Goal: Task Accomplishment & Management: Manage account settings

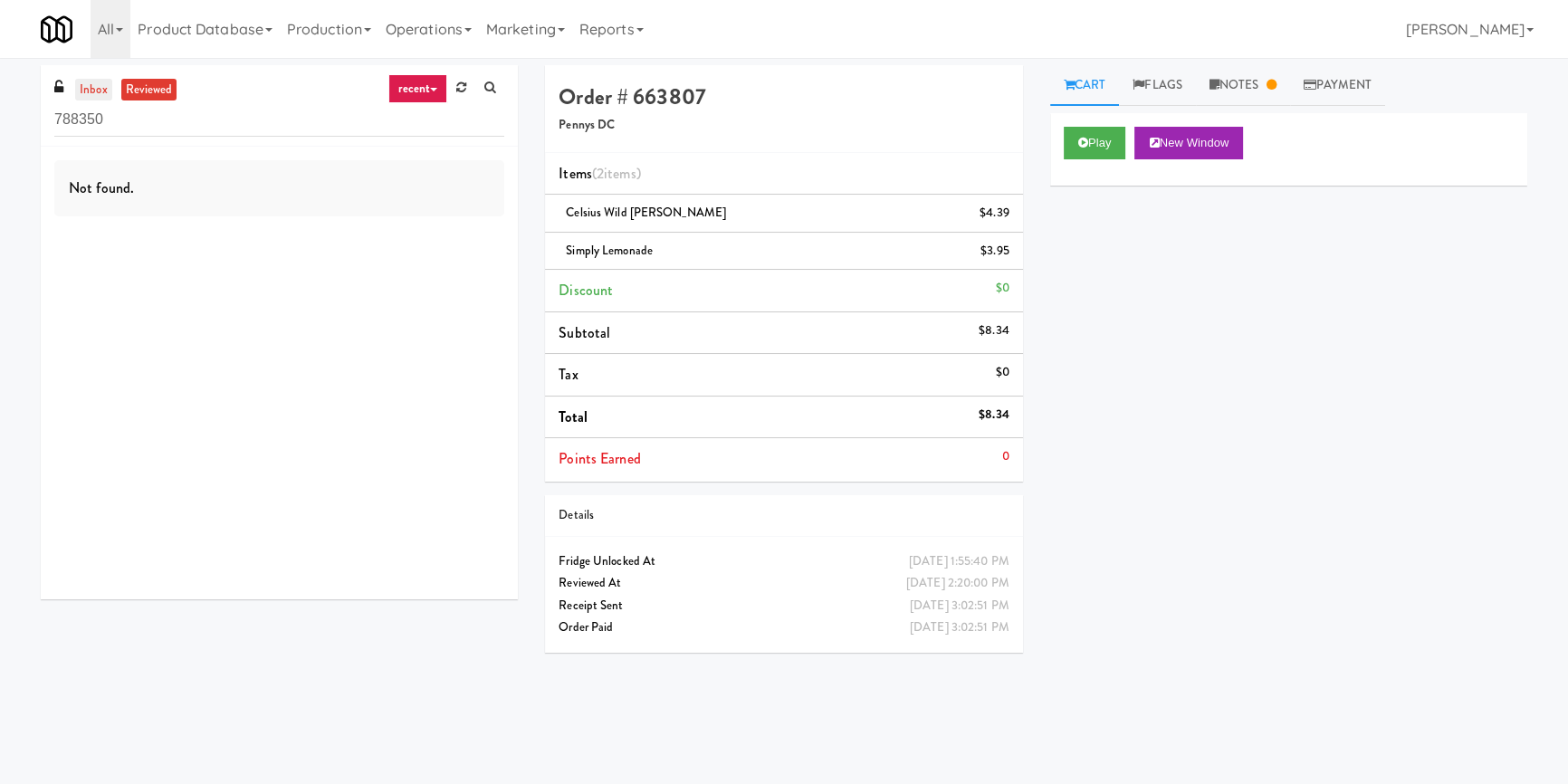
click at [99, 93] on link "inbox" at bounding box center [94, 90] width 37 height 22
click at [224, 130] on input "788350" at bounding box center [279, 120] width 450 height 34
paste input "Pantry Field One!"
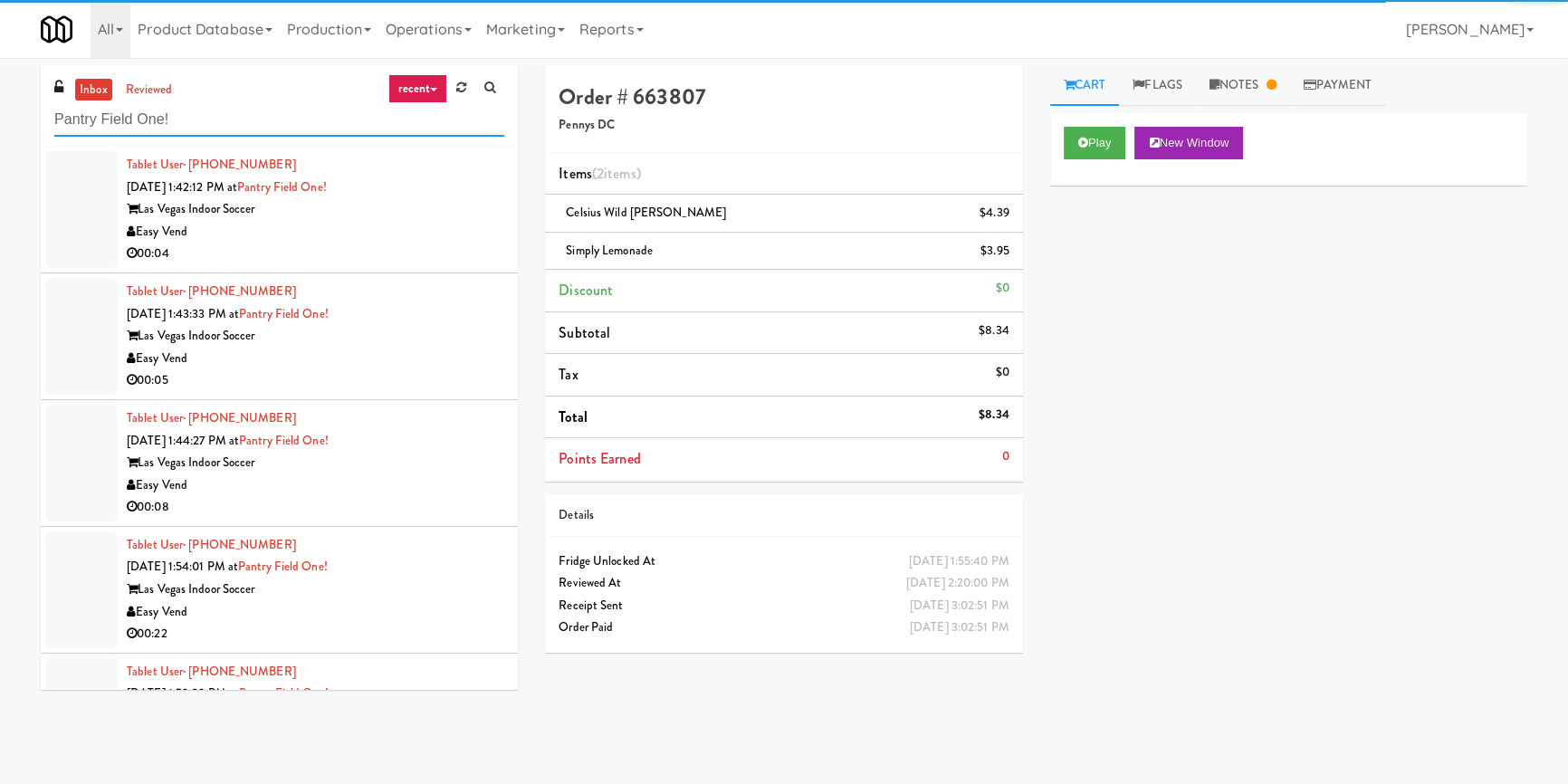
type input "Pantry Field One!"
click at [449, 221] on div "Easy Vend" at bounding box center [315, 232] width 378 height 22
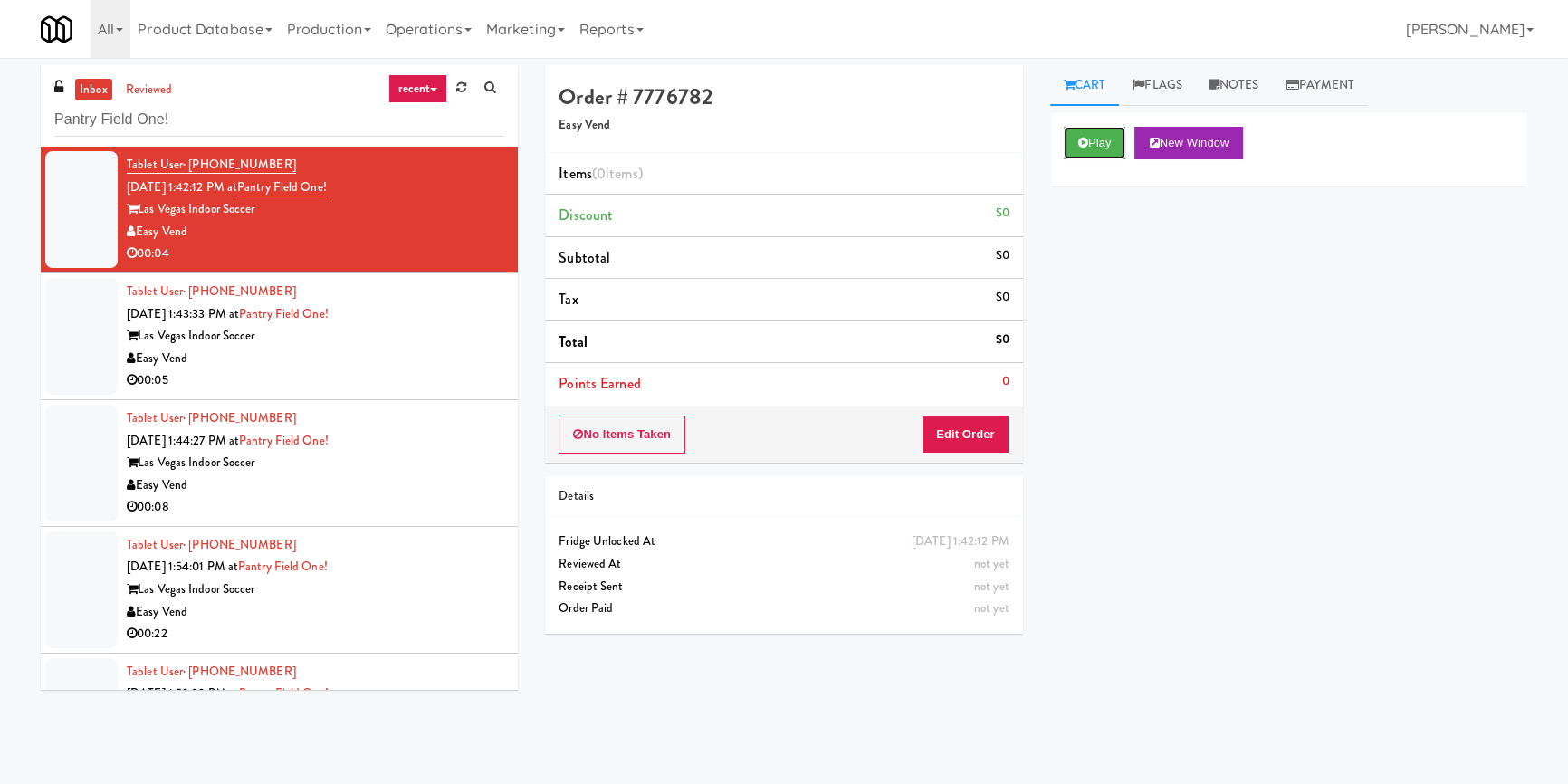
click at [1103, 142] on button "Play" at bounding box center [1095, 143] width 63 height 33
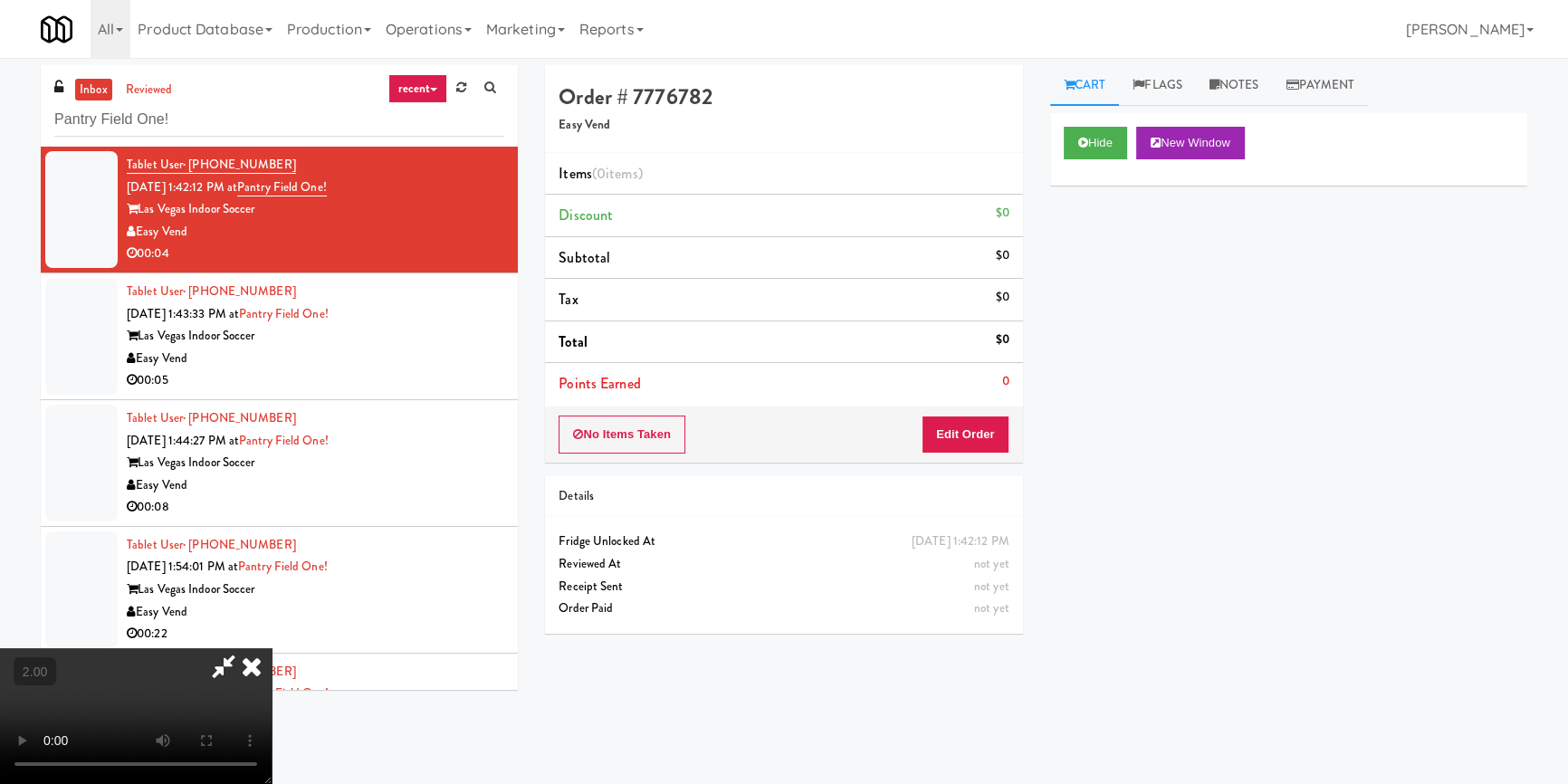
click at [1116, 251] on div "Hide New Window Primary Flag Clear Flag if unable to determine what was taken o…" at bounding box center [1289, 452] width 477 height 679
click at [271, 648] on video at bounding box center [135, 715] width 271 height 136
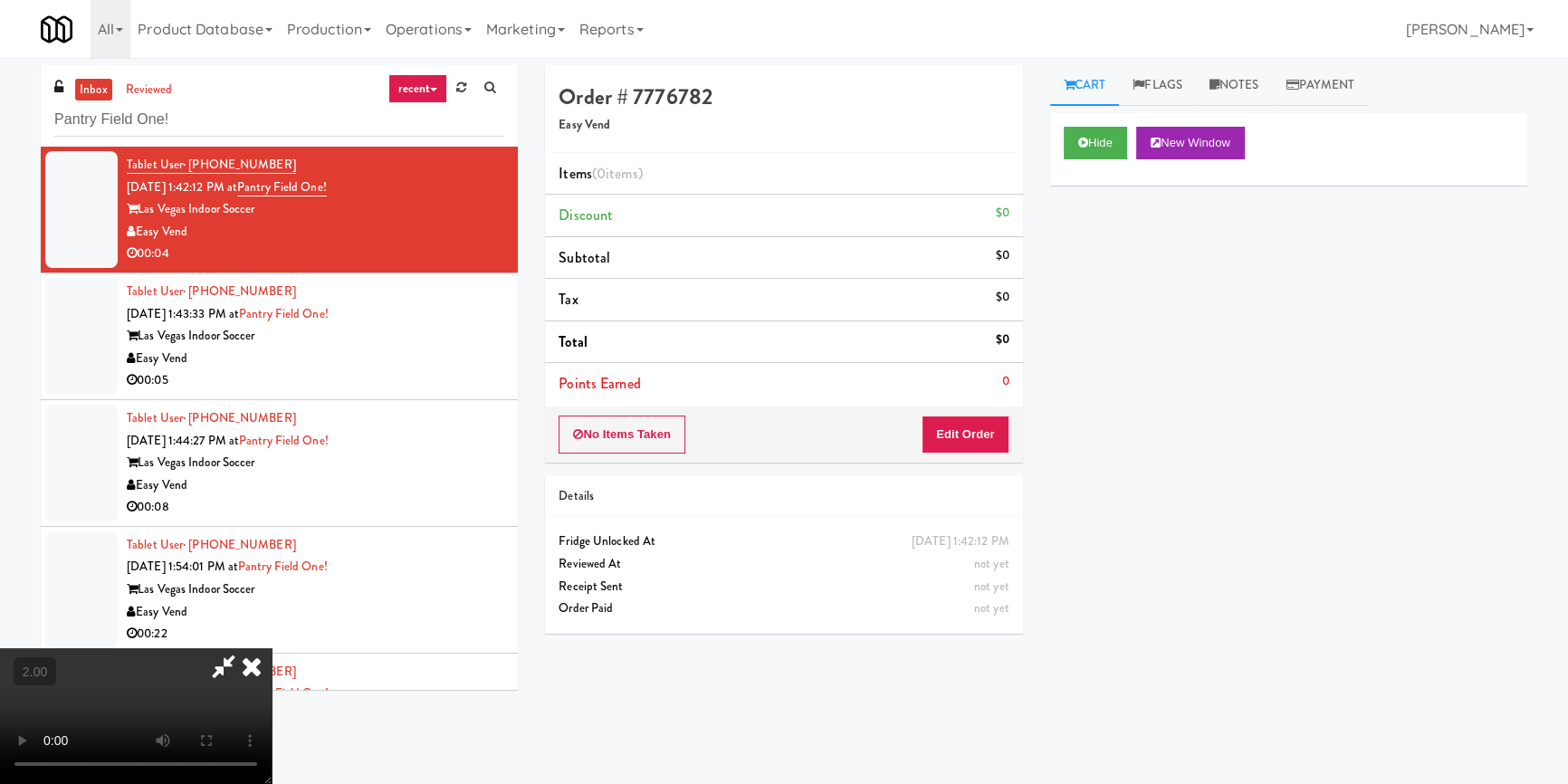
scroll to position [0, 0]
click at [271, 648] on video at bounding box center [135, 715] width 271 height 136
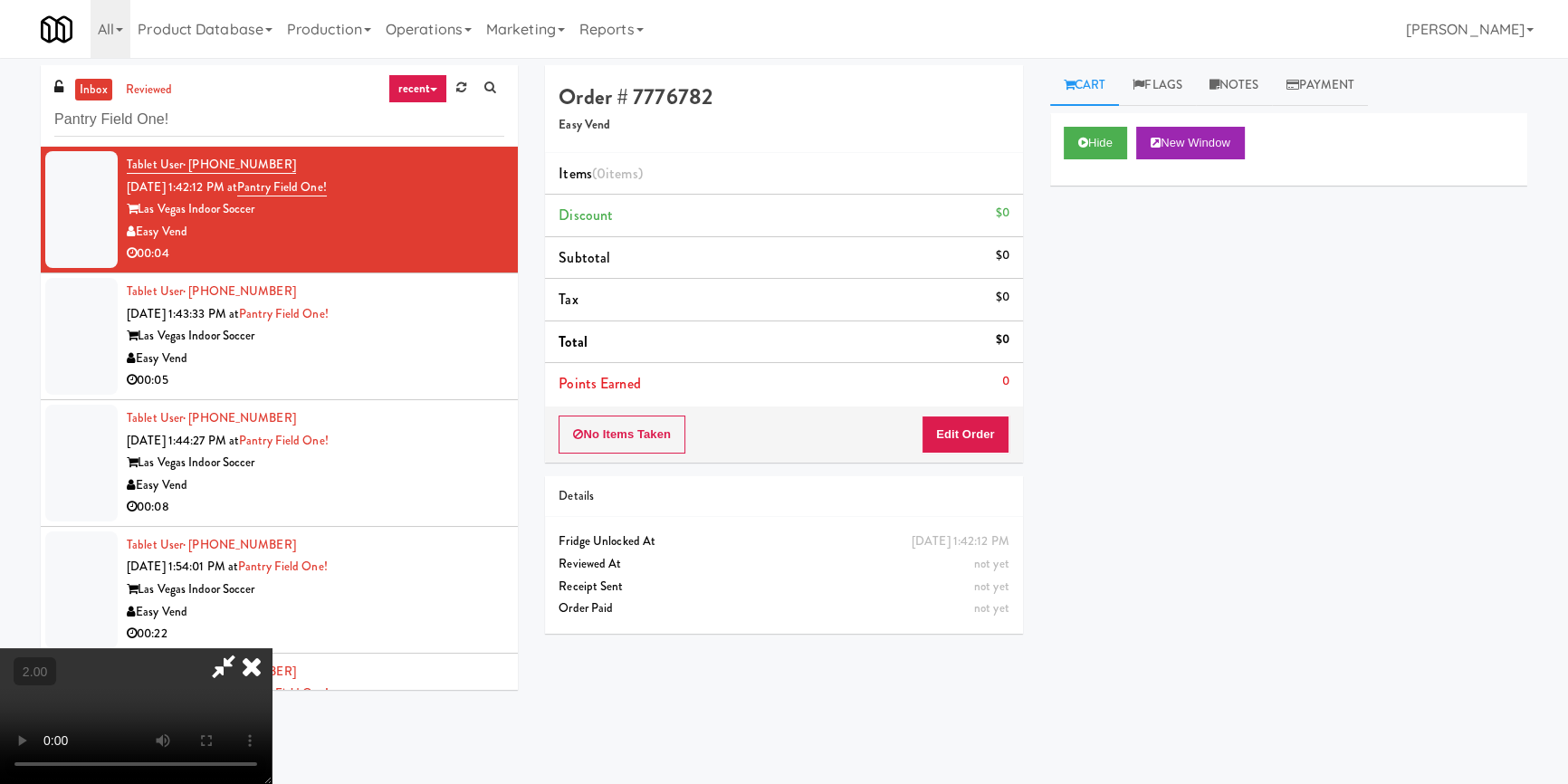
click at [271, 648] on video at bounding box center [135, 715] width 271 height 136
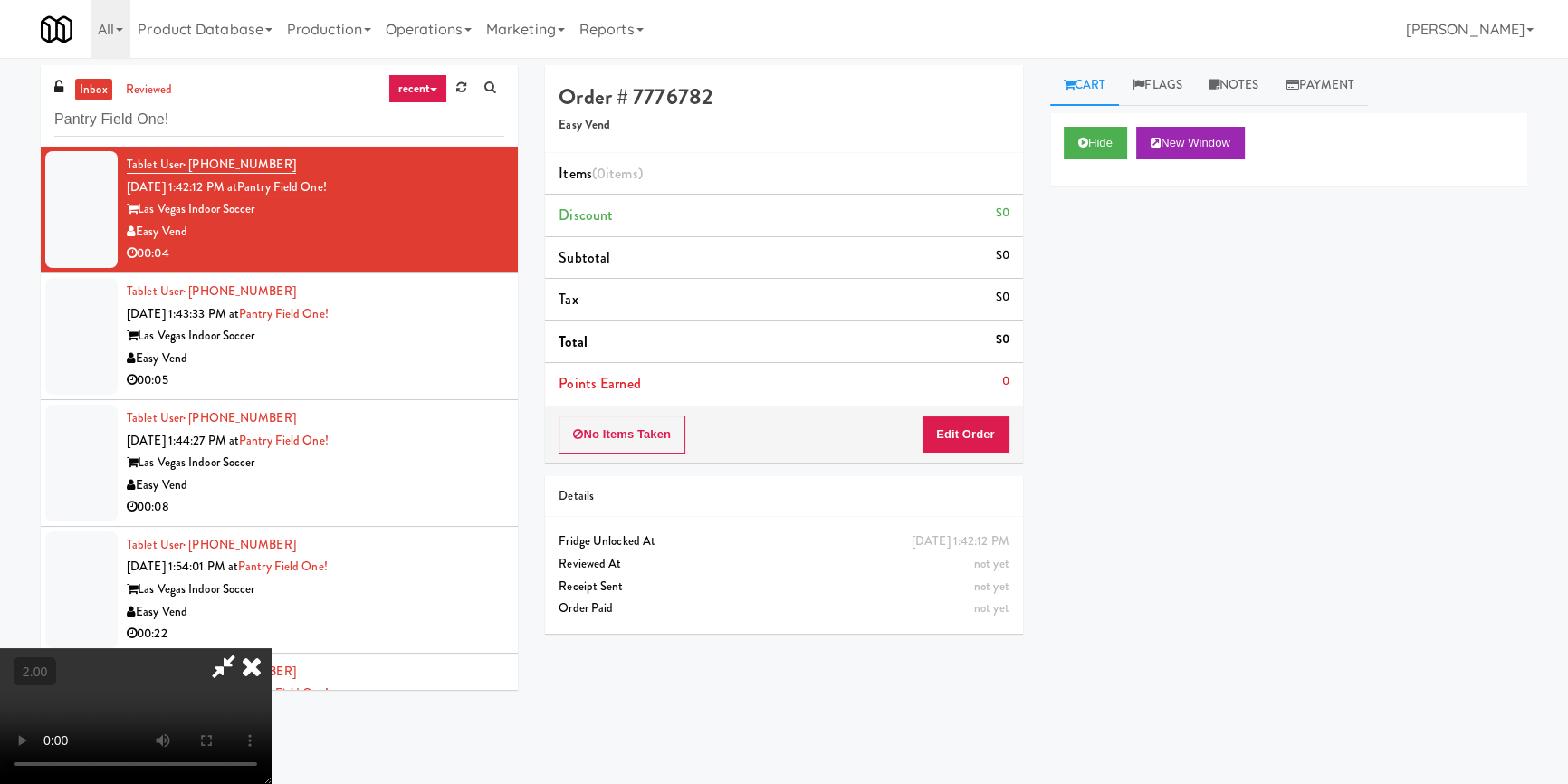
click at [271, 648] on video at bounding box center [135, 715] width 271 height 136
click at [981, 421] on button "Edit Order" at bounding box center [965, 434] width 88 height 38
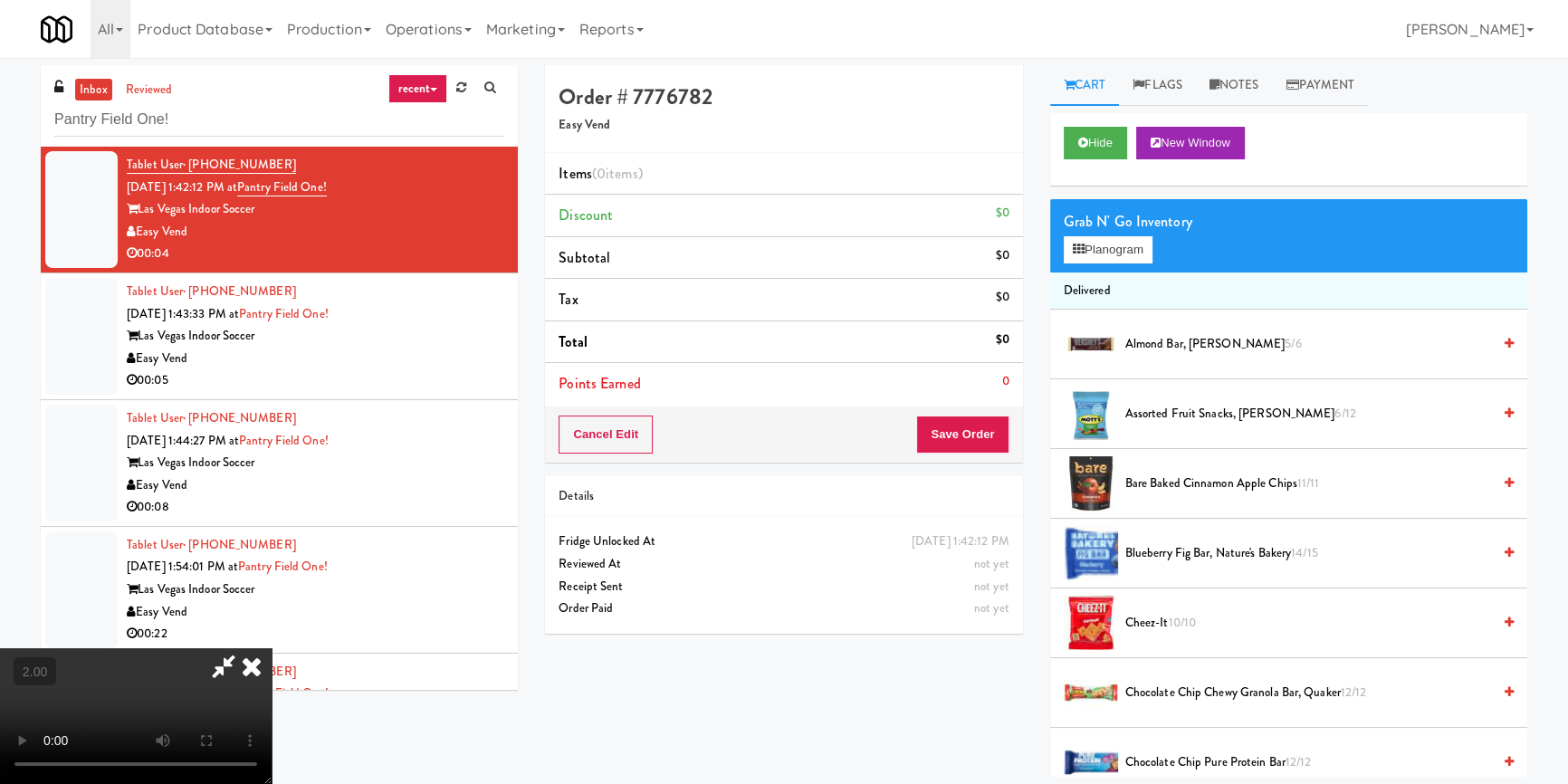
click at [10, 648] on video at bounding box center [135, 715] width 271 height 136
click at [271, 648] on video at bounding box center [135, 715] width 271 height 136
click at [1126, 239] on button "Planogram" at bounding box center [1108, 250] width 89 height 27
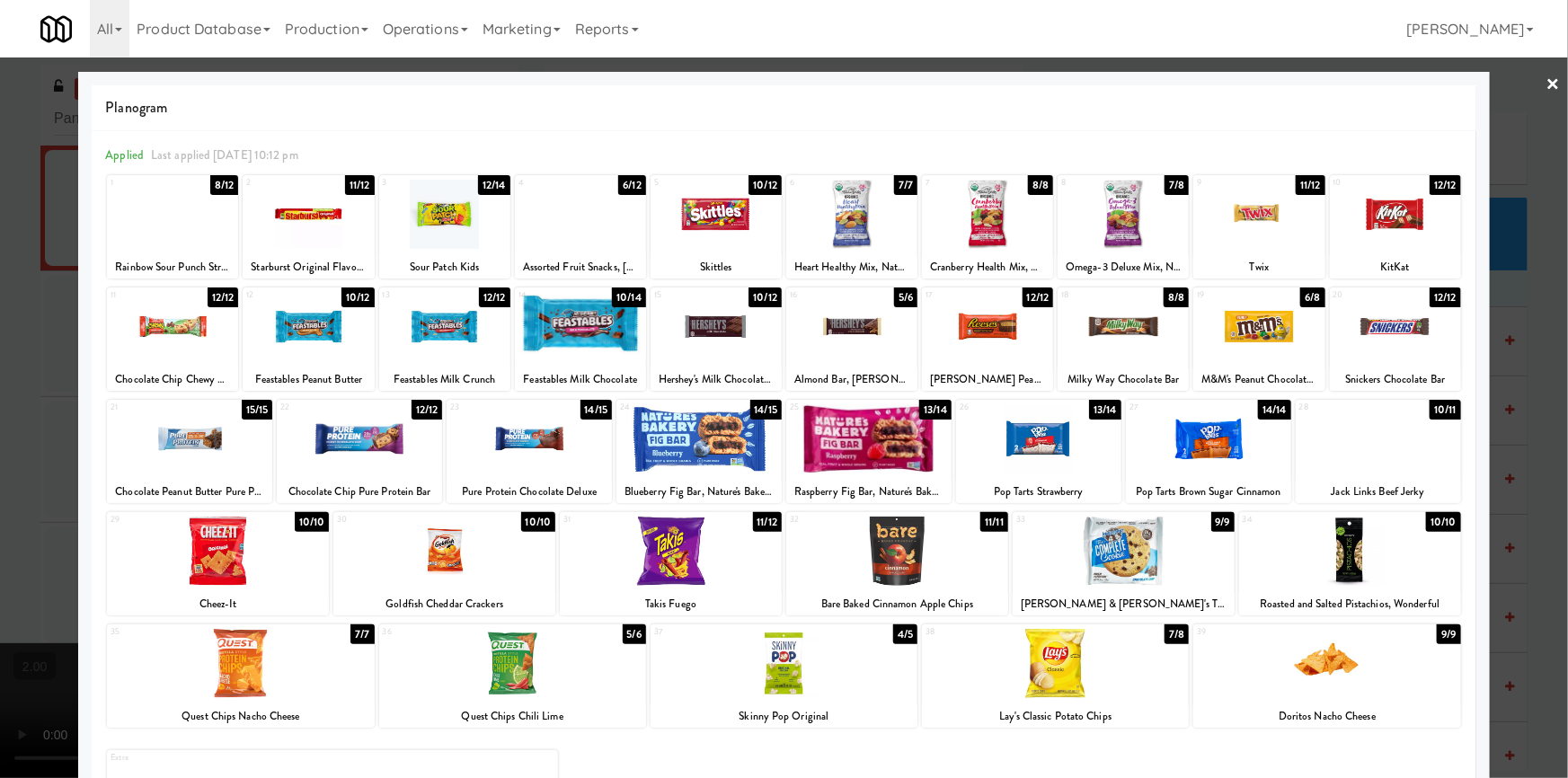
click at [866, 437] on div at bounding box center [868, 439] width 165 height 69
click at [1550, 90] on div at bounding box center [784, 389] width 1568 height 778
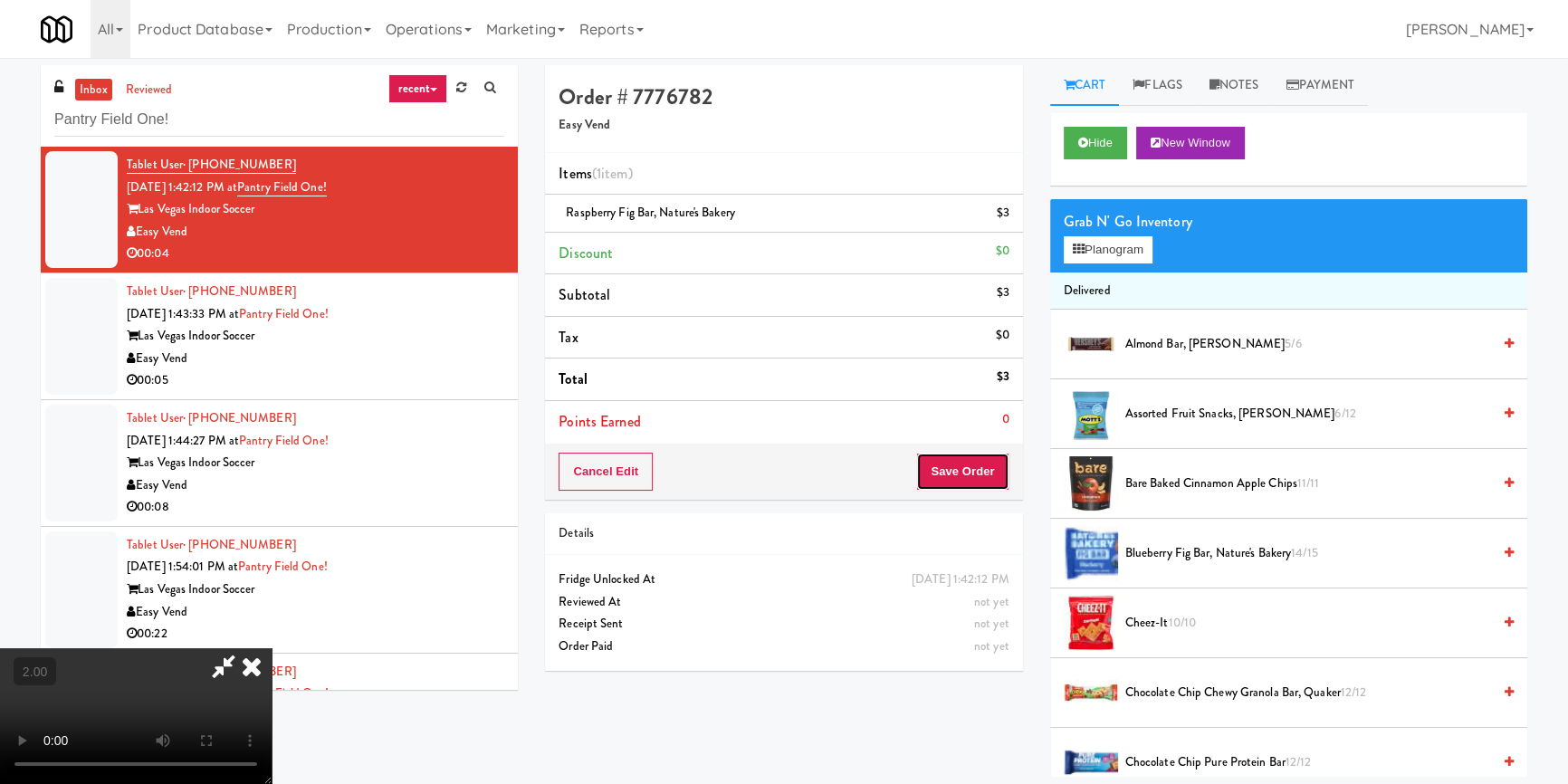
drag, startPoint x: 996, startPoint y: 474, endPoint x: 987, endPoint y: 478, distance: 9.8
click at [987, 478] on button "Save Order" at bounding box center [963, 471] width 93 height 38
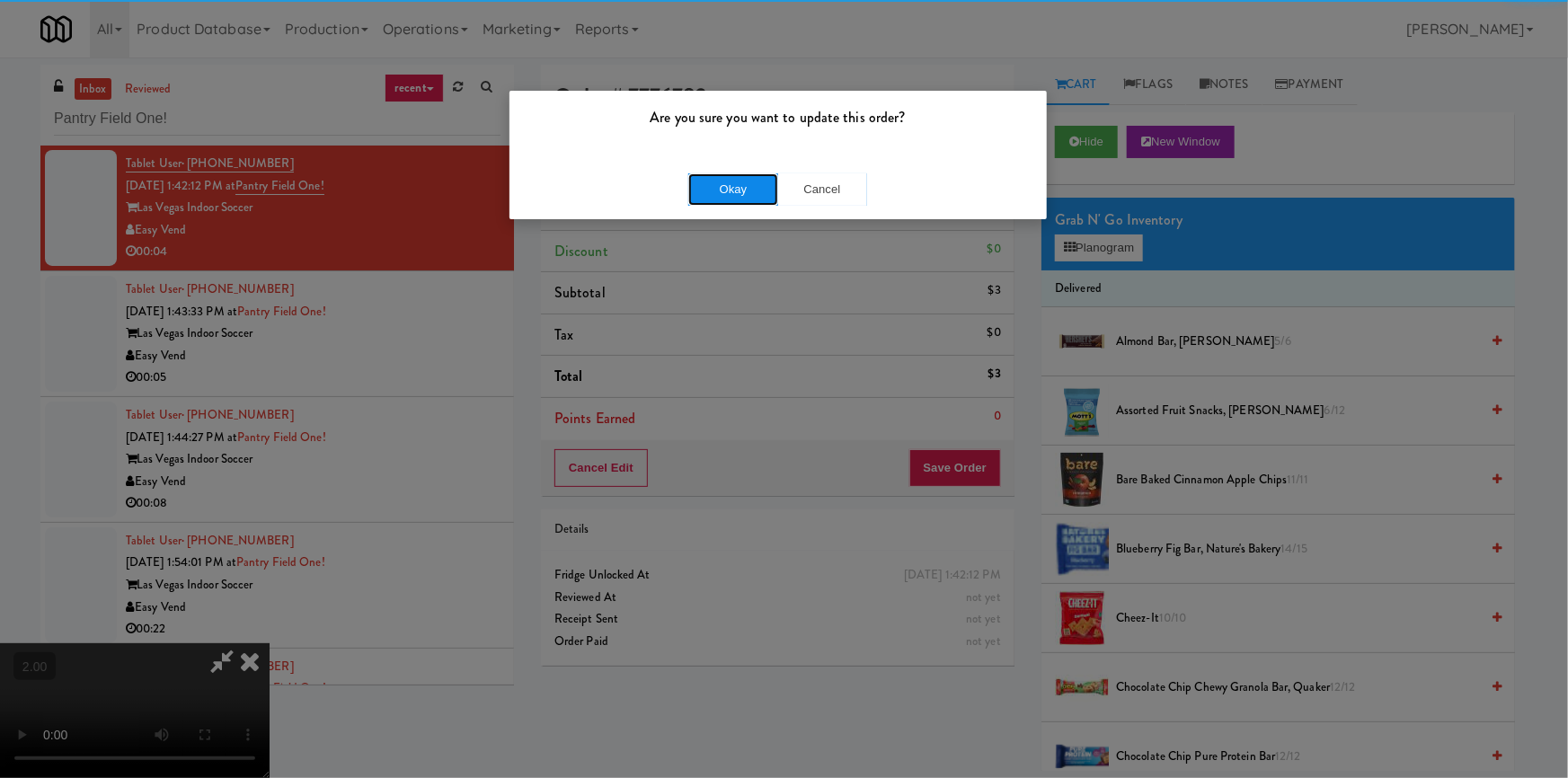
click at [716, 171] on div "Okay Cancel" at bounding box center [777, 189] width 537 height 60
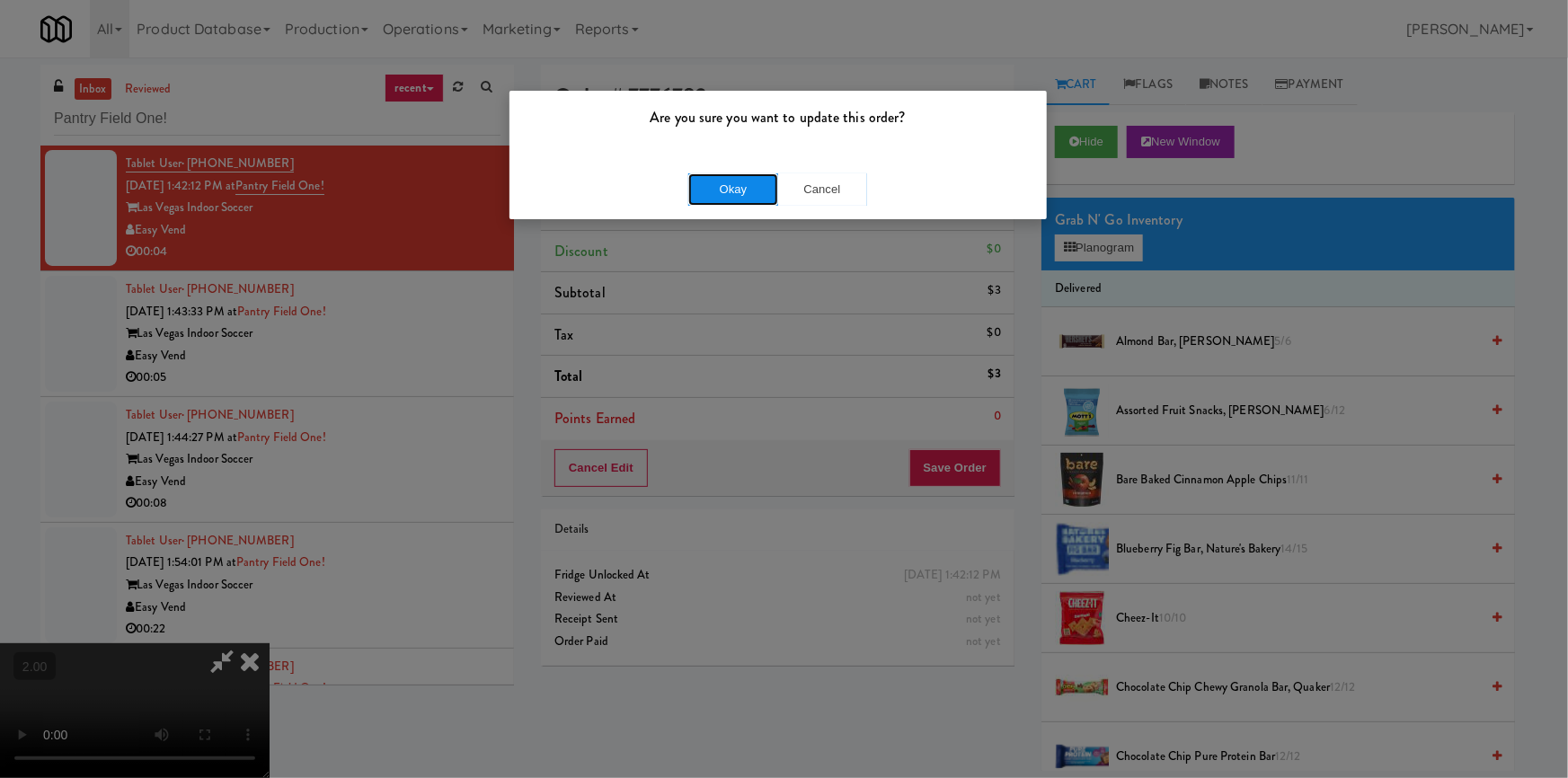
click at [749, 193] on button "Okay" at bounding box center [733, 190] width 90 height 33
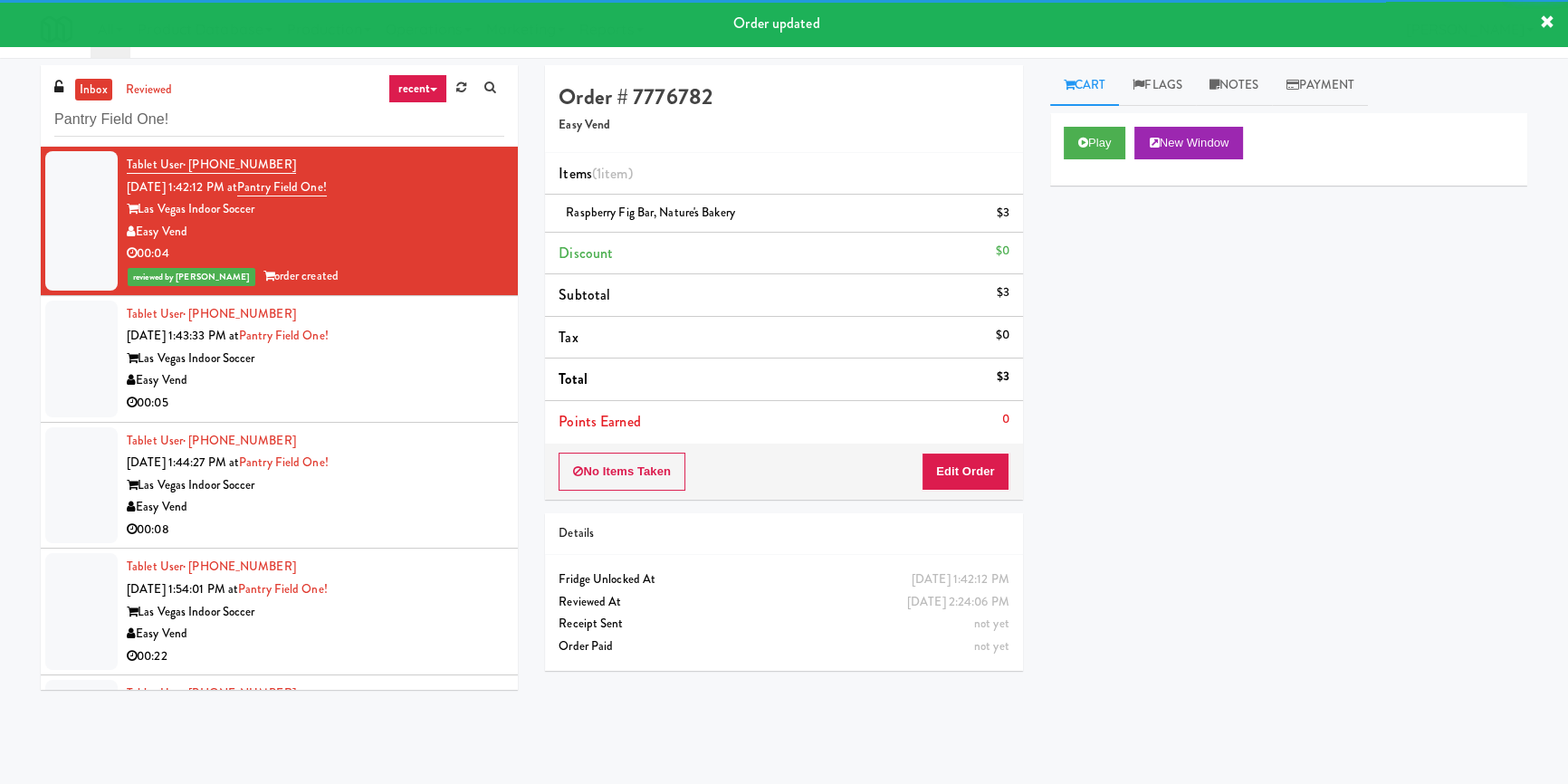
click at [428, 371] on div "Easy Vend" at bounding box center [315, 379] width 378 height 22
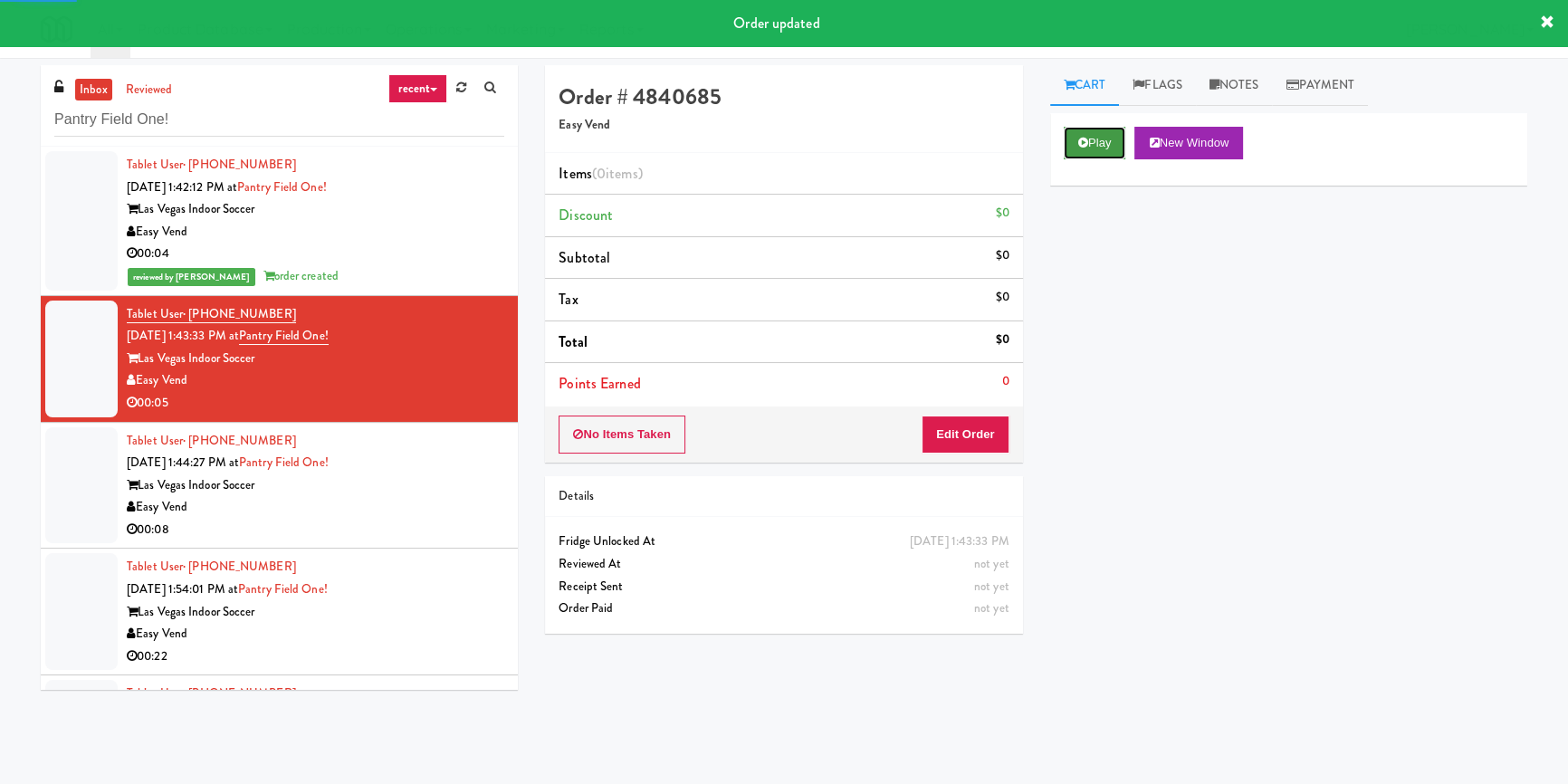
click at [1078, 137] on icon at bounding box center [1083, 143] width 10 height 12
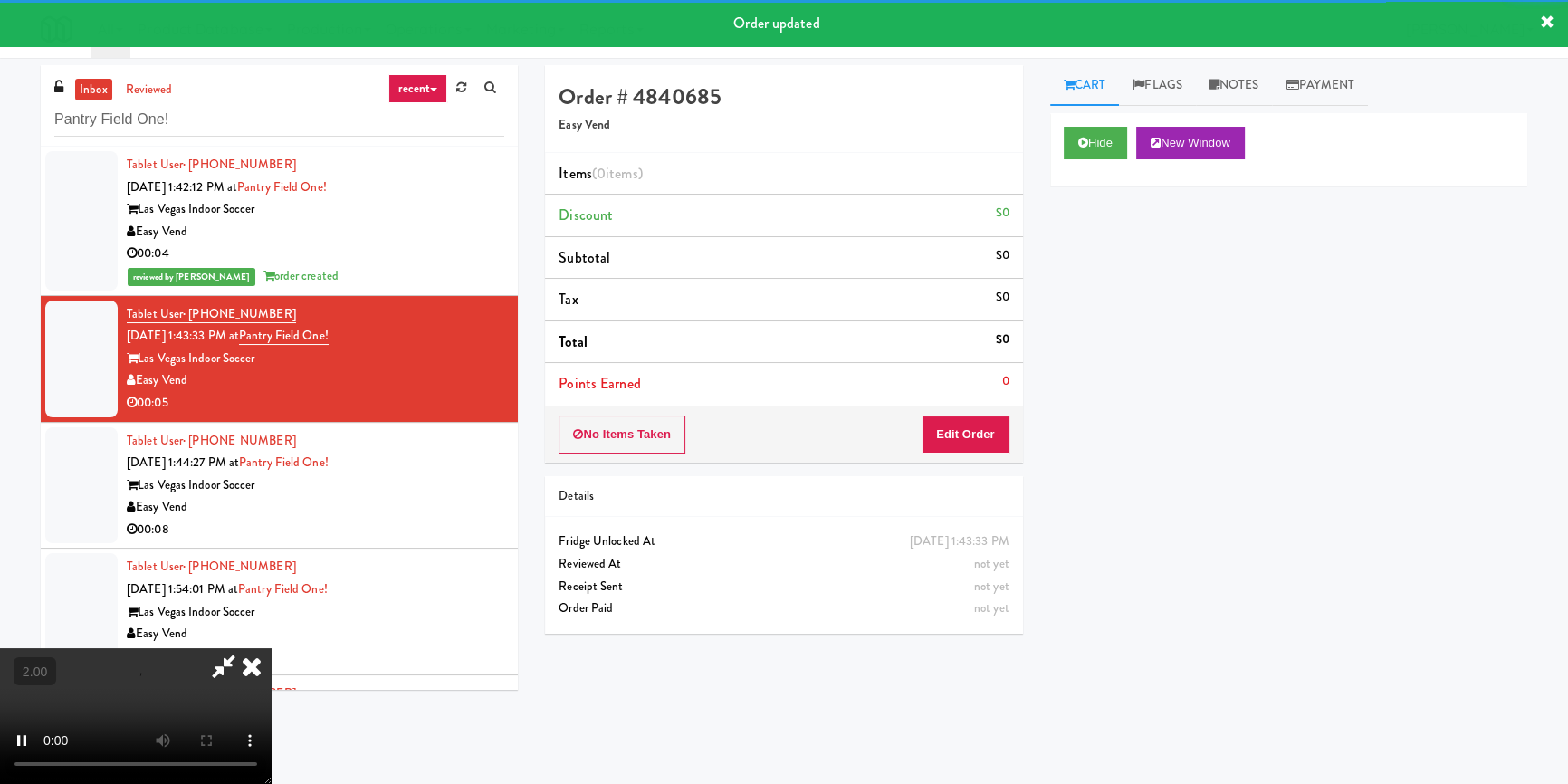
click at [1104, 216] on div "Hide New Window Primary Flag Clear Flag if unable to determine what was taken o…" at bounding box center [1289, 452] width 477 height 679
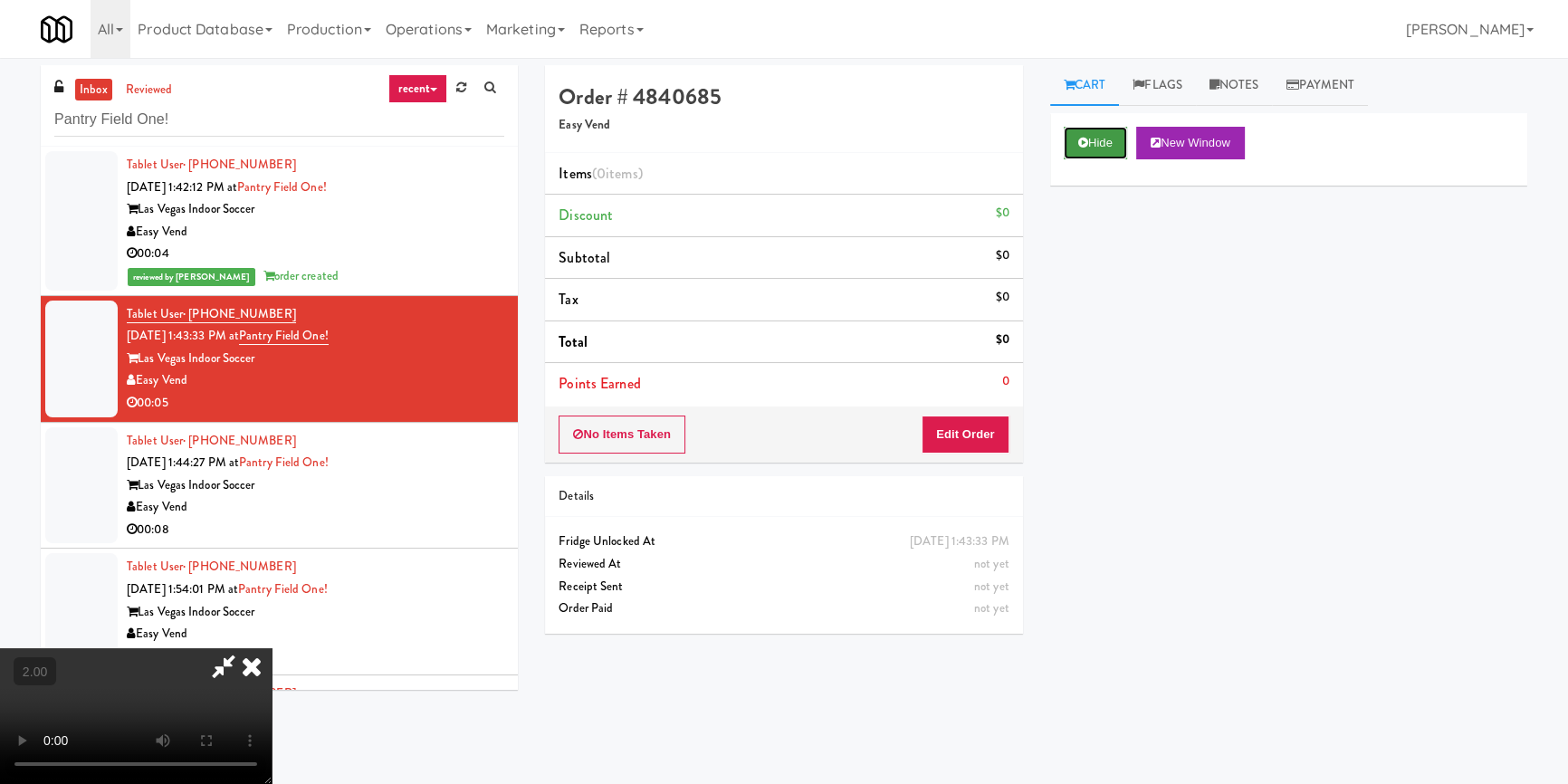
click at [1085, 145] on icon at bounding box center [1083, 143] width 10 height 12
click at [271, 648] on video at bounding box center [135, 715] width 271 height 136
click at [1025, 416] on div "Order # 4840685 Easy Vend Items (0 items ) Discount $0 Subtotal $0 Tax $0 Total…" at bounding box center [784, 355] width 504 height 582
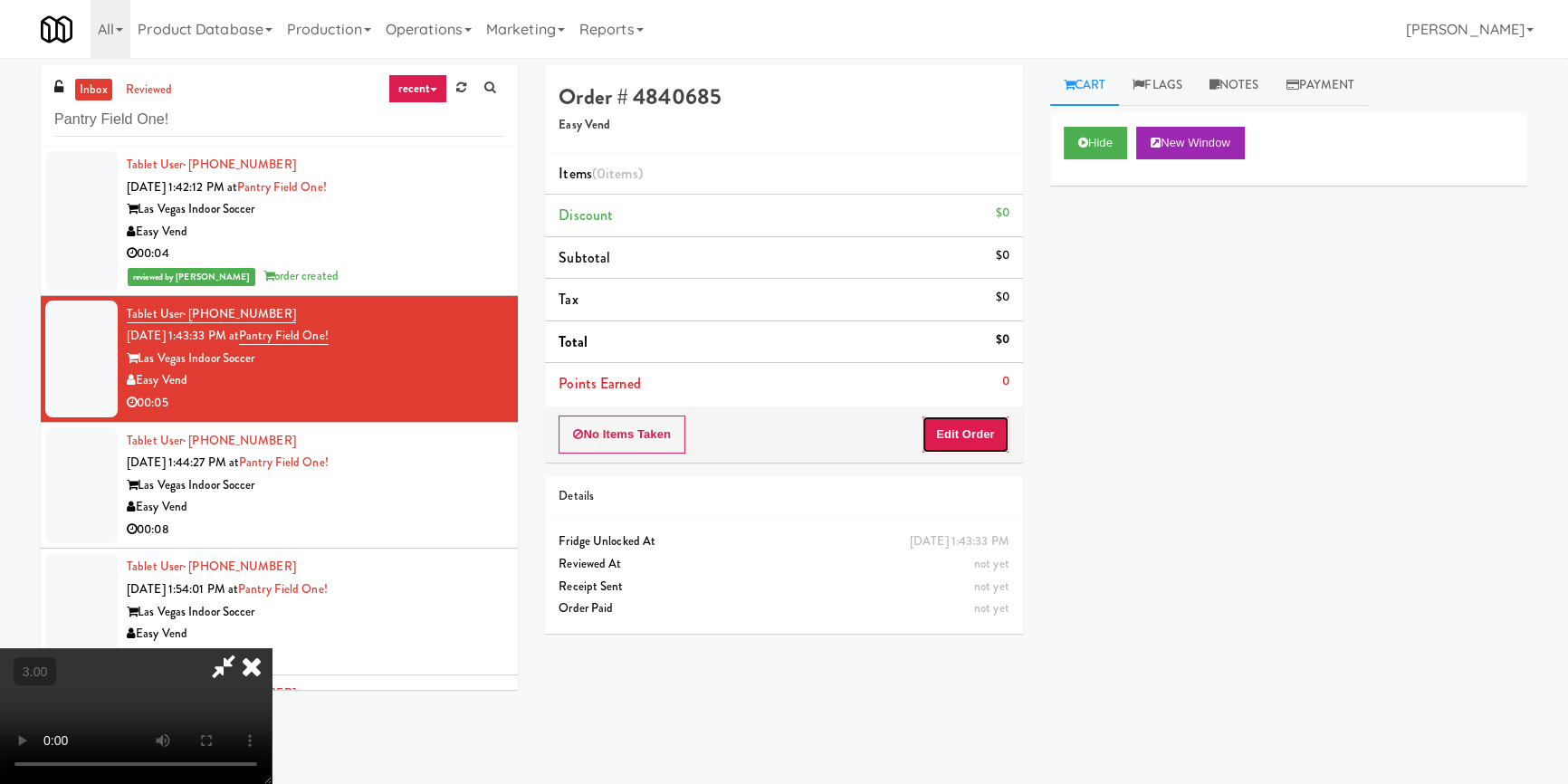
drag, startPoint x: 984, startPoint y: 434, endPoint x: 1046, endPoint y: 333, distance: 118.5
click at [984, 427] on button "Edit Order" at bounding box center [965, 434] width 88 height 38
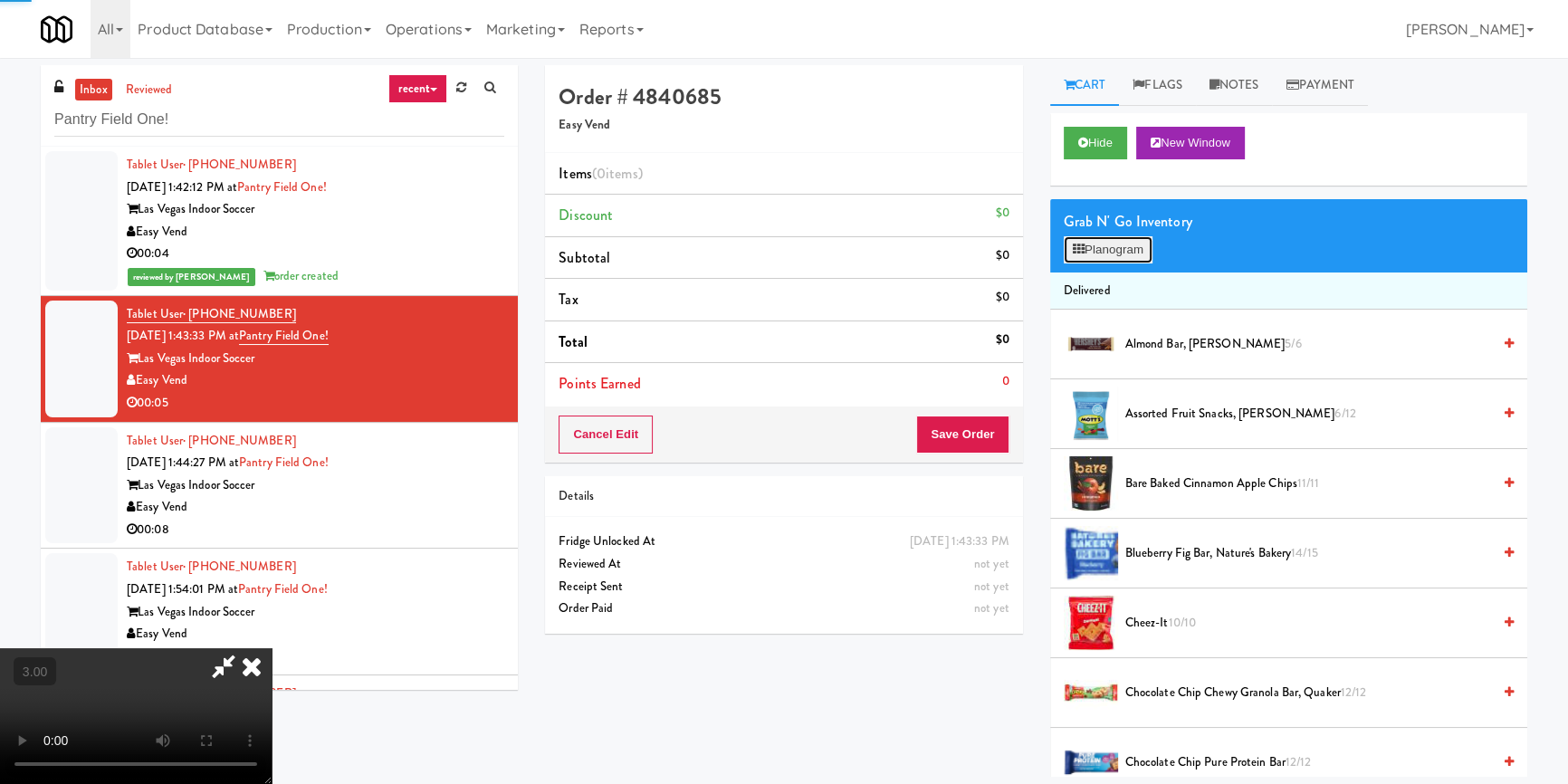
click at [1094, 251] on button "Planogram" at bounding box center [1108, 250] width 89 height 27
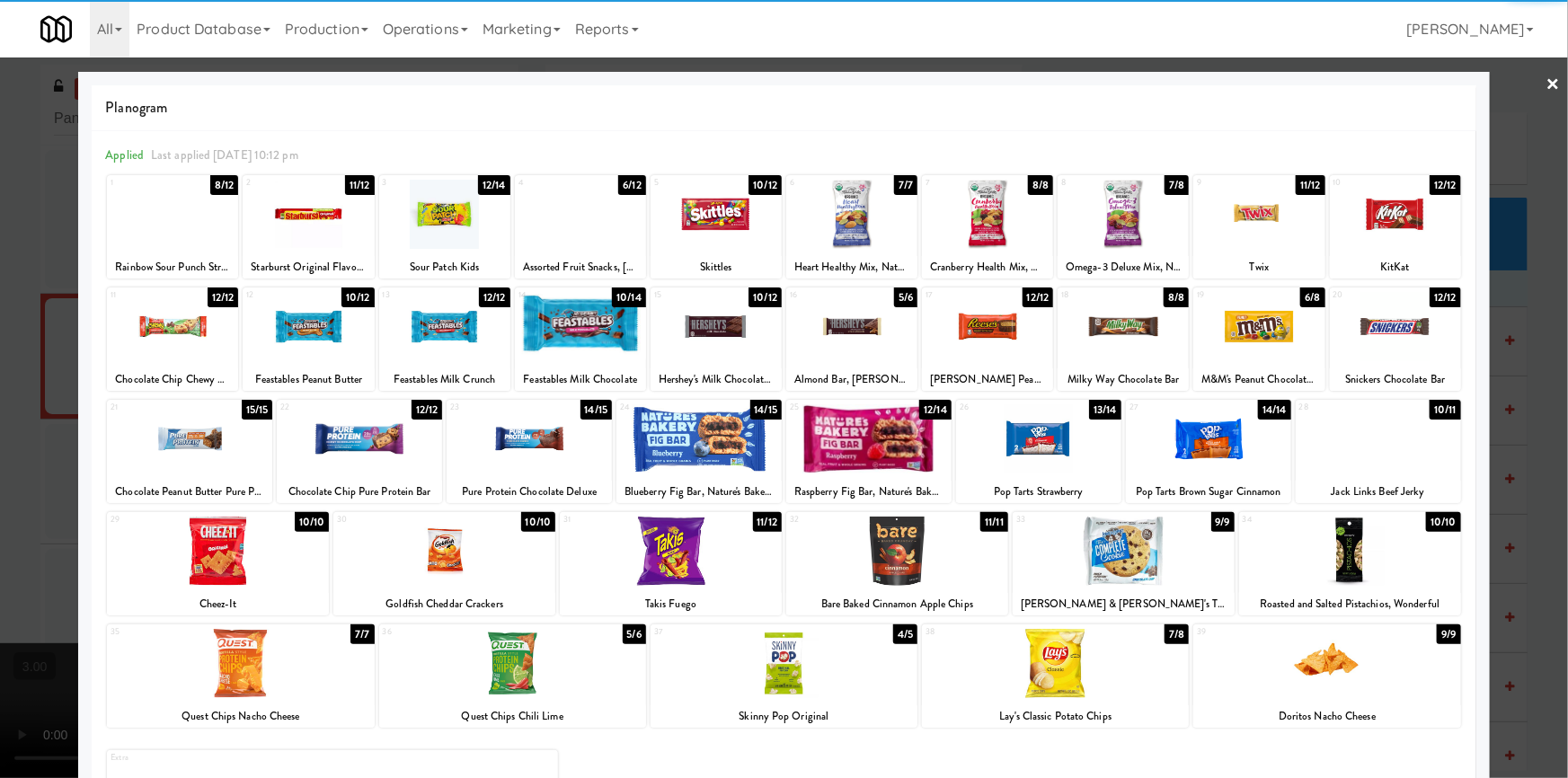
click at [438, 216] on div at bounding box center [445, 214] width 131 height 69
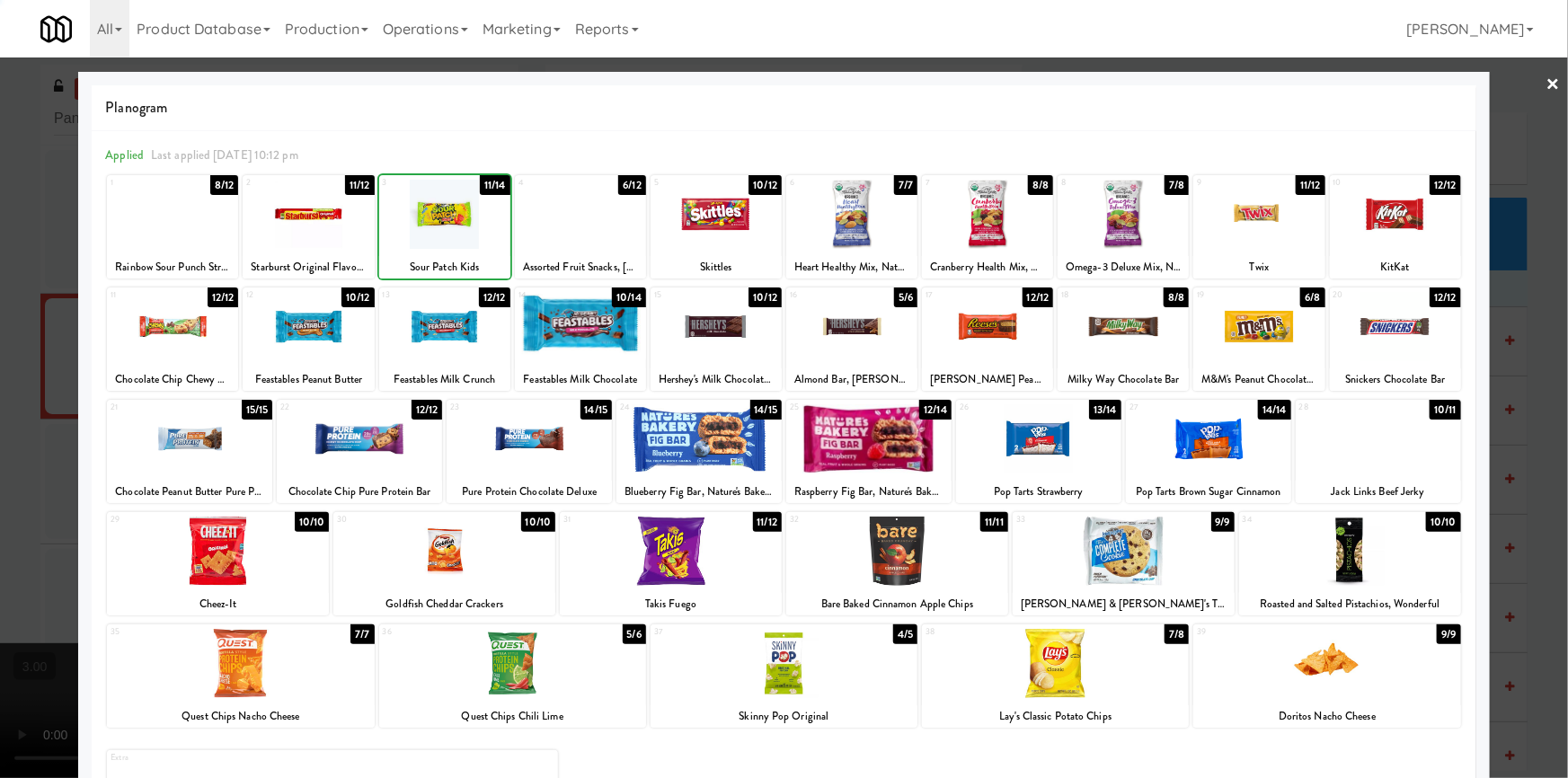
click at [0, 431] on div at bounding box center [784, 389] width 1568 height 778
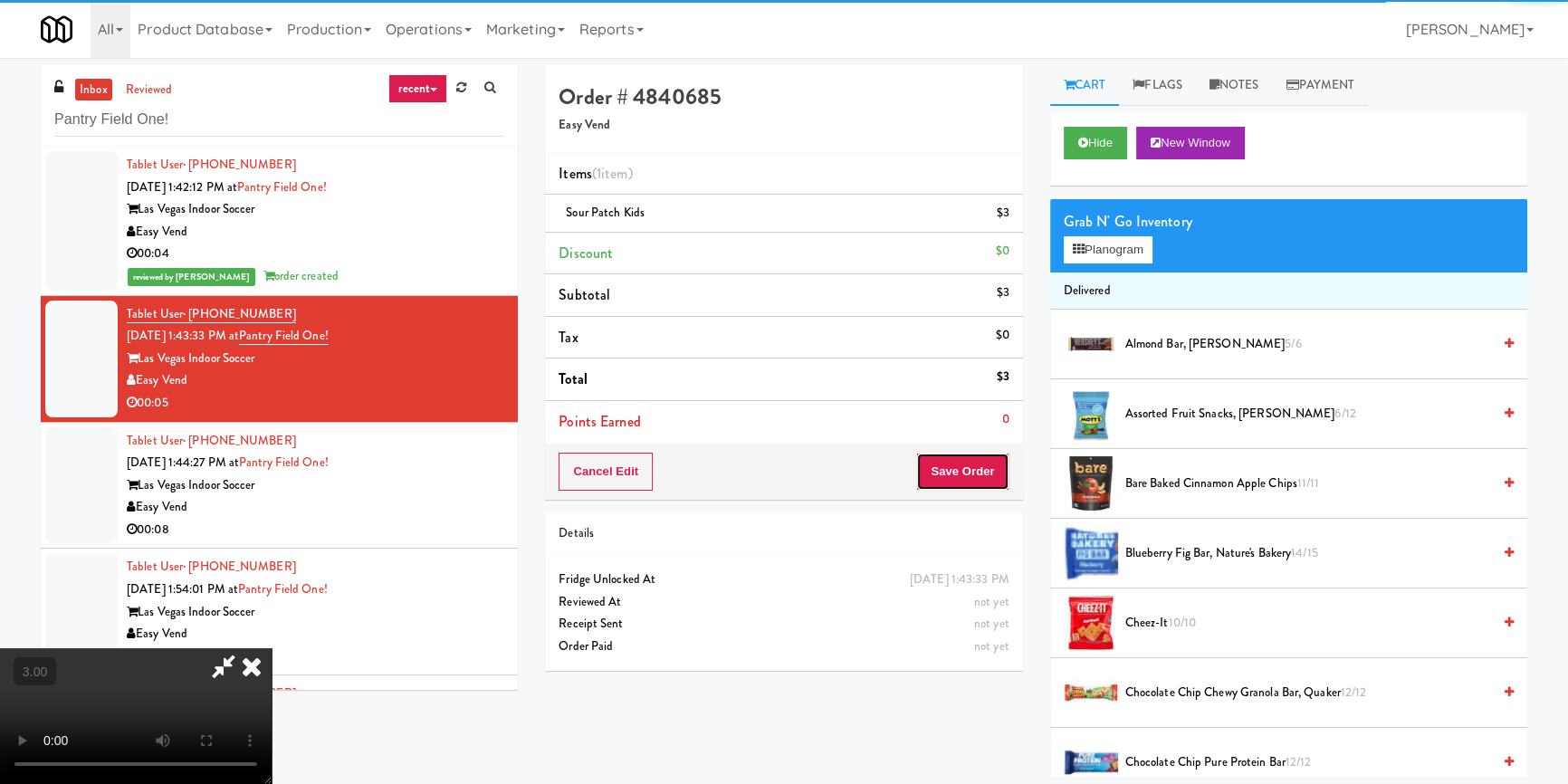
click at [973, 456] on button "Save Order" at bounding box center [963, 471] width 93 height 38
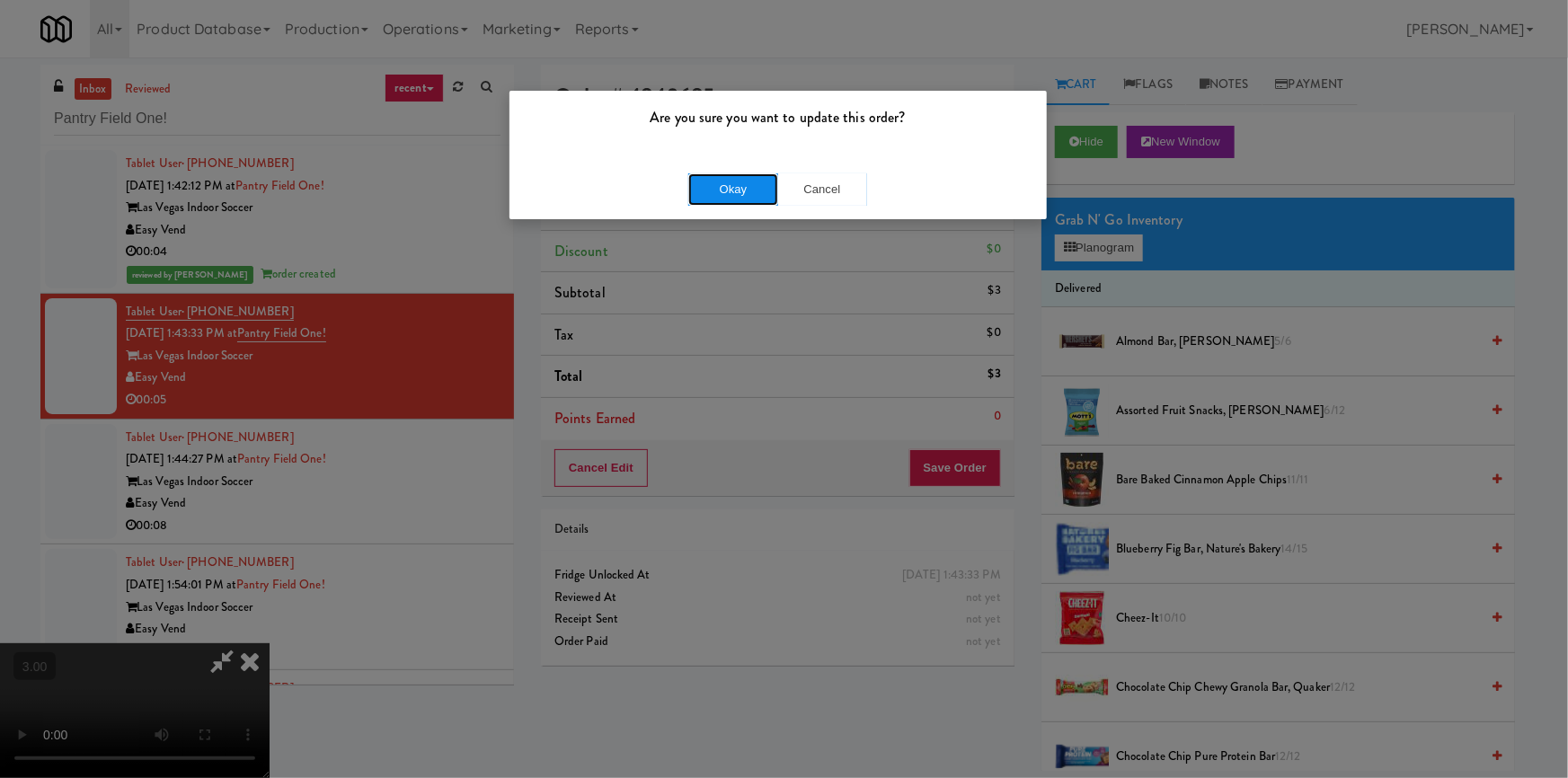
click at [737, 203] on button "Okay" at bounding box center [733, 190] width 90 height 33
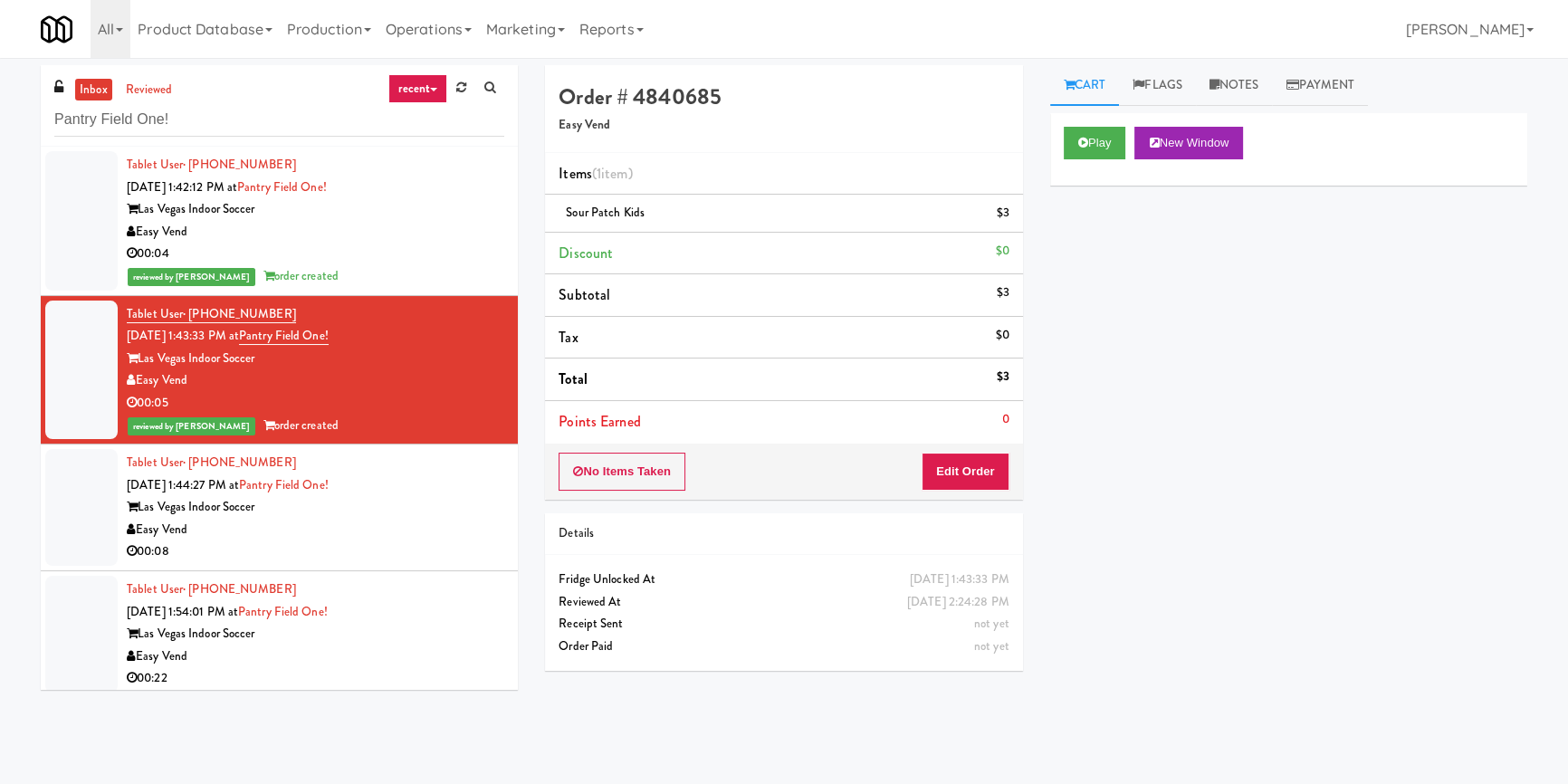
click at [424, 546] on div "00:08" at bounding box center [315, 551] width 378 height 22
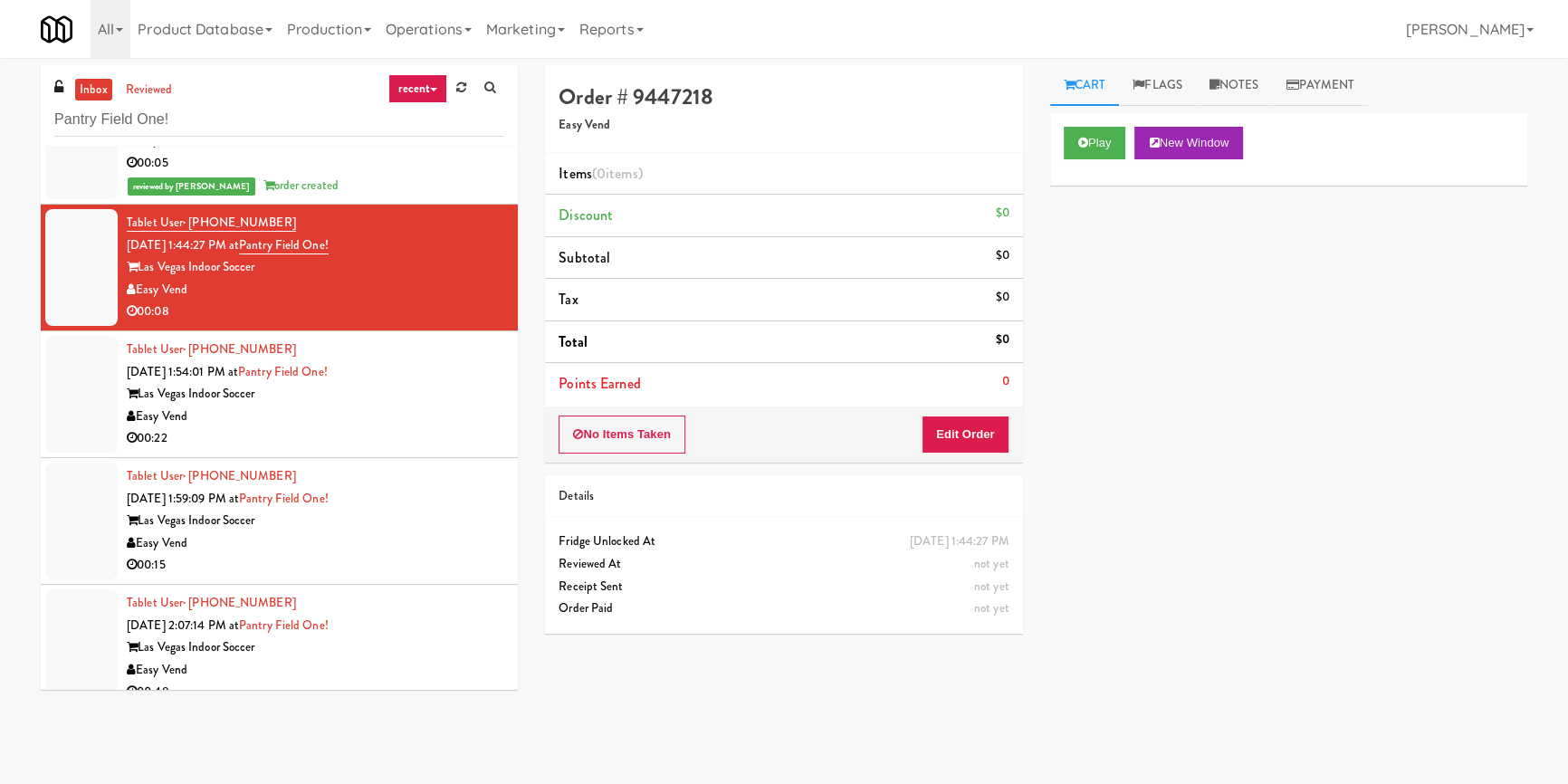
scroll to position [246, 0]
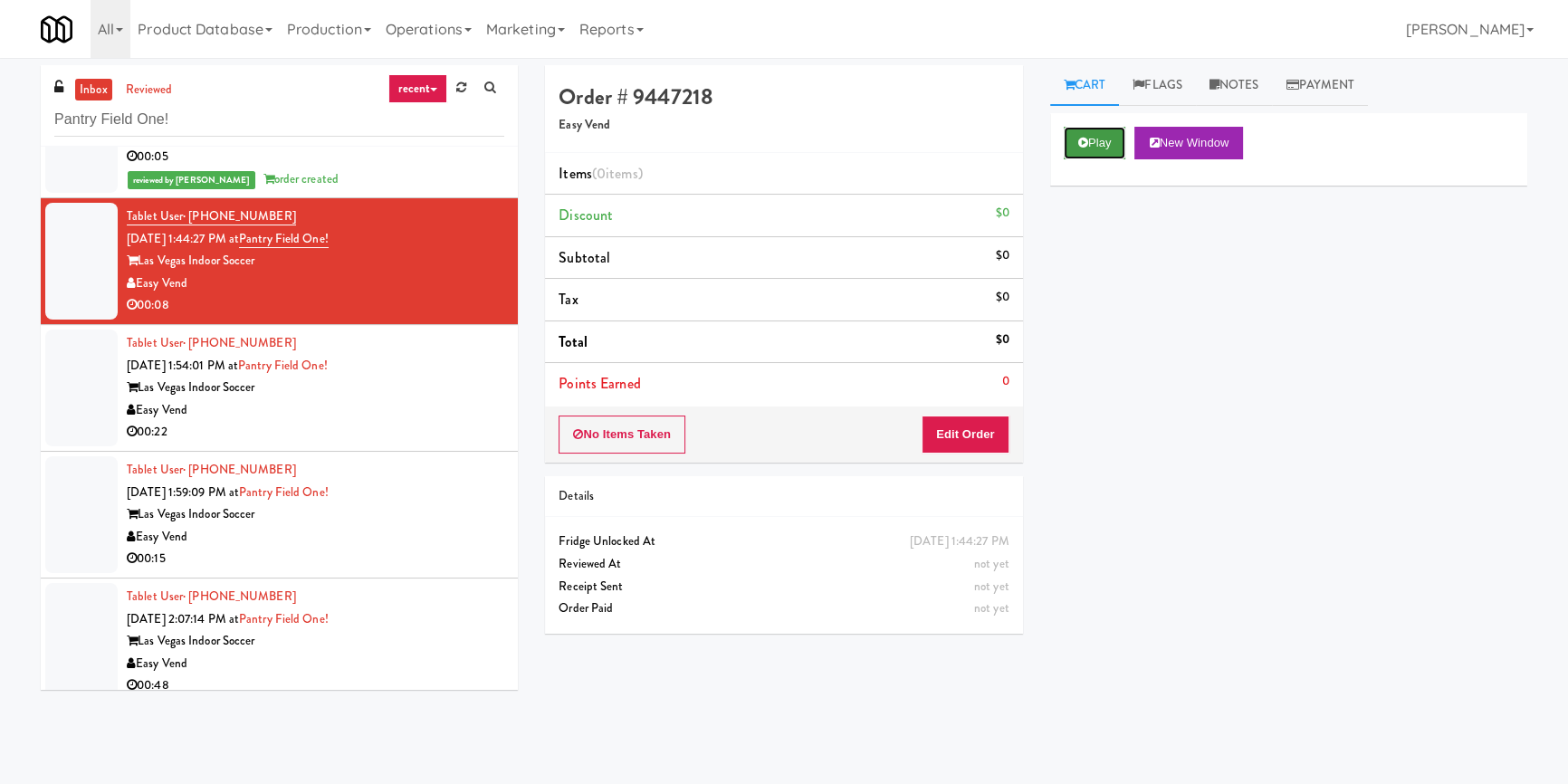
click at [1069, 145] on button "Play" at bounding box center [1095, 143] width 63 height 33
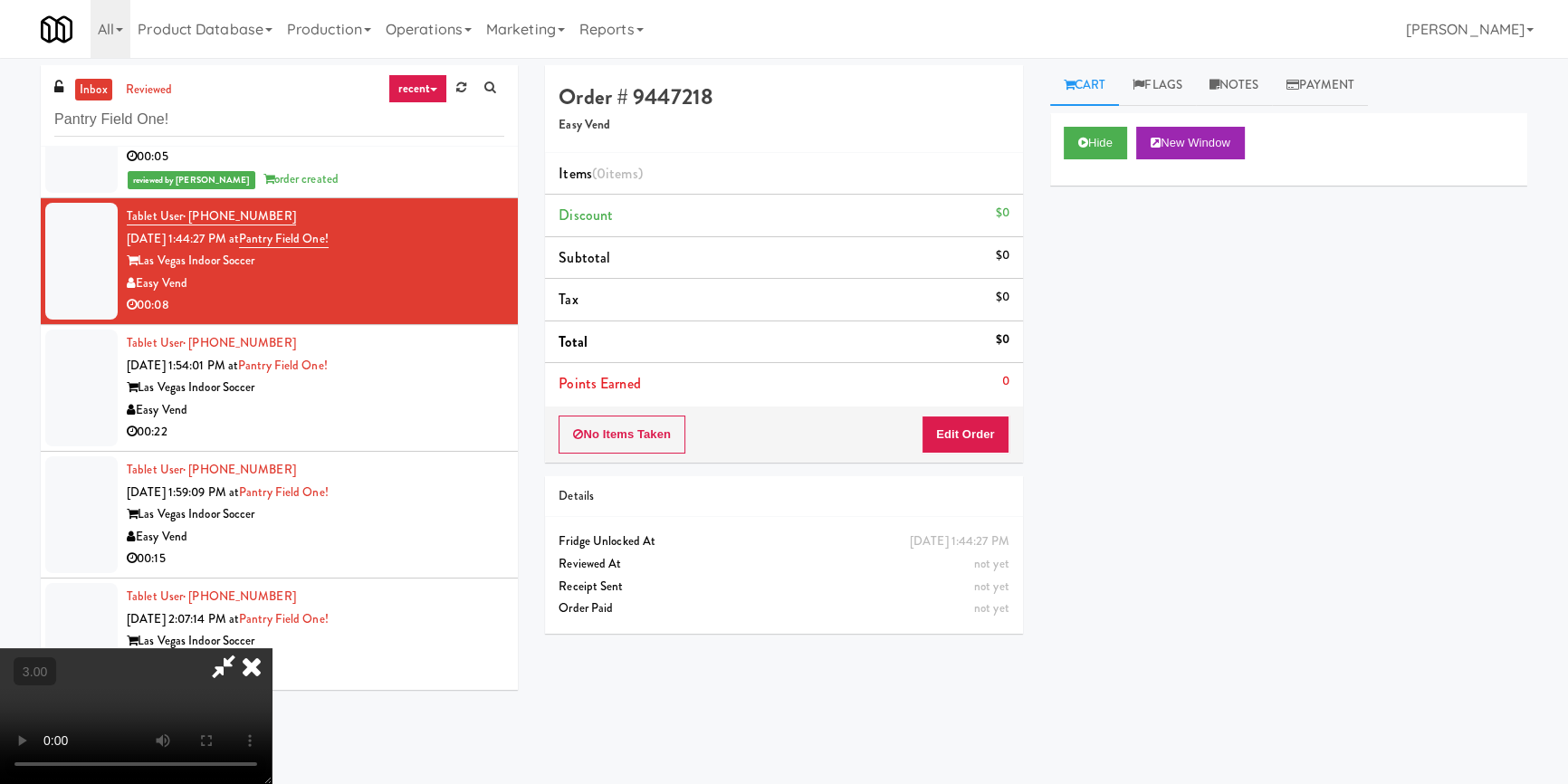
click at [1108, 240] on div "Hide New Window Primary Flag Clear Flag if unable to determine what was taken o…" at bounding box center [1289, 452] width 477 height 679
click at [971, 432] on button "Edit Order" at bounding box center [965, 434] width 88 height 38
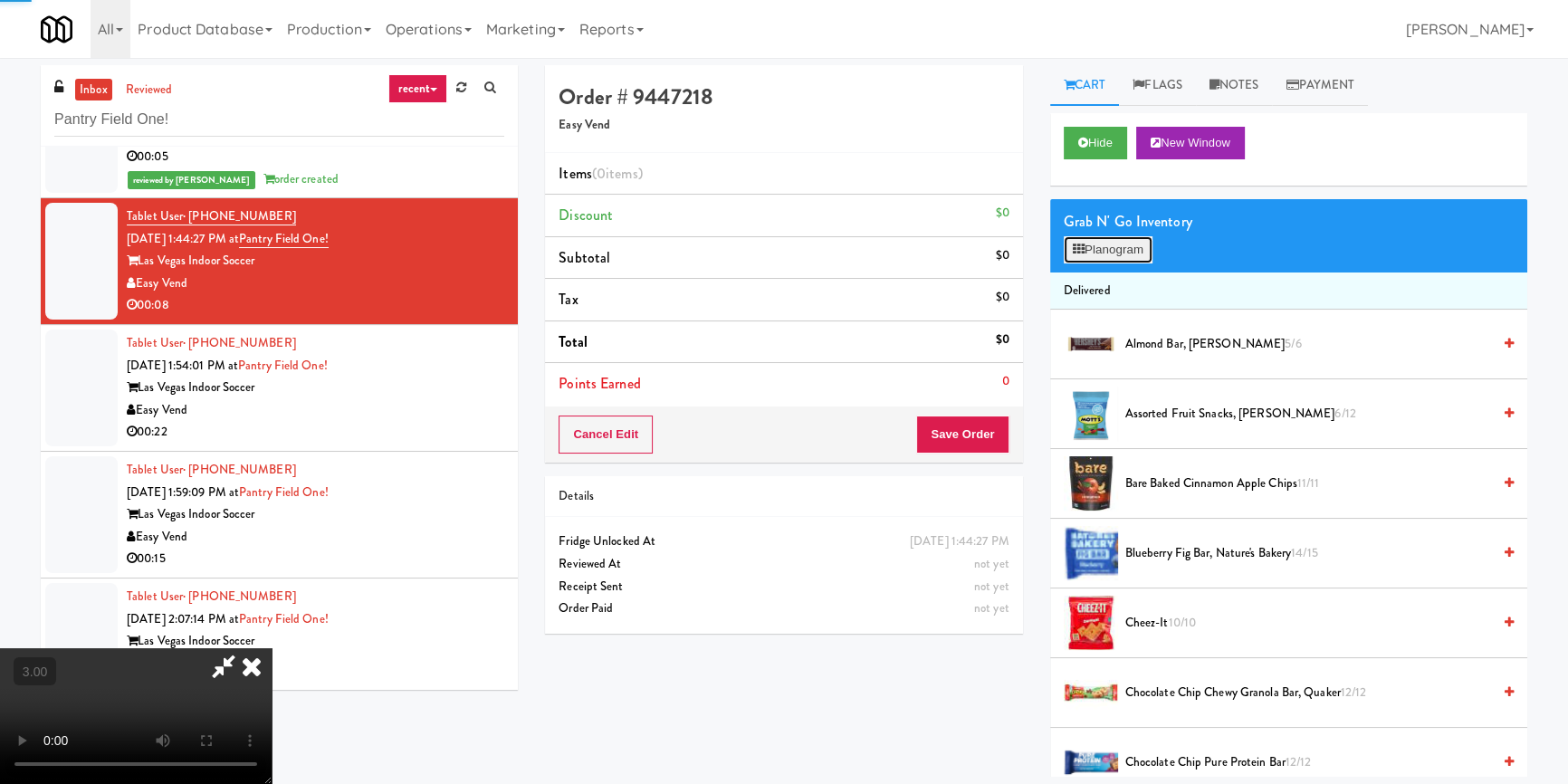
click at [1106, 251] on button "Planogram" at bounding box center [1108, 250] width 89 height 27
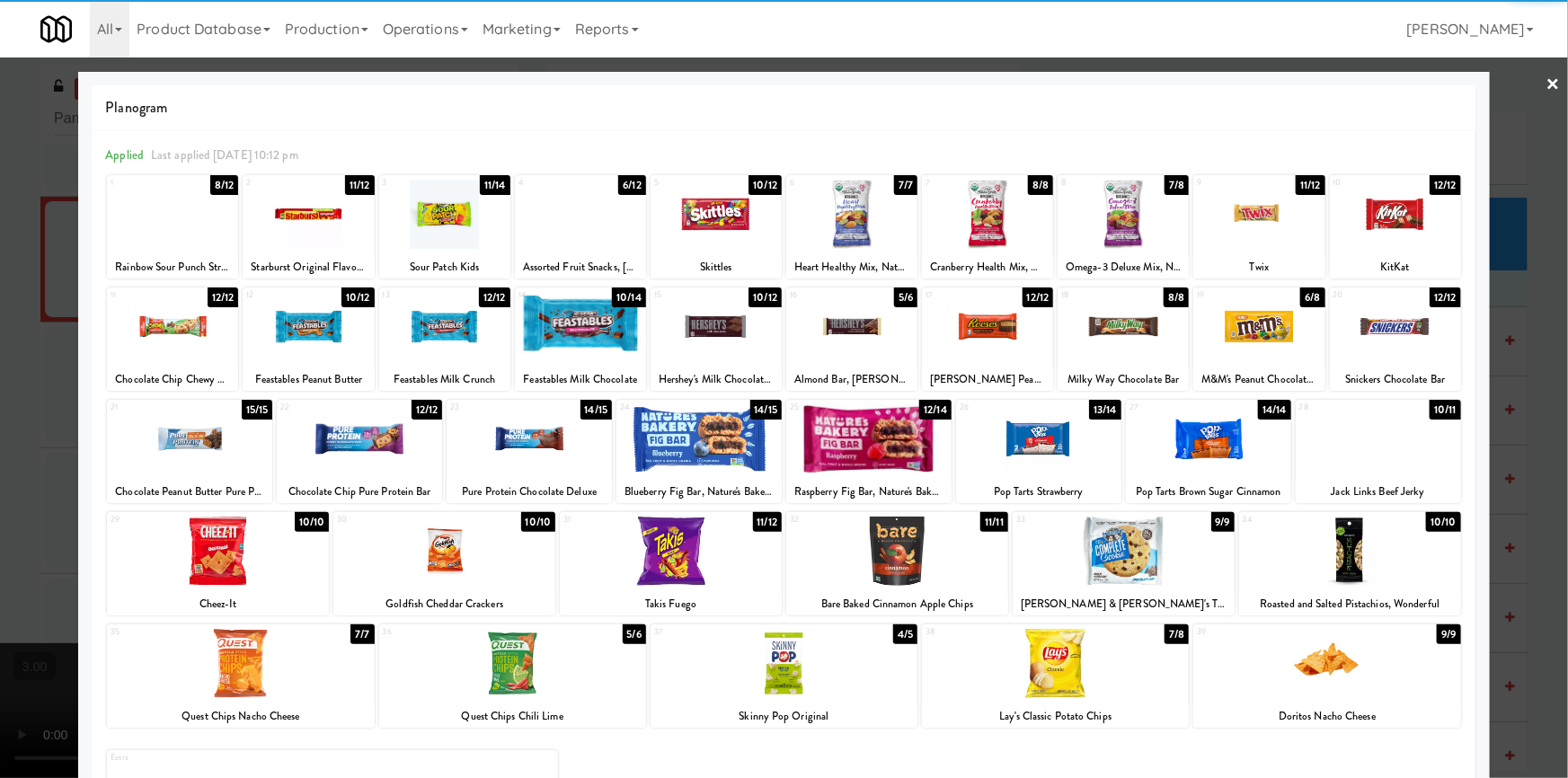
click at [1098, 687] on div at bounding box center [1055, 663] width 266 height 69
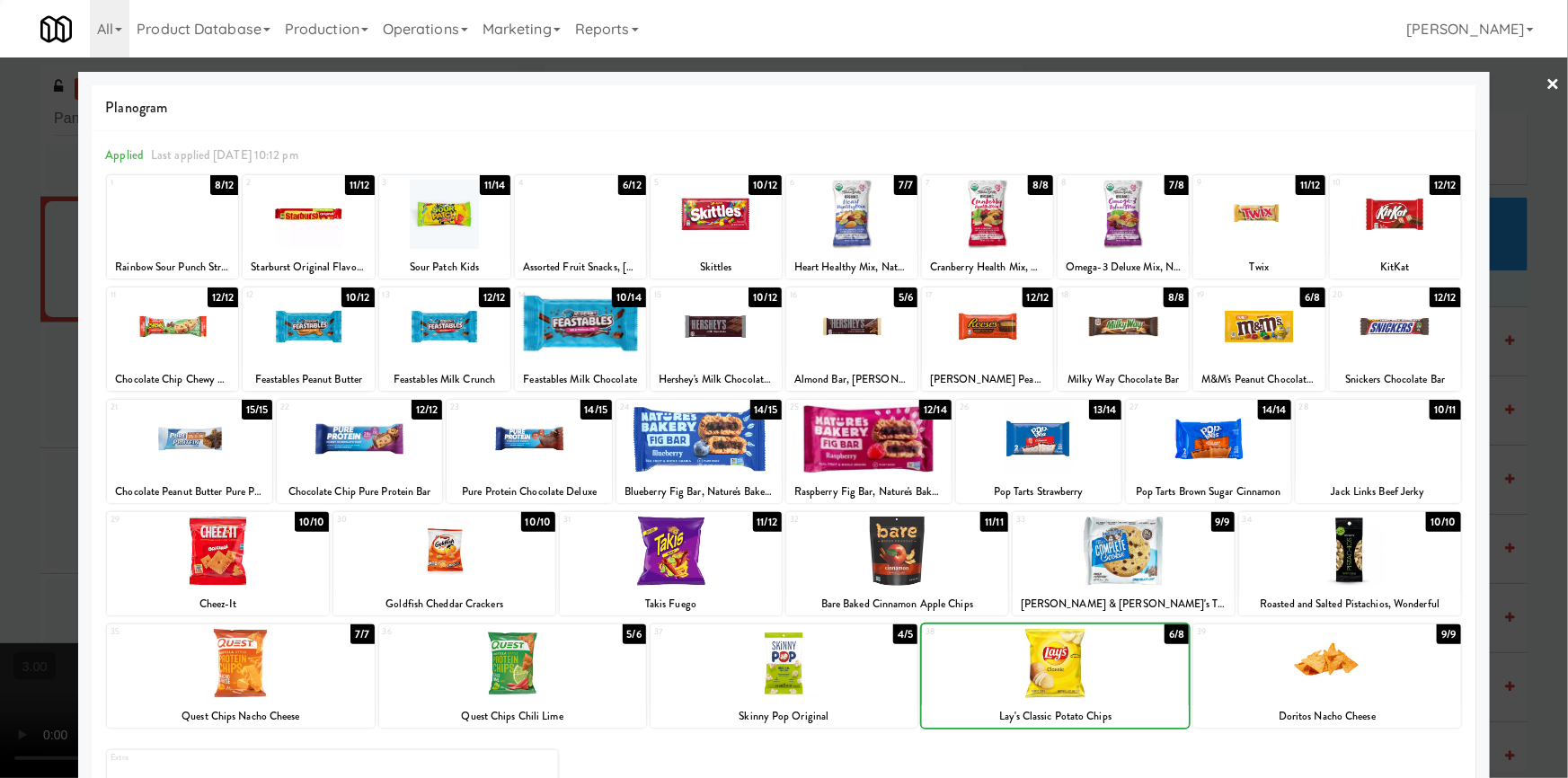
click at [5, 527] on div at bounding box center [784, 389] width 1568 height 778
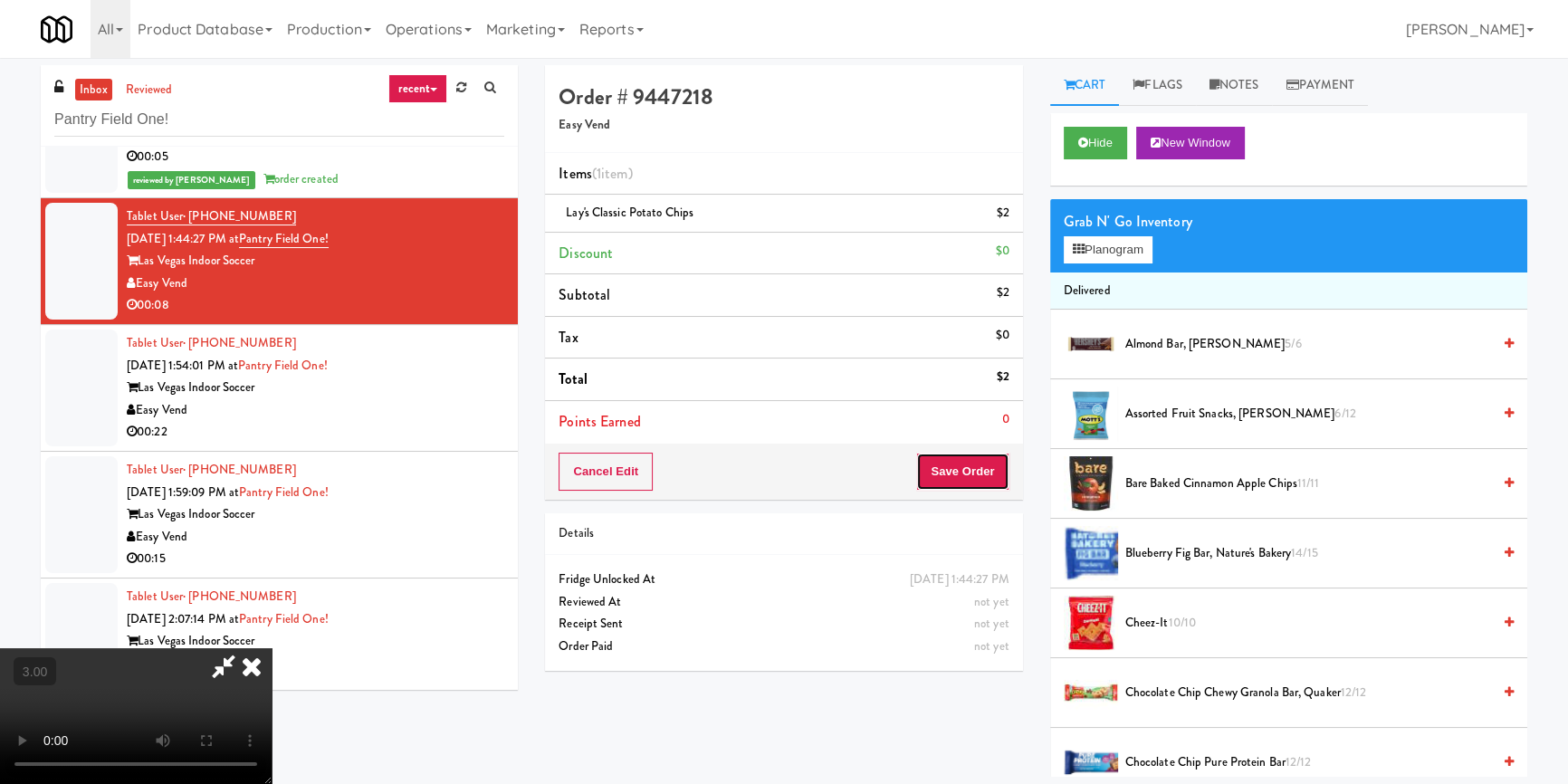
drag, startPoint x: 962, startPoint y: 476, endPoint x: 963, endPoint y: 487, distance: 11.0
click at [962, 477] on button "Save Order" at bounding box center [963, 471] width 93 height 38
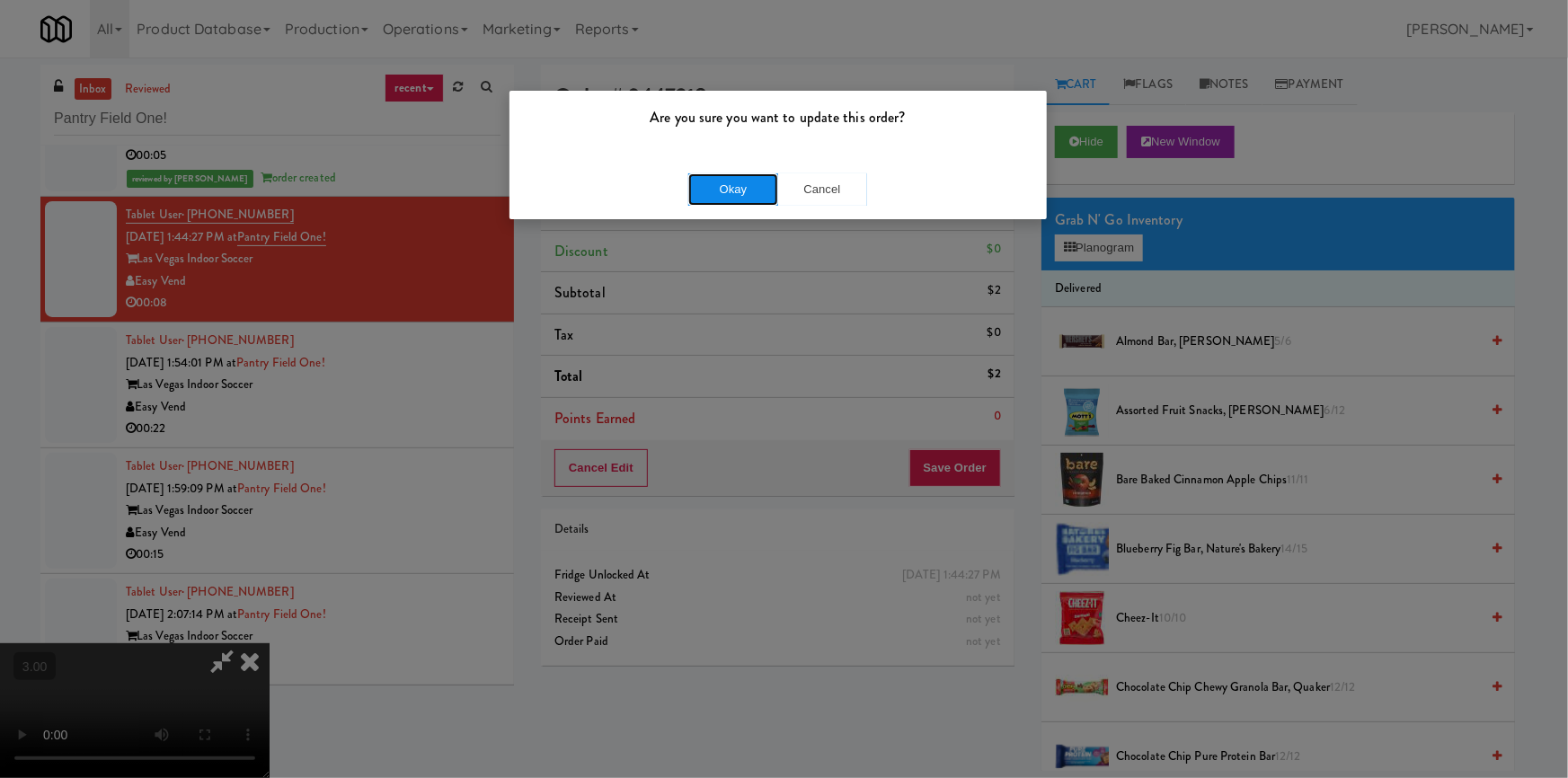
click at [746, 174] on button "Okay" at bounding box center [733, 190] width 90 height 33
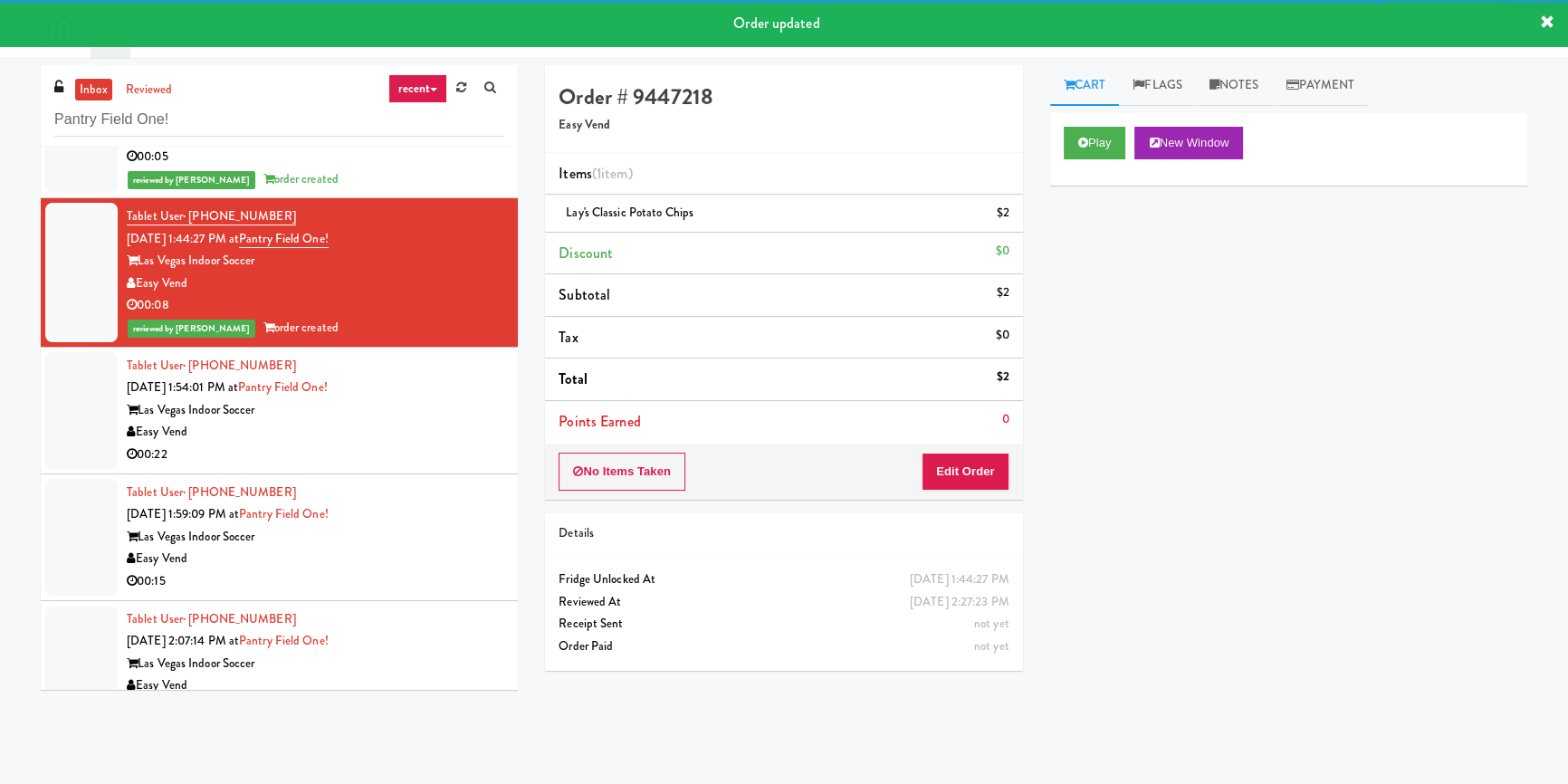
click at [441, 426] on div "Easy Vend" at bounding box center [315, 432] width 378 height 22
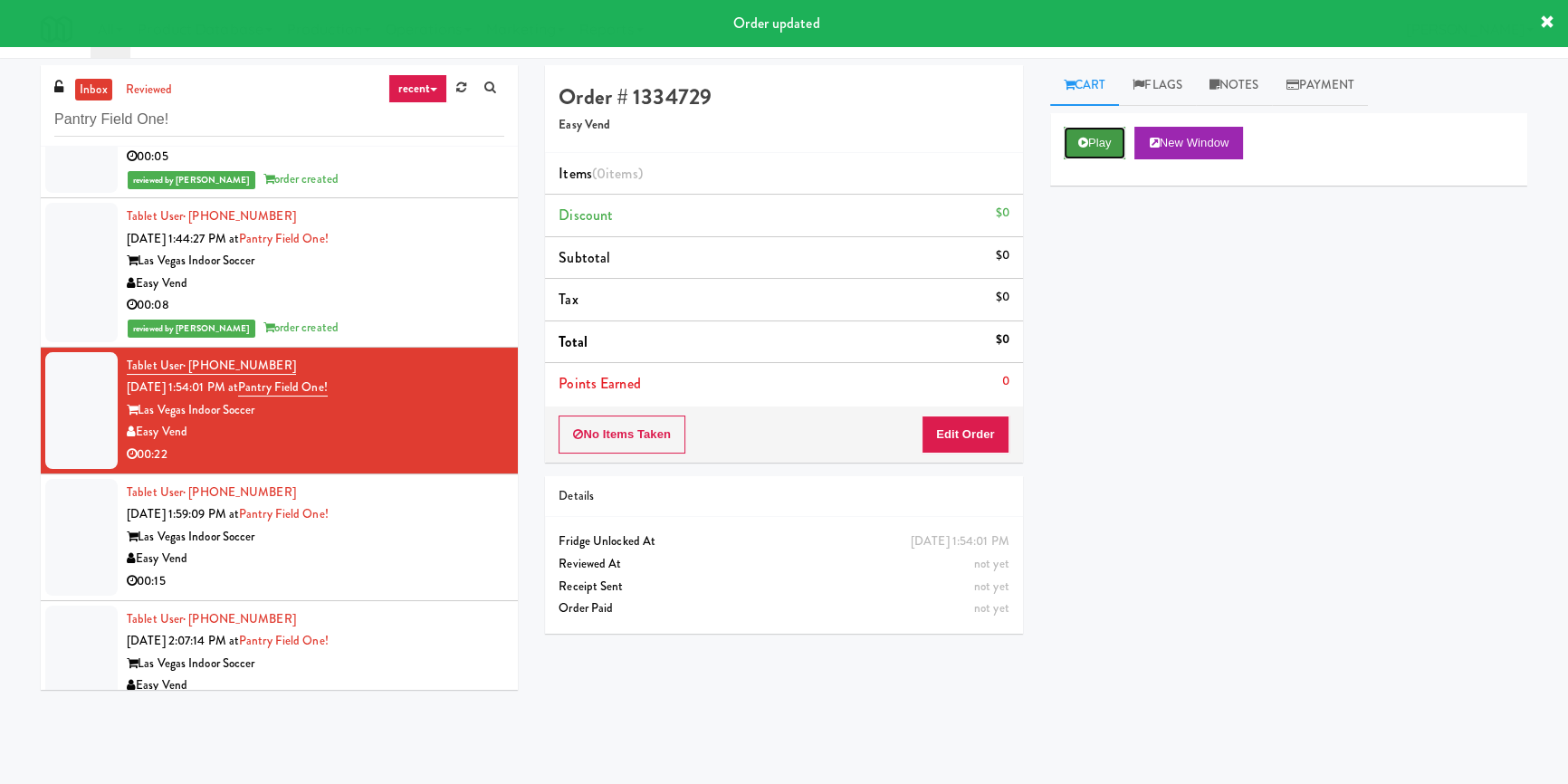
click at [1090, 133] on button "Play" at bounding box center [1095, 143] width 63 height 33
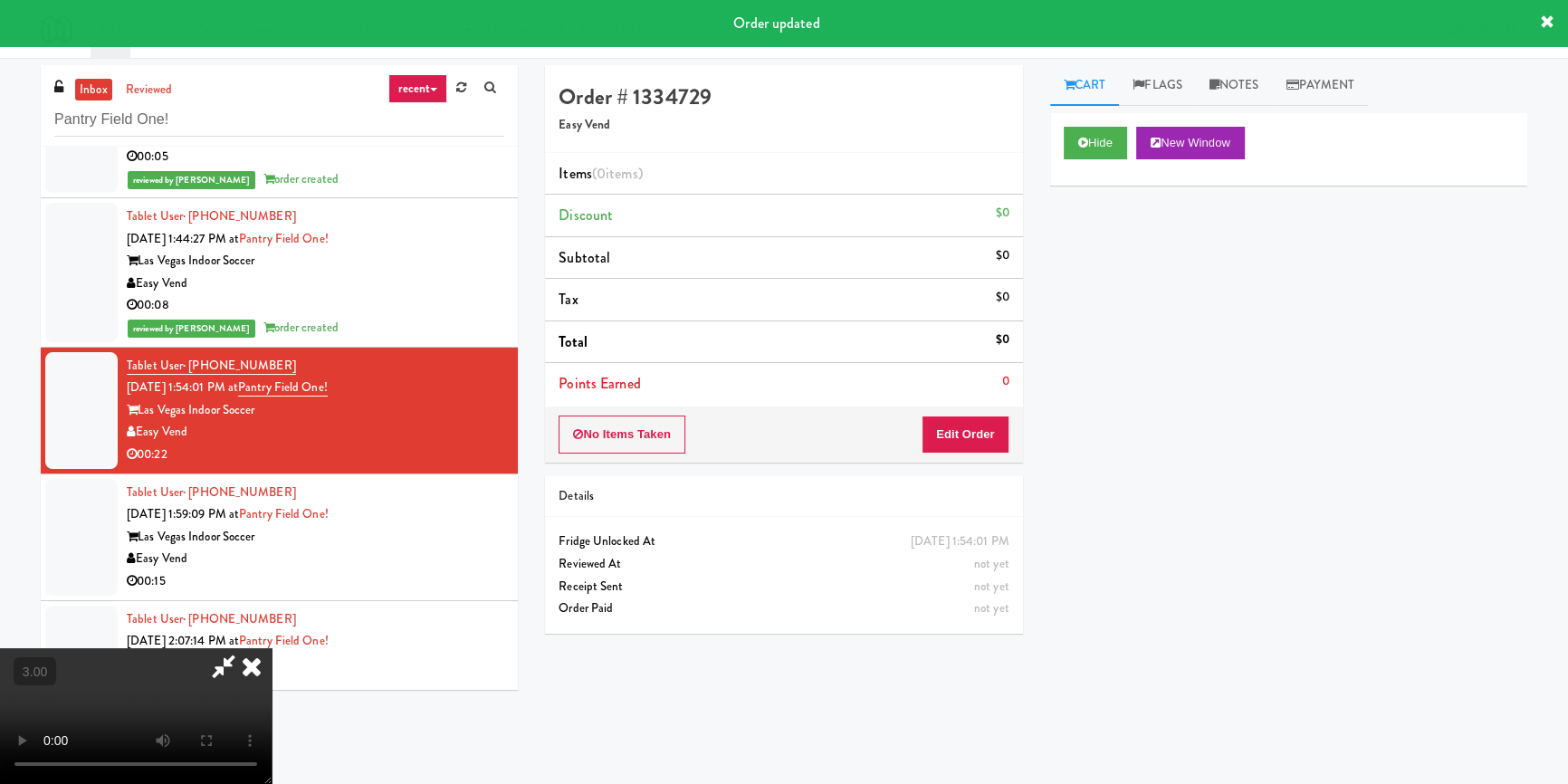
click at [1091, 252] on div "Hide New Window Primary Flag Clear Flag if unable to determine what was taken o…" at bounding box center [1289, 452] width 477 height 679
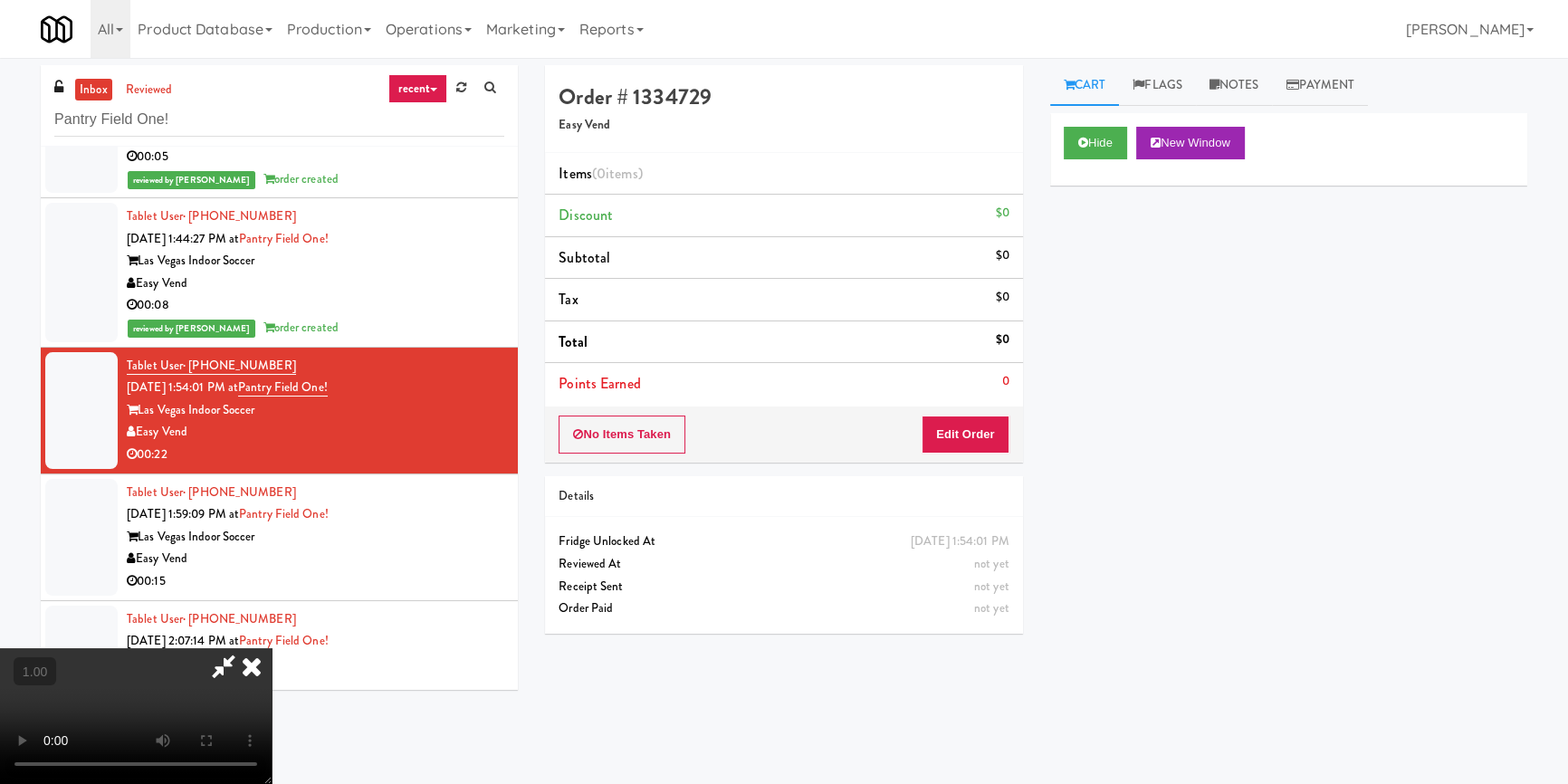
click at [271, 648] on video at bounding box center [135, 715] width 271 height 136
click at [979, 437] on button "Edit Order" at bounding box center [965, 434] width 88 height 38
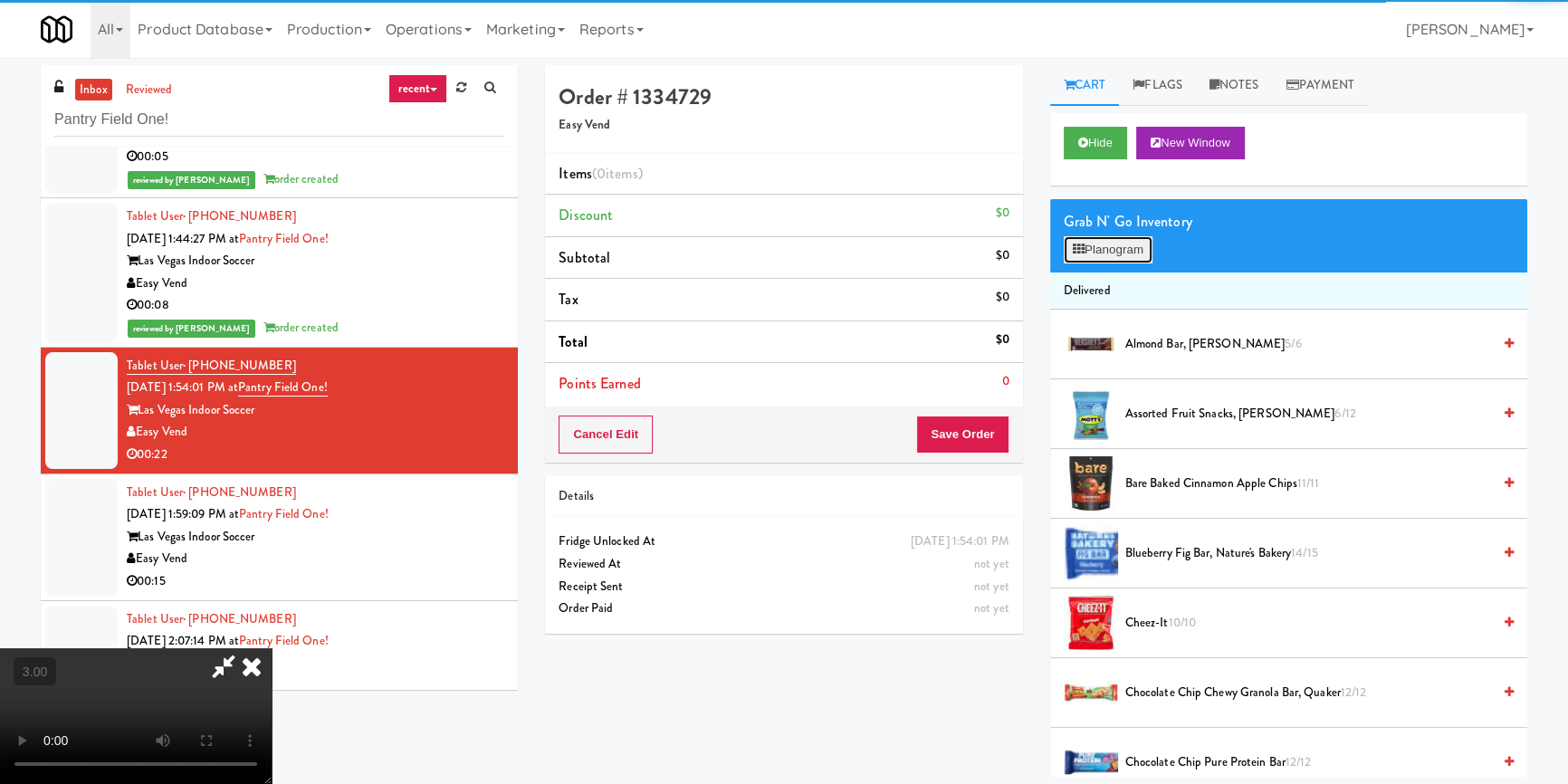
click at [1123, 252] on button "Planogram" at bounding box center [1108, 250] width 89 height 27
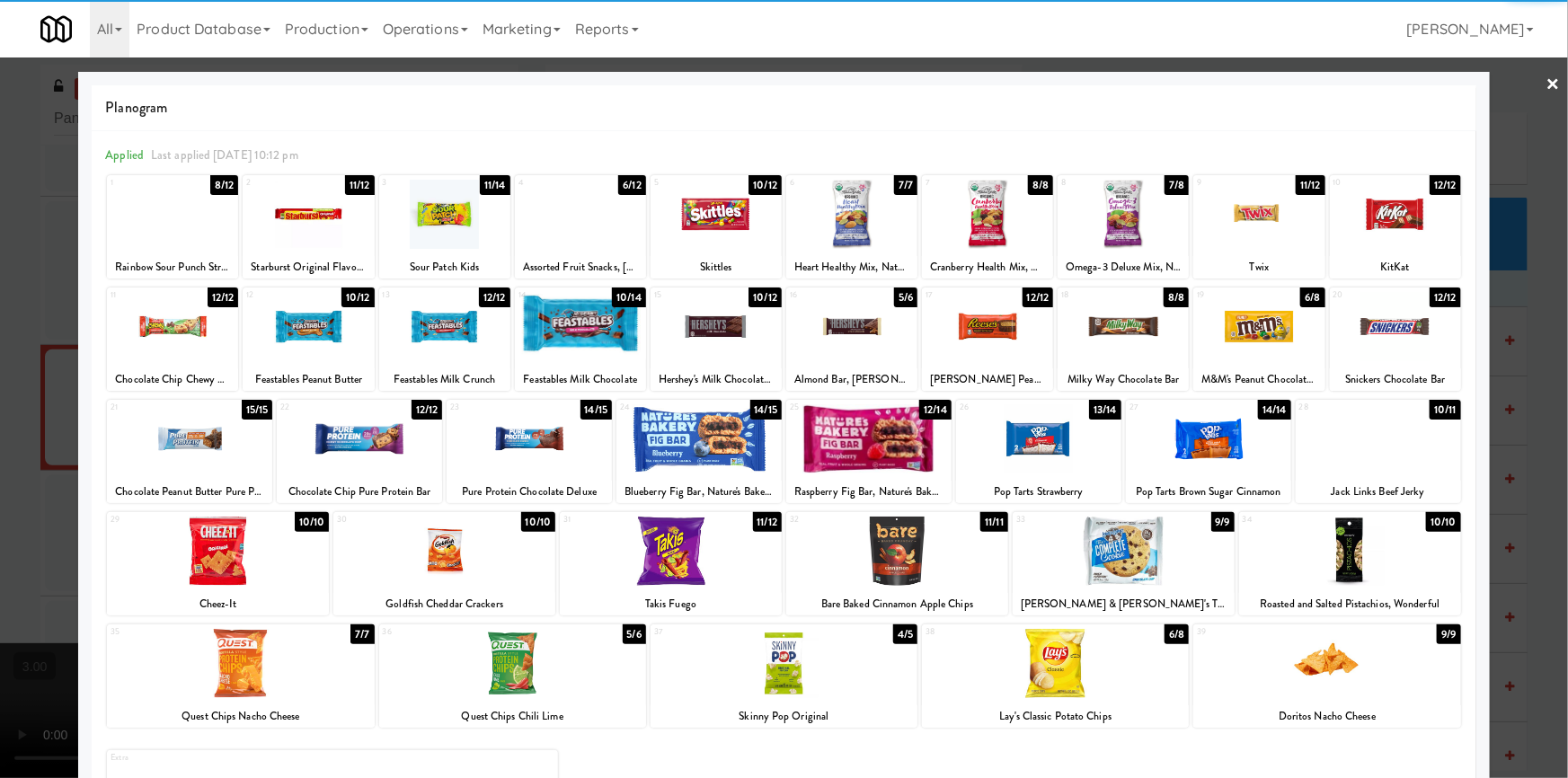
click at [712, 222] on div at bounding box center [716, 214] width 131 height 69
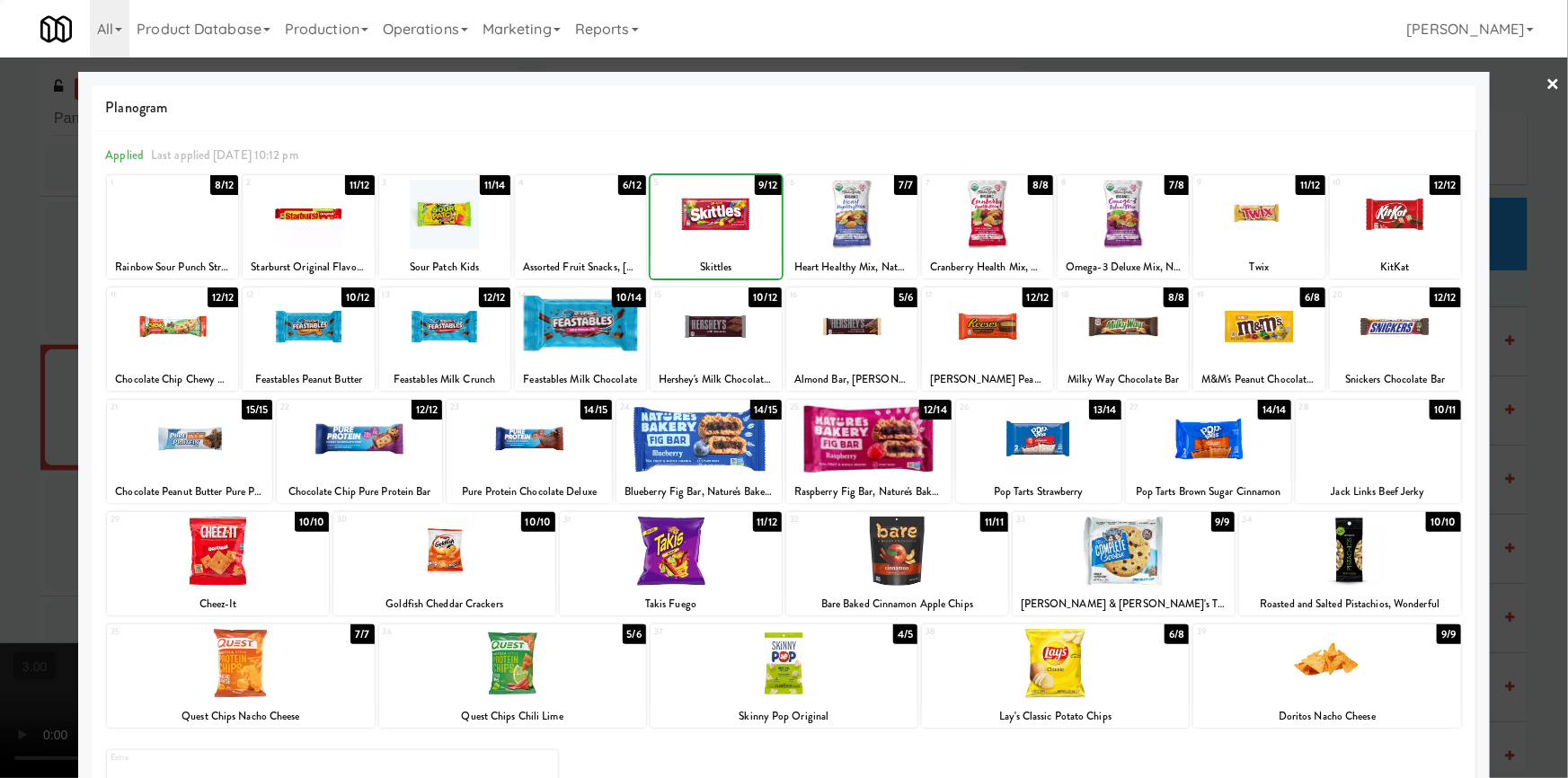
click at [468, 221] on div at bounding box center [445, 214] width 131 height 69
click at [0, 291] on div at bounding box center [784, 389] width 1568 height 778
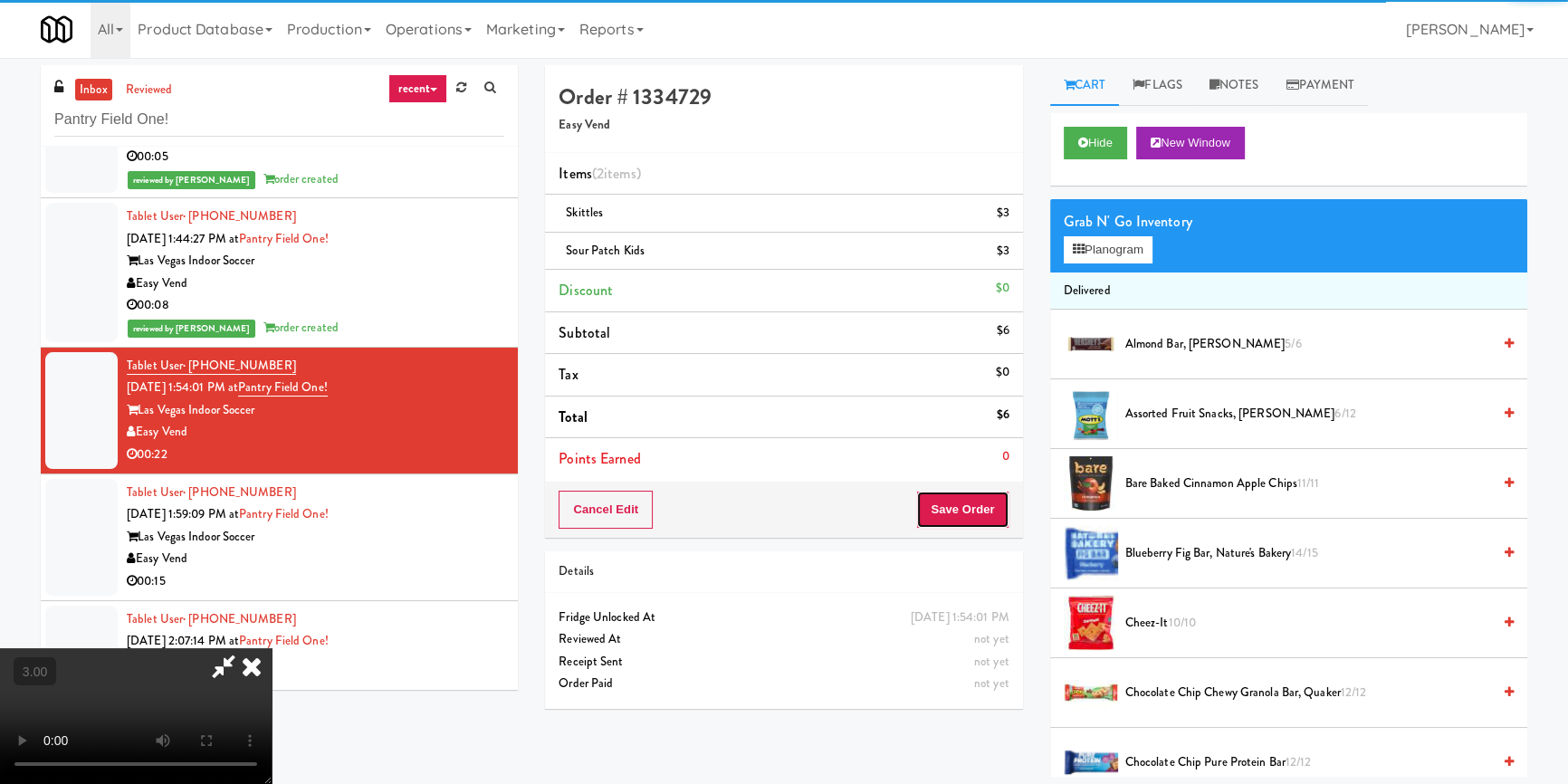
click at [991, 525] on button "Save Order" at bounding box center [963, 509] width 93 height 38
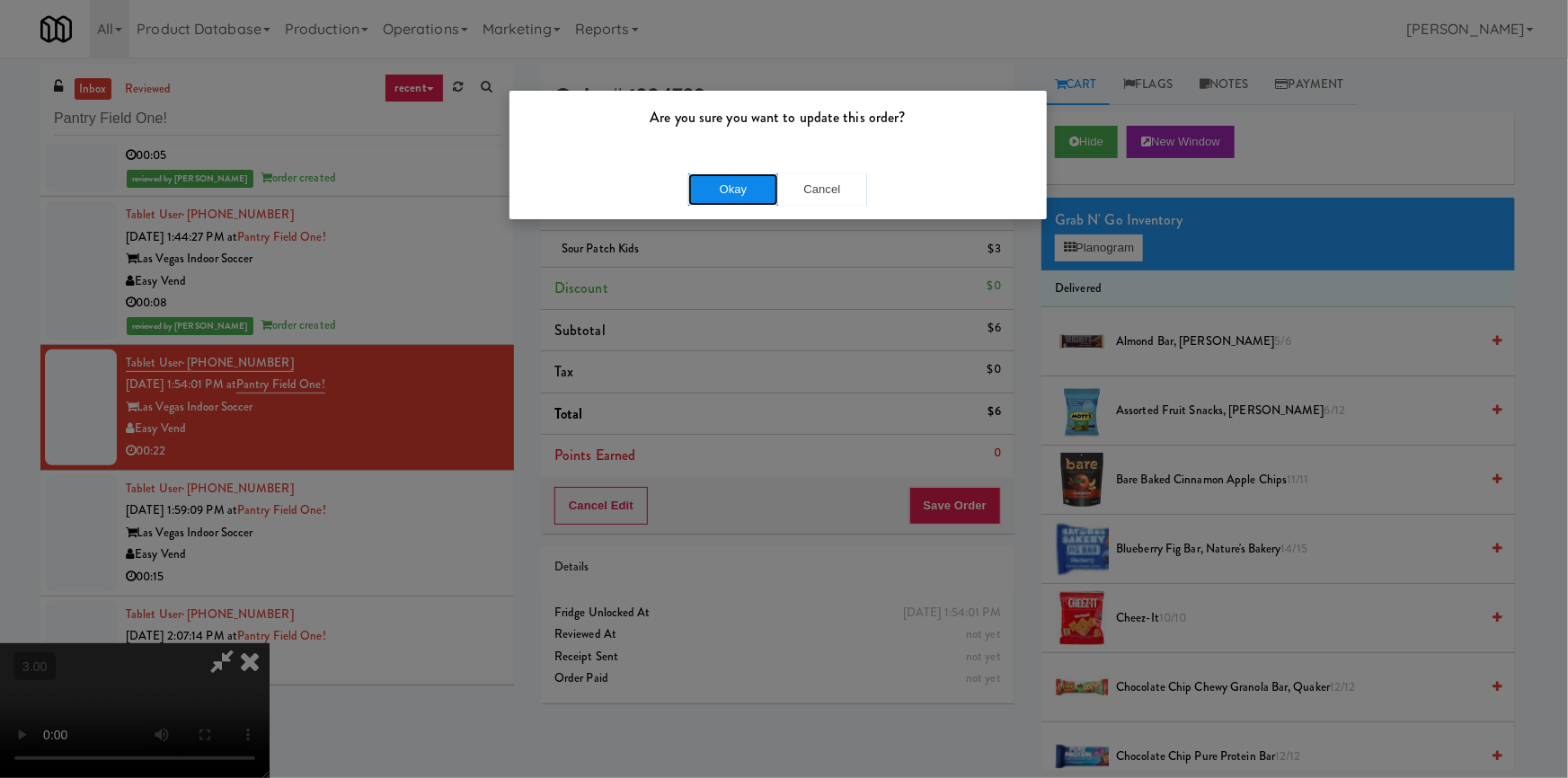
click at [734, 189] on button "Okay" at bounding box center [733, 190] width 90 height 33
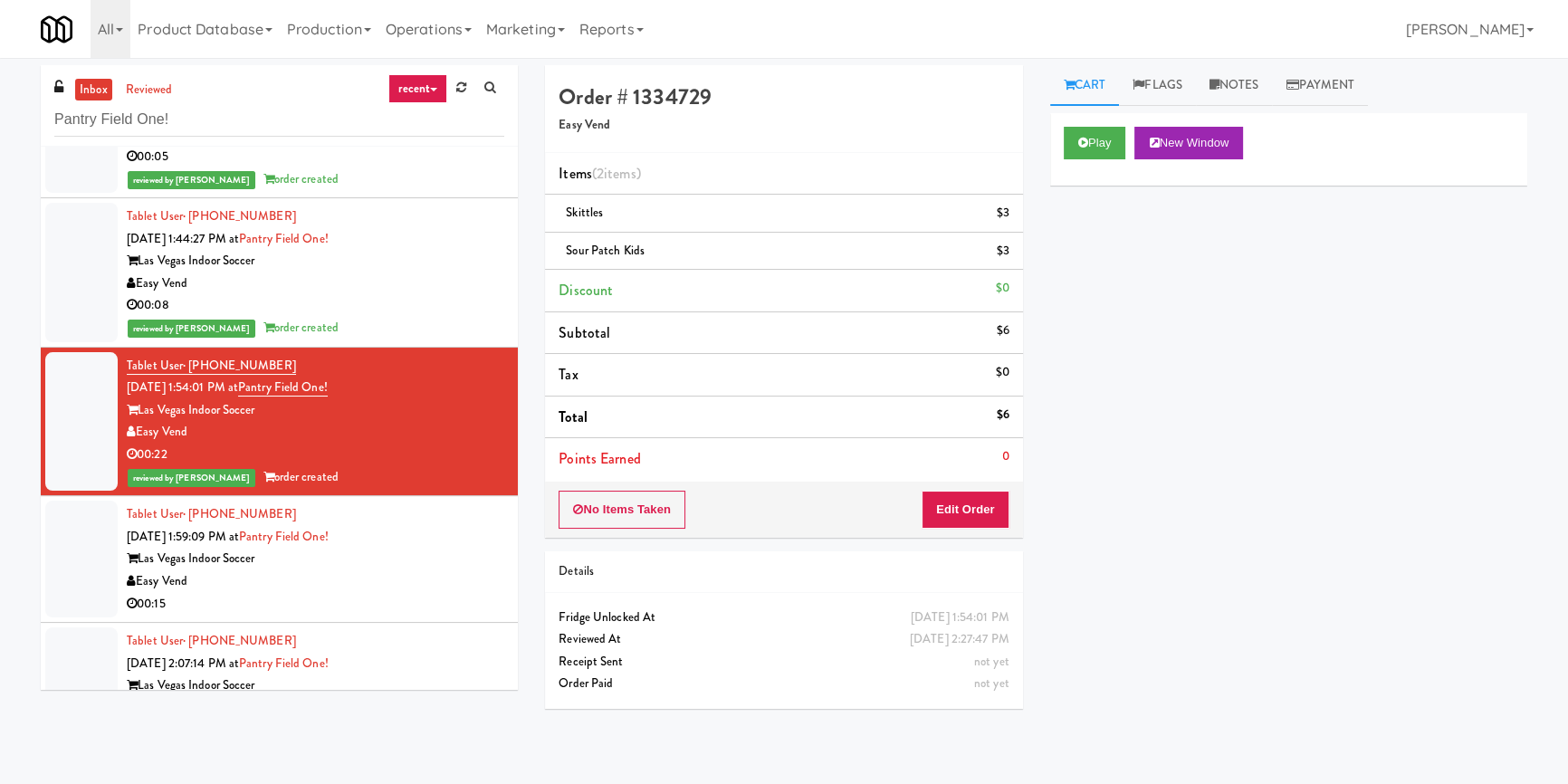
click at [415, 581] on div "Easy Vend" at bounding box center [315, 580] width 378 height 22
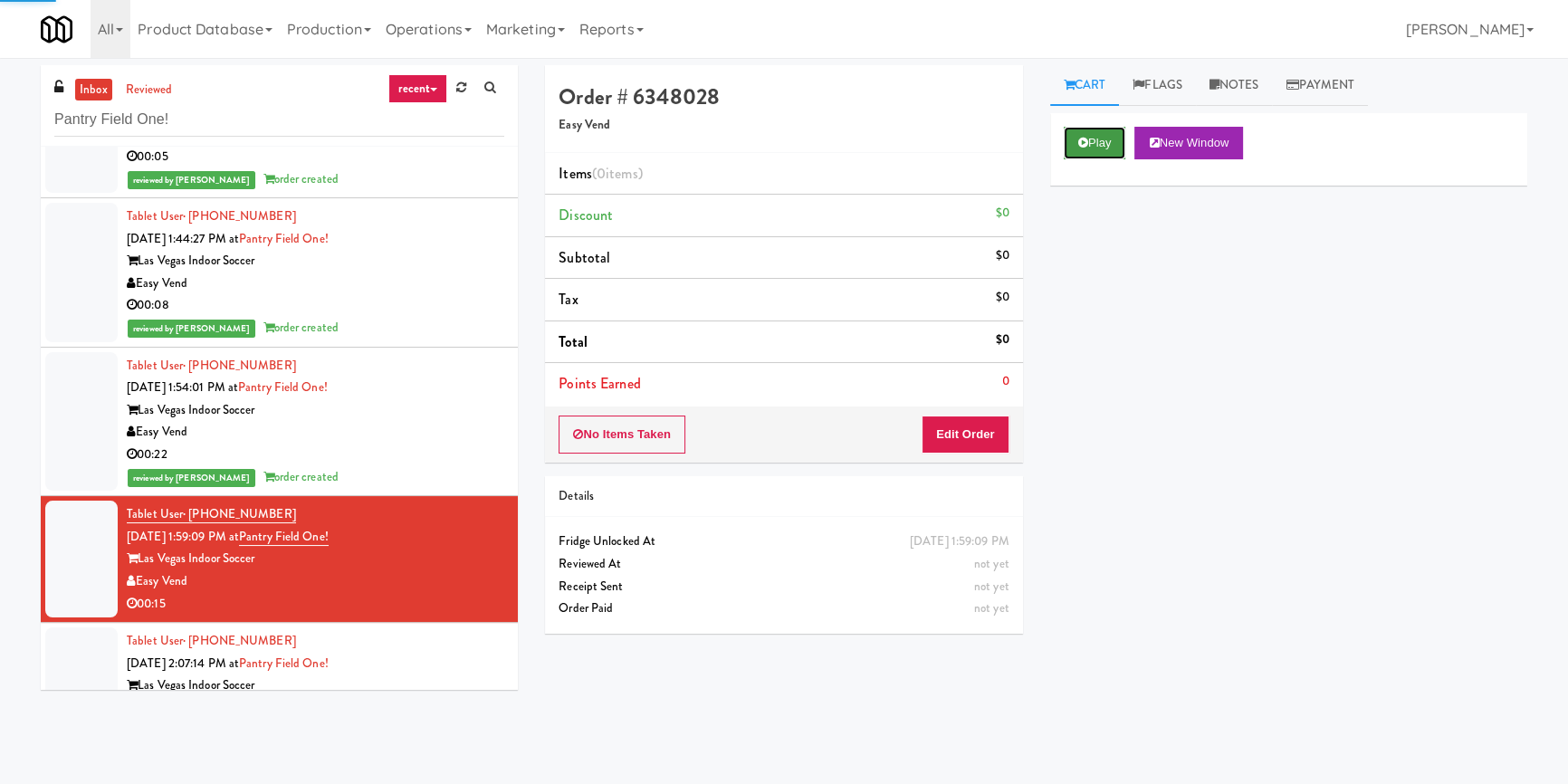
click at [1098, 139] on button "Play" at bounding box center [1095, 143] width 63 height 33
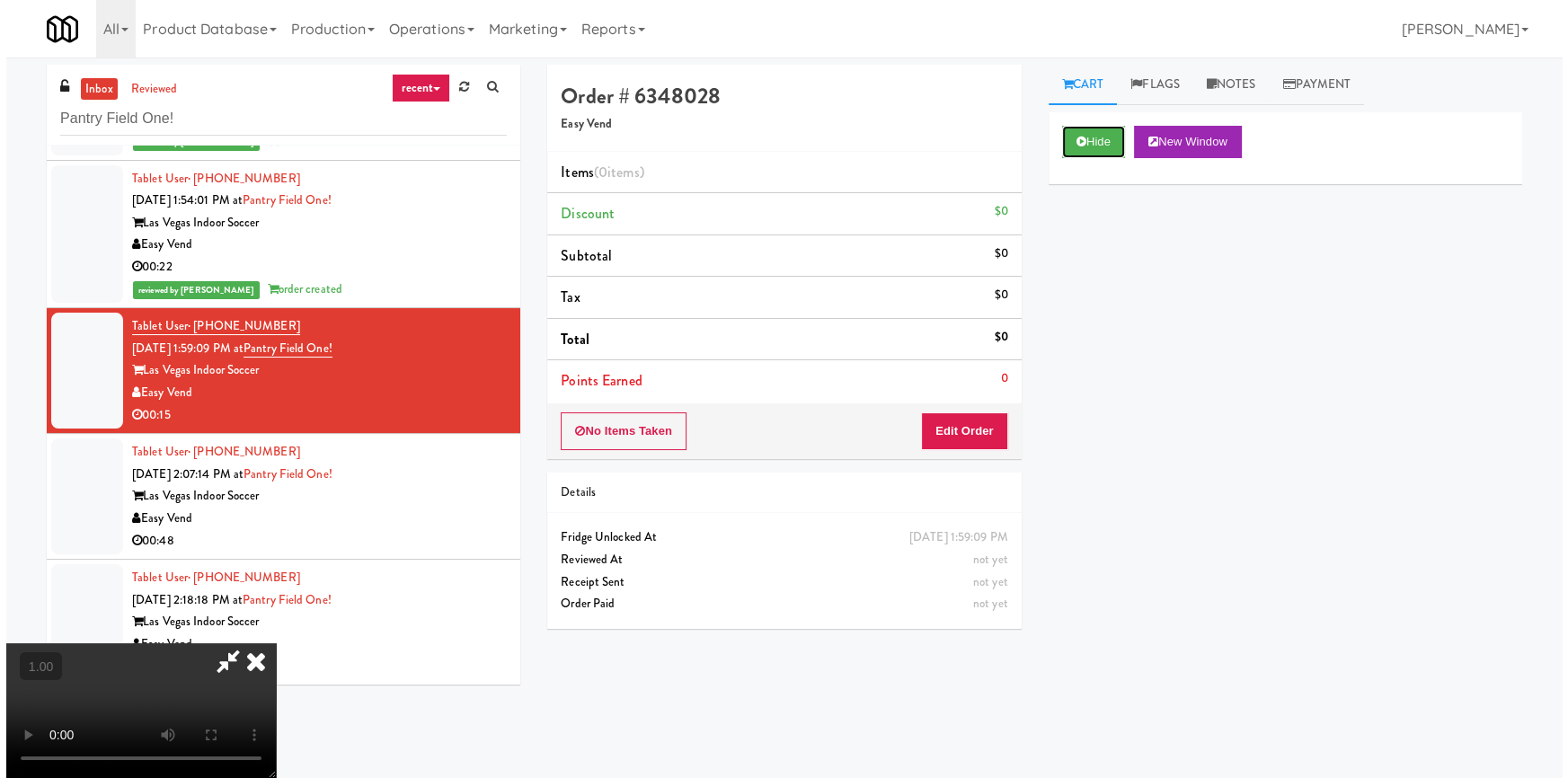
scroll to position [251, 0]
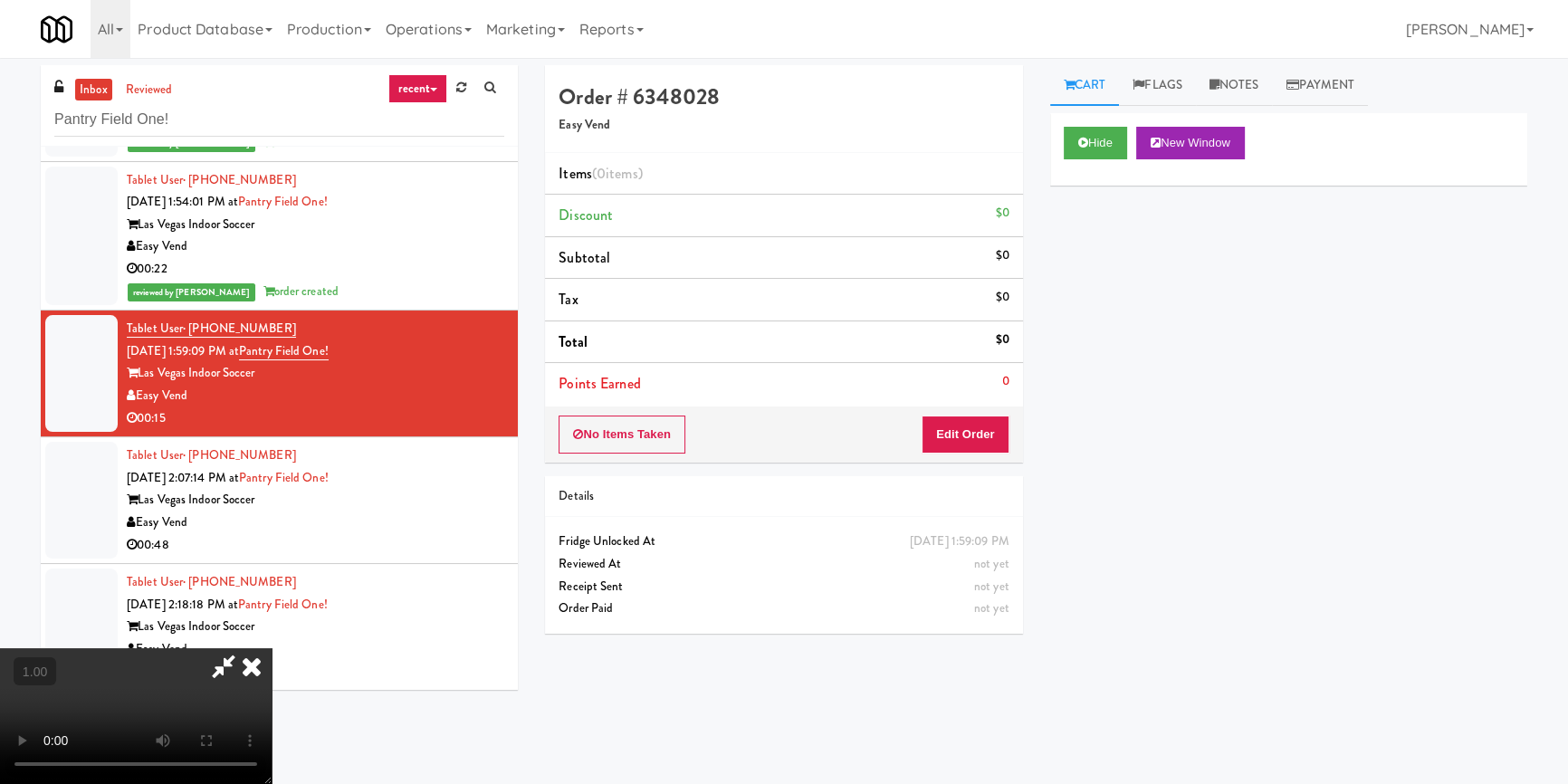
click at [271, 648] on video at bounding box center [135, 715] width 271 height 136
drag, startPoint x: 959, startPoint y: 434, endPoint x: 1005, endPoint y: 385, distance: 67.2
click at [959, 434] on button "Edit Order" at bounding box center [965, 434] width 88 height 38
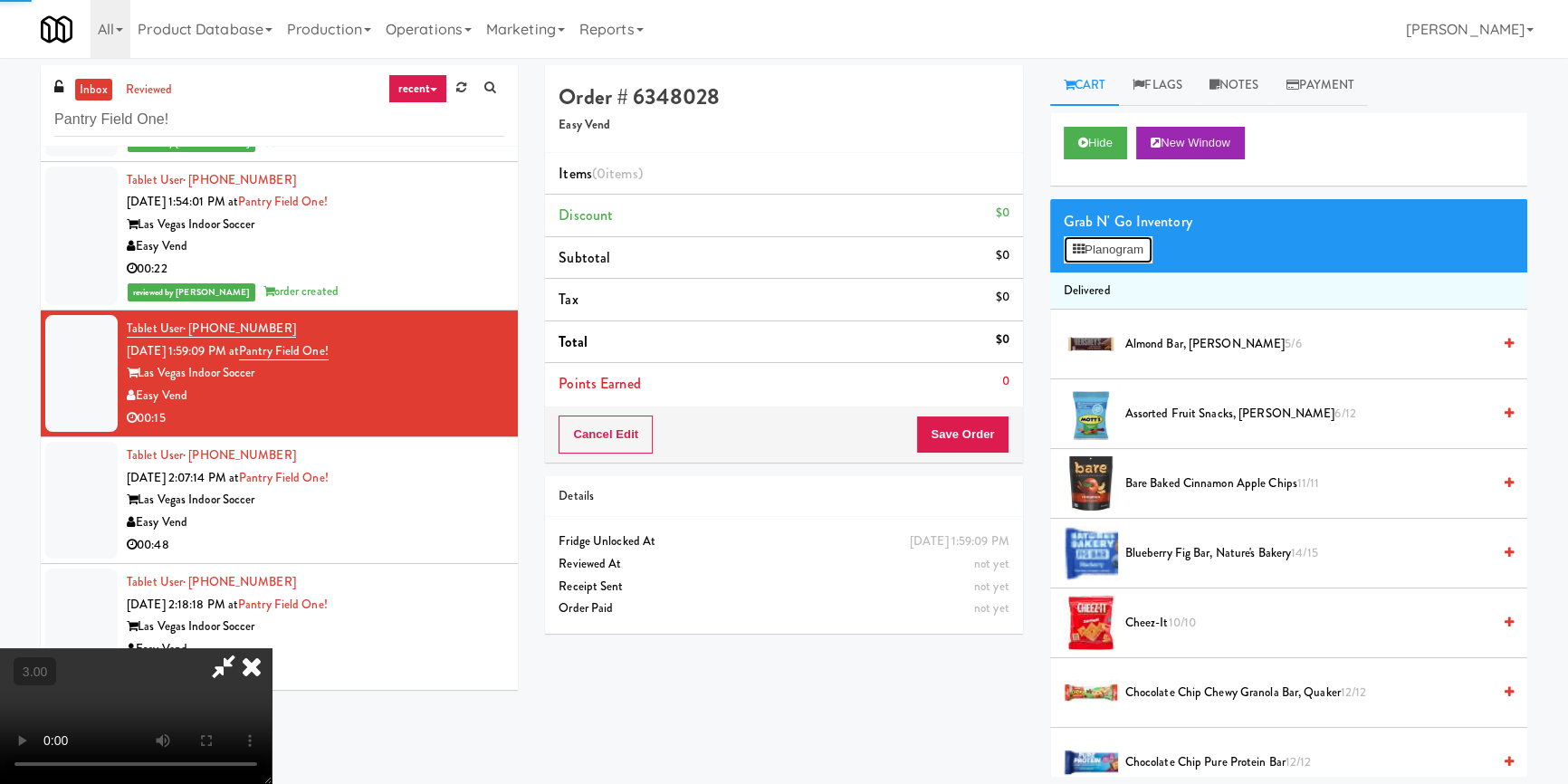
click at [1110, 249] on button "Planogram" at bounding box center [1108, 250] width 89 height 27
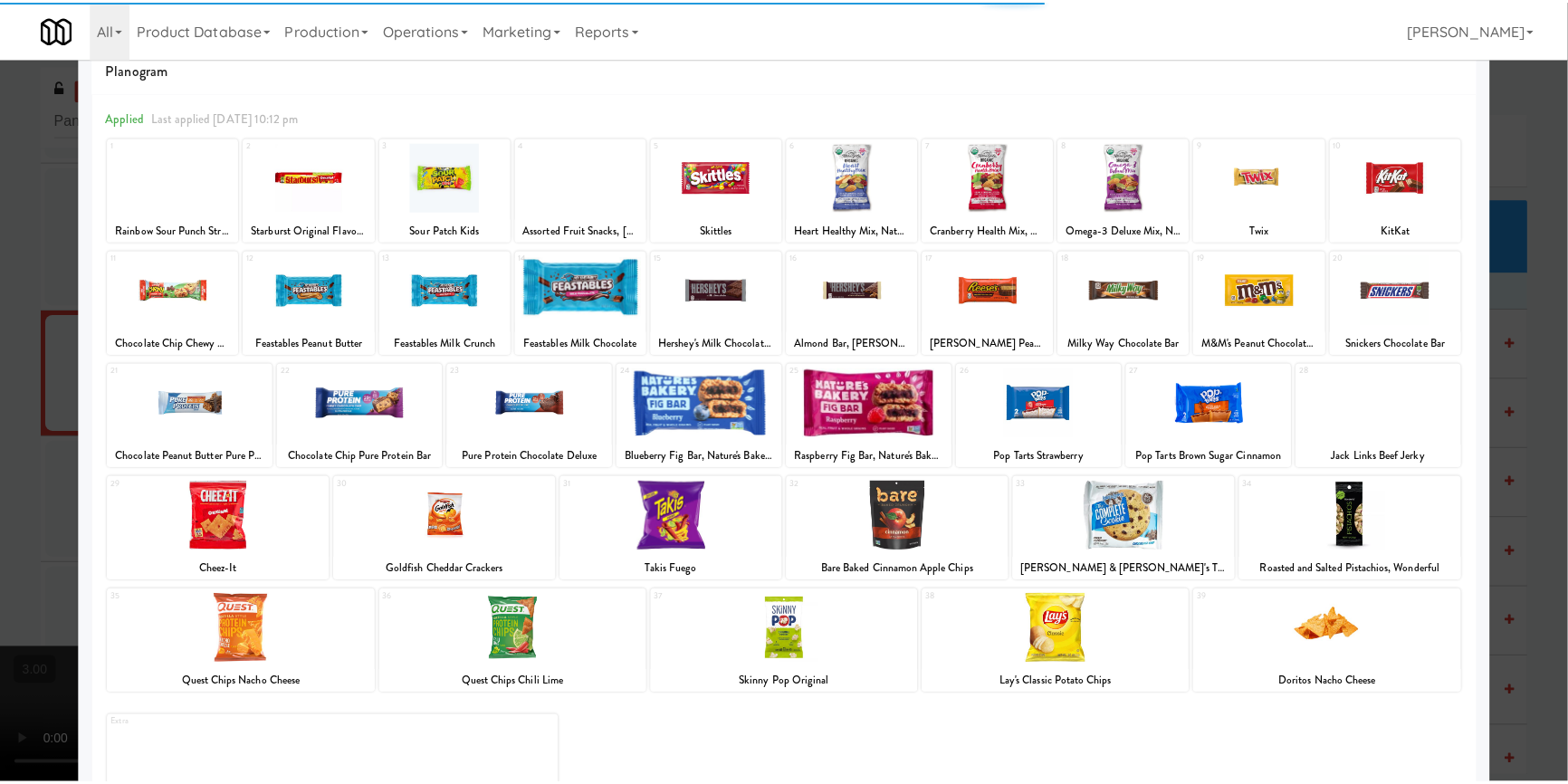
scroll to position [104, 0]
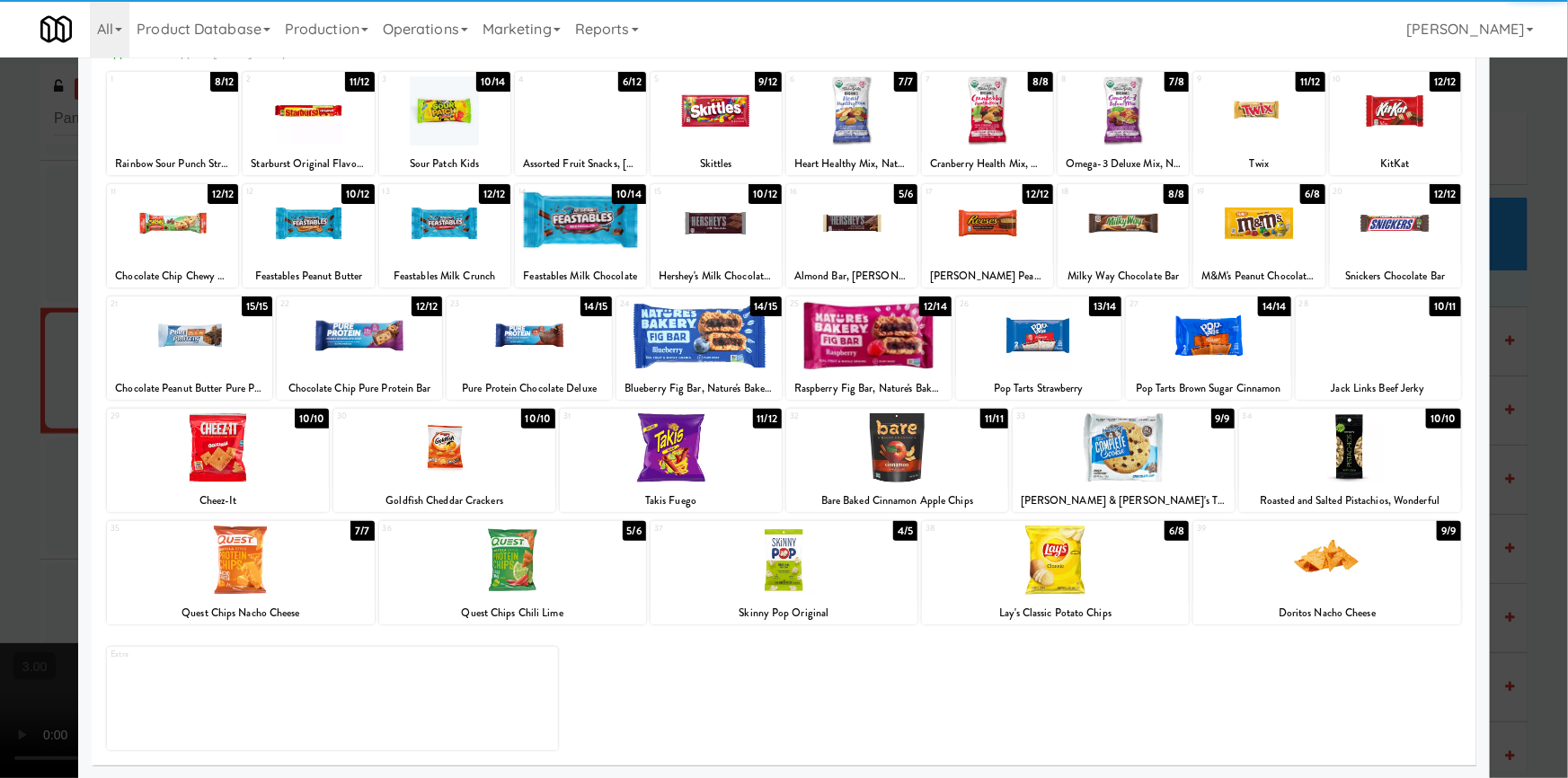
click at [1343, 592] on div at bounding box center [1326, 560] width 266 height 69
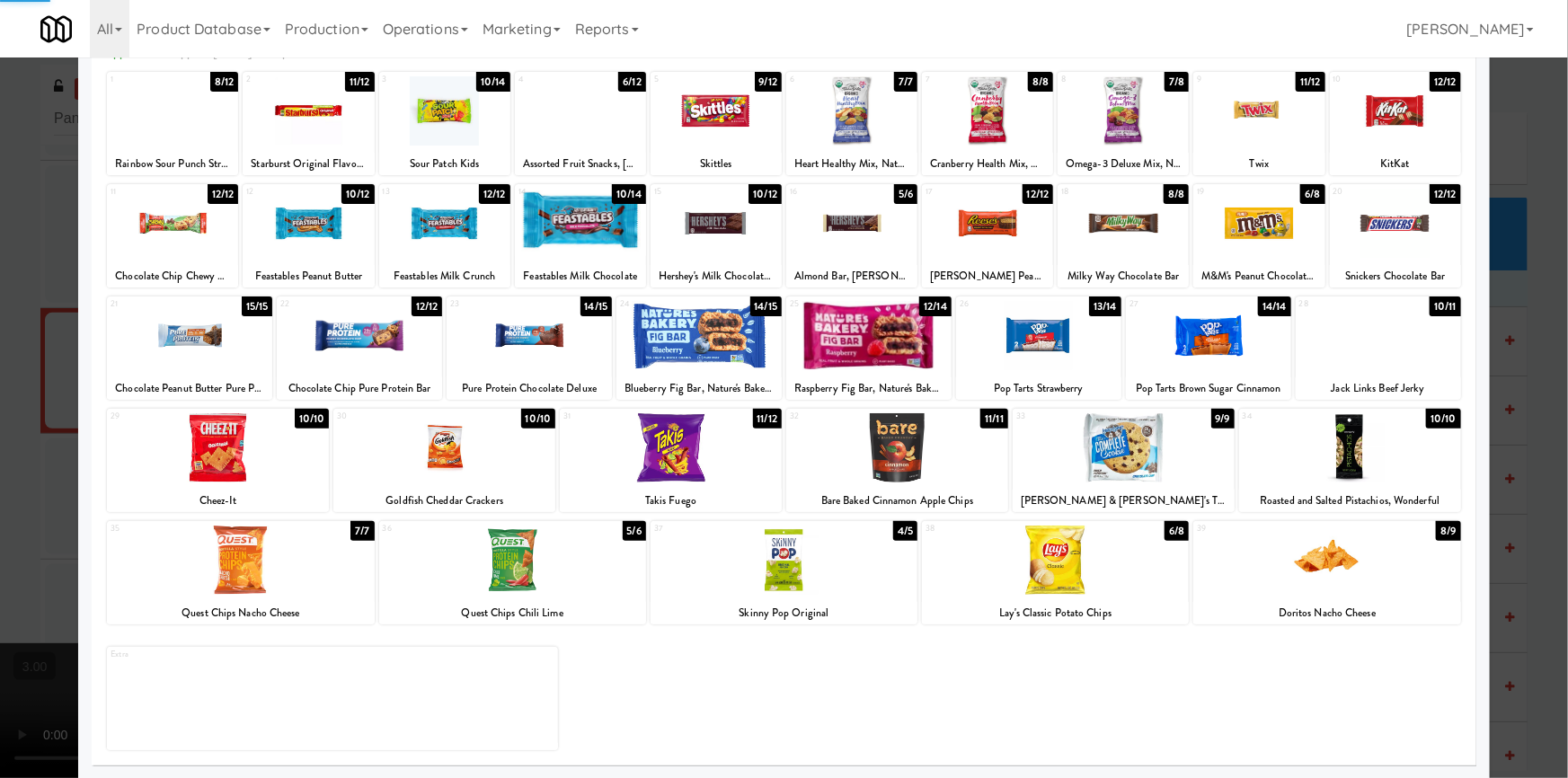
click at [0, 453] on div at bounding box center [784, 389] width 1568 height 778
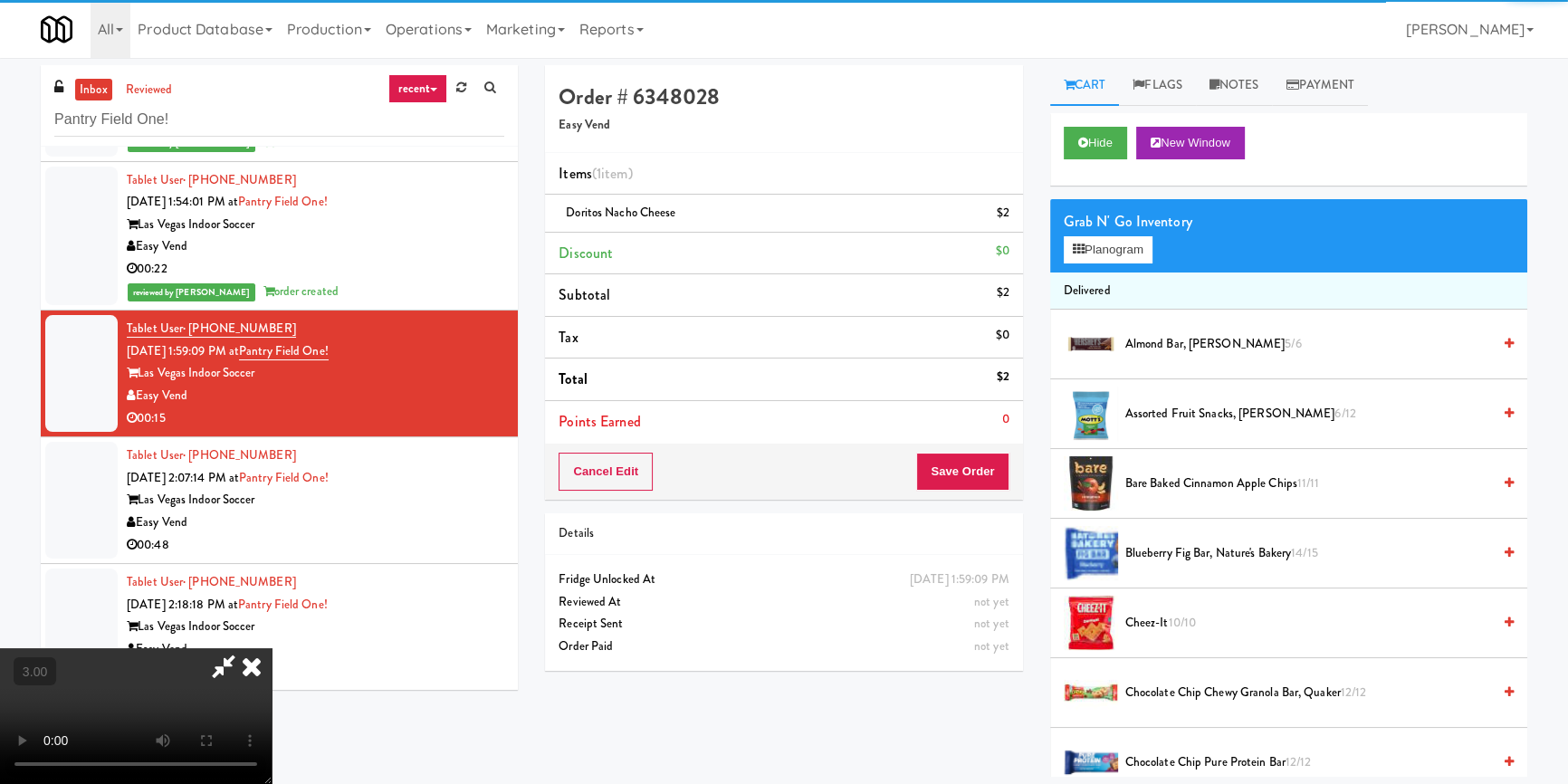
click at [271, 648] on video at bounding box center [135, 715] width 271 height 136
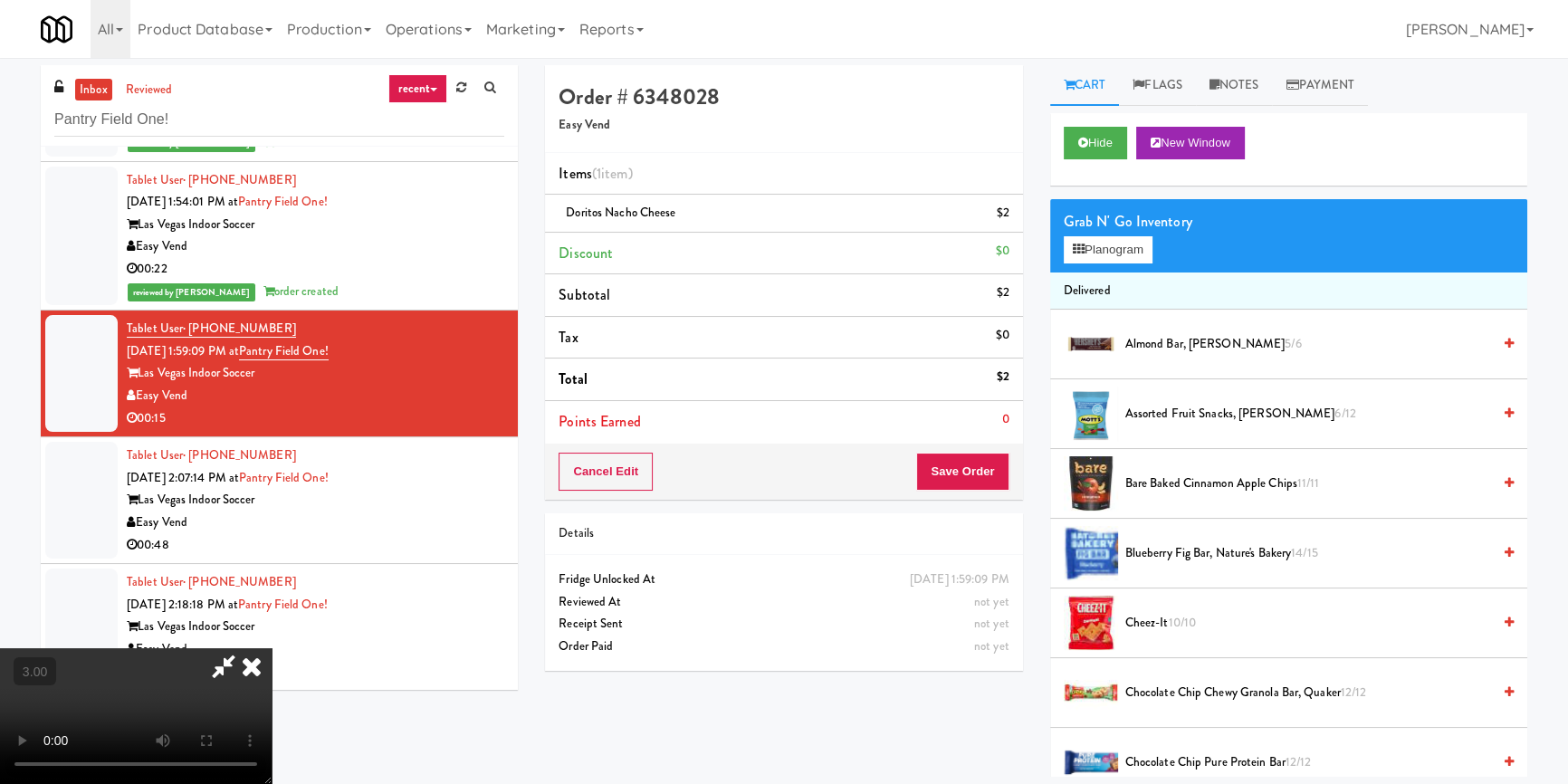
click at [271, 648] on icon at bounding box center [251, 665] width 40 height 36
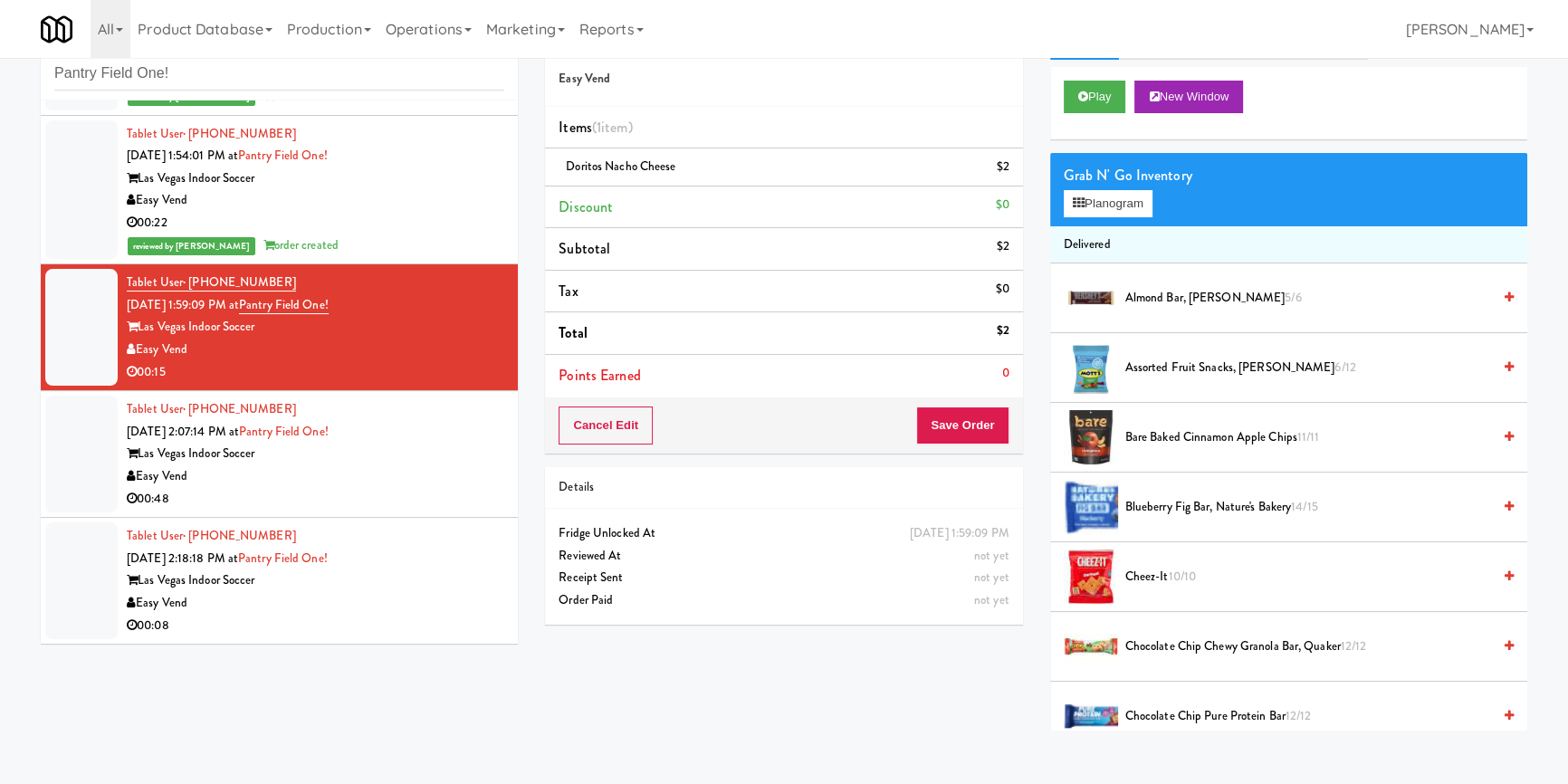
scroll to position [57, 0]
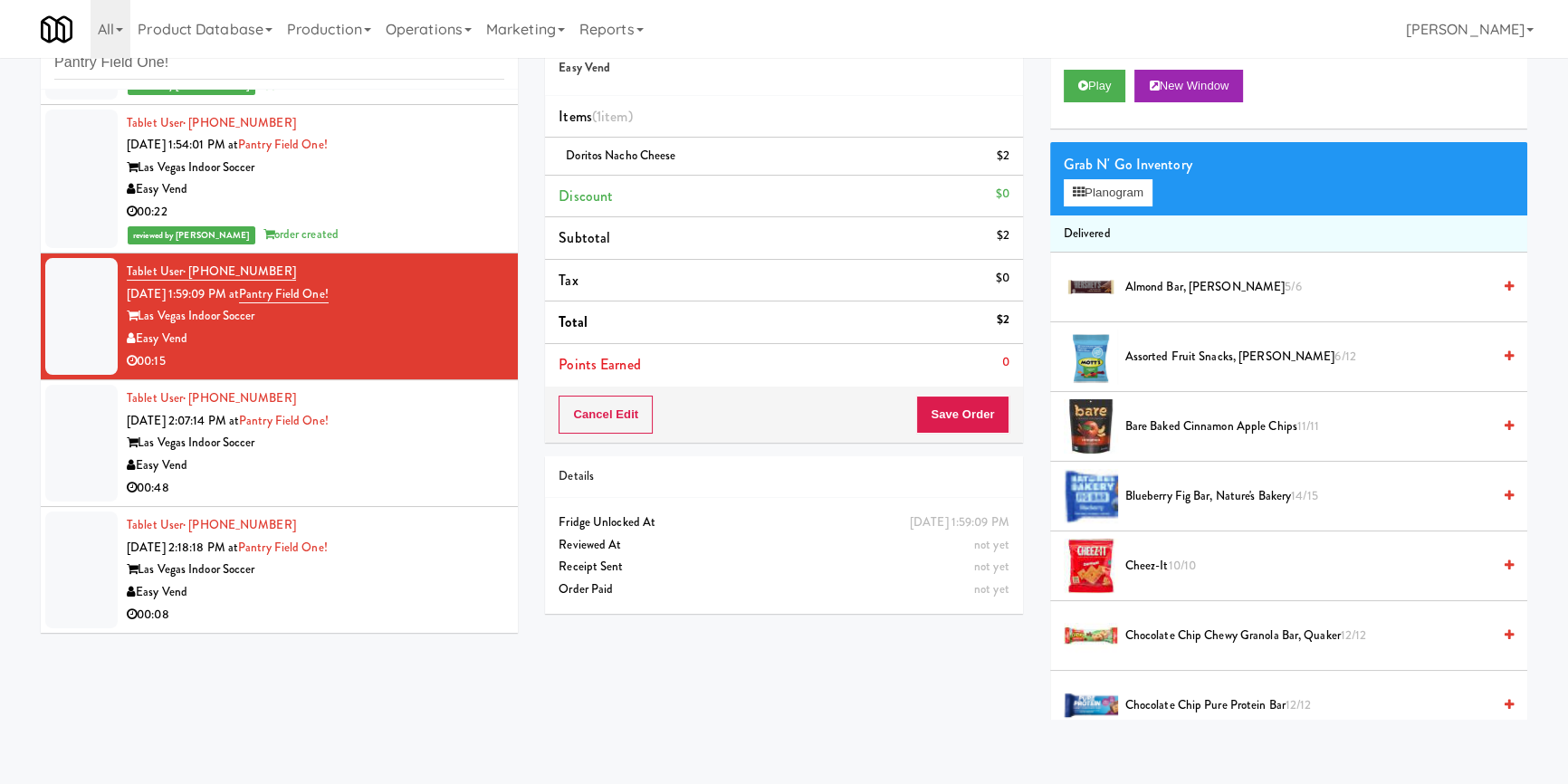
click at [442, 462] on div "Easy Vend" at bounding box center [315, 465] width 378 height 22
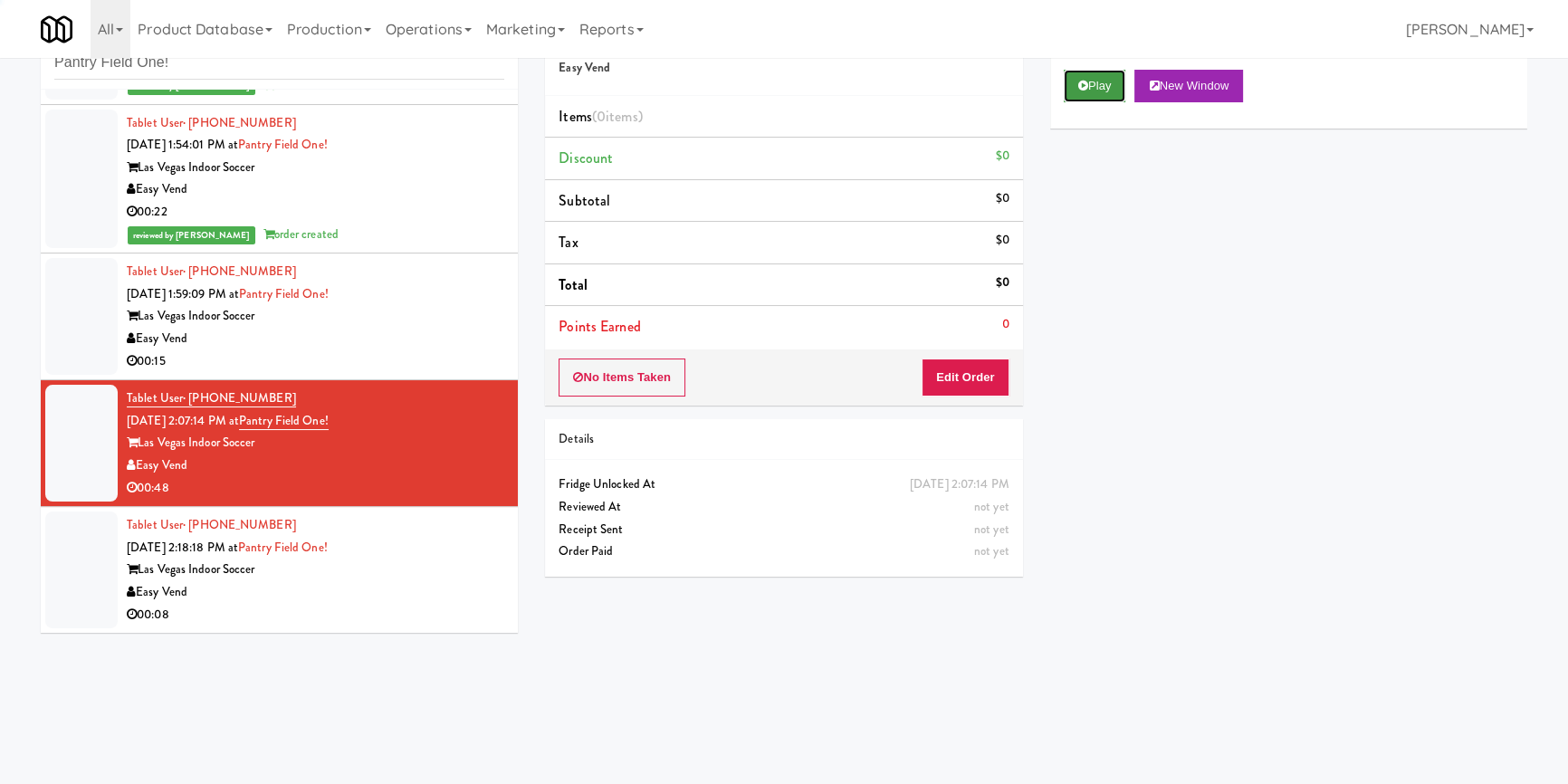
click at [1095, 89] on button "Play" at bounding box center [1095, 86] width 63 height 33
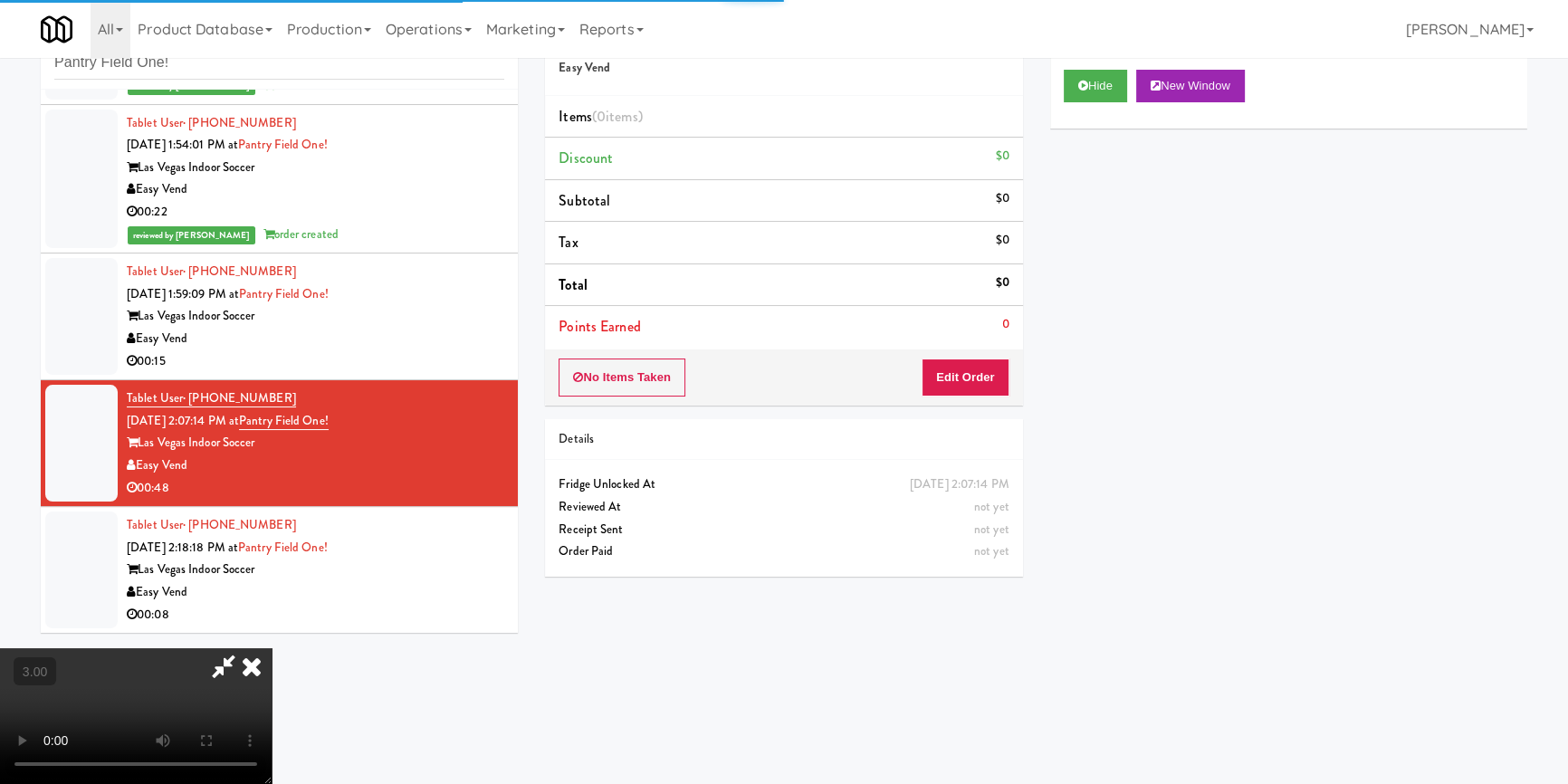
click at [1097, 263] on div "Hide New Window Primary Flag Clear Flag if unable to determine what was taken o…" at bounding box center [1289, 395] width 477 height 679
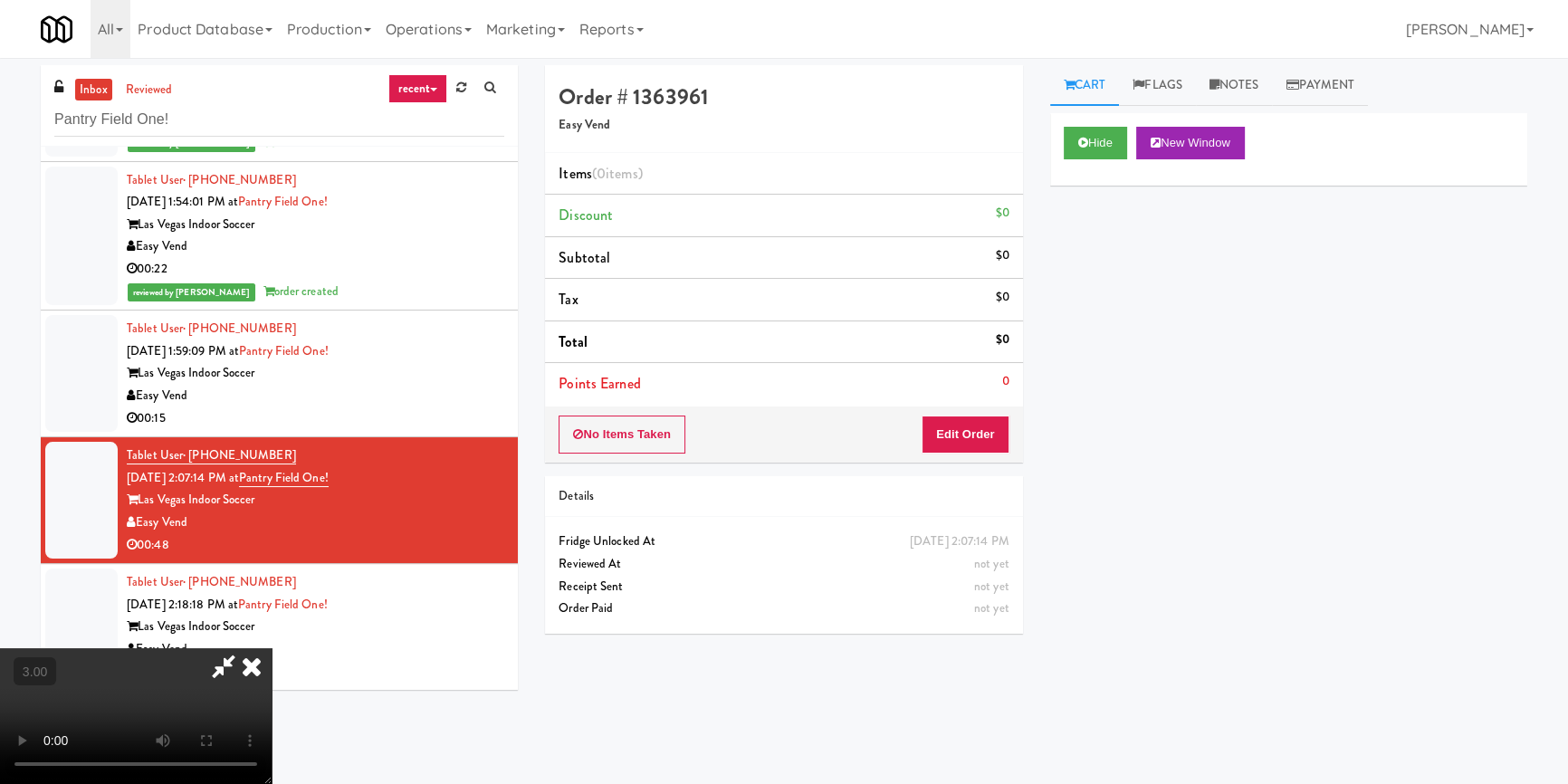
click at [342, 397] on div "Easy Vend" at bounding box center [315, 395] width 378 height 22
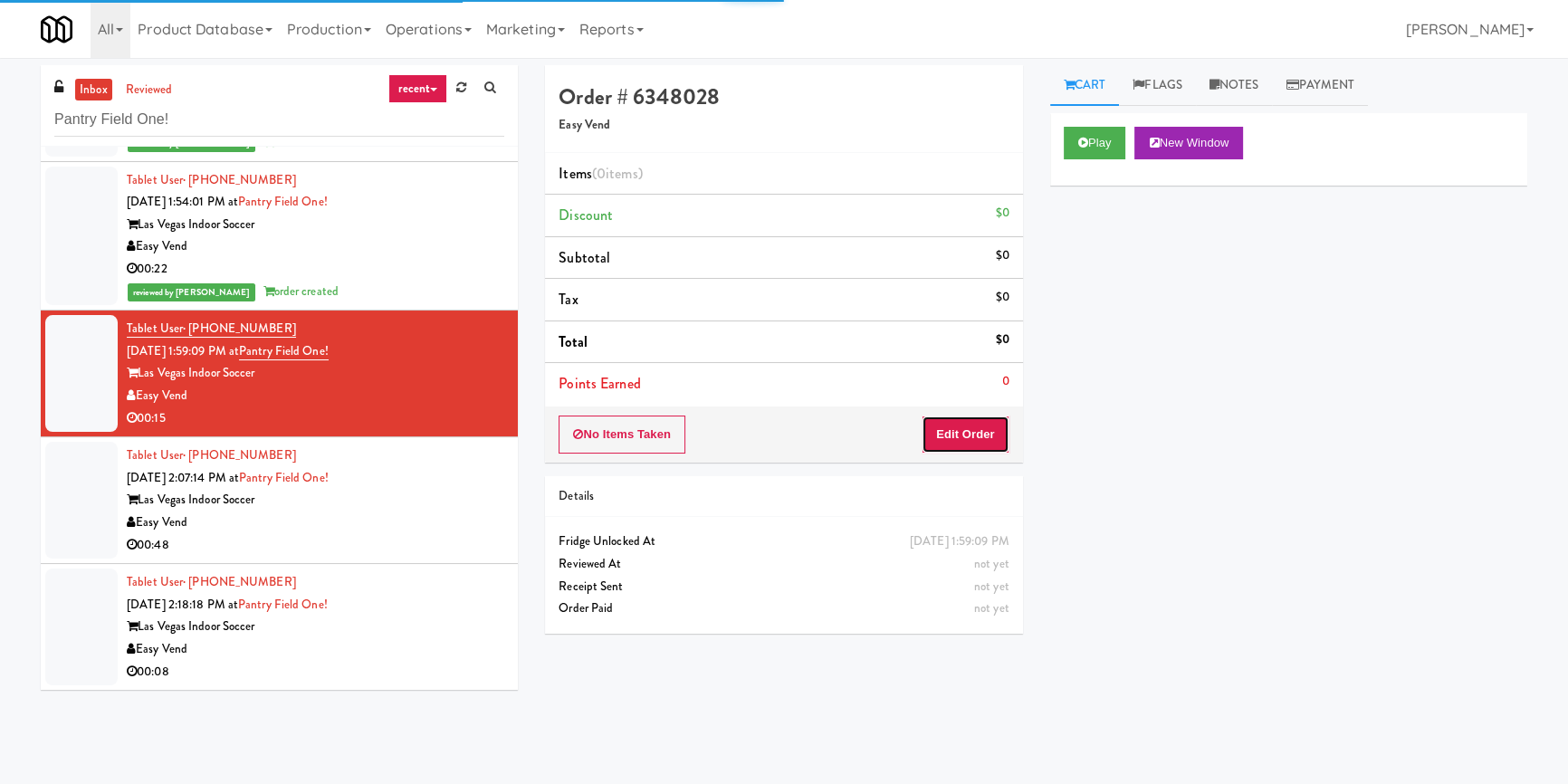
click at [978, 443] on button "Edit Order" at bounding box center [965, 434] width 88 height 38
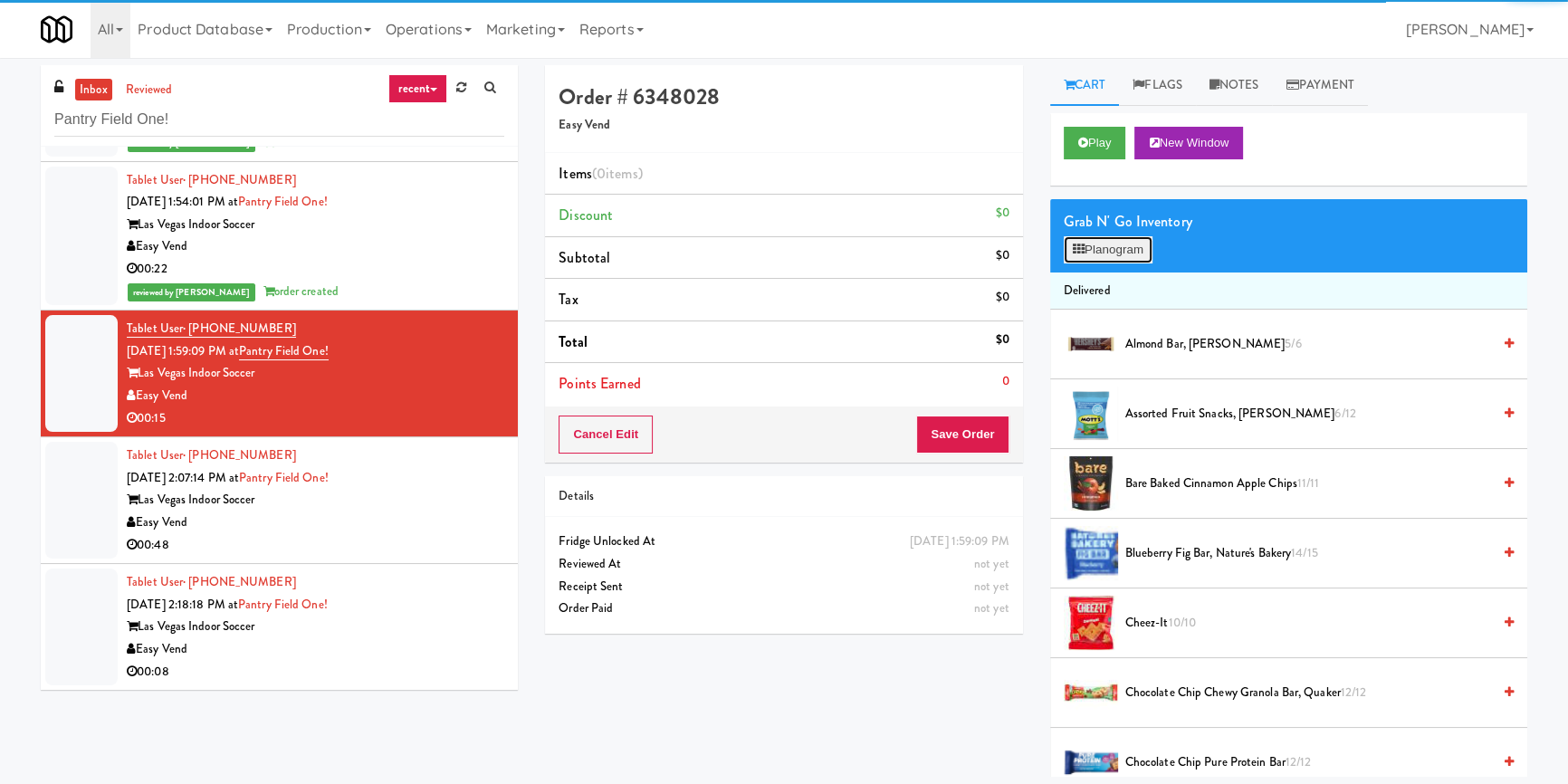
click at [1131, 251] on button "Planogram" at bounding box center [1108, 250] width 89 height 27
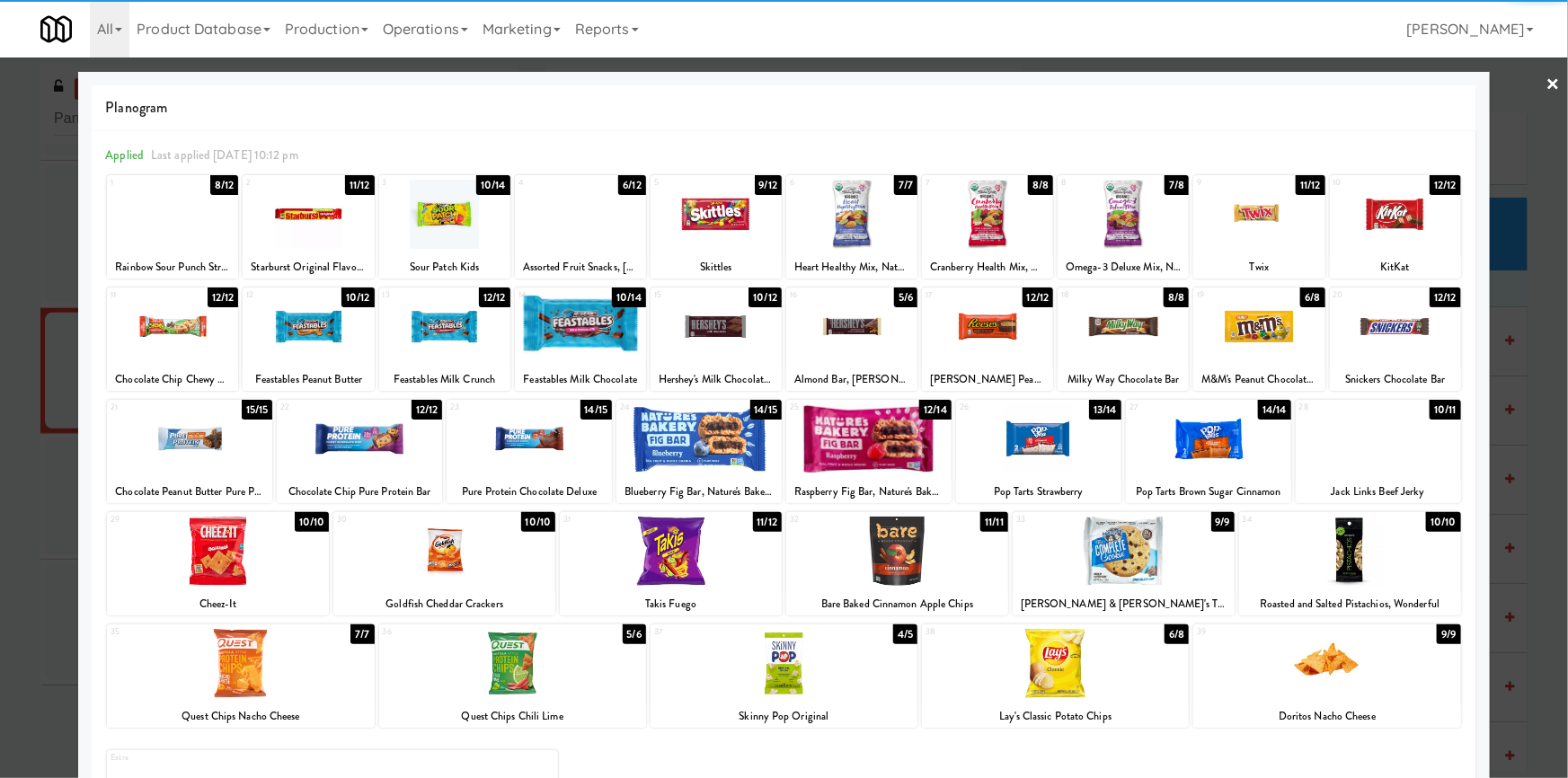
click at [1339, 674] on div at bounding box center [1326, 663] width 266 height 69
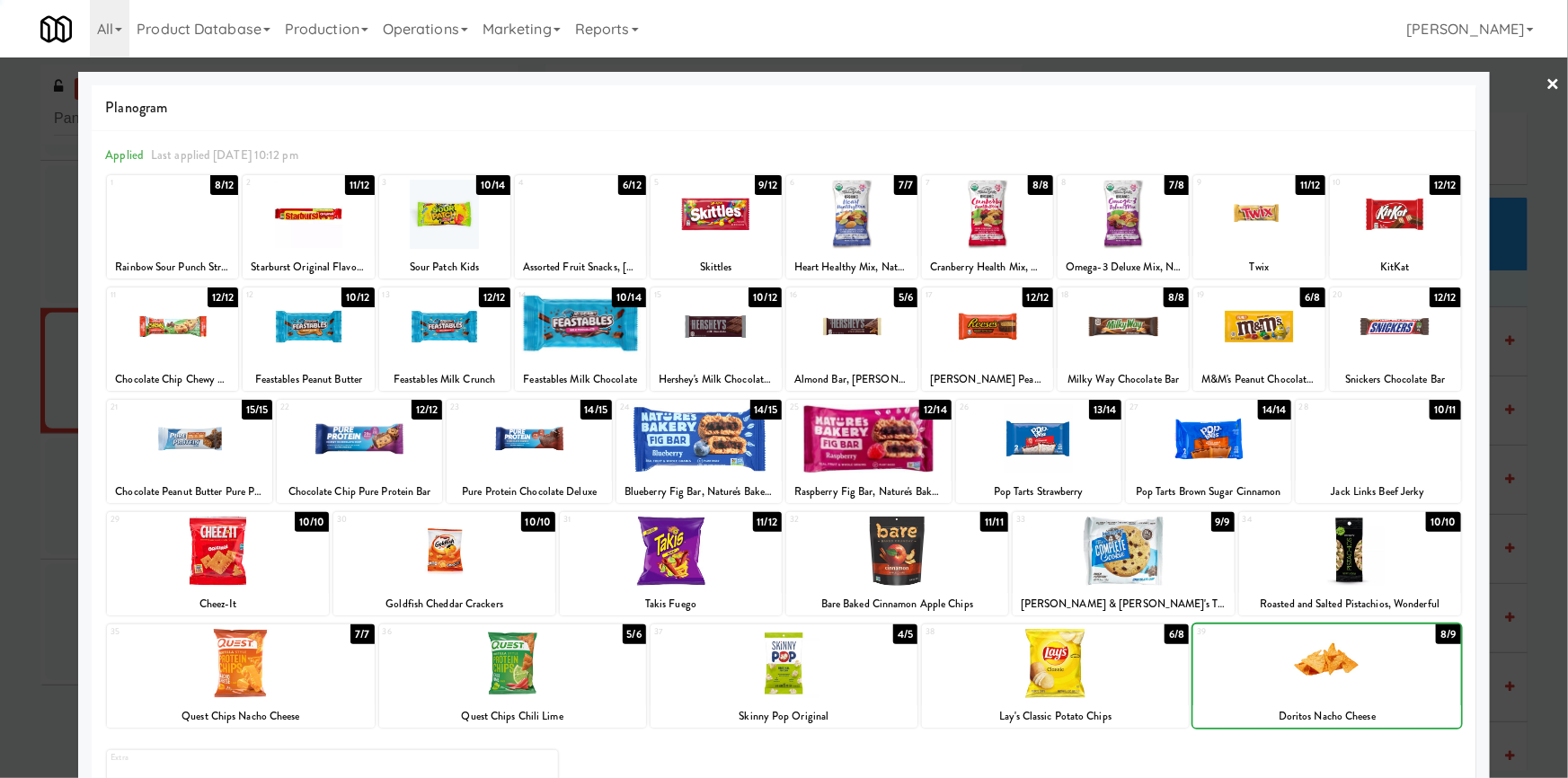
click at [1515, 629] on div at bounding box center [784, 389] width 1568 height 778
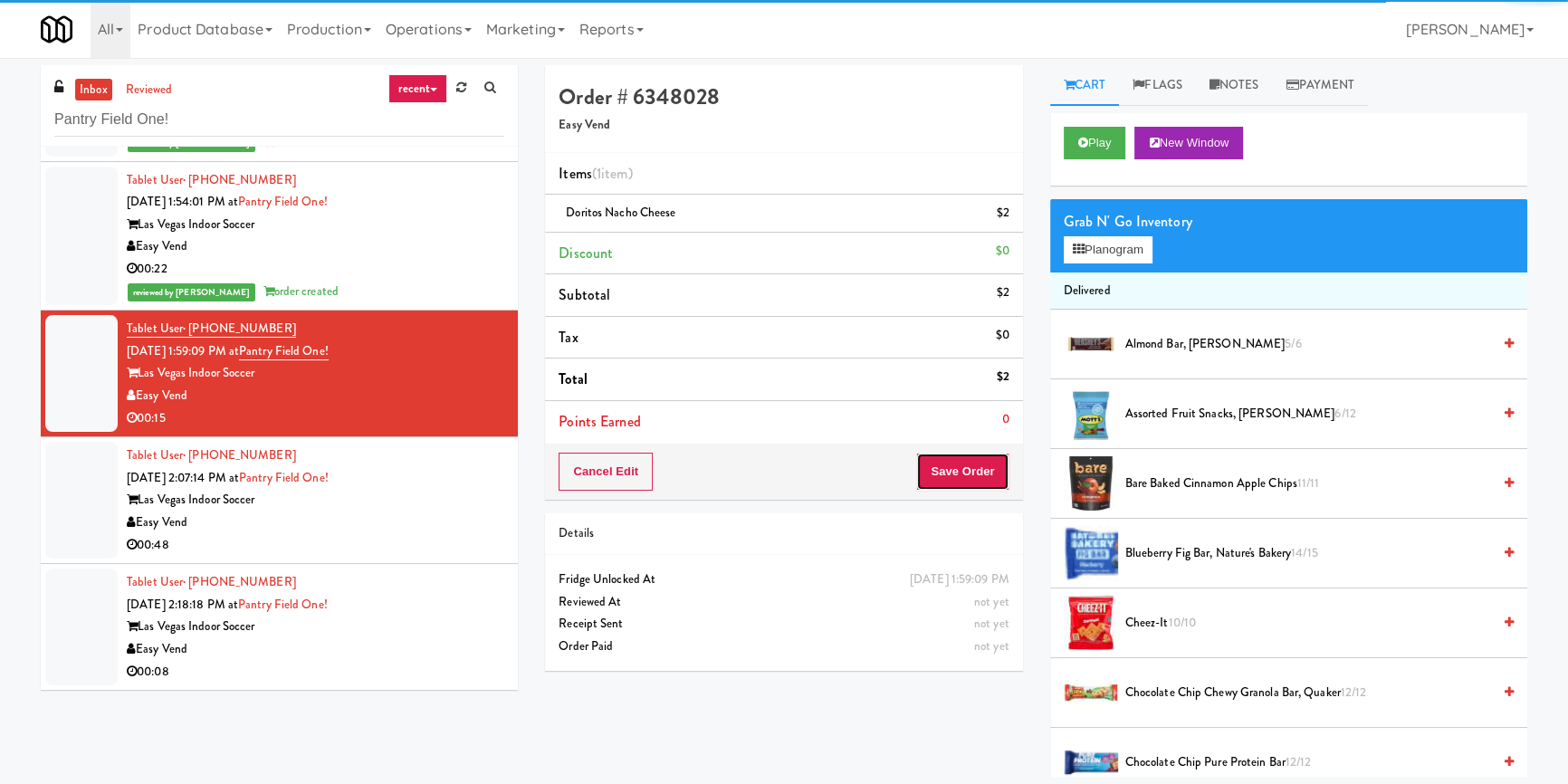
click at [987, 463] on button "Save Order" at bounding box center [963, 471] width 93 height 38
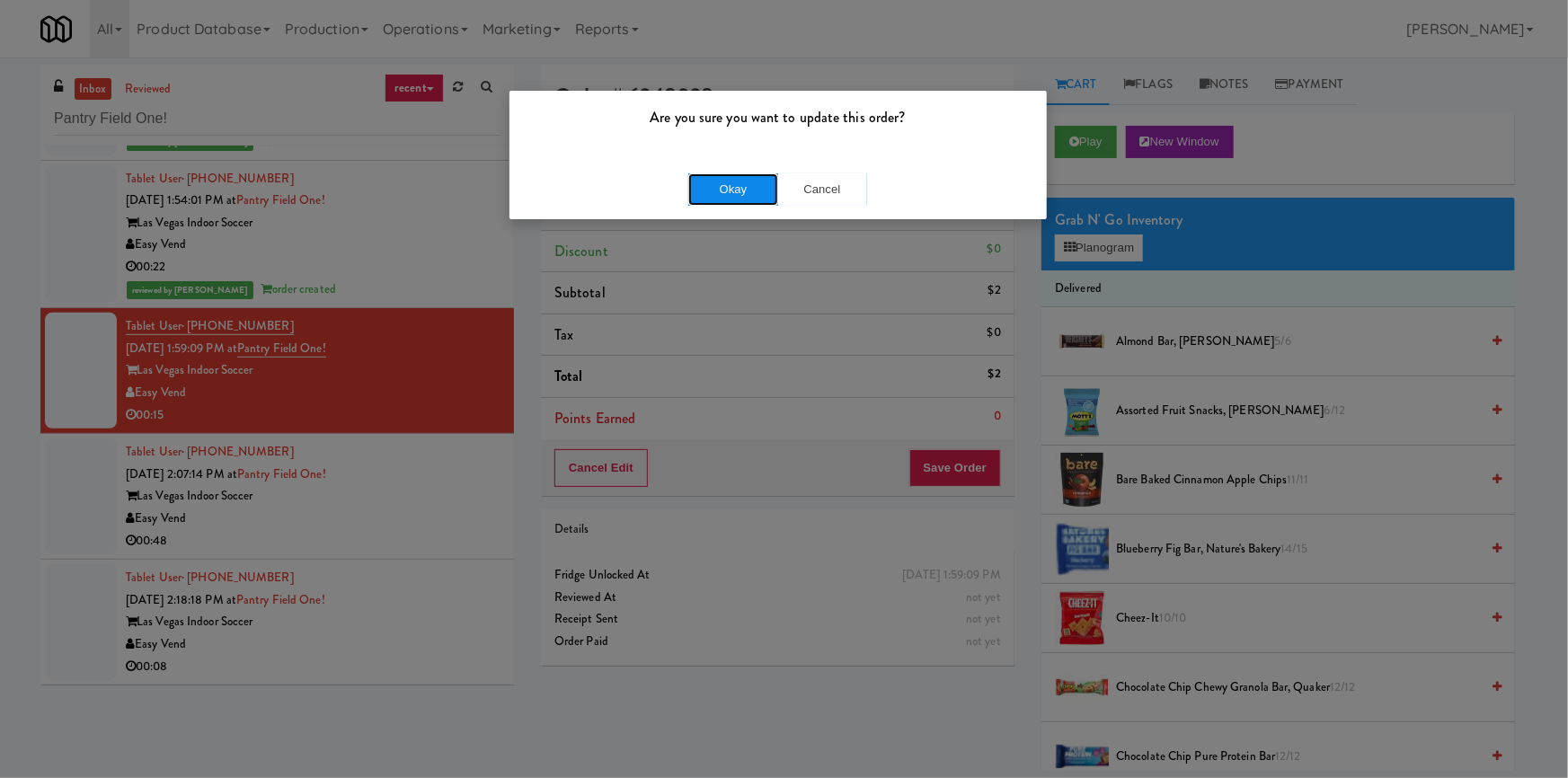
click at [735, 189] on button "Okay" at bounding box center [733, 190] width 90 height 33
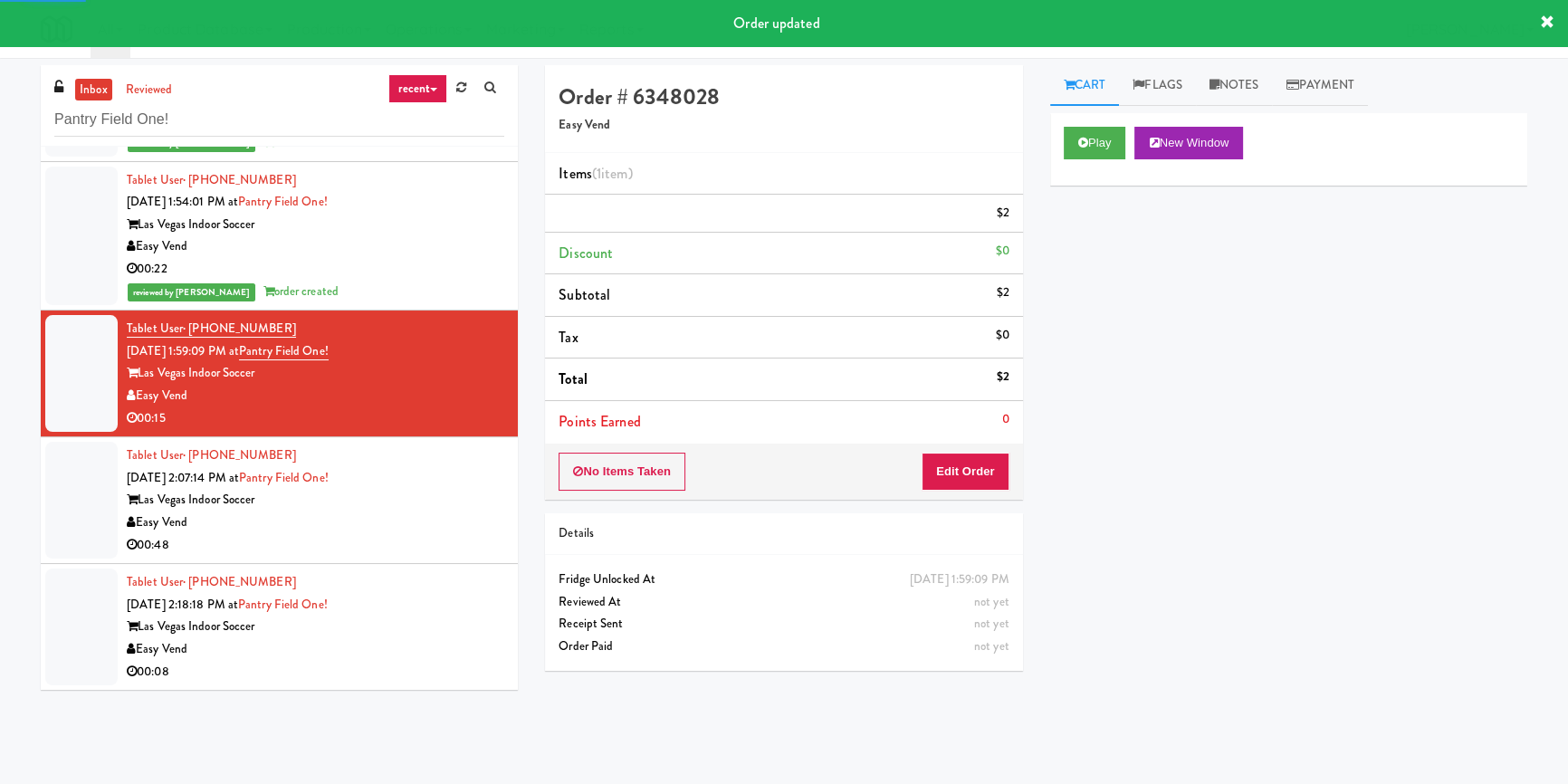
click at [444, 504] on div "Las Vegas Indoor Soccer" at bounding box center [315, 499] width 378 height 22
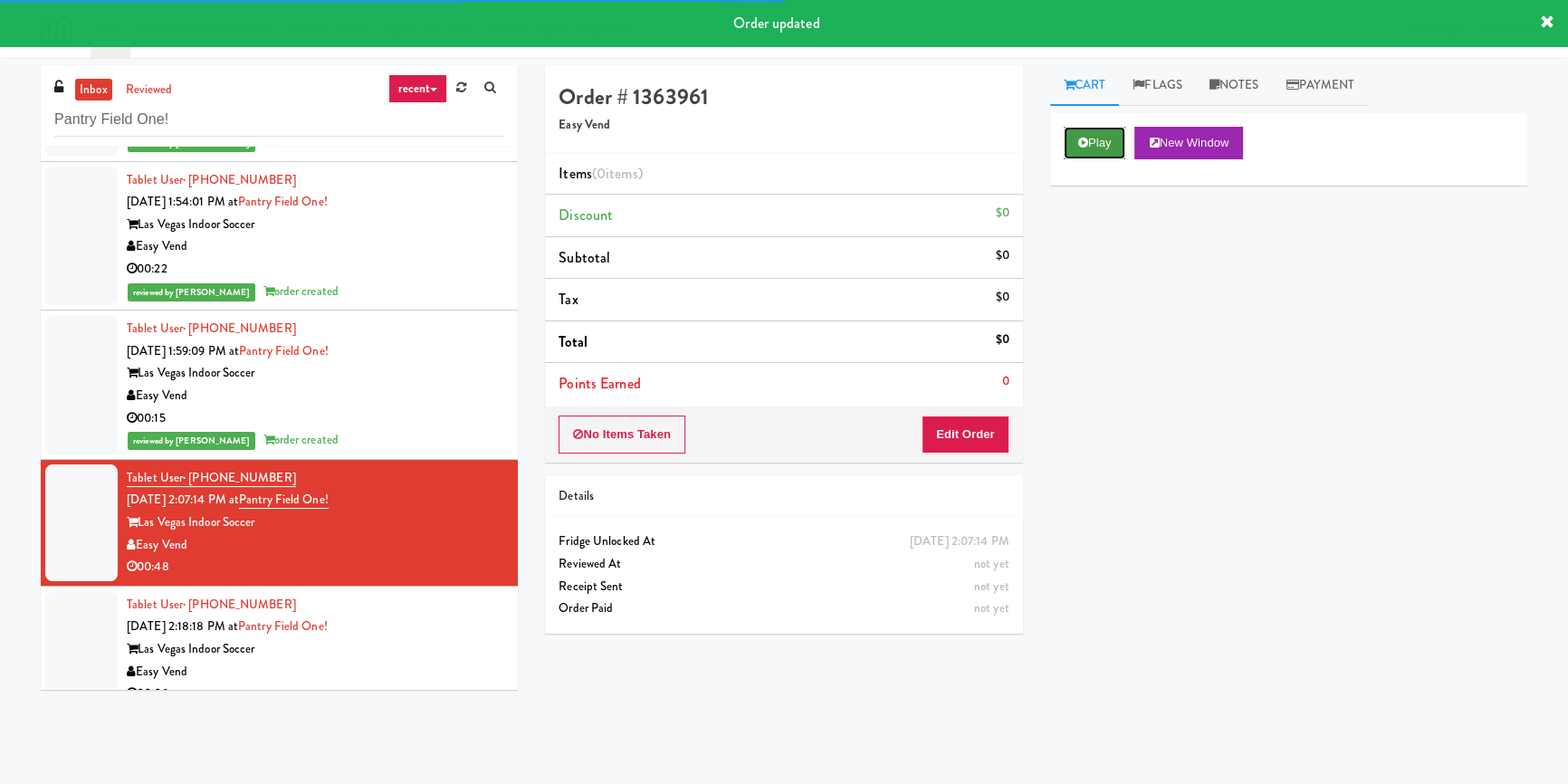
click at [1087, 140] on icon at bounding box center [1083, 143] width 10 height 12
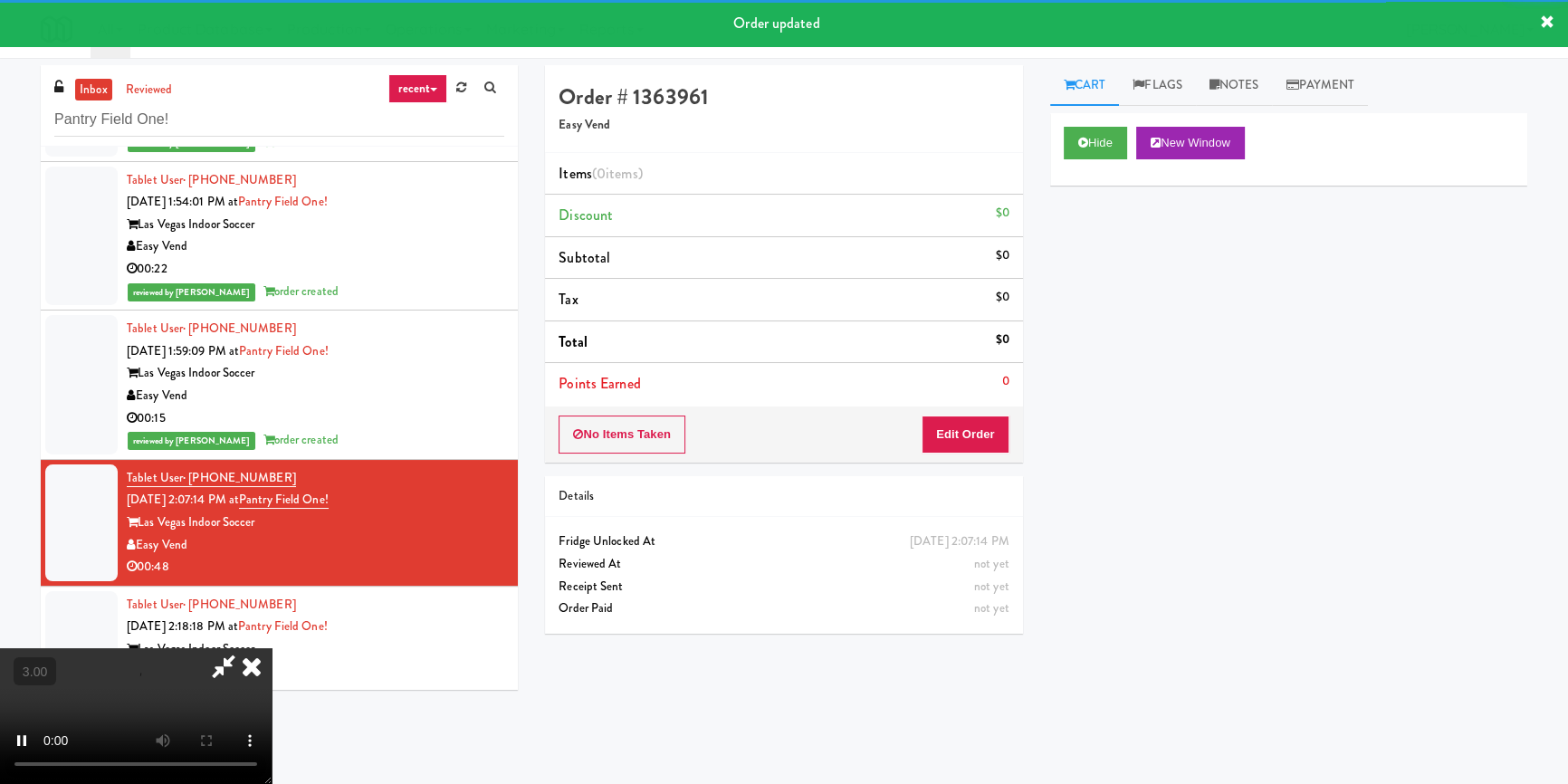
click at [1101, 246] on div "Hide New Window Primary Flag Clear Flag if unable to determine what was taken o…" at bounding box center [1289, 452] width 477 height 679
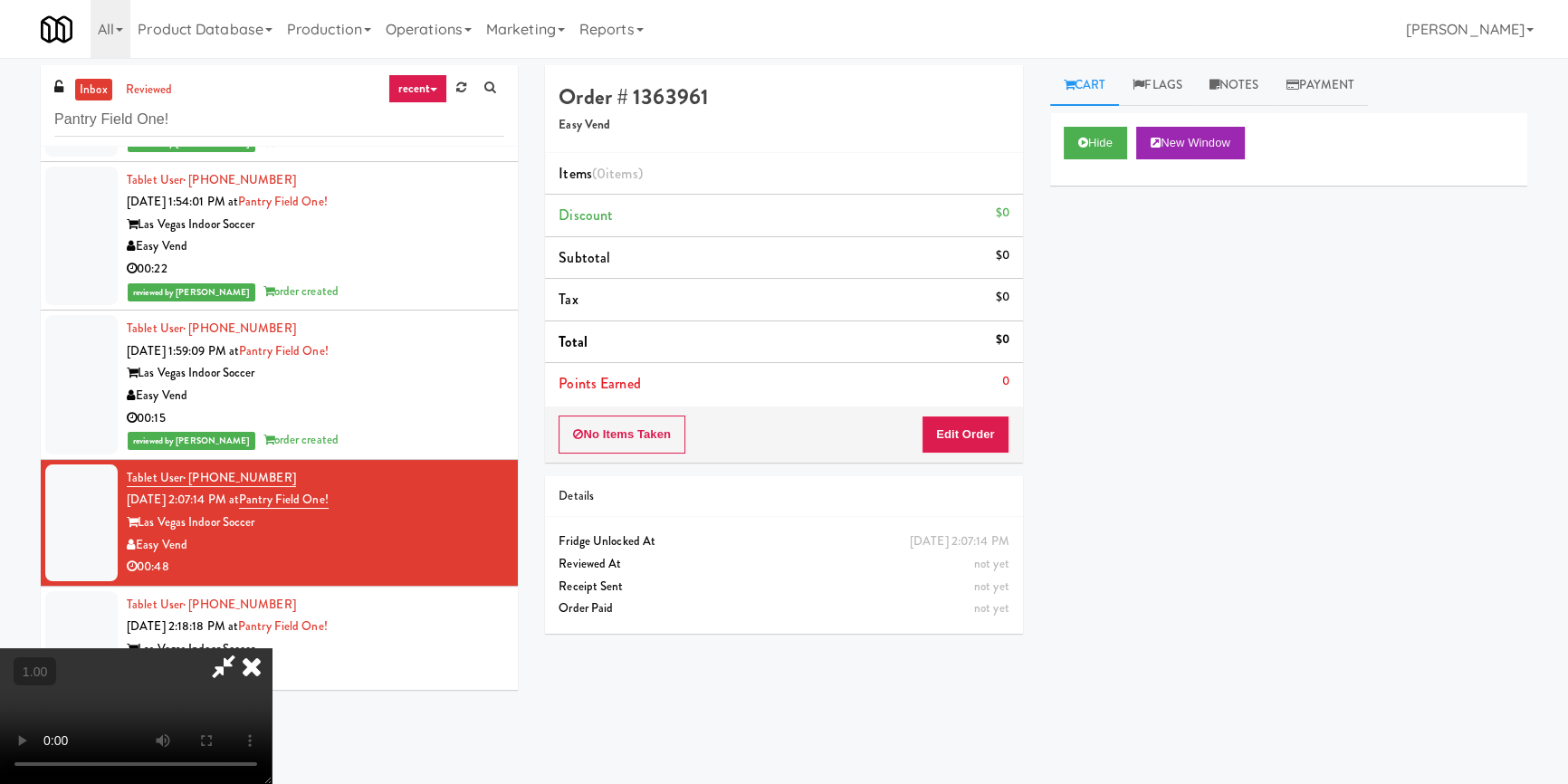
click at [271, 648] on video at bounding box center [135, 715] width 271 height 136
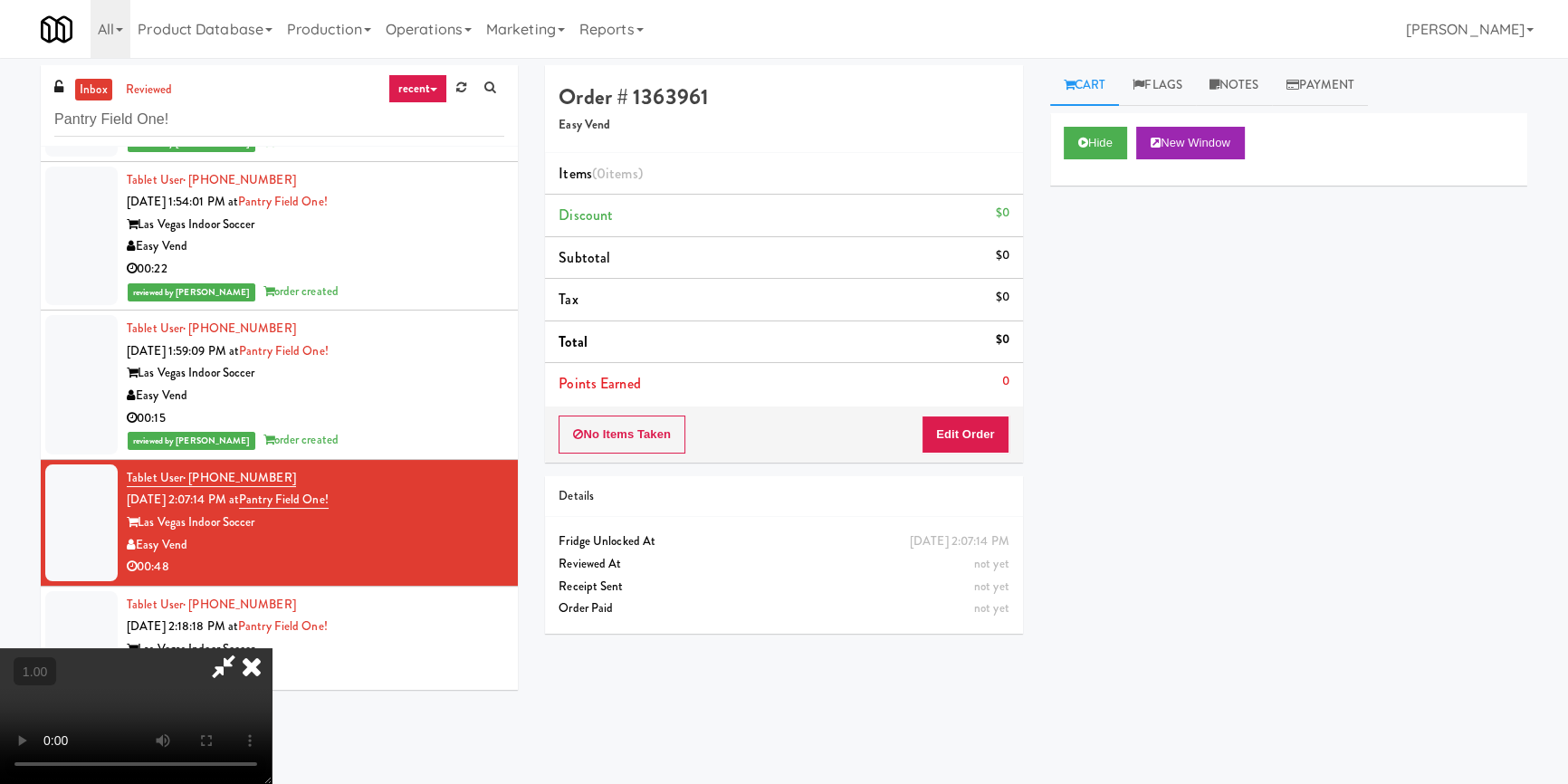
click at [271, 648] on video at bounding box center [135, 715] width 271 height 136
click at [991, 426] on button "Edit Order" at bounding box center [965, 434] width 88 height 38
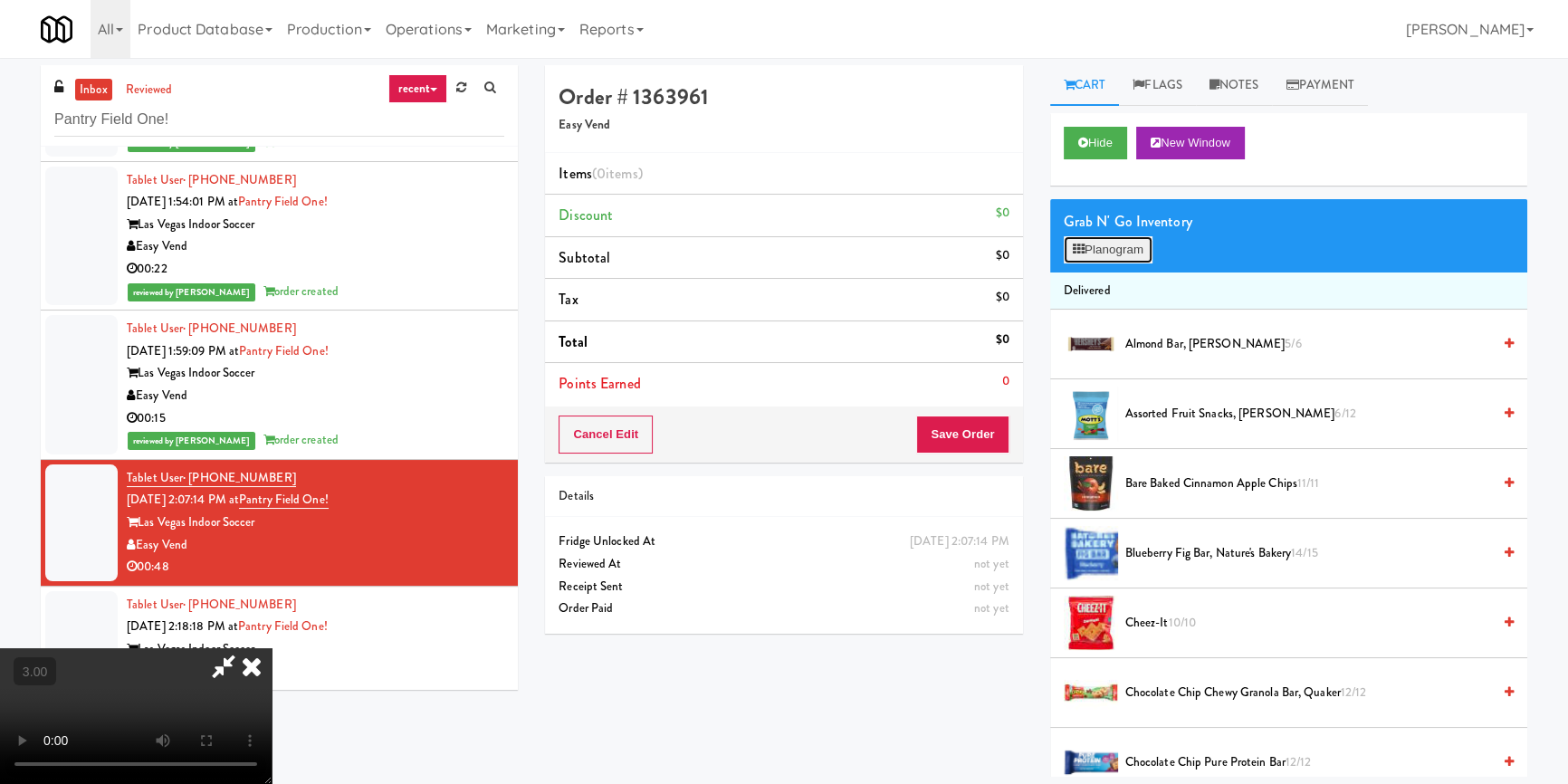
click at [1117, 257] on button "Planogram" at bounding box center [1108, 250] width 89 height 27
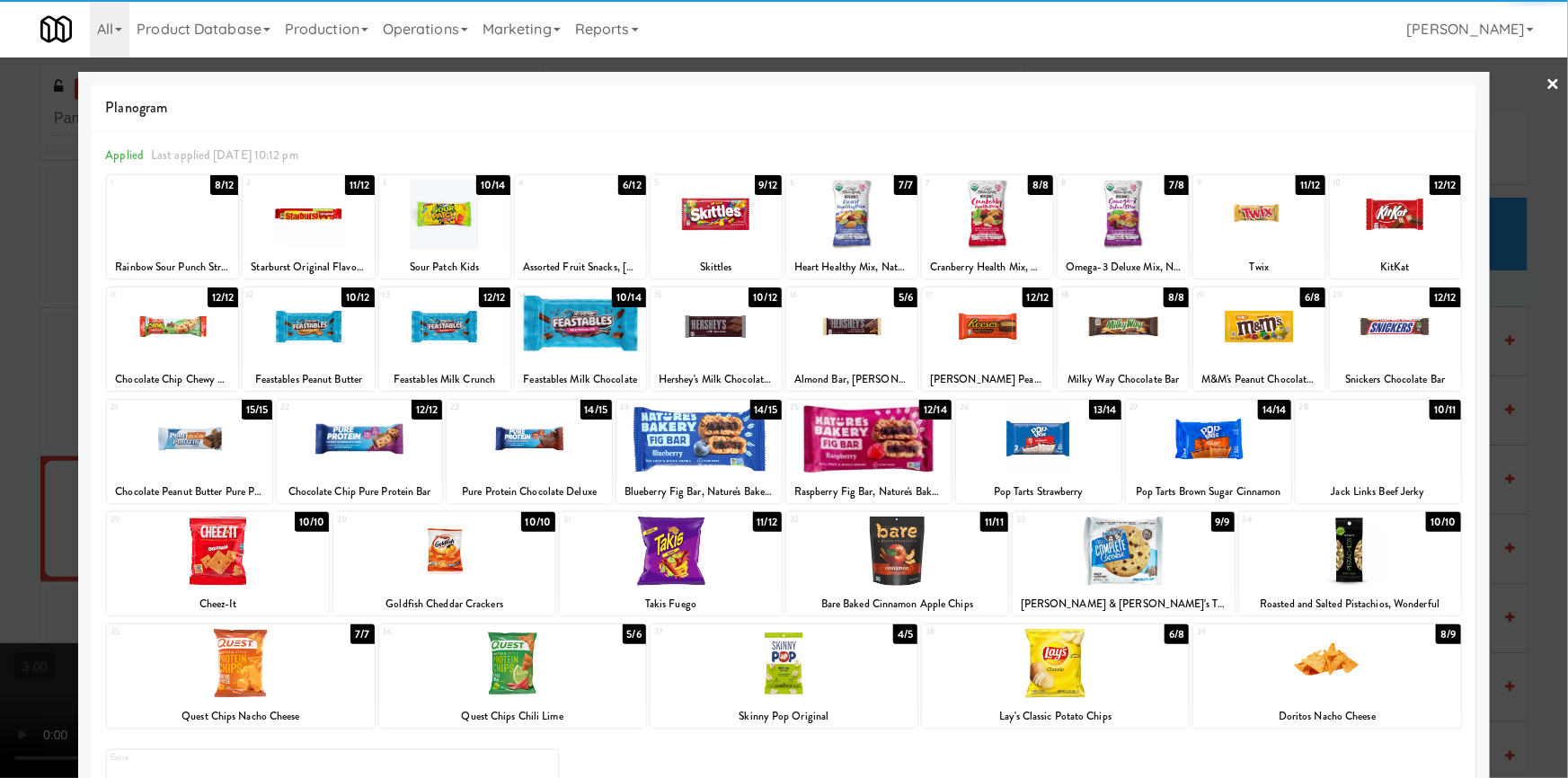
click at [669, 447] on div at bounding box center [699, 439] width 165 height 69
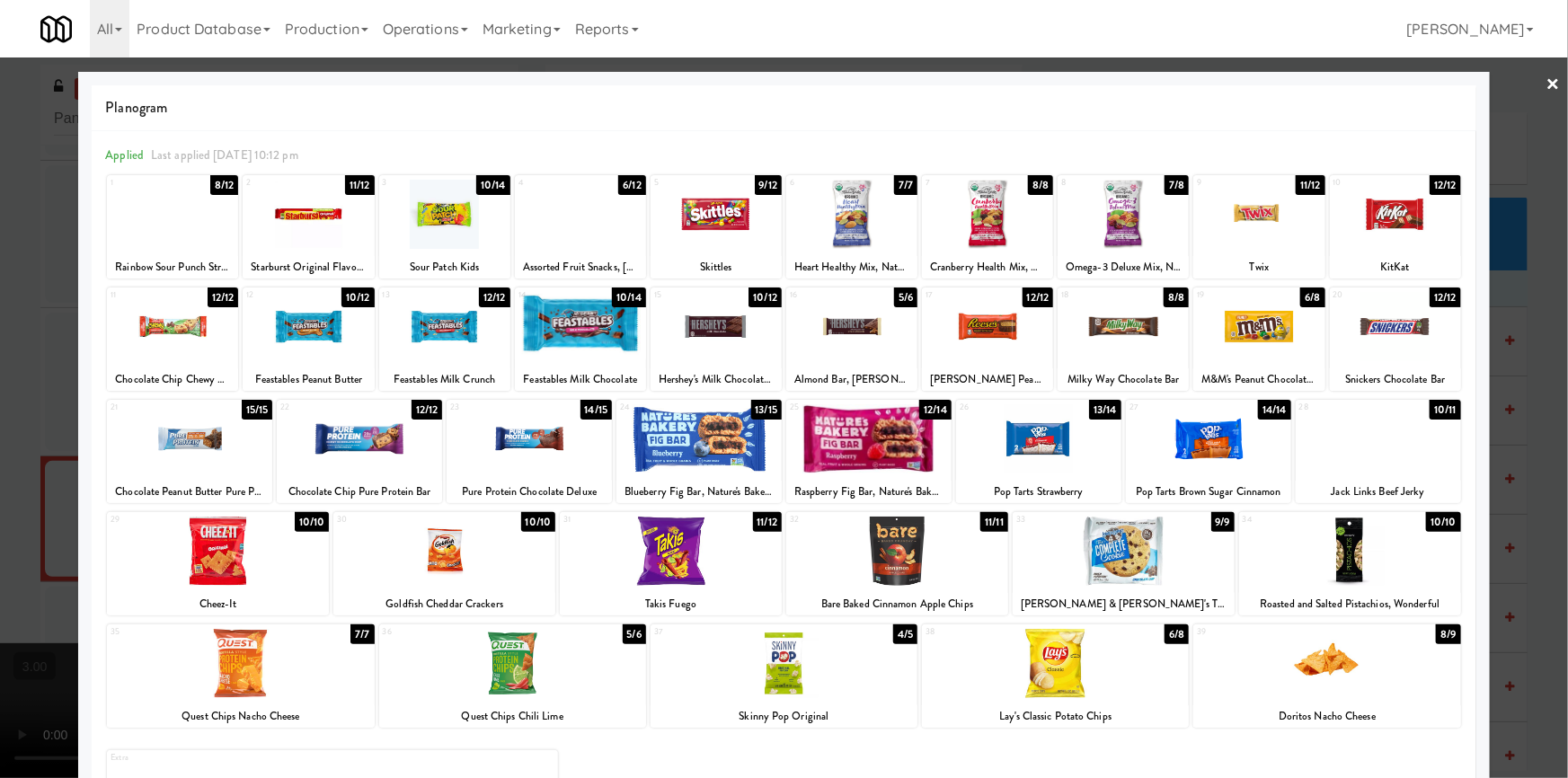
click at [454, 224] on div at bounding box center [445, 214] width 131 height 69
click at [0, 430] on div at bounding box center [784, 389] width 1568 height 778
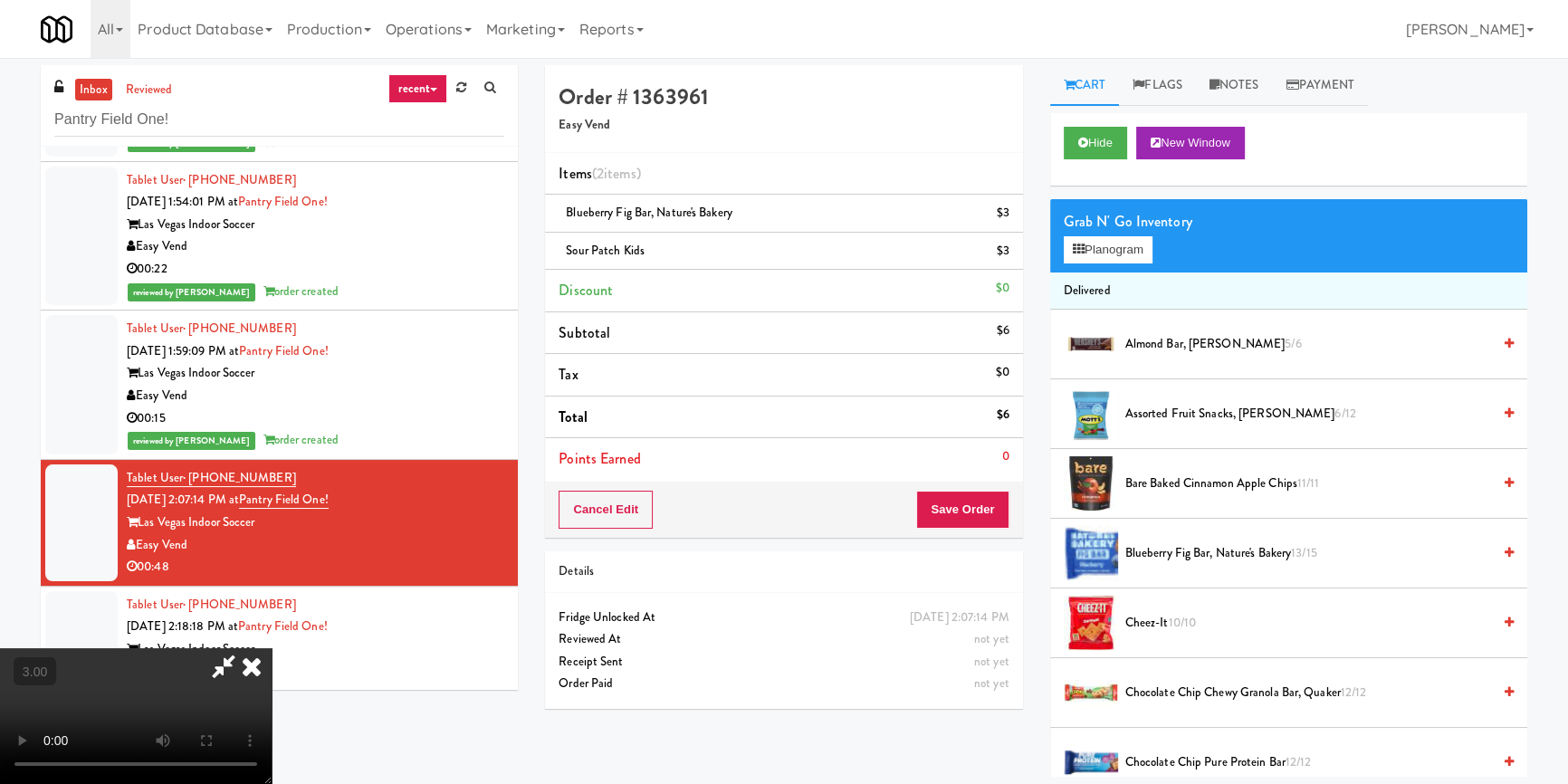
click at [72, 648] on video at bounding box center [135, 715] width 271 height 136
click at [958, 513] on button "Save Order" at bounding box center [963, 509] width 93 height 38
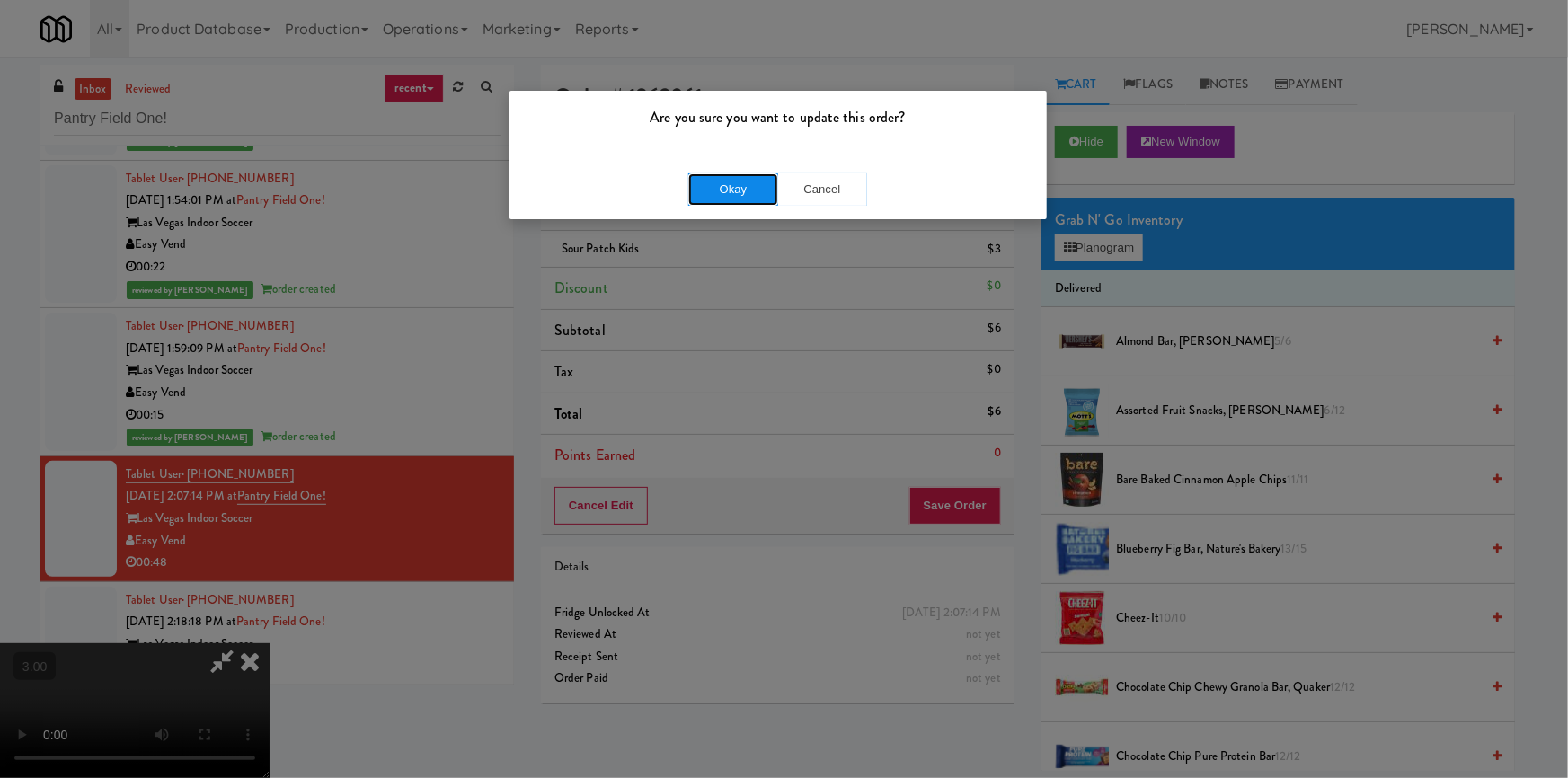
click at [729, 182] on button "Okay" at bounding box center [733, 190] width 90 height 33
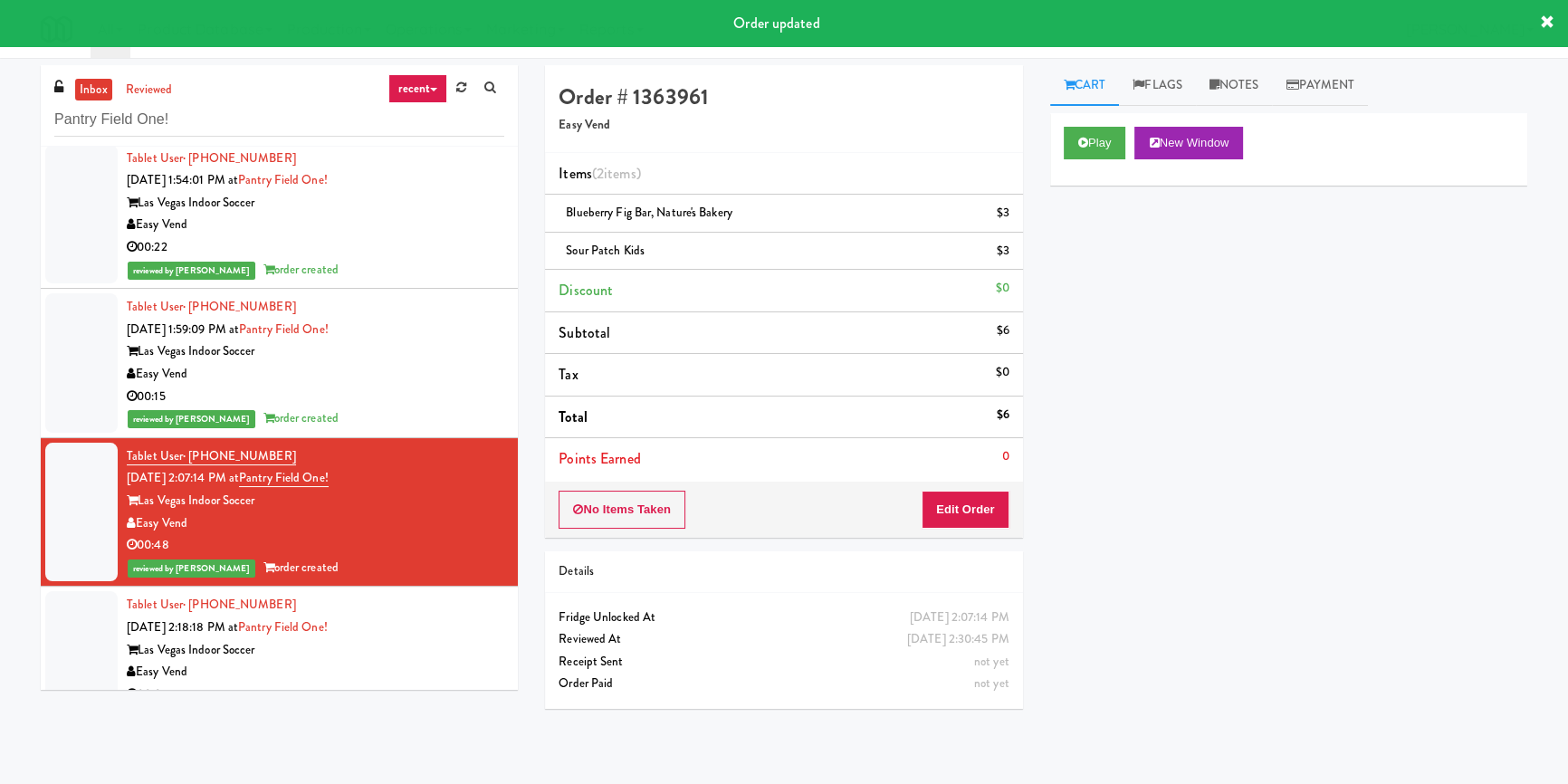
scroll to position [476, 0]
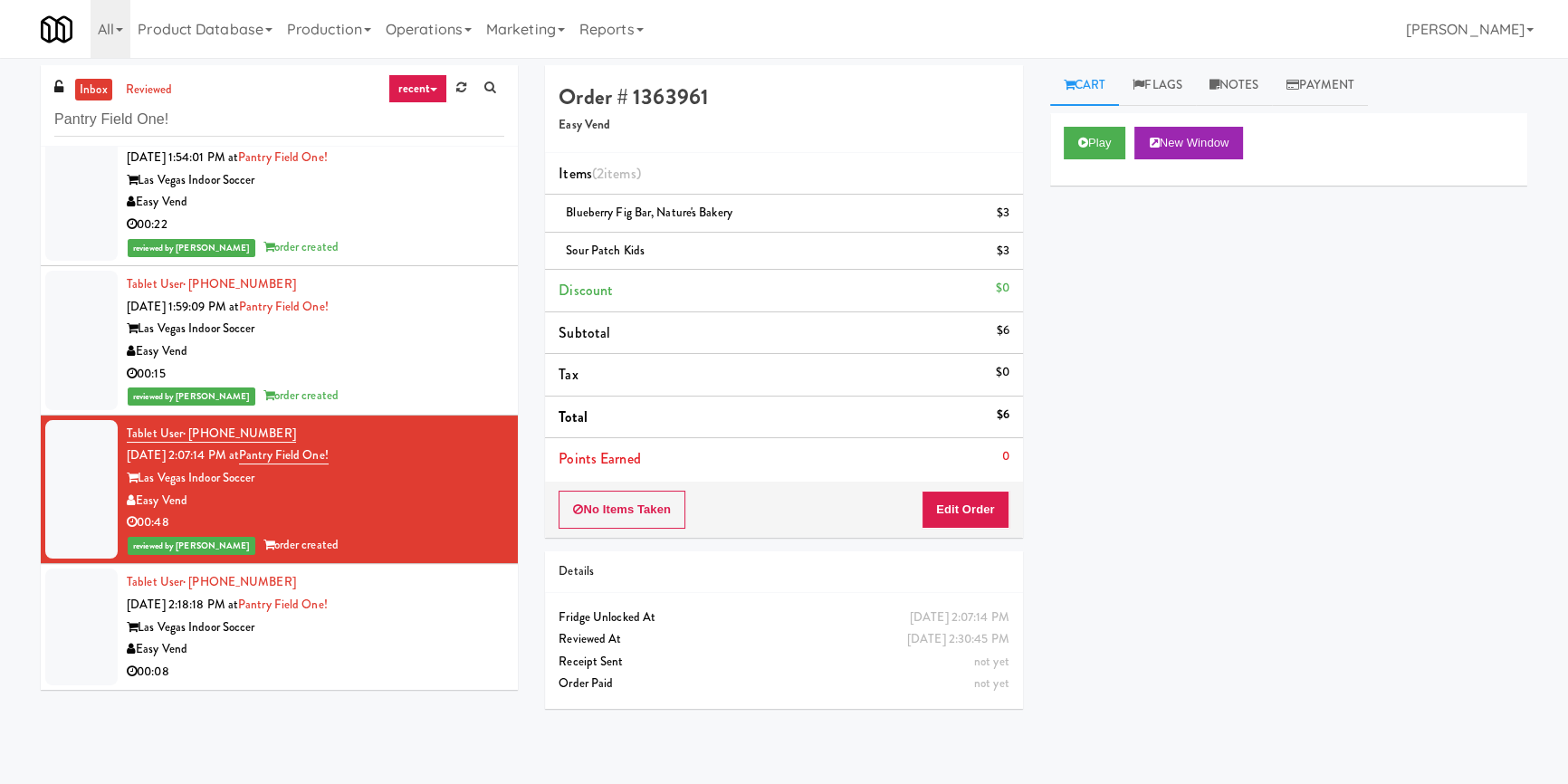
drag, startPoint x: 0, startPoint y: 525, endPoint x: 108, endPoint y: 560, distance: 113.5
click at [0, 525] on div "inbox reviewed recent all unclear take inventory issue suspicious failed recent…" at bounding box center [784, 420] width 1568 height 712
click at [361, 619] on div "Las Vegas Indoor Soccer" at bounding box center [315, 627] width 378 height 22
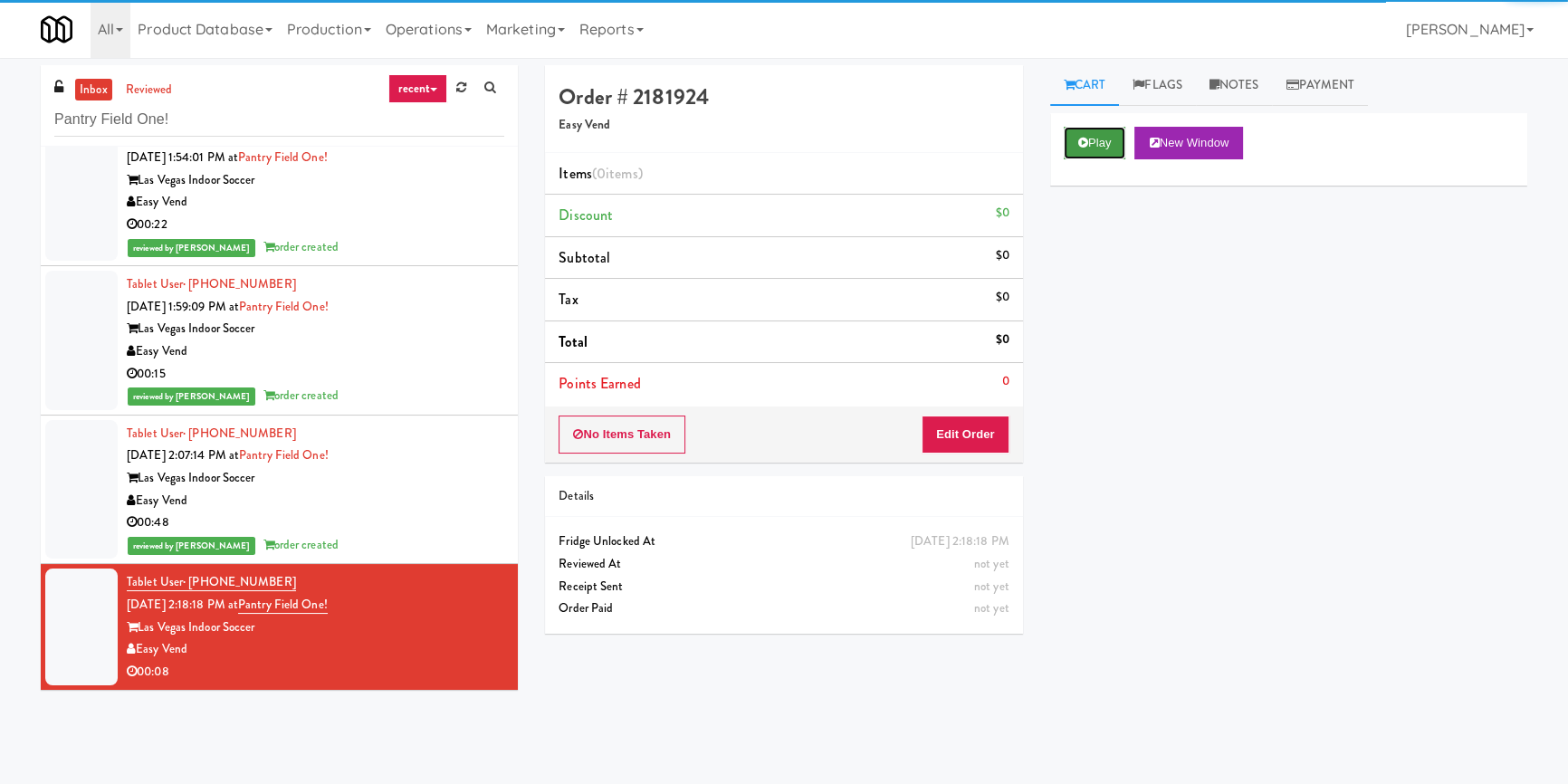
click at [1100, 144] on button "Play" at bounding box center [1095, 143] width 63 height 33
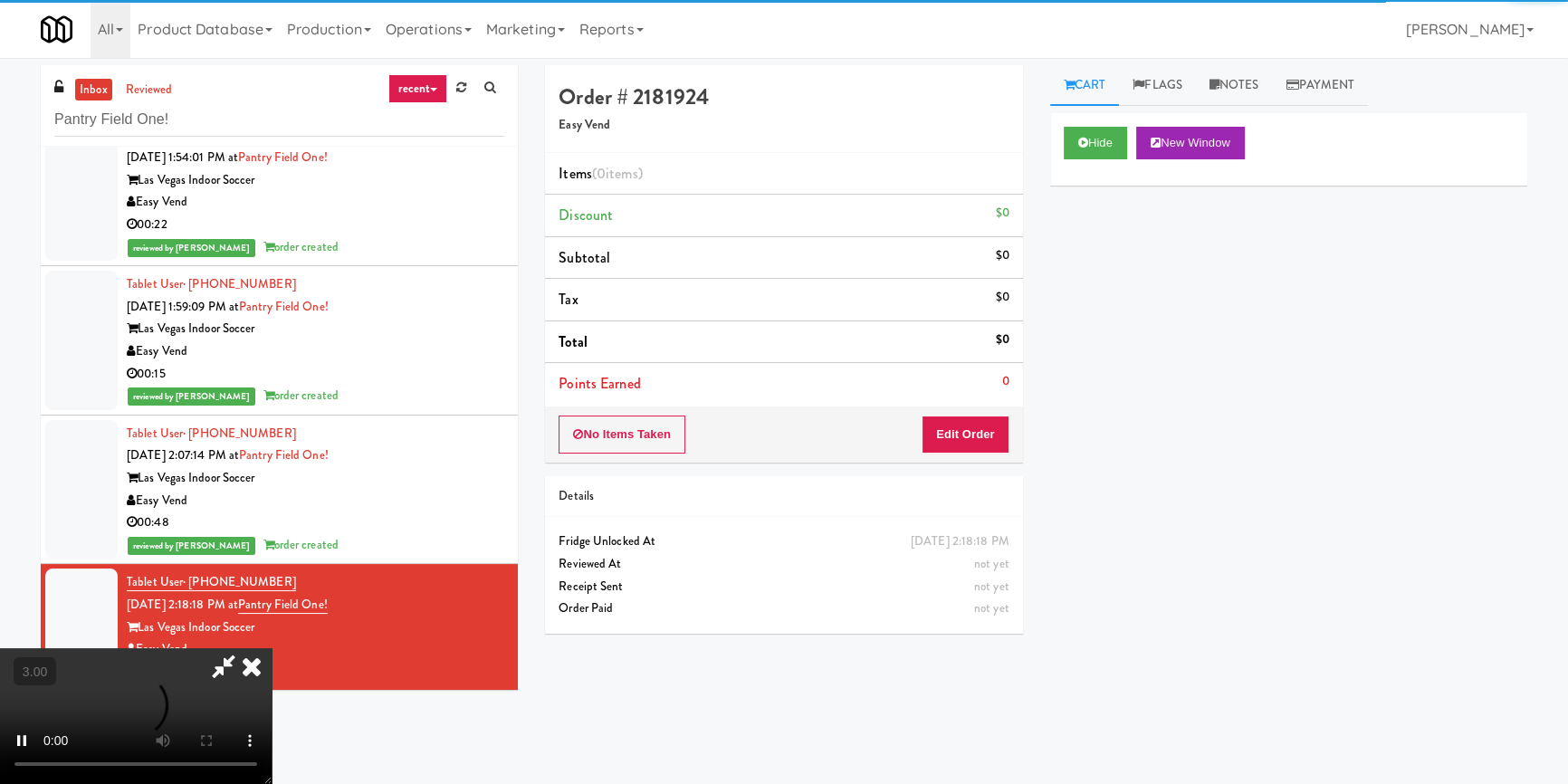
click at [1123, 282] on div "Hide New Window Primary Flag Clear Flag if unable to determine what was taken o…" at bounding box center [1289, 452] width 477 height 679
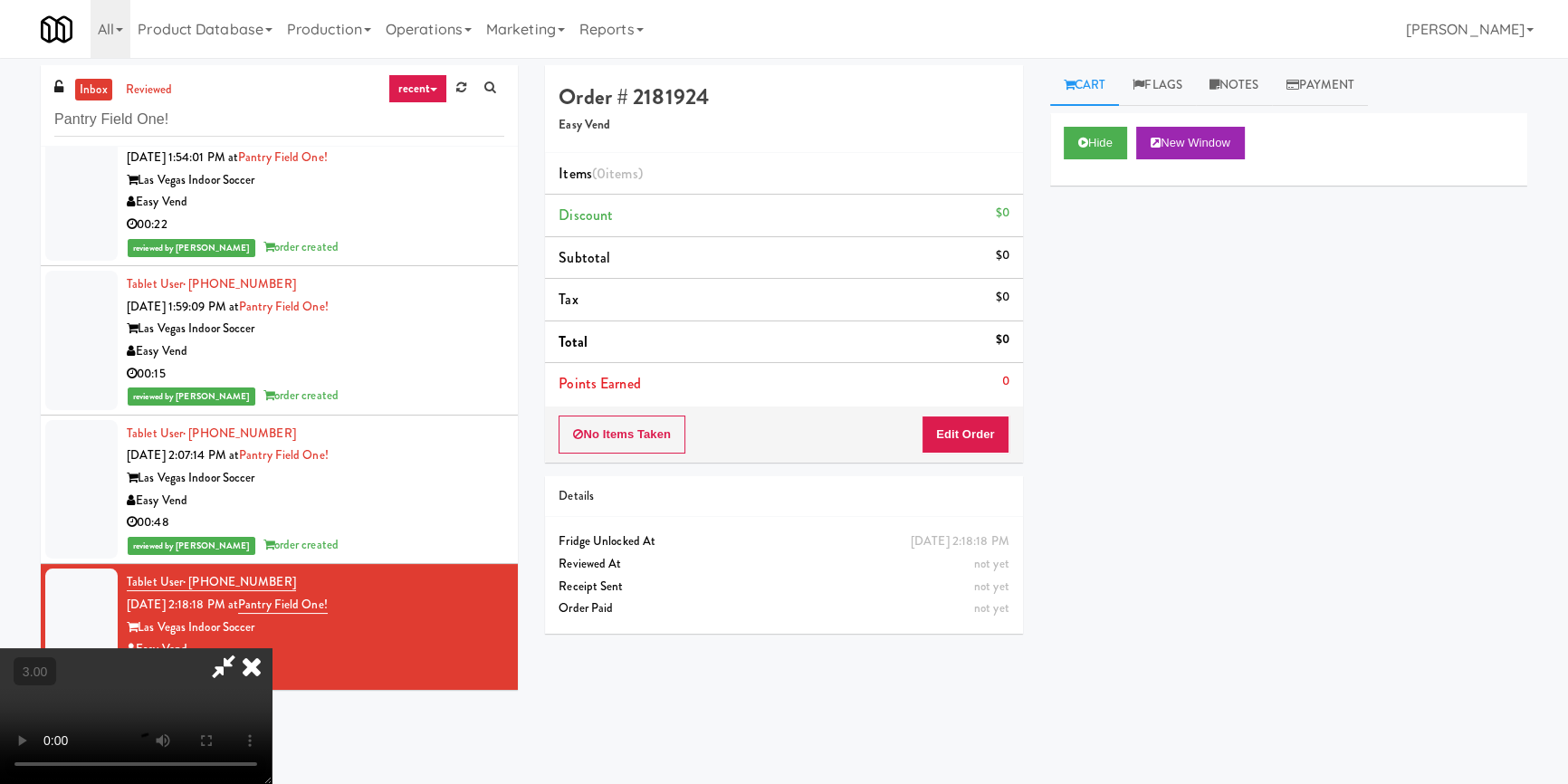
scroll to position [7, 0]
click at [1014, 412] on div "No Items Taken Edit Order" at bounding box center [784, 434] width 477 height 56
click at [997, 425] on button "Edit Order" at bounding box center [965, 434] width 88 height 38
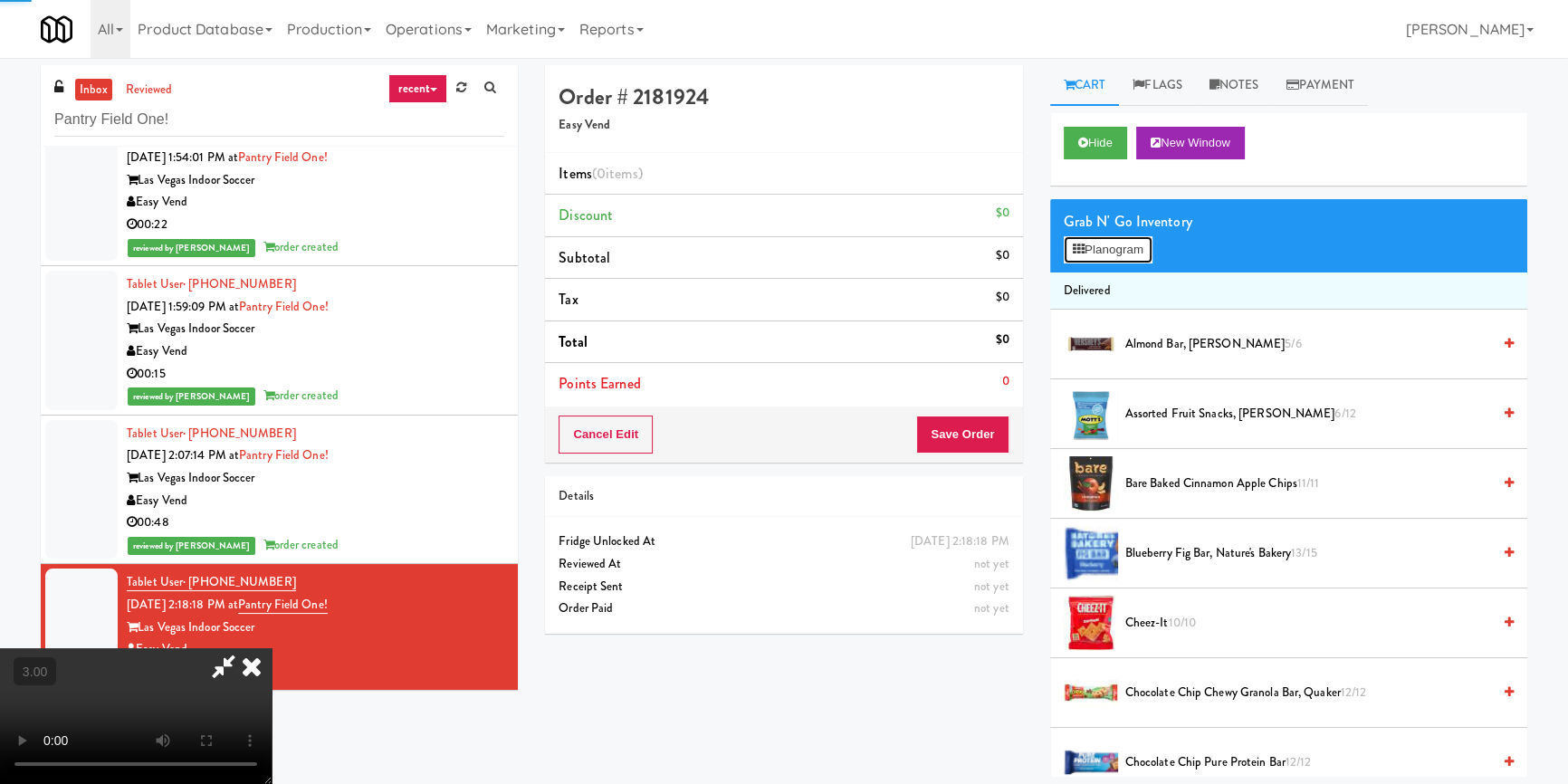
click at [1099, 237] on button "Planogram" at bounding box center [1108, 250] width 89 height 27
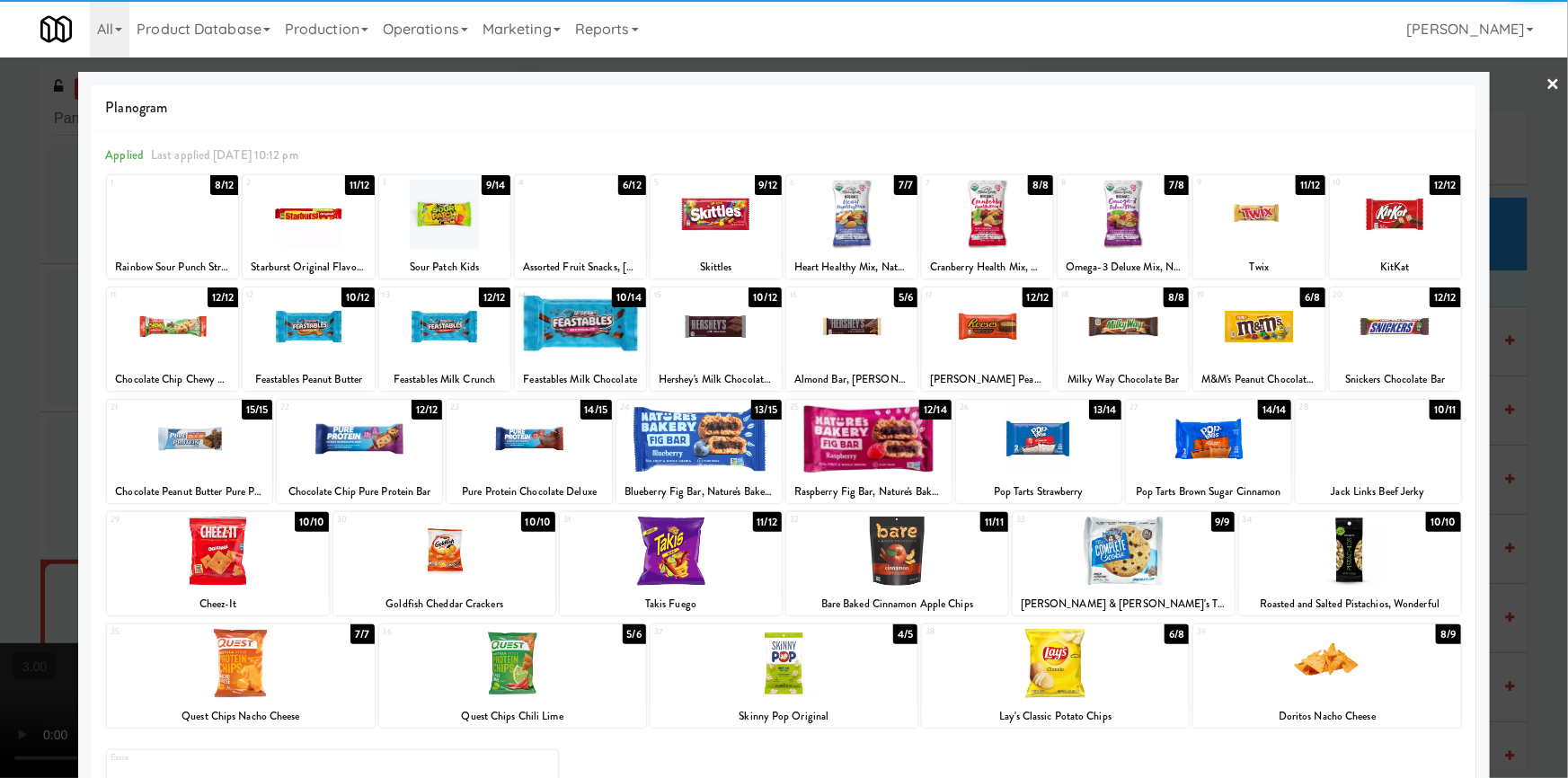
drag, startPoint x: 165, startPoint y: 214, endPoint x: 153, endPoint y: 218, distance: 12.6
click at [165, 214] on div at bounding box center [173, 214] width 131 height 69
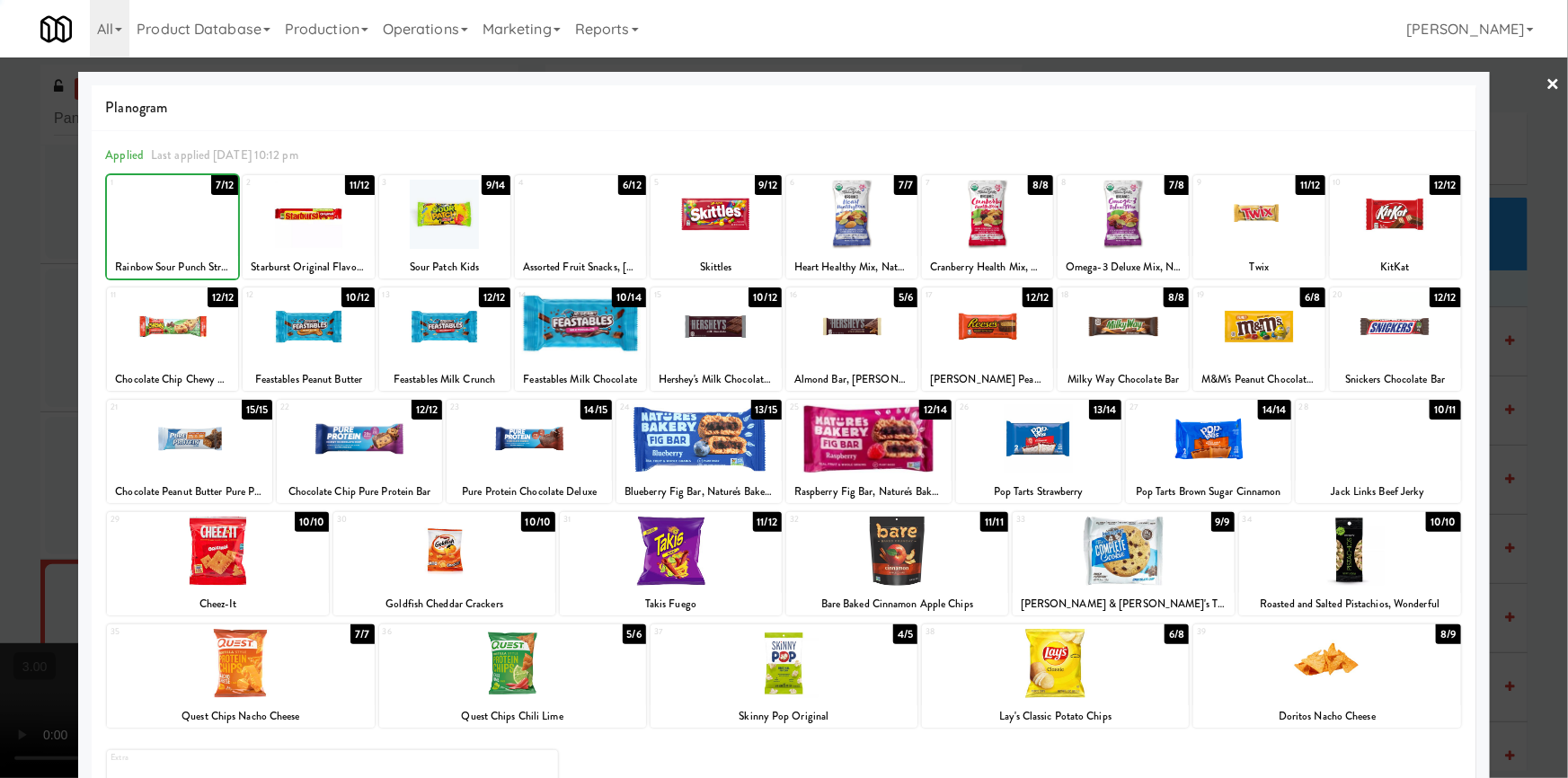
click at [0, 332] on div at bounding box center [784, 389] width 1568 height 778
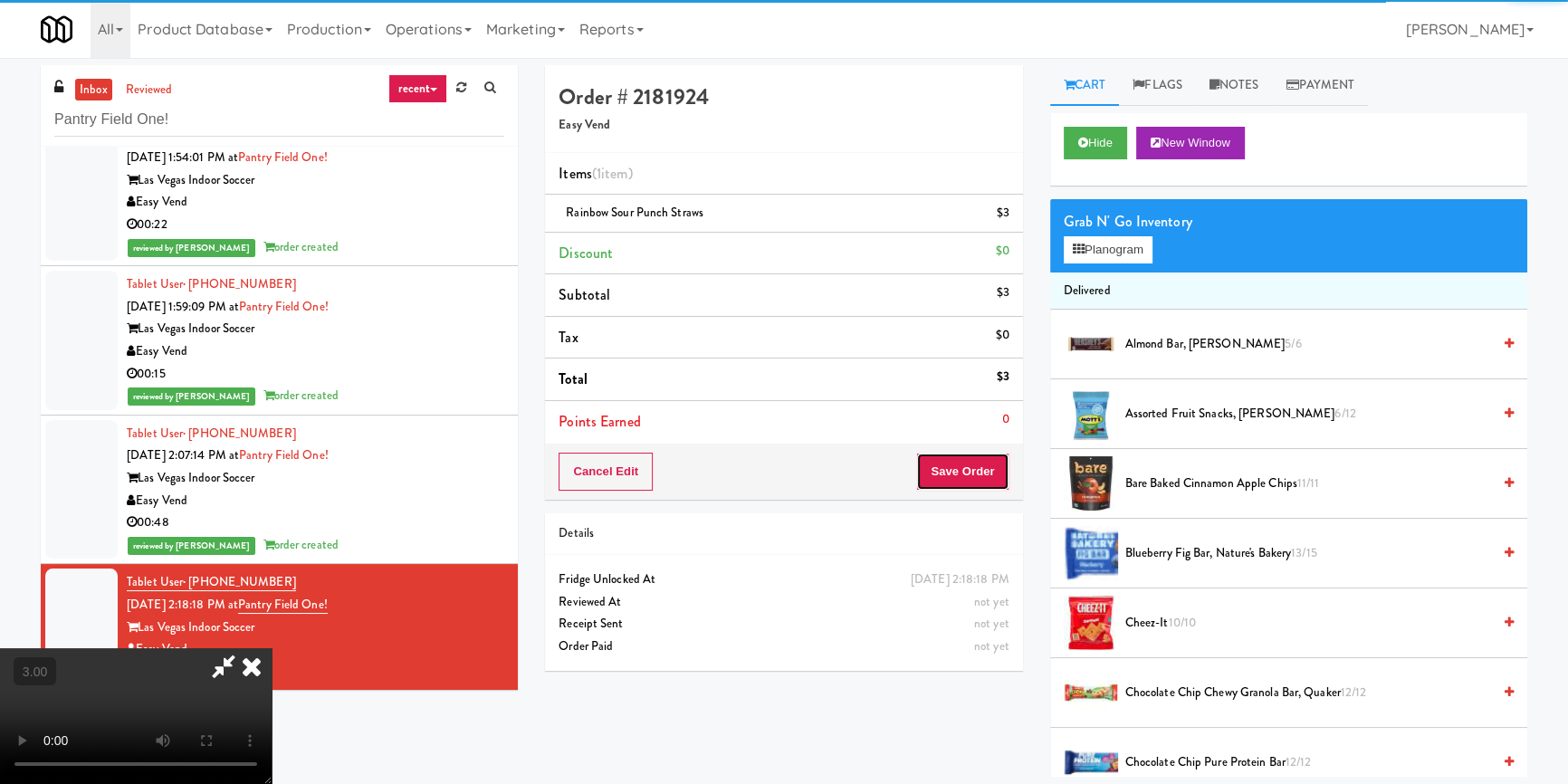
click at [1003, 474] on button "Save Order" at bounding box center [963, 471] width 93 height 38
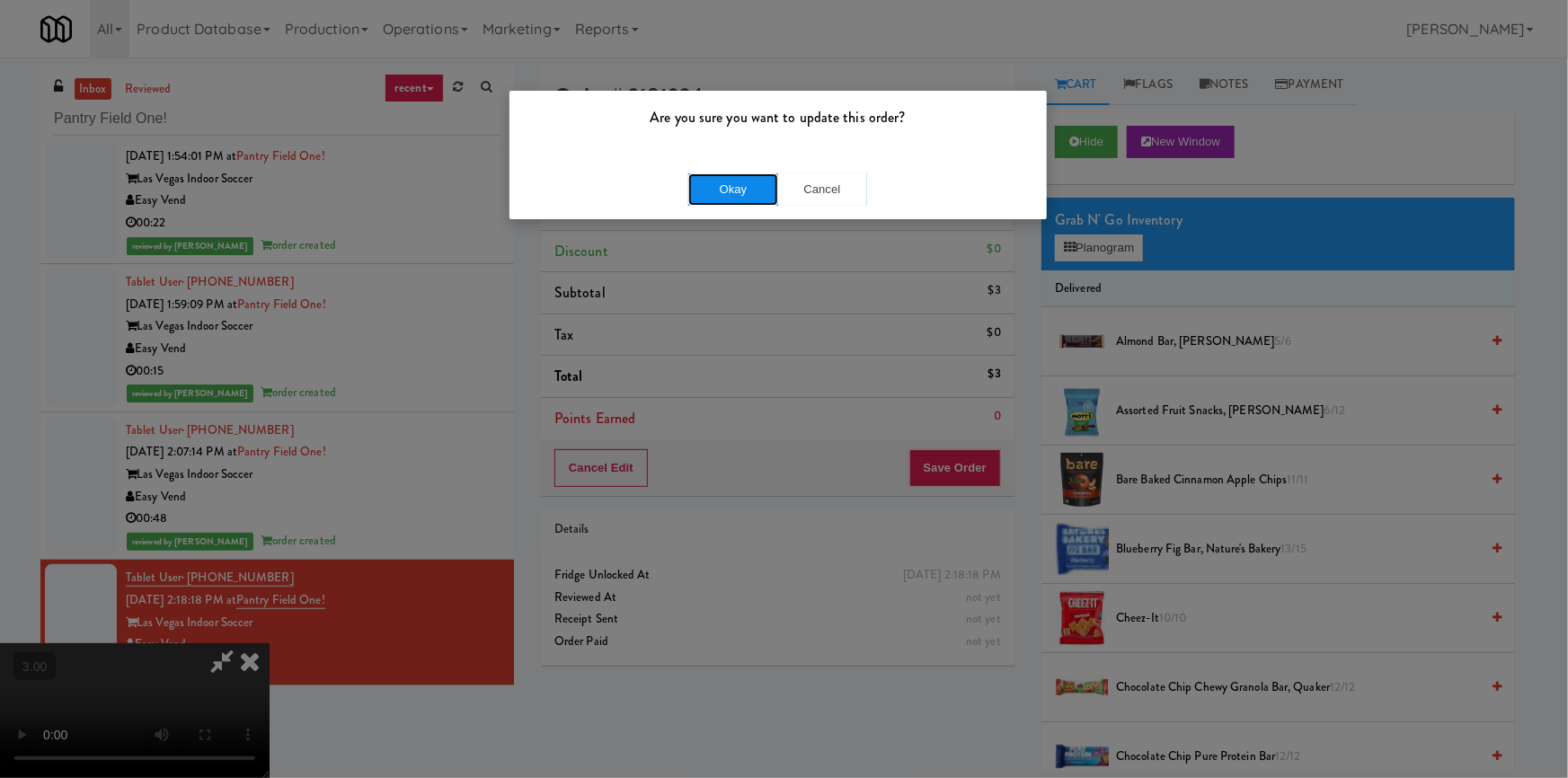
click at [749, 185] on button "Okay" at bounding box center [733, 190] width 90 height 33
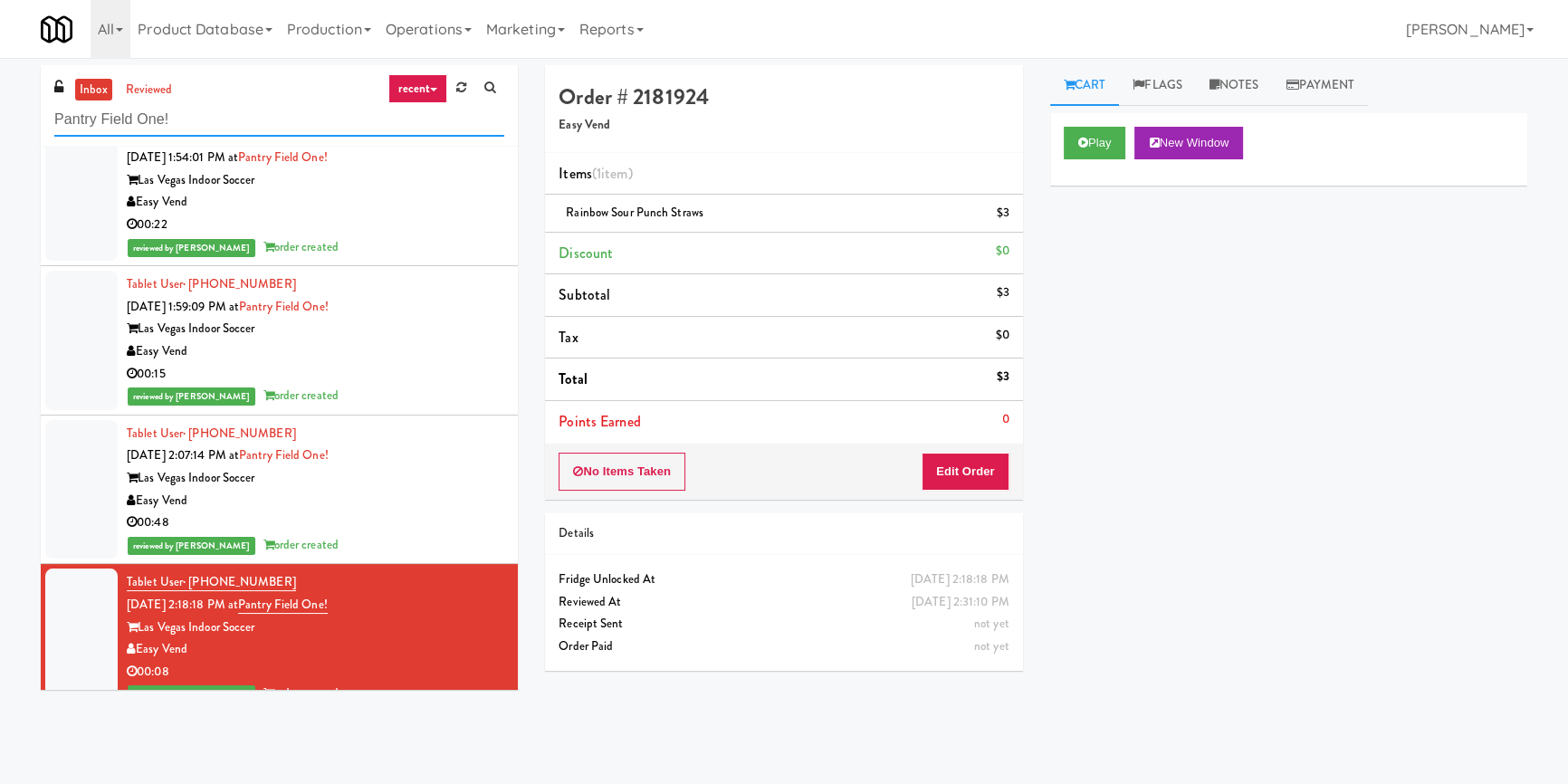
click at [239, 111] on input "Pantry Field One!" at bounding box center [279, 120] width 450 height 34
paste input "The Quincy - Cooler"
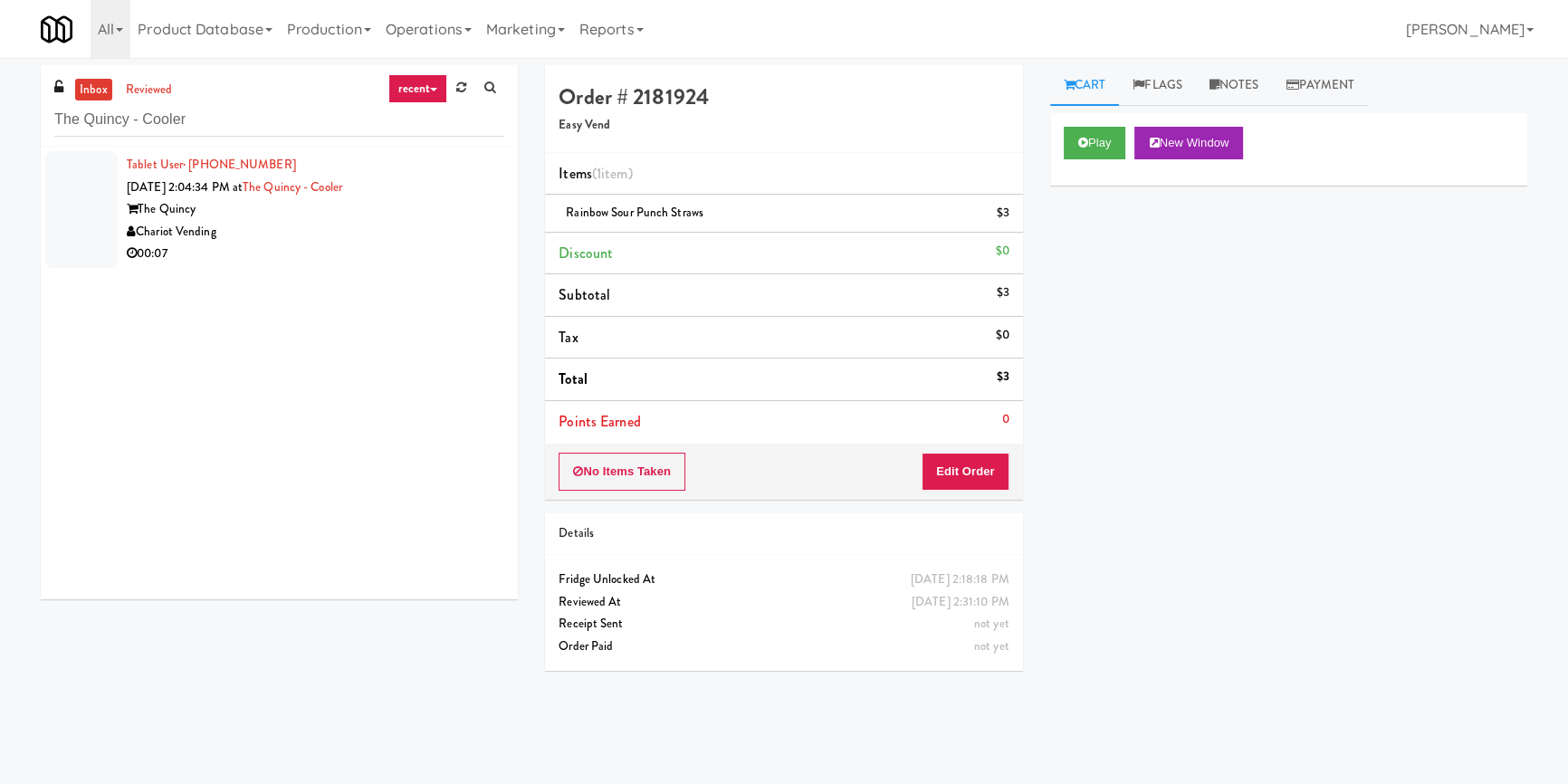
click at [409, 223] on div "Chariot Vending" at bounding box center [315, 232] width 378 height 22
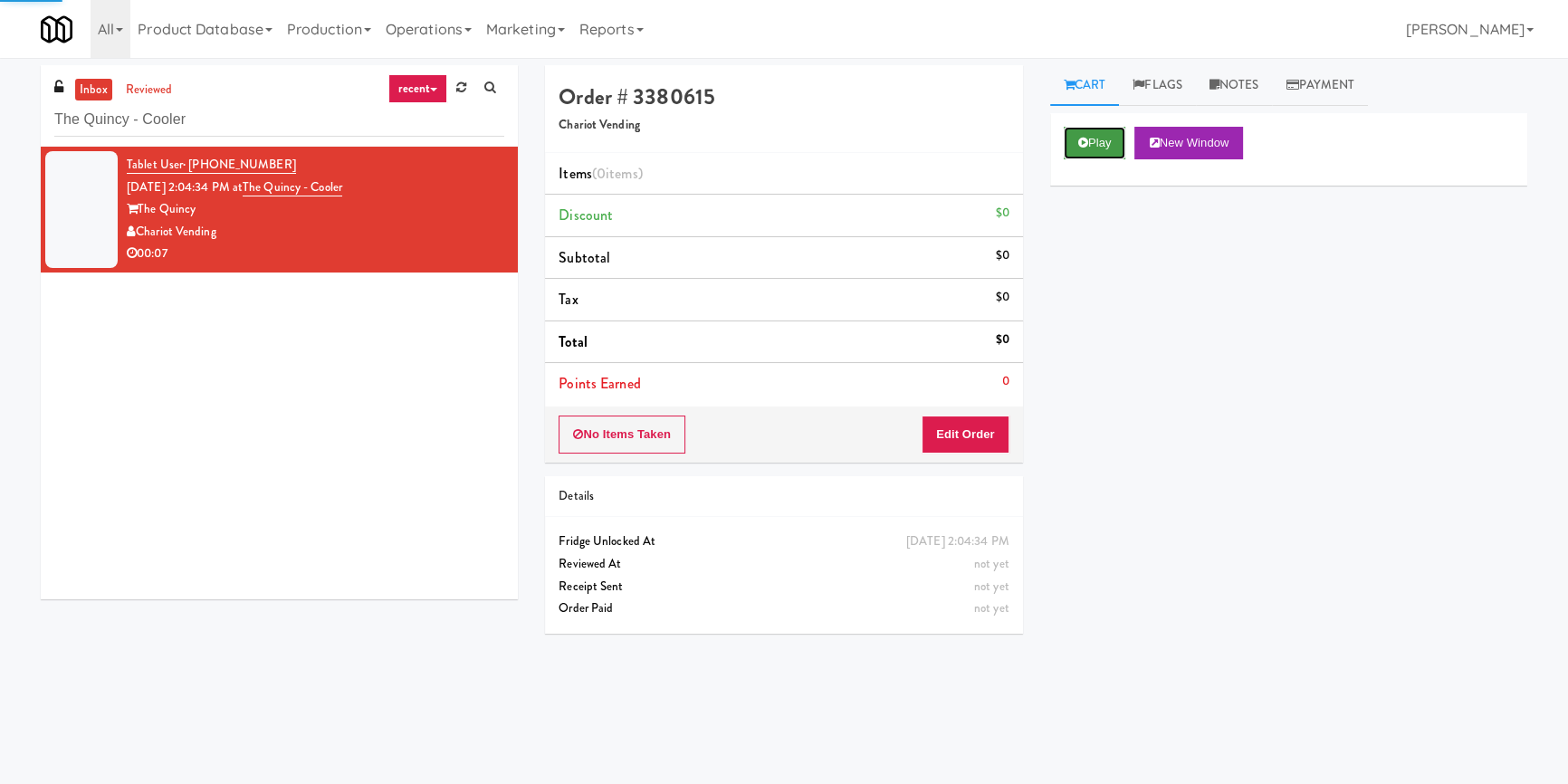
click at [1098, 142] on button "Play" at bounding box center [1095, 143] width 63 height 33
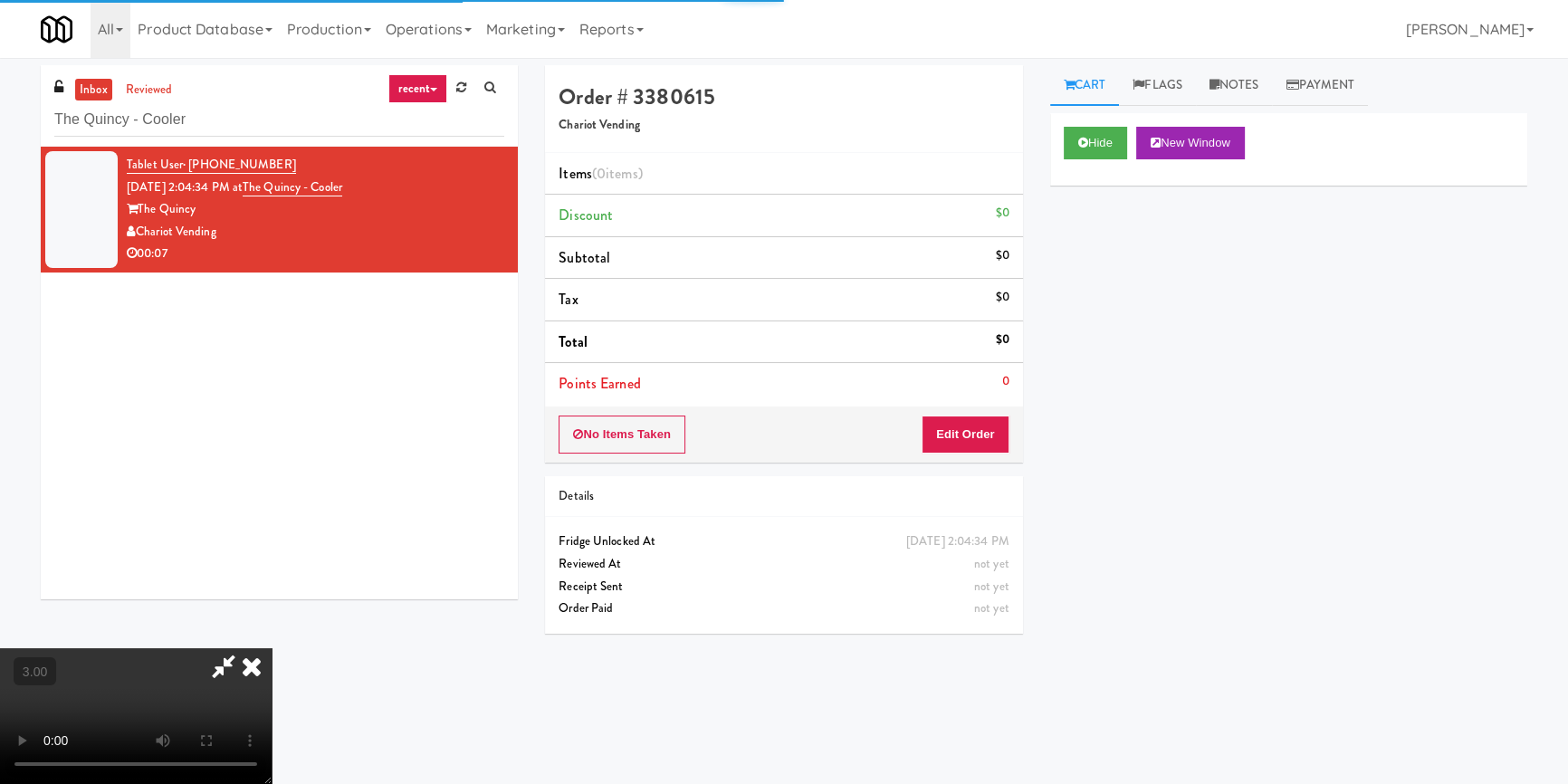
click at [1102, 281] on div "Hide New Window Primary Flag Clear Flag if unable to determine what was taken o…" at bounding box center [1289, 452] width 477 height 679
drag, startPoint x: 572, startPoint y: 489, endPoint x: 572, endPoint y: 559, distance: 70.0
click at [271, 648] on video at bounding box center [135, 715] width 271 height 136
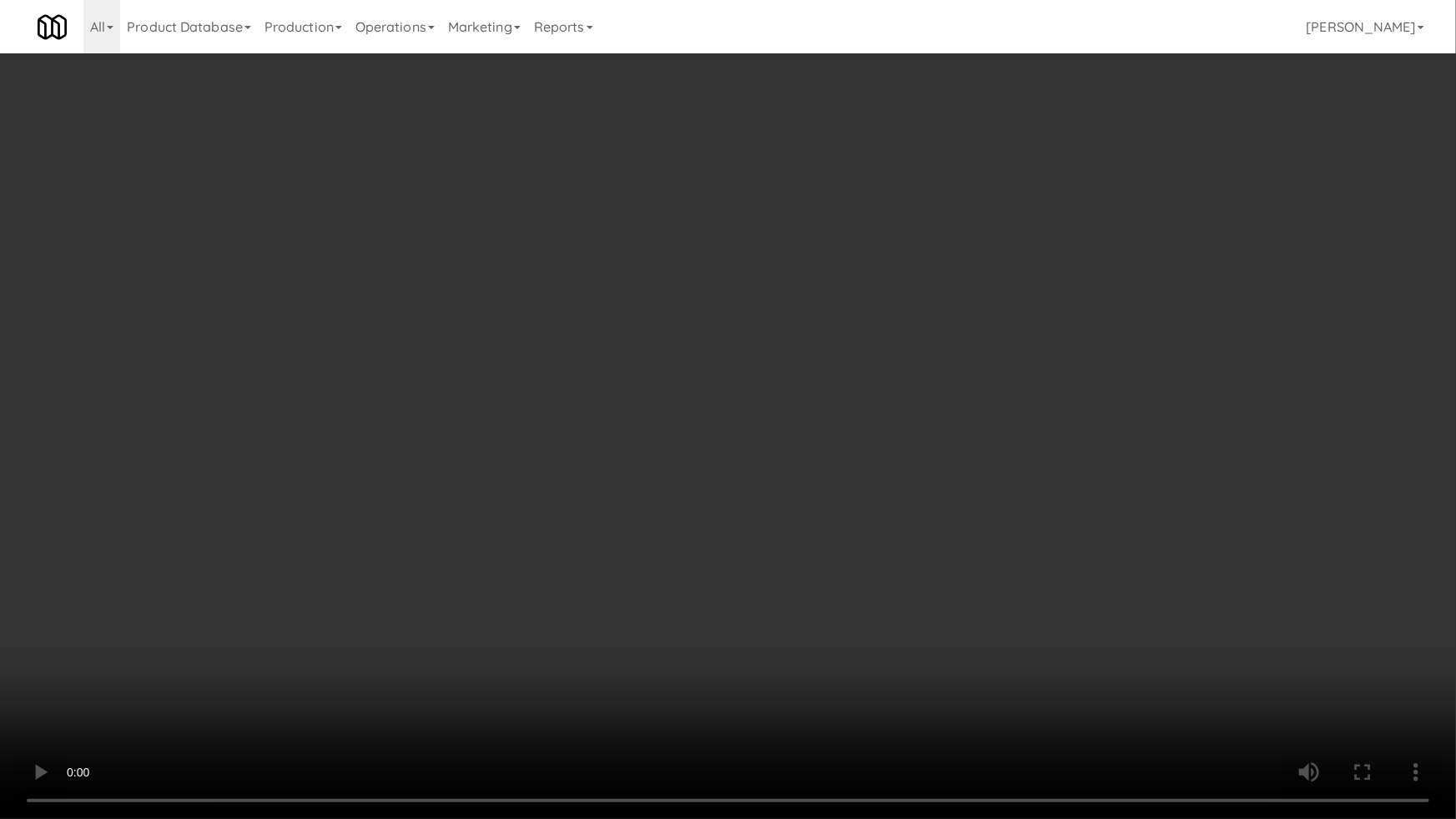
click at [861, 402] on video at bounding box center [728, 410] width 1456 height 819
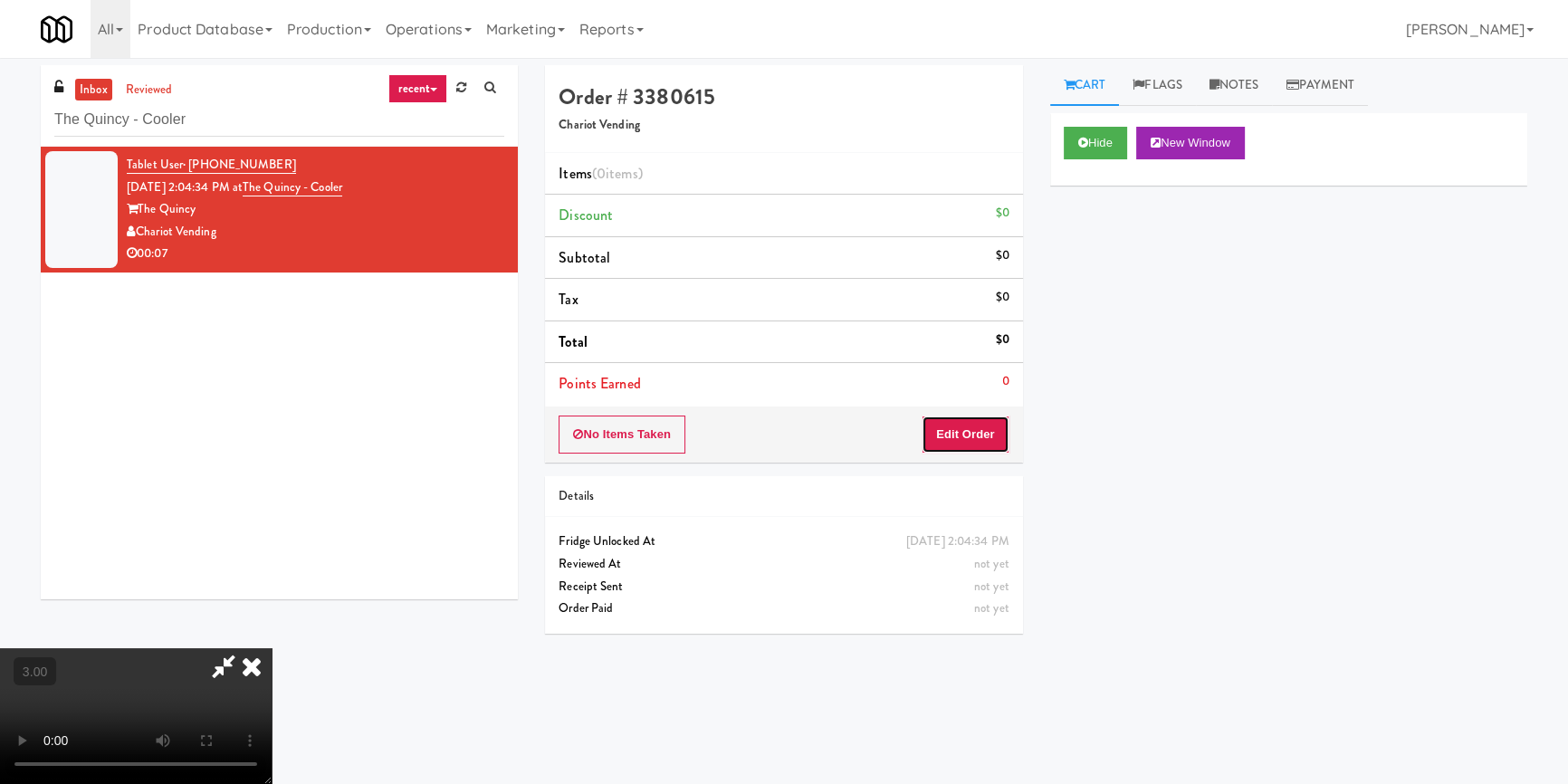
click at [960, 432] on button "Edit Order" at bounding box center [965, 434] width 88 height 38
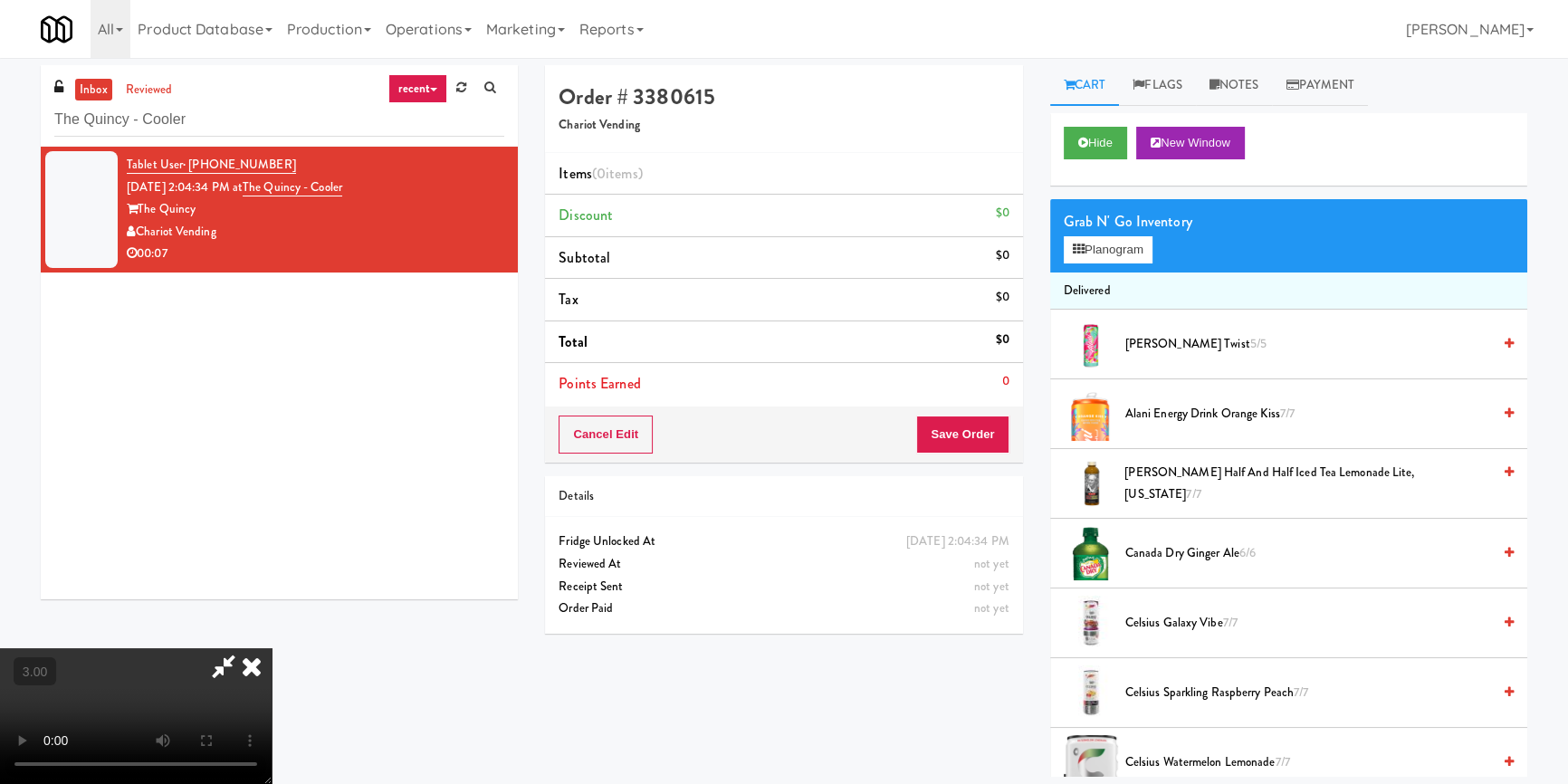
click at [1112, 264] on div "Grab N' Go Inventory Planogram" at bounding box center [1289, 236] width 477 height 73
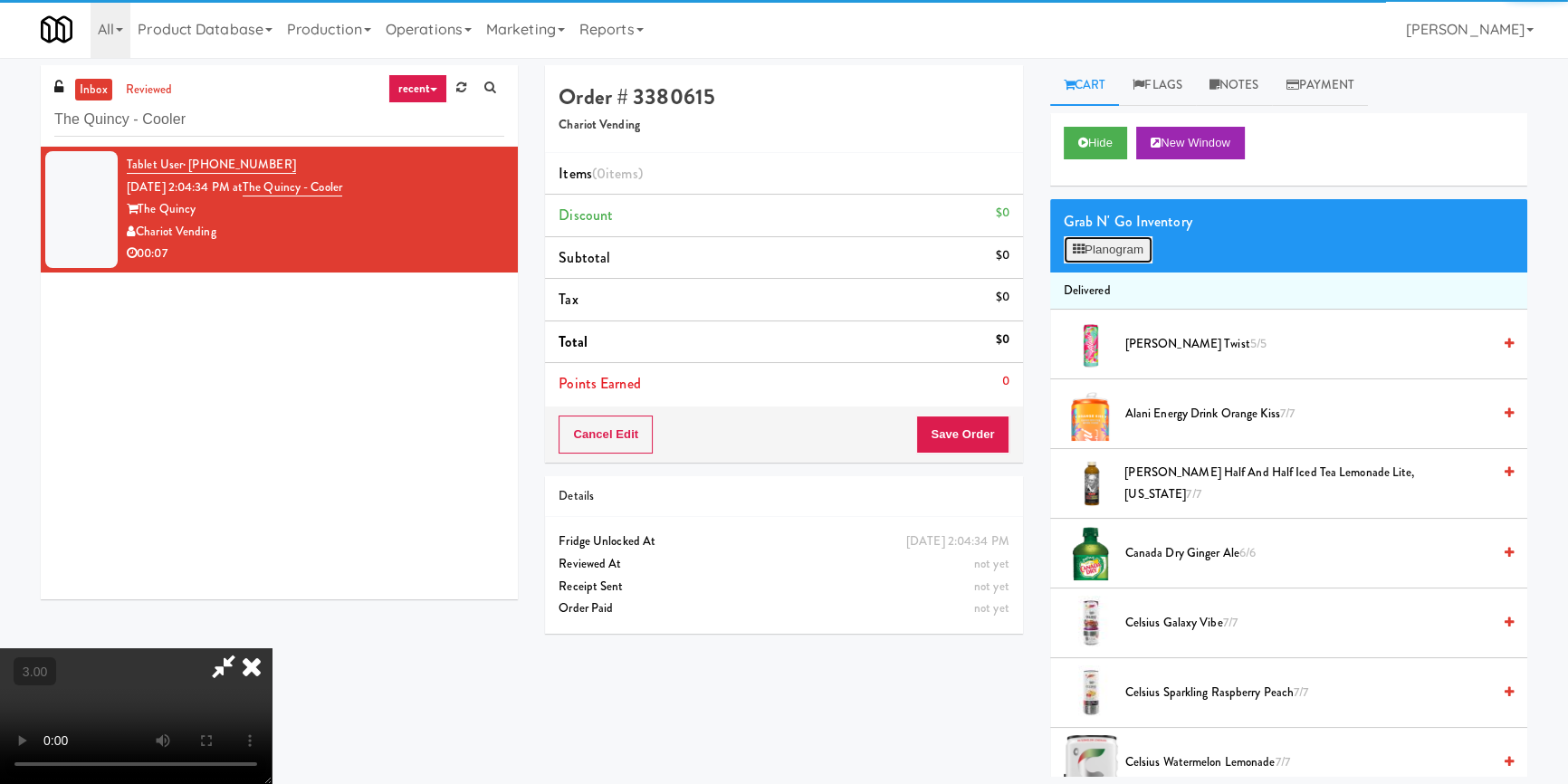
click at [1115, 250] on button "Planogram" at bounding box center [1108, 250] width 89 height 27
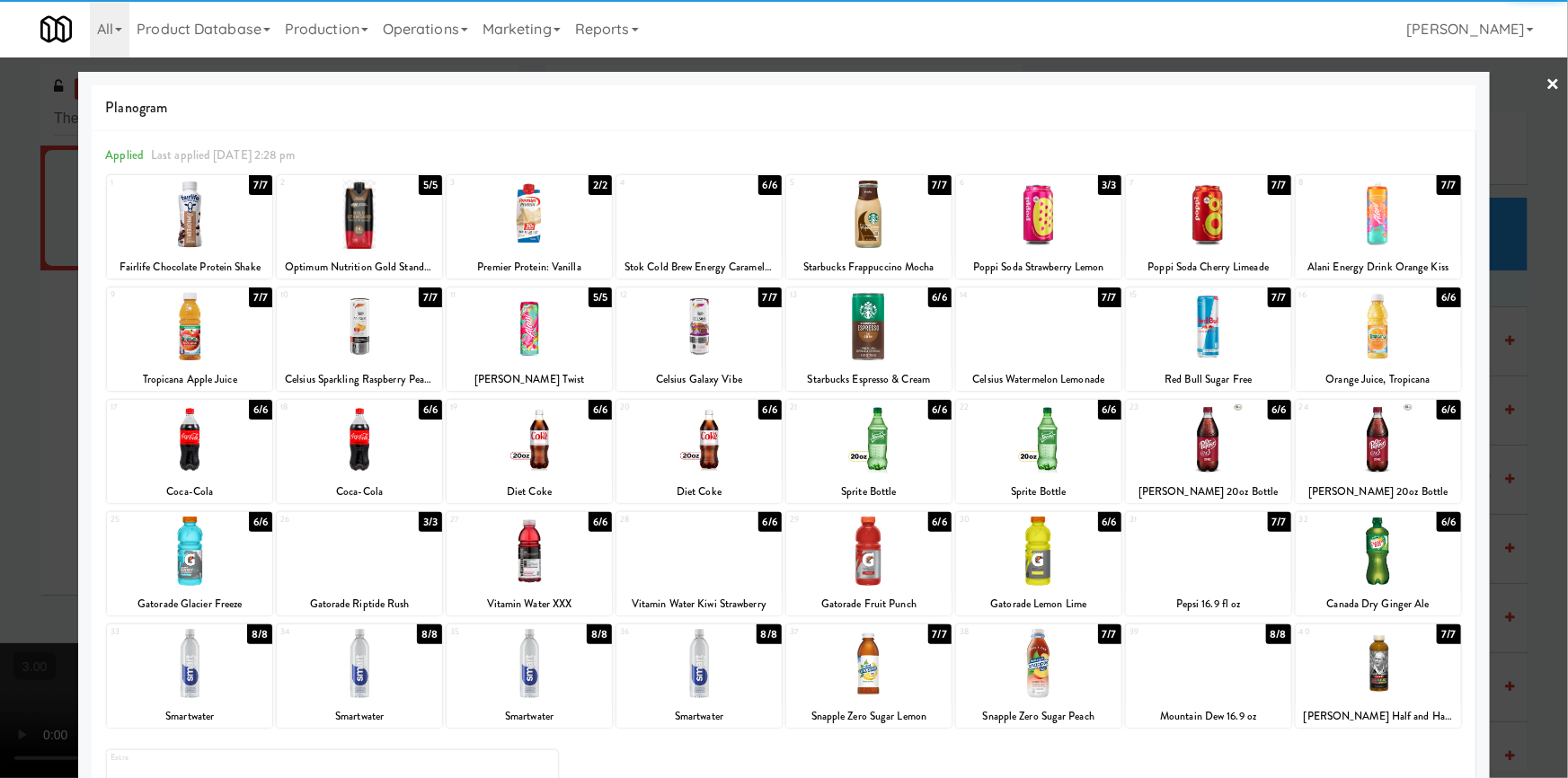
click at [1377, 557] on div at bounding box center [1378, 551] width 165 height 69
click at [0, 472] on div at bounding box center [784, 389] width 1568 height 778
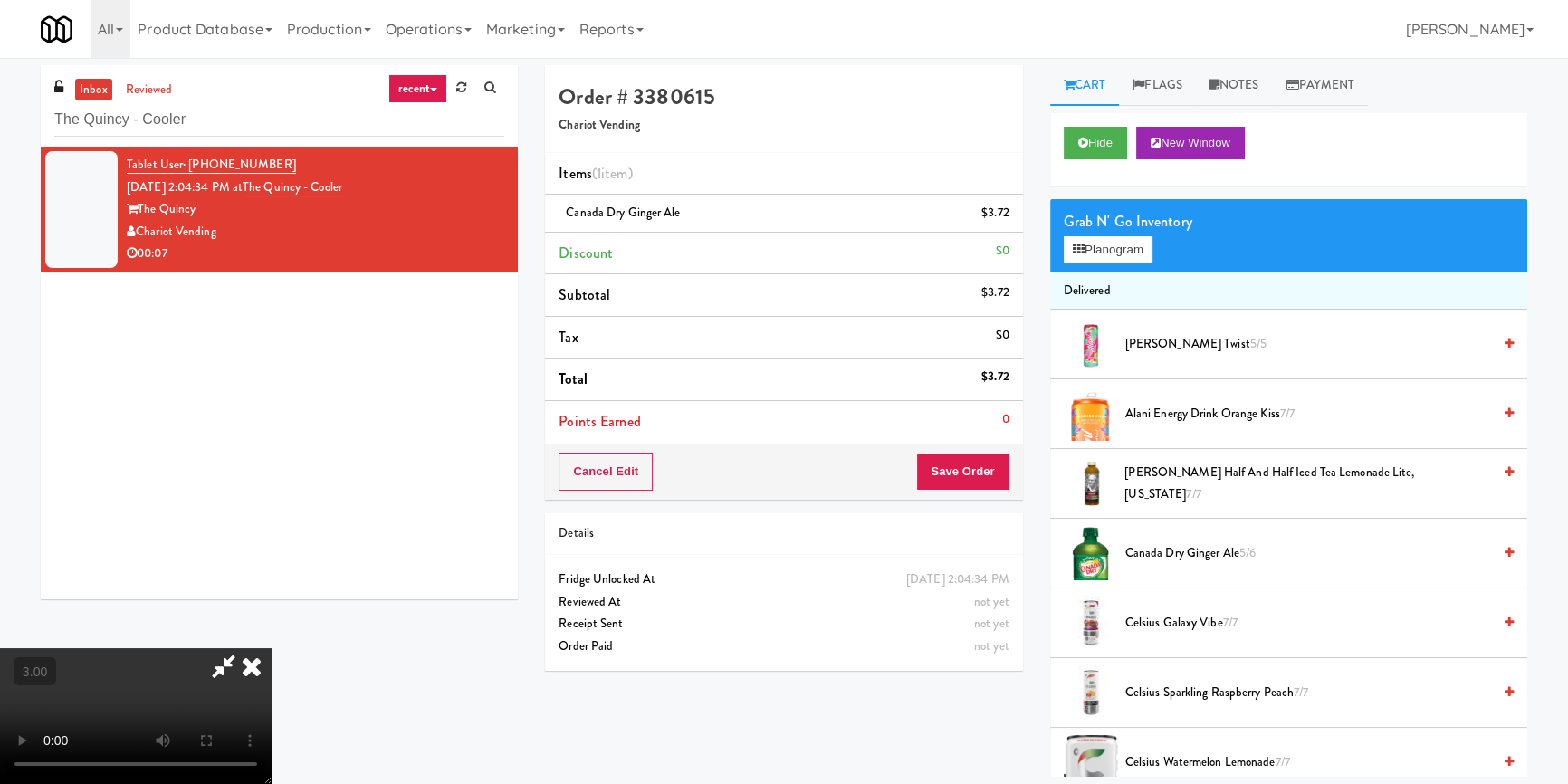
click at [271, 648] on video at bounding box center [135, 715] width 271 height 136
click at [987, 472] on button "Save Order" at bounding box center [963, 471] width 93 height 38
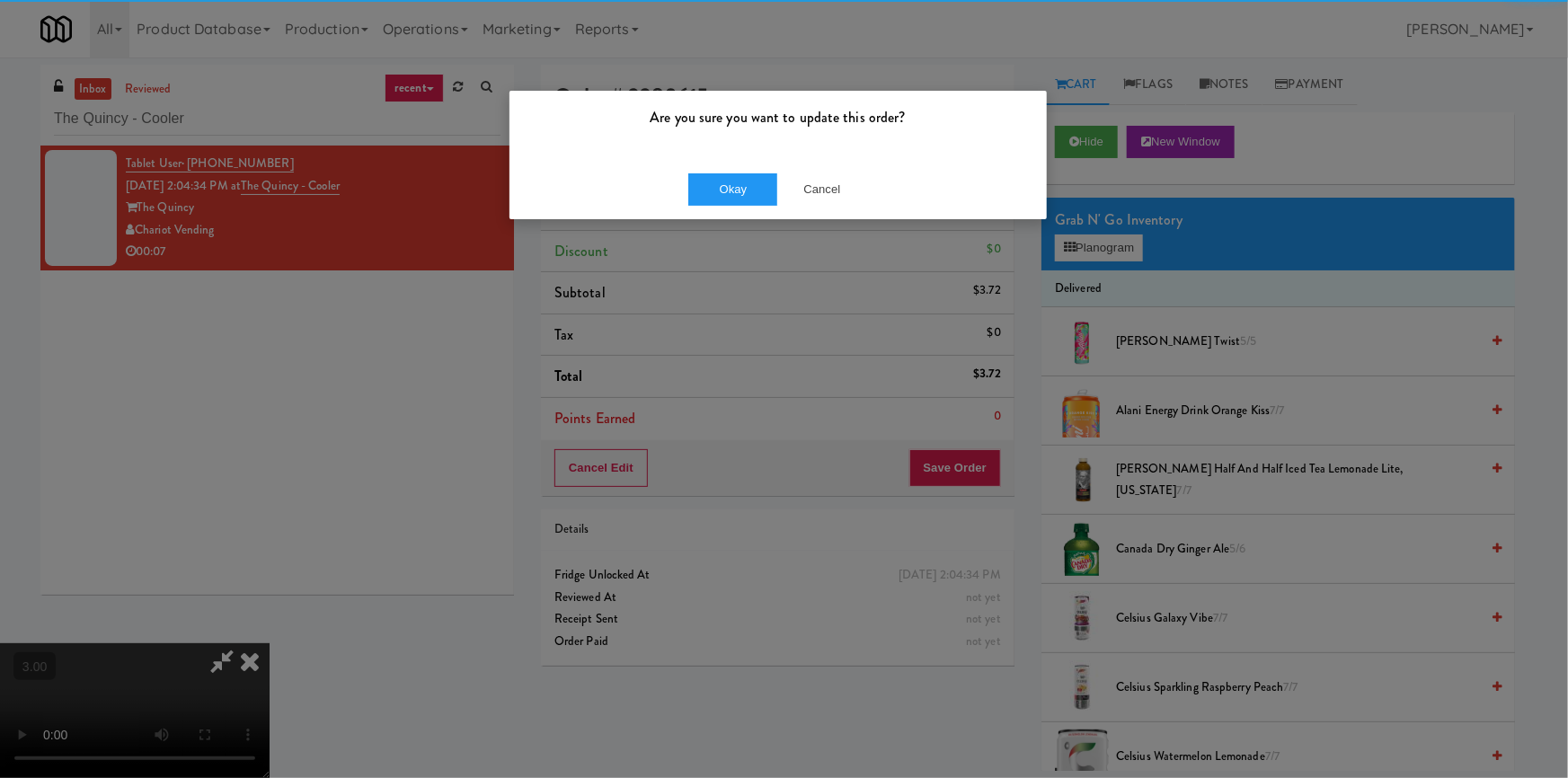
click at [755, 214] on div "Okay Cancel" at bounding box center [777, 189] width 537 height 60
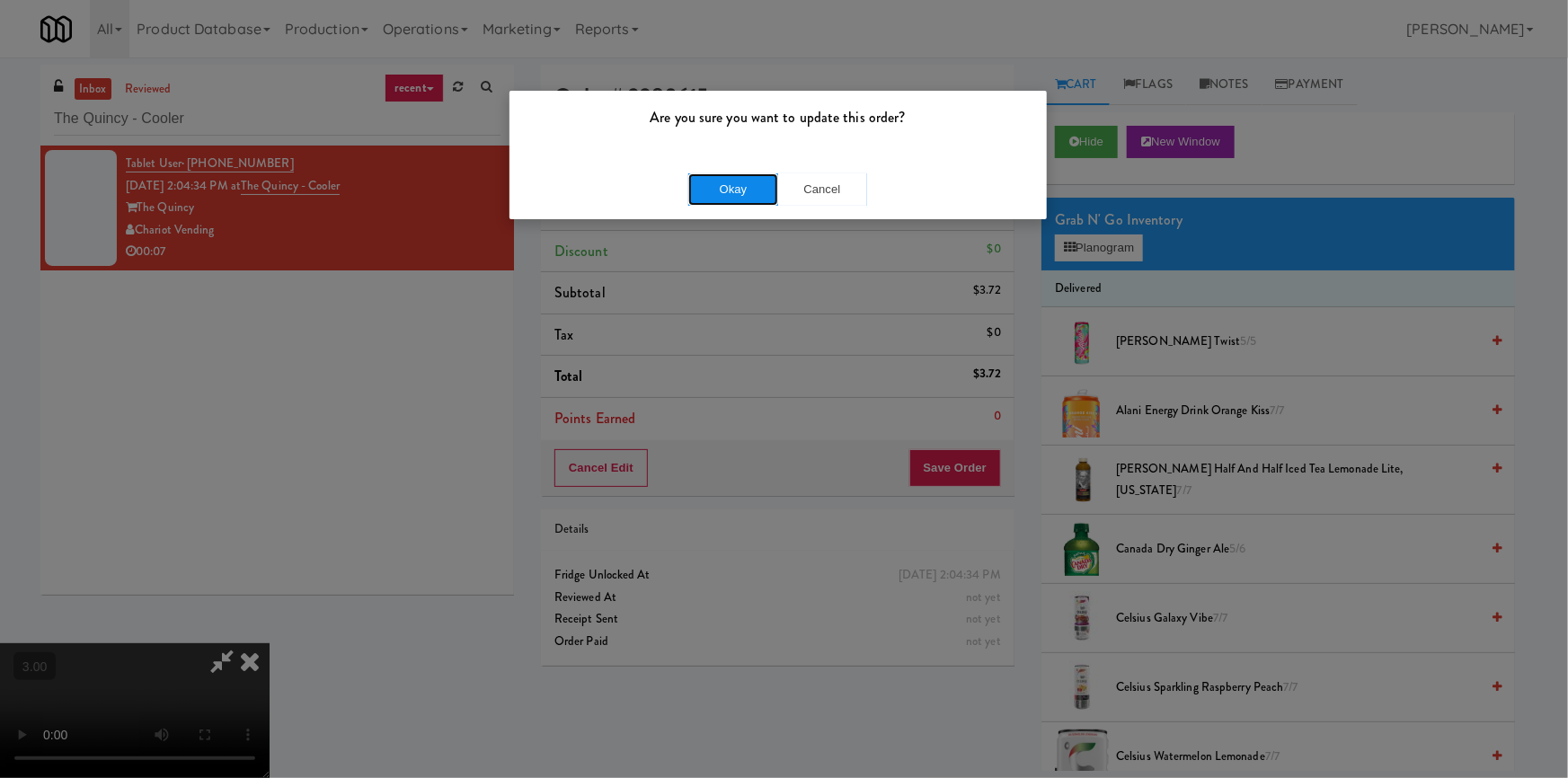
click at [741, 190] on button "Okay" at bounding box center [733, 190] width 90 height 33
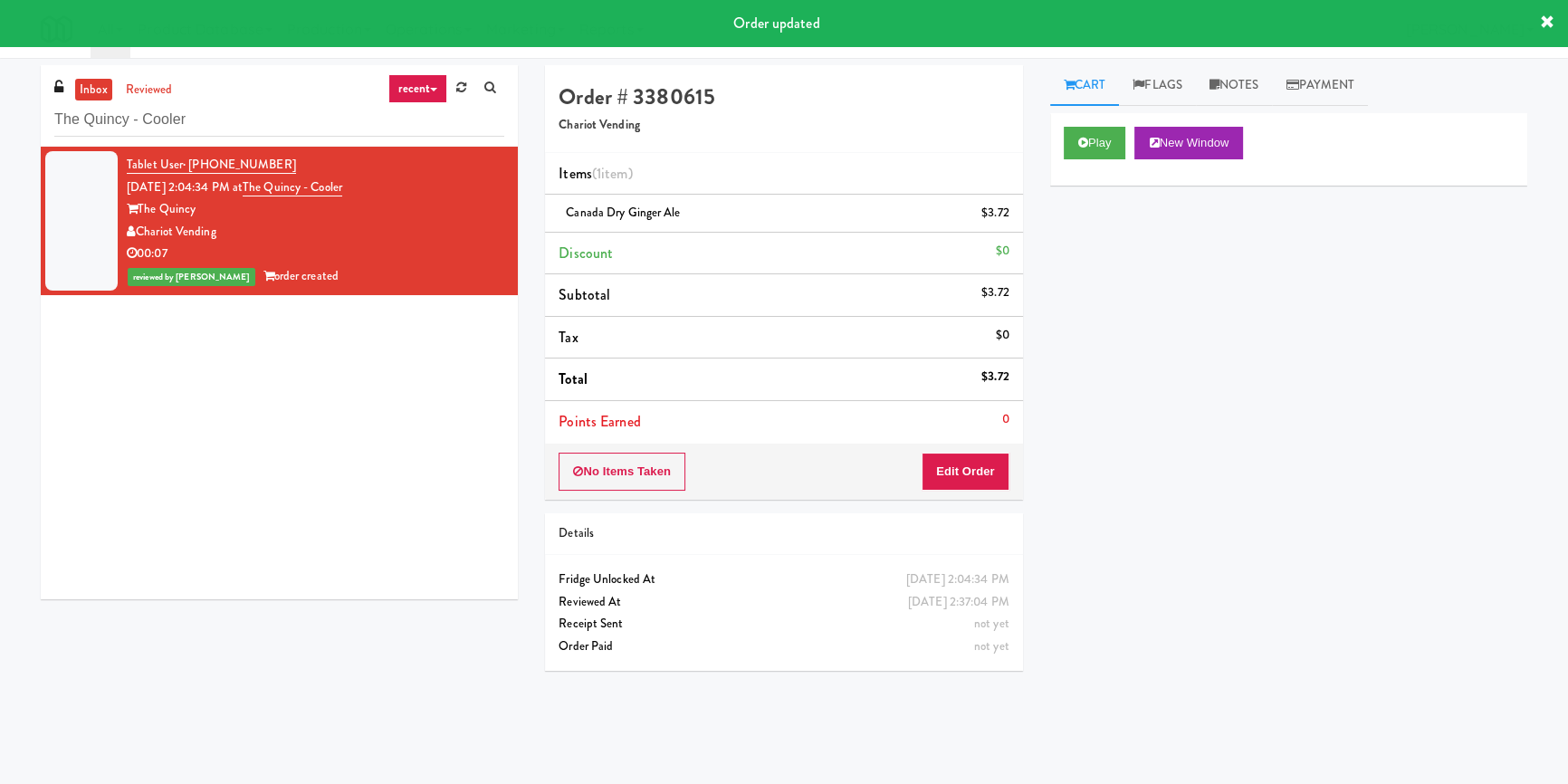
click at [326, 81] on div "inbox reviewed recent all unclear take inventory issue suspicious failed recent…" at bounding box center [279, 105] width 477 height 81
click at [292, 127] on input "The Quincy - Cooler" at bounding box center [279, 120] width 450 height 34
paste input "Park on First - Mailroom 1"
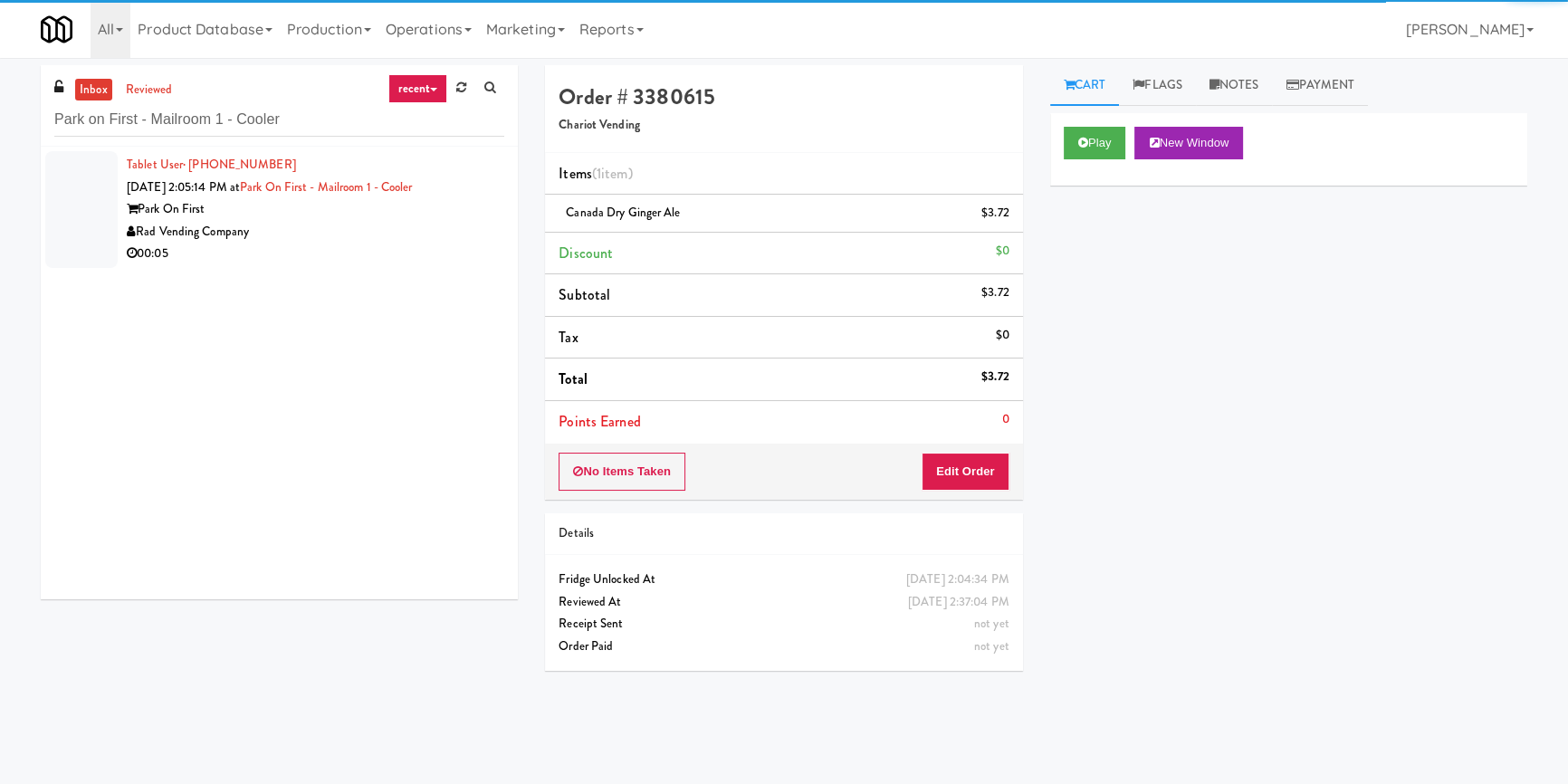
click at [434, 235] on div "Rad Vending Company" at bounding box center [315, 232] width 378 height 22
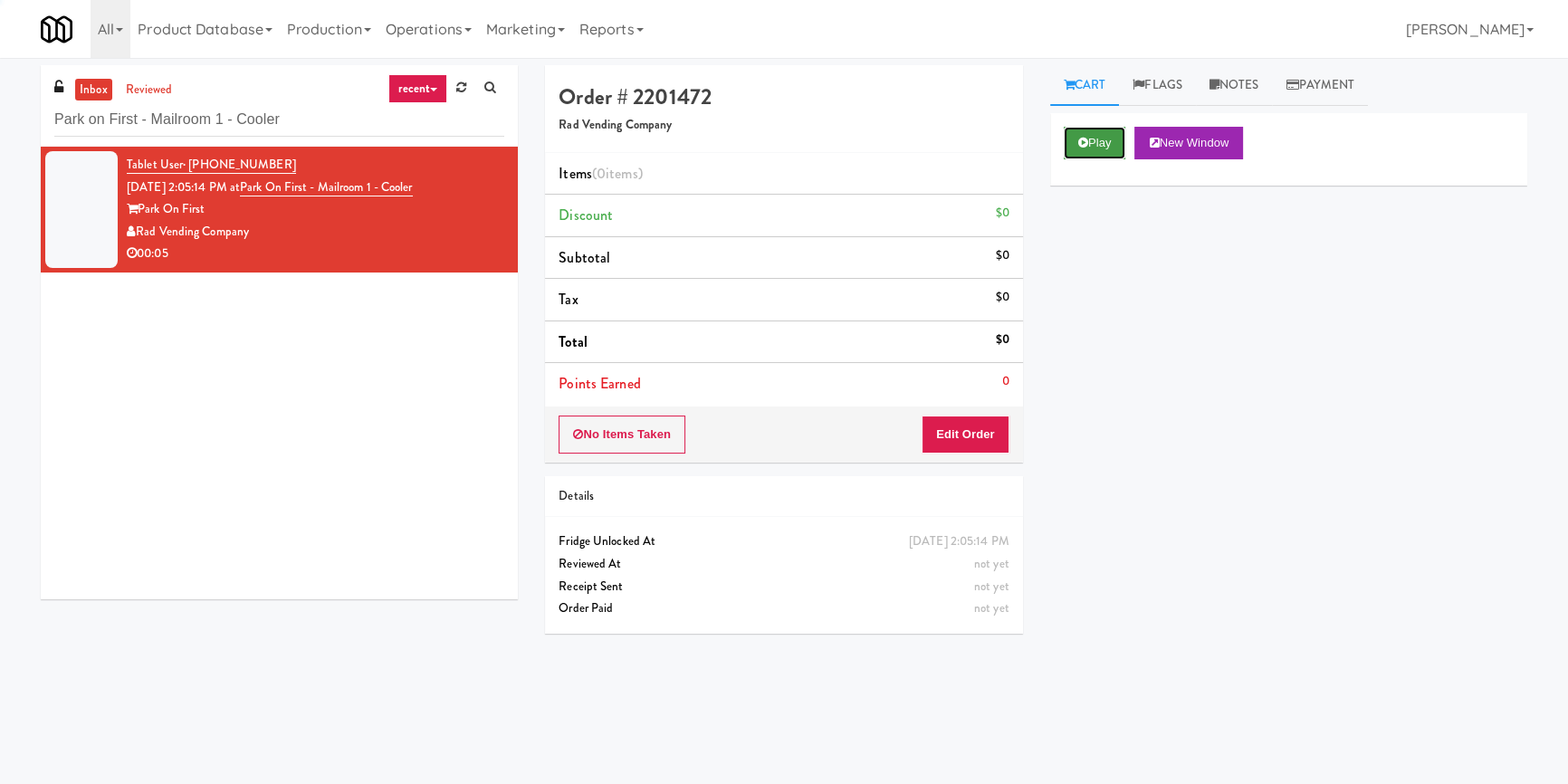
click at [1077, 154] on button "Play" at bounding box center [1095, 143] width 63 height 33
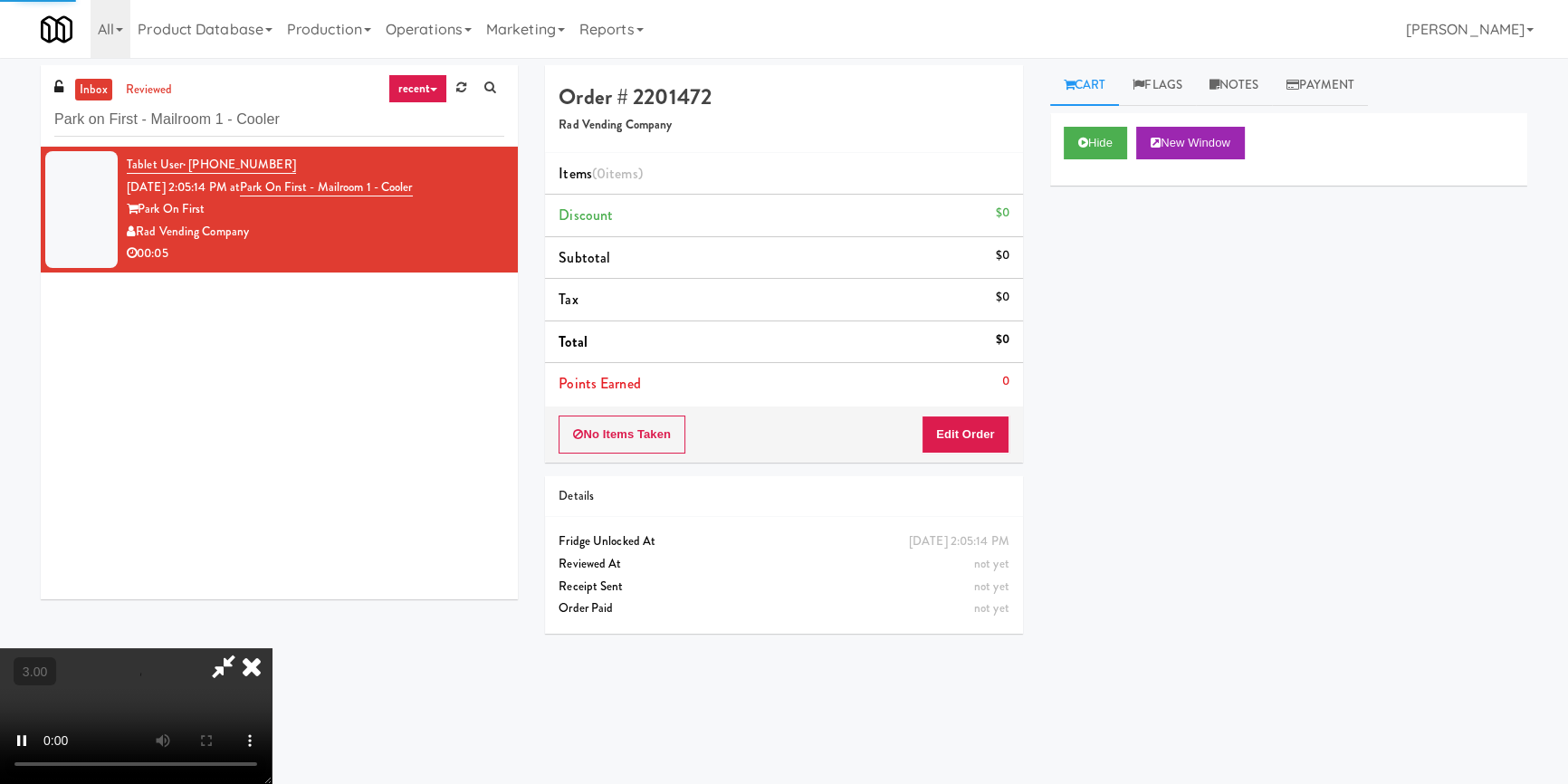
click at [1102, 289] on div "Hide New Window Primary Flag Clear Flag if unable to determine what was taken o…" at bounding box center [1289, 452] width 477 height 679
click at [1076, 438] on div "Hide New Window Primary Flag Clear Flag if unable to determine what was taken o…" at bounding box center [1289, 452] width 477 height 679
click at [271, 648] on video at bounding box center [135, 715] width 271 height 136
click at [968, 426] on button "Edit Order" at bounding box center [965, 434] width 88 height 38
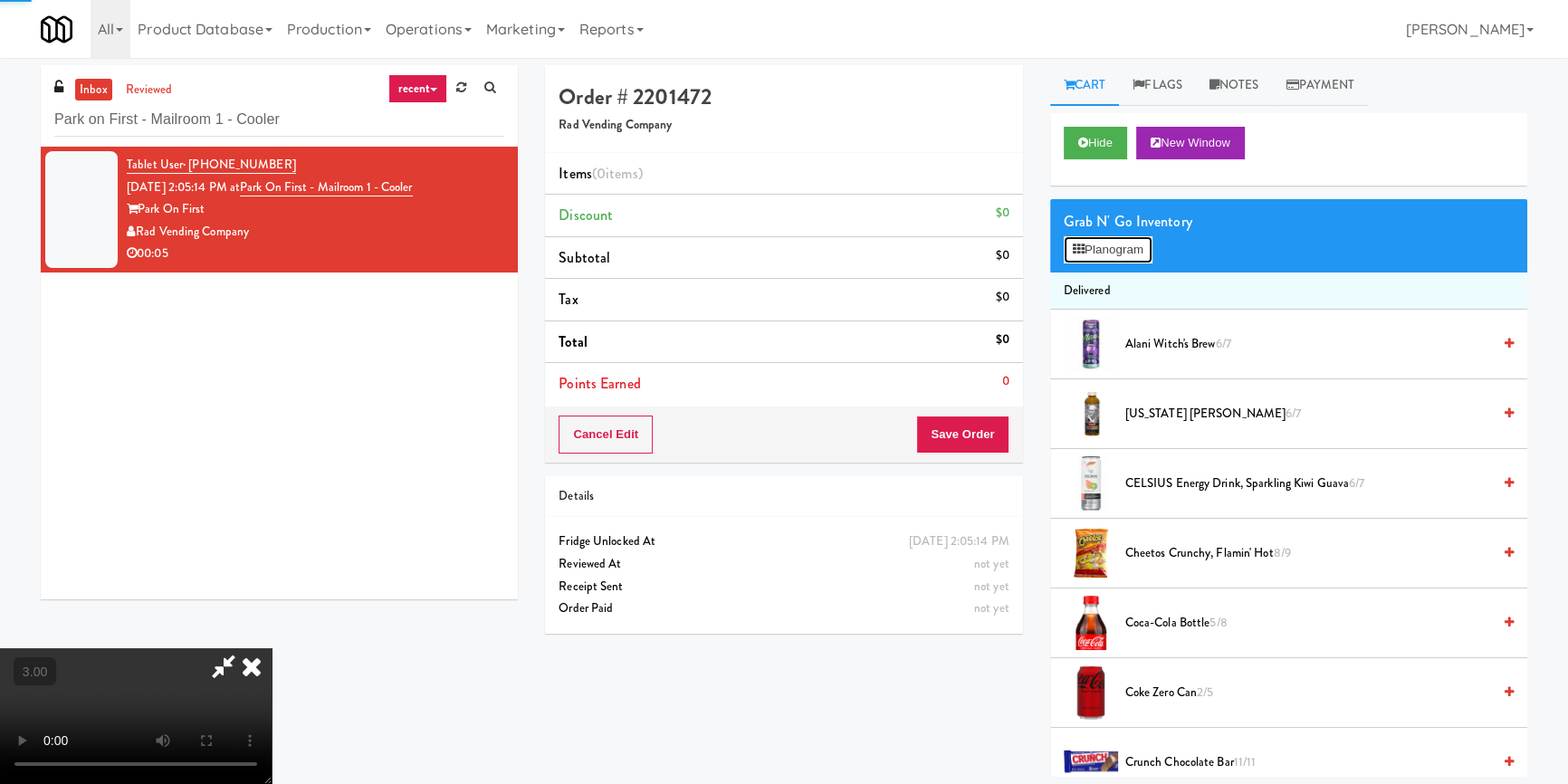
click at [1117, 256] on button "Planogram" at bounding box center [1108, 250] width 89 height 27
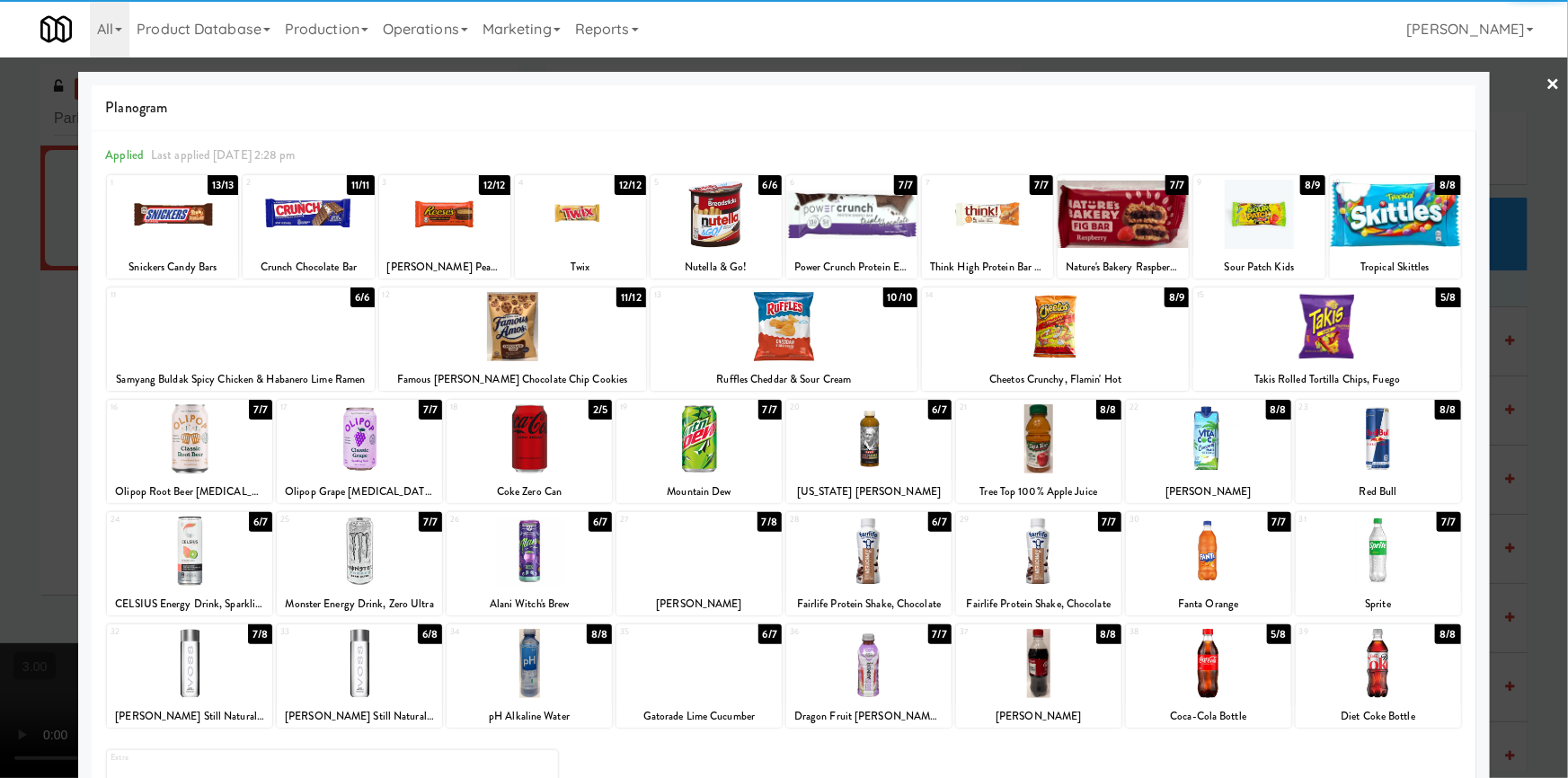
click at [215, 551] on div at bounding box center [190, 551] width 165 height 69
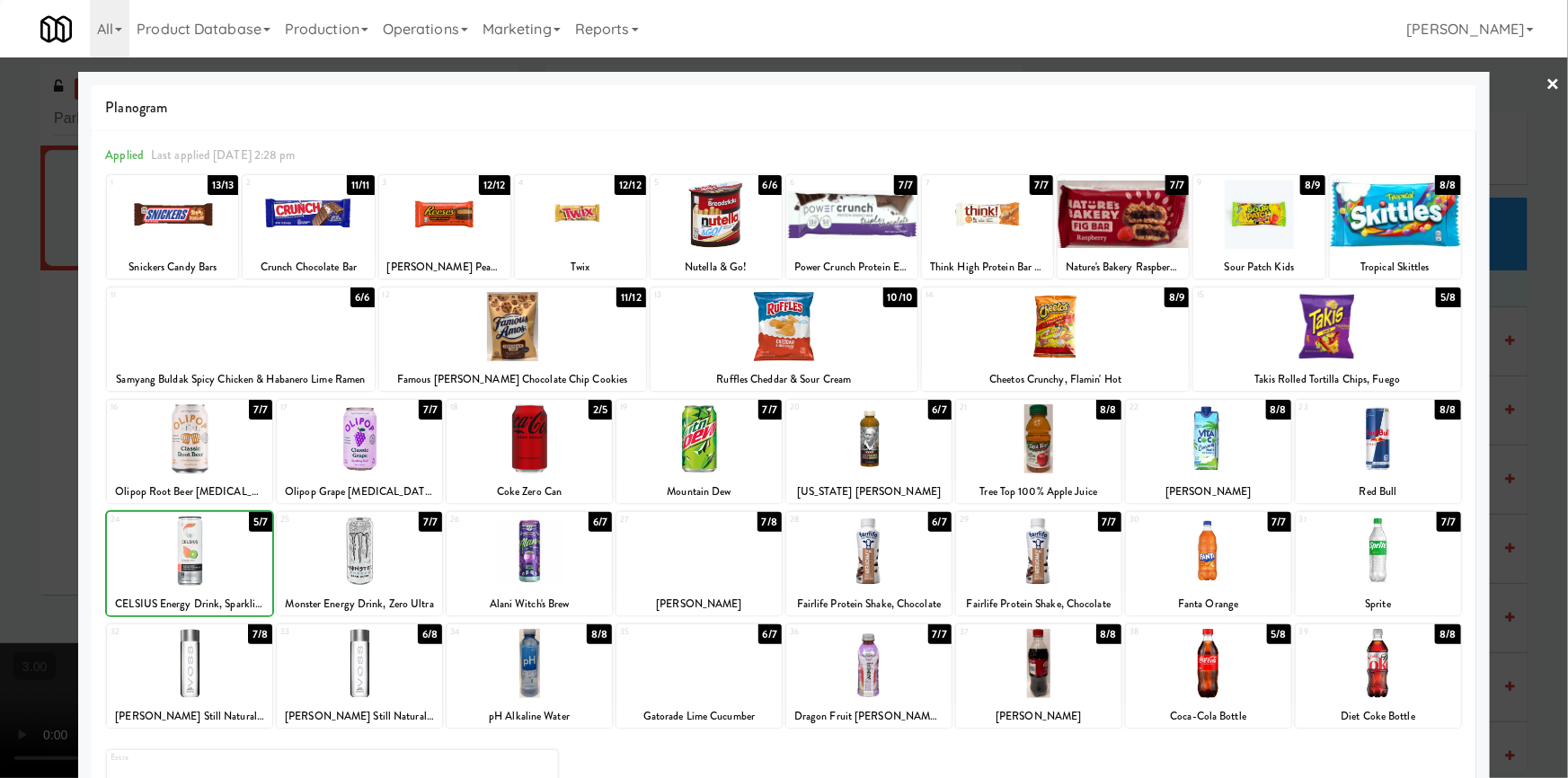
click at [0, 501] on div at bounding box center [784, 389] width 1568 height 778
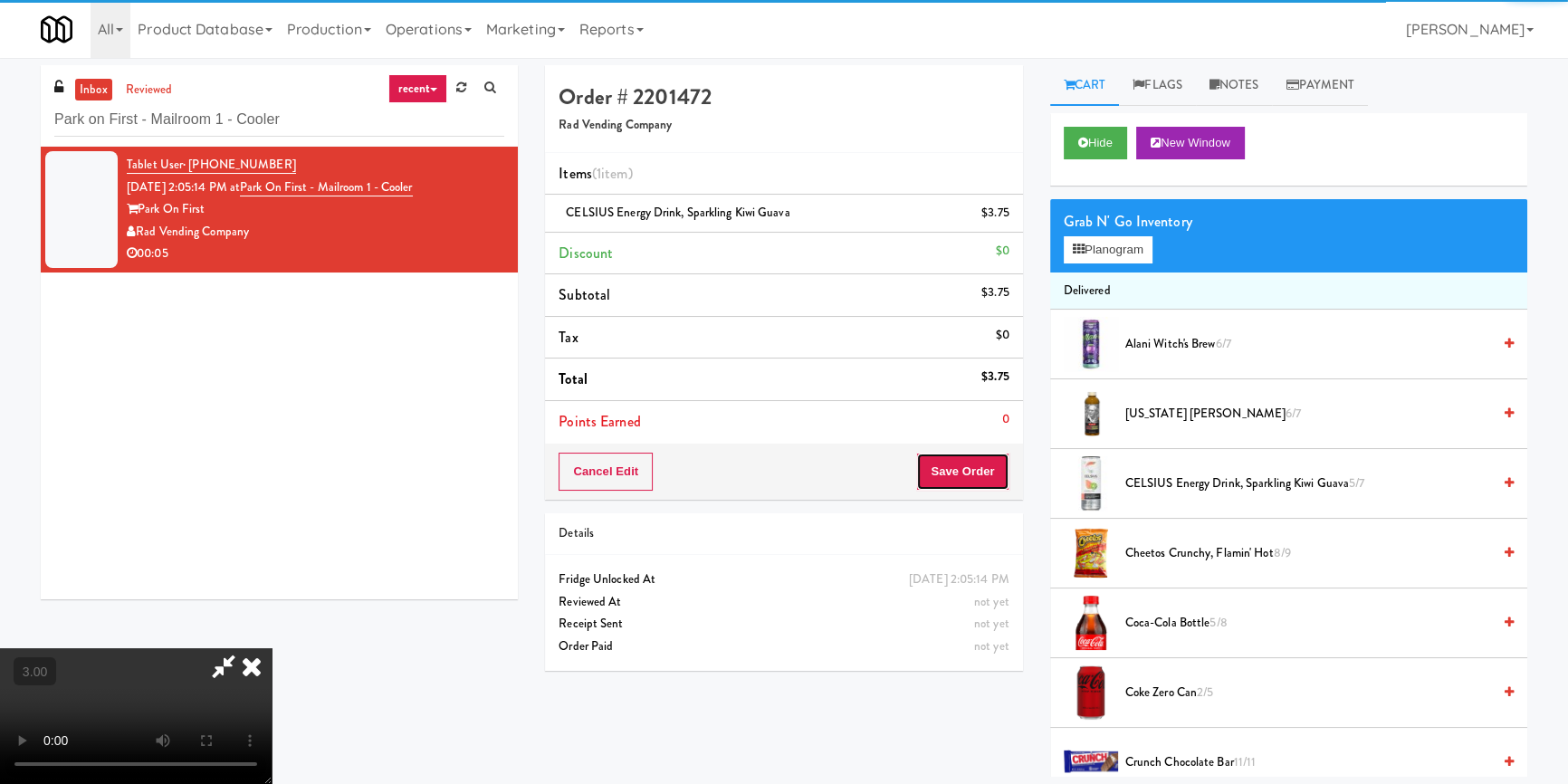
click at [972, 468] on button "Save Order" at bounding box center [963, 471] width 93 height 38
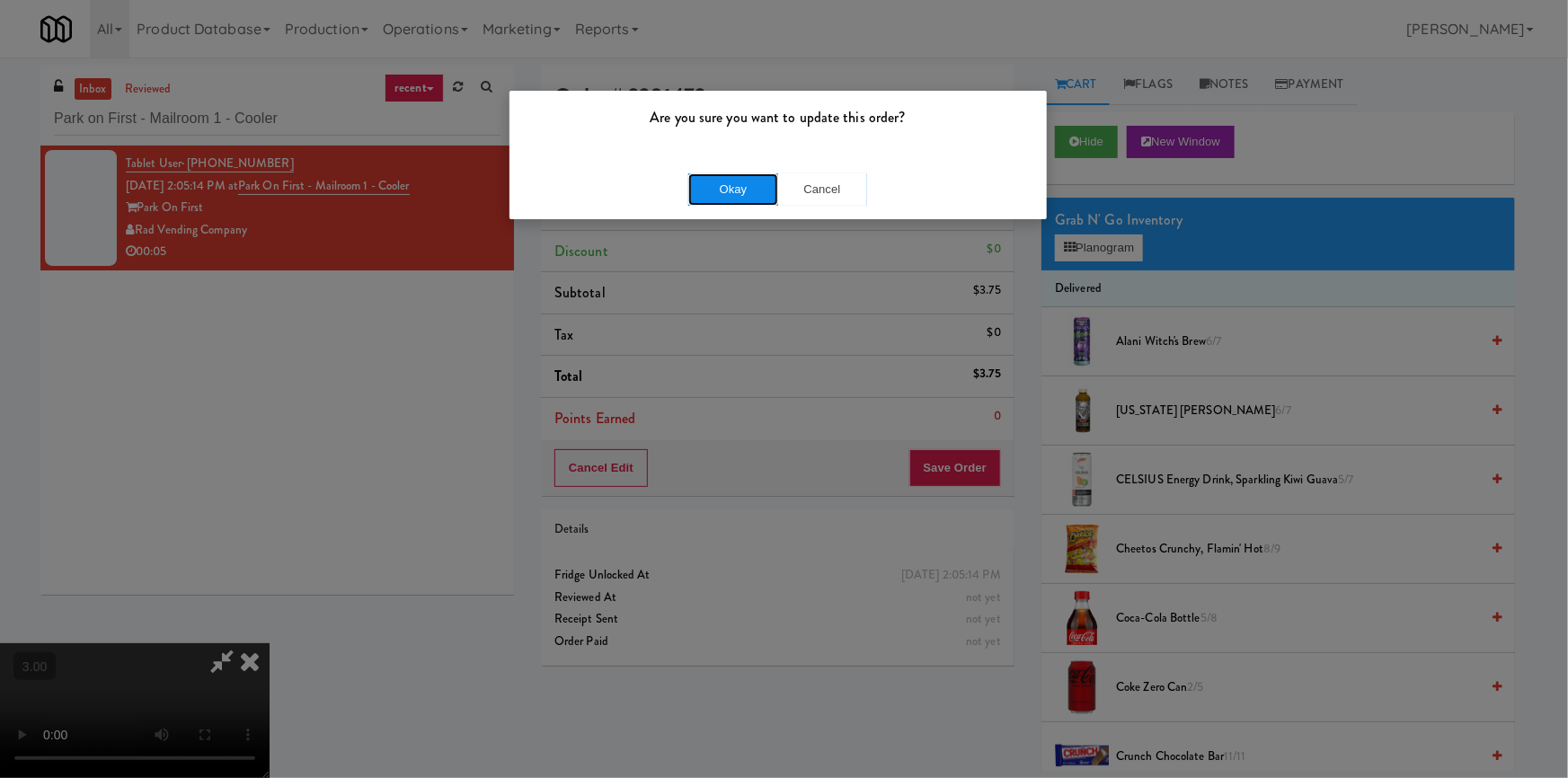
click at [754, 180] on button "Okay" at bounding box center [733, 190] width 90 height 33
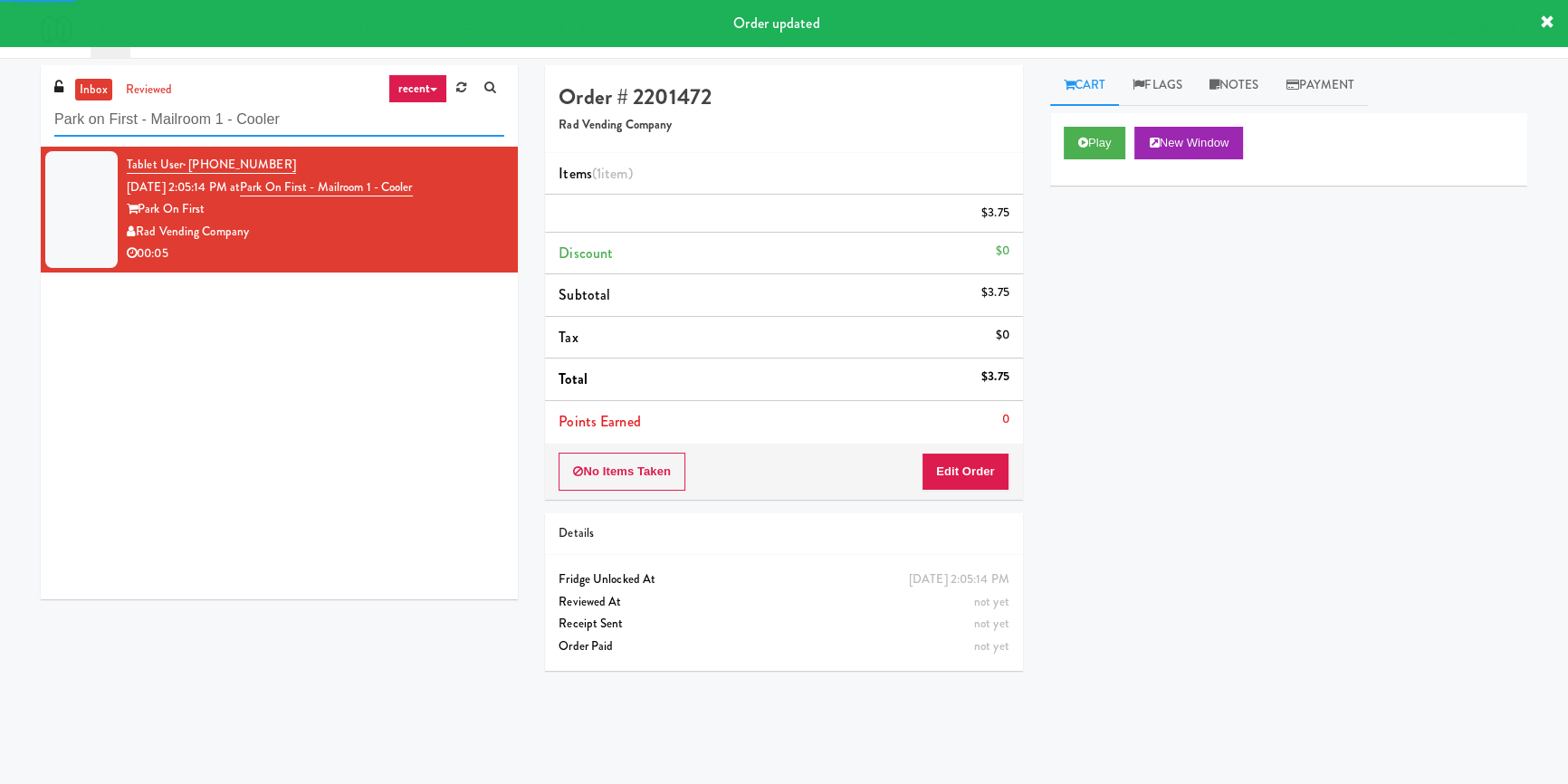
click at [309, 125] on input "Park on First - Mailroom 1 - Cooler" at bounding box center [279, 120] width 450 height 34
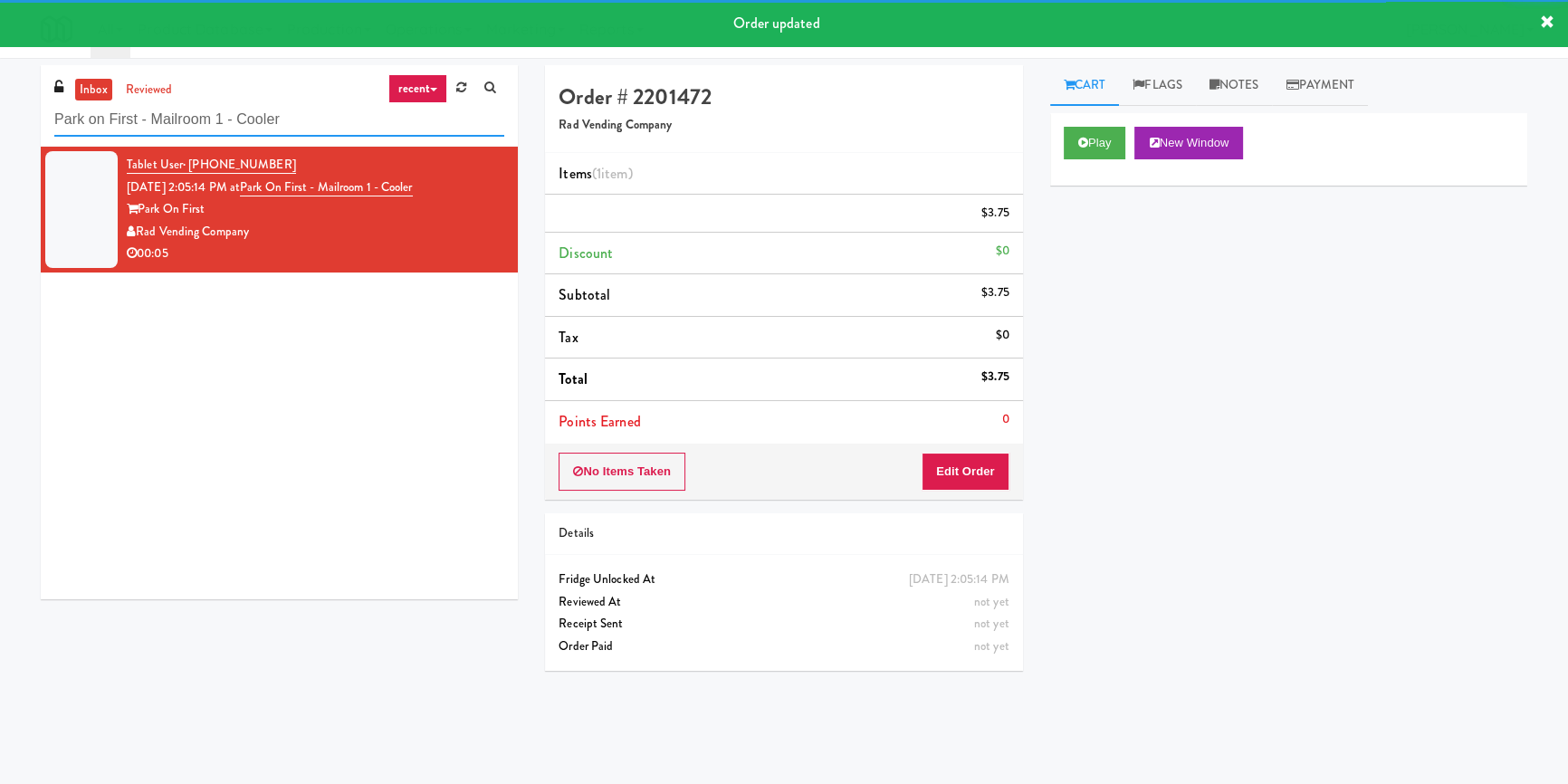
click at [309, 125] on input "Park on First - Mailroom 1 - Cooler" at bounding box center [279, 120] width 450 height 34
paste input "215 Lake - Right - Fridge"
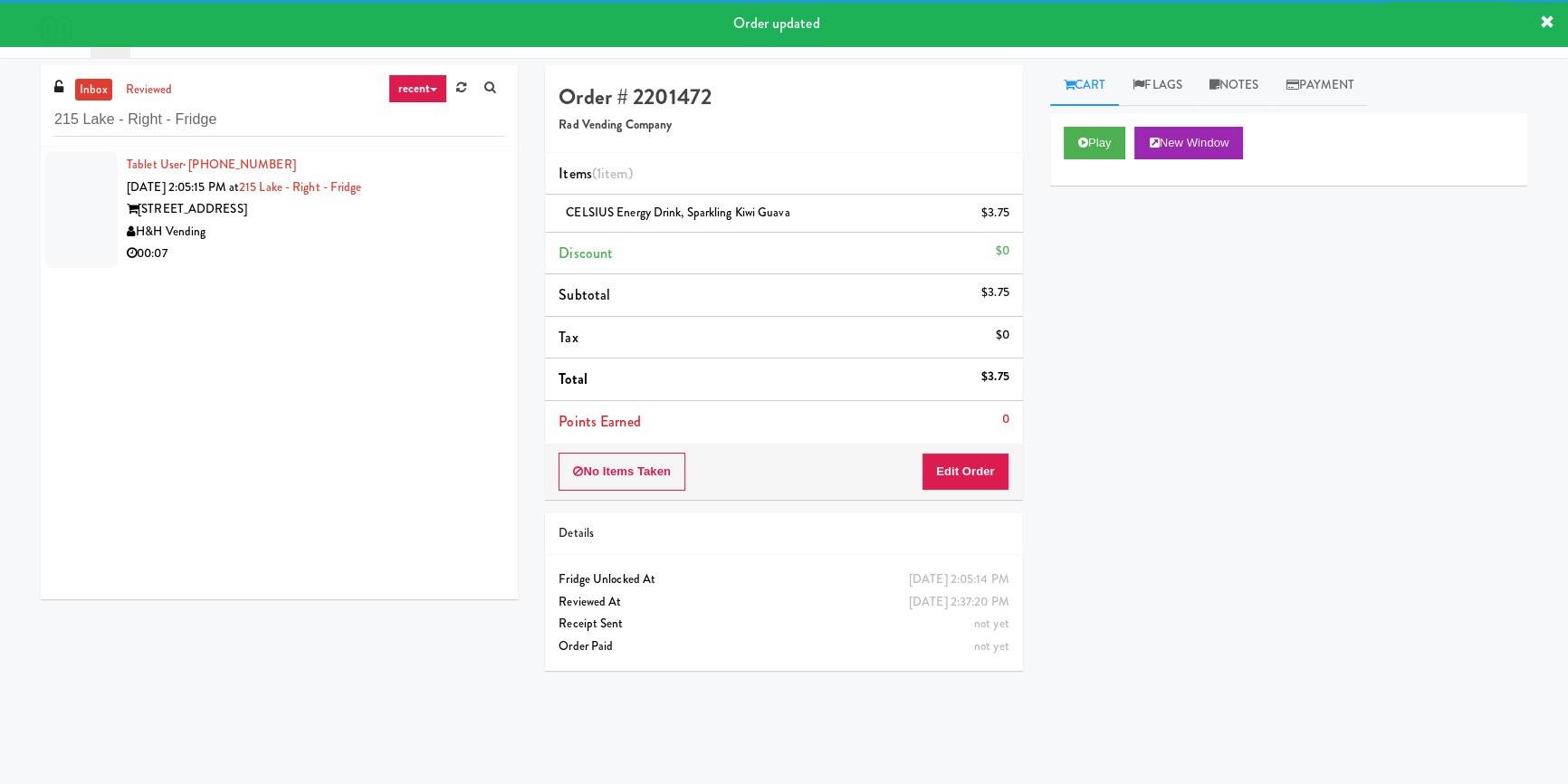
click at [421, 237] on div "H&H Vending" at bounding box center [315, 232] width 378 height 22
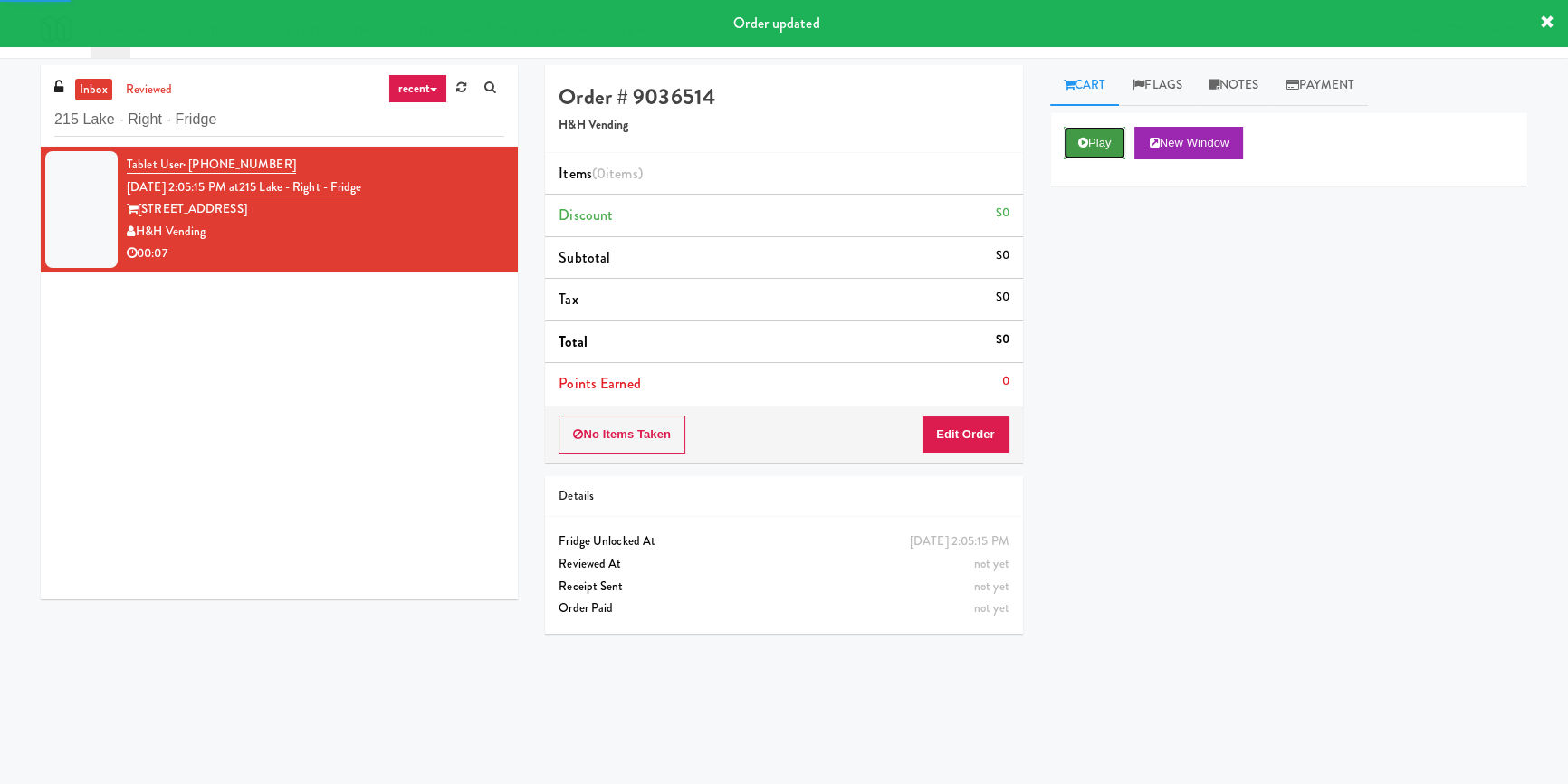
click at [1091, 148] on button "Play" at bounding box center [1095, 143] width 63 height 33
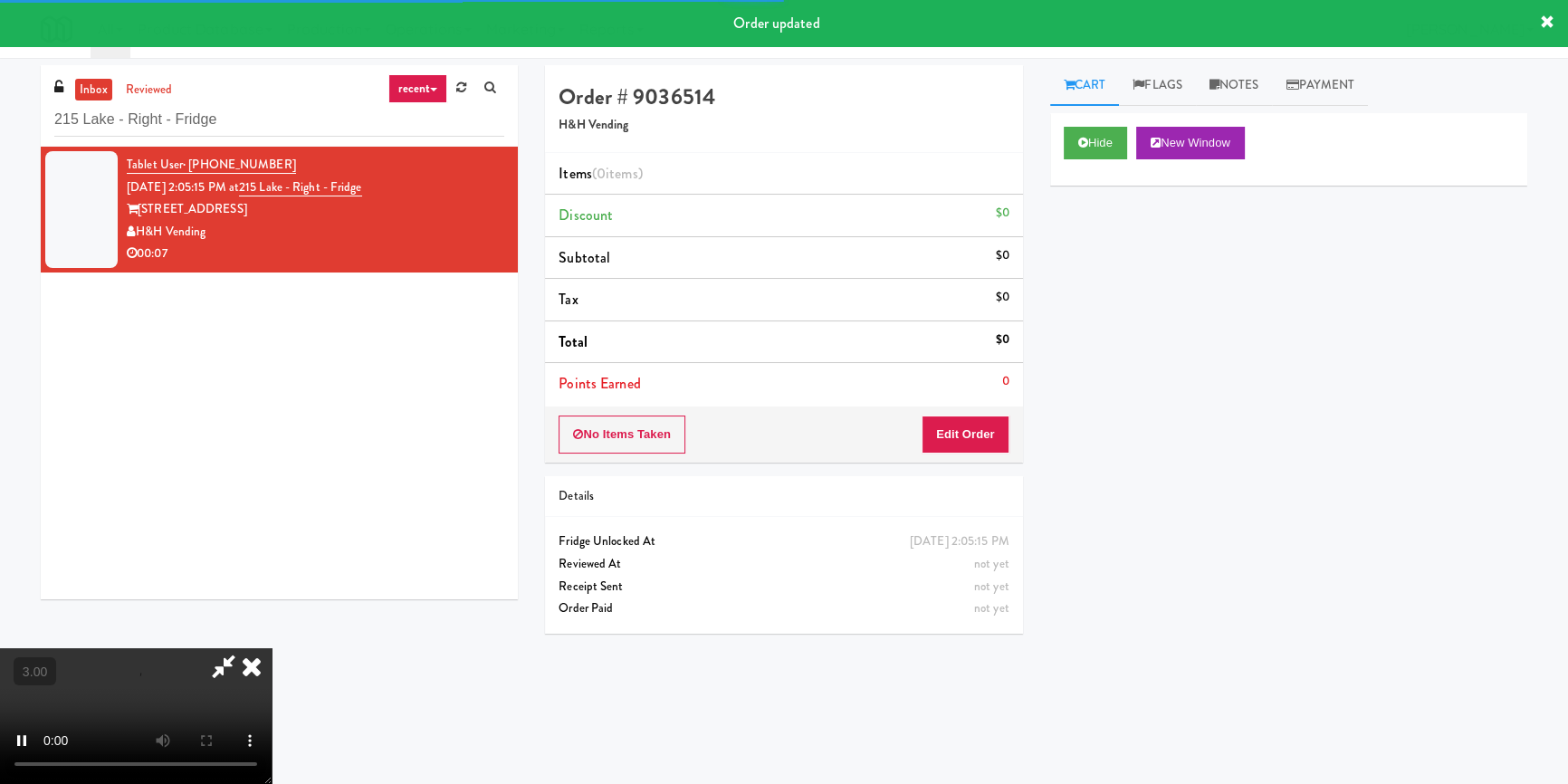
click at [1093, 293] on div "Hide New Window Primary Flag Clear Flag if unable to determine what was taken o…" at bounding box center [1289, 452] width 477 height 679
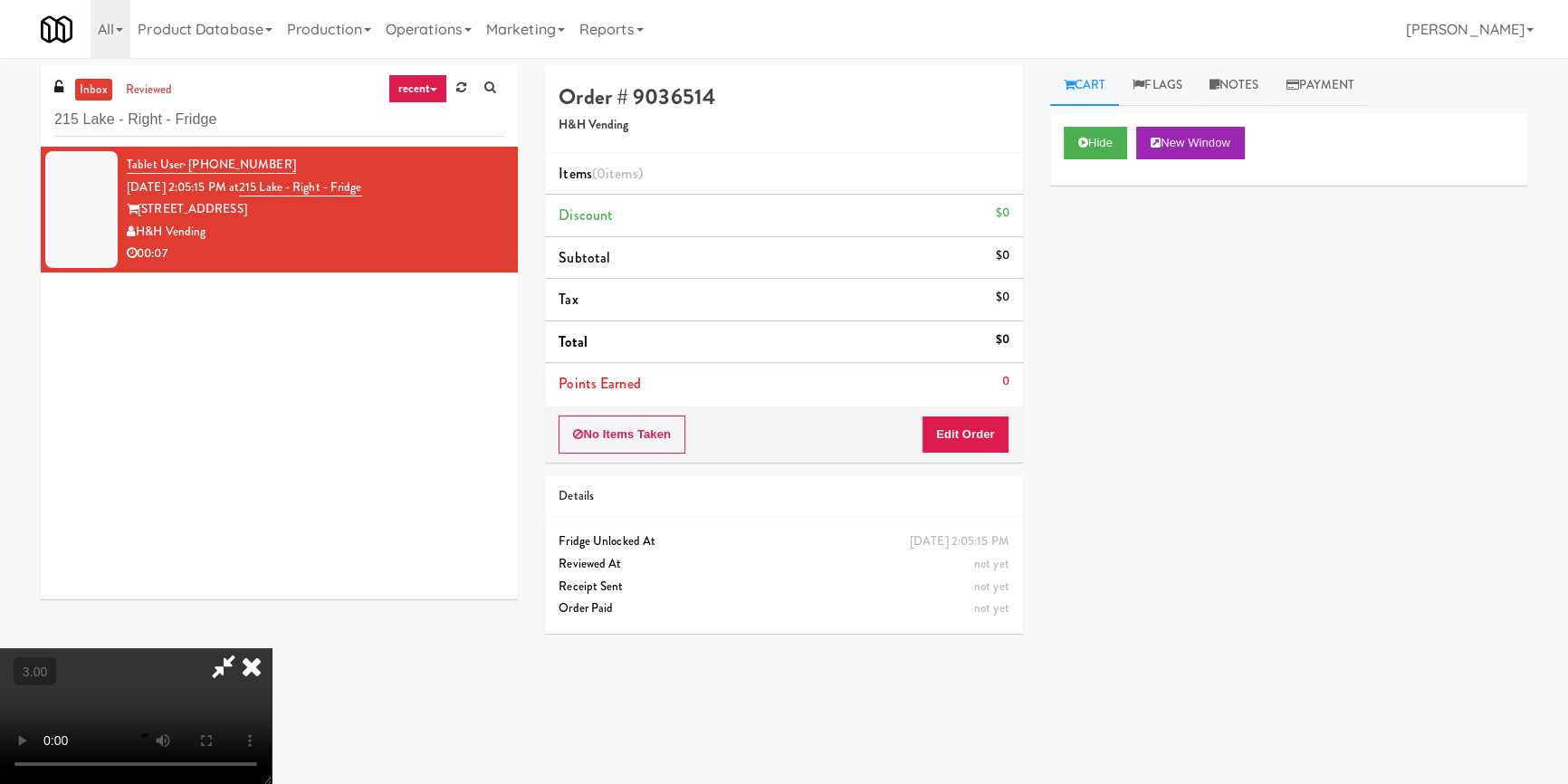
click at [1042, 457] on div "Cart Flags Notes Payment Hide New Window Primary Flag Clear Flag if unable to d…" at bounding box center [1289, 420] width 504 height 712
click at [271, 648] on video at bounding box center [135, 715] width 271 height 136
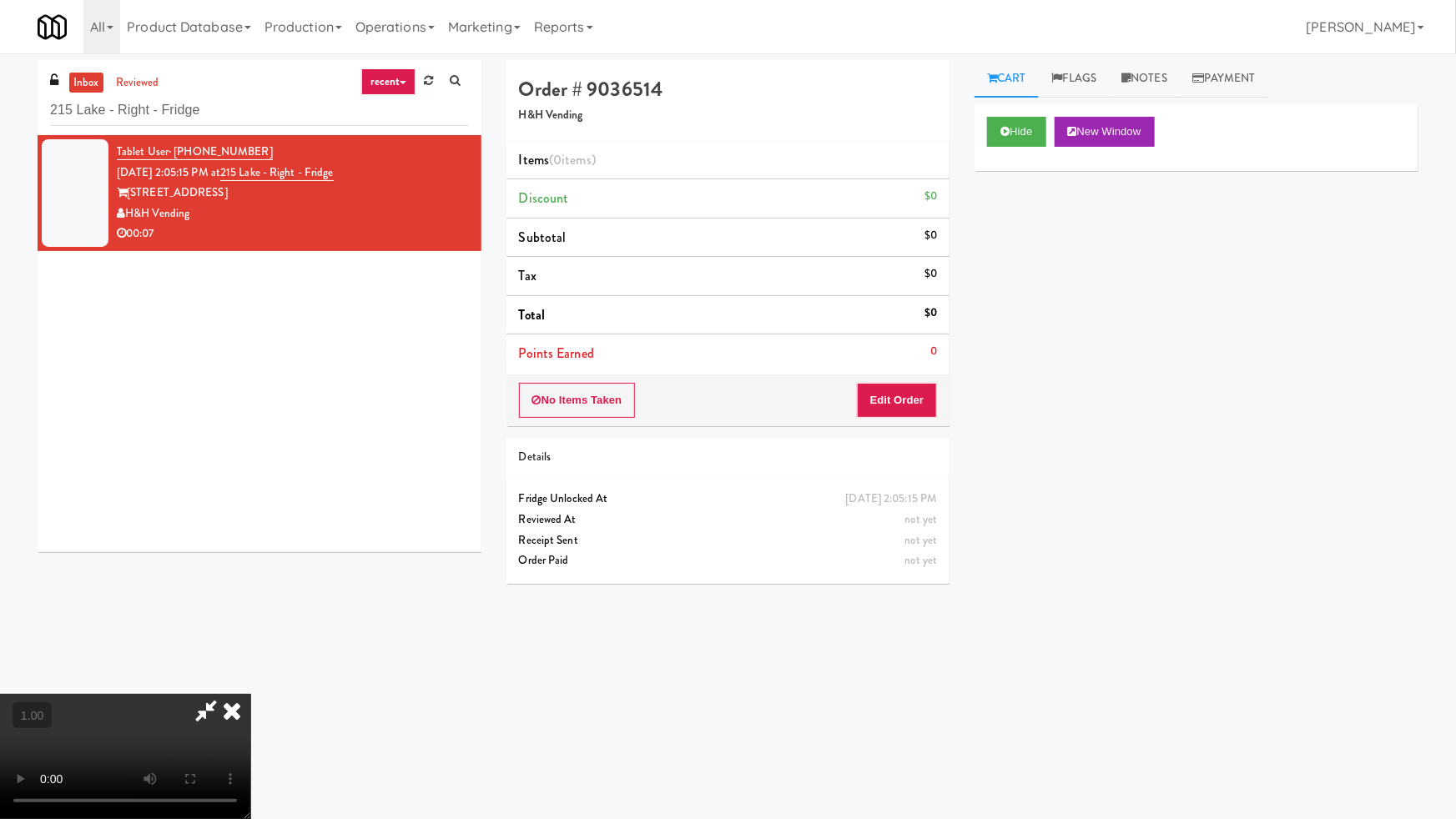
click at [250, 694] on video at bounding box center [125, 757] width 250 height 126
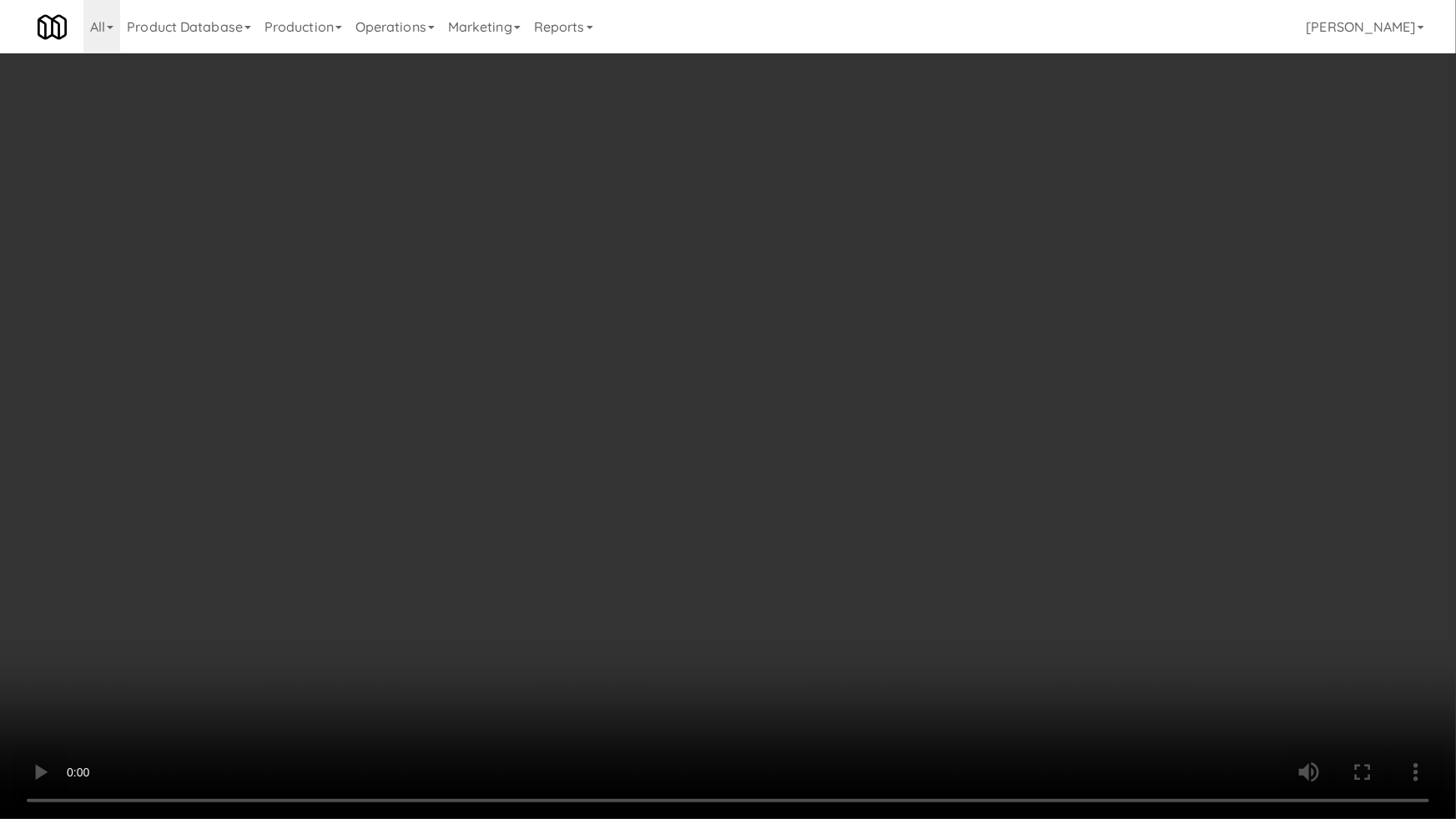
click at [663, 518] on video at bounding box center [728, 410] width 1456 height 819
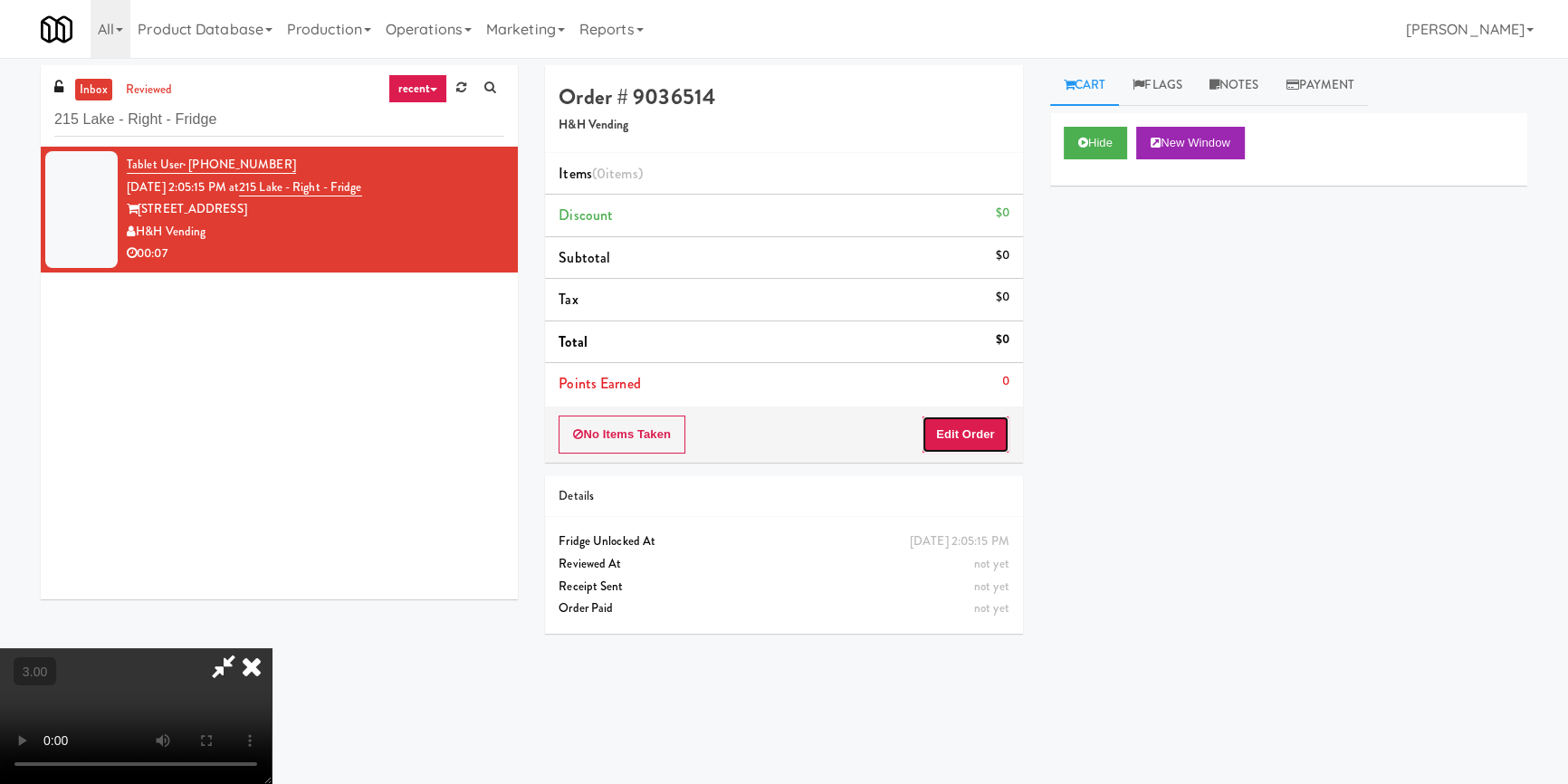
click at [984, 426] on button "Edit Order" at bounding box center [965, 434] width 88 height 38
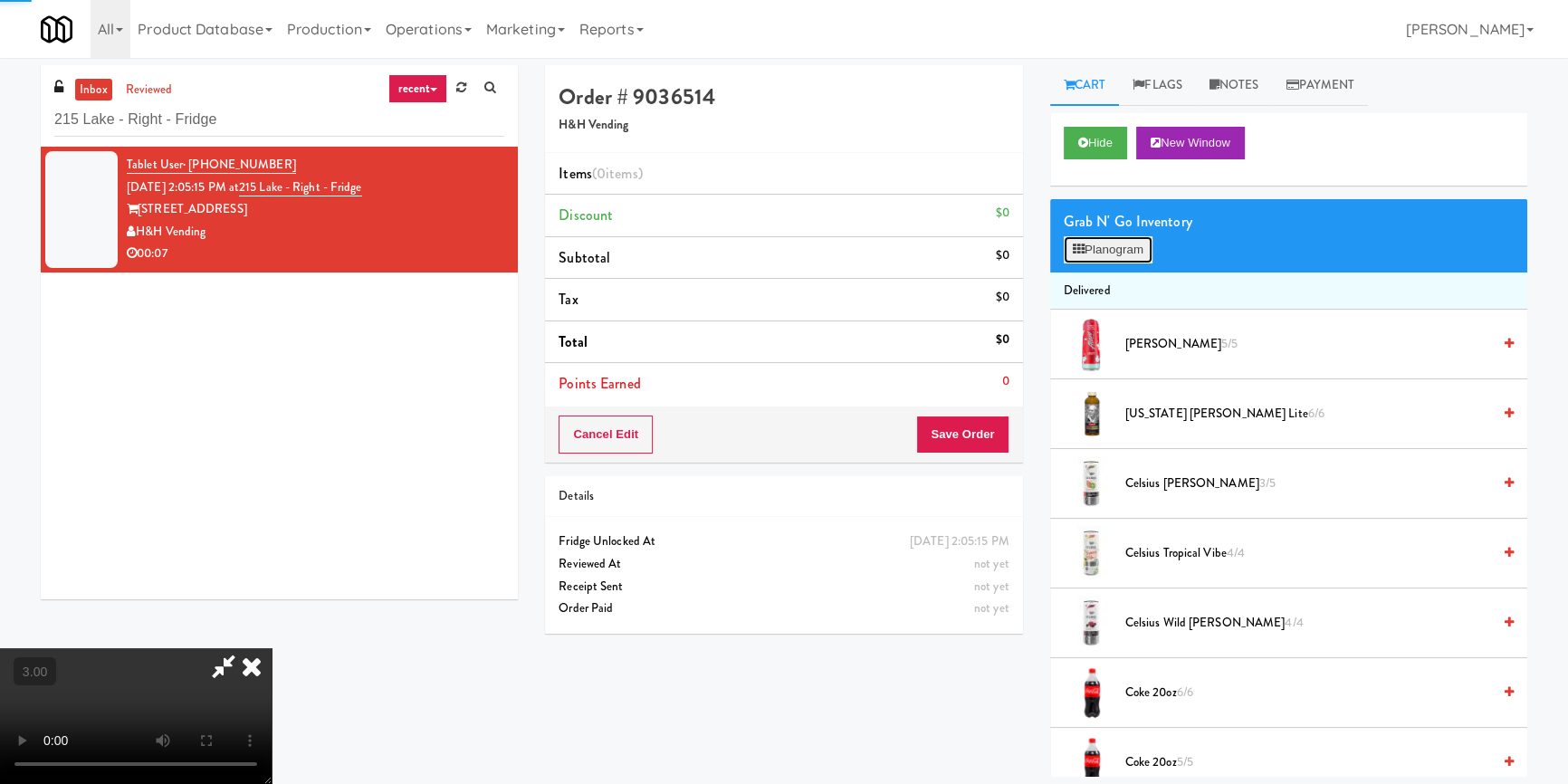
click at [1090, 240] on button "Planogram" at bounding box center [1108, 250] width 89 height 27
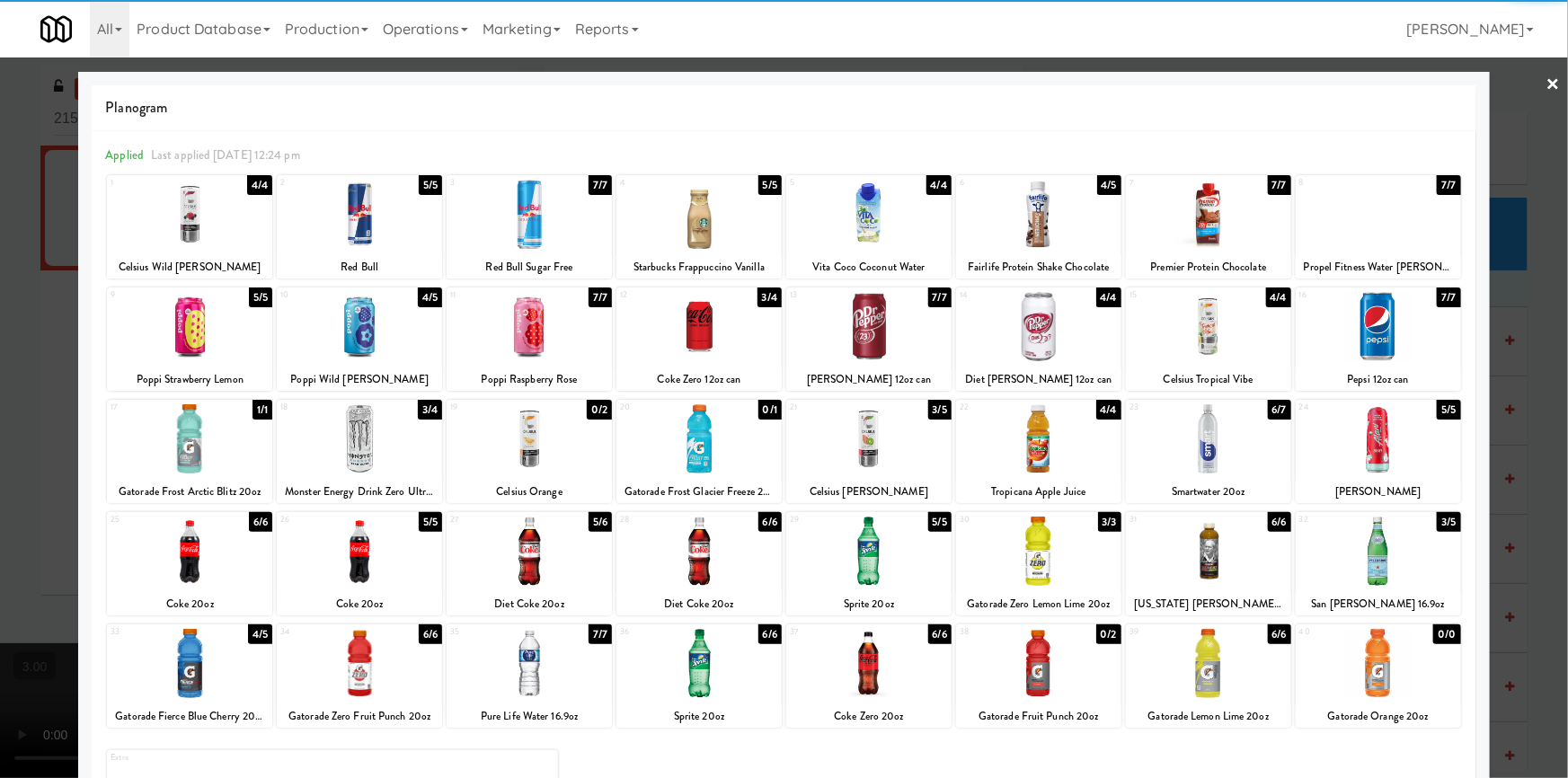
click at [393, 665] on div at bounding box center [359, 663] width 165 height 69
click at [1202, 345] on div at bounding box center [1208, 327] width 165 height 69
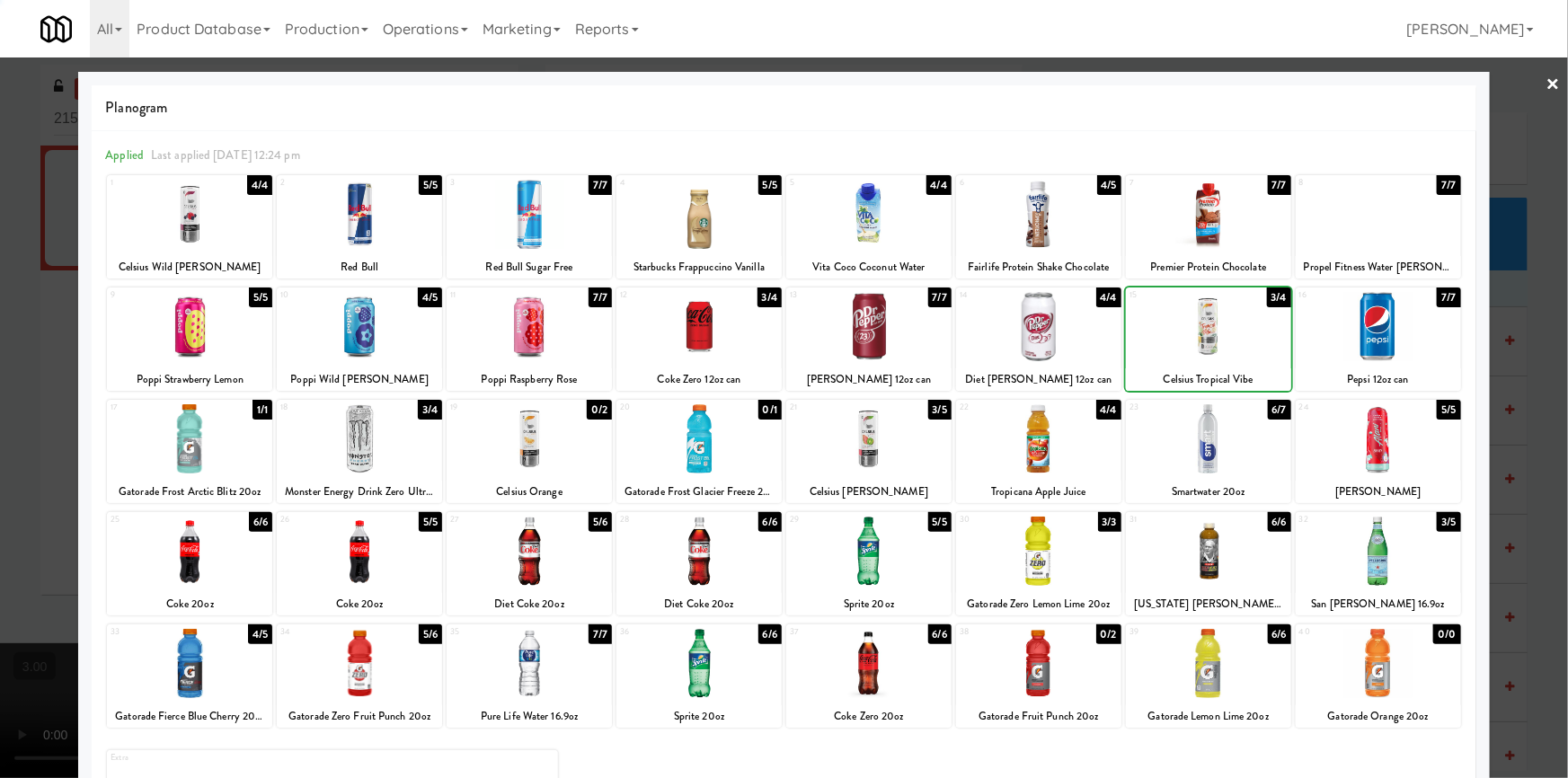
click at [0, 481] on div at bounding box center [784, 389] width 1568 height 778
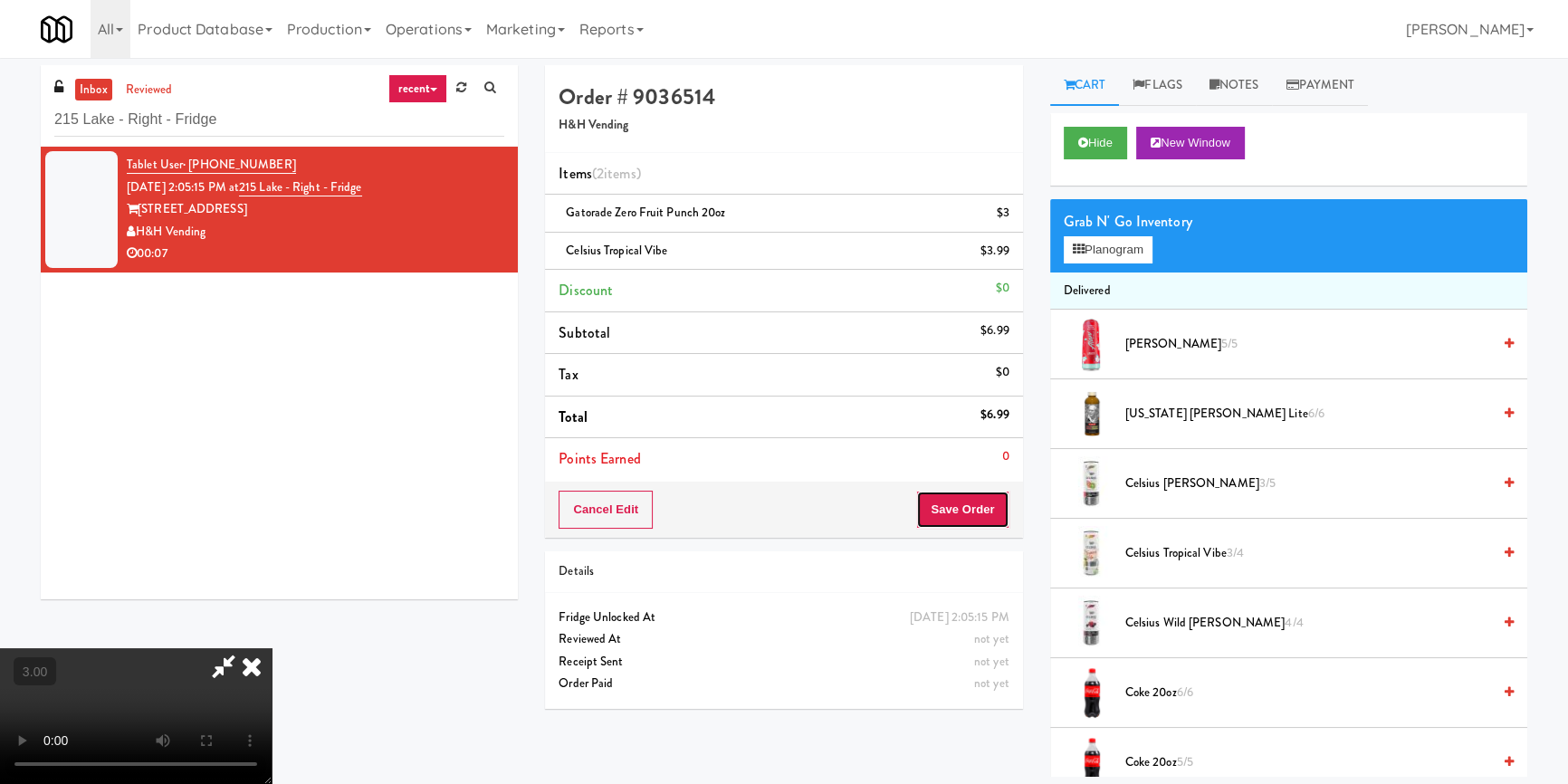
click at [968, 509] on button "Save Order" at bounding box center [963, 509] width 93 height 38
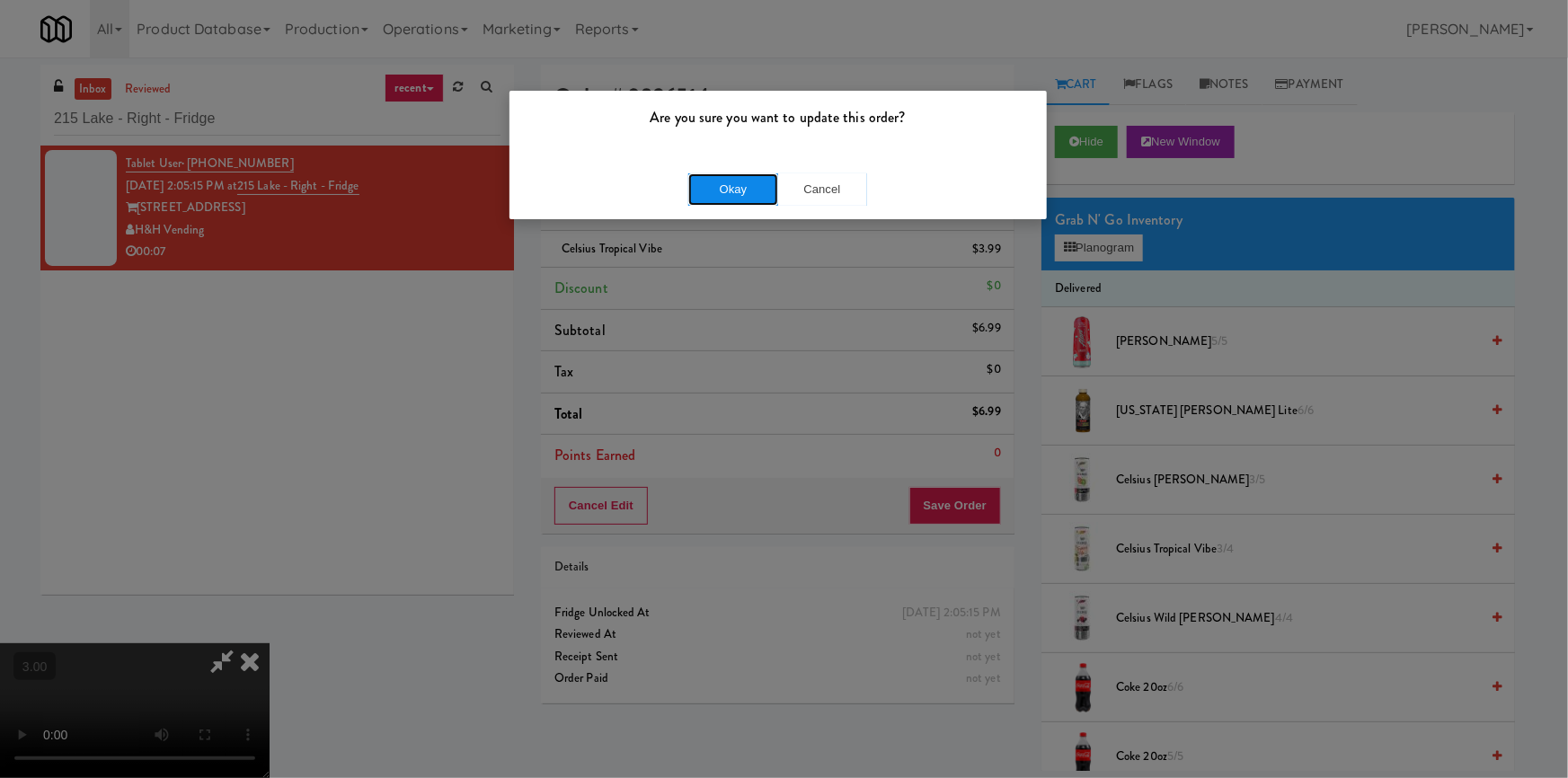
click at [718, 196] on button "Okay" at bounding box center [733, 190] width 90 height 33
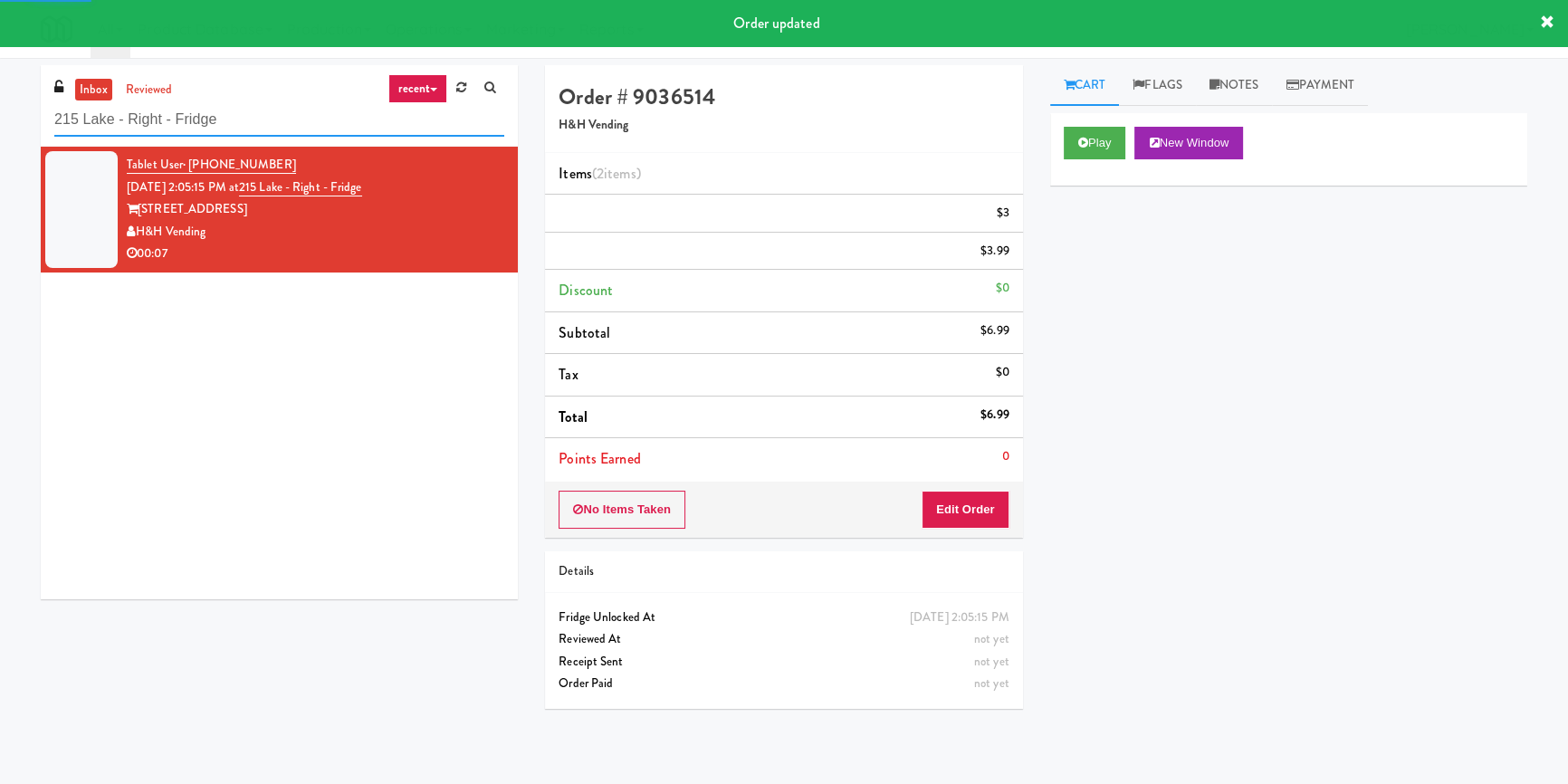
click at [272, 122] on input "215 Lake - Right - Fridge" at bounding box center [279, 120] width 450 height 34
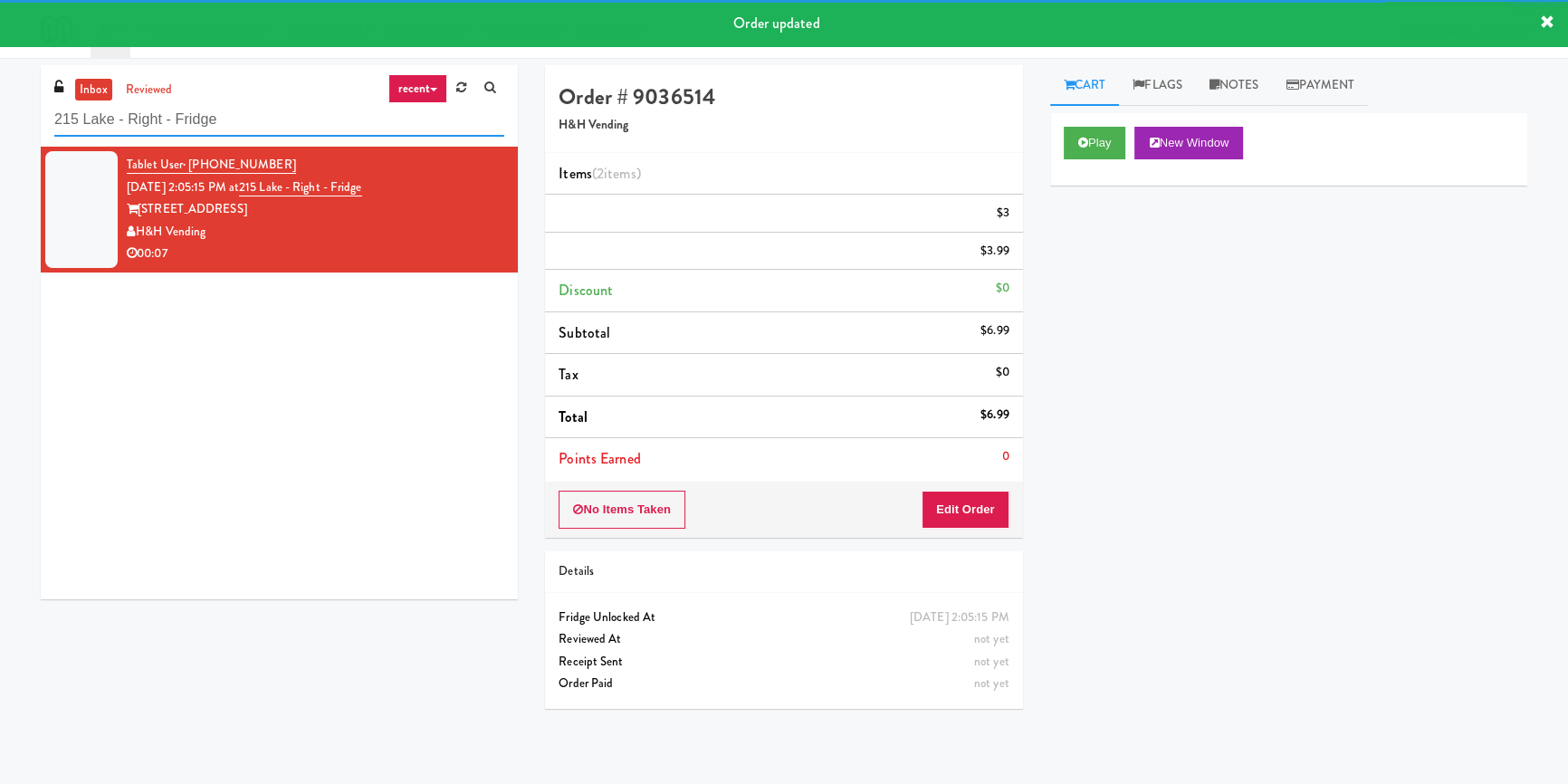
click at [272, 122] on input "215 Lake - Right - Fridge" at bounding box center [279, 120] width 450 height 34
paste input "Midtown205 - Drinks"
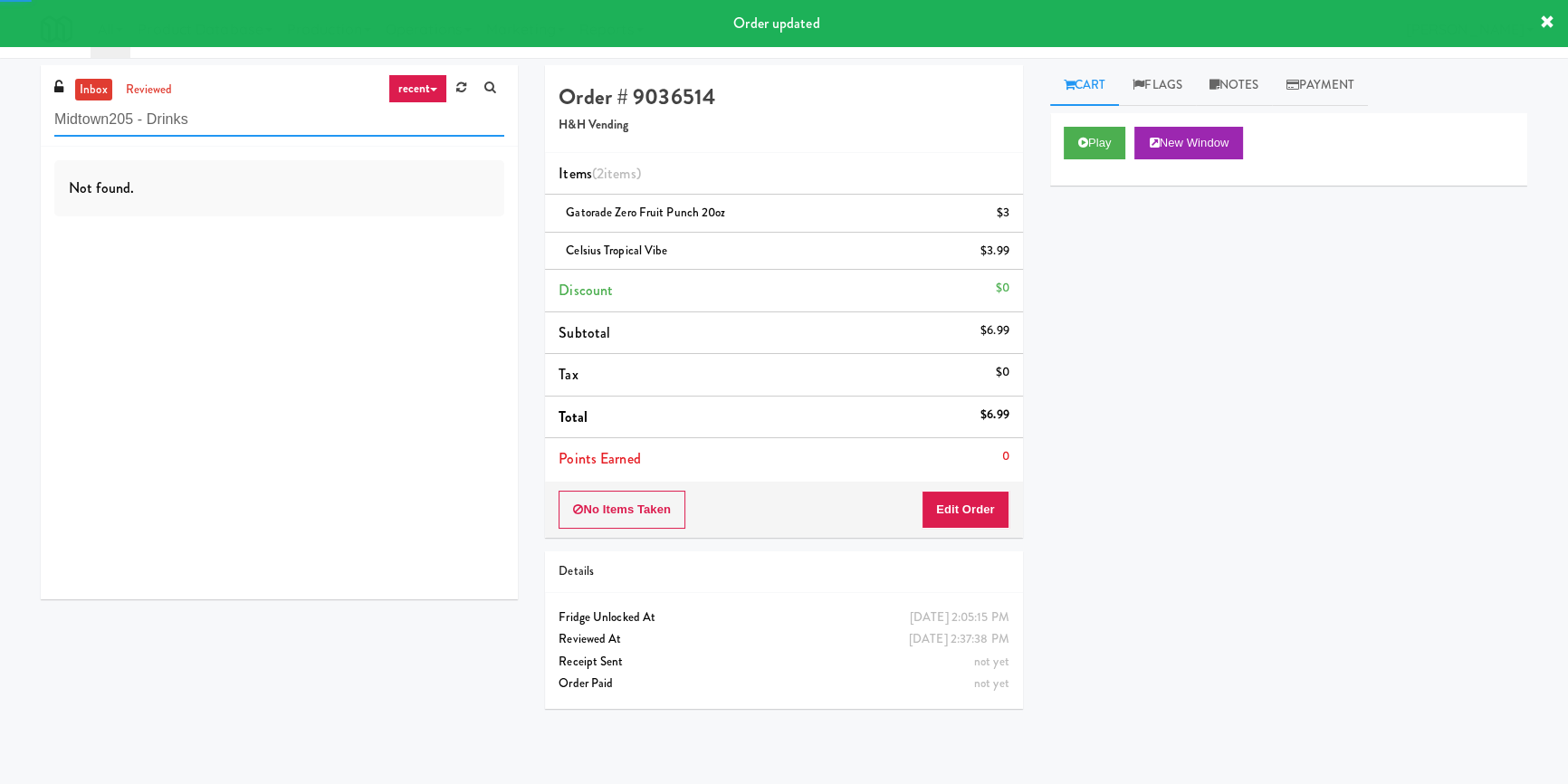
type input "Midtown205 - Drinks"
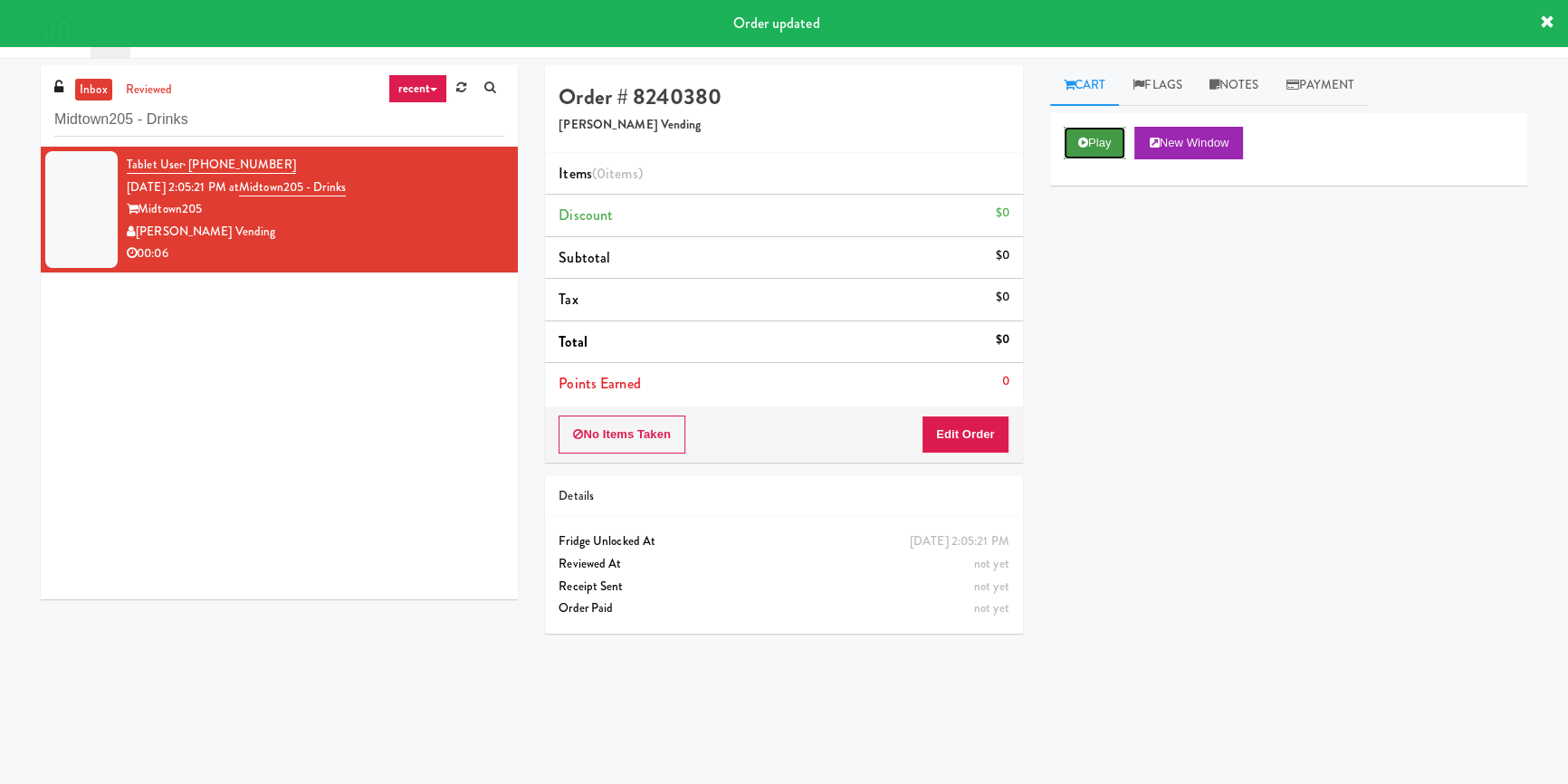
click at [1087, 154] on button "Play" at bounding box center [1095, 143] width 63 height 33
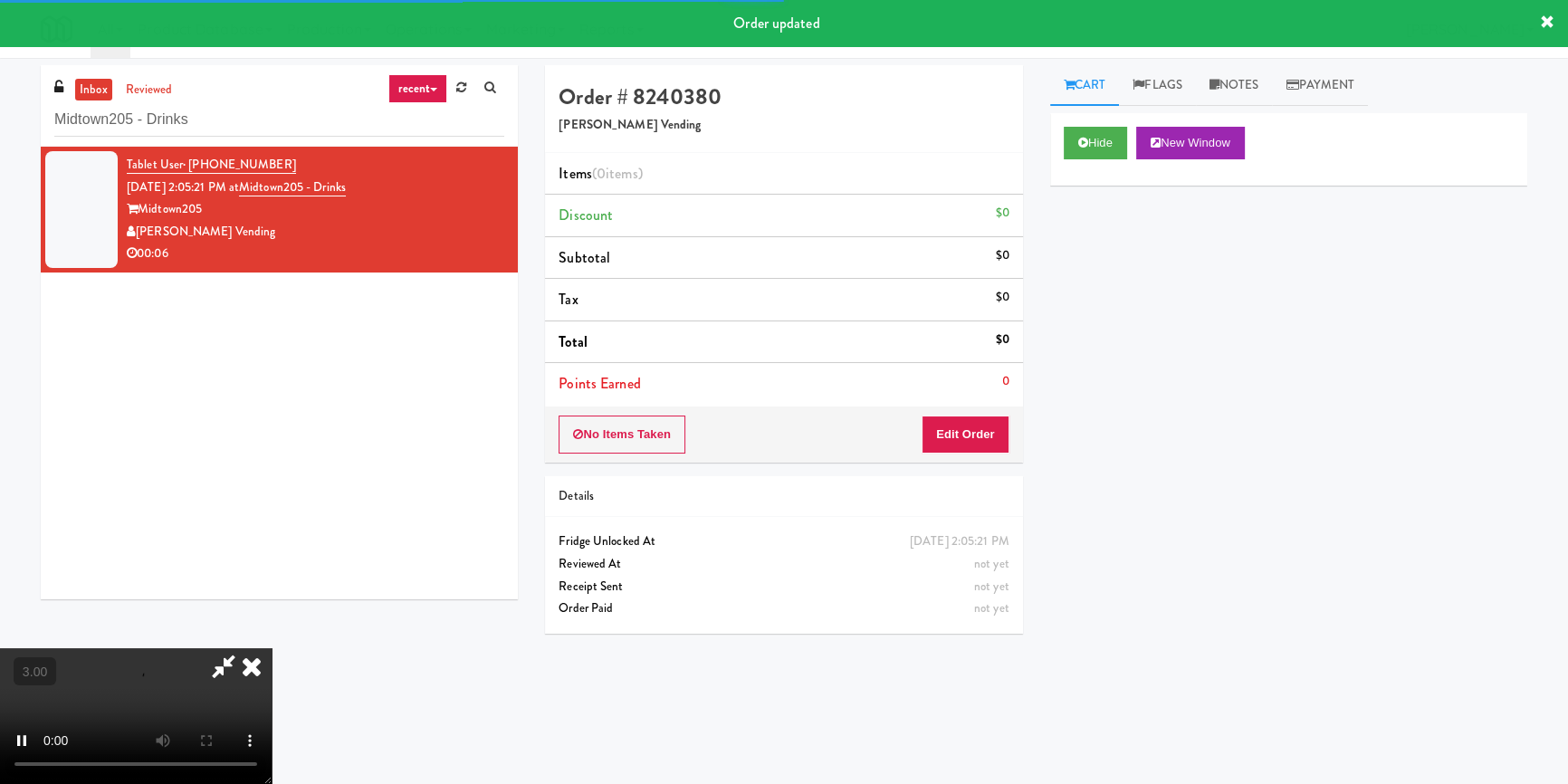
click at [1098, 278] on div "Hide New Window Primary Flag Clear Flag if unable to determine what was taken o…" at bounding box center [1289, 452] width 477 height 679
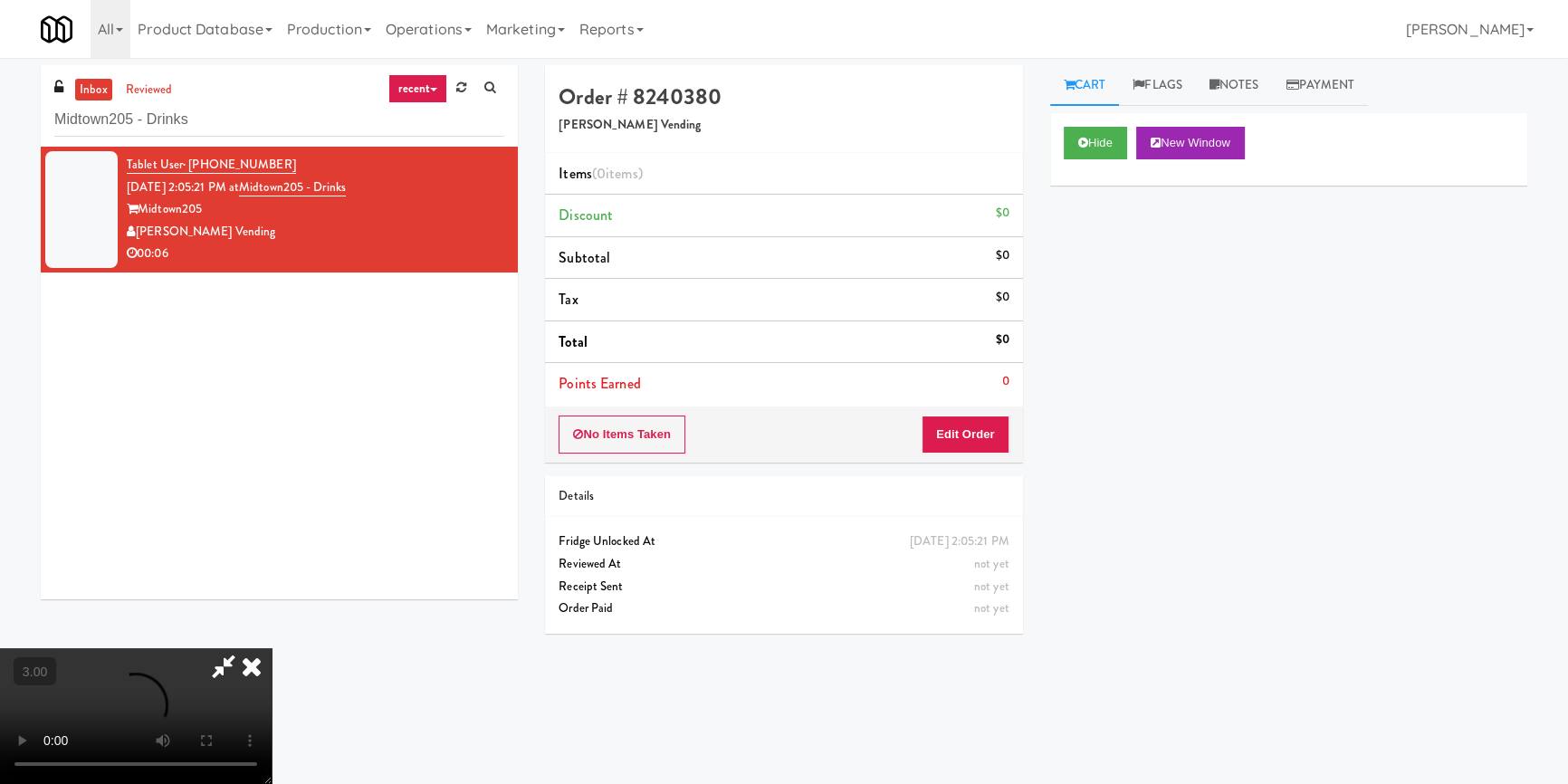
scroll to position [246, 0]
click at [1104, 152] on button "Hide" at bounding box center [1096, 143] width 64 height 33
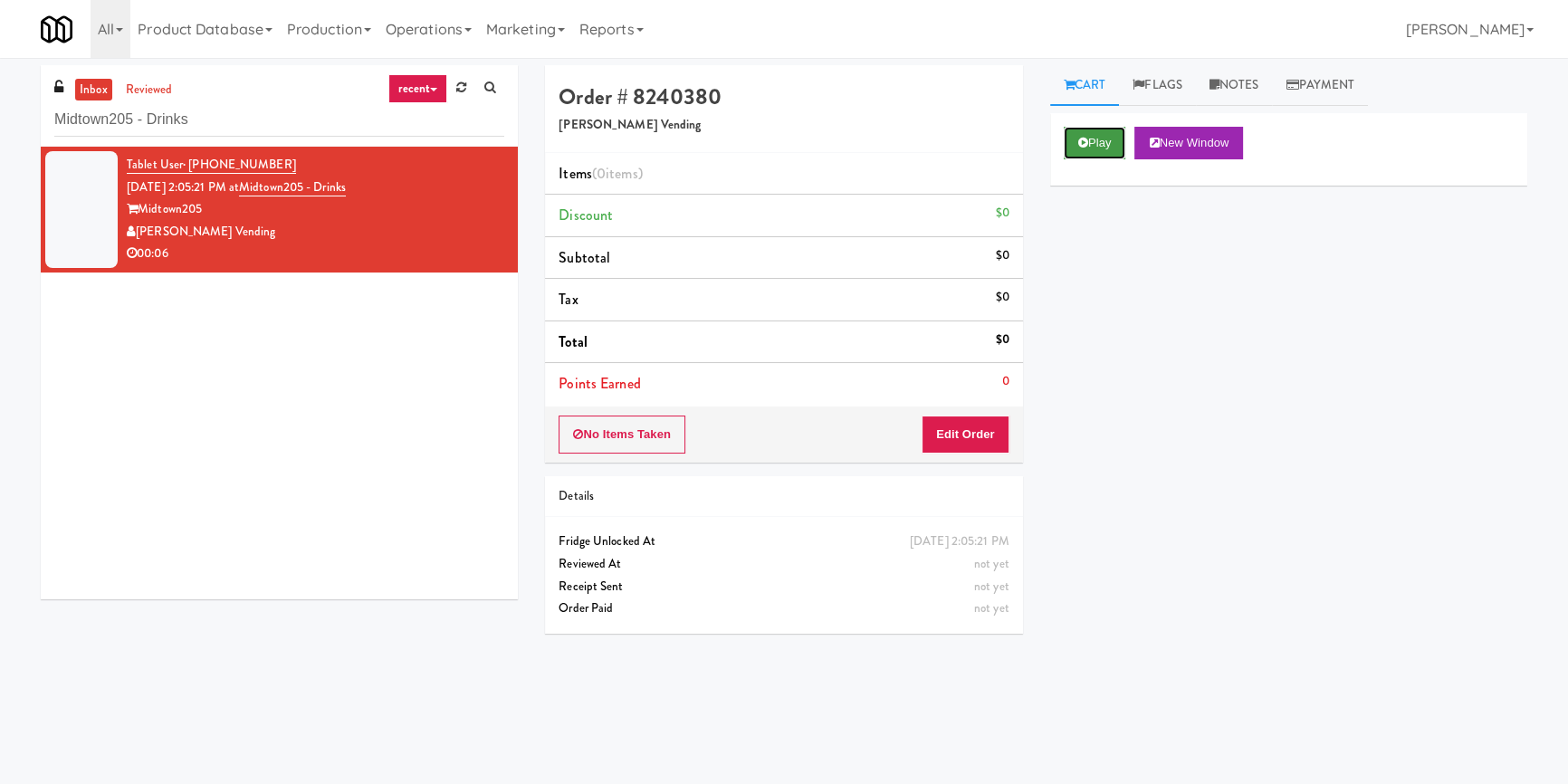
click at [1104, 152] on button "Play" at bounding box center [1095, 143] width 63 height 33
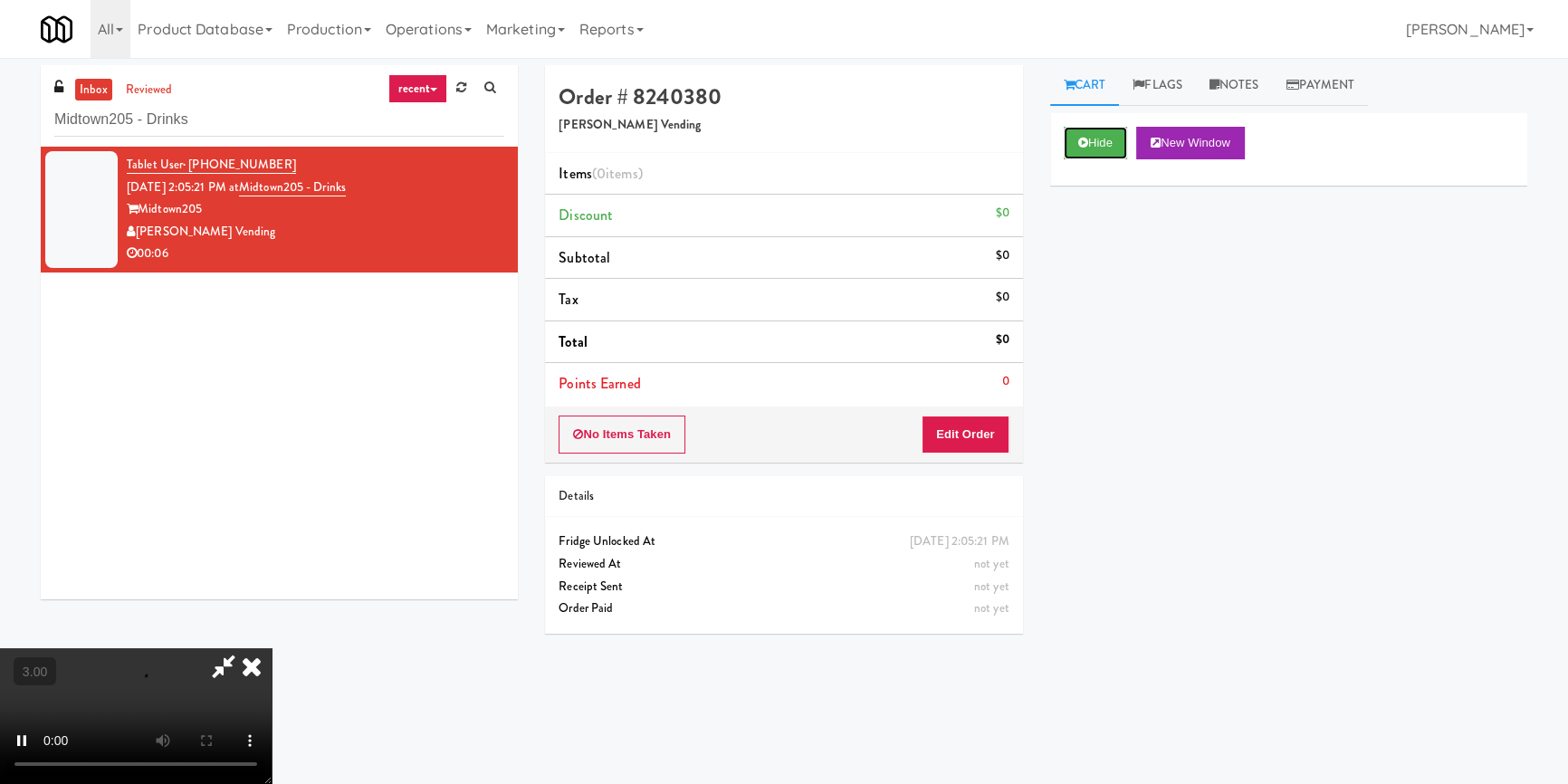
scroll to position [7, 0]
click at [954, 434] on button "Edit Order" at bounding box center [965, 434] width 88 height 38
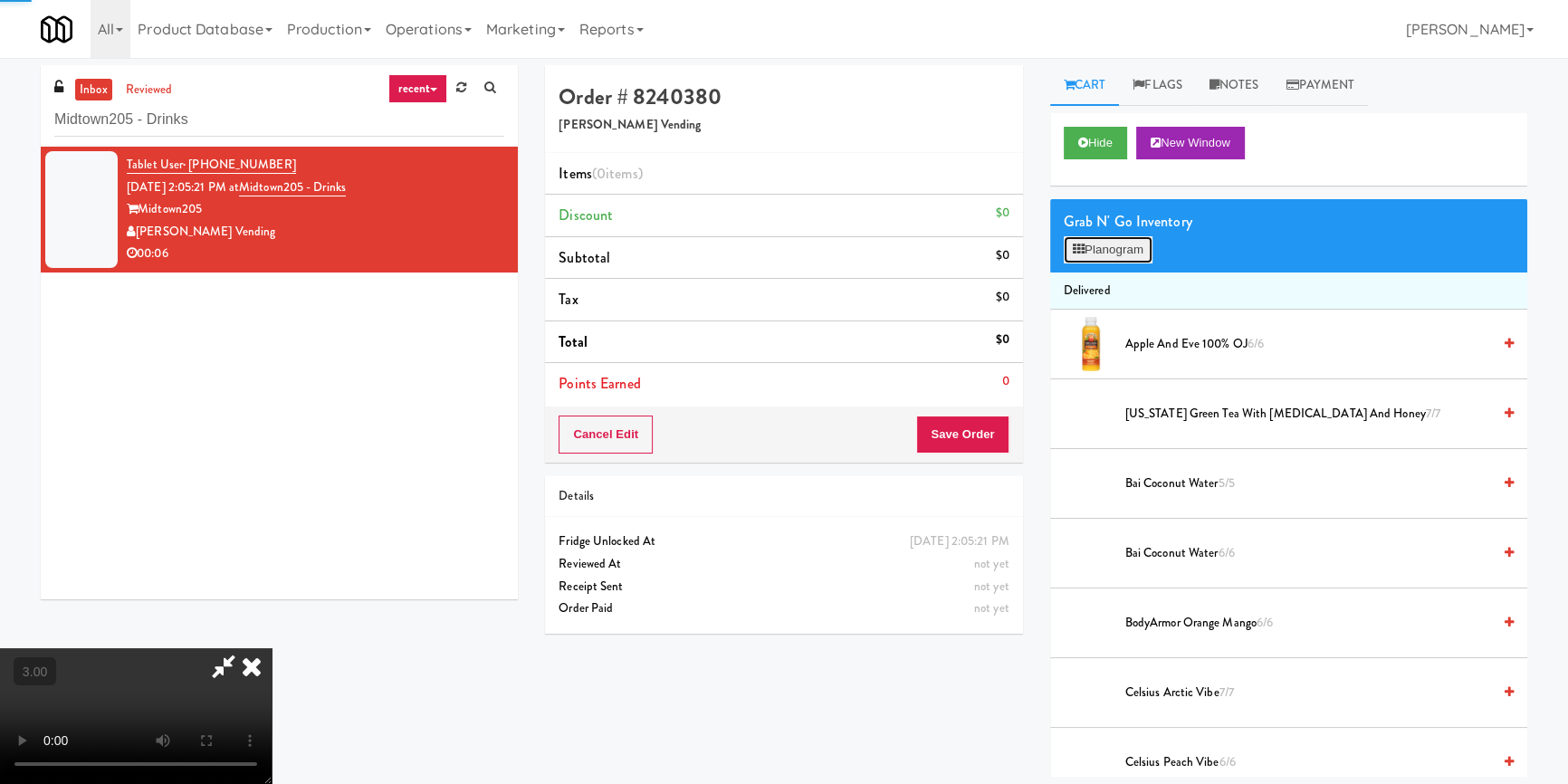
click at [1075, 253] on icon at bounding box center [1079, 249] width 12 height 12
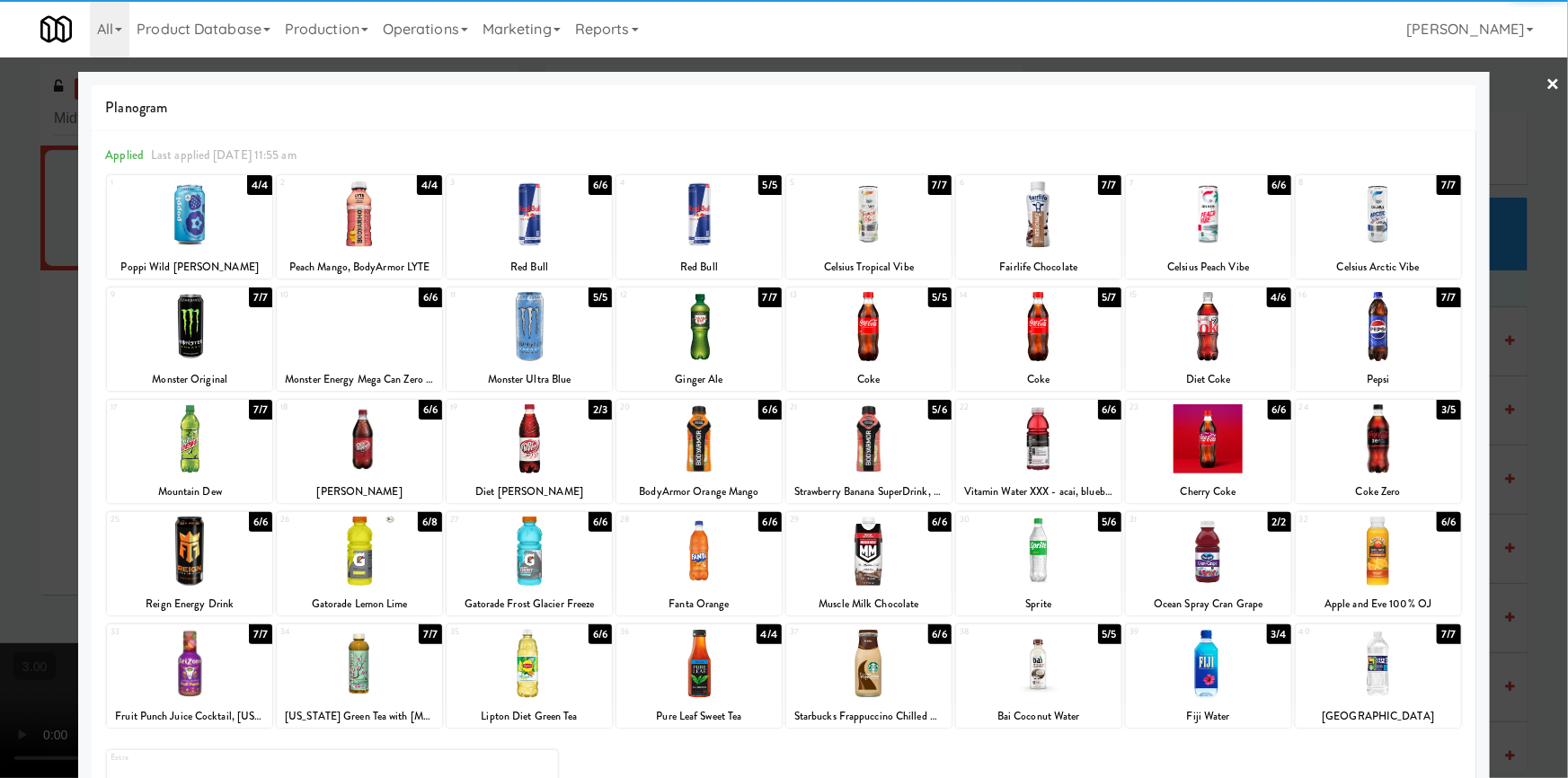
click at [397, 456] on div at bounding box center [359, 439] width 165 height 69
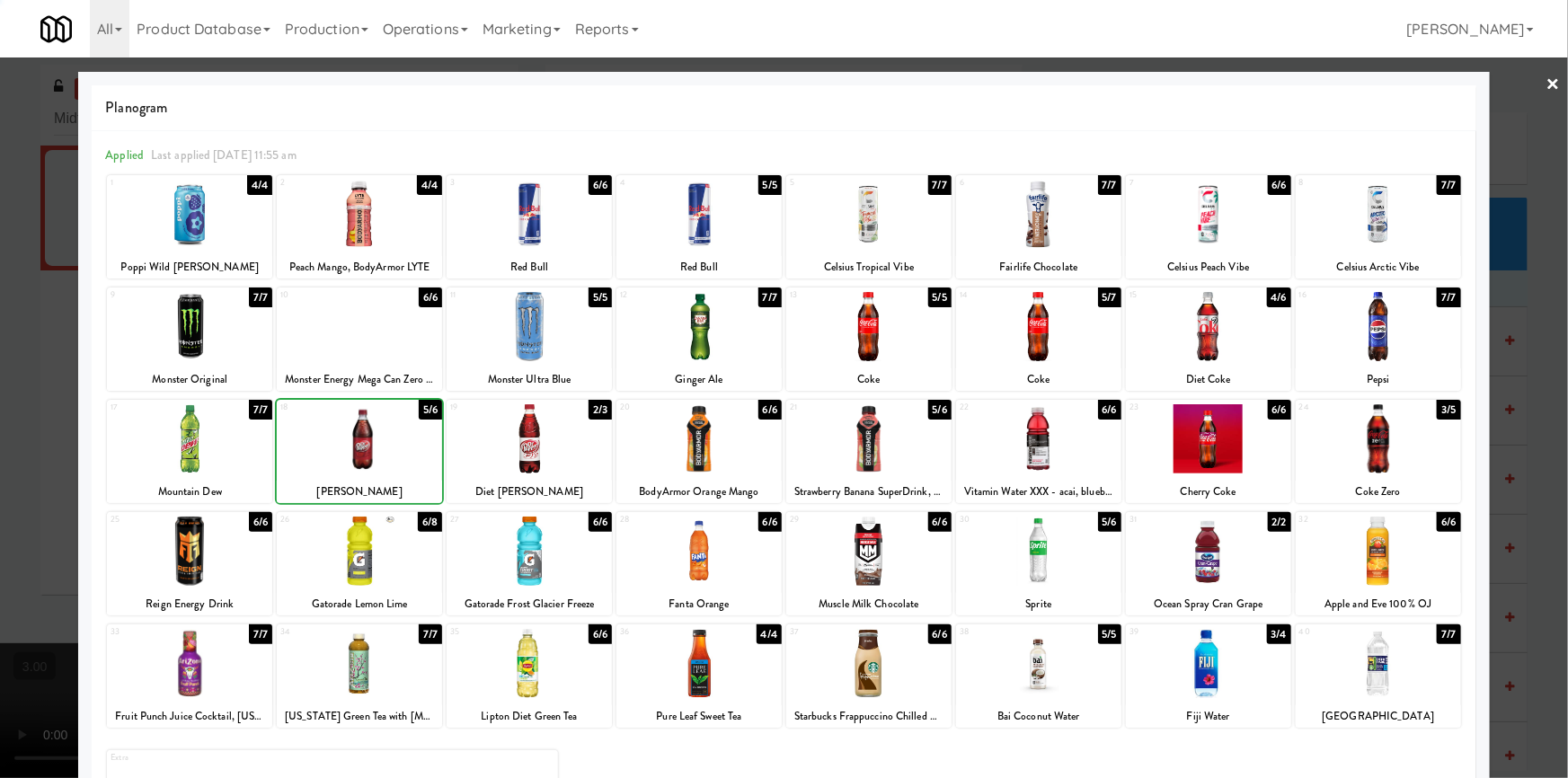
click at [0, 470] on div at bounding box center [784, 389] width 1568 height 778
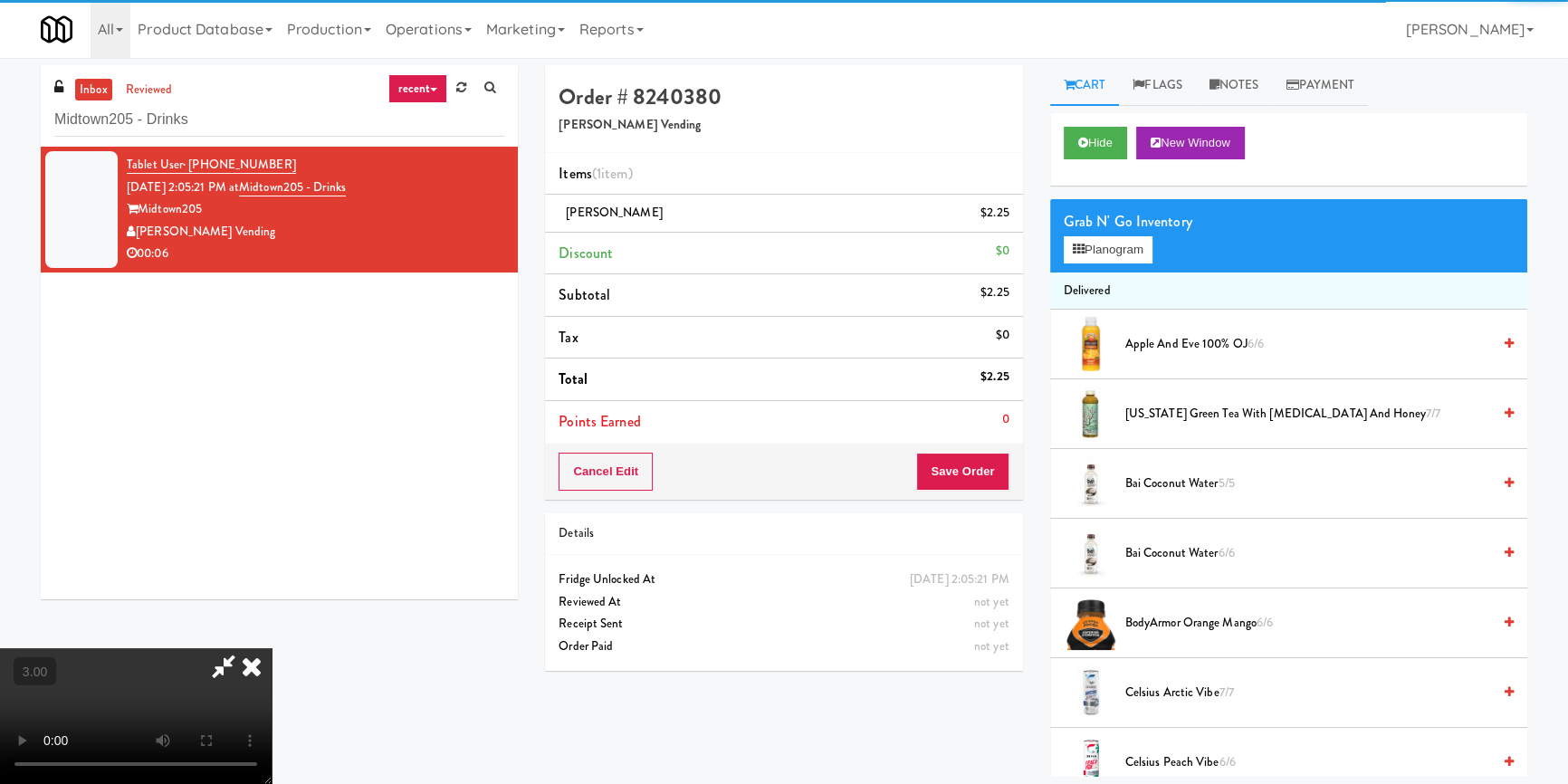
click at [271, 648] on video at bounding box center [135, 715] width 271 height 136
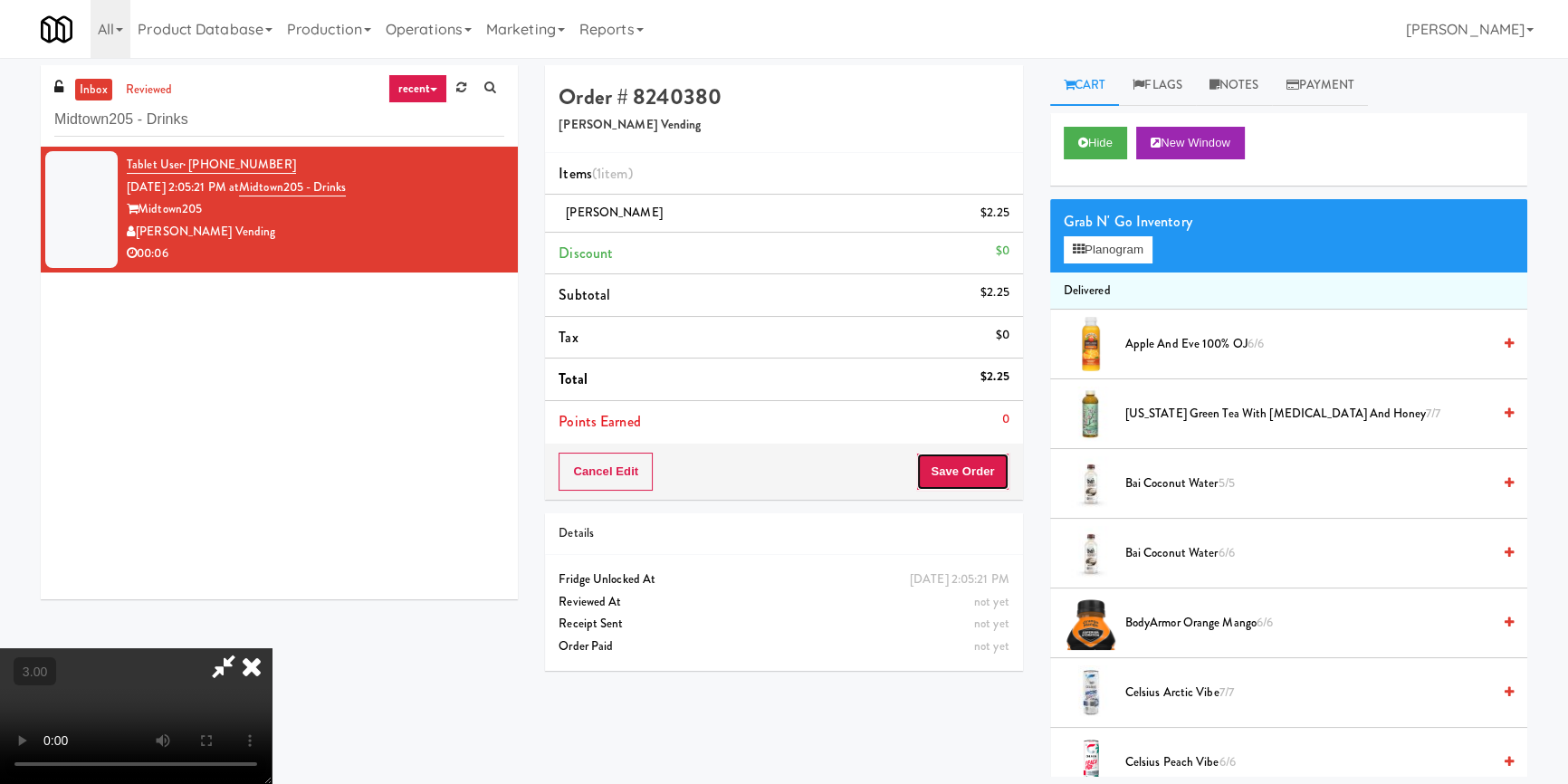
click at [982, 484] on button "Save Order" at bounding box center [963, 471] width 93 height 38
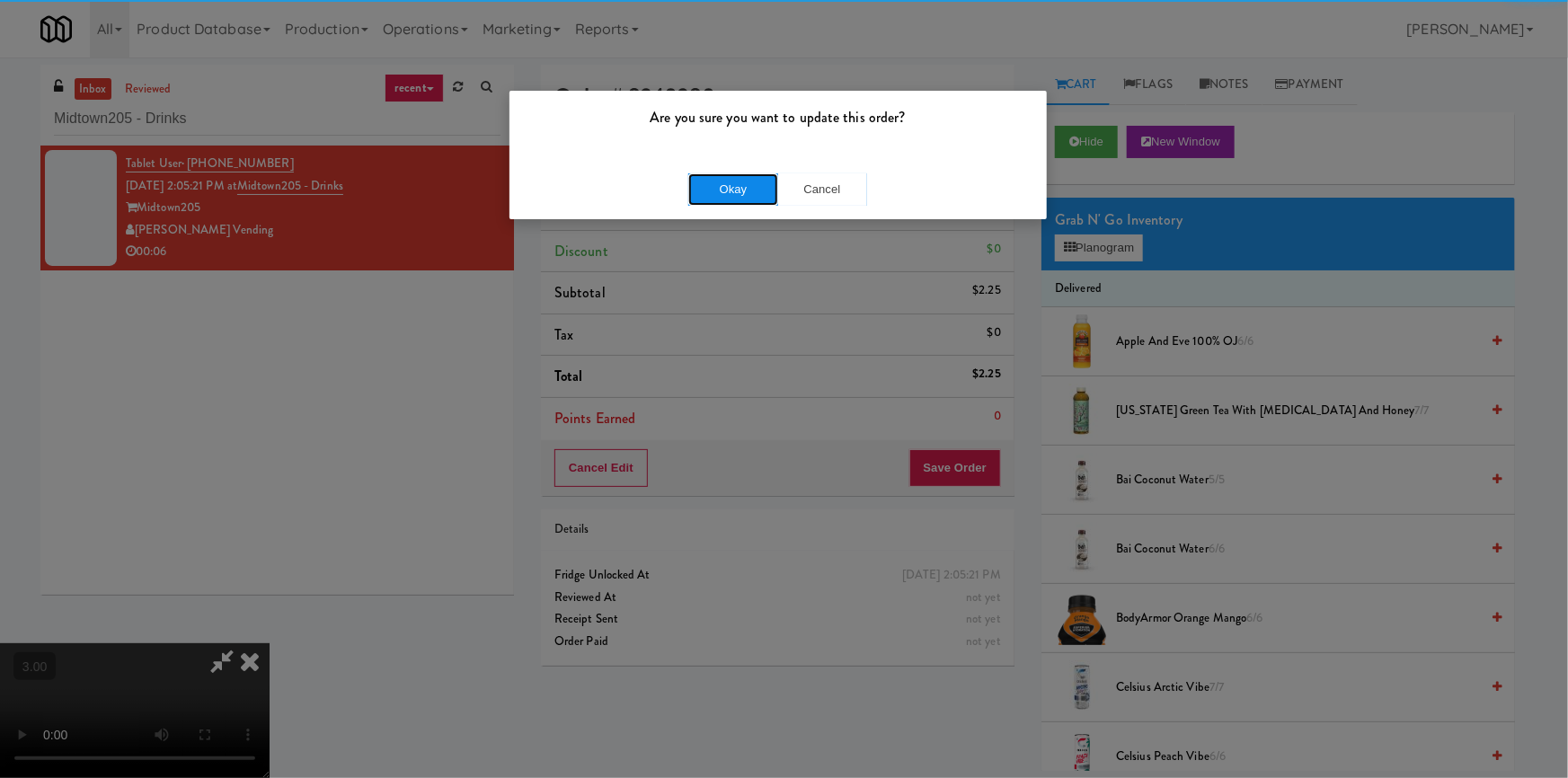
click at [748, 184] on button "Okay" at bounding box center [733, 190] width 90 height 33
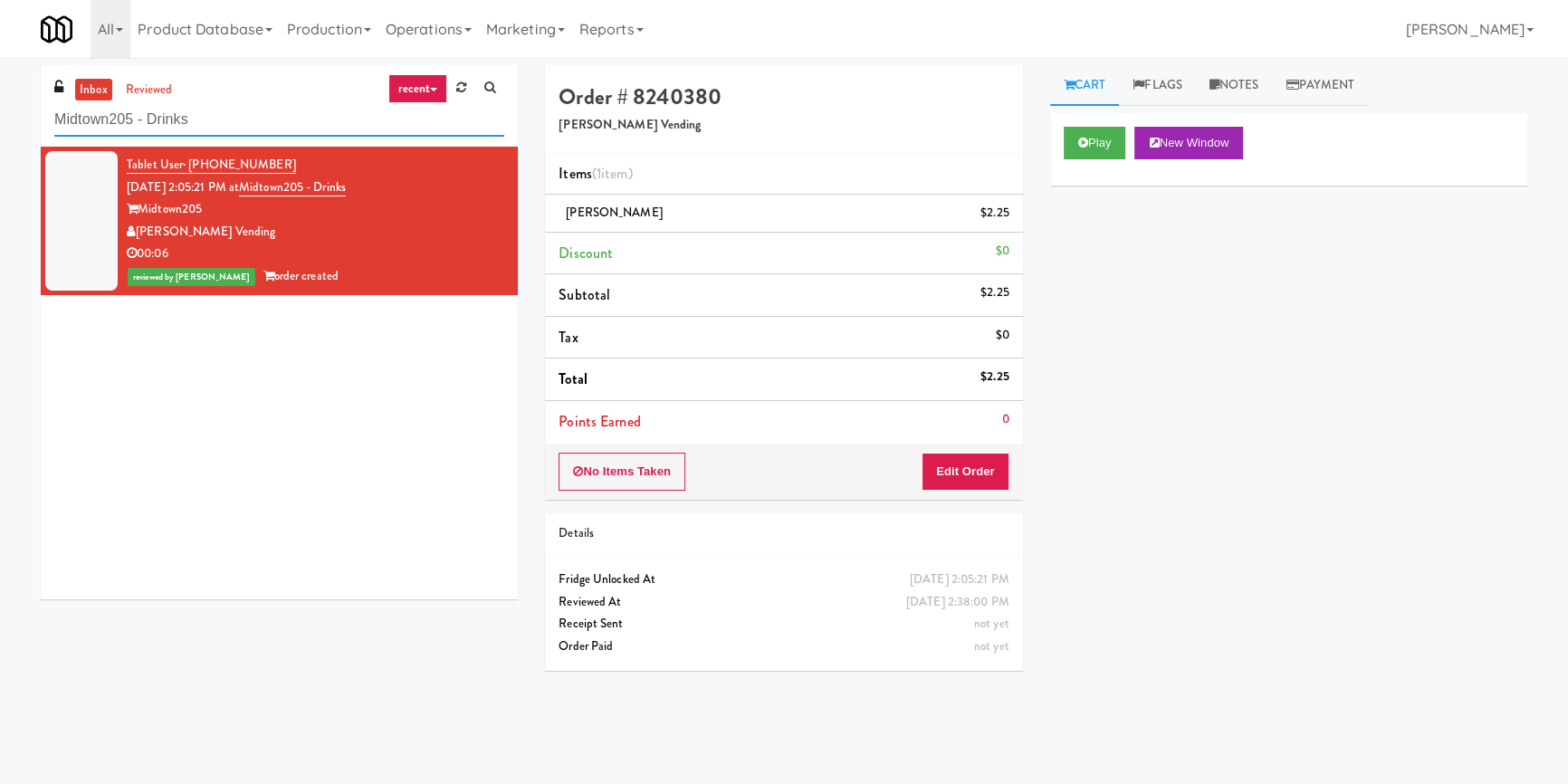
click at [238, 120] on input "Midtown205 - Drinks" at bounding box center [279, 120] width 450 height 34
paste input "520 N [PERSON_NAME] - Left - Fridge"
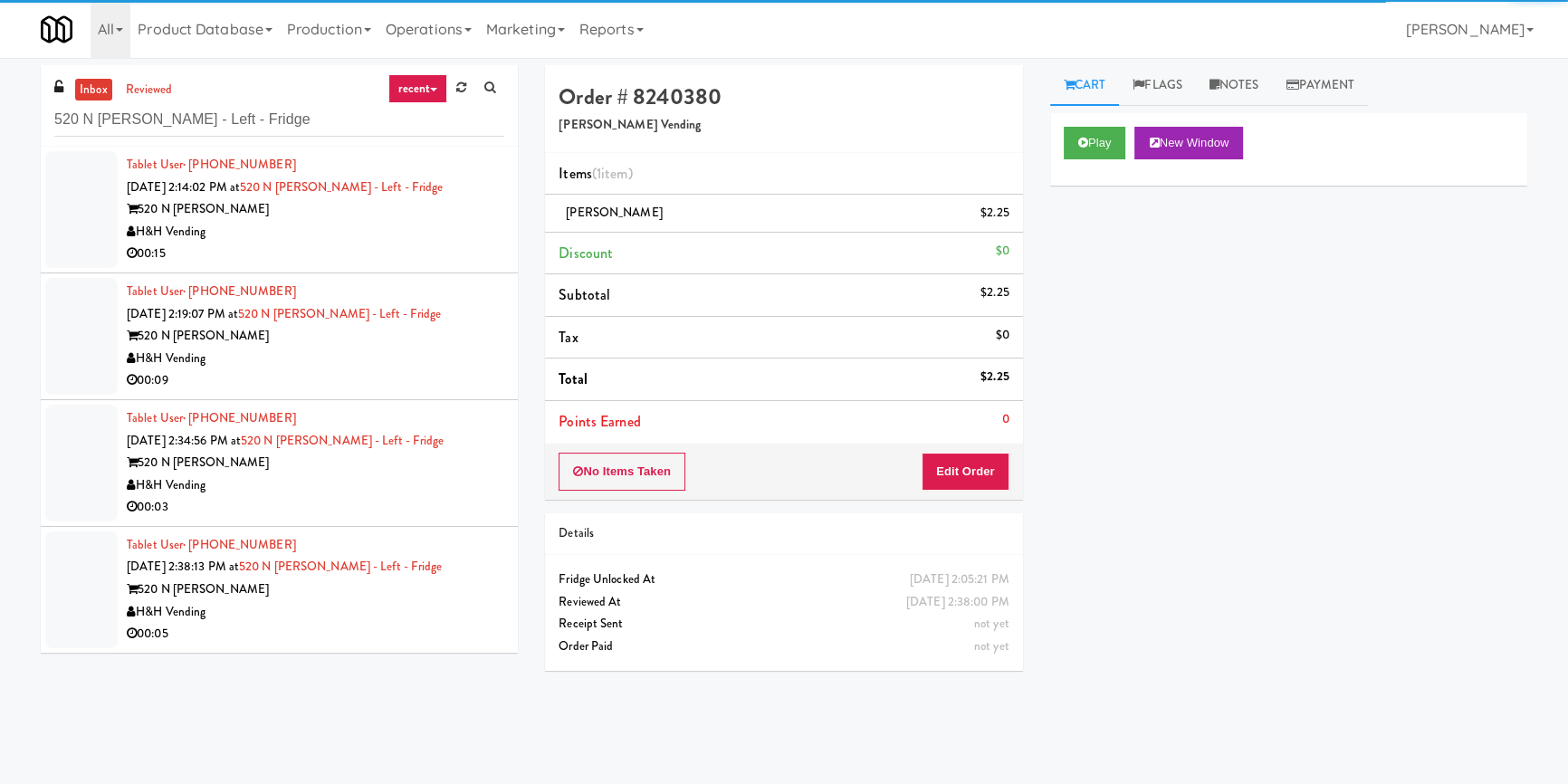
click at [446, 225] on div "H&H Vending" at bounding box center [315, 232] width 378 height 22
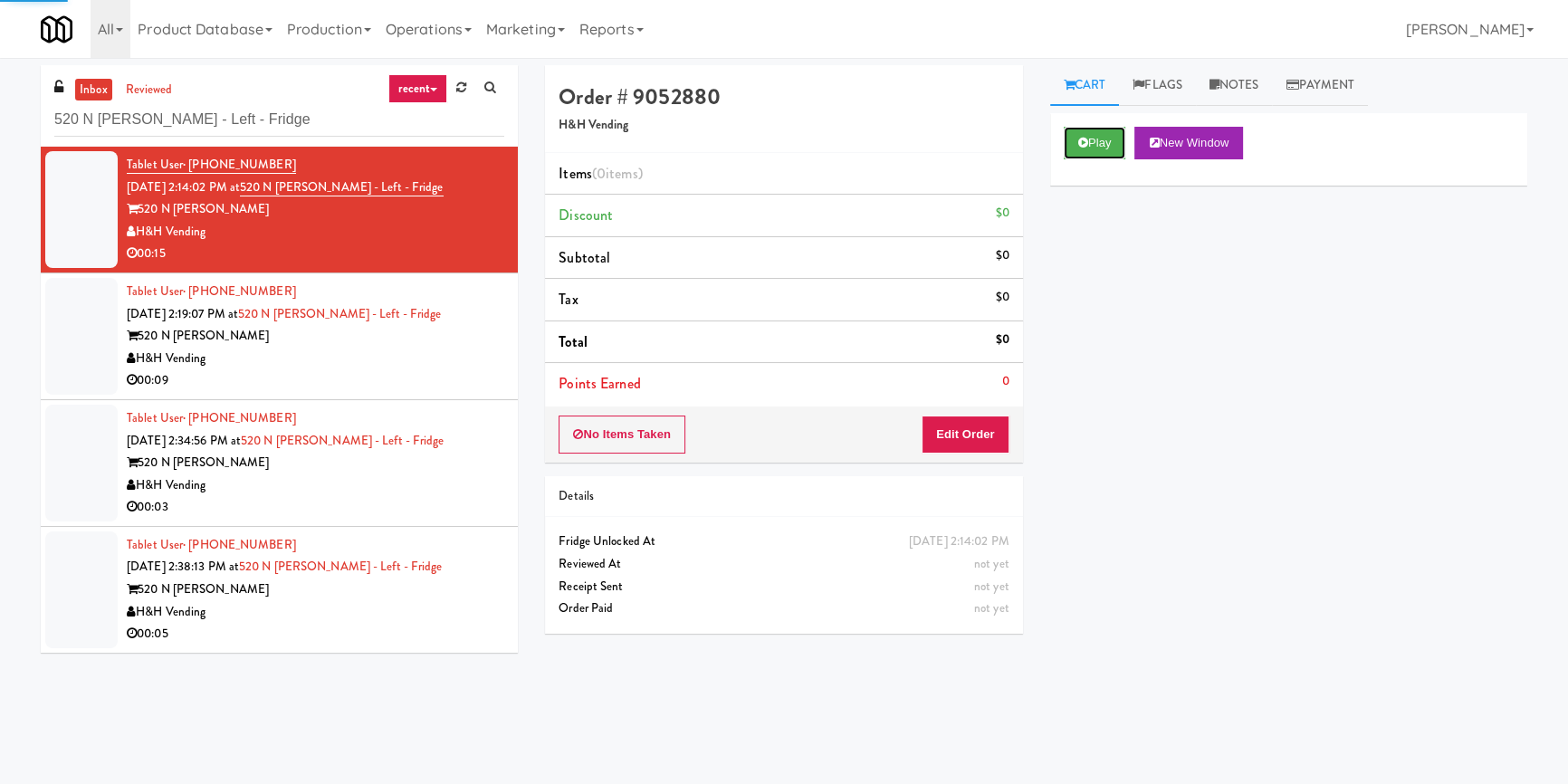
click at [1064, 139] on button "Play" at bounding box center [1095, 143] width 63 height 33
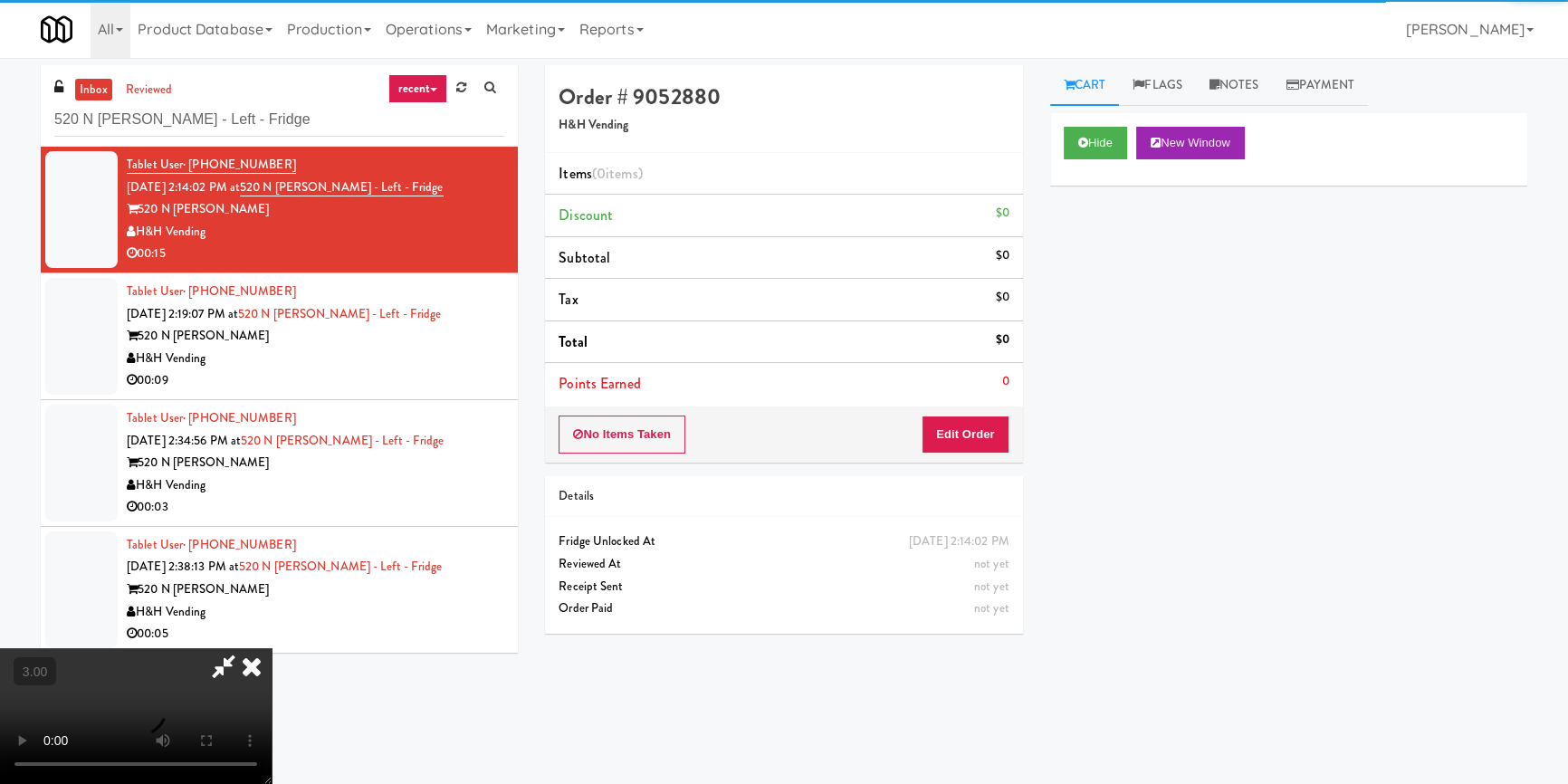
drag, startPoint x: 1119, startPoint y: 276, endPoint x: 1132, endPoint y: 284, distance: 15.3
click at [1119, 277] on div "Hide New Window Primary Flag Clear Flag if unable to determine what was taken o…" at bounding box center [1289, 452] width 477 height 679
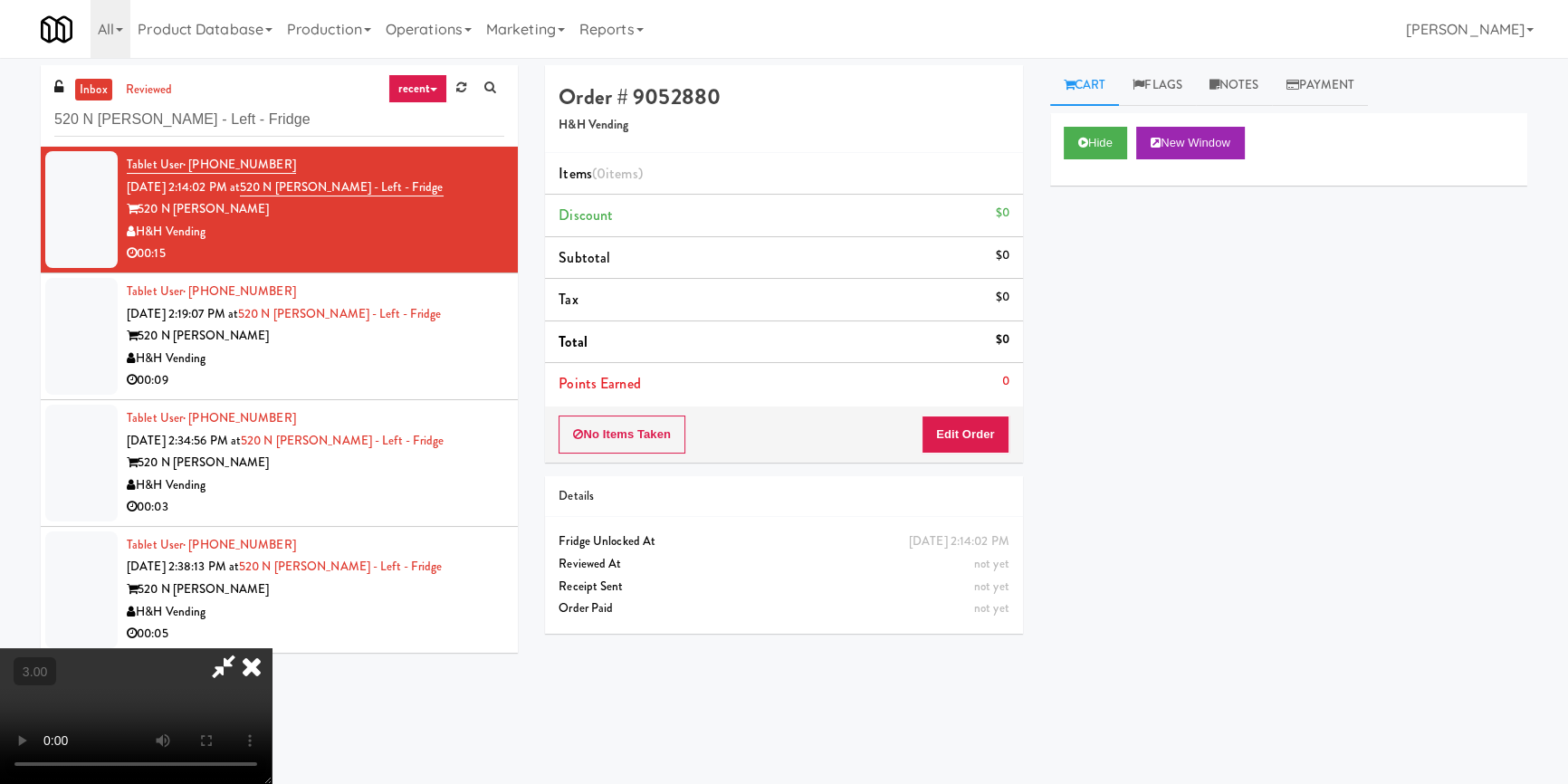
click at [271, 648] on video at bounding box center [135, 715] width 271 height 136
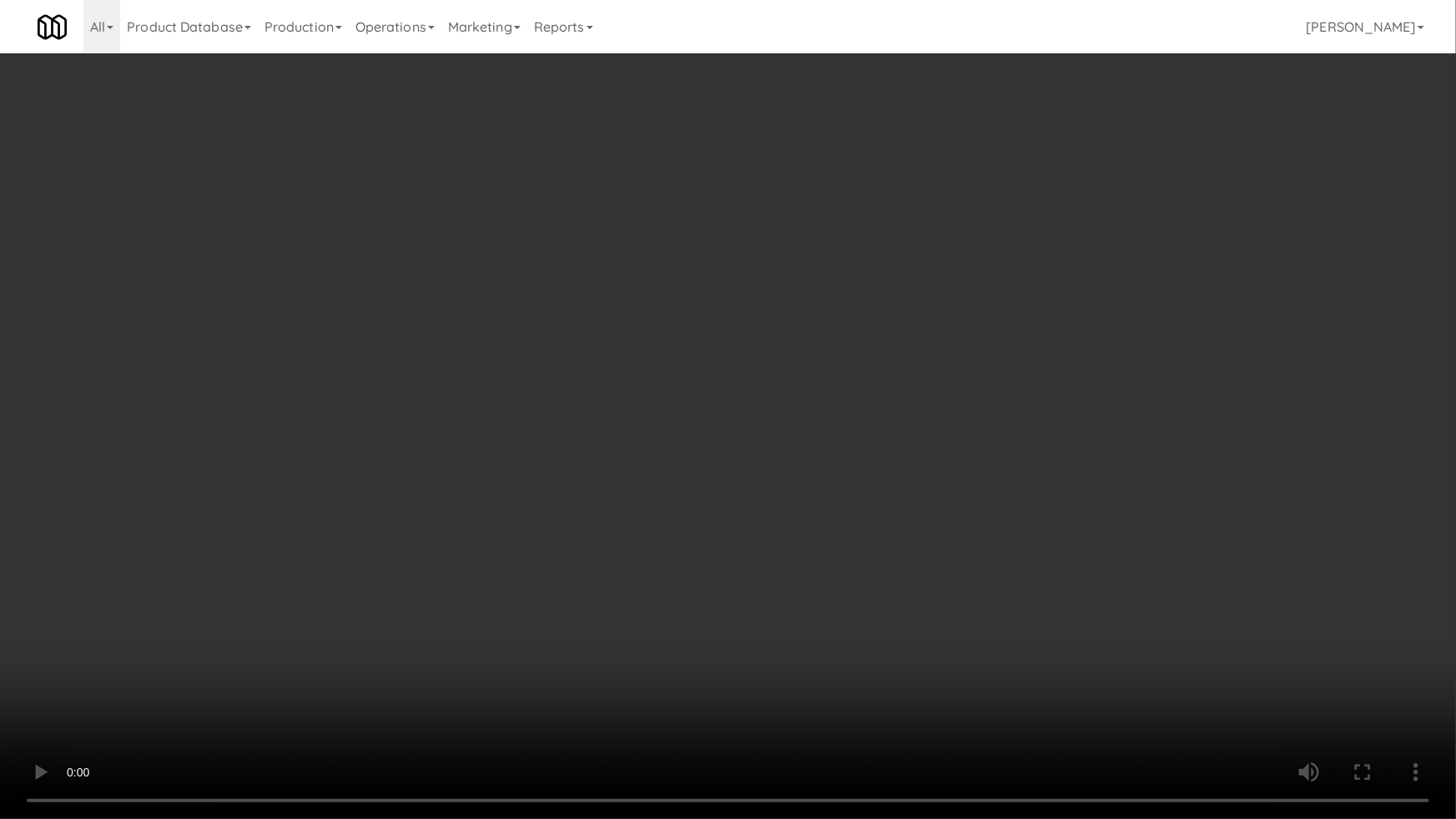
click at [811, 499] on video at bounding box center [728, 410] width 1456 height 819
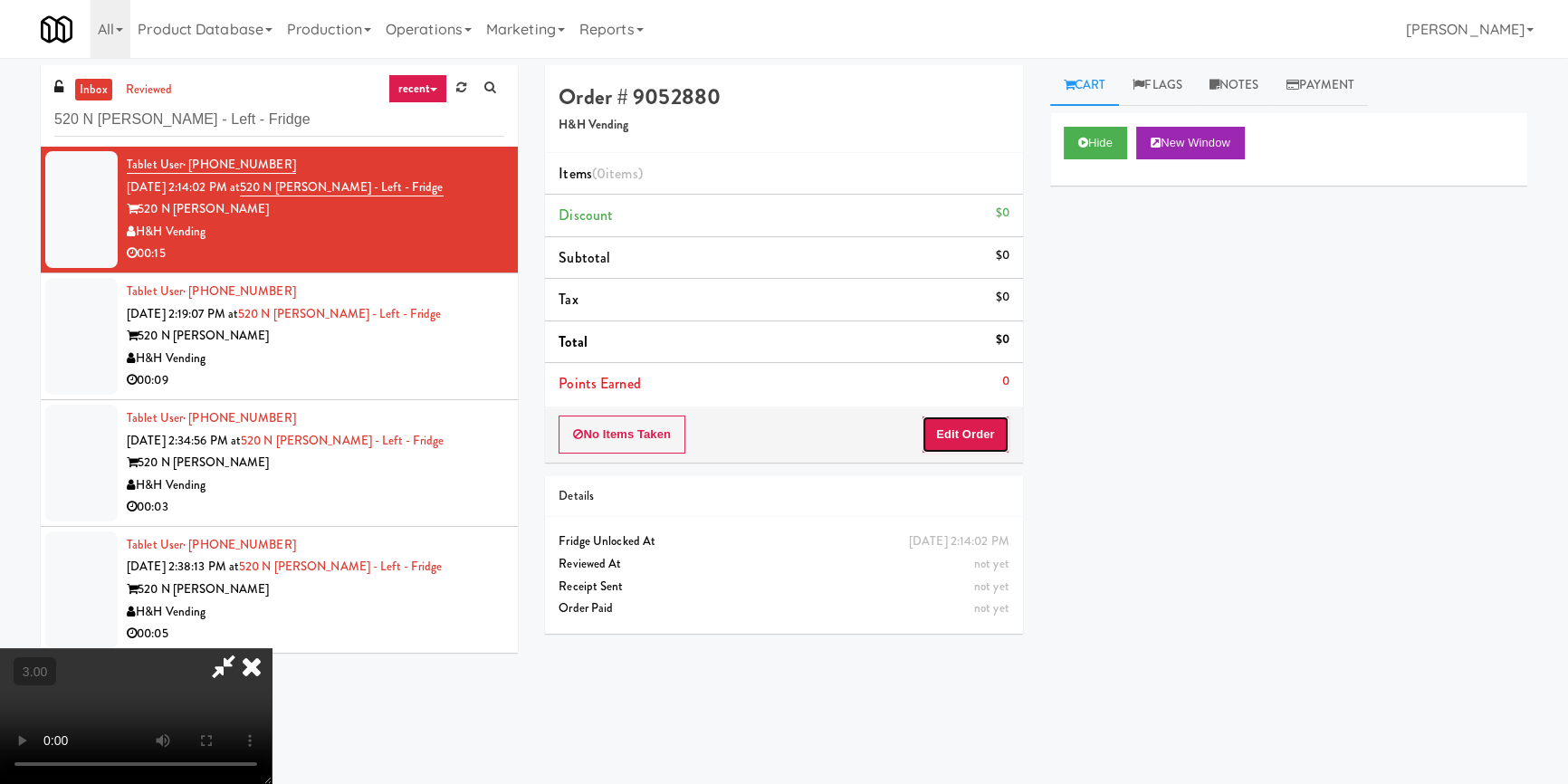
click at [984, 427] on button "Edit Order" at bounding box center [965, 434] width 88 height 38
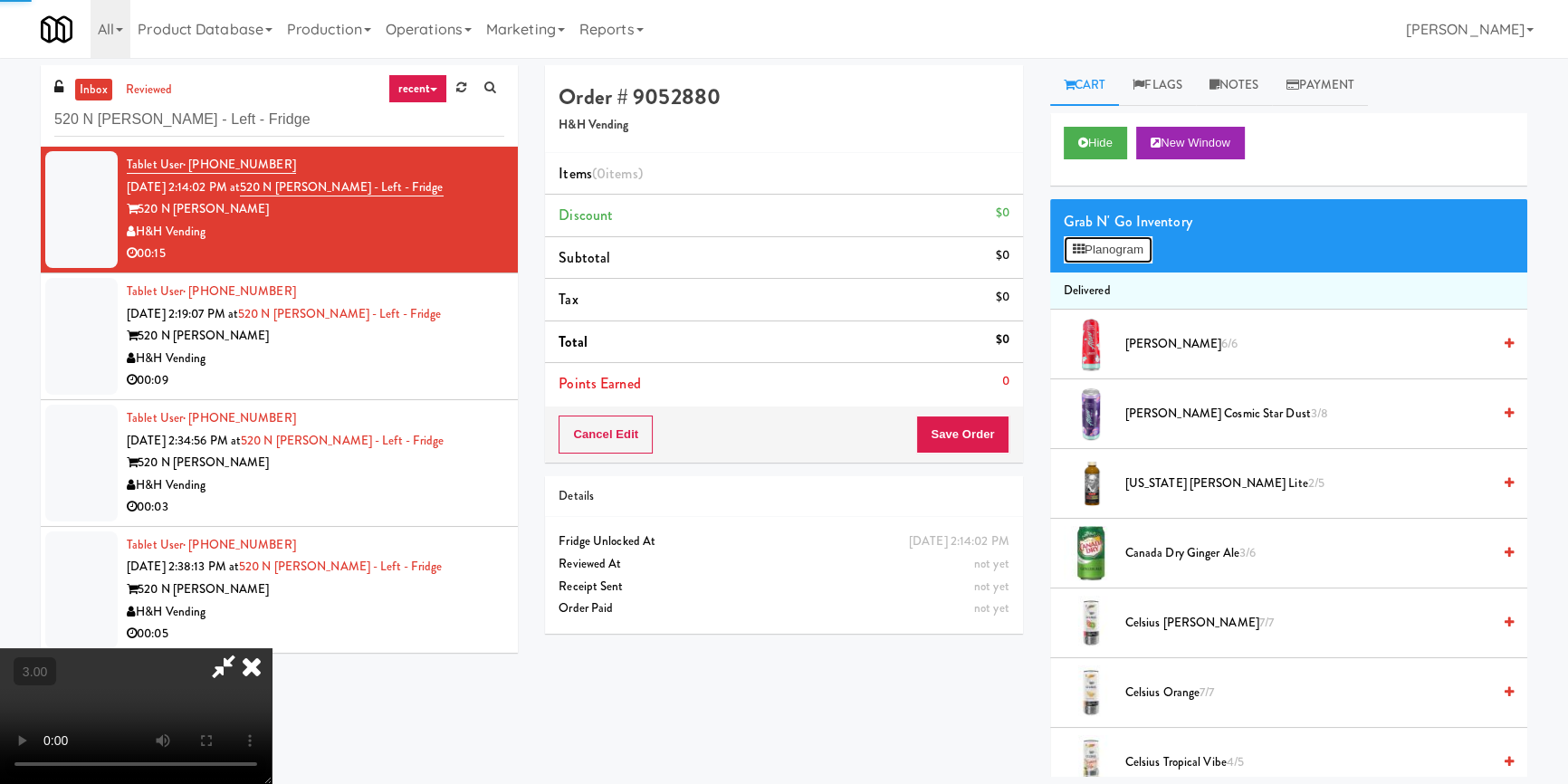
click at [1108, 244] on button "Planogram" at bounding box center [1108, 250] width 89 height 27
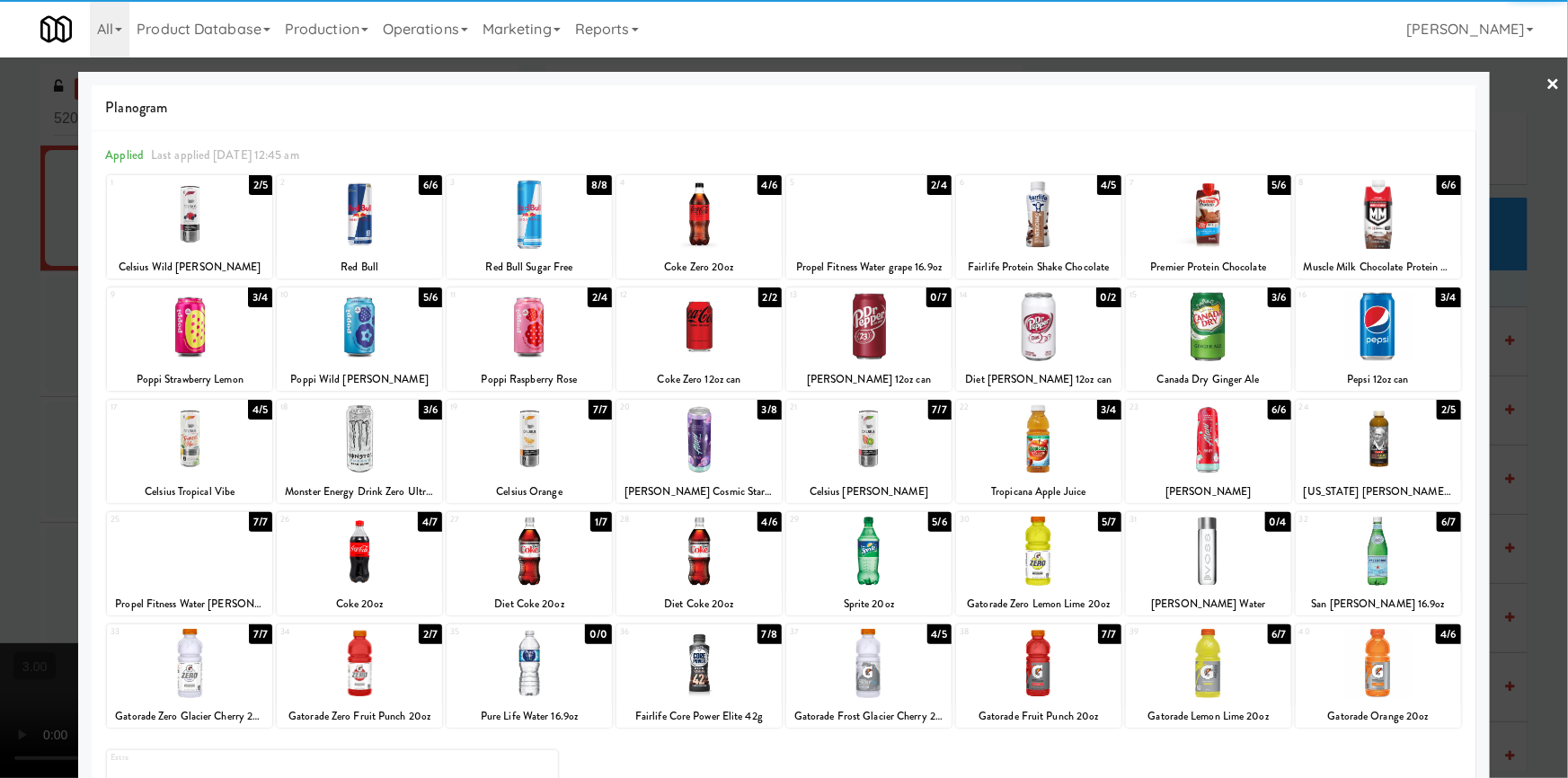
click at [202, 665] on div at bounding box center [190, 663] width 165 height 69
click at [1026, 548] on div at bounding box center [1038, 551] width 165 height 69
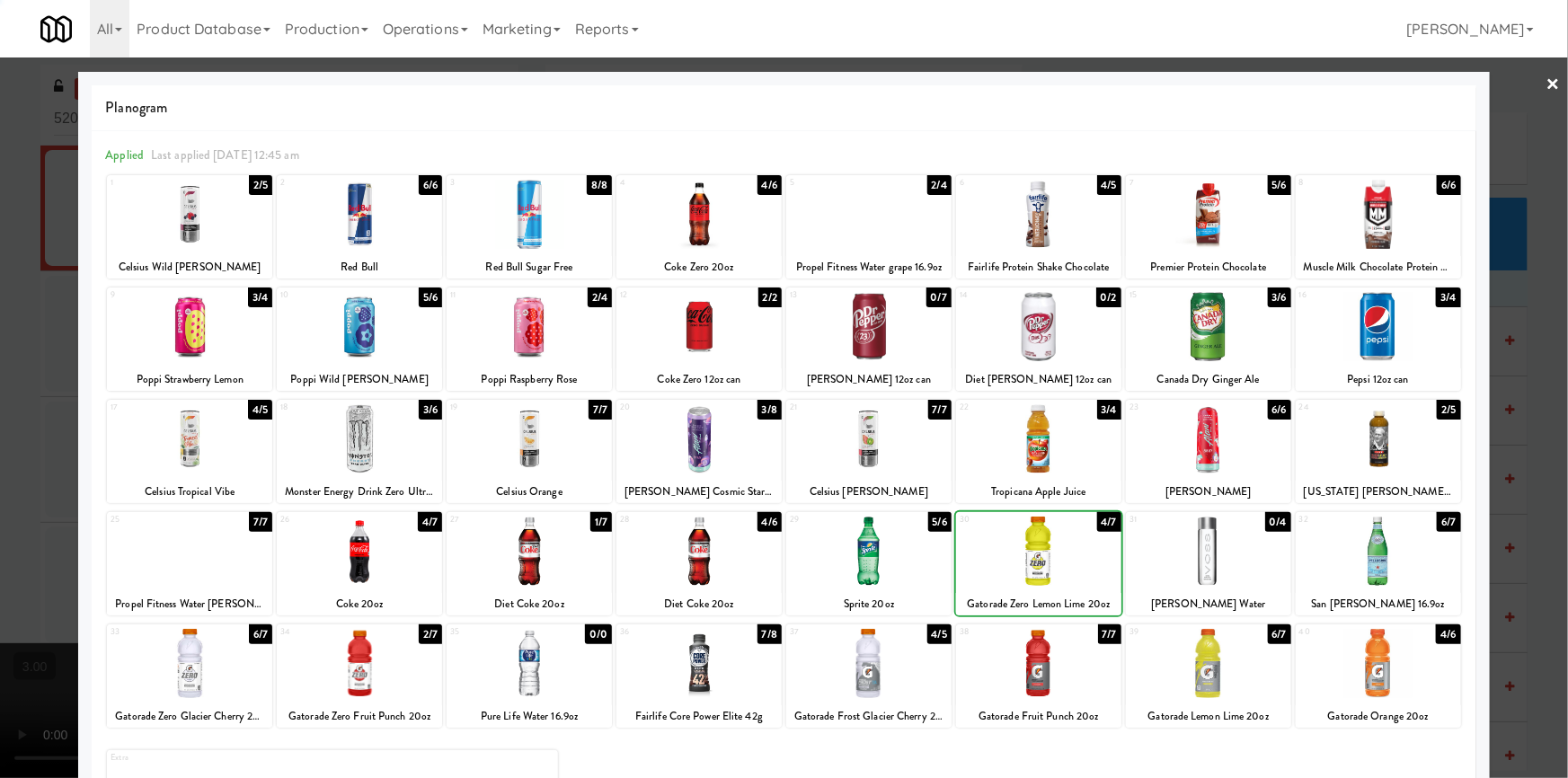
click at [0, 479] on div at bounding box center [784, 389] width 1568 height 778
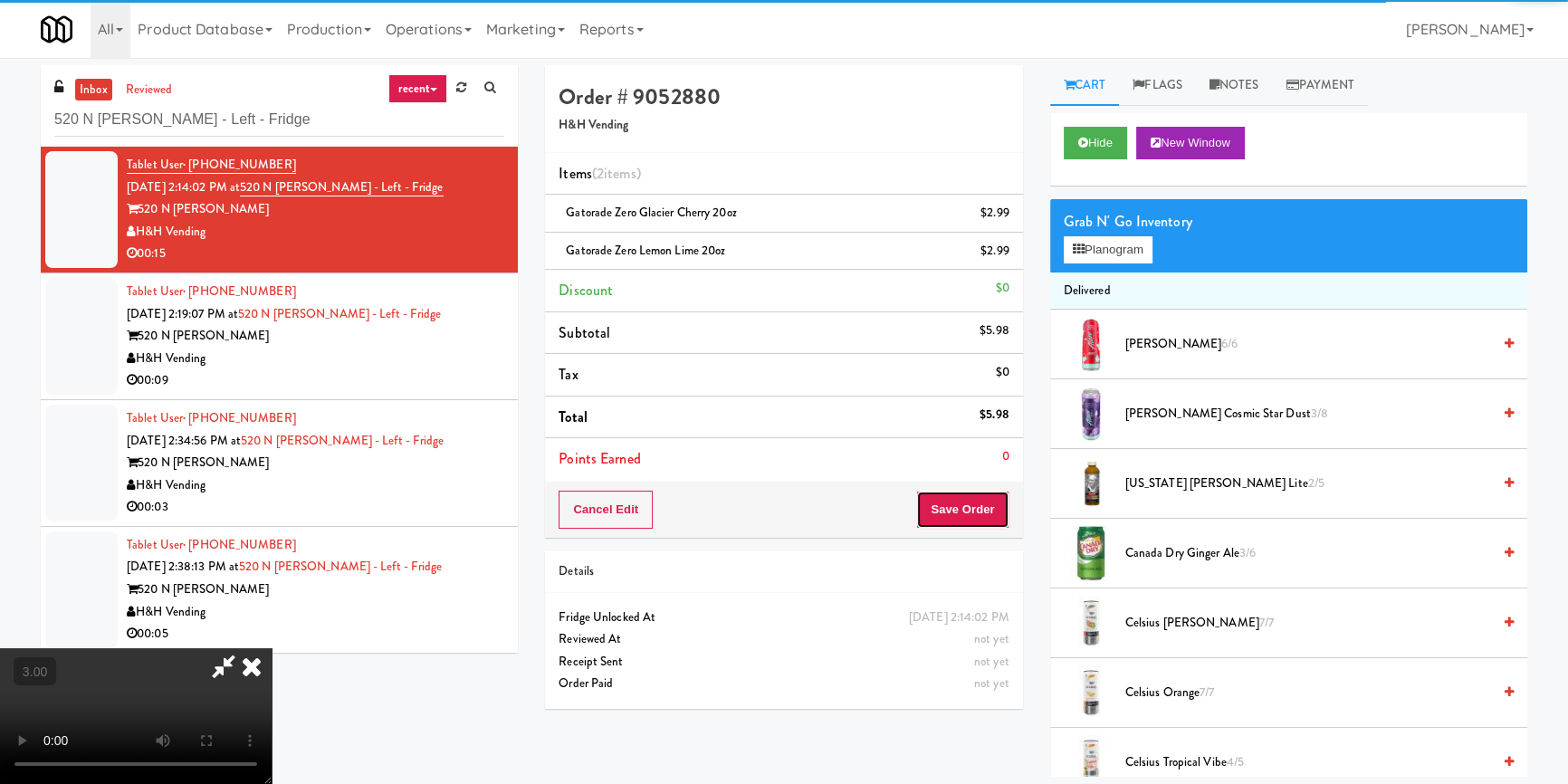
click at [996, 515] on button "Save Order" at bounding box center [963, 509] width 93 height 38
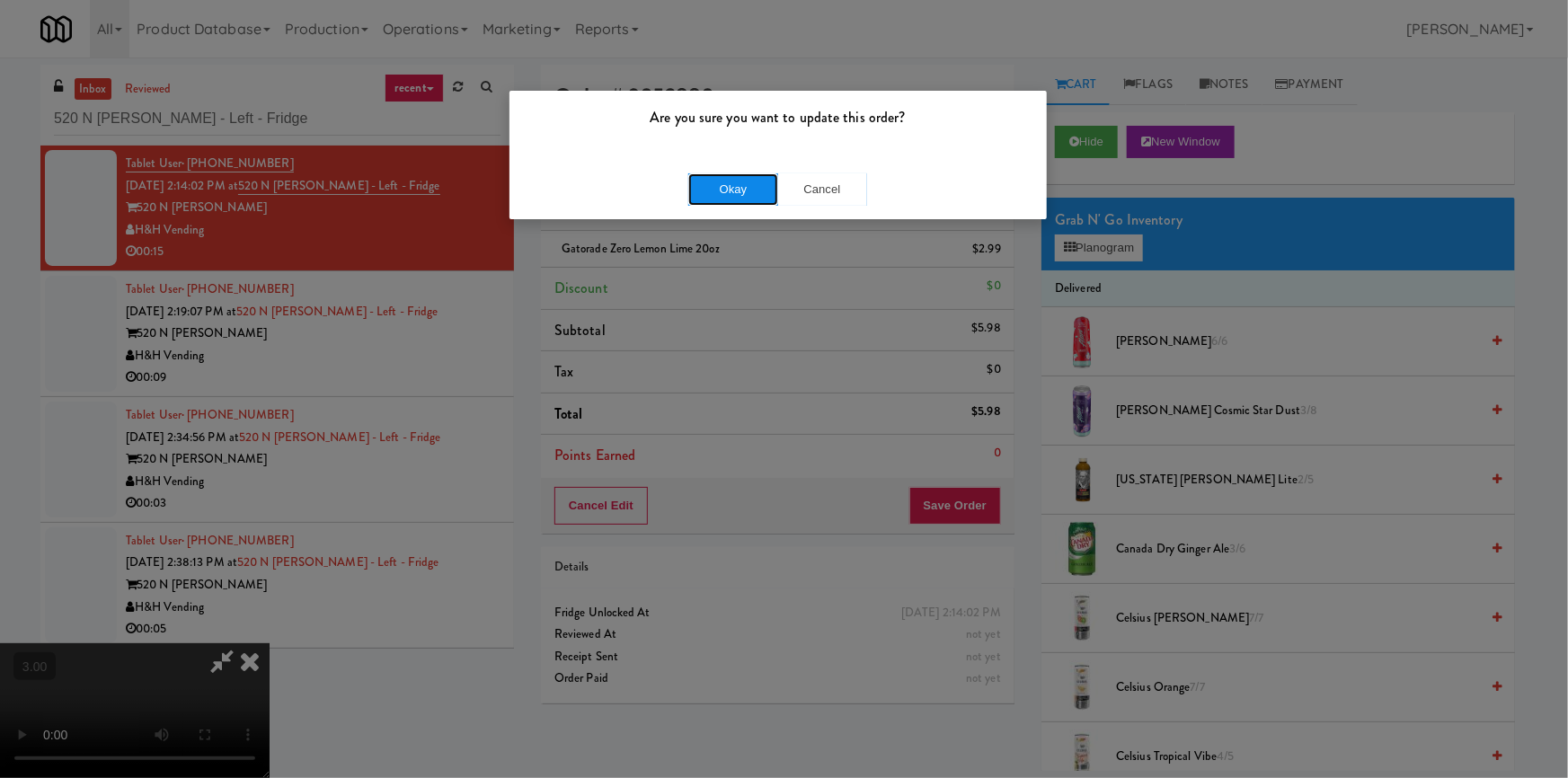
click at [751, 193] on button "Okay" at bounding box center [733, 190] width 90 height 33
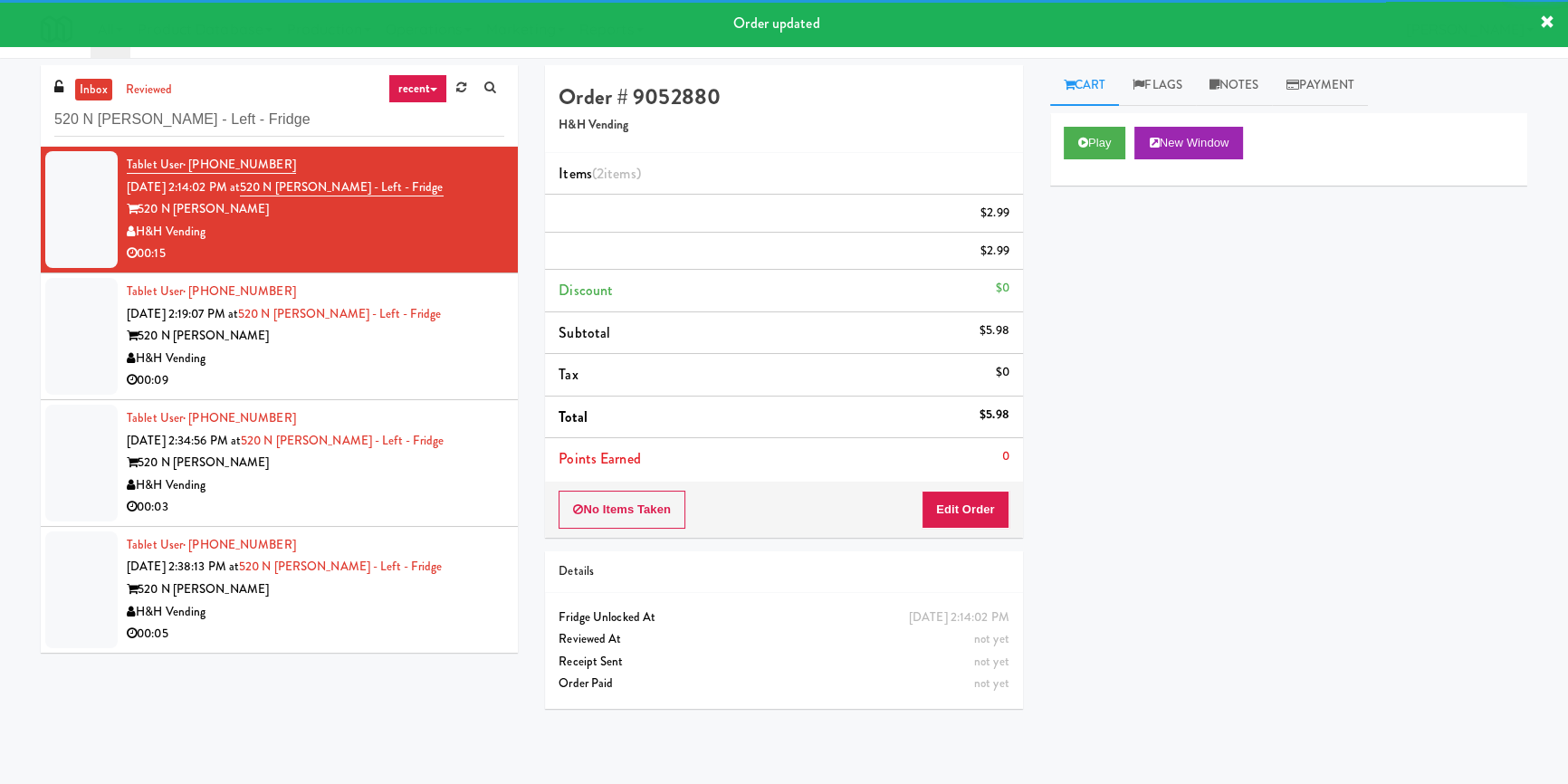
click at [470, 370] on div "H&H Vending" at bounding box center [315, 358] width 378 height 22
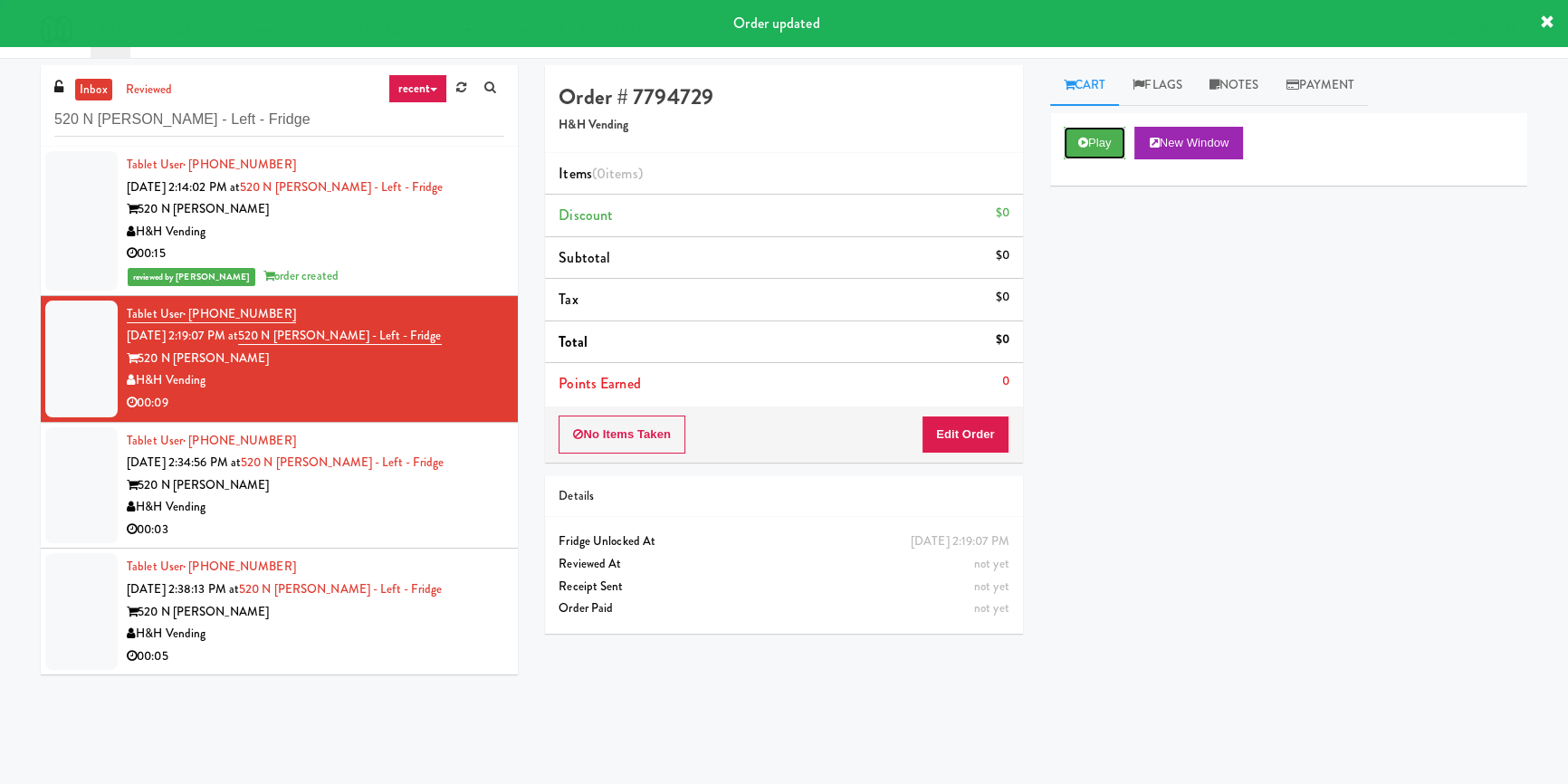
click at [1078, 148] on icon at bounding box center [1083, 143] width 10 height 12
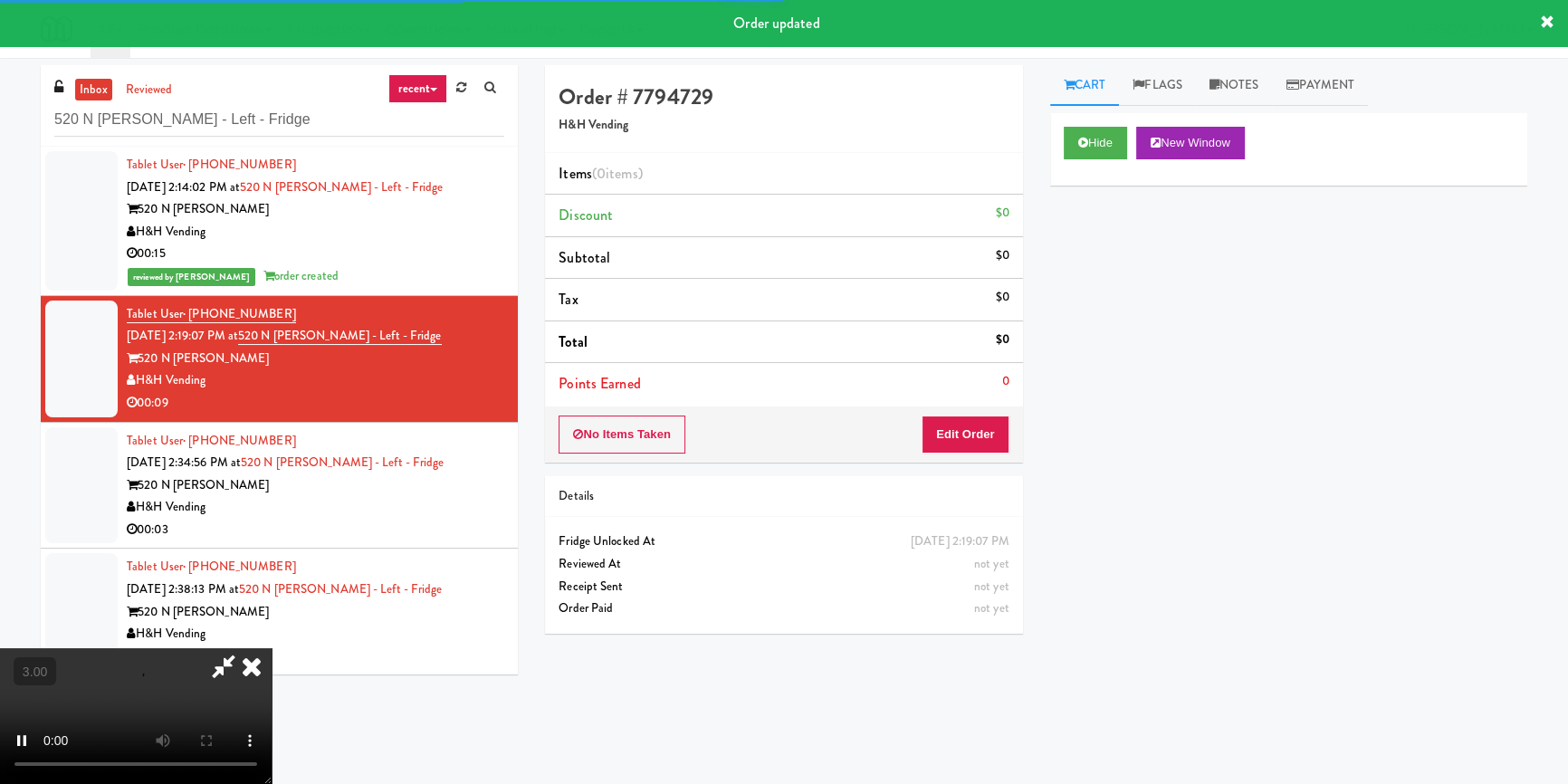
click at [1091, 263] on div "Hide New Window Primary Flag Clear Flag if unable to determine what was taken o…" at bounding box center [1289, 452] width 477 height 679
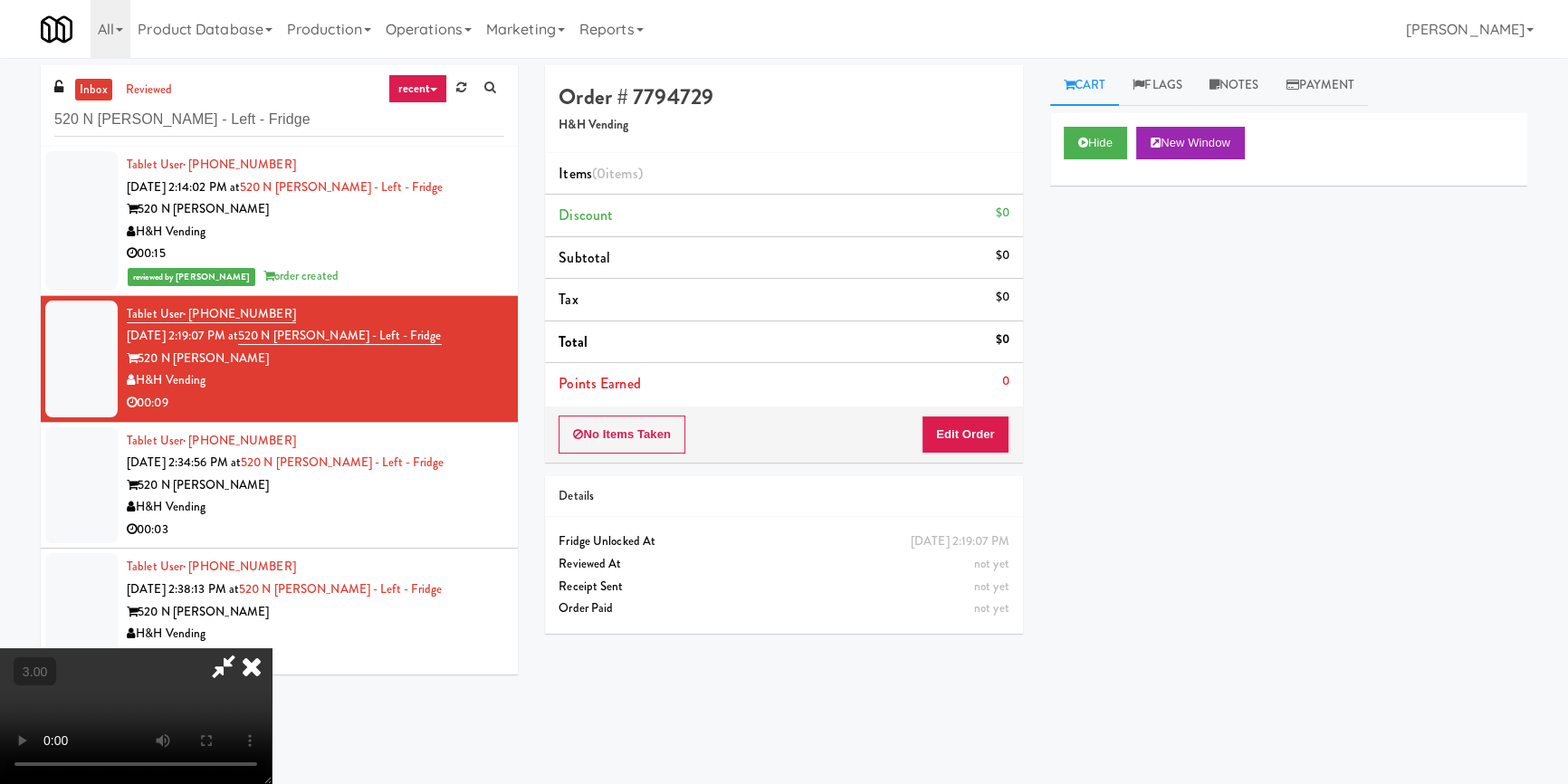
click at [271, 648] on video at bounding box center [135, 715] width 271 height 136
drag, startPoint x: 988, startPoint y: 422, endPoint x: 1018, endPoint y: 381, distance: 50.8
click at [988, 421] on button "Edit Order" at bounding box center [965, 434] width 88 height 38
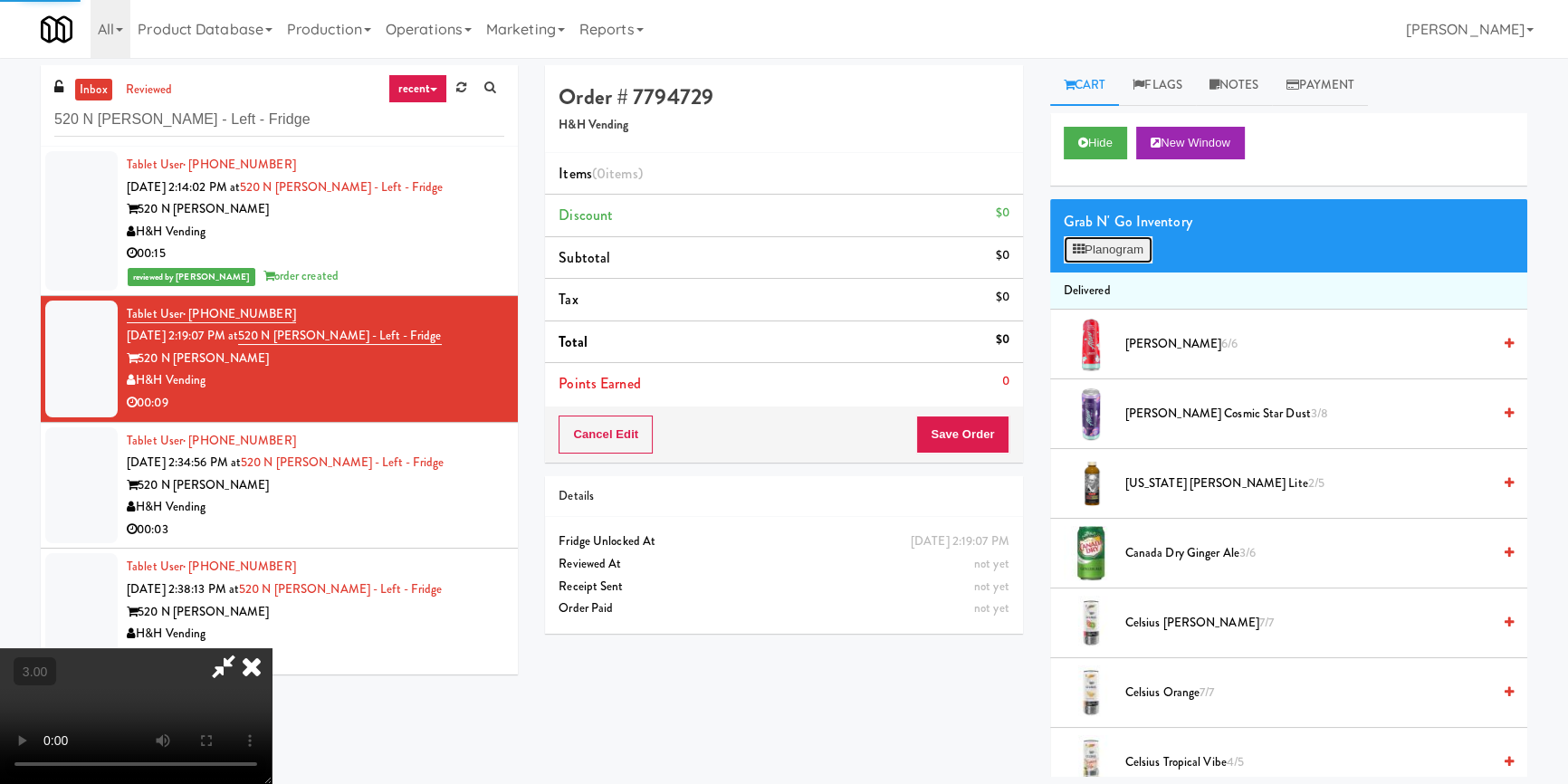
click at [1096, 246] on button "Planogram" at bounding box center [1108, 250] width 89 height 27
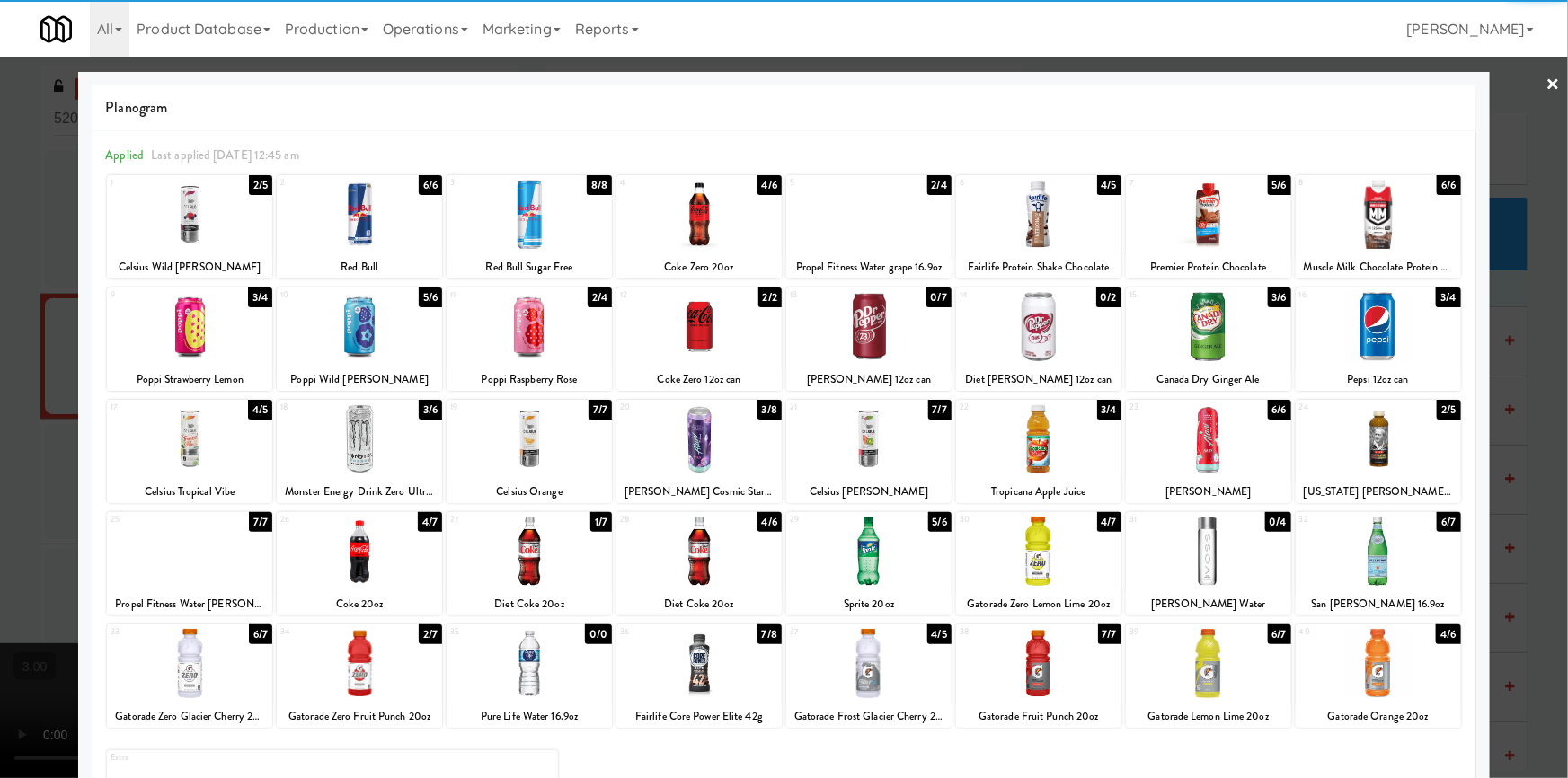
click at [208, 441] on div at bounding box center [190, 439] width 165 height 69
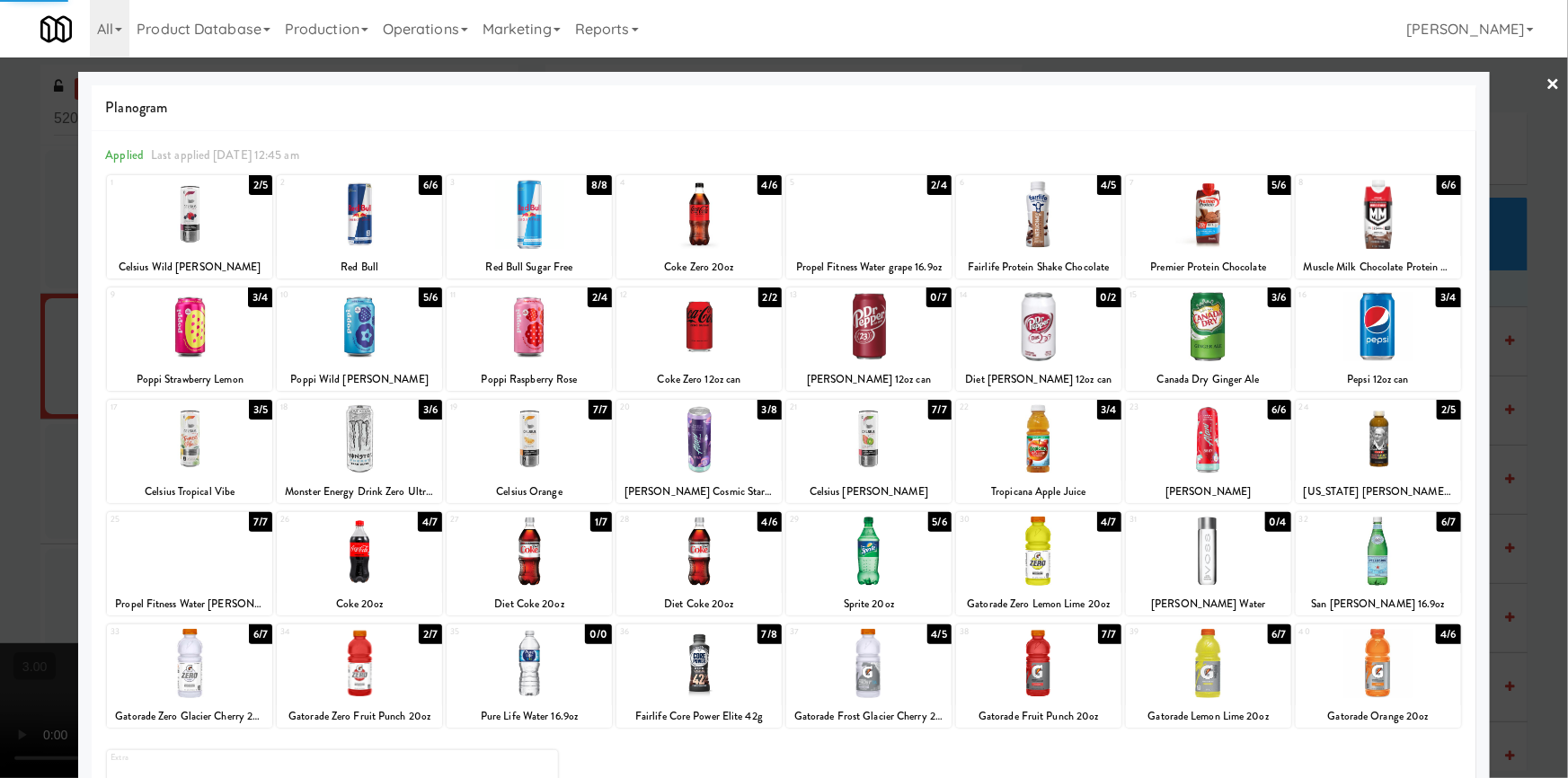
click at [735, 223] on div at bounding box center [699, 214] width 165 height 69
click at [0, 509] on div at bounding box center [784, 389] width 1568 height 778
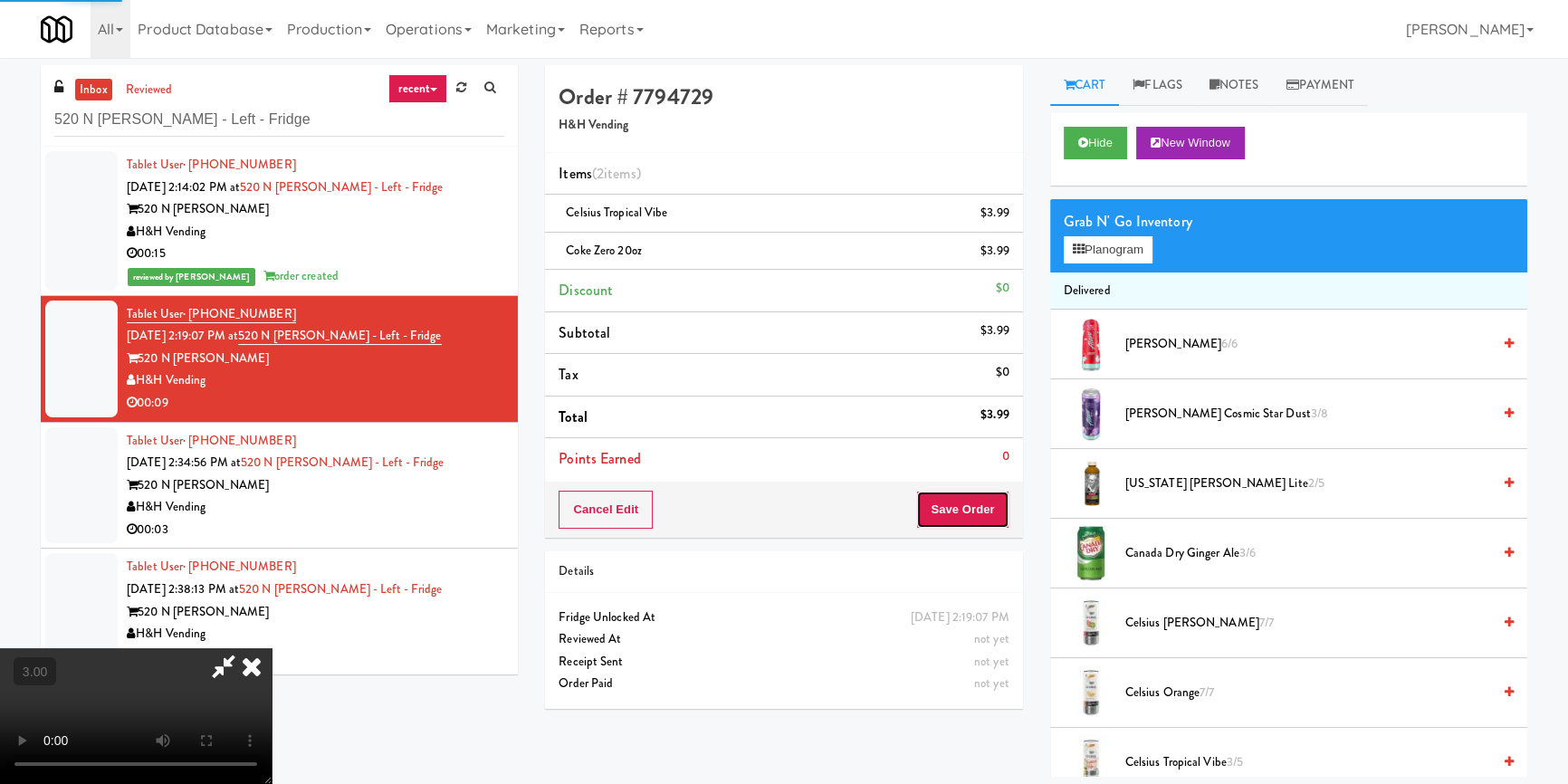
click at [963, 515] on button "Save Order" at bounding box center [963, 509] width 93 height 38
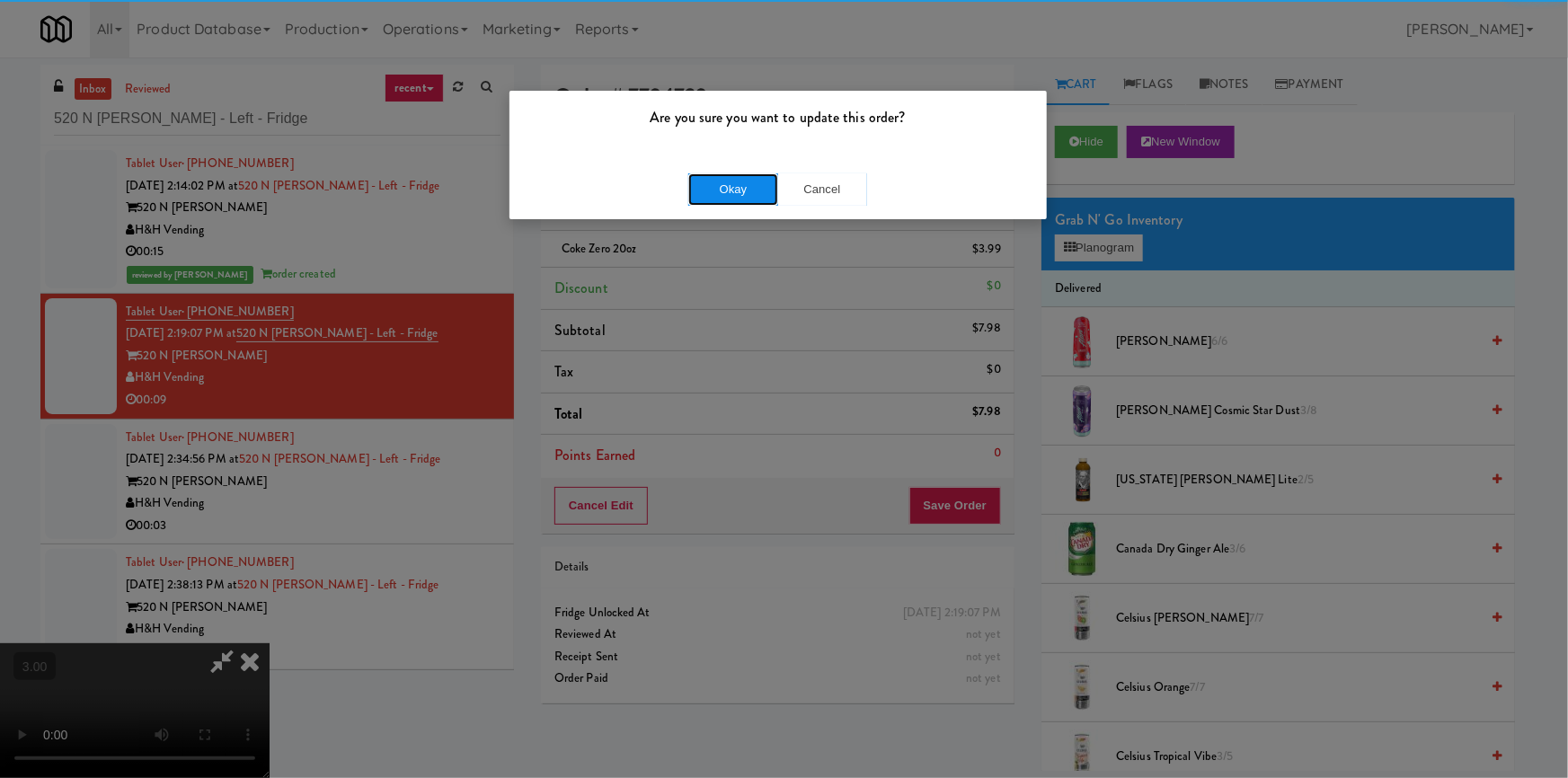
click at [713, 178] on button "Okay" at bounding box center [733, 190] width 90 height 33
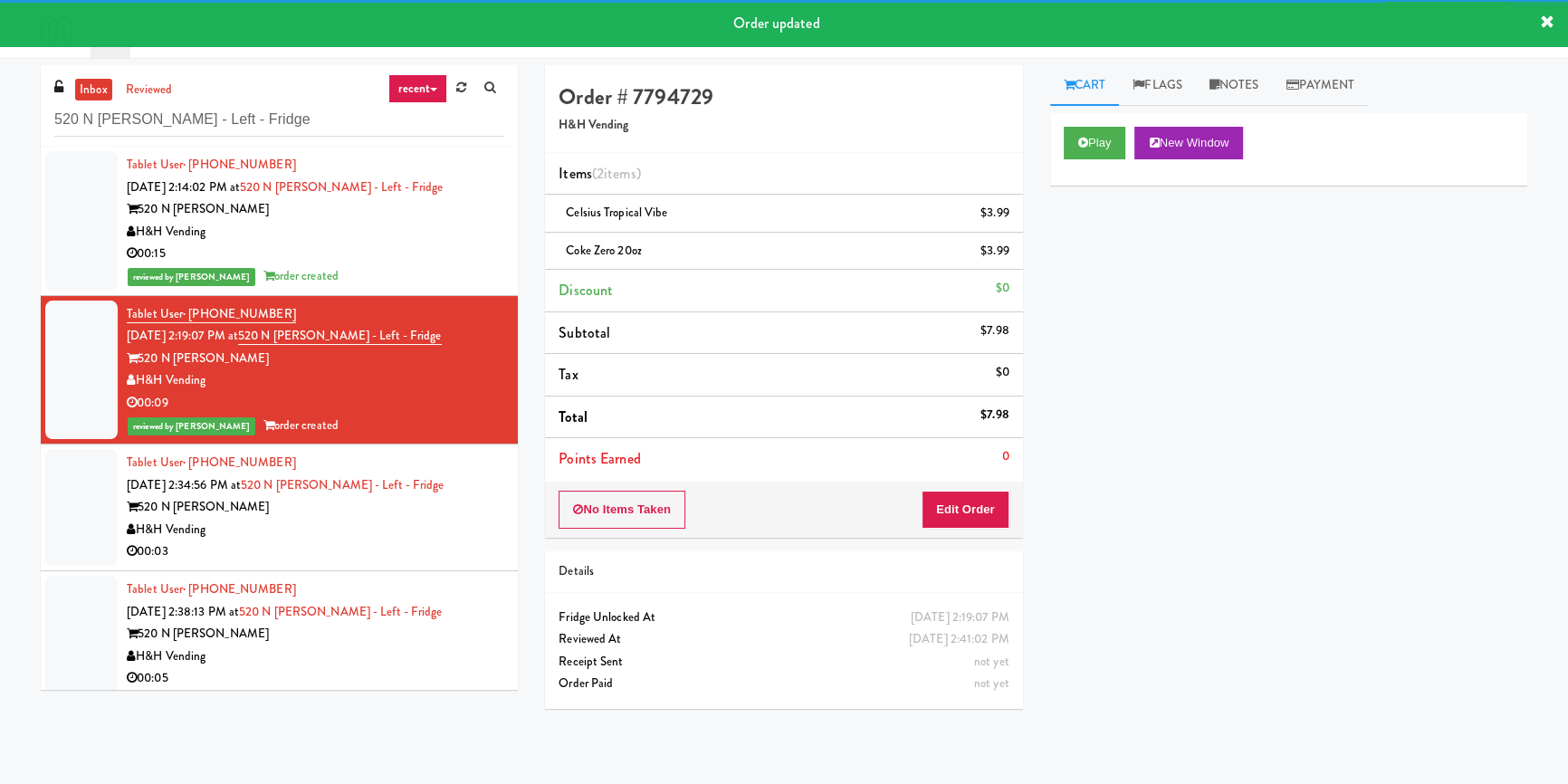
click at [451, 519] on div "H&H Vending" at bounding box center [315, 529] width 378 height 22
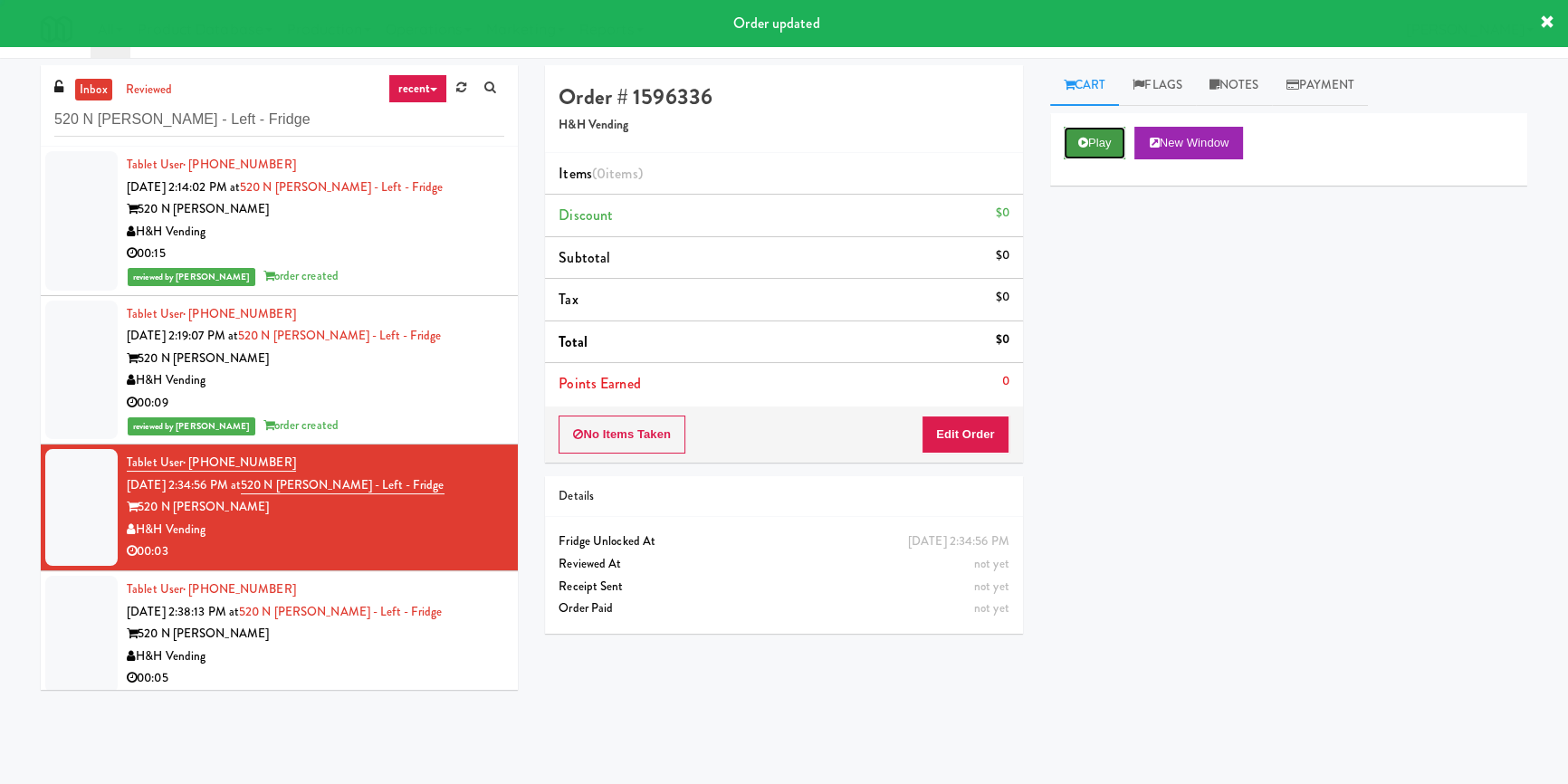
click at [1080, 140] on icon at bounding box center [1083, 143] width 10 height 12
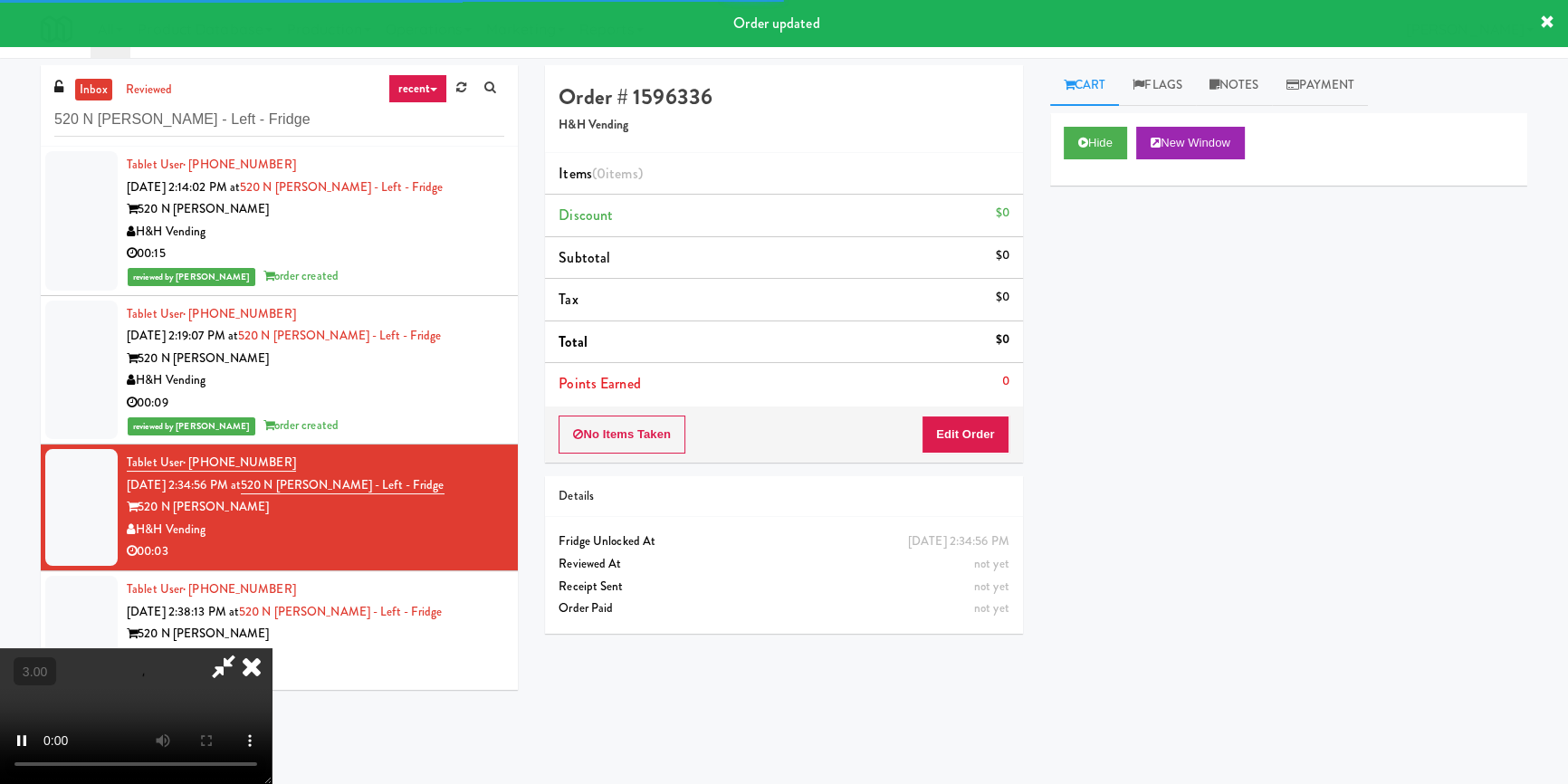
click at [1100, 259] on div "Hide New Window Primary Flag Clear Flag if unable to determine what was taken o…" at bounding box center [1289, 452] width 477 height 679
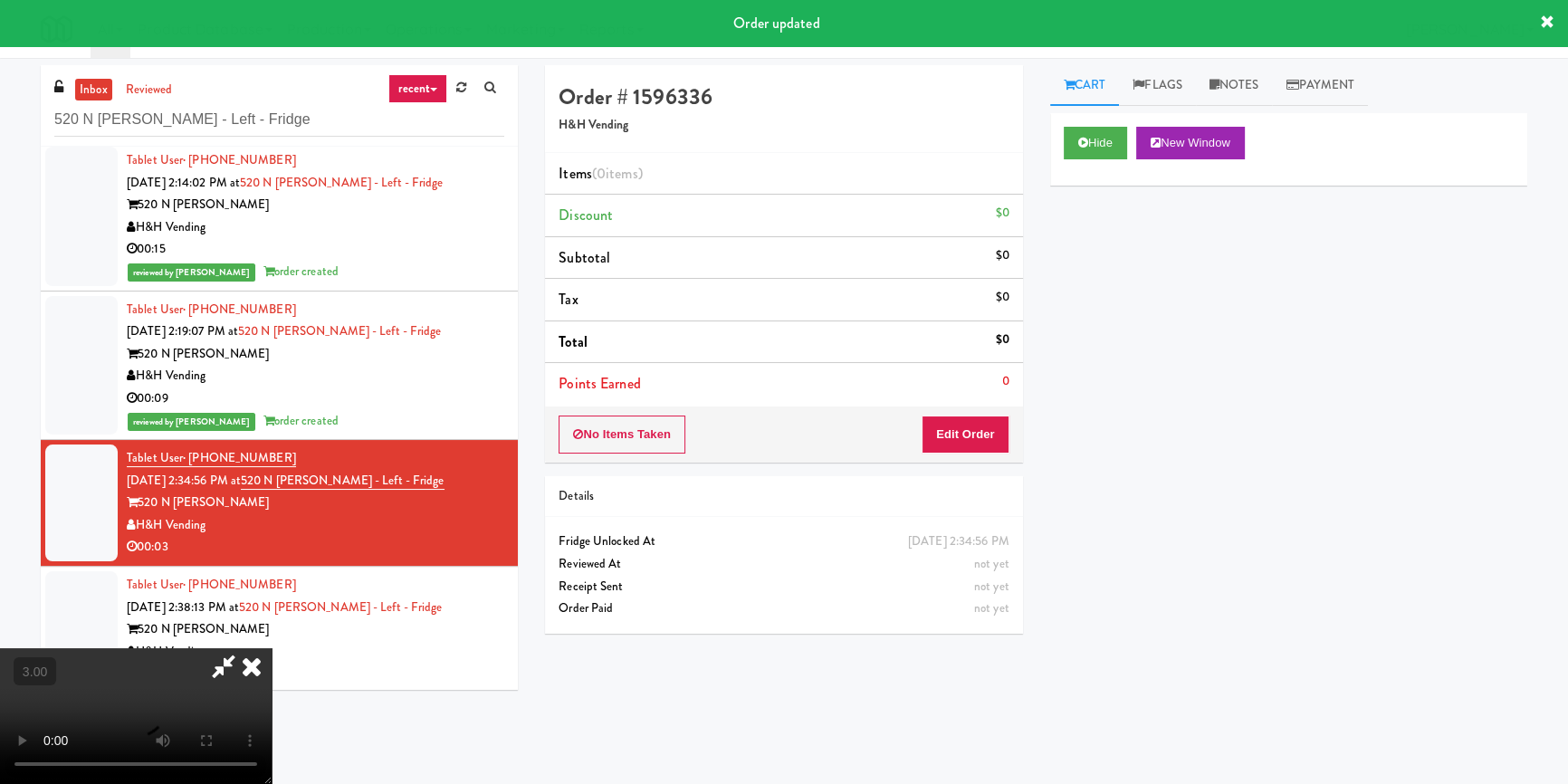
scroll to position [7, 0]
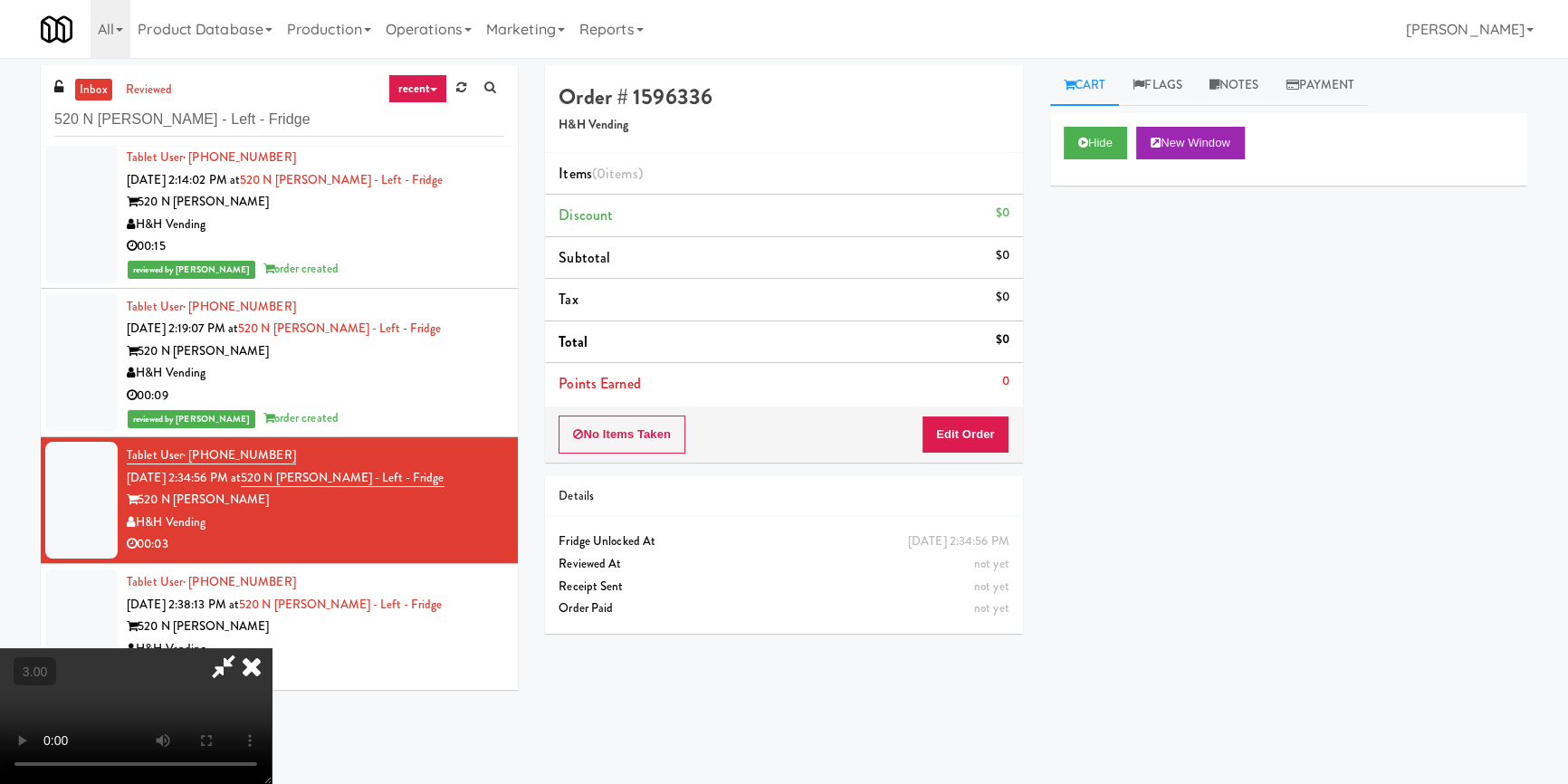
click at [271, 648] on video at bounding box center [135, 715] width 271 height 136
click at [958, 417] on button "Edit Order" at bounding box center [965, 434] width 88 height 38
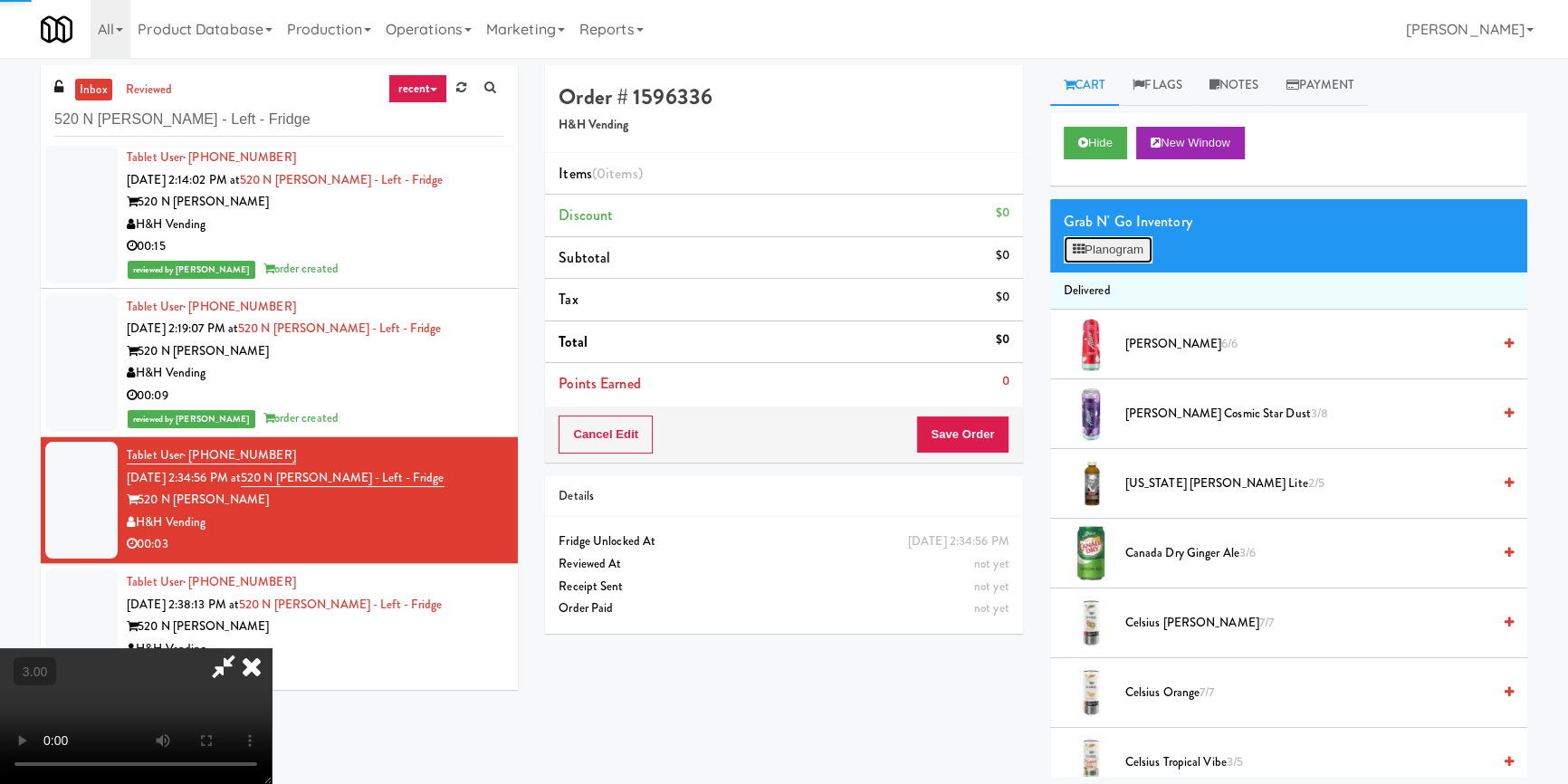
click at [1086, 262] on button "Planogram" at bounding box center [1108, 250] width 89 height 27
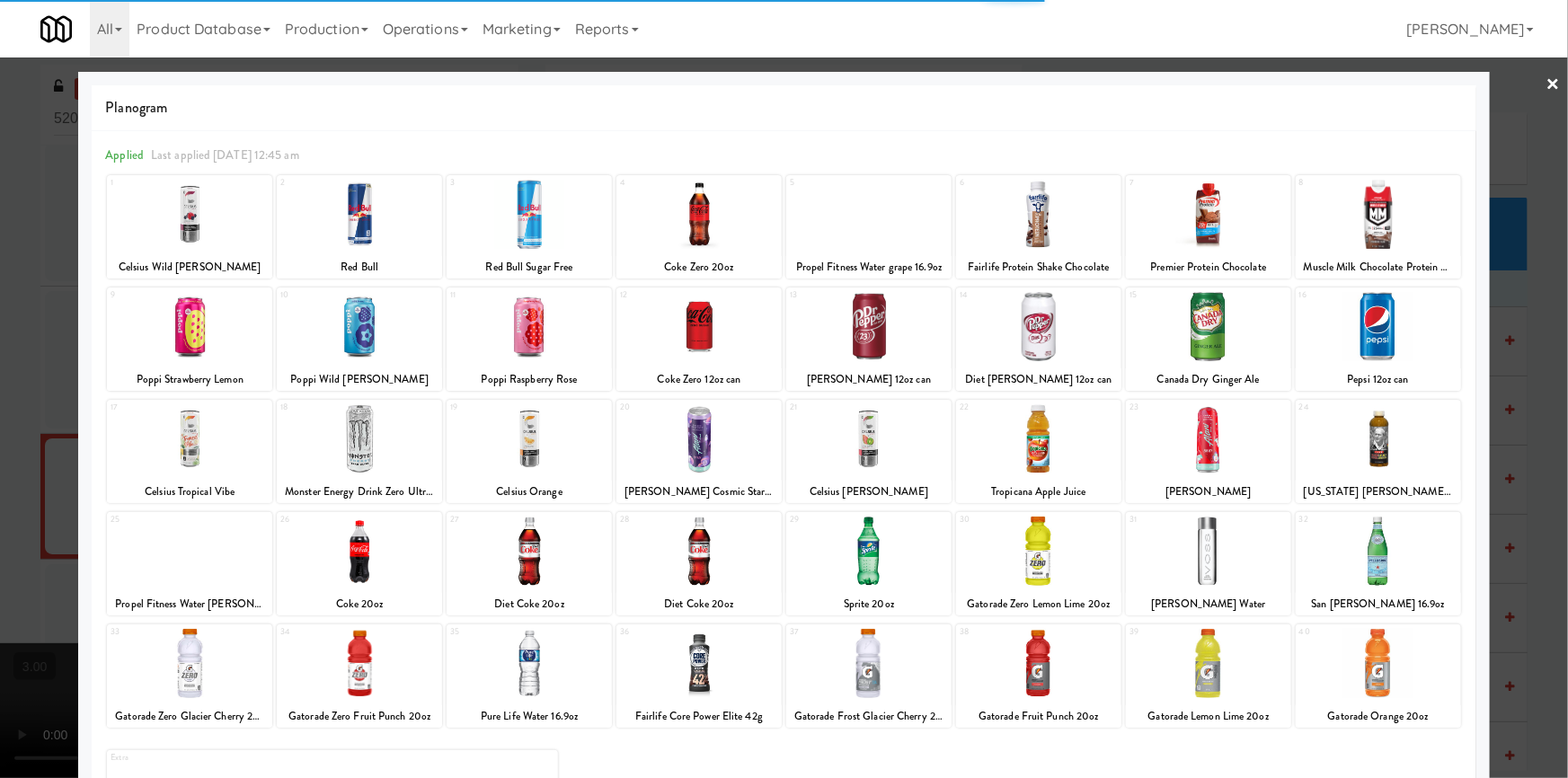
click at [542, 557] on div at bounding box center [529, 551] width 165 height 69
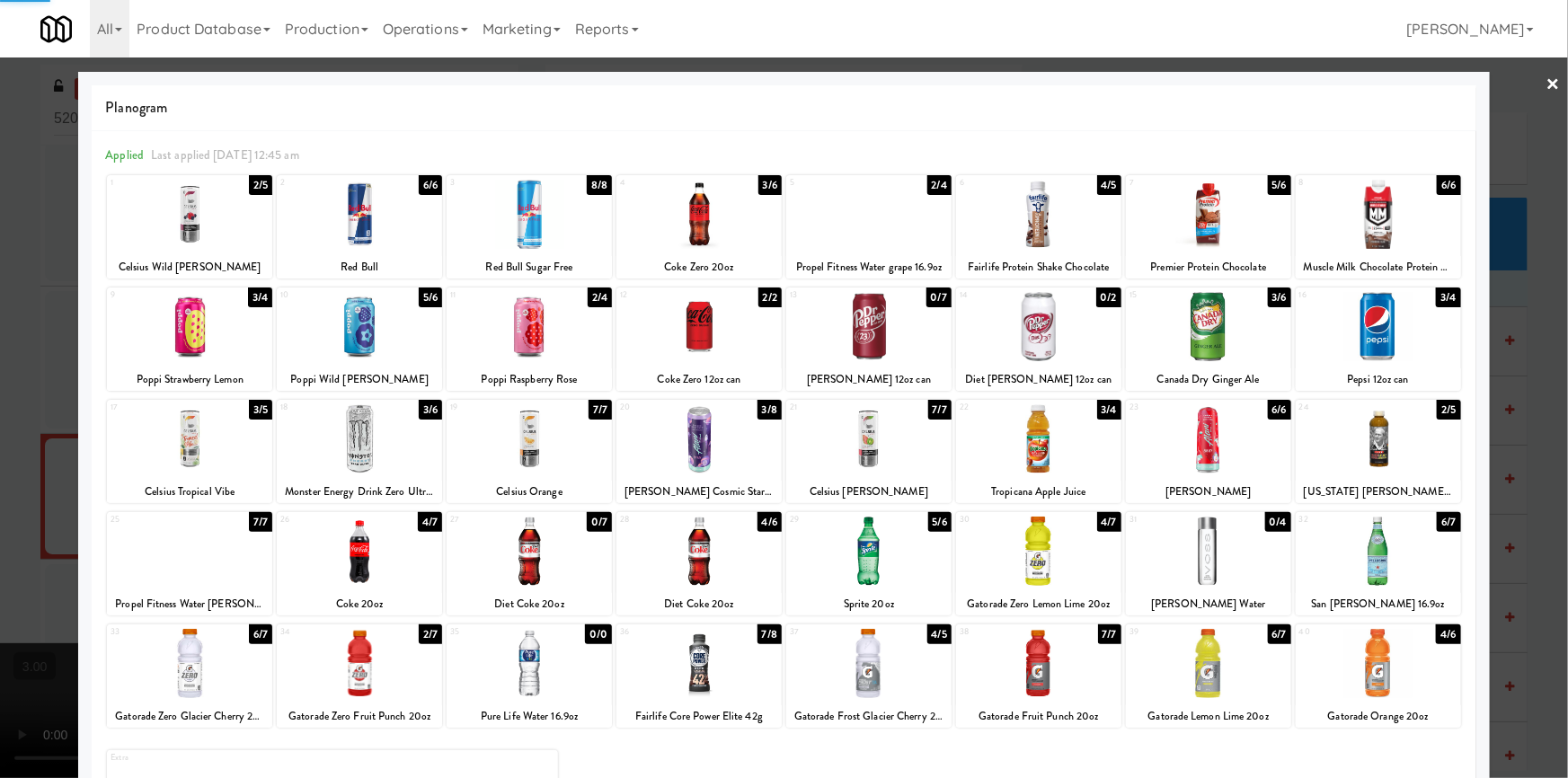
click at [0, 512] on div at bounding box center [784, 389] width 1568 height 778
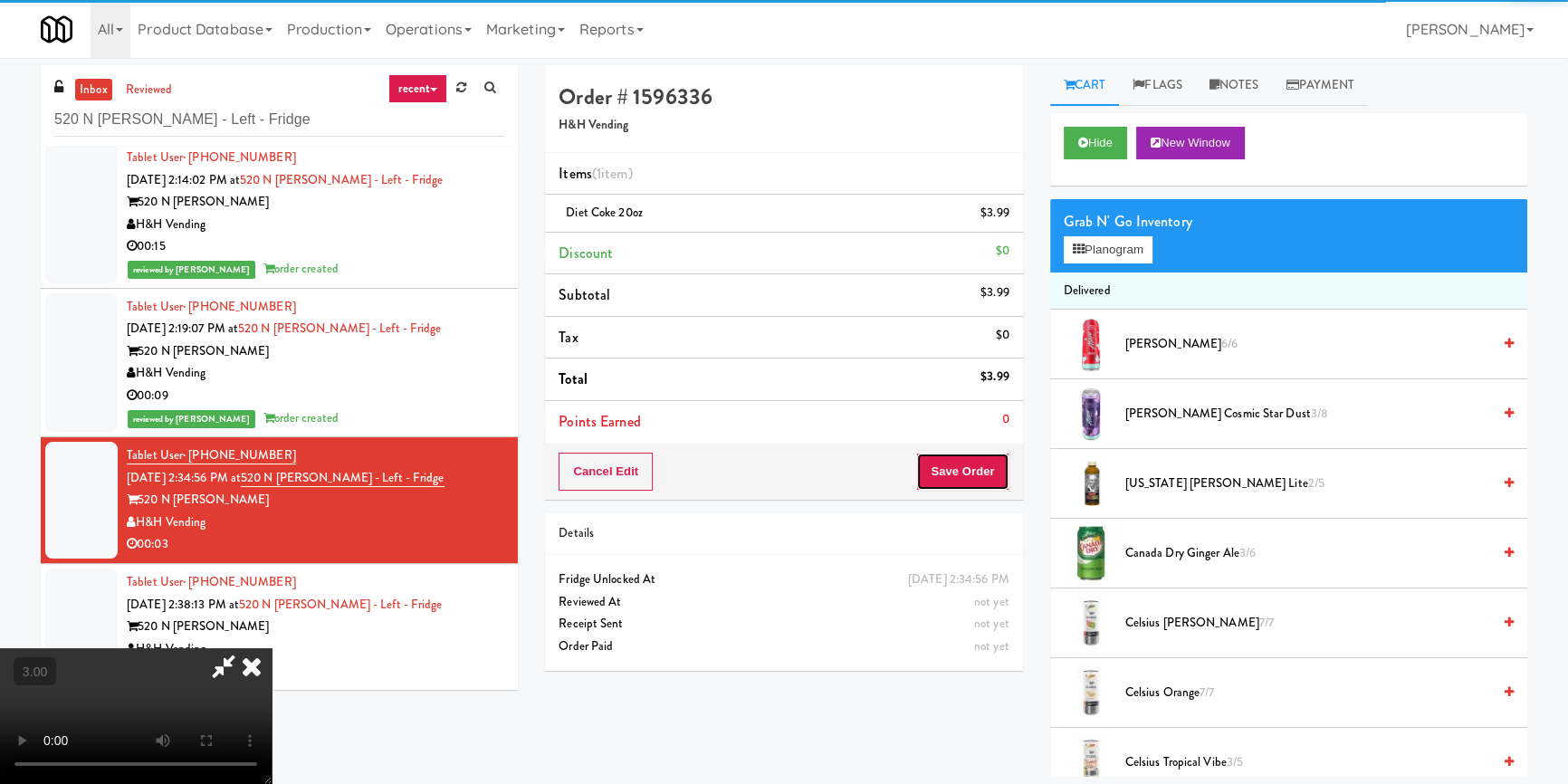
click at [978, 472] on button "Save Order" at bounding box center [963, 471] width 93 height 38
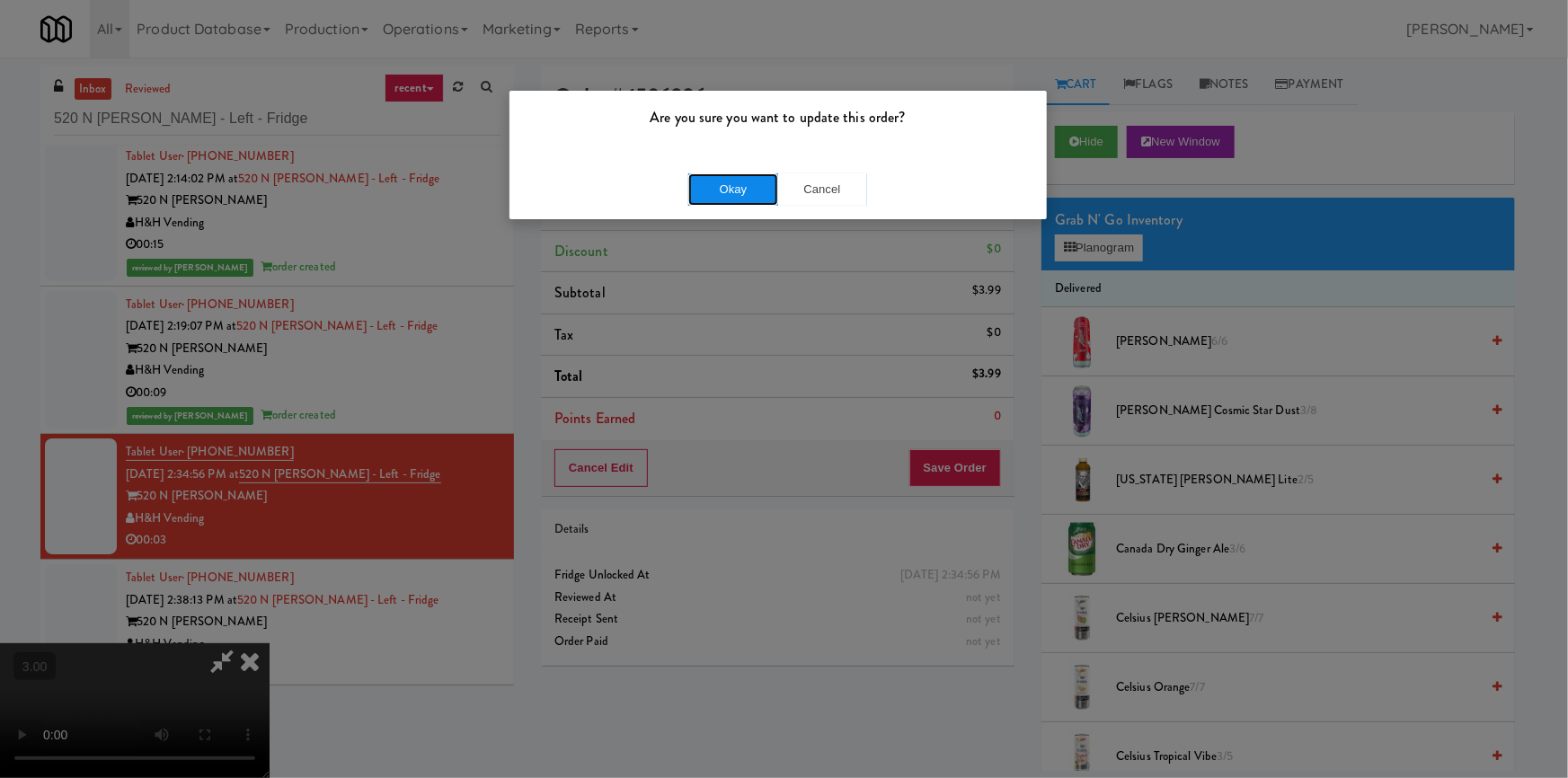
click at [746, 179] on button "Okay" at bounding box center [733, 190] width 90 height 33
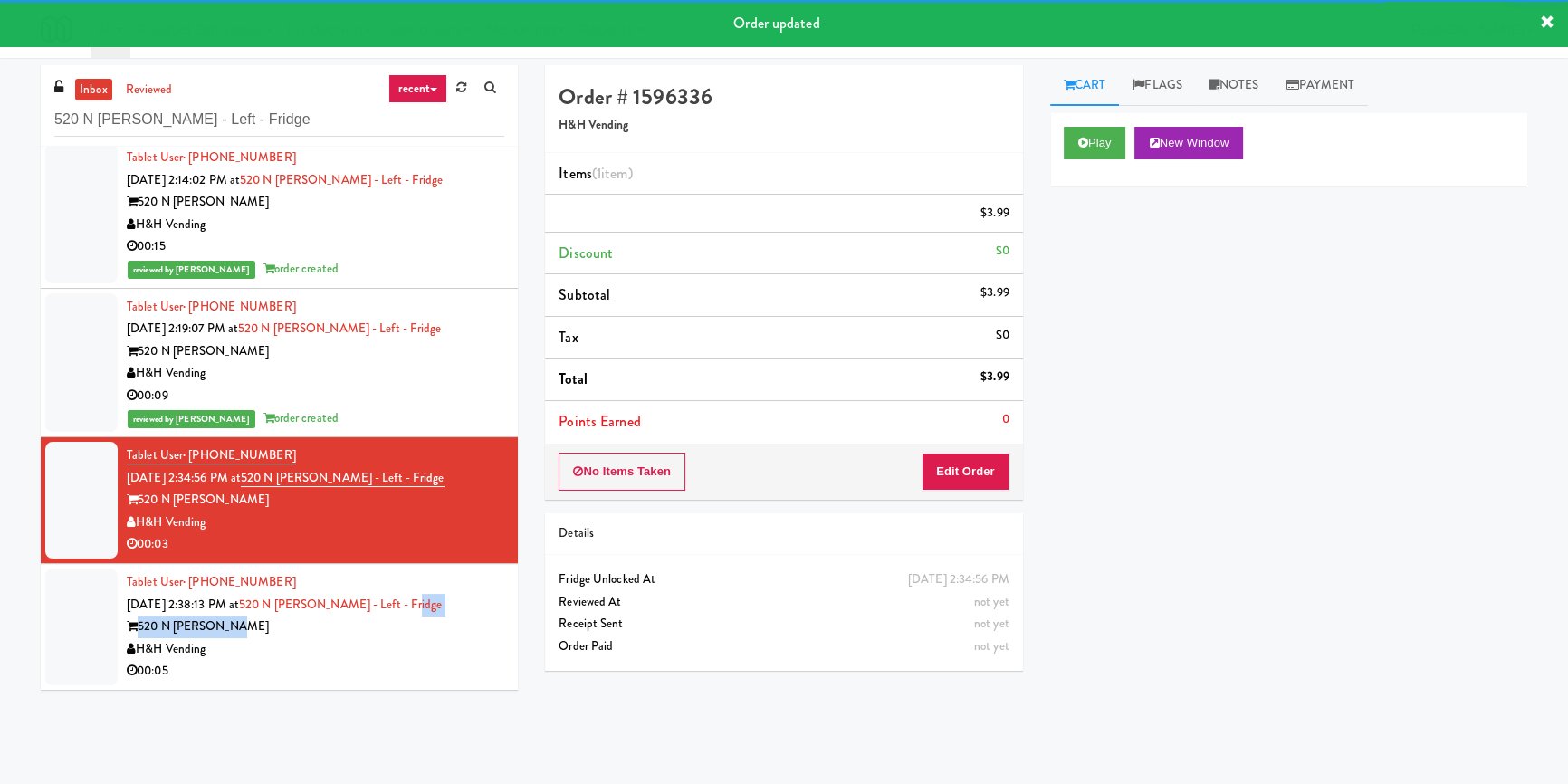
click at [458, 637] on div "Tablet User · (847) 814-2172 [DATE] 2:38:13 PM at [STREET_ADDRESS][PERSON_NAME]…" at bounding box center [315, 626] width 378 height 111
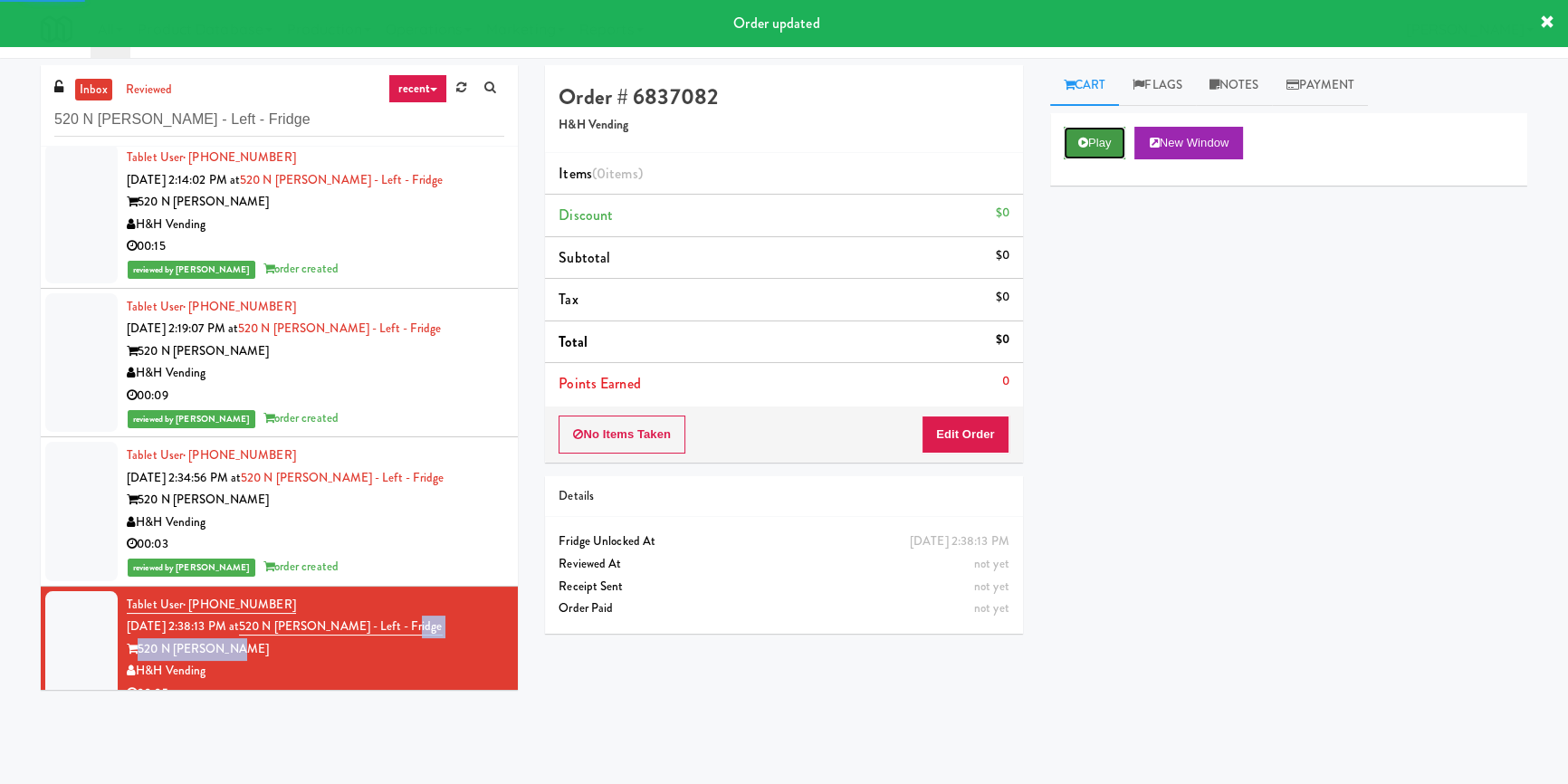
click at [1085, 142] on icon at bounding box center [1083, 143] width 10 height 12
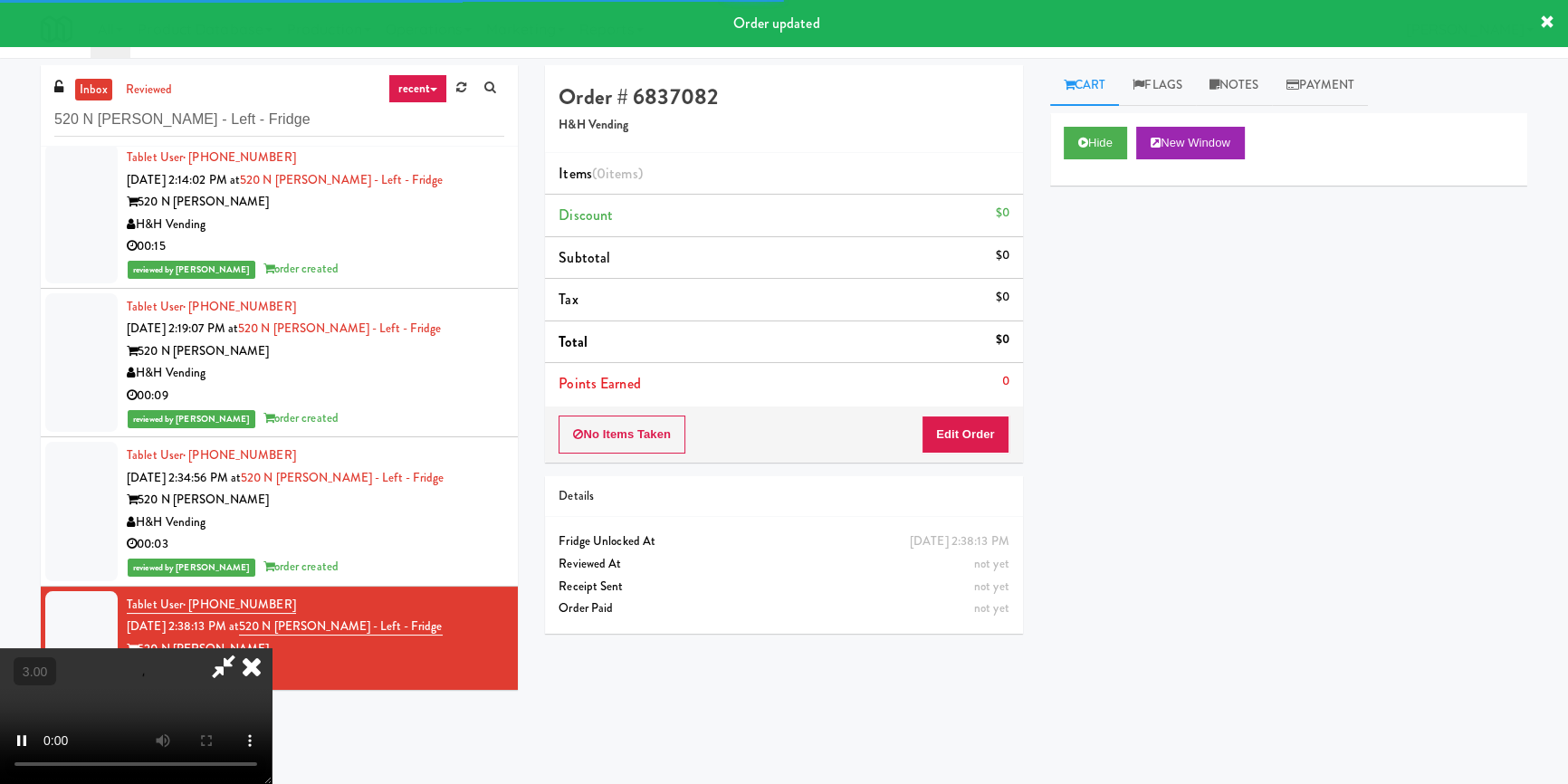
click at [1094, 253] on div "Hide New Window Primary Flag Clear Flag if unable to determine what was taken o…" at bounding box center [1289, 452] width 477 height 679
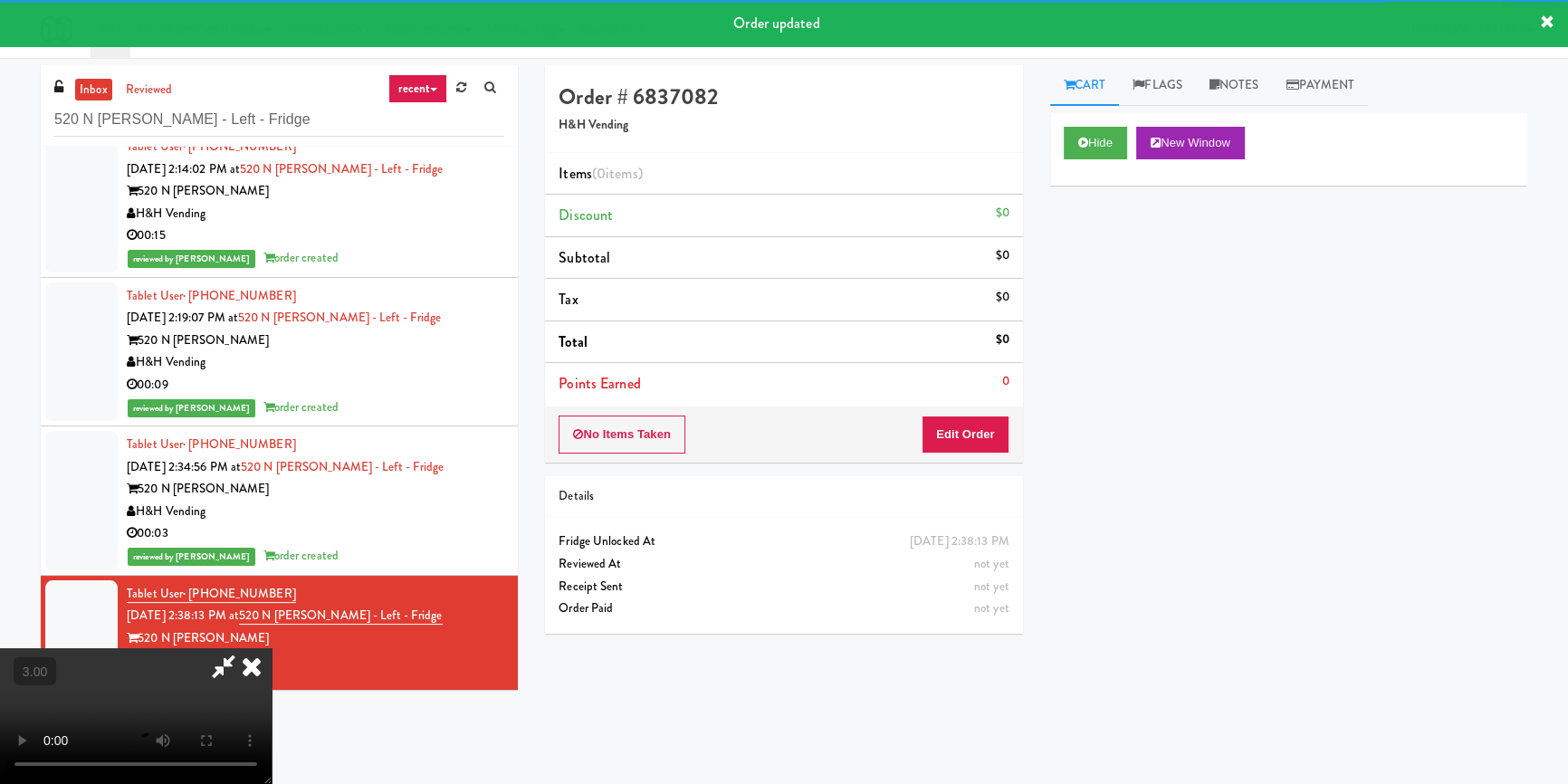
scroll to position [29, 0]
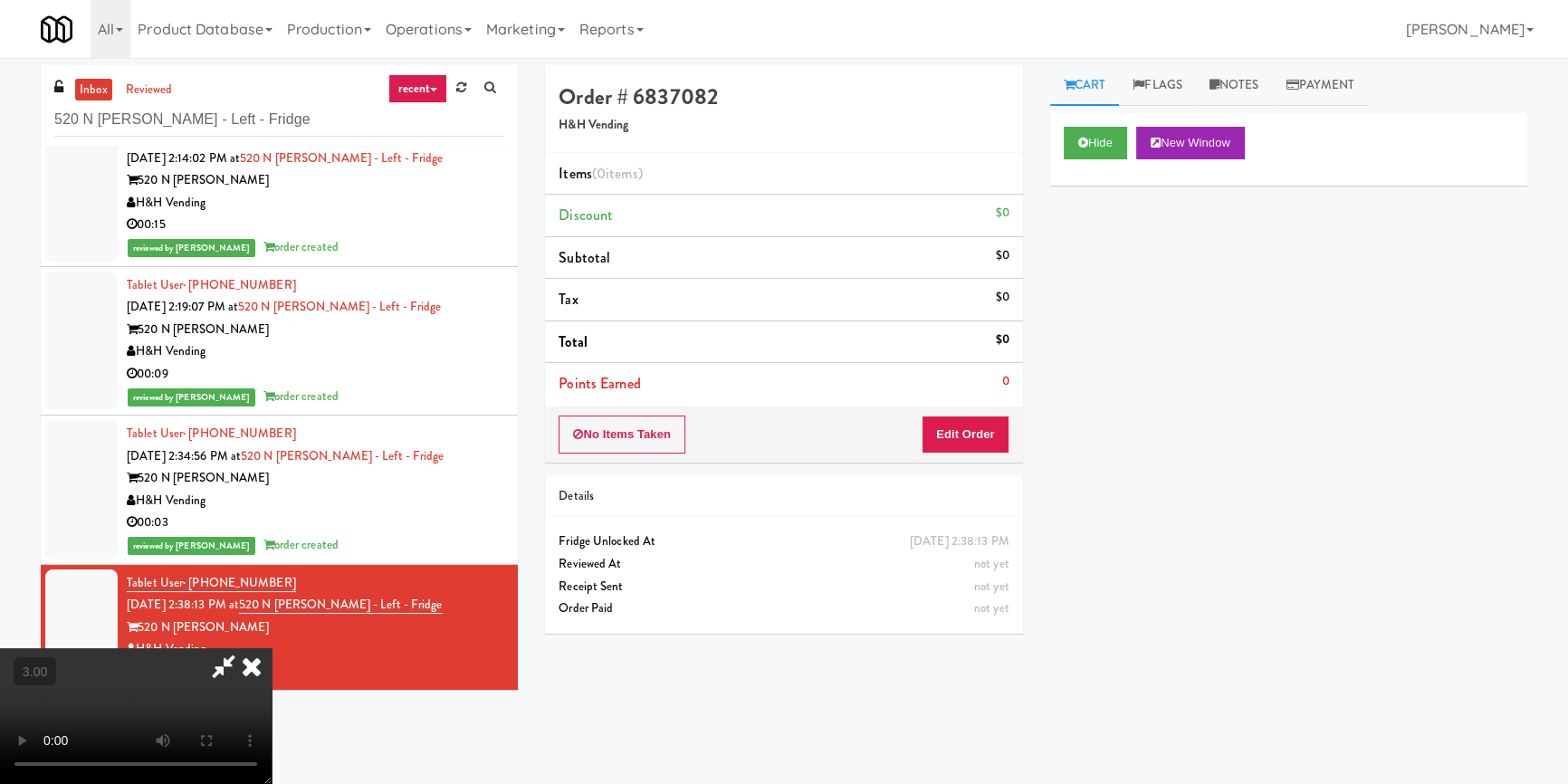
click at [271, 648] on video at bounding box center [135, 715] width 271 height 136
drag, startPoint x: 972, startPoint y: 434, endPoint x: 1046, endPoint y: 346, distance: 115.0
click at [975, 432] on button "Edit Order" at bounding box center [965, 434] width 88 height 38
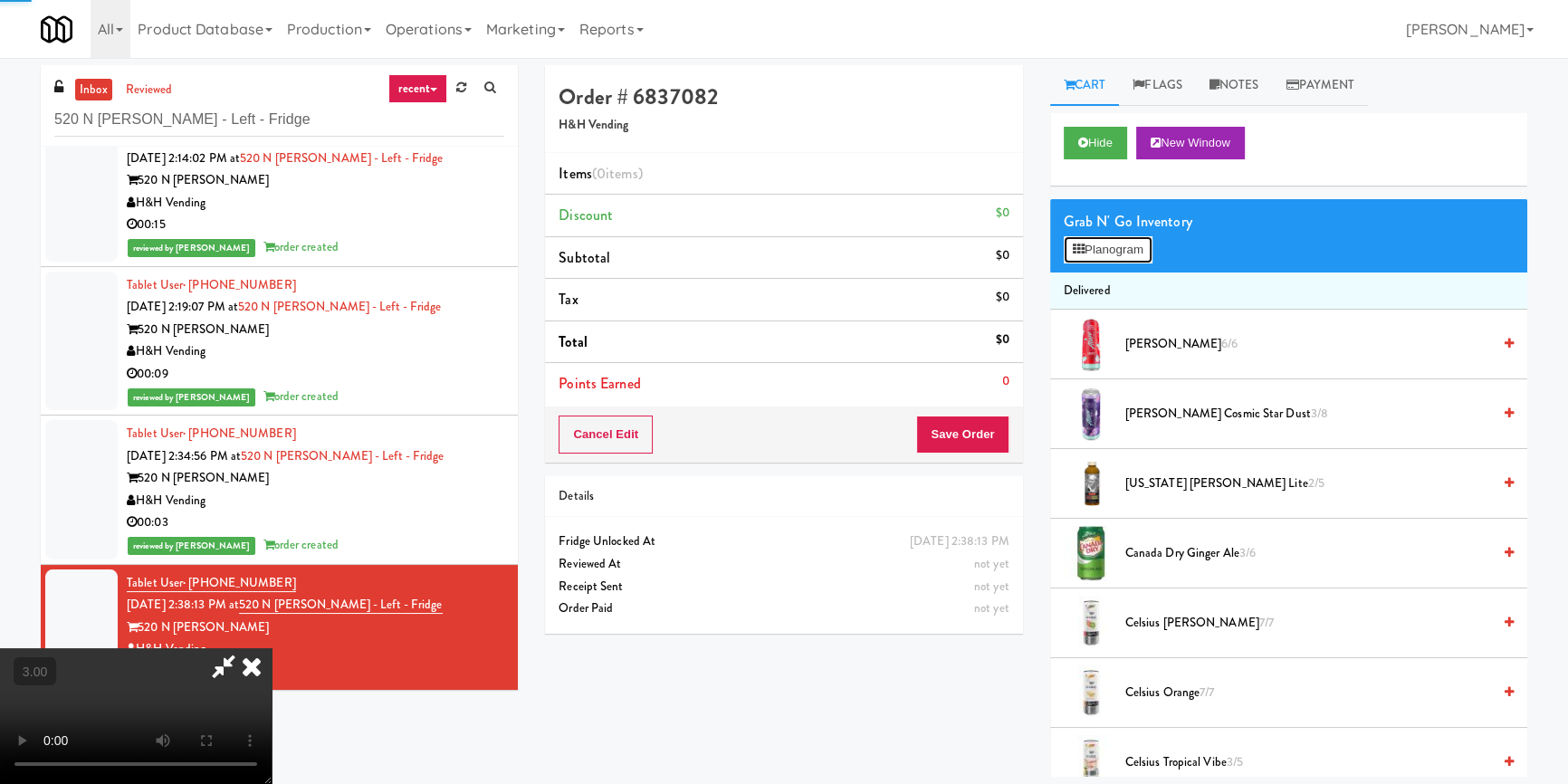
click at [1093, 244] on button "Planogram" at bounding box center [1108, 250] width 89 height 27
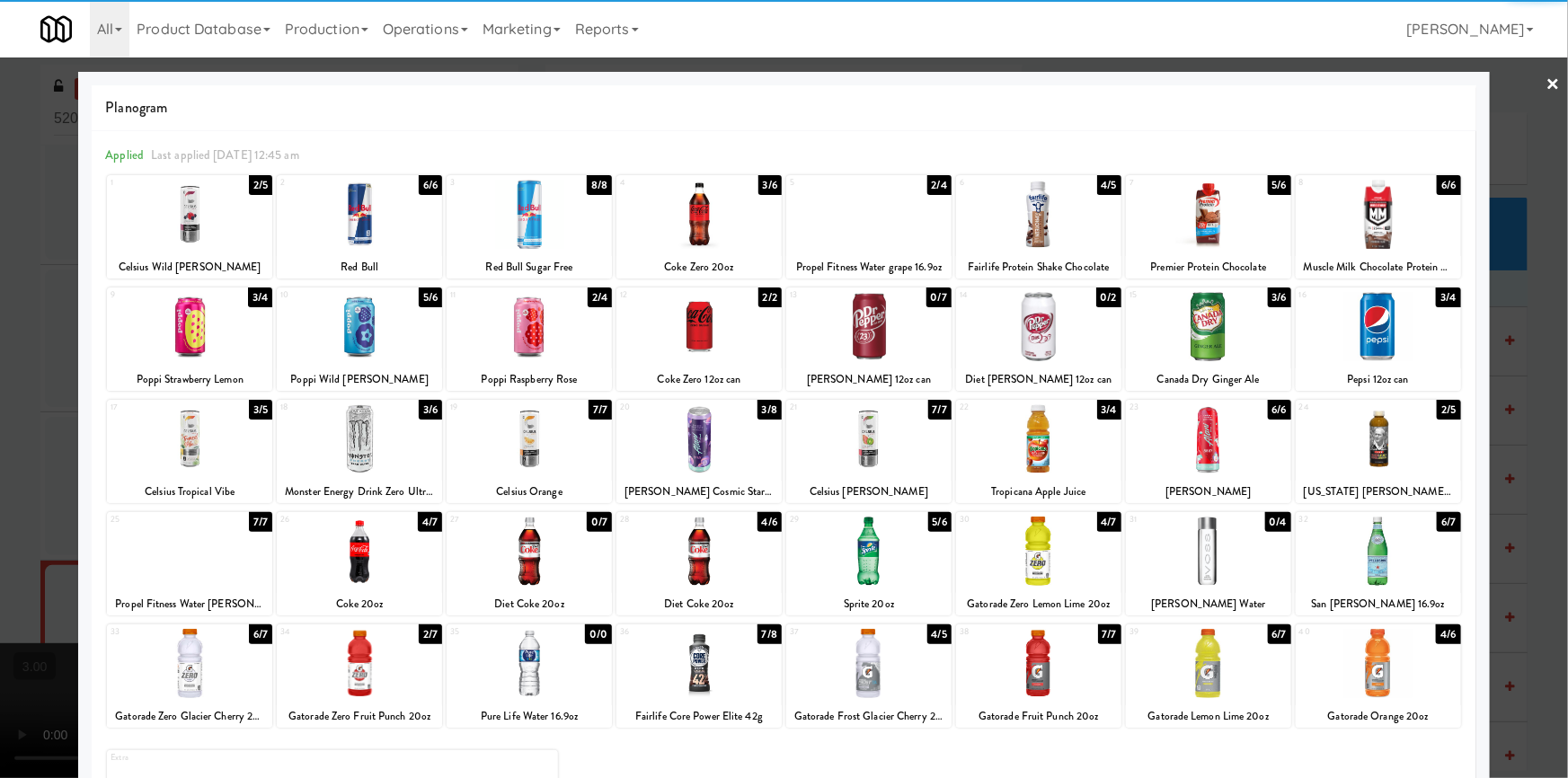
click at [719, 557] on div at bounding box center [699, 551] width 165 height 69
click at [0, 459] on div at bounding box center [784, 389] width 1568 height 778
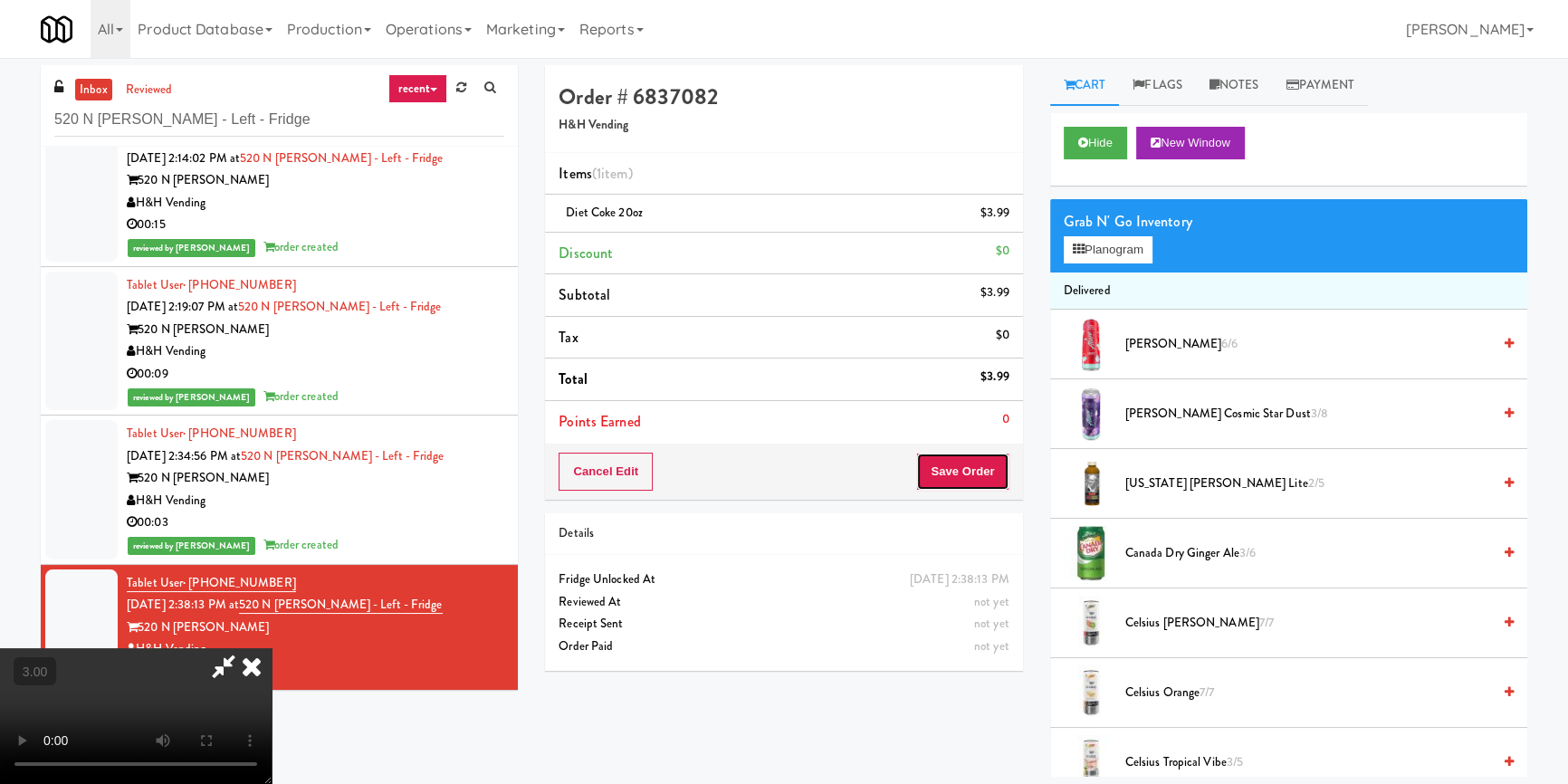
click at [962, 471] on button "Save Order" at bounding box center [963, 471] width 93 height 38
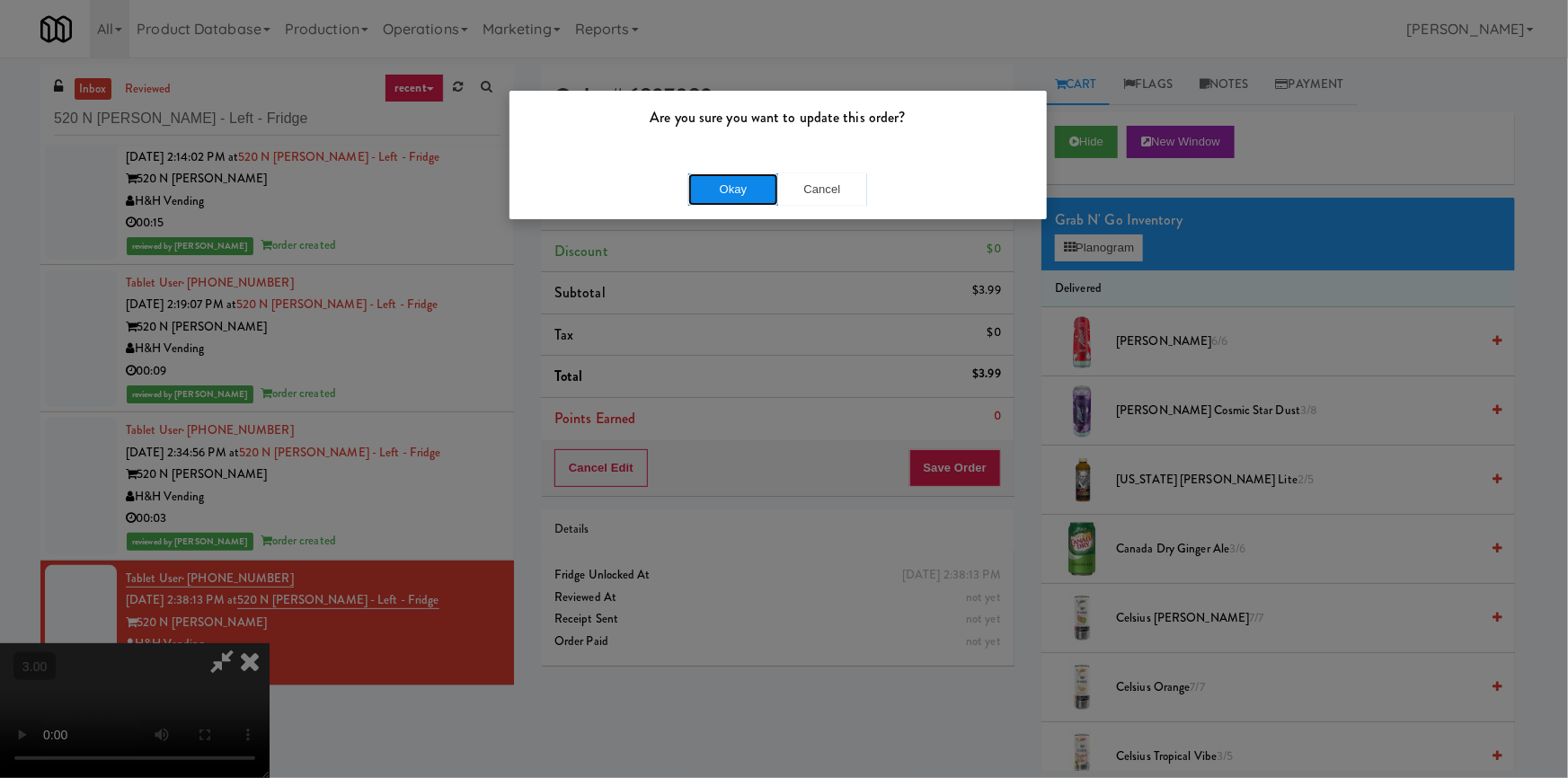
click at [732, 194] on button "Okay" at bounding box center [733, 190] width 90 height 33
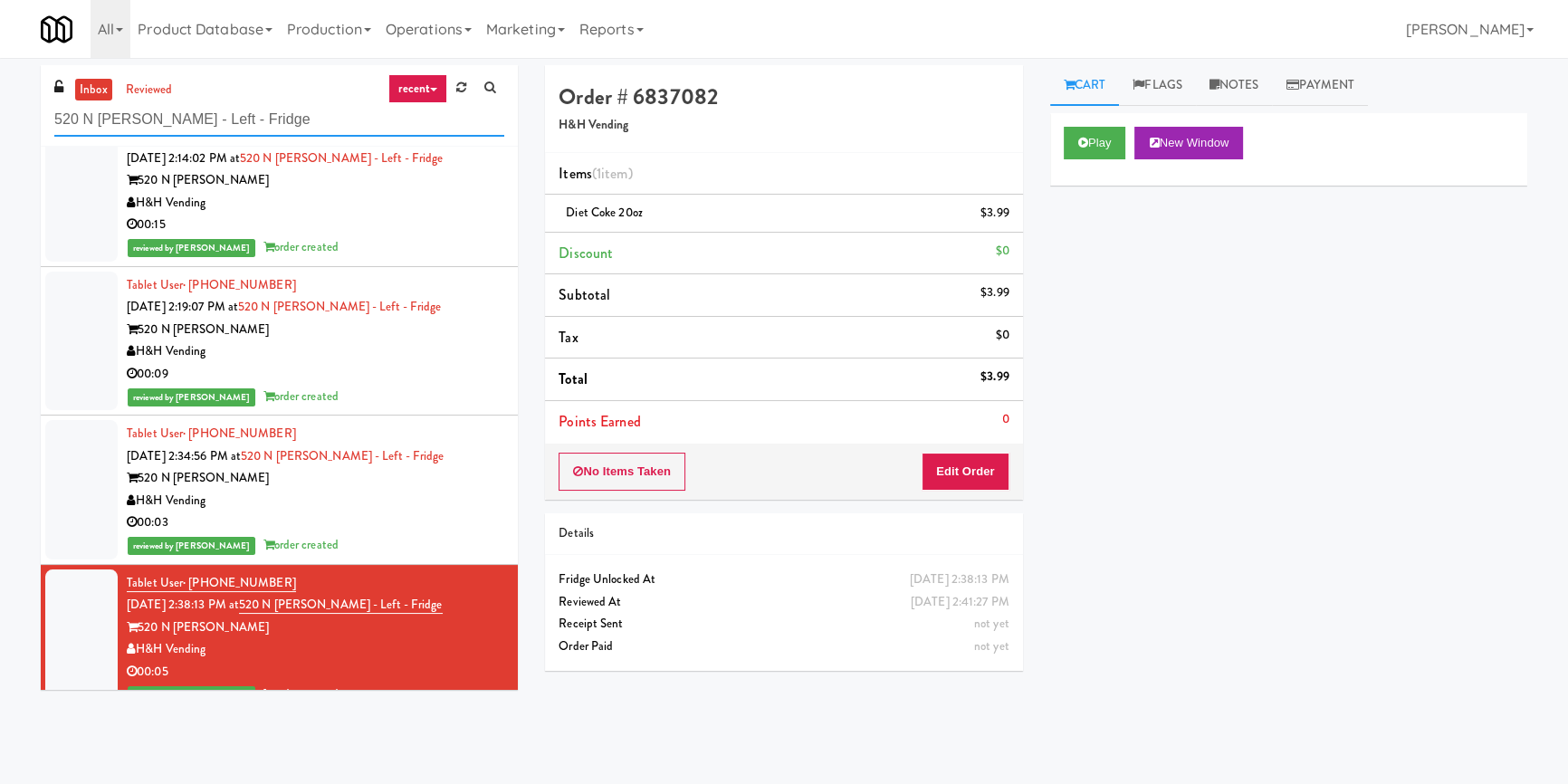
click at [281, 121] on input "520 N [PERSON_NAME] - Left - Fridge" at bounding box center [279, 120] width 450 height 34
paste input "Alloy 1"
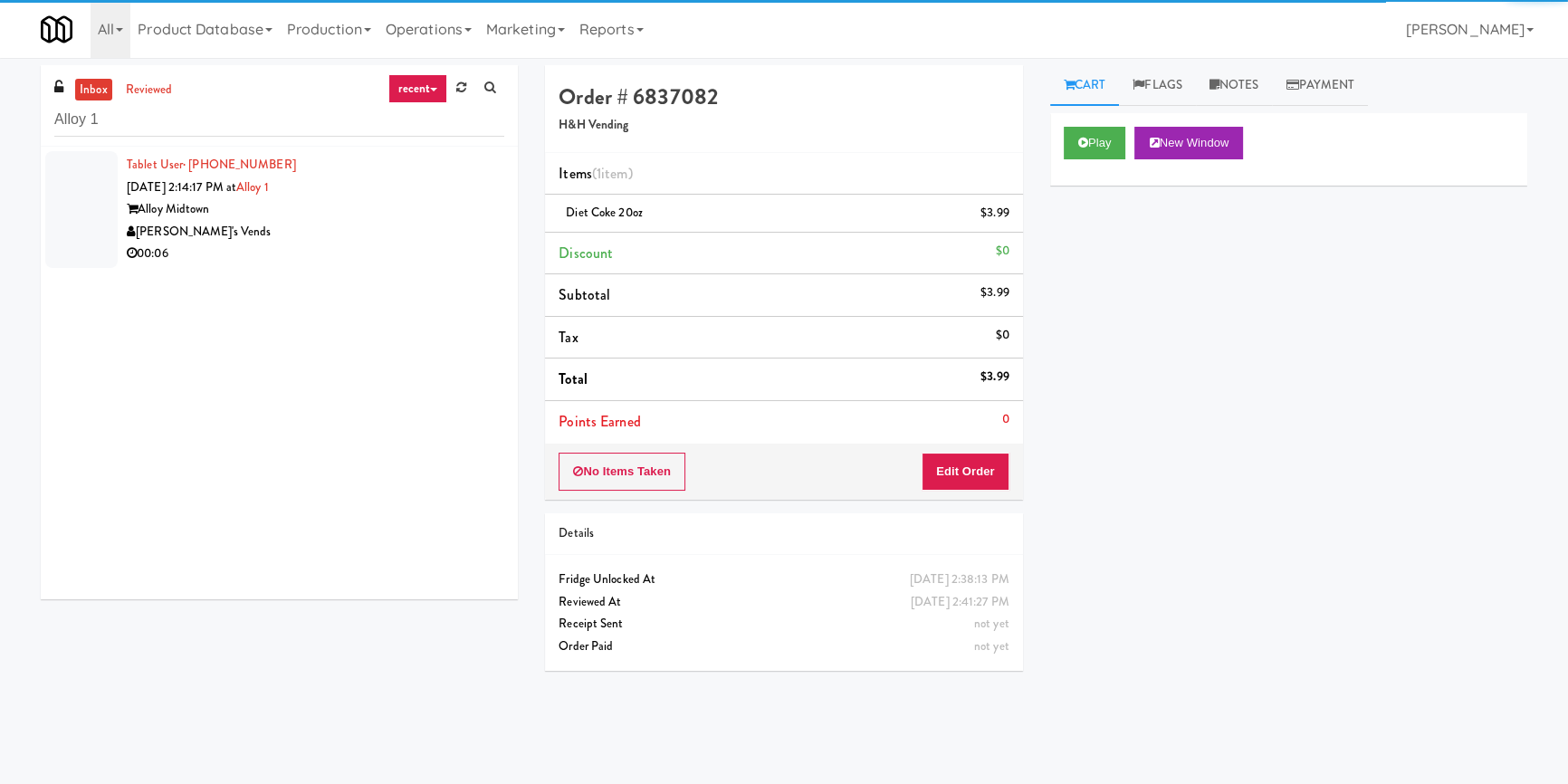
drag, startPoint x: 419, startPoint y: 212, endPoint x: 432, endPoint y: 217, distance: 13.9
click at [420, 214] on div "Alloy Midtown" at bounding box center [315, 209] width 378 height 22
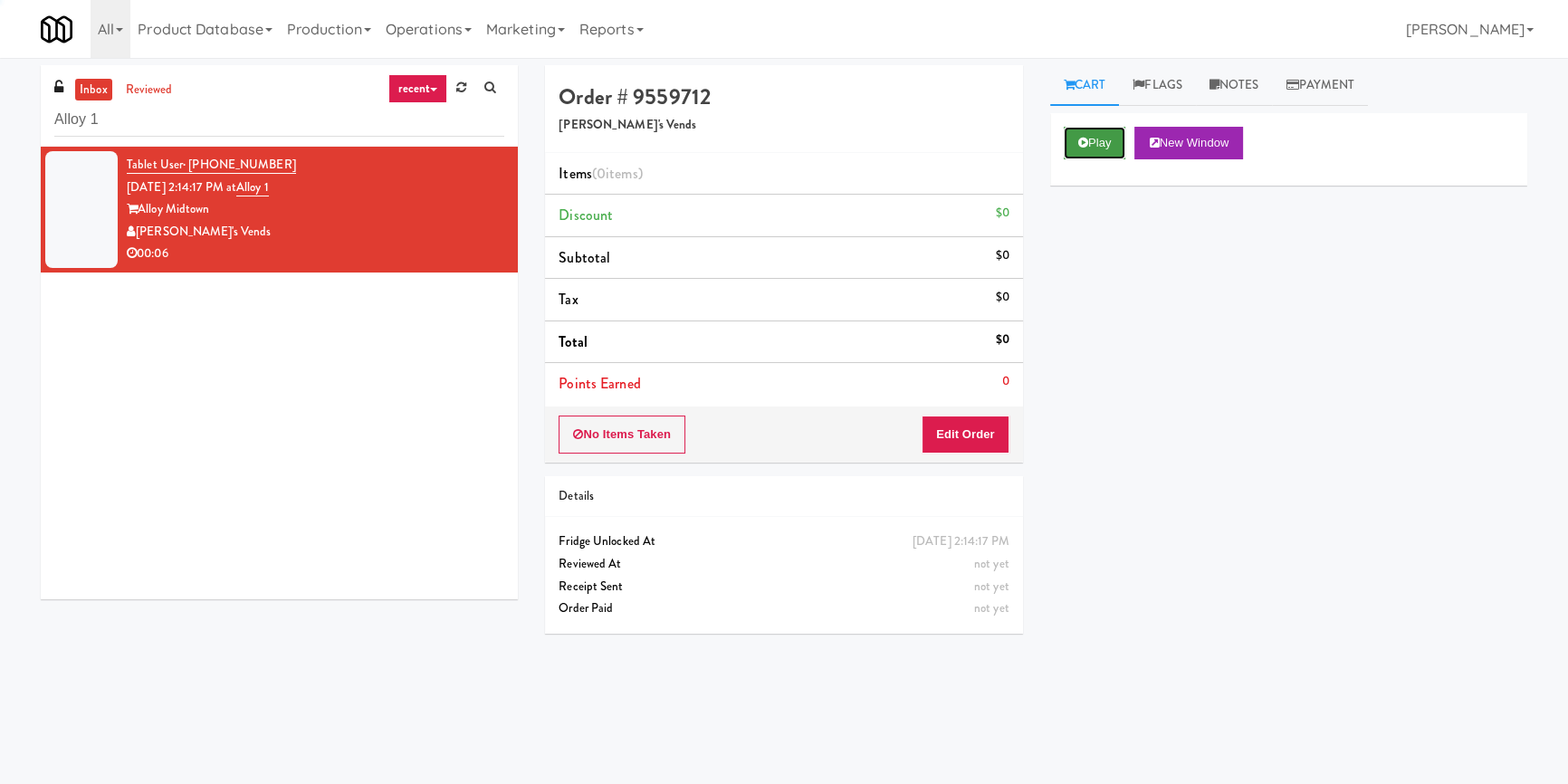
click at [1093, 148] on button "Play" at bounding box center [1095, 143] width 63 height 33
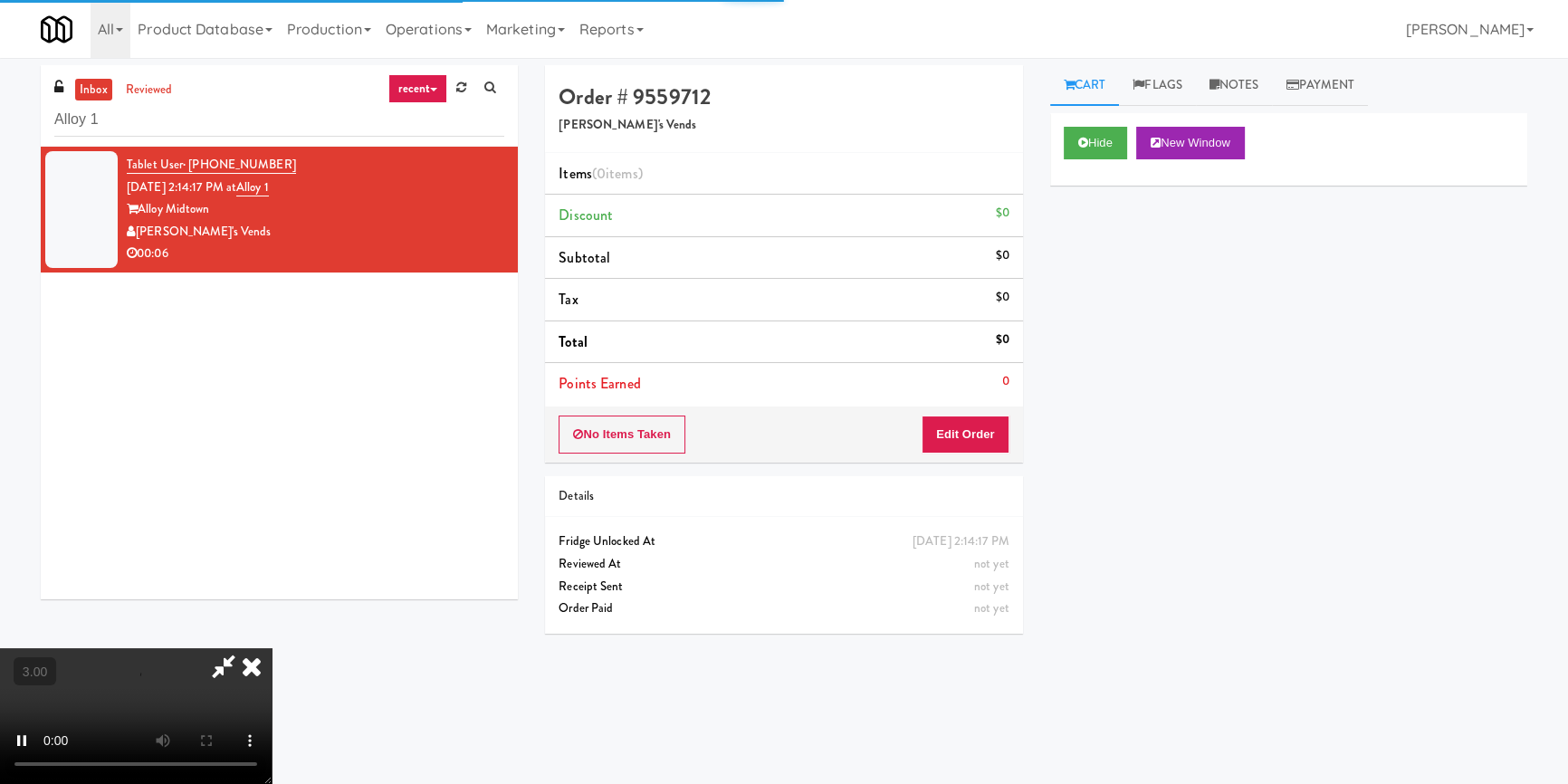
click at [1099, 242] on div "Hide New Window Primary Flag Clear Flag if unable to determine what was taken o…" at bounding box center [1289, 452] width 477 height 679
click at [984, 444] on button "Edit Order" at bounding box center [965, 434] width 88 height 38
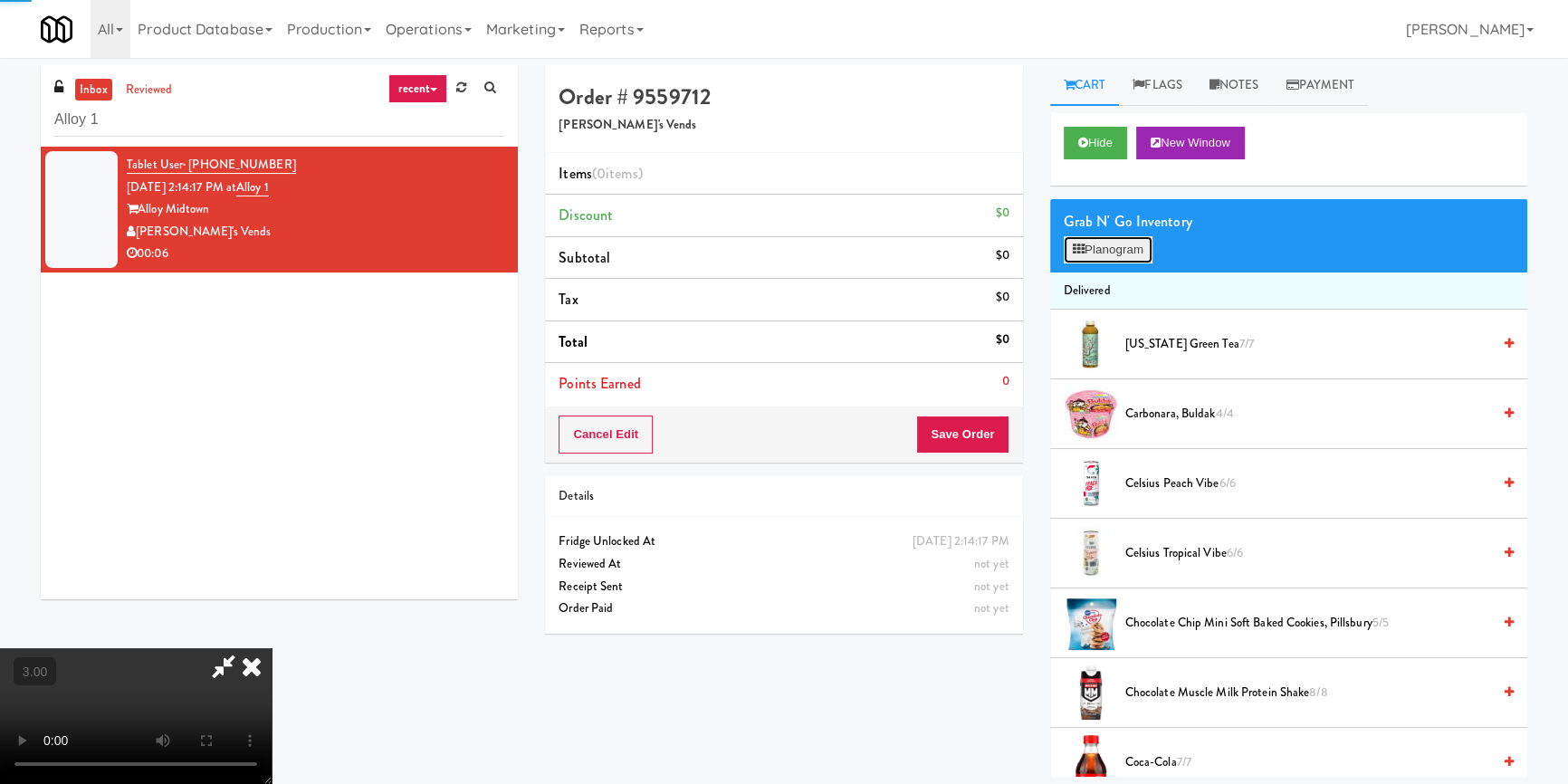
click at [1125, 254] on button "Planogram" at bounding box center [1108, 250] width 89 height 27
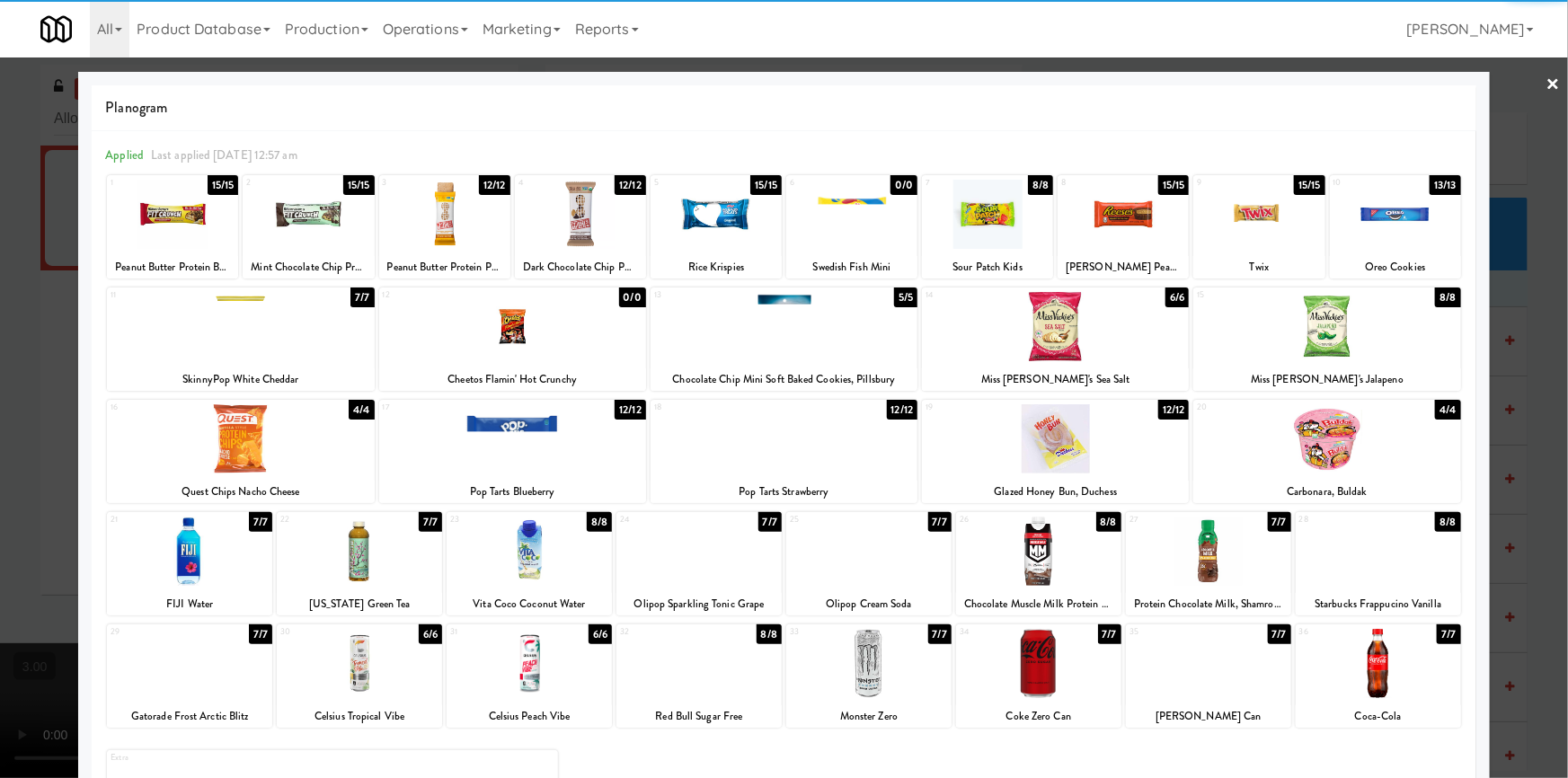
click at [369, 675] on div at bounding box center [359, 663] width 165 height 69
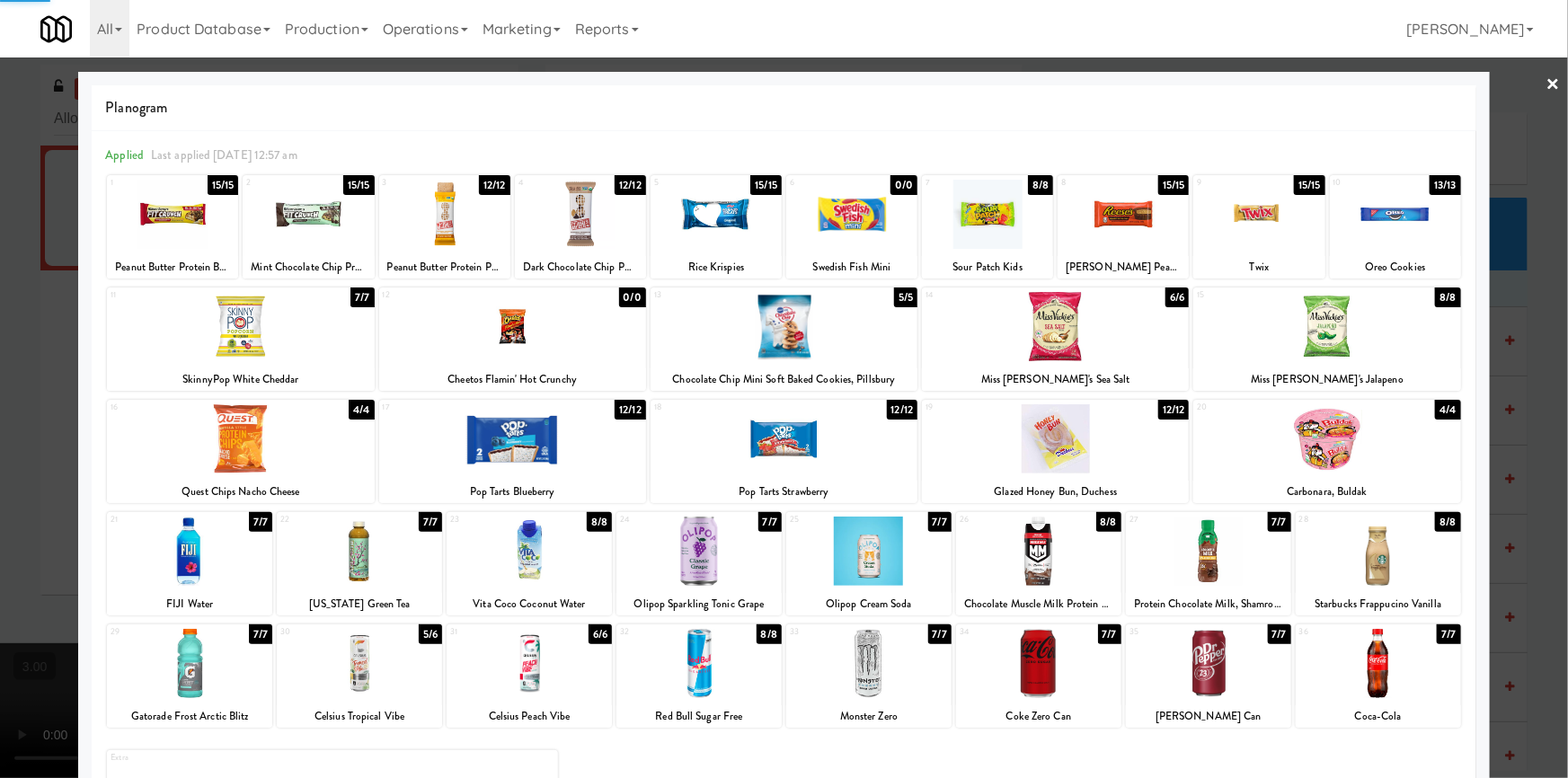
click at [6, 538] on div at bounding box center [784, 389] width 1568 height 778
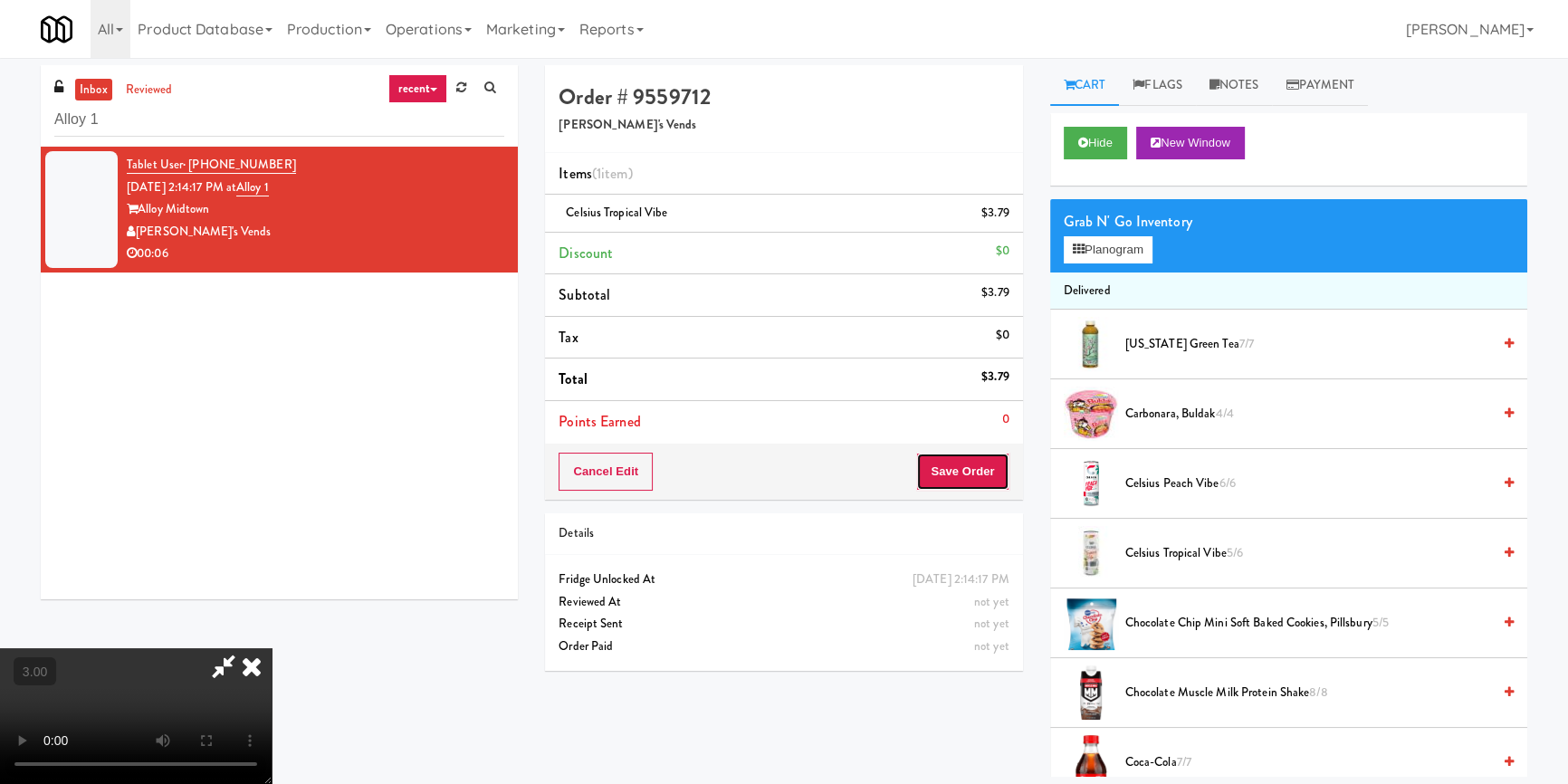
click at [981, 476] on button "Save Order" at bounding box center [963, 471] width 93 height 38
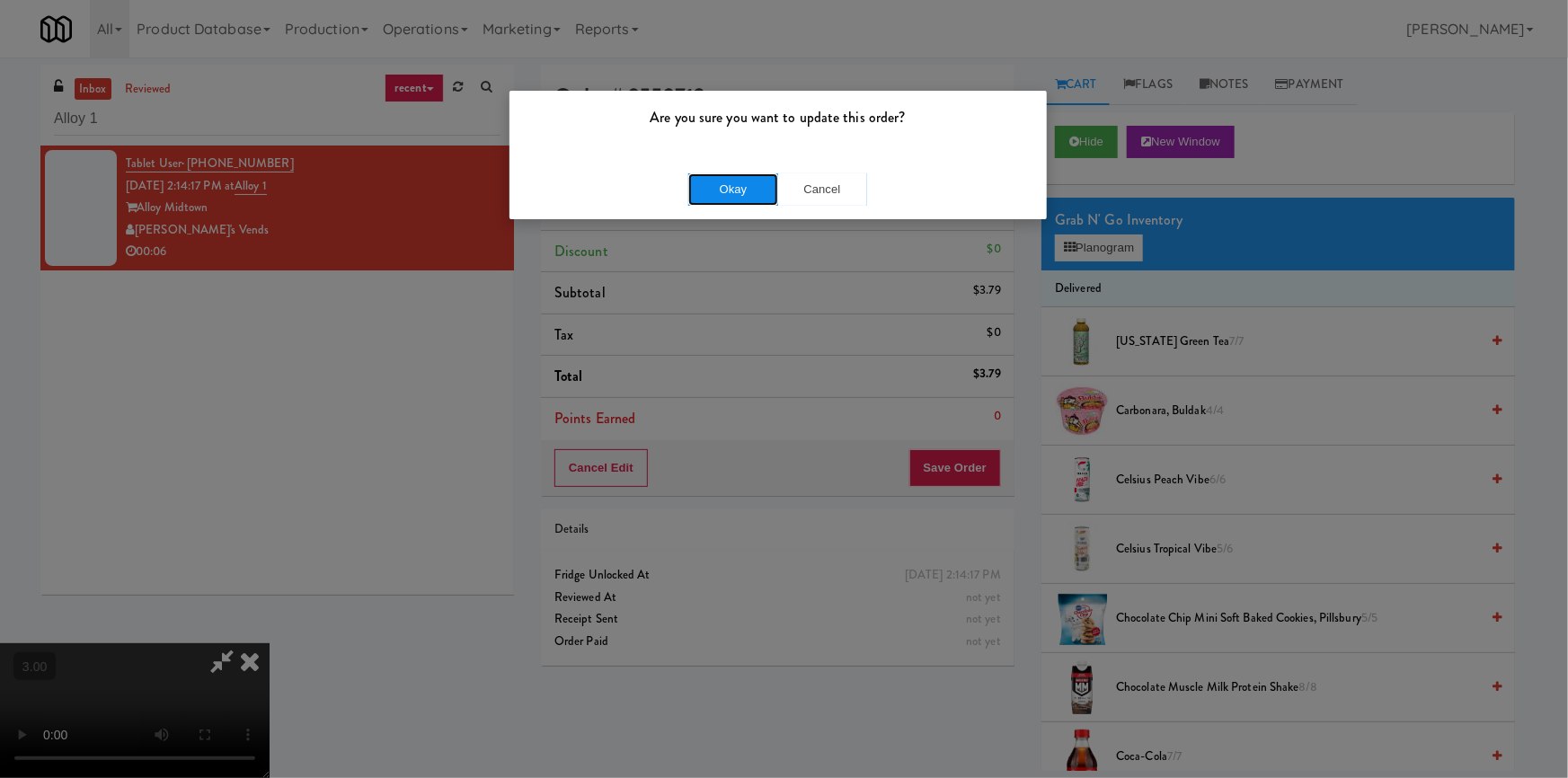
click at [715, 189] on button "Okay" at bounding box center [733, 190] width 90 height 33
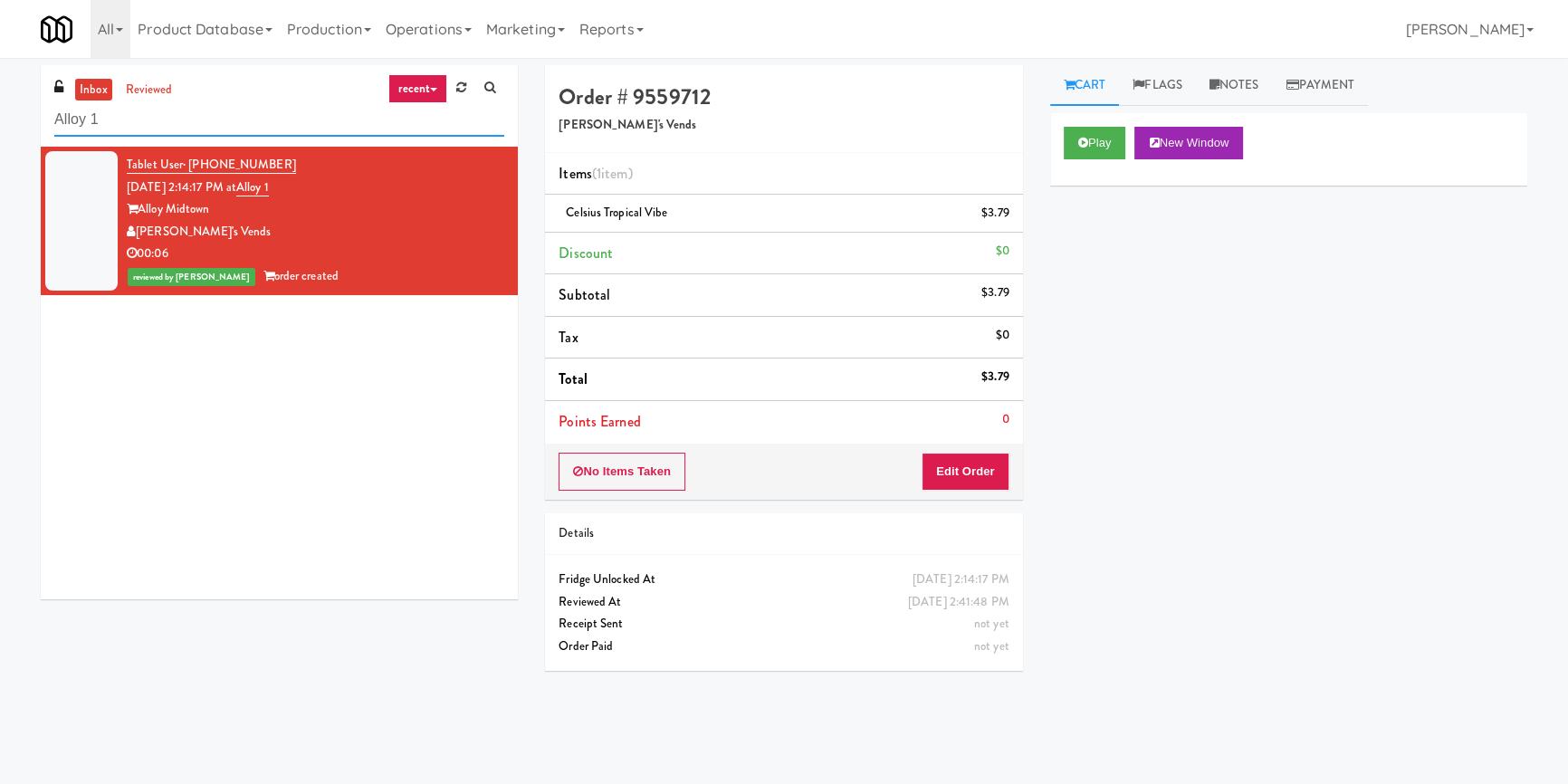
click at [281, 118] on input "Alloy 1" at bounding box center [279, 120] width 450 height 34
paste input "Park Place - Cooler - Left"
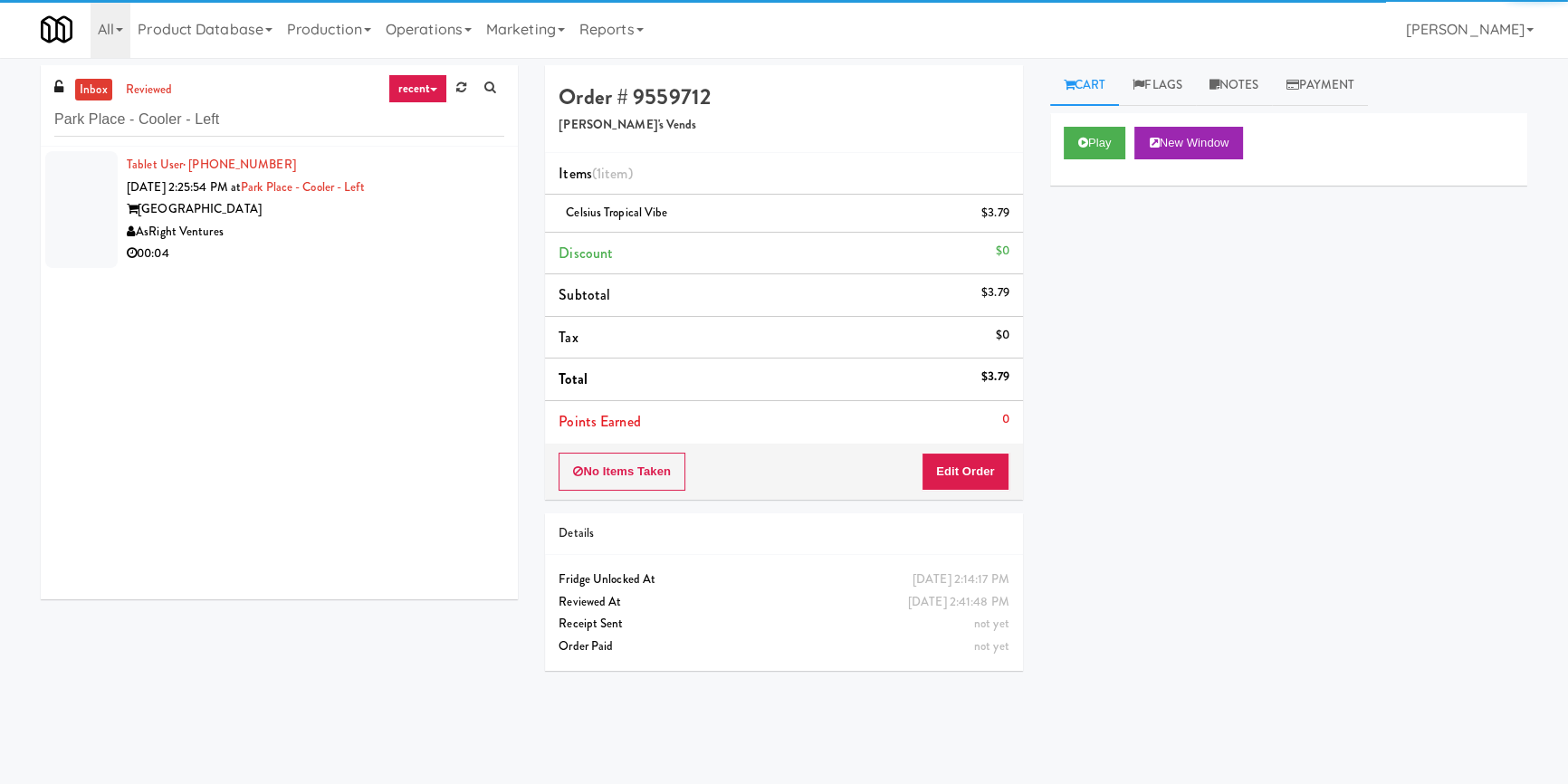
click at [441, 221] on div "AsRight Ventures" at bounding box center [315, 232] width 378 height 22
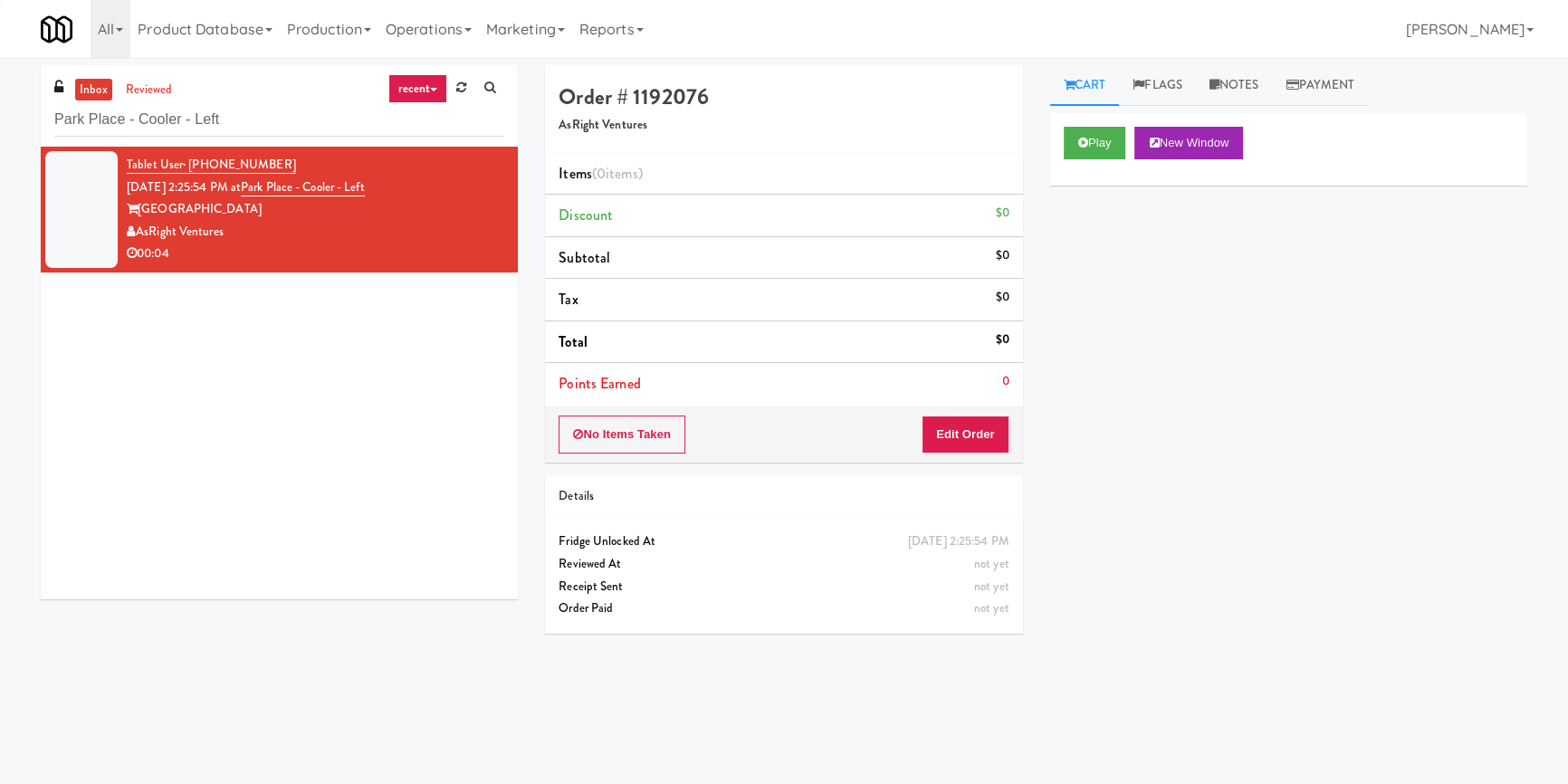
click at [1058, 154] on div "Play New Window" at bounding box center [1289, 149] width 477 height 72
click at [1081, 152] on button "Play" at bounding box center [1095, 143] width 63 height 33
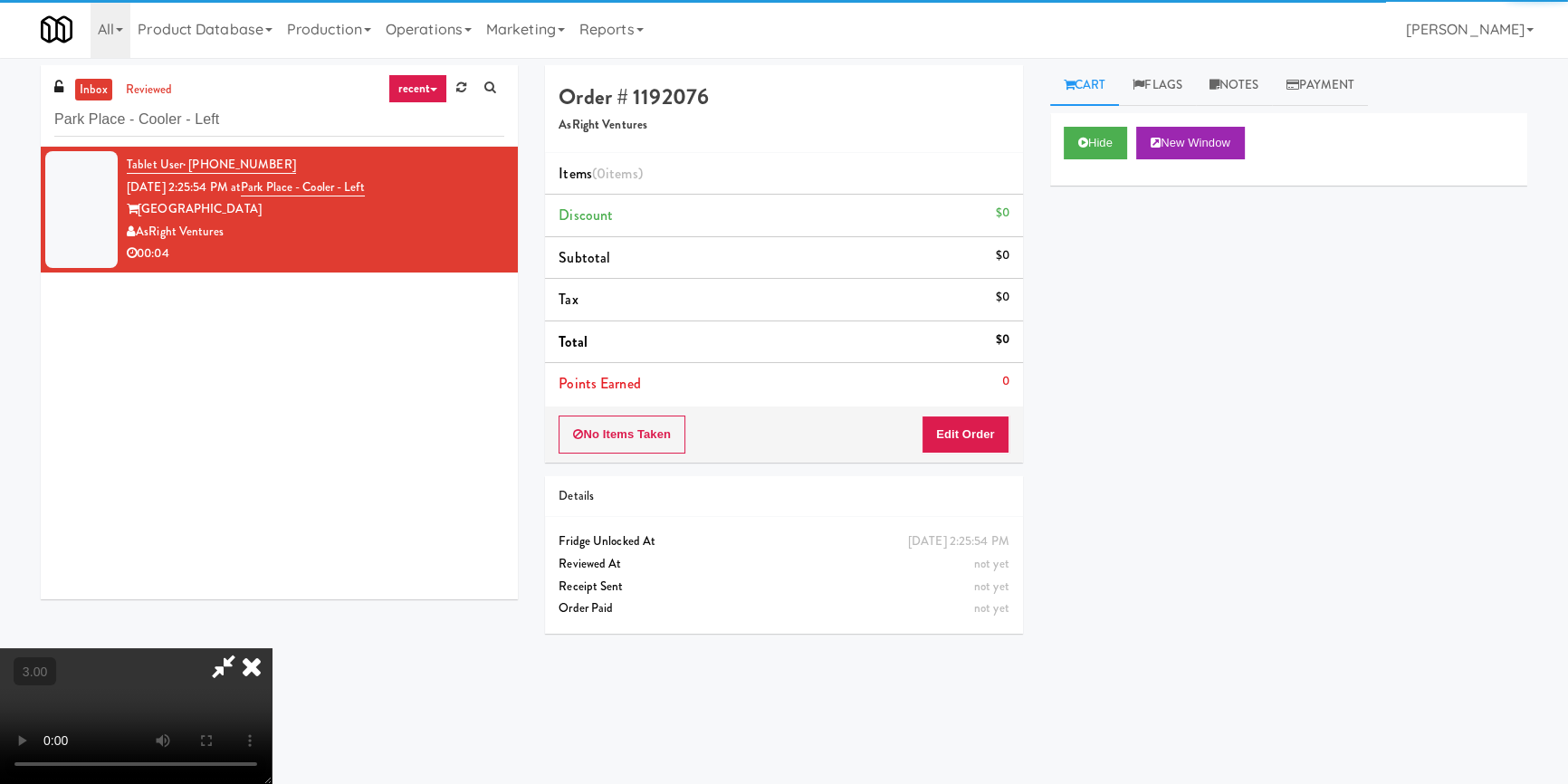
click at [1115, 232] on div "Hide New Window Primary Flag Clear Flag if unable to determine what was taken o…" at bounding box center [1289, 452] width 477 height 679
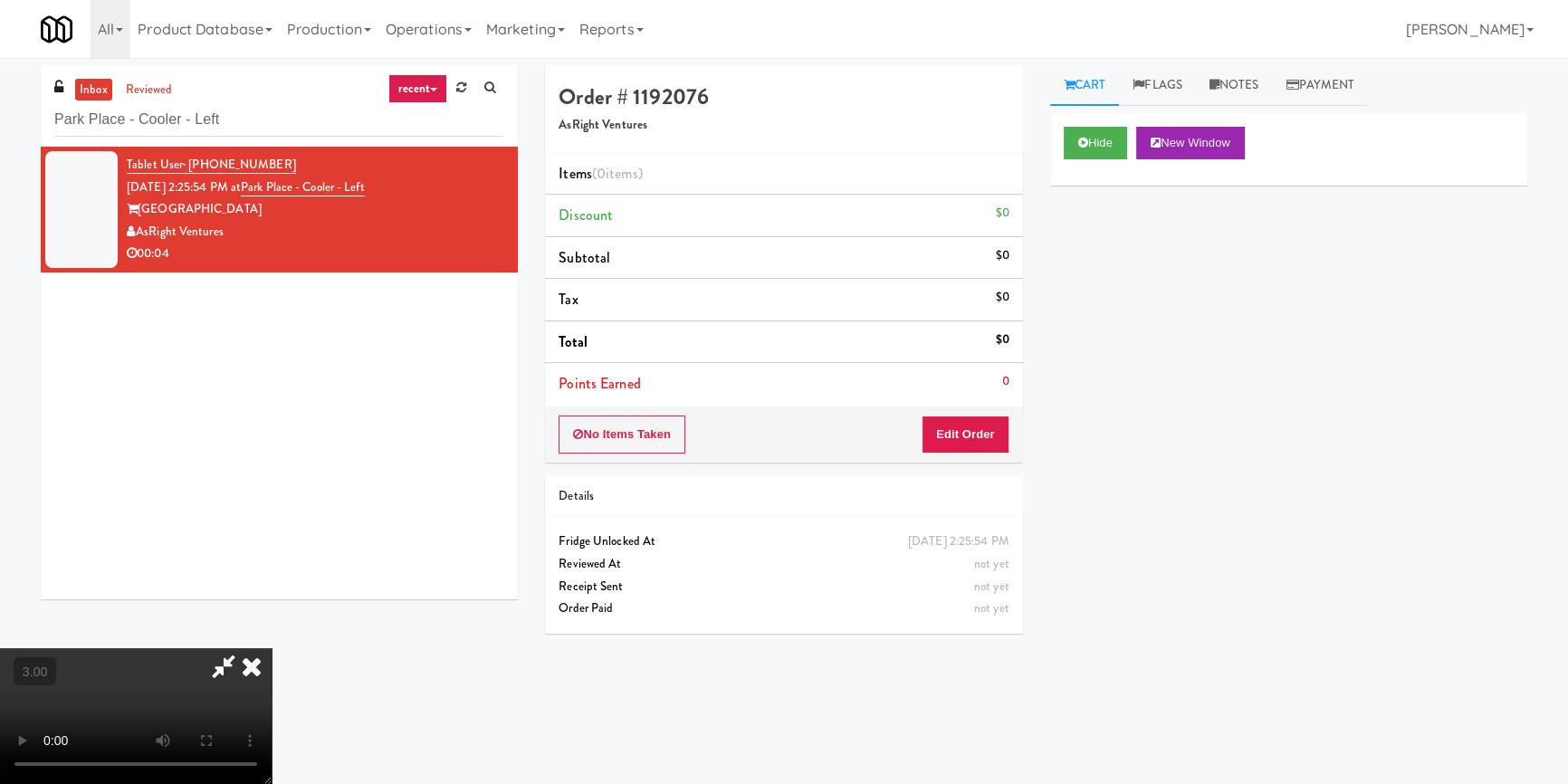
click at [1074, 324] on div "Hide New Window Primary Flag Clear Flag if unable to determine what was taken o…" at bounding box center [1289, 452] width 477 height 679
click at [1097, 145] on button "Hide" at bounding box center [1096, 143] width 64 height 33
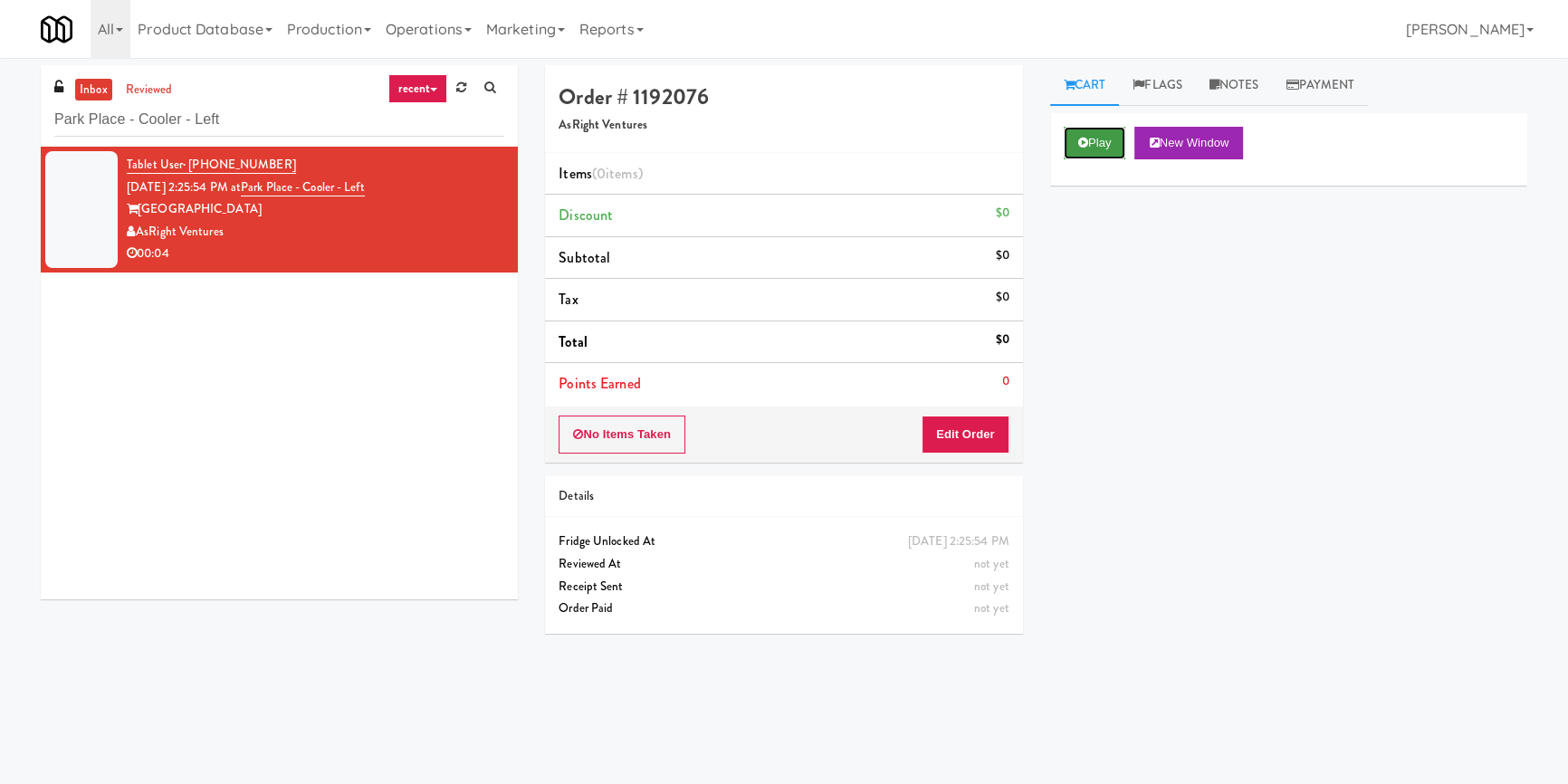
click at [1097, 145] on button "Play" at bounding box center [1095, 143] width 63 height 33
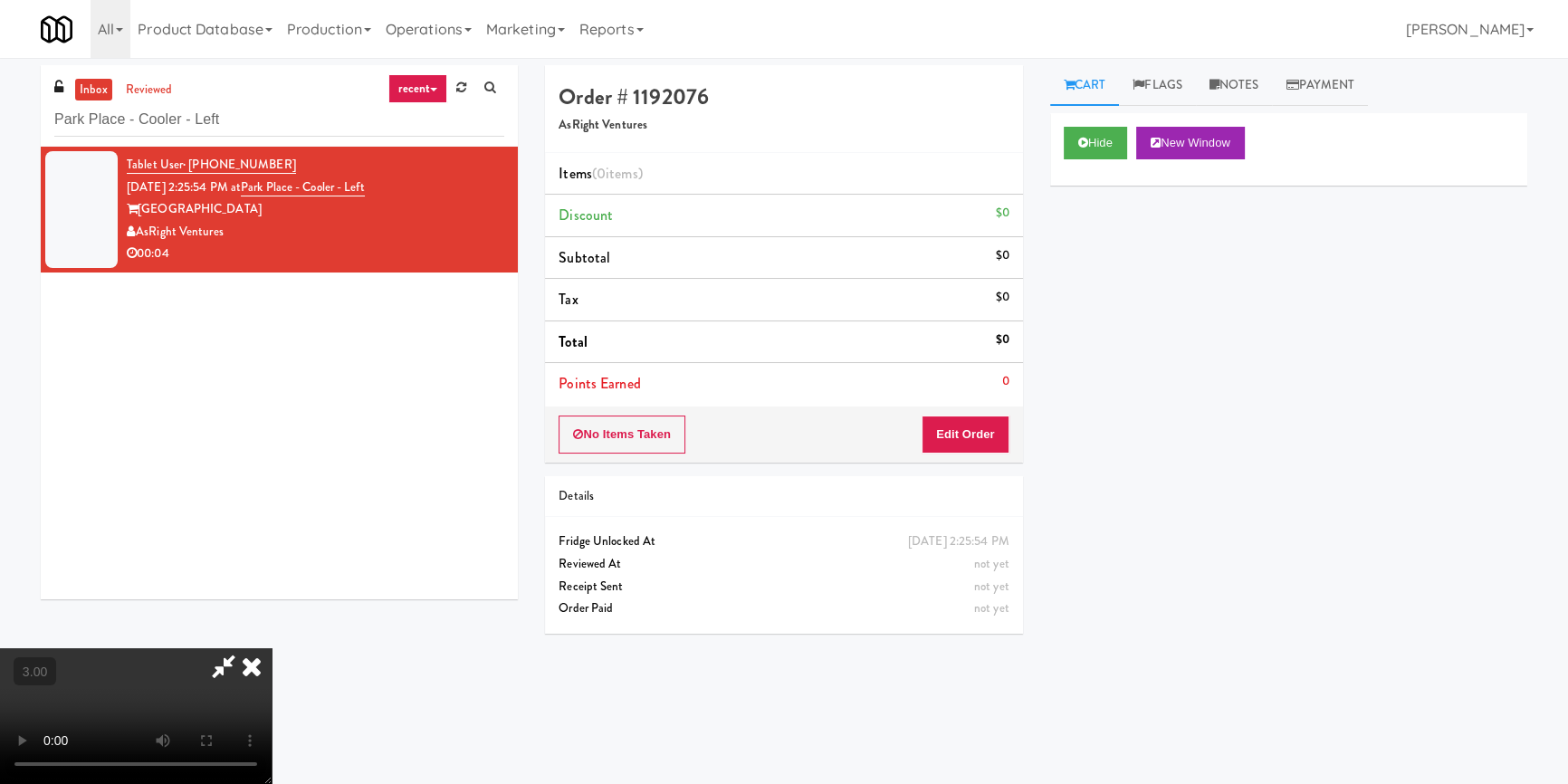
click at [271, 648] on video at bounding box center [135, 715] width 271 height 136
click at [988, 428] on button "Edit Order" at bounding box center [965, 434] width 88 height 38
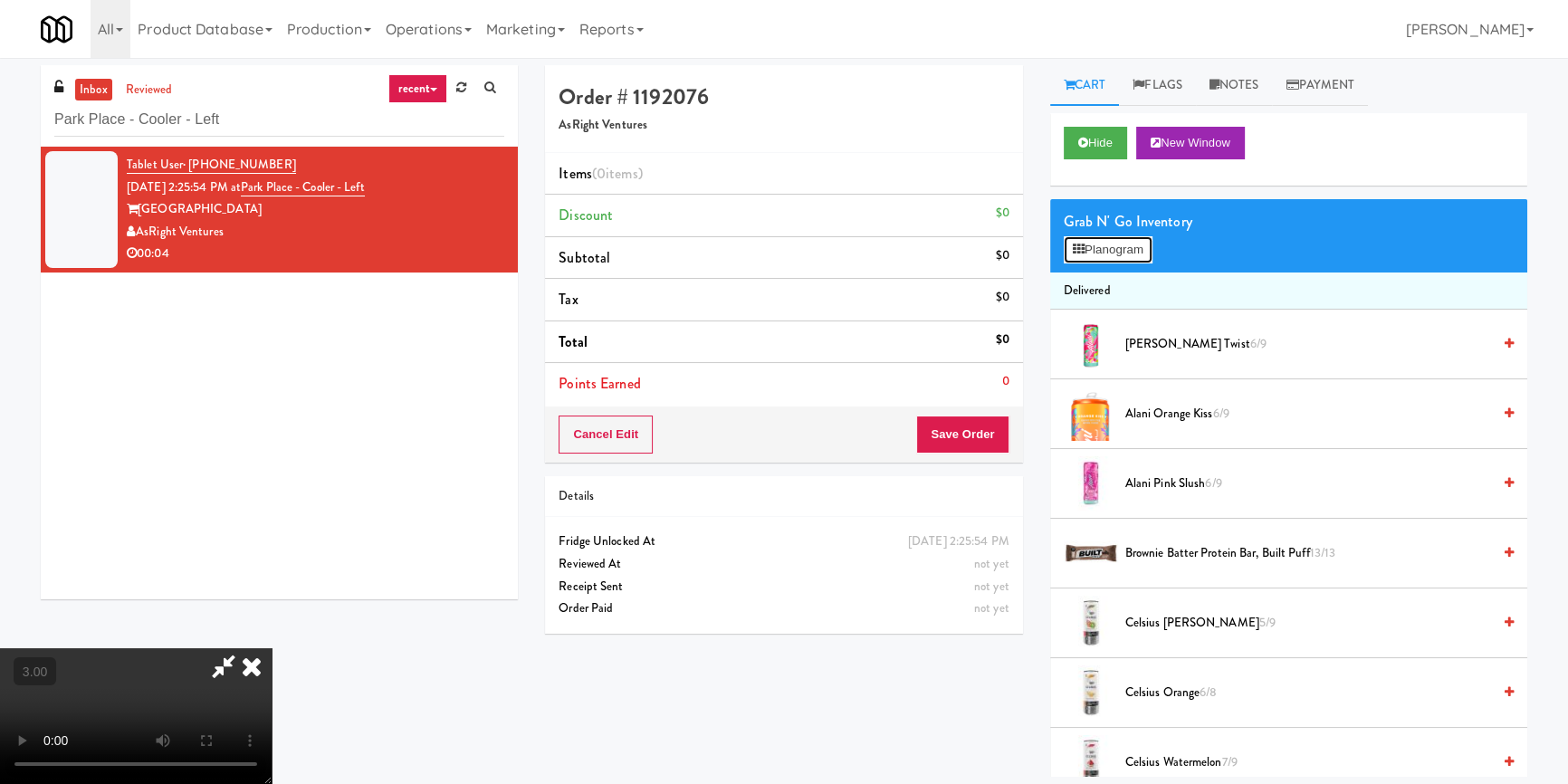
click at [1125, 238] on button "Planogram" at bounding box center [1108, 250] width 89 height 27
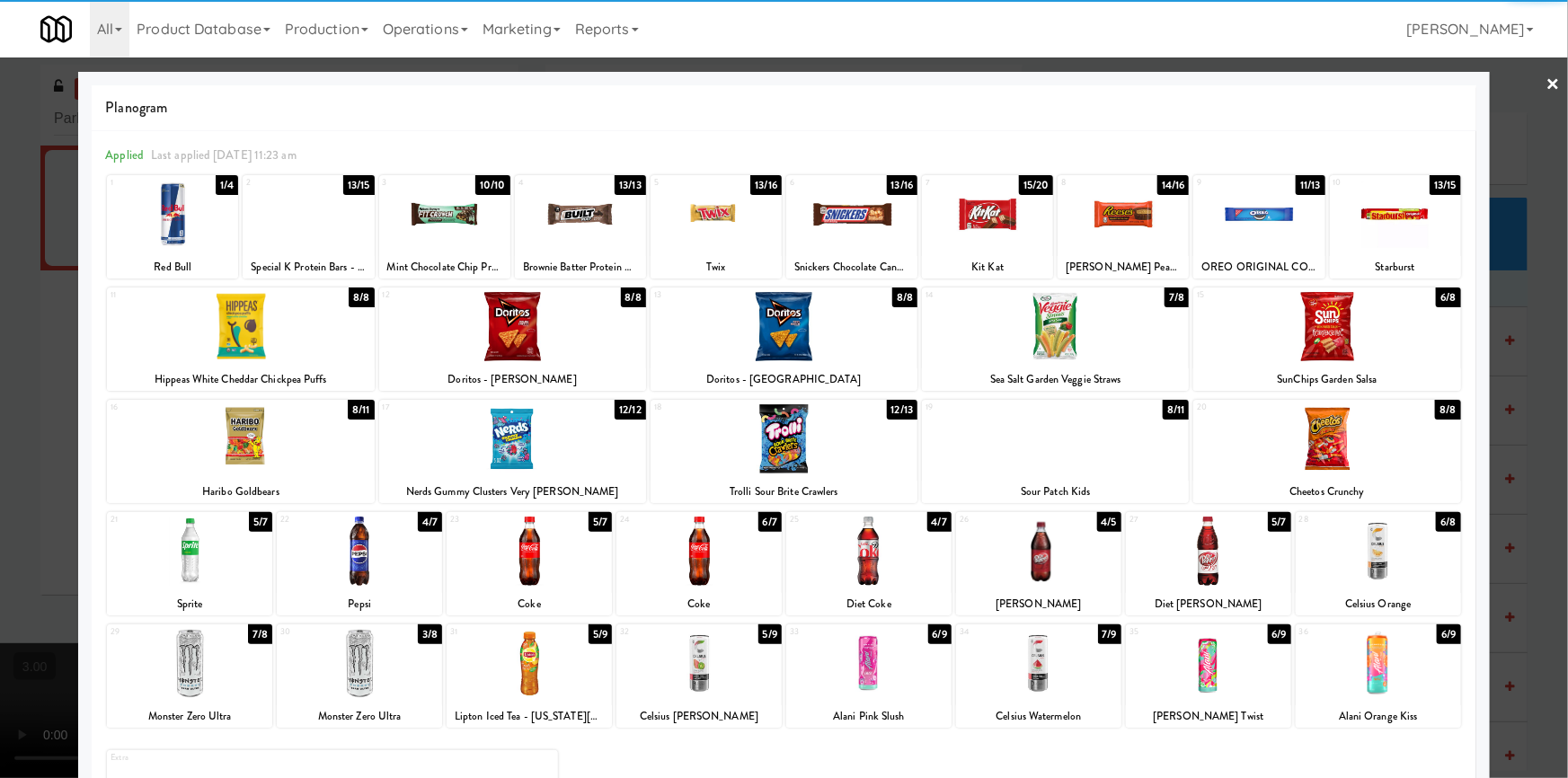
click at [363, 665] on div at bounding box center [359, 663] width 165 height 69
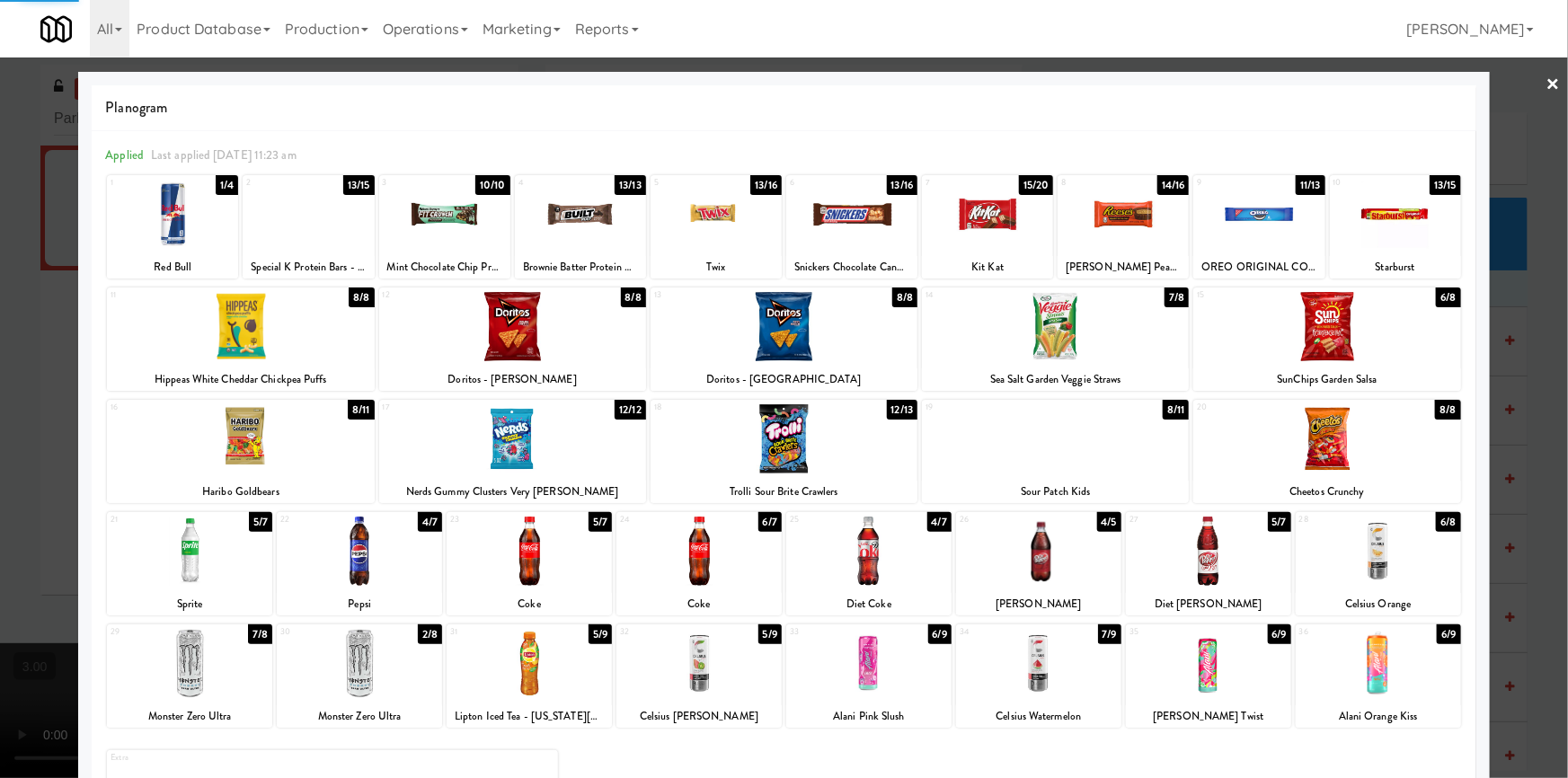
click at [0, 556] on div at bounding box center [784, 389] width 1568 height 778
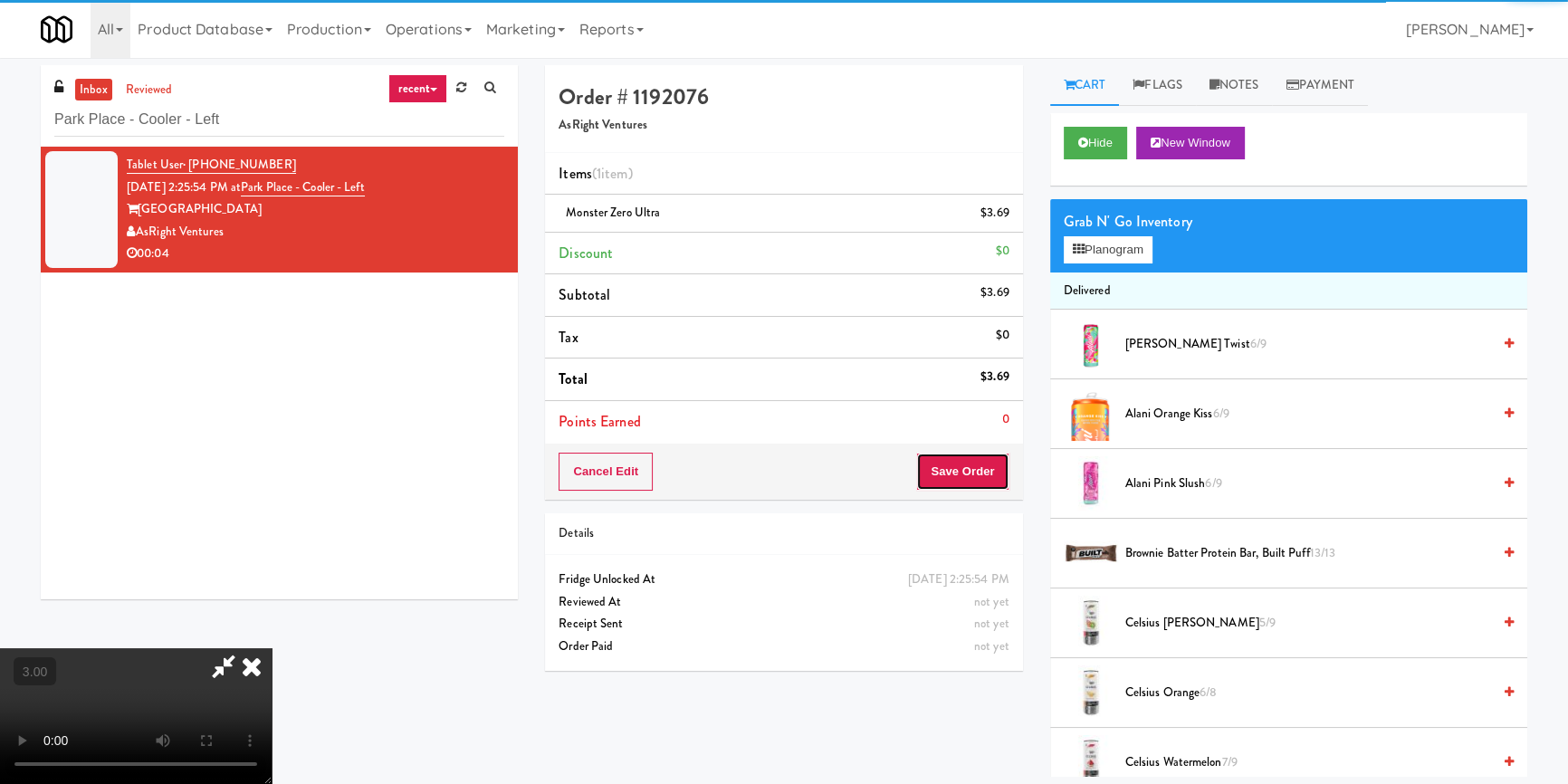
click at [971, 480] on button "Save Order" at bounding box center [963, 471] width 93 height 38
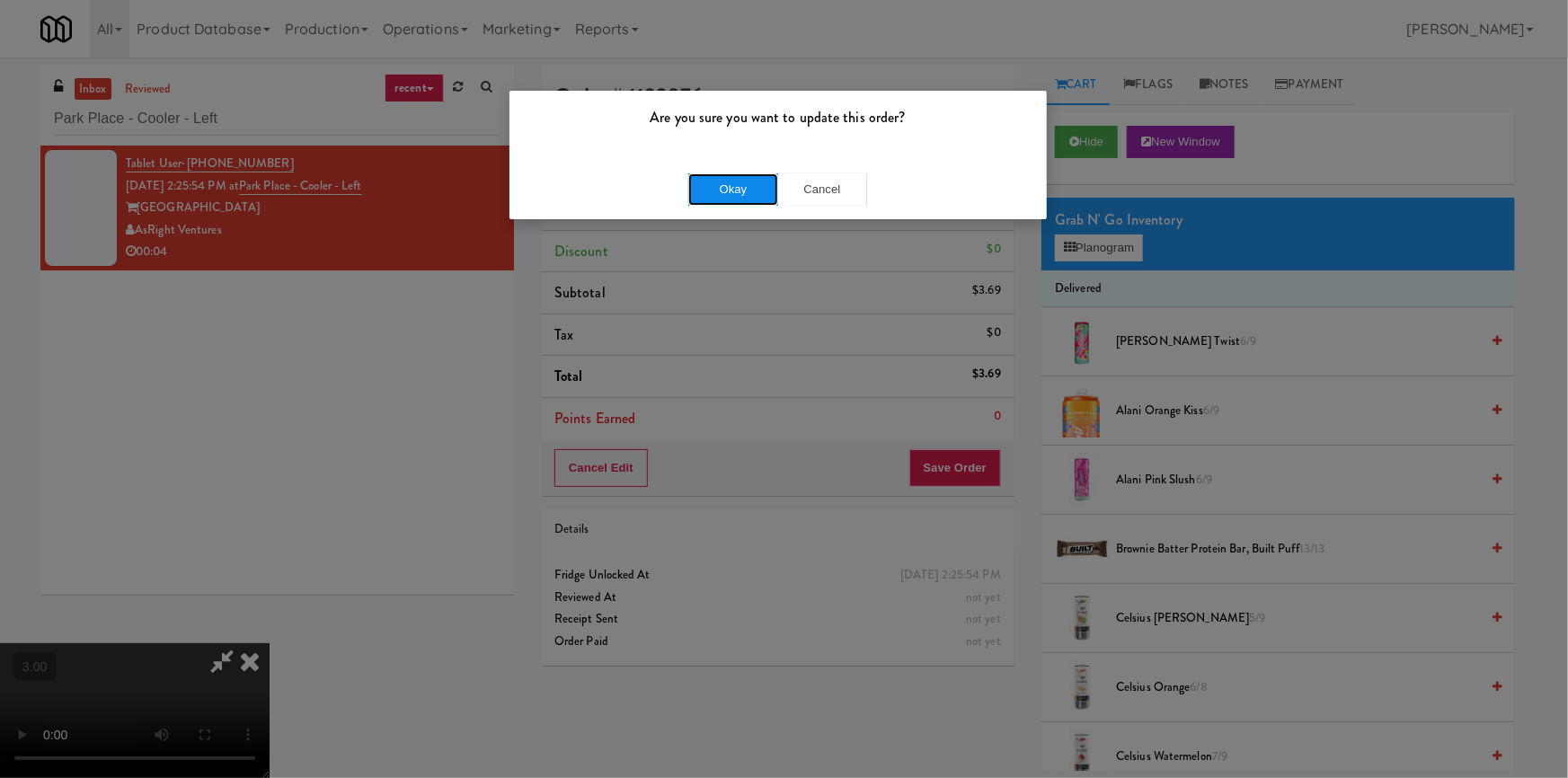
click at [727, 193] on button "Okay" at bounding box center [733, 190] width 90 height 33
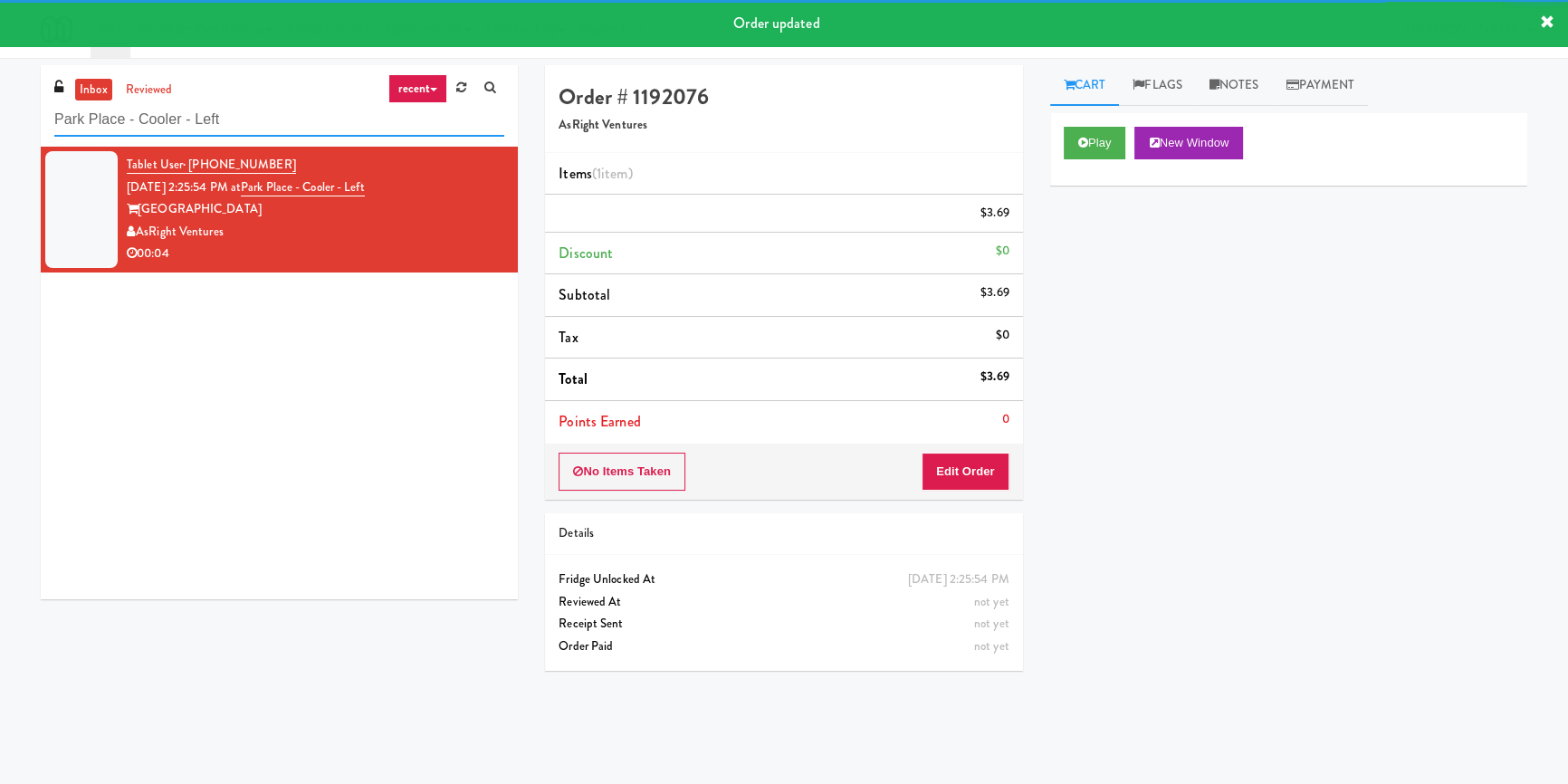
click at [303, 130] on input "Park Place - Cooler - Left" at bounding box center [279, 120] width 450 height 34
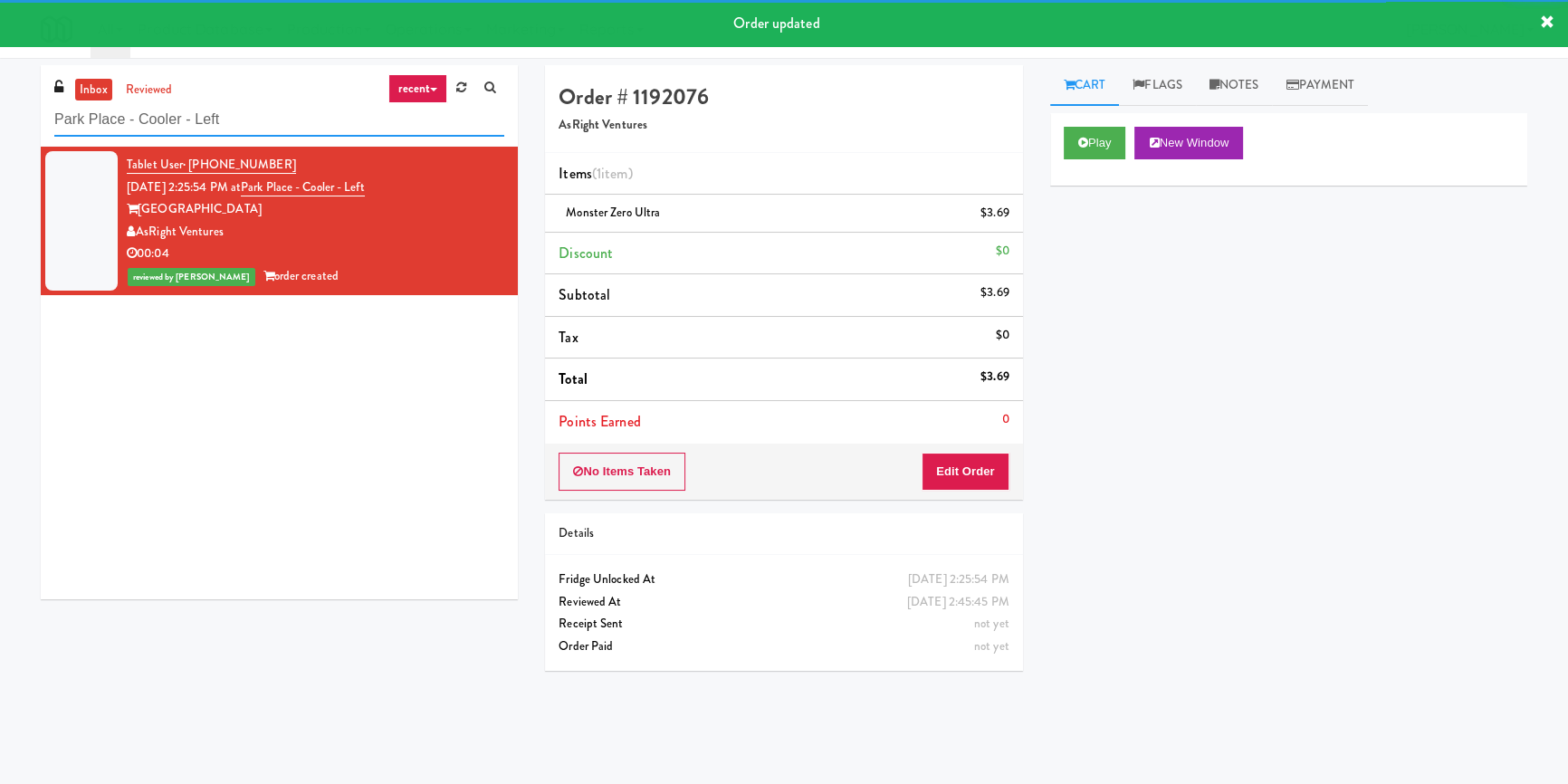
click at [303, 130] on input "Park Place - Cooler - Left" at bounding box center [279, 120] width 450 height 34
paste input "ntry Field Two!"
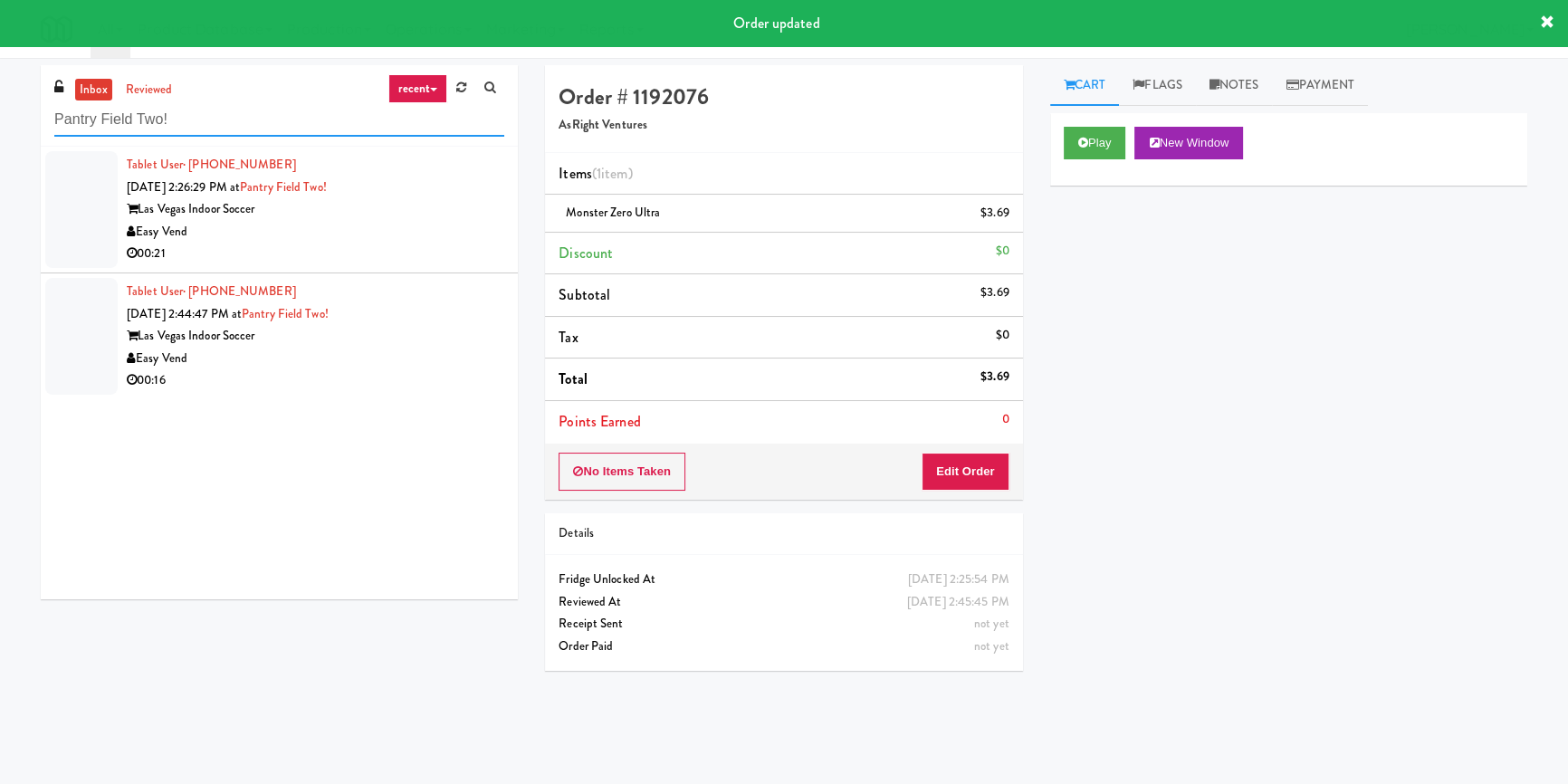
type input "Pantry Field Two!"
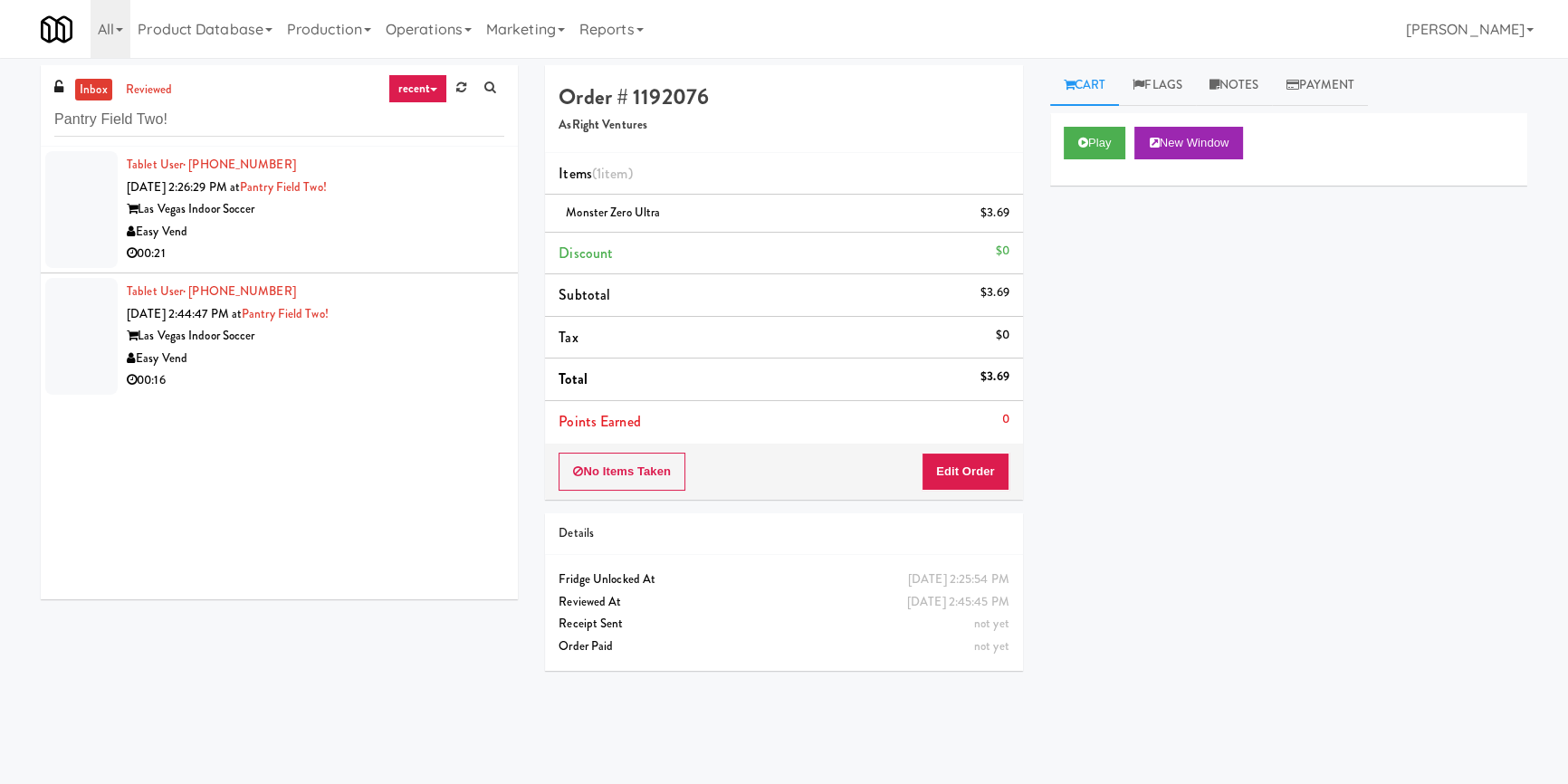
click at [450, 238] on div "Easy Vend" at bounding box center [315, 232] width 378 height 22
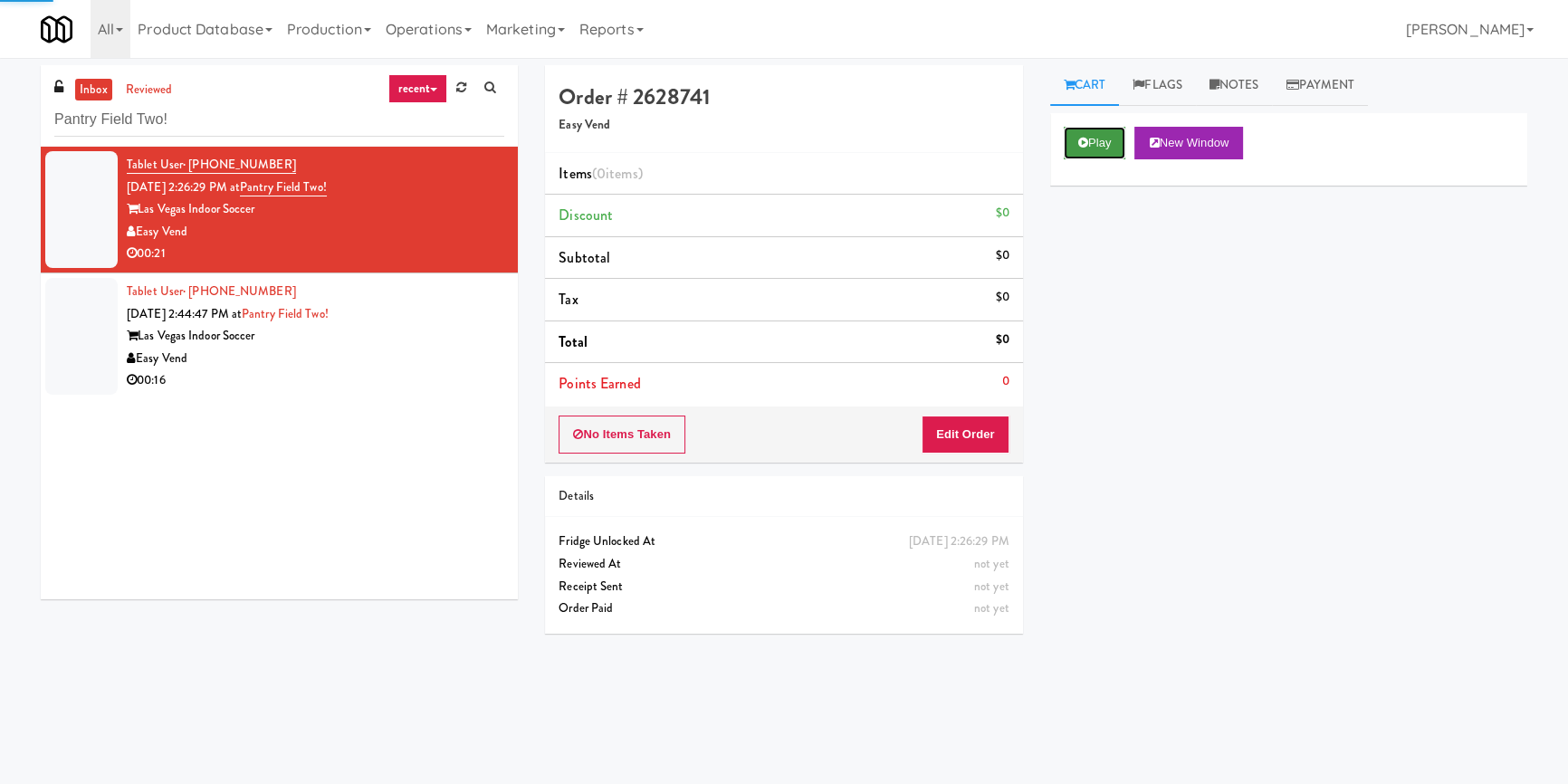
click at [1122, 139] on button "Play" at bounding box center [1095, 143] width 63 height 33
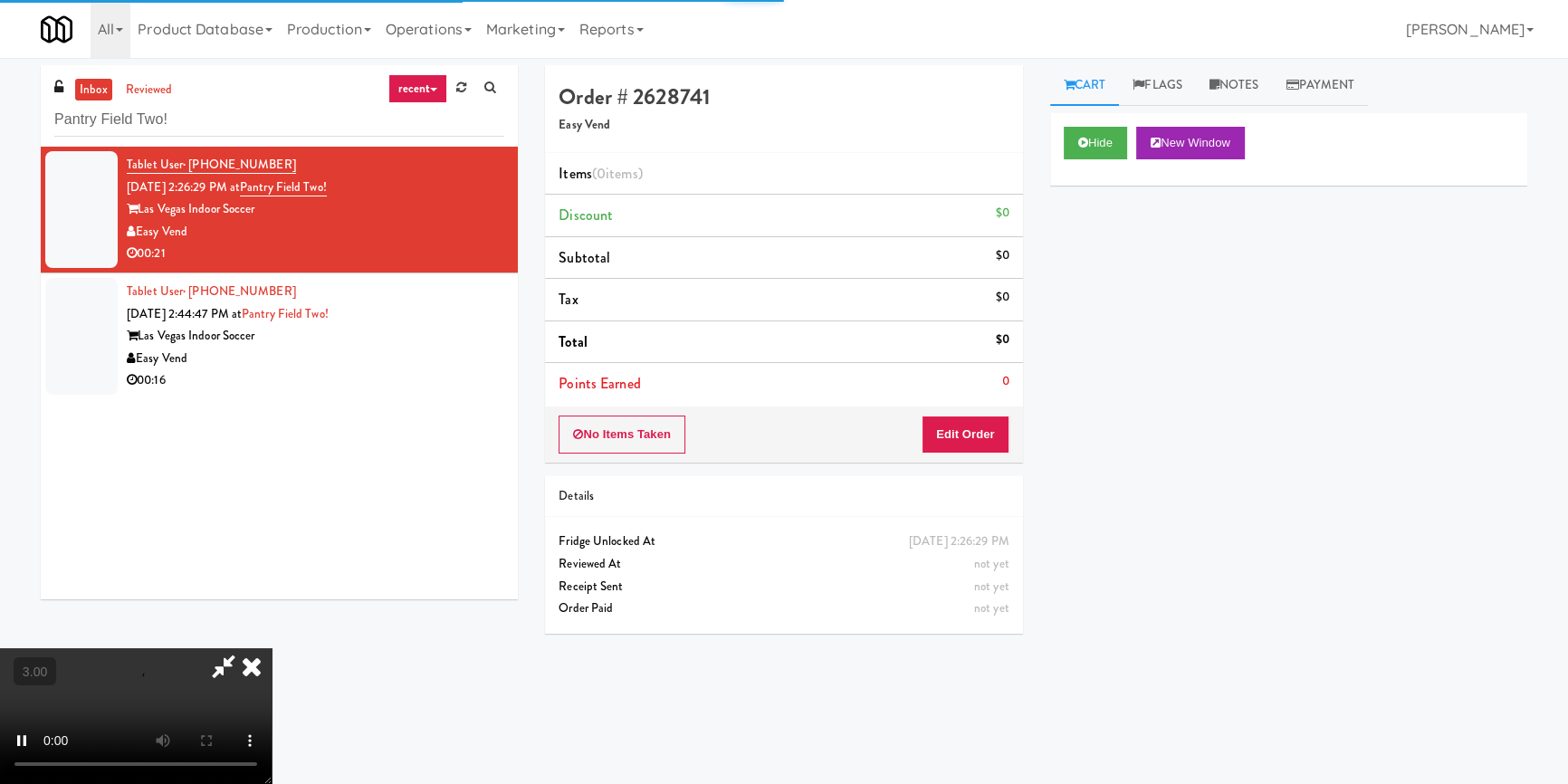
click at [1130, 232] on div "Hide New Window Primary Flag Clear Flag if unable to determine what was taken o…" at bounding box center [1289, 452] width 477 height 679
click at [271, 648] on video at bounding box center [135, 715] width 271 height 136
click at [975, 440] on button "Edit Order" at bounding box center [965, 434] width 88 height 38
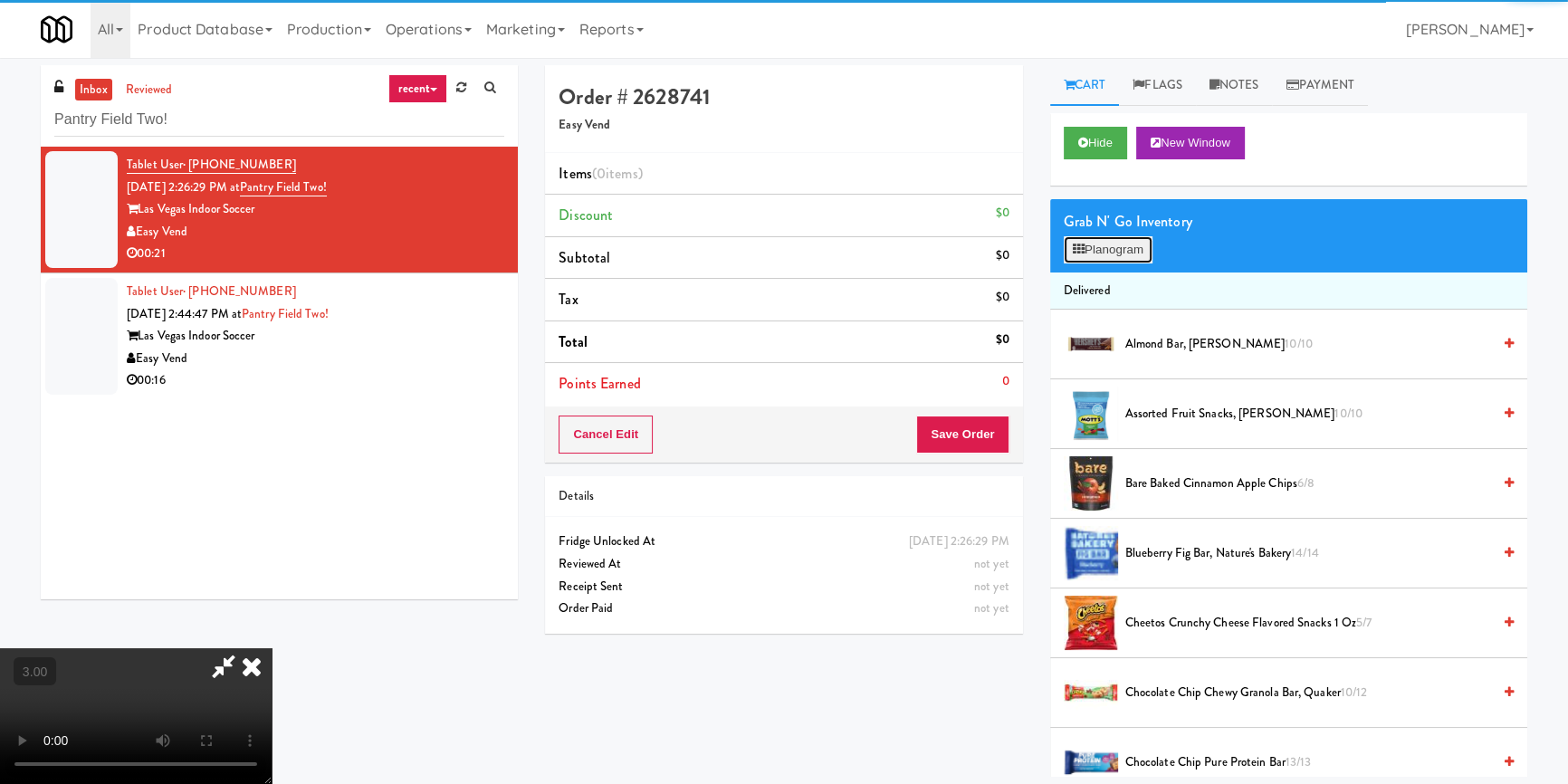
click at [1126, 250] on button "Planogram" at bounding box center [1108, 250] width 89 height 27
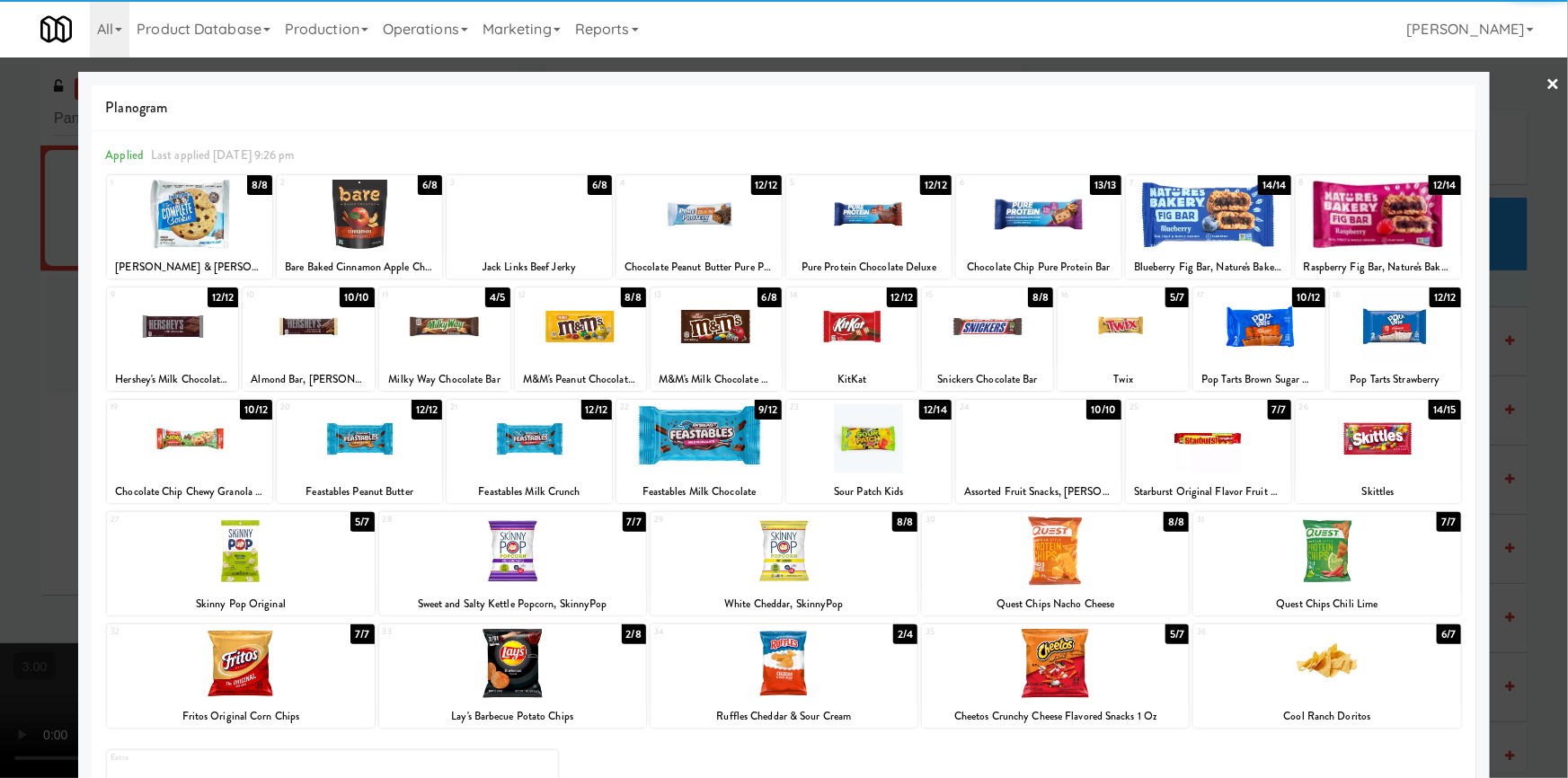
click at [1381, 336] on div at bounding box center [1395, 327] width 131 height 69
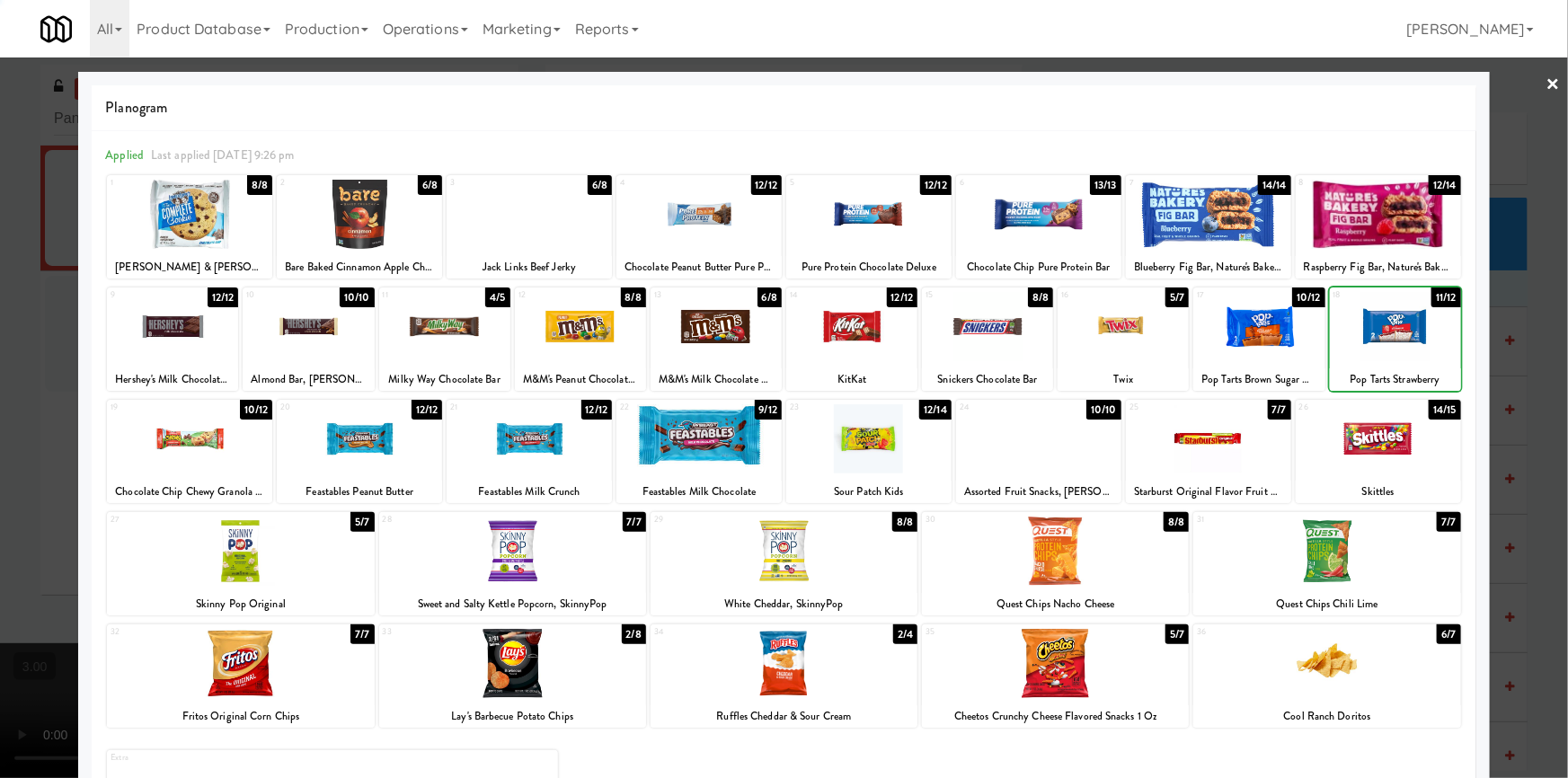
click at [0, 359] on div at bounding box center [784, 389] width 1568 height 778
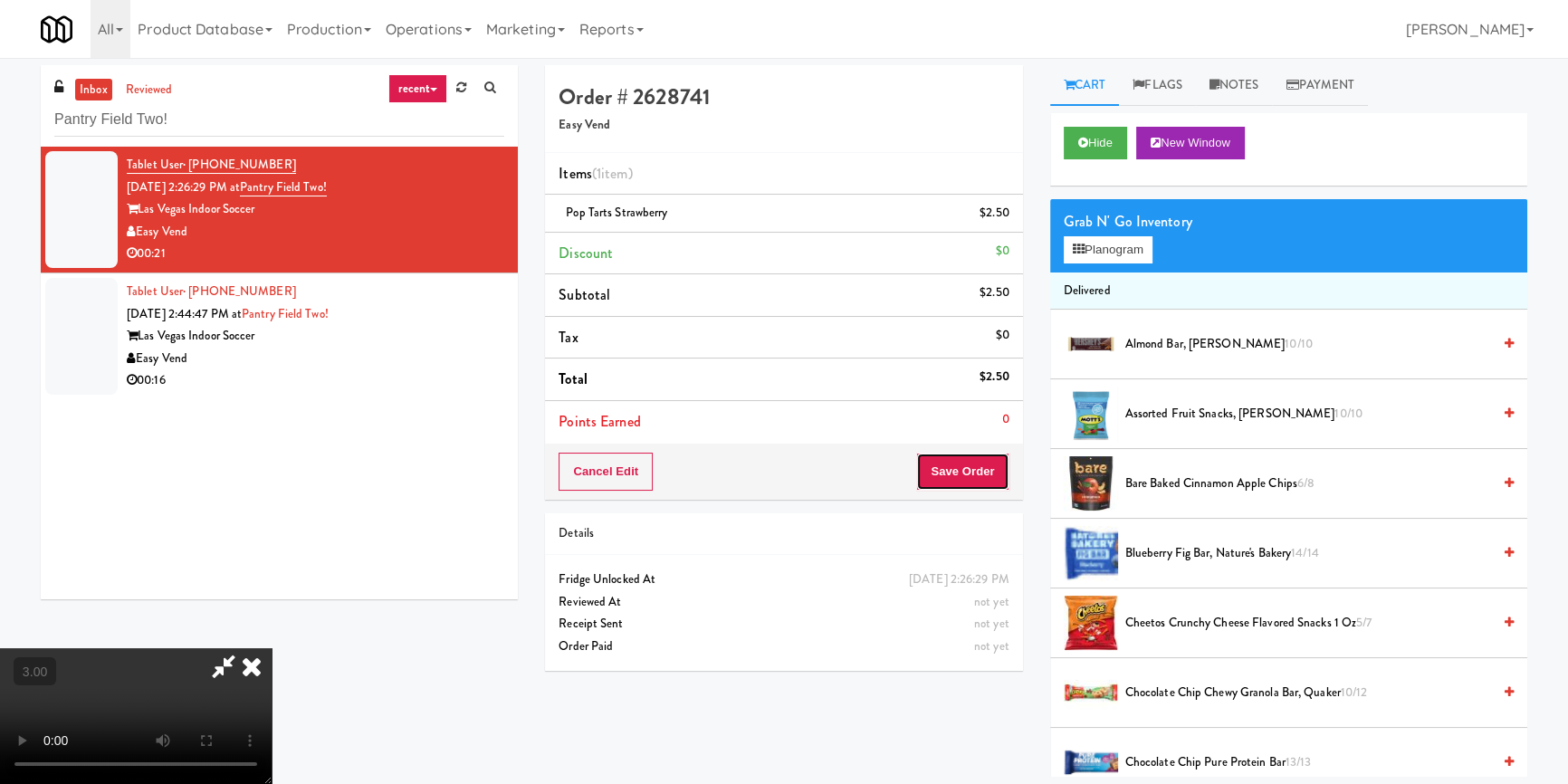
click at [1007, 467] on button "Save Order" at bounding box center [963, 471] width 93 height 38
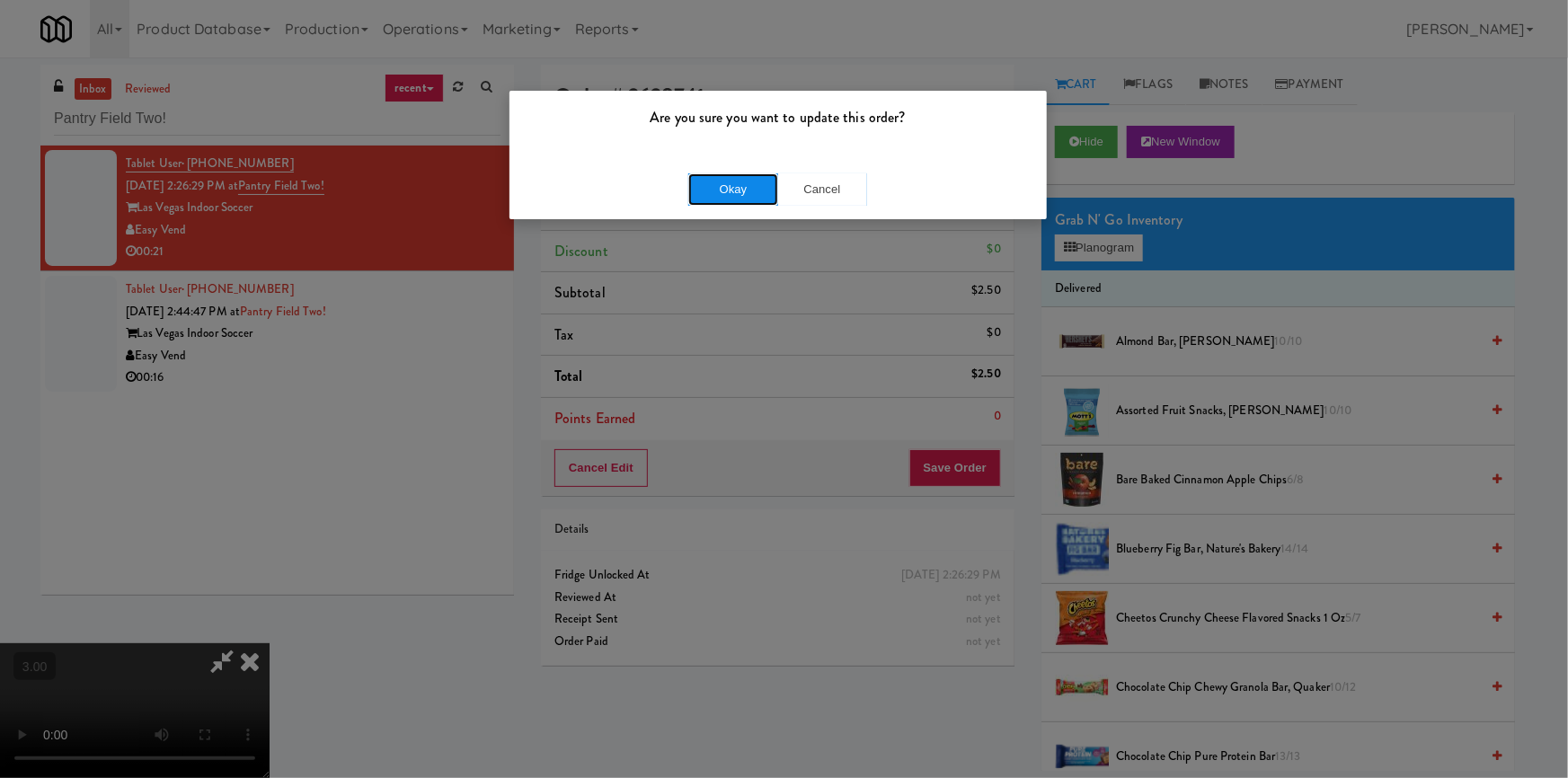
click at [734, 179] on button "Okay" at bounding box center [733, 190] width 90 height 33
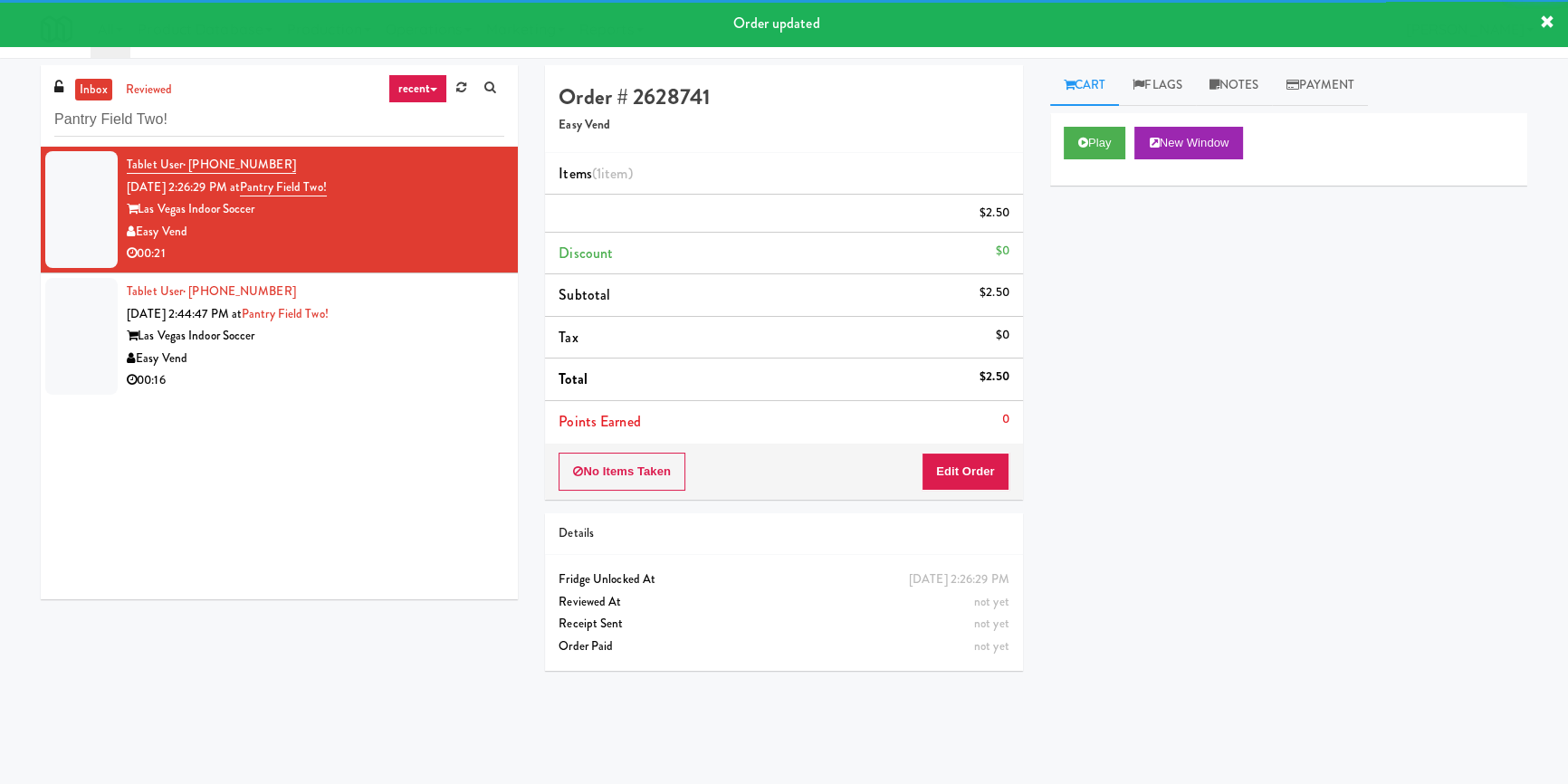
click at [452, 360] on div "Tablet User · (702) 665-3113 [DATE] 2:44:47 PM at [GEOGRAPHIC_DATA] Two! Las Ve…" at bounding box center [315, 336] width 378 height 111
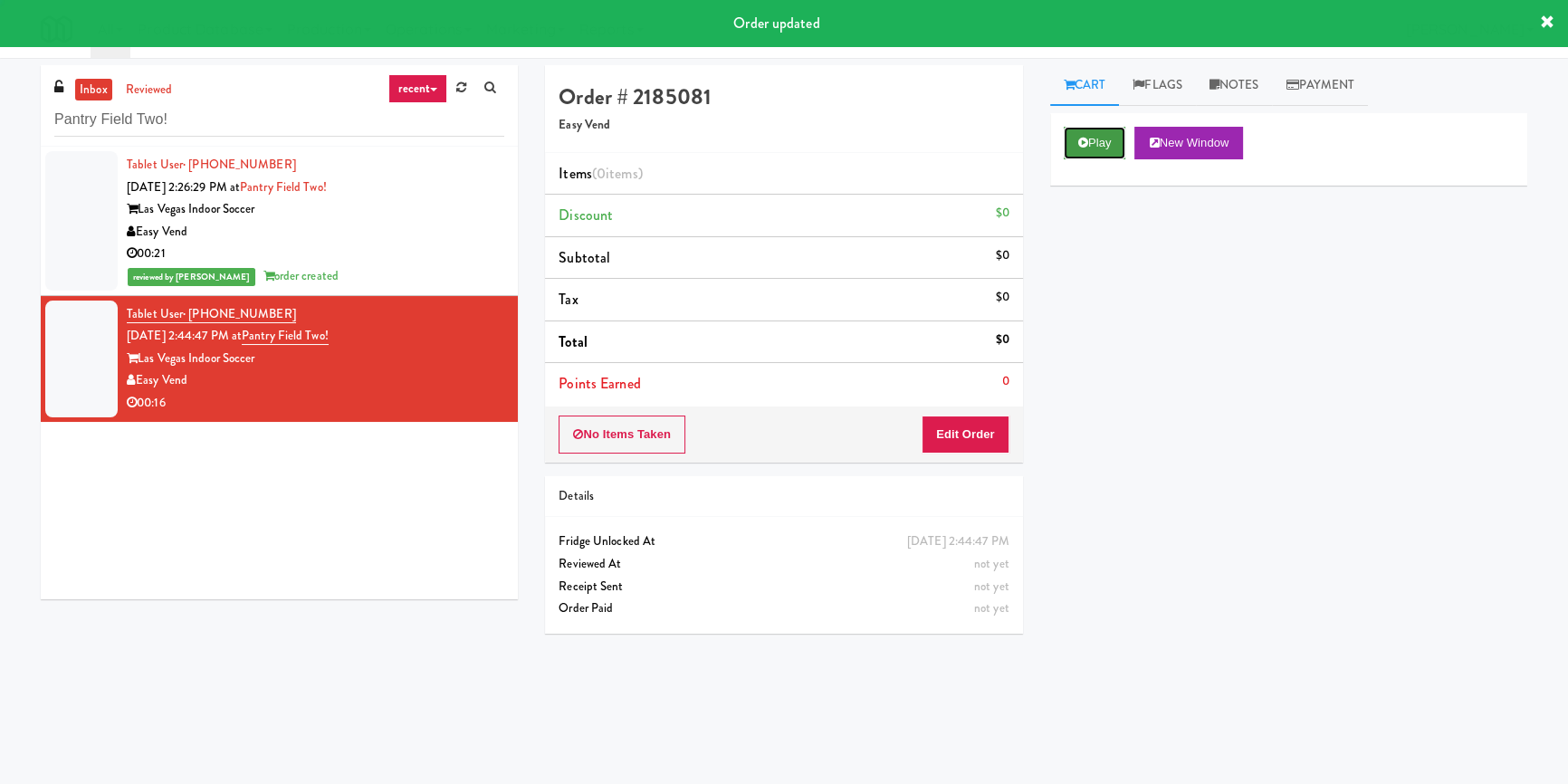
drag, startPoint x: 1098, startPoint y: 145, endPoint x: 1099, endPoint y: 154, distance: 9.1
click at [1098, 145] on button "Play" at bounding box center [1095, 143] width 63 height 33
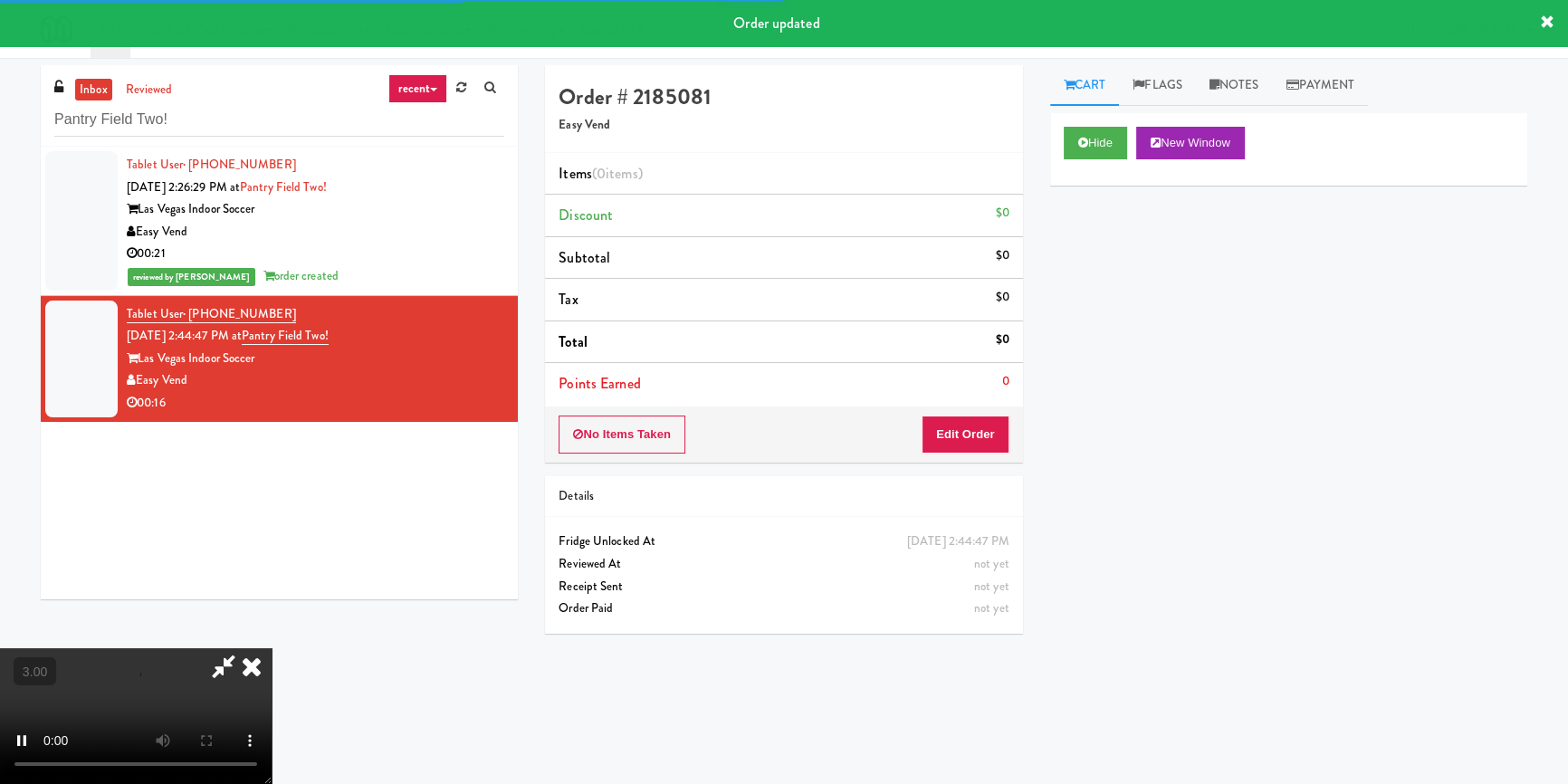
click at [1104, 228] on div "Hide New Window Primary Flag Clear Flag if unable to determine what was taken o…" at bounding box center [1289, 452] width 477 height 679
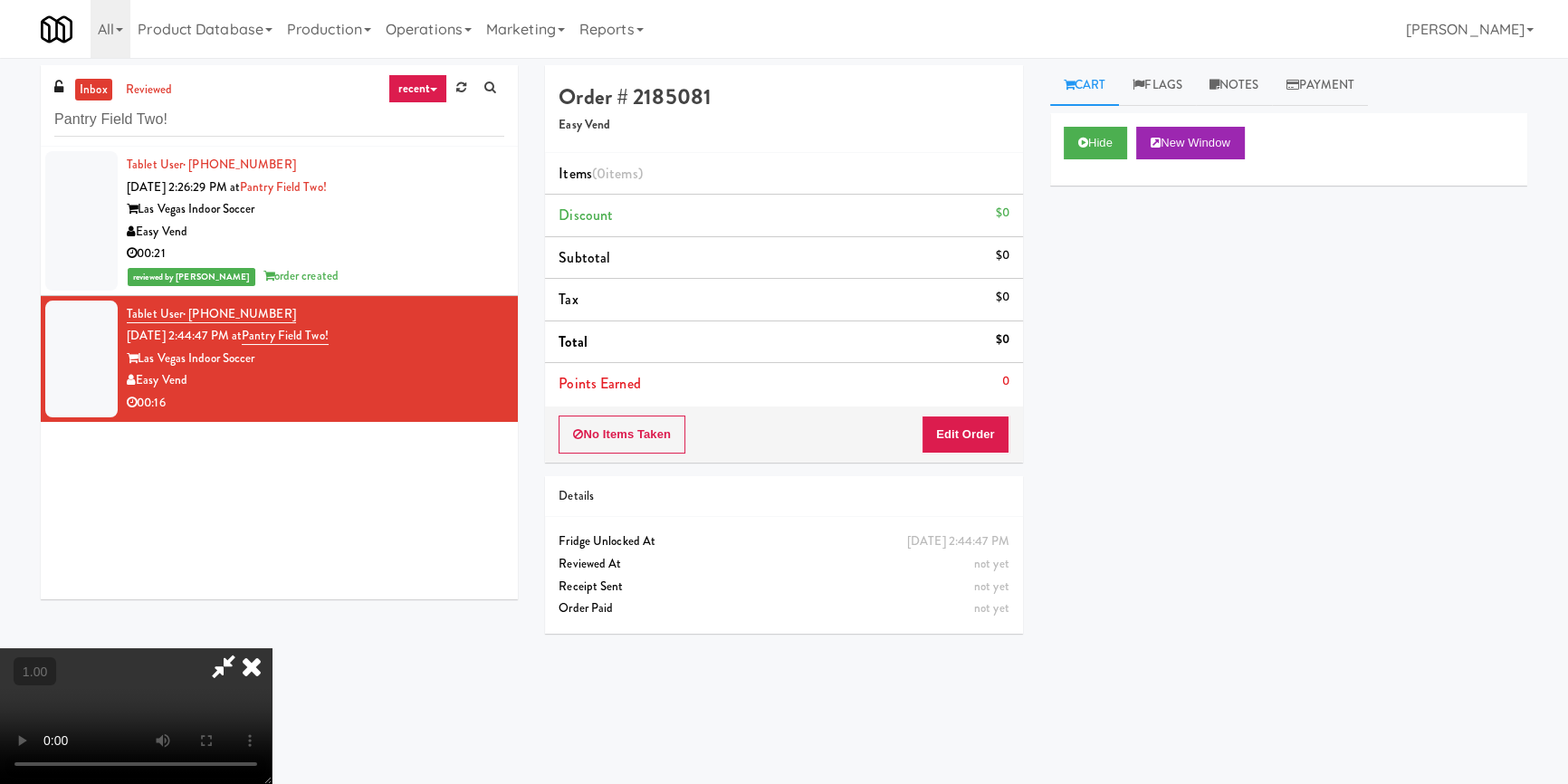
click at [271, 648] on video at bounding box center [135, 715] width 271 height 136
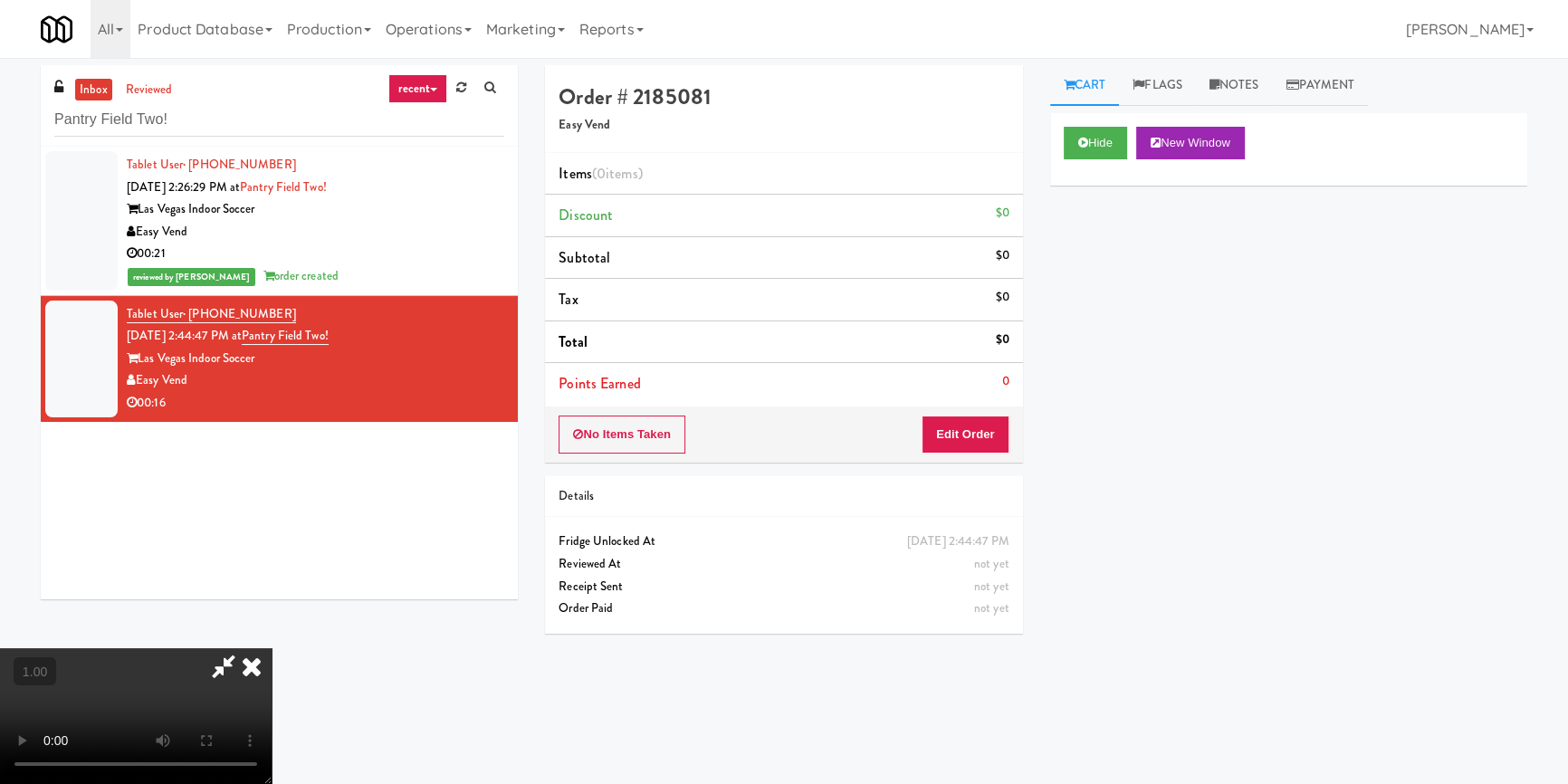
click at [271, 648] on video at bounding box center [135, 715] width 271 height 136
click at [970, 422] on button "Edit Order" at bounding box center [965, 434] width 88 height 38
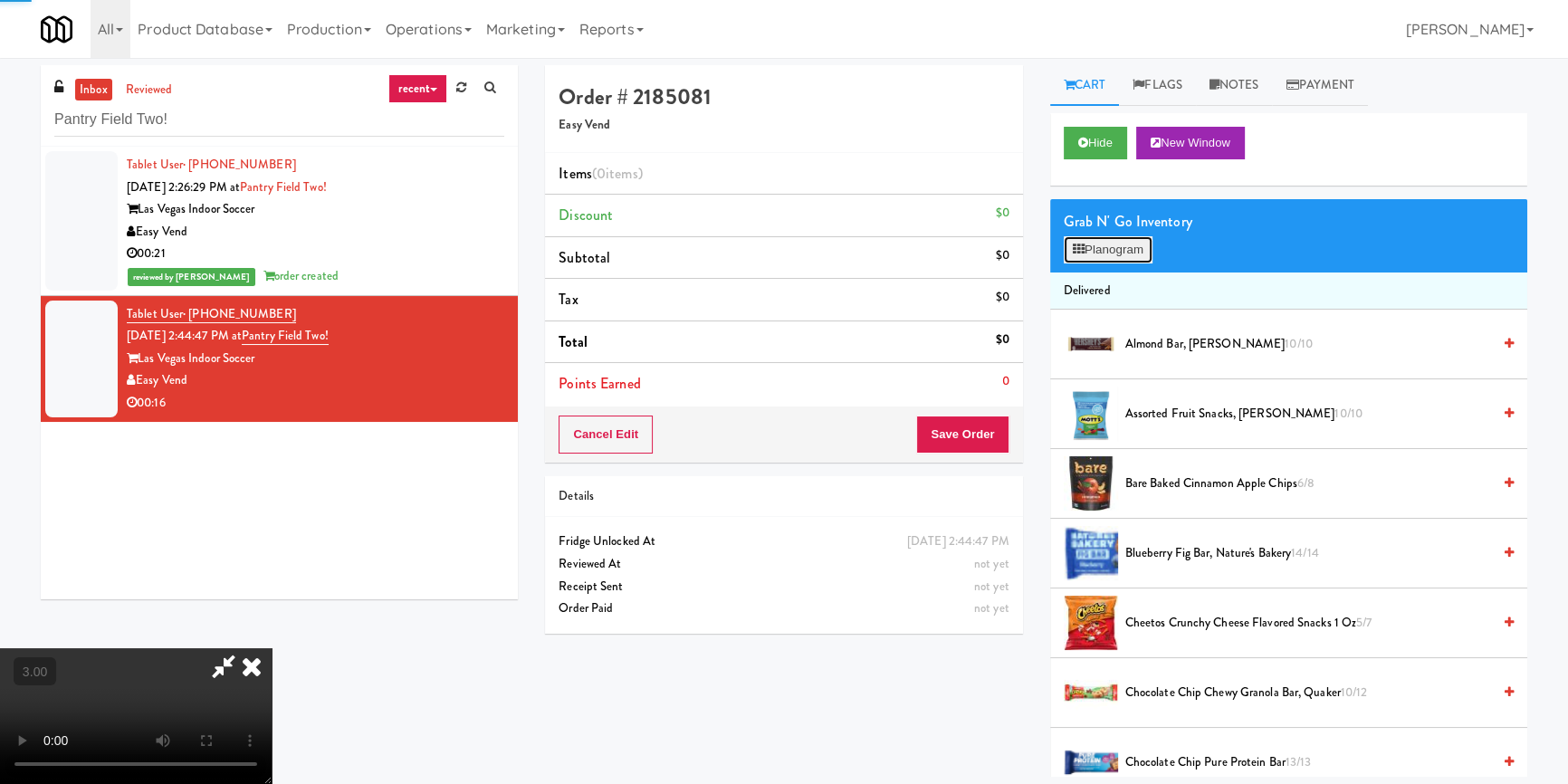
click at [1084, 257] on button "Planogram" at bounding box center [1108, 250] width 89 height 27
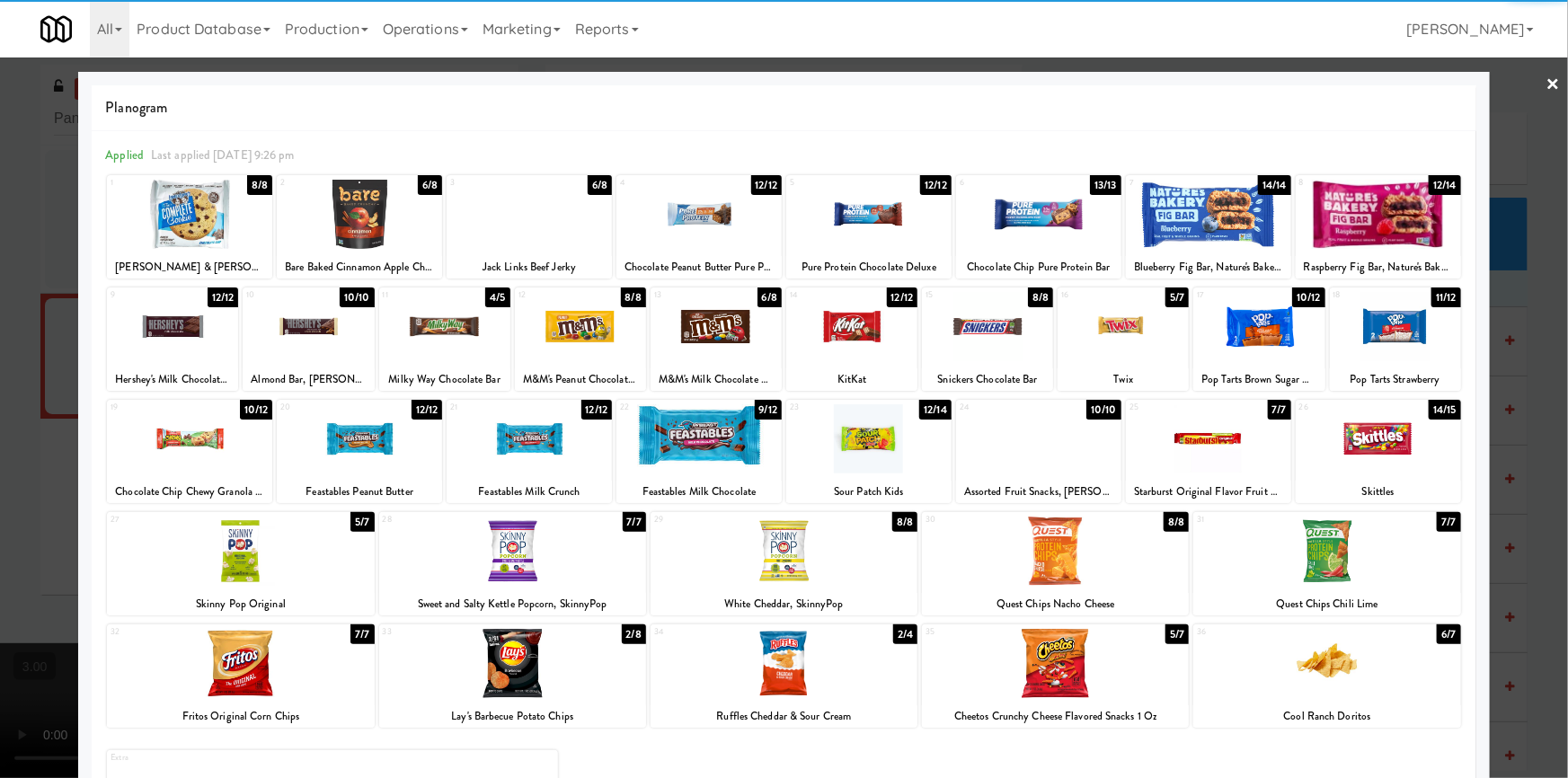
click at [839, 342] on div at bounding box center [851, 327] width 131 height 69
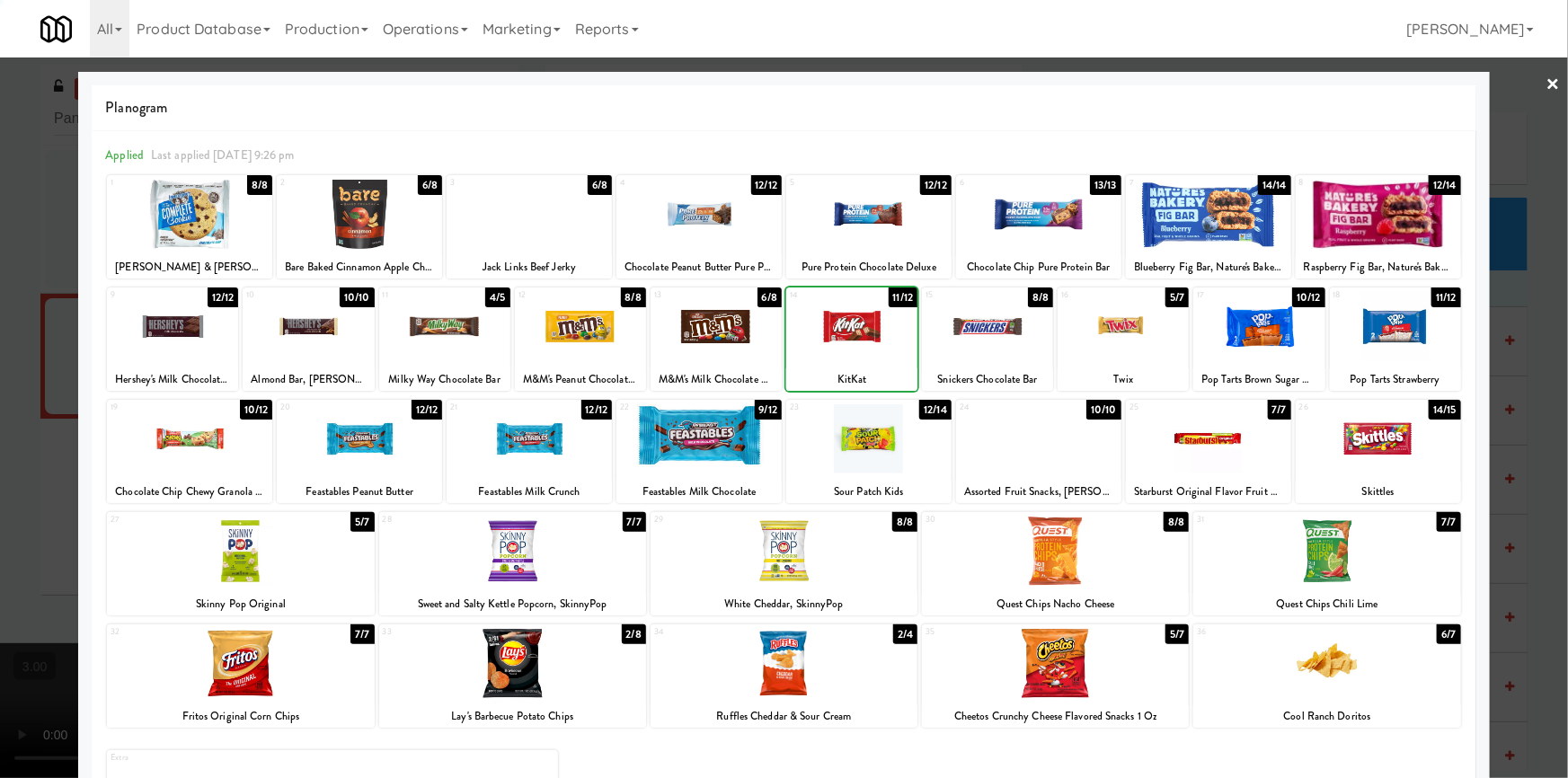
click at [690, 333] on div at bounding box center [716, 327] width 131 height 69
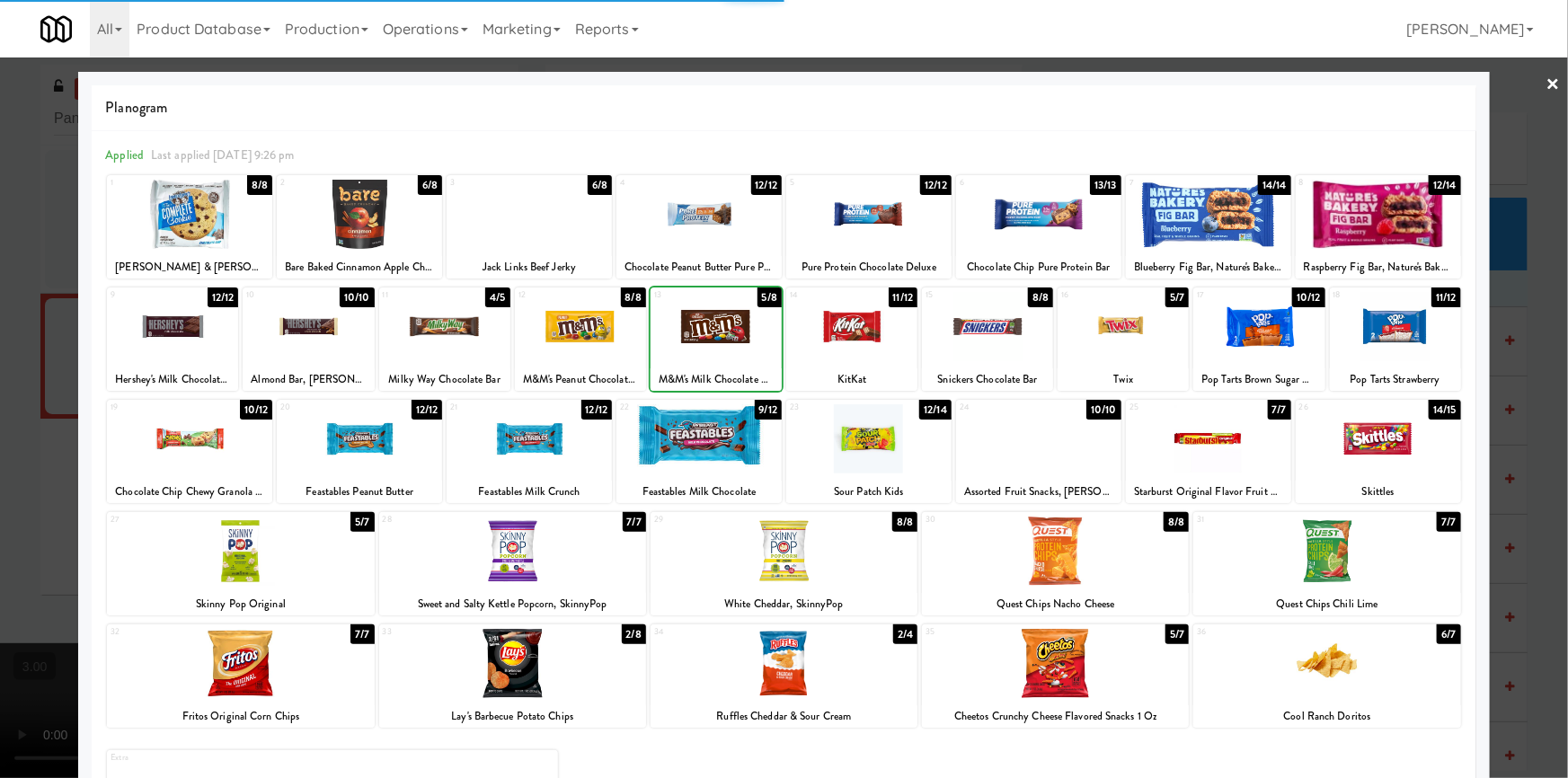
click at [2, 393] on div at bounding box center [784, 389] width 1568 height 778
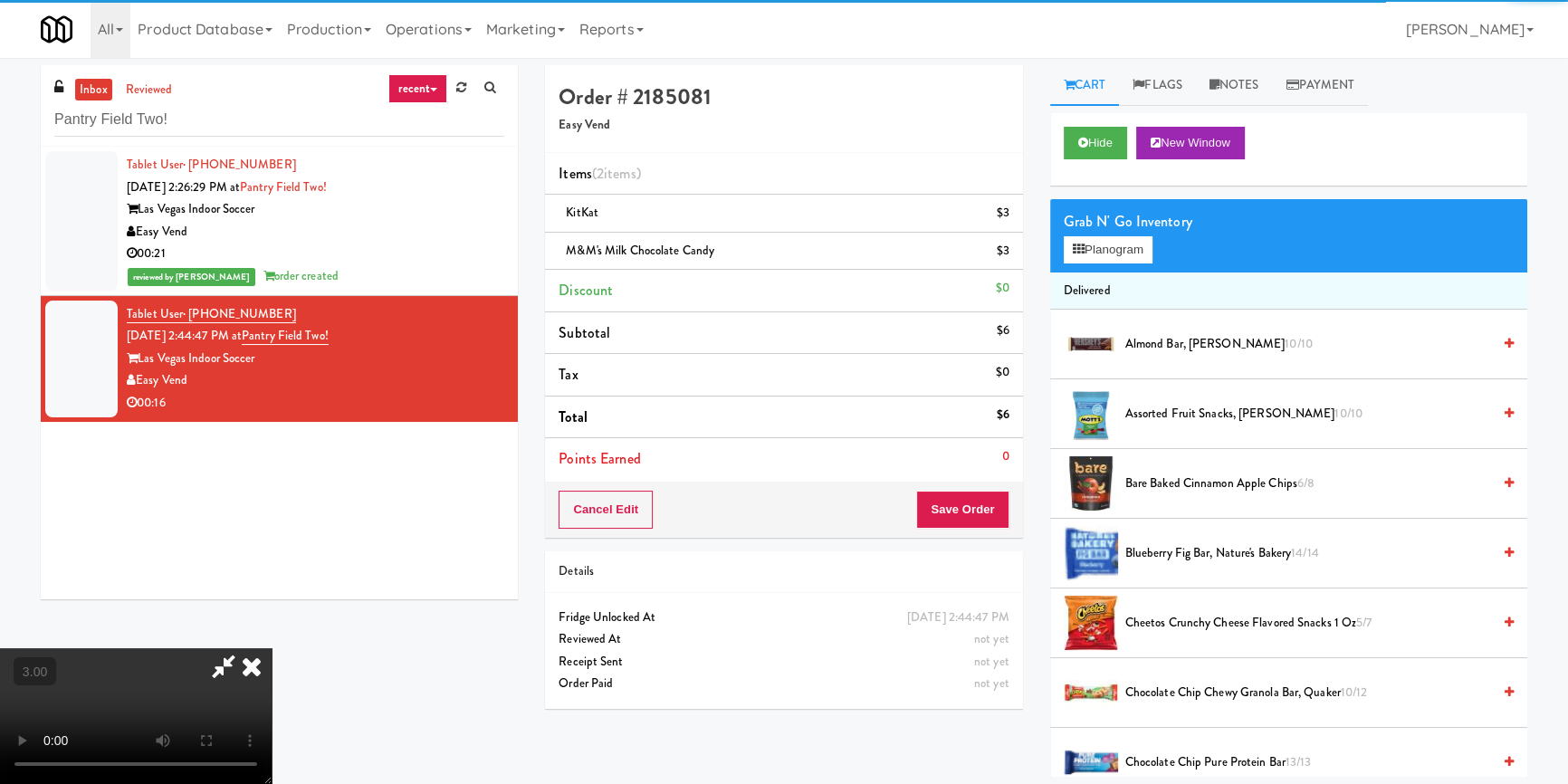
click at [271, 648] on video at bounding box center [135, 715] width 271 height 136
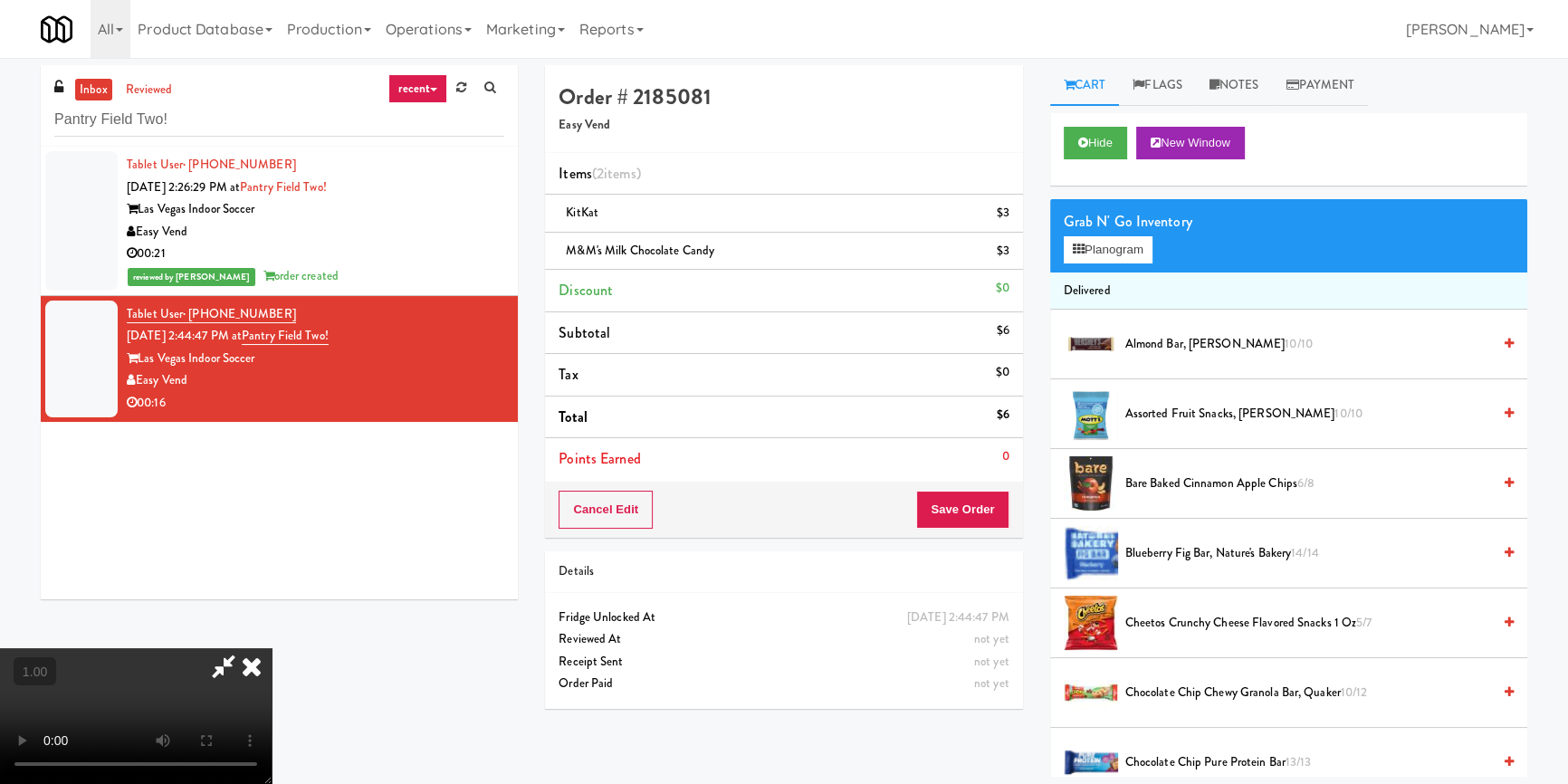
click at [271, 648] on video at bounding box center [135, 715] width 271 height 136
click at [970, 513] on button "Save Order" at bounding box center [963, 509] width 93 height 38
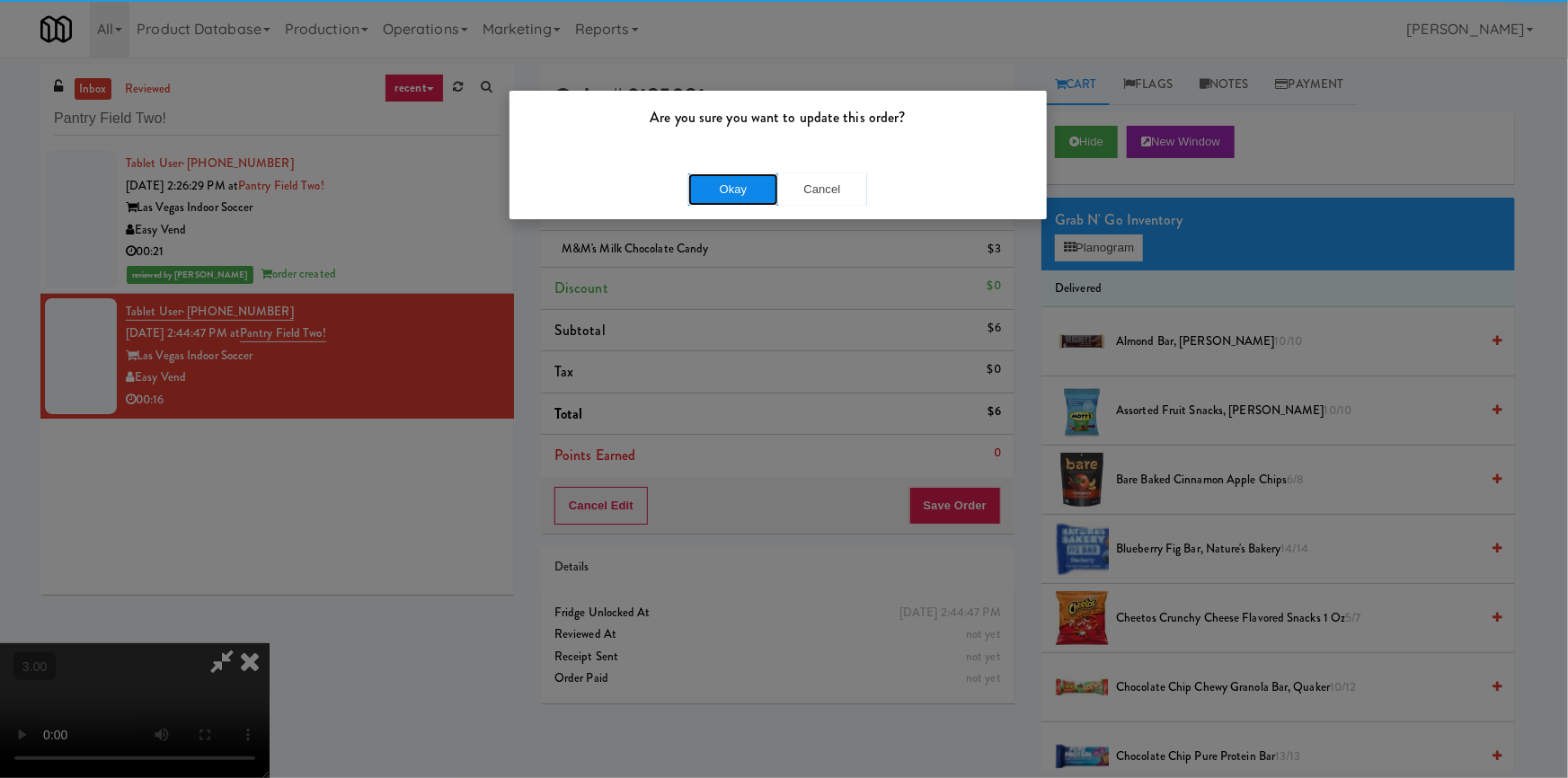
click at [737, 175] on button "Okay" at bounding box center [733, 190] width 90 height 33
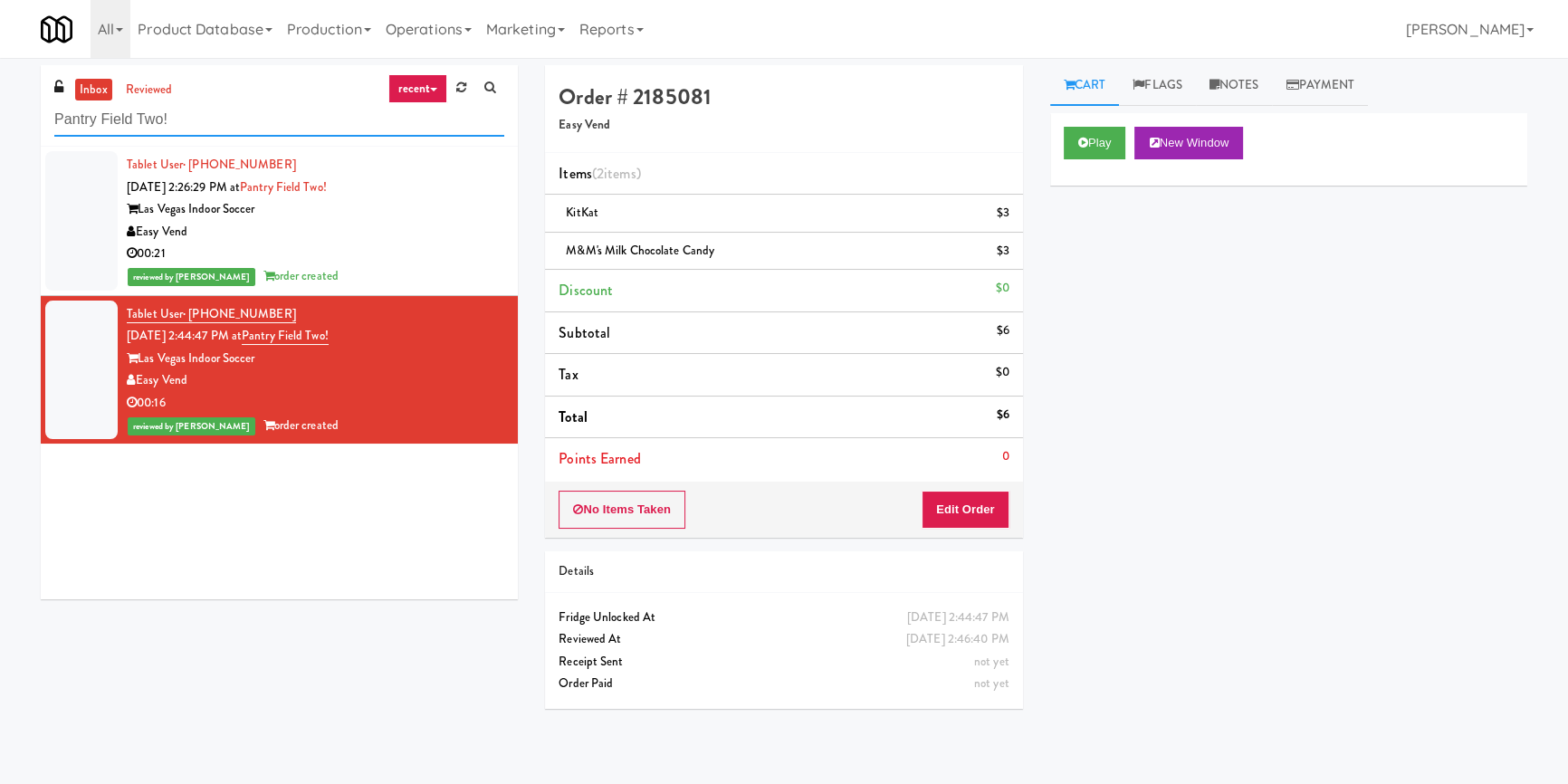
click at [354, 127] on input "Pantry Field Two!" at bounding box center [279, 120] width 450 height 34
paste input "[GEOGRAPHIC_DATA] - Cooler"
click at [354, 127] on input "Pantry Field Two!" at bounding box center [279, 120] width 450 height 34
click at [354, 127] on input "Pantry Field TwoCentral Gardens - Cooler" at bounding box center [279, 120] width 450 height 34
paste input "text"
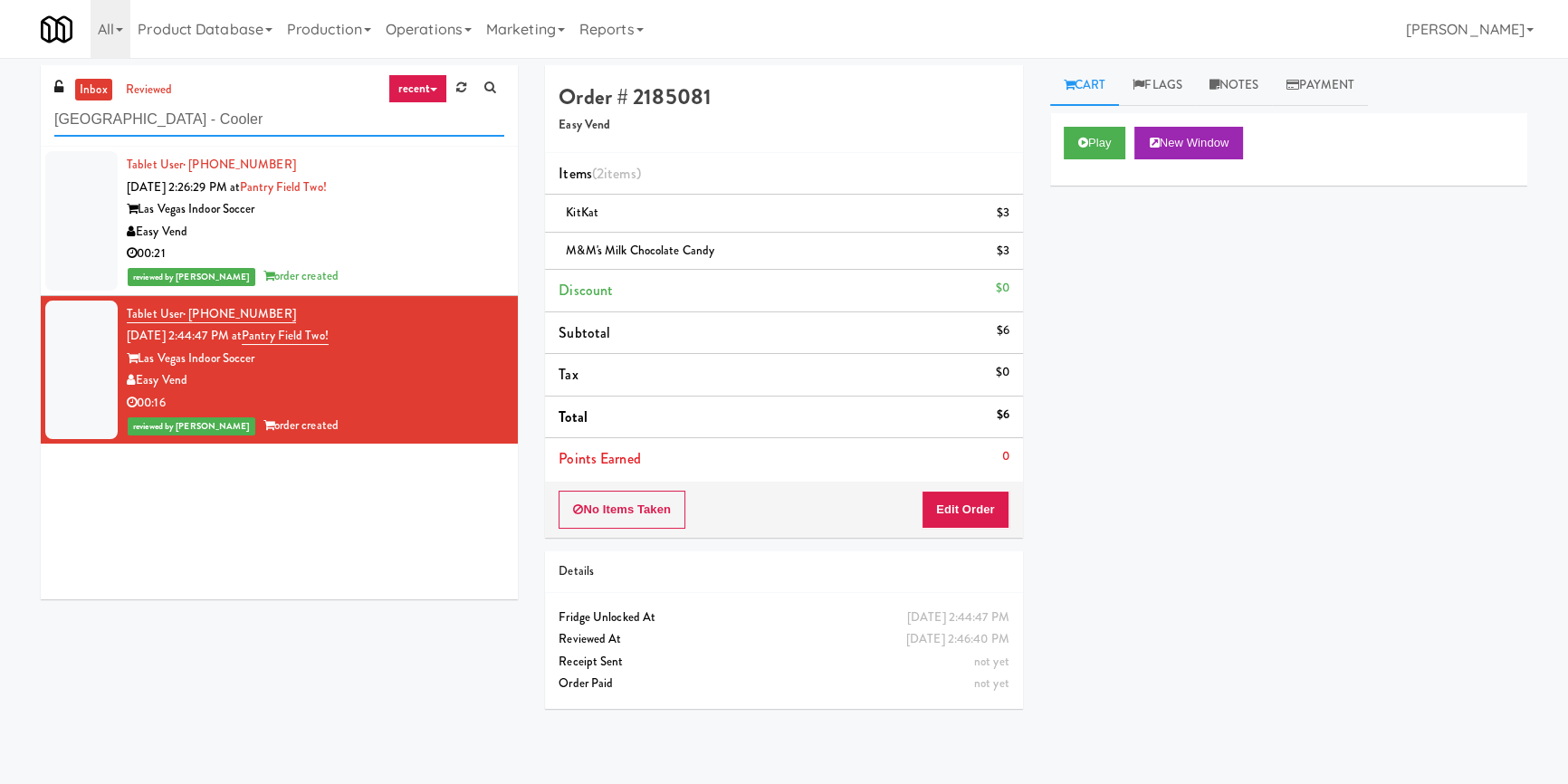
click at [354, 127] on input "[GEOGRAPHIC_DATA] - Cooler" at bounding box center [279, 120] width 450 height 34
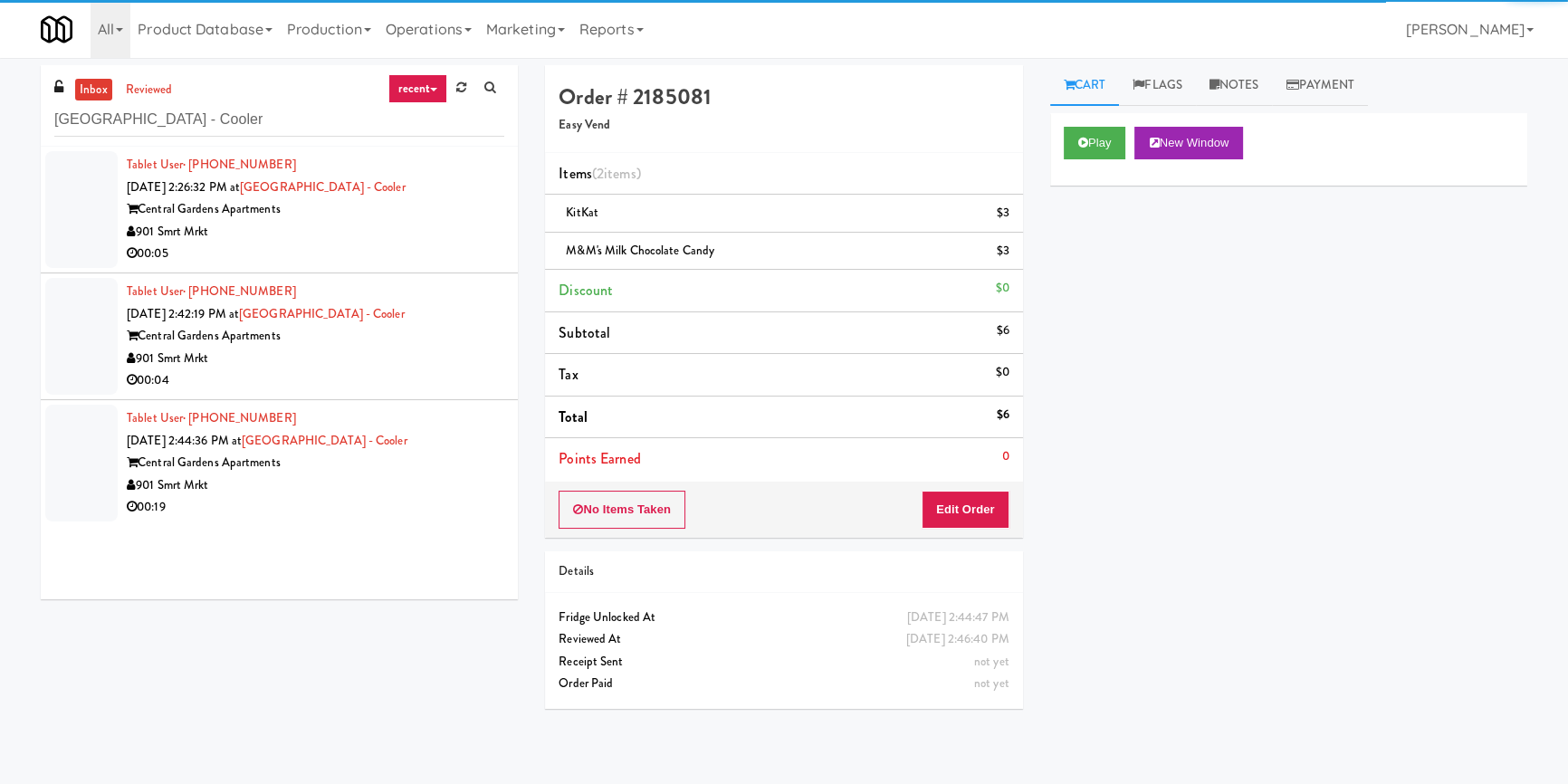
click at [426, 232] on div "901 Smrt Mrkt" at bounding box center [315, 232] width 378 height 22
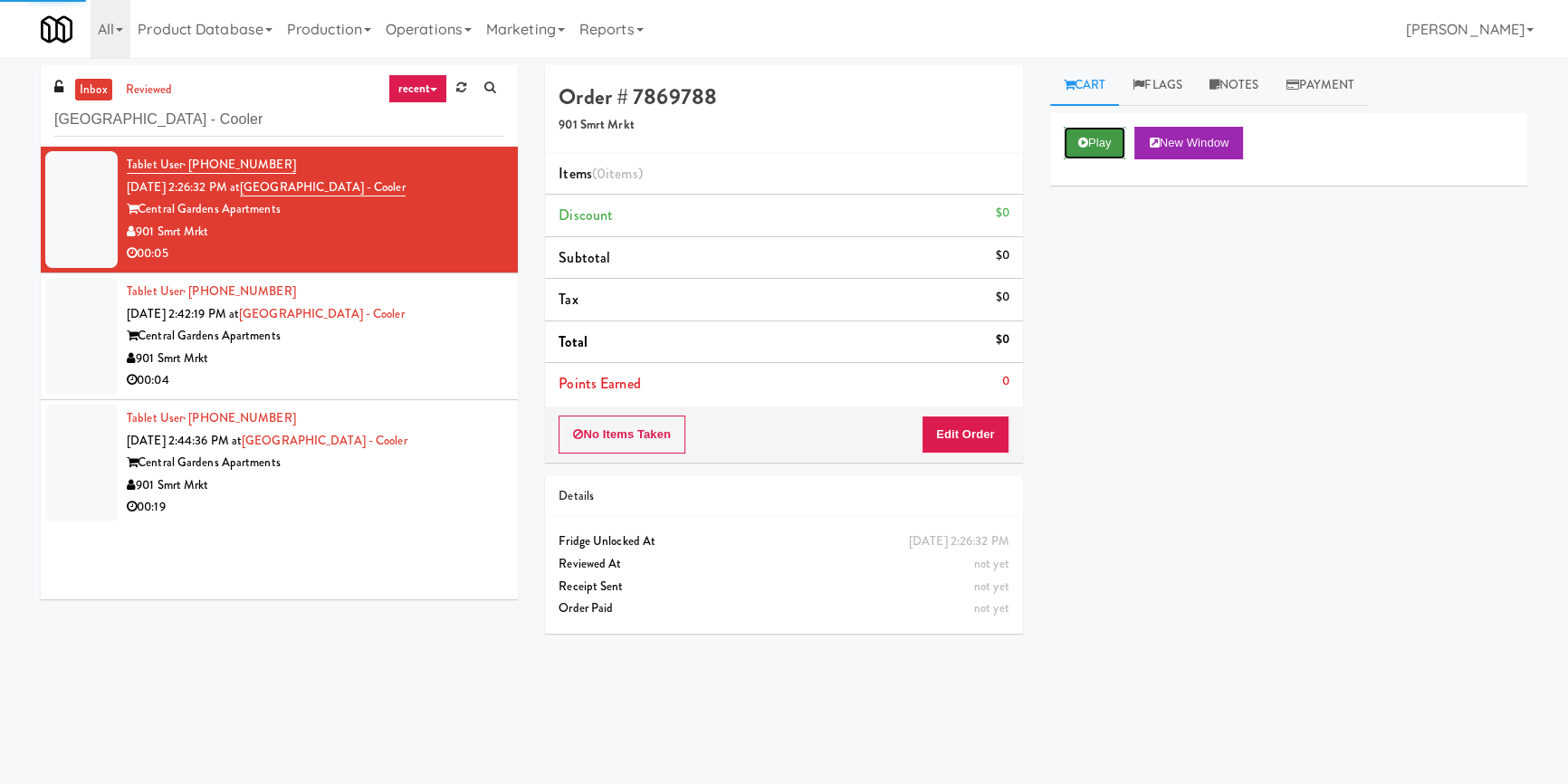
click at [1079, 144] on icon at bounding box center [1083, 143] width 10 height 12
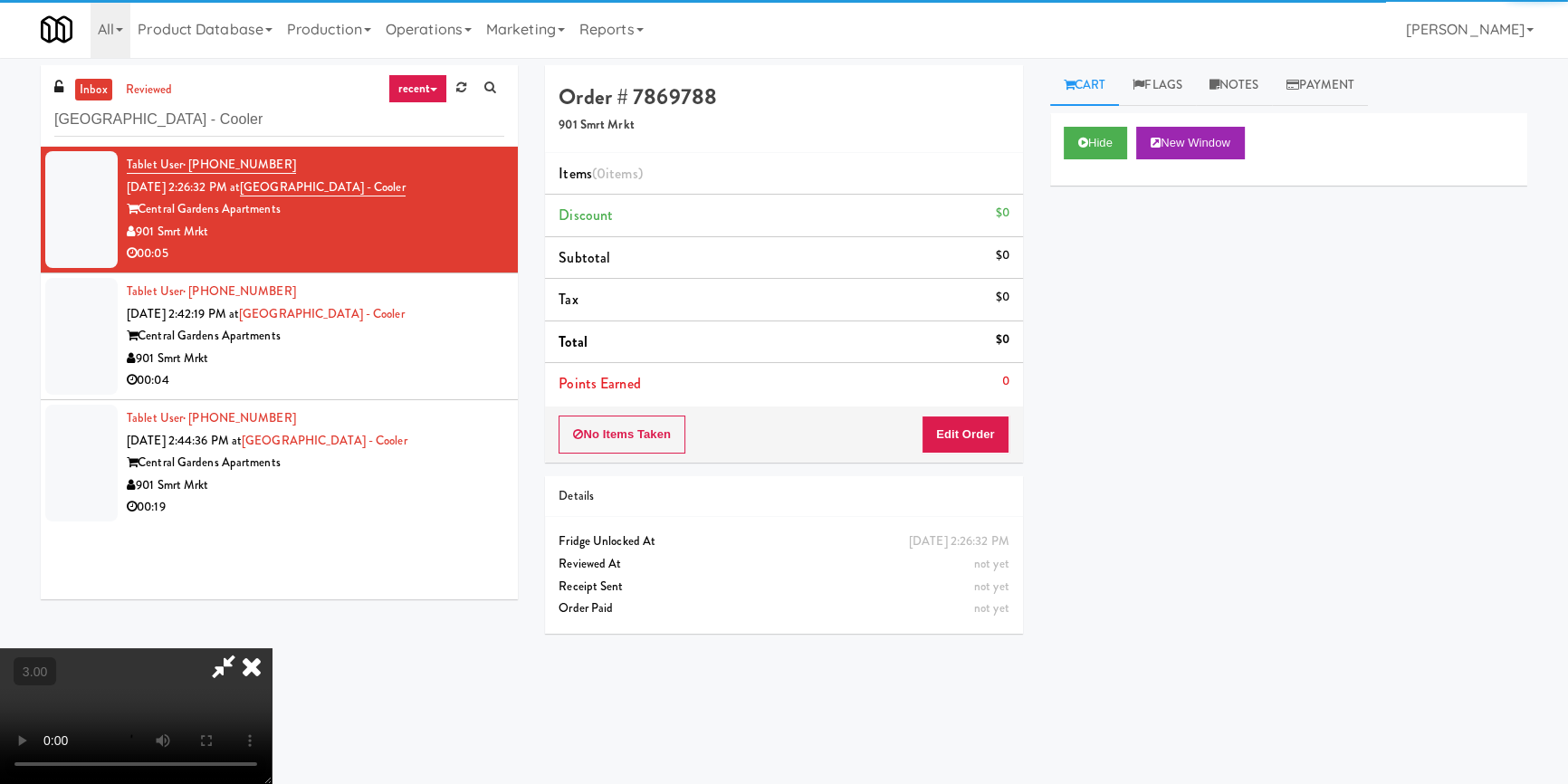
click at [1104, 236] on div "Hide New Window Primary Flag Clear Flag if unable to determine what was taken o…" at bounding box center [1289, 452] width 477 height 679
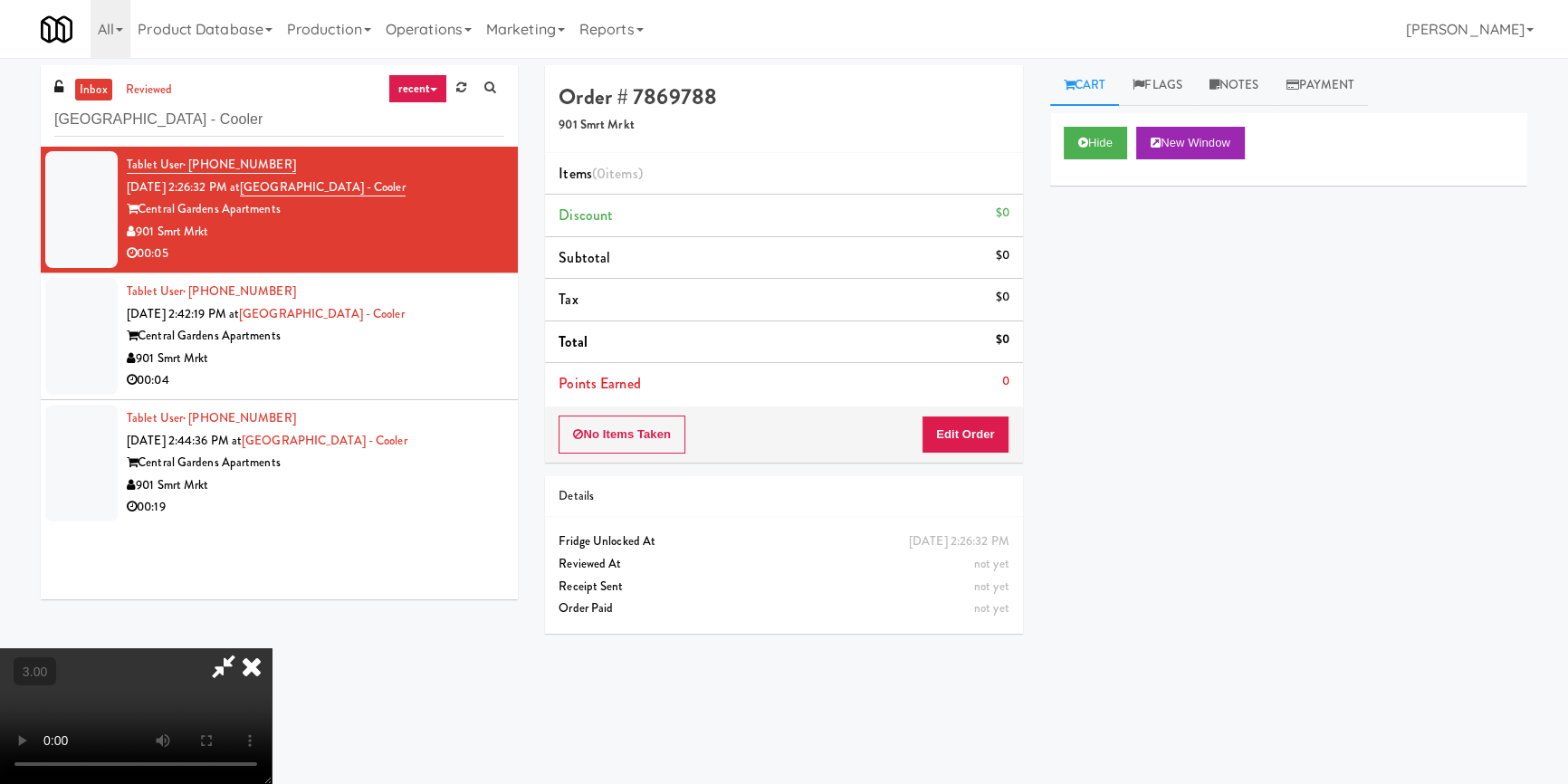
drag, startPoint x: 1077, startPoint y: 371, endPoint x: 1052, endPoint y: 389, distance: 30.8
click at [1077, 371] on div "Hide New Window Primary Flag Clear Flag if unable to determine what was taken o…" at bounding box center [1289, 452] width 477 height 679
click at [271, 648] on video at bounding box center [135, 715] width 271 height 136
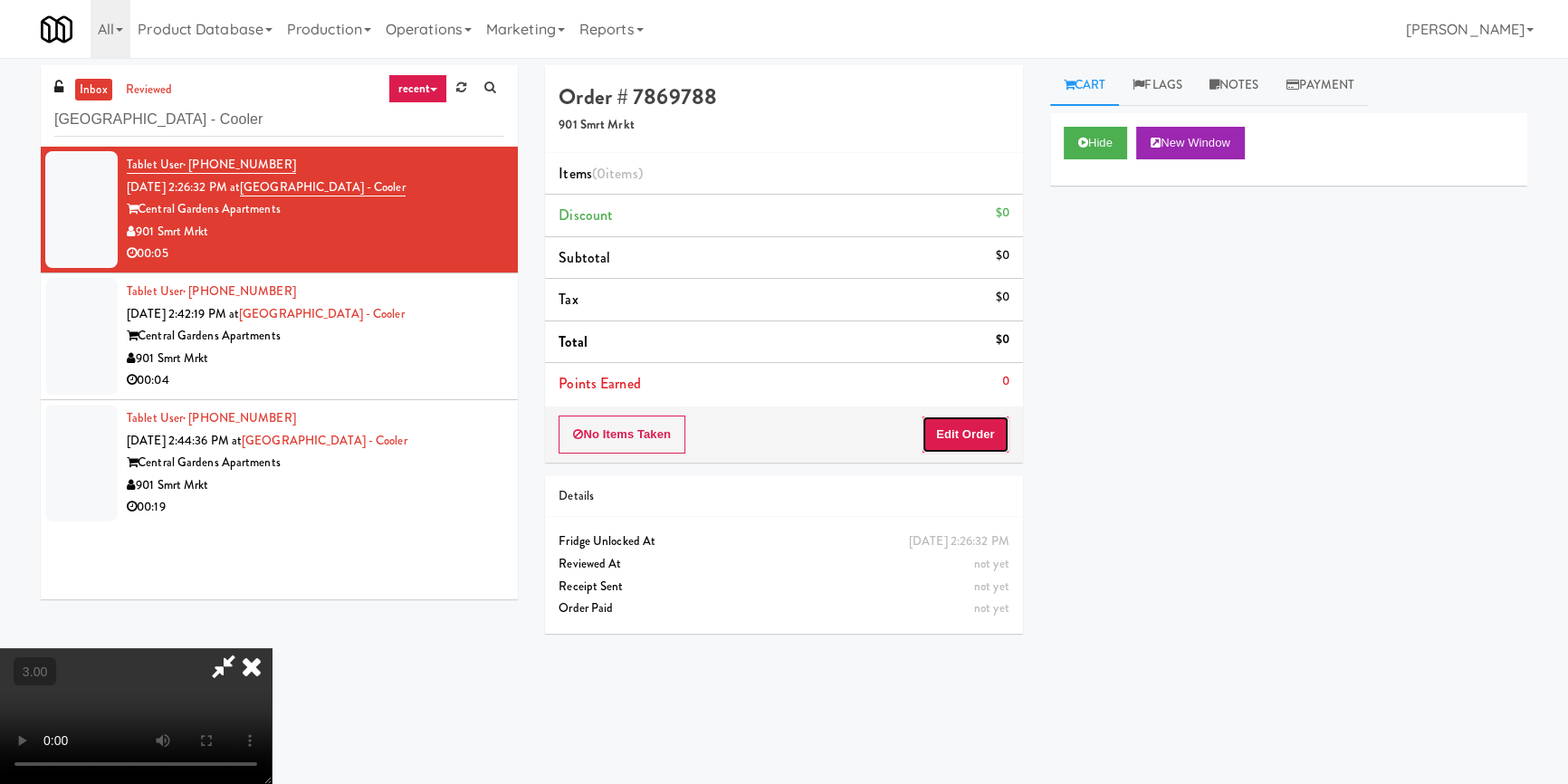
click at [975, 429] on button "Edit Order" at bounding box center [965, 434] width 88 height 38
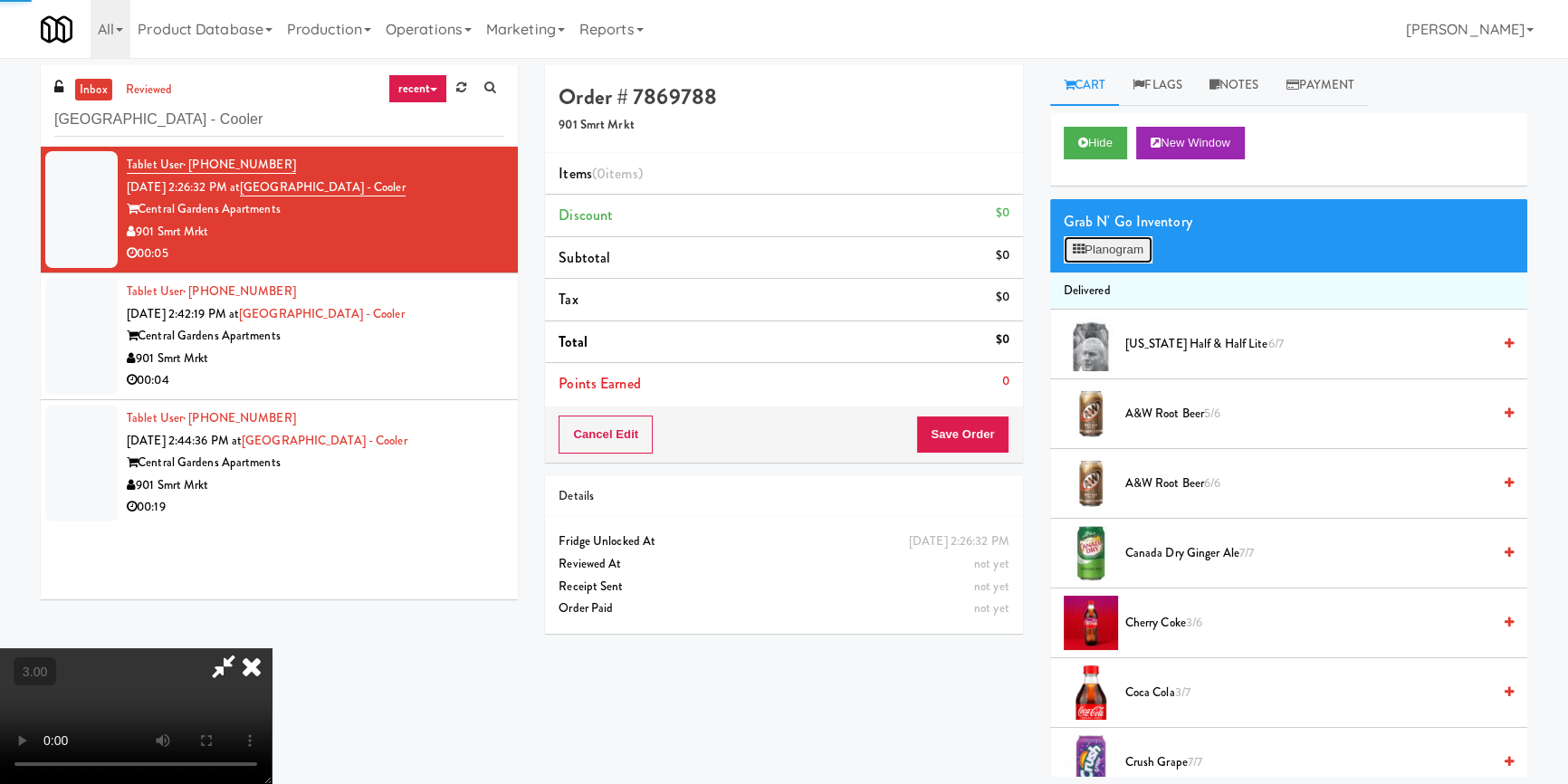
click at [1082, 260] on button "Planogram" at bounding box center [1108, 250] width 89 height 27
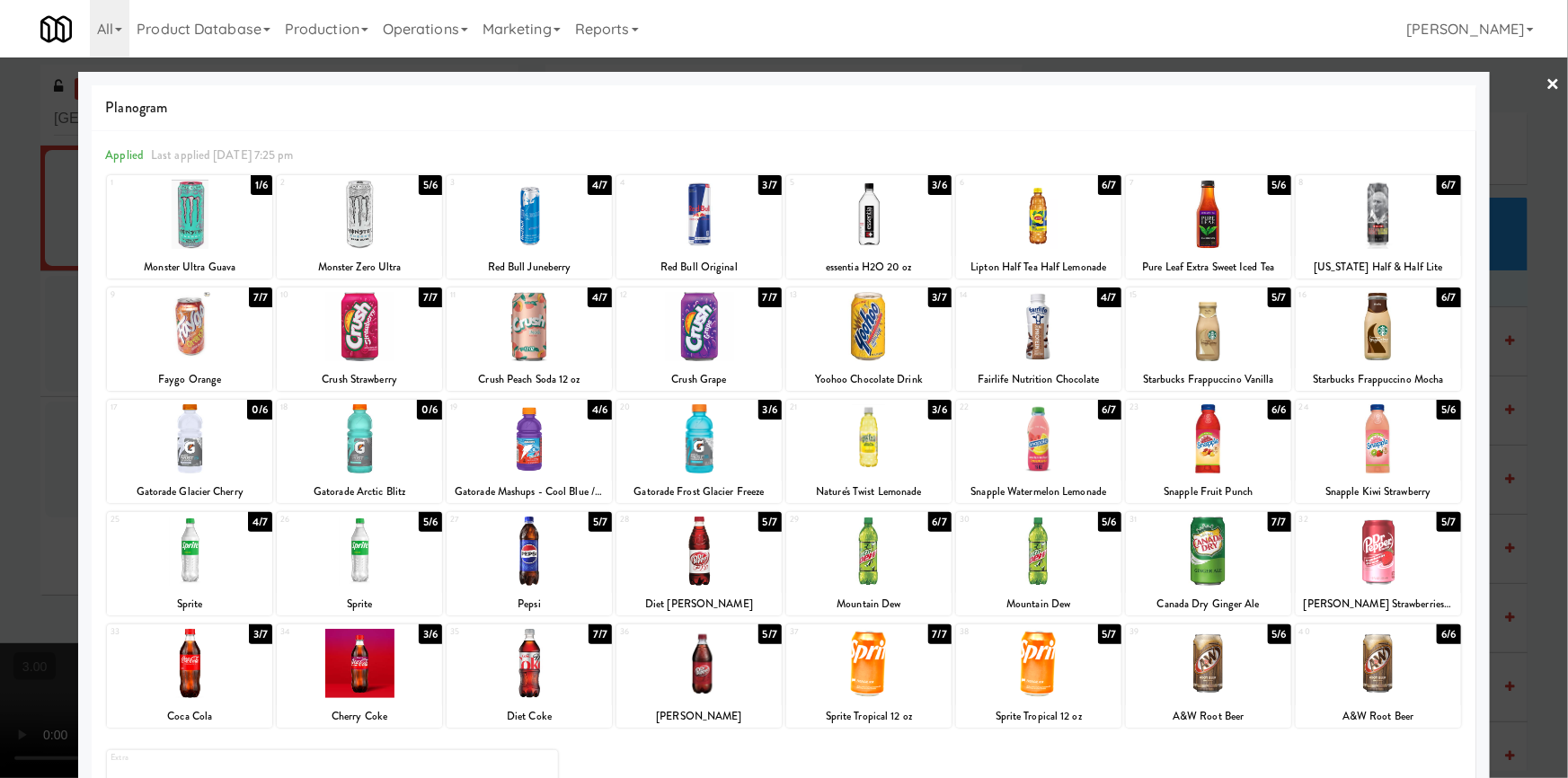
click at [0, 439] on div at bounding box center [784, 389] width 1568 height 778
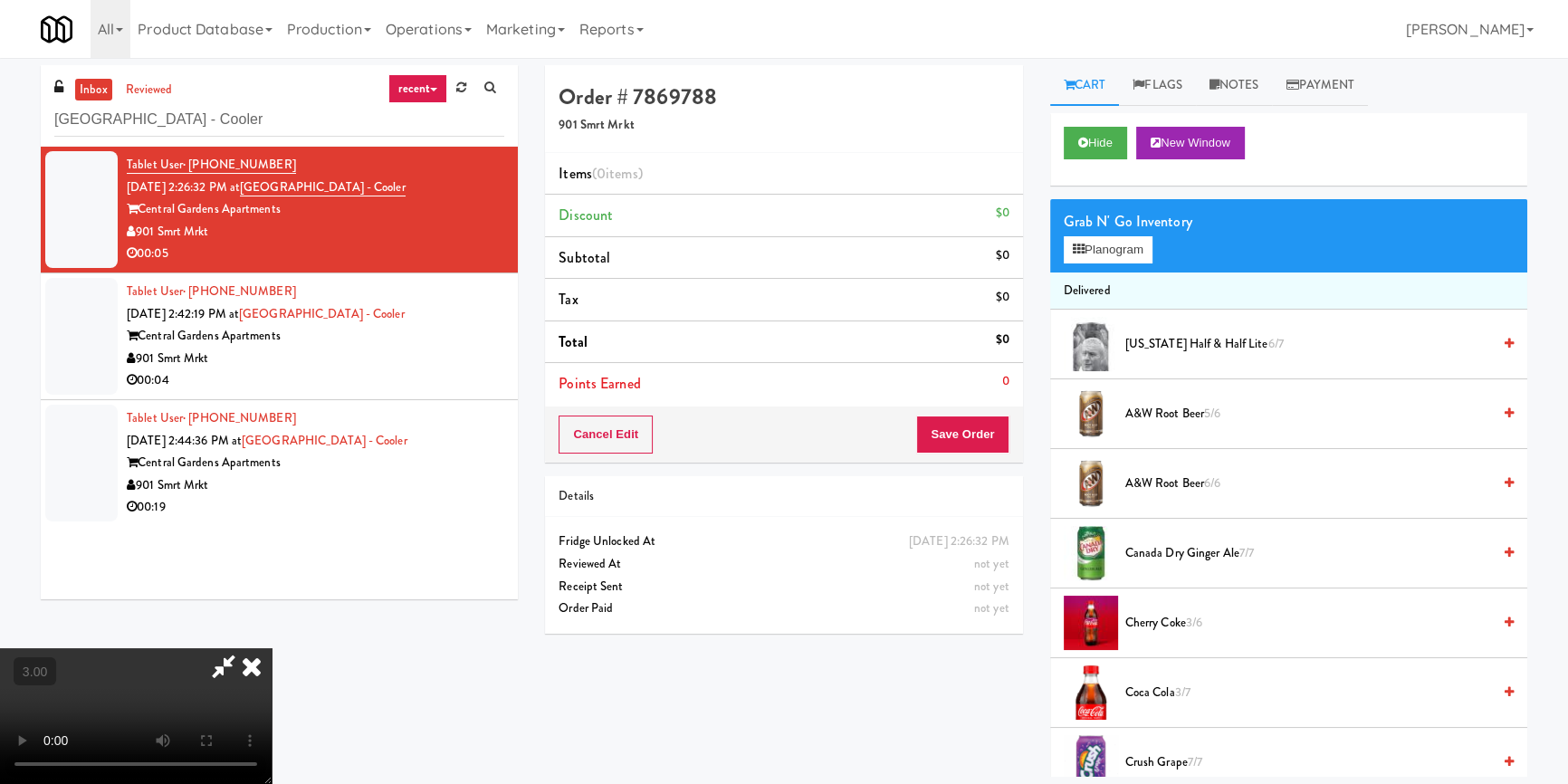
click at [271, 648] on video at bounding box center [135, 715] width 271 height 136
click at [1093, 249] on button "Planogram" at bounding box center [1108, 250] width 89 height 27
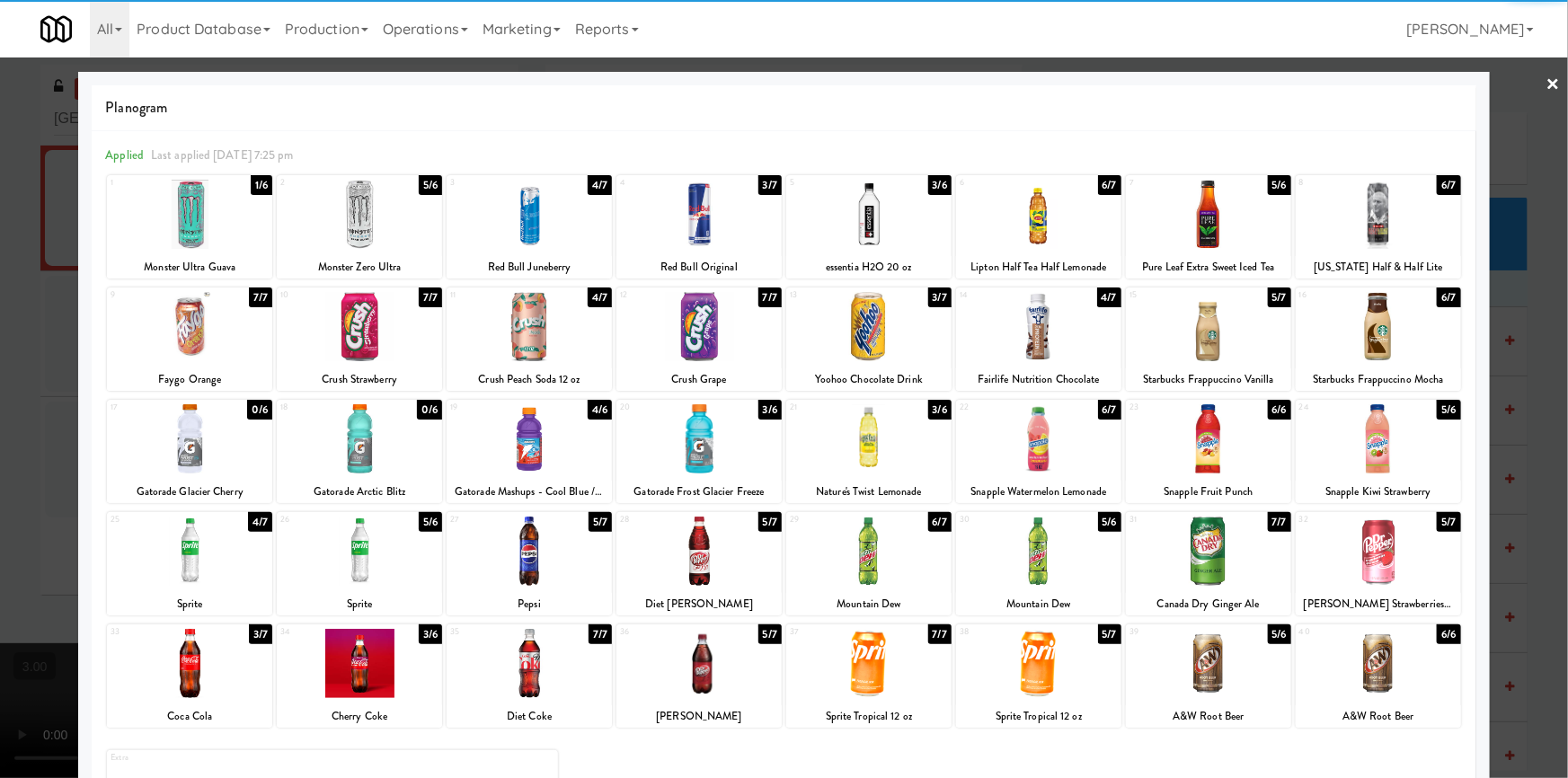
click at [542, 455] on div at bounding box center [529, 439] width 165 height 69
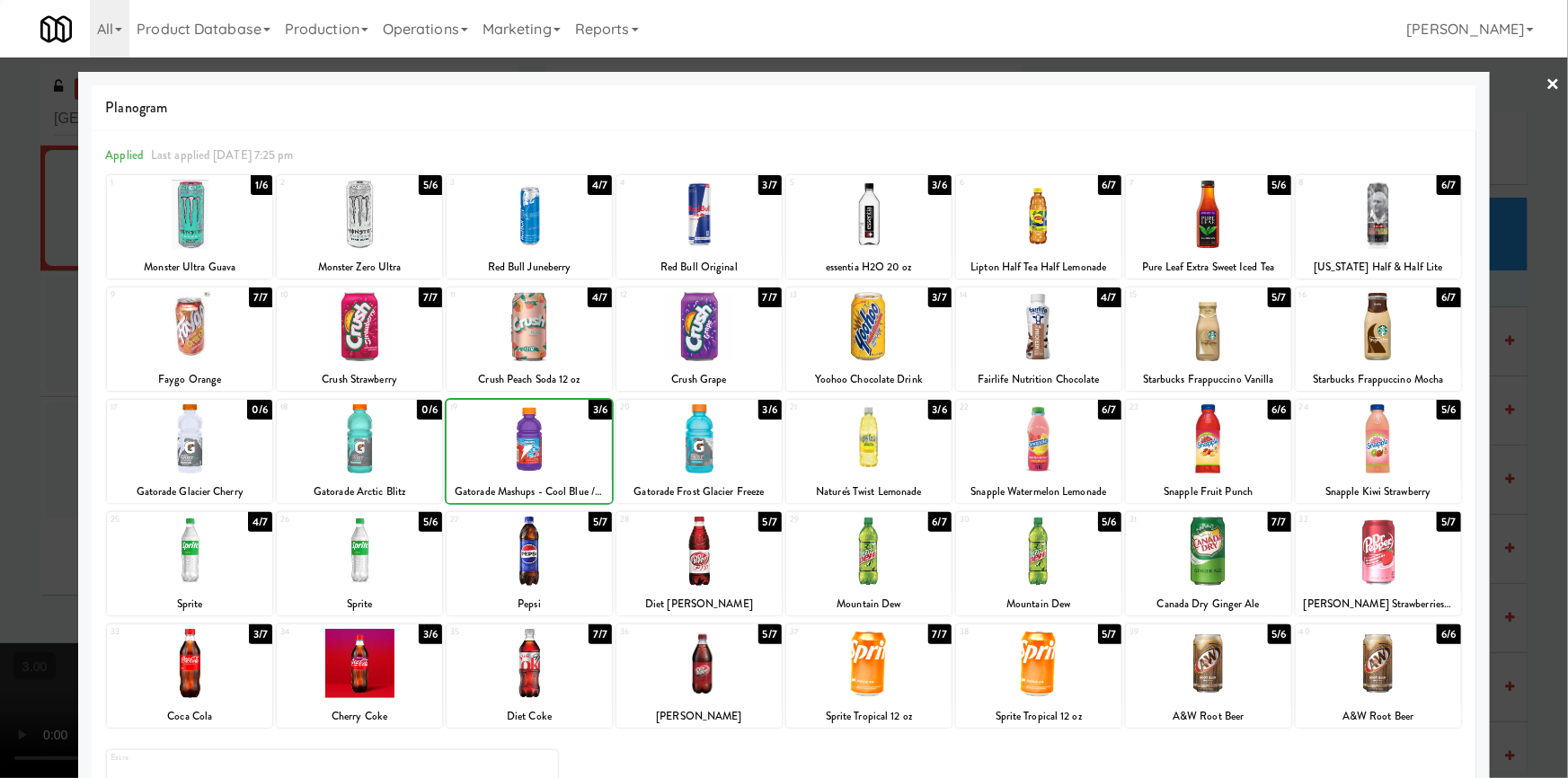
click at [0, 433] on div at bounding box center [784, 389] width 1568 height 778
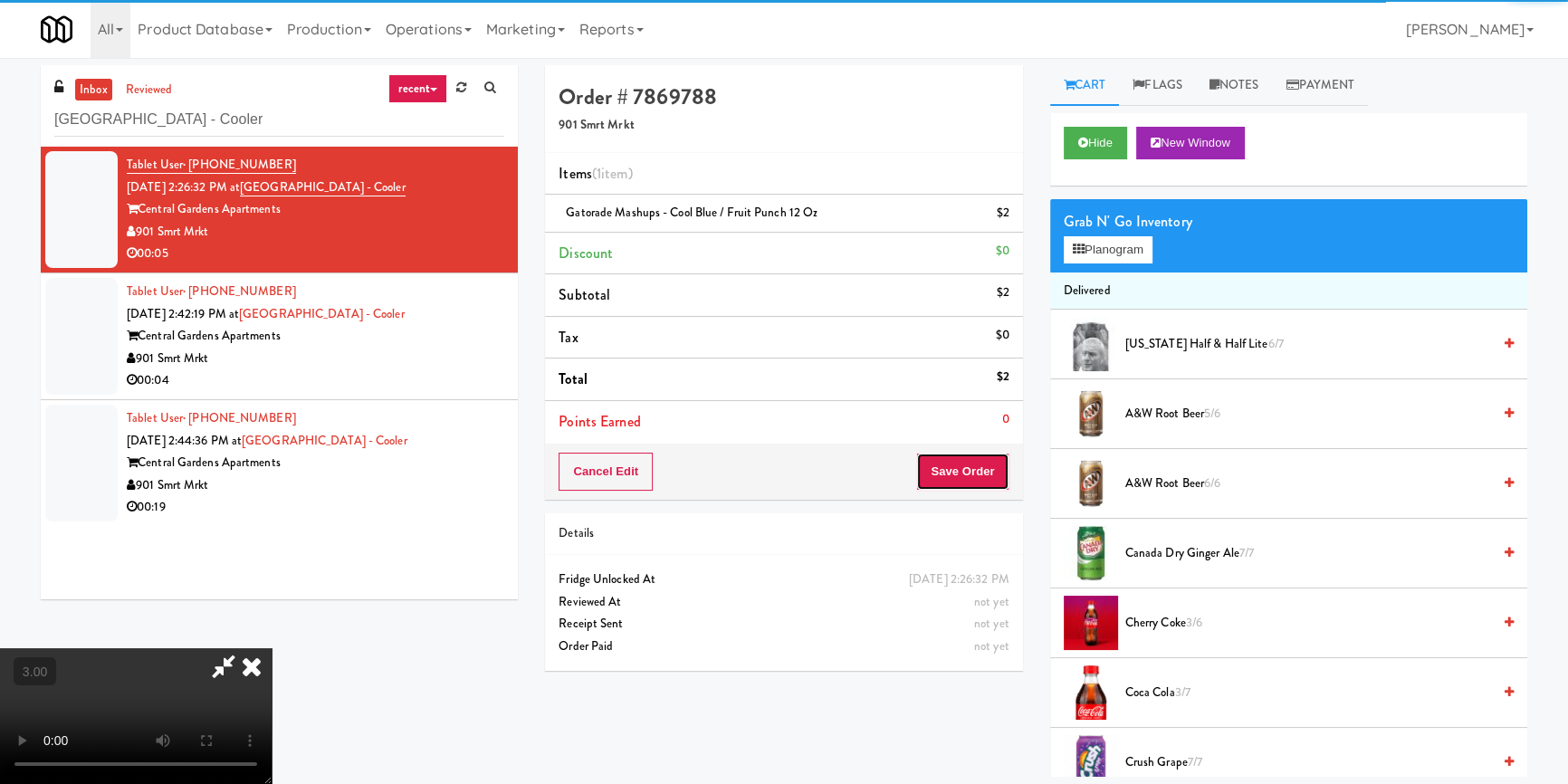
click at [999, 457] on button "Save Order" at bounding box center [963, 471] width 93 height 38
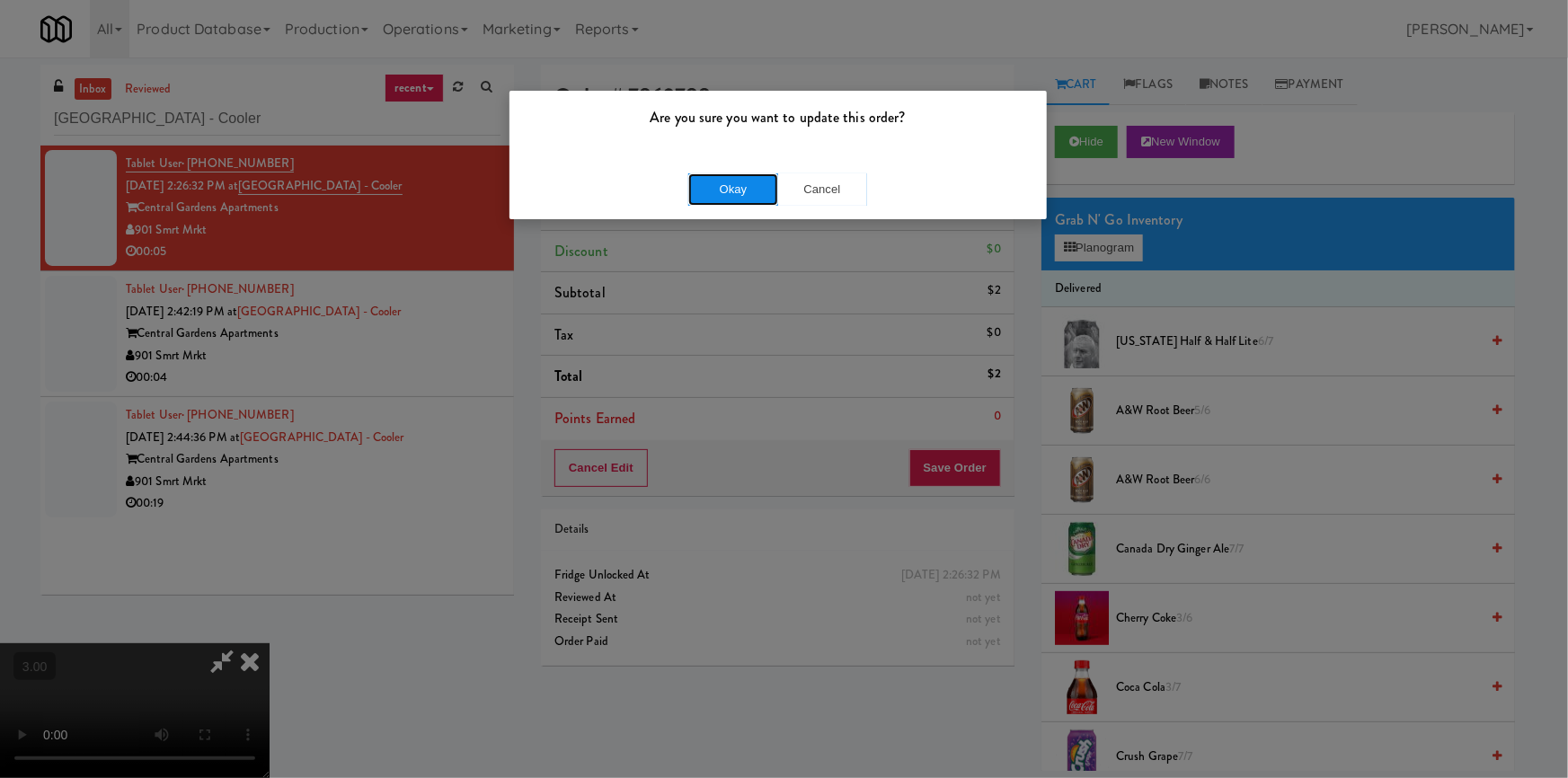
click at [740, 194] on button "Okay" at bounding box center [733, 190] width 90 height 33
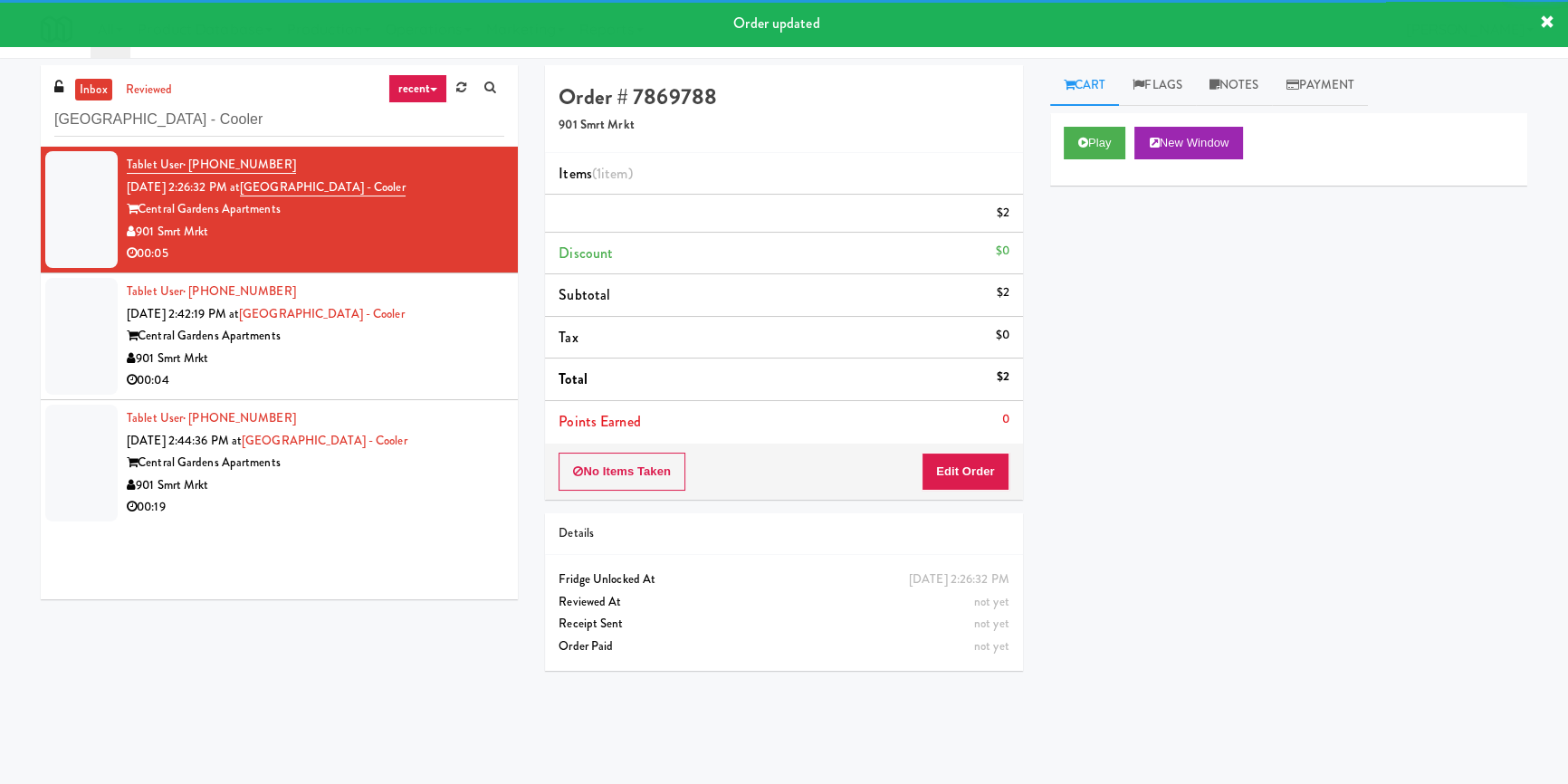
click at [474, 368] on div "Tablet User · (901) 647-1698 [DATE] 2:42:19 PM at [GEOGRAPHIC_DATA] - [GEOGRAPH…" at bounding box center [315, 336] width 378 height 111
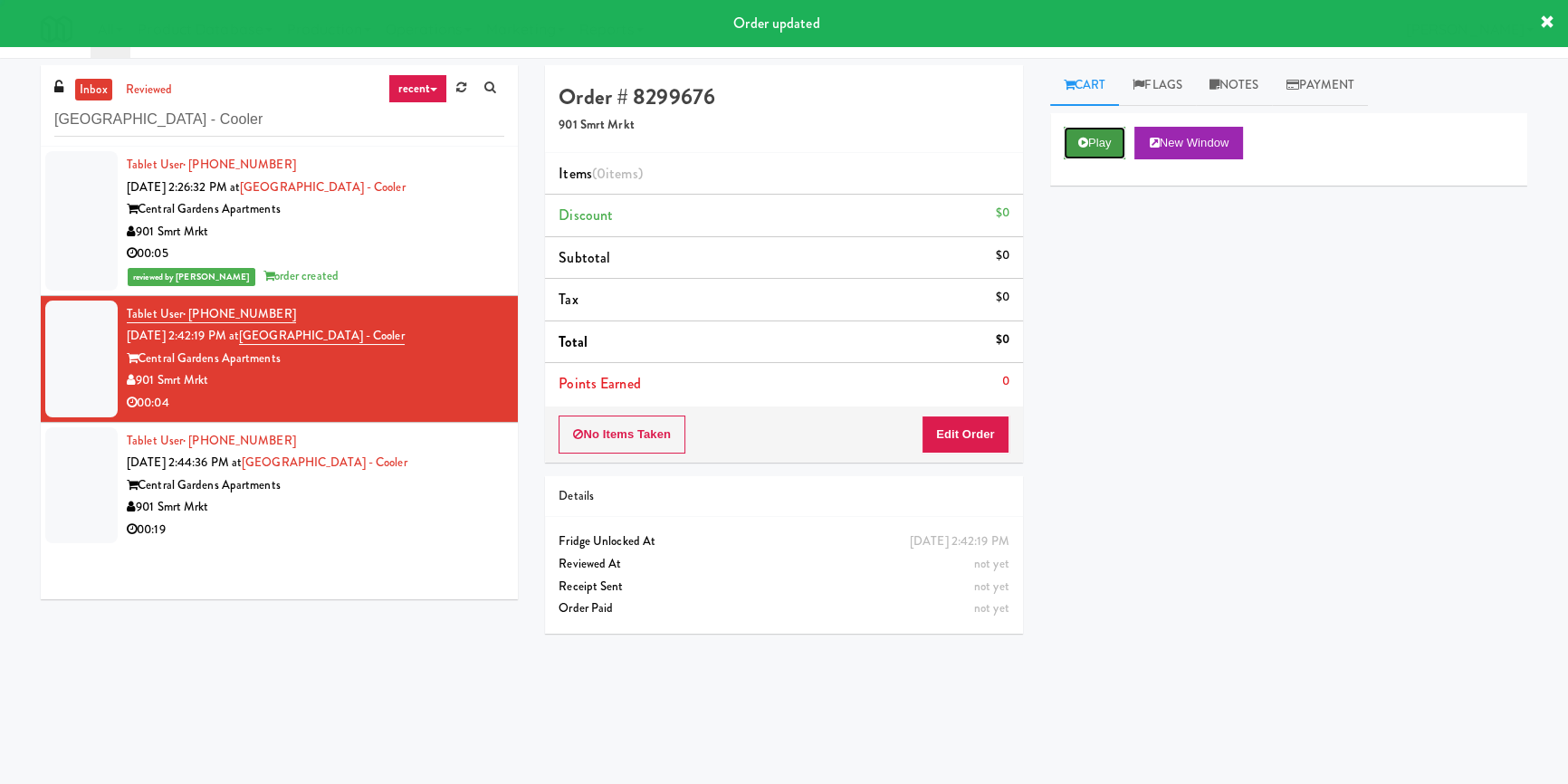
click at [1114, 136] on button "Play" at bounding box center [1095, 143] width 63 height 33
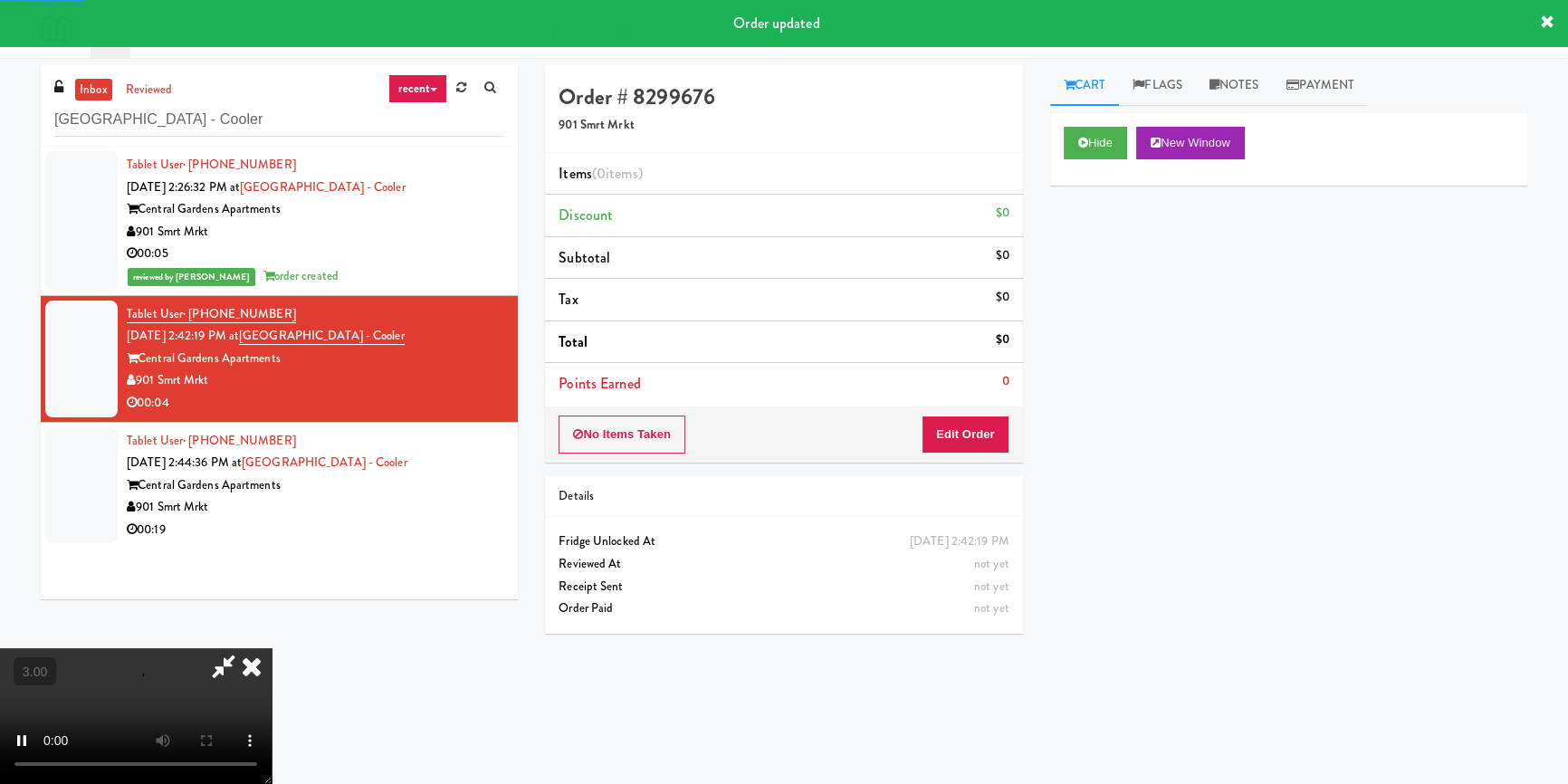
click at [1092, 245] on div "Hide New Window Primary Flag Clear Flag if unable to determine what was taken o…" at bounding box center [1289, 452] width 477 height 679
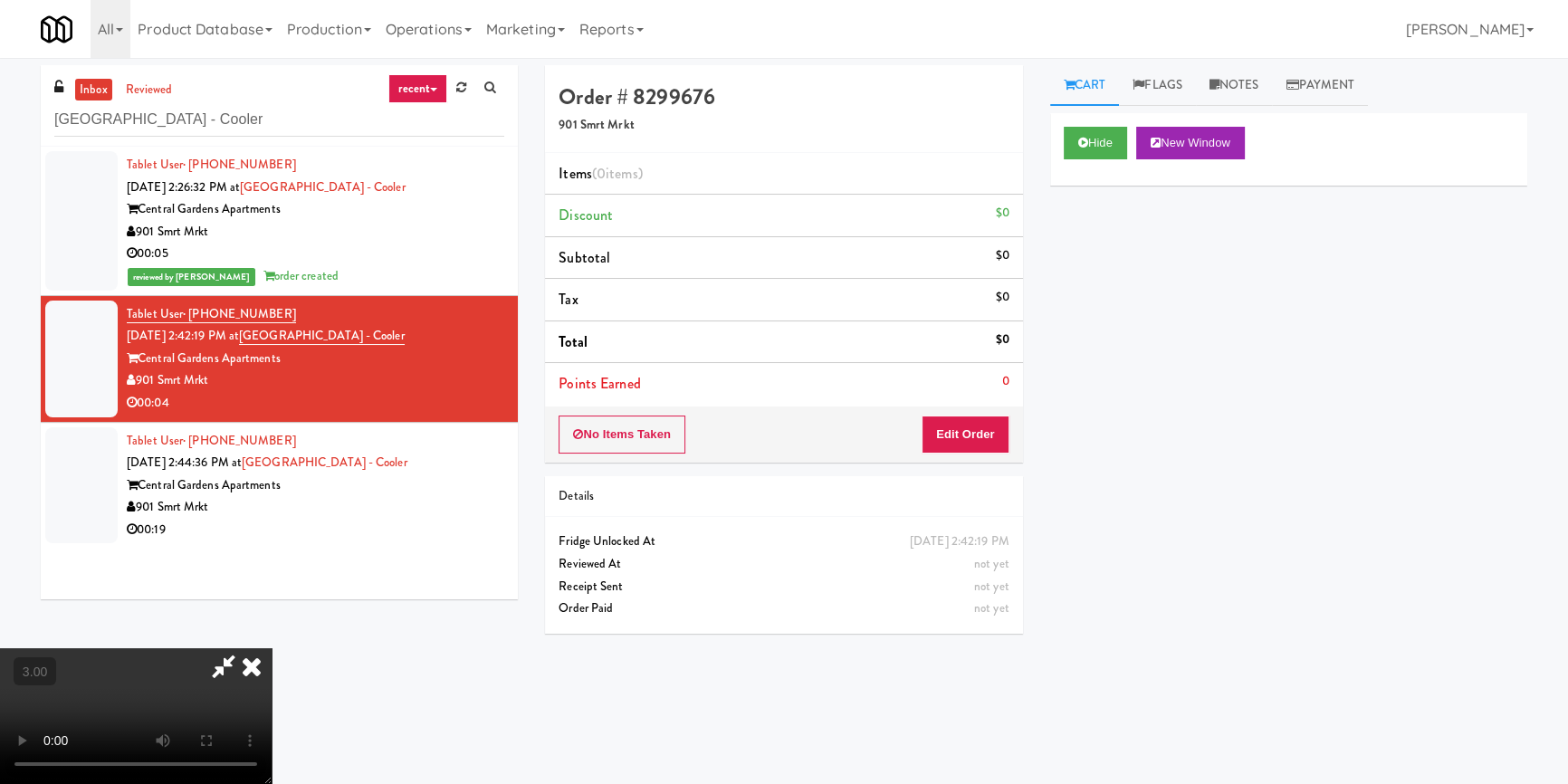
scroll to position [7, 0]
click at [271, 648] on video at bounding box center [135, 715] width 271 height 136
click at [986, 425] on button "Edit Order" at bounding box center [965, 434] width 88 height 38
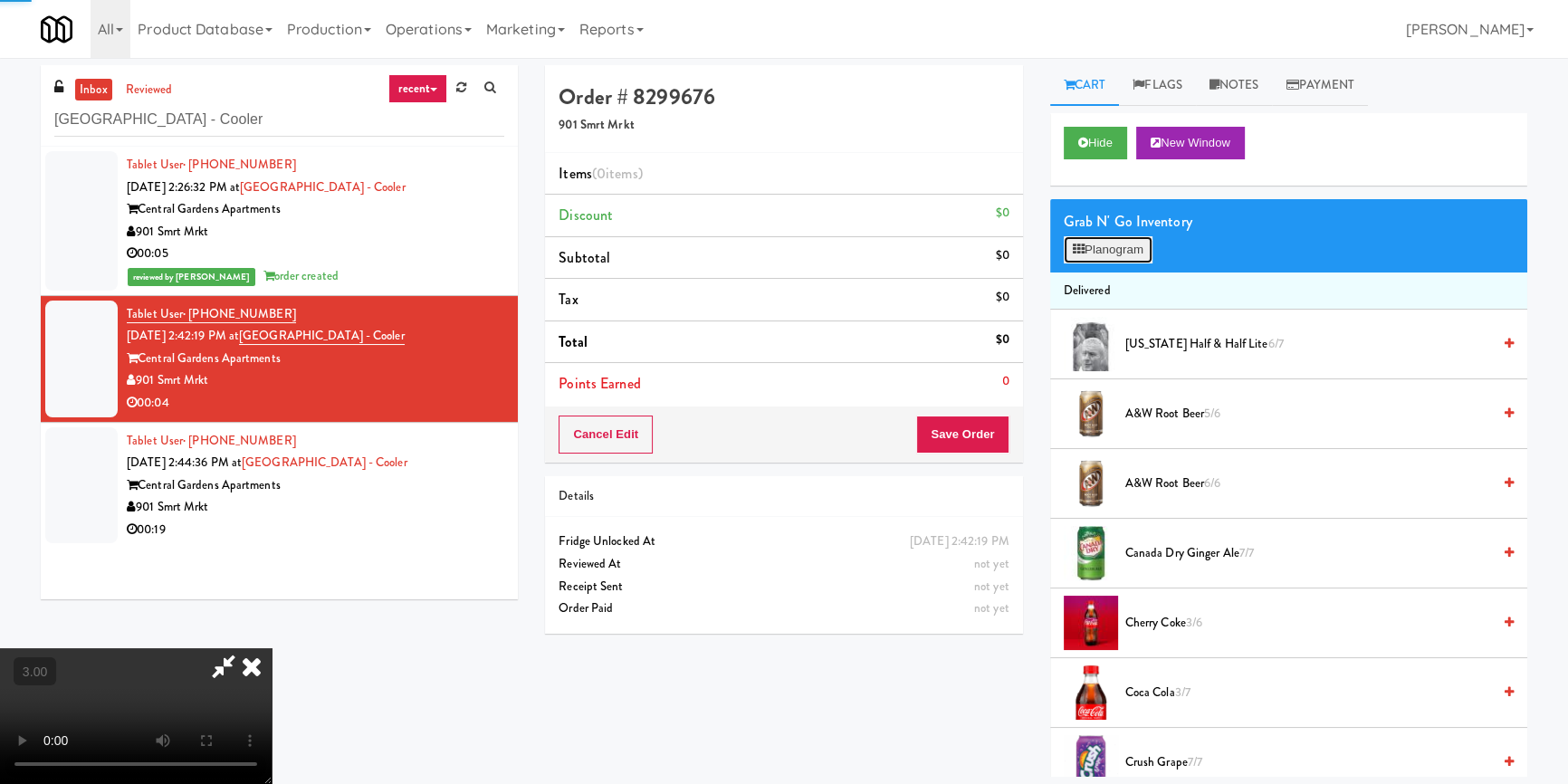
click at [1087, 252] on button "Planogram" at bounding box center [1108, 250] width 89 height 27
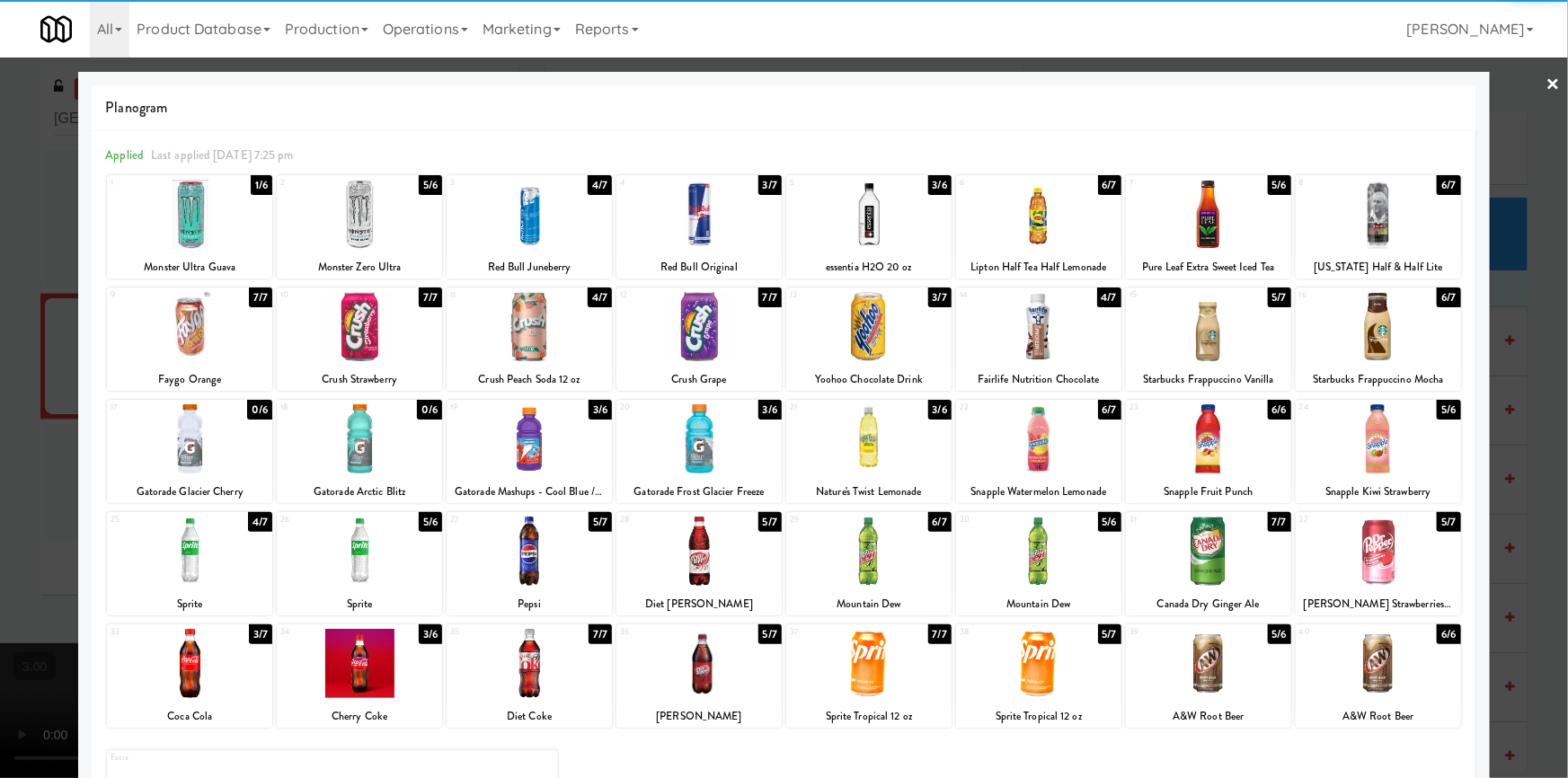
click at [379, 233] on div at bounding box center [359, 214] width 165 height 69
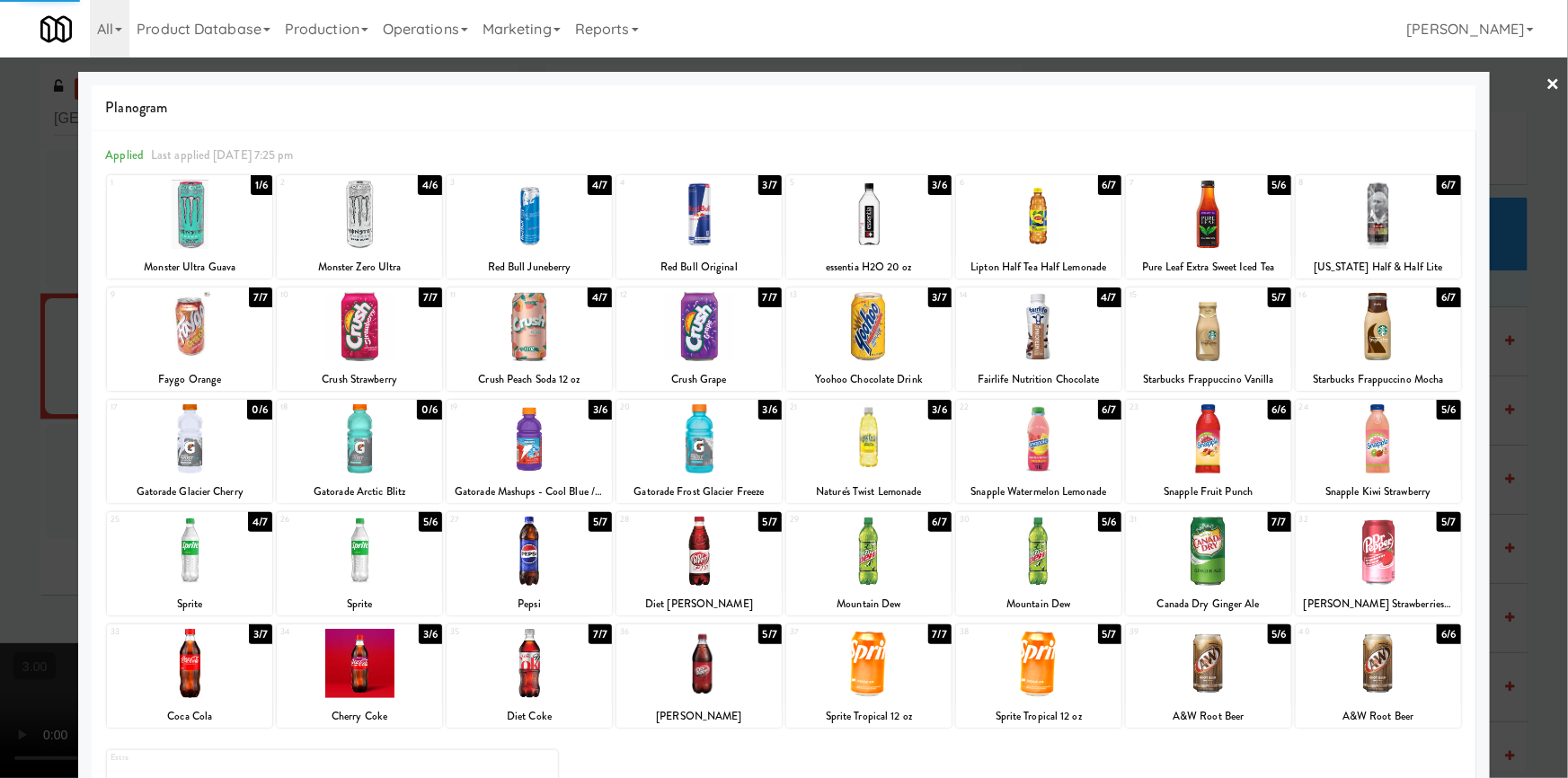
click at [0, 380] on div at bounding box center [784, 389] width 1568 height 778
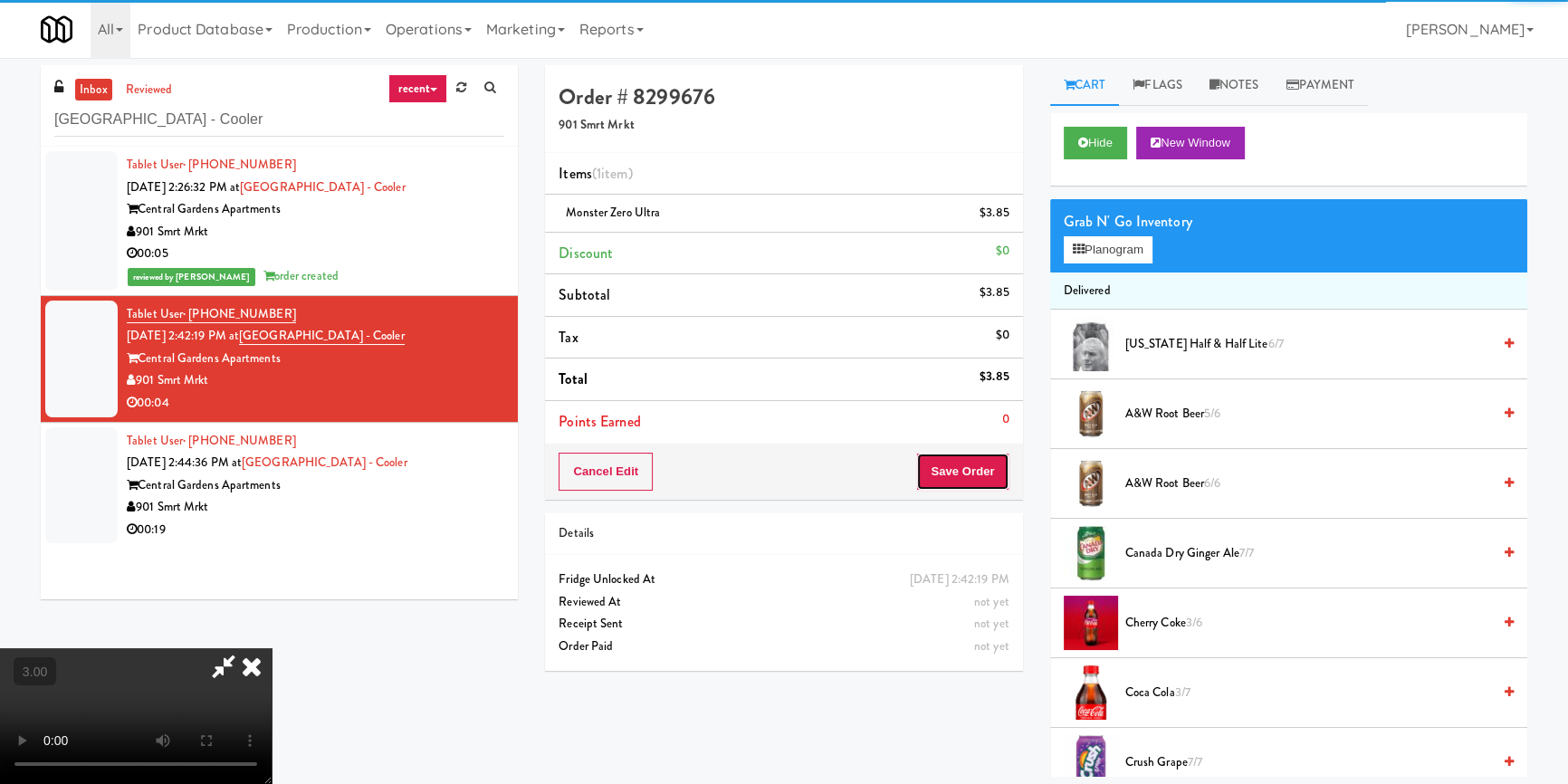
click at [969, 469] on button "Save Order" at bounding box center [963, 471] width 93 height 38
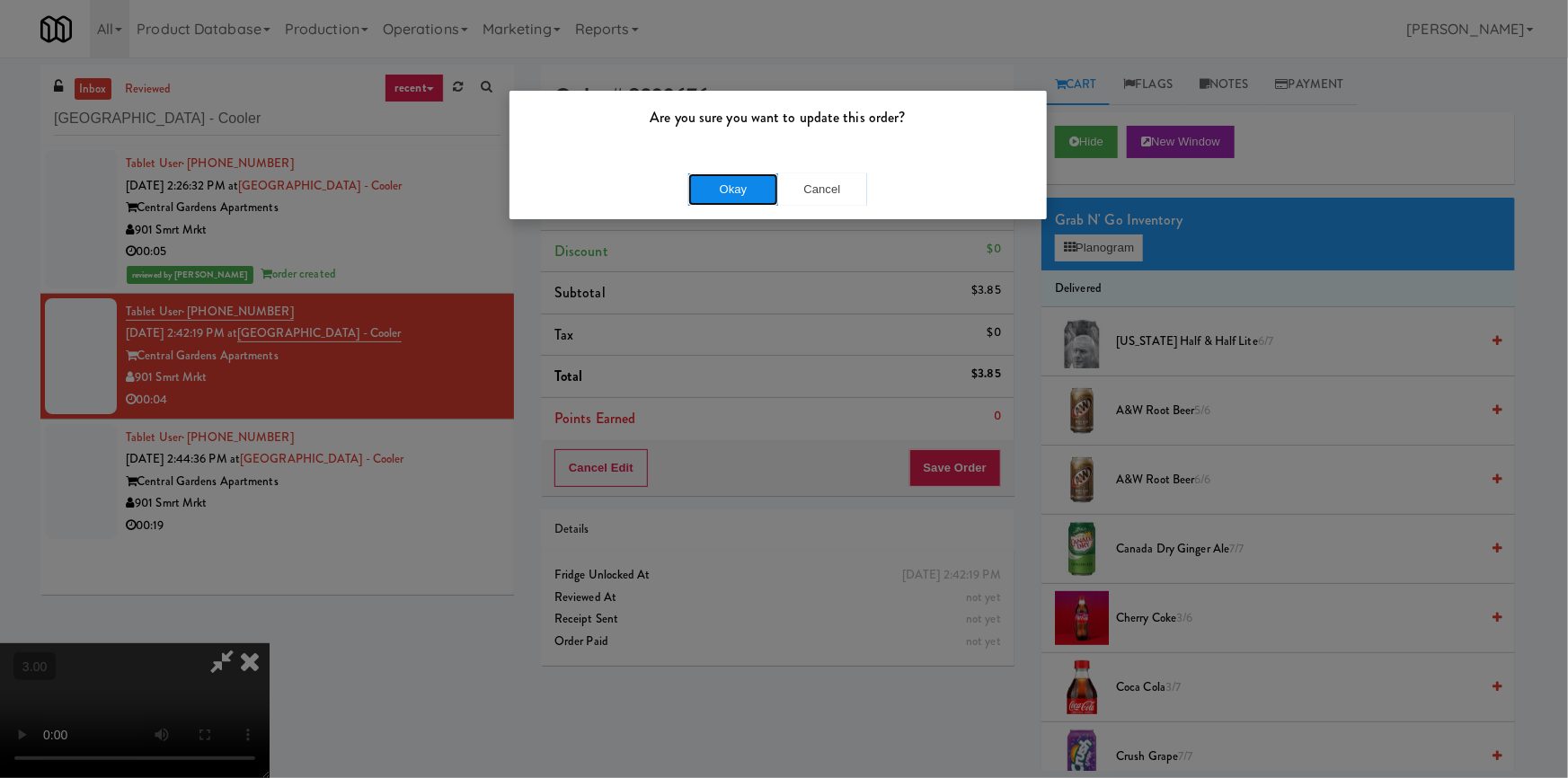
click at [732, 186] on button "Okay" at bounding box center [733, 190] width 90 height 33
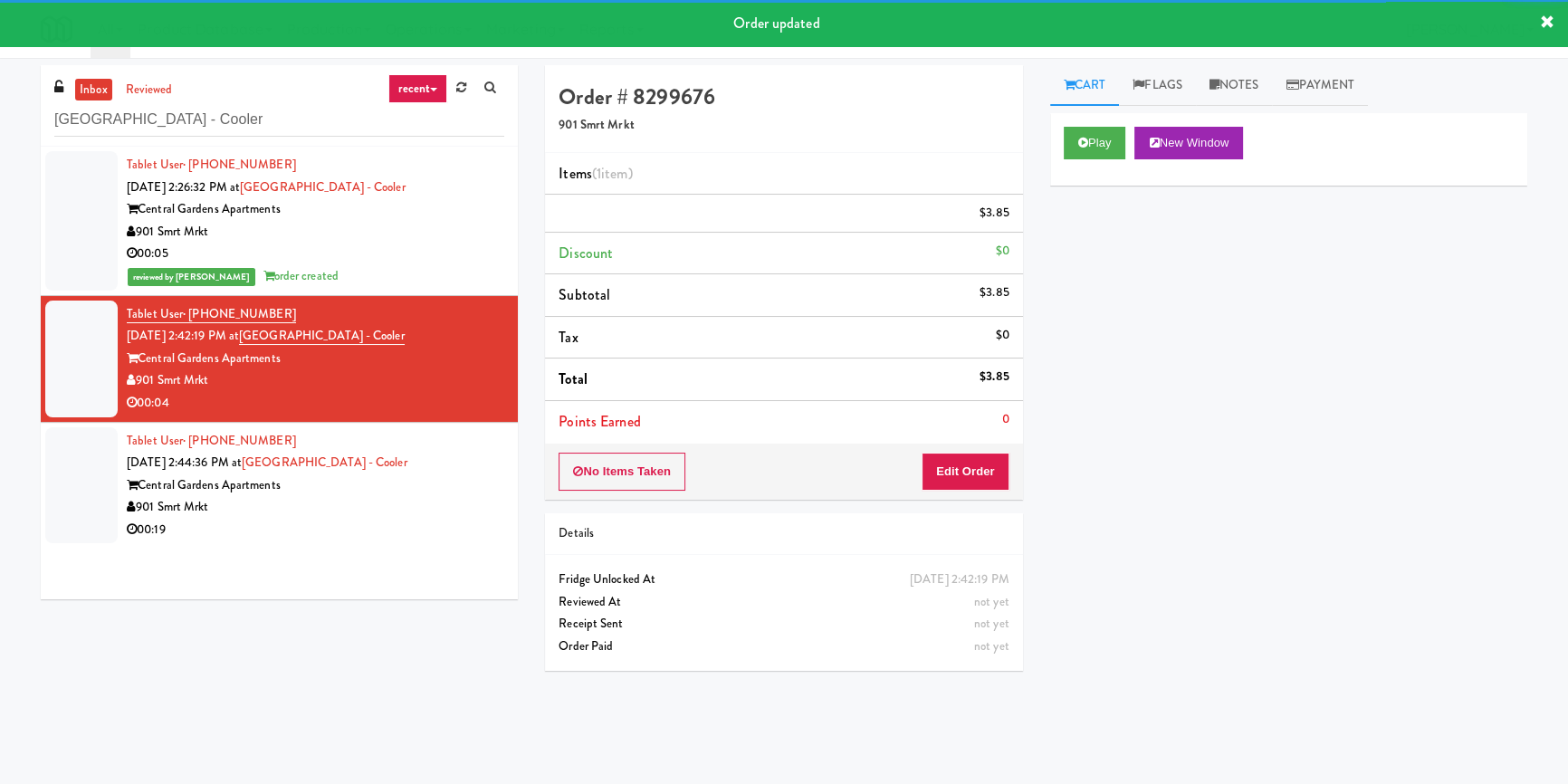
click at [456, 502] on div "Tablet User · (662) 801-1082 [DATE] 2:44:36 PM at [GEOGRAPHIC_DATA] - [GEOGRAPH…" at bounding box center [315, 485] width 378 height 111
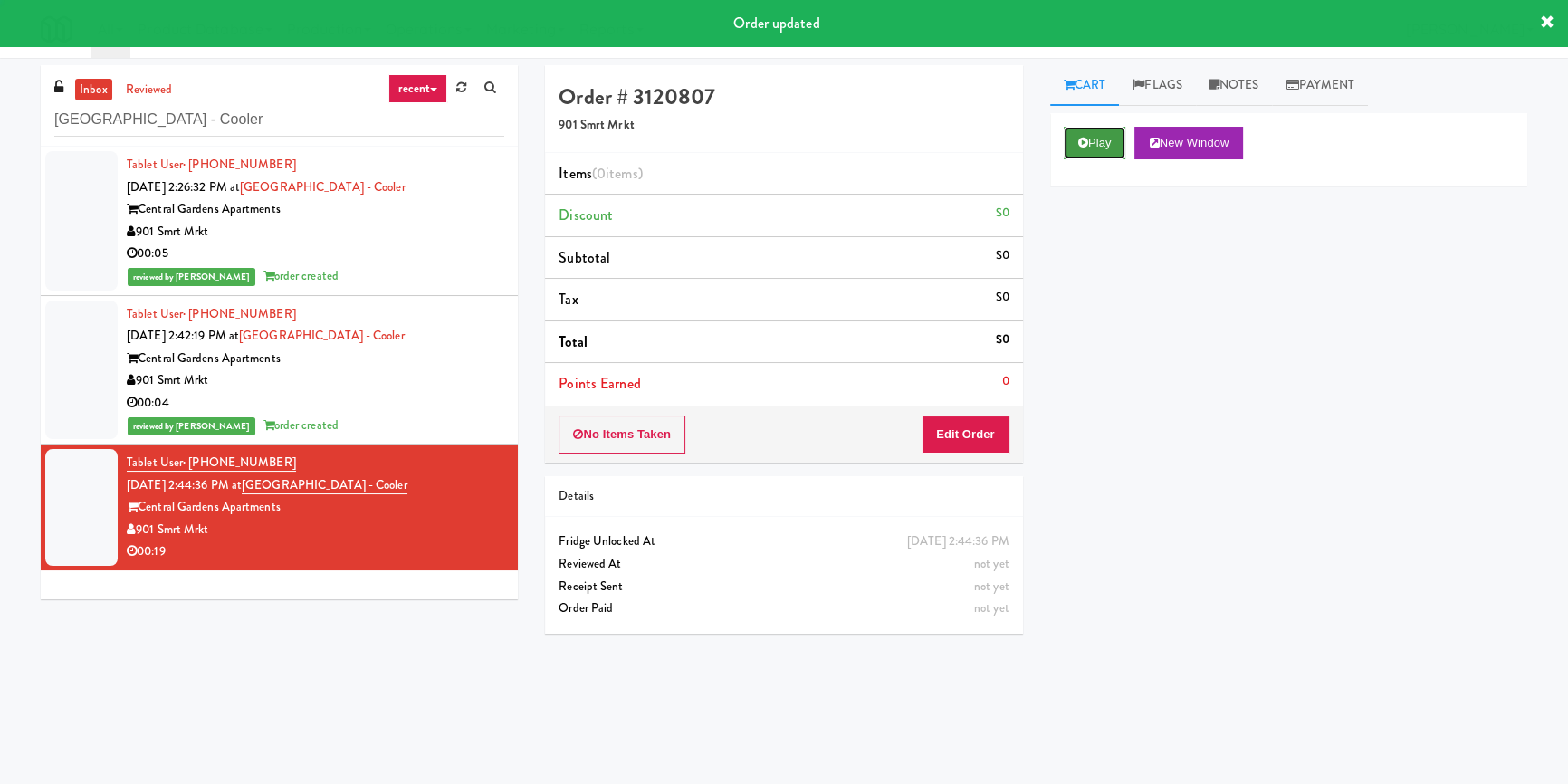
click at [1121, 147] on button "Play" at bounding box center [1095, 143] width 63 height 33
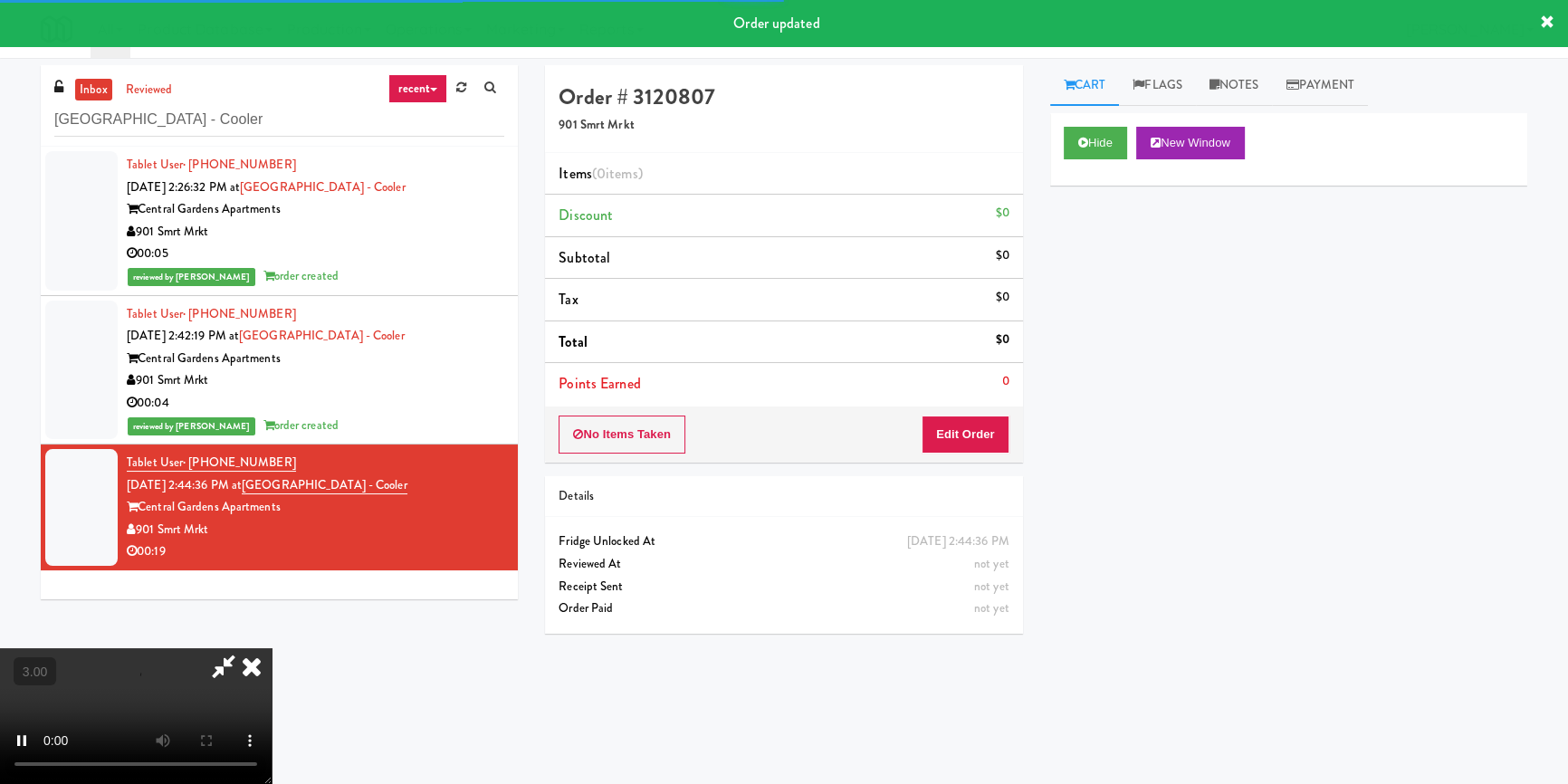
click at [1126, 291] on div "Hide New Window Primary Flag Clear Flag if unable to determine what was taken o…" at bounding box center [1289, 452] width 477 height 679
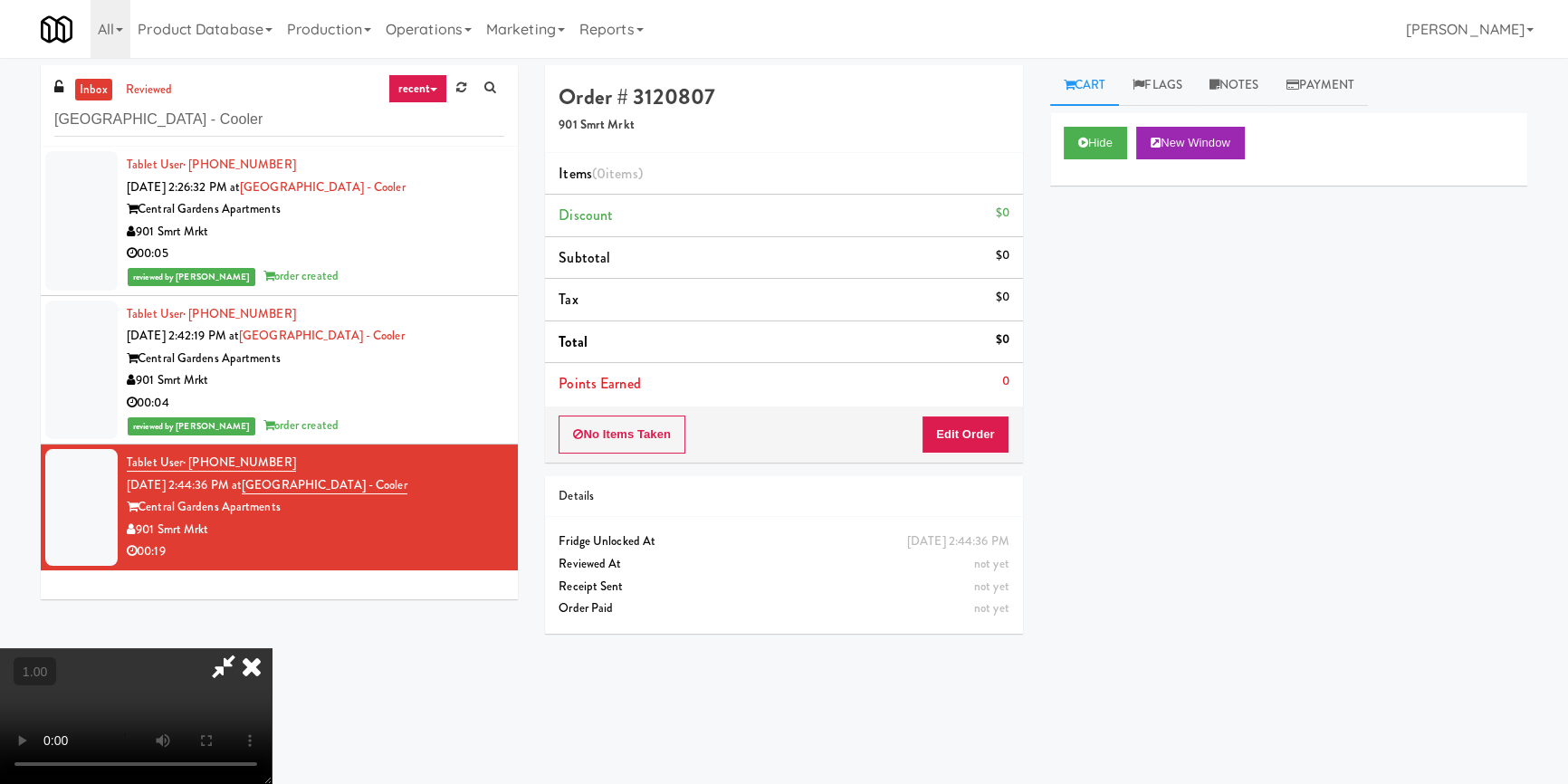
scroll to position [253, 0]
click at [271, 648] on video at bounding box center [135, 715] width 271 height 136
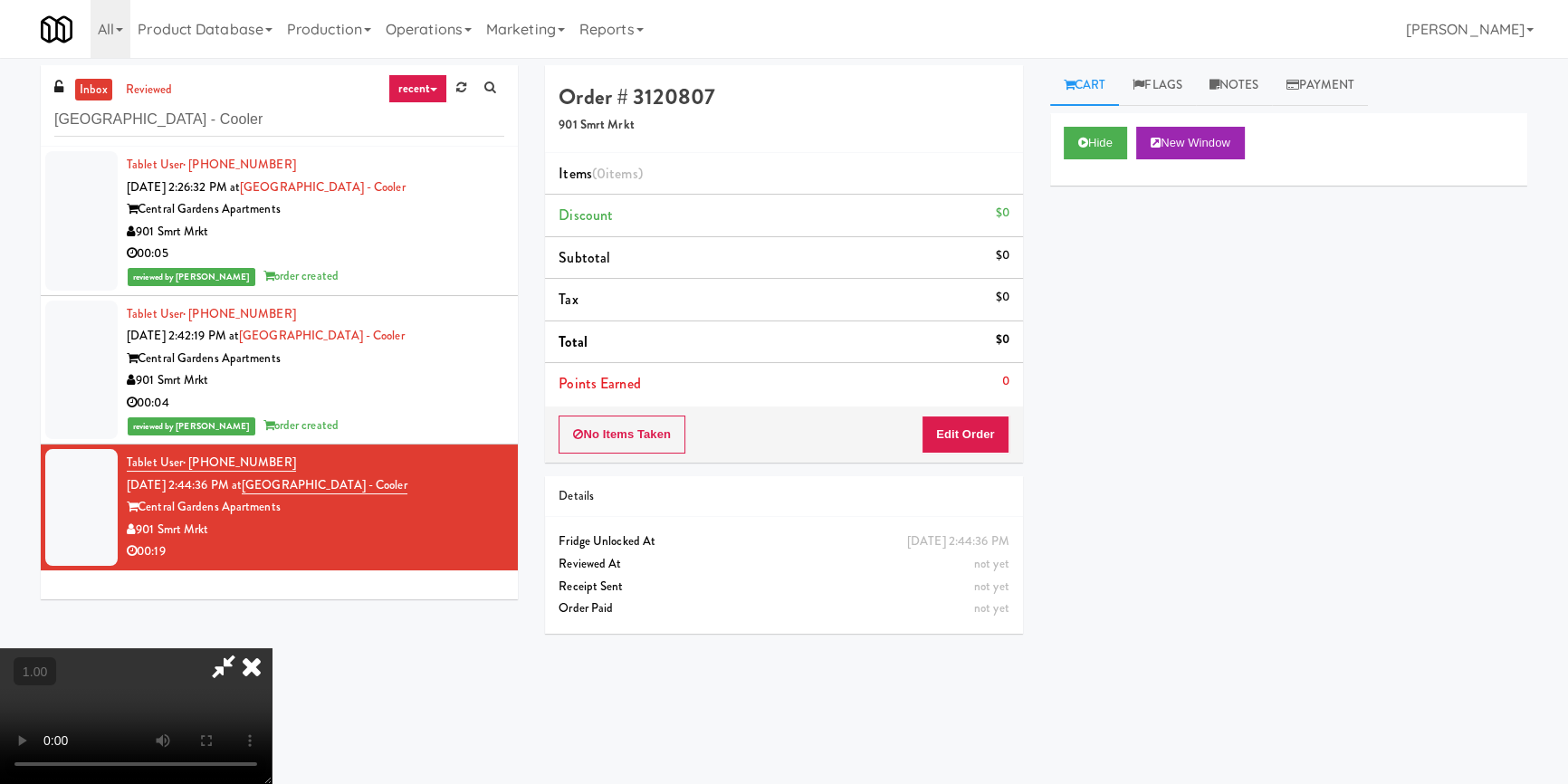
click at [271, 648] on video at bounding box center [135, 715] width 271 height 136
click at [972, 429] on button "Edit Order" at bounding box center [965, 434] width 88 height 38
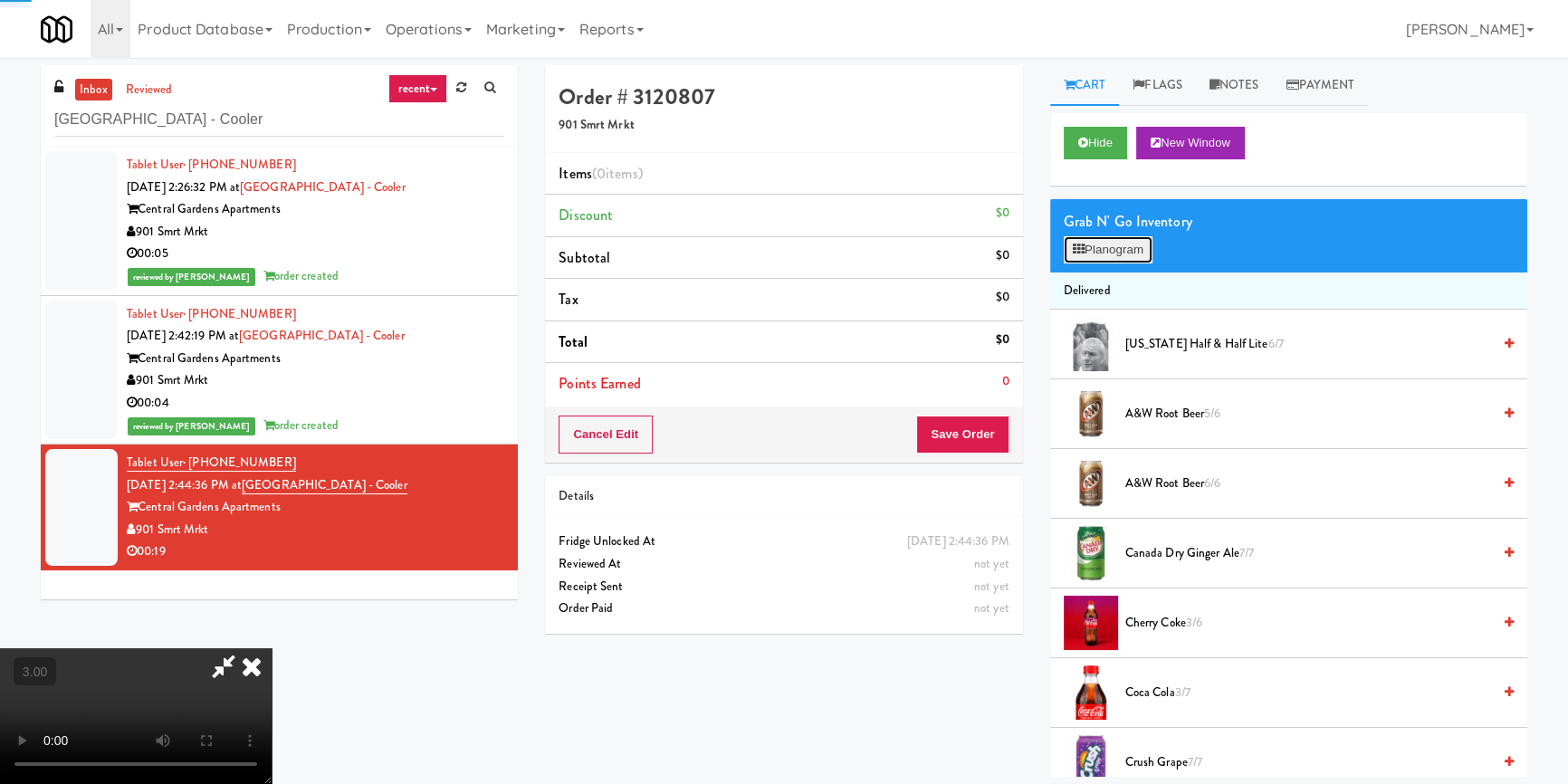
click at [1104, 252] on button "Planogram" at bounding box center [1108, 250] width 89 height 27
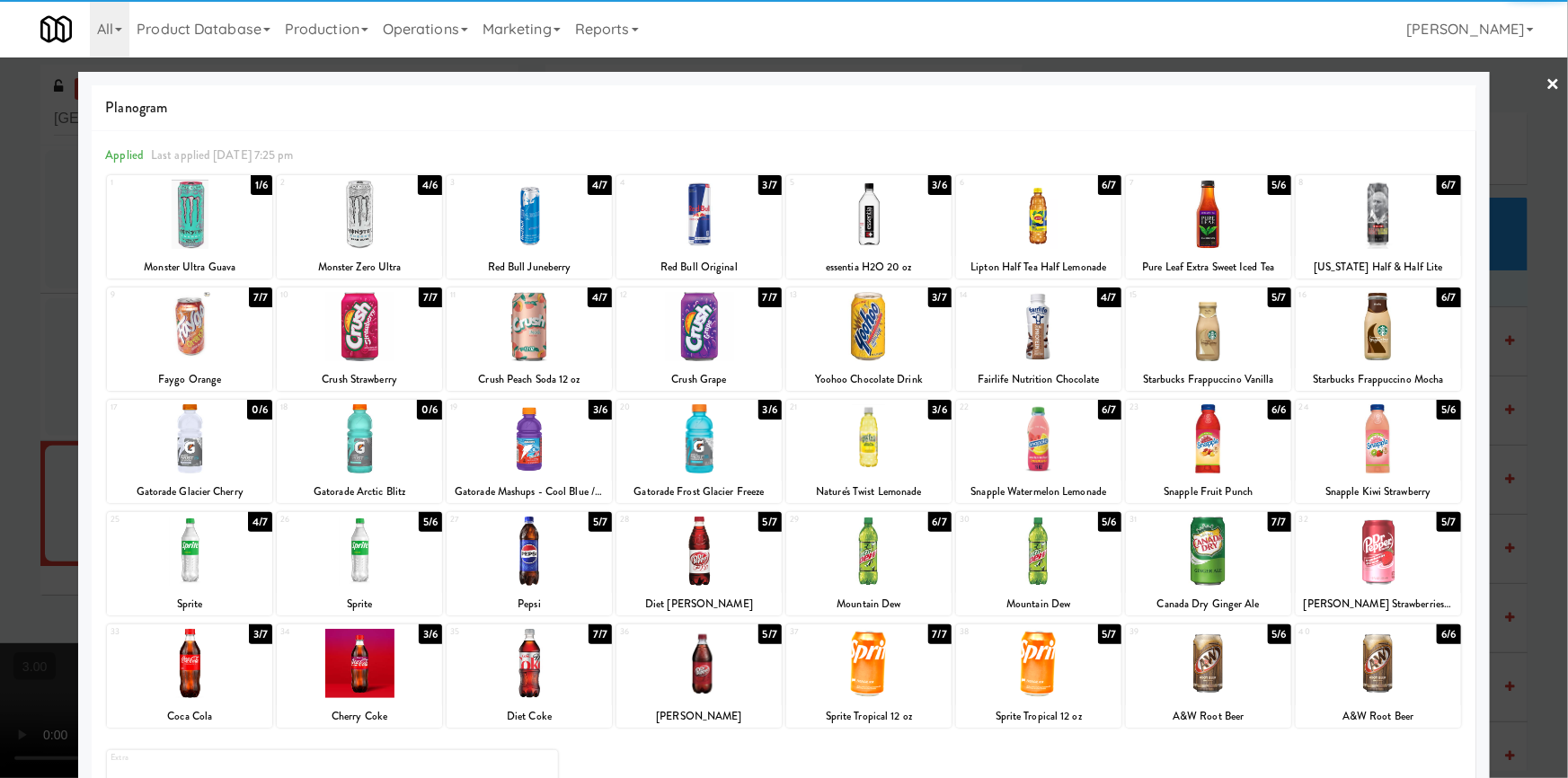
click at [1222, 443] on div at bounding box center [1208, 439] width 165 height 69
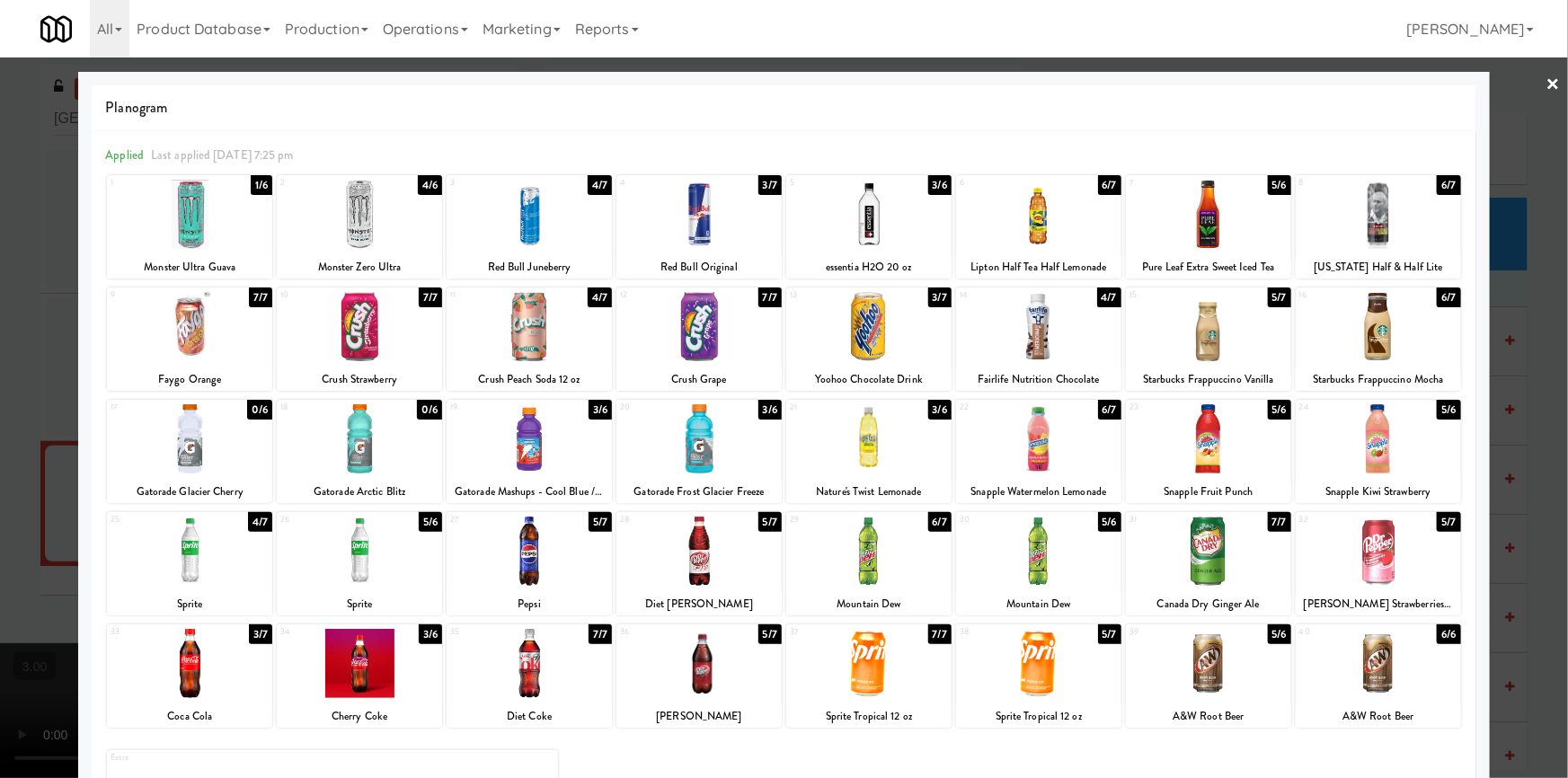
click at [1043, 656] on div at bounding box center [1038, 663] width 165 height 69
click at [0, 466] on div at bounding box center [784, 389] width 1568 height 778
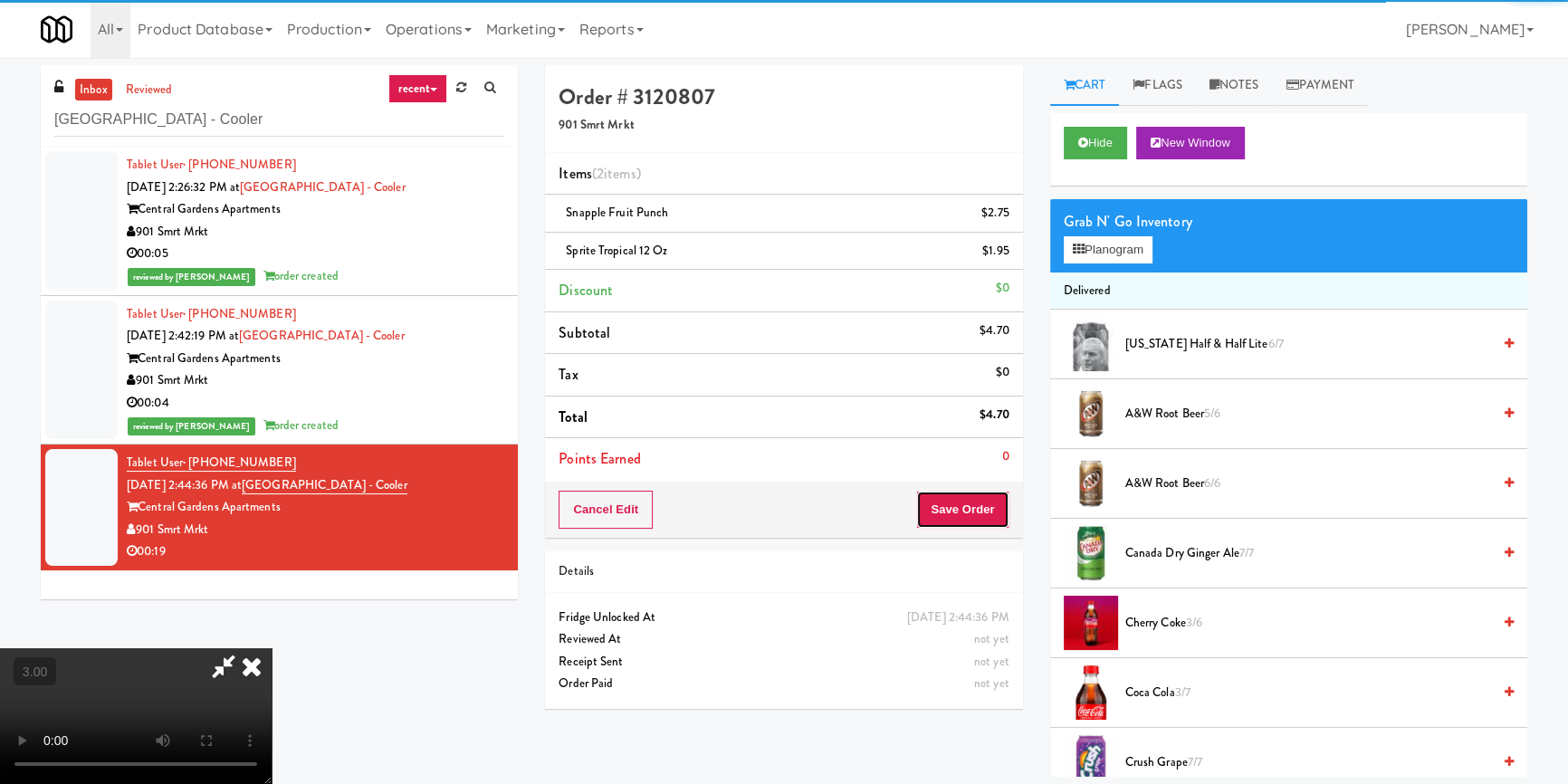
click at [969, 505] on button "Save Order" at bounding box center [963, 509] width 93 height 38
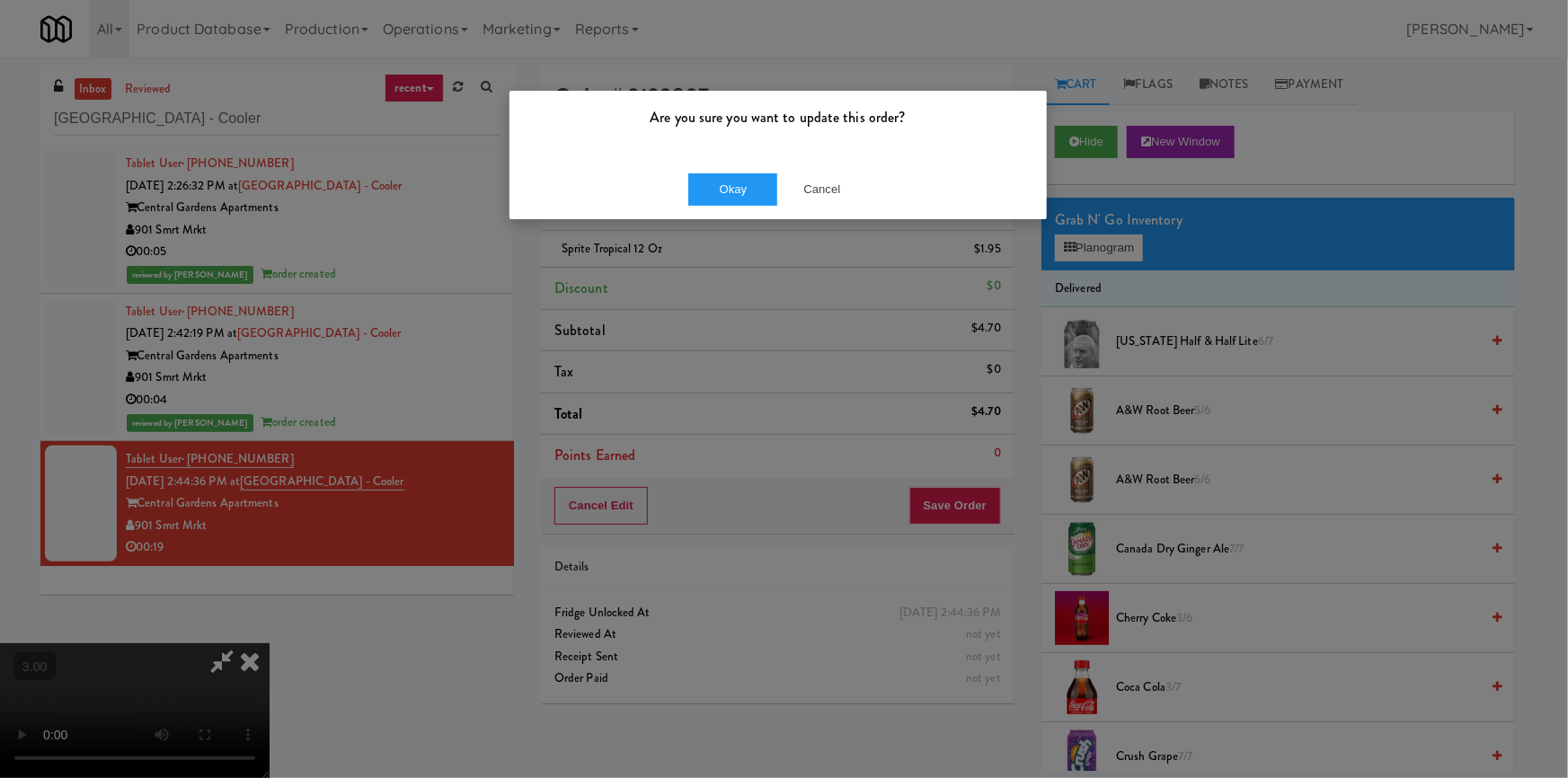
click at [780, 162] on div "Okay Cancel" at bounding box center [777, 189] width 537 height 60
click at [723, 199] on button "Okay" at bounding box center [733, 190] width 90 height 33
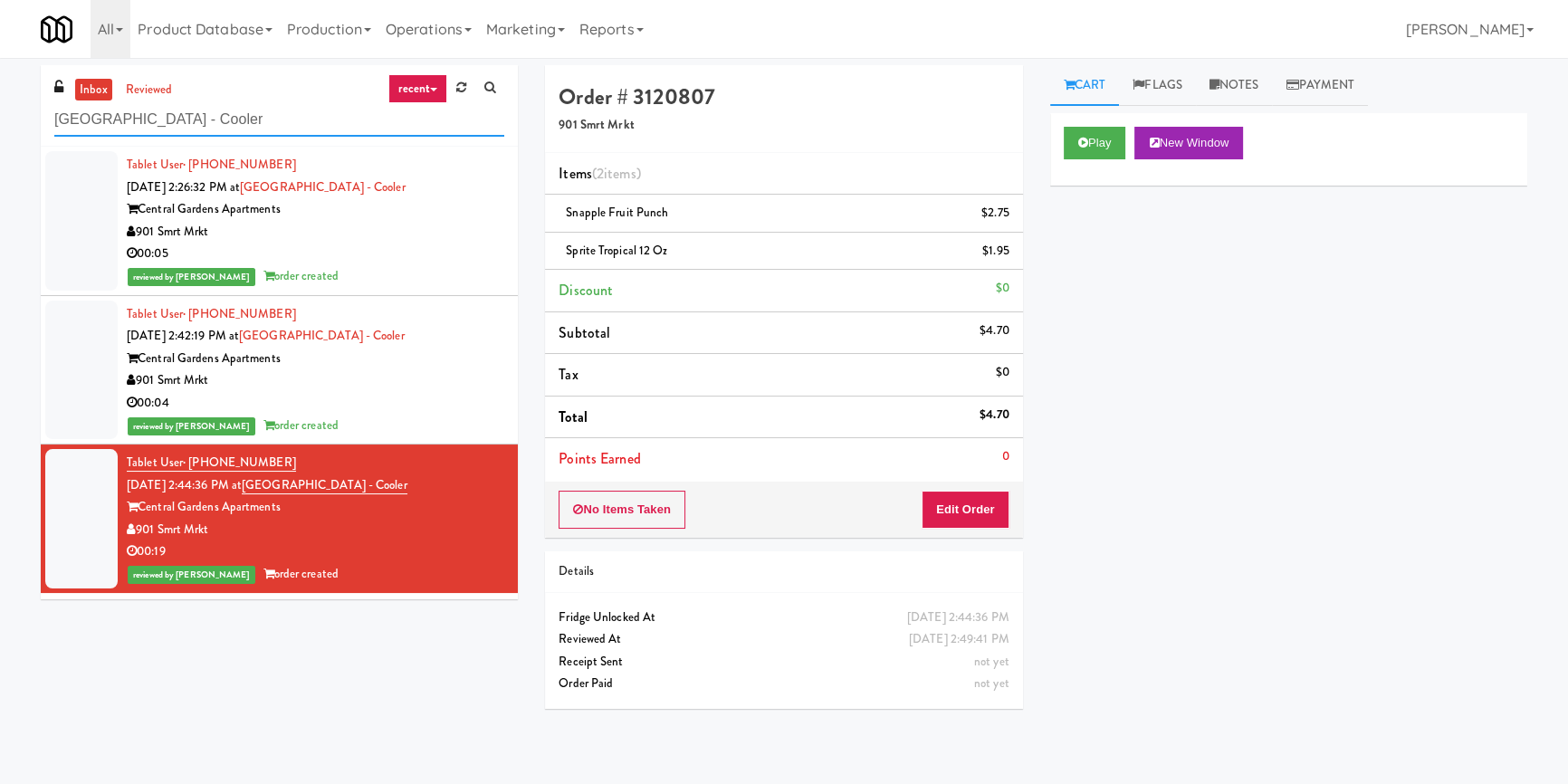
click at [244, 108] on input "[GEOGRAPHIC_DATA] - Cooler" at bounding box center [279, 120] width 450 height 34
paste input "IKEA Scarborough Town Cent"
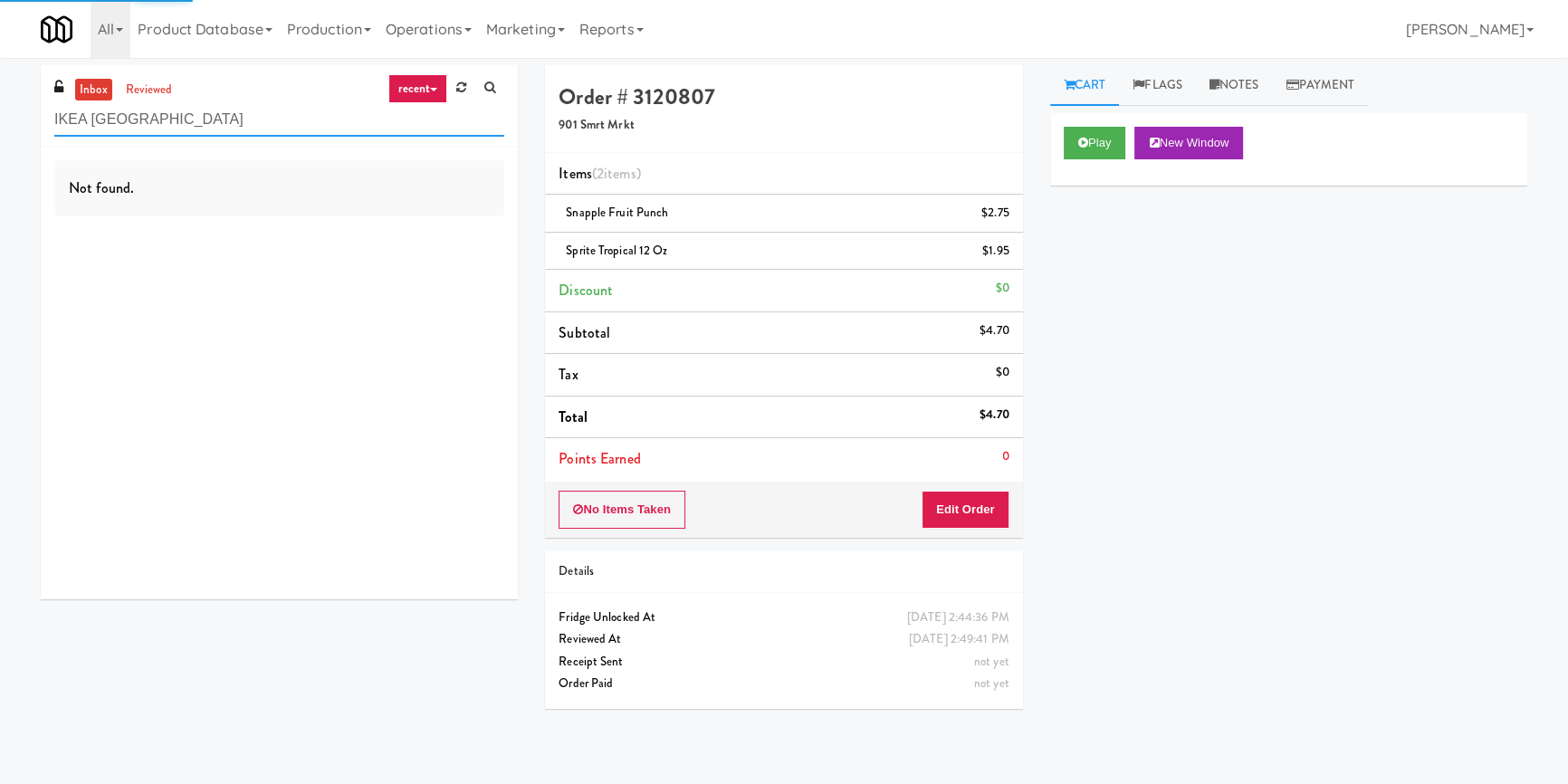
type input "IKEA [GEOGRAPHIC_DATA]"
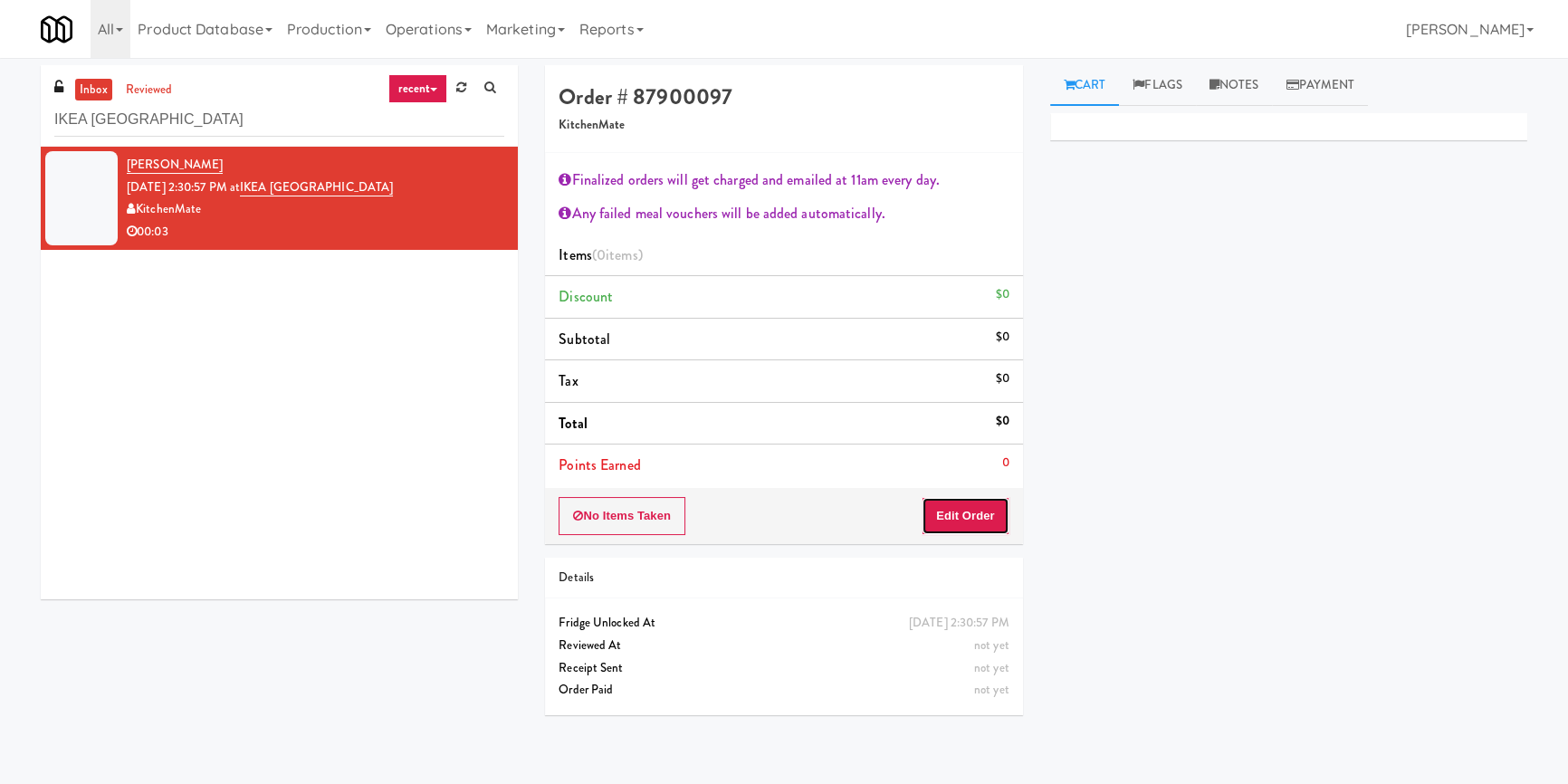
click at [978, 520] on button "Edit Order" at bounding box center [965, 516] width 88 height 38
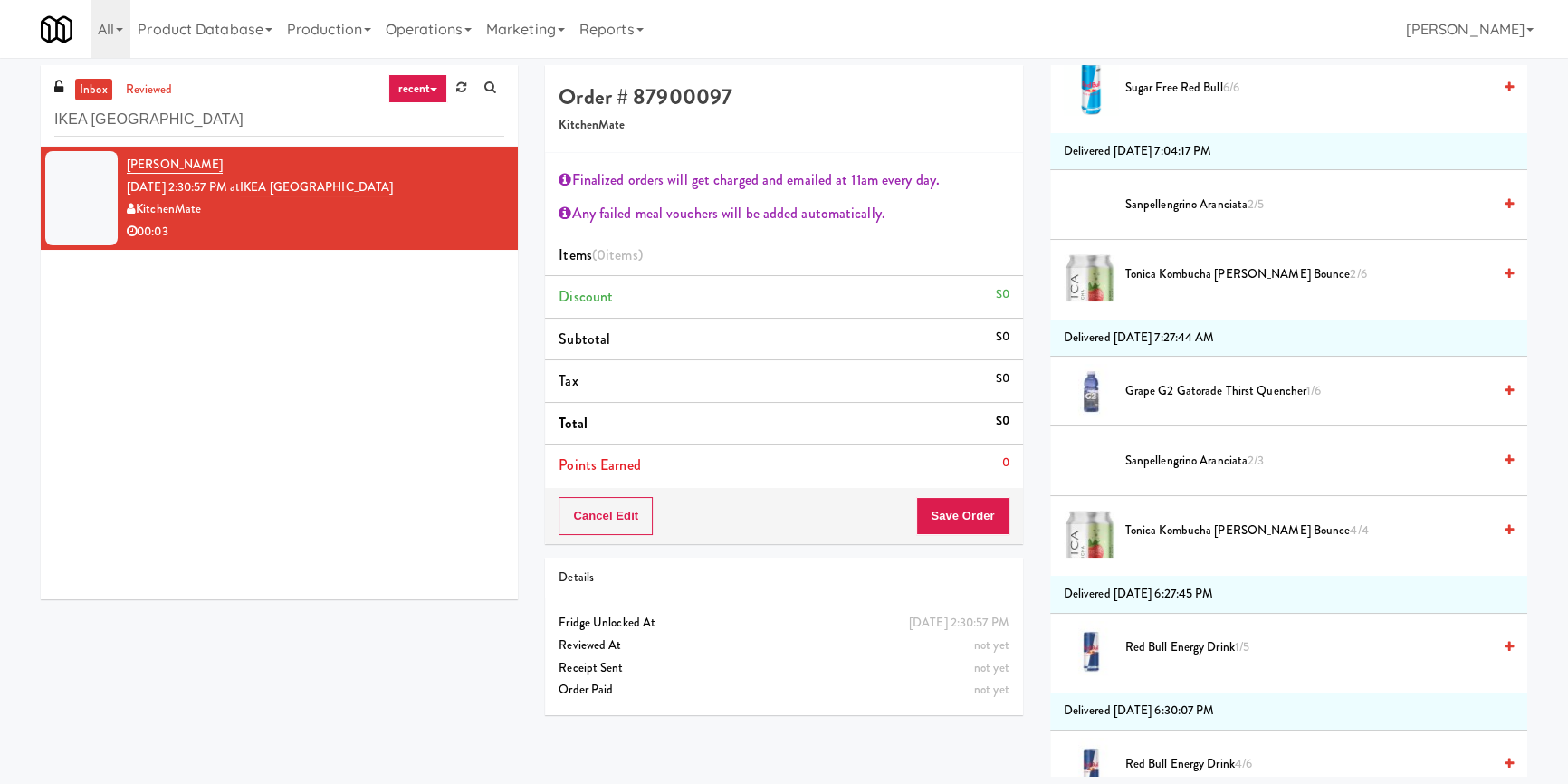
scroll to position [1398, 0]
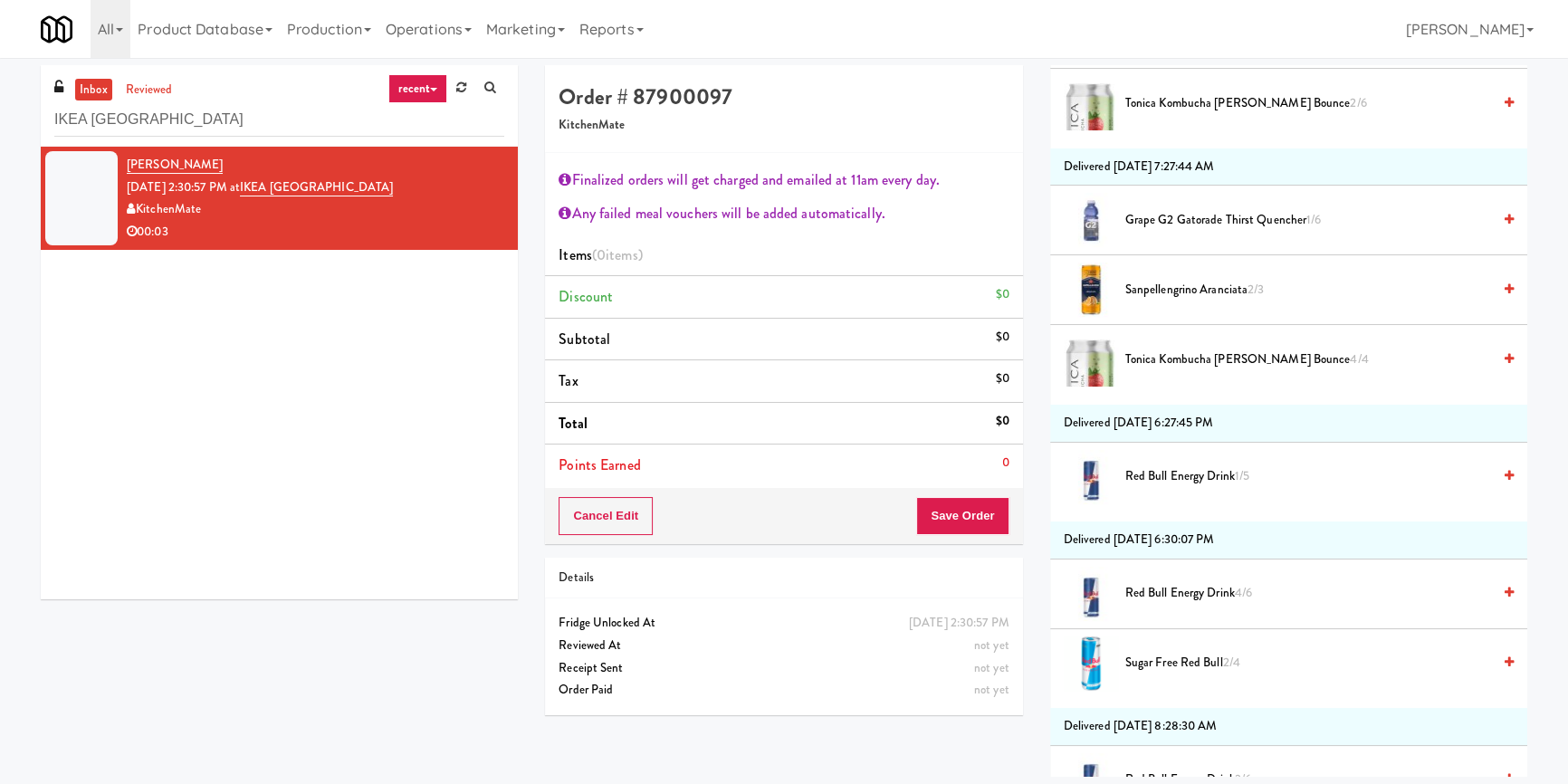
click at [1165, 475] on span "Red Bull Energy Drink 1/5" at bounding box center [1308, 476] width 366 height 22
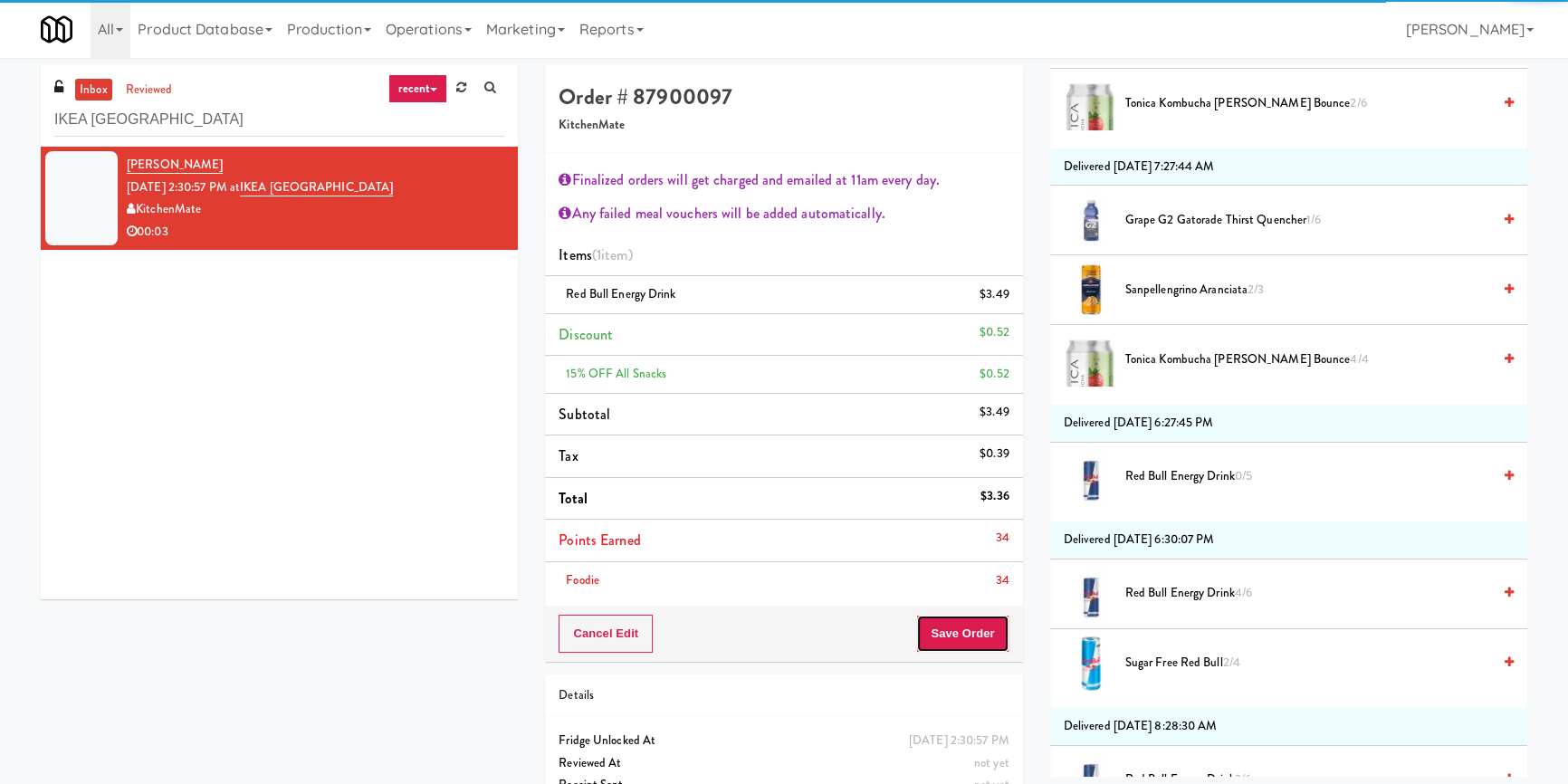
click at [977, 632] on button "Save Order" at bounding box center [963, 632] width 93 height 38
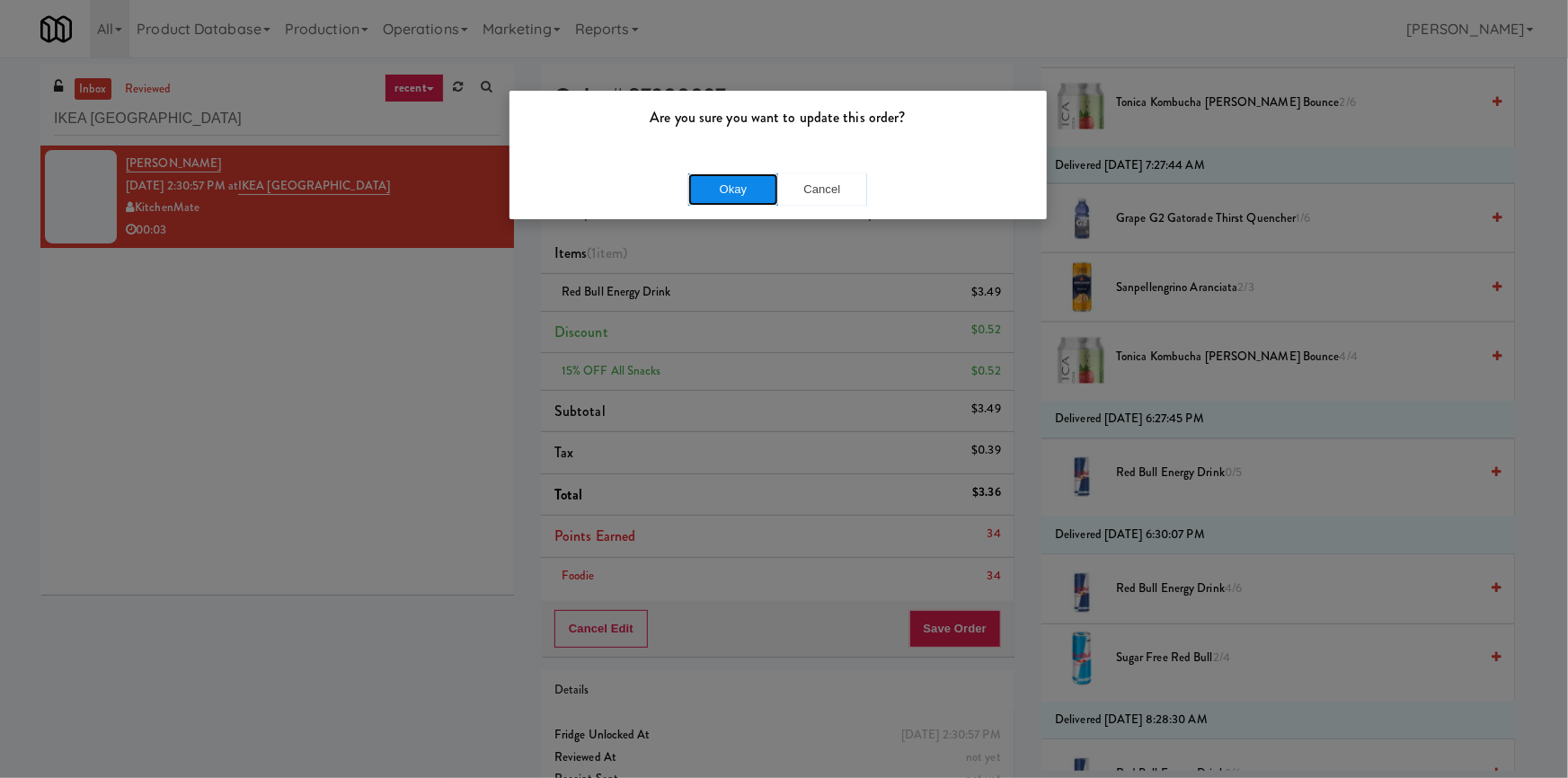
click at [710, 177] on button "Okay" at bounding box center [733, 190] width 90 height 33
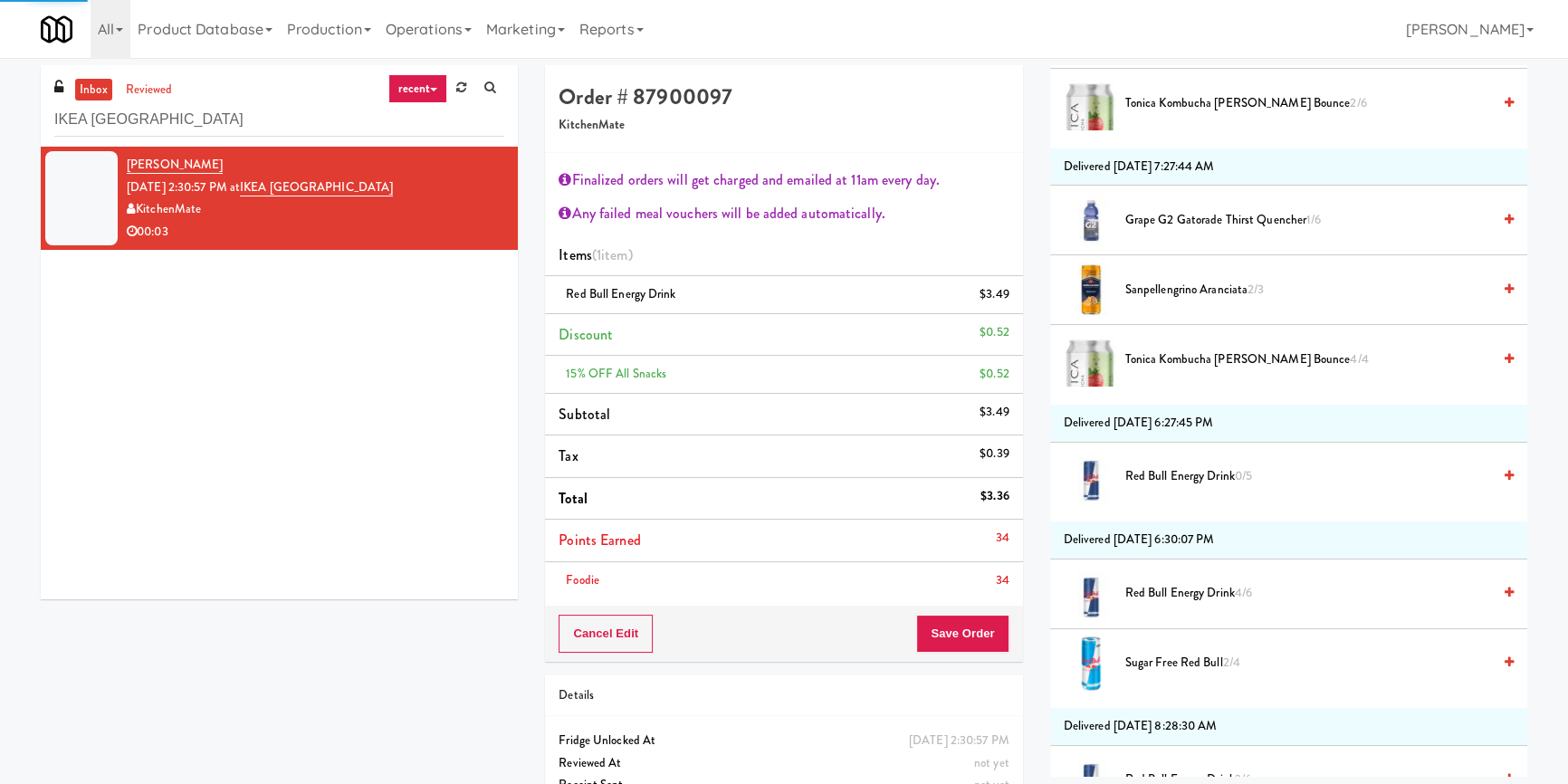
scroll to position [14, 0]
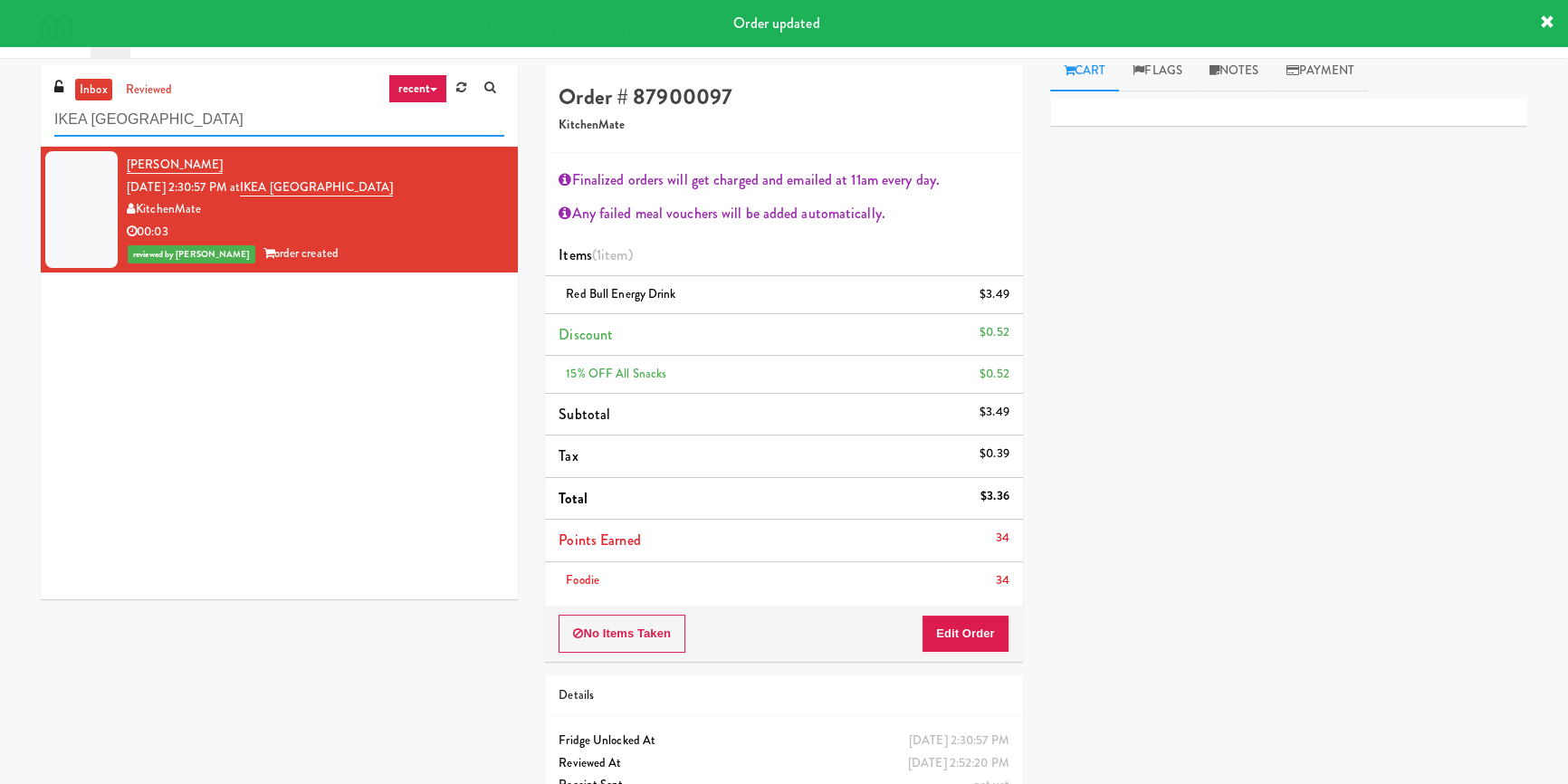
click at [388, 126] on input "IKEA [GEOGRAPHIC_DATA]" at bounding box center [279, 120] width 450 height 34
paste input "Revela 2 - Cooler - Right"
click at [388, 126] on input "Revela 2 - Cooler - Right" at bounding box center [279, 120] width 450 height 34
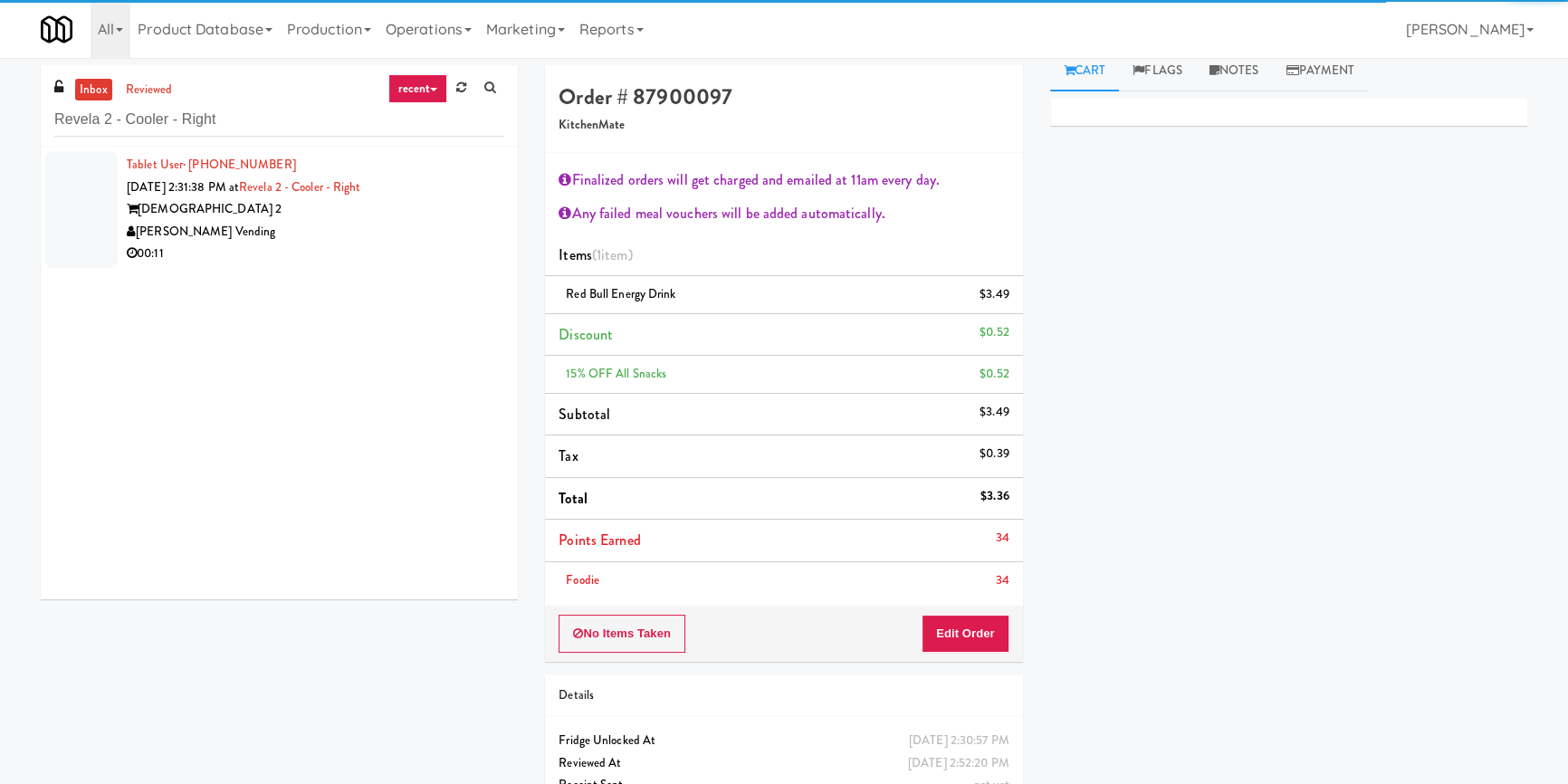
click at [435, 228] on div "[PERSON_NAME] Vending" at bounding box center [315, 232] width 378 height 22
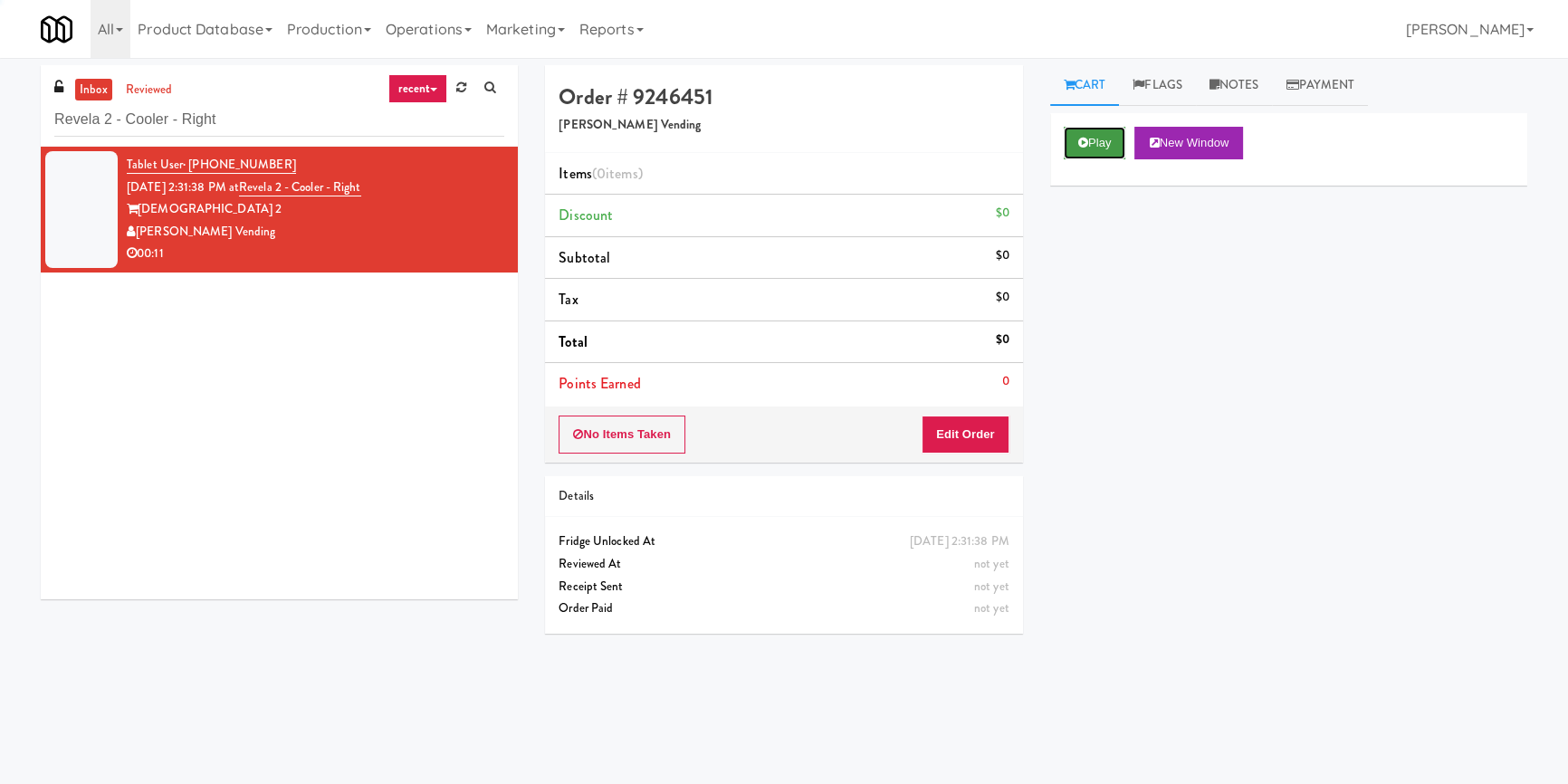
click at [1105, 127] on button "Play" at bounding box center [1095, 143] width 63 height 33
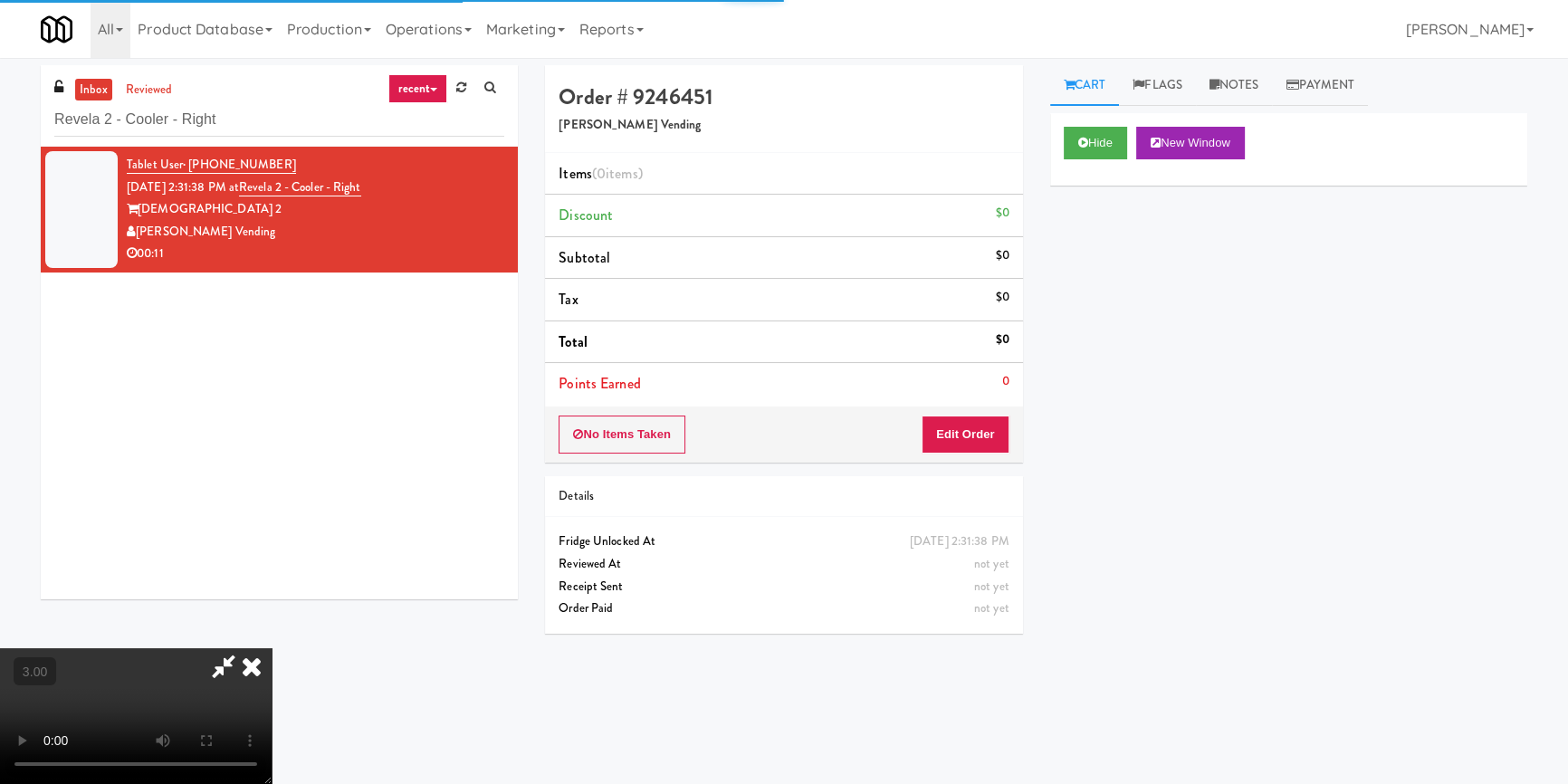
click at [1097, 227] on div "Hide New Window Primary Flag Clear Flag if unable to determine what was taken o…" at bounding box center [1289, 452] width 477 height 679
drag, startPoint x: 1059, startPoint y: 303, endPoint x: 1059, endPoint y: 314, distance: 11.0
click at [1059, 304] on div "Hide New Window Primary Flag Clear Flag if unable to determine what was taken o…" at bounding box center [1289, 452] width 477 height 679
click at [271, 648] on video at bounding box center [135, 715] width 271 height 136
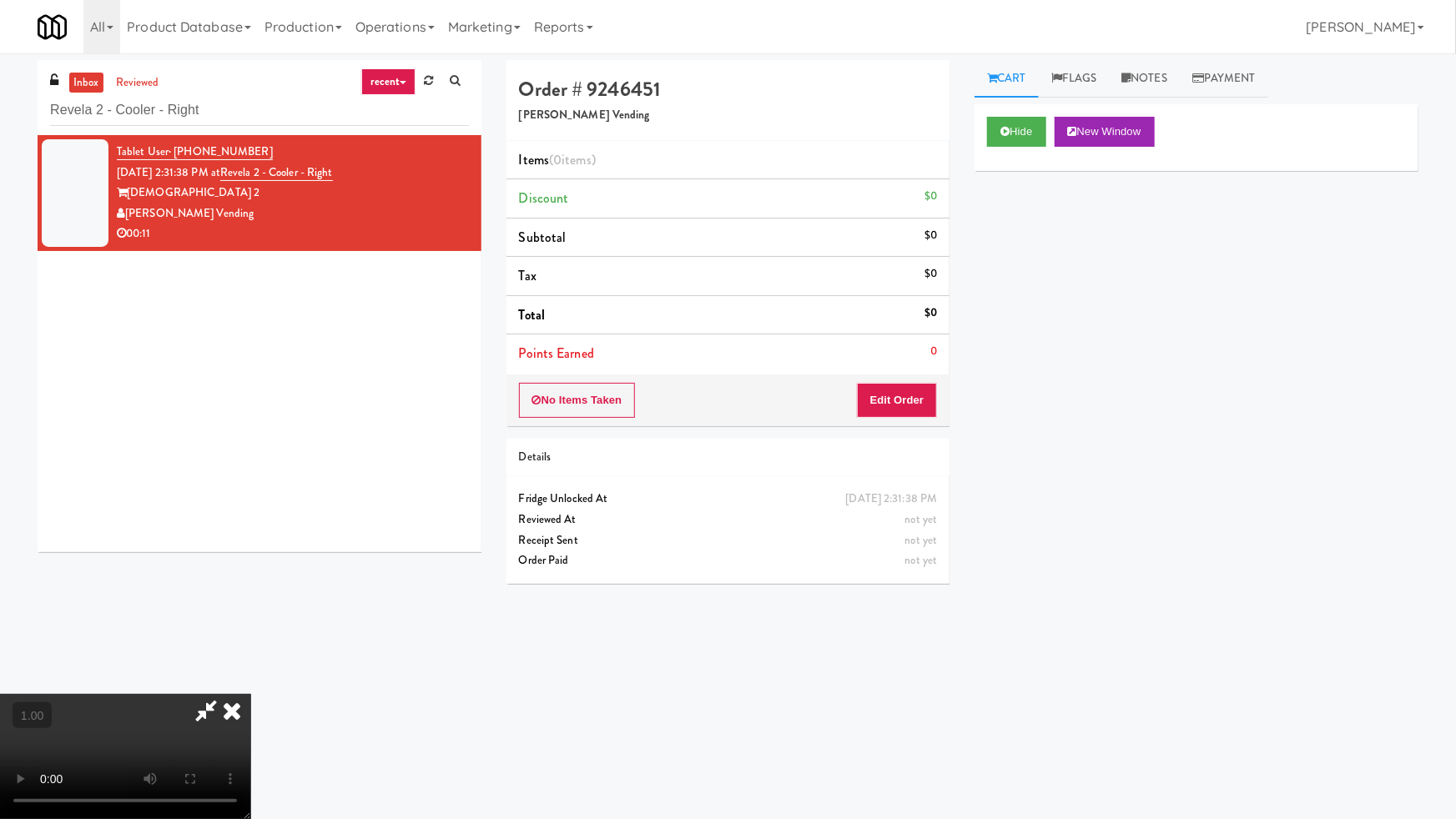
click at [250, 694] on video at bounding box center [125, 757] width 250 height 126
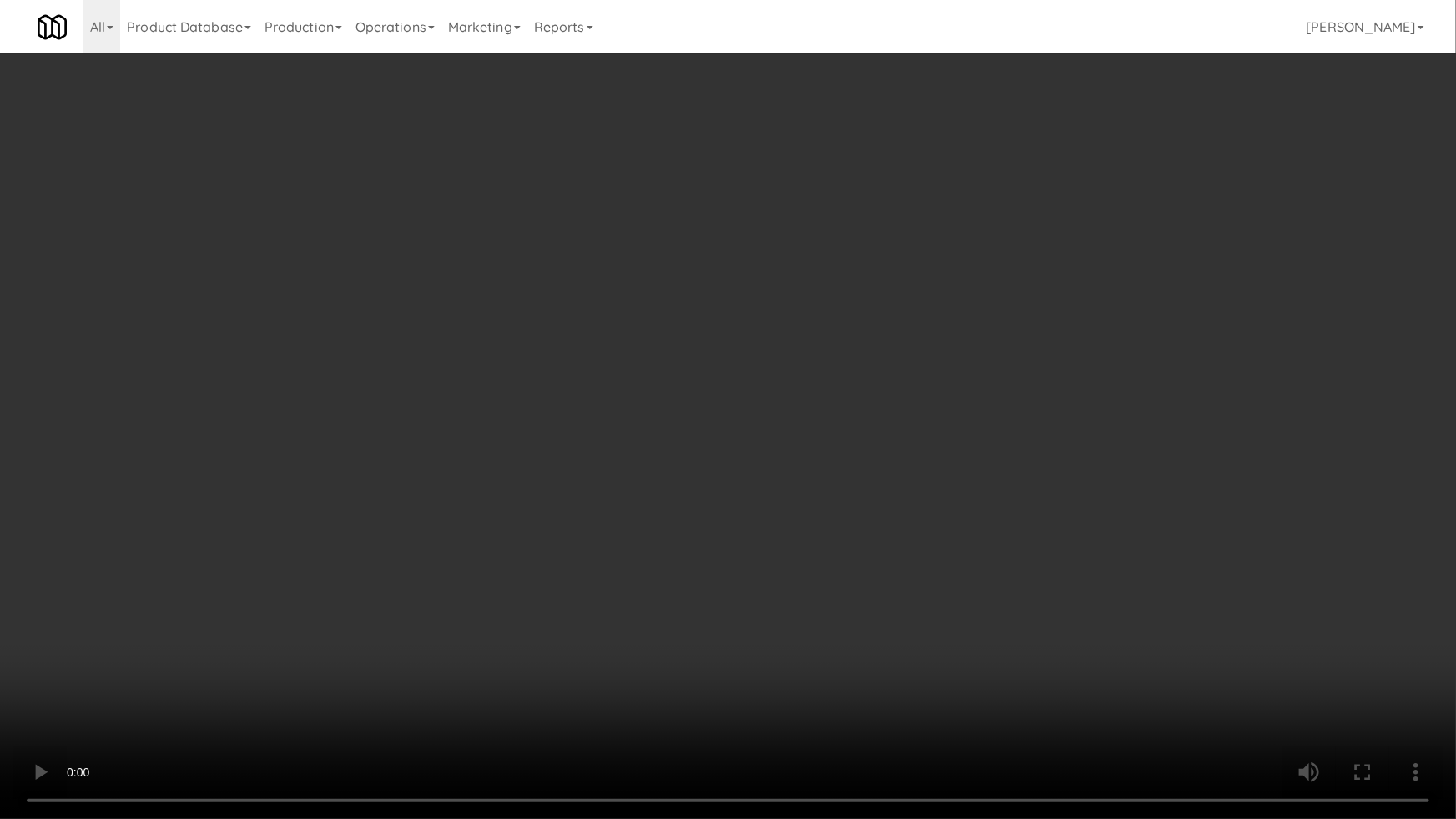
click at [715, 492] on video at bounding box center [728, 410] width 1456 height 819
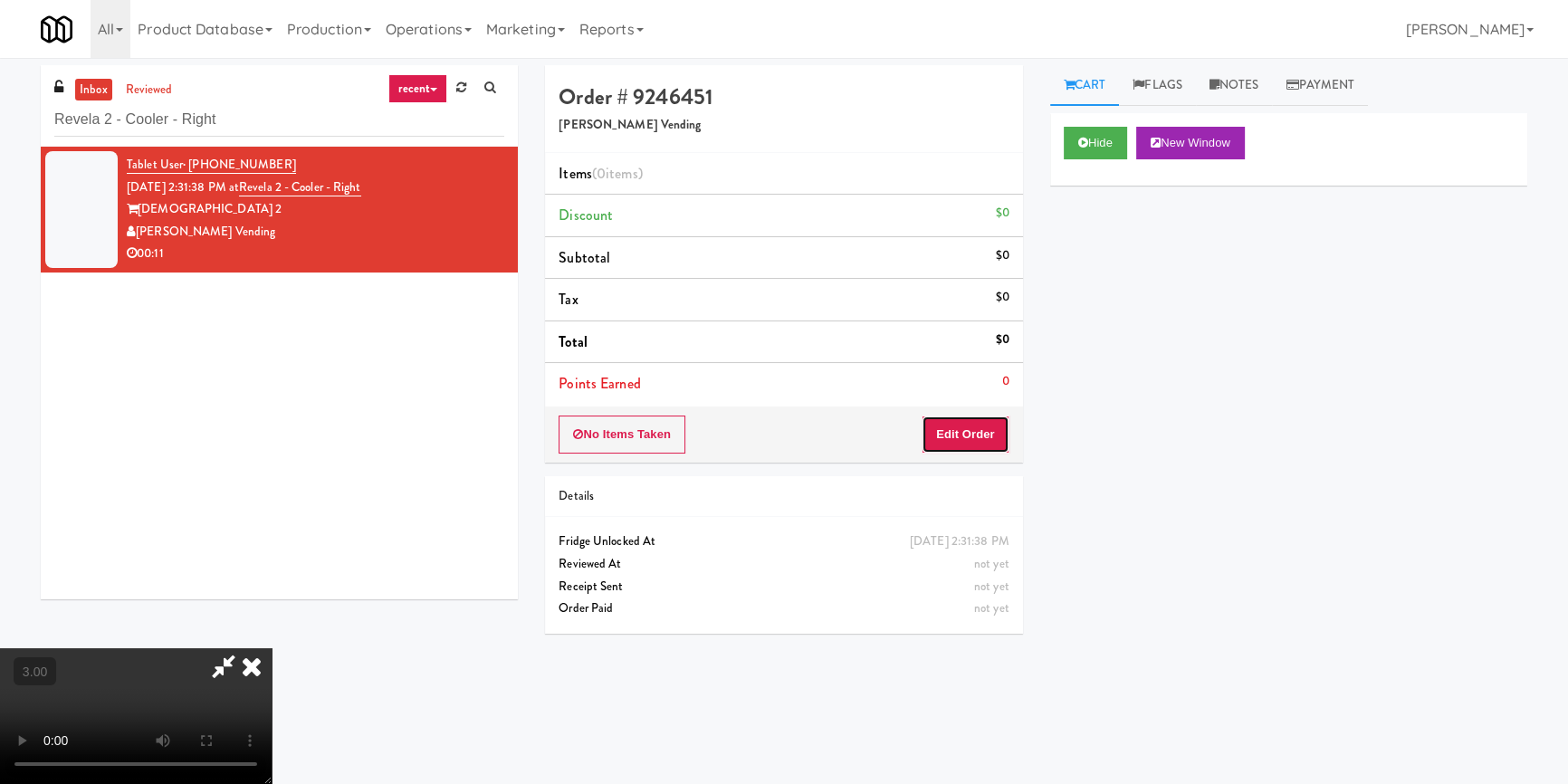
drag, startPoint x: 978, startPoint y: 443, endPoint x: 1037, endPoint y: 382, distance: 84.9
click at [979, 442] on button "Edit Order" at bounding box center [965, 434] width 88 height 38
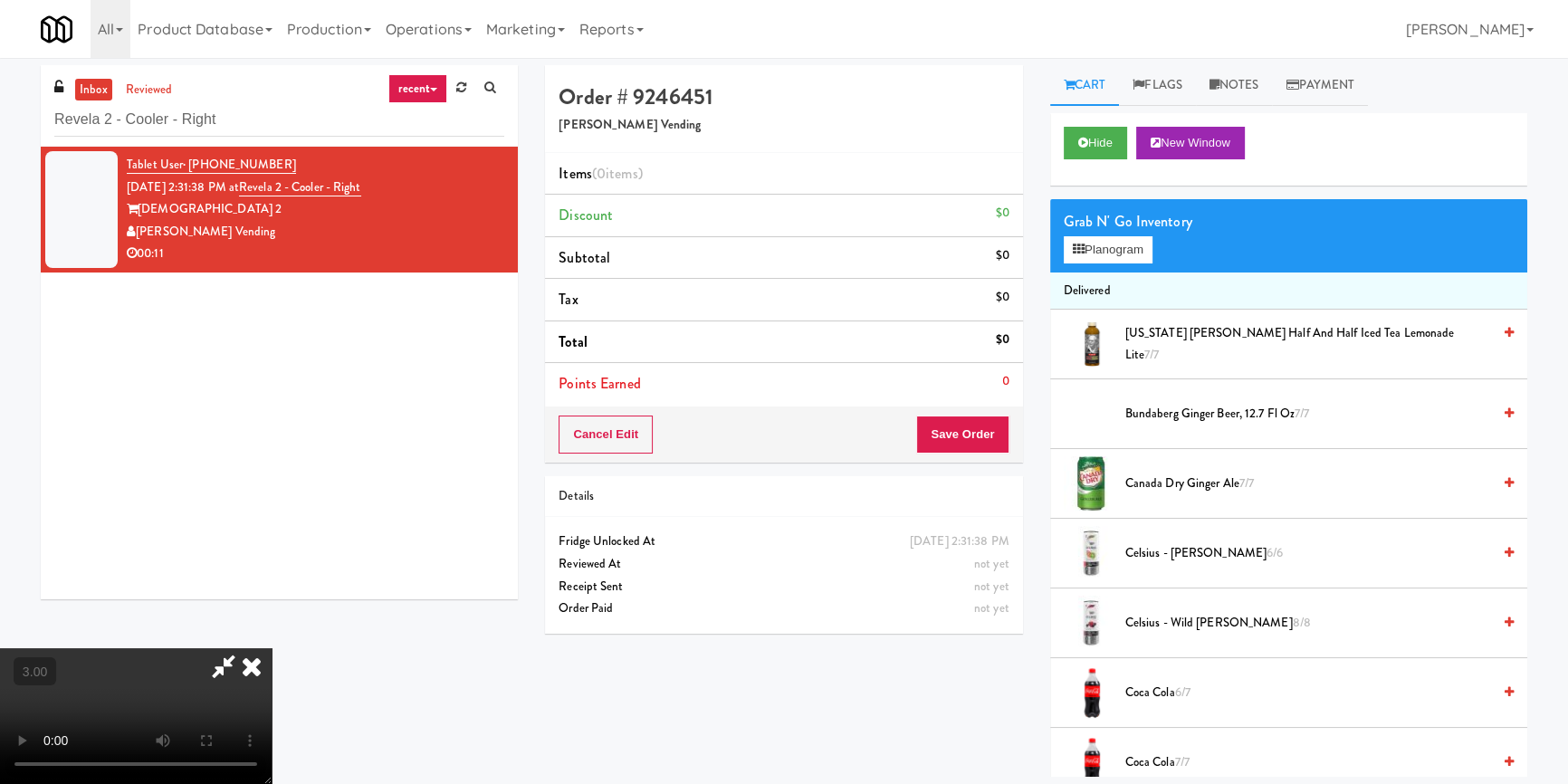
click at [1125, 266] on div "Grab N' Go Inventory Planogram" at bounding box center [1289, 236] width 477 height 73
click at [1127, 255] on button "Planogram" at bounding box center [1108, 250] width 89 height 27
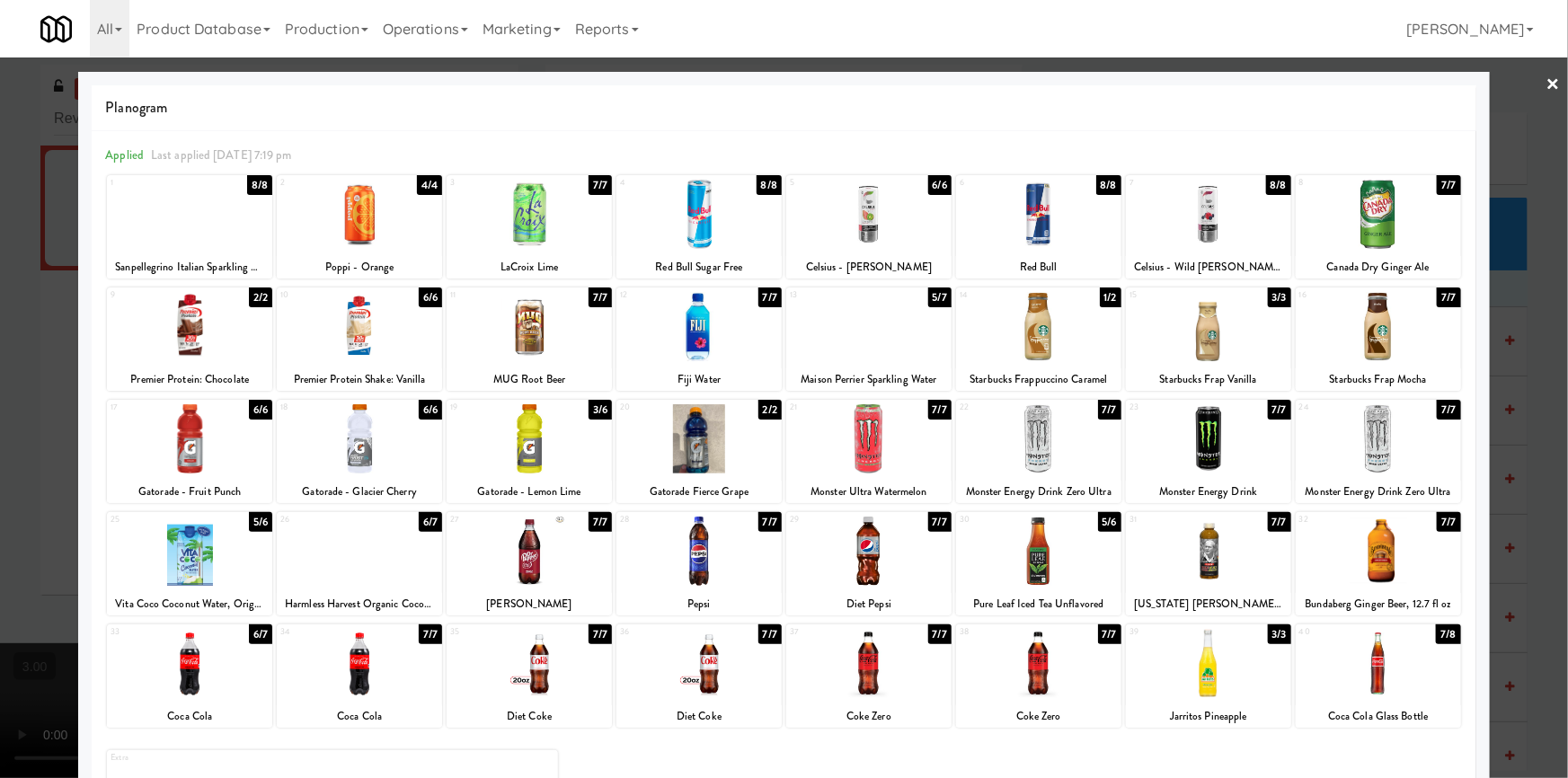
click at [873, 663] on div at bounding box center [868, 663] width 165 height 69
click at [0, 430] on div at bounding box center [784, 389] width 1568 height 778
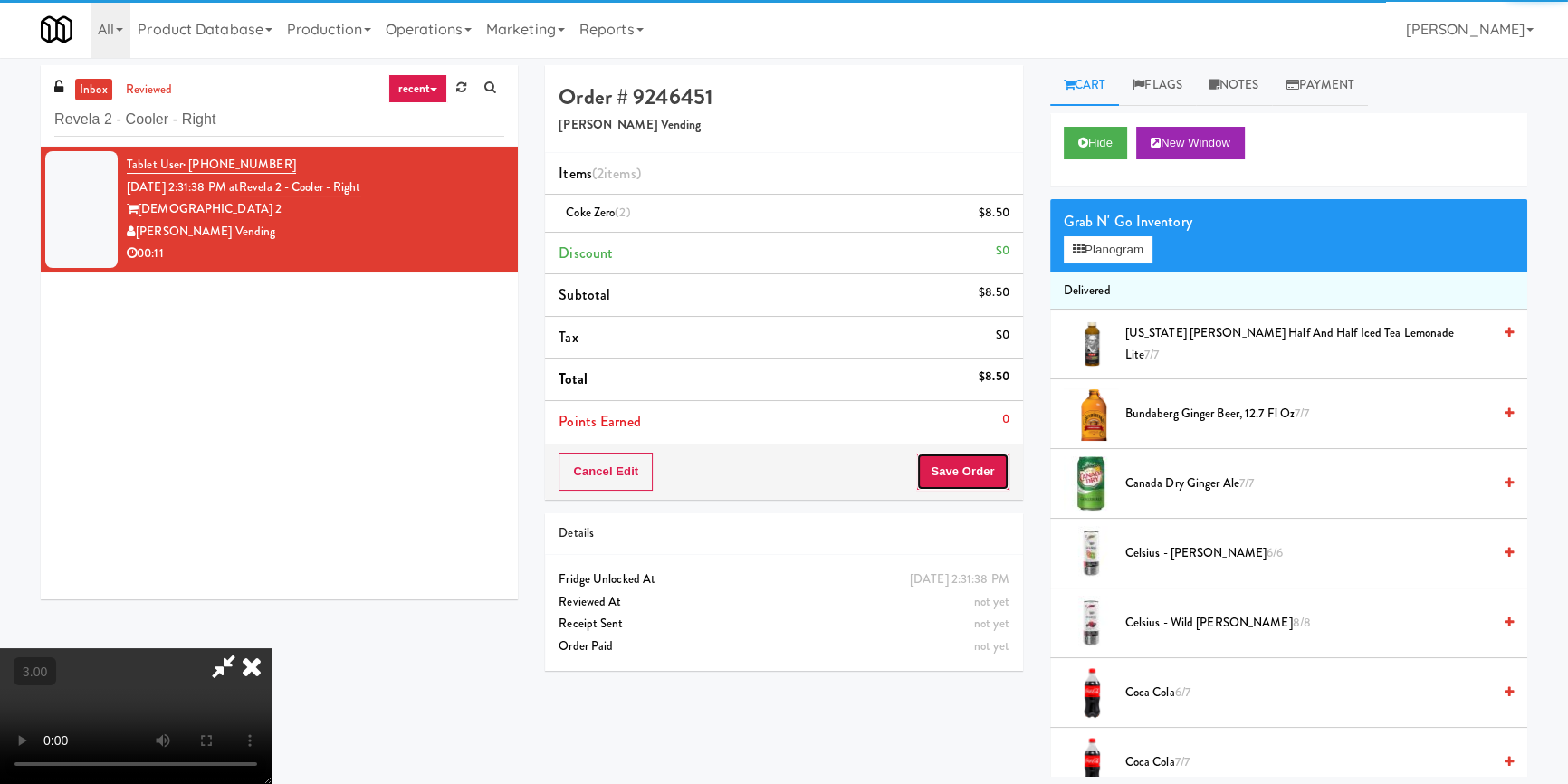
click at [982, 472] on button "Save Order" at bounding box center [963, 471] width 93 height 38
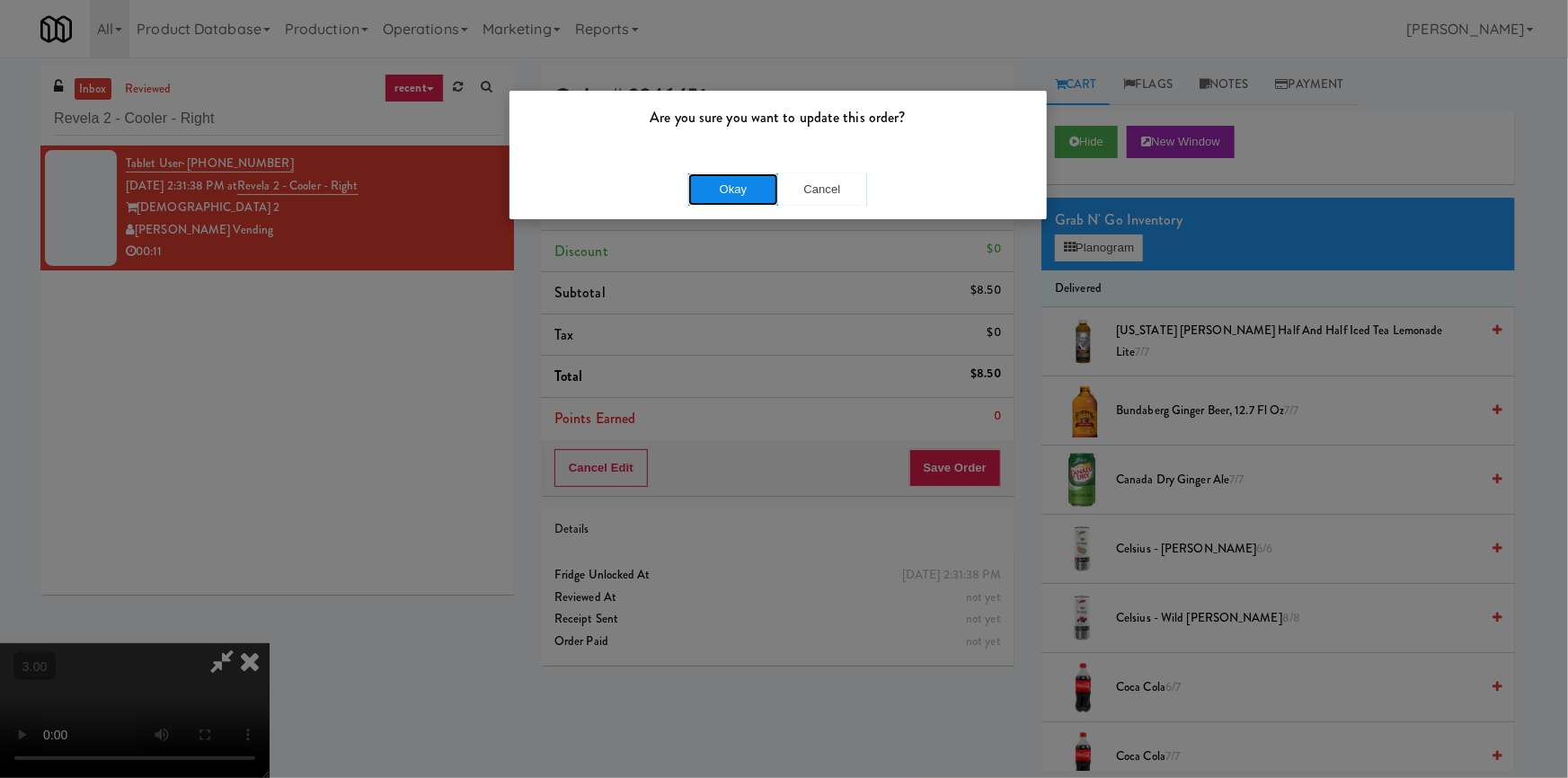
click at [740, 196] on button "Okay" at bounding box center [733, 190] width 90 height 33
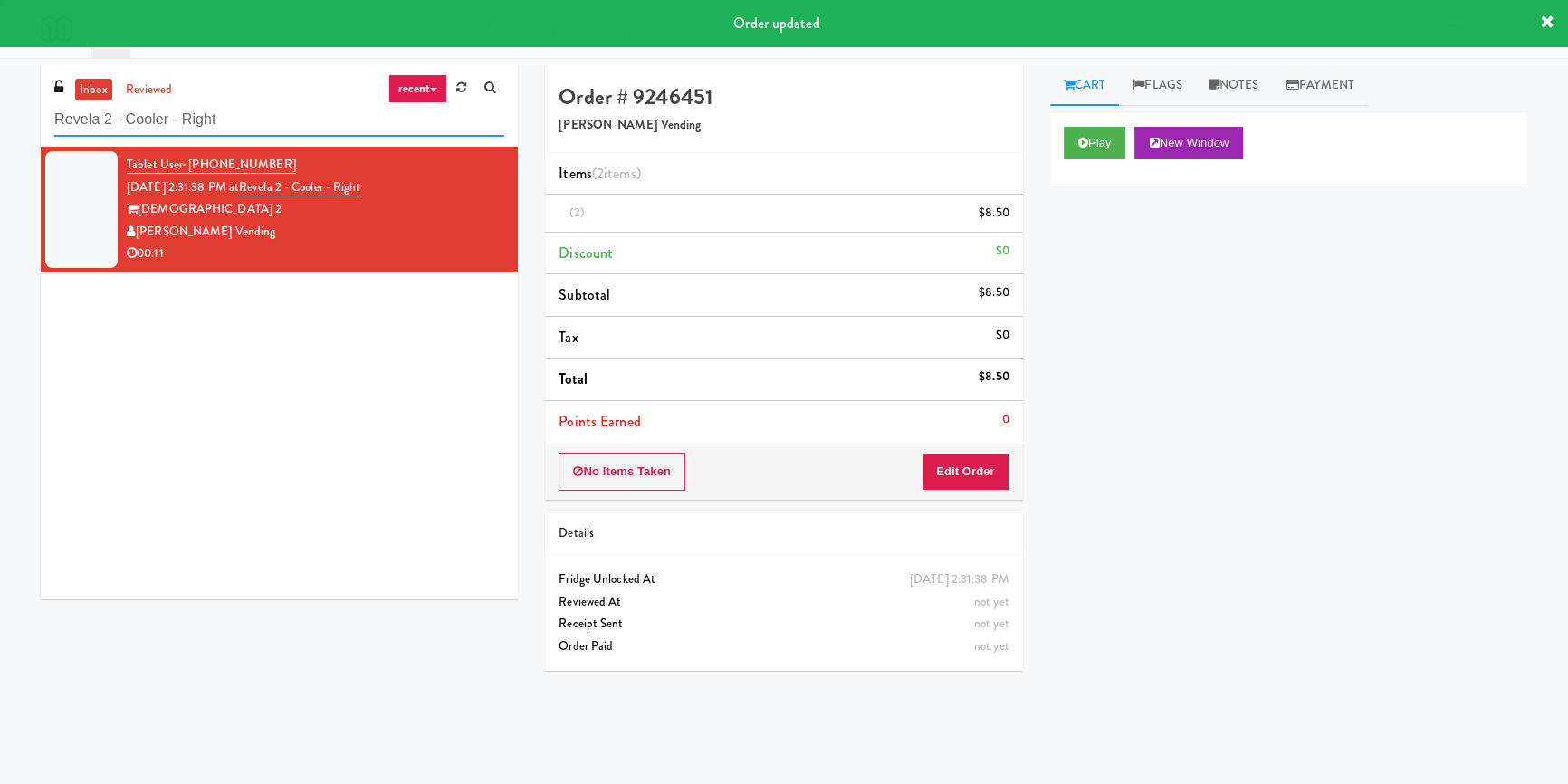
click at [325, 119] on input "Revela 2 - Cooler - Right" at bounding box center [279, 120] width 450 height 34
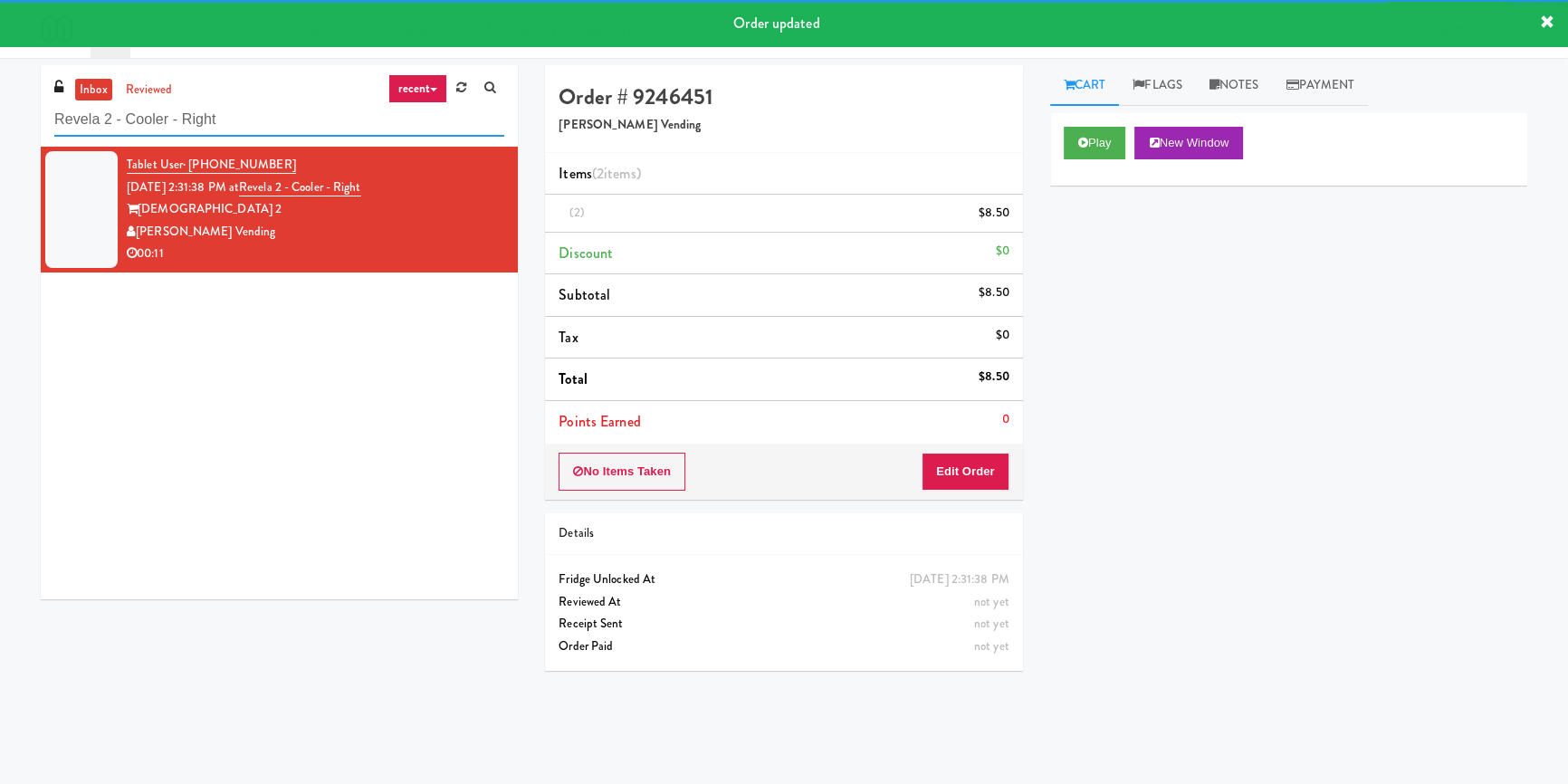
click at [325, 119] on input "Revela 2 - Cooler - Right" at bounding box center [279, 120] width 450 height 34
paste input "481 on [PERSON_NAME]"
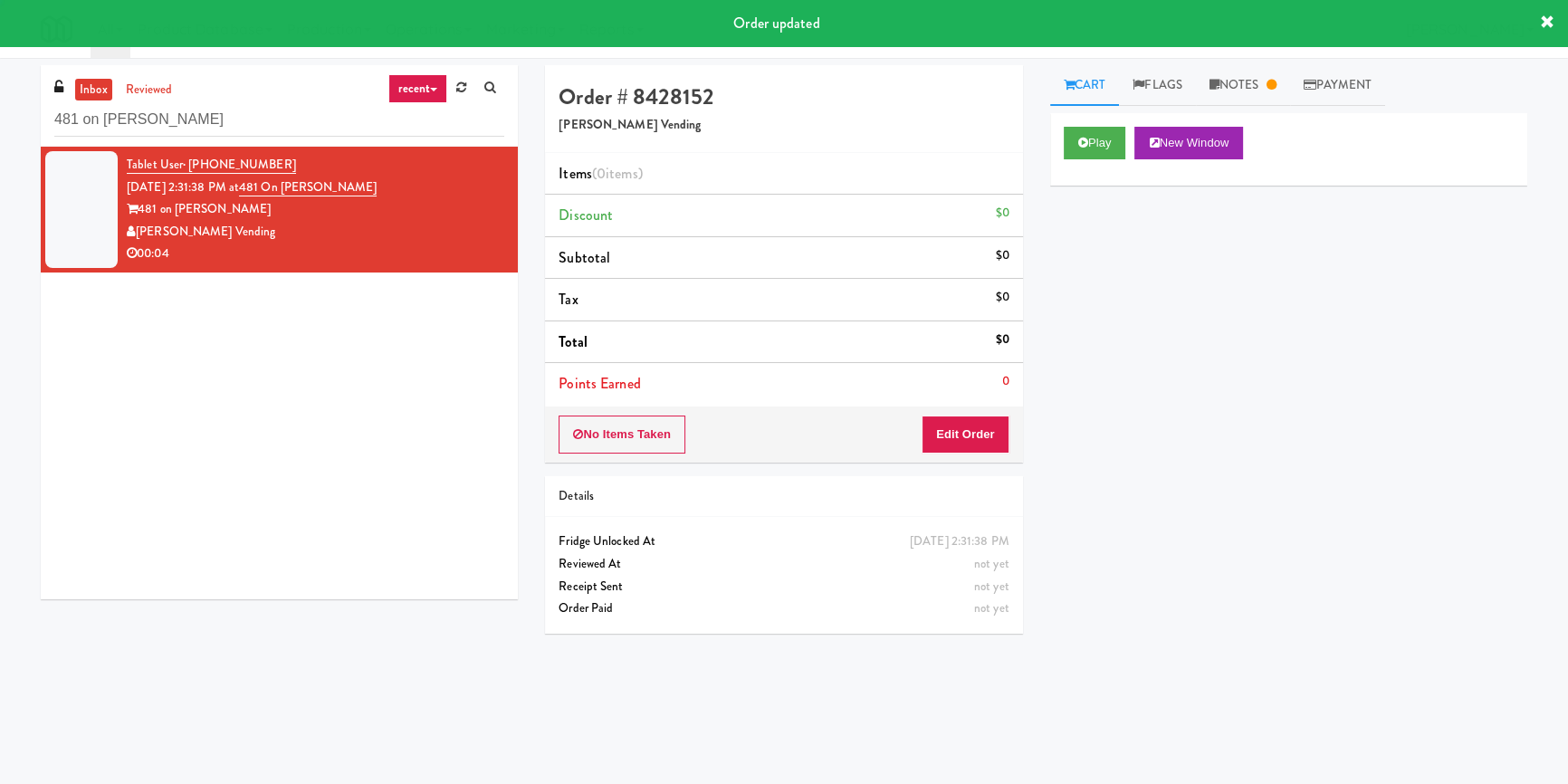
click at [1057, 129] on div "Cart Flags Notes Payment Play New Window Primary Flag Clear Flag if unable to d…" at bounding box center [1289, 420] width 504 height 712
click at [1101, 139] on button "Play" at bounding box center [1095, 143] width 63 height 33
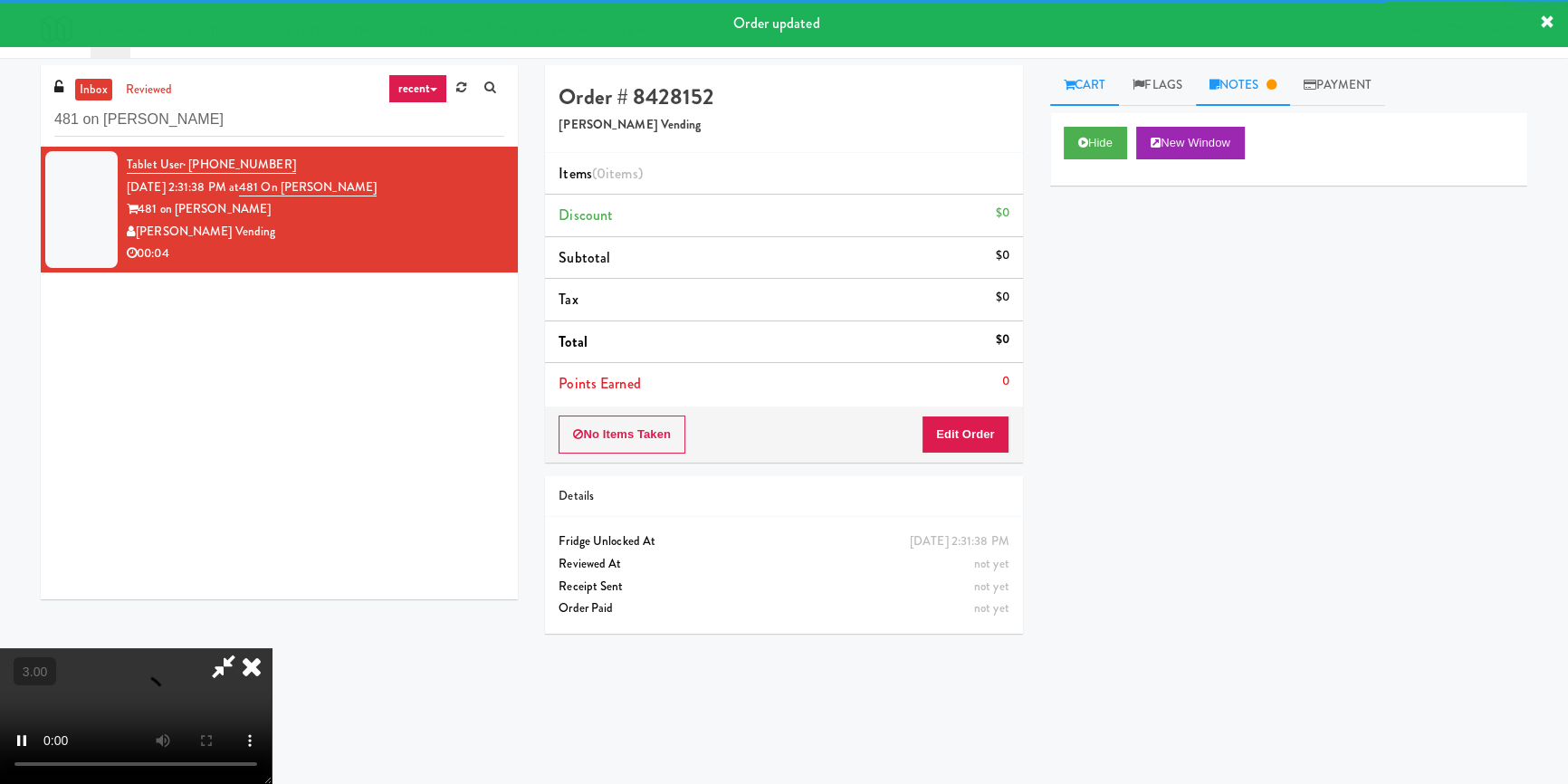
click at [1261, 82] on link "Notes" at bounding box center [1242, 85] width 94 height 41
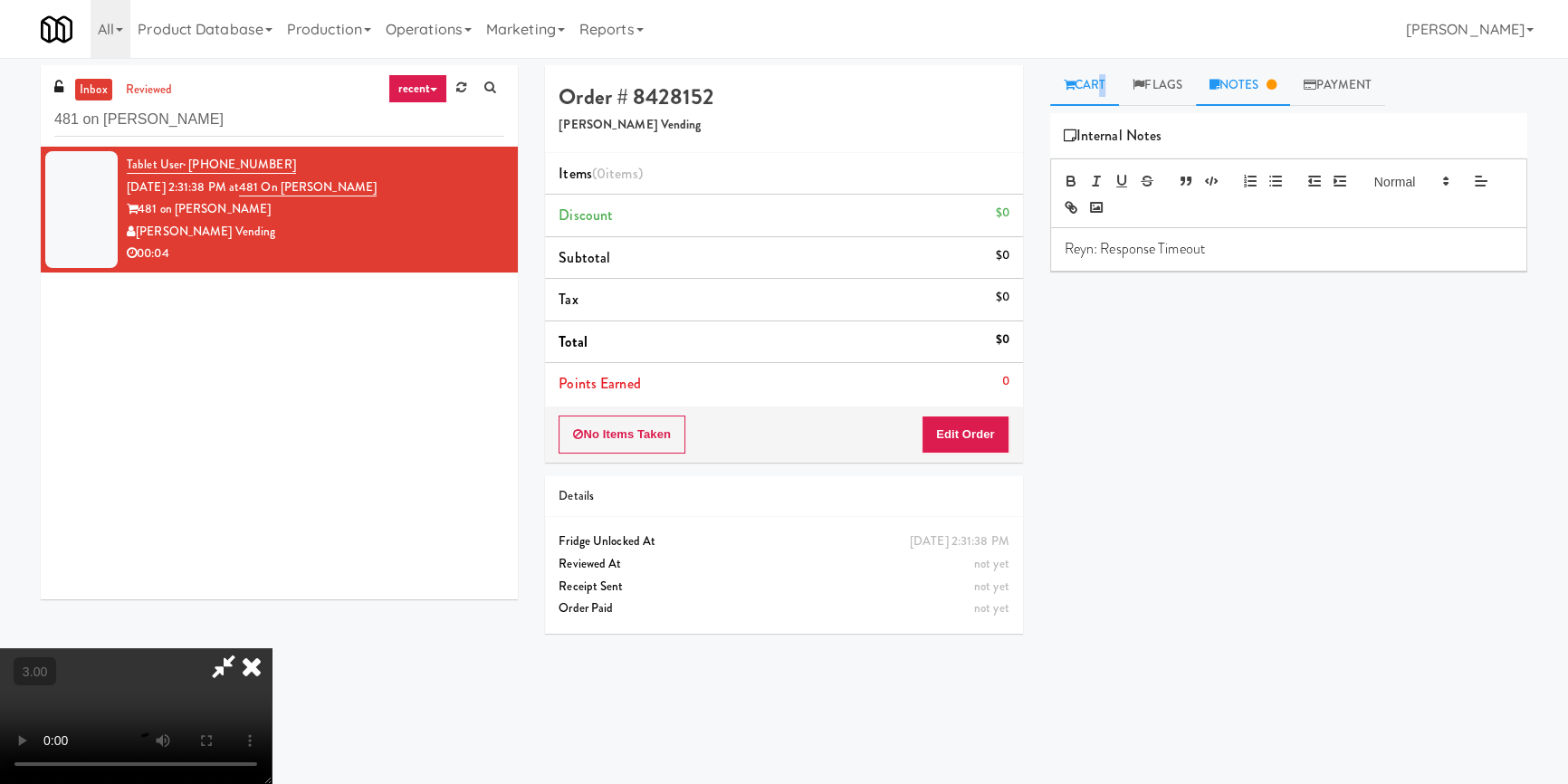
click at [1097, 87] on link "Cart" at bounding box center [1085, 85] width 70 height 41
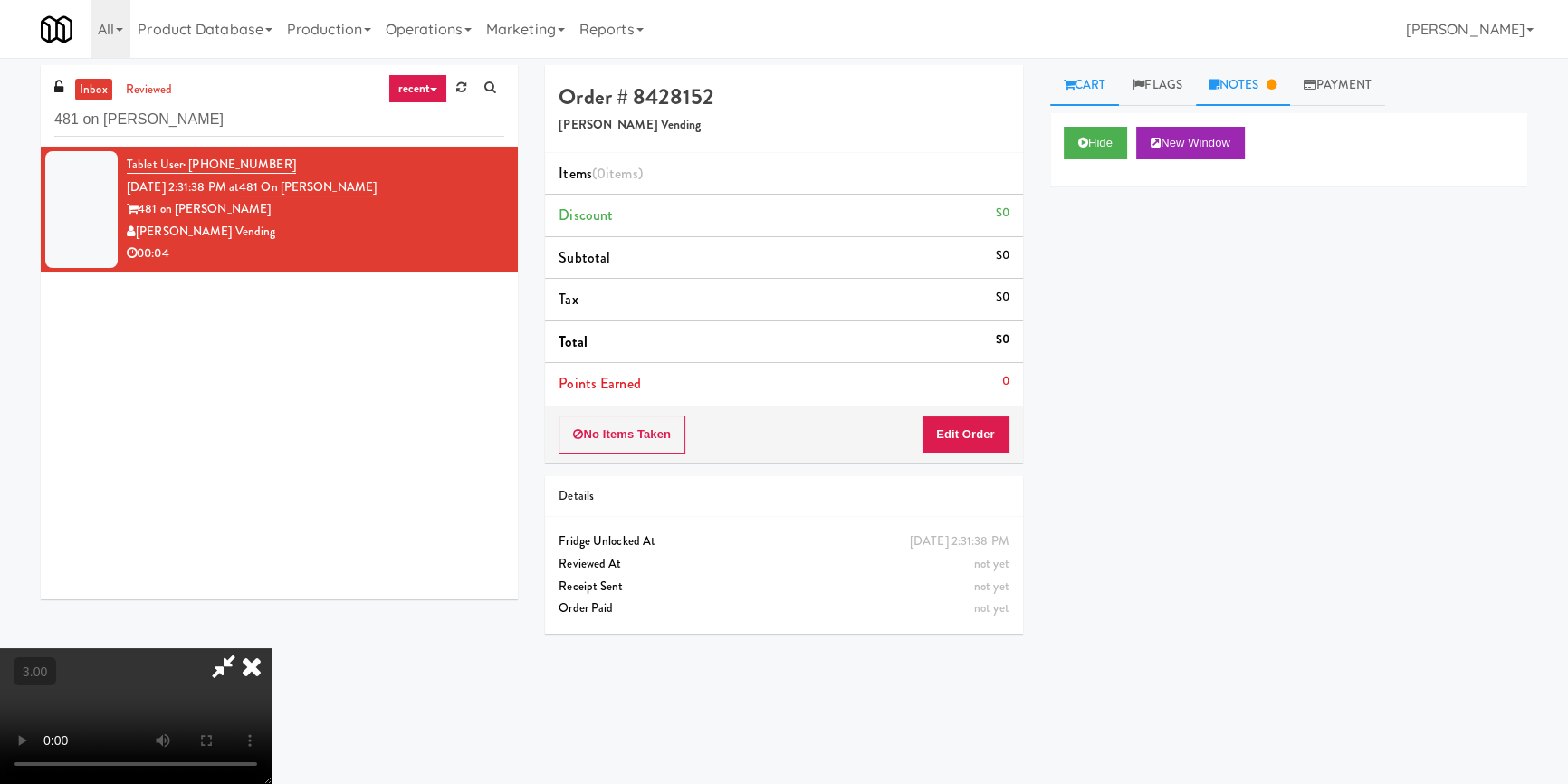
click at [1227, 83] on link "Notes" at bounding box center [1242, 85] width 94 height 41
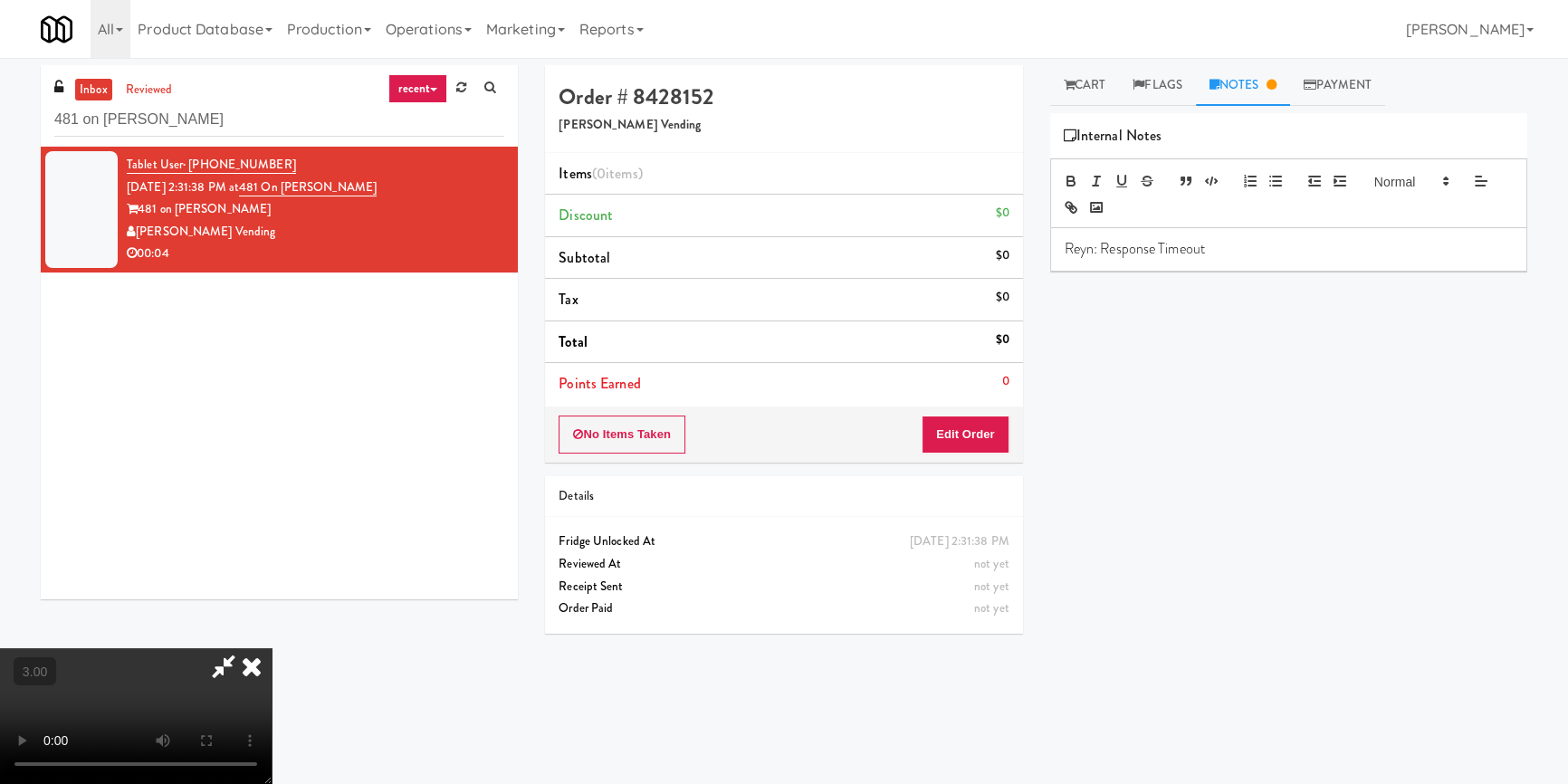
drag, startPoint x: 1273, startPoint y: 224, endPoint x: 976, endPoint y: 253, distance: 298.4
click at [968, 243] on div "Order # 8428152 [PERSON_NAME] Vending Items (0 items ) Discount $0 Subtotal $0 …" at bounding box center [1036, 420] width 1010 height 712
click at [1290, 247] on p "Reyn: Response Timeout" at bounding box center [1289, 248] width 448 height 20
drag, startPoint x: 1222, startPoint y: 245, endPoint x: 986, endPoint y: 254, distance: 236.2
click at [992, 252] on div "Order # 8428152 [PERSON_NAME] Vending Items (0 items ) Discount $0 Subtotal $0 …" at bounding box center [1036, 420] width 1010 height 712
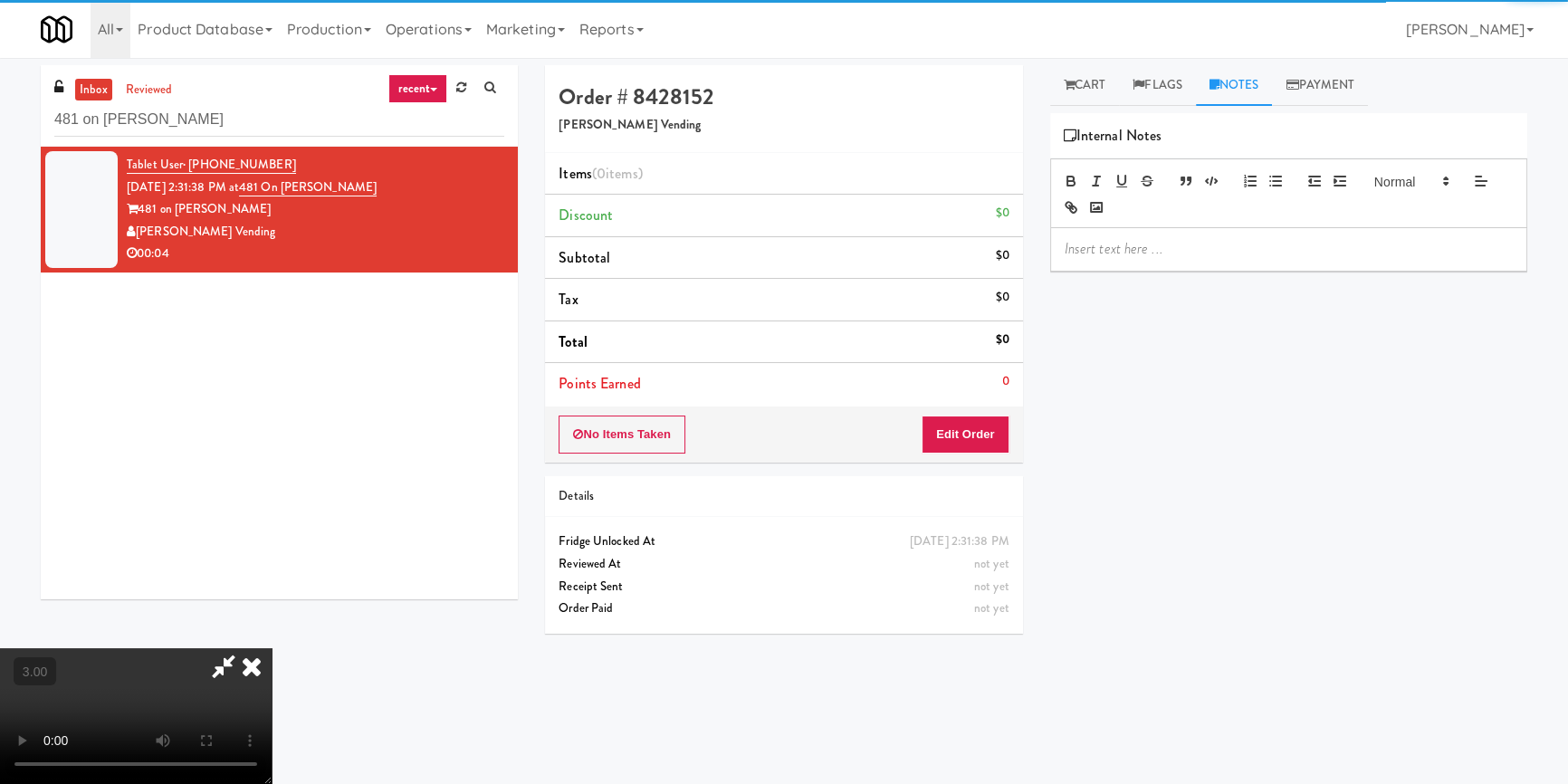
drag, startPoint x: 1100, startPoint y: 346, endPoint x: 1063, endPoint y: 167, distance: 182.8
click at [1099, 344] on div "Hide New Window Primary Flag Clear Flag if unable to determine what was taken o…" at bounding box center [1289, 452] width 477 height 679
click at [1090, 94] on link "Cart" at bounding box center [1085, 85] width 70 height 41
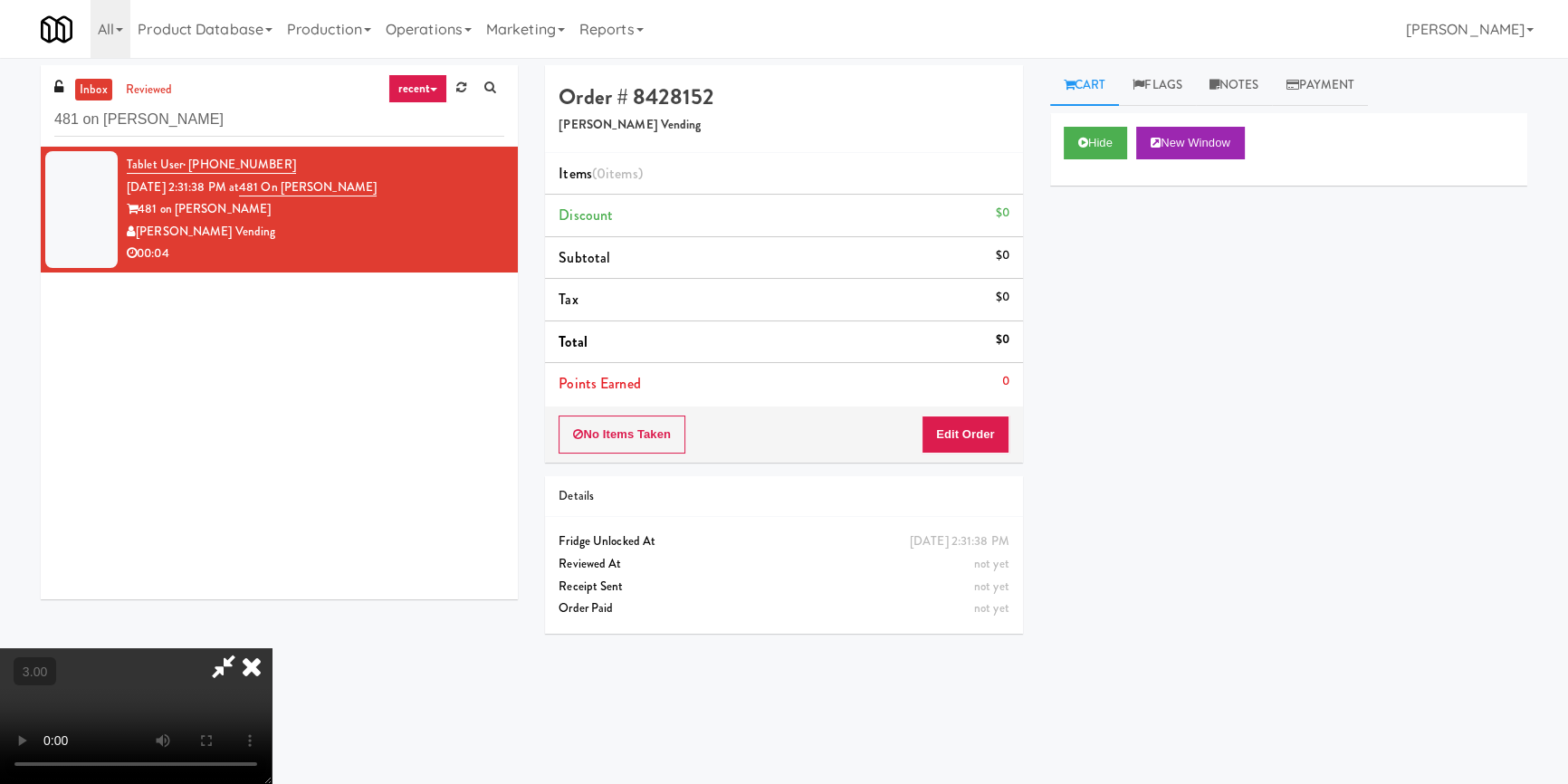
click at [271, 648] on video at bounding box center [135, 715] width 271 height 136
click at [963, 429] on button "Edit Order" at bounding box center [965, 434] width 88 height 38
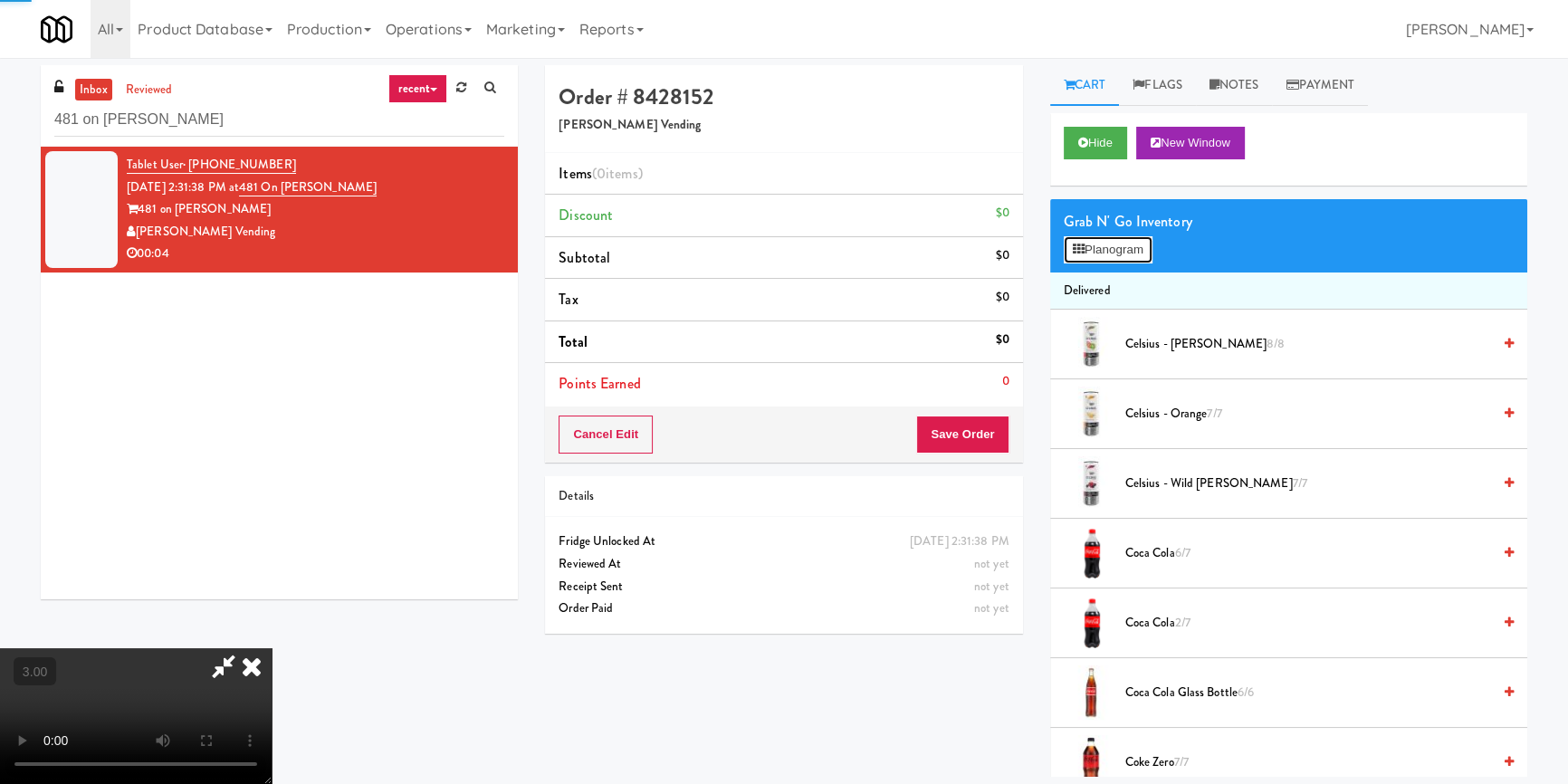
click at [1104, 247] on button "Planogram" at bounding box center [1108, 250] width 89 height 27
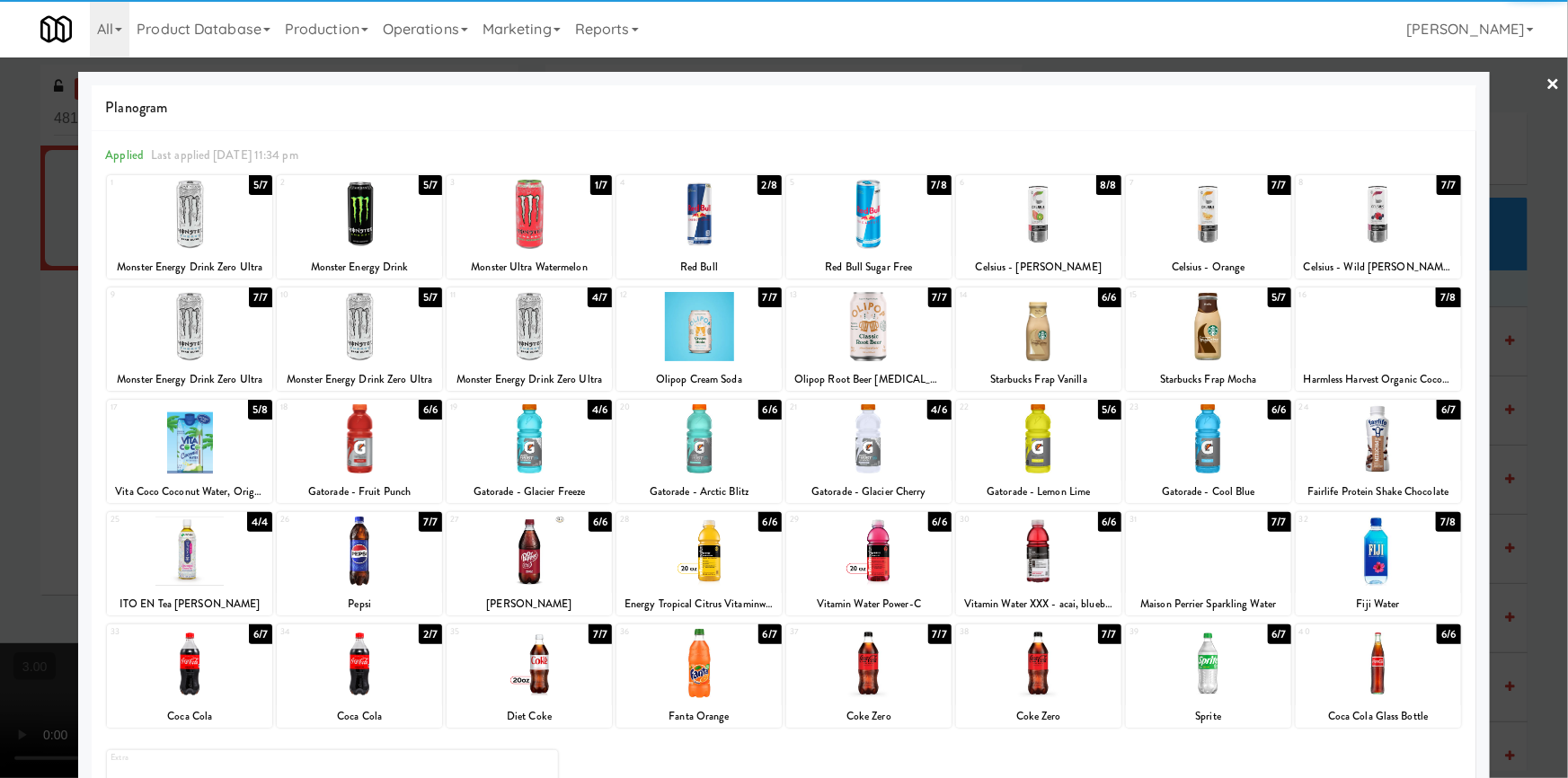
click at [1177, 438] on div at bounding box center [1208, 439] width 165 height 69
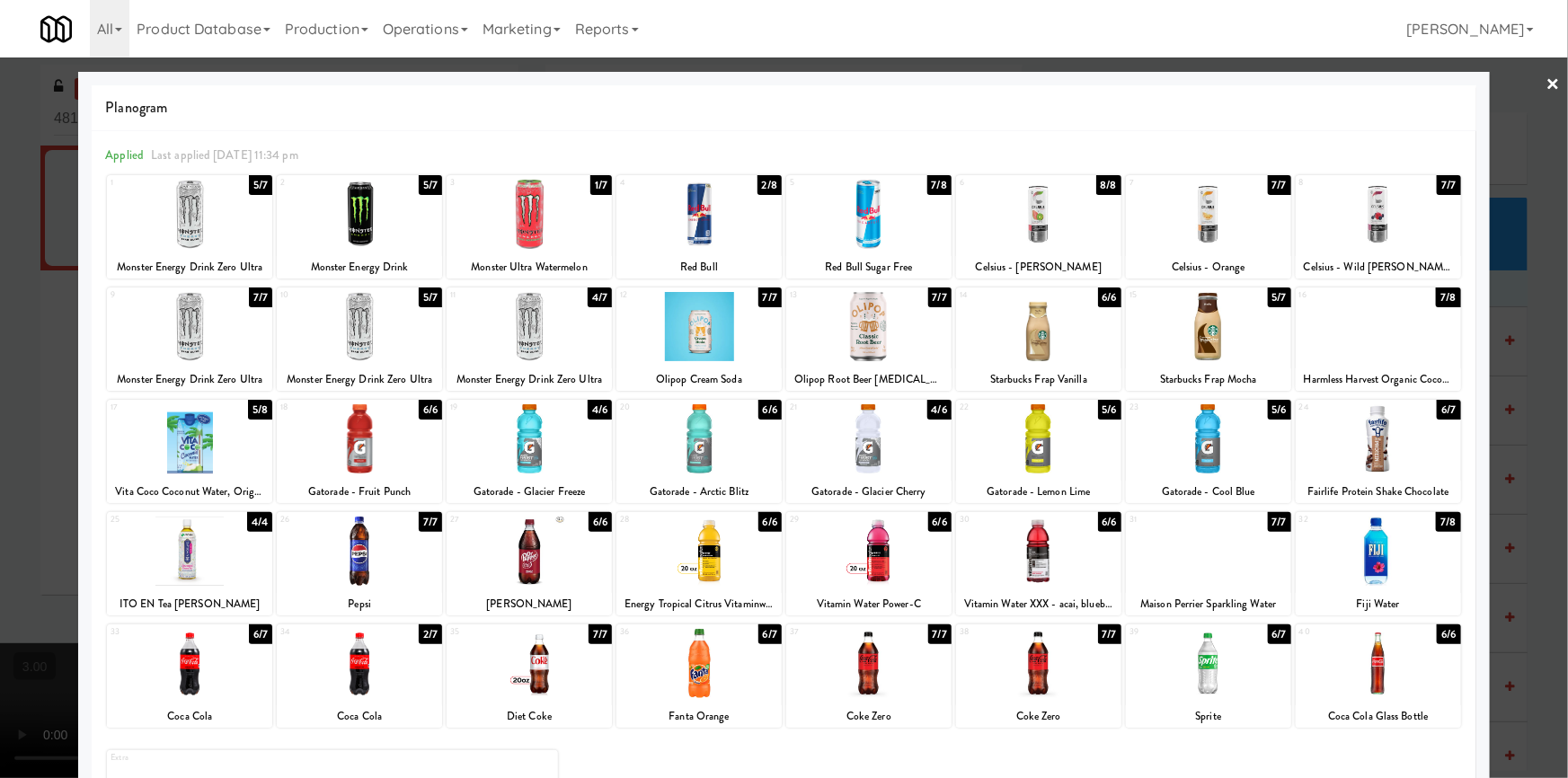
drag, startPoint x: 0, startPoint y: 359, endPoint x: 17, endPoint y: 363, distance: 17.5
click at [1, 359] on div at bounding box center [784, 389] width 1568 height 778
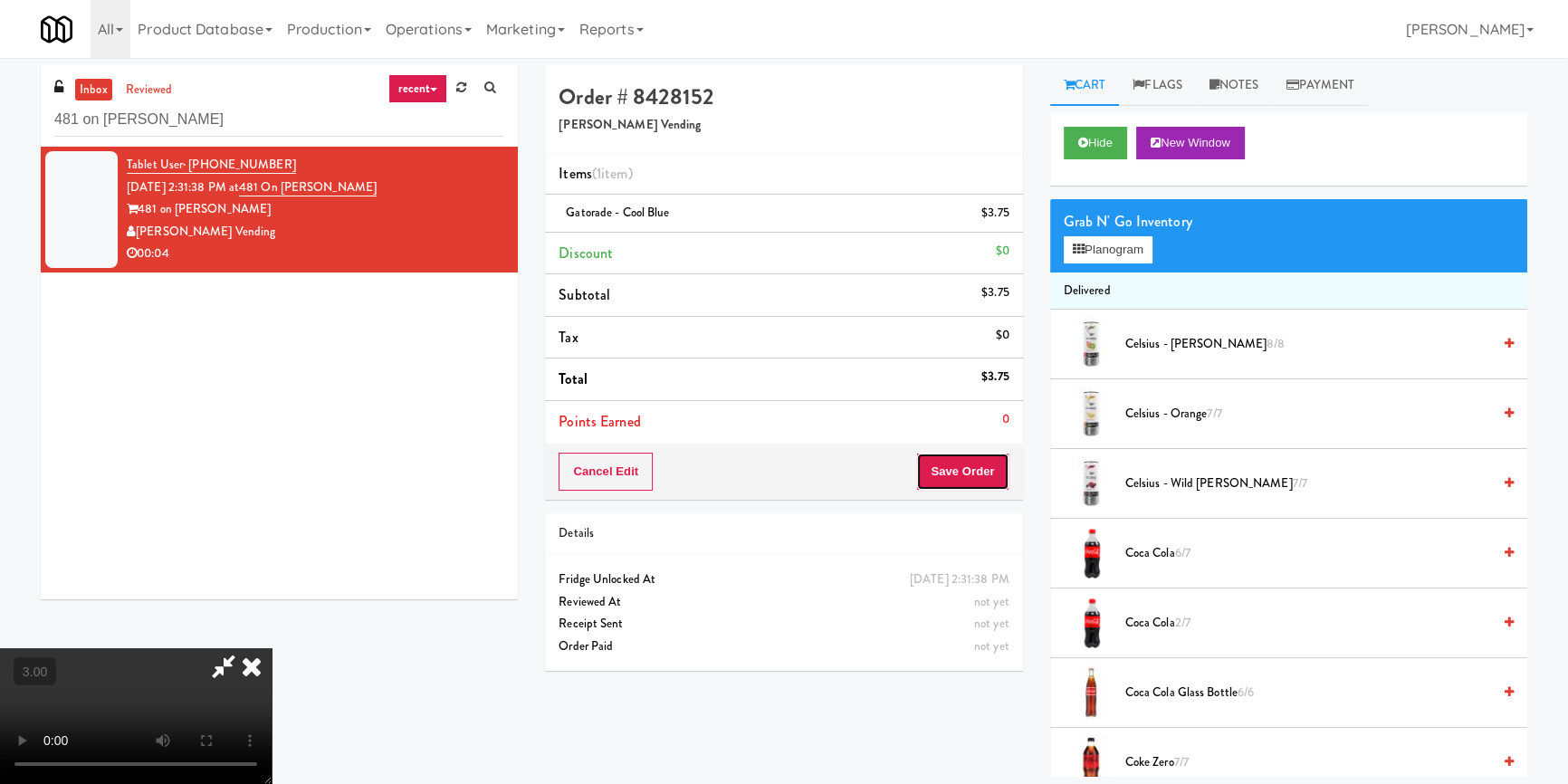
click at [996, 459] on button "Save Order" at bounding box center [963, 471] width 93 height 38
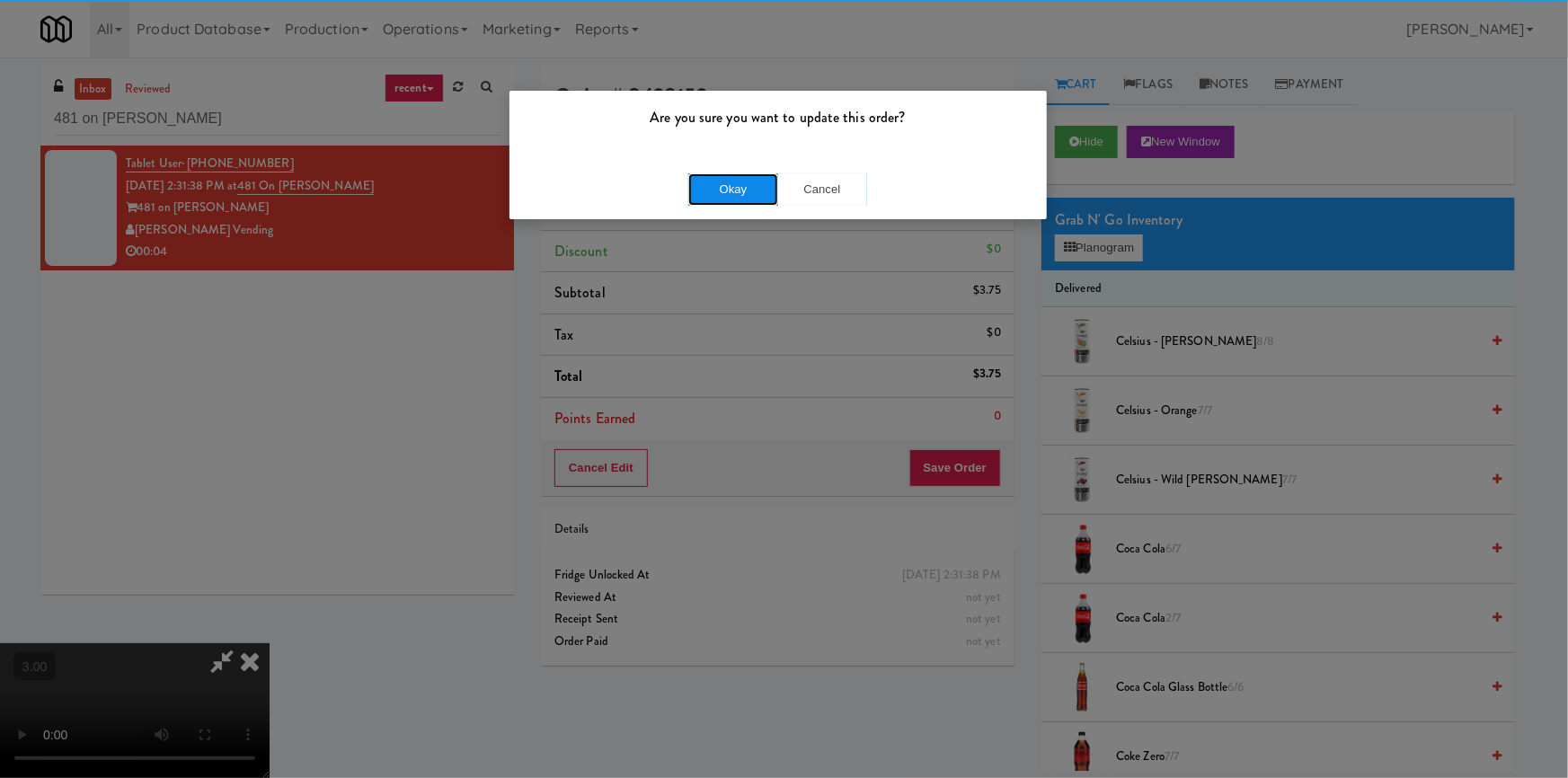
click at [765, 193] on button "Okay" at bounding box center [733, 190] width 90 height 33
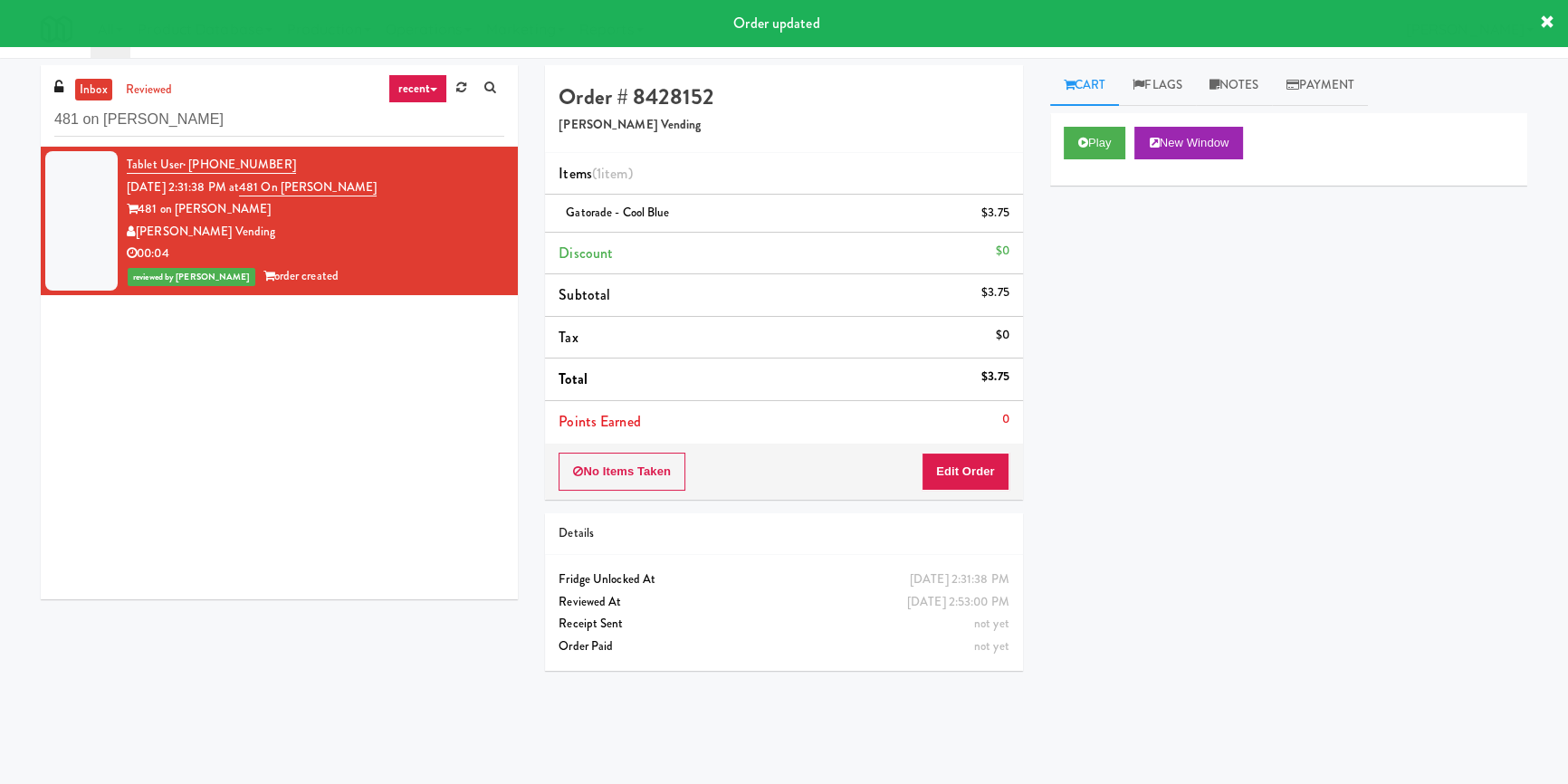
click at [1060, 337] on div "Play New Window Primary Flag Clear Flag if unable to determine what was taken o…" at bounding box center [1289, 452] width 477 height 679
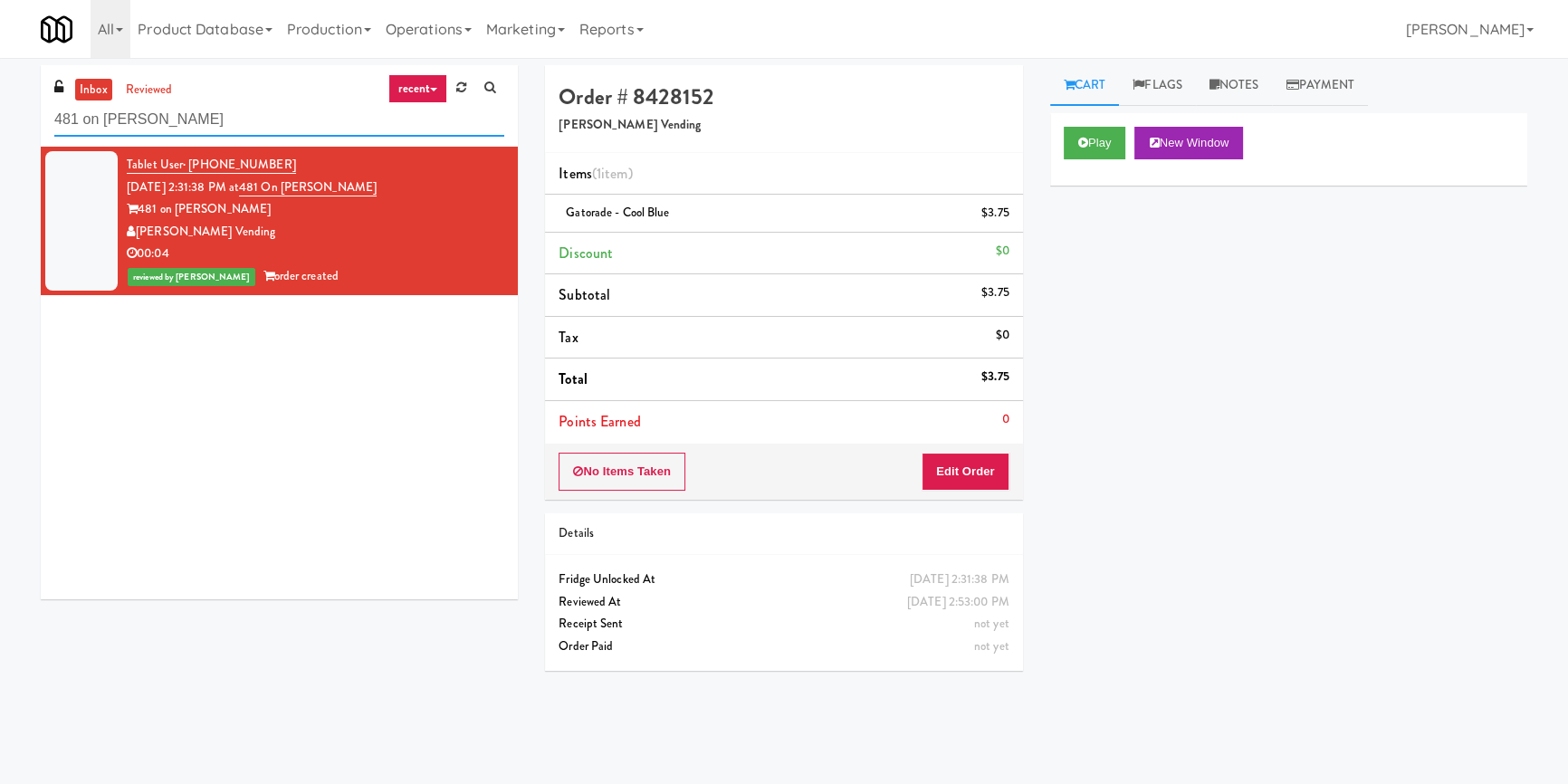
click at [355, 123] on input "481 on [PERSON_NAME]" at bounding box center [279, 120] width 450 height 34
paste input "Sophia - Ambient"
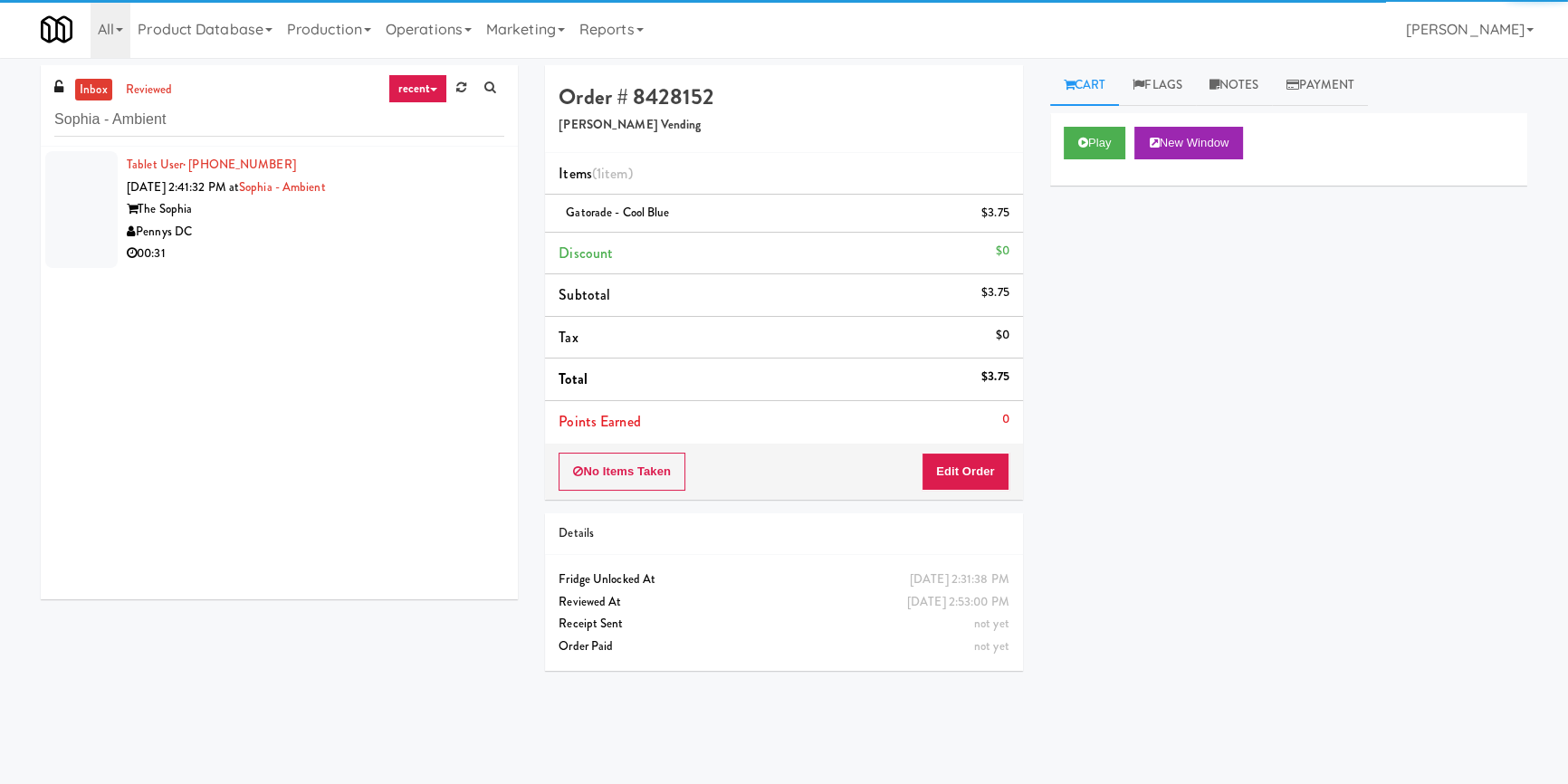
click at [441, 223] on div "Pennys DC" at bounding box center [315, 232] width 378 height 22
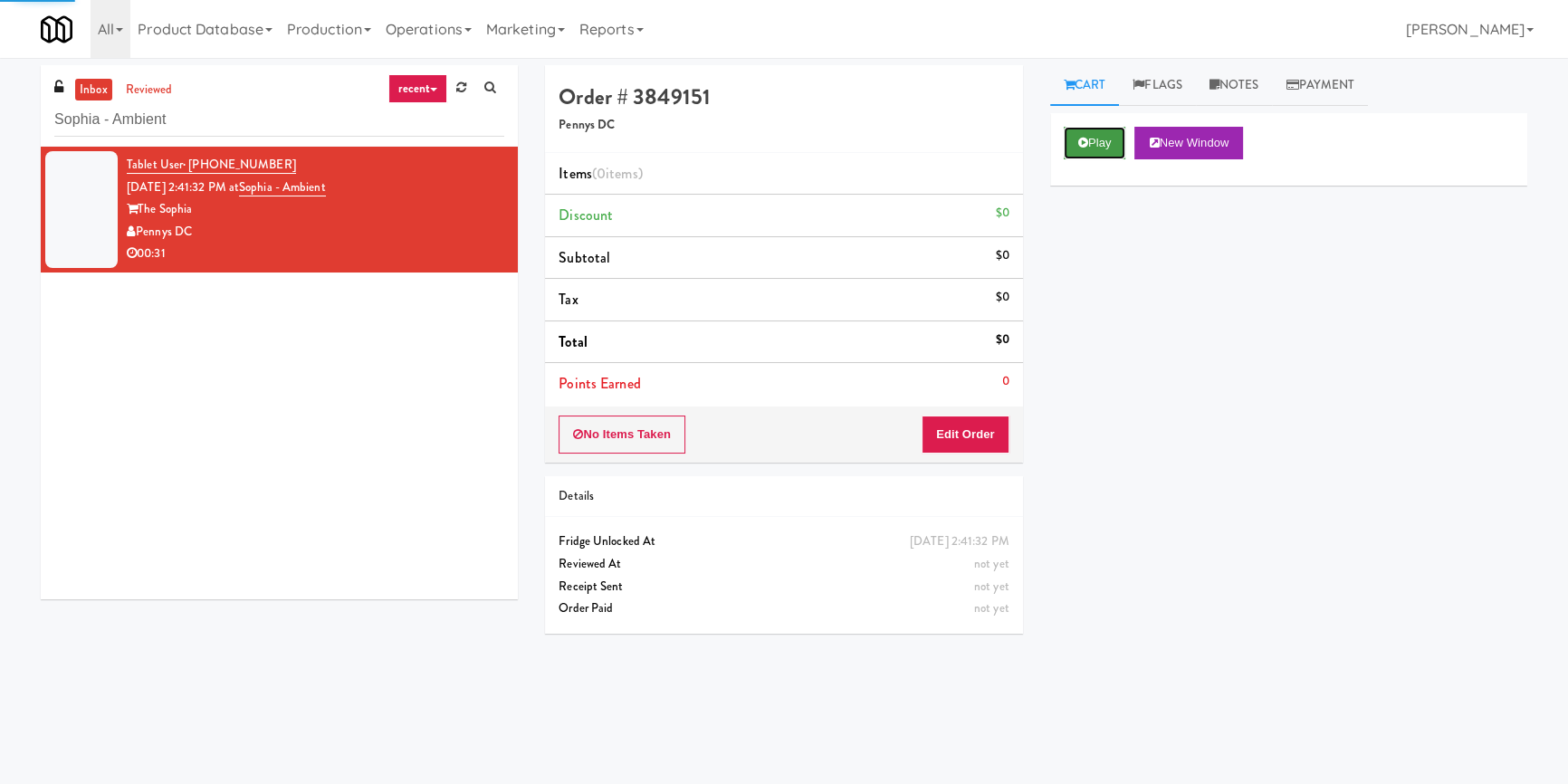
click at [1086, 152] on button "Play" at bounding box center [1095, 143] width 63 height 33
click at [1104, 245] on div "Play New Window Primary Flag Clear Flag if unable to determine what was taken o…" at bounding box center [1289, 452] width 477 height 679
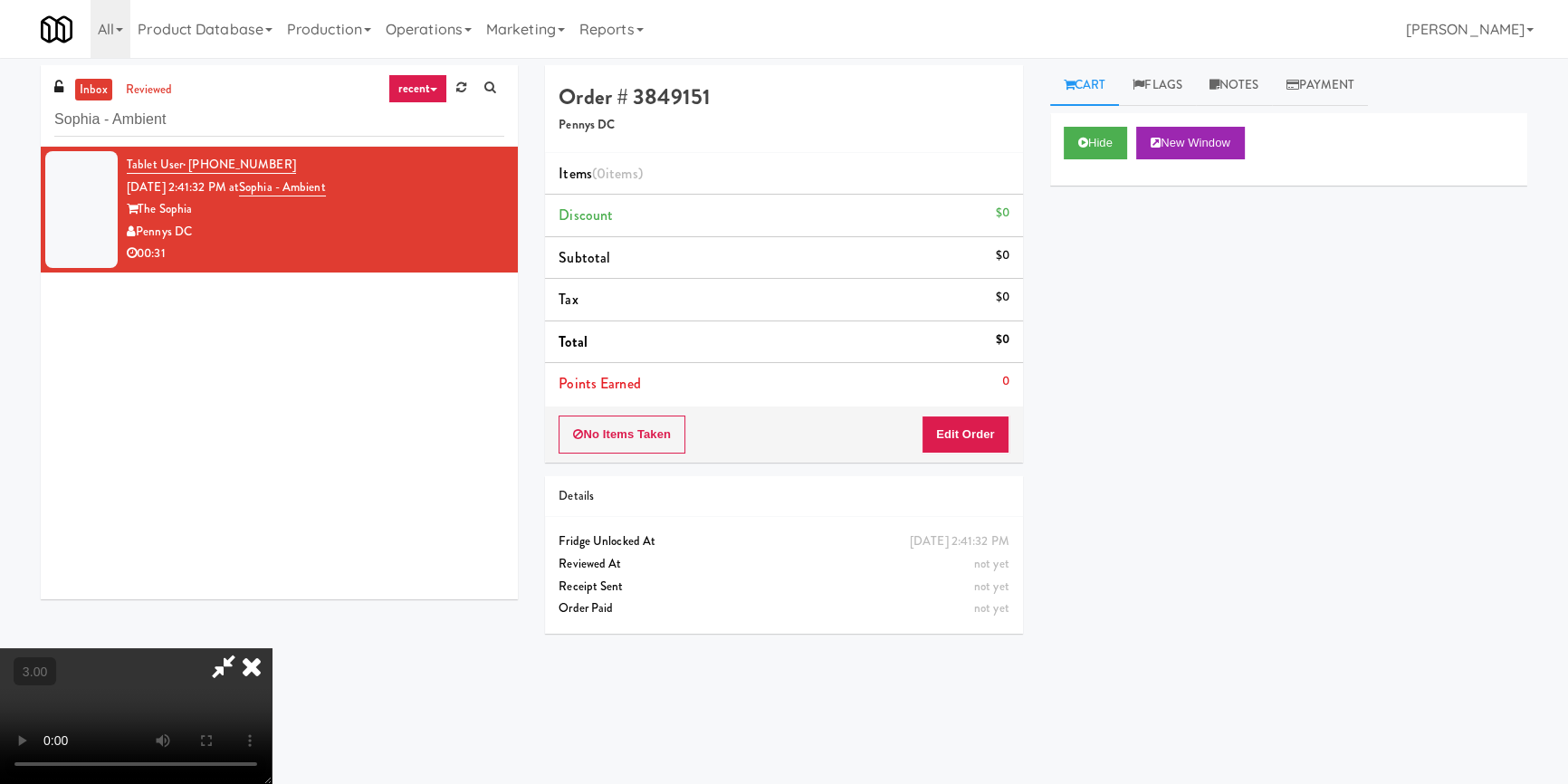
click at [1058, 315] on div "Hide New Window Primary Flag Clear Flag if unable to determine what was taken o…" at bounding box center [1289, 452] width 477 height 679
click at [958, 431] on button "Edit Order" at bounding box center [965, 434] width 88 height 38
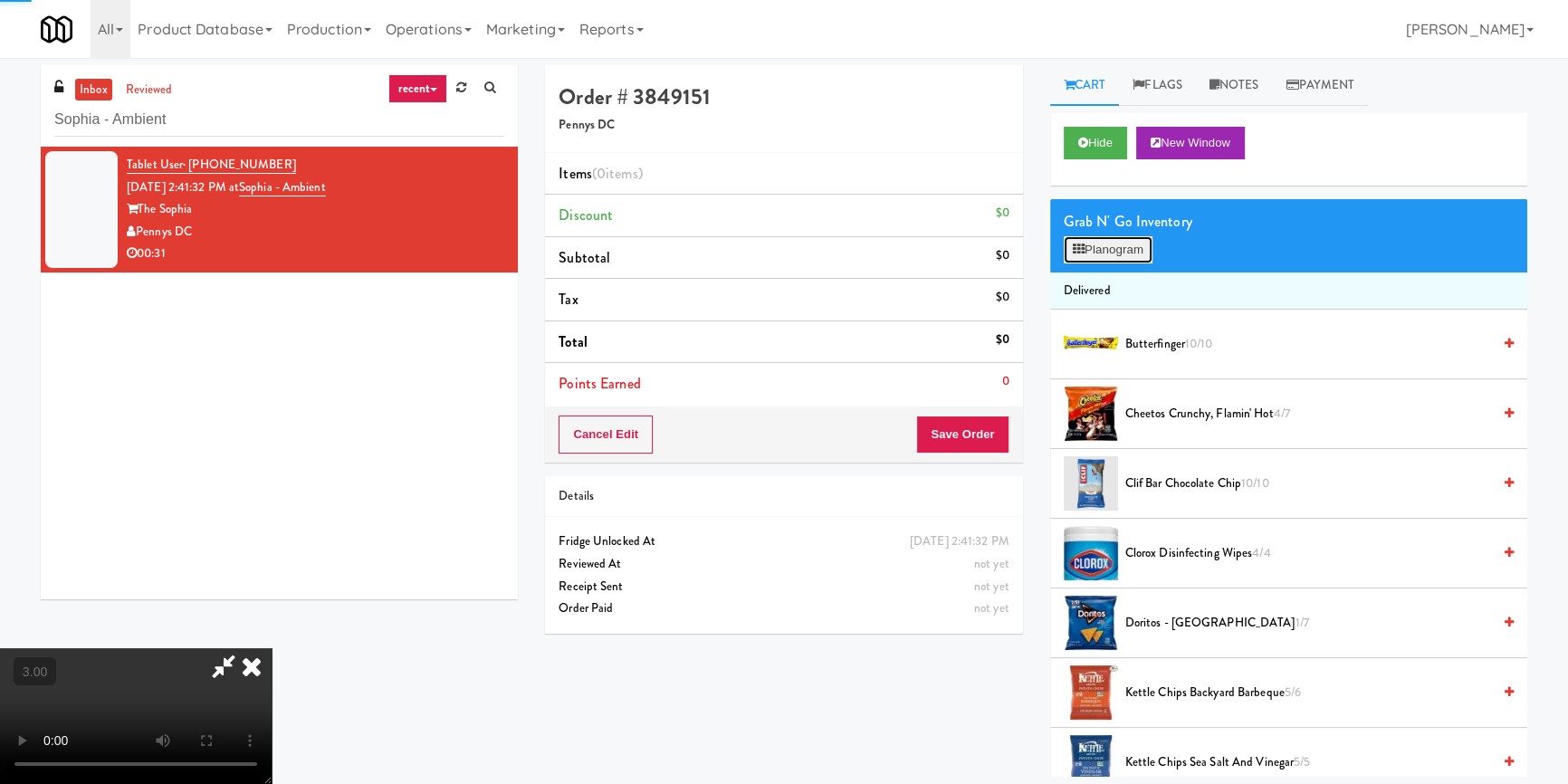
click at [1091, 246] on button "Planogram" at bounding box center [1108, 250] width 89 height 27
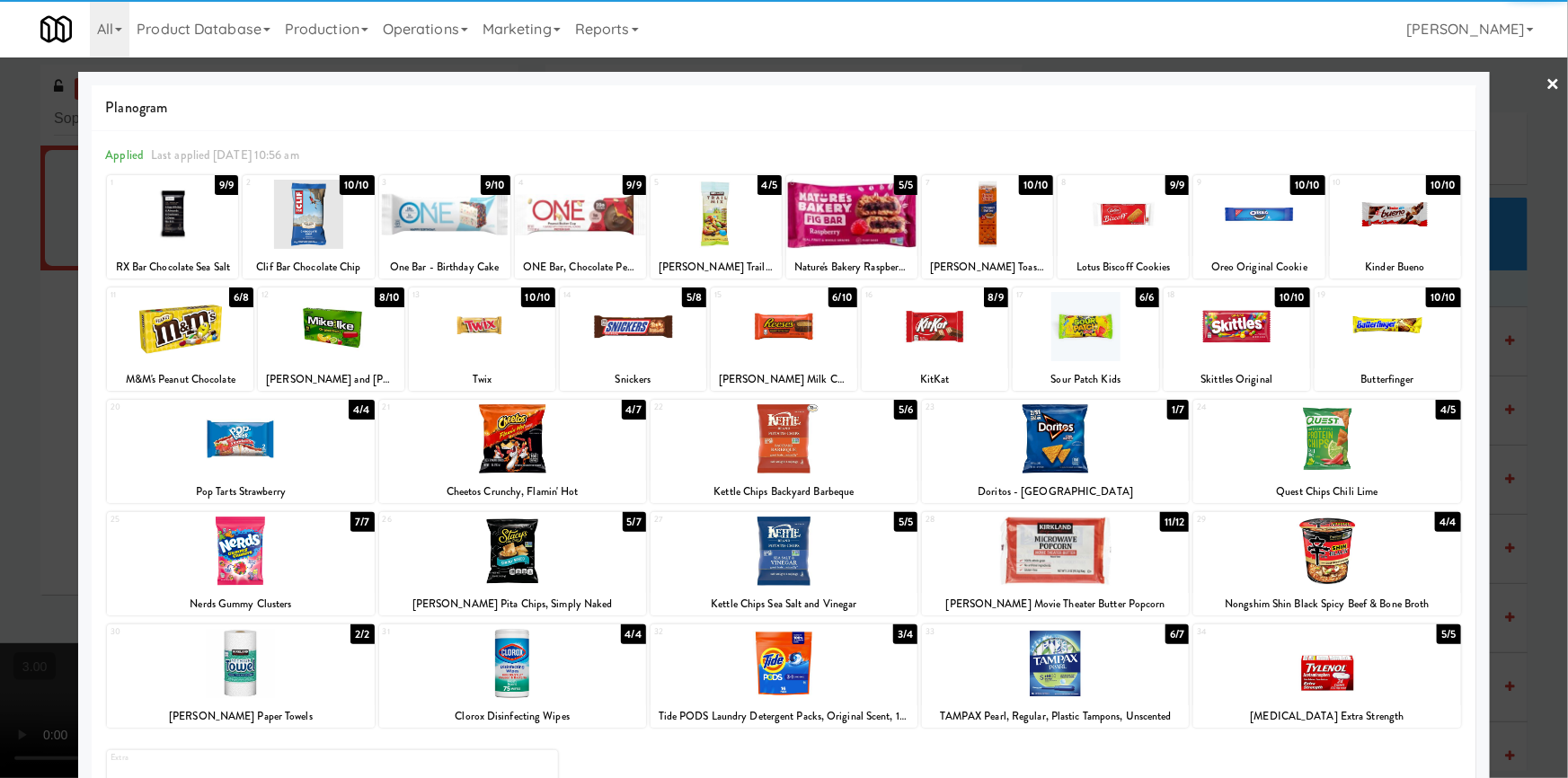
click at [789, 337] on div at bounding box center [783, 327] width 147 height 69
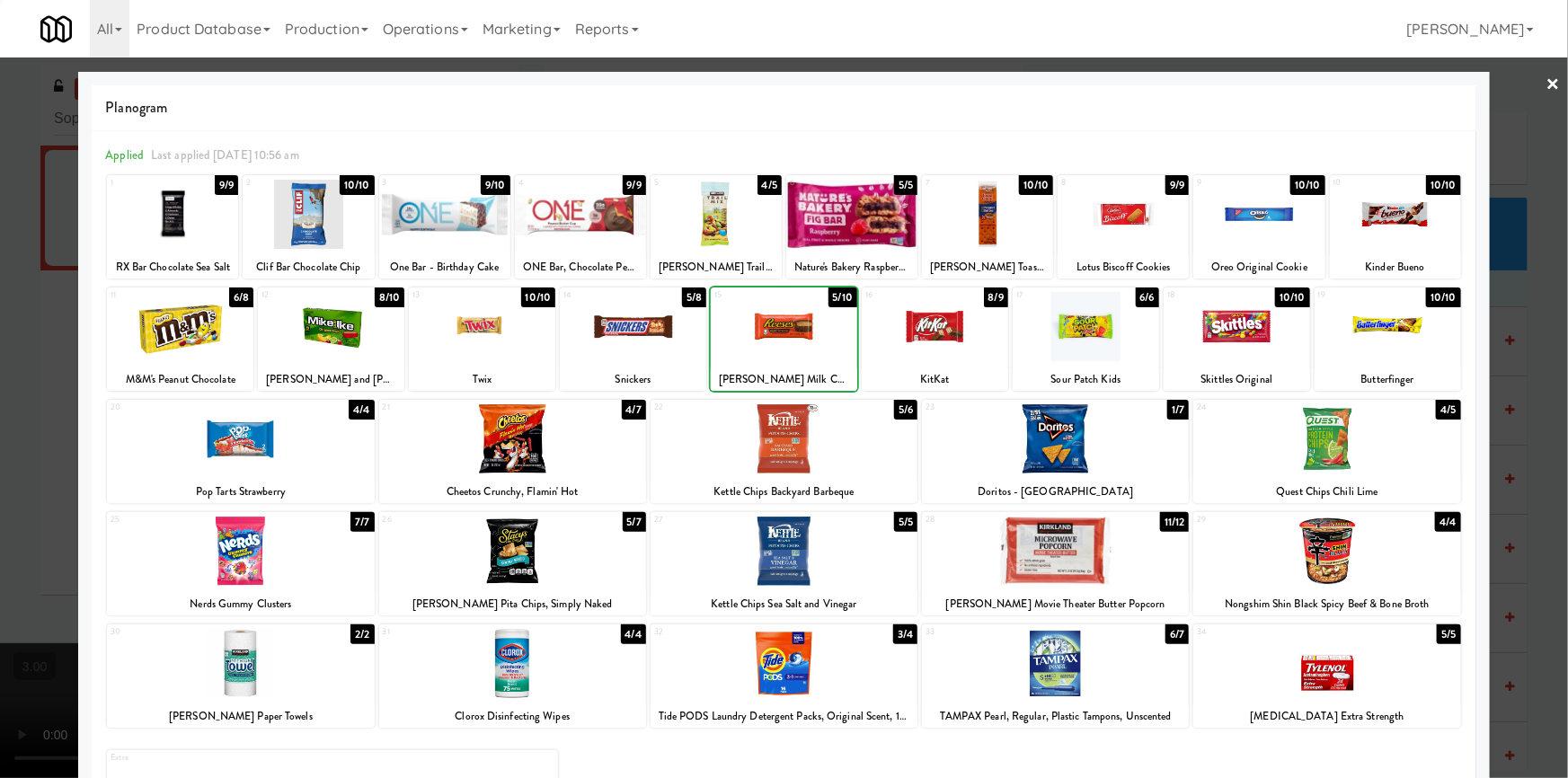
click at [0, 369] on div at bounding box center [784, 389] width 1568 height 778
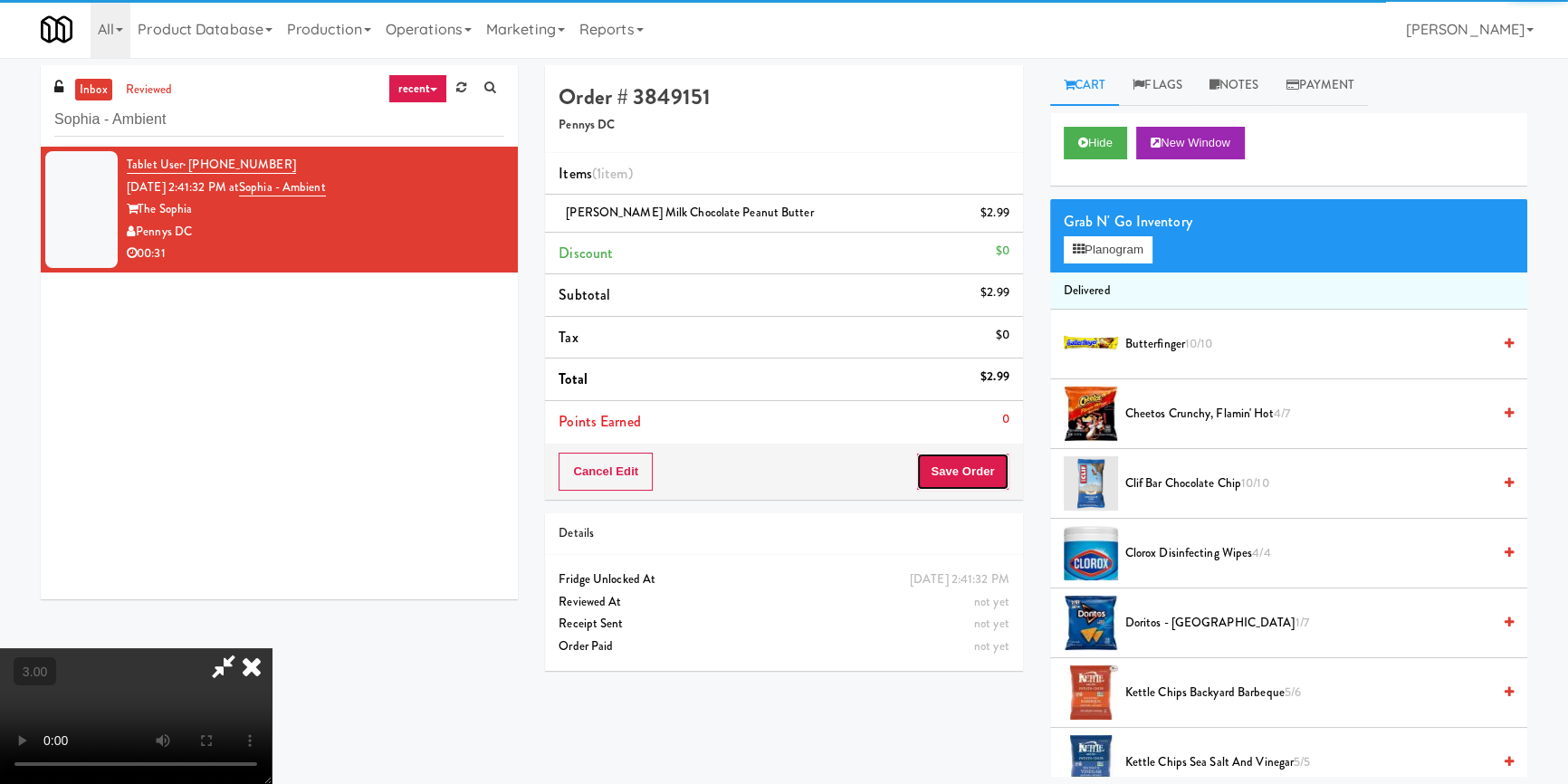
click at [961, 470] on button "Save Order" at bounding box center [963, 471] width 93 height 38
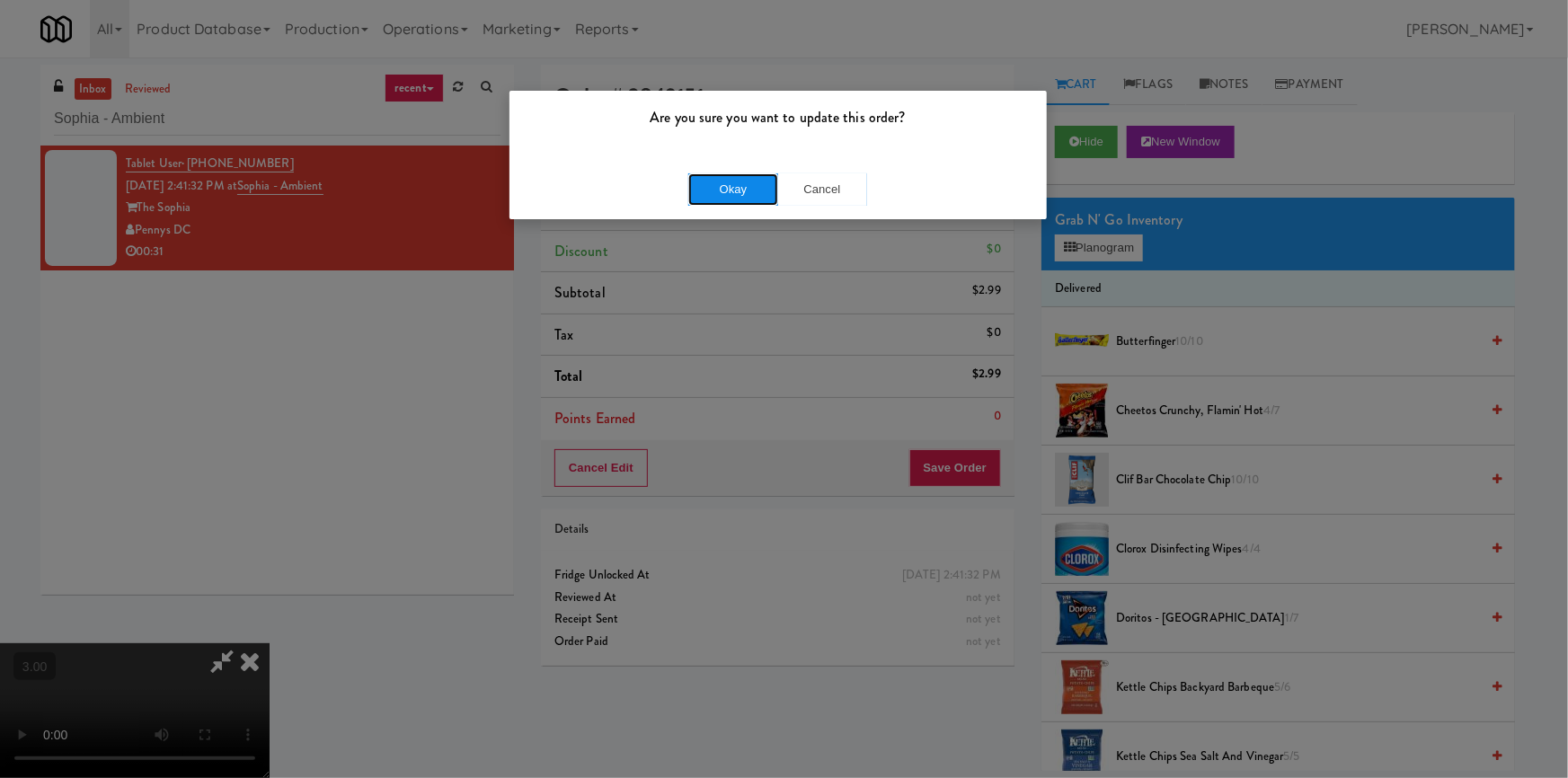
click at [740, 199] on button "Okay" at bounding box center [733, 190] width 90 height 33
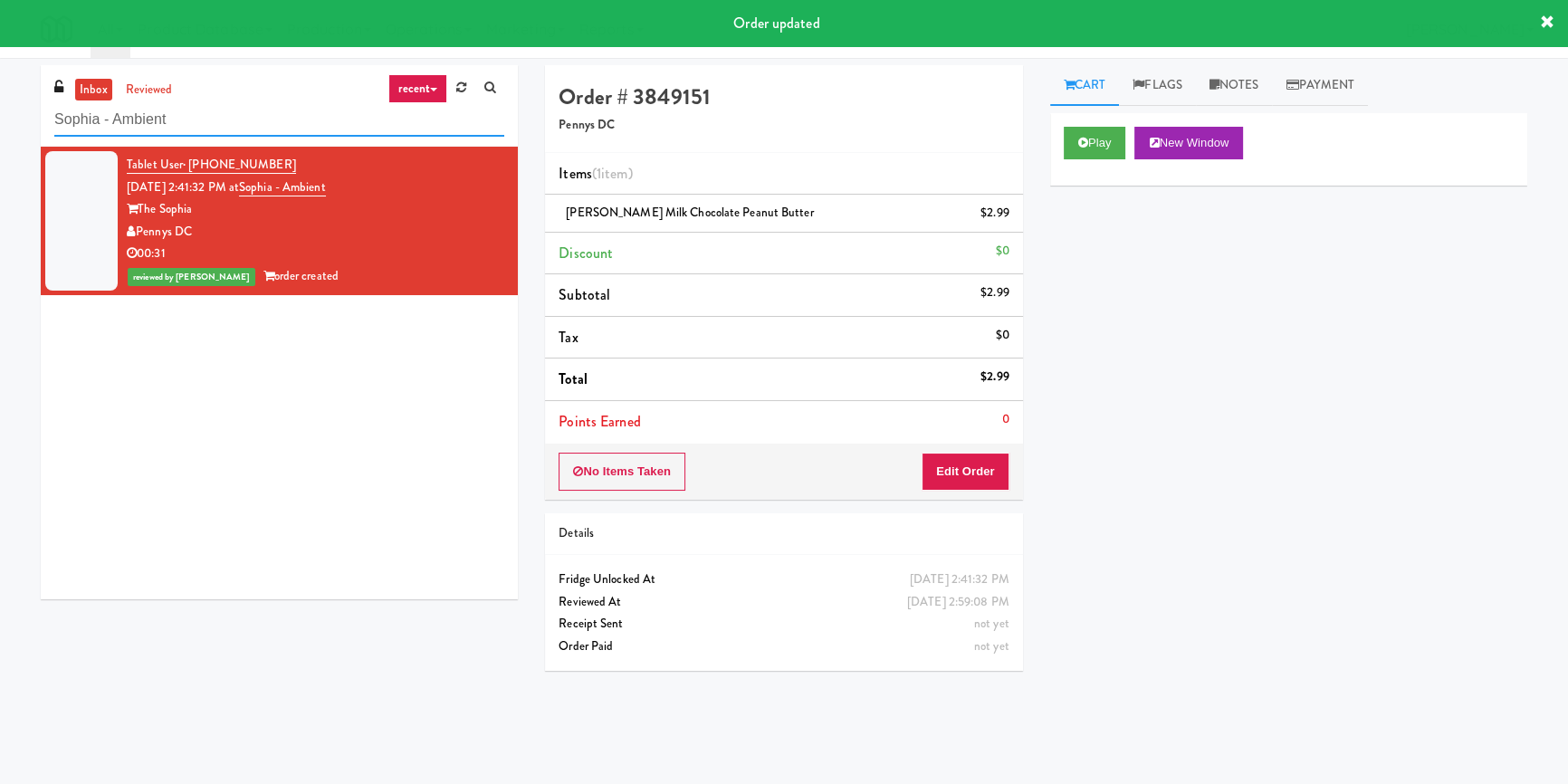
click at [325, 123] on input "Sophia - Ambient" at bounding box center [279, 120] width 450 height 34
paste input "The Pointe-Gym-C1"
click at [325, 123] on input "The Pointe-Gym-C1" at bounding box center [279, 120] width 450 height 34
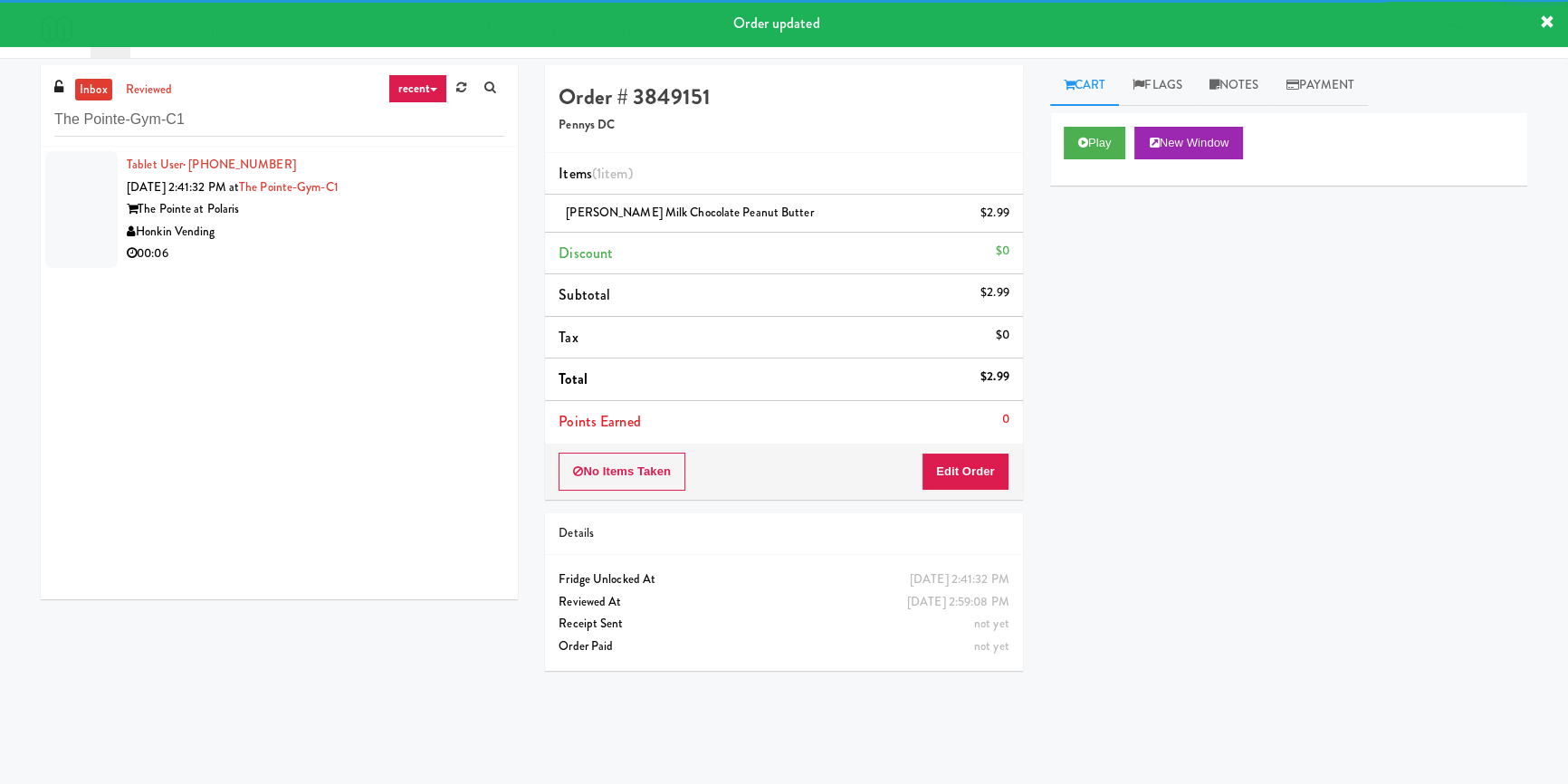
click at [431, 230] on div "Honkin Vending" at bounding box center [315, 232] width 378 height 22
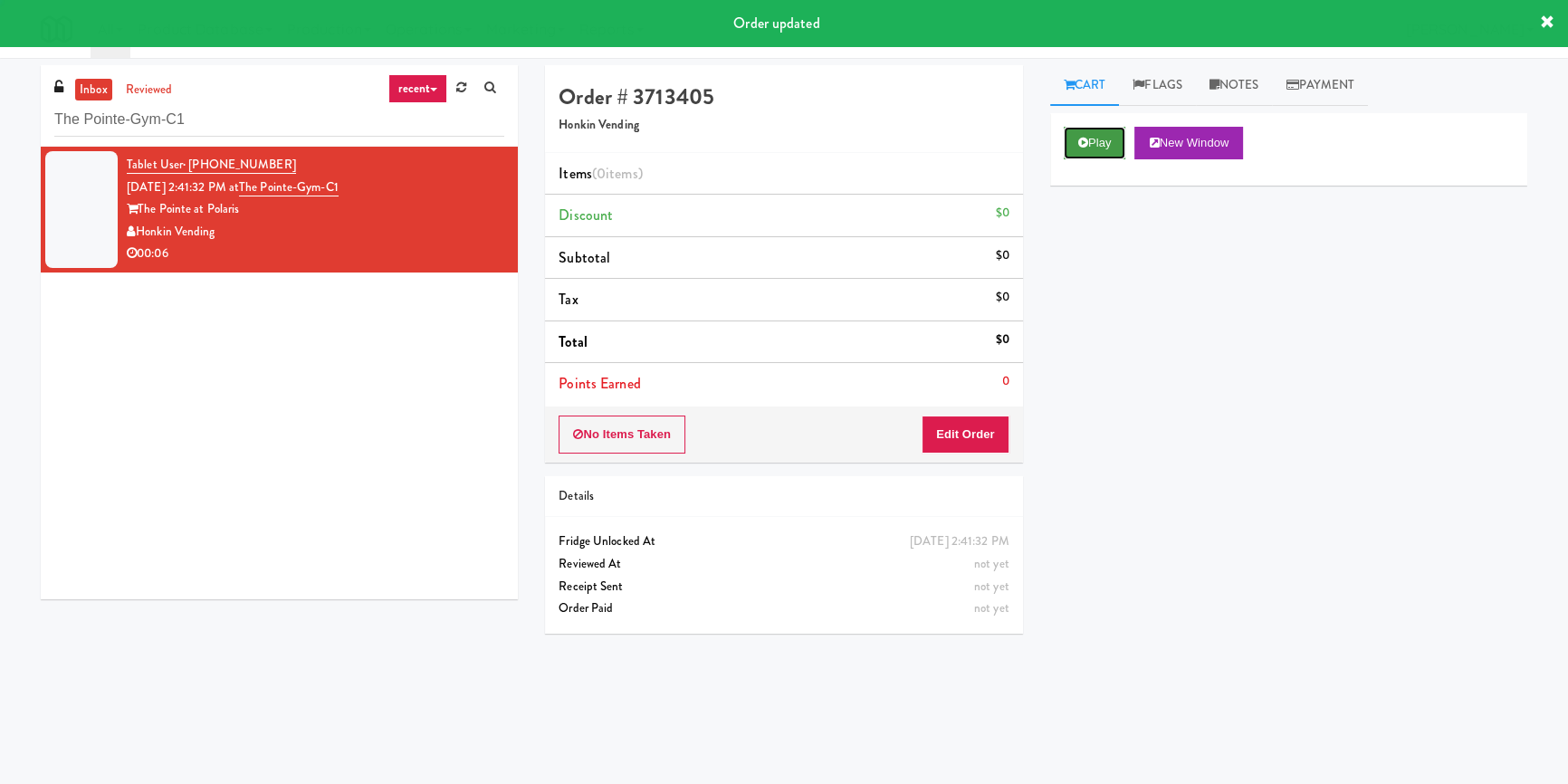
drag, startPoint x: 1081, startPoint y: 135, endPoint x: 1098, endPoint y: 158, distance: 28.6
click at [1082, 136] on button "Play" at bounding box center [1095, 143] width 63 height 33
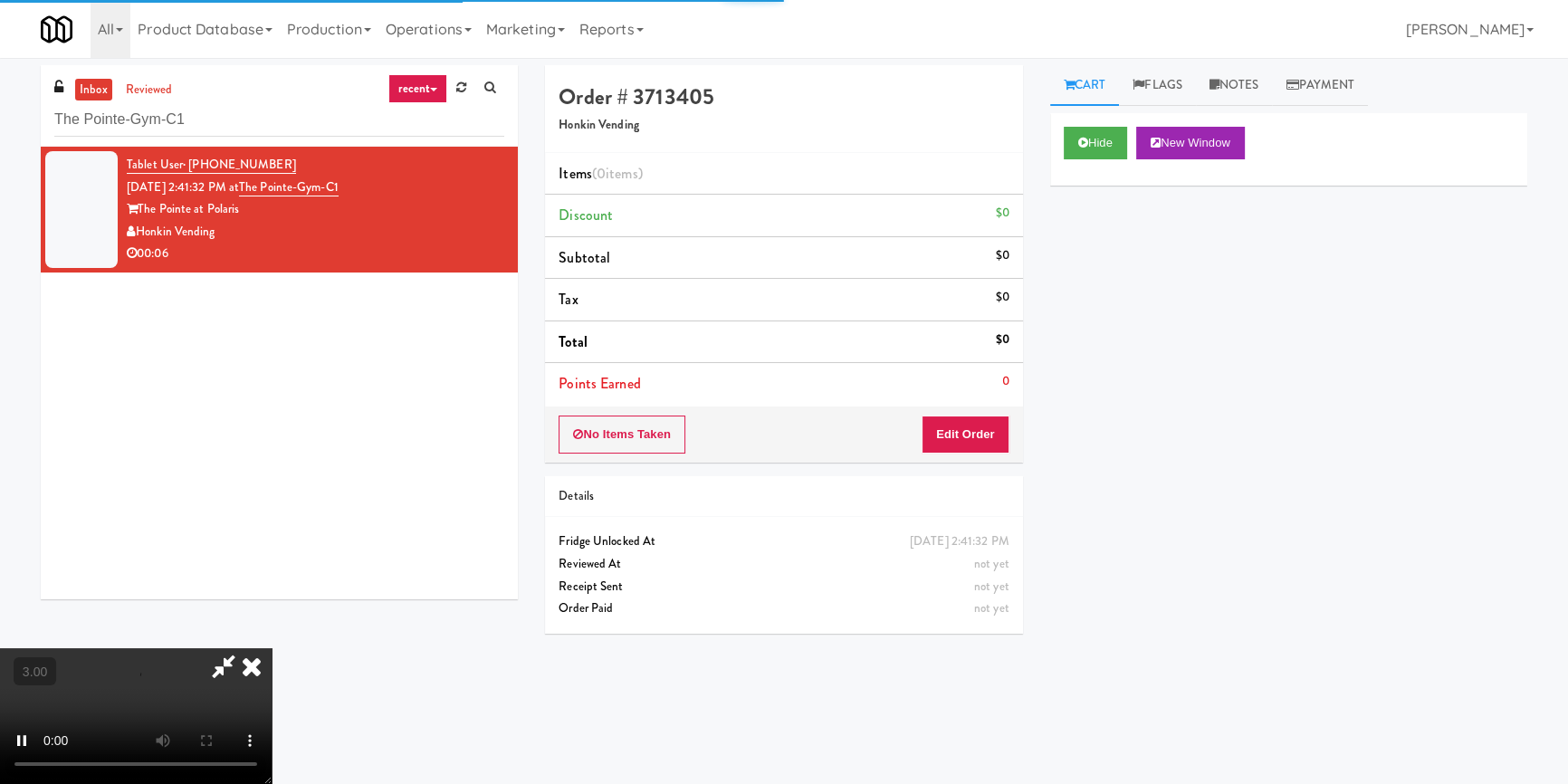
click at [1102, 252] on div "Hide New Window Primary Flag Clear Flag if unable to determine what was taken o…" at bounding box center [1289, 452] width 477 height 679
click at [1070, 355] on div "Hide New Window Primary Flag Clear Flag if unable to determine what was taken o…" at bounding box center [1289, 452] width 477 height 679
click at [941, 447] on button "Edit Order" at bounding box center [965, 434] width 88 height 38
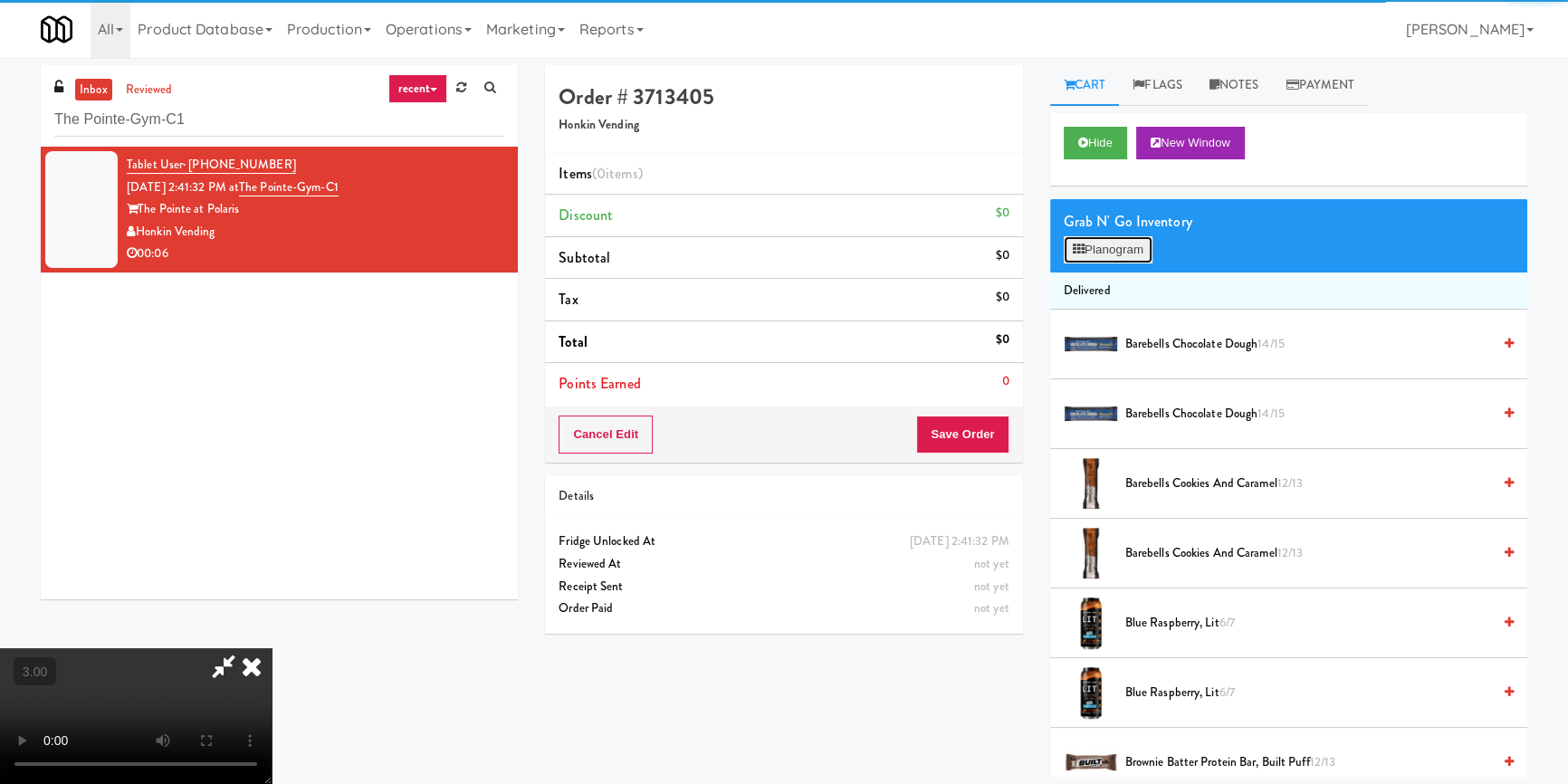
click at [1113, 247] on button "Planogram" at bounding box center [1108, 250] width 89 height 27
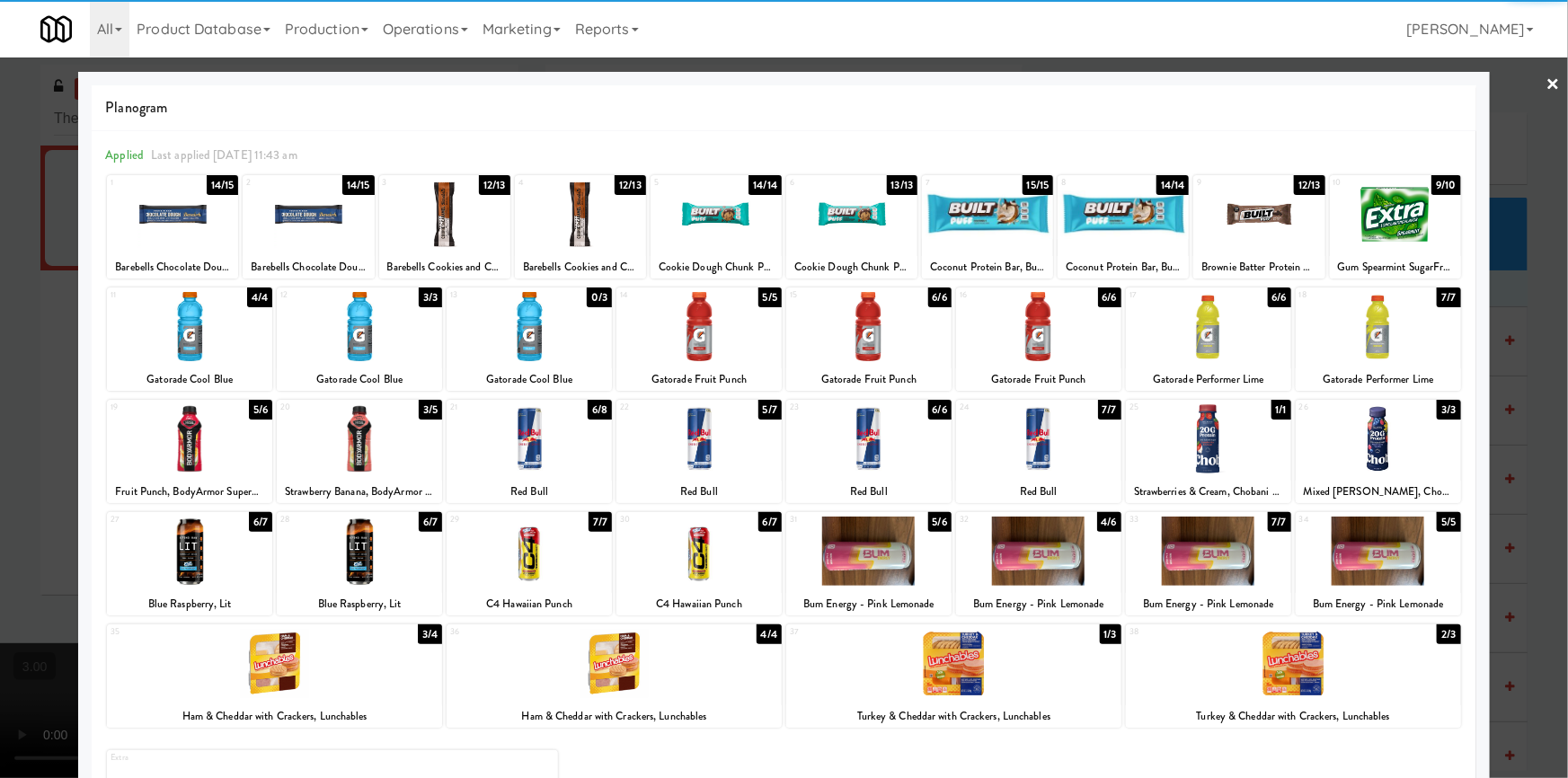
click at [686, 338] on div at bounding box center [699, 327] width 165 height 69
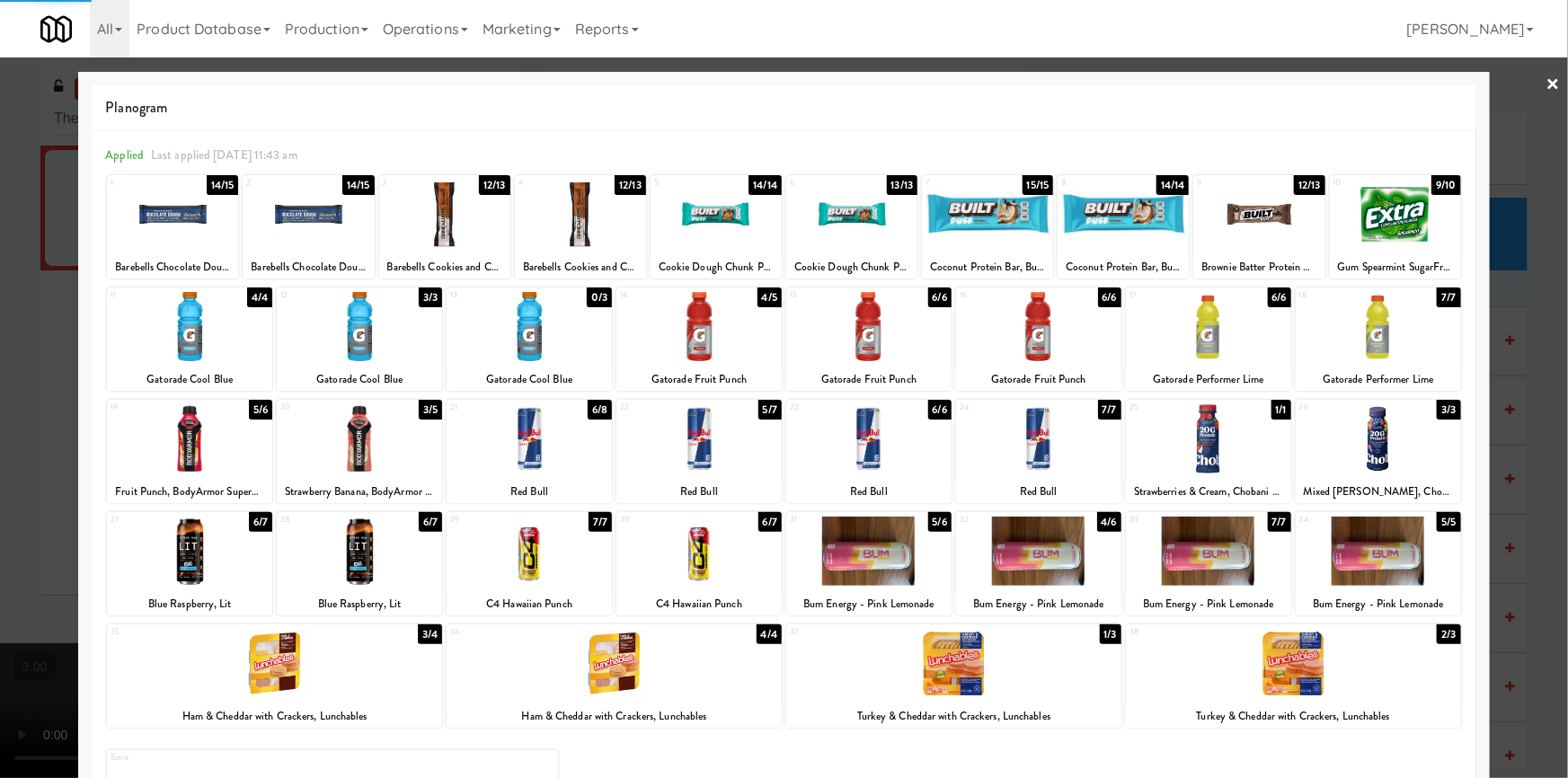
click at [0, 364] on div at bounding box center [784, 389] width 1568 height 778
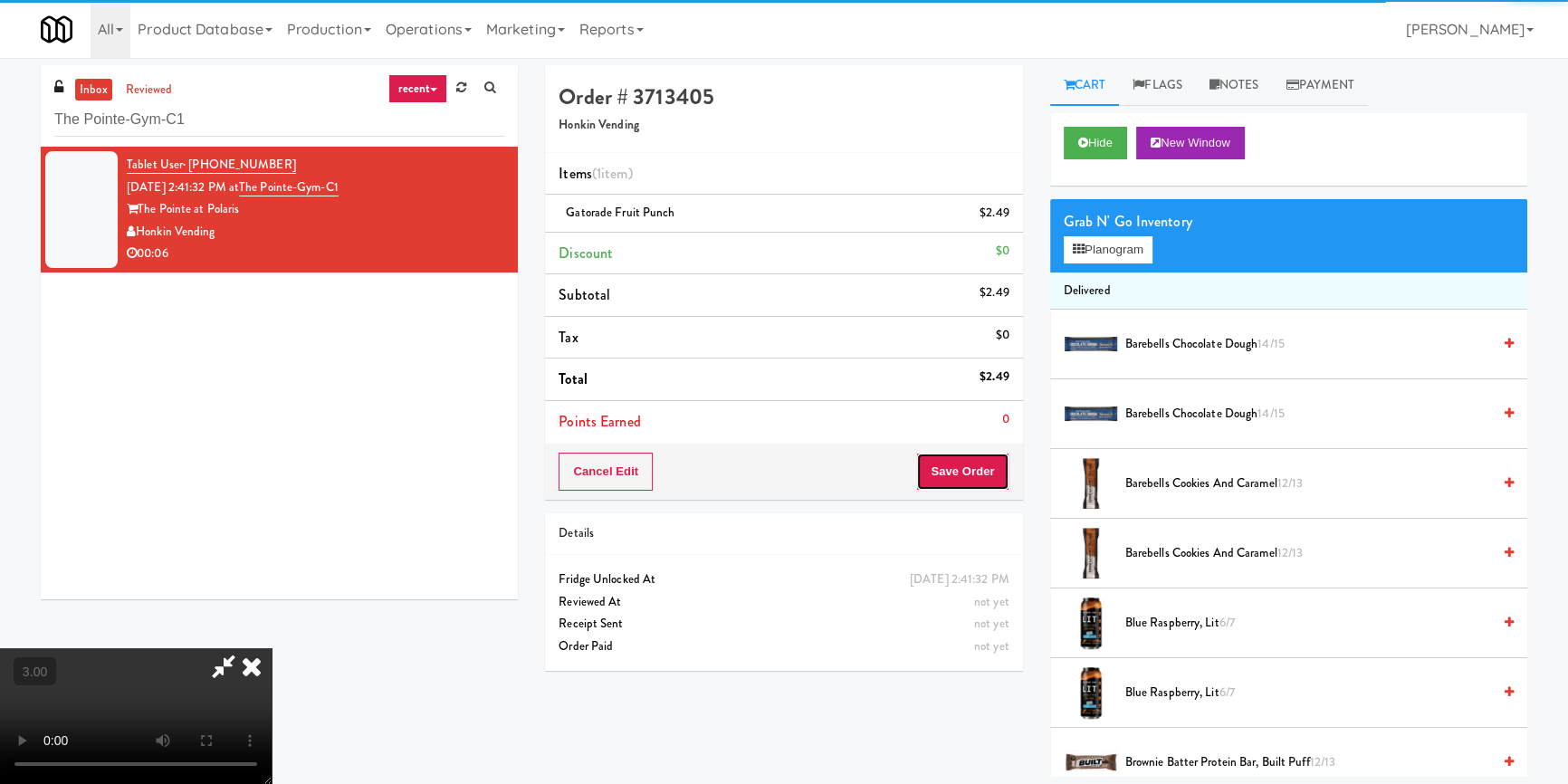
click at [990, 462] on button "Save Order" at bounding box center [963, 471] width 93 height 38
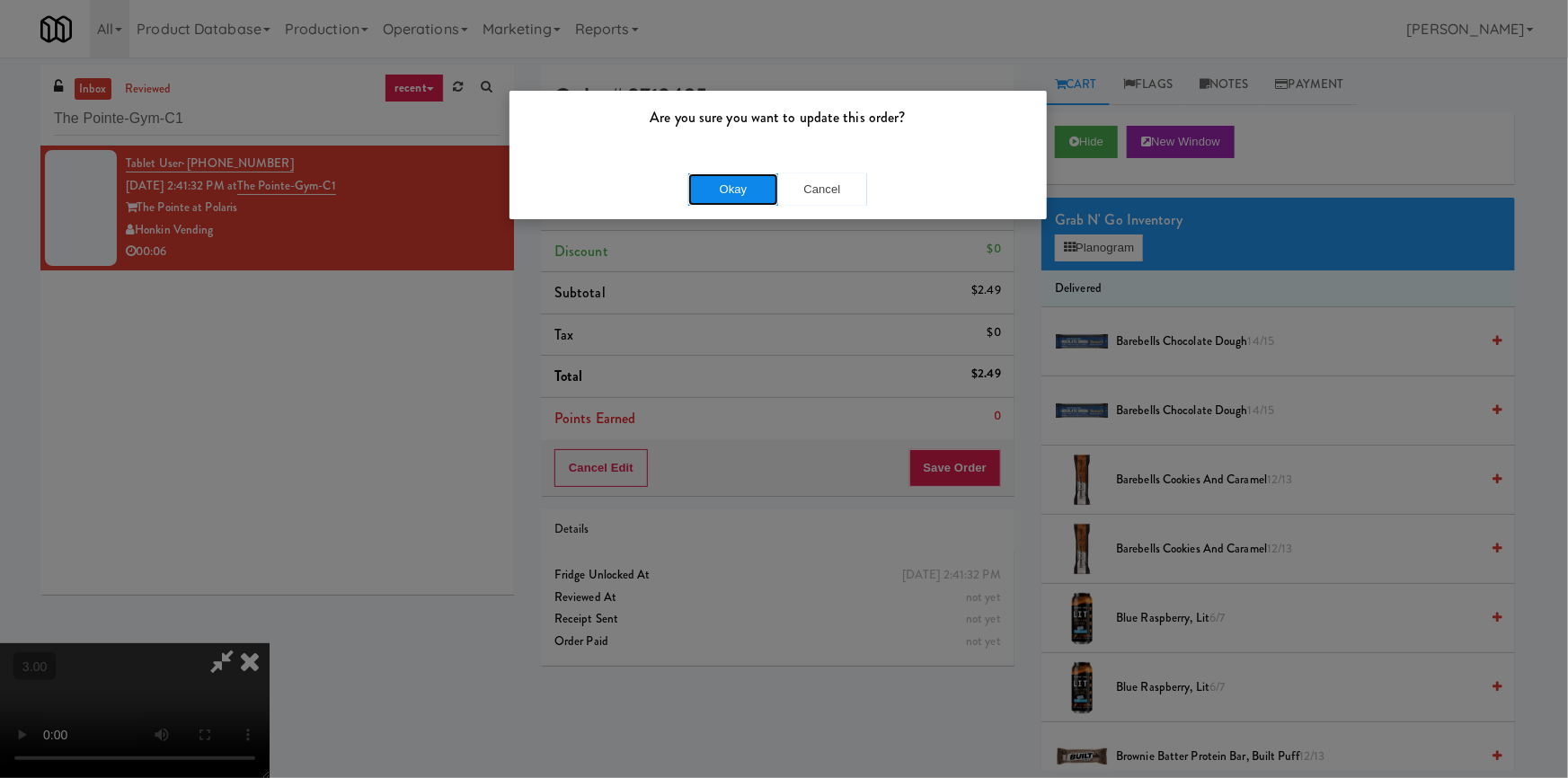
click at [726, 201] on button "Okay" at bounding box center [733, 190] width 90 height 33
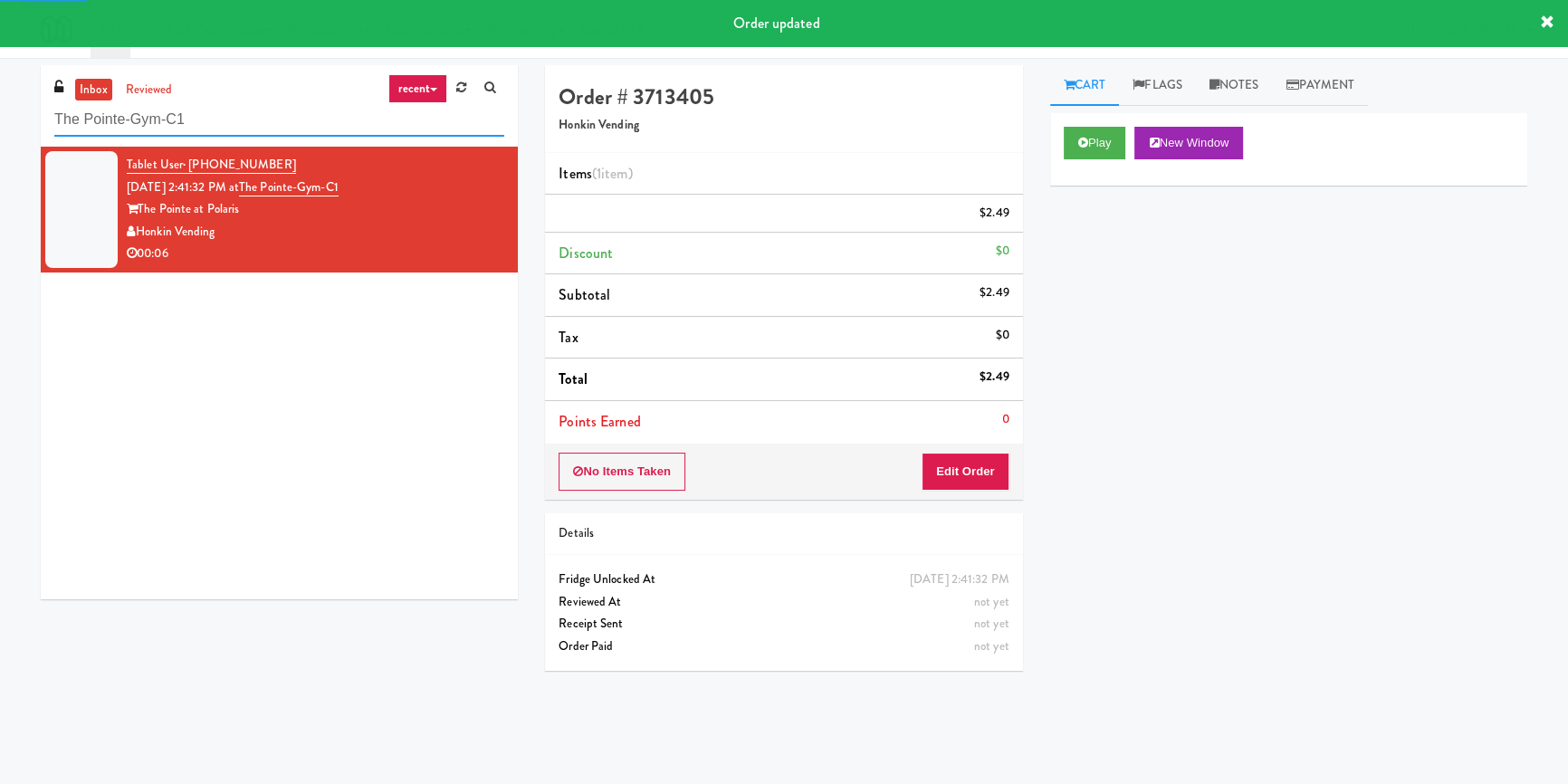
click at [280, 133] on input "The Pointe-Gym-C1" at bounding box center [279, 120] width 450 height 34
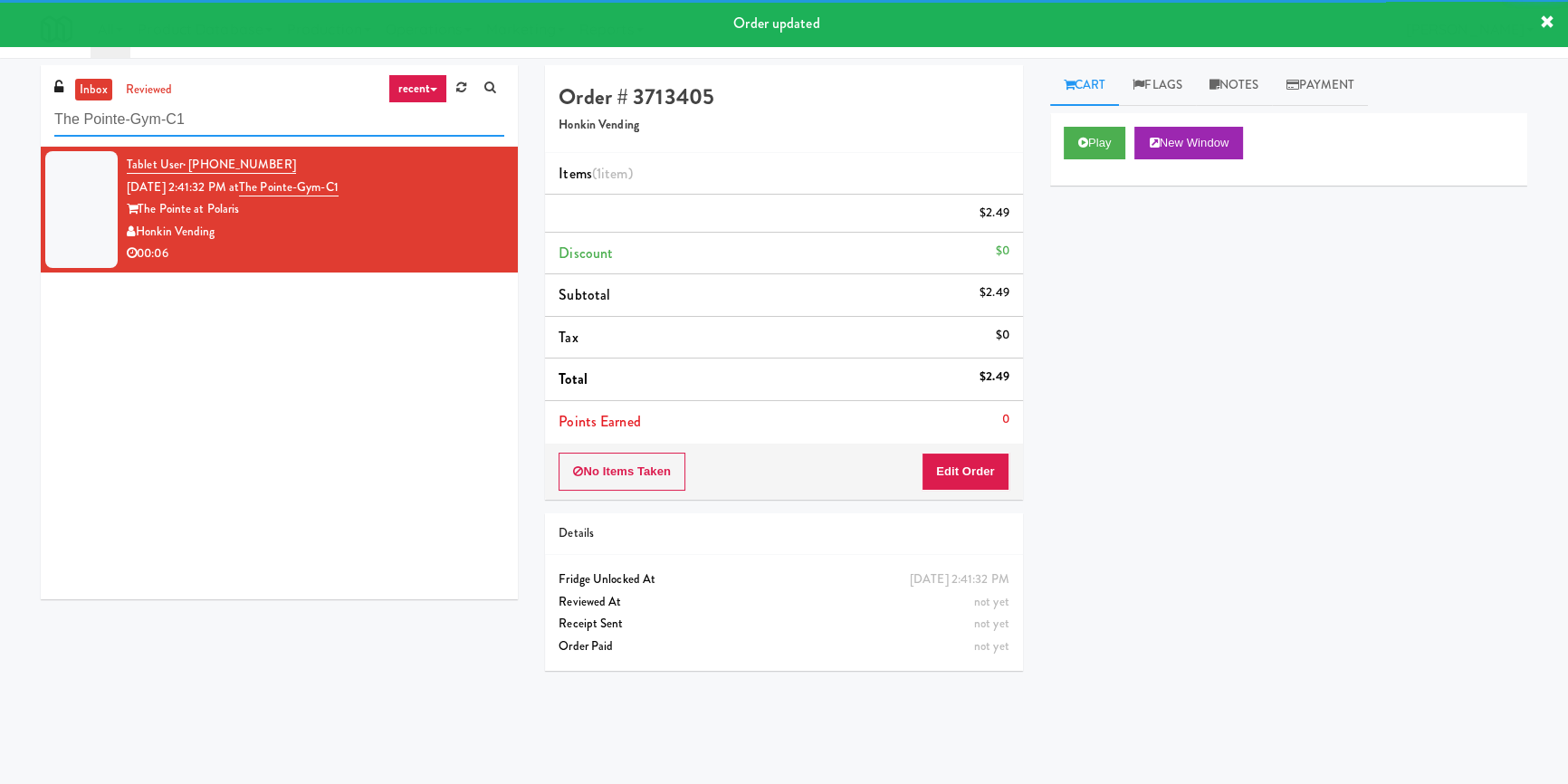
click at [280, 133] on input "The Pointe-Gym-C1" at bounding box center [279, 120] width 450 height 34
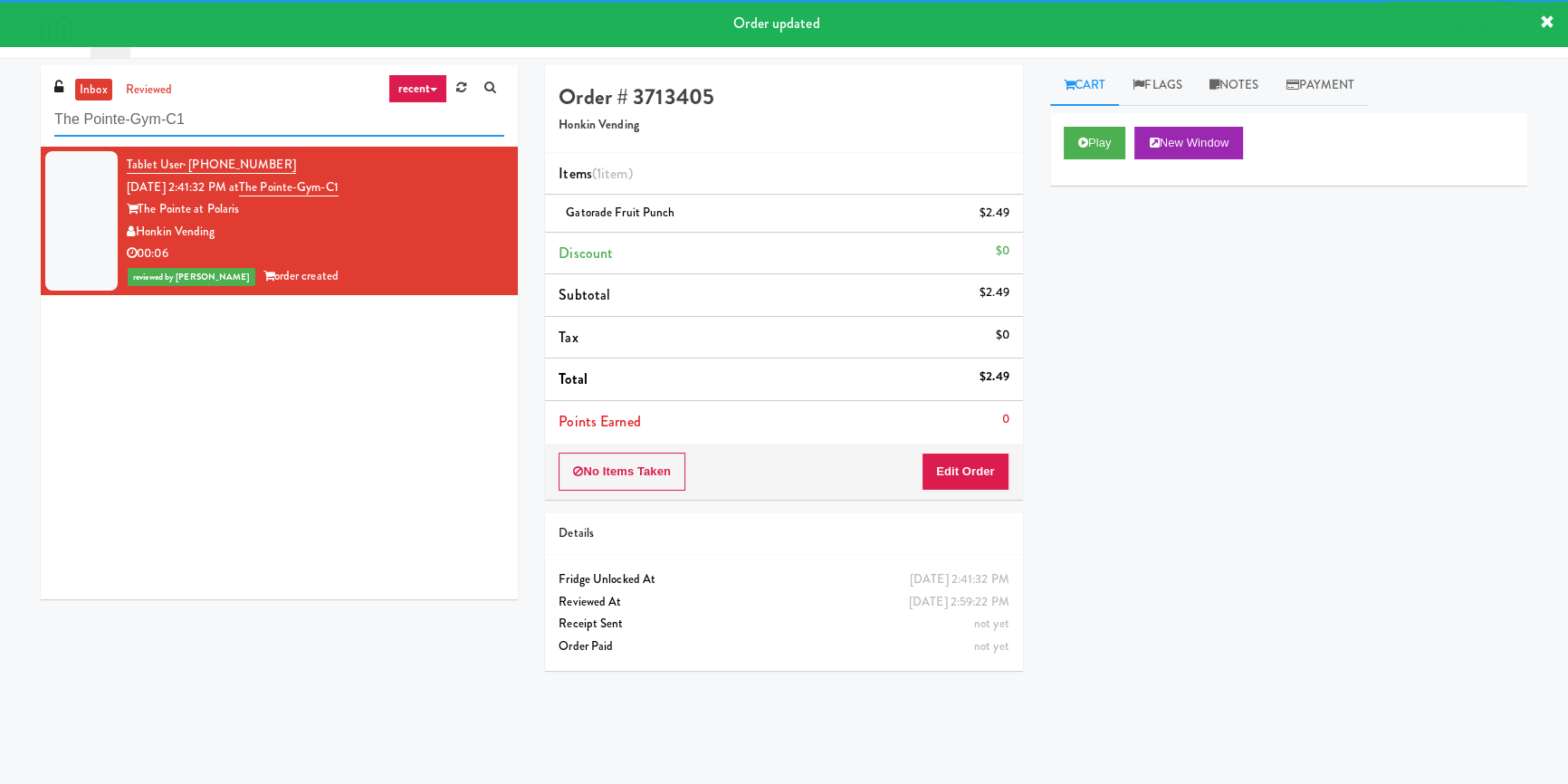
click at [280, 133] on input "The Pointe-Gym-C1" at bounding box center [279, 120] width 450 height 34
paste input "111 W [PERSON_NAME] - Left - Fridge"
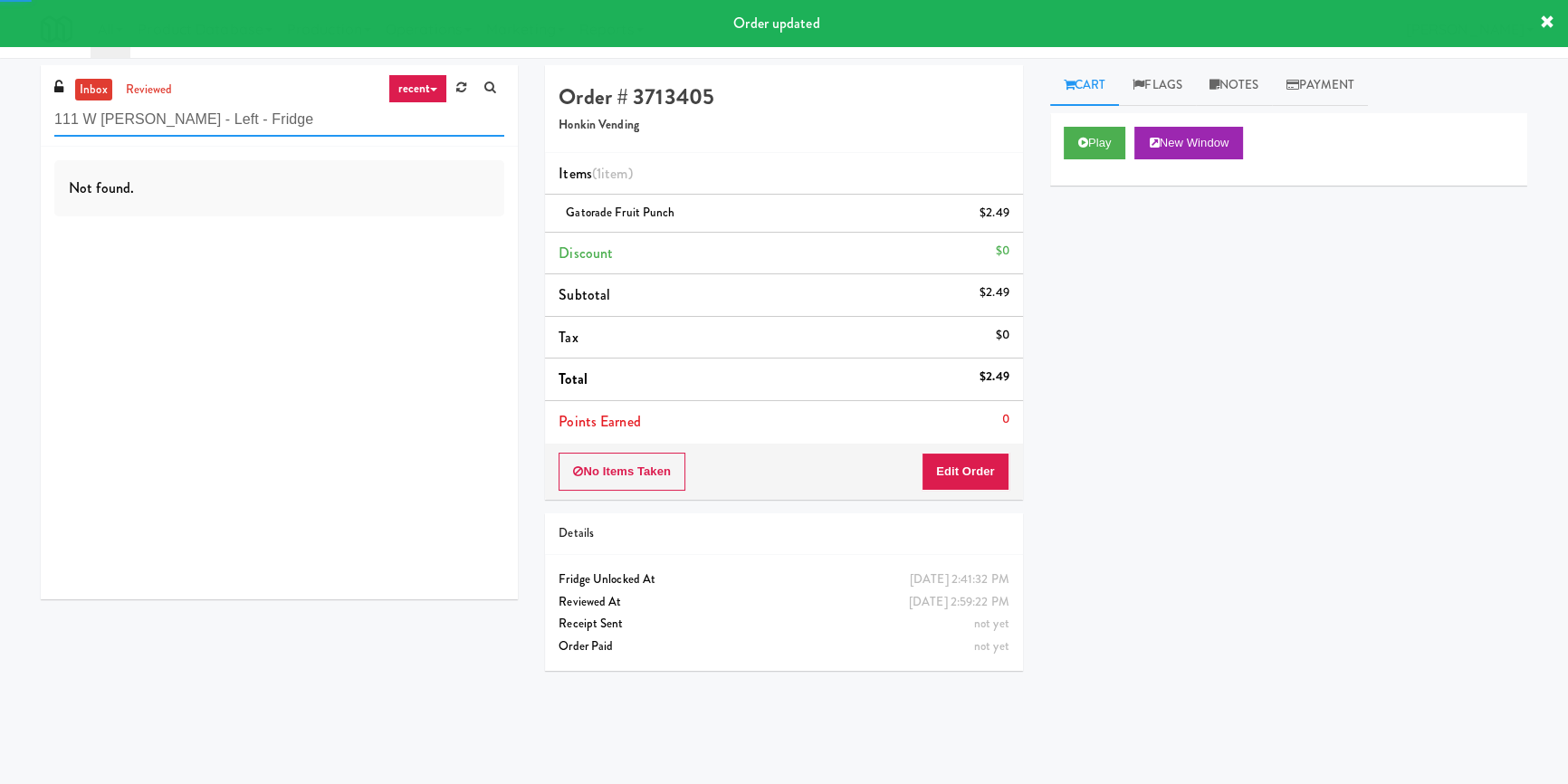
type input "111 W [PERSON_NAME] - Left - Fridge"
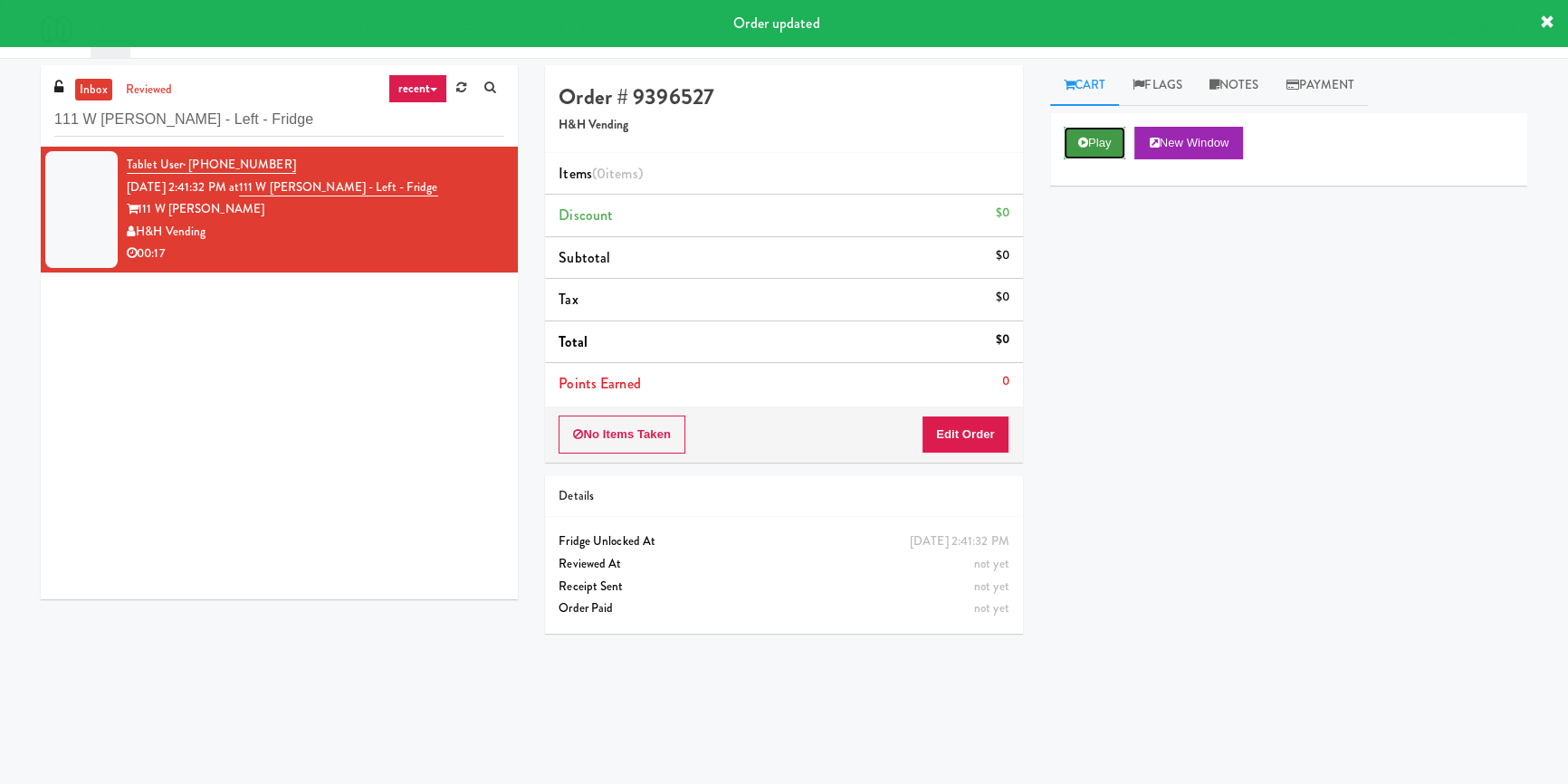
click at [1117, 138] on button "Play" at bounding box center [1095, 143] width 63 height 33
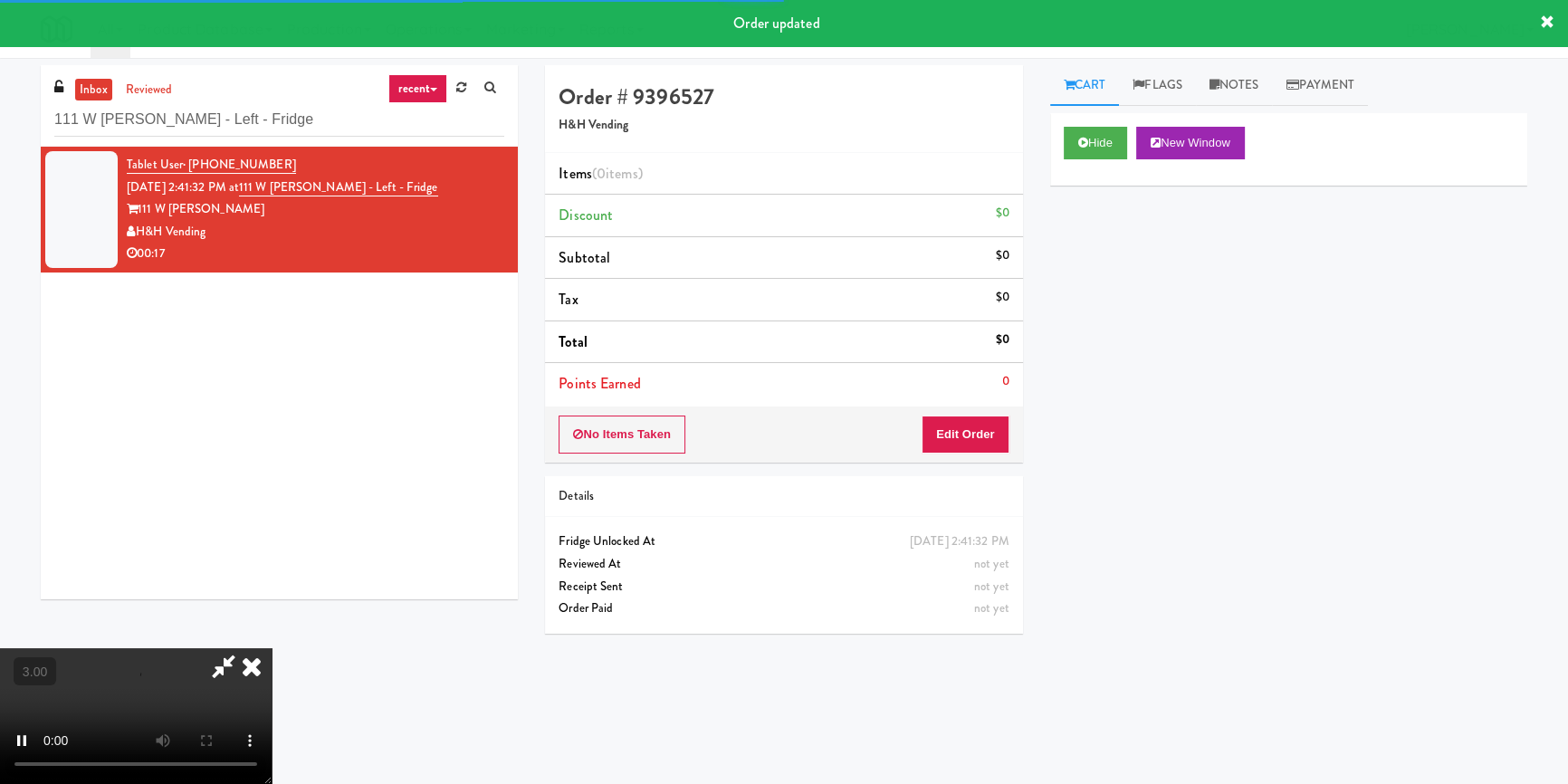
click at [1124, 271] on div "Hide New Window Primary Flag Clear Flag if unable to determine what was taken o…" at bounding box center [1289, 452] width 477 height 679
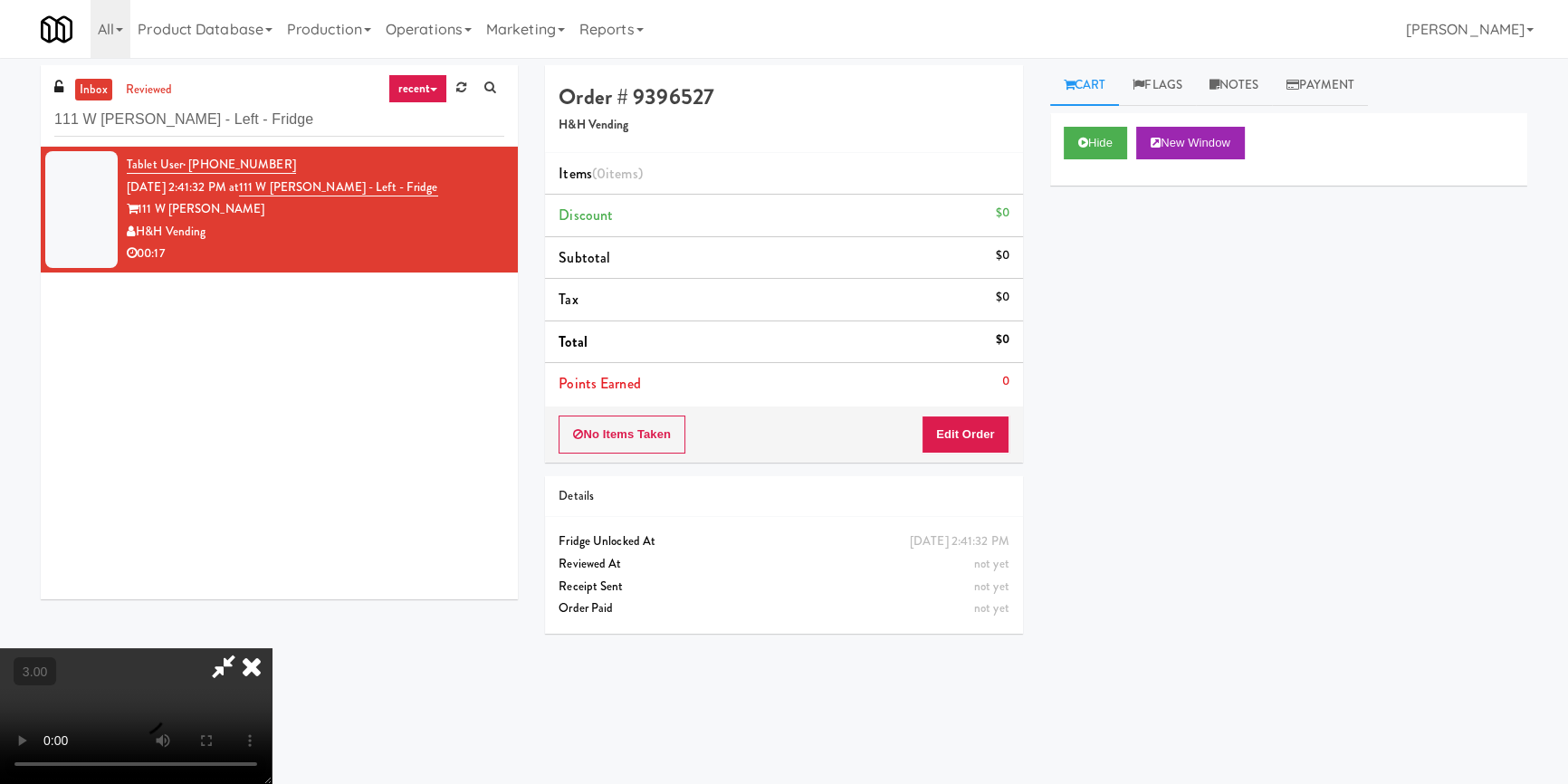
click at [1060, 351] on div "Hide New Window Primary Flag Clear Flag if unable to determine what was taken o…" at bounding box center [1289, 452] width 477 height 679
click at [271, 648] on video at bounding box center [135, 715] width 271 height 136
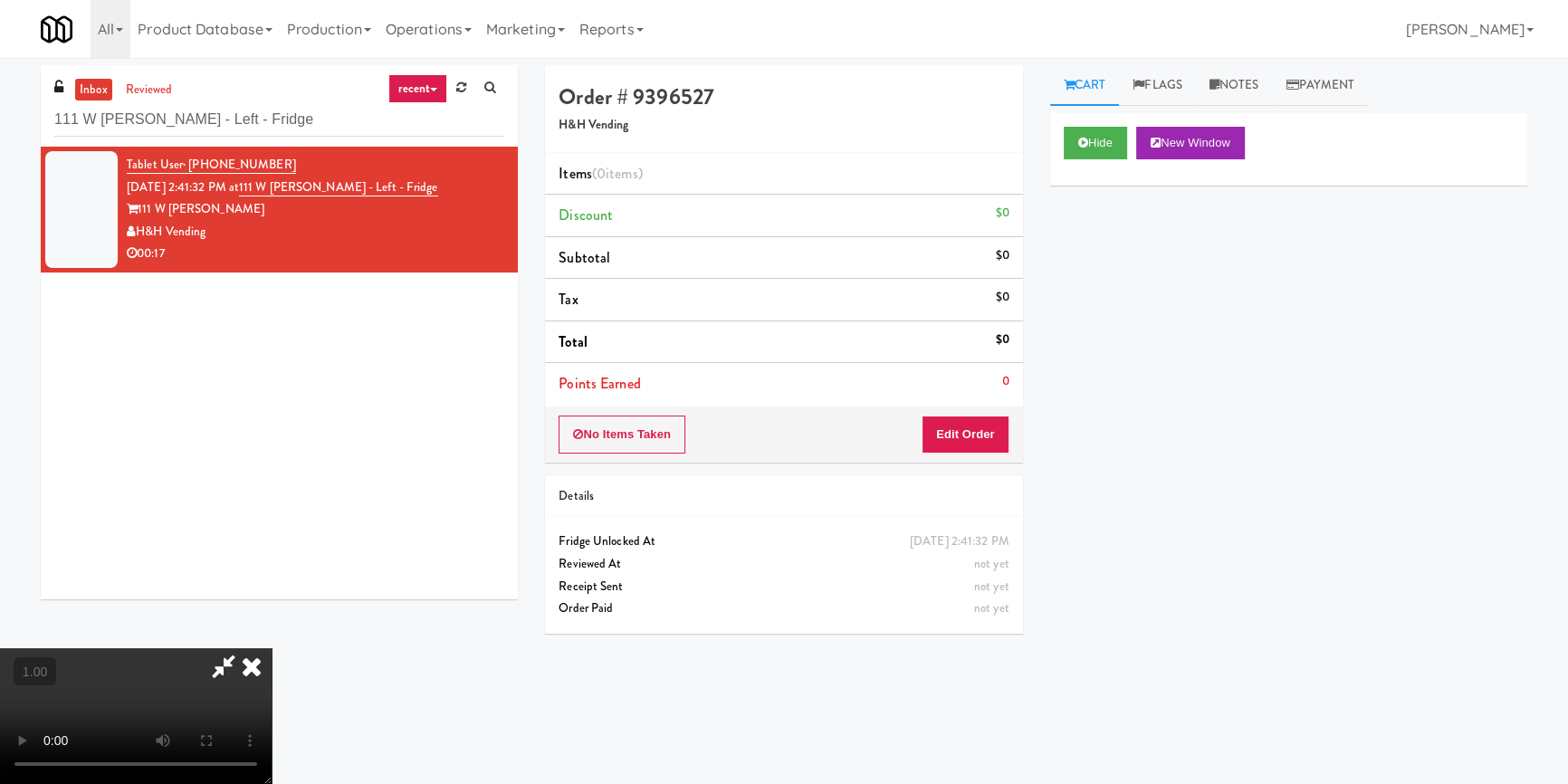
click at [271, 648] on video at bounding box center [135, 715] width 271 height 136
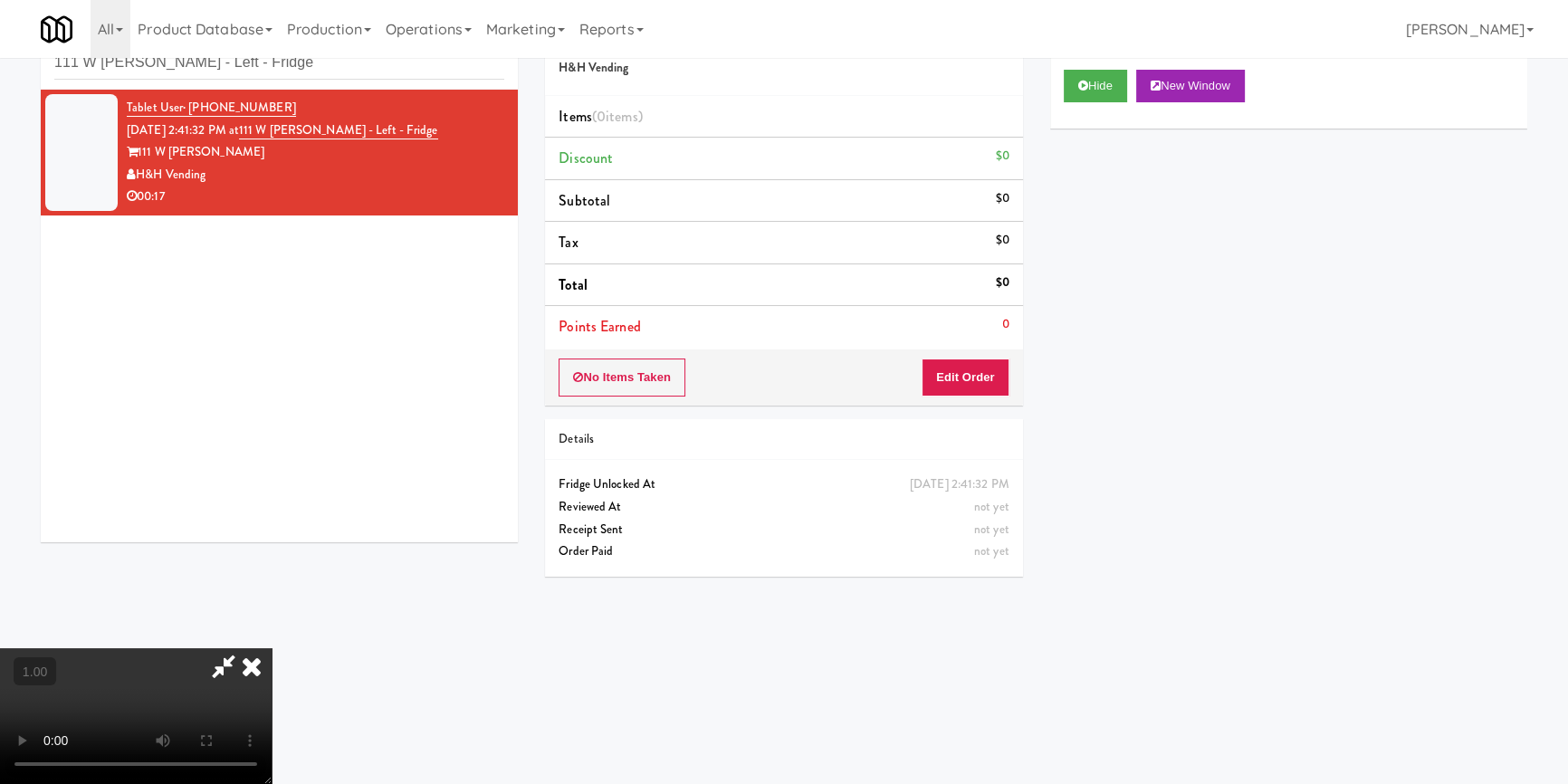
scroll to position [0, 0]
click at [271, 648] on video at bounding box center [135, 715] width 271 height 136
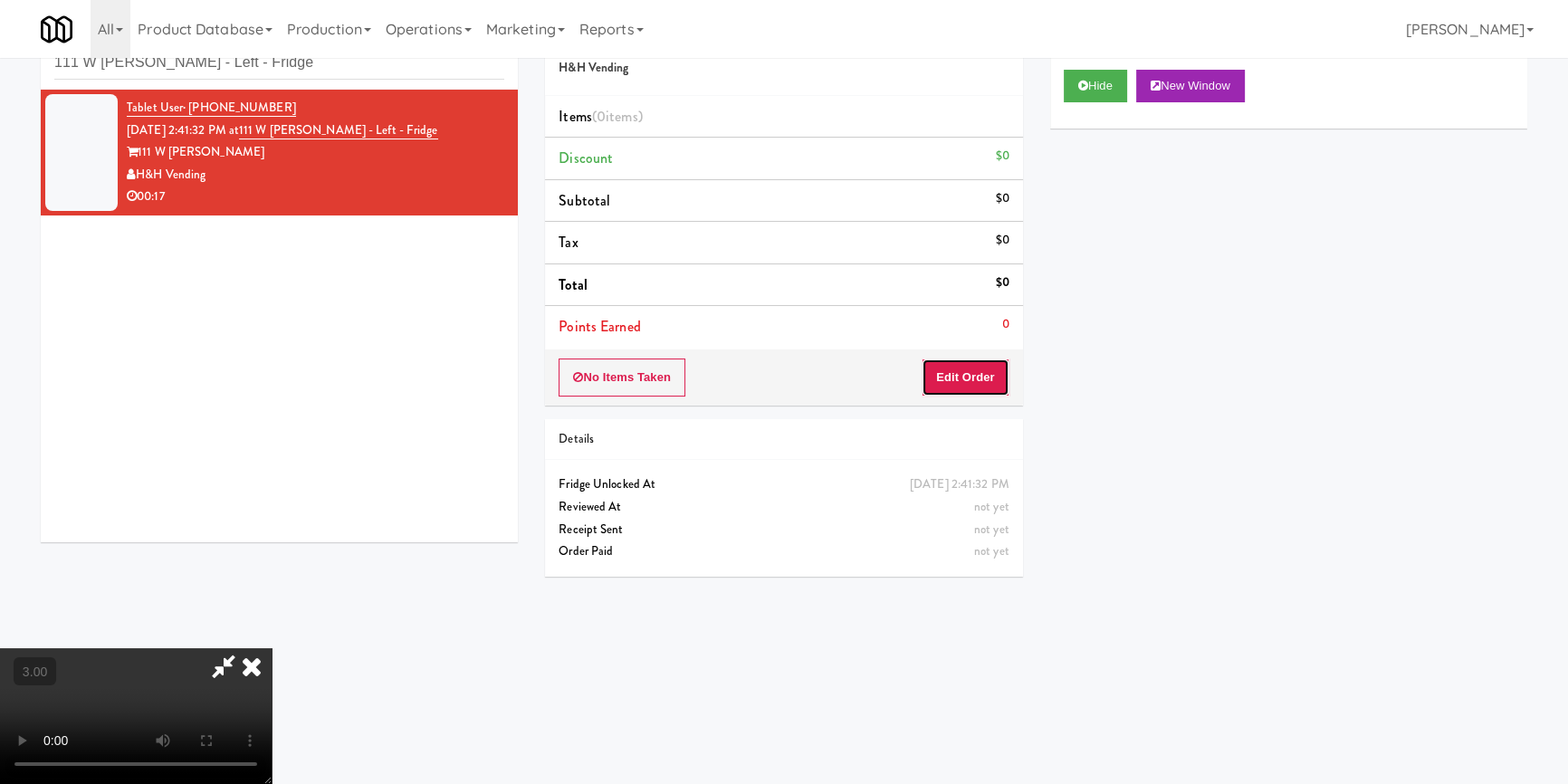
click at [978, 374] on button "Edit Order" at bounding box center [965, 377] width 88 height 38
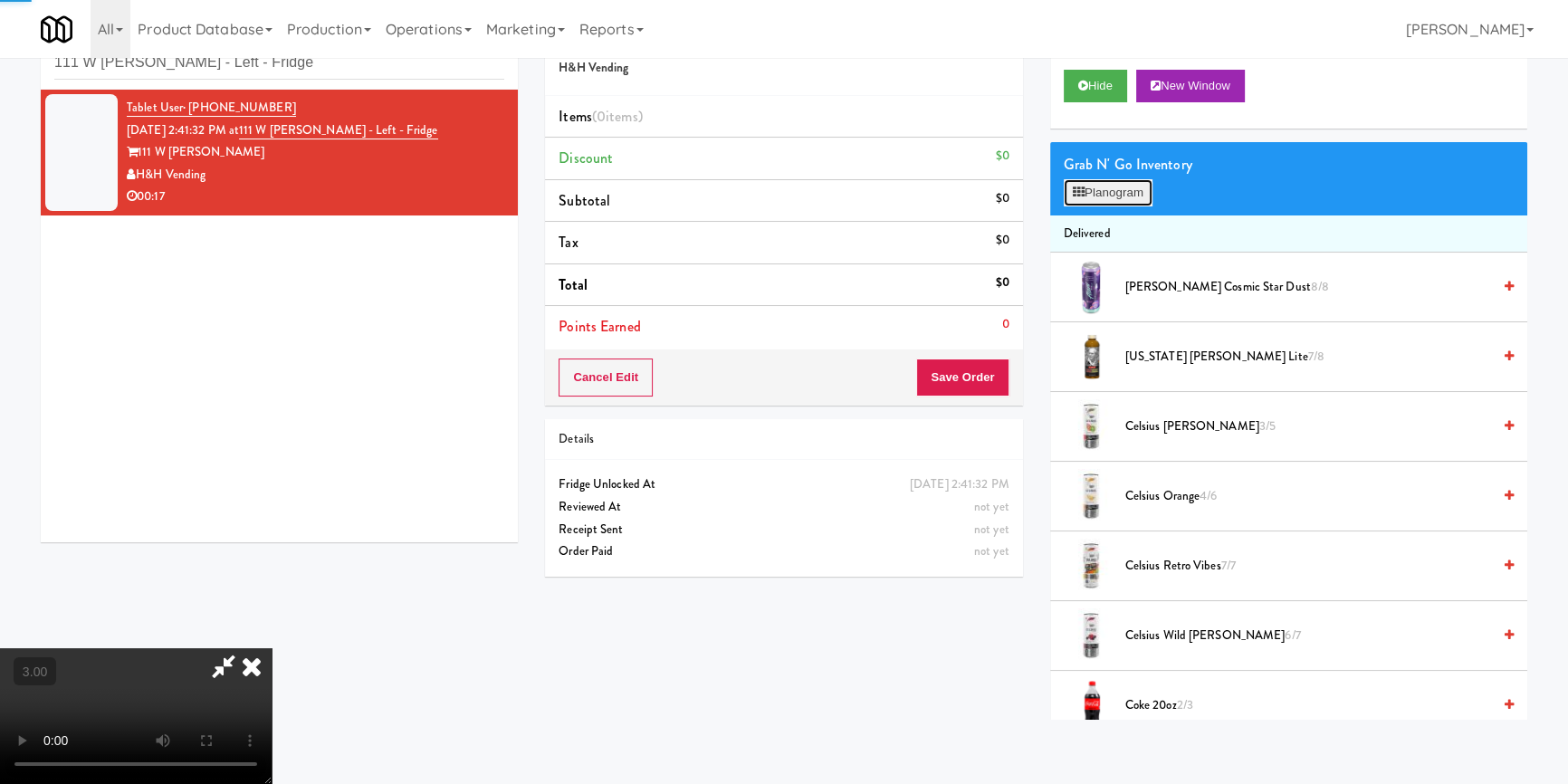
click at [1111, 193] on button "Planogram" at bounding box center [1108, 193] width 89 height 27
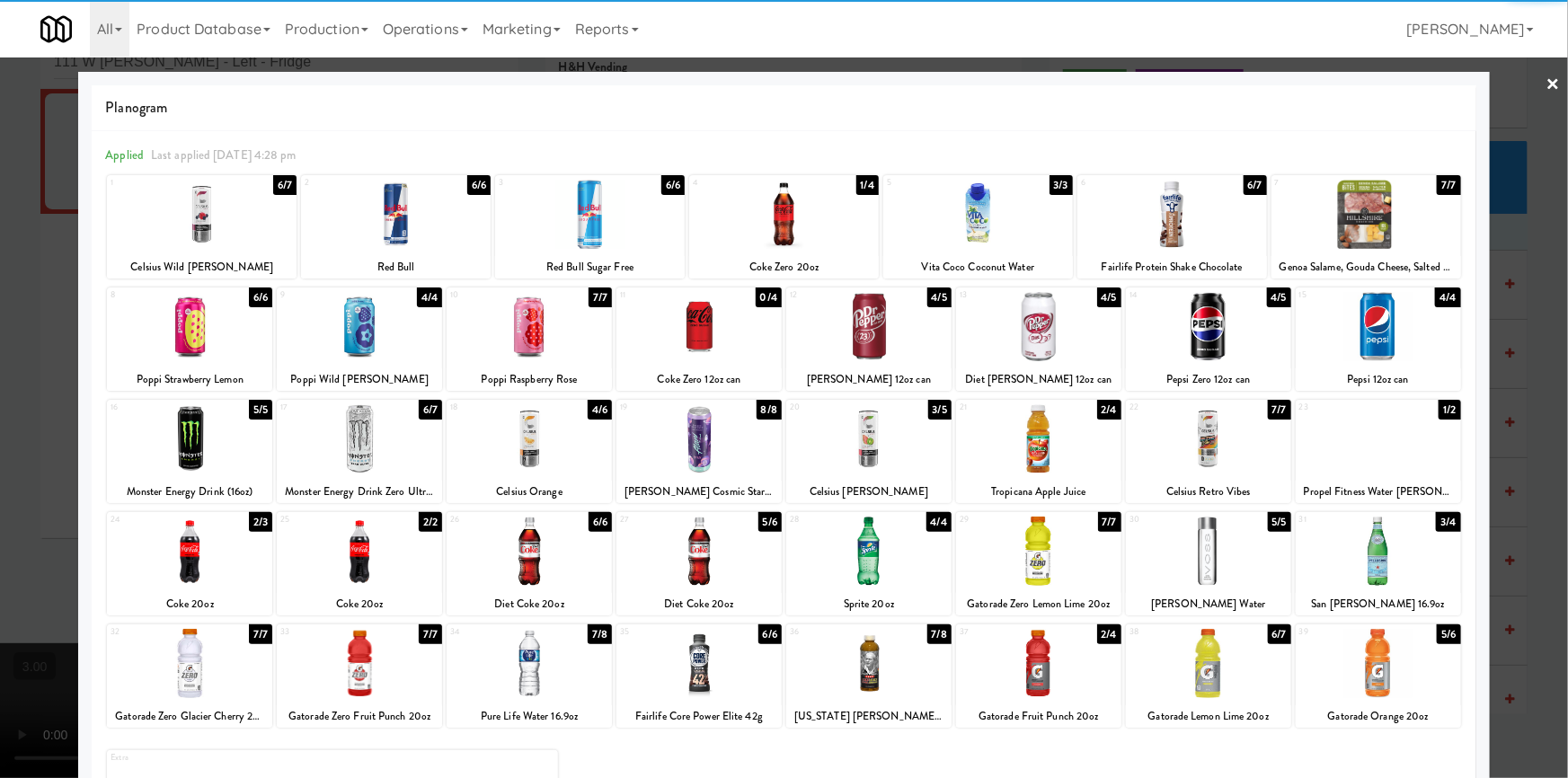
click at [969, 240] on div at bounding box center [978, 214] width 190 height 69
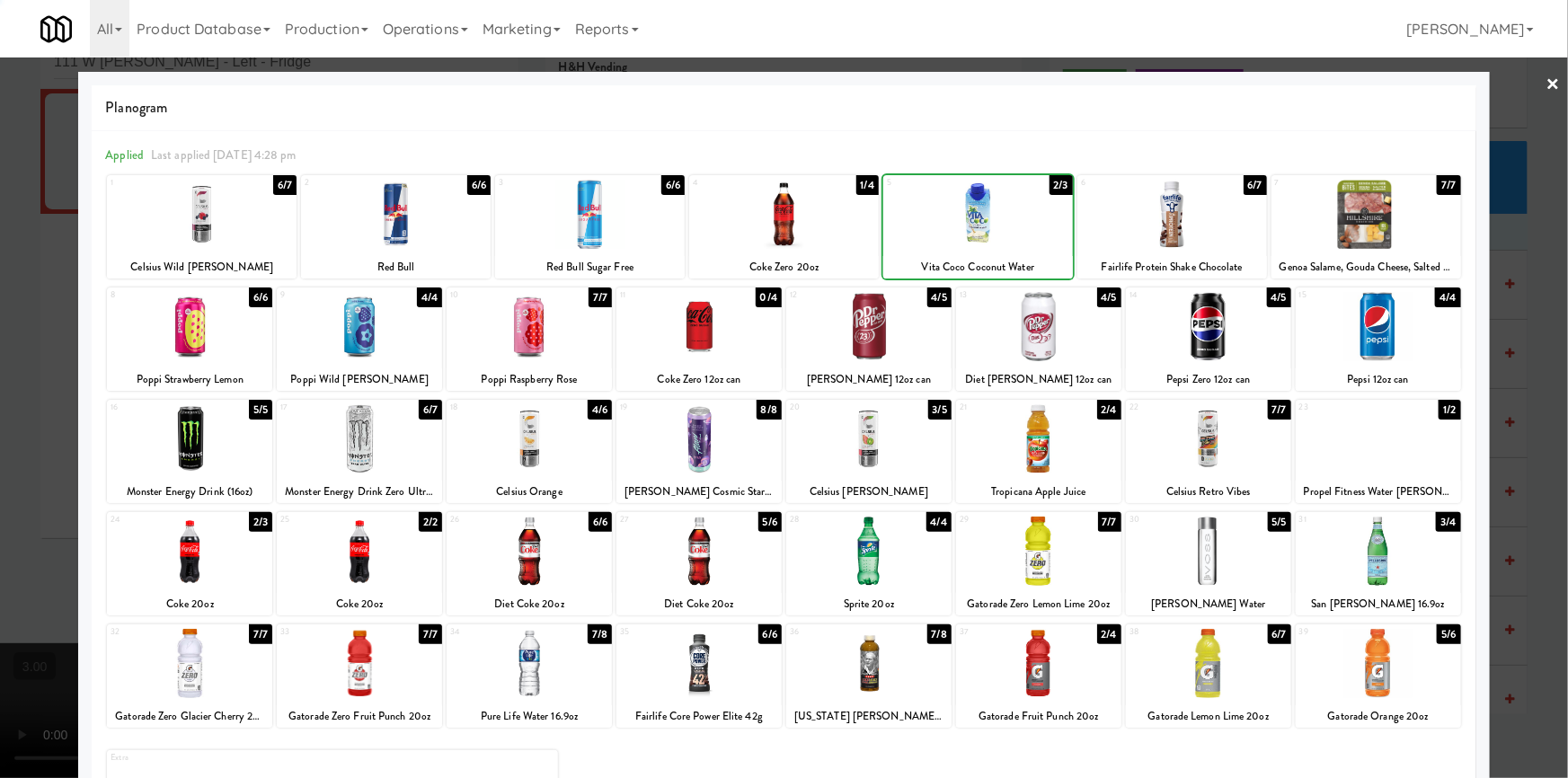
click at [1337, 243] on div at bounding box center [1366, 214] width 190 height 69
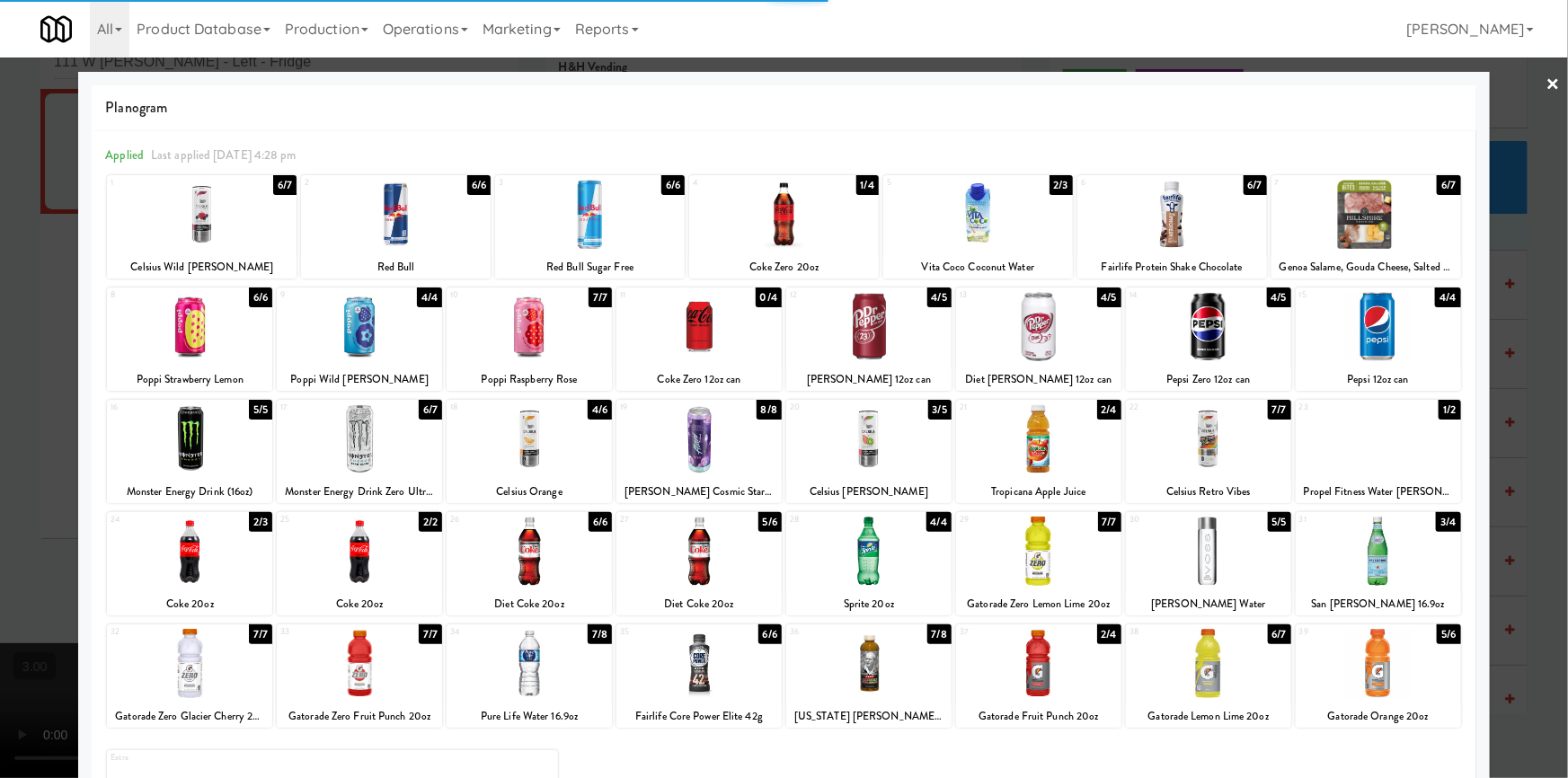
click at [2, 391] on div at bounding box center [784, 389] width 1568 height 778
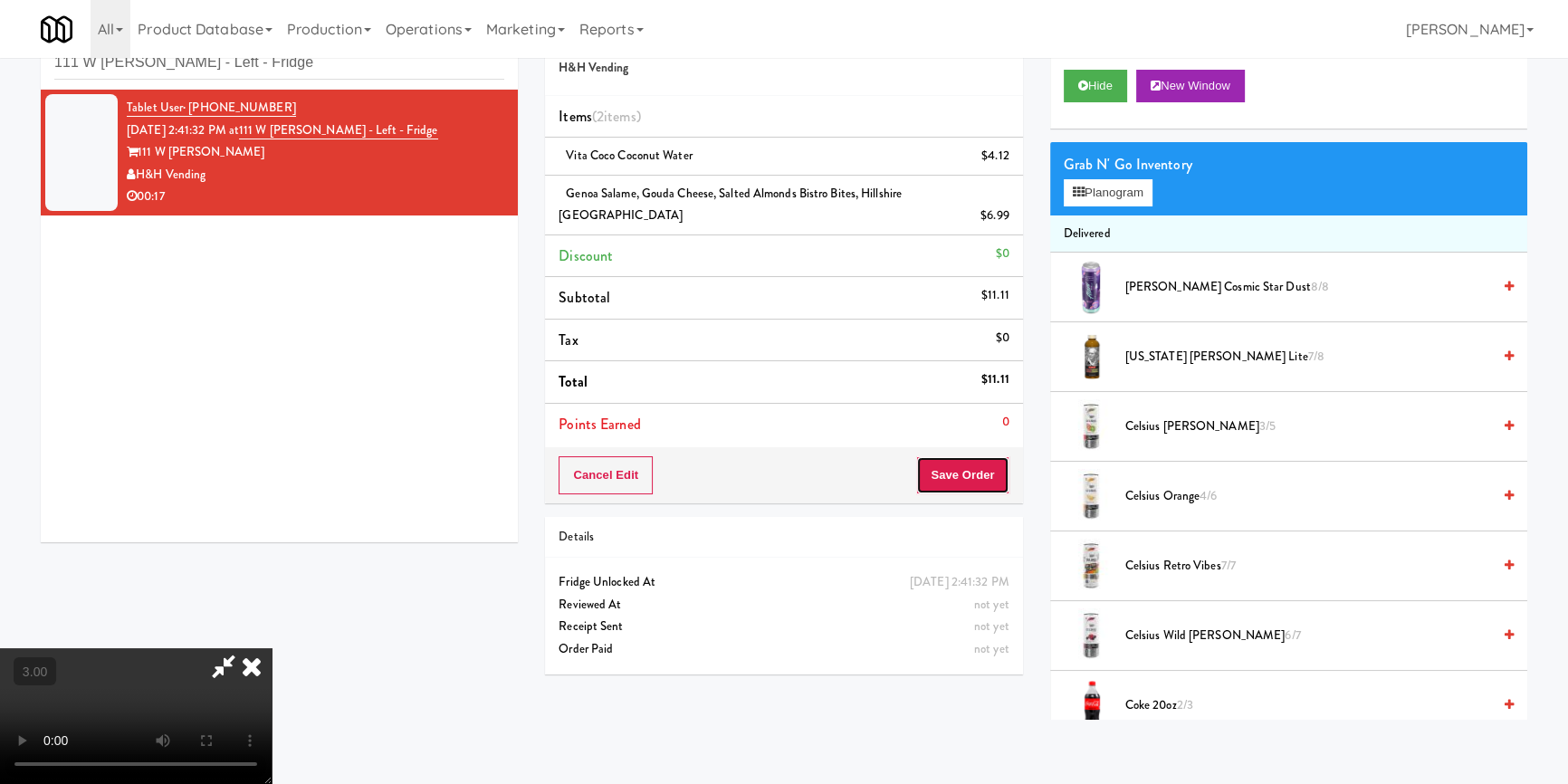
click at [985, 456] on button "Save Order" at bounding box center [963, 474] width 93 height 38
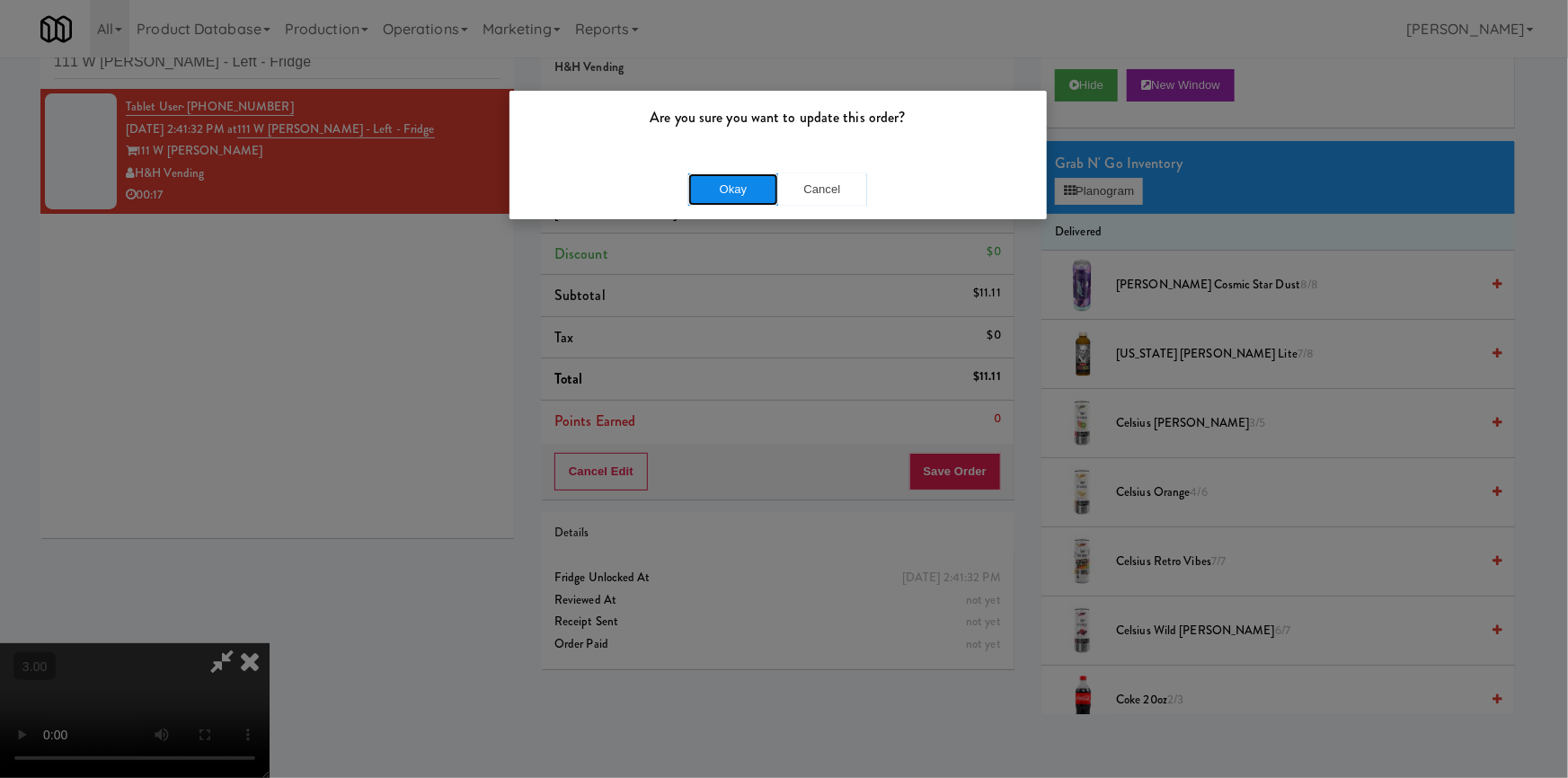
click at [731, 179] on button "Okay" at bounding box center [733, 190] width 90 height 33
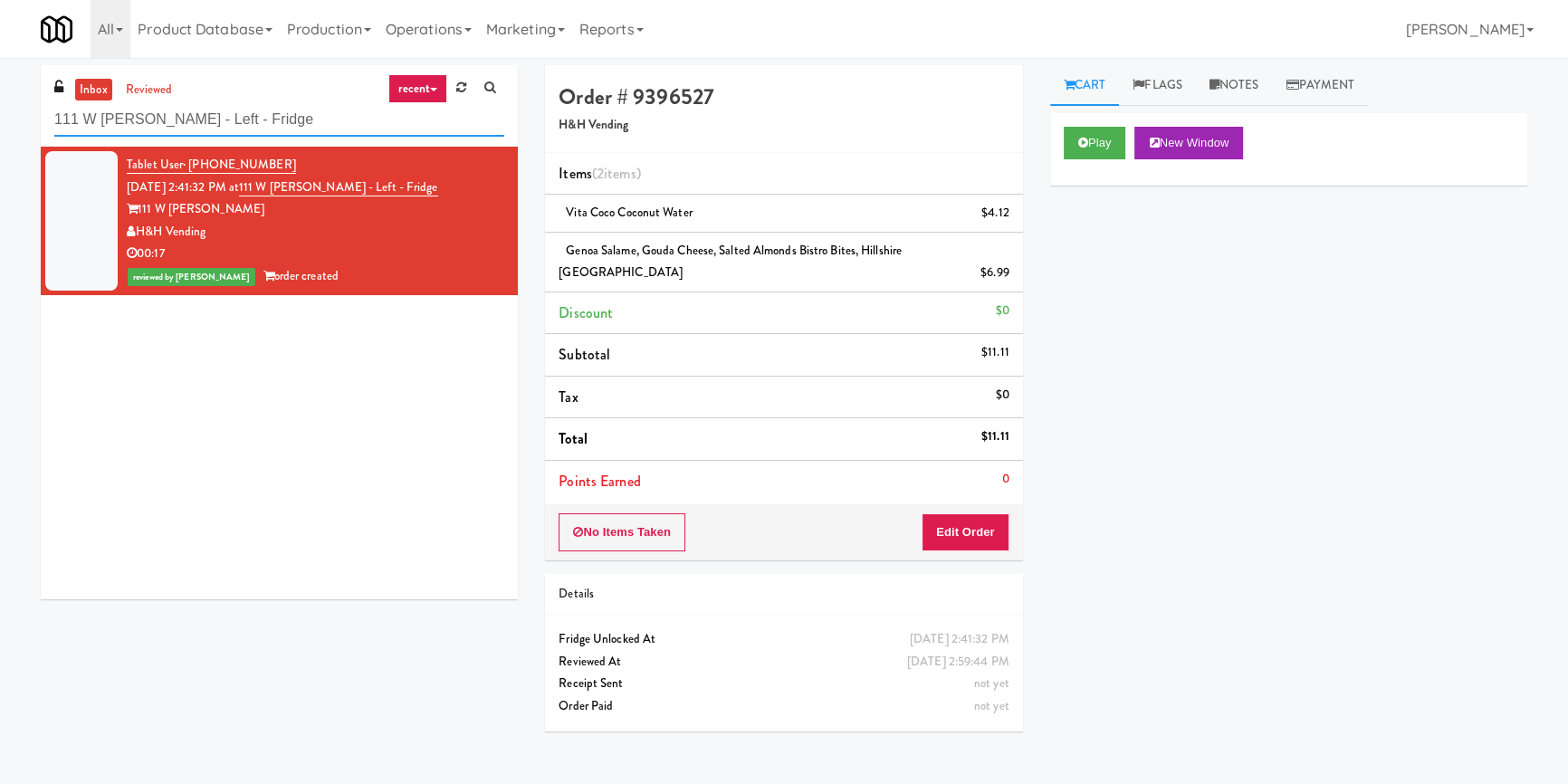
click at [343, 117] on input "111 W [PERSON_NAME] - Left - Fridge" at bounding box center [279, 120] width 450 height 34
paste input "Capital Plaza - Combo"
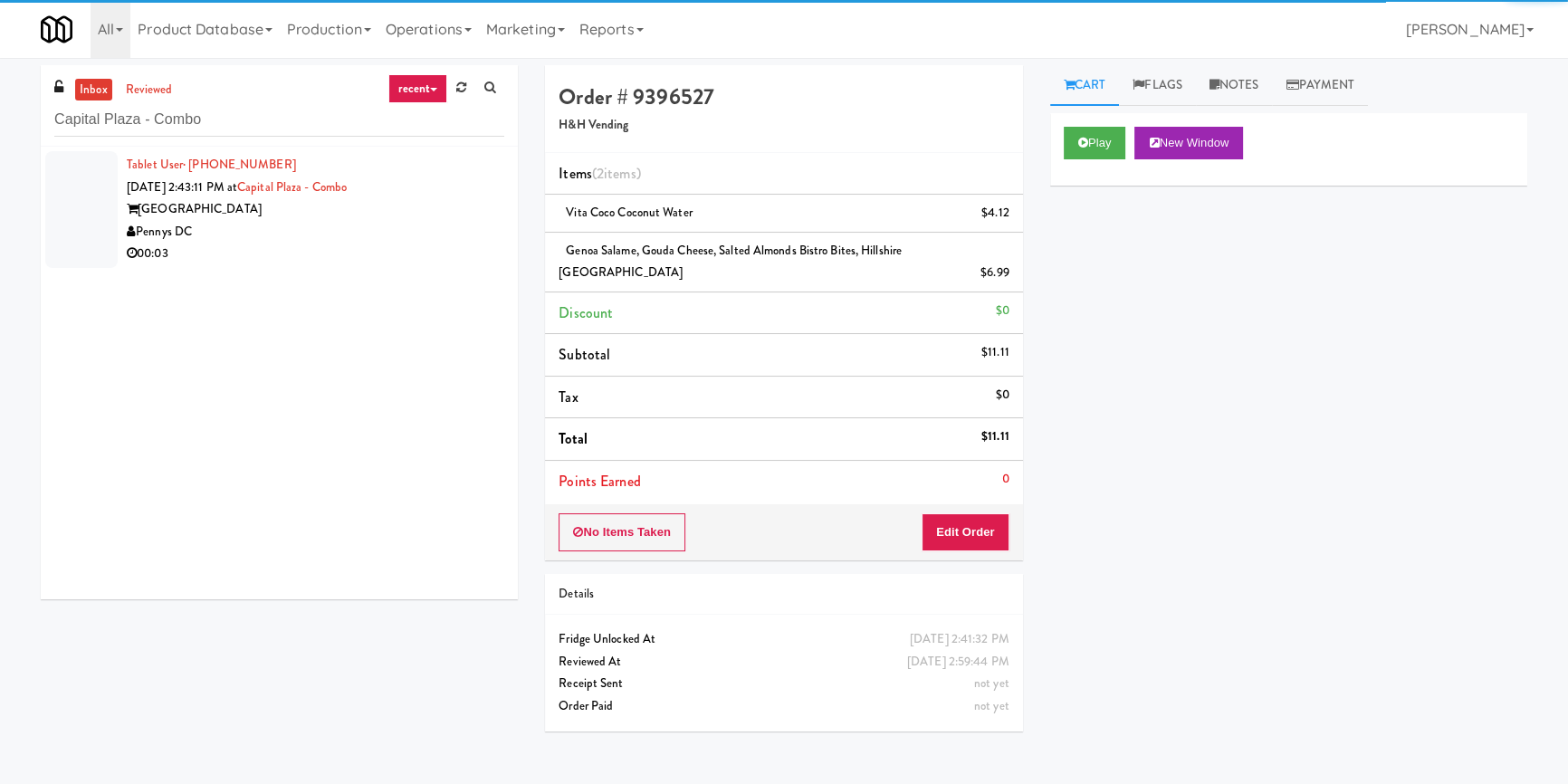
click at [424, 234] on div "Pennys DC" at bounding box center [315, 232] width 378 height 22
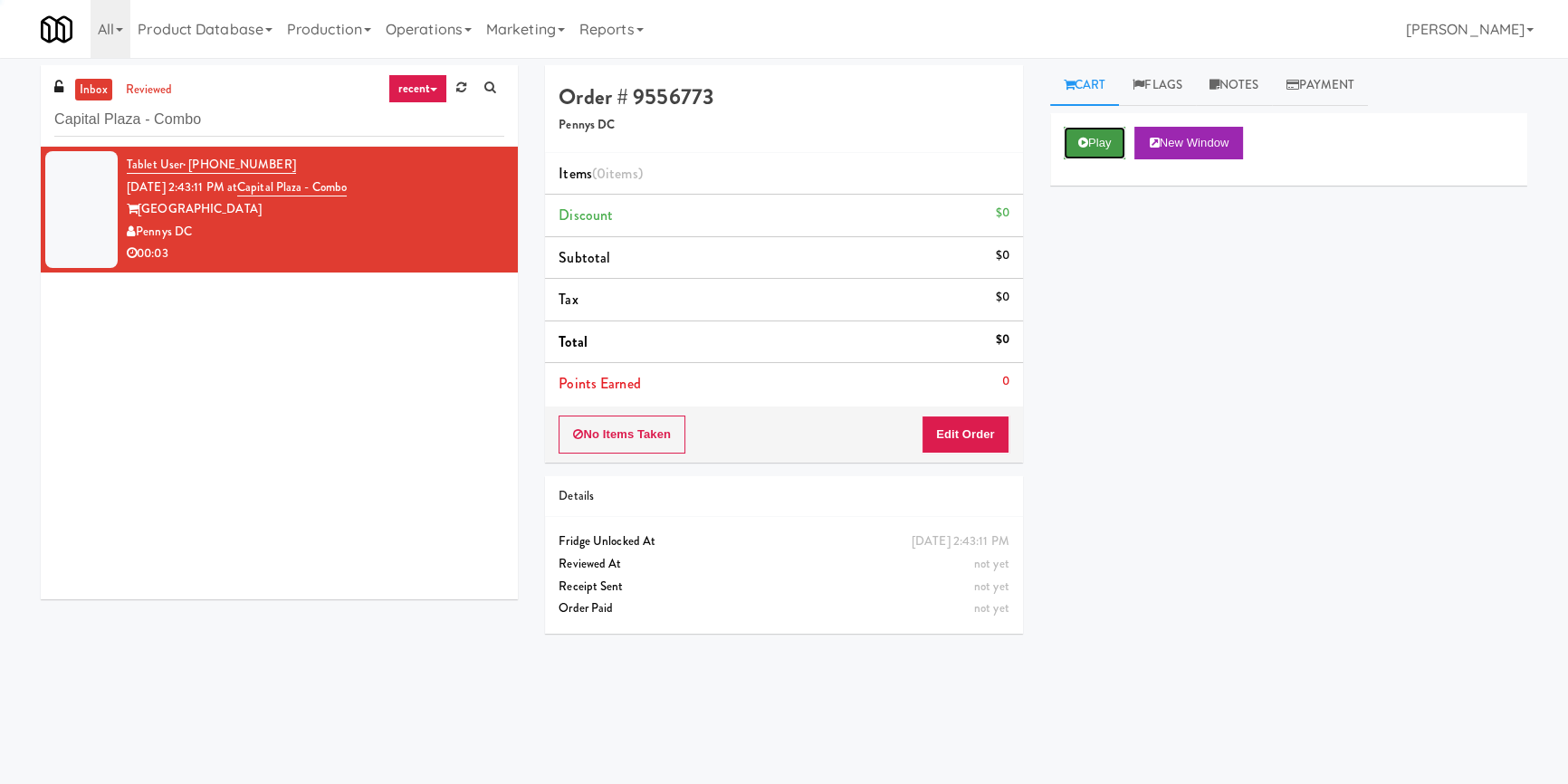
click at [1104, 148] on button "Play" at bounding box center [1095, 143] width 63 height 33
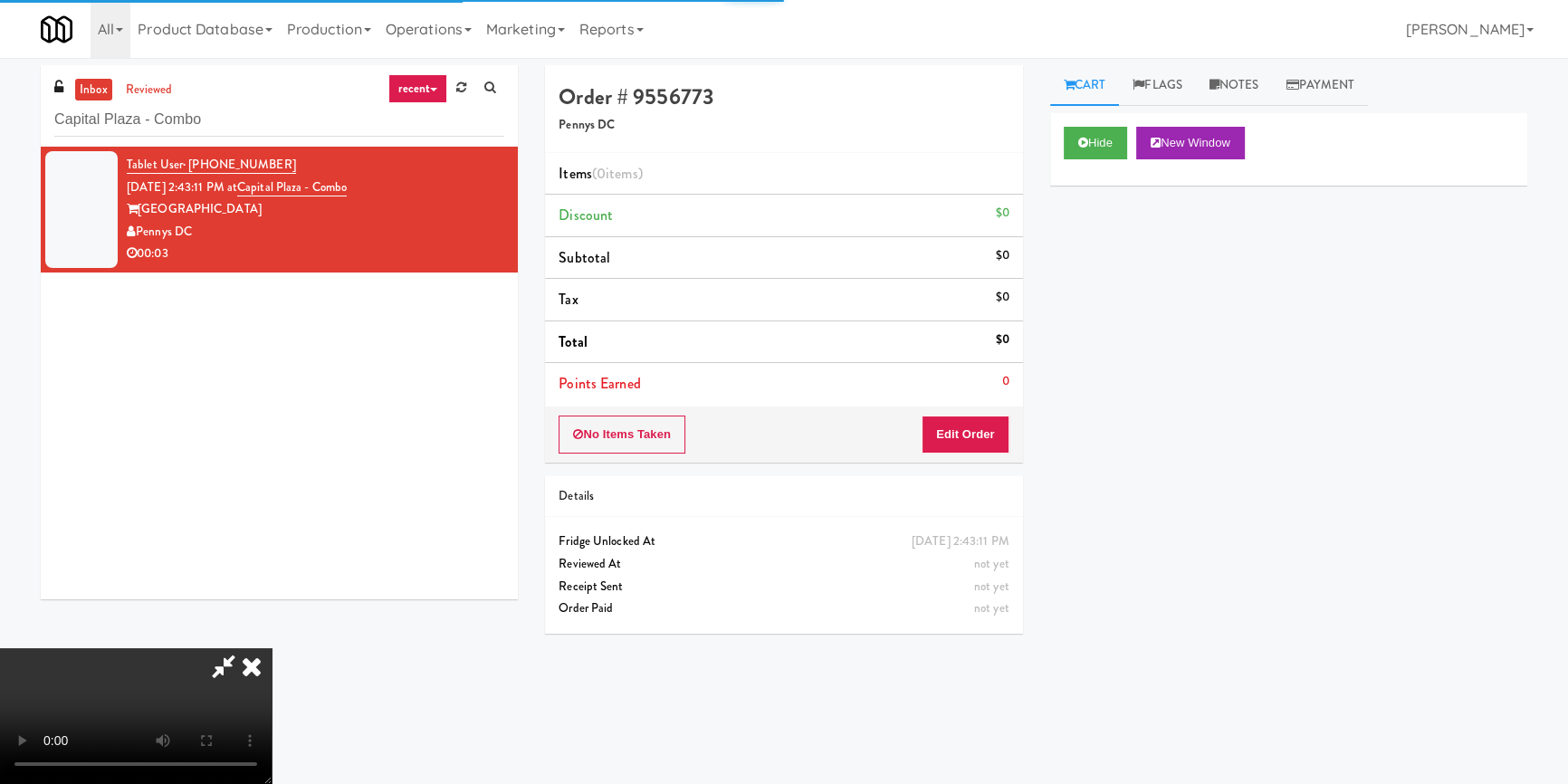
click at [1130, 266] on div "Hide New Window Primary Flag Clear Flag if unable to determine what was taken o…" at bounding box center [1289, 452] width 477 height 679
click at [1046, 366] on div "Cart Flags Notes Payment Hide New Window Primary Flag Clear Flag if unable to d…" at bounding box center [1289, 420] width 504 height 712
click at [271, 648] on video at bounding box center [135, 715] width 271 height 136
click at [970, 436] on button "Edit Order" at bounding box center [965, 434] width 88 height 38
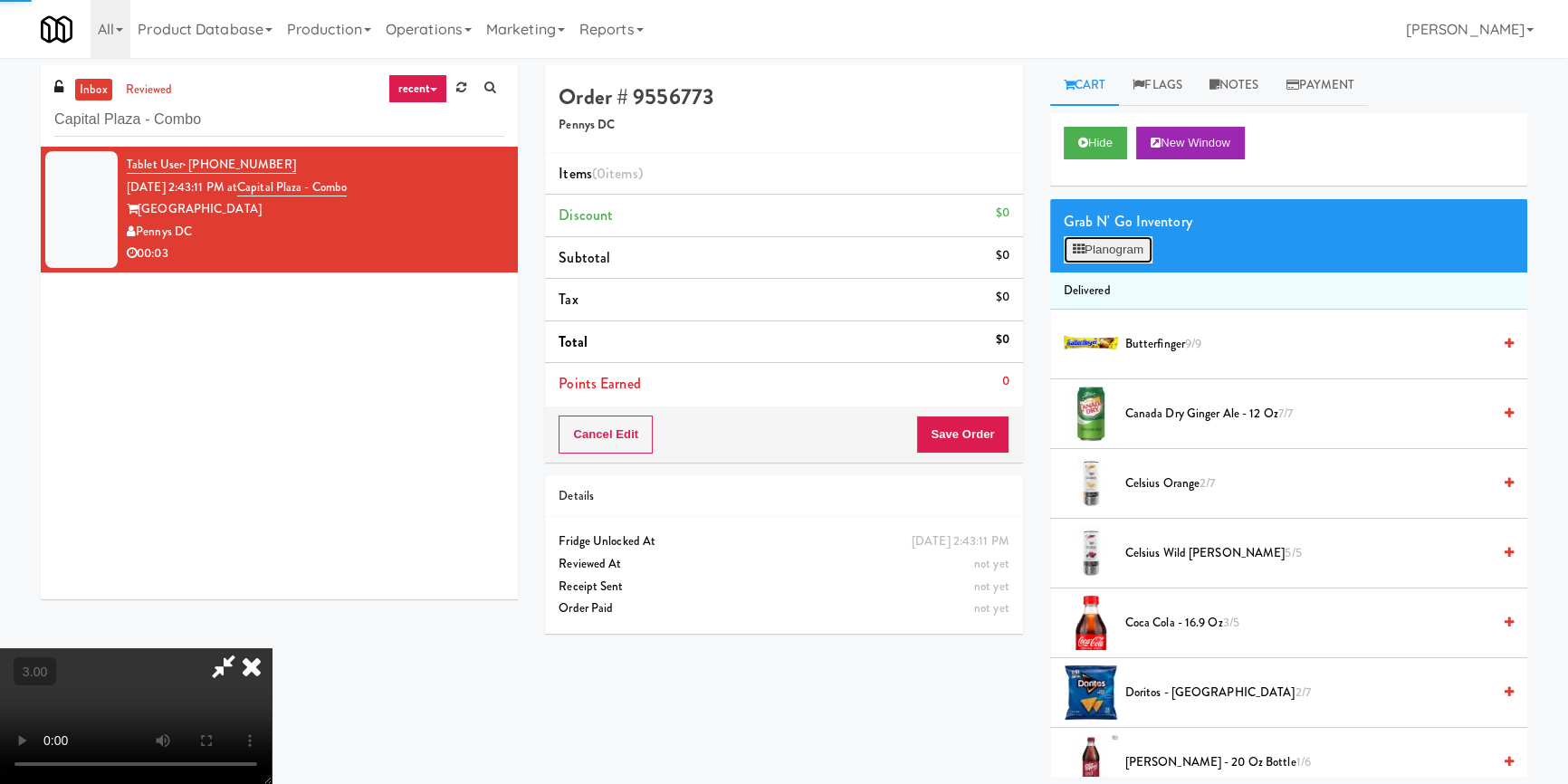
click at [1085, 253] on button "Planogram" at bounding box center [1108, 250] width 89 height 27
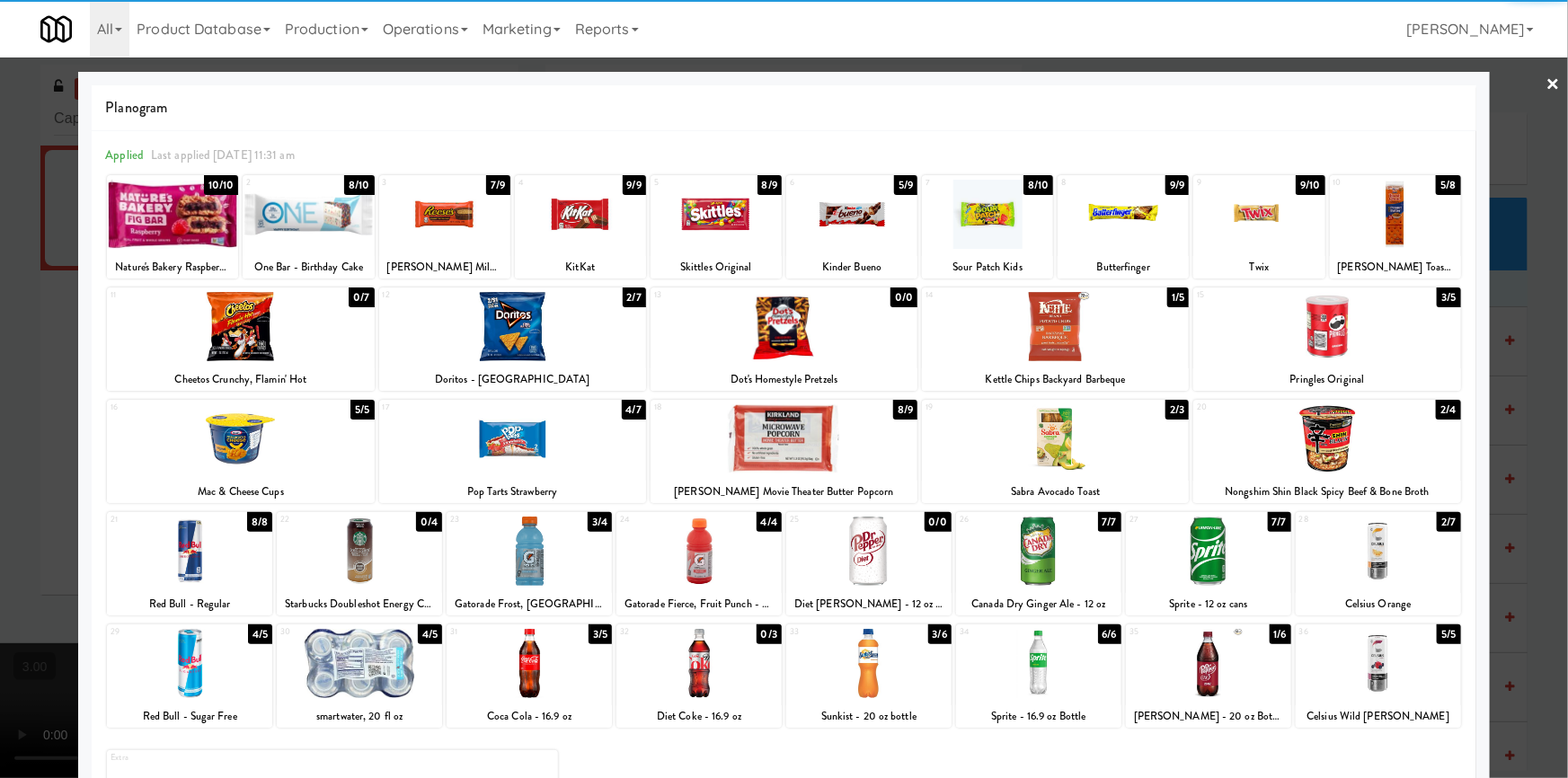
click at [556, 677] on div at bounding box center [529, 663] width 165 height 69
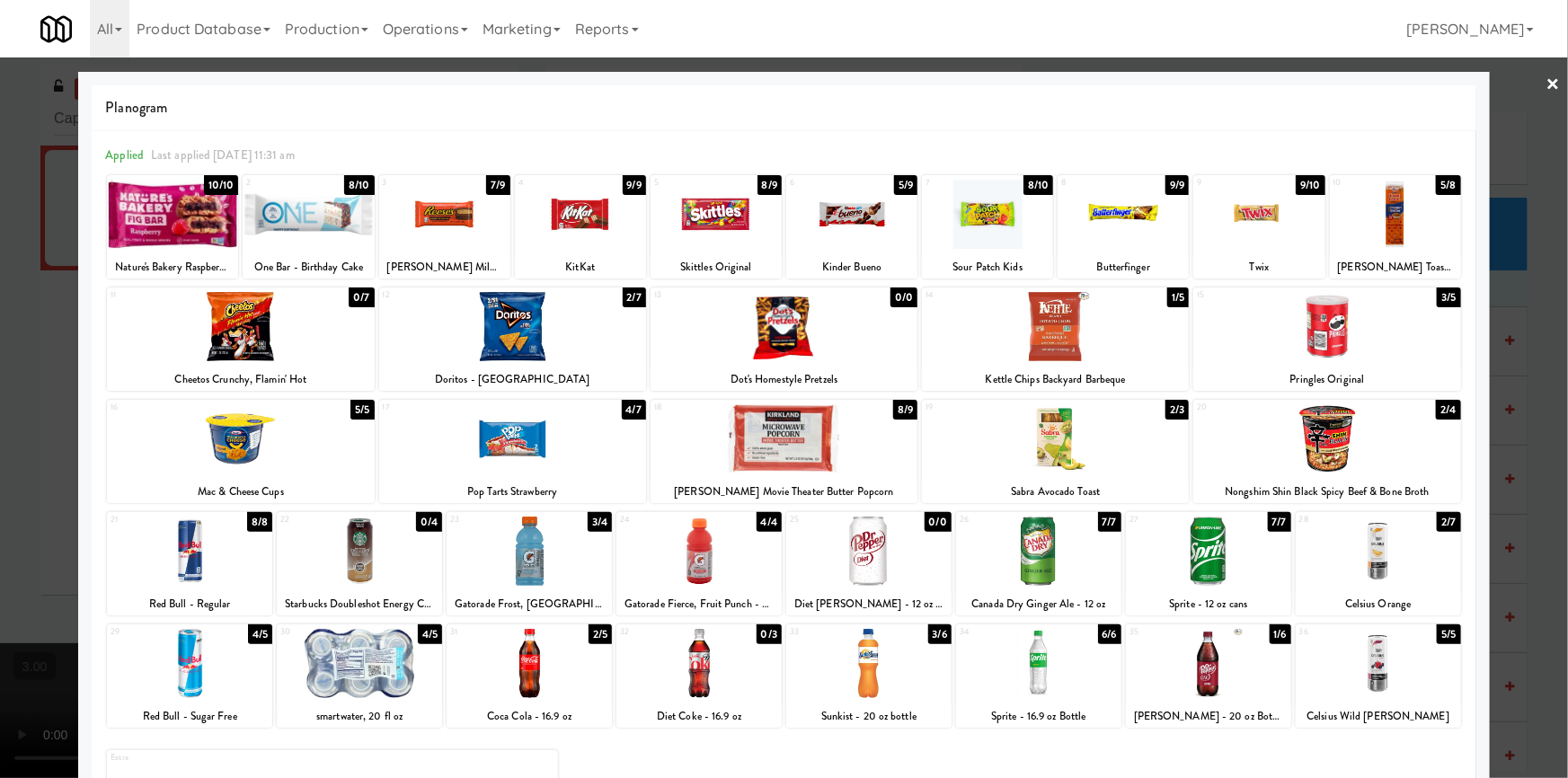
click at [0, 432] on div at bounding box center [784, 389] width 1568 height 778
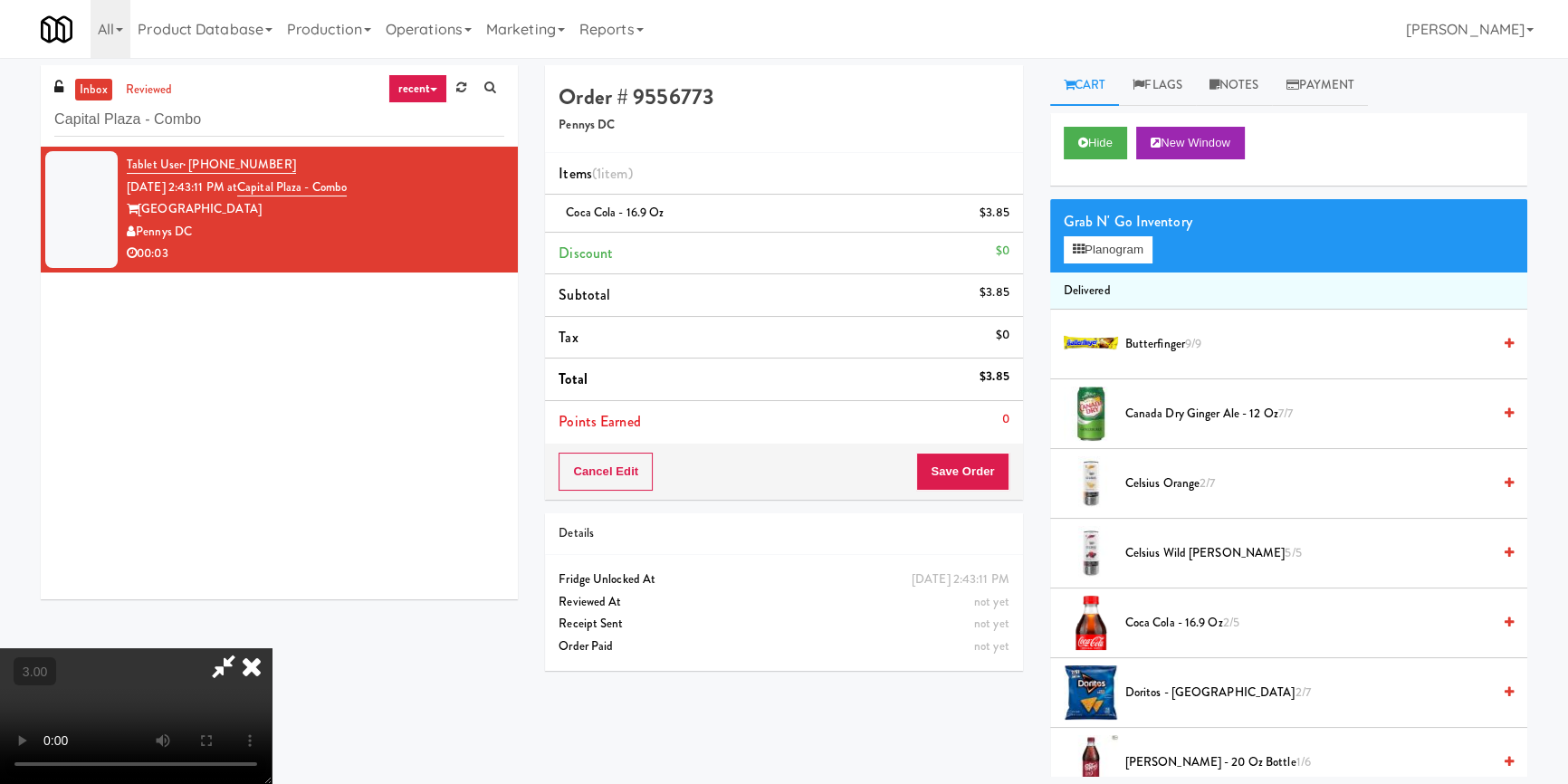
click at [271, 648] on video at bounding box center [135, 715] width 271 height 136
click at [988, 474] on button "Save Order" at bounding box center [963, 471] width 93 height 38
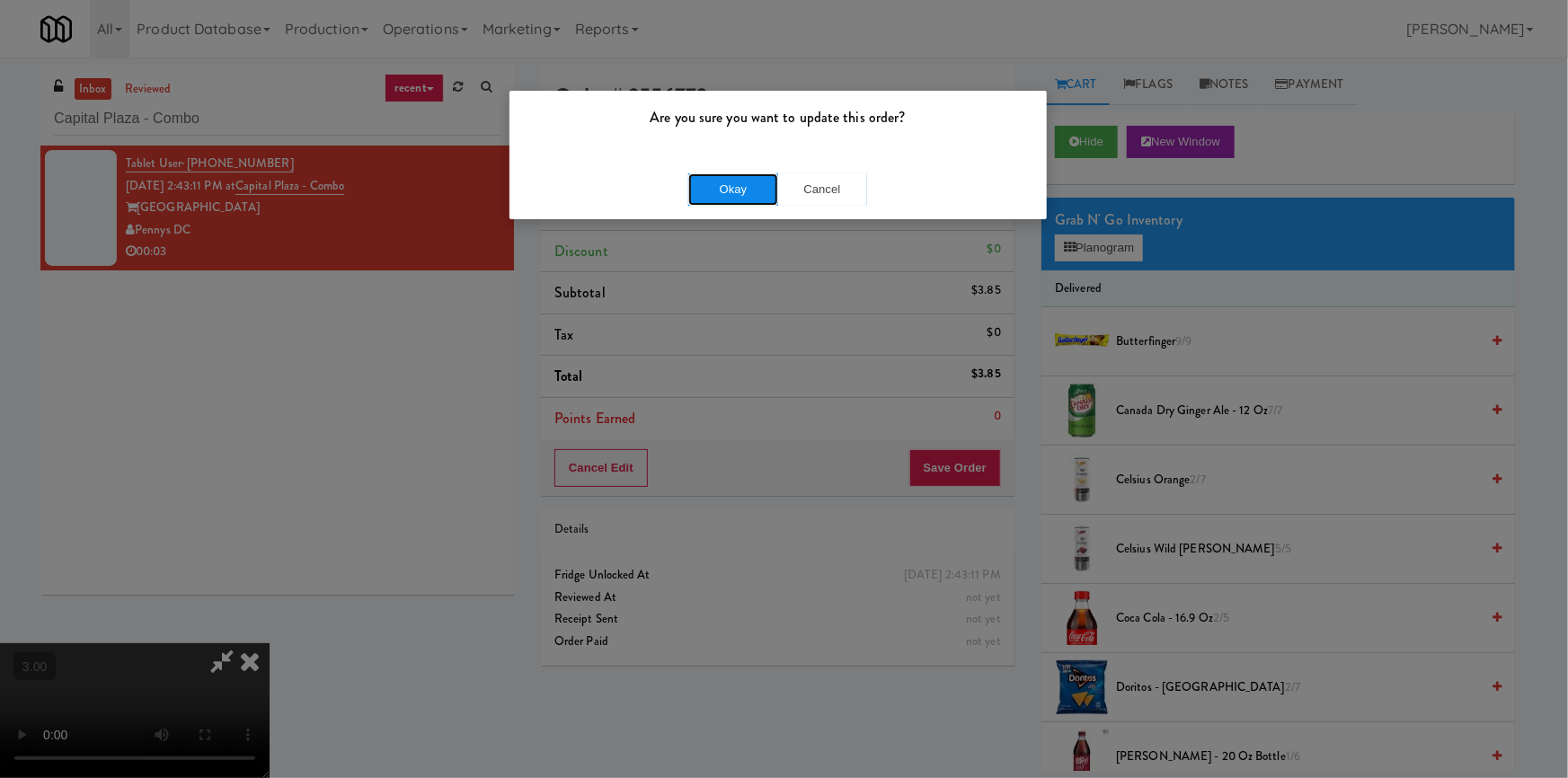
click at [716, 191] on button "Okay" at bounding box center [733, 190] width 90 height 33
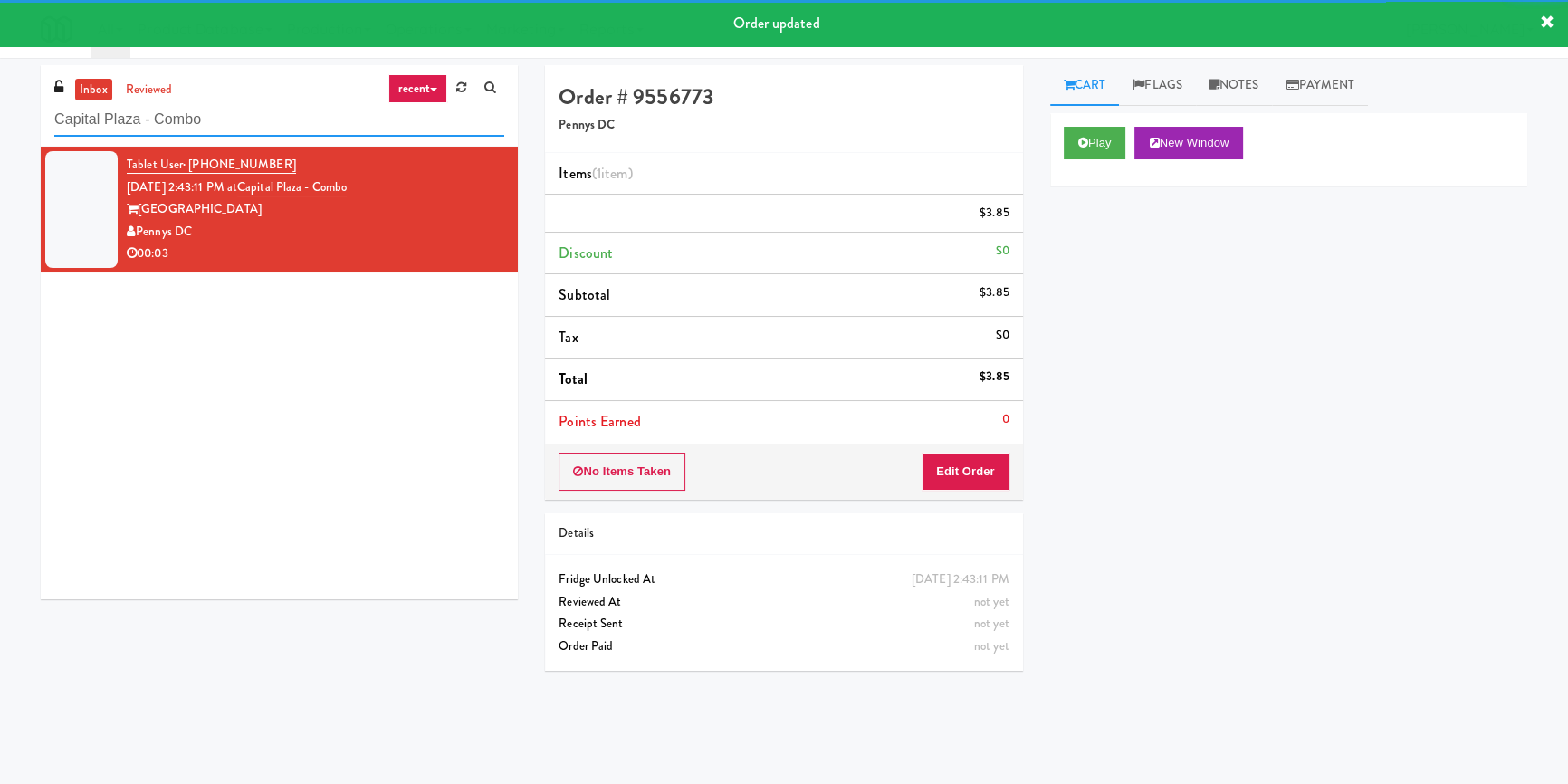
click at [285, 120] on input "Capital Plaza - Combo" at bounding box center [279, 120] width 450 height 34
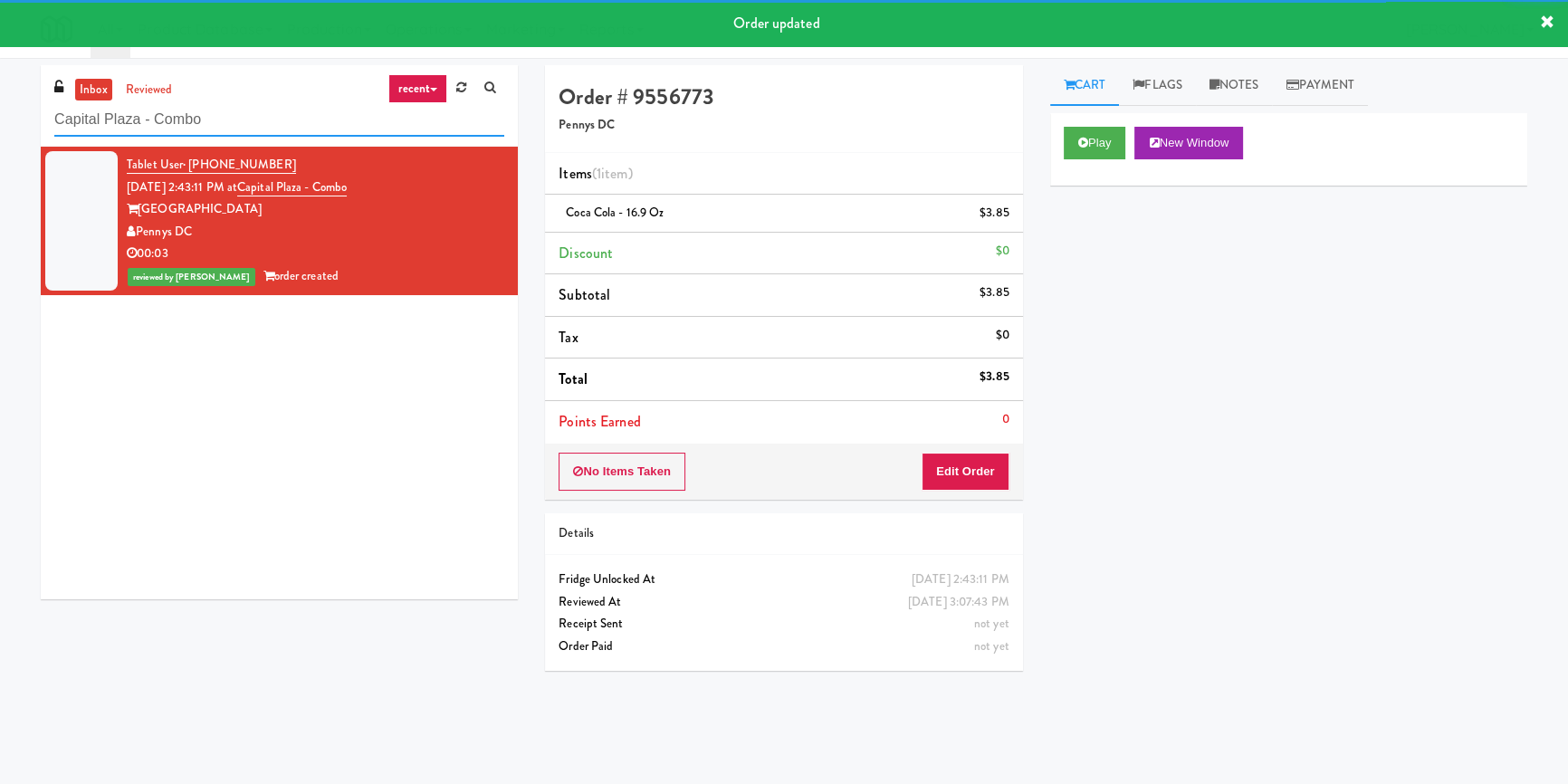
click at [285, 120] on input "Capital Plaza - Combo" at bounding box center [279, 120] width 450 height 34
paste input "[PERSON_NAME] Store"
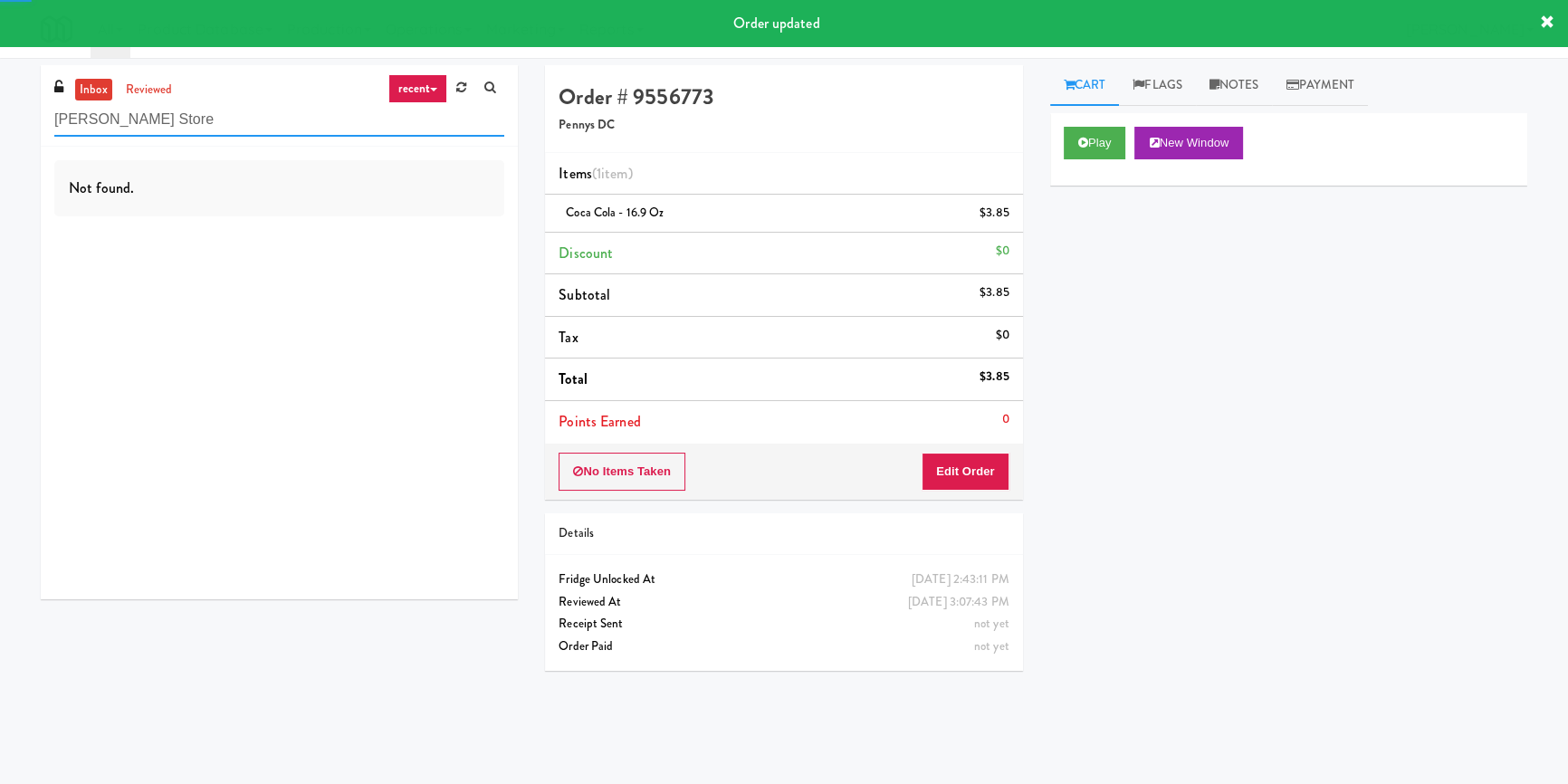
type input "[PERSON_NAME] Store"
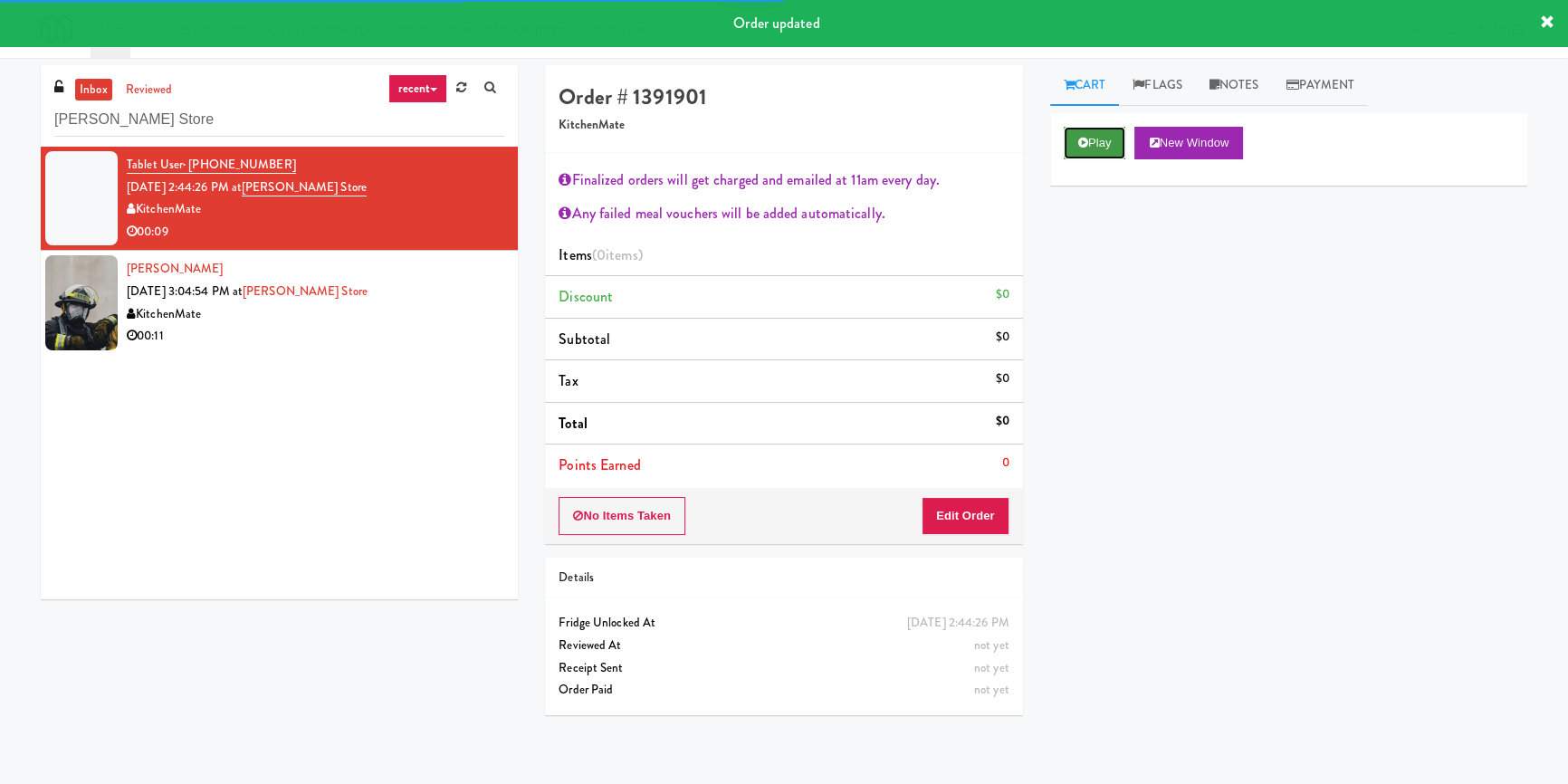
drag, startPoint x: 1094, startPoint y: 142, endPoint x: 1100, endPoint y: 163, distance: 21.8
click at [1094, 143] on button "Play" at bounding box center [1095, 143] width 63 height 33
click at [1119, 250] on div "Play New Window Primary Flag Clear Flag if unable to determine what was taken o…" at bounding box center [1289, 452] width 477 height 679
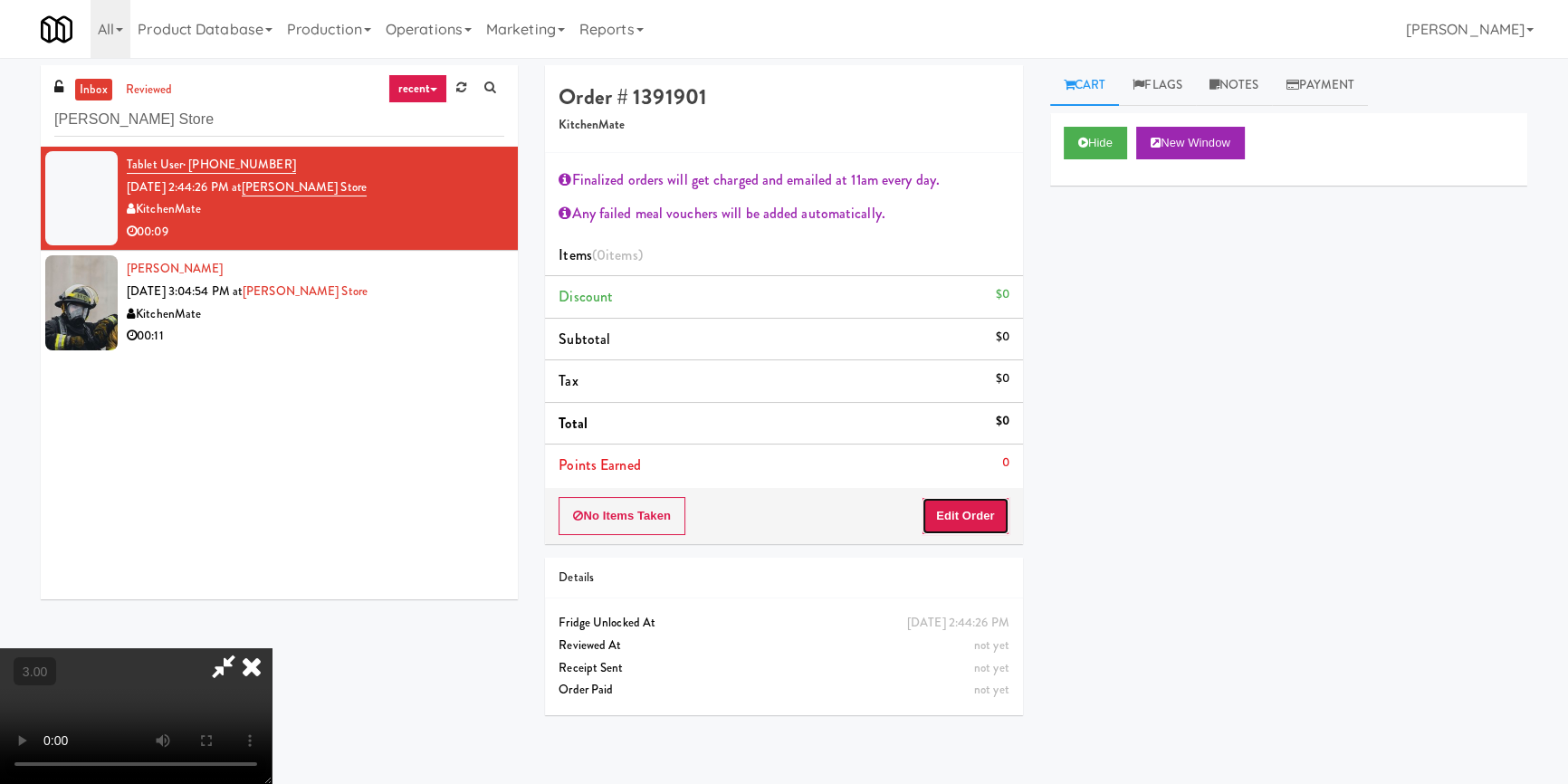
click at [960, 521] on button "Edit Order" at bounding box center [965, 516] width 88 height 38
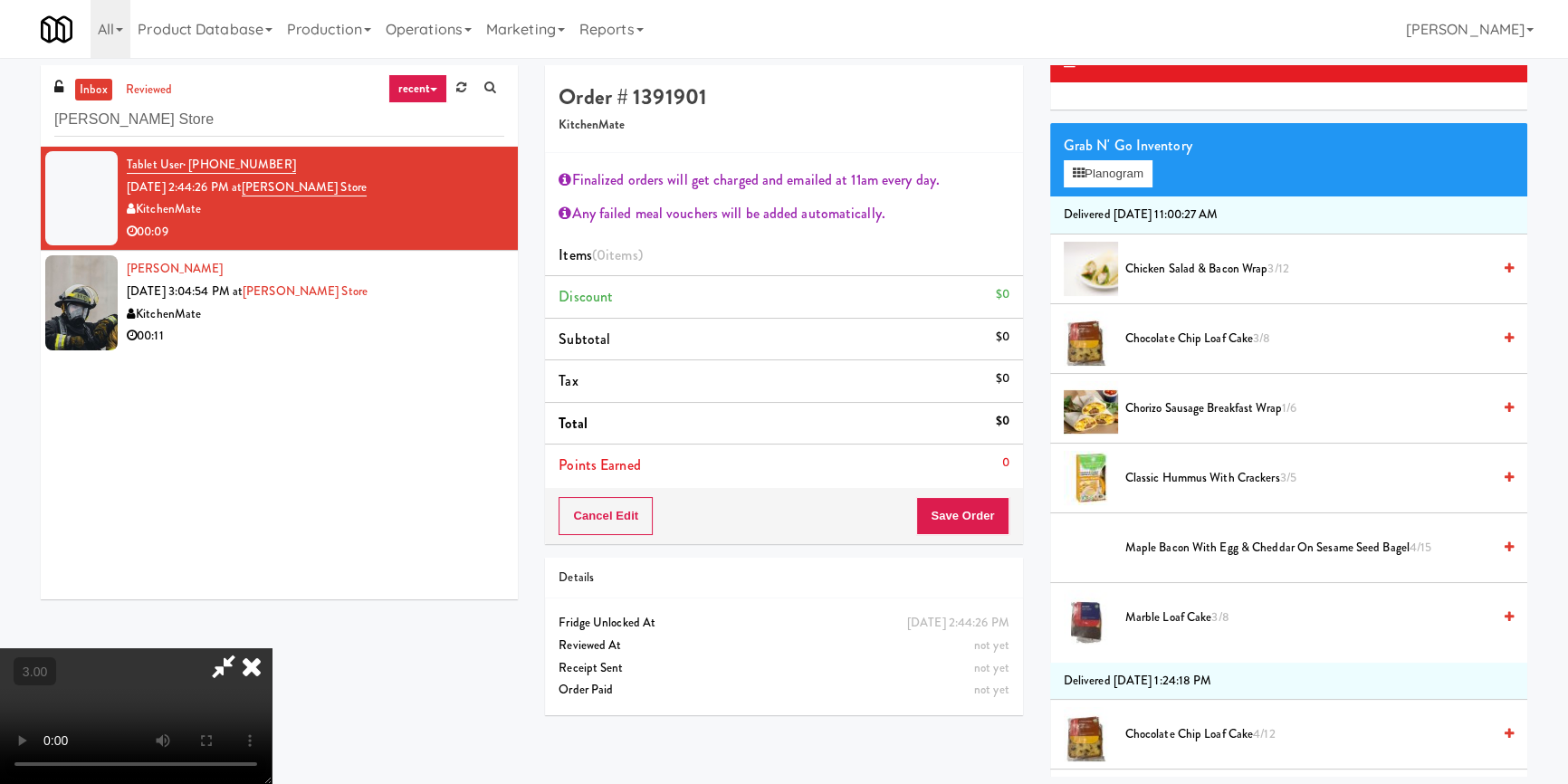
scroll to position [164, 0]
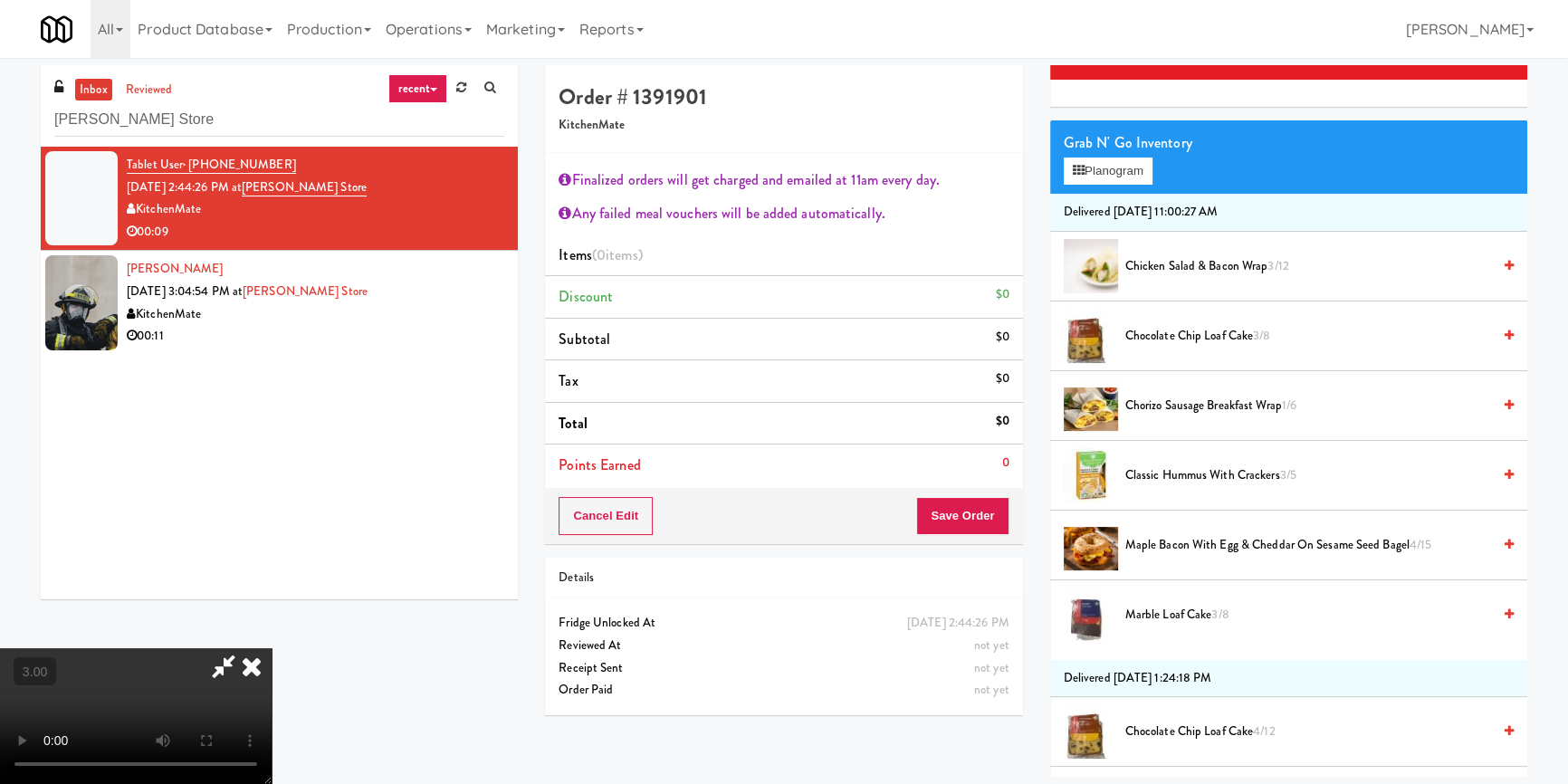
click at [1180, 561] on li "Maple Bacon with Egg & Cheddar on Sesame Seed Bagel 4/15" at bounding box center [1289, 546] width 477 height 70
click at [1185, 551] on span "Maple Bacon with Egg & Cheddar on Sesame Seed Bagel 4/15" at bounding box center [1308, 545] width 366 height 22
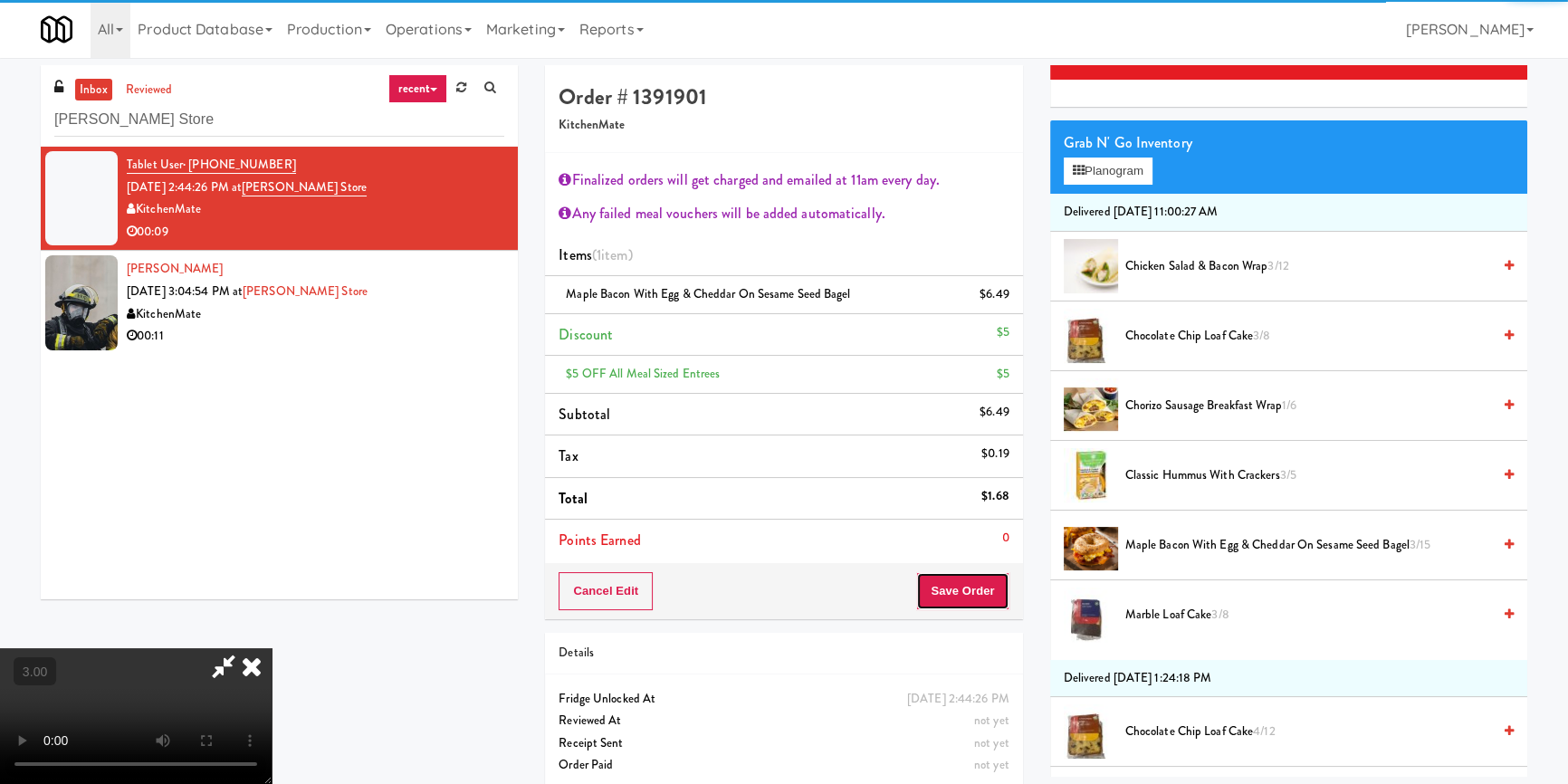
click at [987, 574] on button "Save Order" at bounding box center [963, 590] width 93 height 38
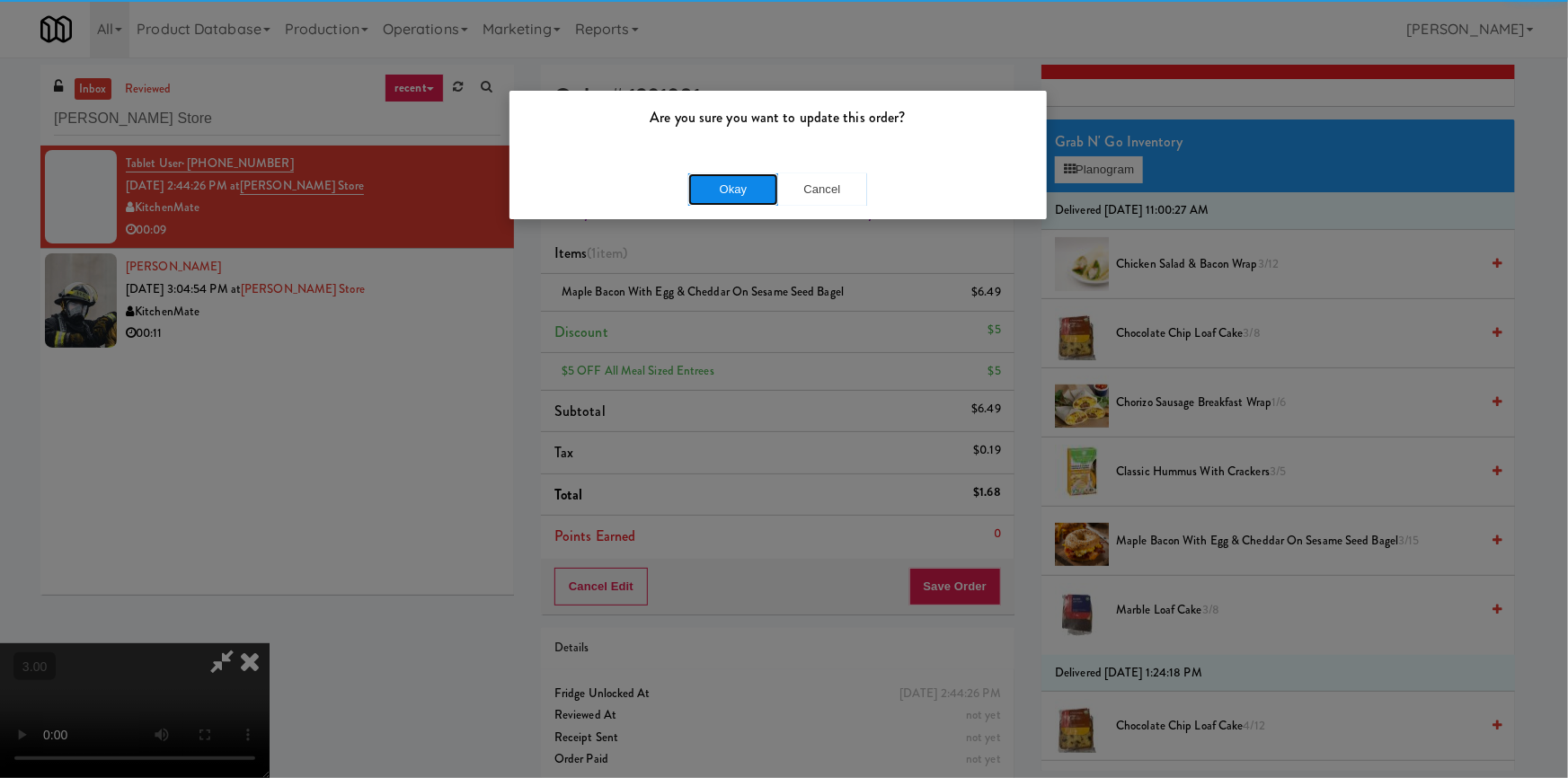
click at [735, 200] on button "Okay" at bounding box center [733, 190] width 90 height 33
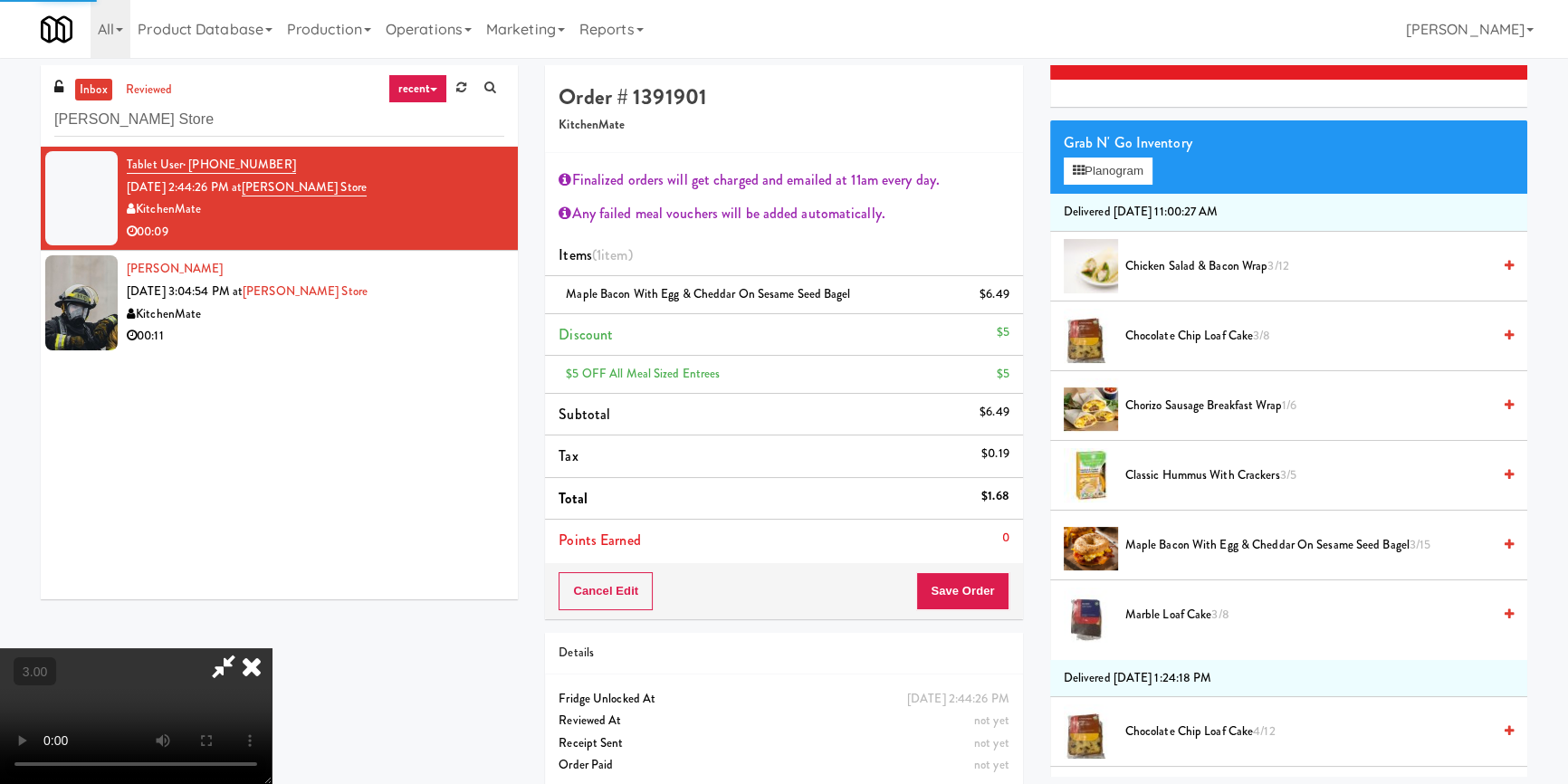
scroll to position [14, 0]
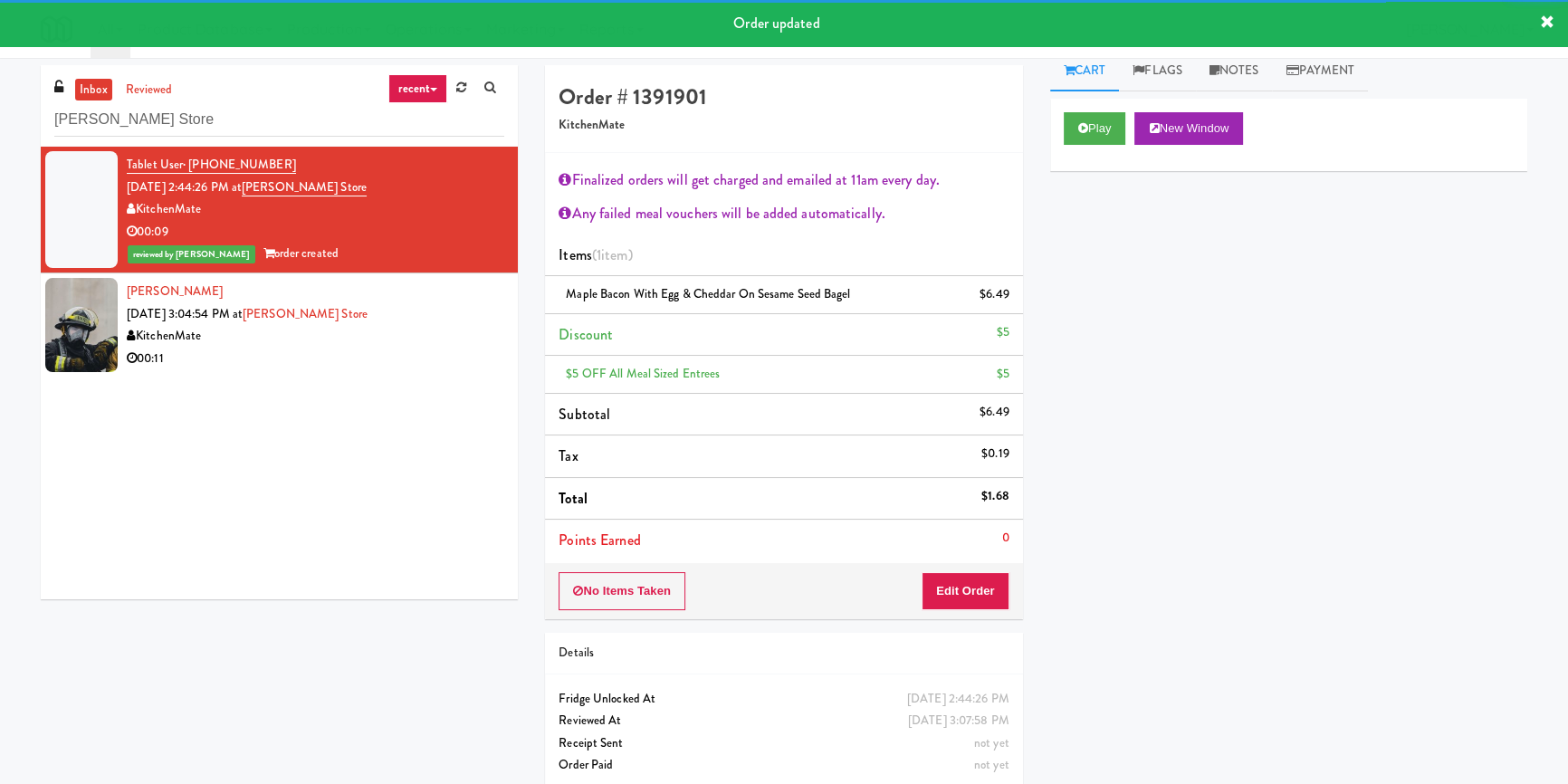
click at [446, 348] on div "00:11" at bounding box center [315, 358] width 378 height 22
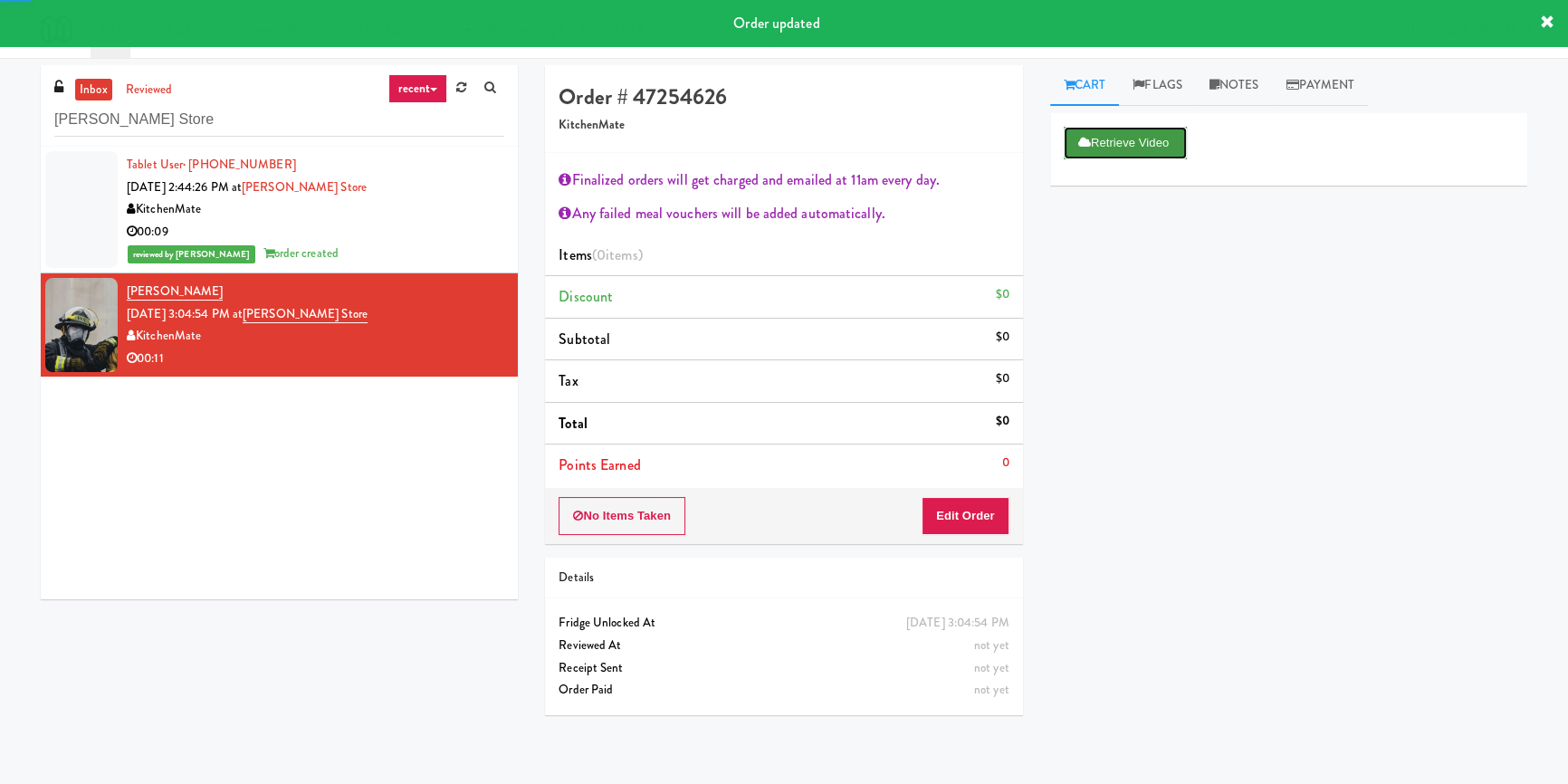
click at [1126, 136] on button "Retrieve Video" at bounding box center [1125, 143] width 123 height 33
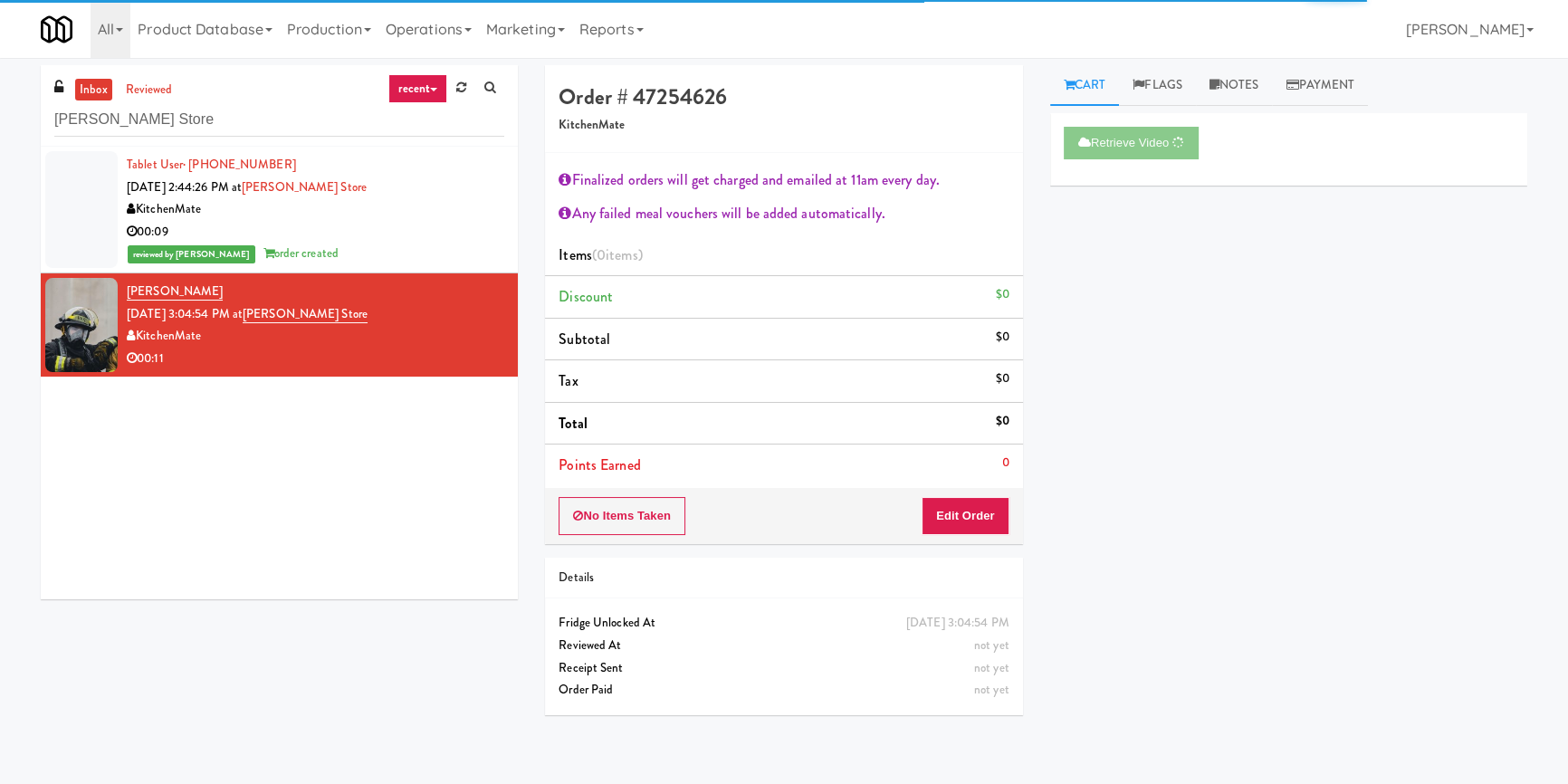
click at [1051, 388] on div "Retrieve Video Primary Flag Clear Flag if unable to determine what was taken or…" at bounding box center [1289, 452] width 477 height 679
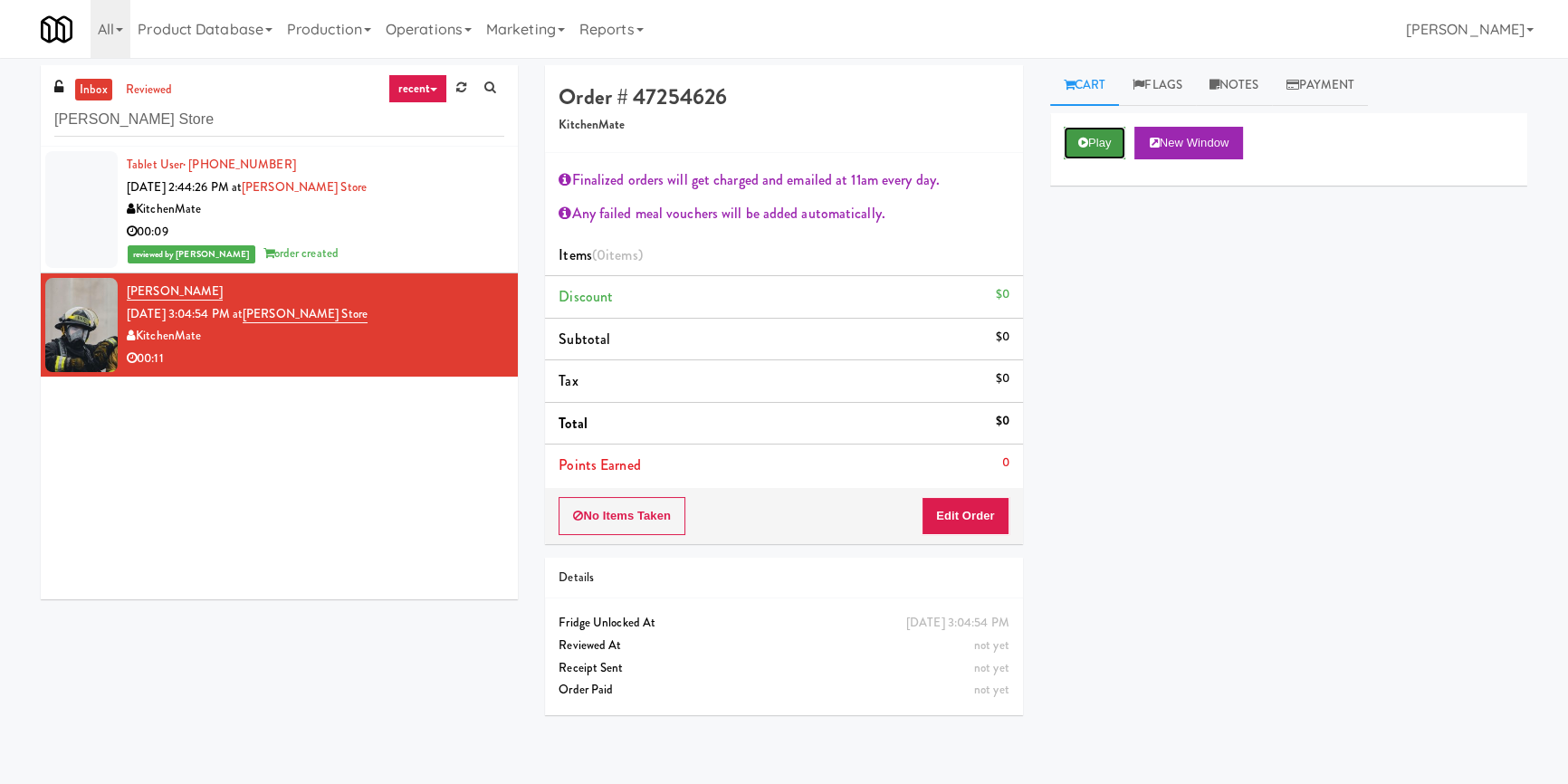
click at [1087, 137] on icon at bounding box center [1083, 143] width 10 height 12
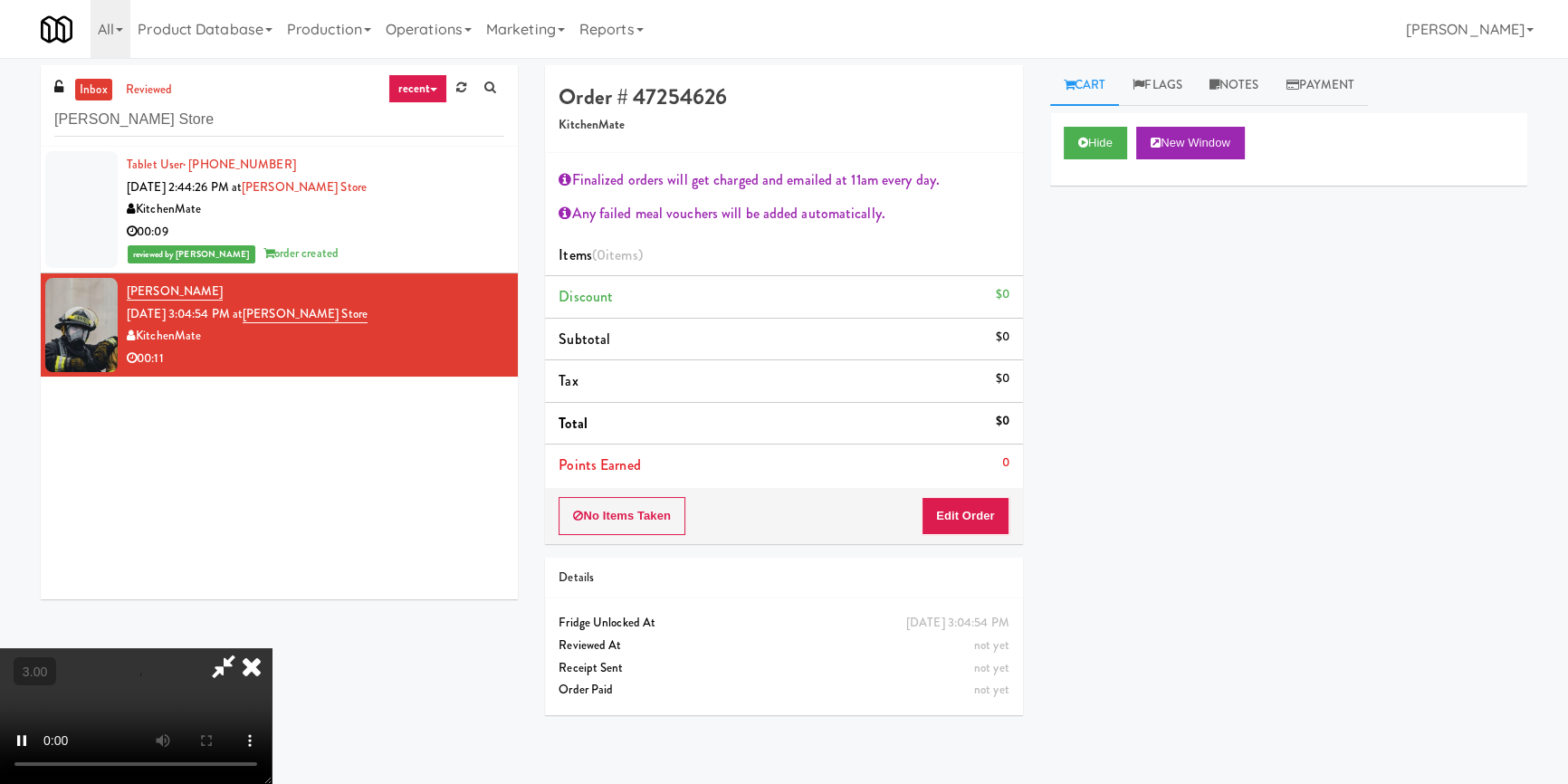
click at [1113, 224] on div "Hide New Window Primary Flag Clear Flag if unable to determine what was taken o…" at bounding box center [1289, 452] width 477 height 679
click at [271, 648] on video at bounding box center [135, 715] width 271 height 136
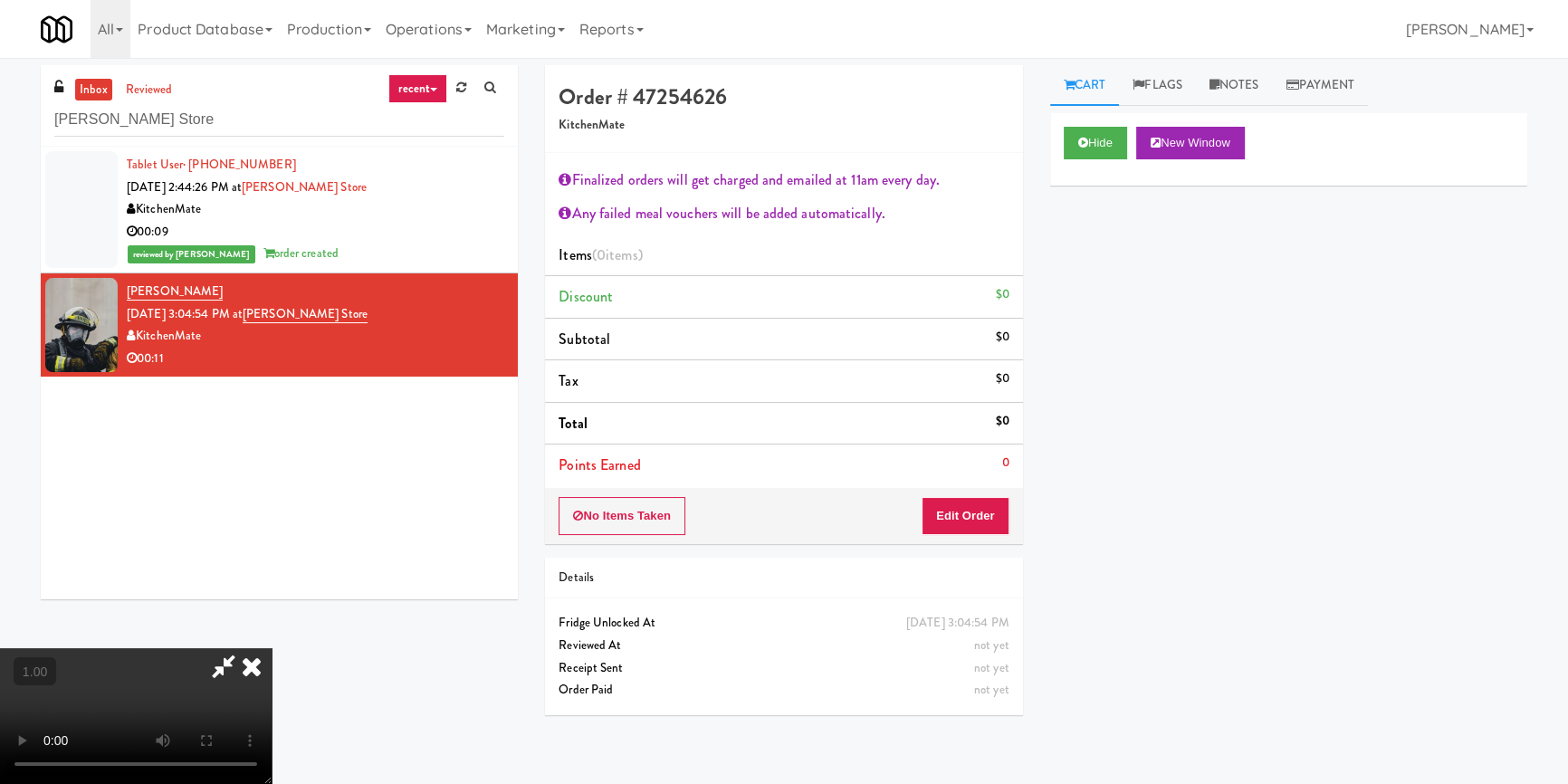
click at [271, 648] on video at bounding box center [135, 715] width 271 height 136
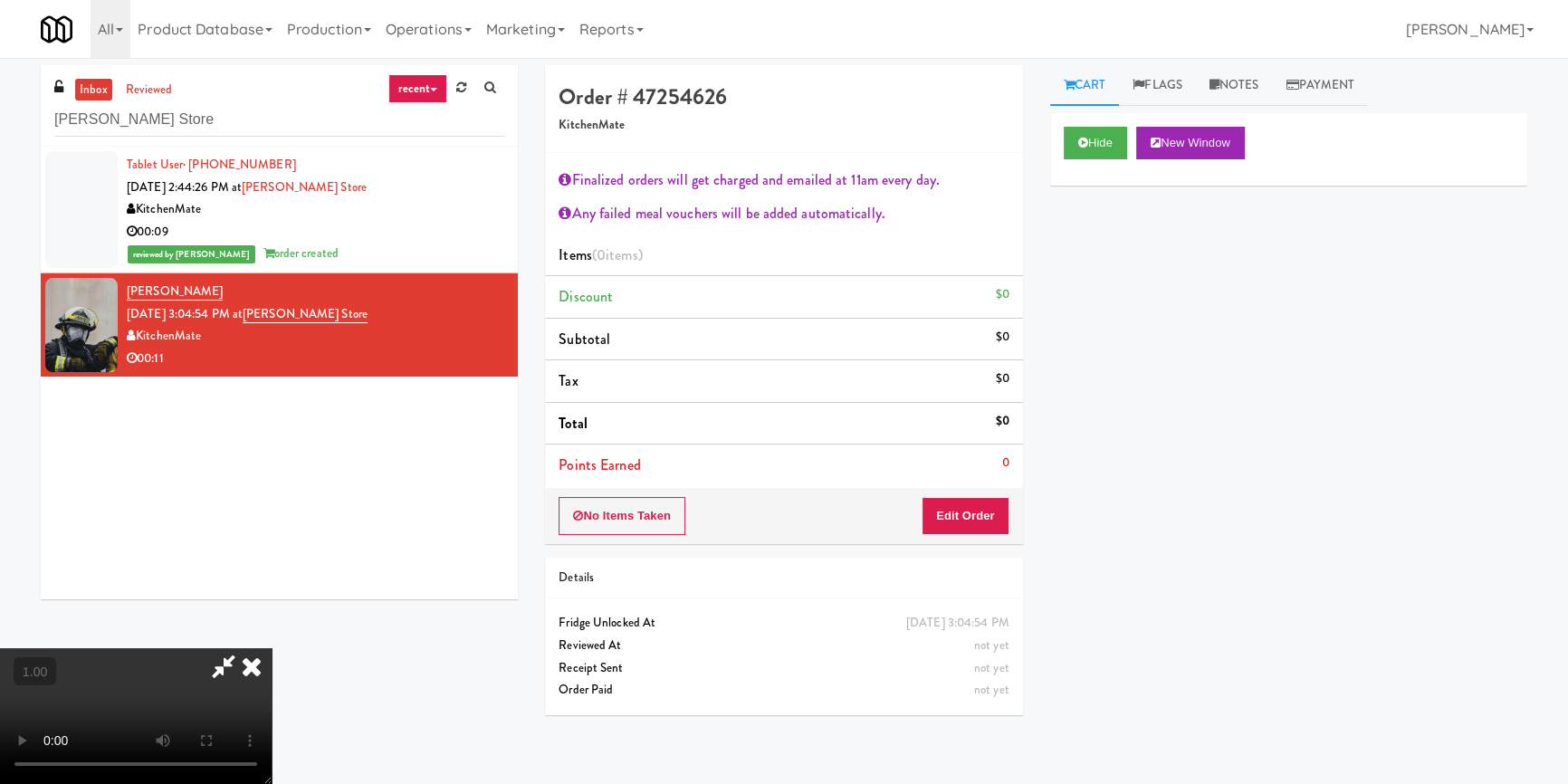
scroll to position [0, 0]
click at [959, 515] on button "Edit Order" at bounding box center [965, 516] width 88 height 38
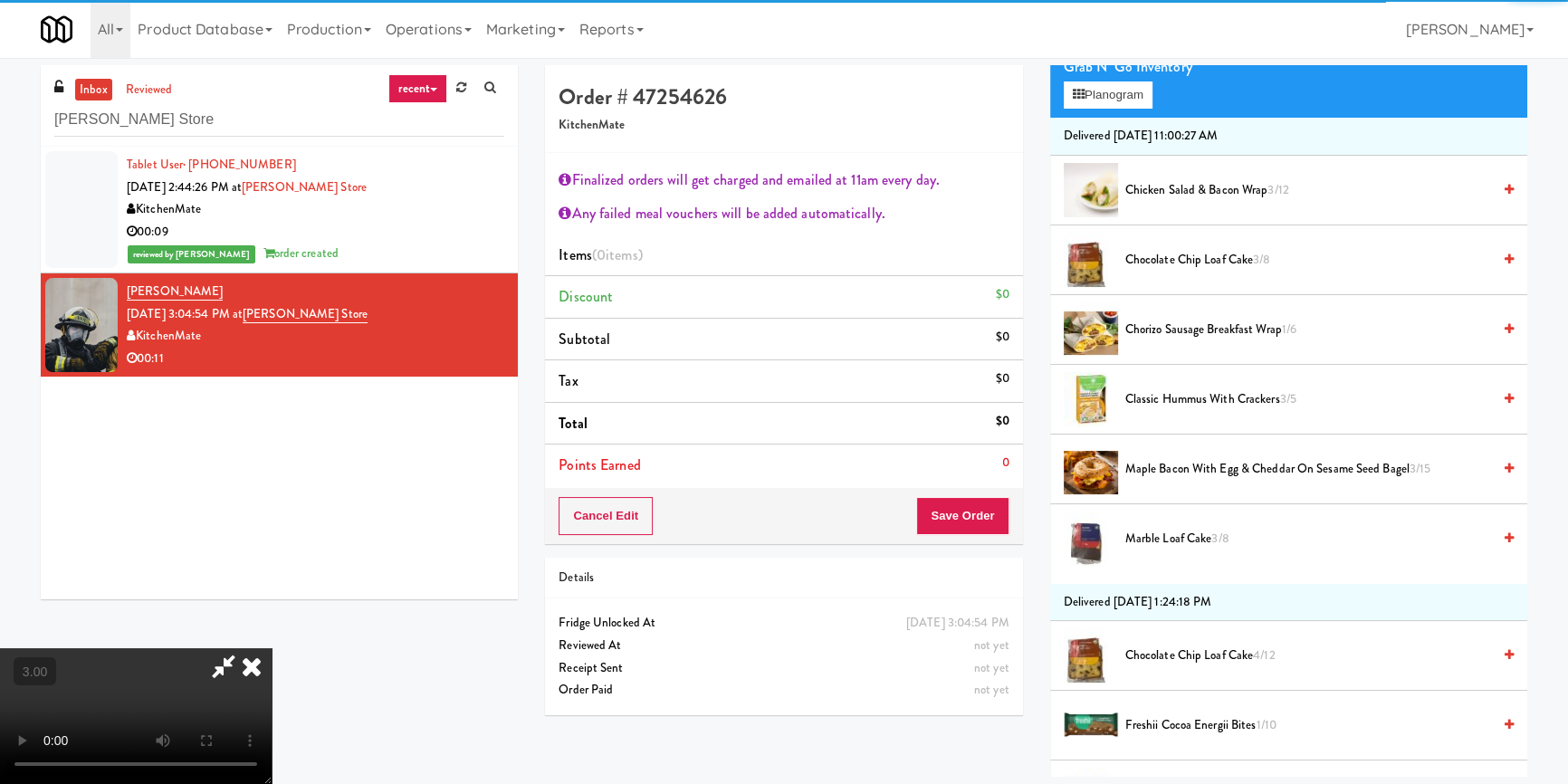
scroll to position [246, 0]
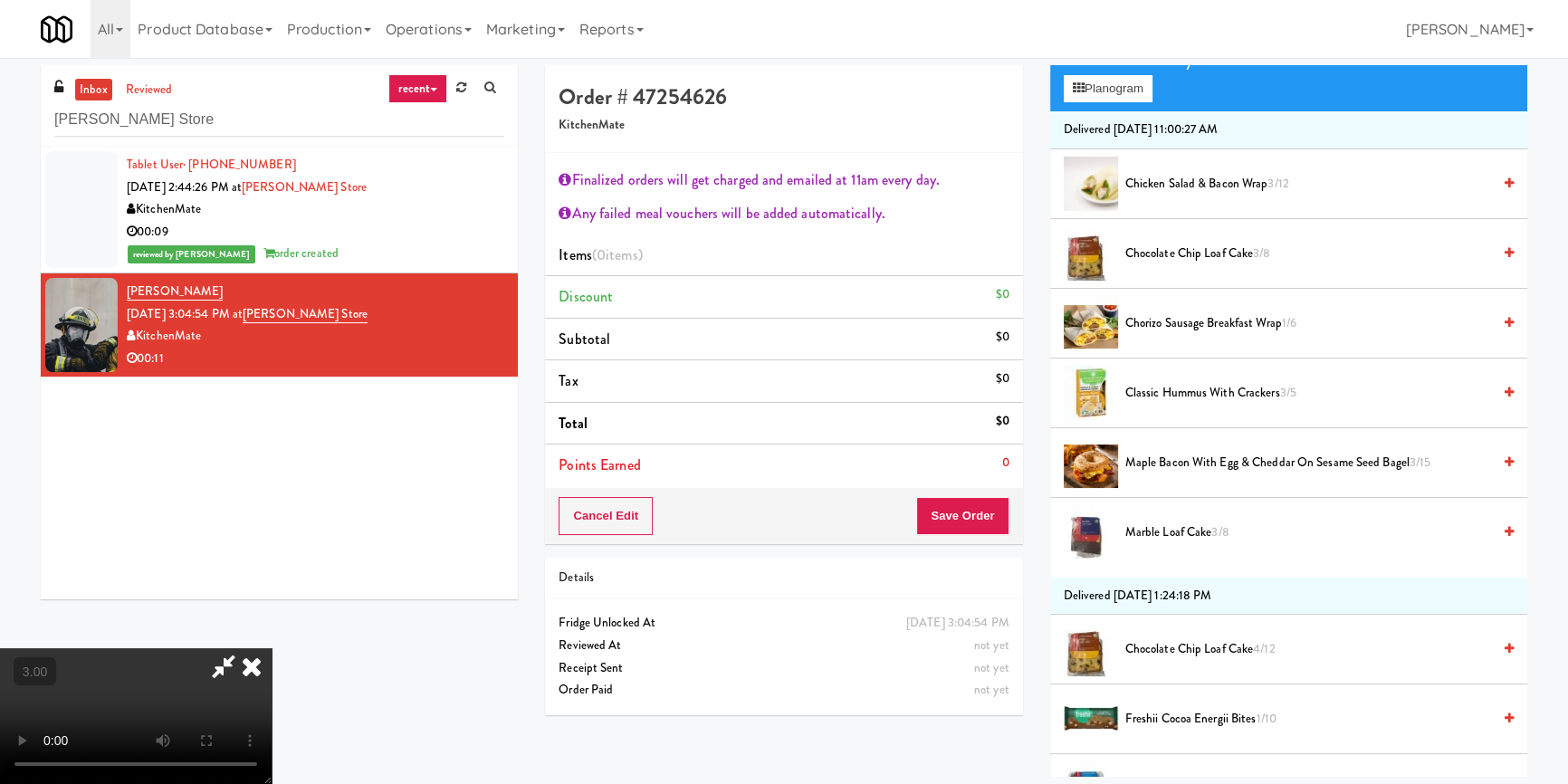
click at [1160, 460] on span "Maple Bacon with Egg & Cheddar on Sesame Seed Bagel 3/15" at bounding box center [1308, 462] width 366 height 22
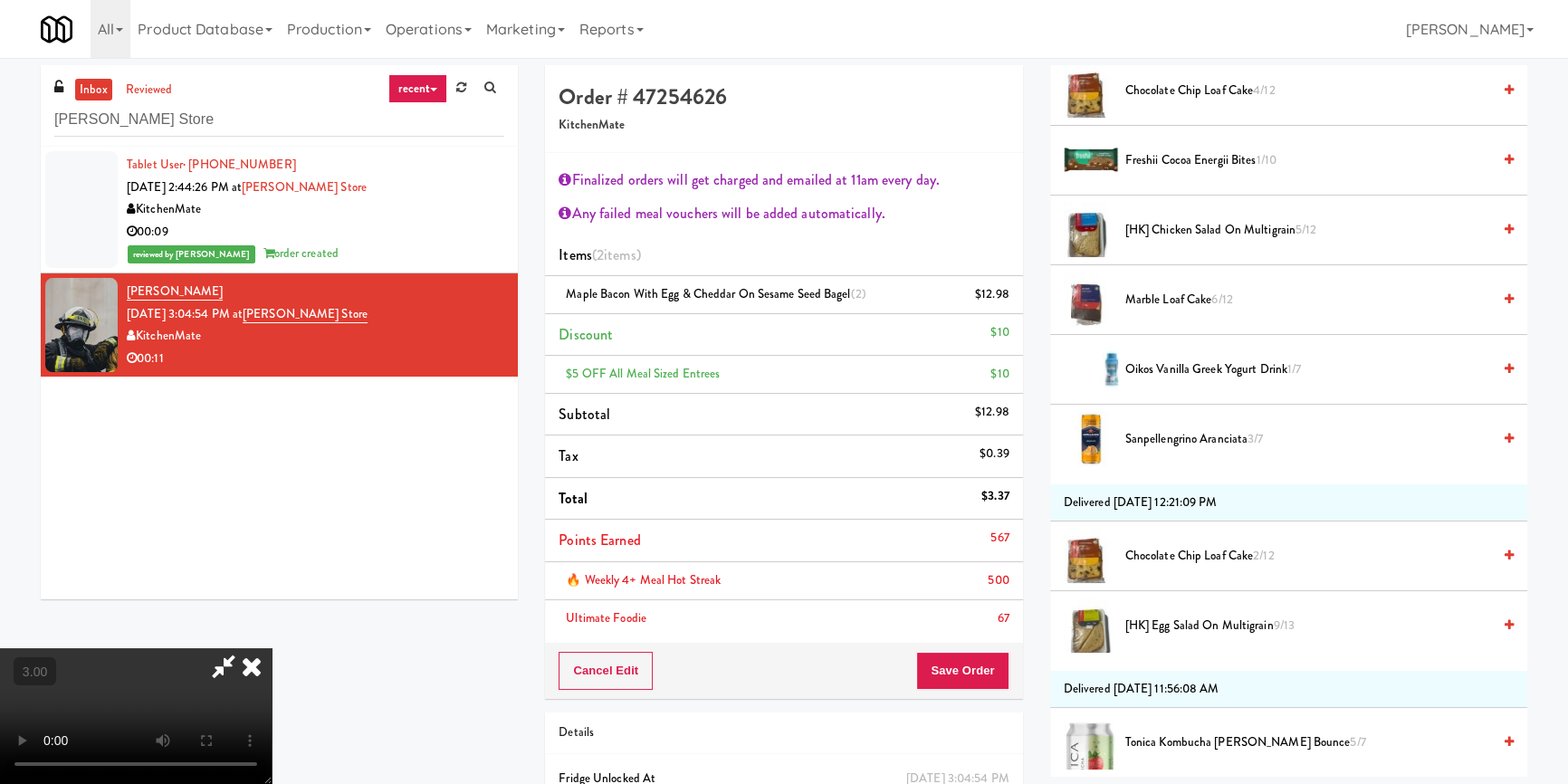
scroll to position [823, 0]
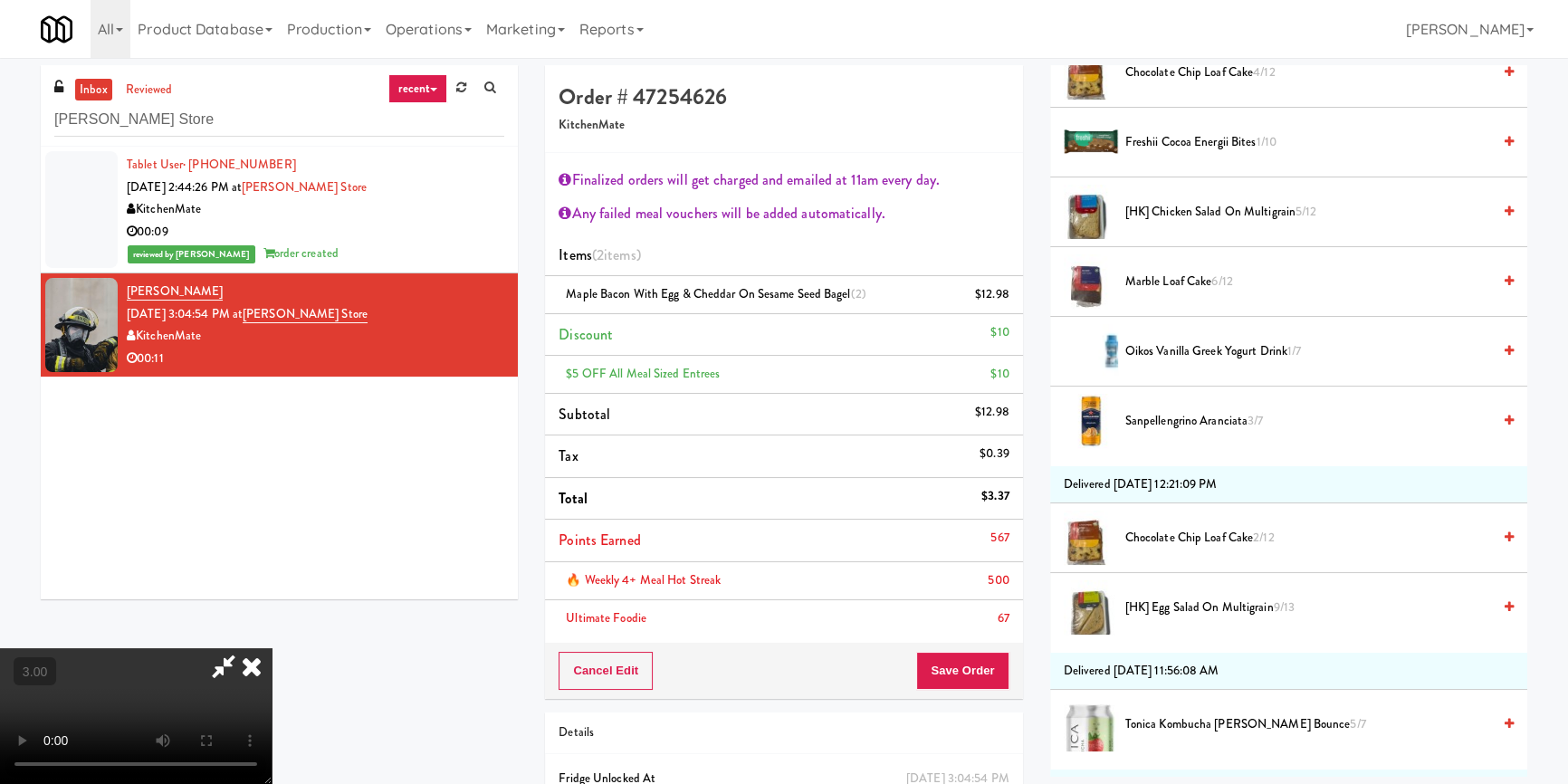
click at [1176, 418] on span "Sanpellengrino Aranciata 3/7" at bounding box center [1308, 421] width 366 height 22
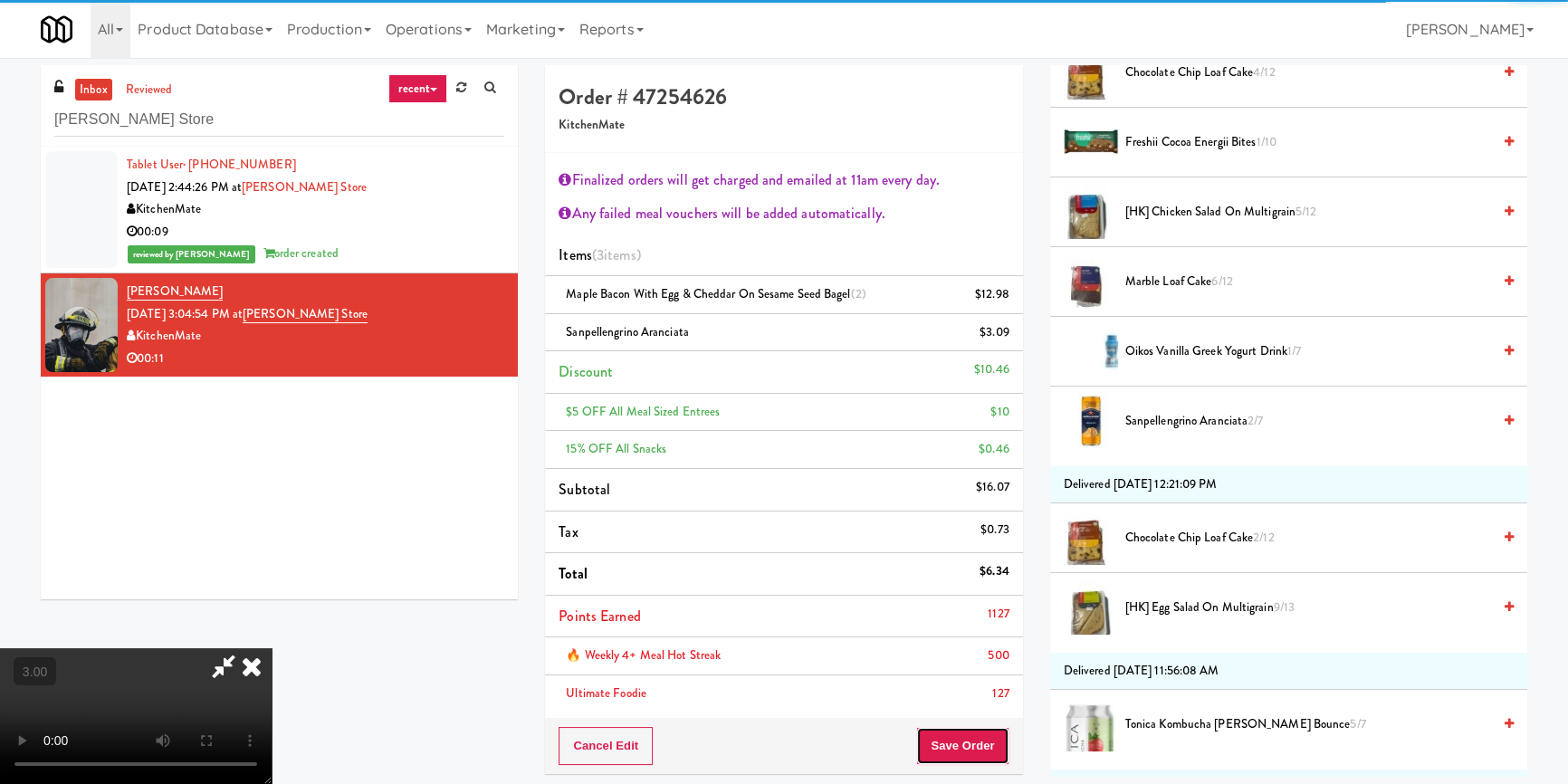
click at [986, 733] on button "Save Order" at bounding box center [963, 745] width 93 height 38
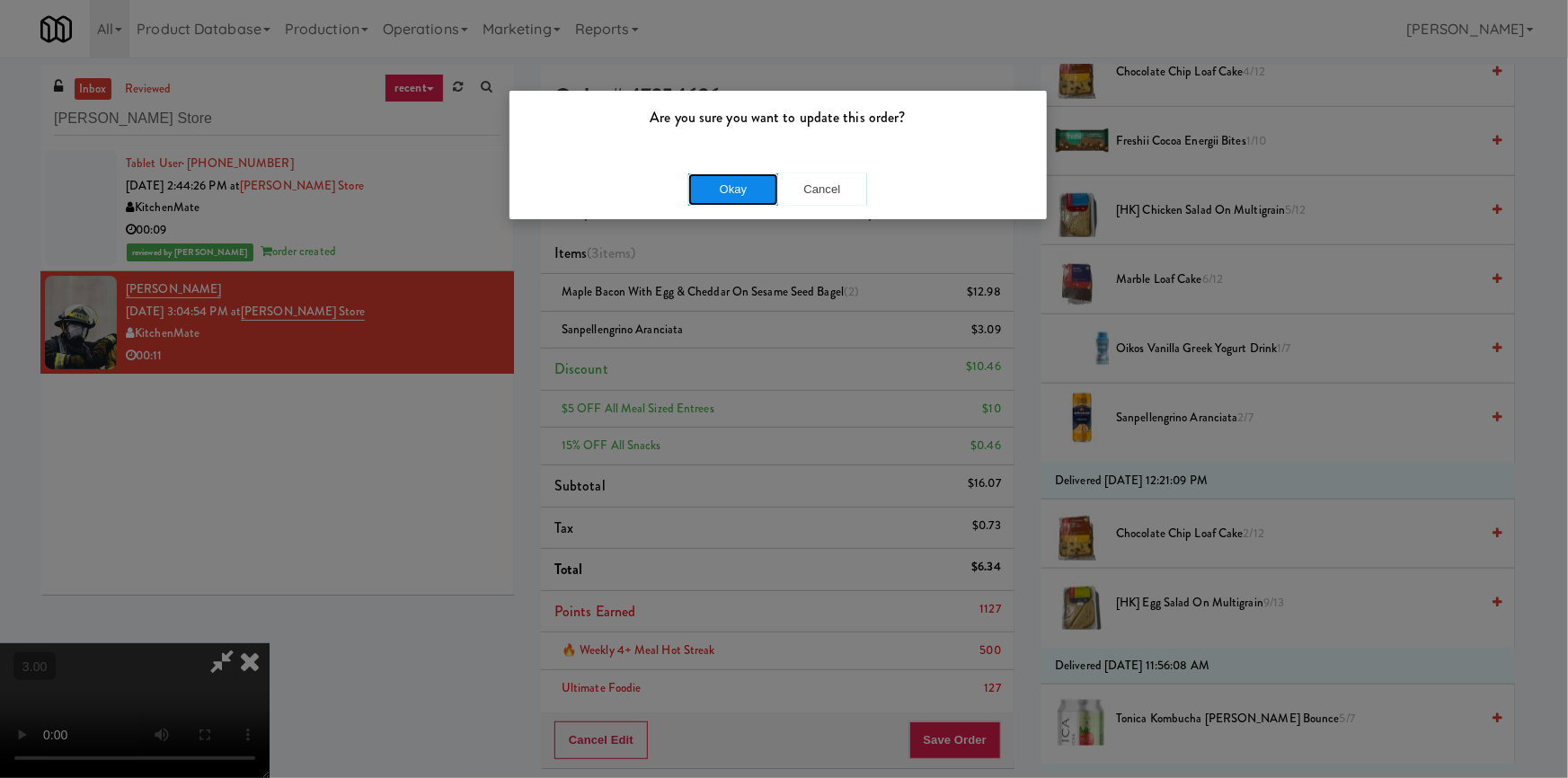
click at [767, 184] on button "Okay" at bounding box center [733, 190] width 90 height 33
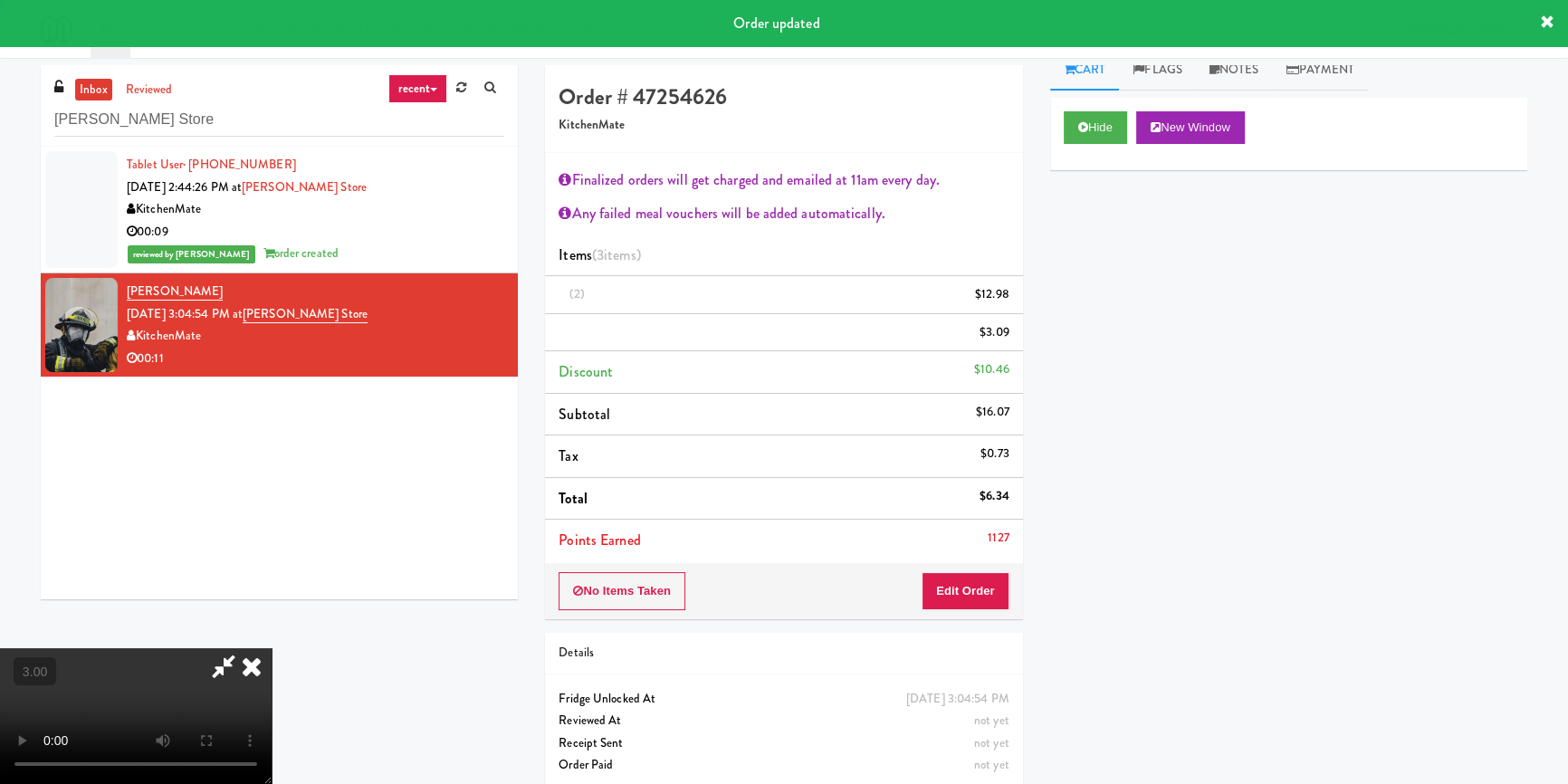
scroll to position [14, 0]
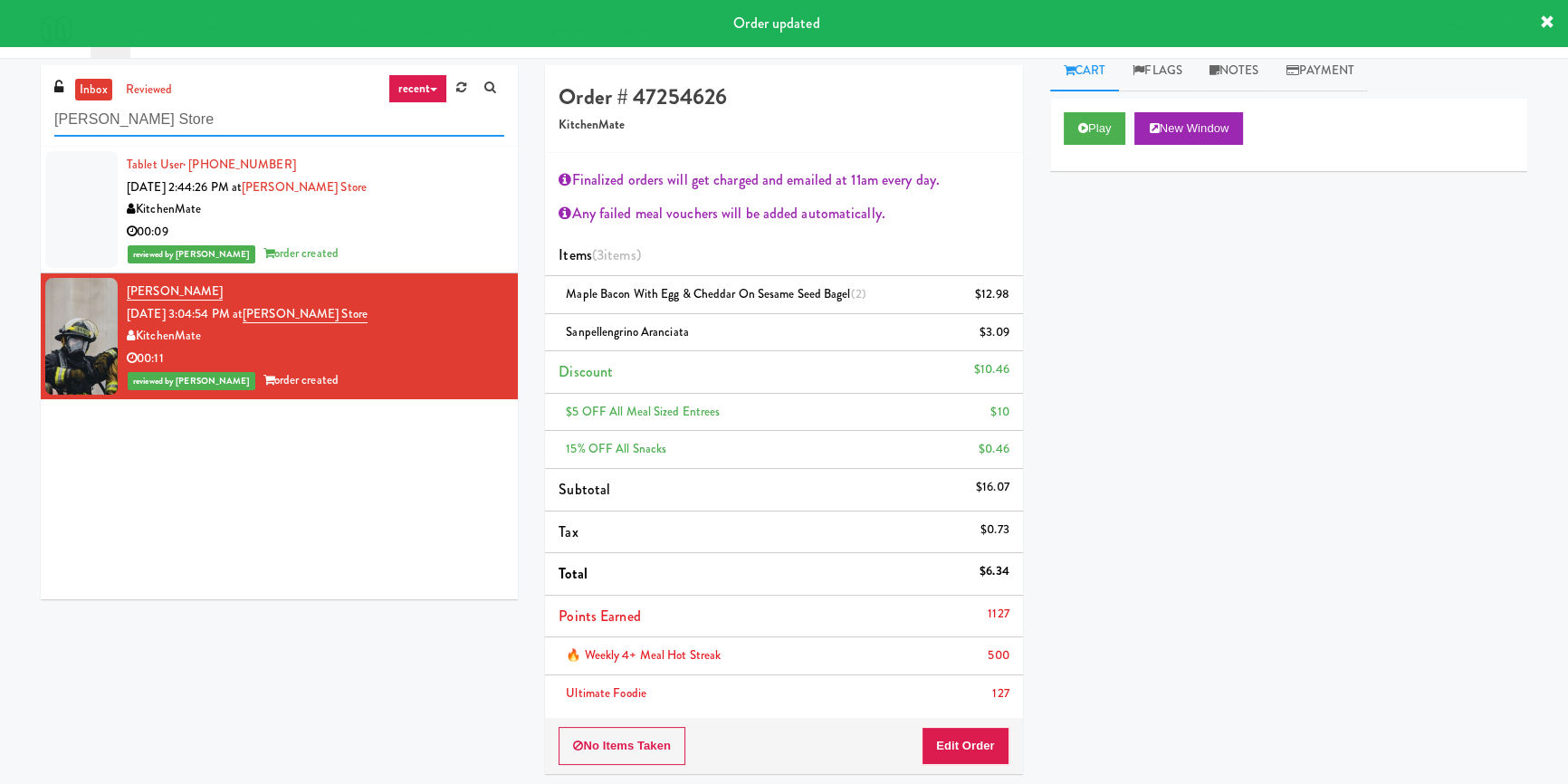
click at [310, 120] on input "[PERSON_NAME] Store" at bounding box center [279, 120] width 450 height 34
paste input "Pantry Bathroom!"
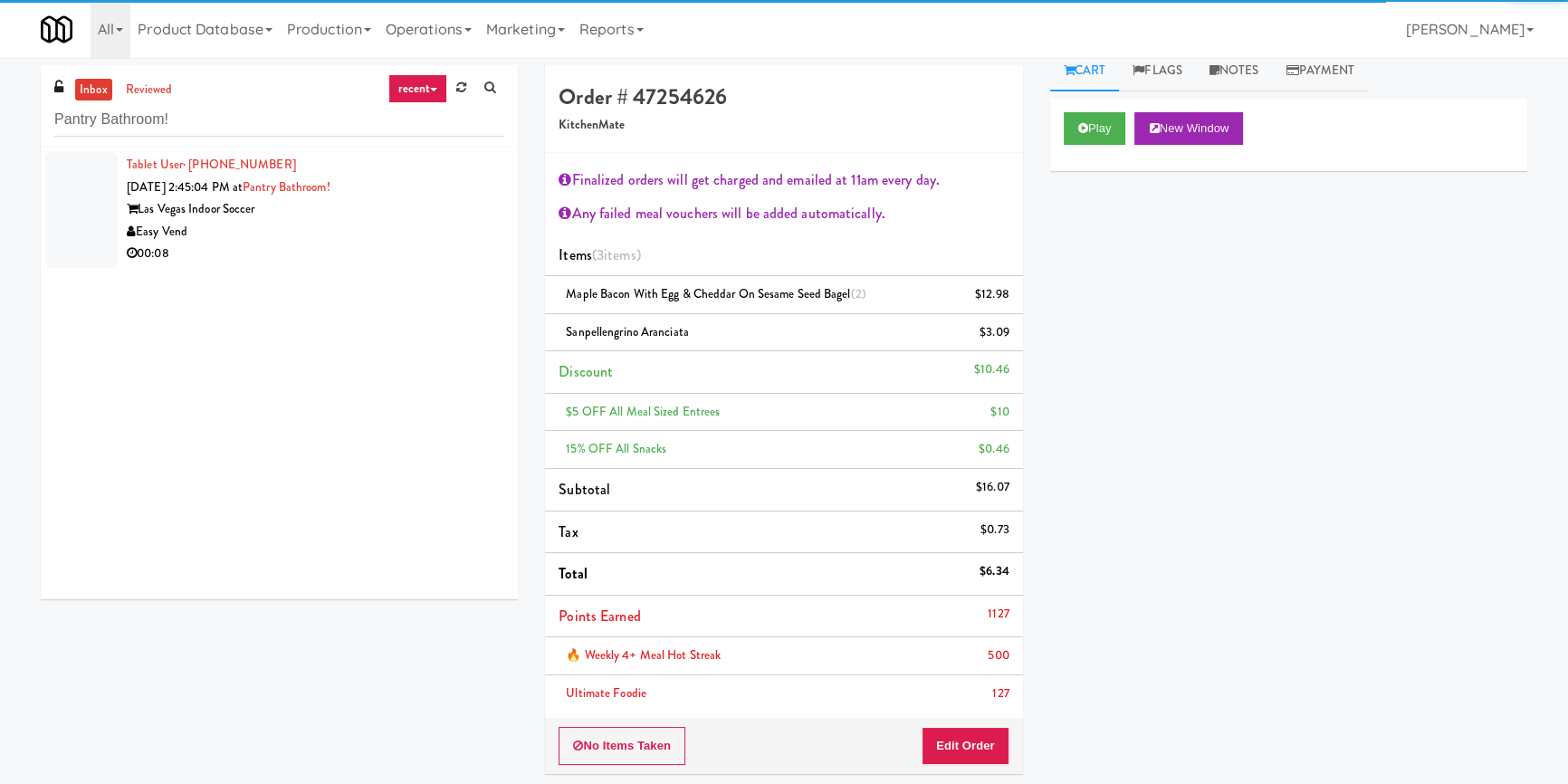
click at [426, 216] on div "Las Vegas Indoor Soccer" at bounding box center [315, 209] width 378 height 22
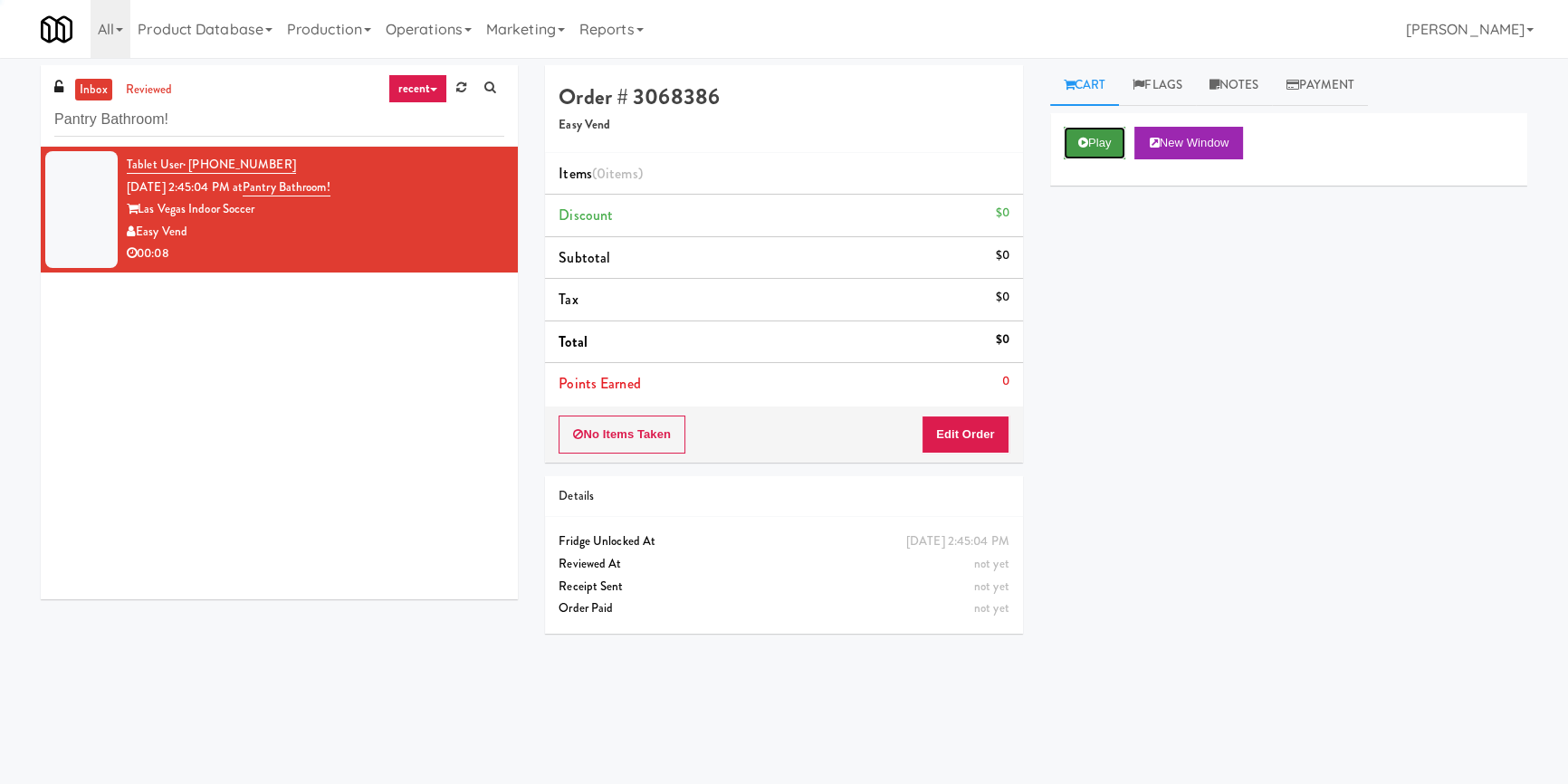
click at [1098, 142] on button "Play" at bounding box center [1095, 143] width 63 height 33
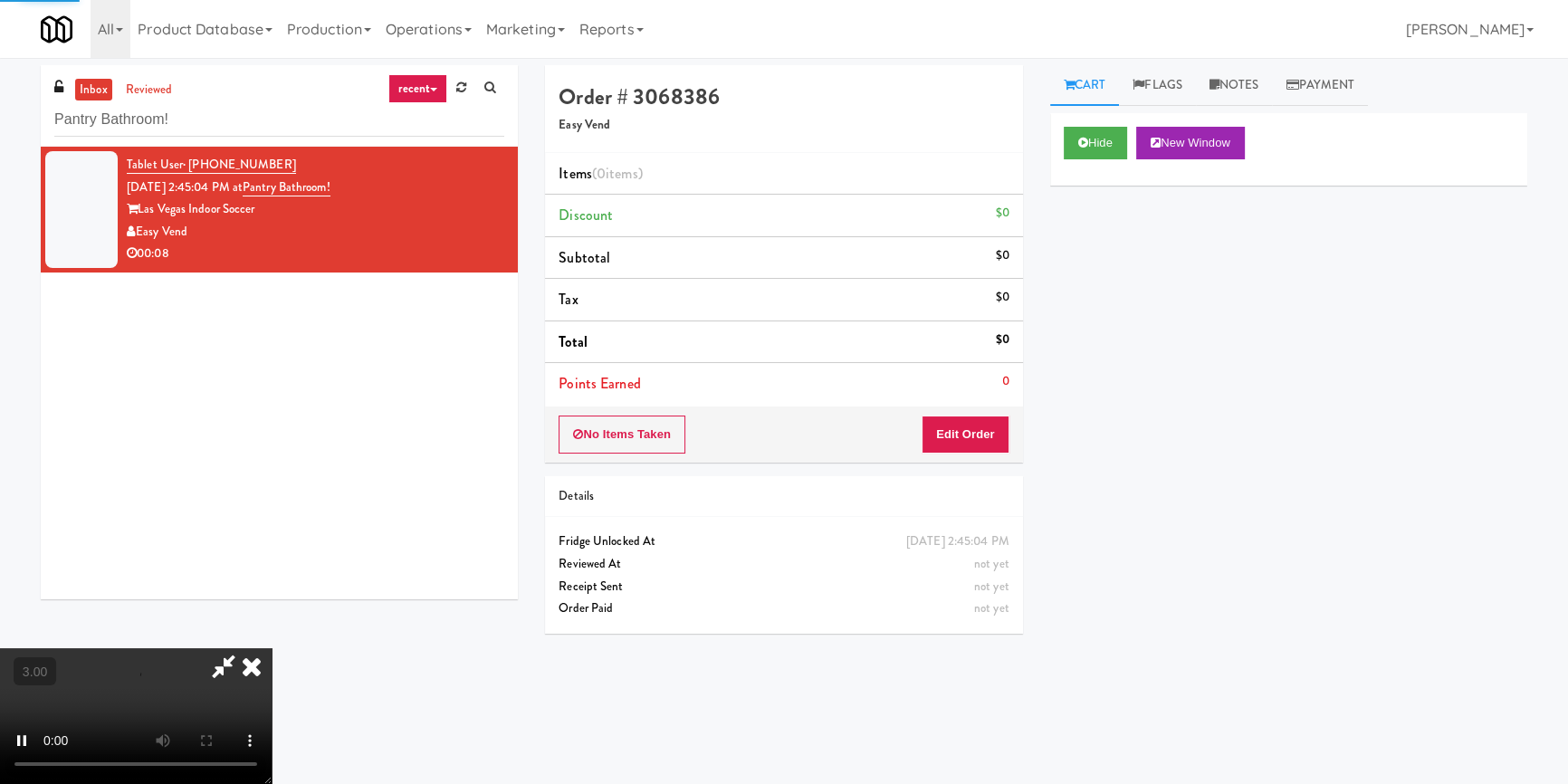
click at [1093, 293] on div "Hide New Window Primary Flag Clear Flag if unable to determine what was taken o…" at bounding box center [1289, 452] width 477 height 679
click at [1059, 413] on div "Hide New Window Primary Flag Clear Flag if unable to determine what was taken o…" at bounding box center [1289, 452] width 477 height 679
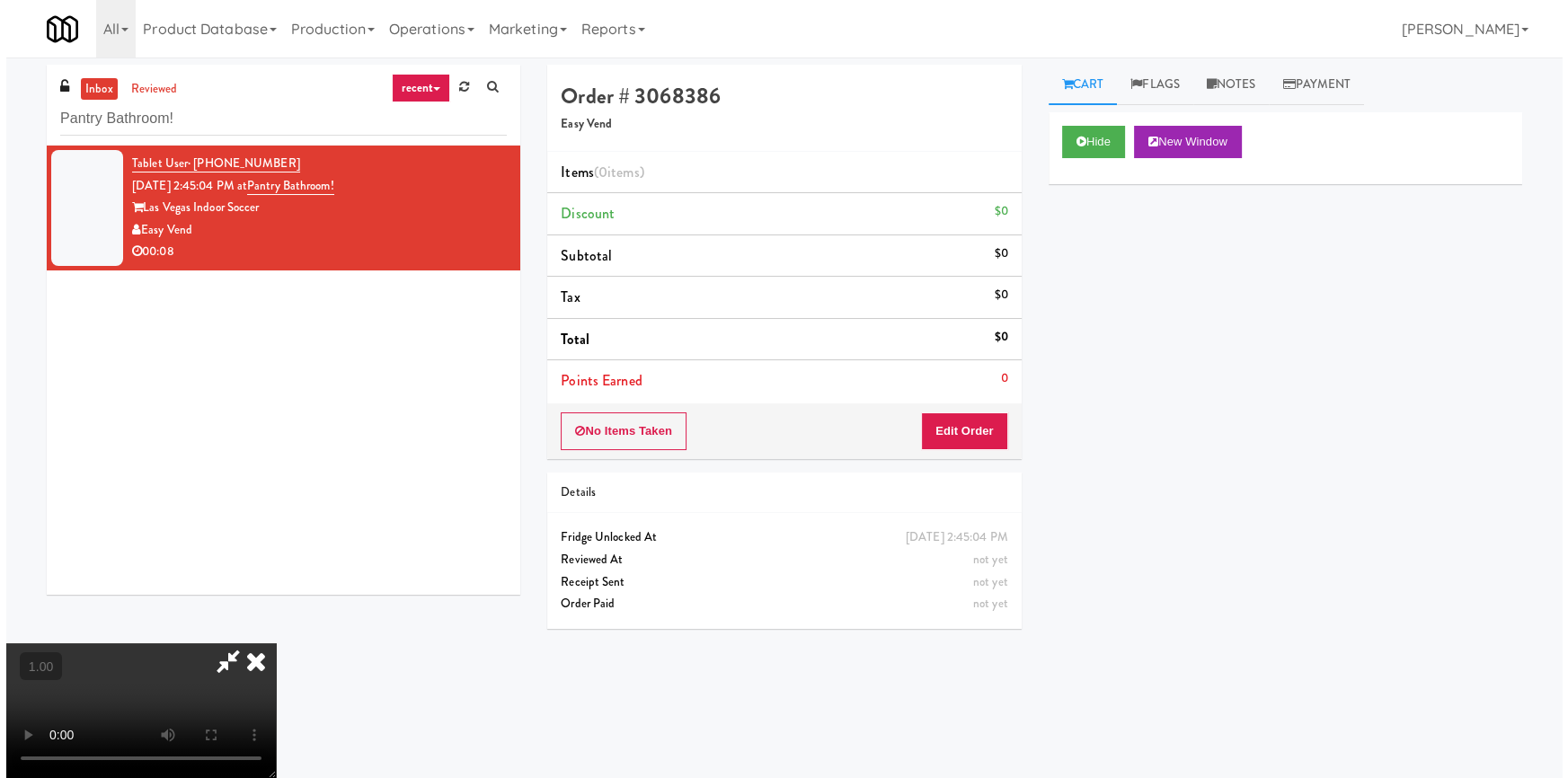
scroll to position [170, 0]
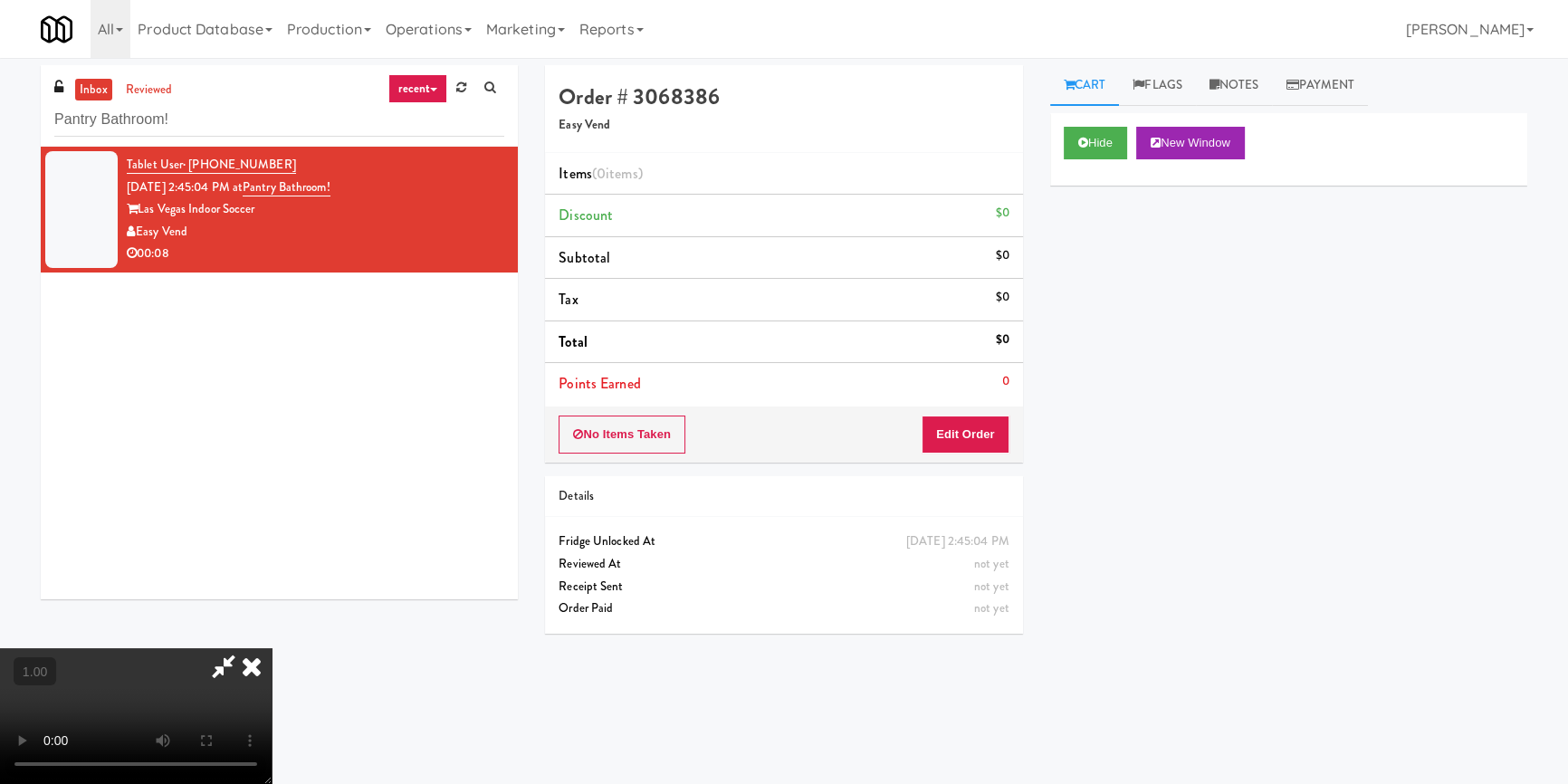
click at [271, 648] on video at bounding box center [135, 715] width 271 height 136
click at [978, 445] on button "Edit Order" at bounding box center [965, 434] width 88 height 38
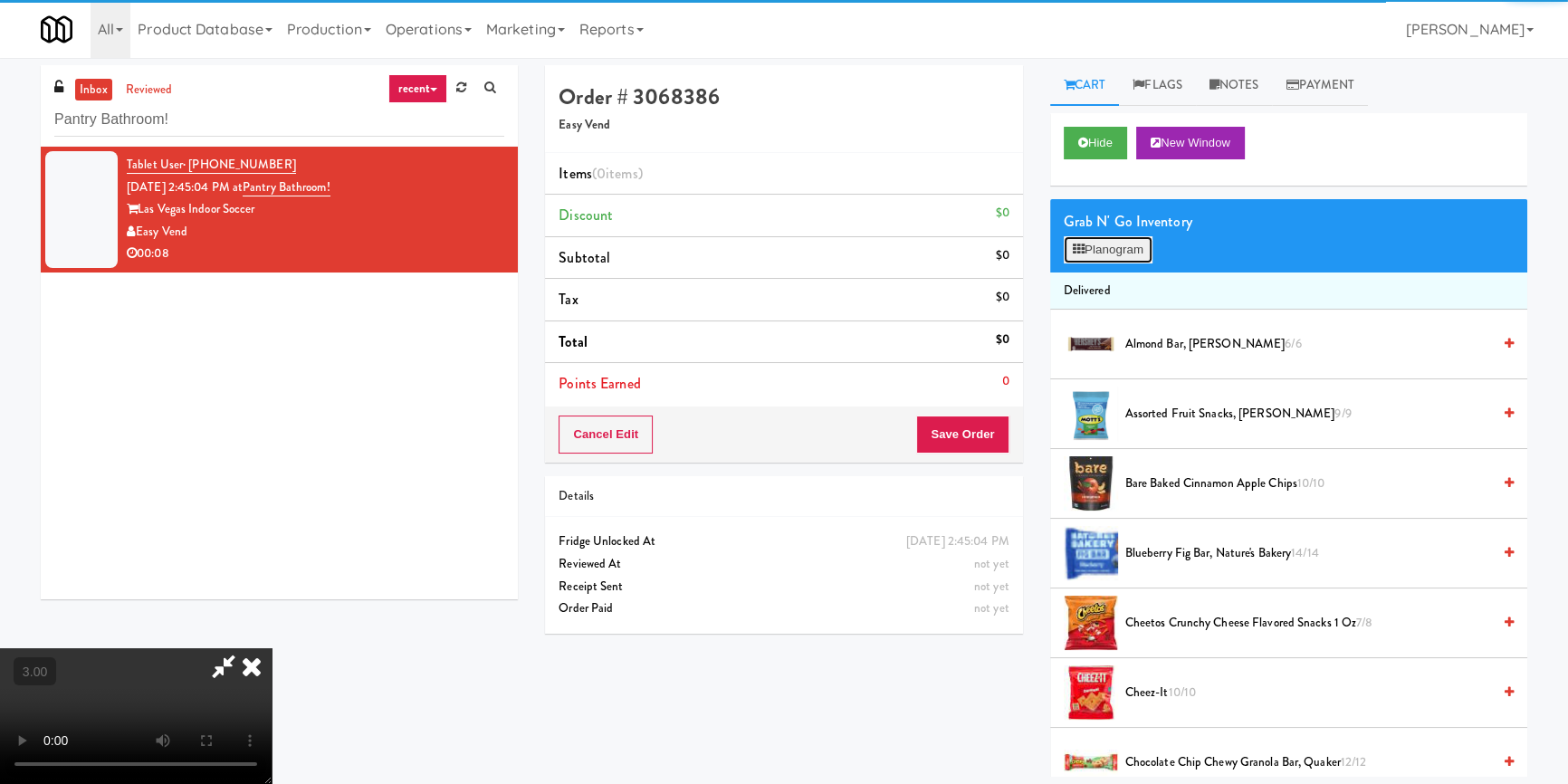
click at [1112, 238] on button "Planogram" at bounding box center [1108, 250] width 89 height 27
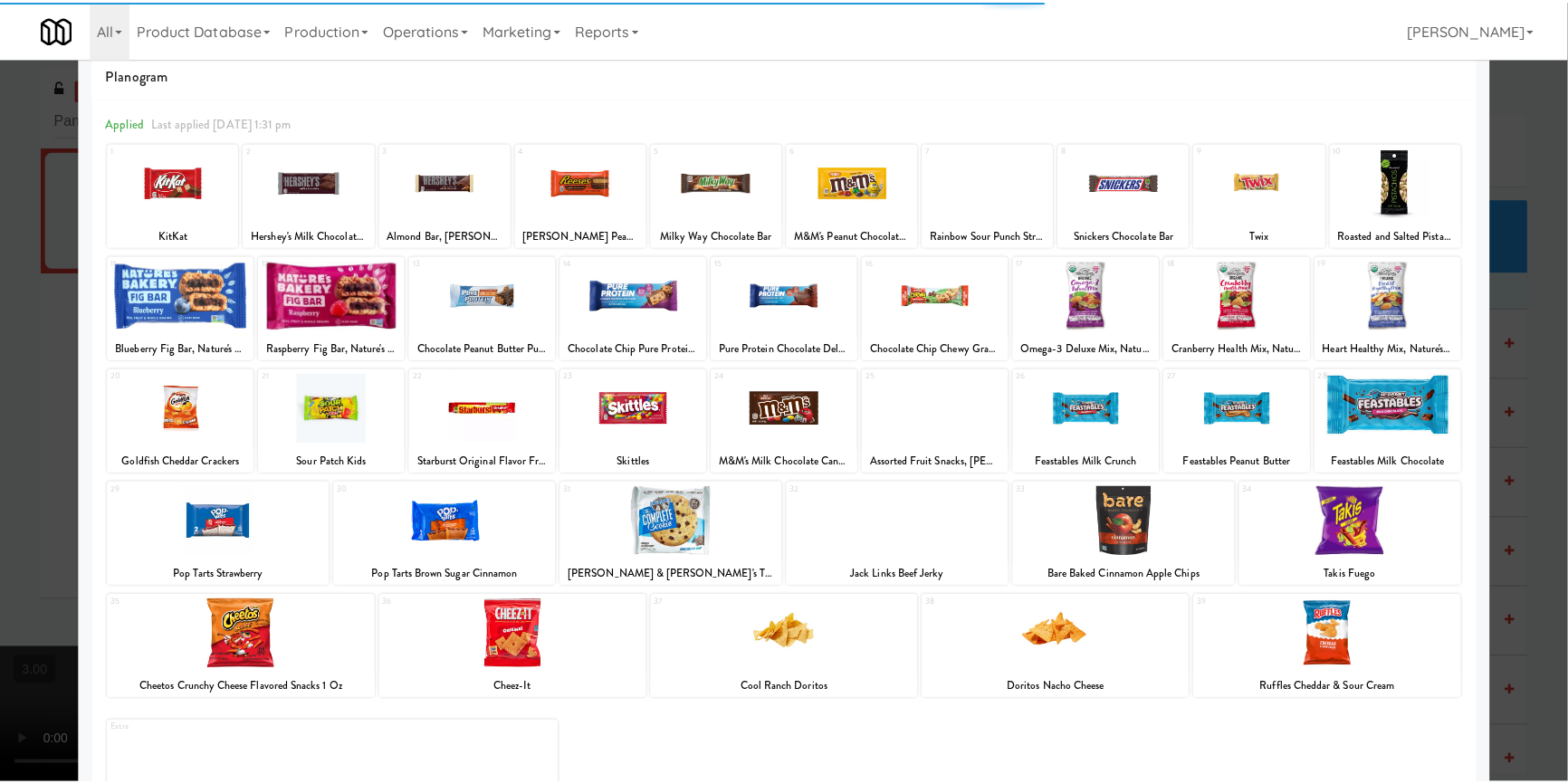
scroll to position [104, 0]
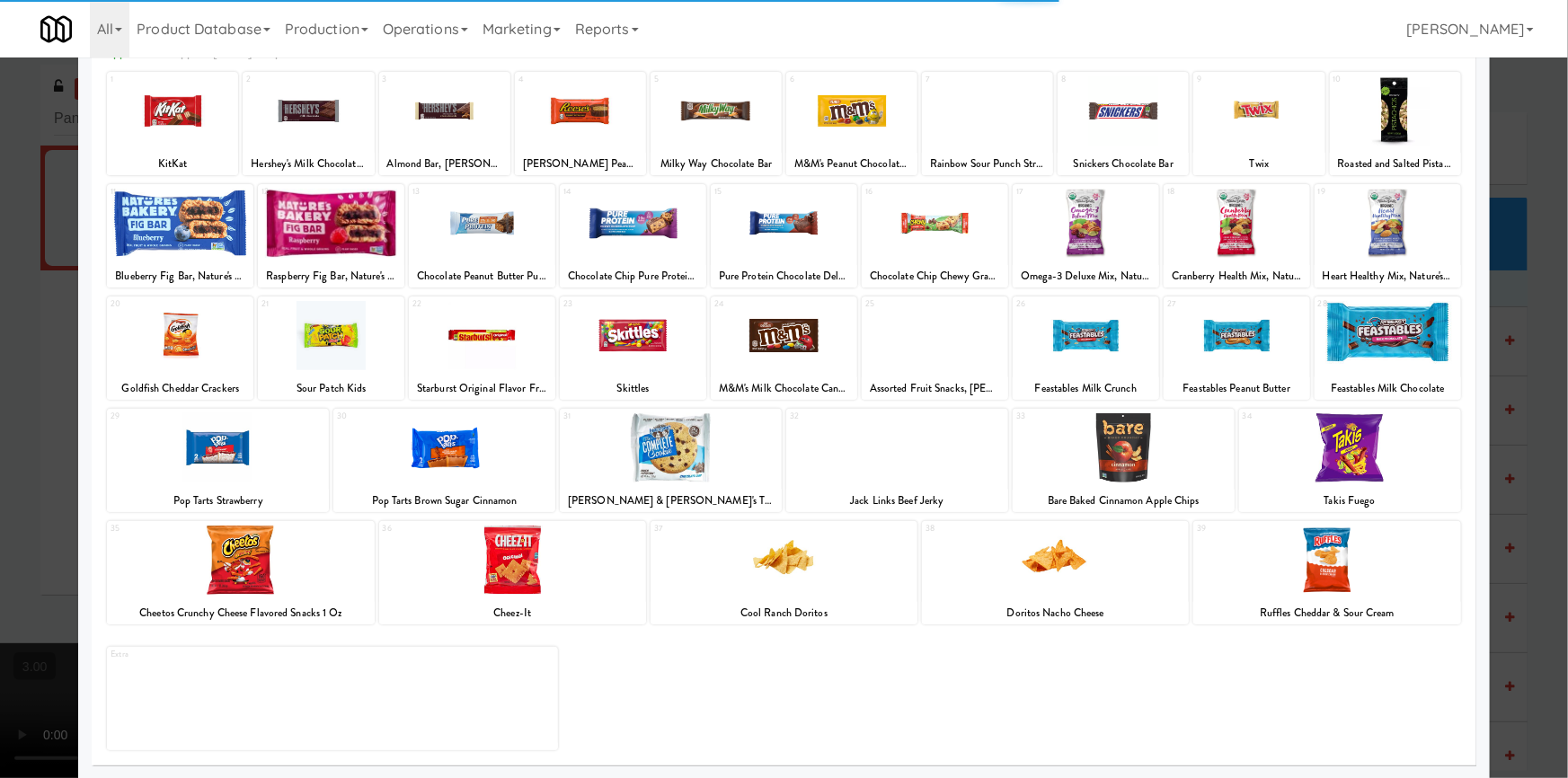
click at [1038, 590] on div at bounding box center [1055, 560] width 266 height 69
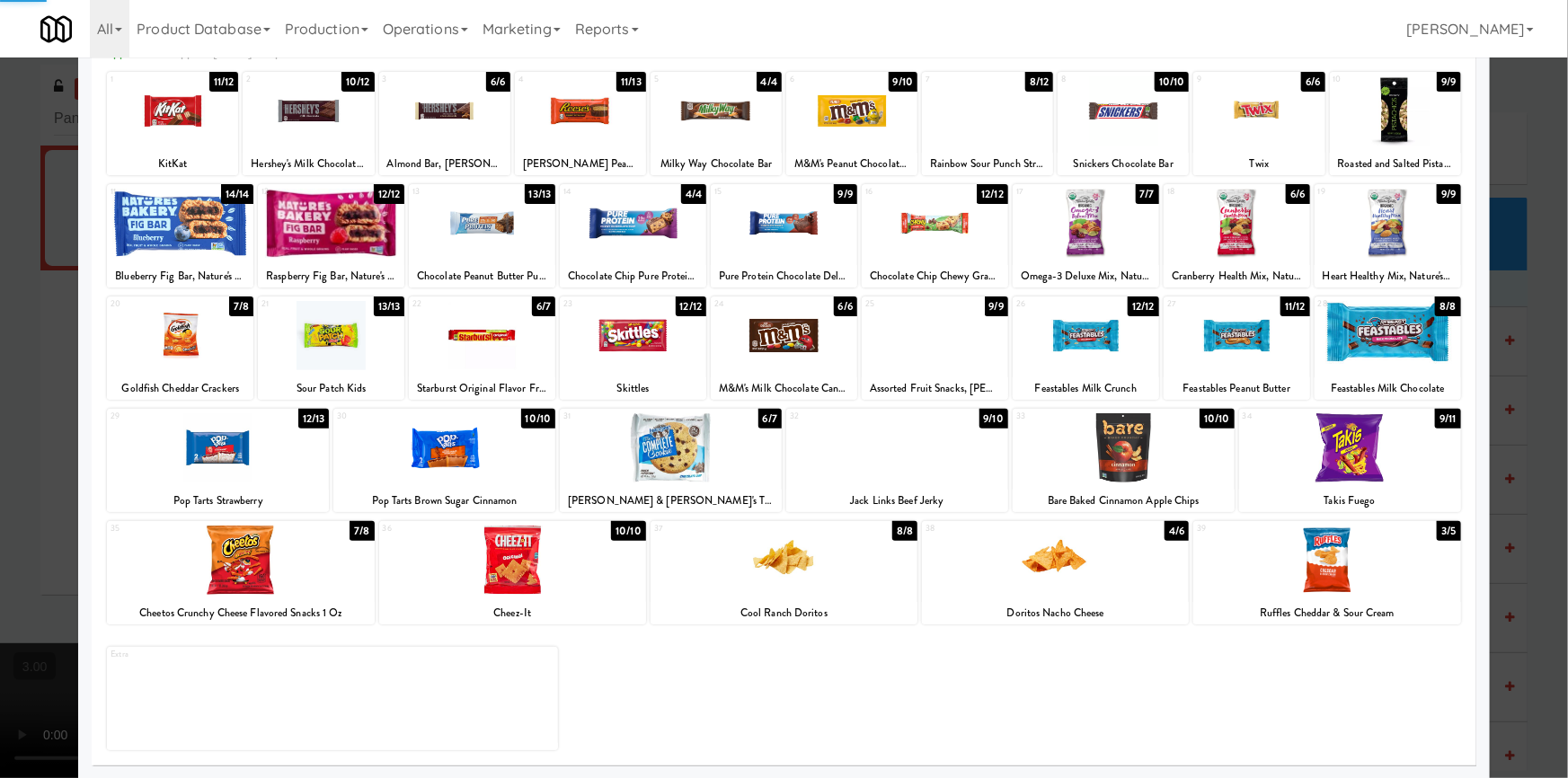
click at [1038, 590] on div at bounding box center [1055, 560] width 266 height 69
click at [0, 473] on div at bounding box center [784, 389] width 1568 height 778
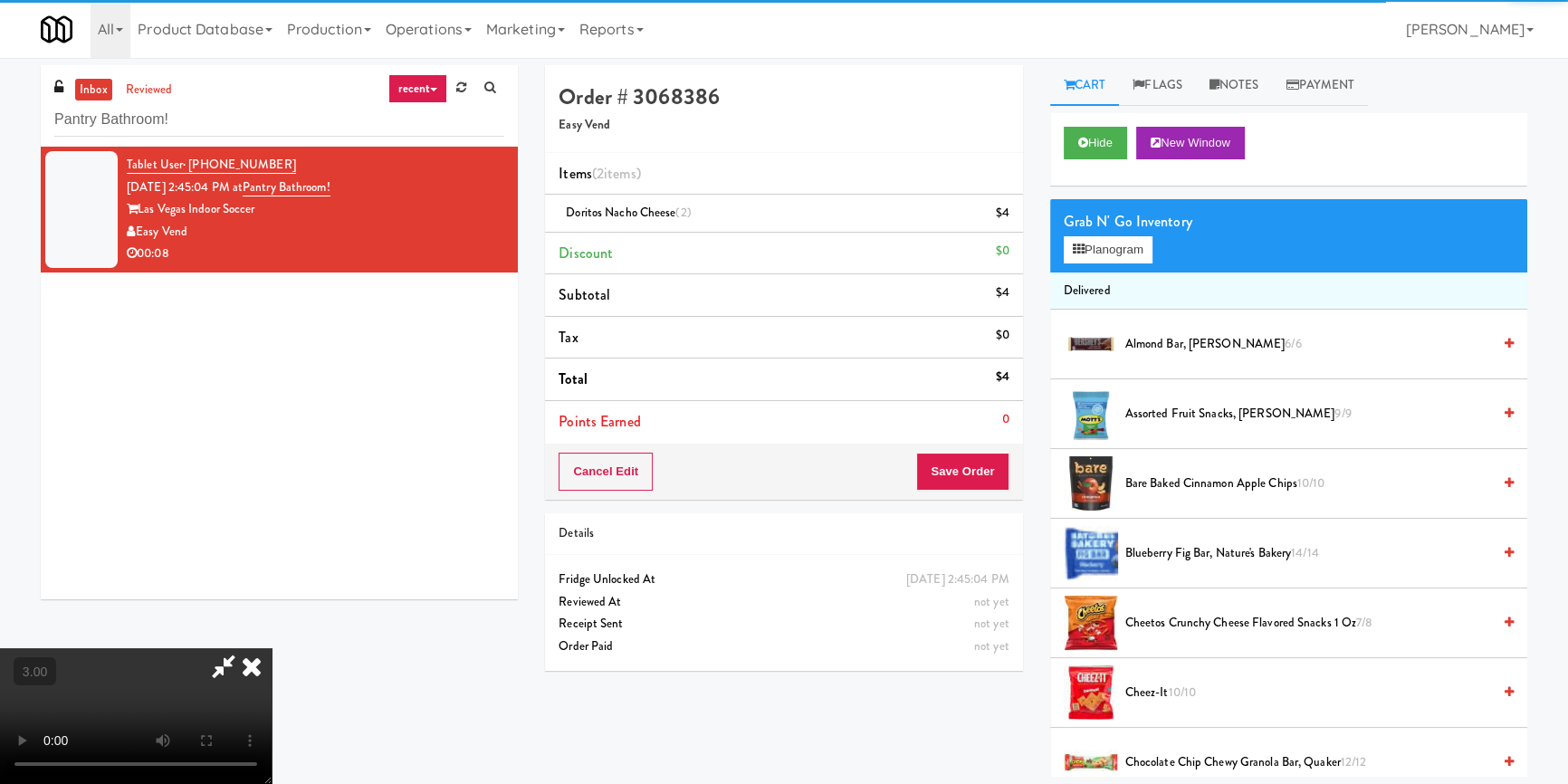
click at [271, 648] on video at bounding box center [135, 715] width 271 height 136
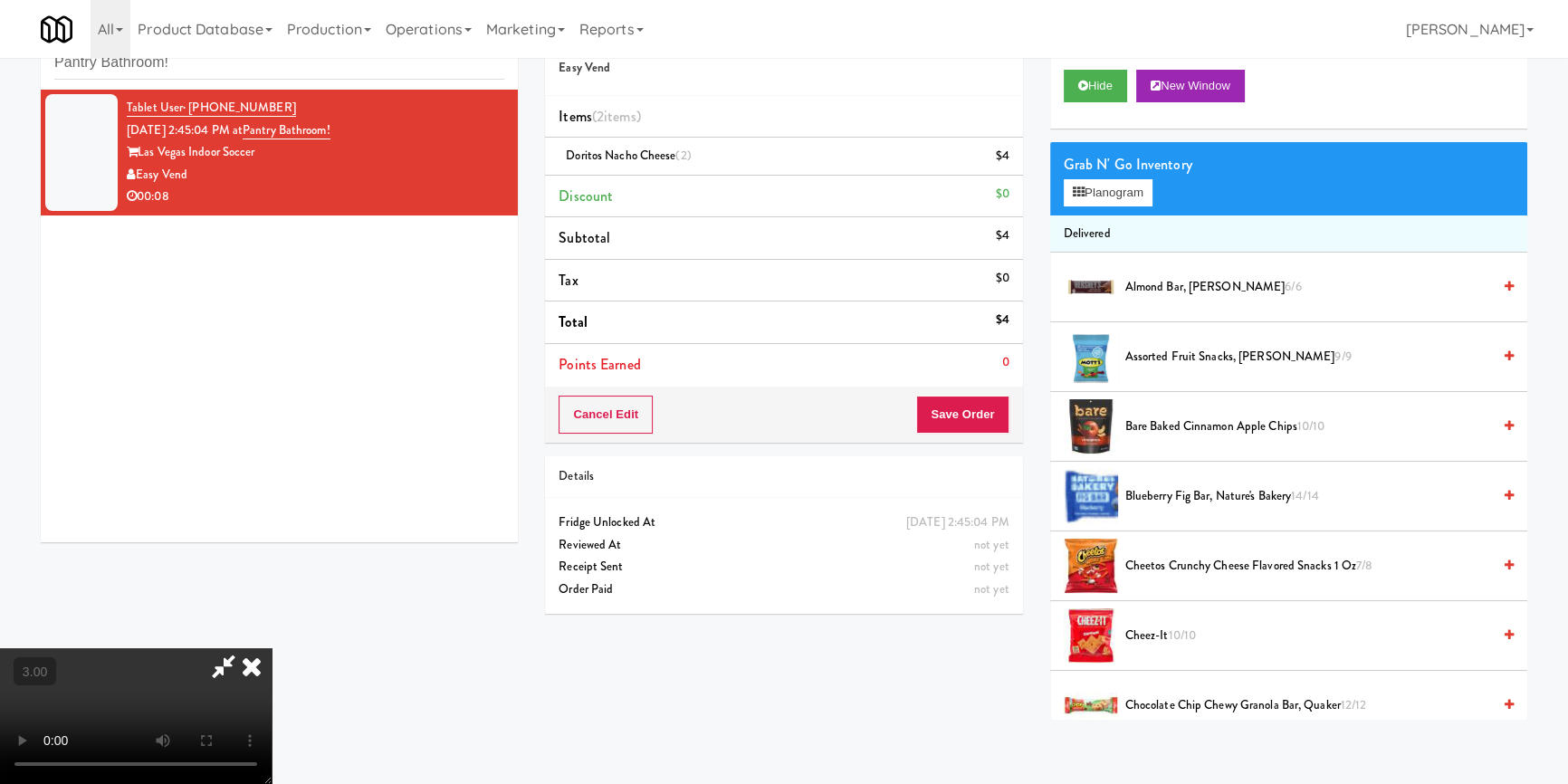
click at [271, 648] on icon at bounding box center [251, 665] width 40 height 36
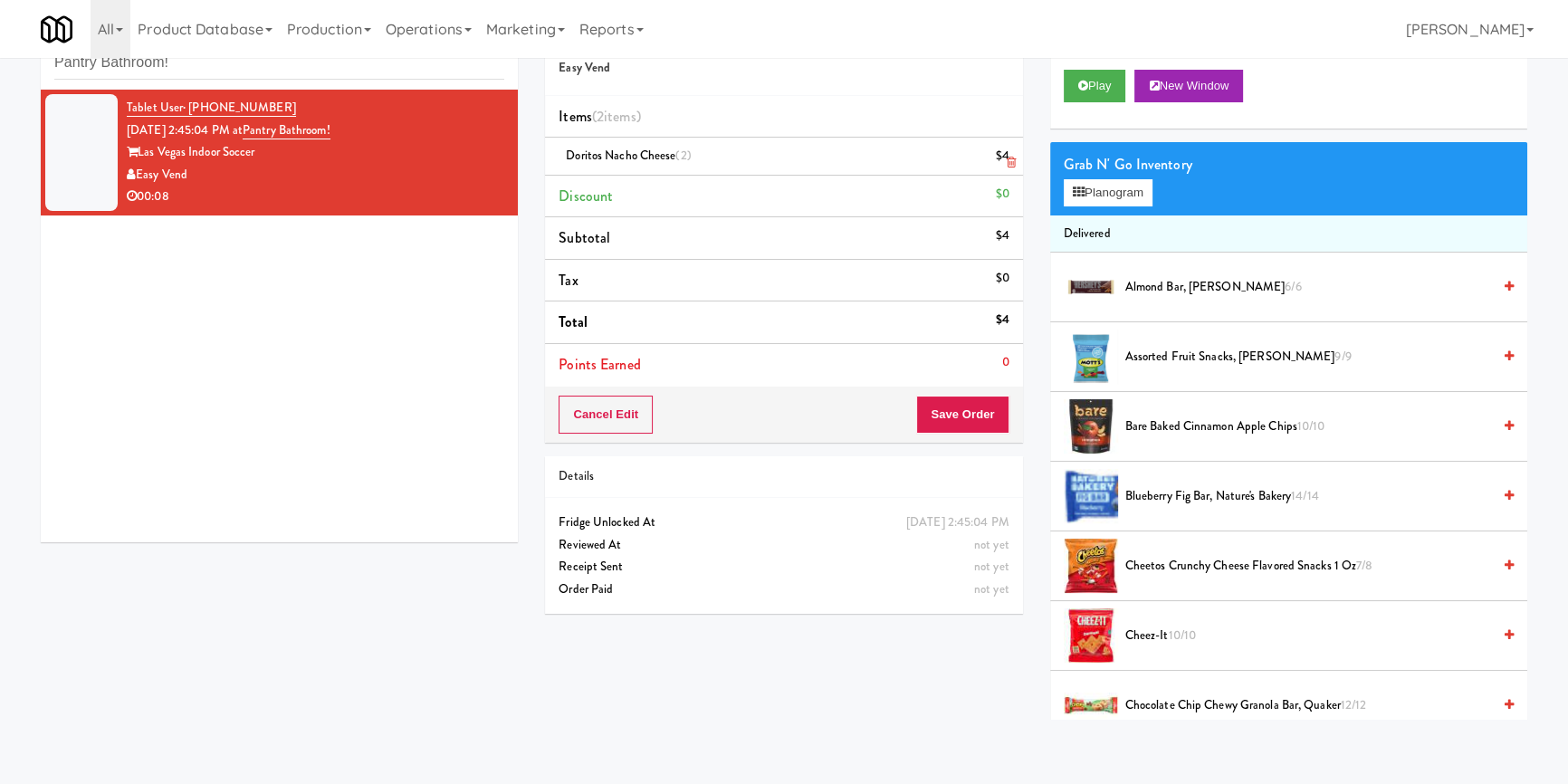
click at [1010, 159] on icon at bounding box center [1011, 162] width 9 height 12
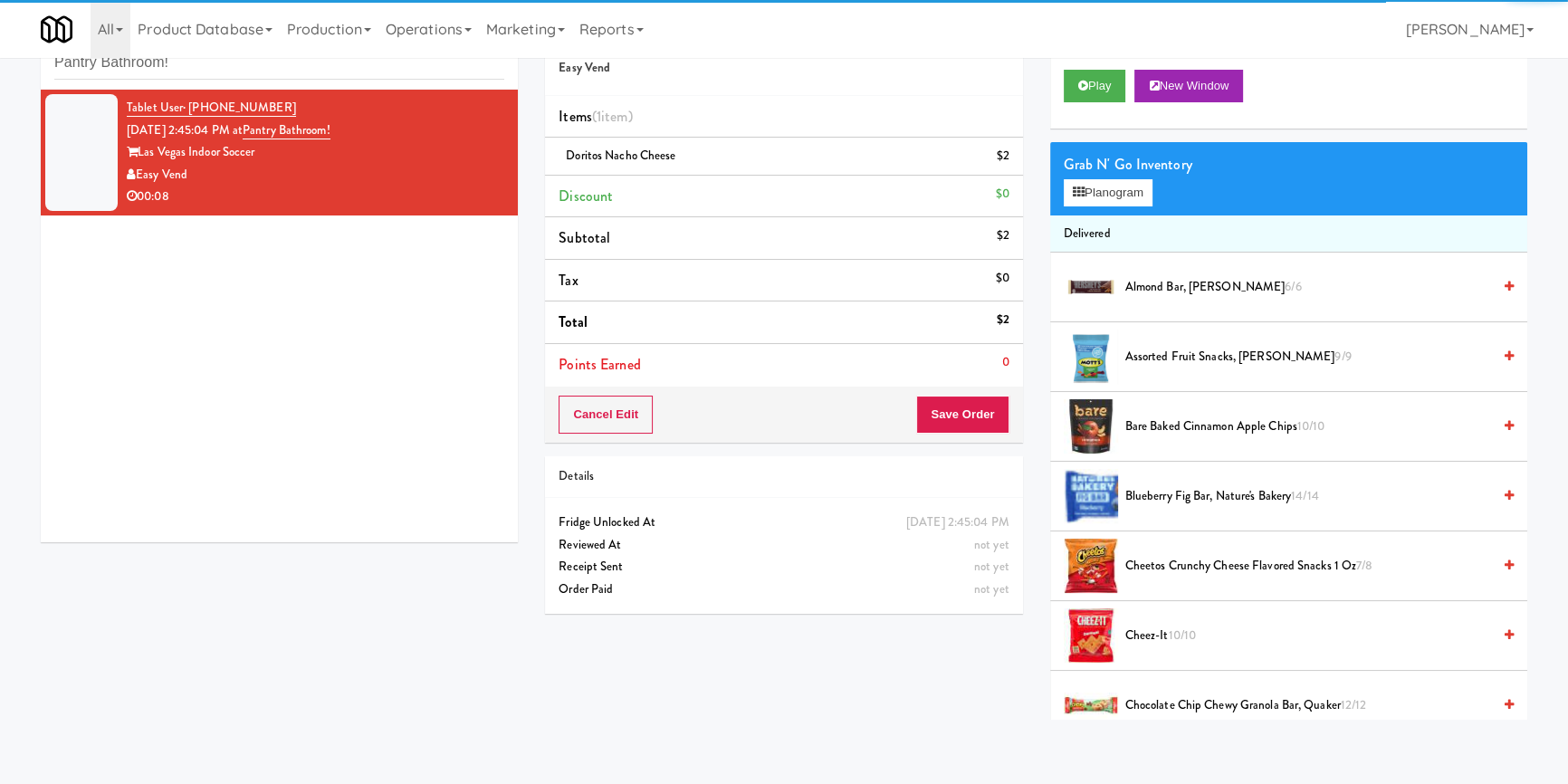
click at [988, 386] on div "Cancel Edit Save Order" at bounding box center [784, 414] width 477 height 56
click at [983, 398] on button "Save Order" at bounding box center [963, 414] width 93 height 38
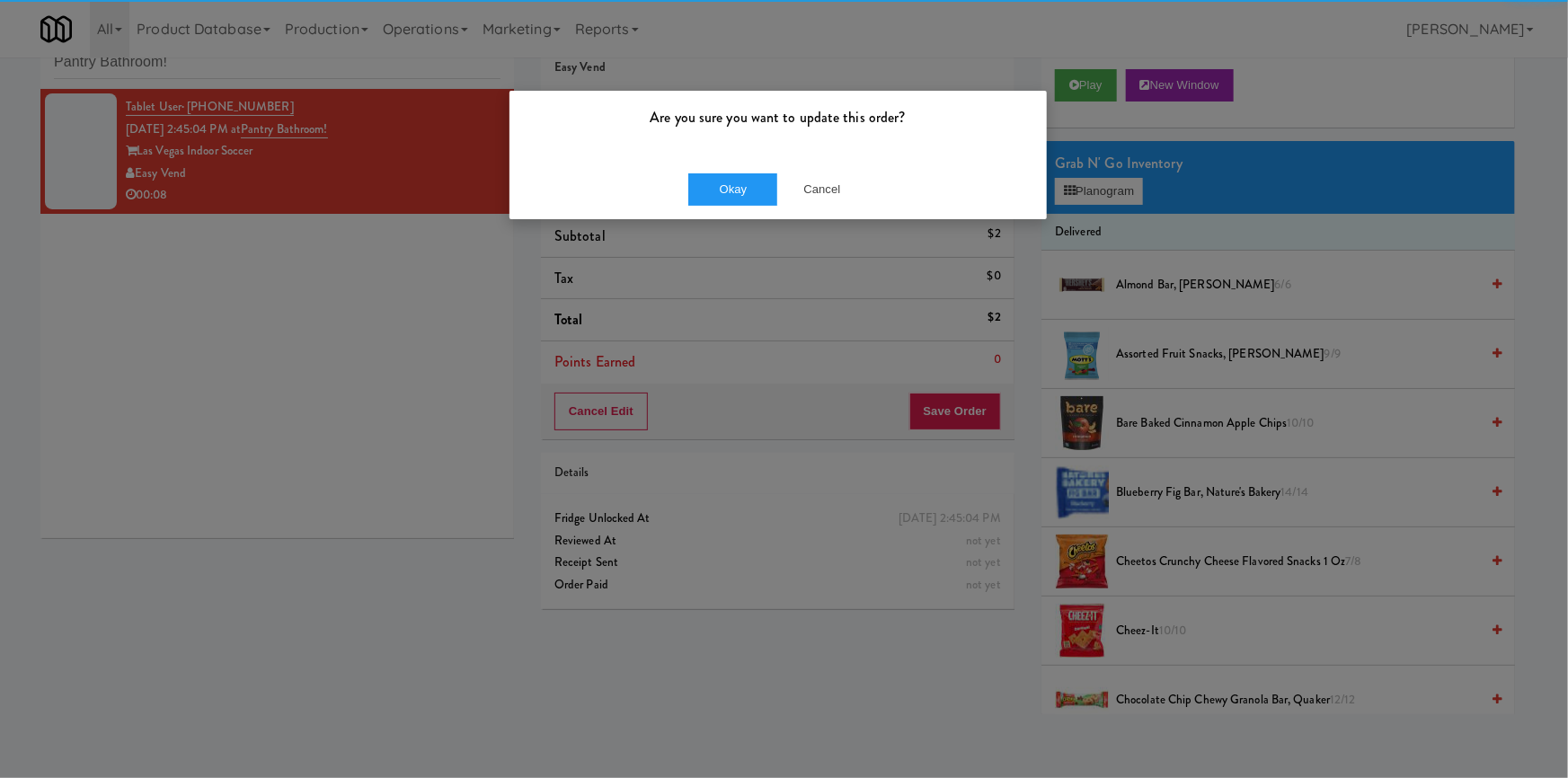
click at [734, 152] on div "Are you sure you want to update this order?" at bounding box center [777, 125] width 537 height 68
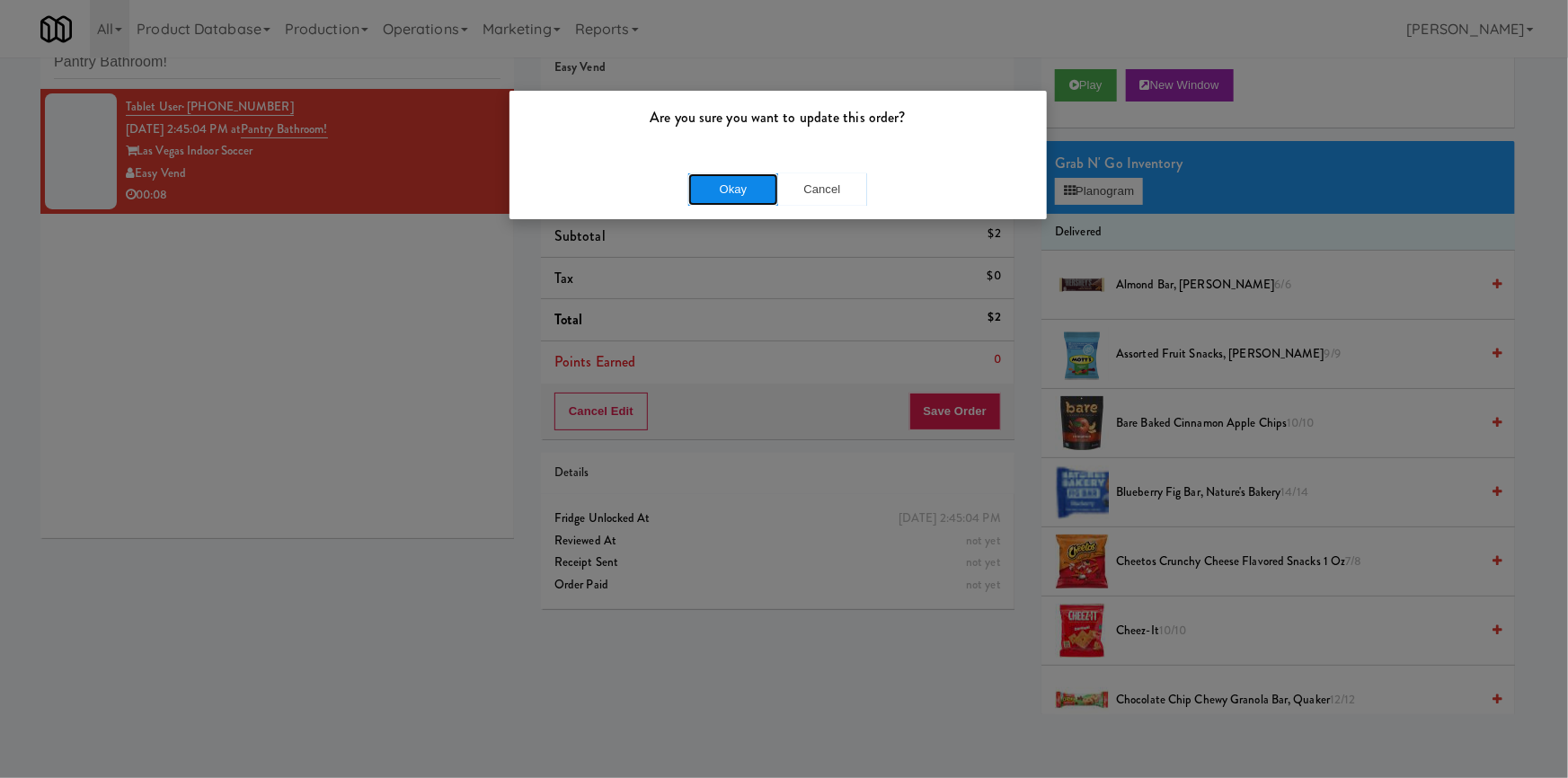
click at [720, 186] on button "Okay" at bounding box center [733, 190] width 90 height 33
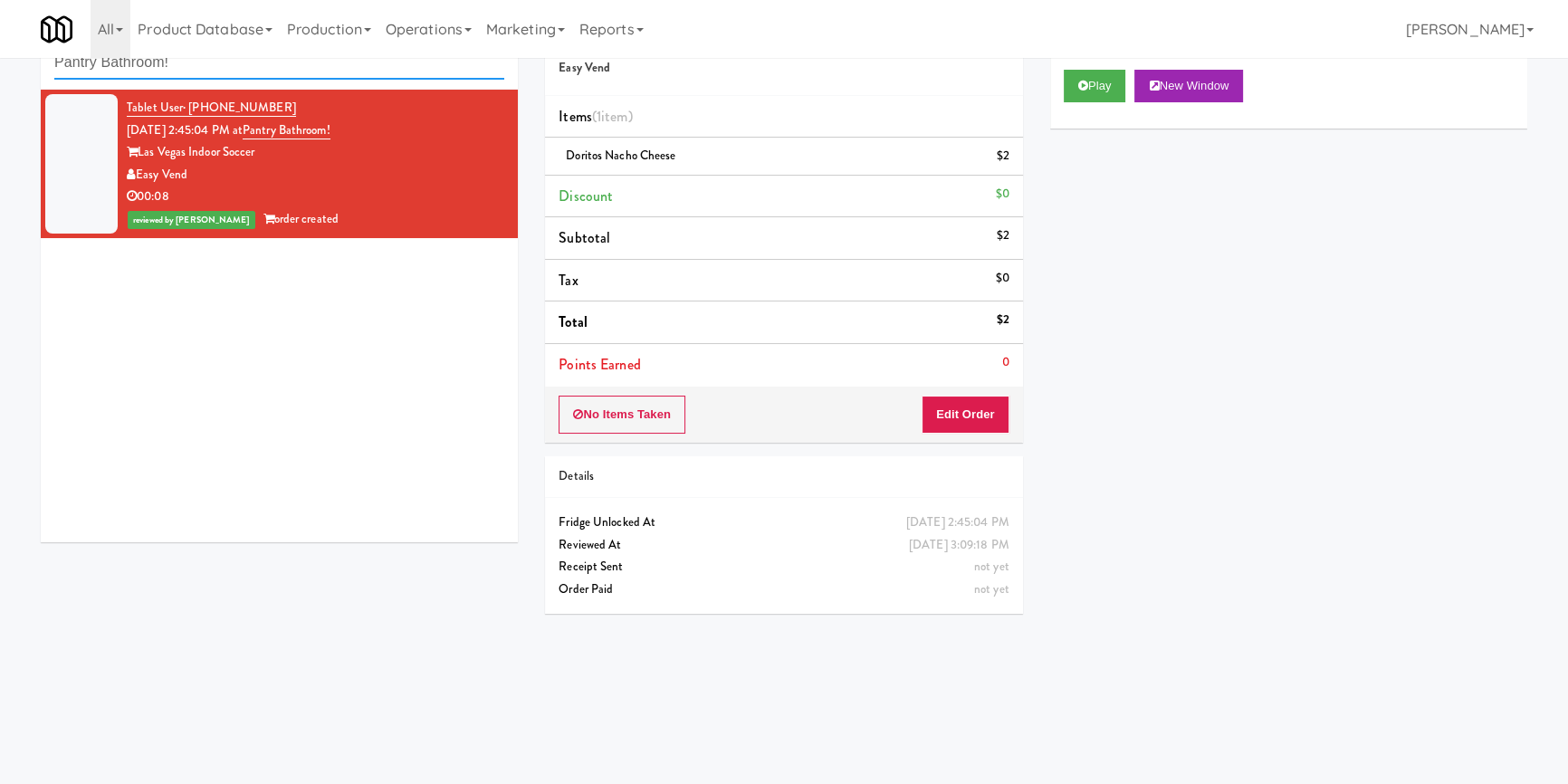
click at [296, 64] on input "Pantry Bathroom!" at bounding box center [279, 63] width 450 height 34
click at [296, 63] on input "Pantry Bathroom!" at bounding box center [279, 63] width 450 height 34
paste input "Axis Combo"
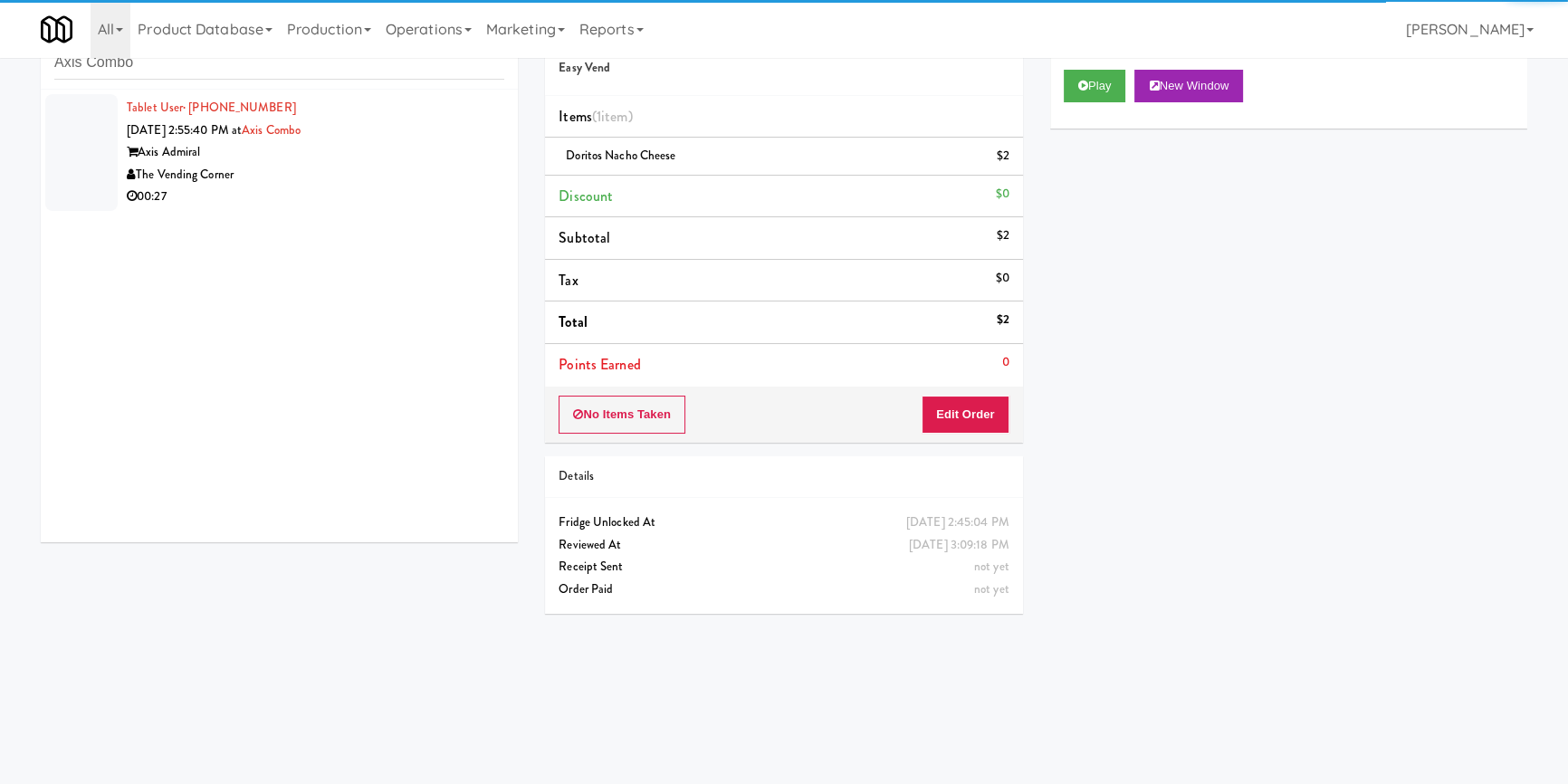
click at [417, 179] on div "The Vending Corner" at bounding box center [315, 175] width 378 height 22
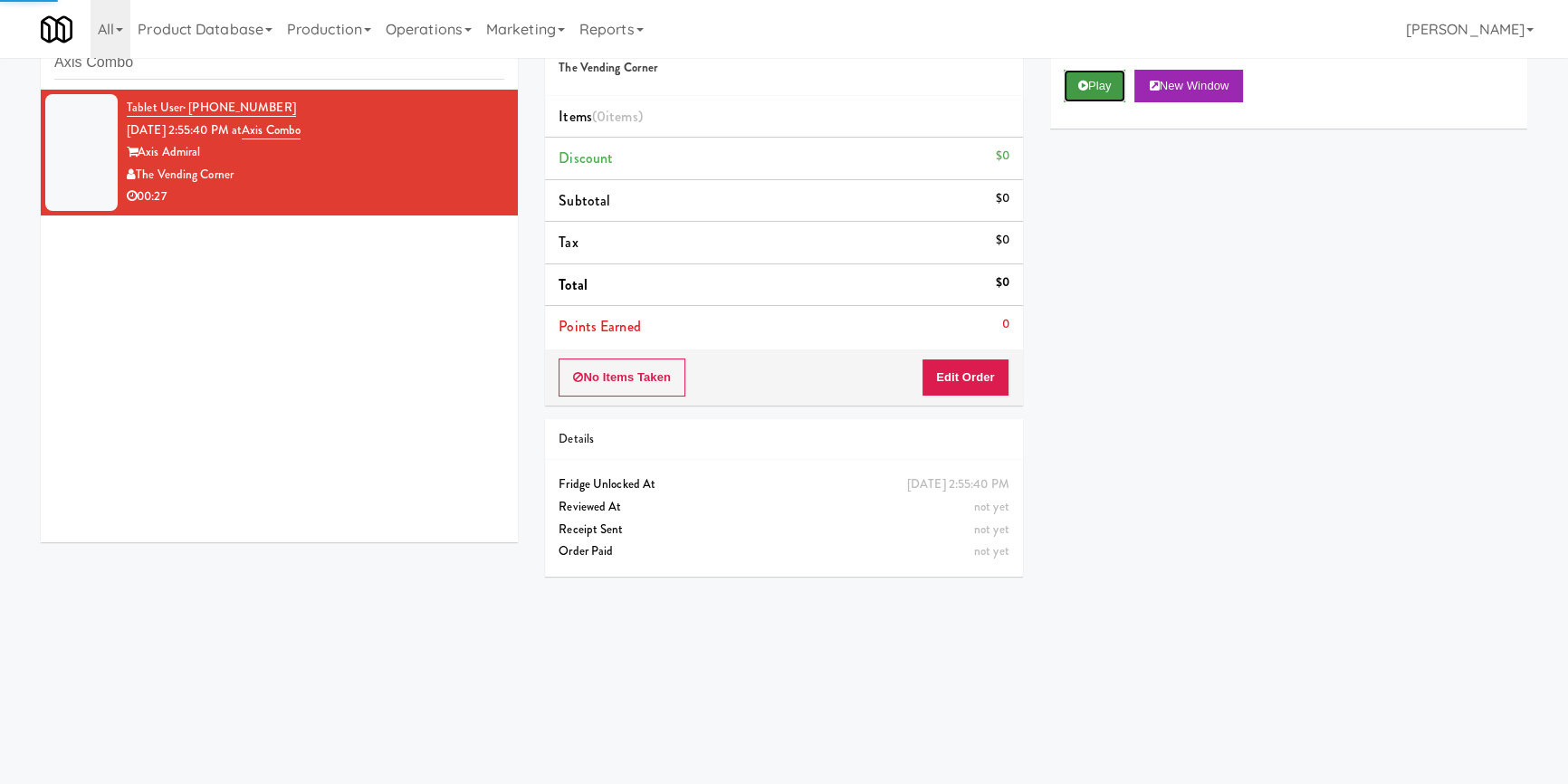
click at [1100, 92] on button "Play" at bounding box center [1095, 86] width 63 height 33
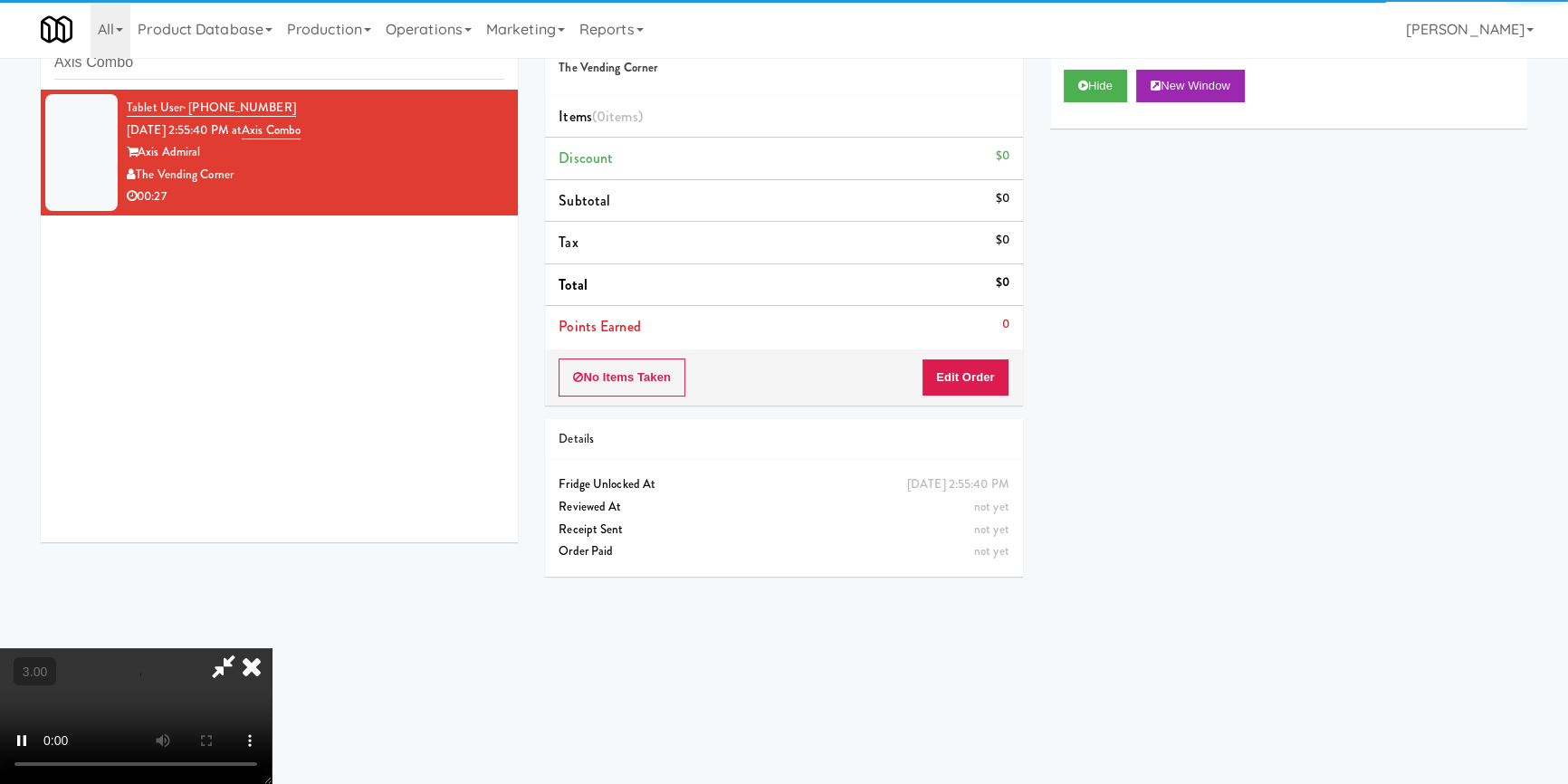
drag, startPoint x: 1131, startPoint y: 238, endPoint x: 1115, endPoint y: 278, distance: 43.1
click at [1132, 239] on div "Hide New Window Primary Flag Clear Flag if unable to determine what was taken o…" at bounding box center [1289, 395] width 477 height 679
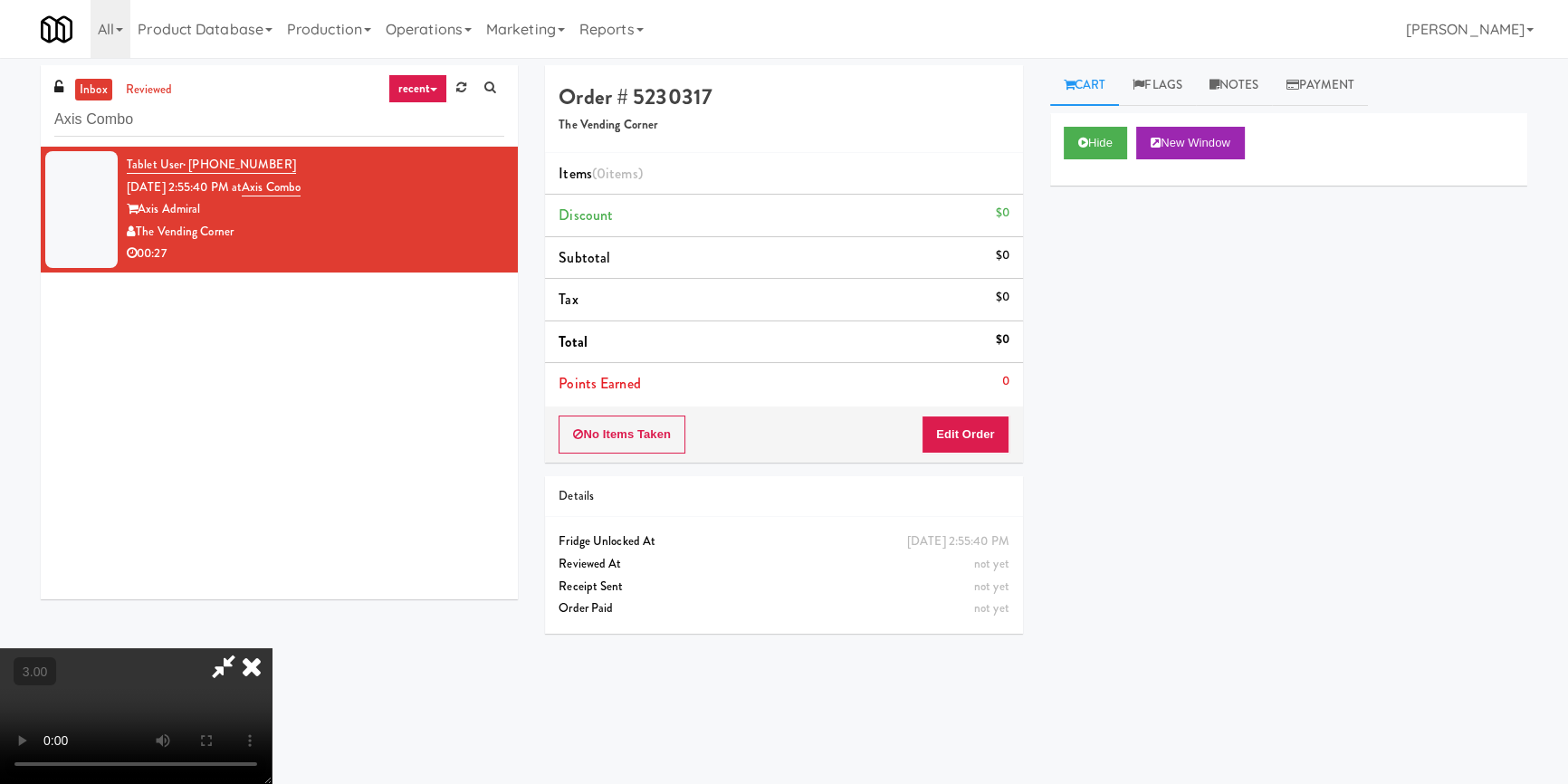
click at [1054, 441] on div "Hide New Window Primary Flag Clear Flag if unable to determine what was taken o…" at bounding box center [1289, 452] width 477 height 679
click at [271, 648] on video at bounding box center [135, 715] width 271 height 136
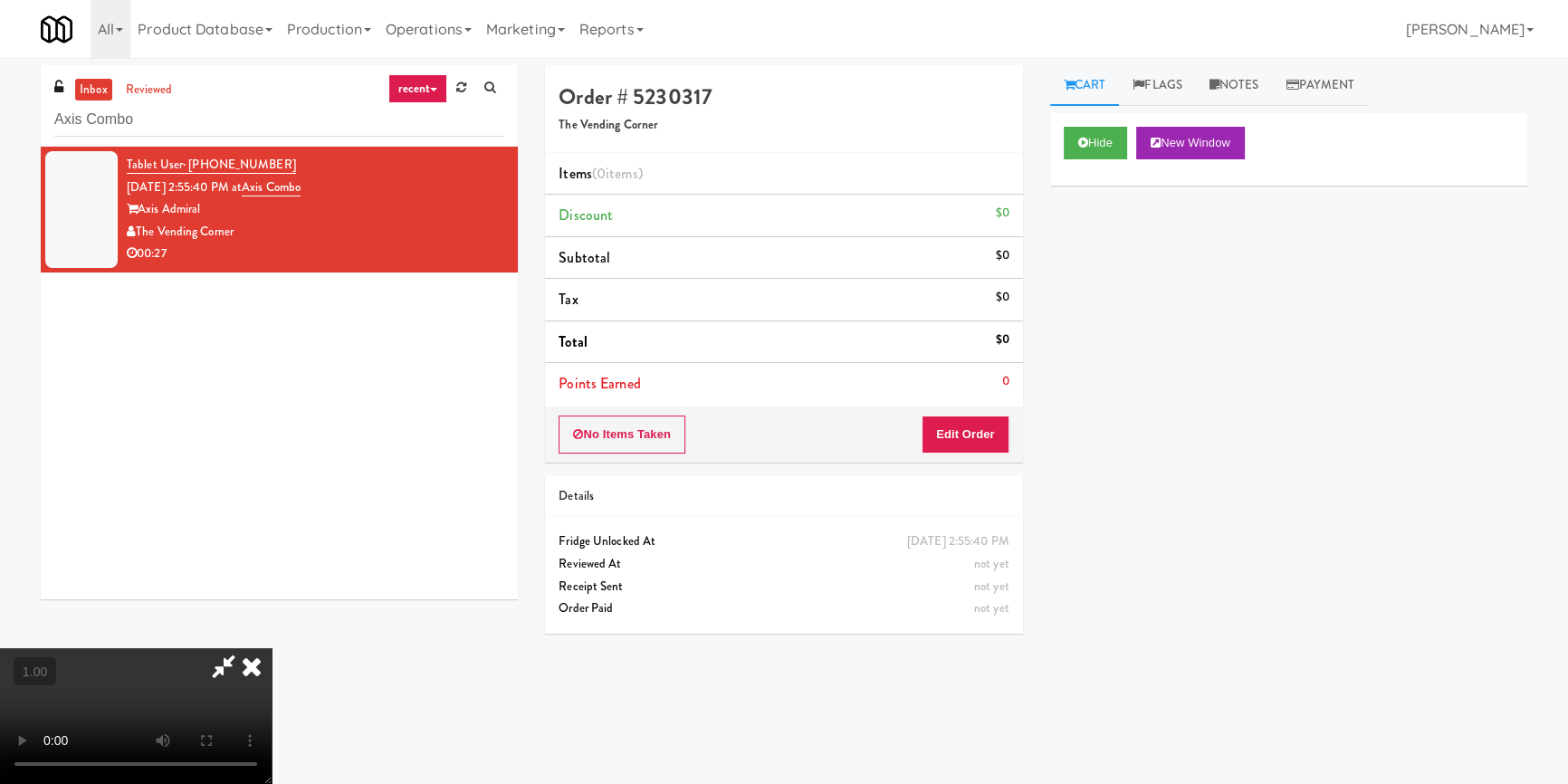
click at [271, 648] on video at bounding box center [135, 715] width 271 height 136
drag, startPoint x: 989, startPoint y: 440, endPoint x: 1024, endPoint y: 339, distance: 106.9
click at [989, 440] on button "Edit Order" at bounding box center [965, 434] width 88 height 38
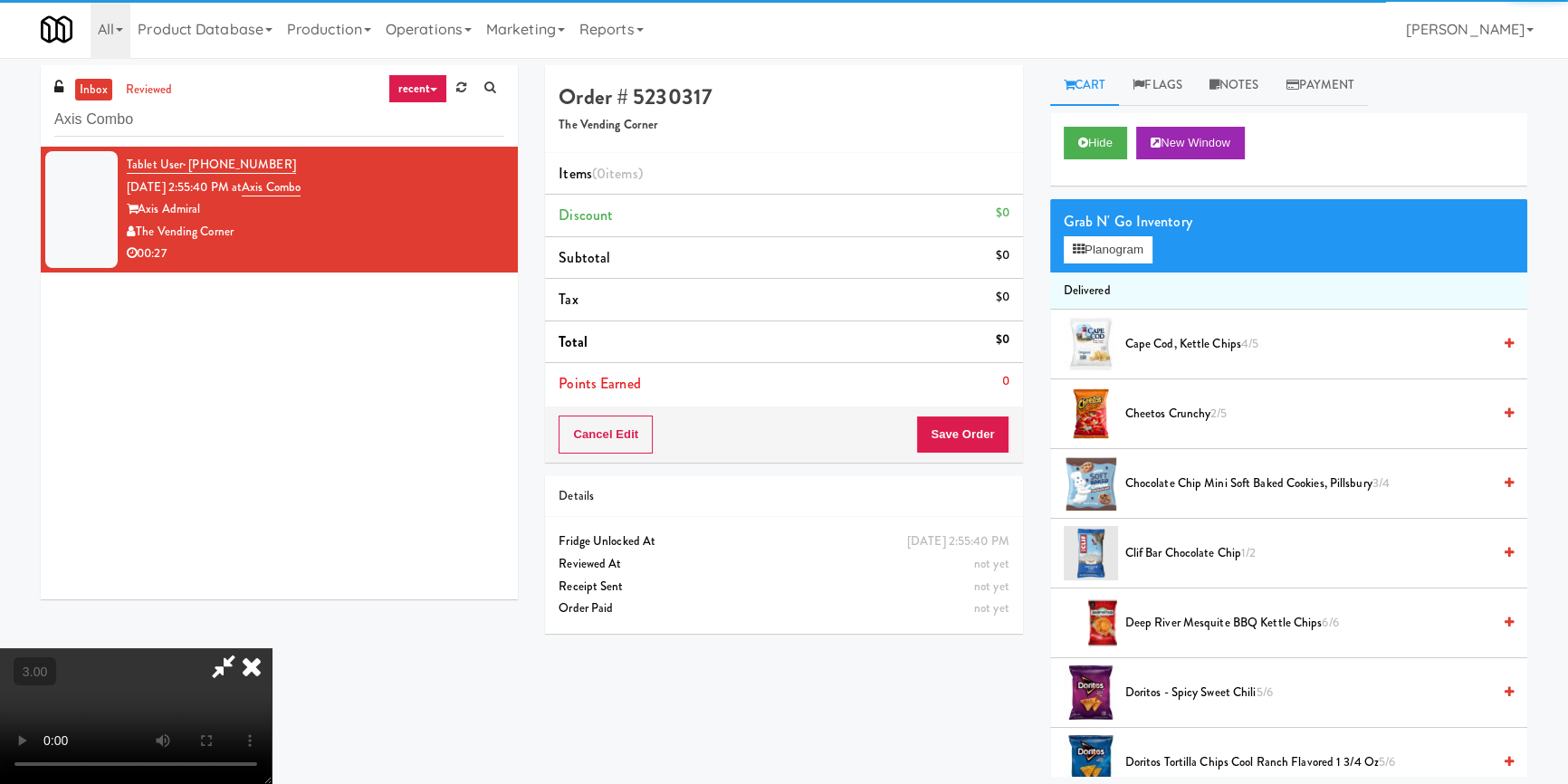
click at [1090, 230] on div "Grab N' Go Inventory" at bounding box center [1289, 222] width 450 height 27
click at [1090, 238] on button "Planogram" at bounding box center [1108, 250] width 89 height 27
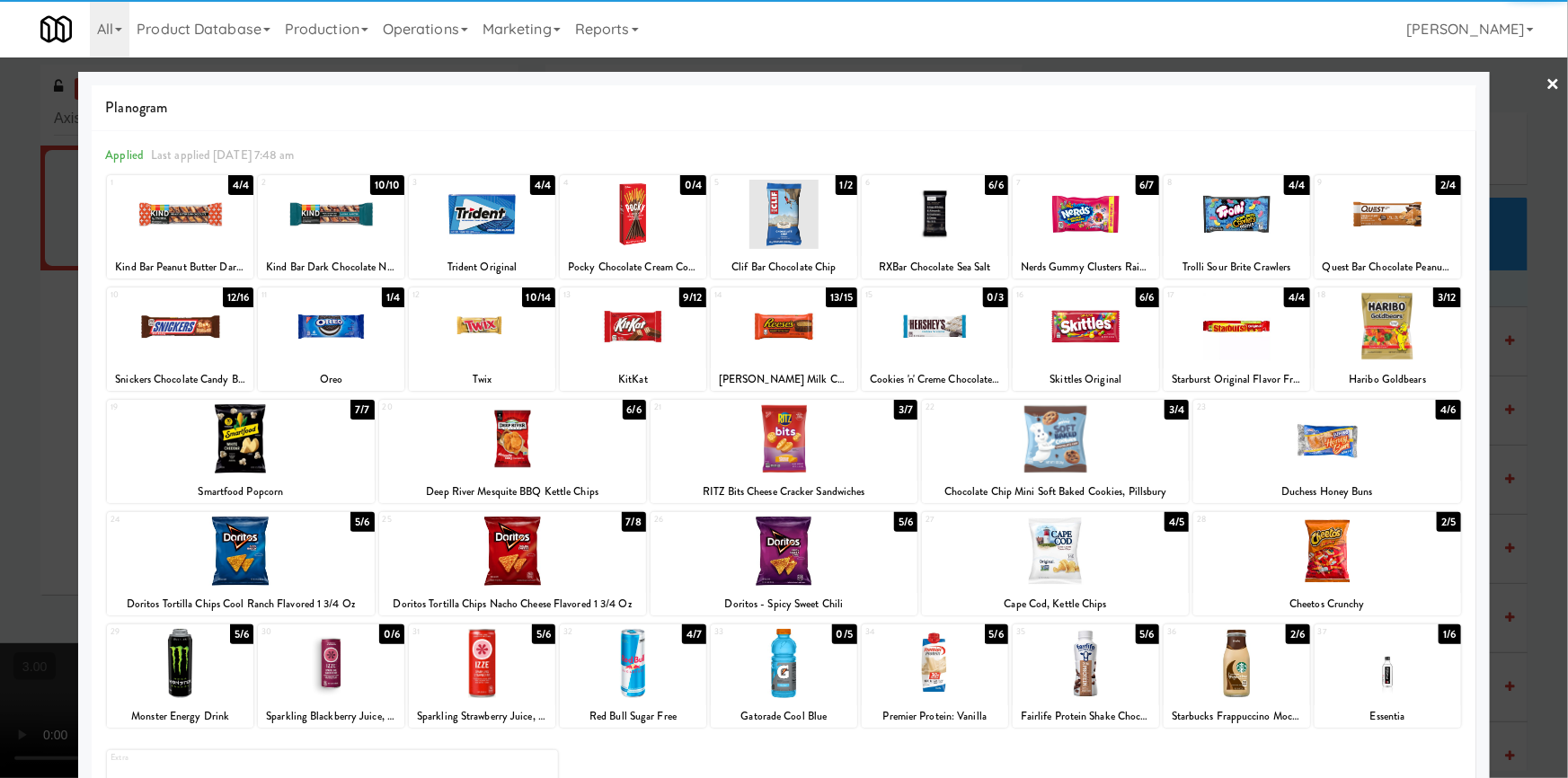
click at [1340, 551] on div at bounding box center [1326, 551] width 266 height 69
click at [957, 682] on div at bounding box center [934, 663] width 147 height 69
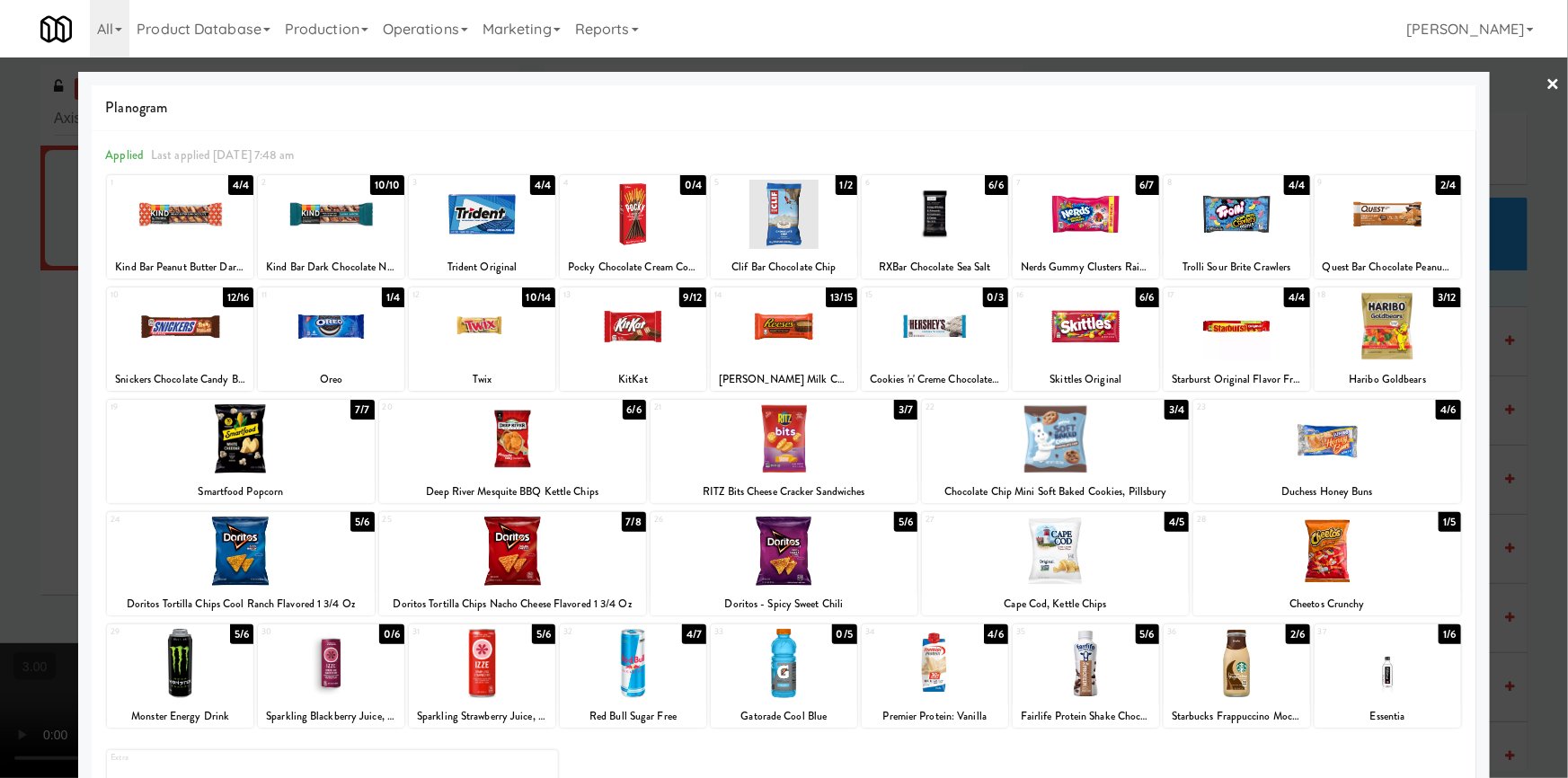
click at [1051, 251] on div "7 6/7 Nerds Gummy Clusters Rainbow Share Size" at bounding box center [1085, 227] width 147 height 103
click at [0, 400] on div at bounding box center [784, 389] width 1568 height 778
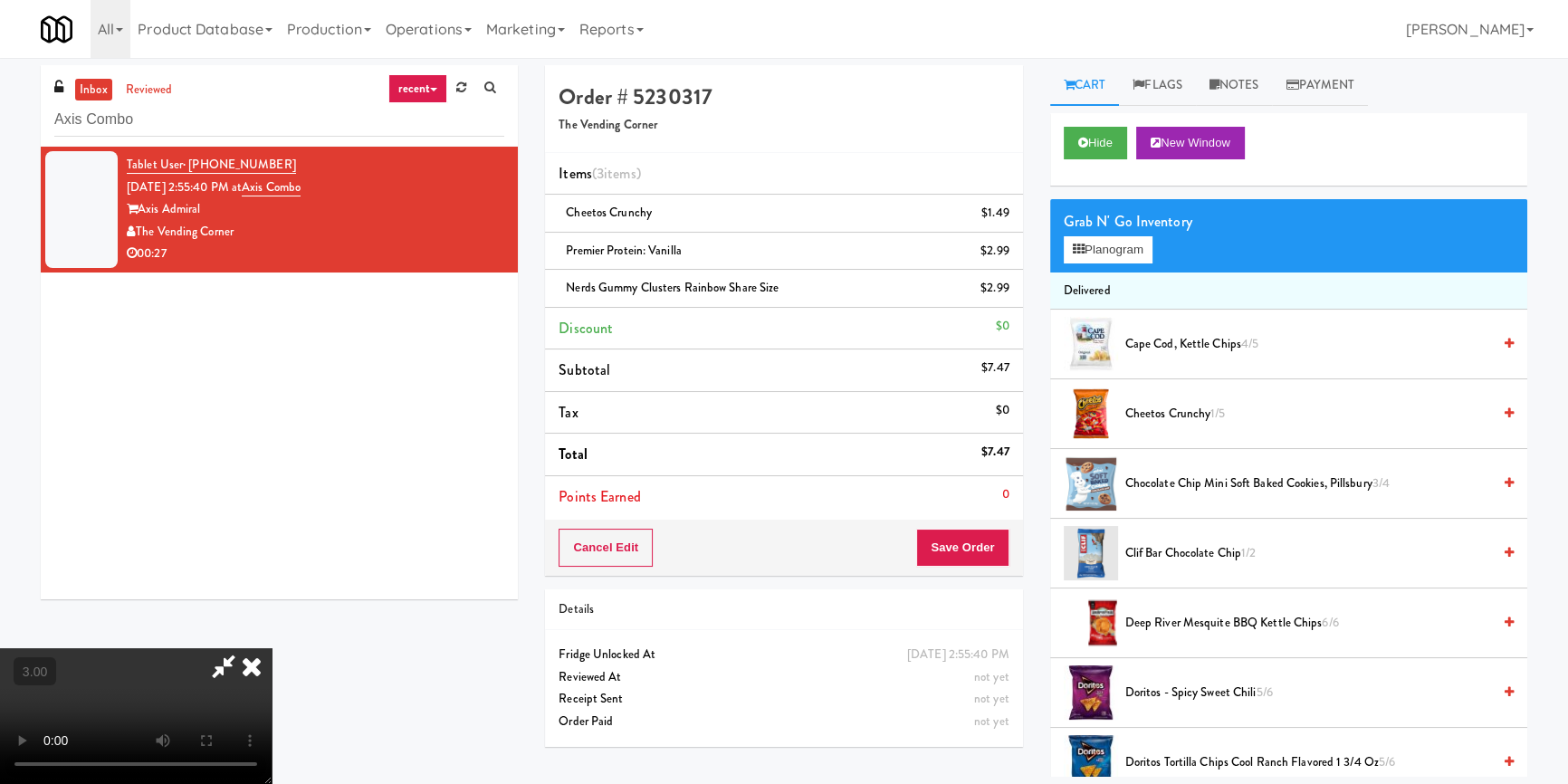
click at [271, 648] on video at bounding box center [135, 715] width 271 height 136
click at [271, 648] on icon at bounding box center [251, 665] width 40 height 36
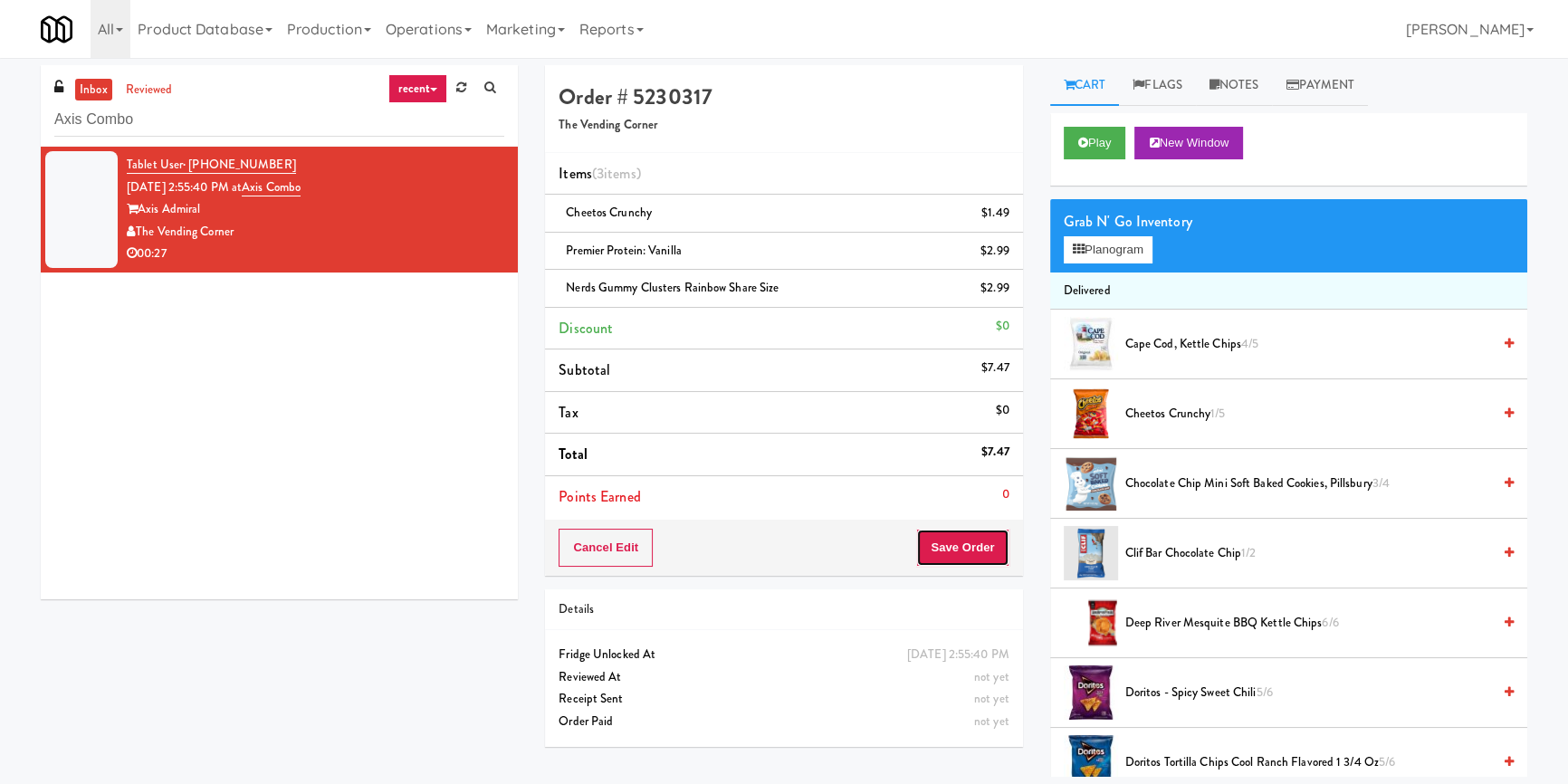
click at [973, 540] on button "Save Order" at bounding box center [963, 546] width 93 height 38
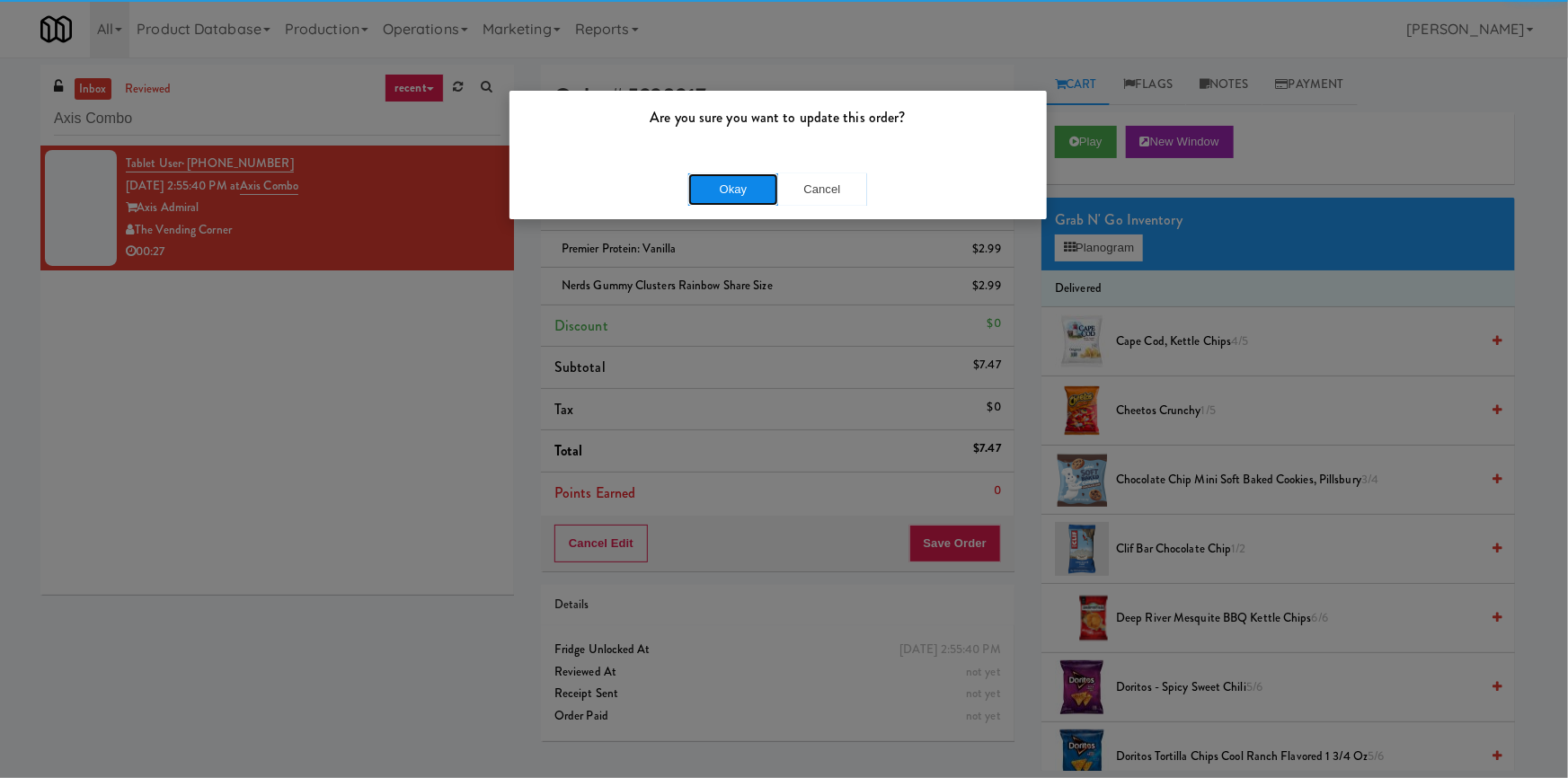
click at [737, 183] on button "Okay" at bounding box center [733, 190] width 90 height 33
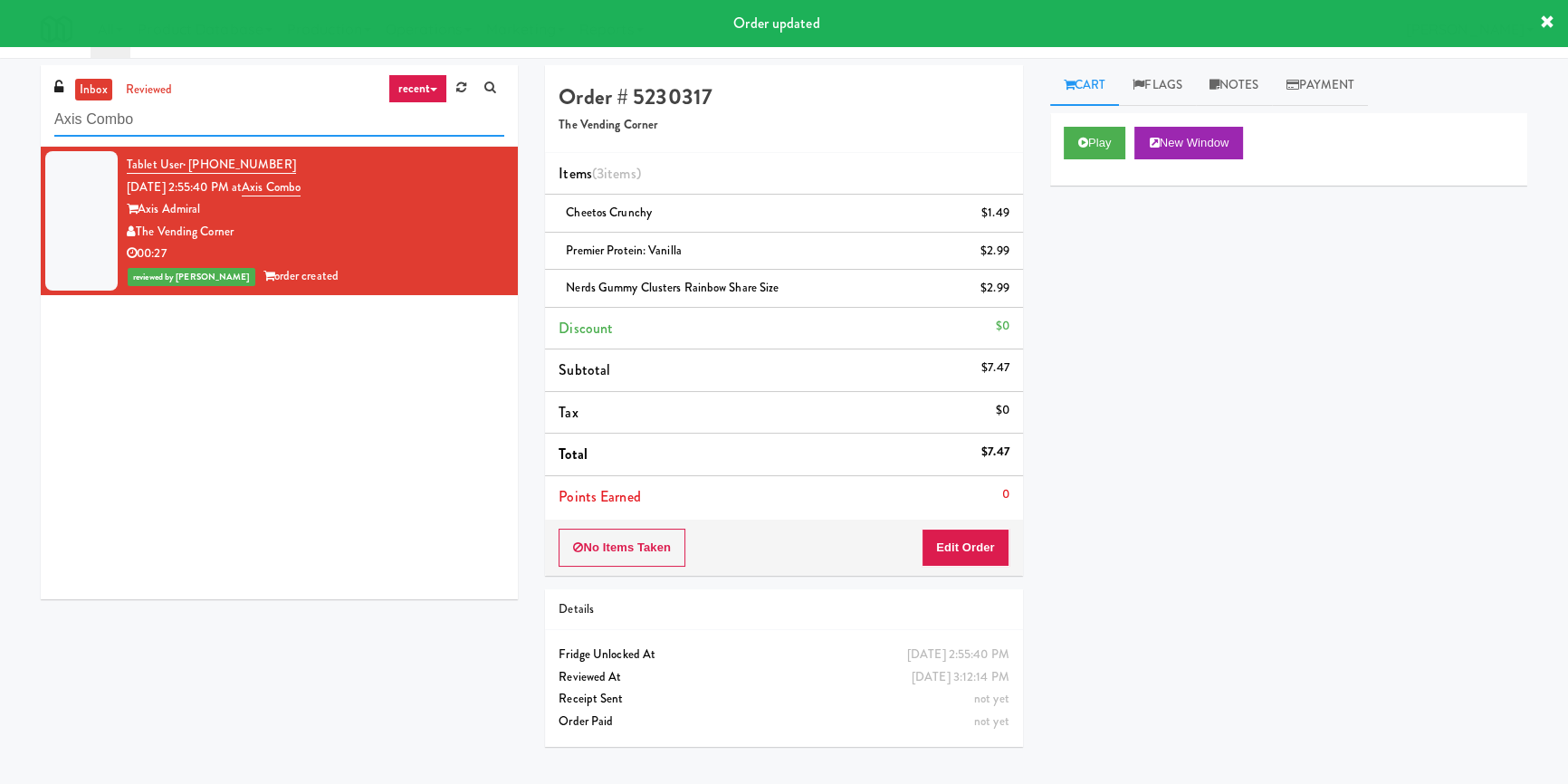
click at [265, 121] on input "Axis Combo" at bounding box center [279, 120] width 450 height 34
paste input "Railside-Pantry-Right"
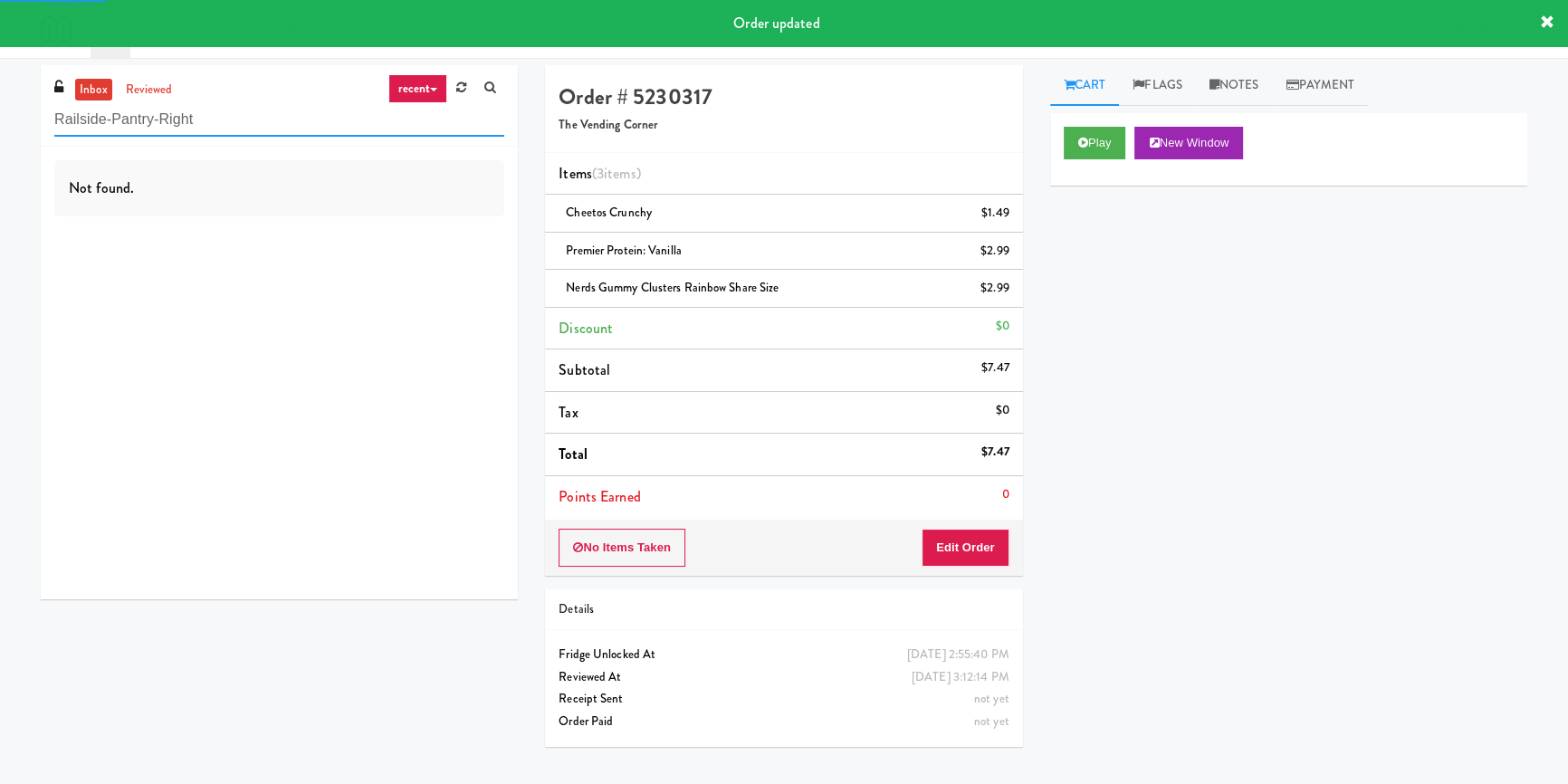
type input "Railside-Pantry-Right"
click at [426, 231] on div "Not found." at bounding box center [279, 373] width 477 height 453
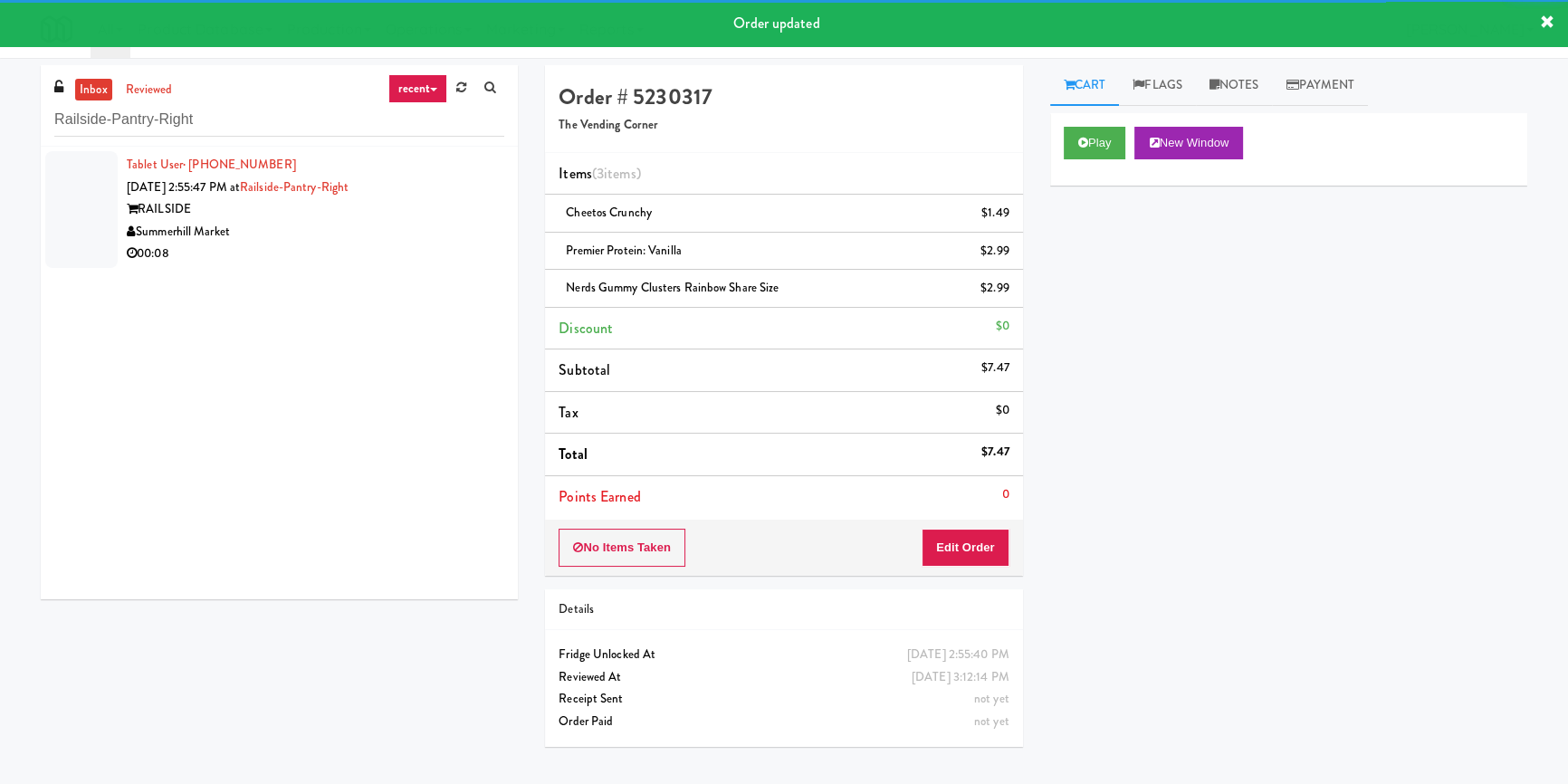
click at [430, 232] on div "Summerhill Market" at bounding box center [315, 232] width 378 height 22
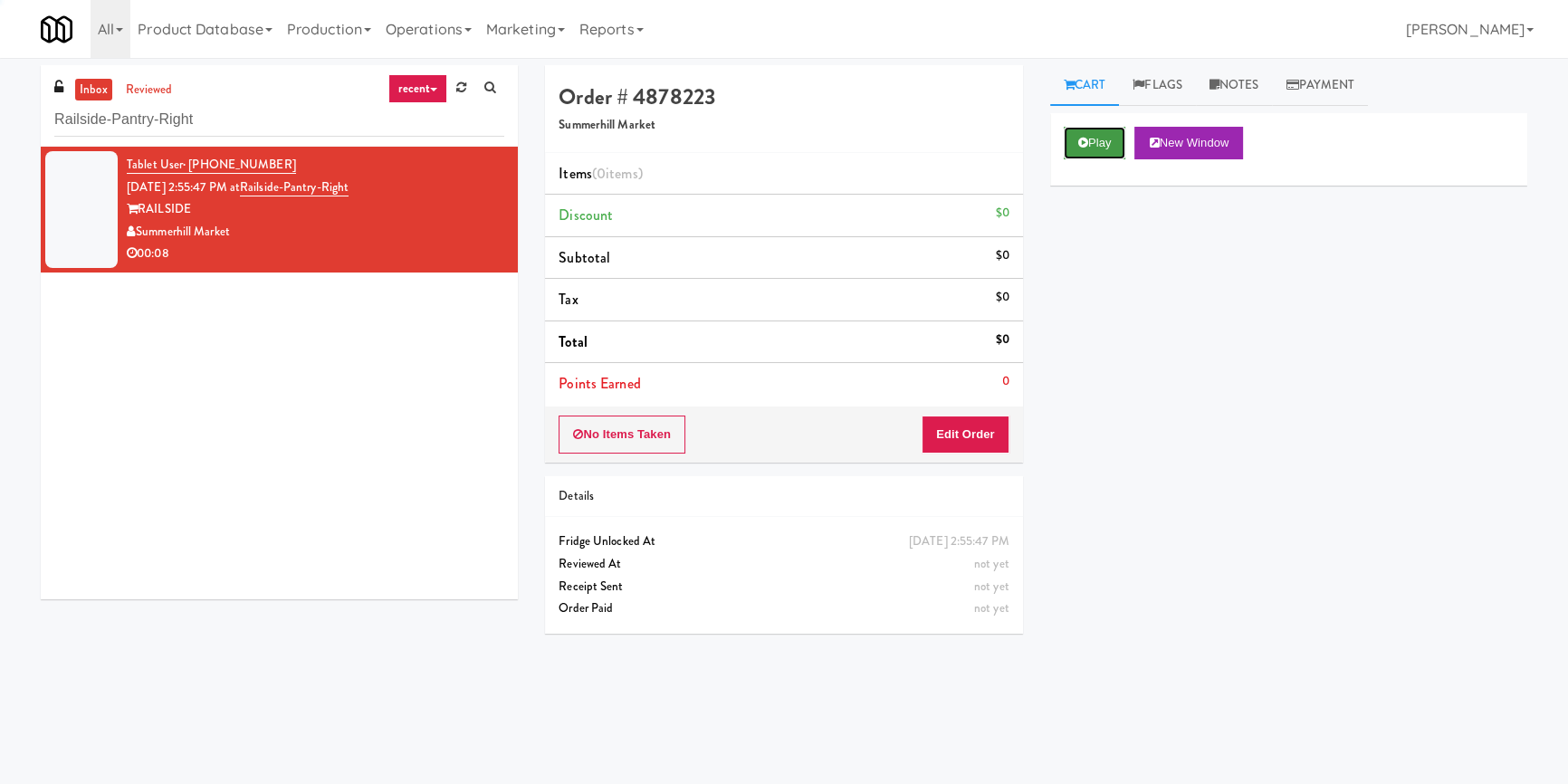
click at [1091, 142] on button "Play" at bounding box center [1095, 143] width 63 height 33
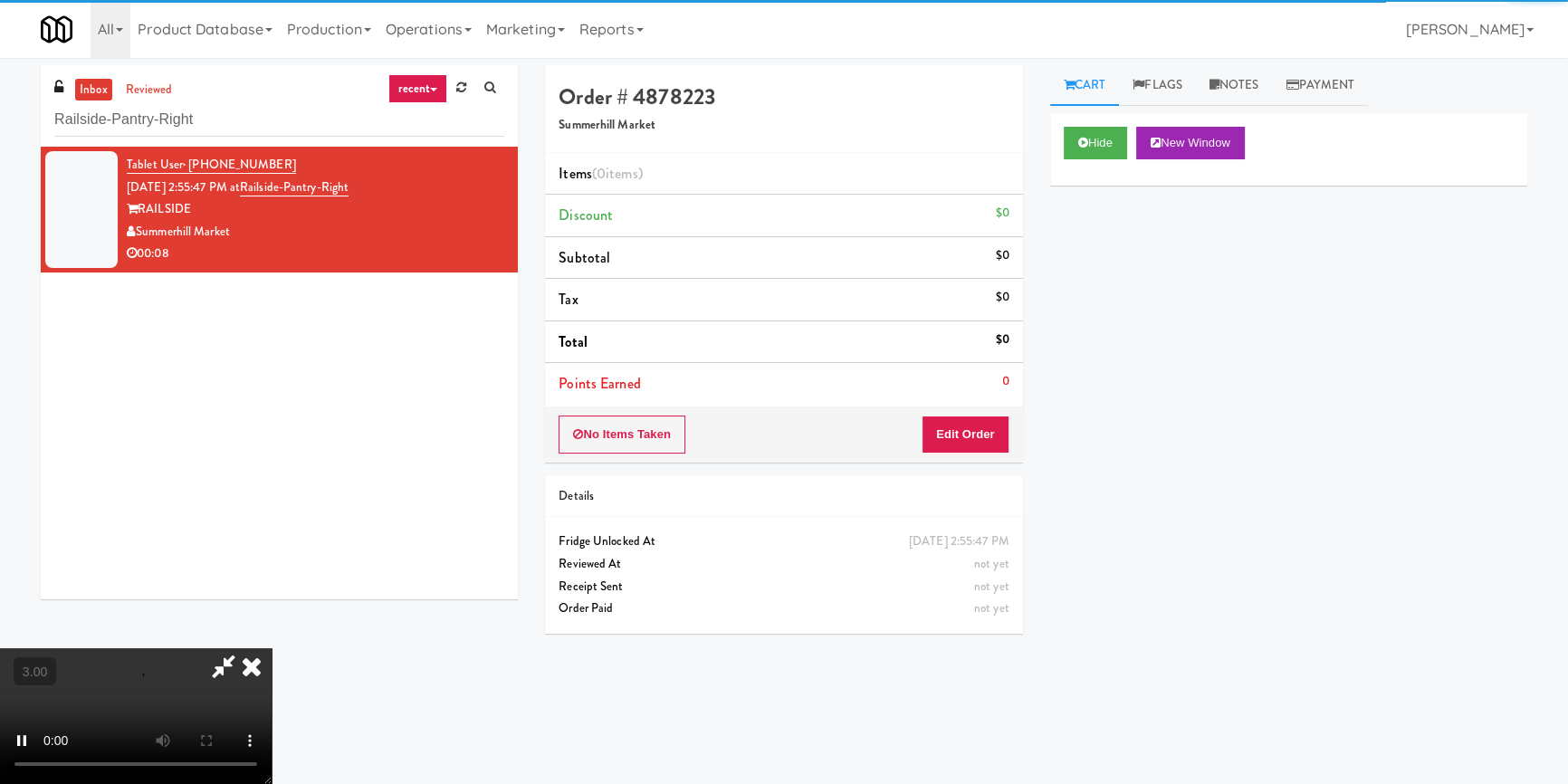
click at [1096, 254] on div "Hide New Window Primary Flag Clear Flag if unable to determine what was taken o…" at bounding box center [1289, 452] width 477 height 679
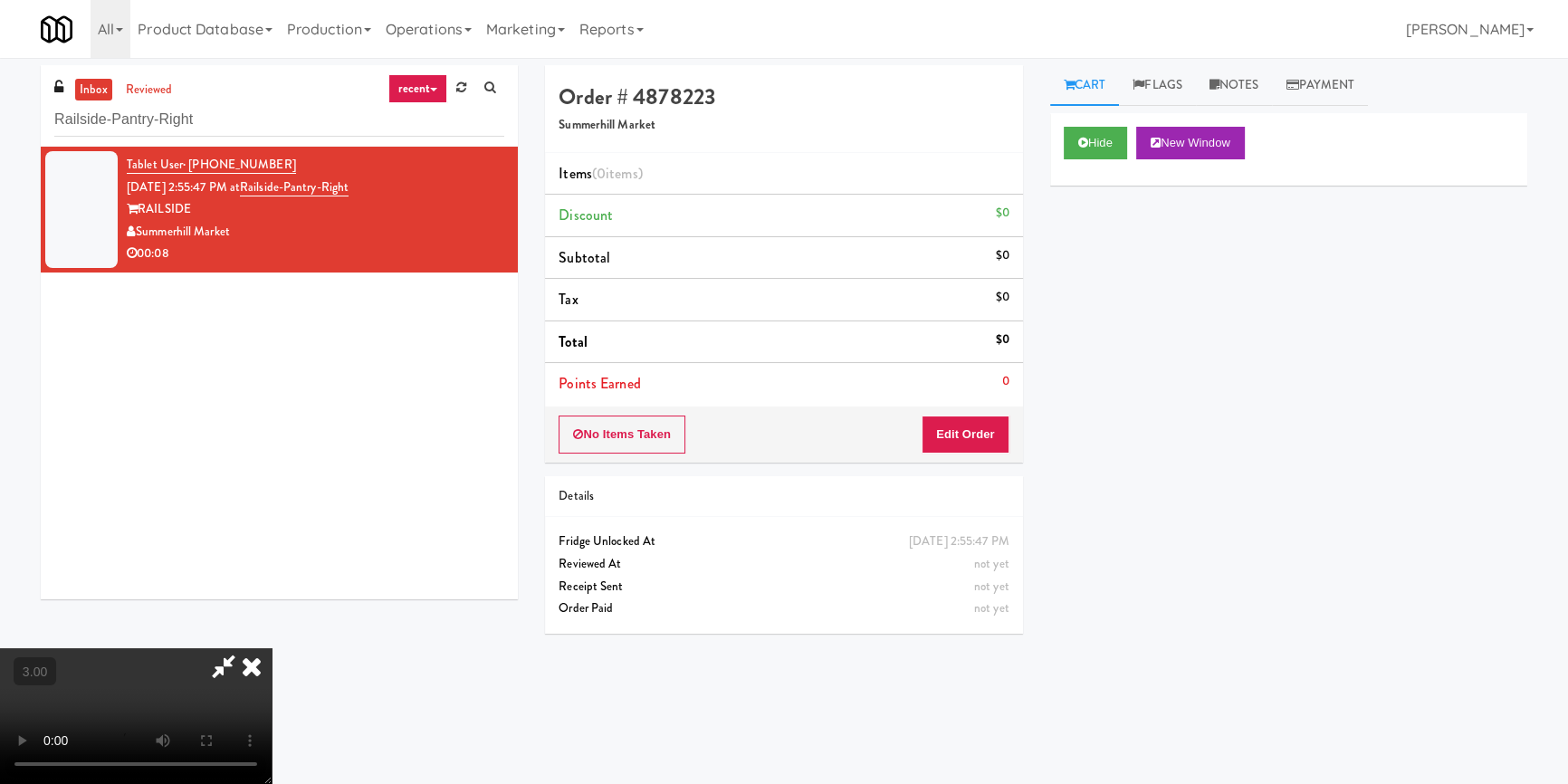
click at [1059, 434] on div "Hide New Window Primary Flag Clear Flag if unable to determine what was taken o…" at bounding box center [1289, 452] width 477 height 679
click at [271, 671] on video at bounding box center [135, 715] width 271 height 136
click at [271, 648] on video at bounding box center [135, 715] width 271 height 136
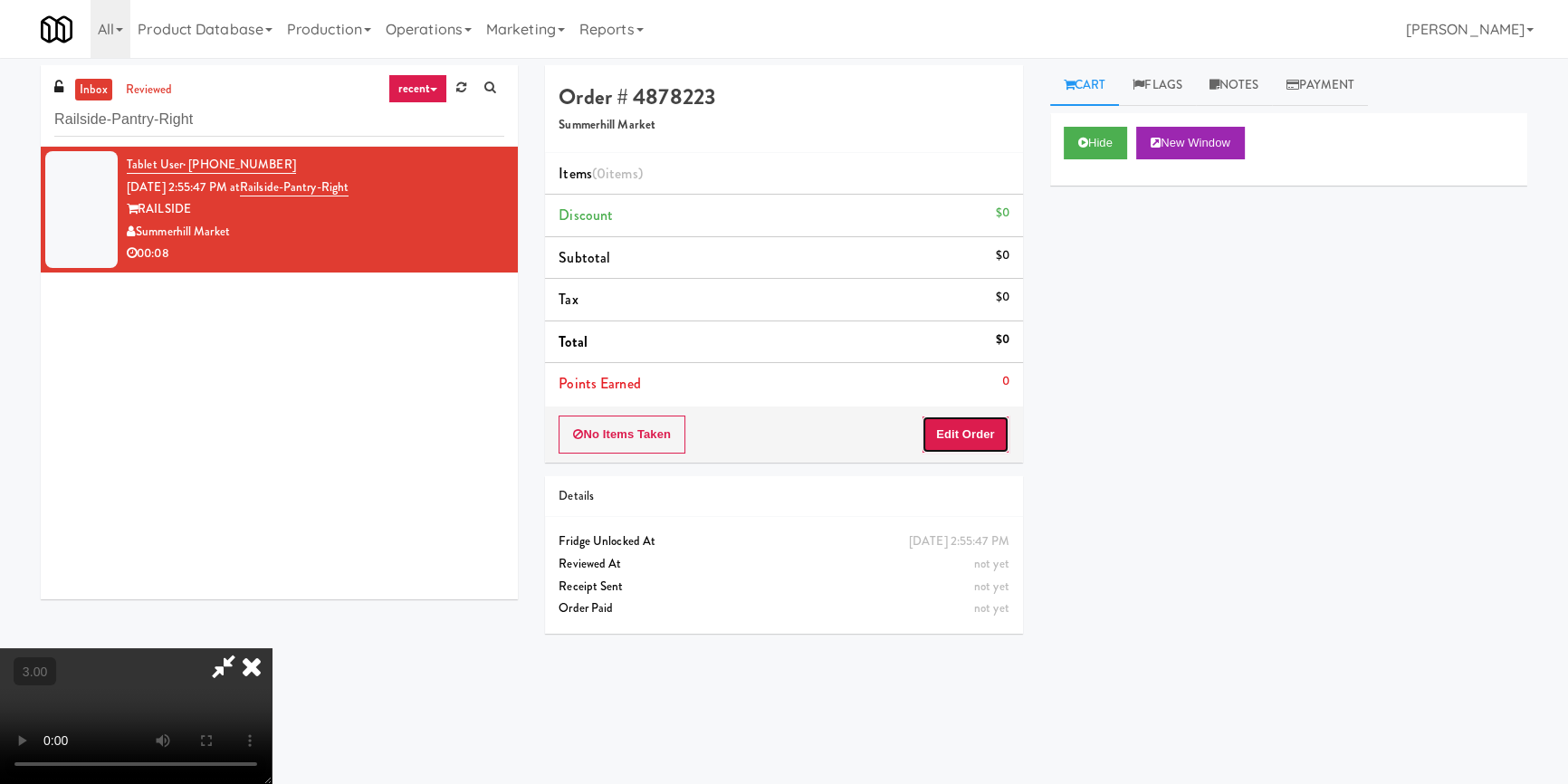
click at [951, 434] on button "Edit Order" at bounding box center [965, 434] width 88 height 38
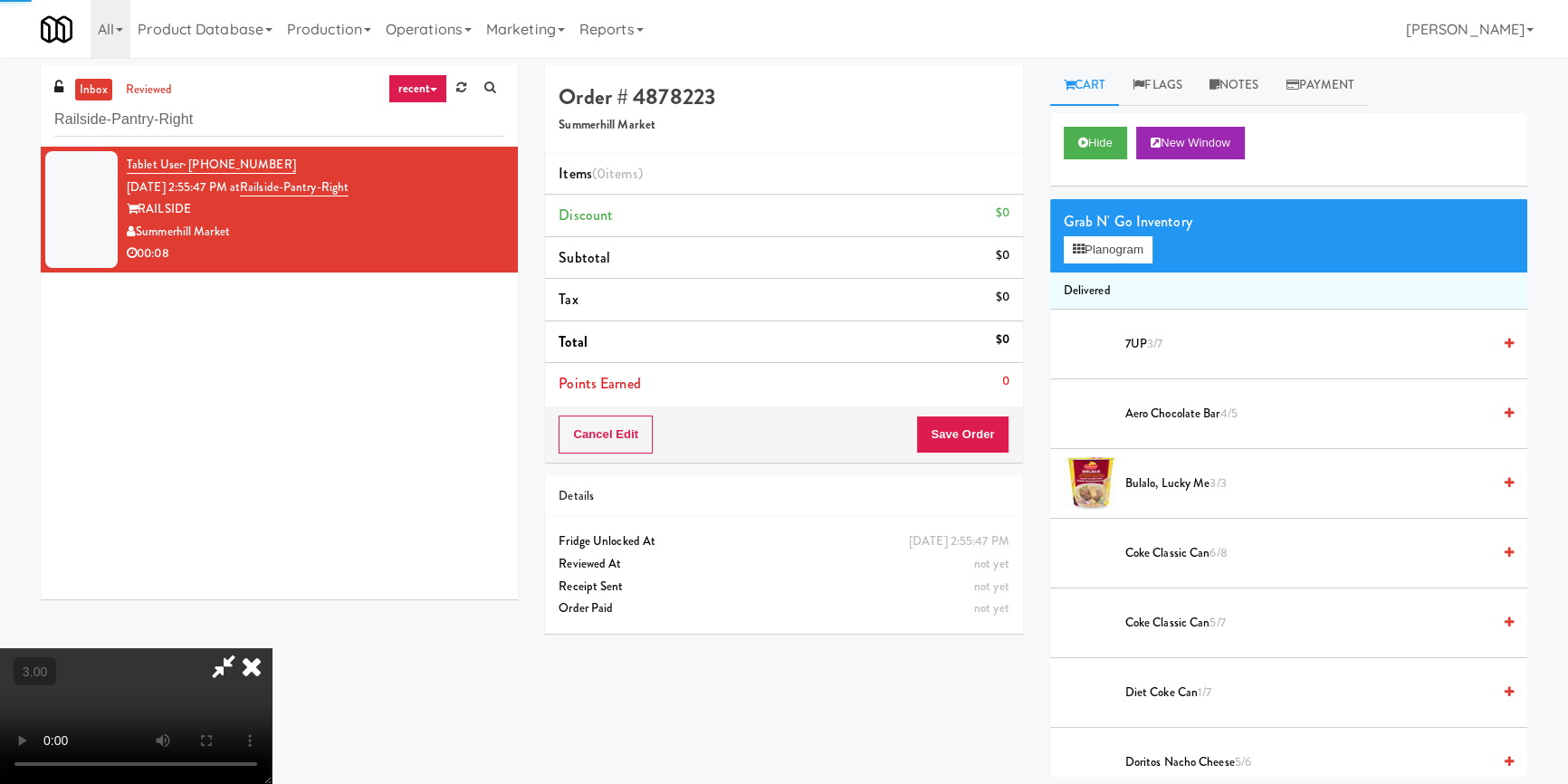
click at [1117, 233] on div "Grab N' Go Inventory" at bounding box center [1289, 222] width 450 height 27
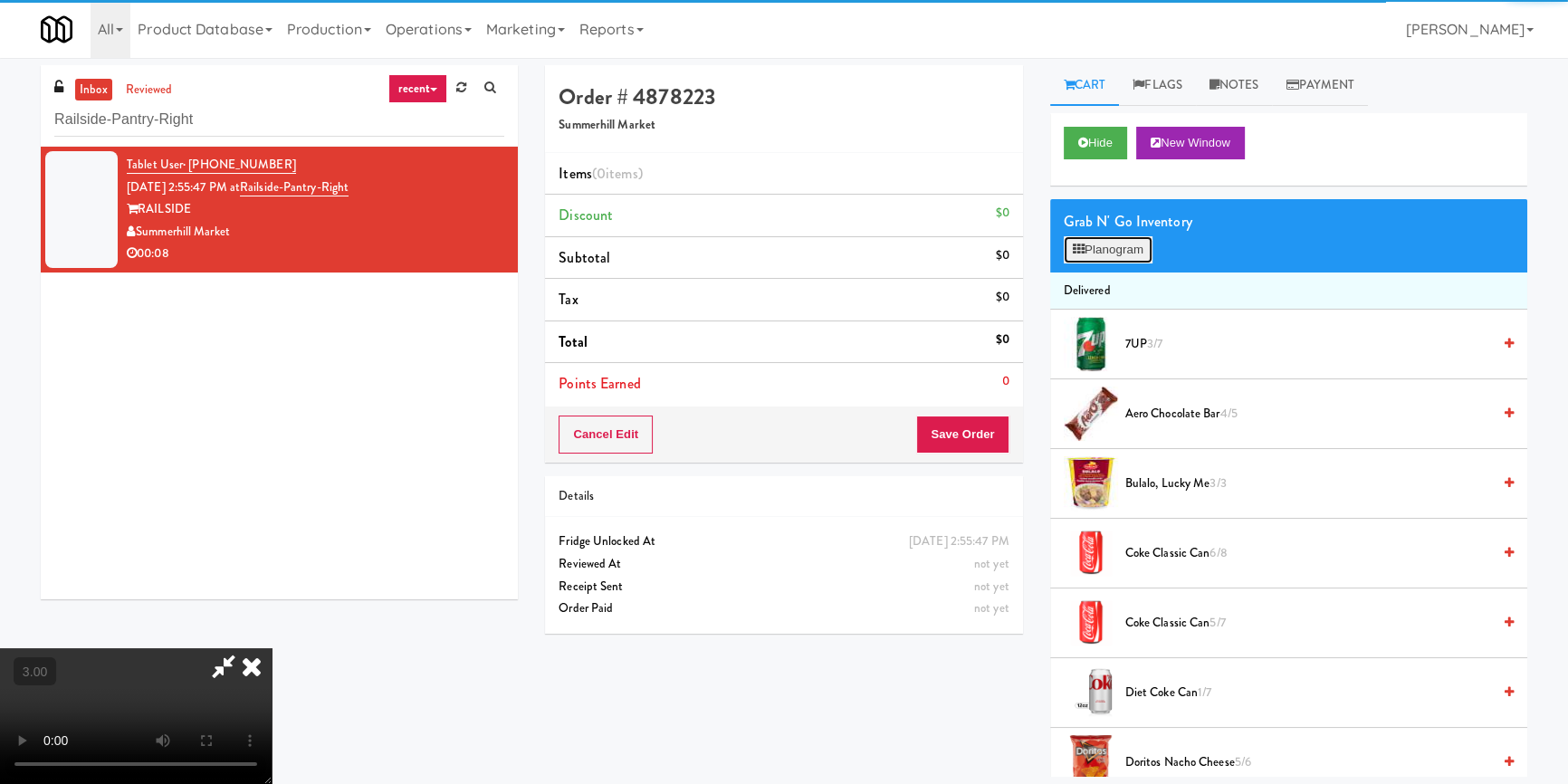
click at [1116, 241] on button "Planogram" at bounding box center [1108, 250] width 89 height 27
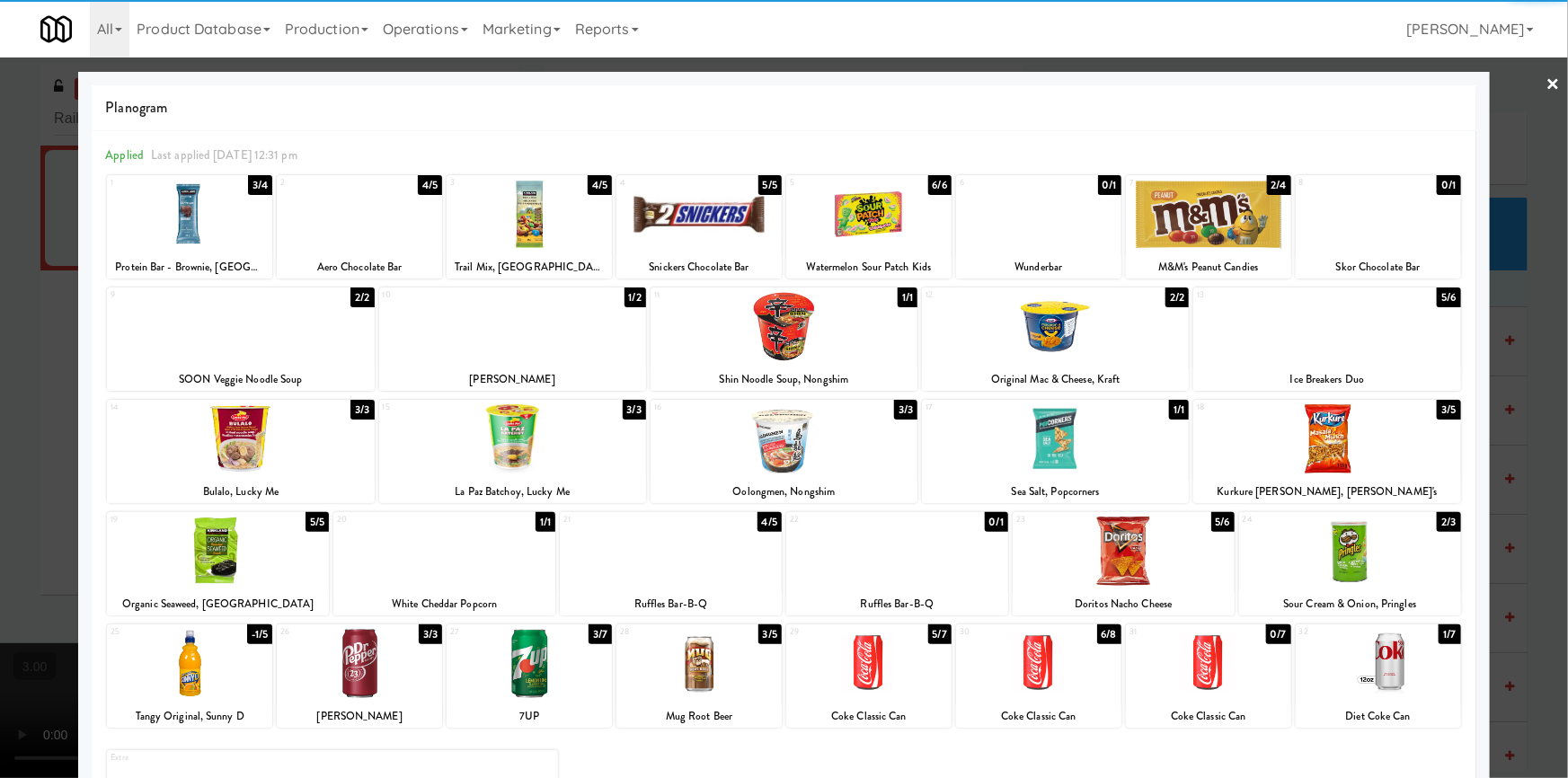
click at [1112, 539] on div at bounding box center [1123, 551] width 222 height 69
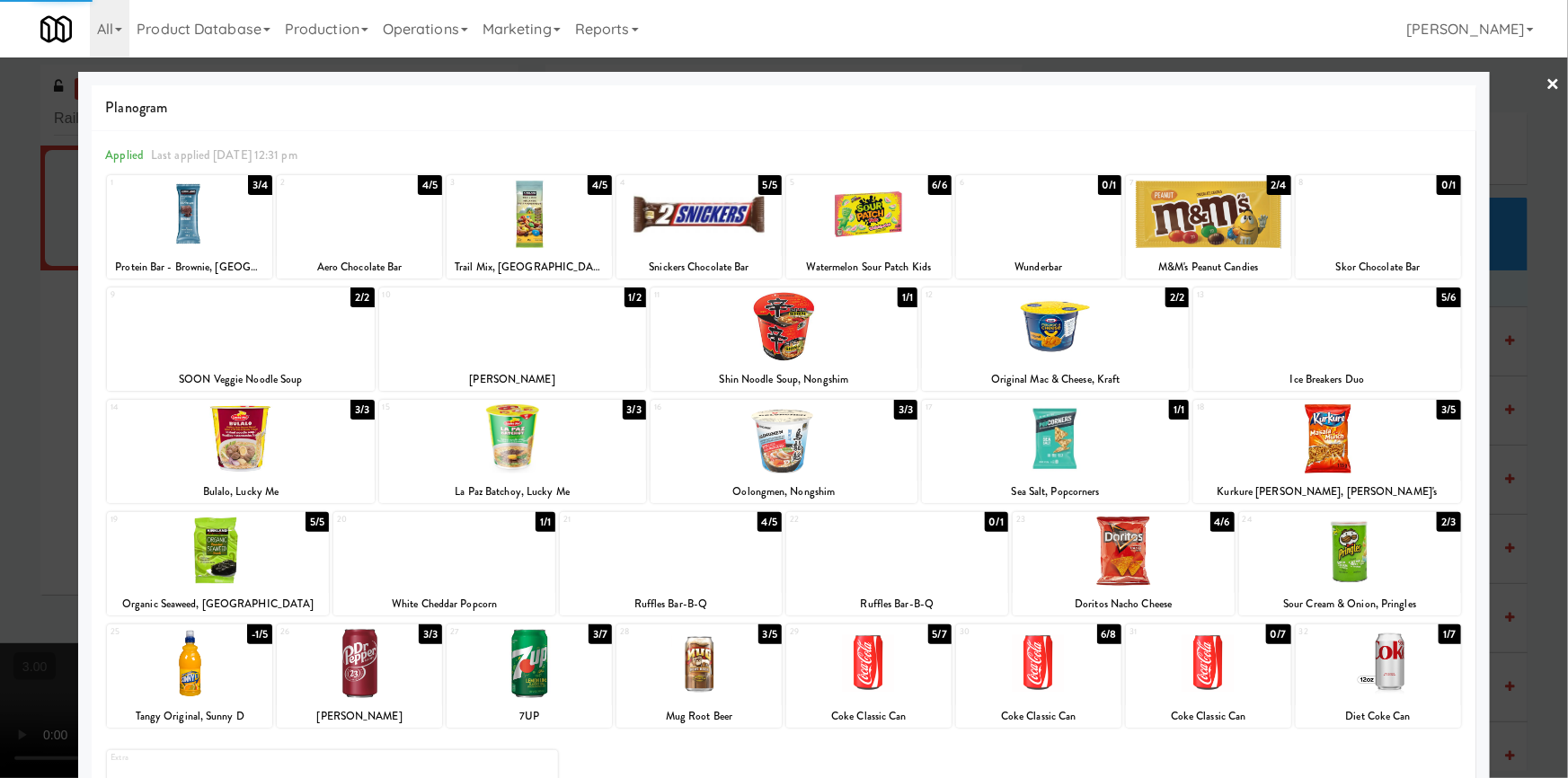
drag, startPoint x: 0, startPoint y: 504, endPoint x: 49, endPoint y: 505, distance: 49.0
click at [0, 503] on div at bounding box center [784, 389] width 1568 height 778
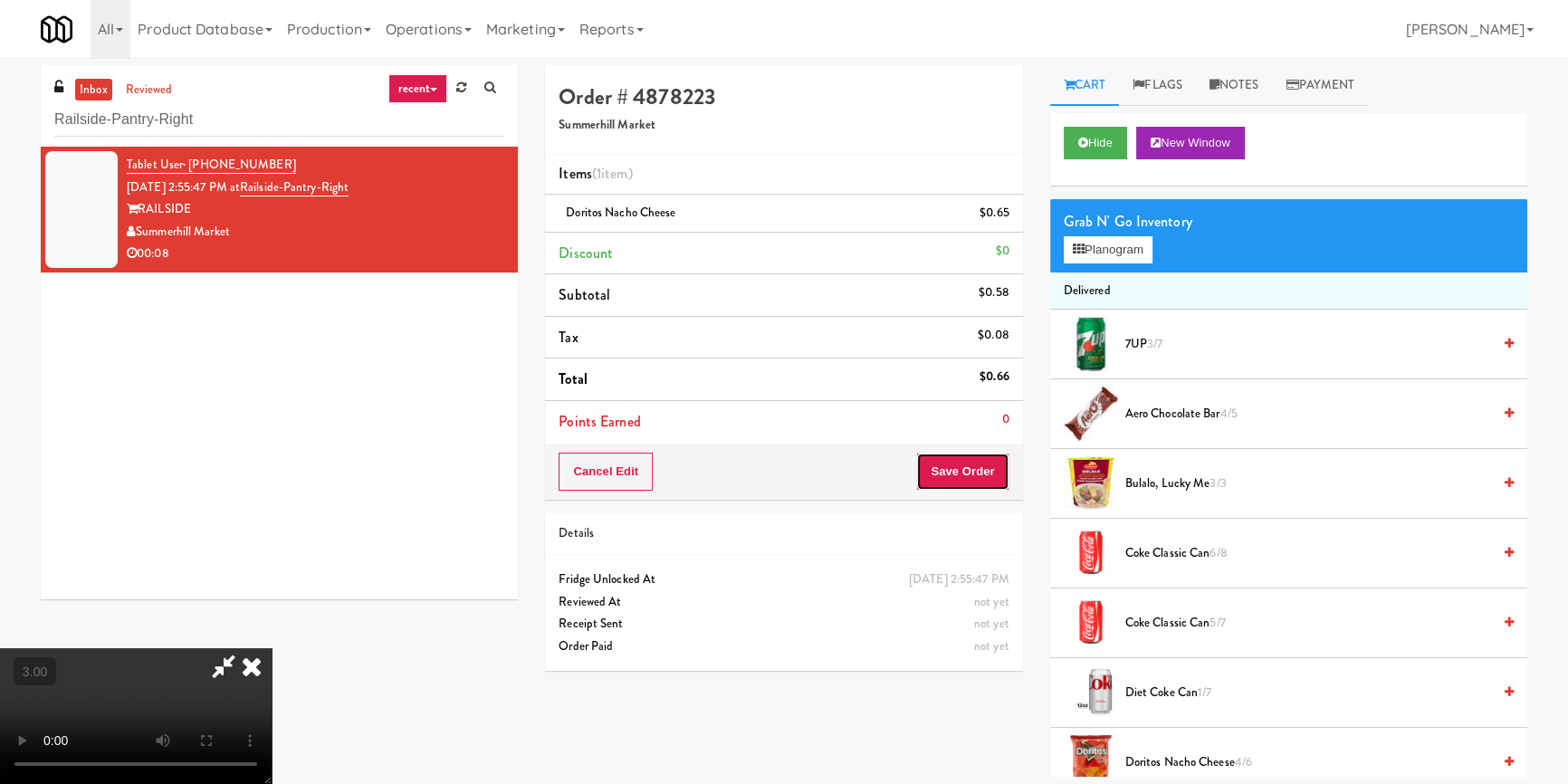
click at [976, 475] on button "Save Order" at bounding box center [963, 471] width 93 height 38
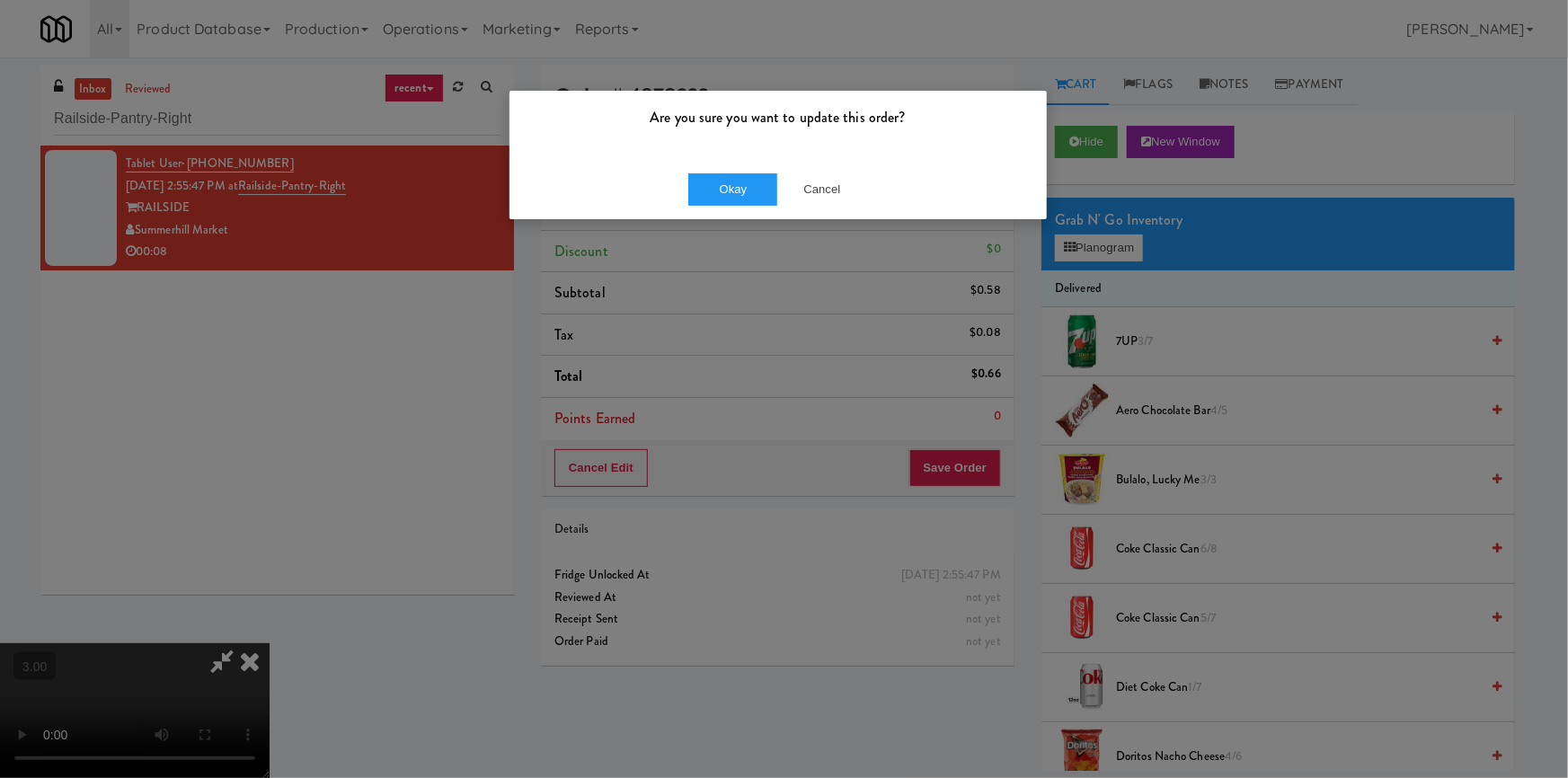
click at [736, 167] on div "Okay Cancel" at bounding box center [777, 189] width 537 height 60
drag, startPoint x: 737, startPoint y: 192, endPoint x: 748, endPoint y: 250, distance: 59.0
click at [737, 193] on button "Okay" at bounding box center [733, 190] width 90 height 33
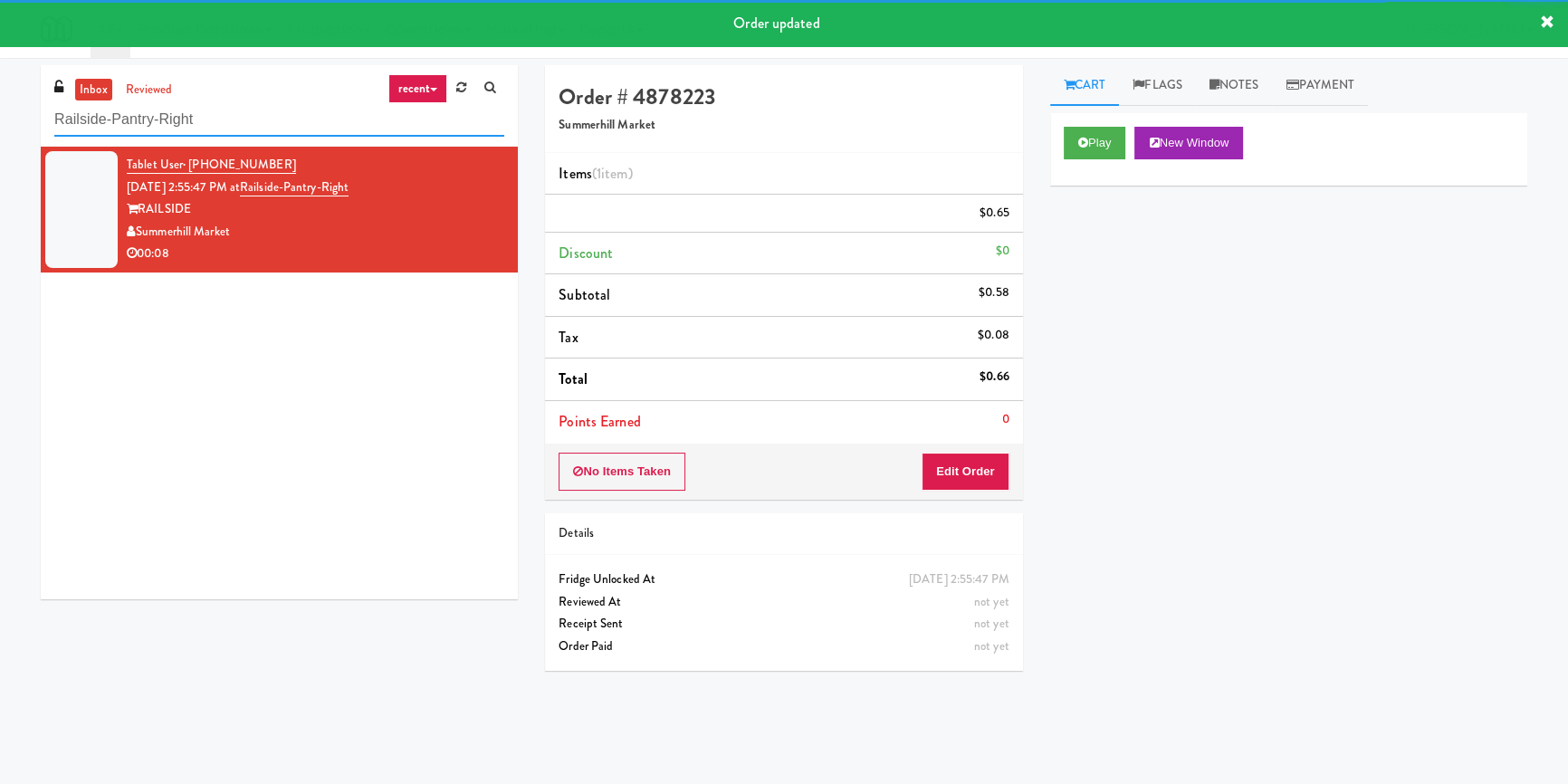
click at [281, 123] on input "Railside-Pantry-Right" at bounding box center [279, 120] width 450 height 34
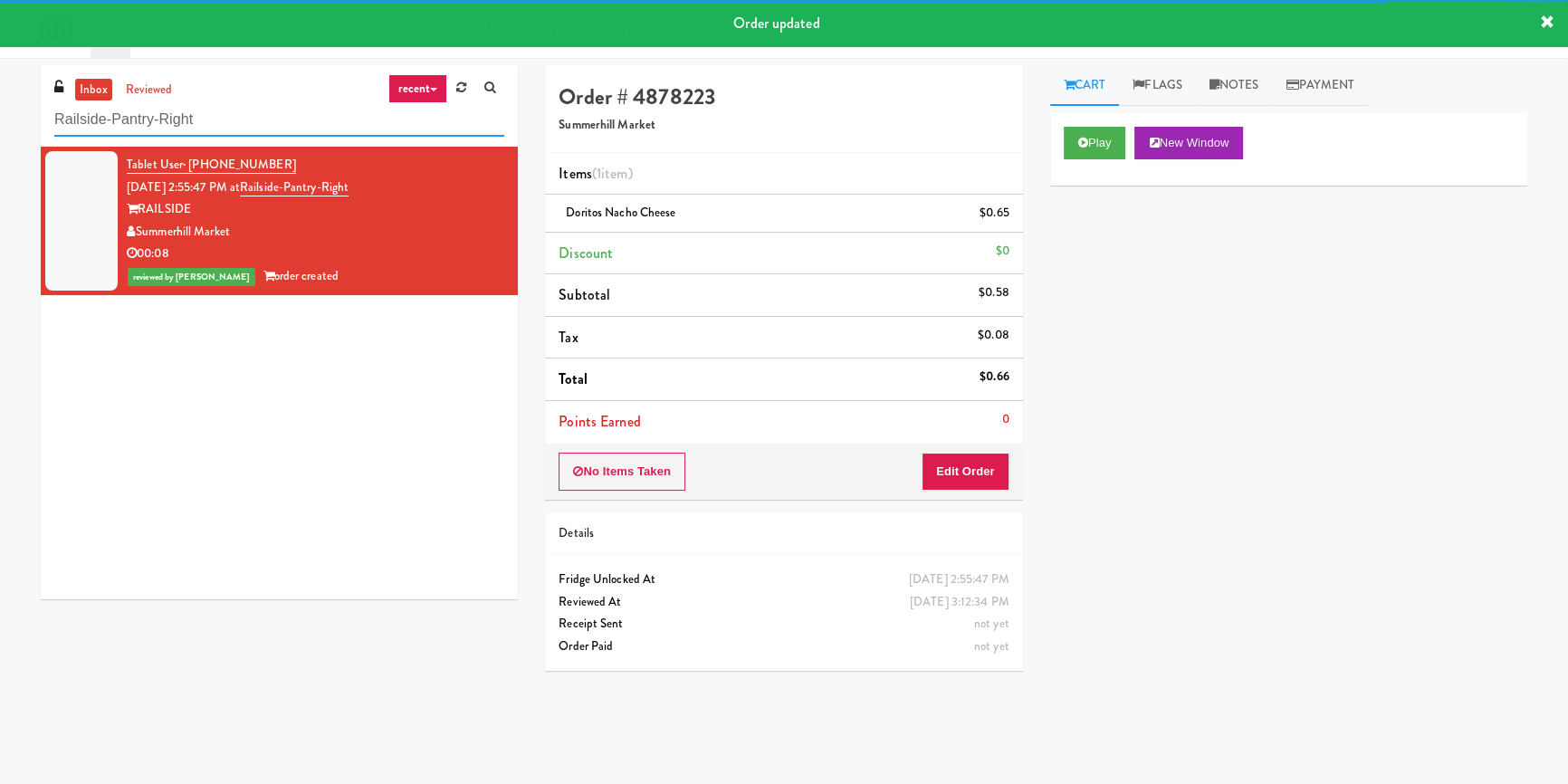
click at [281, 123] on input "Railside-Pantry-Right" at bounding box center [279, 120] width 450 height 34
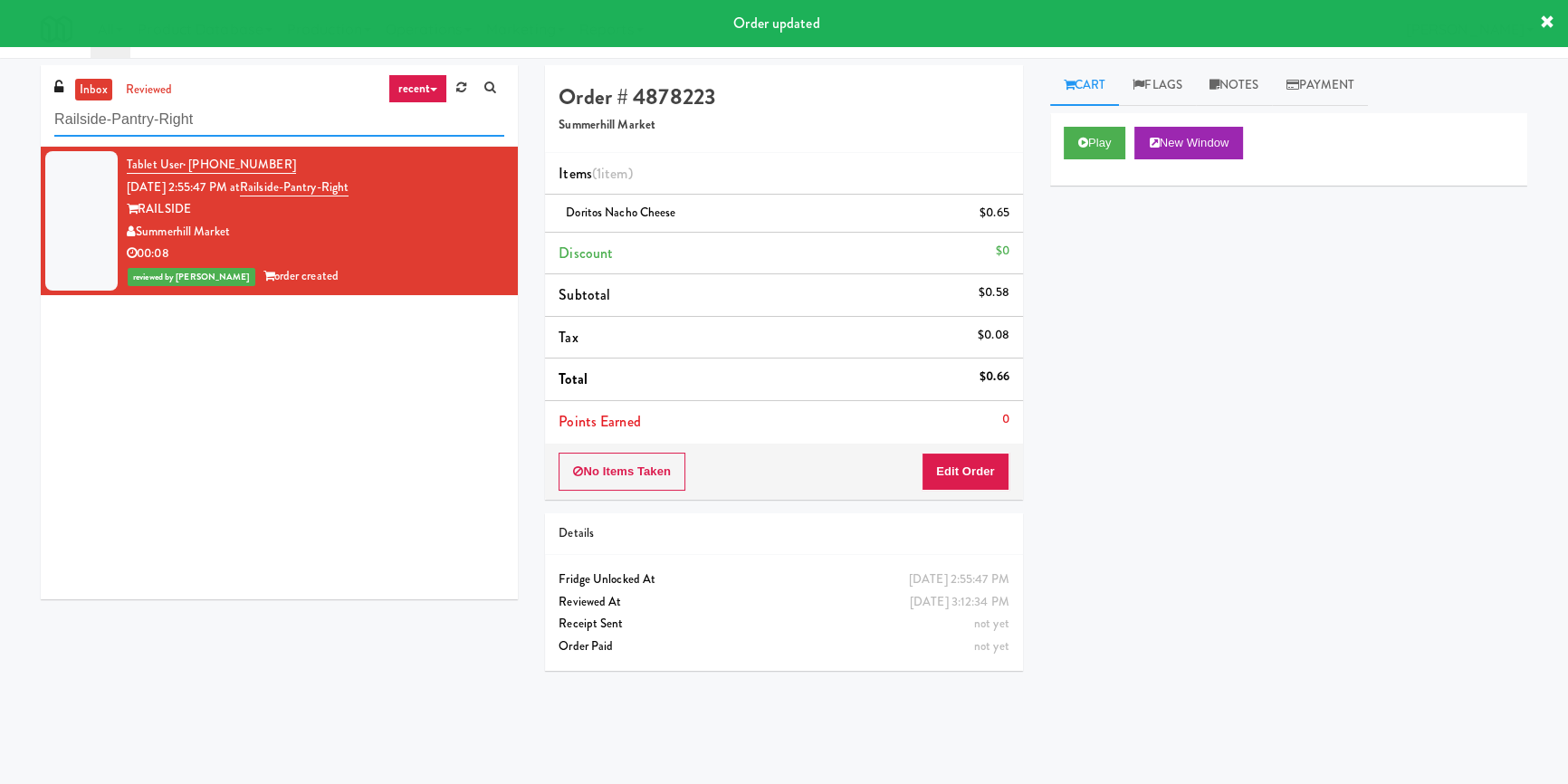
click at [281, 123] on input "Railside-Pantry-Right" at bounding box center [279, 120] width 450 height 34
paste input "(Snack & Drink) EWR 1-TB-MAIN BREAK ROOM"
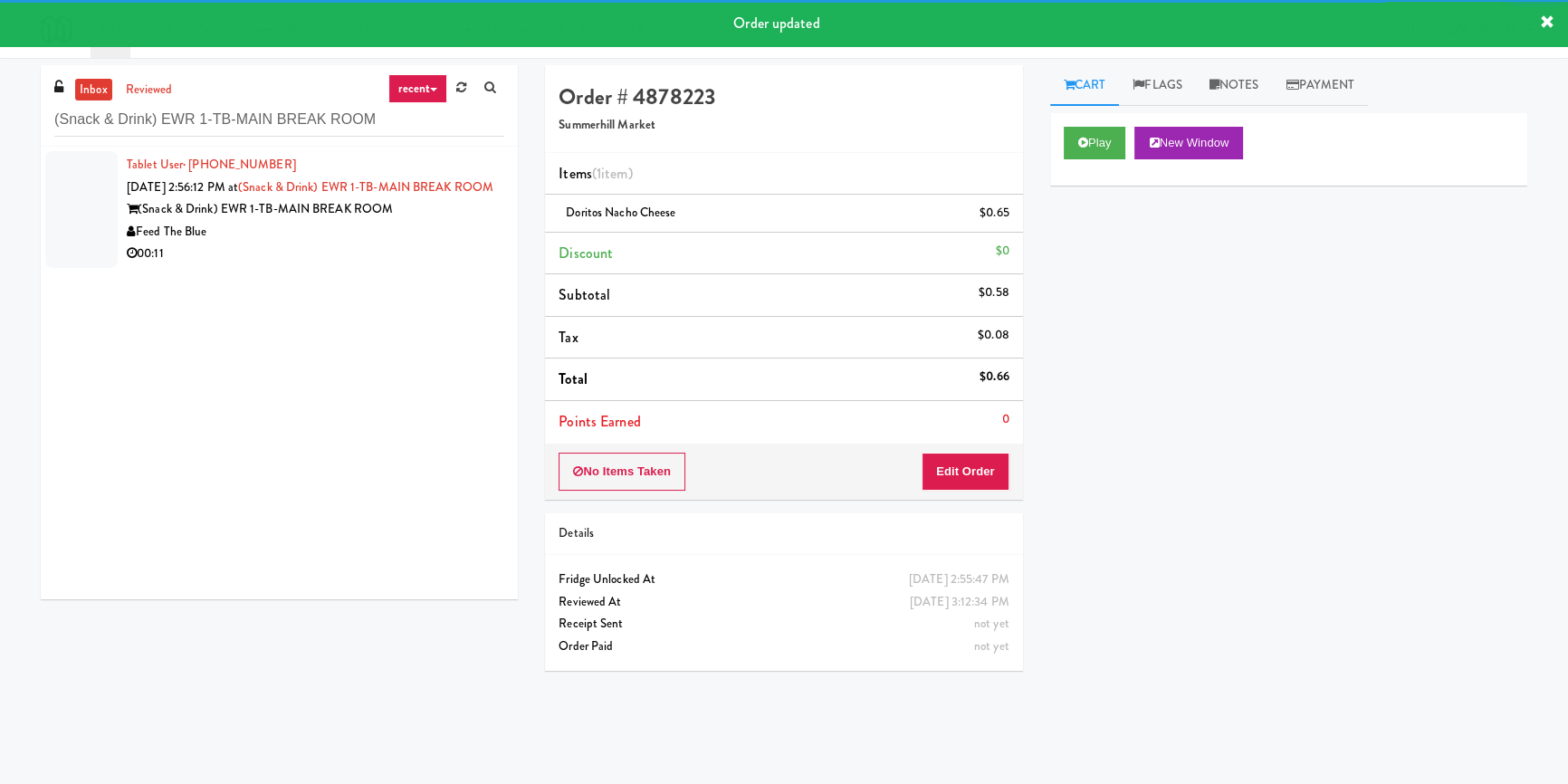
click at [382, 243] on div "Feed The Blue" at bounding box center [315, 232] width 378 height 22
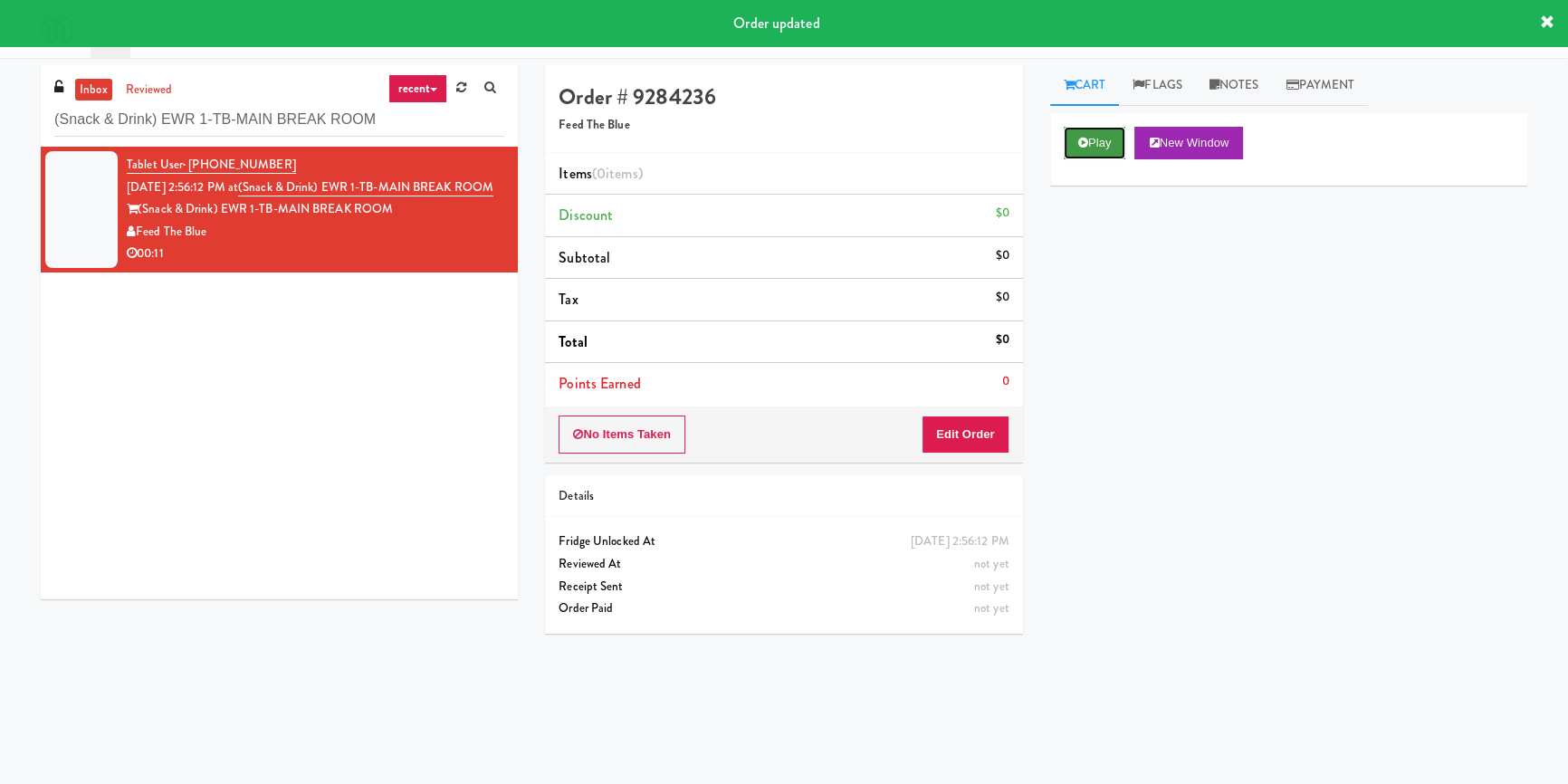
click at [1086, 136] on button "Play" at bounding box center [1095, 143] width 63 height 33
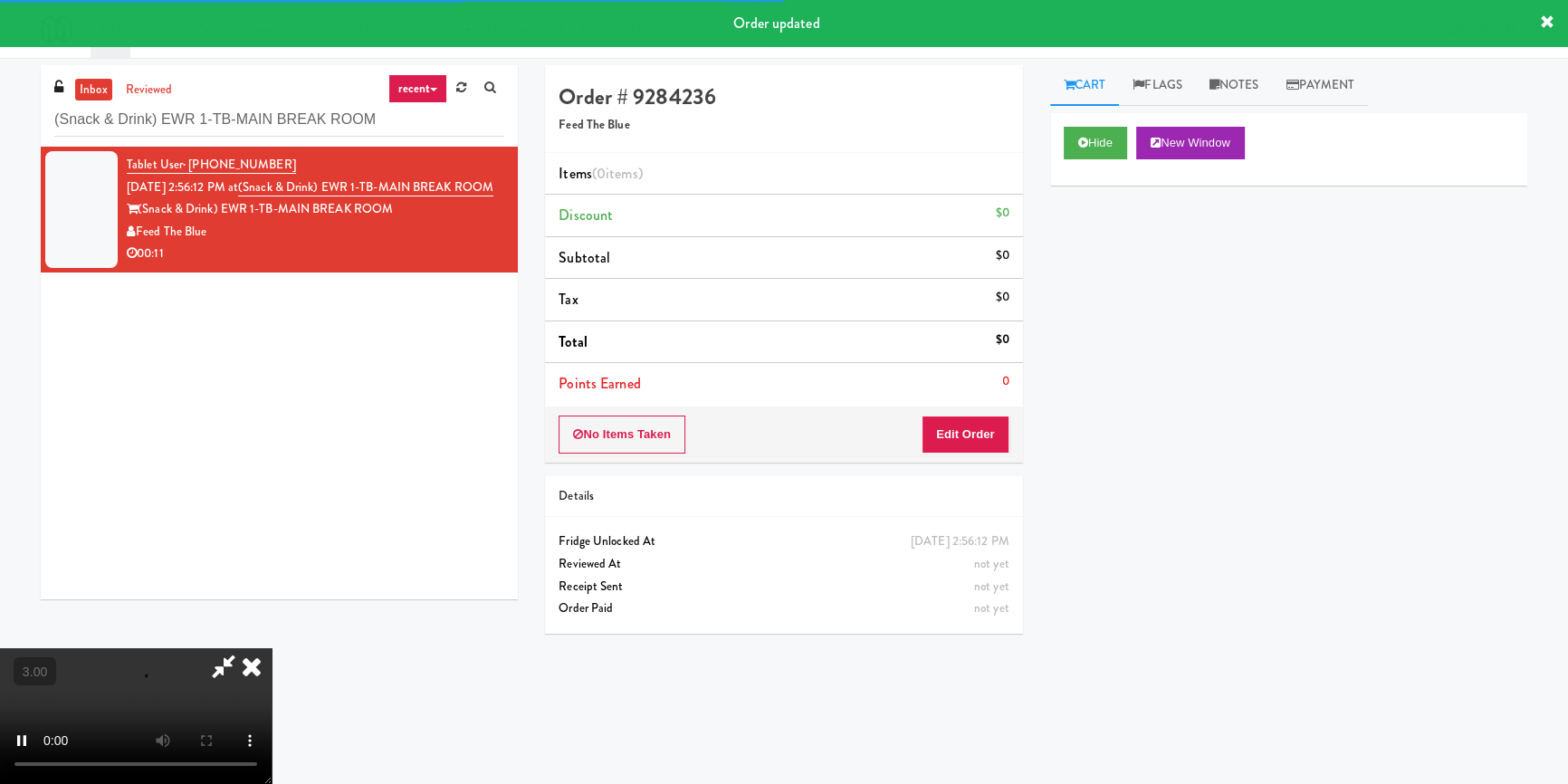
click at [1096, 241] on div "Hide New Window Primary Flag Clear Flag if unable to determine what was taken o…" at bounding box center [1289, 452] width 477 height 679
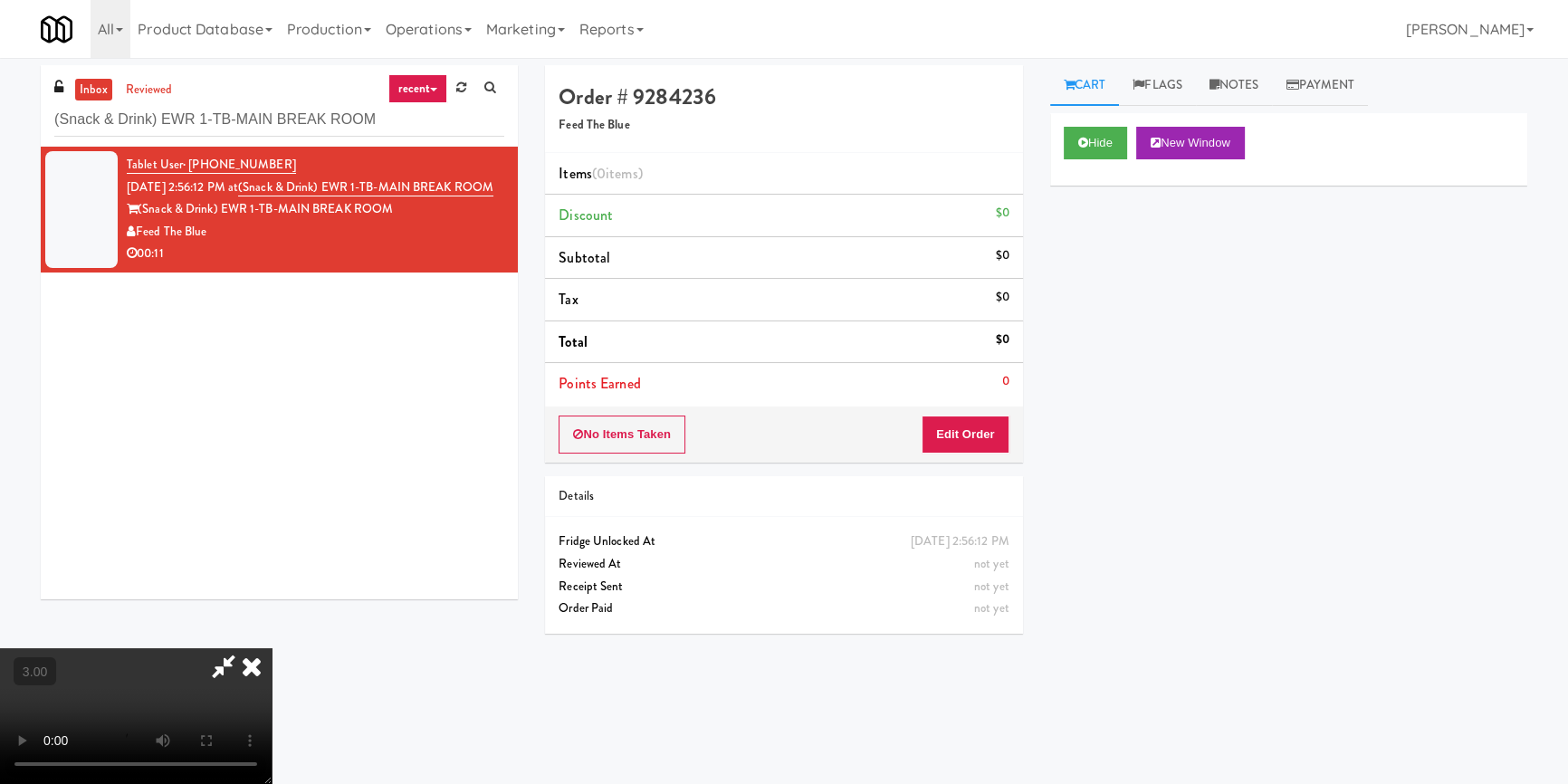
click at [1052, 455] on div "Hide New Window Primary Flag Clear Flag if unable to determine what was taken o…" at bounding box center [1289, 452] width 477 height 679
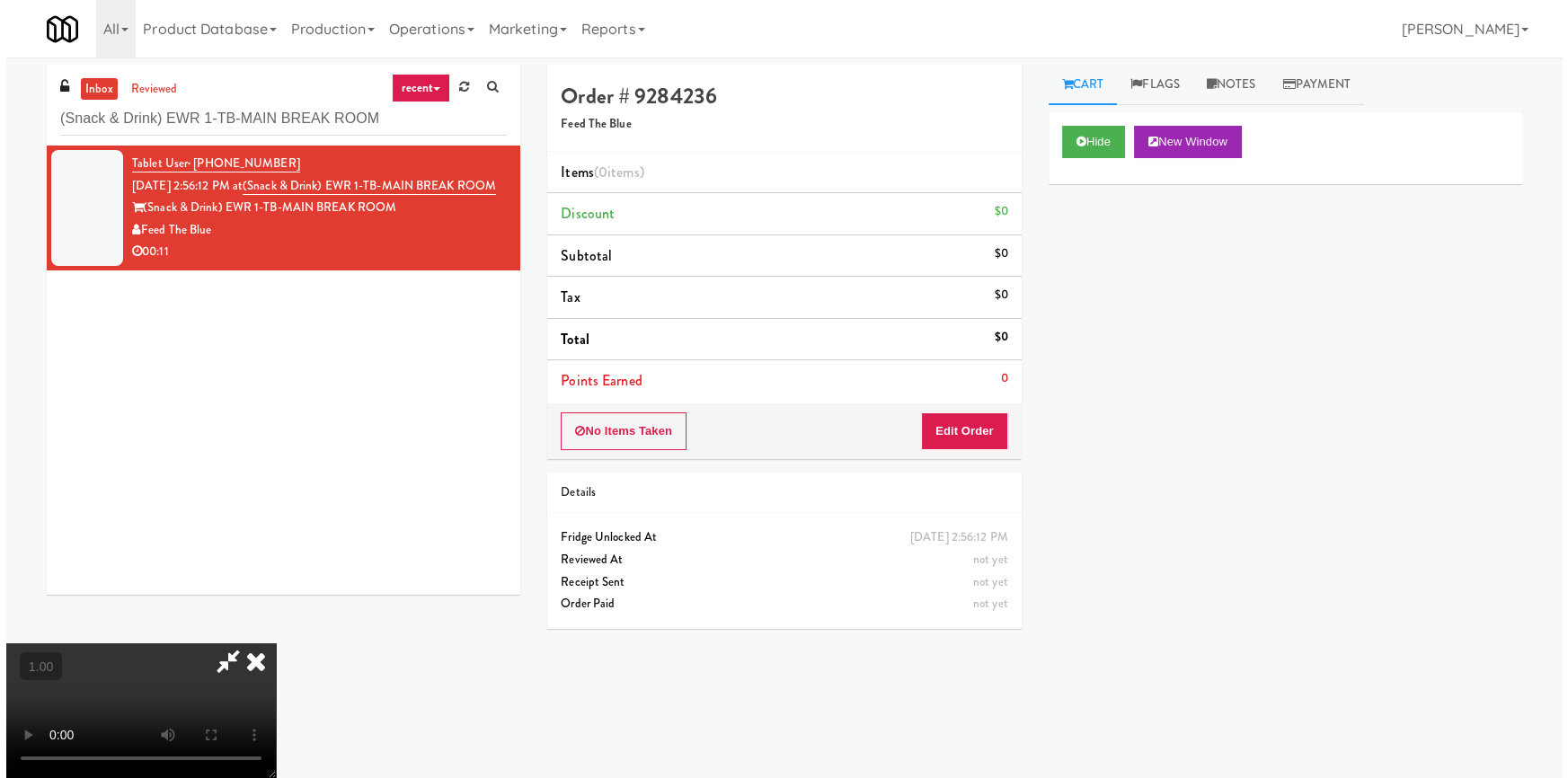
scroll to position [80, 0]
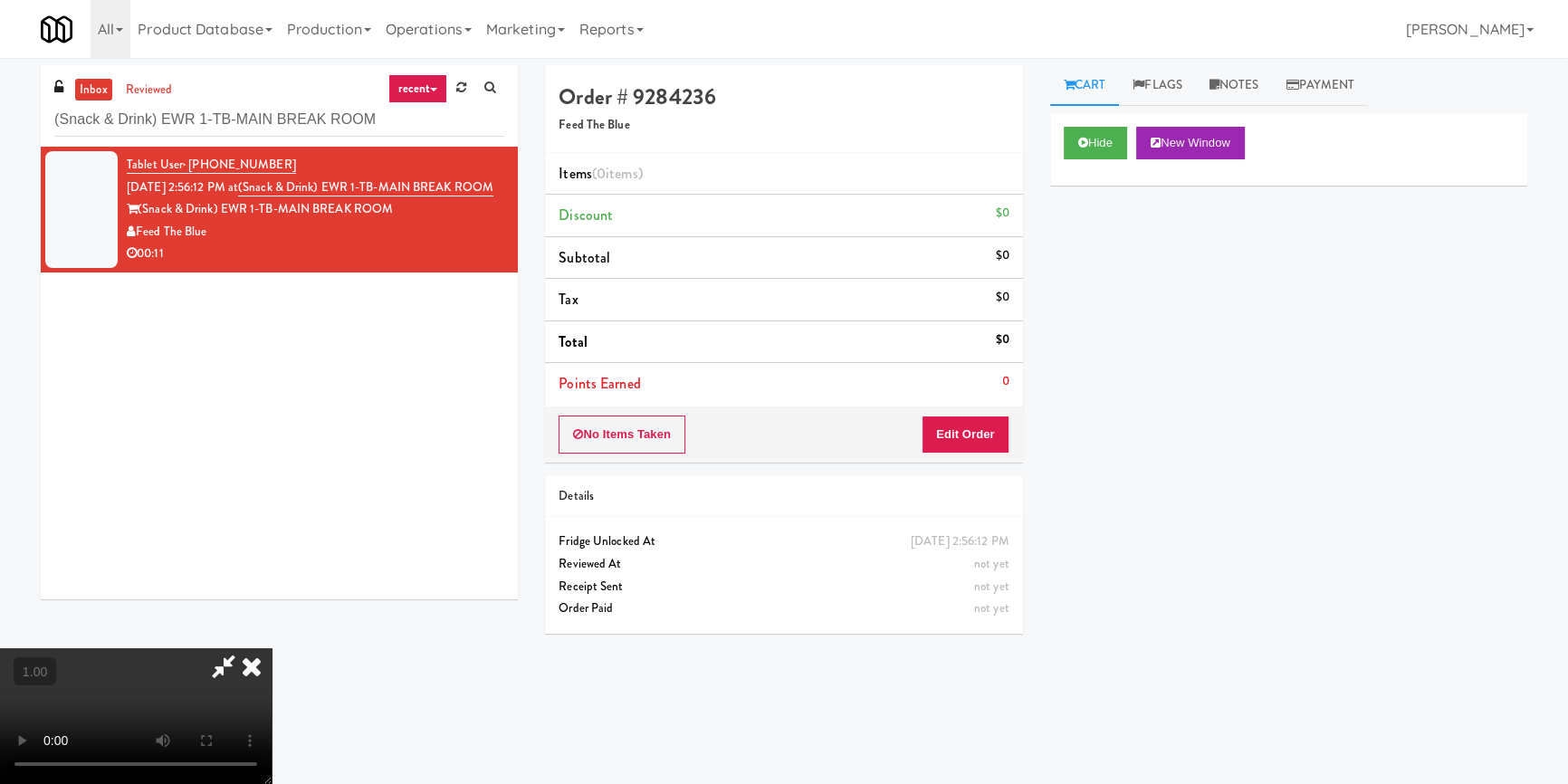
click at [271, 648] on video at bounding box center [135, 715] width 271 height 136
click at [963, 438] on button "Edit Order" at bounding box center [965, 434] width 88 height 38
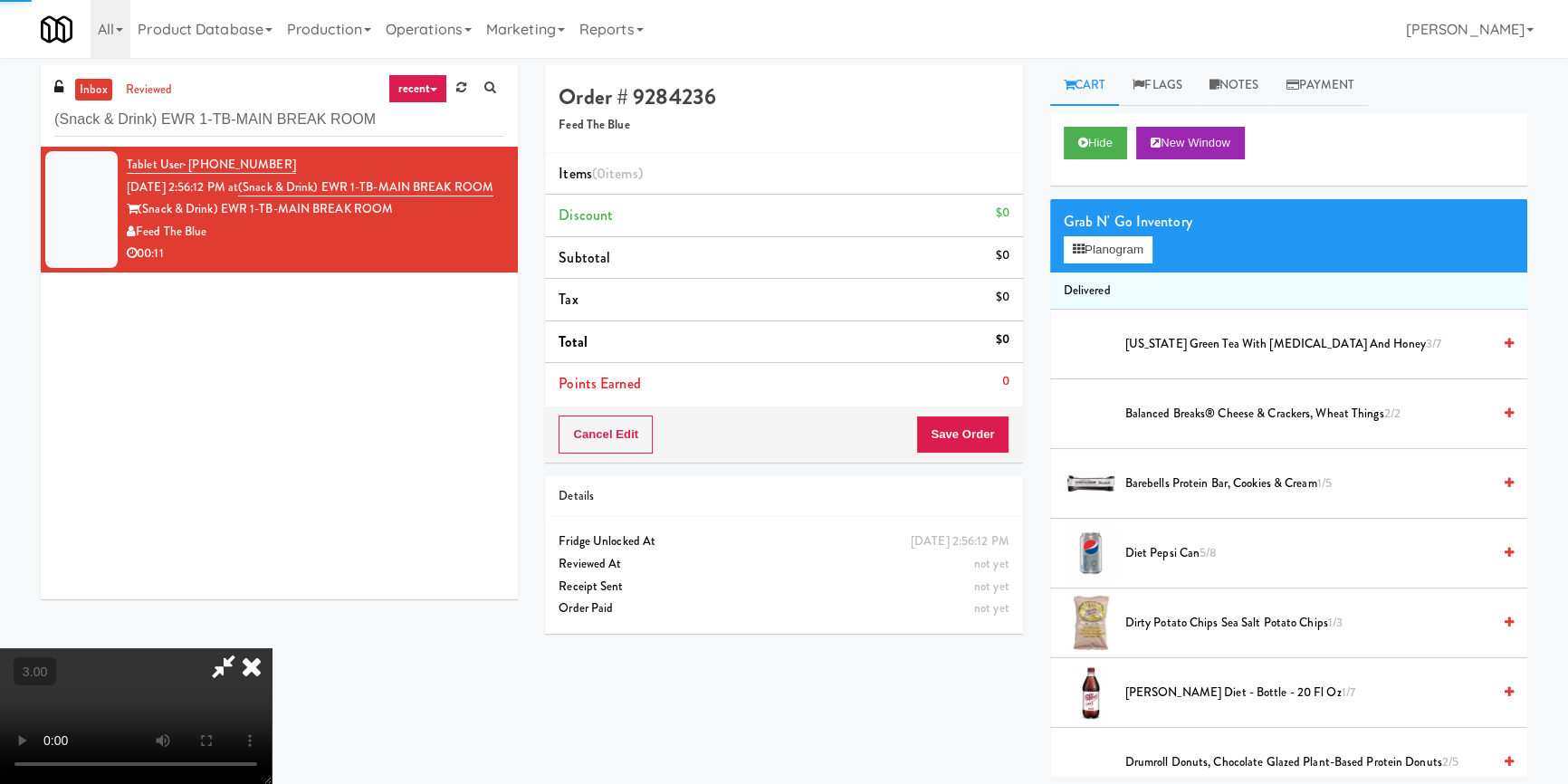
click at [1080, 227] on div "Grab N' Go Inventory" at bounding box center [1289, 222] width 450 height 27
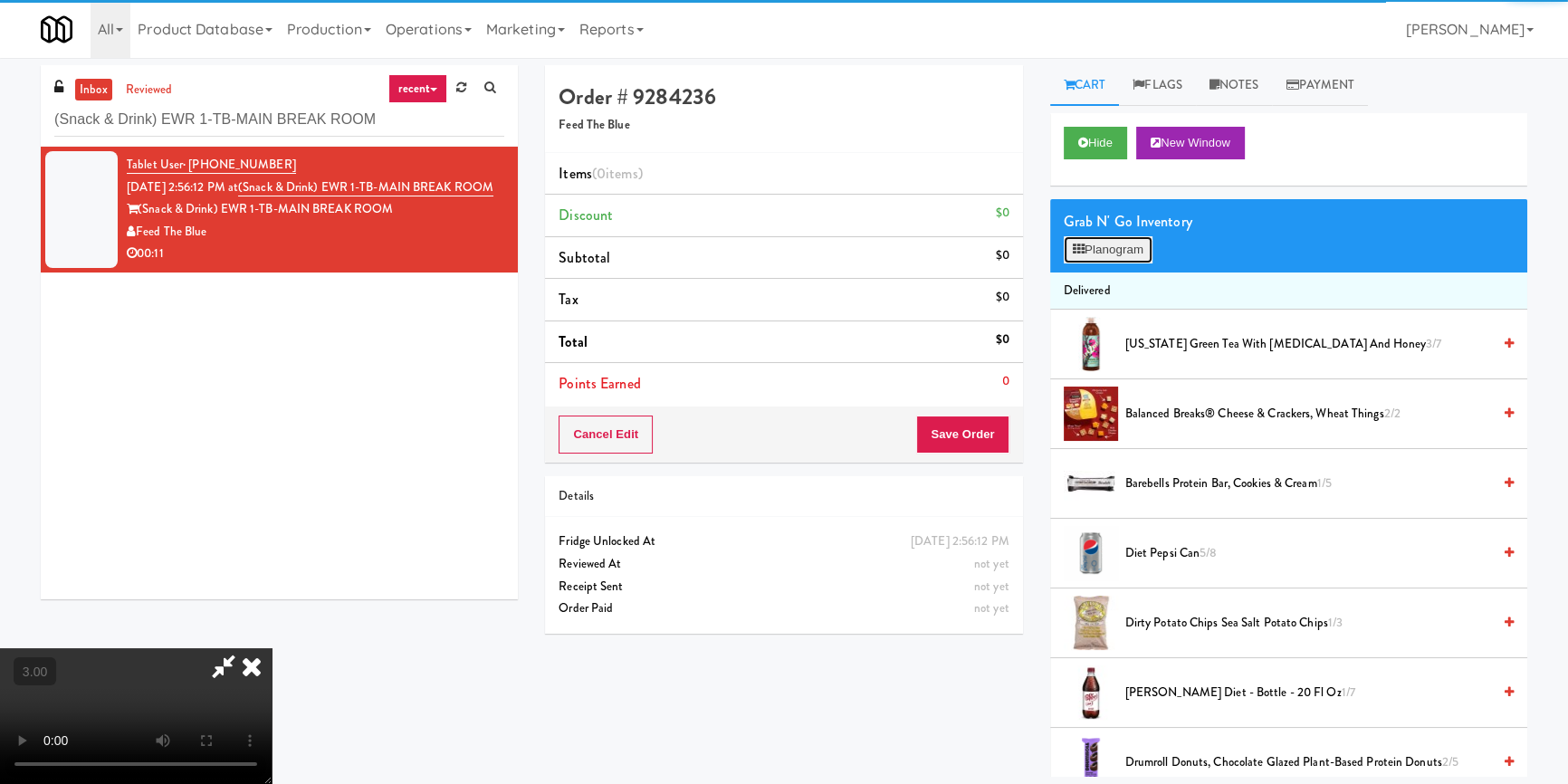
click at [1086, 247] on button "Planogram" at bounding box center [1108, 250] width 89 height 27
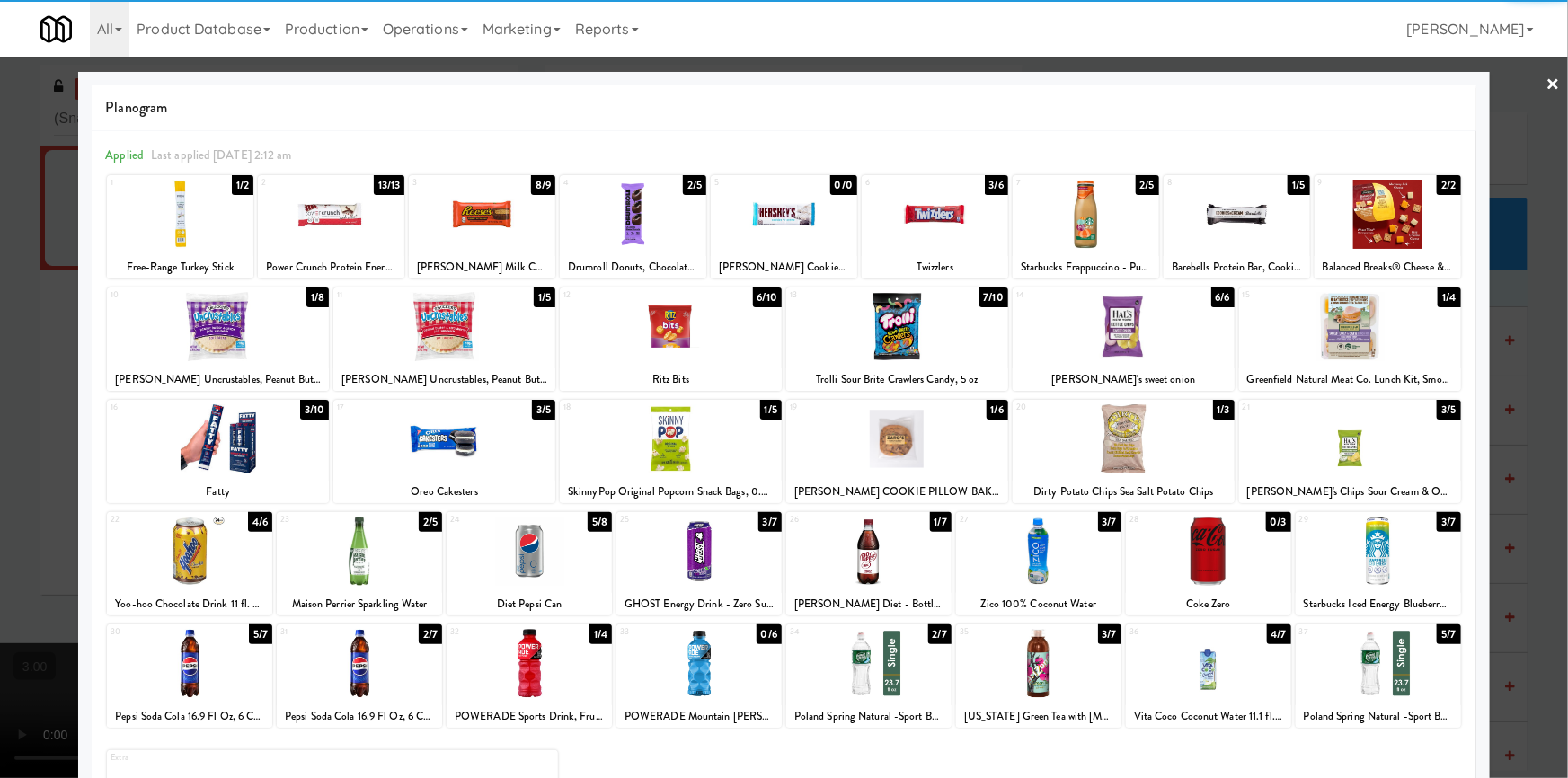
drag, startPoint x: 1028, startPoint y: 554, endPoint x: 1075, endPoint y: 548, distance: 47.4
click at [1028, 553] on div at bounding box center [1038, 551] width 165 height 69
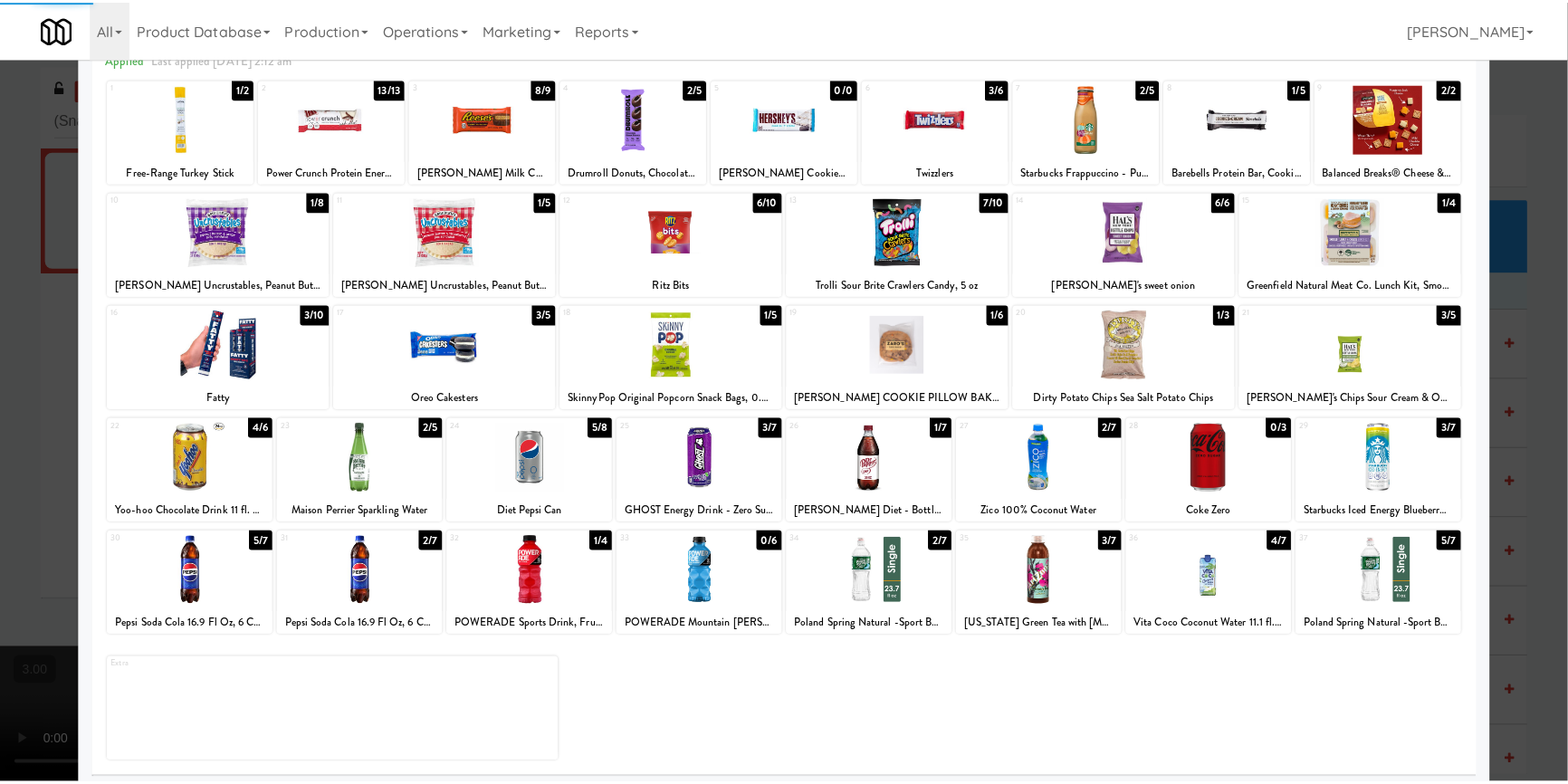
scroll to position [104, 0]
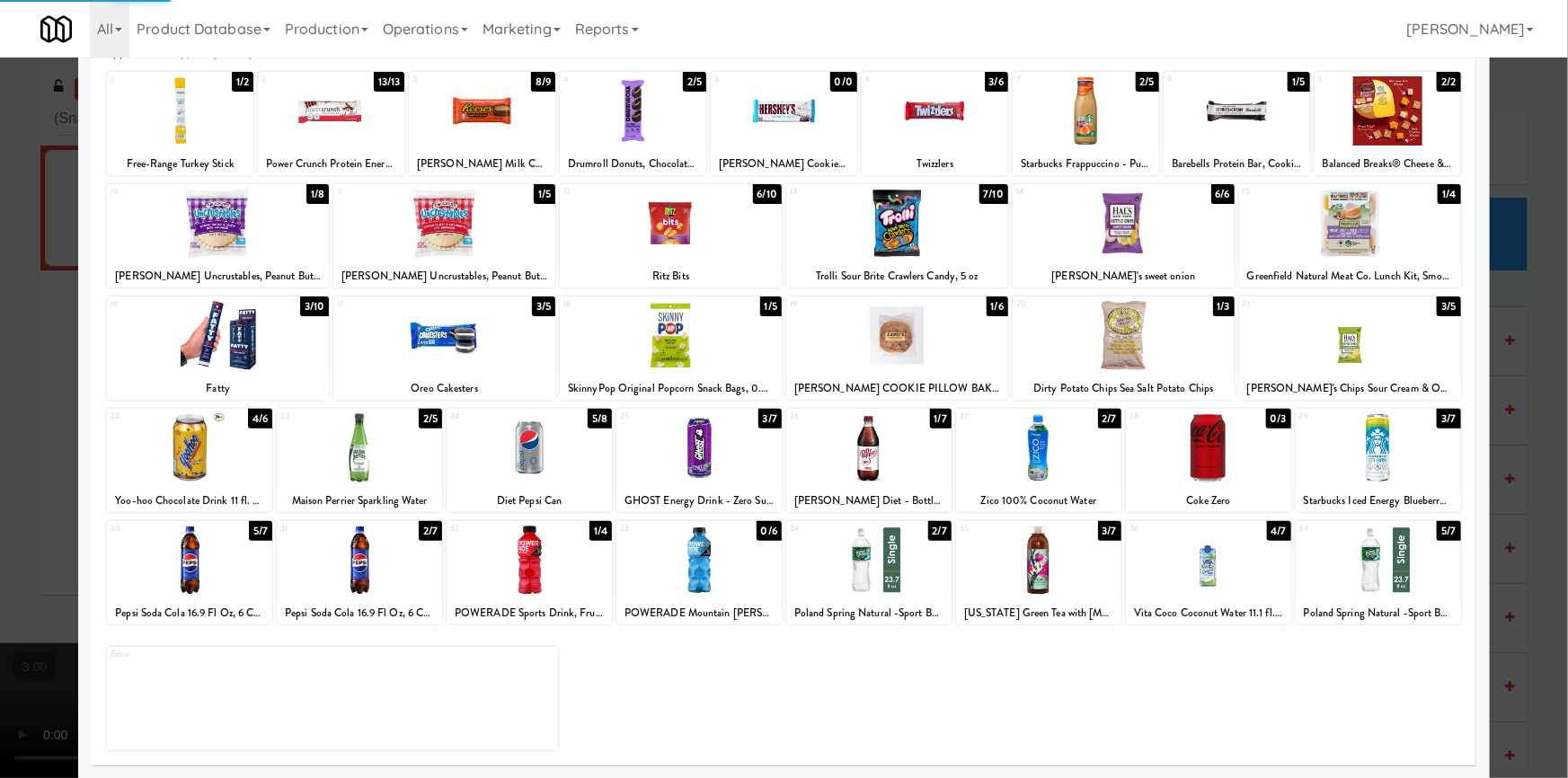
click at [1380, 440] on div at bounding box center [1378, 447] width 165 height 69
click at [0, 413] on div at bounding box center [784, 389] width 1568 height 778
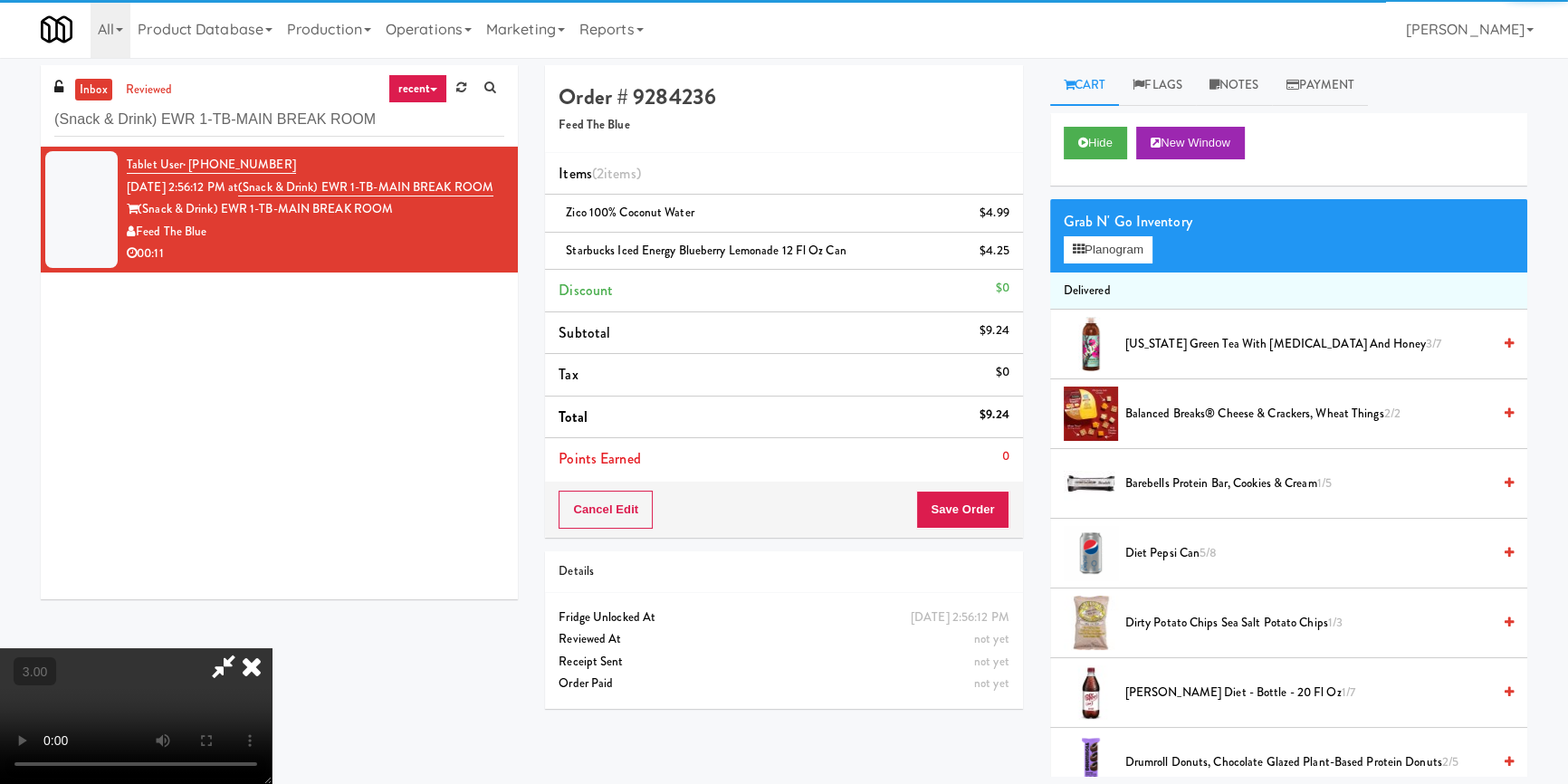
click at [978, 487] on div "Cancel Edit Save Order" at bounding box center [784, 510] width 477 height 56
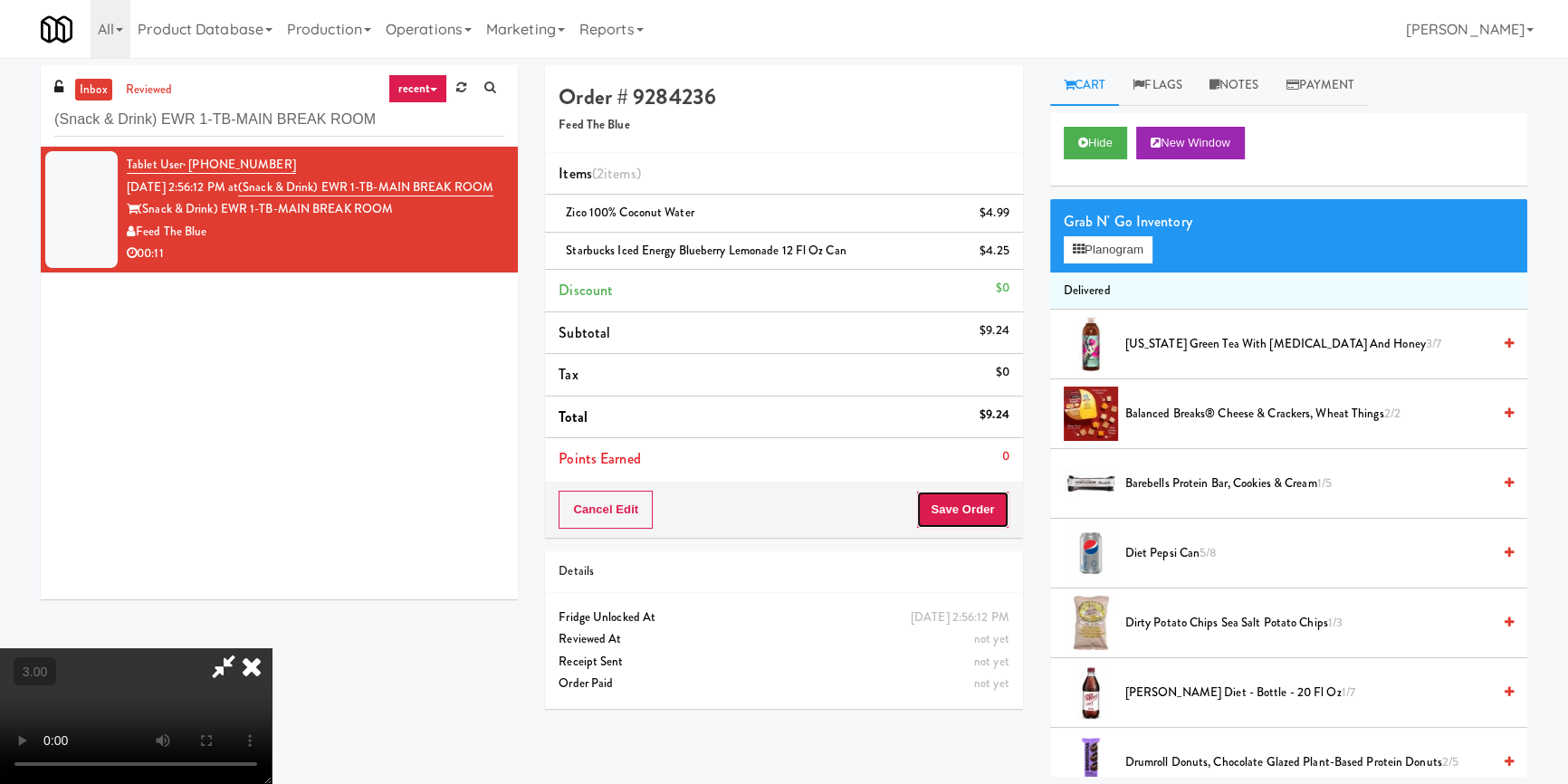
click at [969, 508] on button "Save Order" at bounding box center [963, 509] width 93 height 38
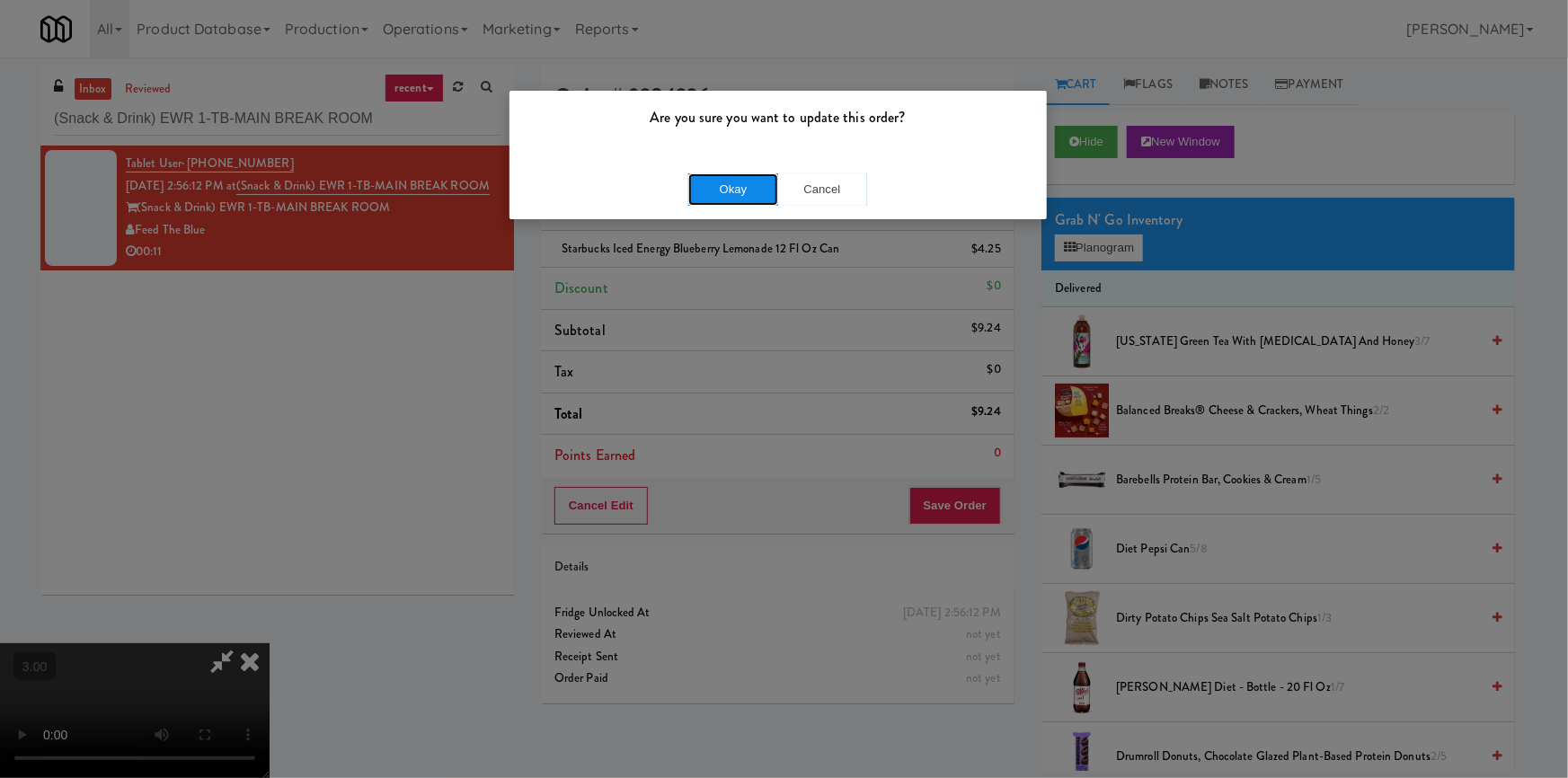
click at [745, 191] on button "Okay" at bounding box center [733, 190] width 90 height 33
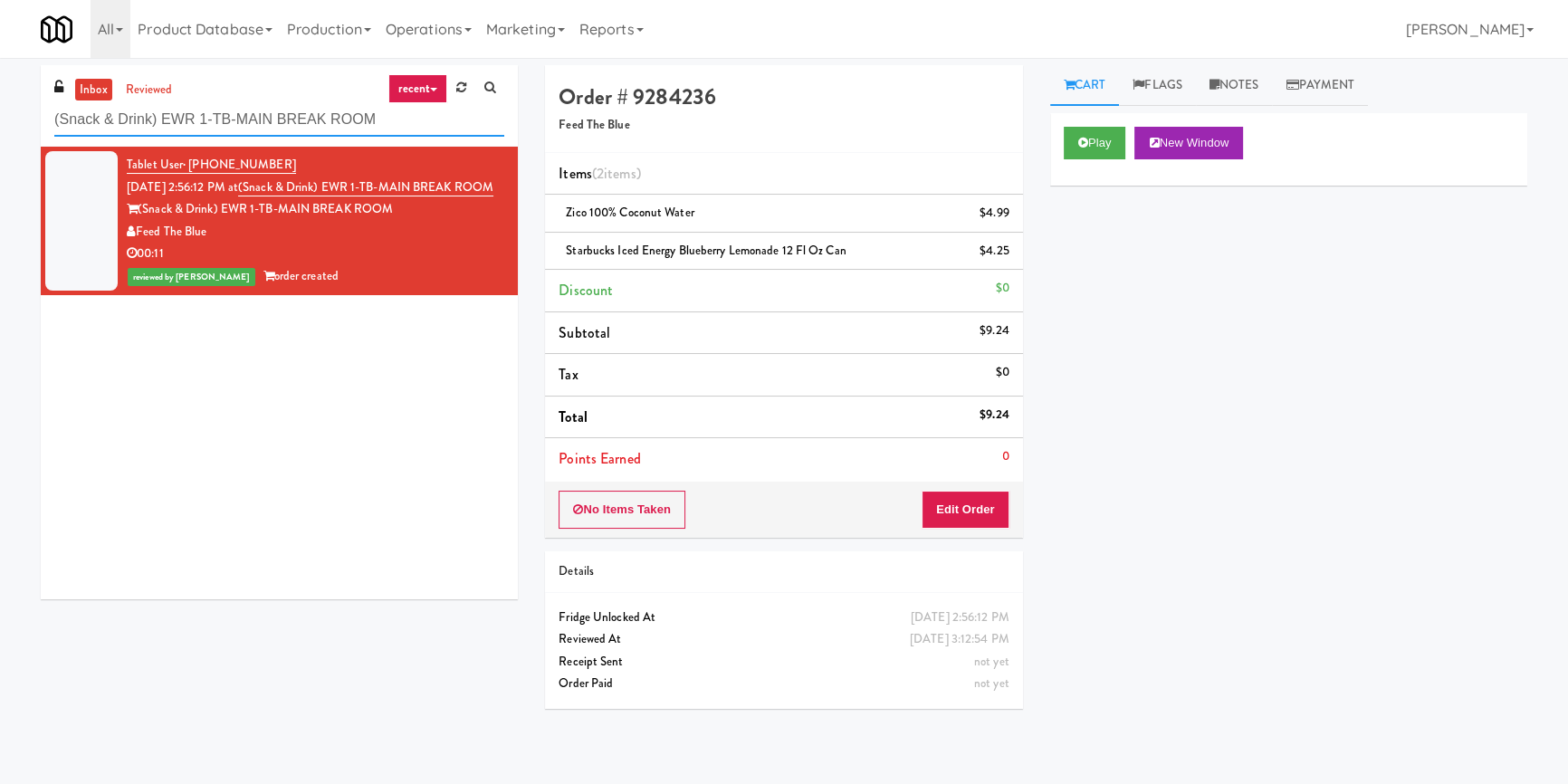
click at [346, 117] on input "(Snack & Drink) EWR 1-TB-MAIN BREAK ROOM" at bounding box center [279, 120] width 450 height 34
paste input "Union24 - Combo - (Big Lobby)"
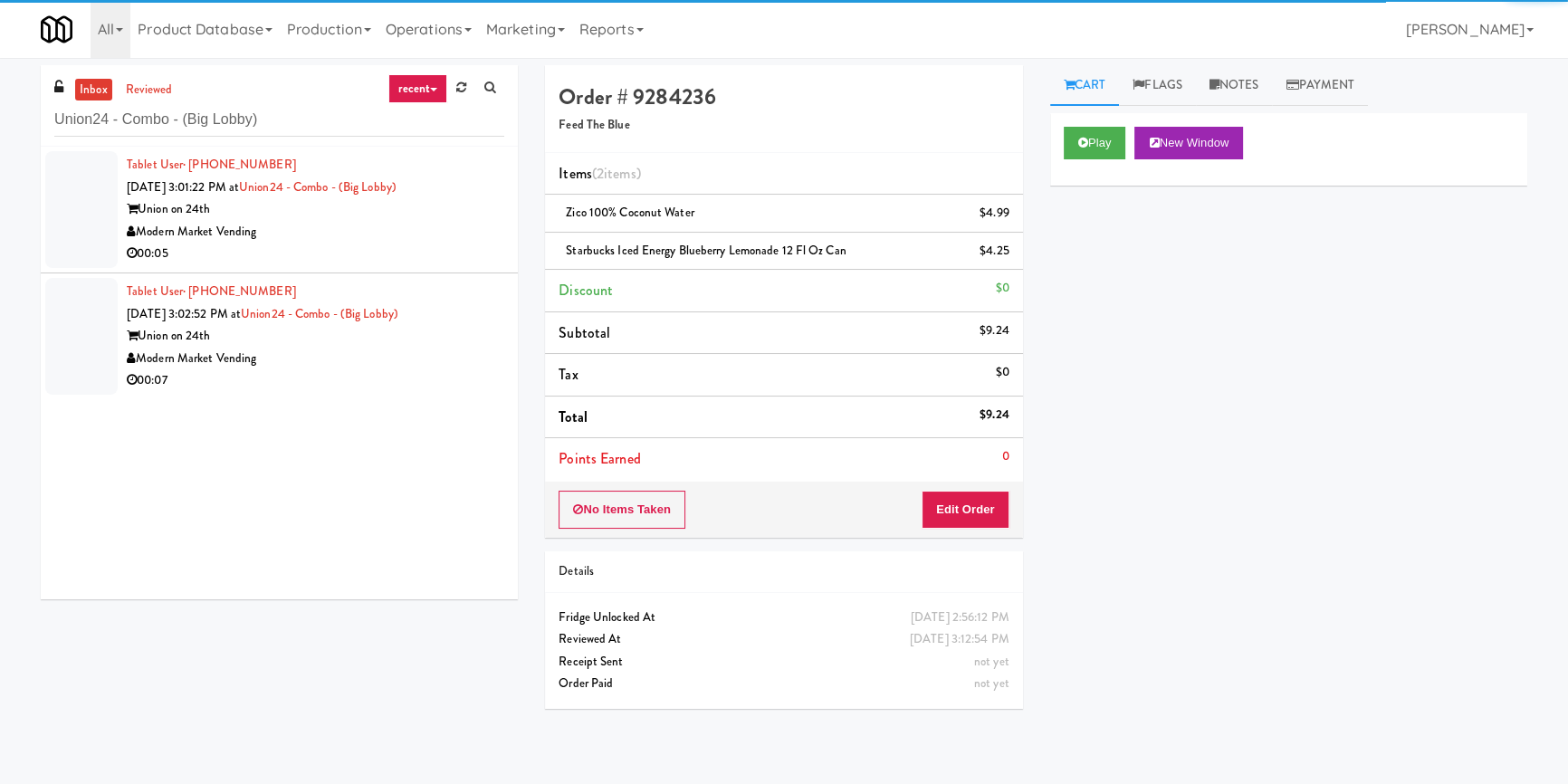
click at [428, 228] on div "Modern Market Vending" at bounding box center [315, 232] width 378 height 22
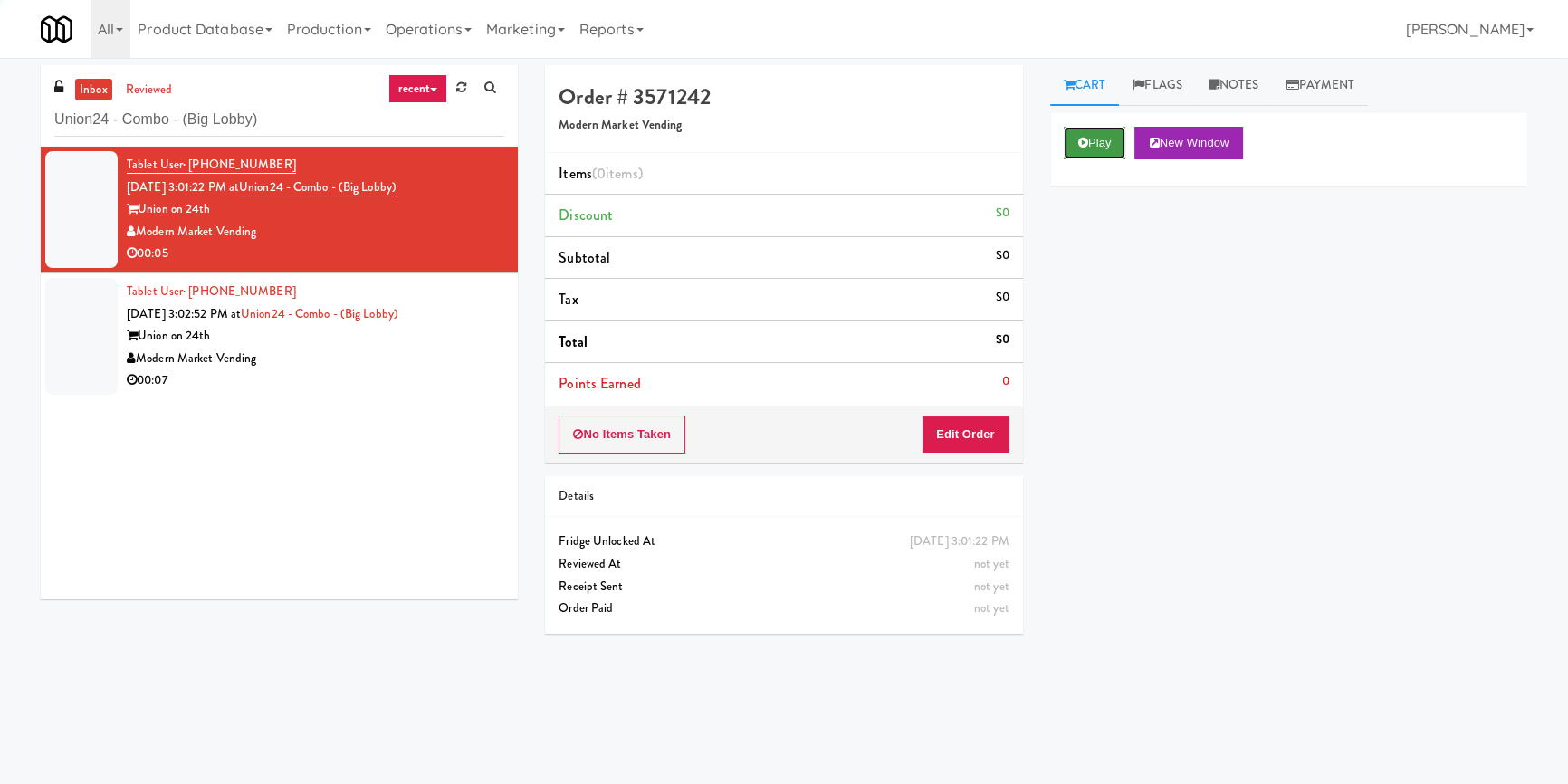
click at [1088, 130] on button "Play" at bounding box center [1095, 143] width 63 height 33
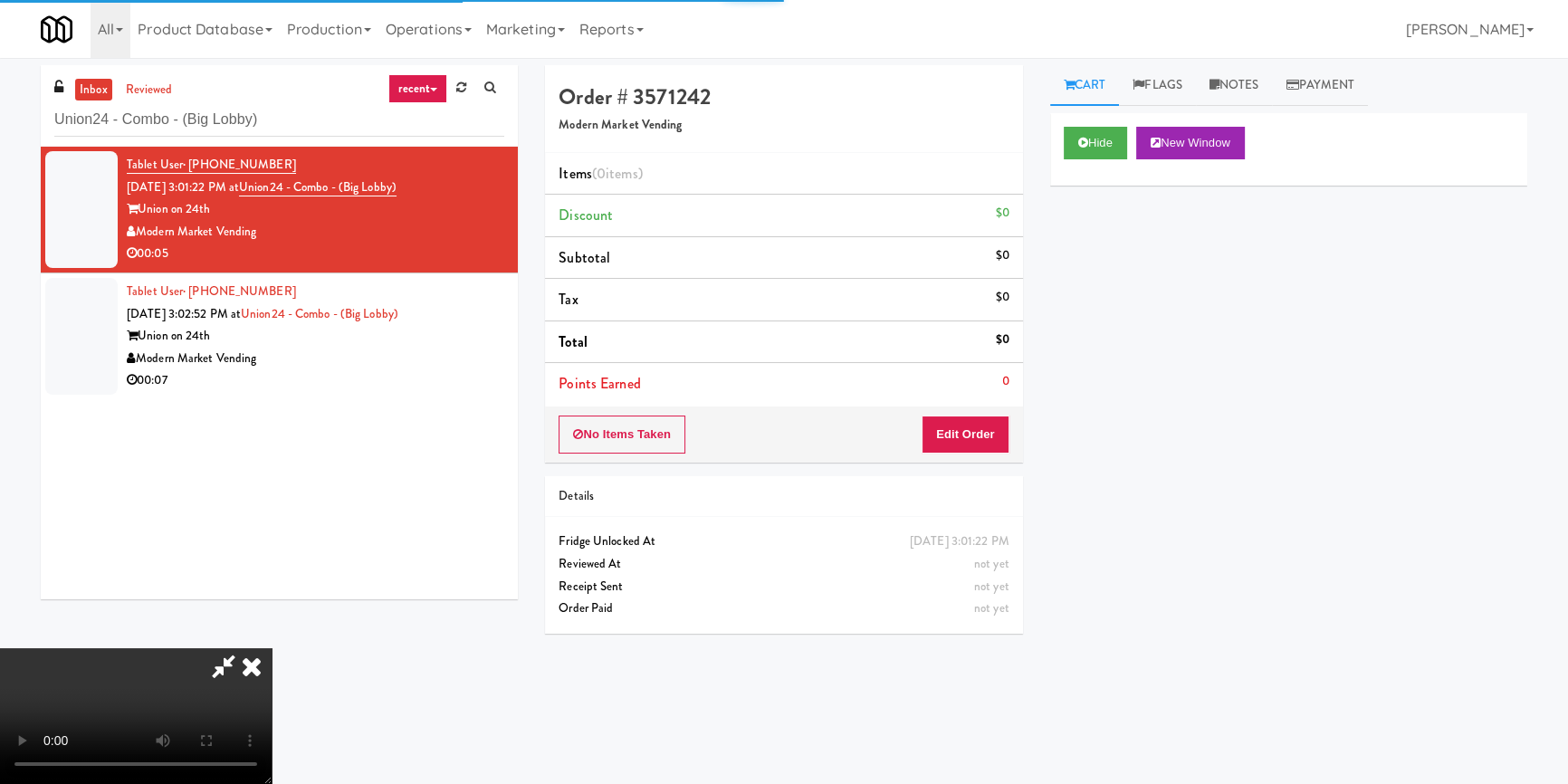
click at [1085, 258] on div "Hide New Window Primary Flag Clear Flag if unable to determine what was taken o…" at bounding box center [1289, 452] width 477 height 679
click at [1041, 519] on div "Cart Flags Notes Payment Hide New Window Primary Flag Clear Flag if unable to d…" at bounding box center [1289, 420] width 504 height 712
click at [974, 427] on button "Edit Order" at bounding box center [965, 434] width 88 height 38
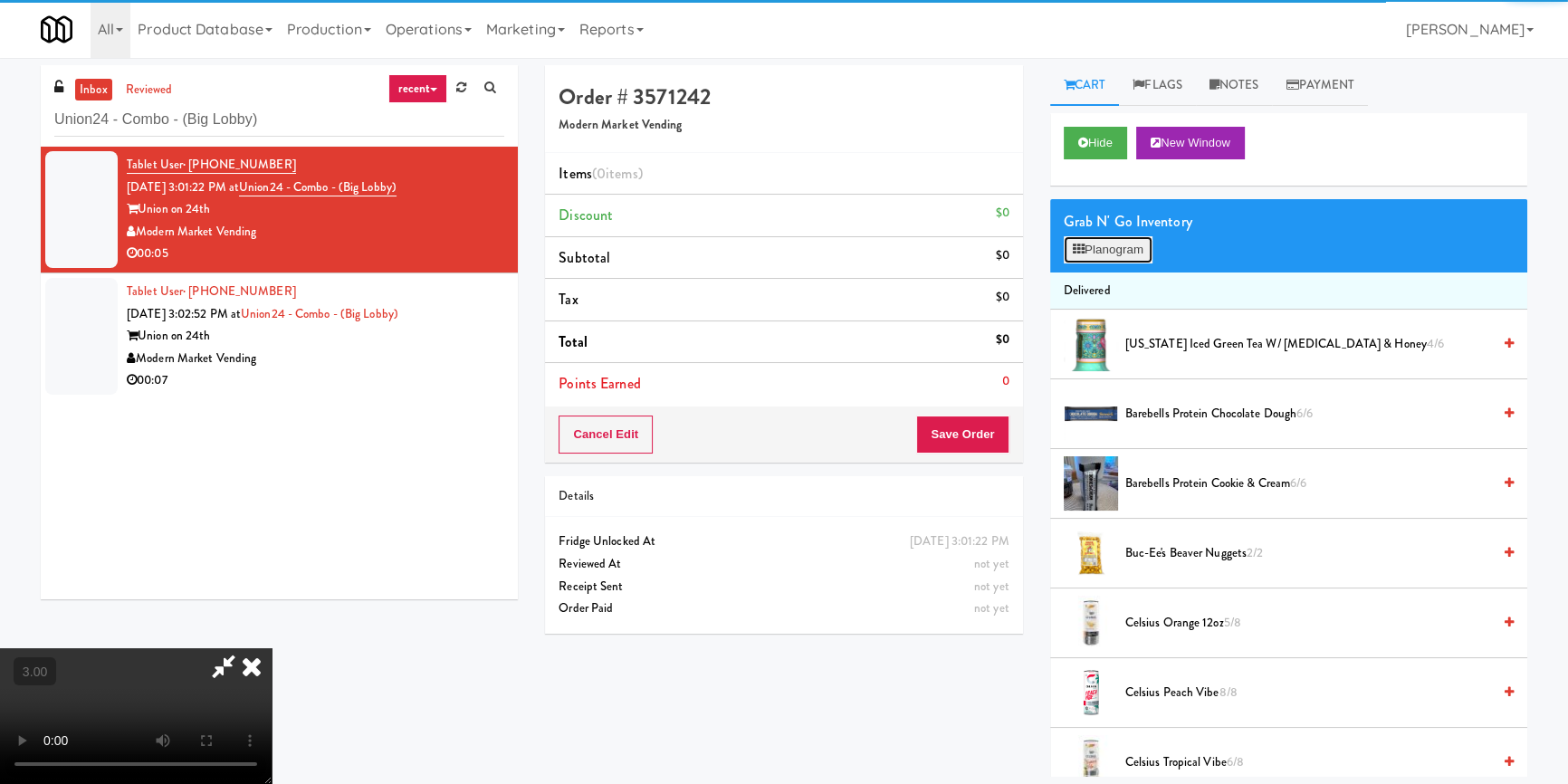
click at [1105, 256] on button "Planogram" at bounding box center [1108, 250] width 89 height 27
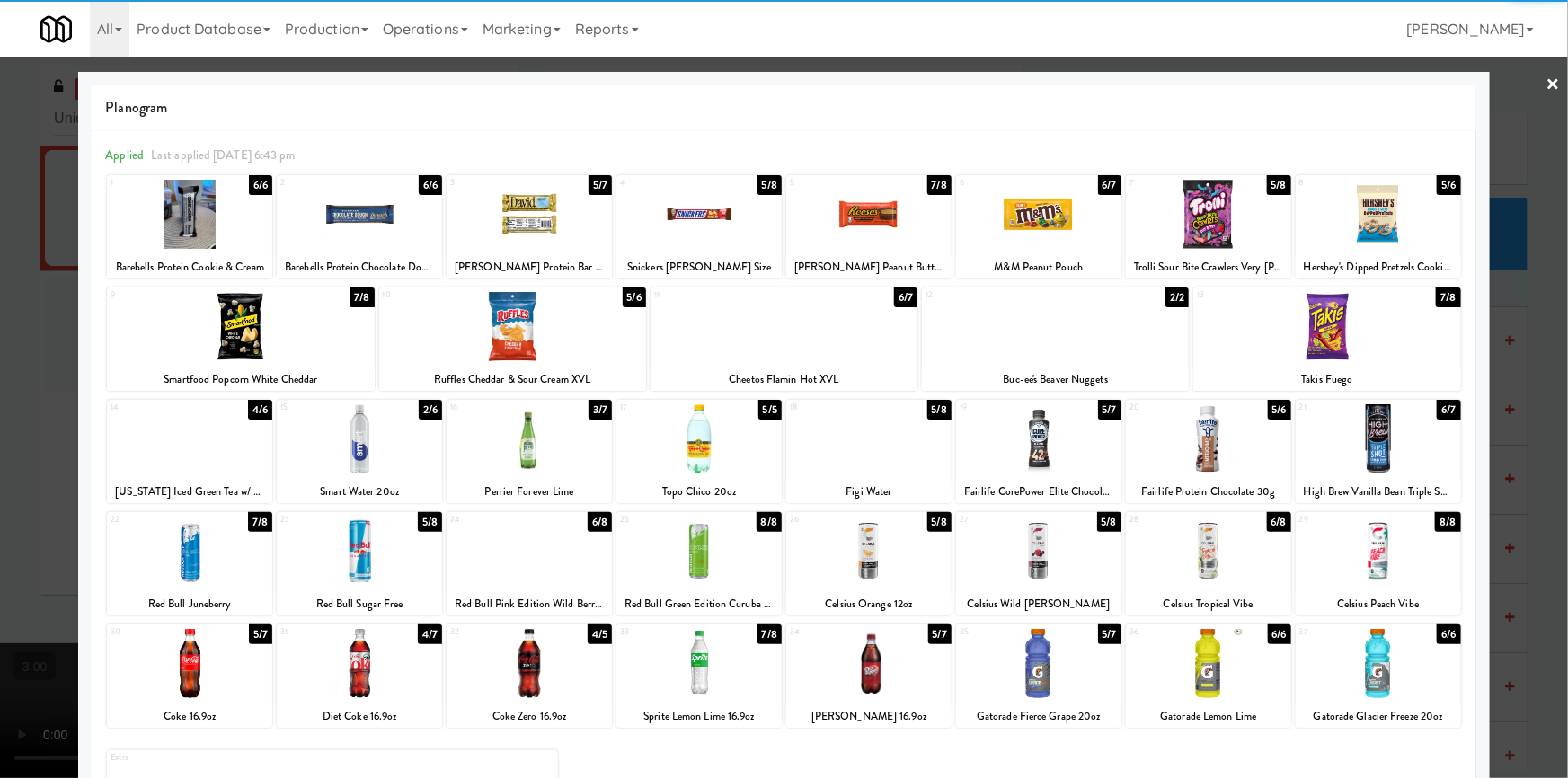
click at [1383, 658] on div at bounding box center [1378, 663] width 165 height 69
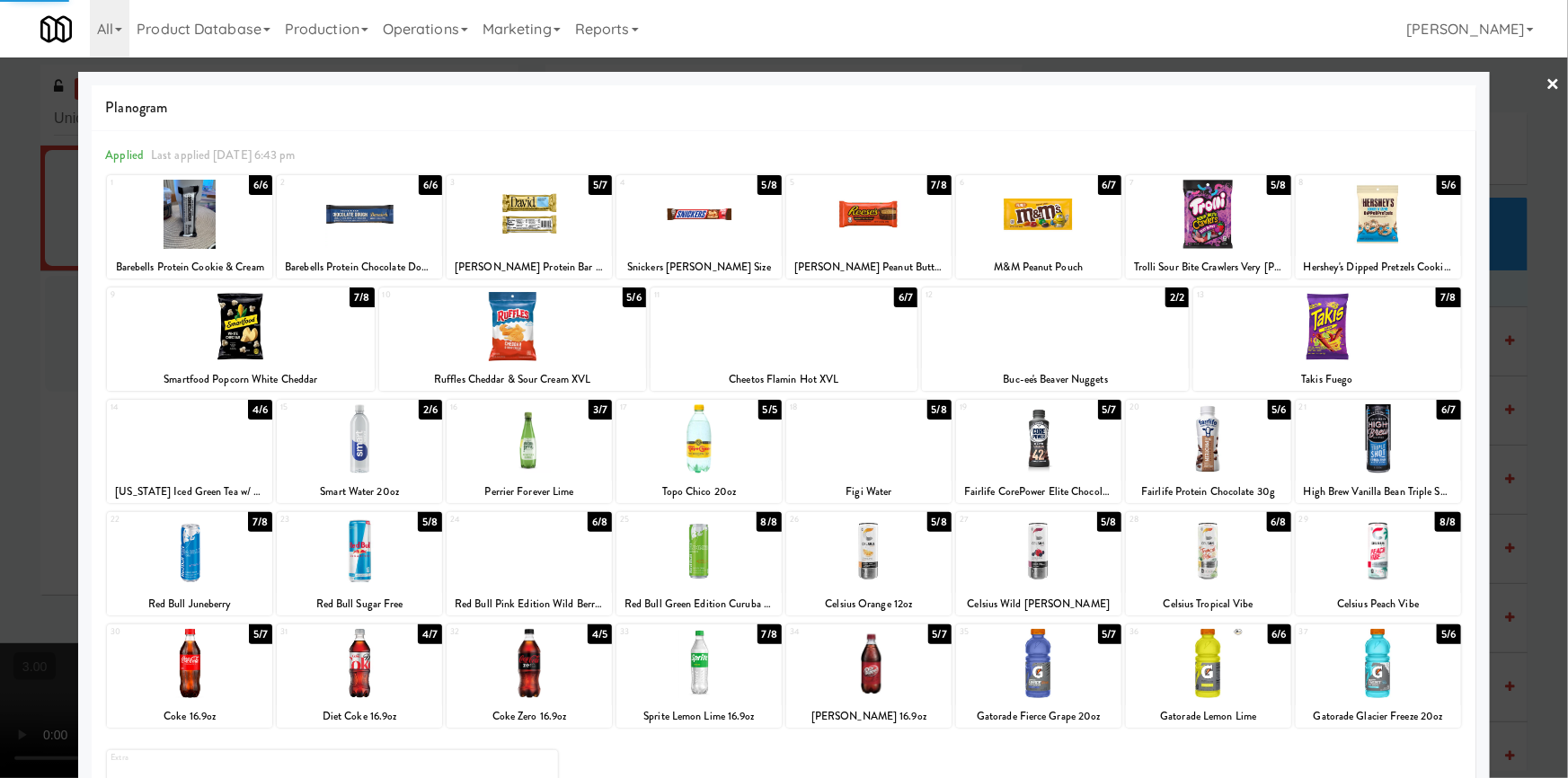
click at [1503, 641] on div at bounding box center [784, 389] width 1568 height 778
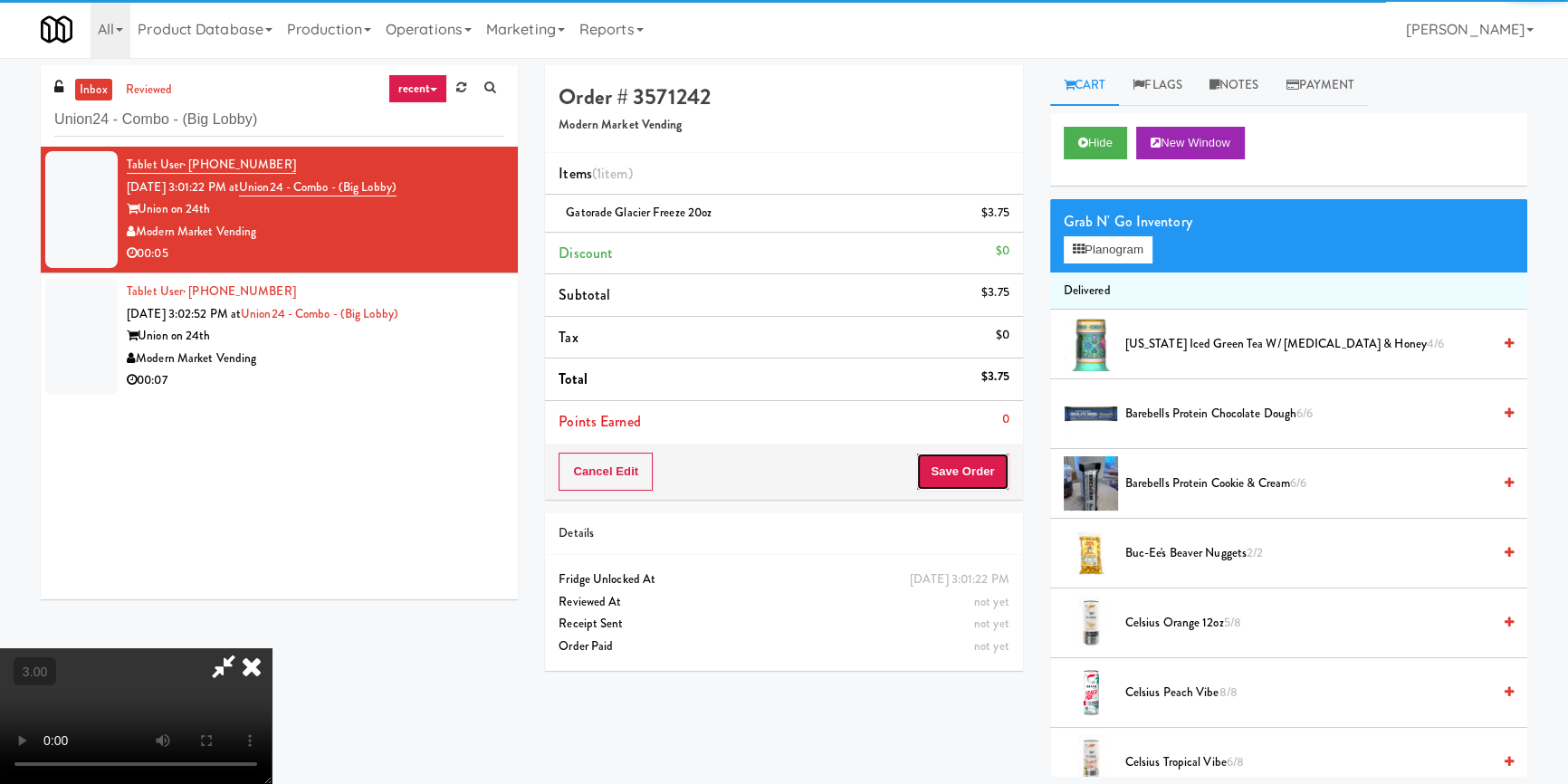
click at [986, 467] on button "Save Order" at bounding box center [963, 471] width 93 height 38
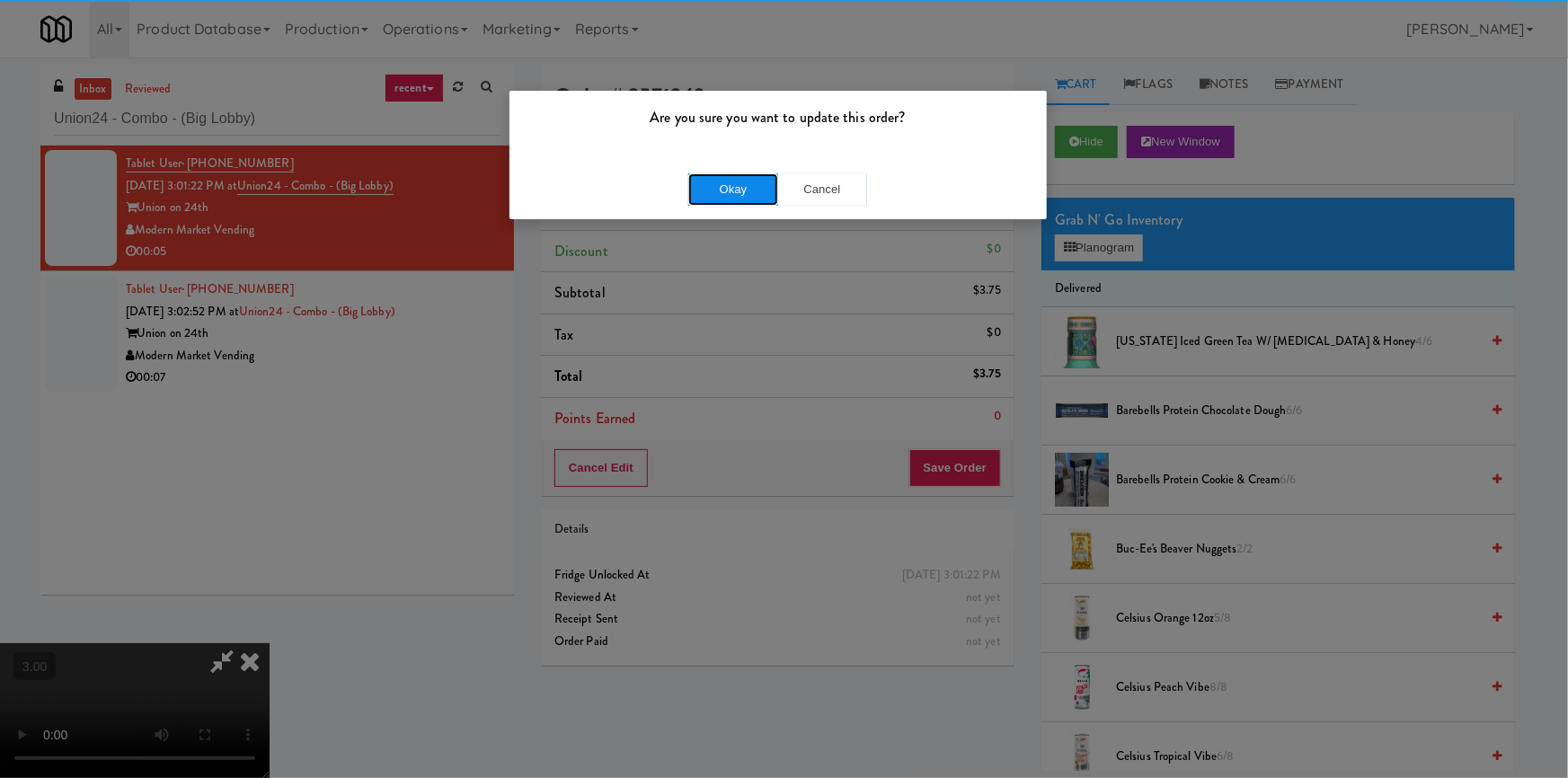
click at [749, 185] on button "Okay" at bounding box center [733, 190] width 90 height 33
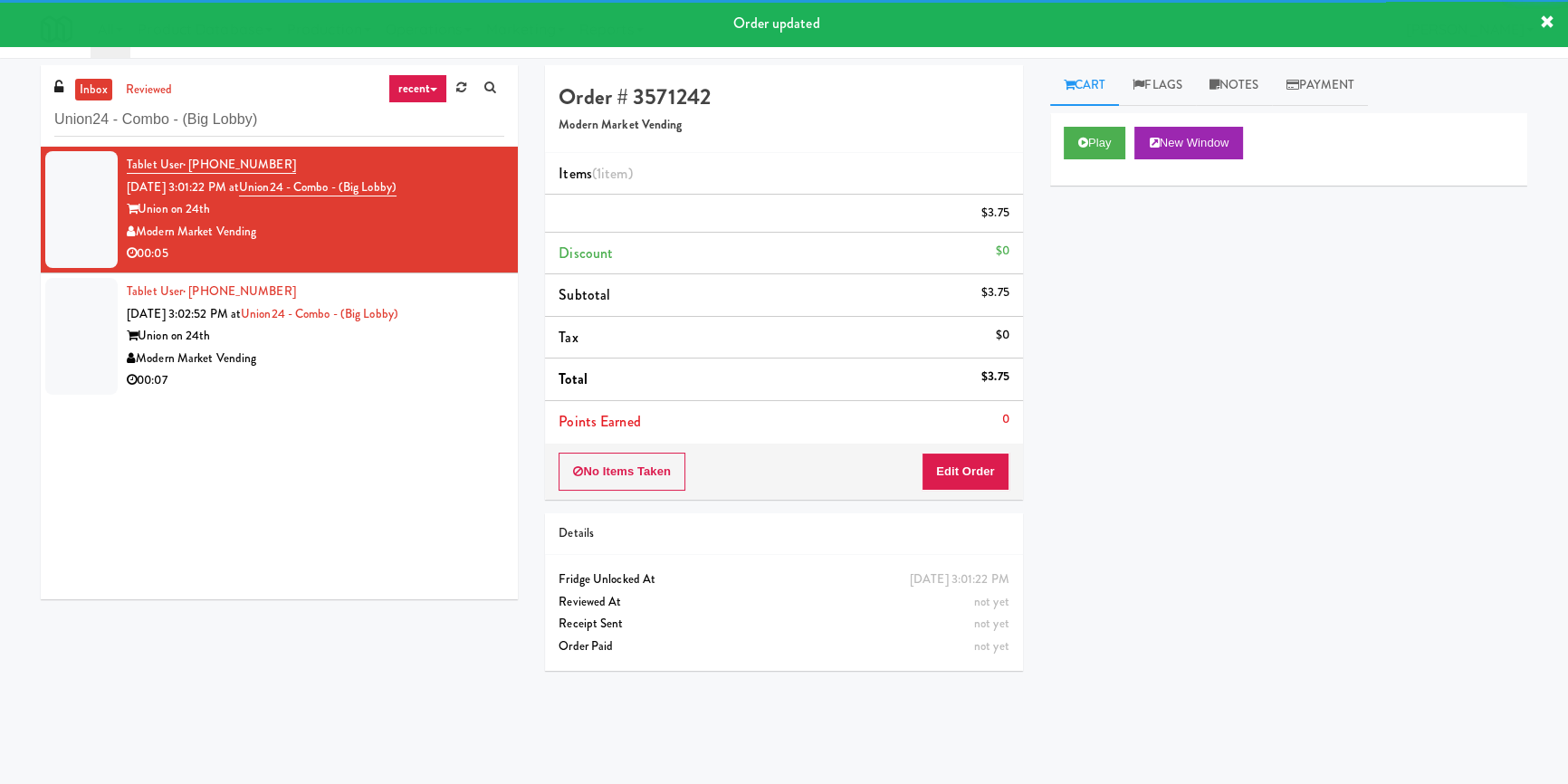
click at [383, 348] on div "Union on 24th" at bounding box center [315, 335] width 378 height 22
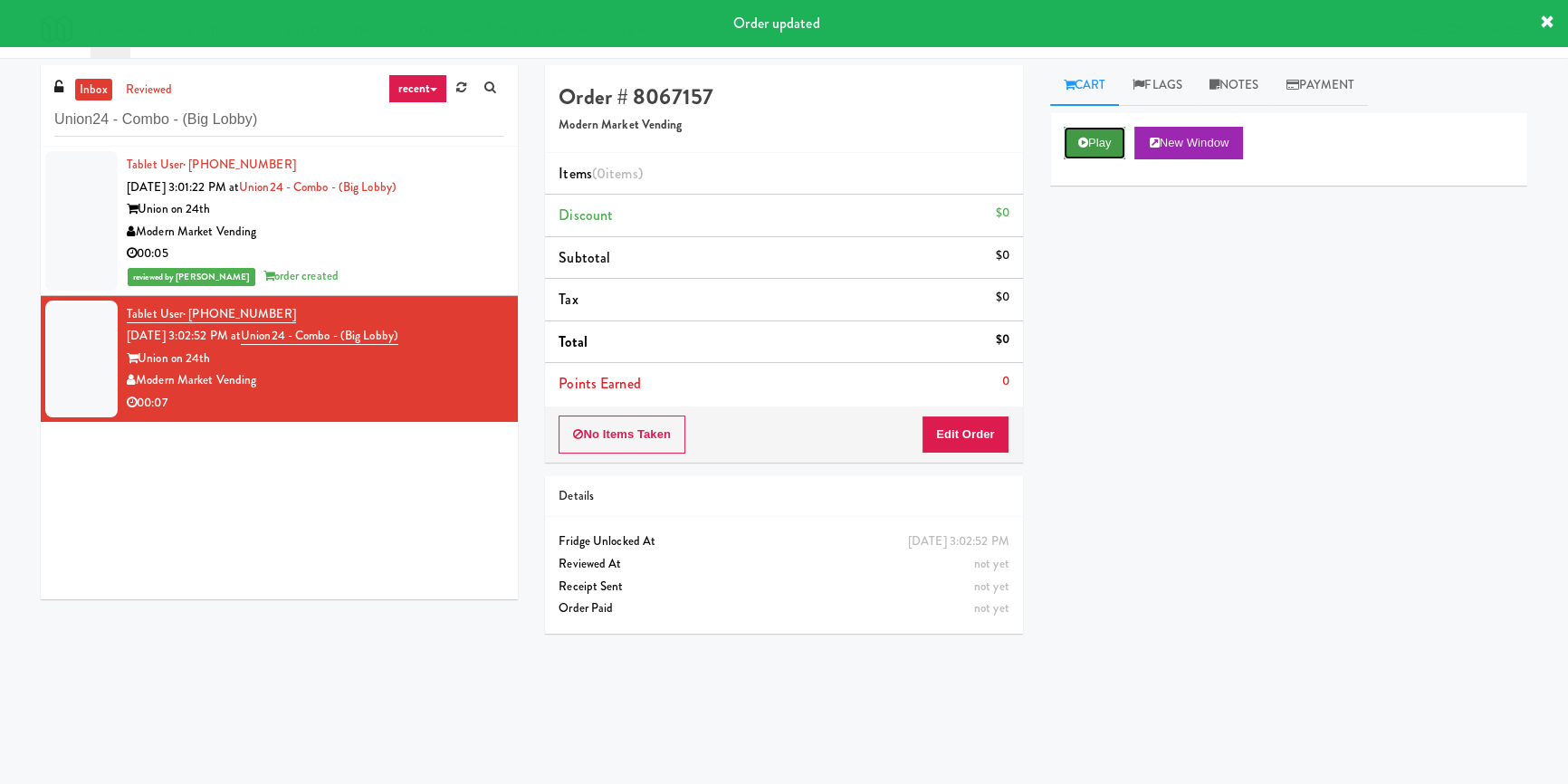
click at [1085, 144] on icon at bounding box center [1083, 143] width 10 height 12
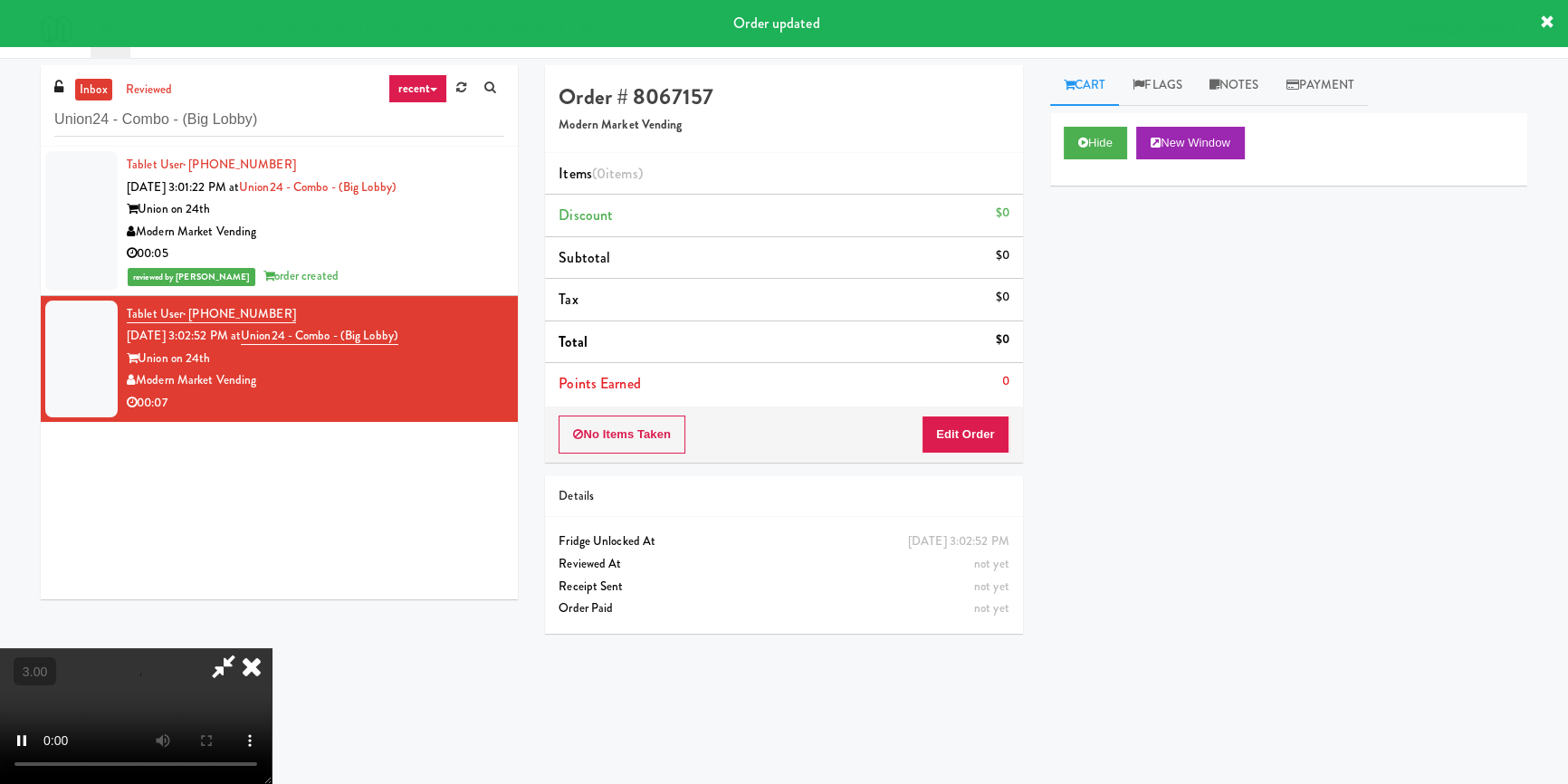
click at [1096, 245] on div "Hide New Window Primary Flag Clear Flag if unable to determine what was taken o…" at bounding box center [1289, 452] width 477 height 679
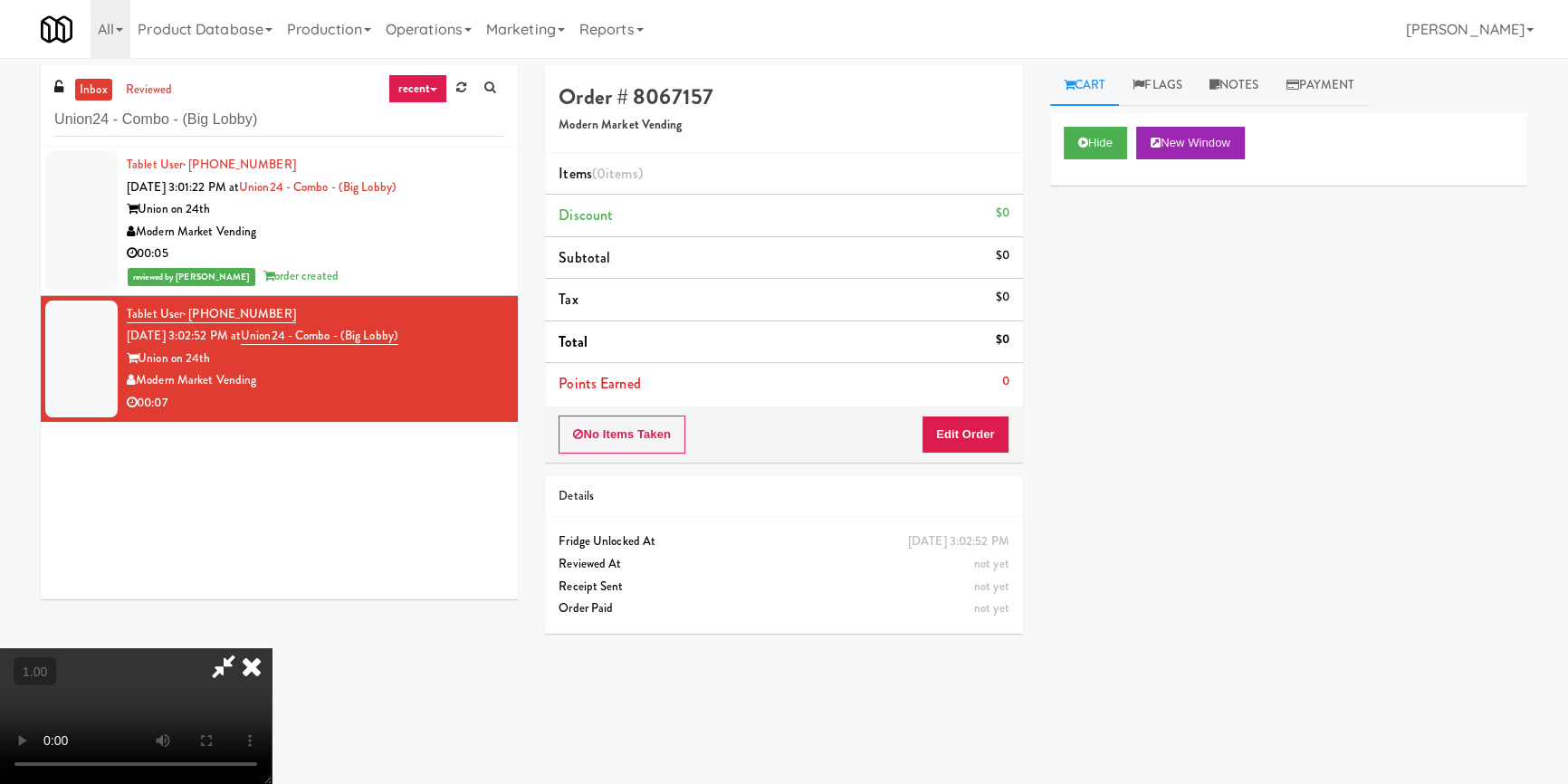
click at [271, 648] on video at bounding box center [135, 715] width 271 height 136
click at [987, 438] on button "Edit Order" at bounding box center [965, 434] width 88 height 38
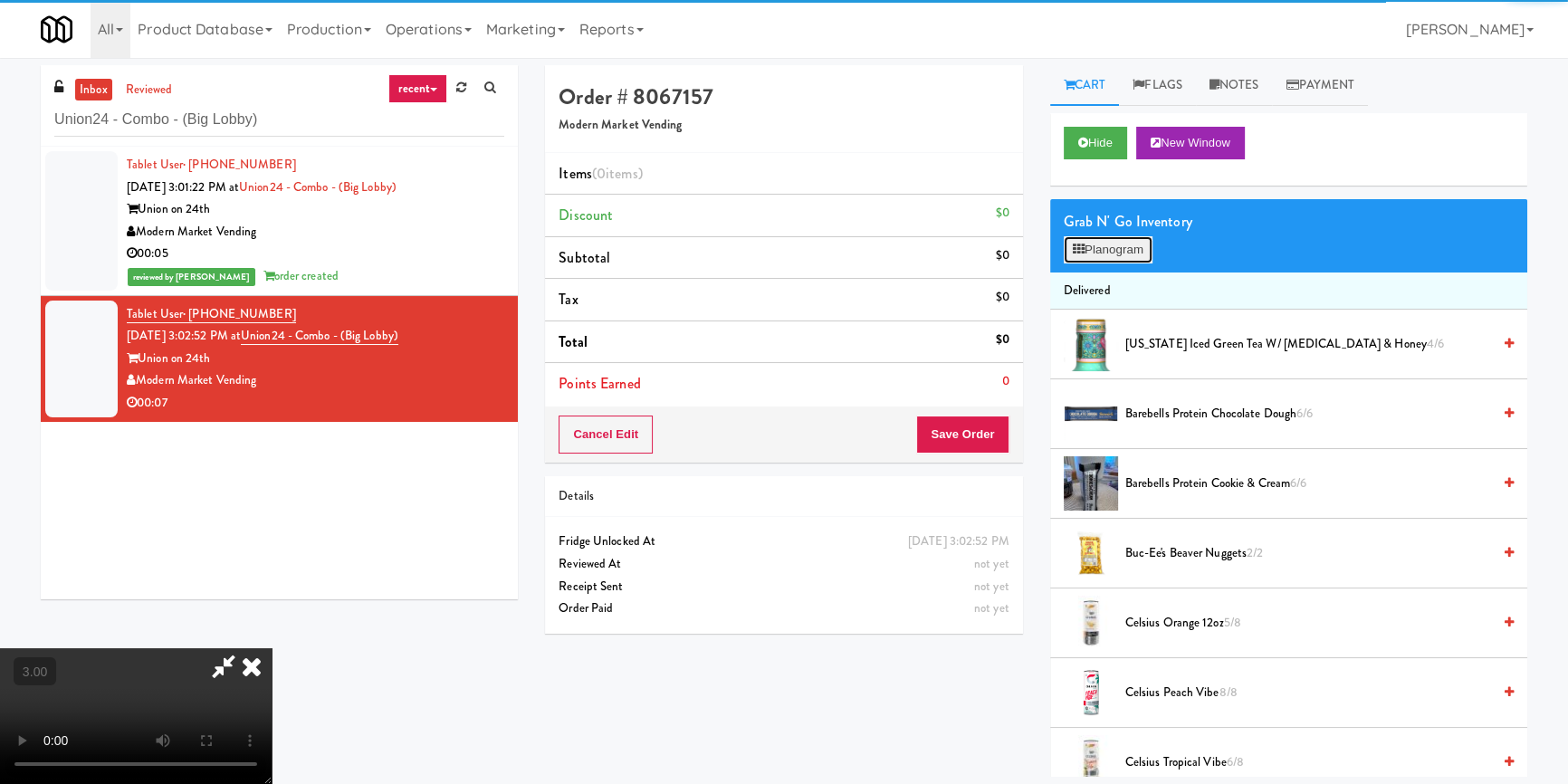
click at [1123, 254] on button "Planogram" at bounding box center [1108, 250] width 89 height 27
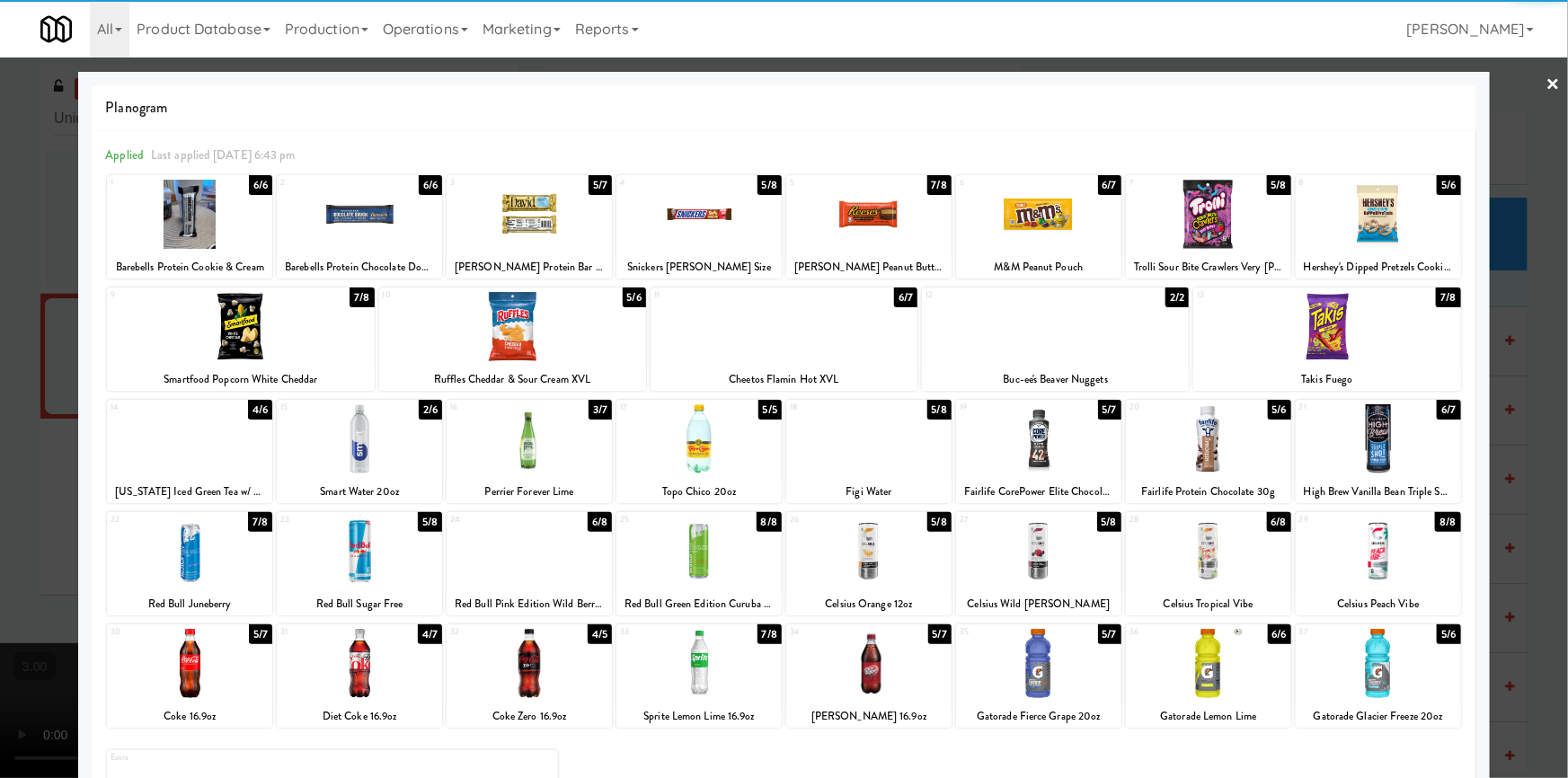
click at [874, 444] on div at bounding box center [868, 439] width 165 height 69
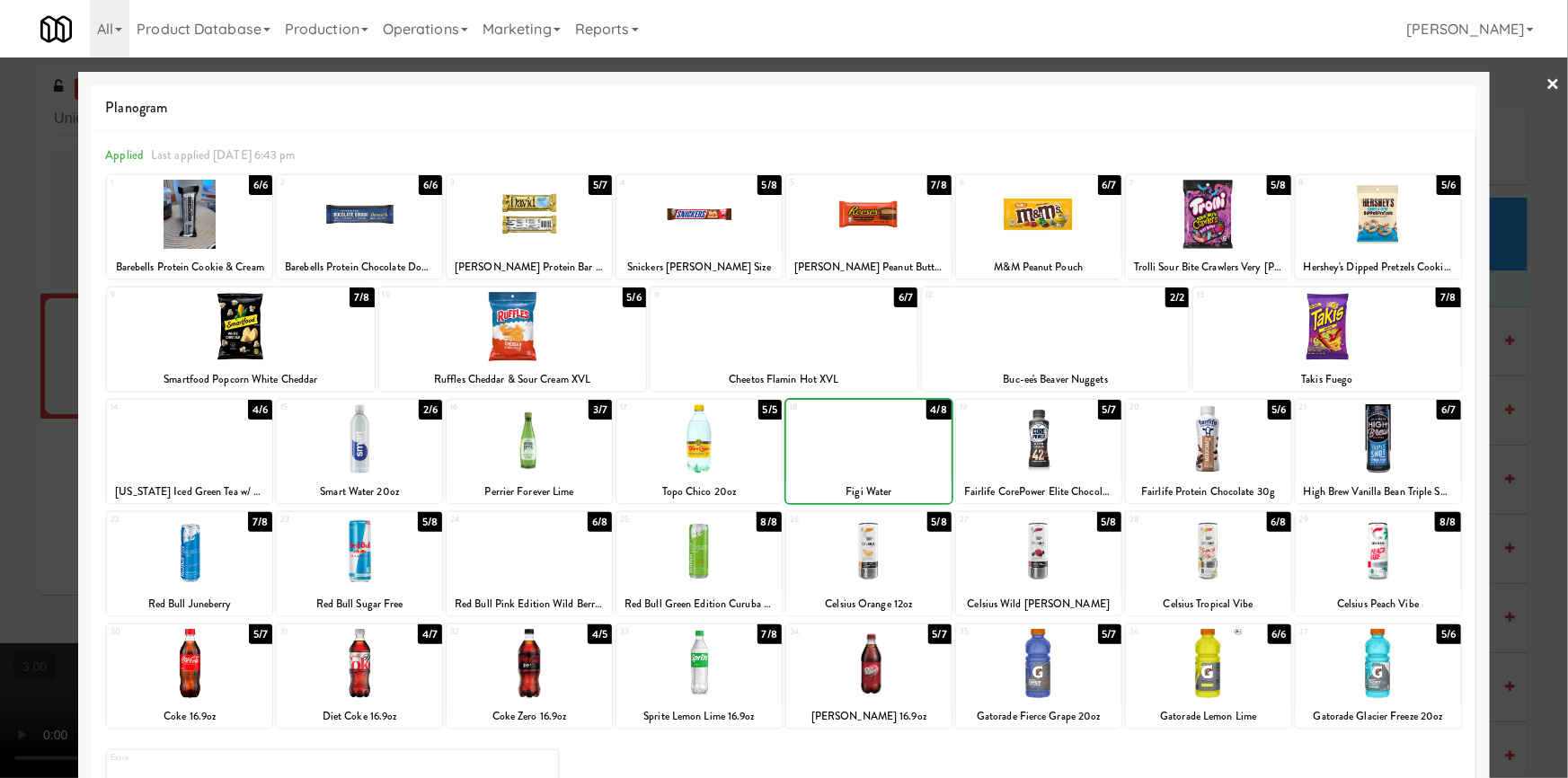
click at [874, 444] on div at bounding box center [868, 439] width 165 height 69
click at [0, 418] on div at bounding box center [784, 389] width 1568 height 778
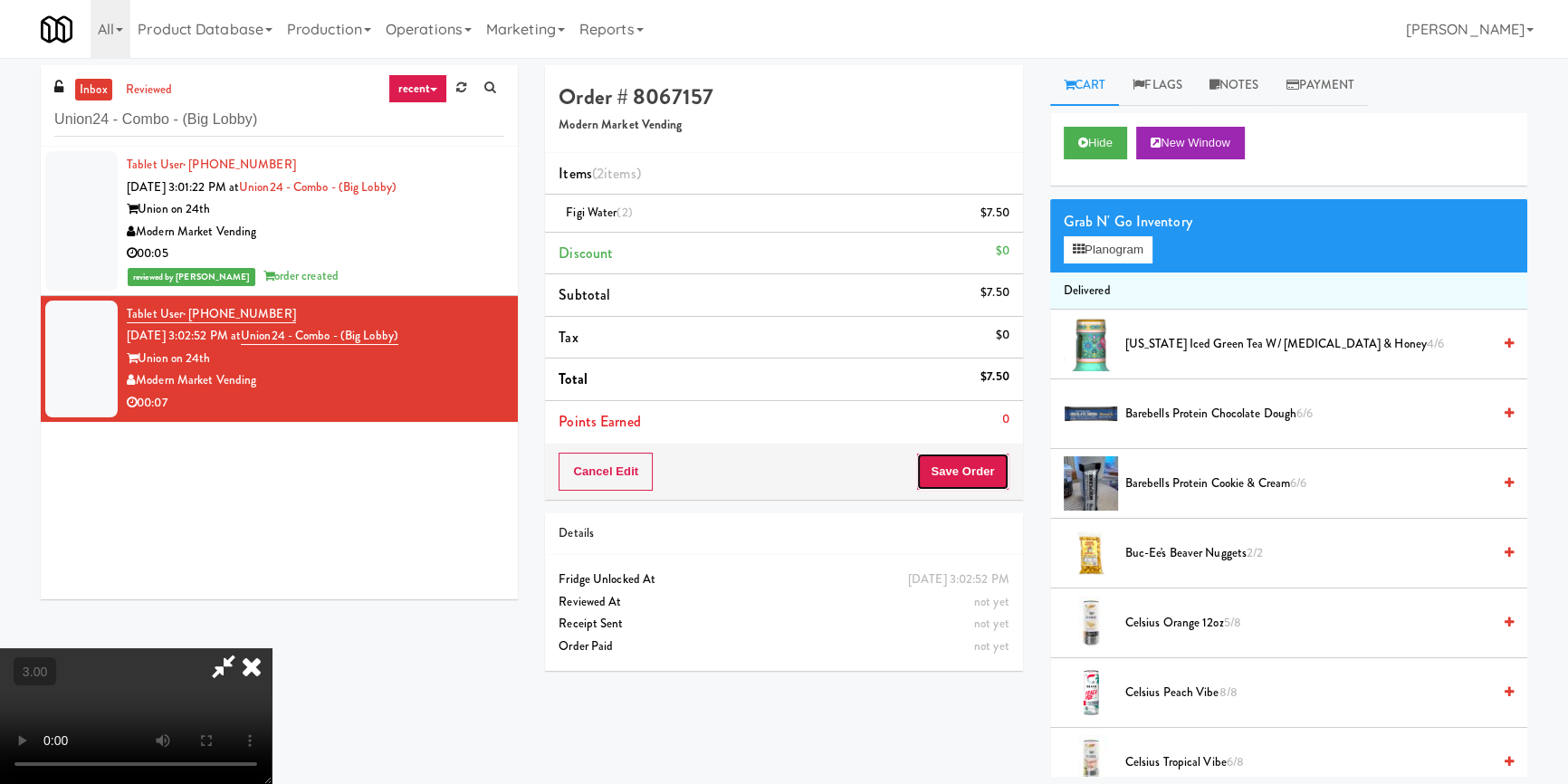
click at [954, 475] on button "Save Order" at bounding box center [963, 471] width 93 height 38
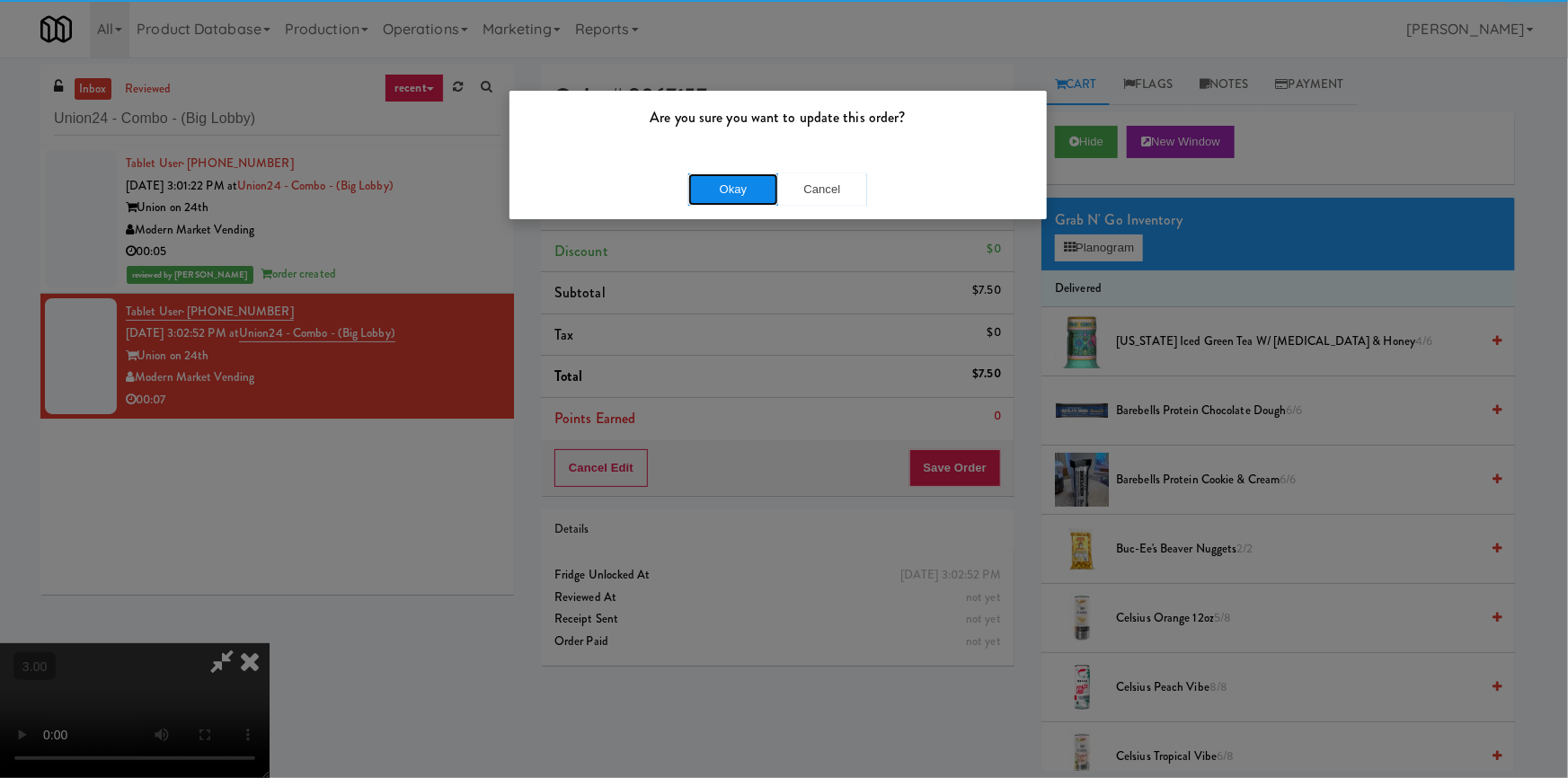
click at [723, 182] on button "Okay" at bounding box center [733, 190] width 90 height 33
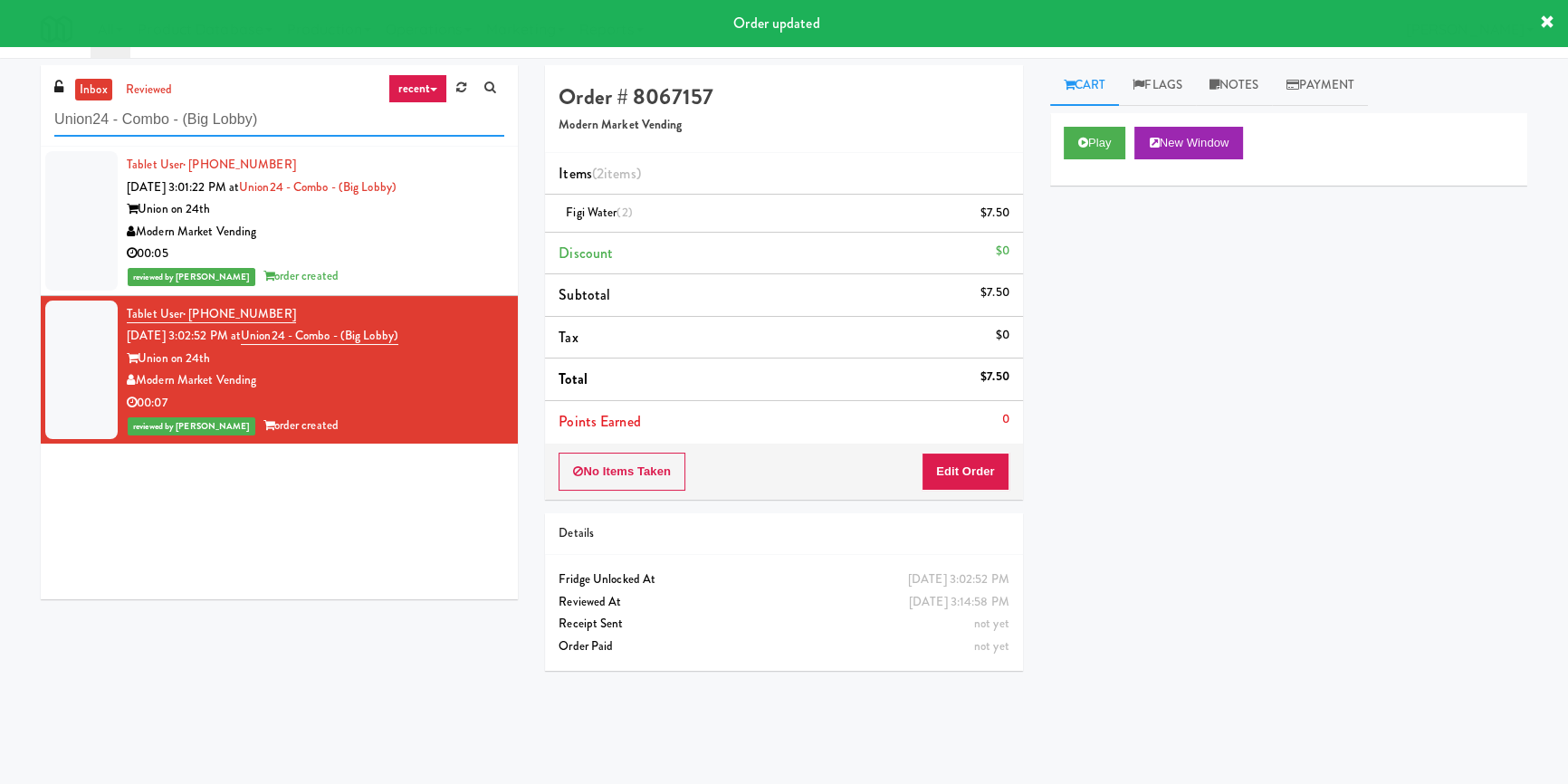
click at [346, 131] on input "Union24 - Combo - (Big Lobby)" at bounding box center [279, 120] width 450 height 34
paste input "1401 S State - Left - Fridge"
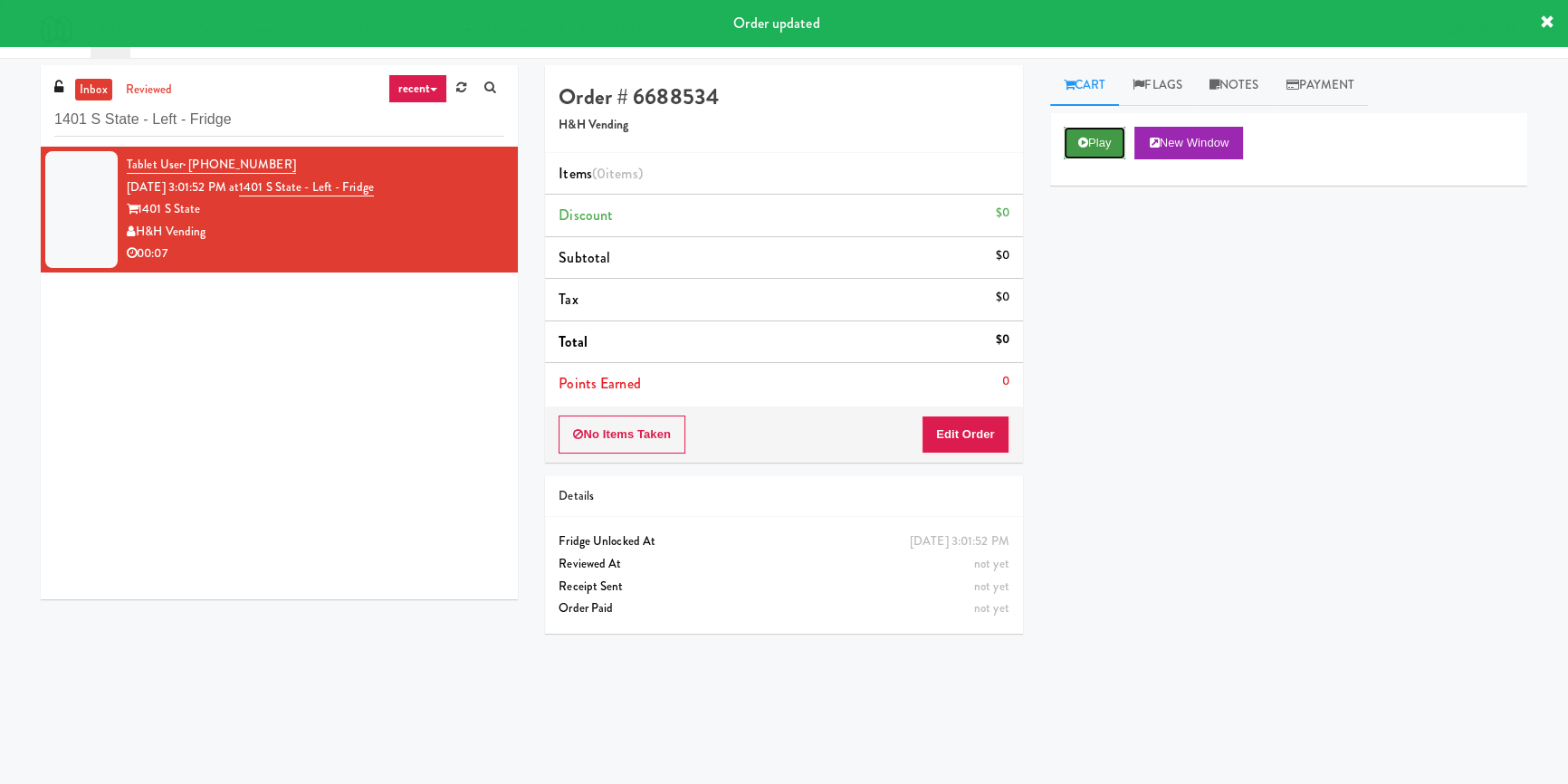
click at [1098, 143] on button "Play" at bounding box center [1095, 143] width 63 height 33
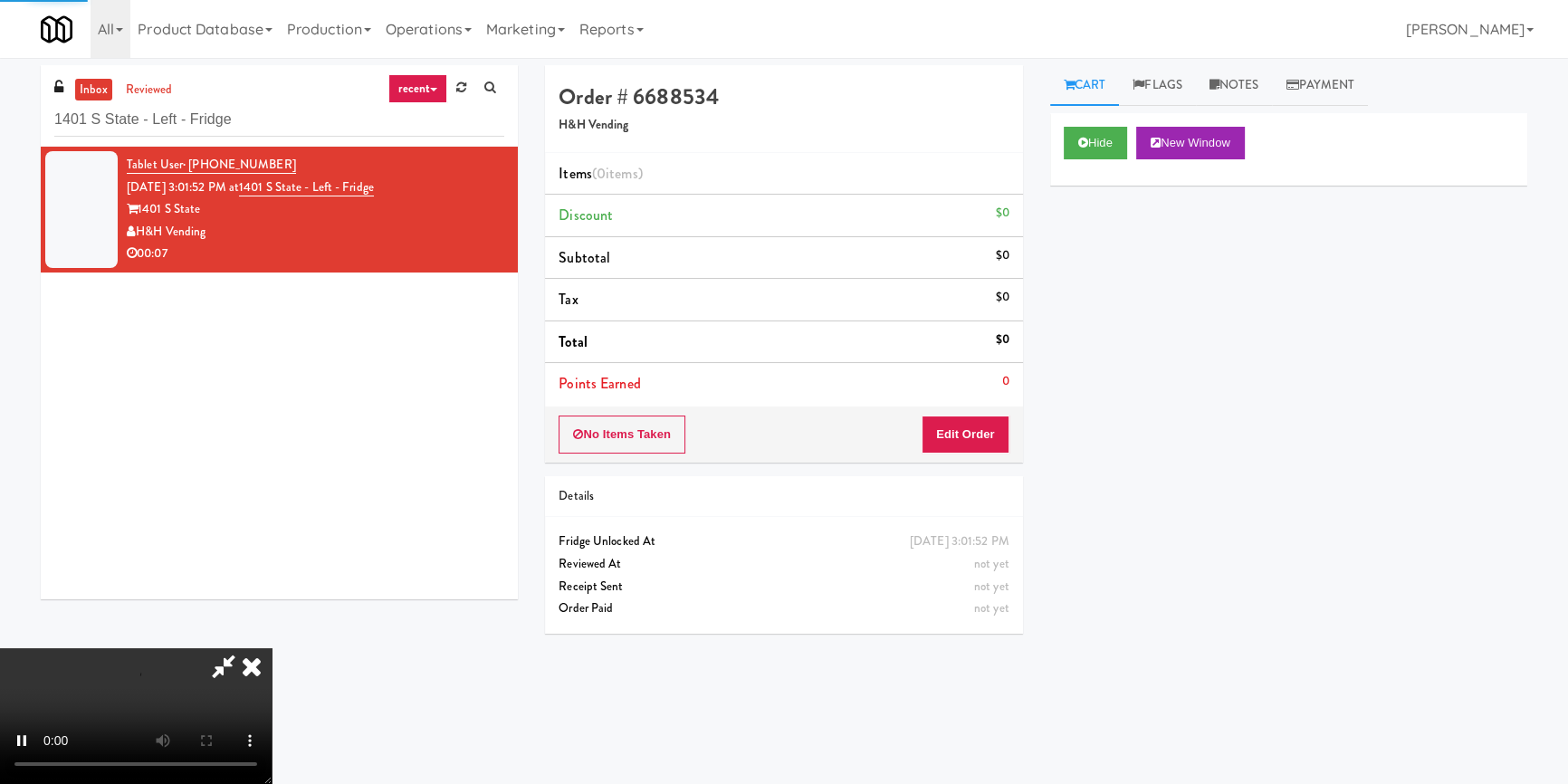
click at [1085, 294] on div "Hide New Window Primary Flag Clear Flag if unable to determine what was taken o…" at bounding box center [1289, 452] width 477 height 679
click at [1059, 539] on div "Hide New Window Primary Flag Clear Flag if unable to determine what was taken o…" at bounding box center [1289, 452] width 477 height 679
click at [991, 440] on button "Edit Order" at bounding box center [965, 434] width 88 height 38
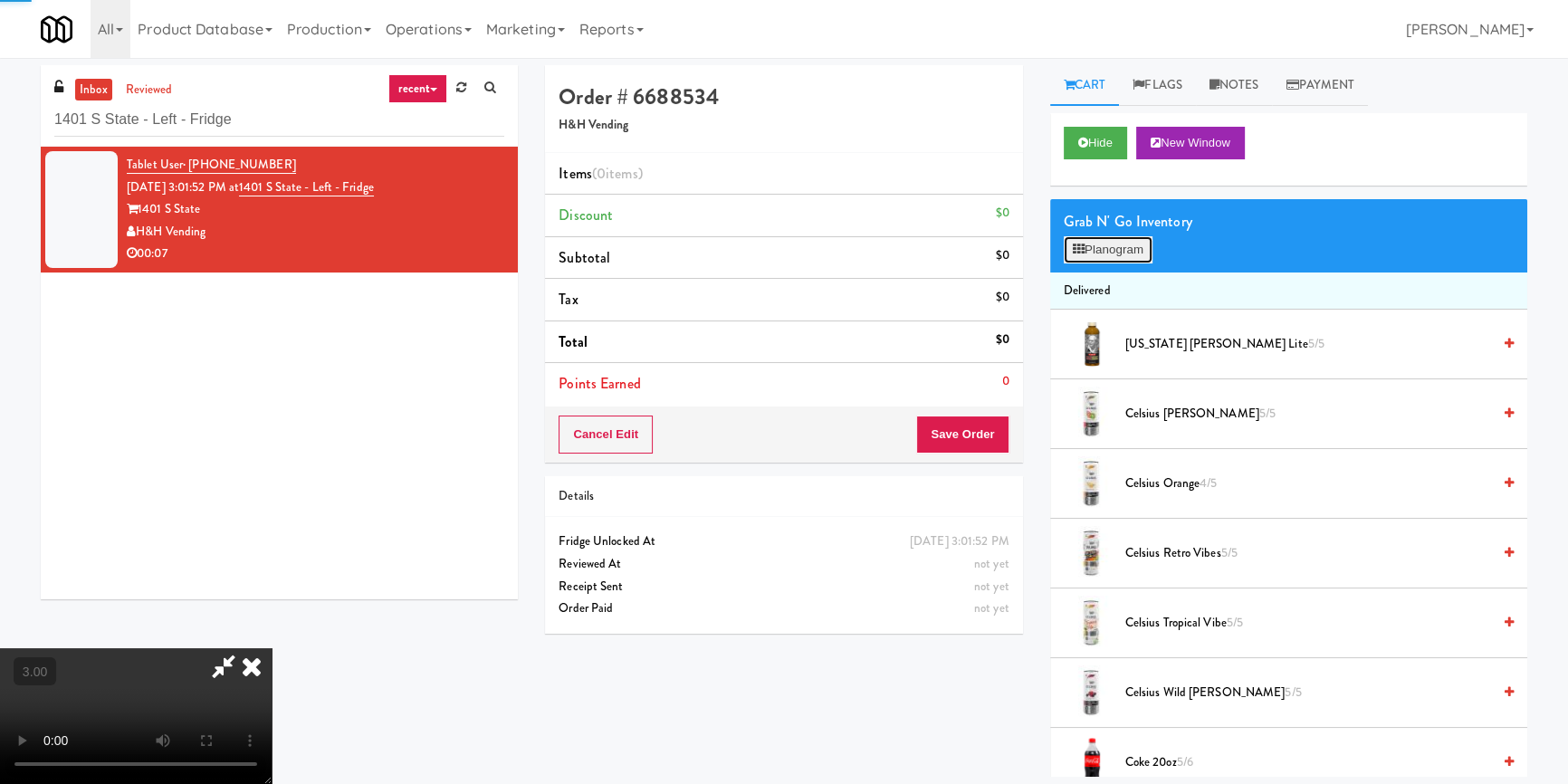
click at [1153, 253] on button "Planogram" at bounding box center [1108, 250] width 89 height 27
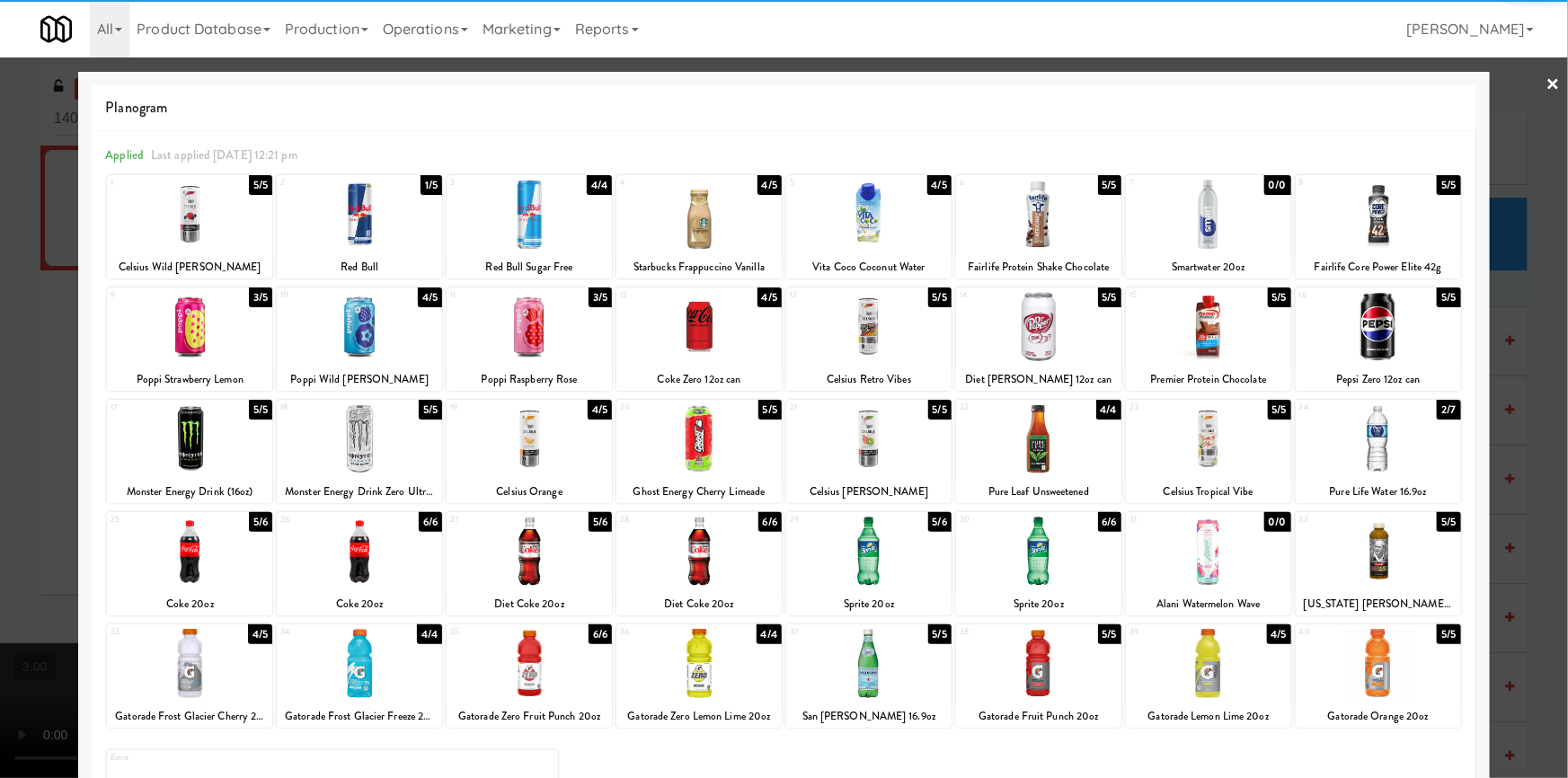
click at [682, 658] on div at bounding box center [699, 663] width 165 height 69
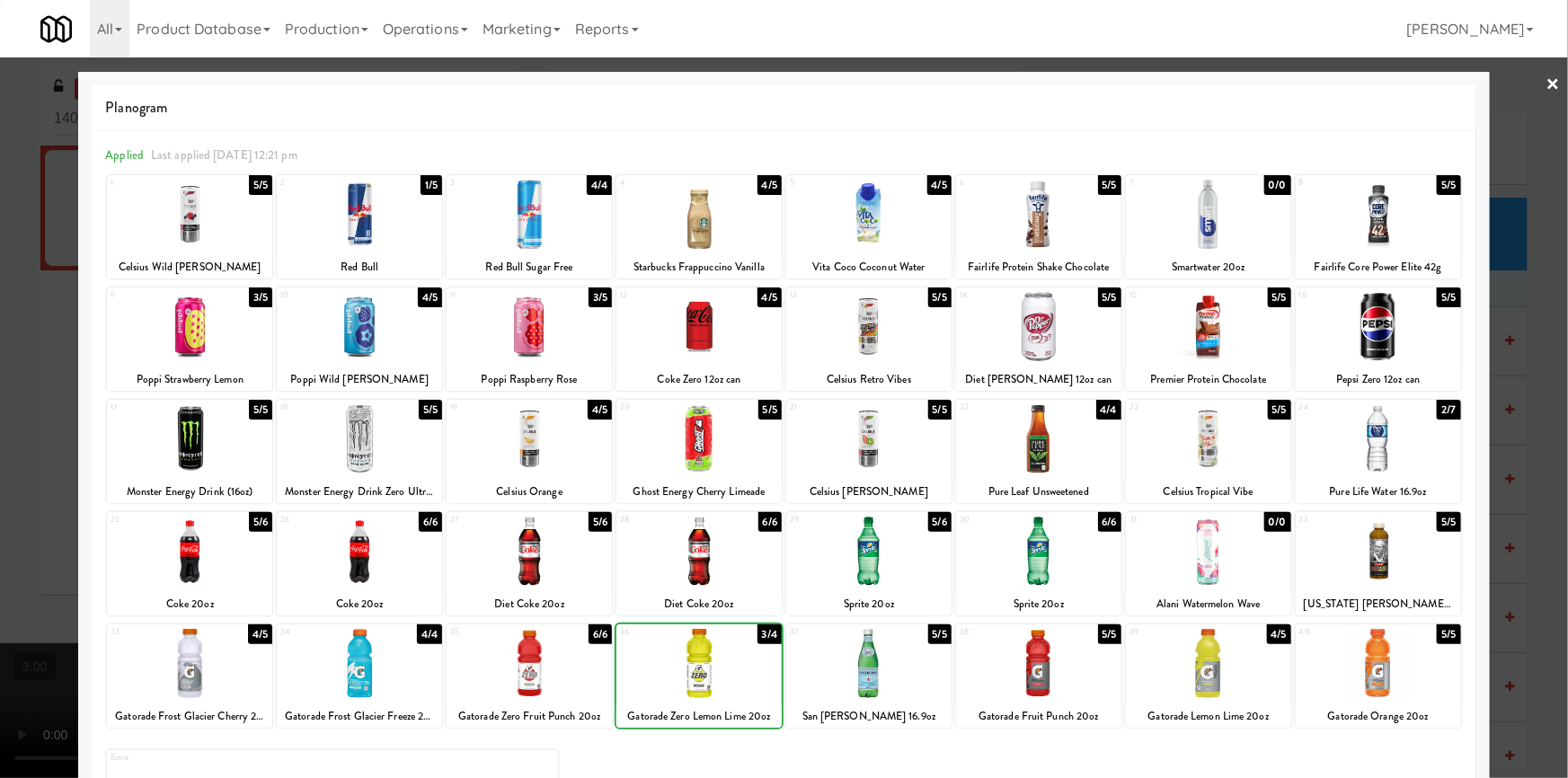
click at [0, 486] on div at bounding box center [784, 389] width 1568 height 778
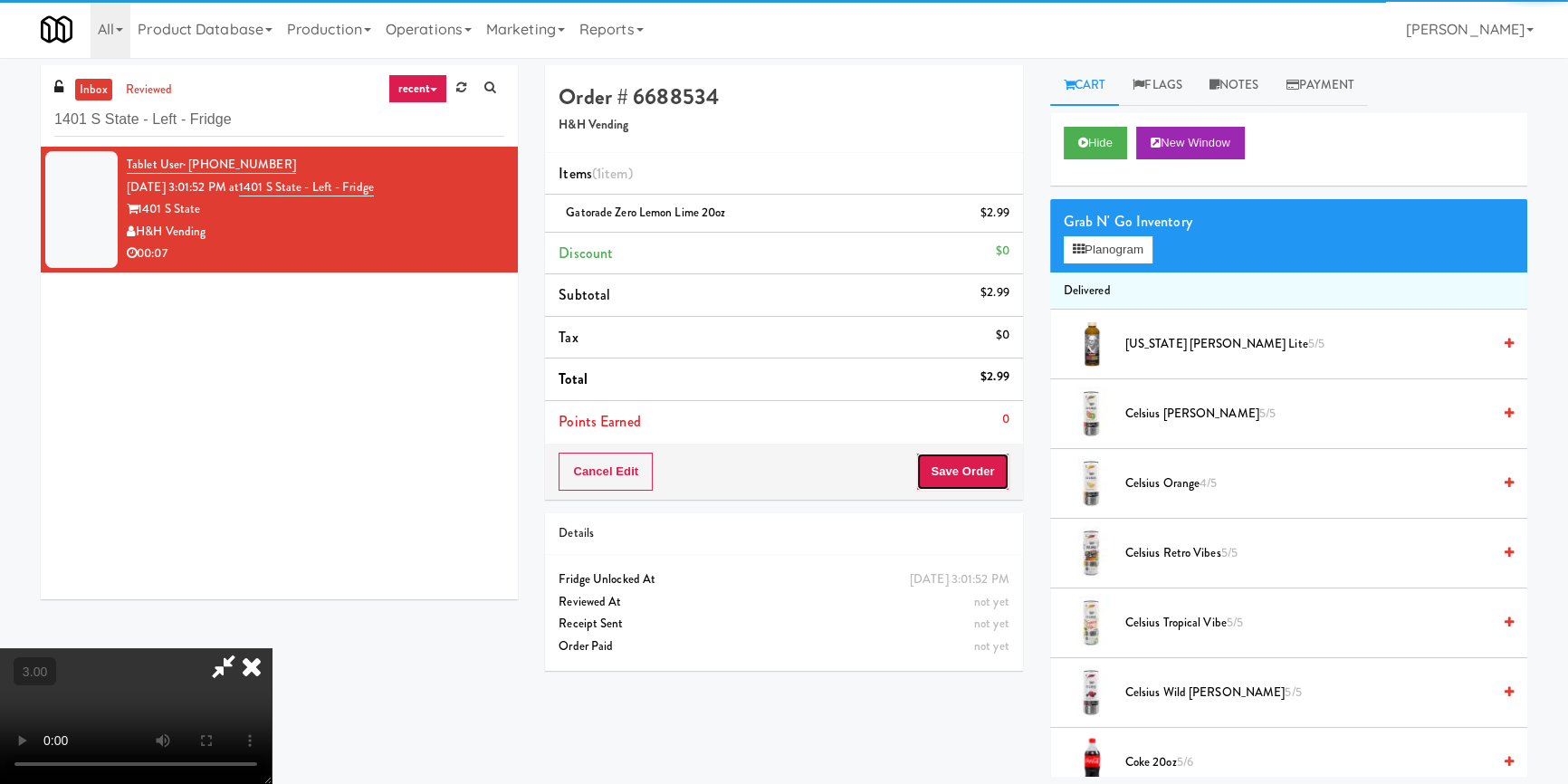
click at [960, 472] on button "Save Order" at bounding box center [963, 471] width 93 height 38
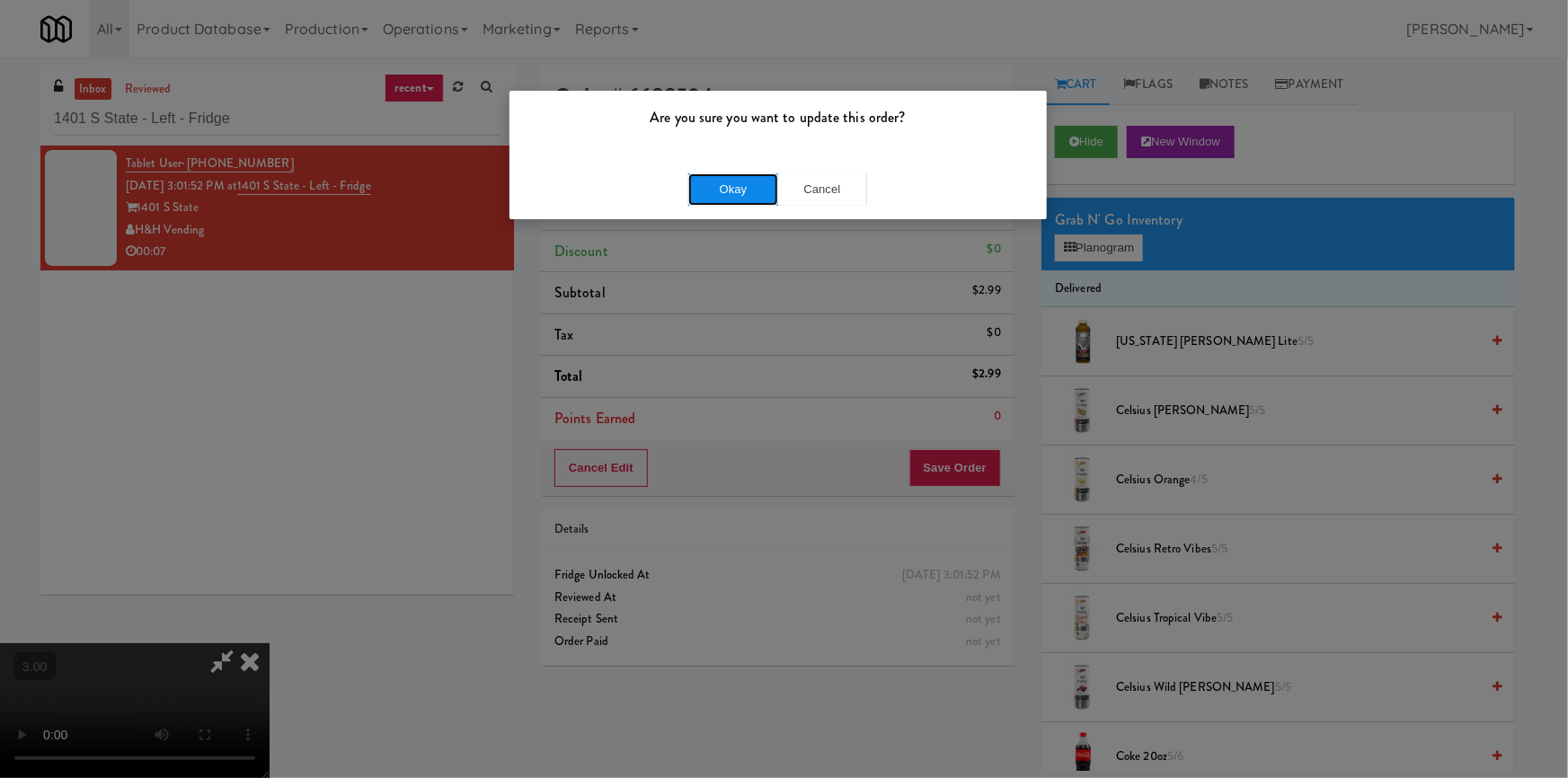
click at [735, 194] on button "Okay" at bounding box center [733, 190] width 90 height 33
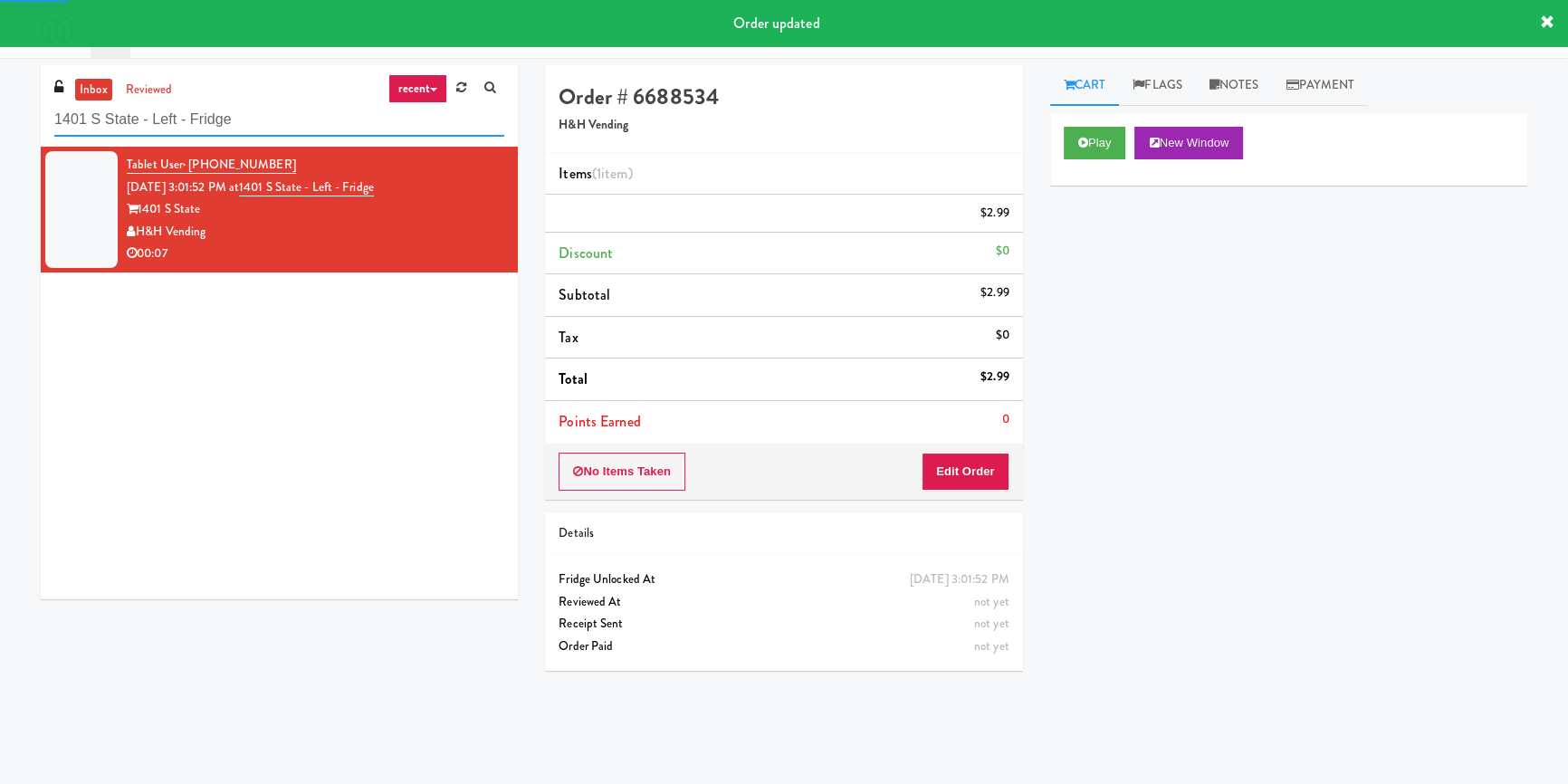
click at [327, 113] on input "1401 S State - Left - Fridge" at bounding box center [279, 120] width 450 height 34
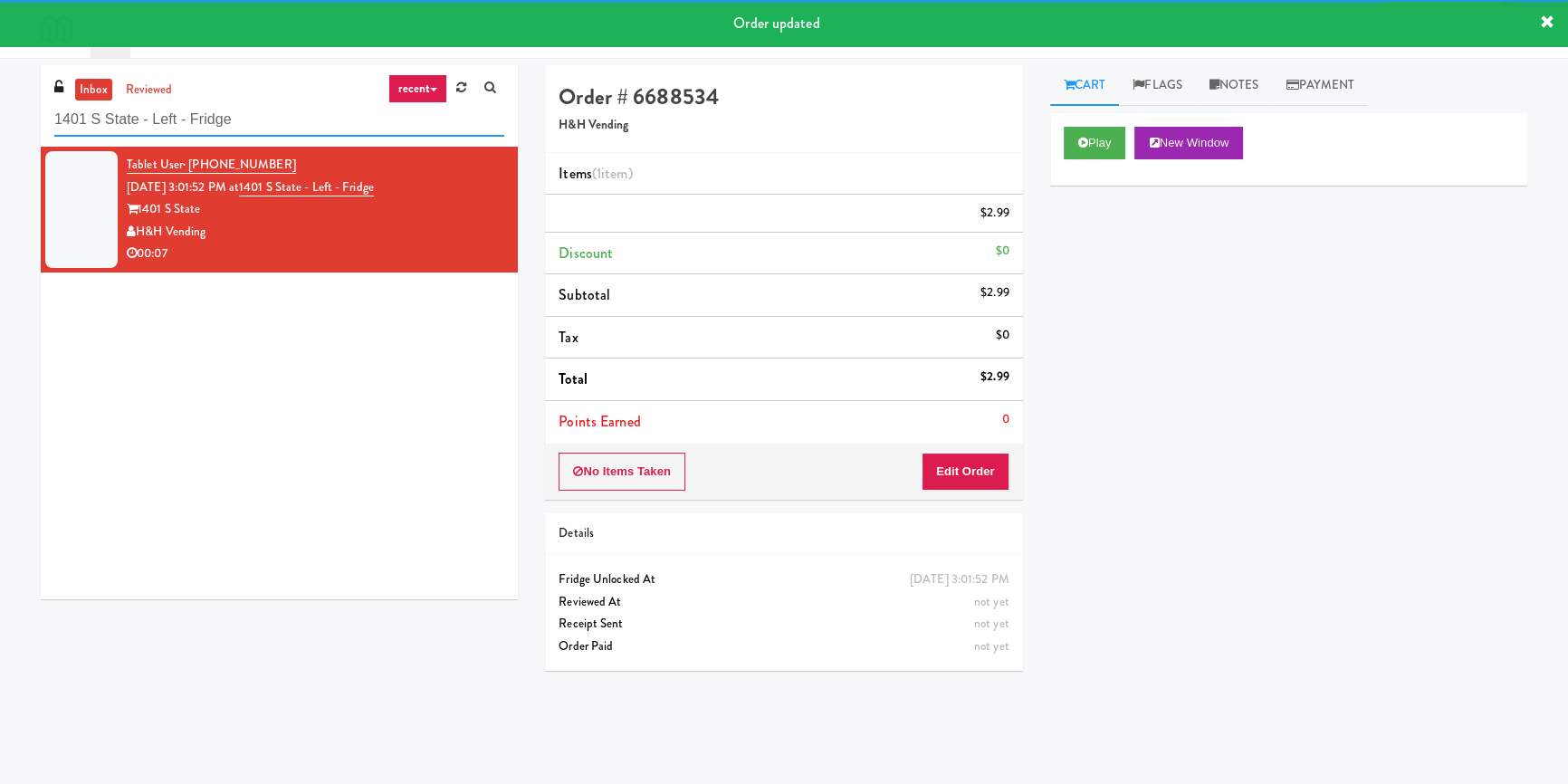
click at [327, 113] on input "1401 S State - Left - Fridge" at bounding box center [279, 120] width 450 height 34
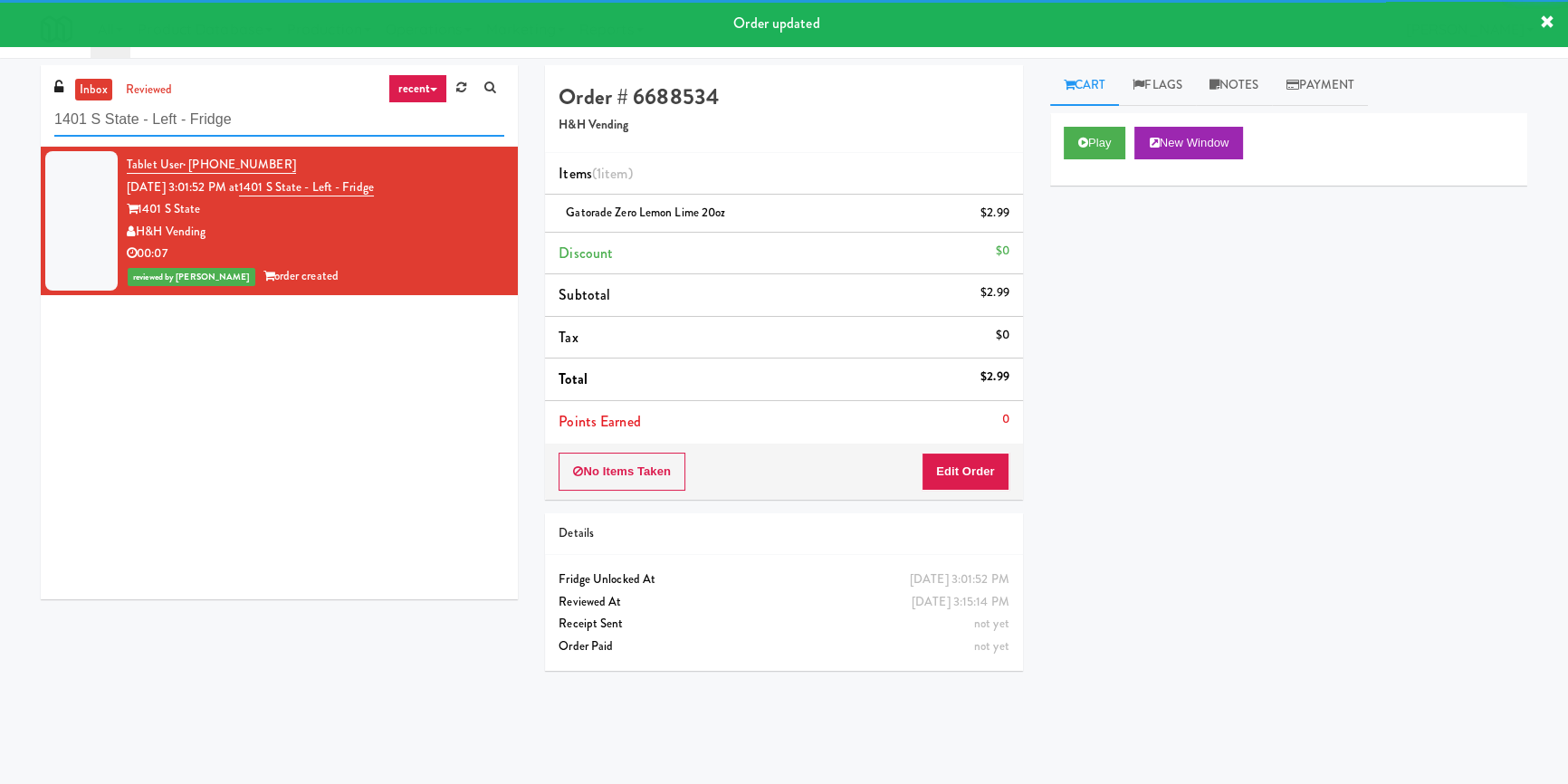
paste input "730 N [PERSON_NAME] - Righ"
click at [327, 113] on input "1401 S State - Left - Fridge" at bounding box center [279, 120] width 450 height 34
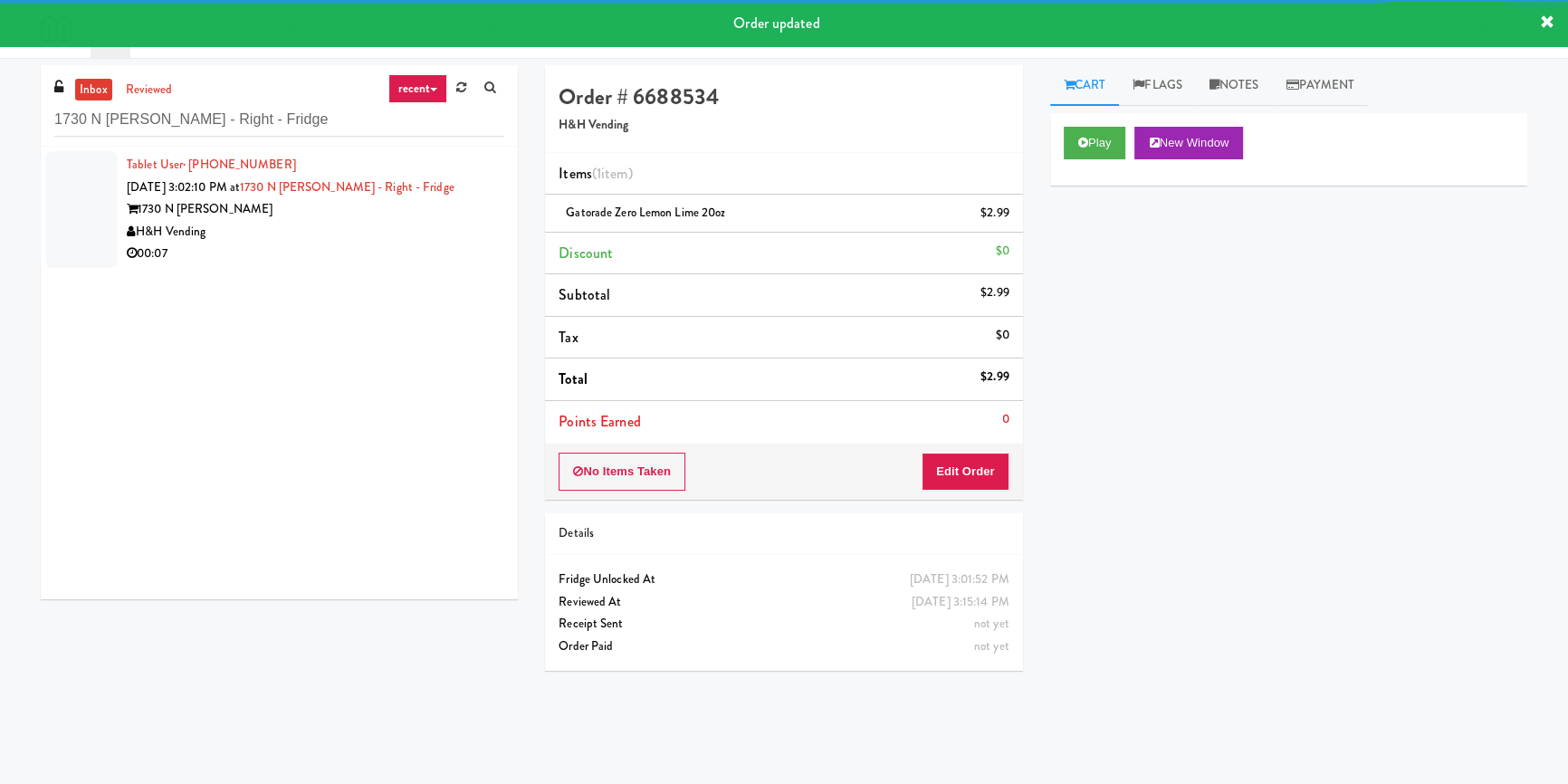
click at [418, 242] on div "00:07" at bounding box center [315, 253] width 378 height 22
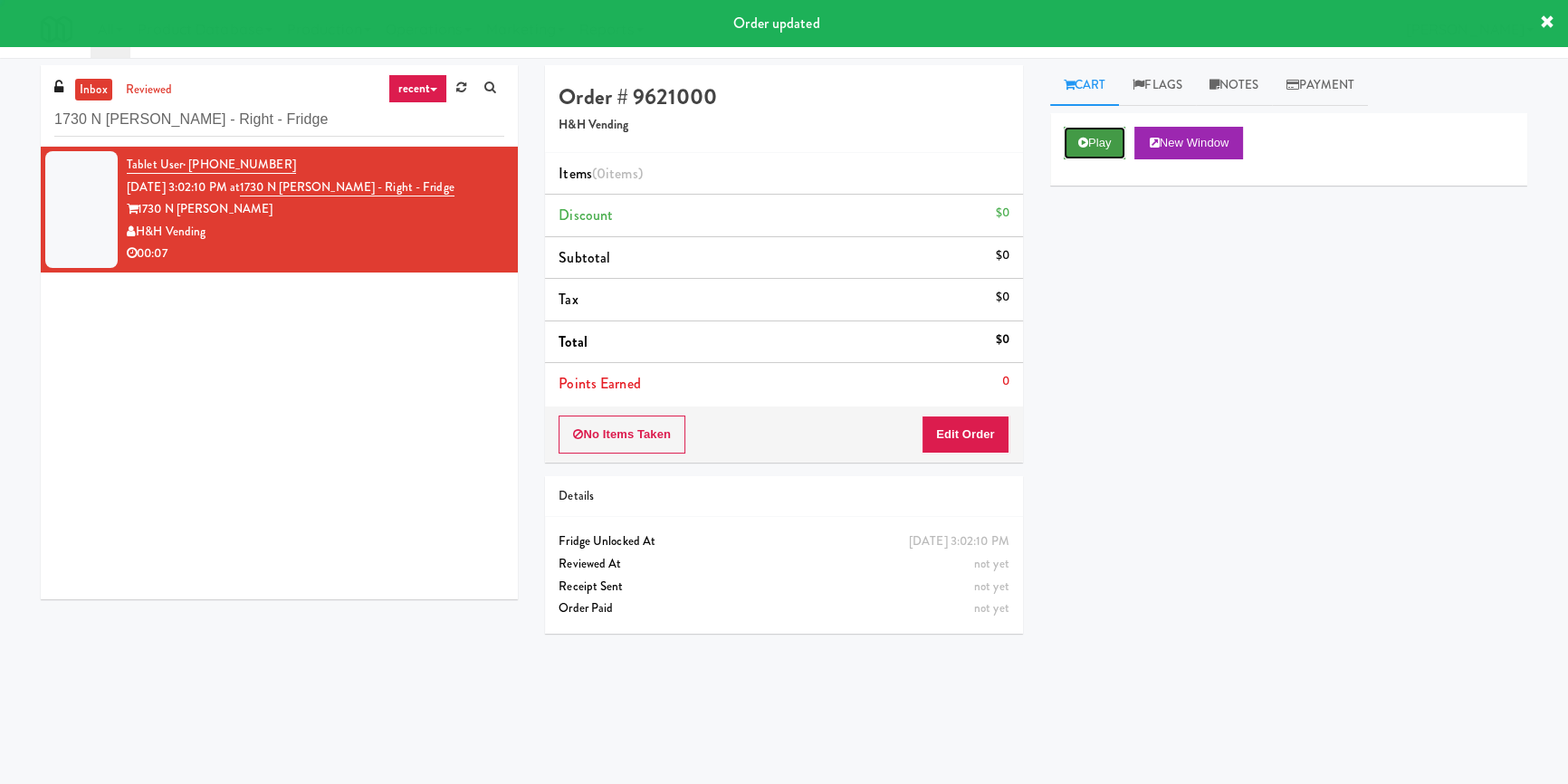
click at [1106, 141] on button "Play" at bounding box center [1095, 143] width 63 height 33
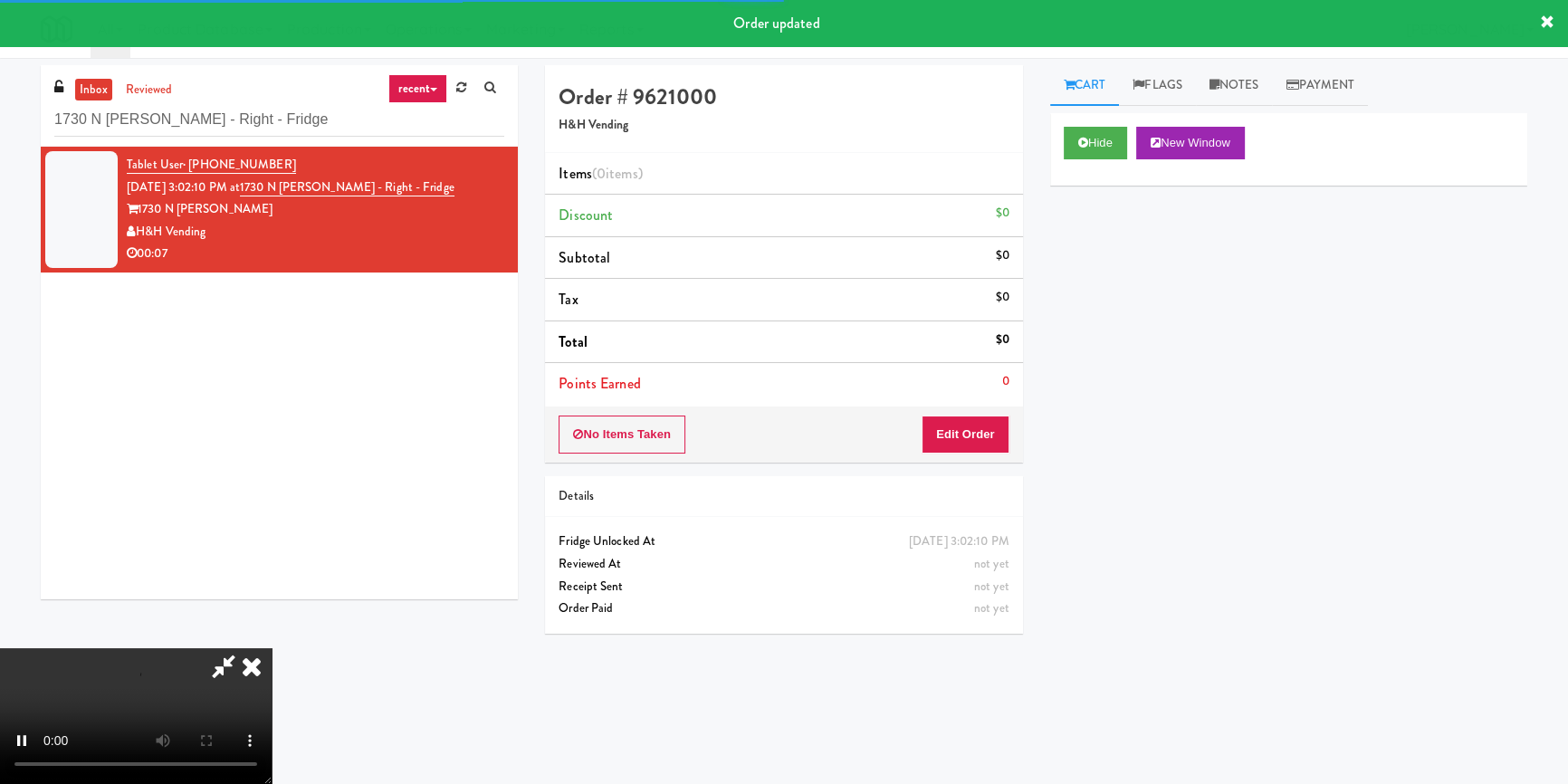
click at [1105, 304] on div "Hide New Window Primary Flag Clear Flag if unable to determine what was taken o…" at bounding box center [1289, 452] width 477 height 679
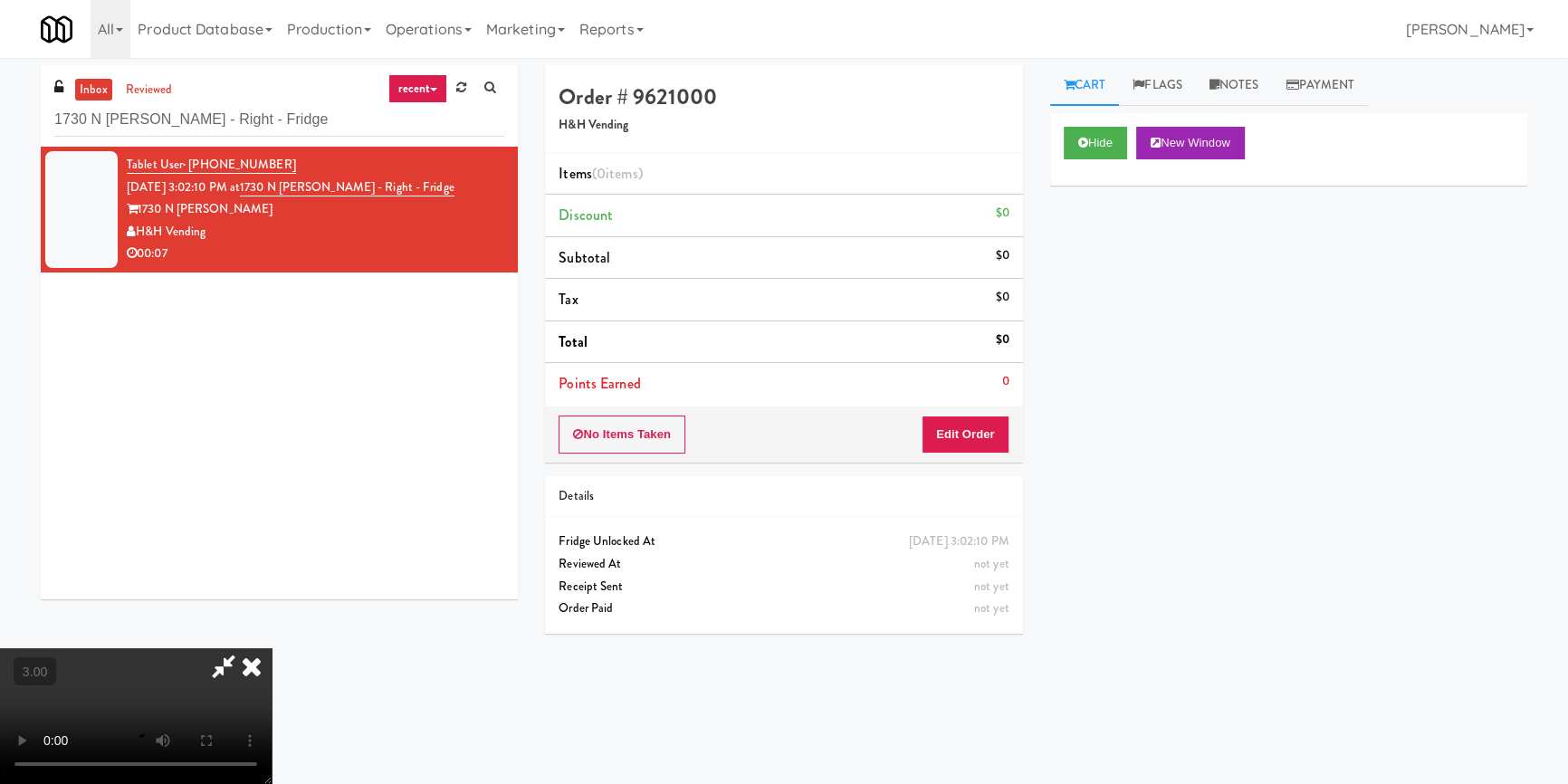
click at [1061, 543] on div "Hide New Window Primary Flag Clear Flag if unable to determine what was taken o…" at bounding box center [1289, 452] width 477 height 679
click at [987, 439] on button "Edit Order" at bounding box center [965, 434] width 88 height 38
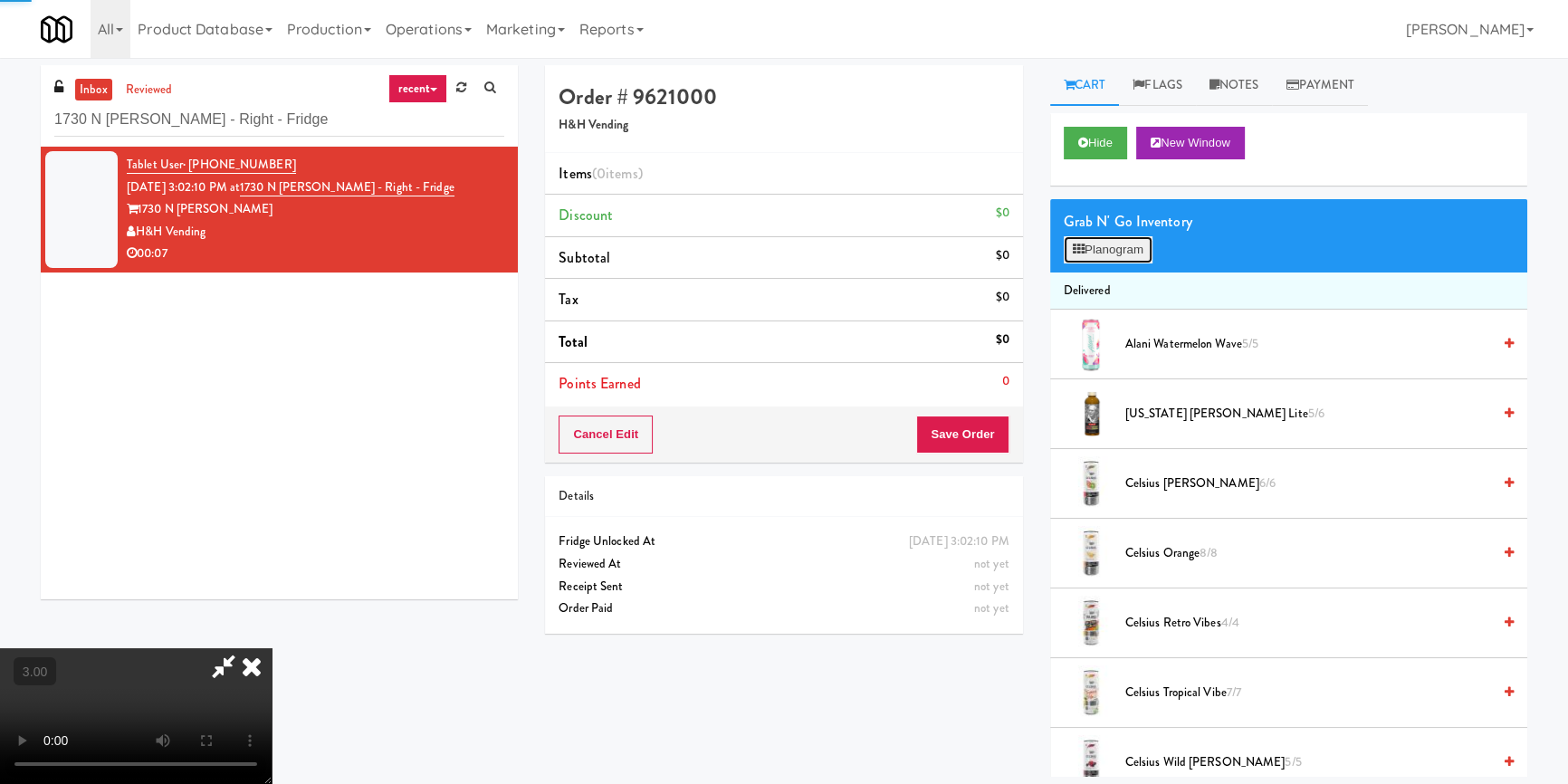
click at [1139, 237] on button "Planogram" at bounding box center [1108, 250] width 89 height 27
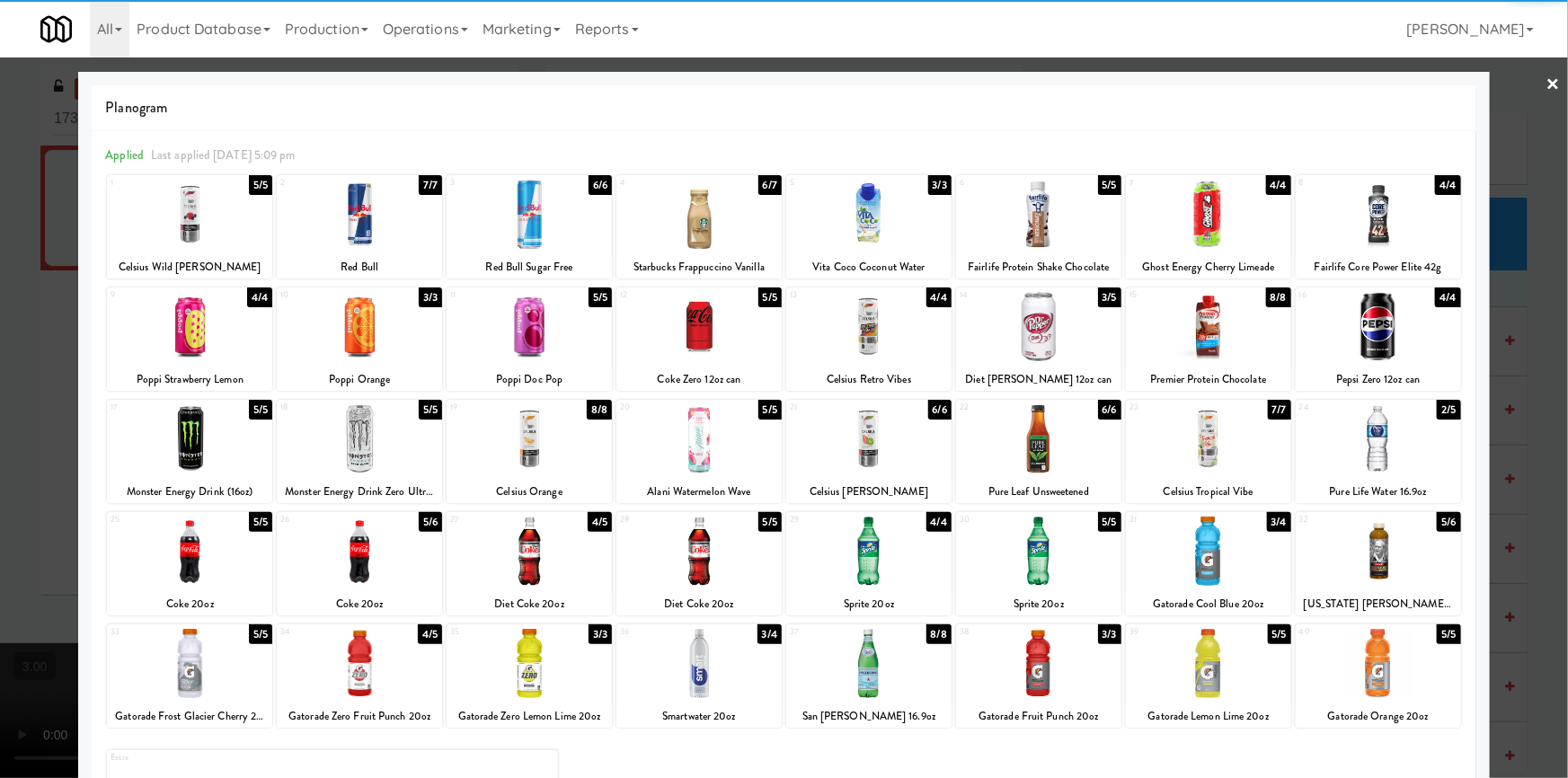
click at [1371, 448] on div at bounding box center [1378, 439] width 165 height 69
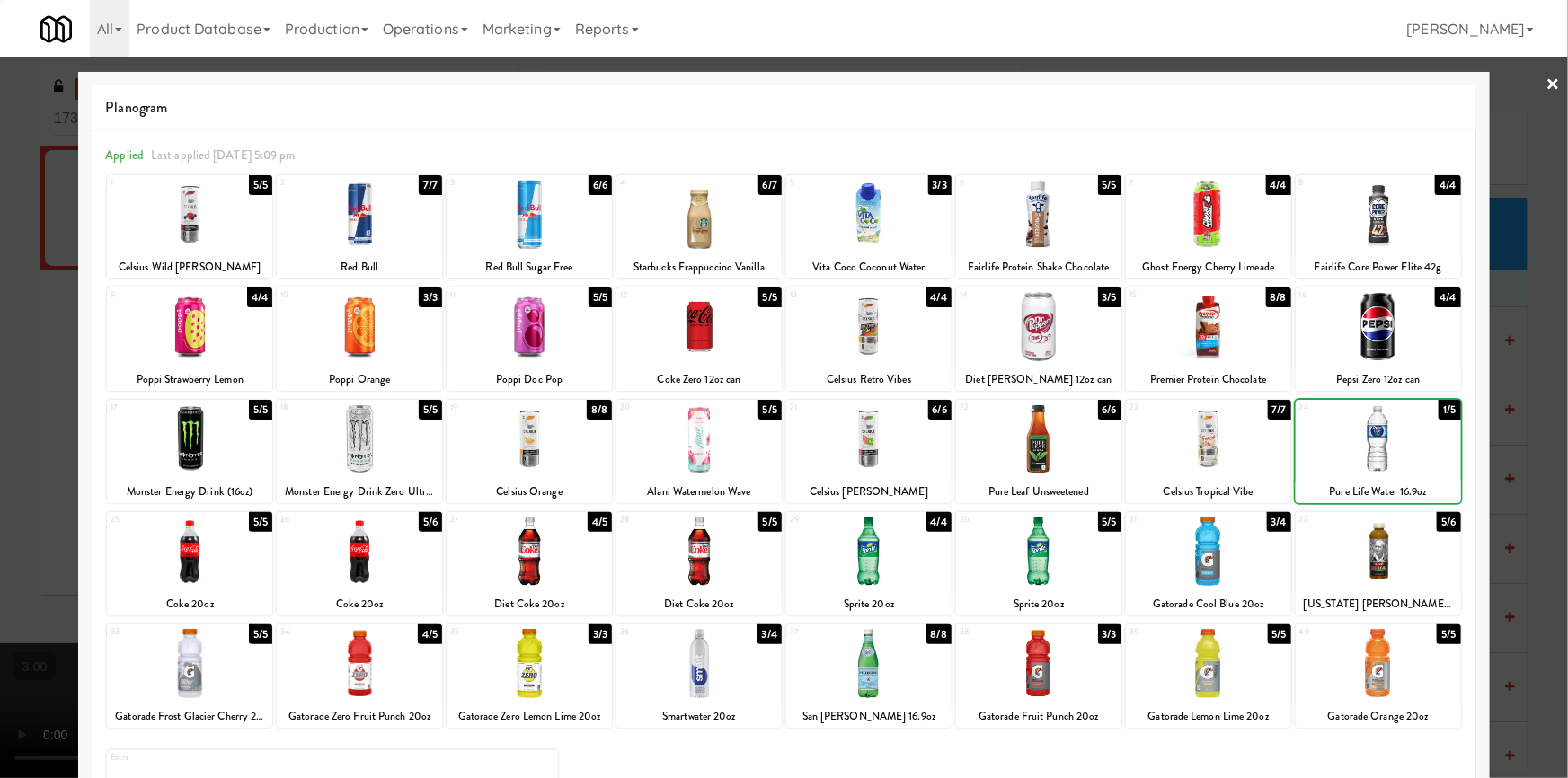
click at [15, 425] on div at bounding box center [784, 389] width 1568 height 778
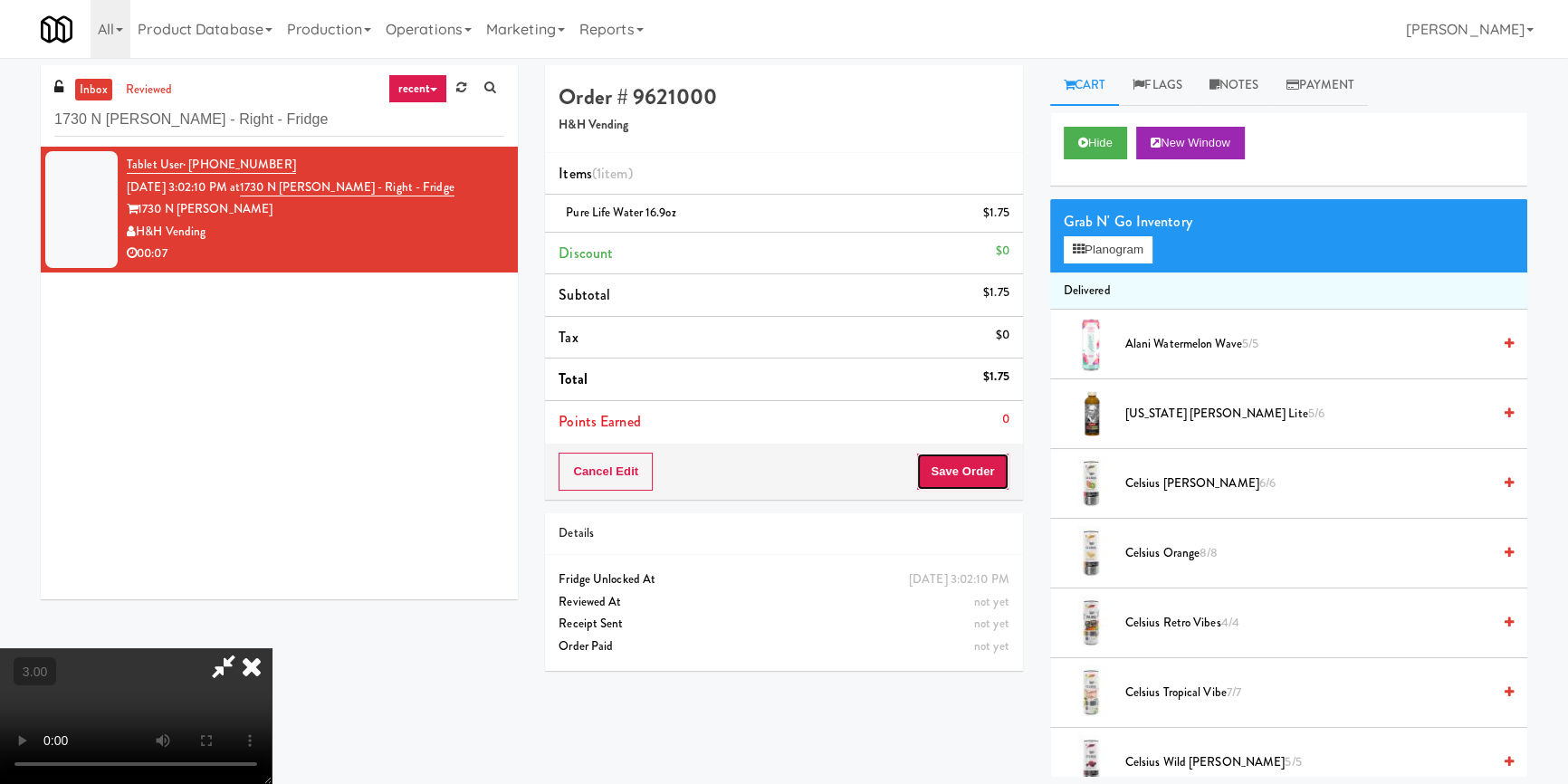
click at [960, 477] on button "Save Order" at bounding box center [963, 471] width 93 height 38
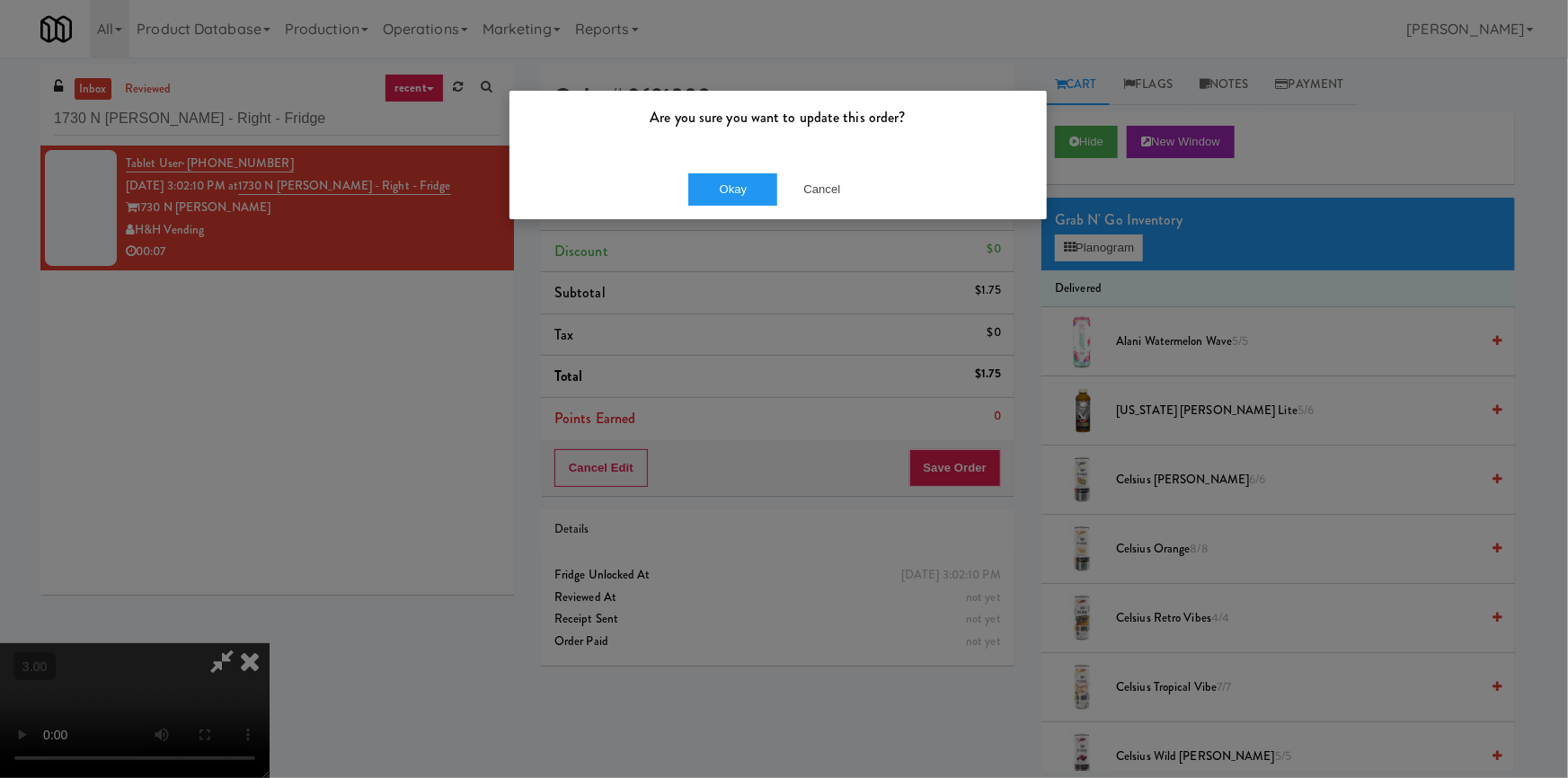
click at [730, 170] on div "Okay Cancel" at bounding box center [777, 189] width 537 height 60
click at [727, 188] on button "Okay" at bounding box center [733, 190] width 90 height 33
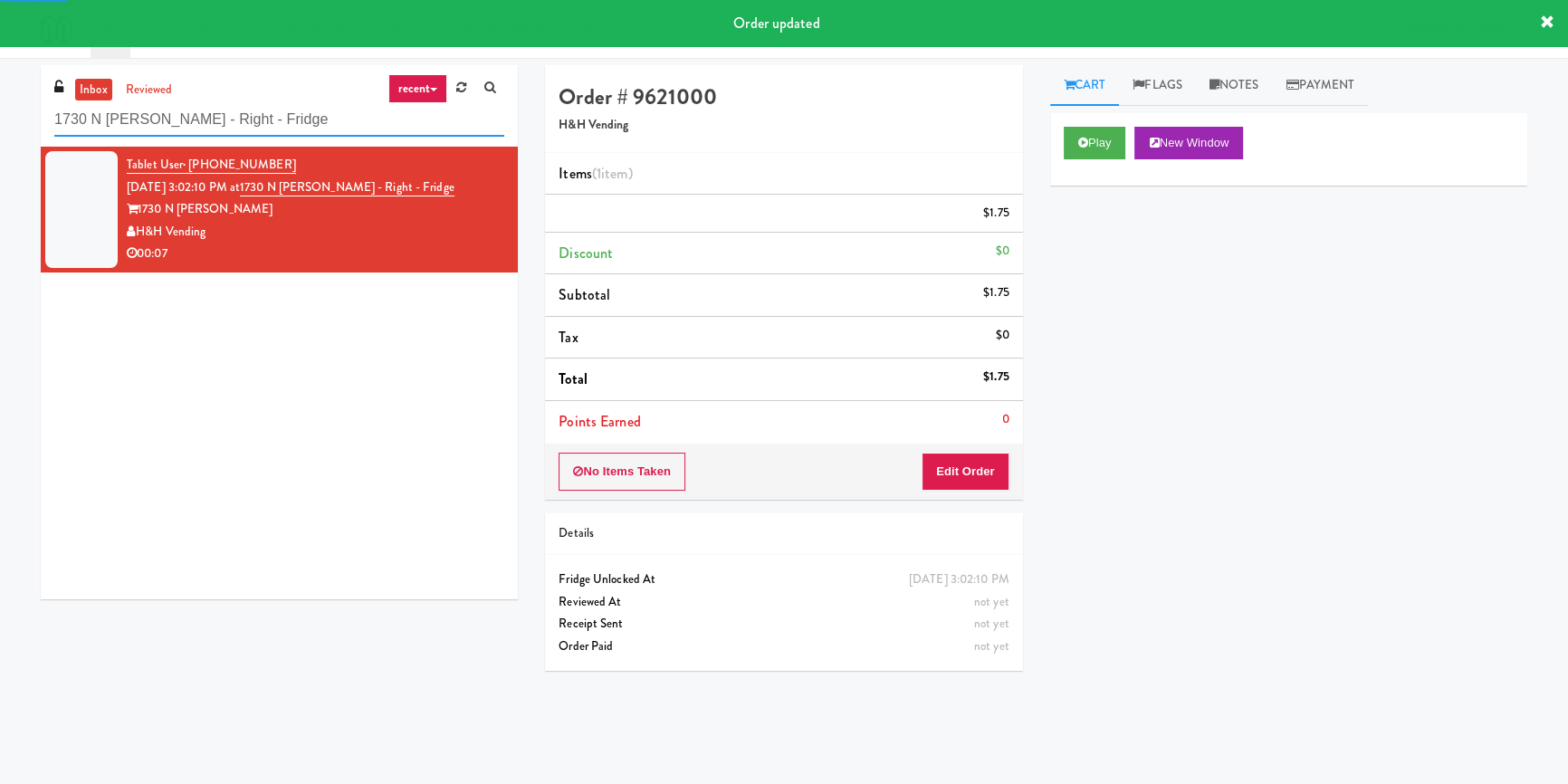
click at [275, 131] on input "1730 N [PERSON_NAME] - Right - Fridge" at bounding box center [279, 120] width 450 height 34
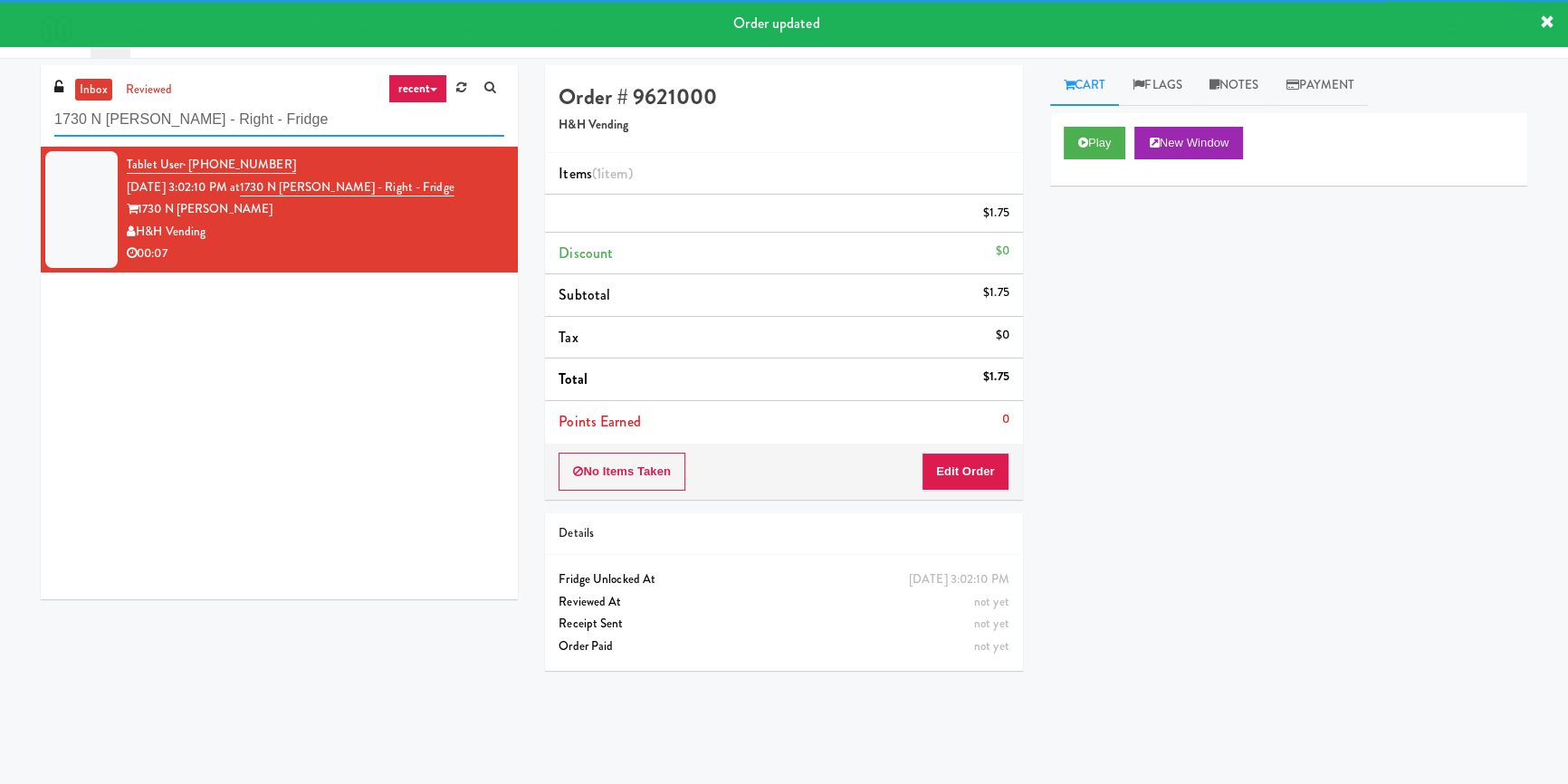
click at [275, 131] on input "1730 N [PERSON_NAME] - Right - Fridge" at bounding box center [279, 120] width 450 height 34
click at [275, 130] on input "1730 N [PERSON_NAME] - Right - Fridge" at bounding box center [279, 120] width 450 height 34
paste input "Moderne Cooler"
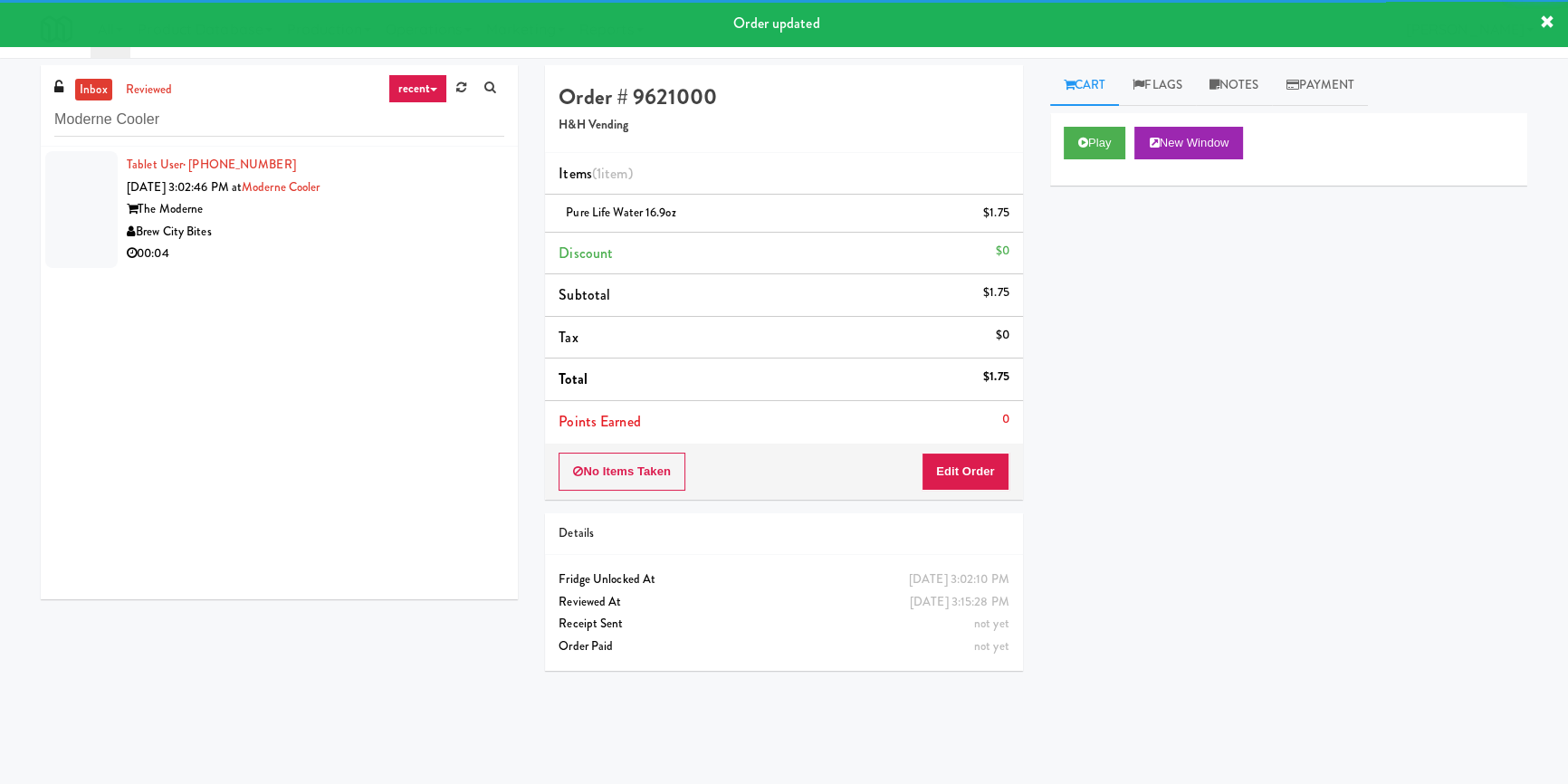
click at [388, 229] on div "Brew City Bites" at bounding box center [315, 232] width 378 height 22
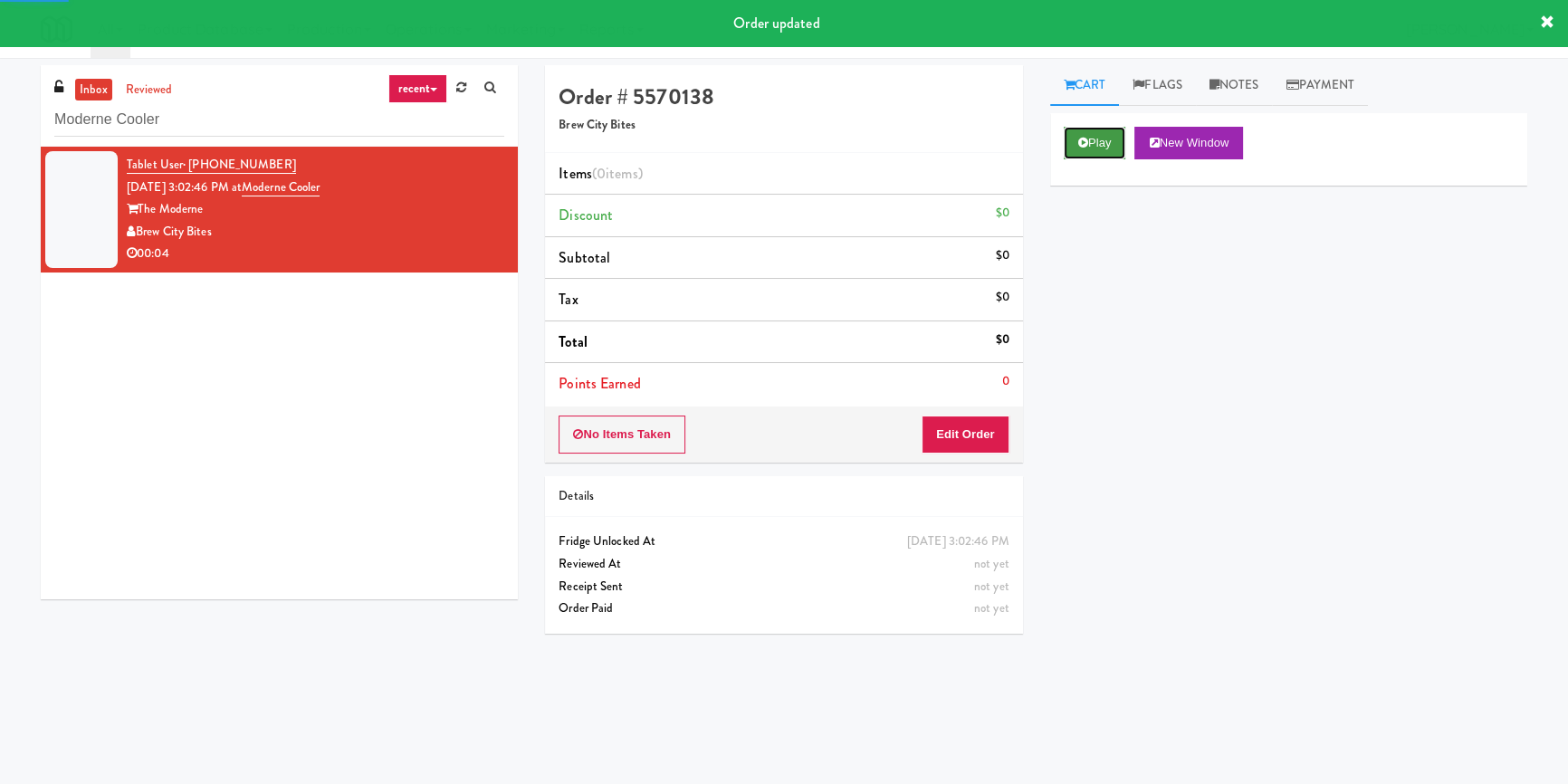
click at [1108, 146] on button "Play" at bounding box center [1095, 143] width 63 height 33
click at [1108, 248] on div "Play New Window Primary Flag Clear Flag if unable to determine what was taken o…" at bounding box center [1289, 452] width 477 height 679
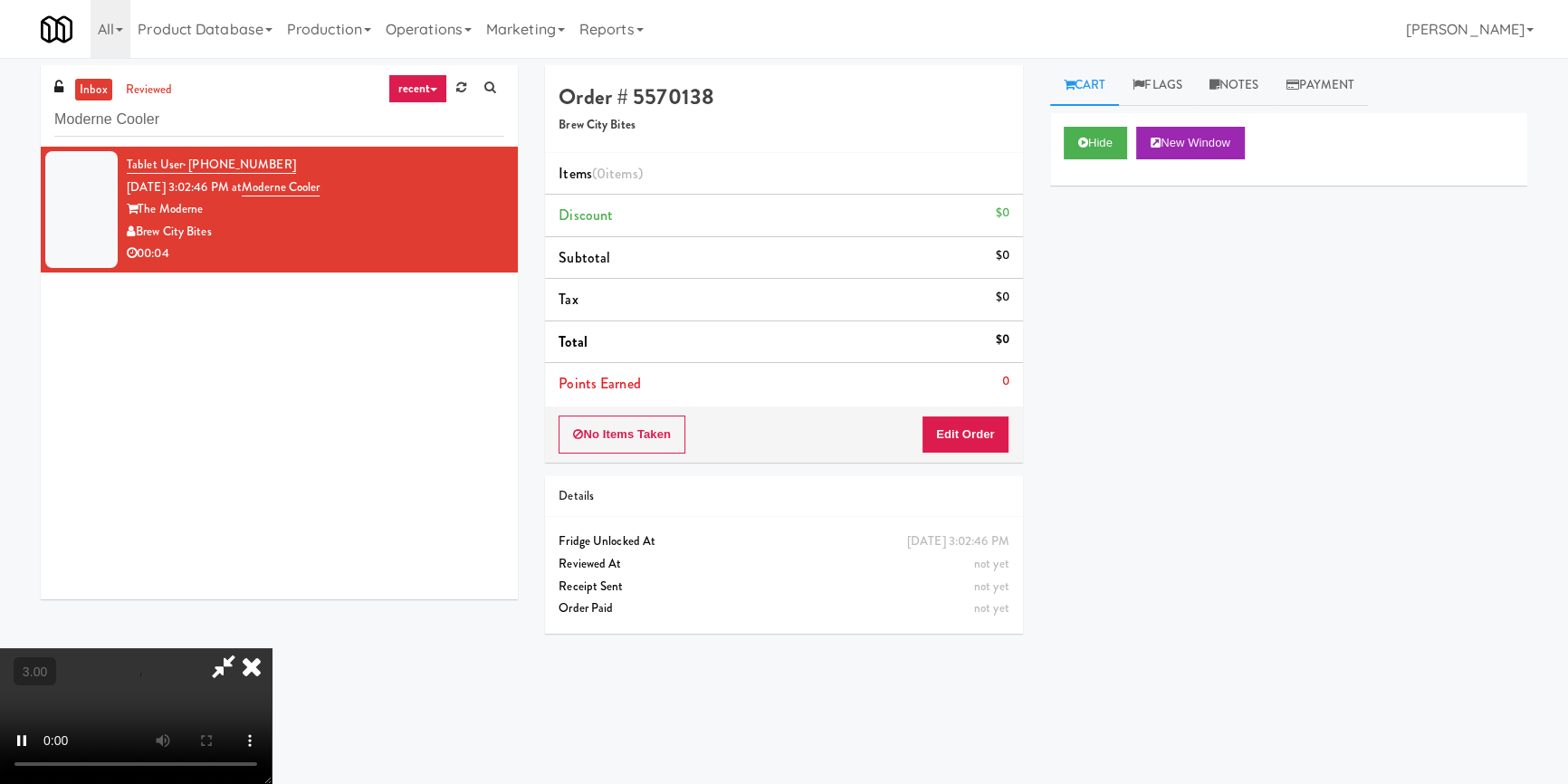
drag, startPoint x: 1087, startPoint y: 526, endPoint x: 1072, endPoint y: 521, distance: 15.8
click at [1086, 526] on div "Hide New Window Primary Flag Clear Flag if unable to determine what was taken o…" at bounding box center [1289, 452] width 477 height 679
click at [271, 648] on video at bounding box center [135, 715] width 271 height 136
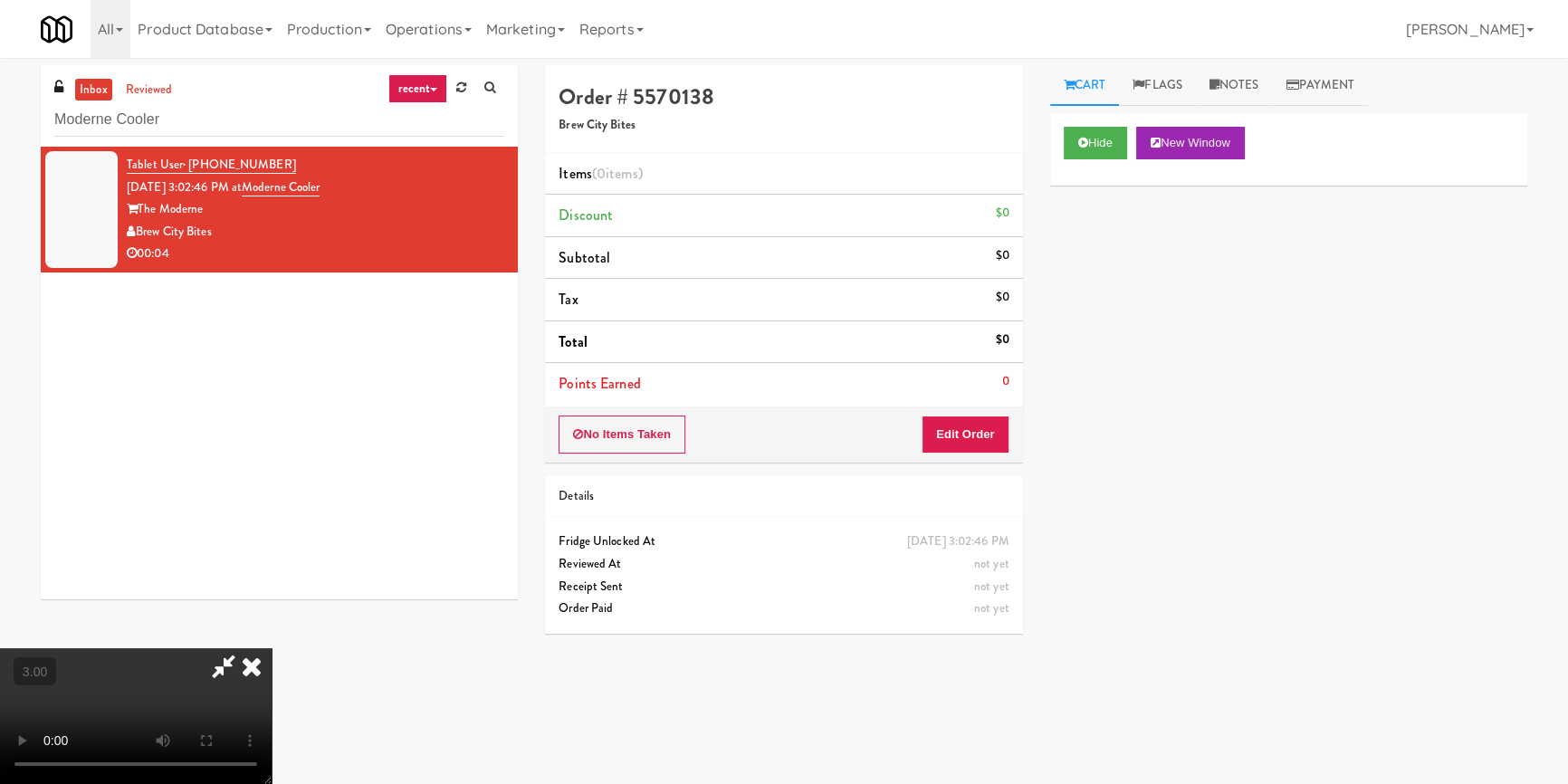
click at [271, 648] on video at bounding box center [135, 715] width 271 height 136
click at [1007, 431] on div "No Items Taken Edit Order" at bounding box center [784, 434] width 477 height 56
click at [998, 434] on button "Edit Order" at bounding box center [965, 434] width 88 height 38
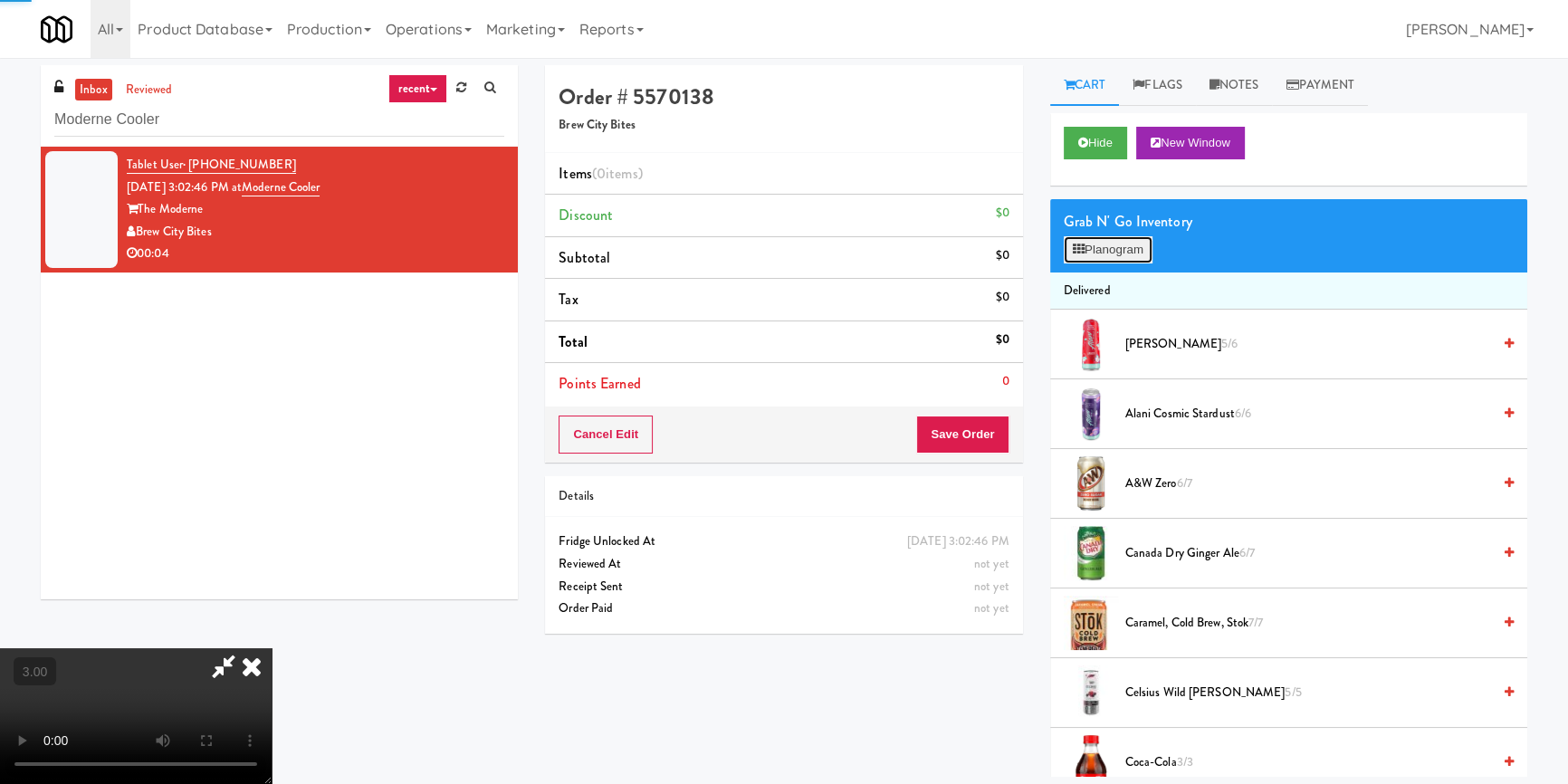
click at [1109, 248] on button "Planogram" at bounding box center [1108, 250] width 89 height 27
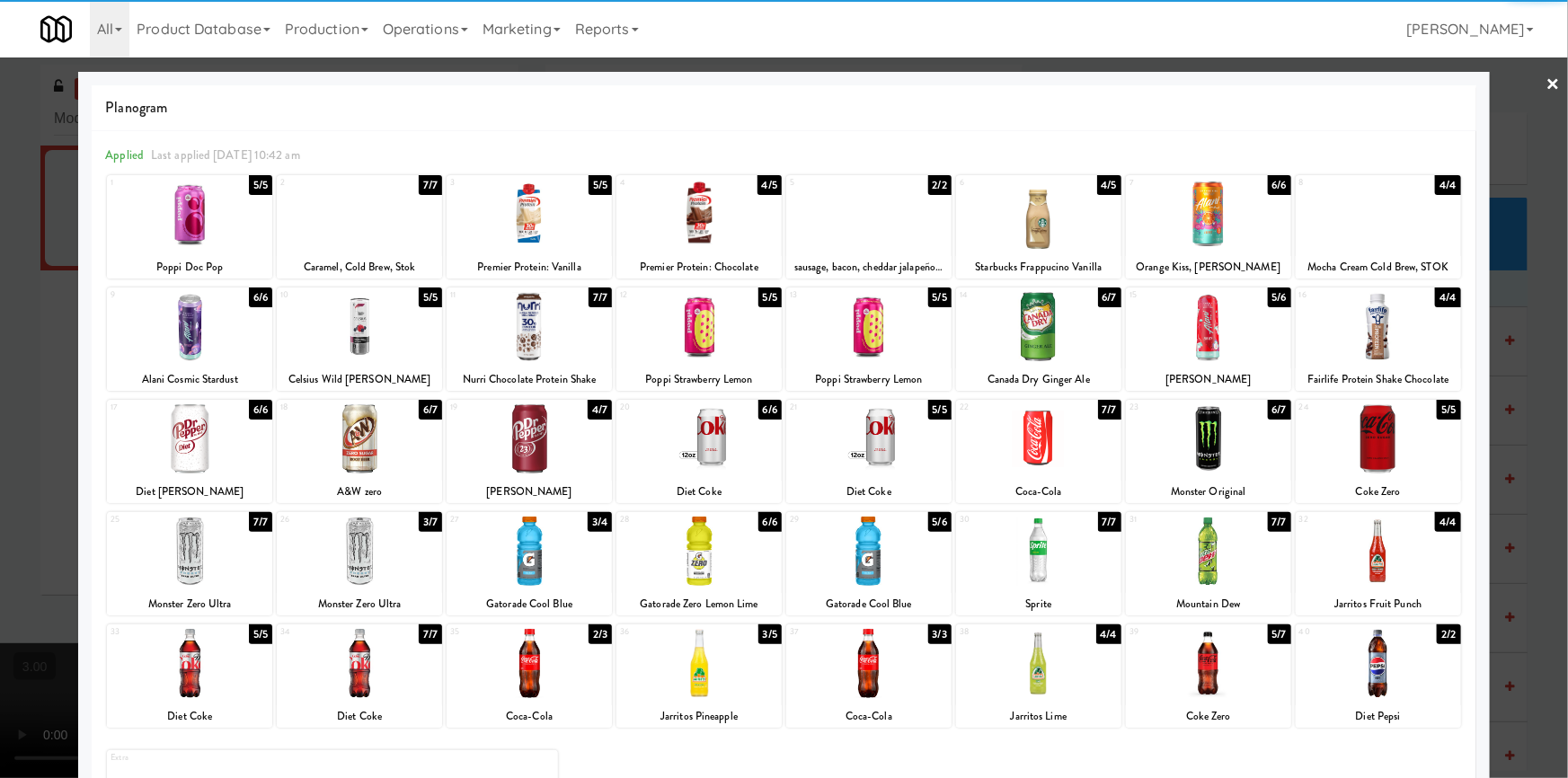
drag, startPoint x: 714, startPoint y: 449, endPoint x: 554, endPoint y: 449, distance: 160.0
click at [714, 448] on div at bounding box center [699, 439] width 165 height 69
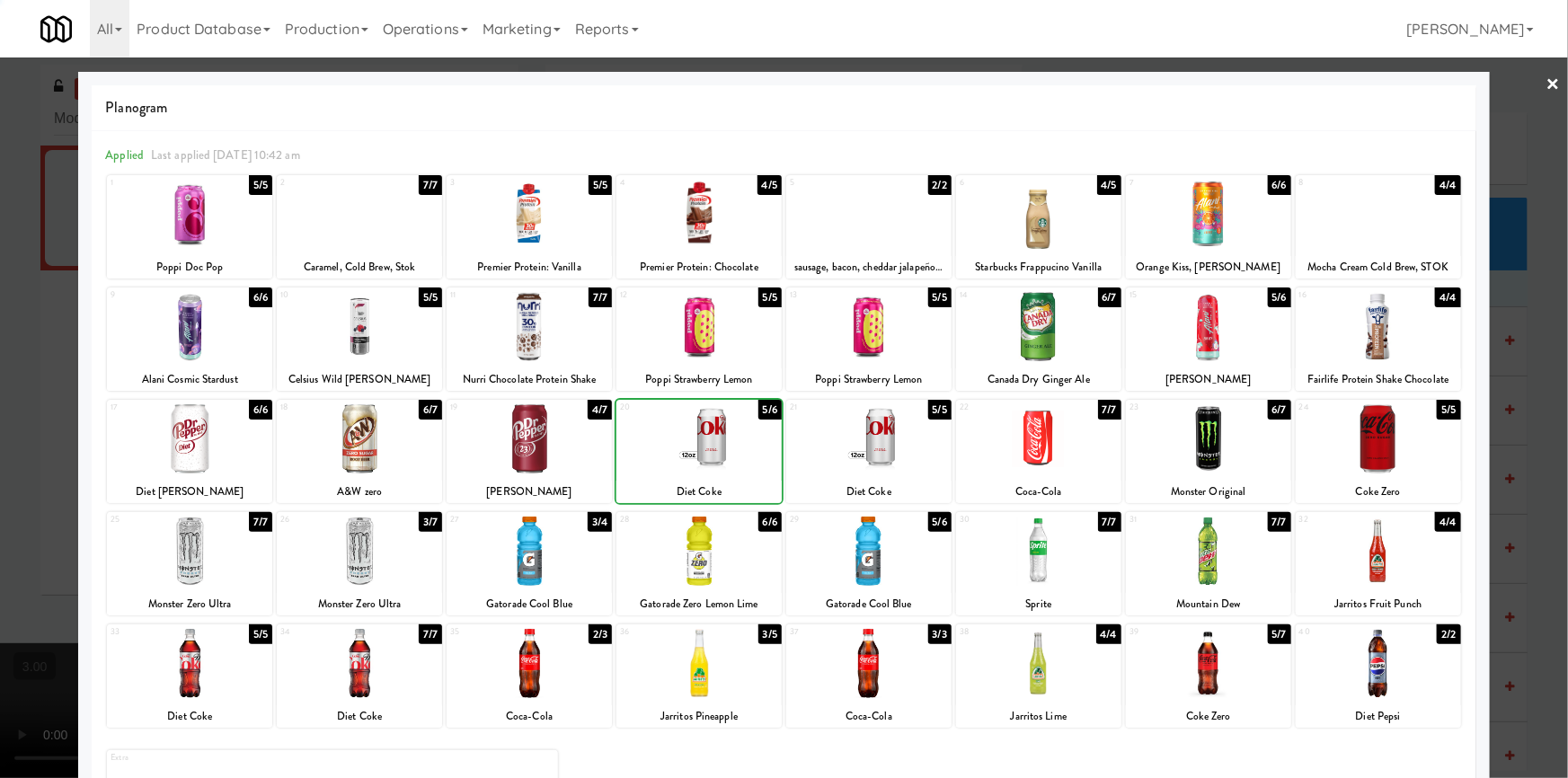
click at [0, 435] on div at bounding box center [784, 389] width 1568 height 778
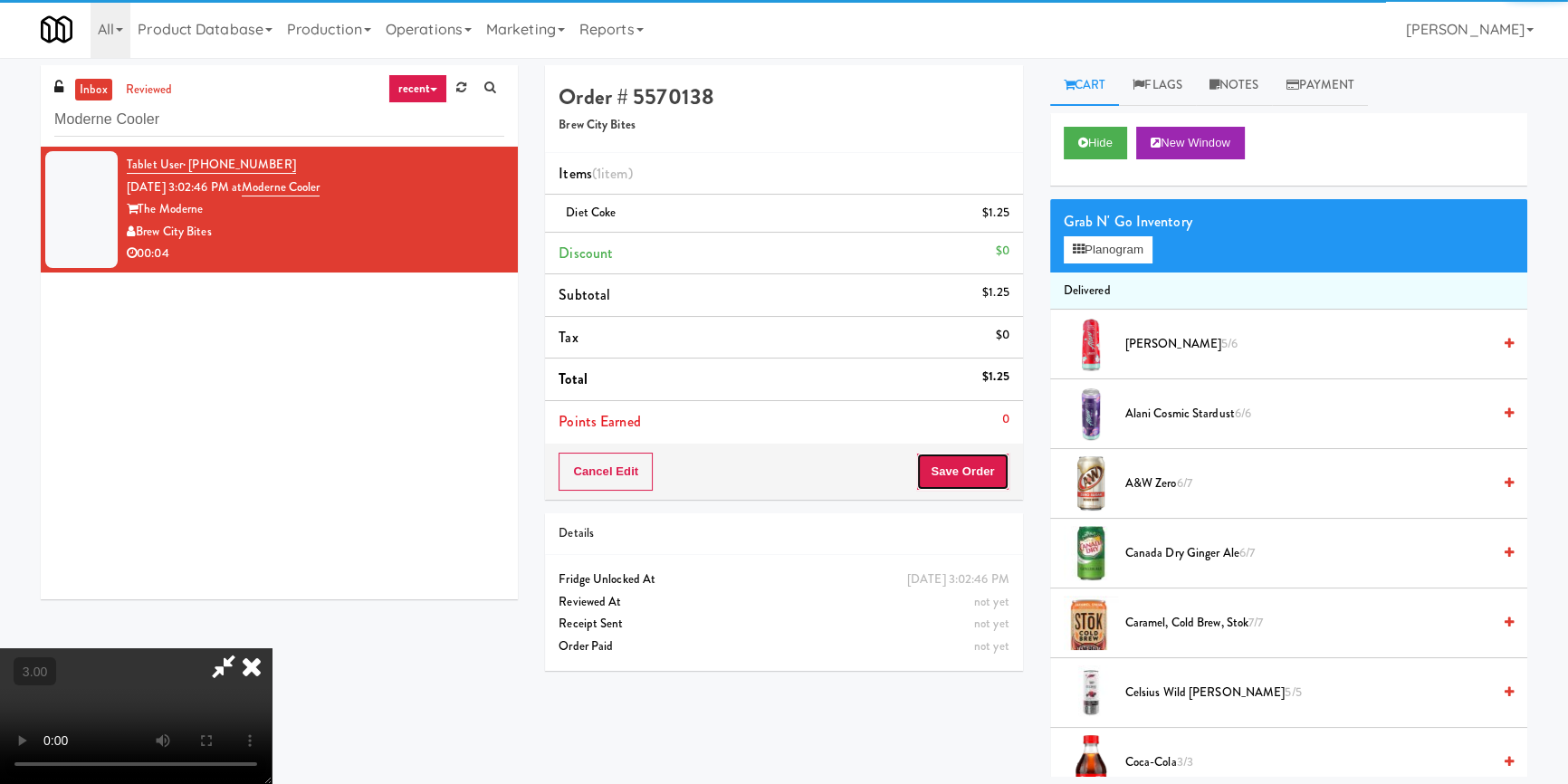
click at [958, 470] on button "Save Order" at bounding box center [963, 471] width 93 height 38
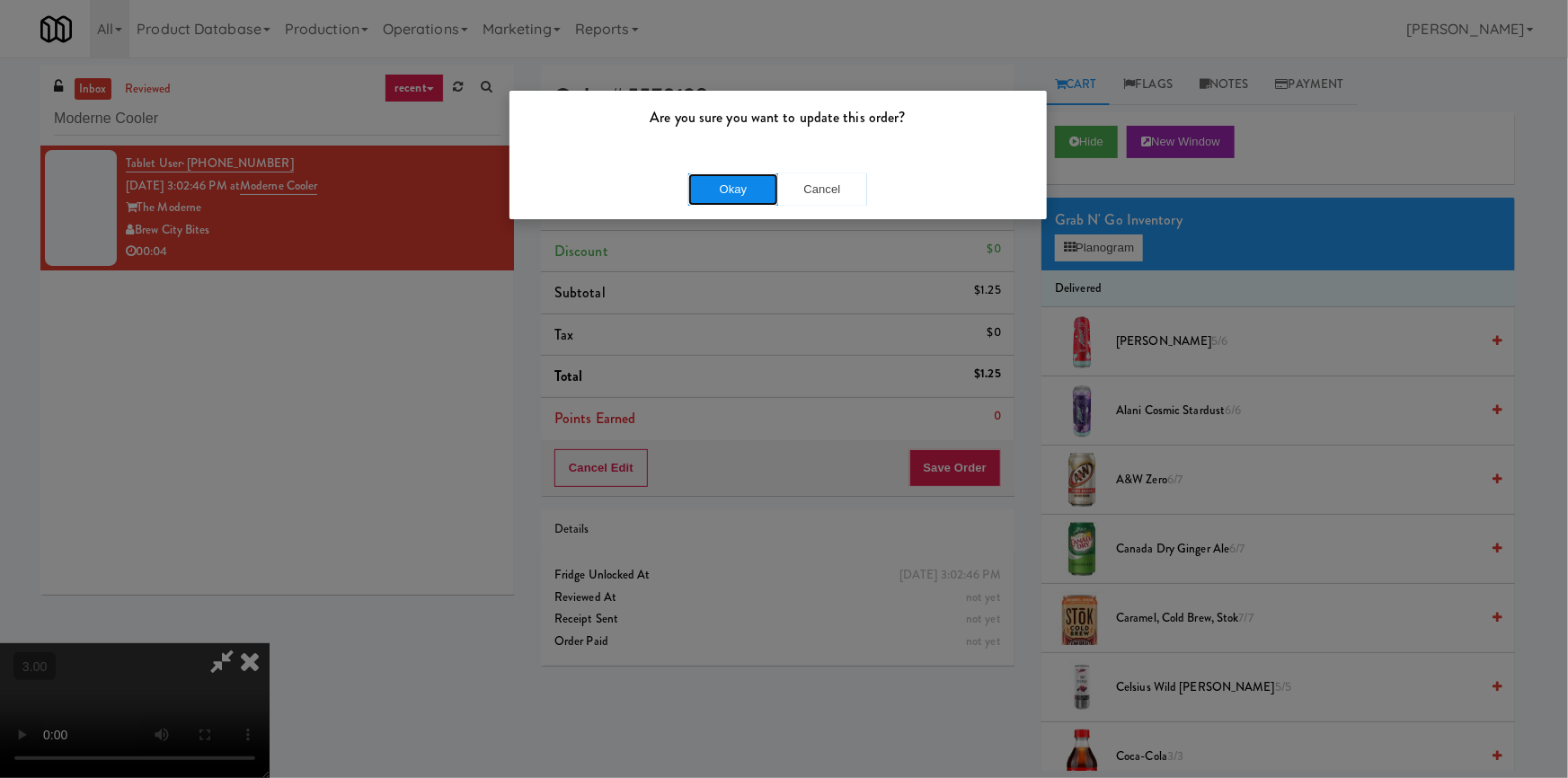
click at [709, 178] on button "Okay" at bounding box center [733, 190] width 90 height 33
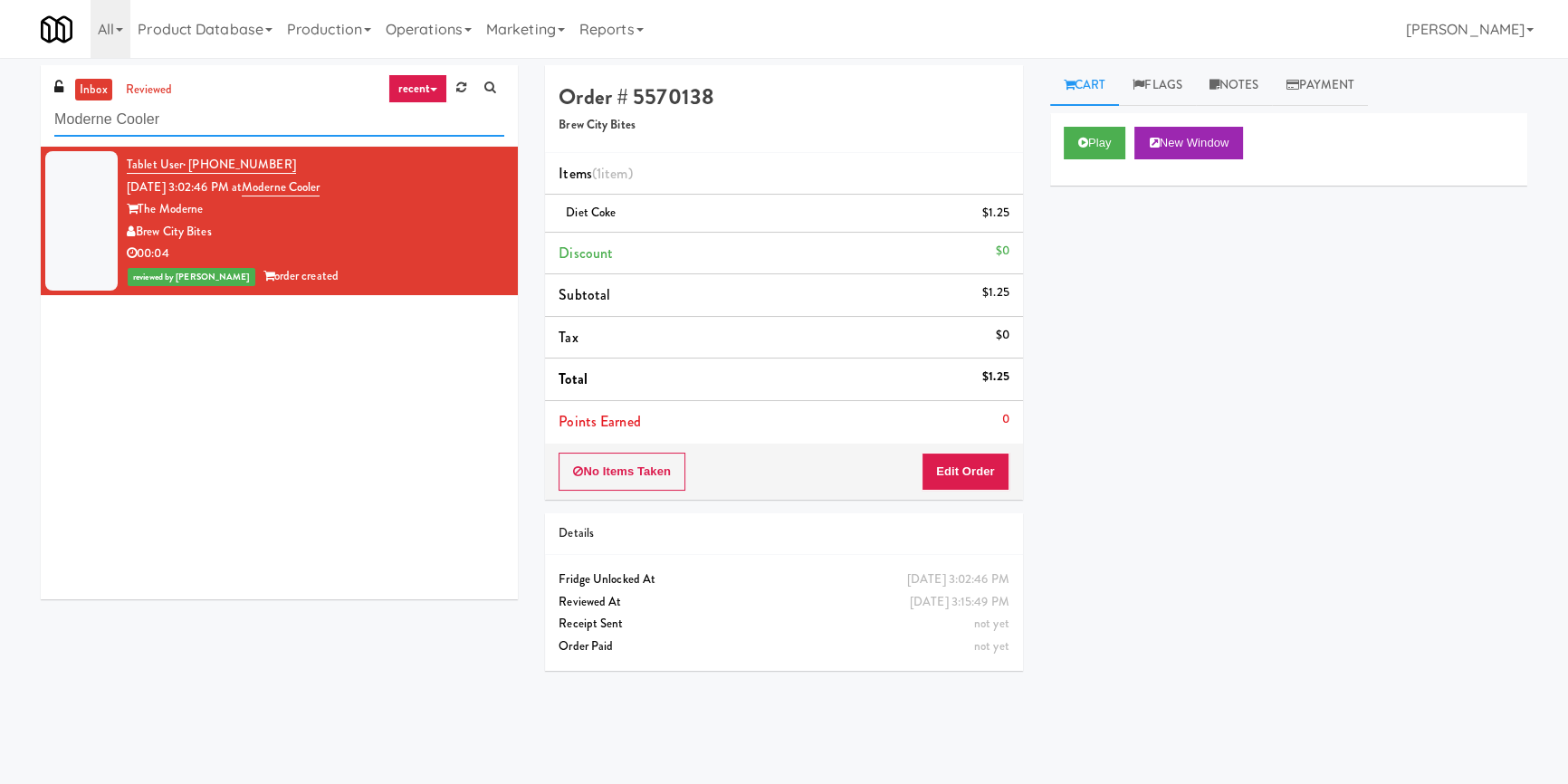
click at [327, 120] on input "Moderne Cooler" at bounding box center [279, 120] width 450 height 34
paste input "[GEOGRAPHIC_DATA]-Pantry"
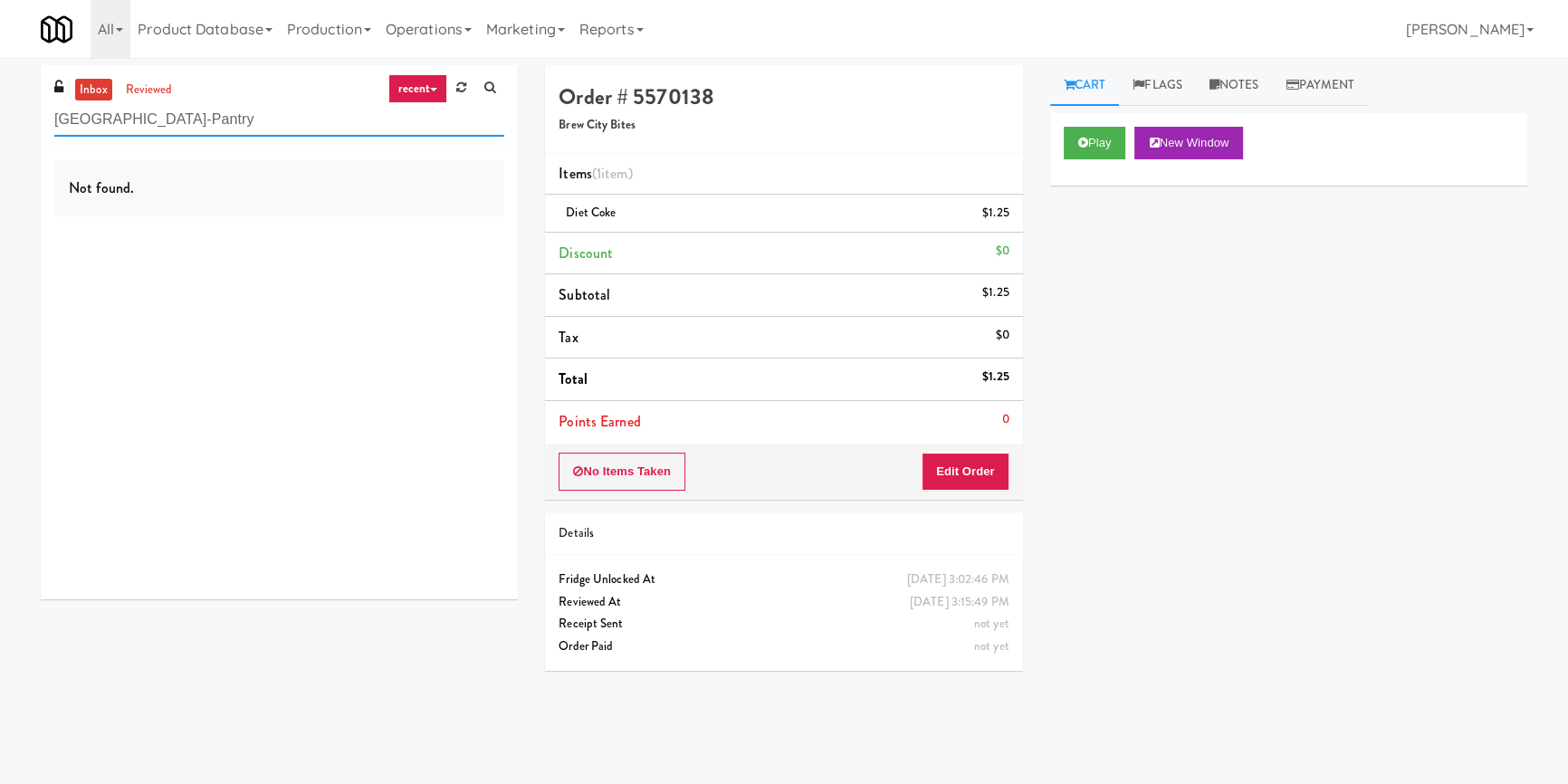
type input "[GEOGRAPHIC_DATA]-Pantry"
click at [166, 91] on link "reviewed" at bounding box center [150, 90] width 56 height 22
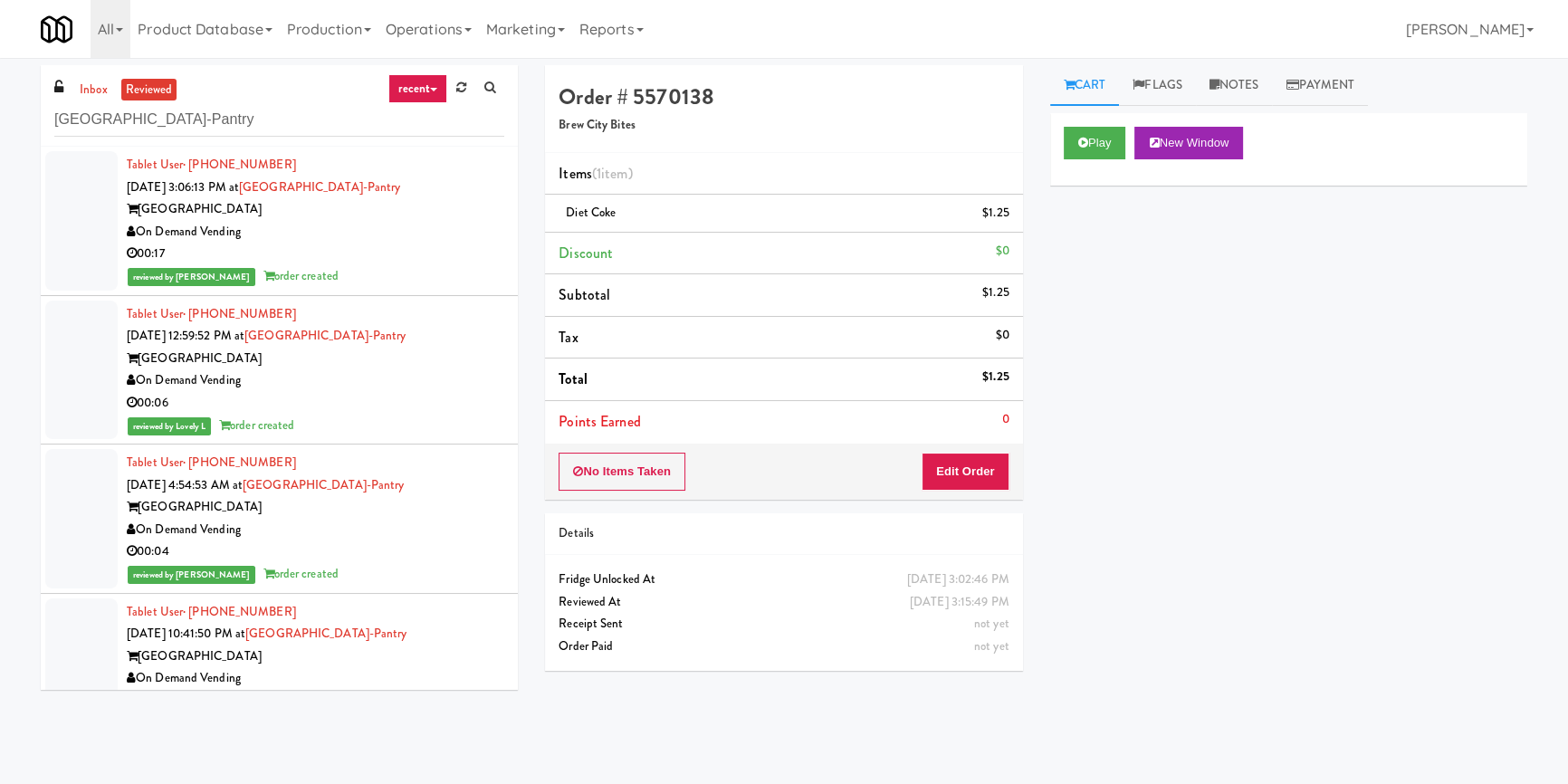
click at [398, 252] on div "00:17" at bounding box center [315, 253] width 378 height 22
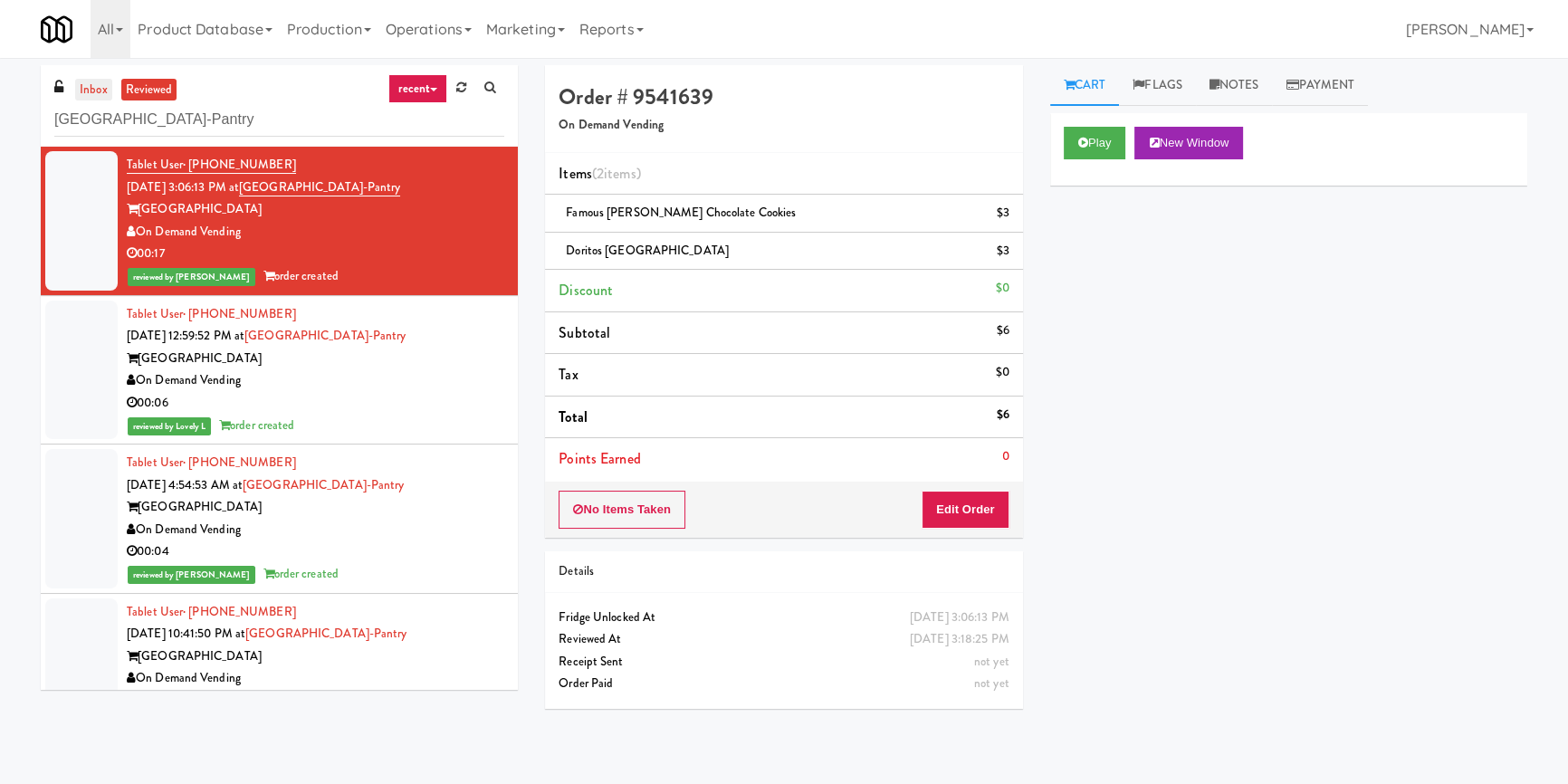
click at [93, 91] on link "inbox" at bounding box center [94, 90] width 37 height 22
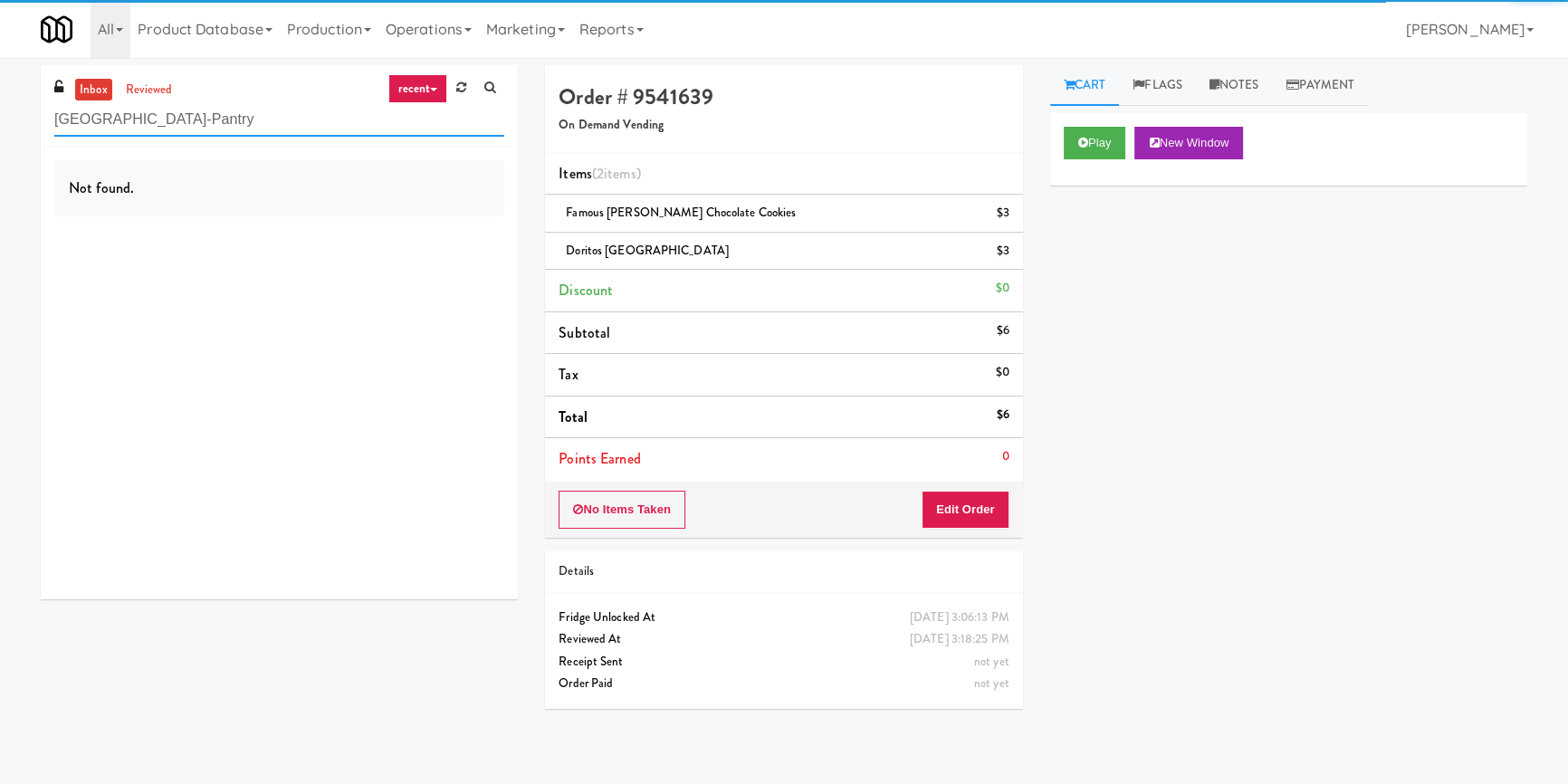
click at [230, 130] on input "[GEOGRAPHIC_DATA]-Pantry" at bounding box center [279, 120] width 450 height 34
paste input "[PERSON_NAME] - Pantry - Right"
type input "[PERSON_NAME] - Pantry - Right"
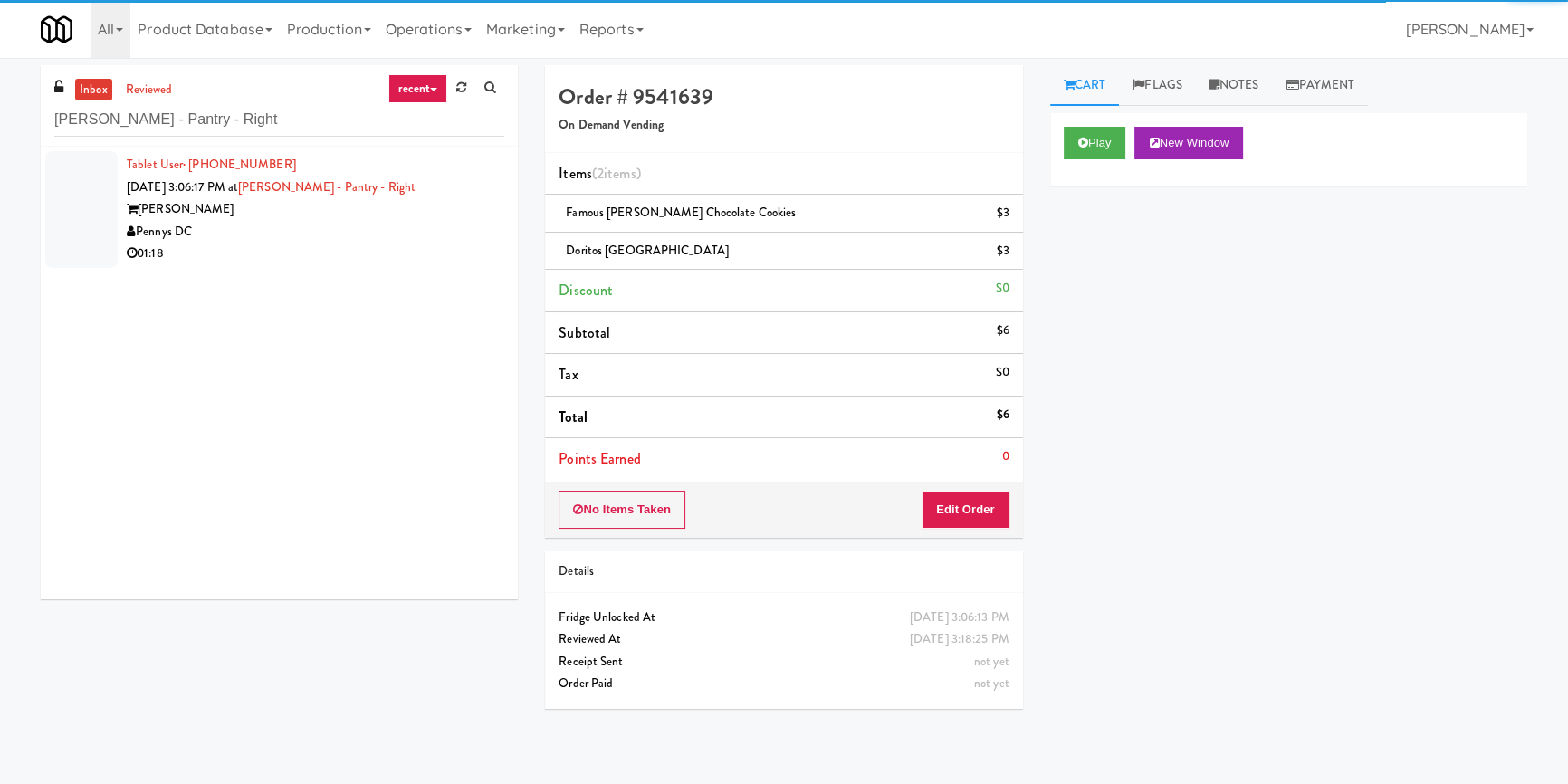
click at [427, 233] on div "Pennys DC" at bounding box center [315, 232] width 378 height 22
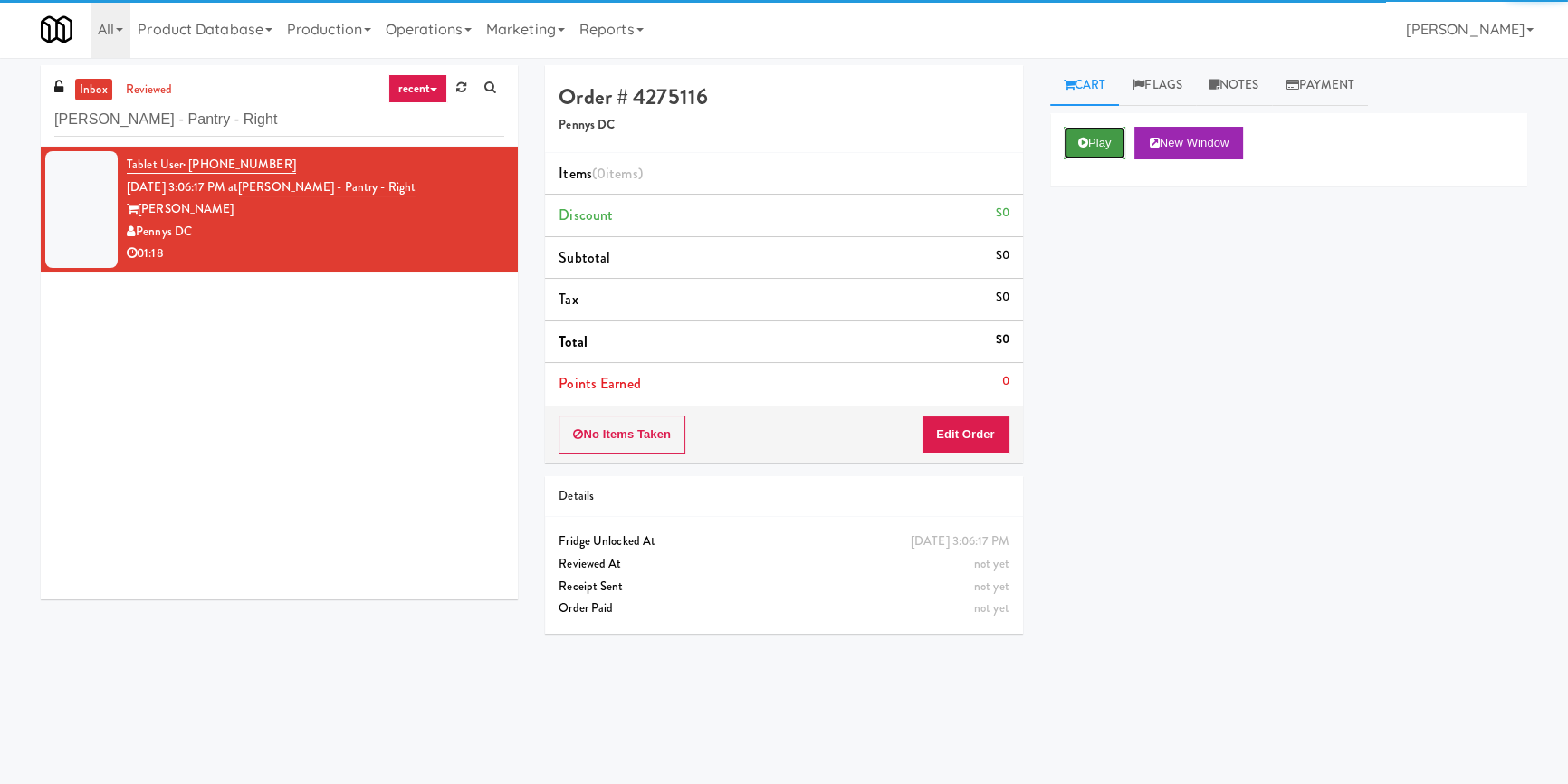
click at [1101, 150] on button "Play" at bounding box center [1095, 143] width 63 height 33
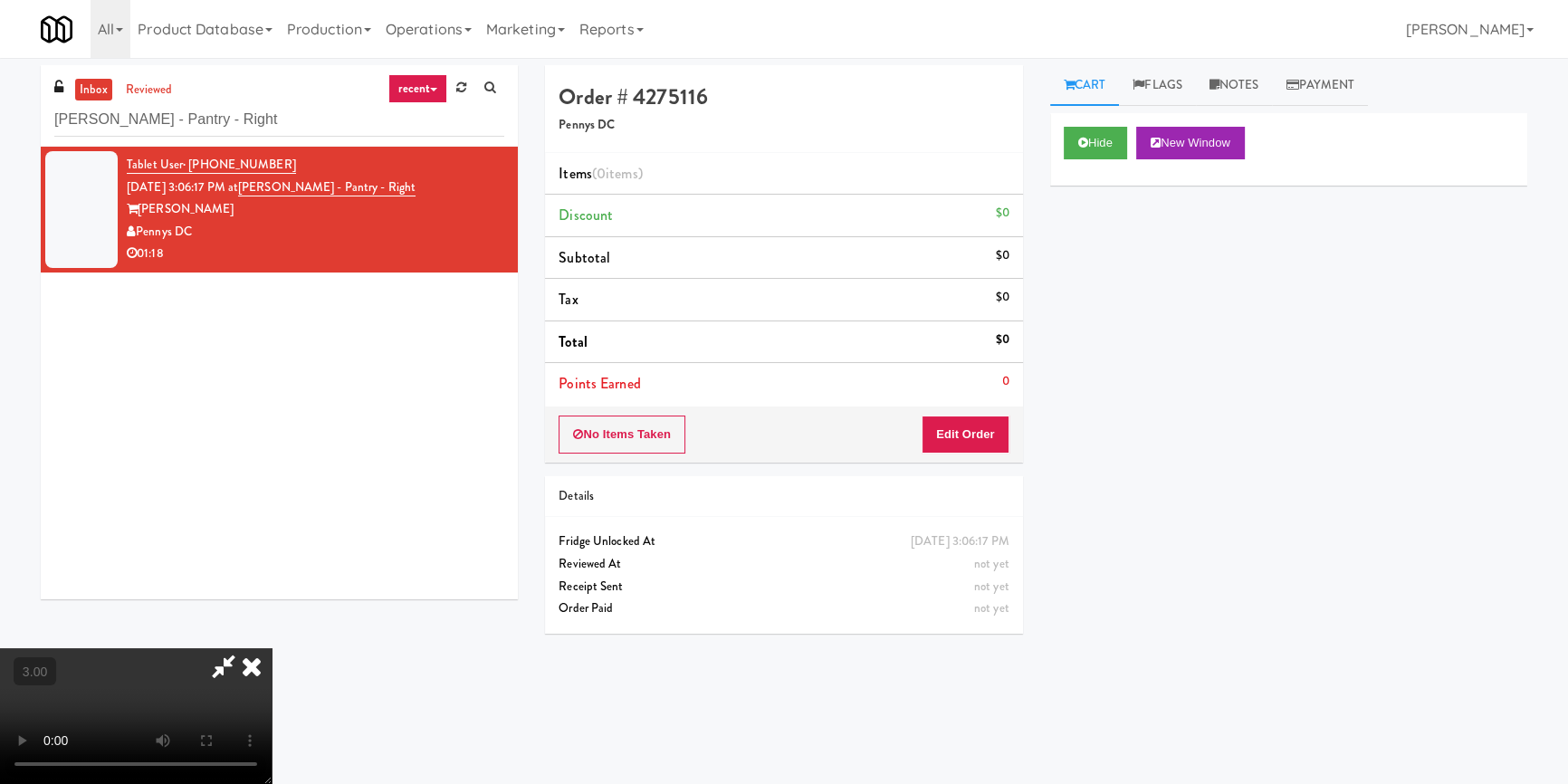
click at [1109, 267] on div "Hide New Window Primary Flag Clear Flag if unable to determine what was taken o…" at bounding box center [1289, 452] width 477 height 679
click at [271, 648] on video at bounding box center [135, 715] width 271 height 136
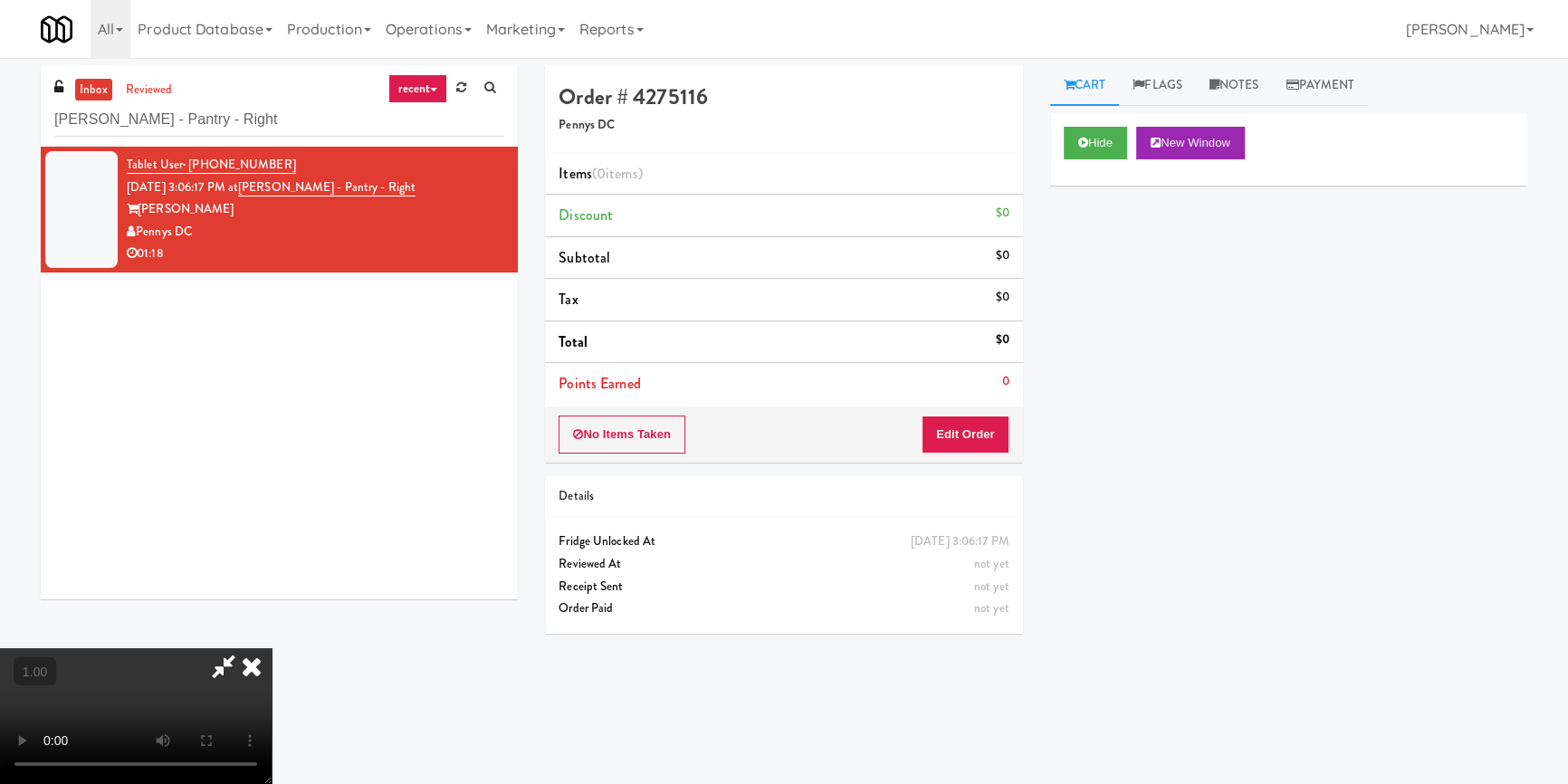
click at [271, 648] on video at bounding box center [135, 715] width 271 height 136
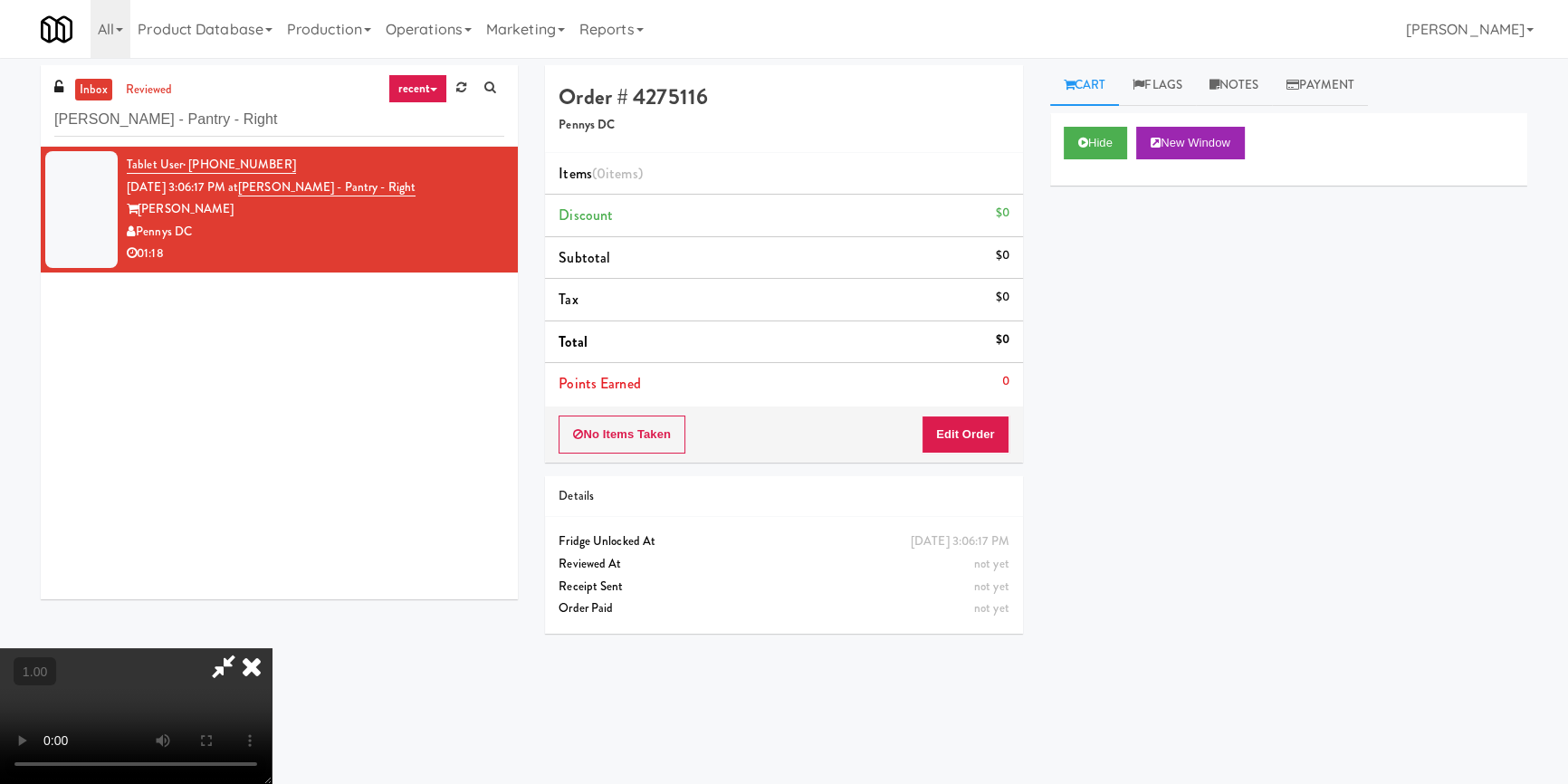
drag, startPoint x: 692, startPoint y: 478, endPoint x: 893, endPoint y: 423, distance: 208.4
click at [271, 648] on video at bounding box center [135, 715] width 271 height 136
click at [972, 425] on button "Edit Order" at bounding box center [965, 434] width 88 height 38
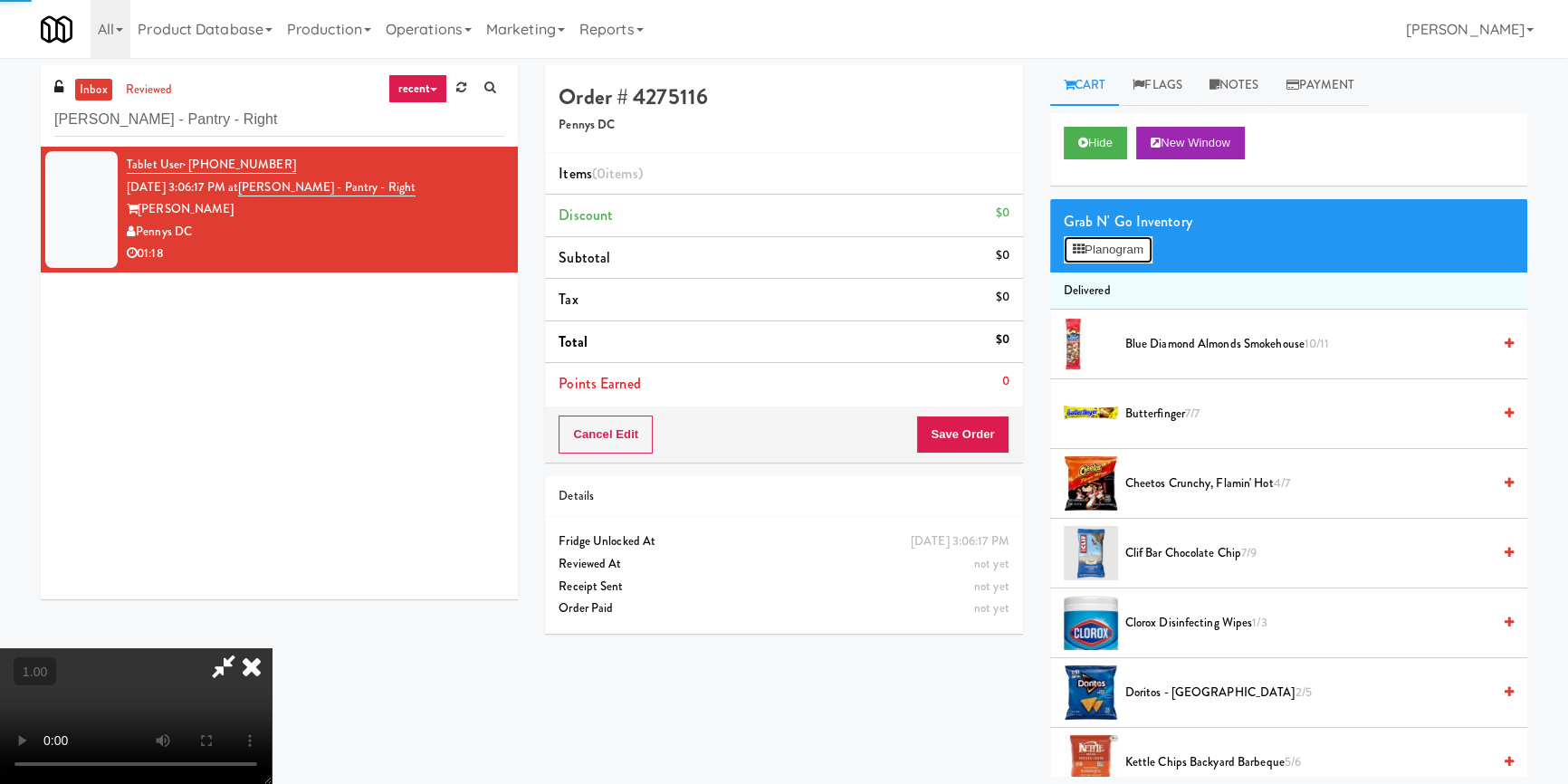
click at [1131, 260] on button "Planogram" at bounding box center [1108, 250] width 89 height 27
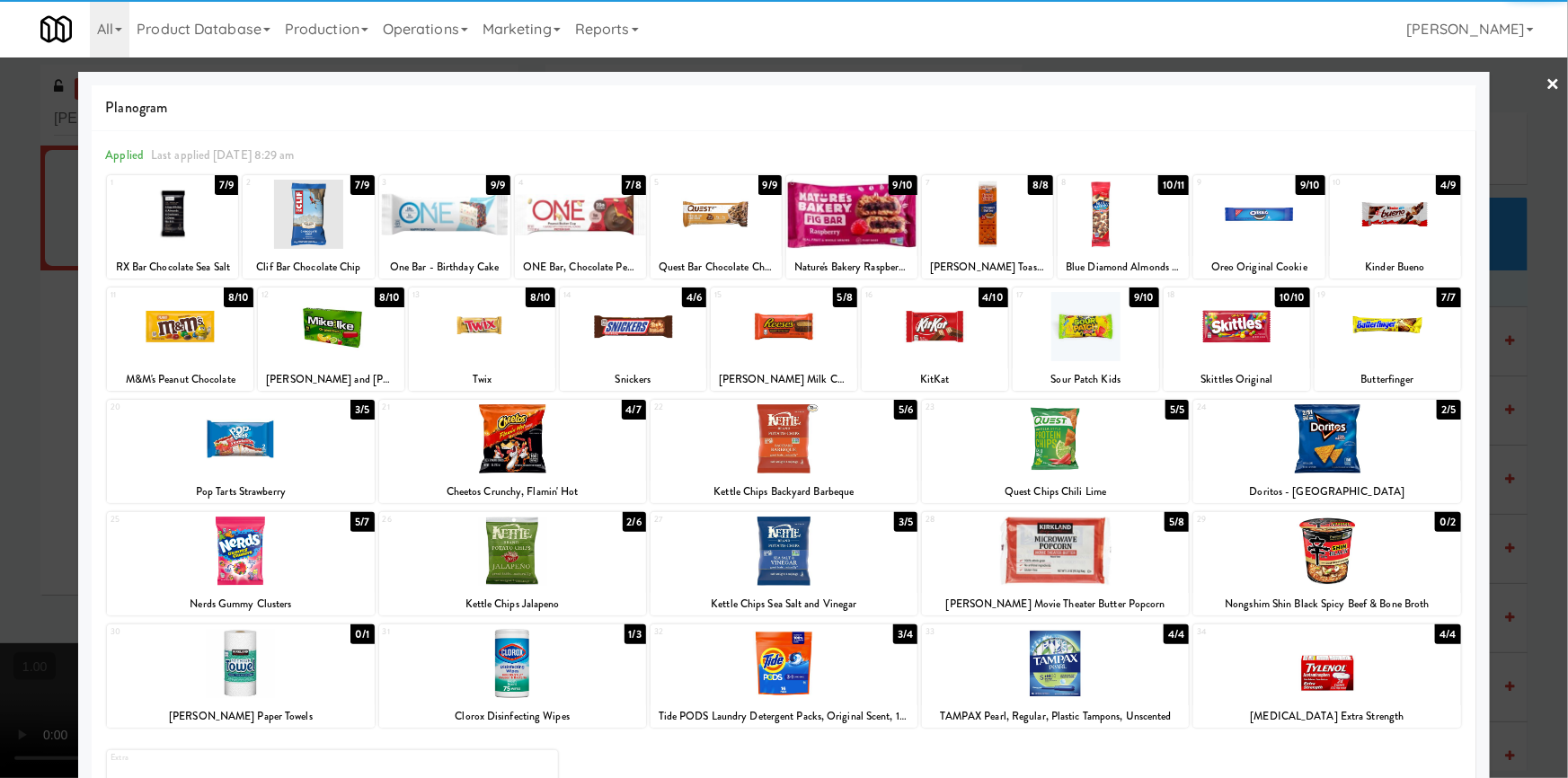
click at [774, 549] on div at bounding box center [784, 551] width 266 height 69
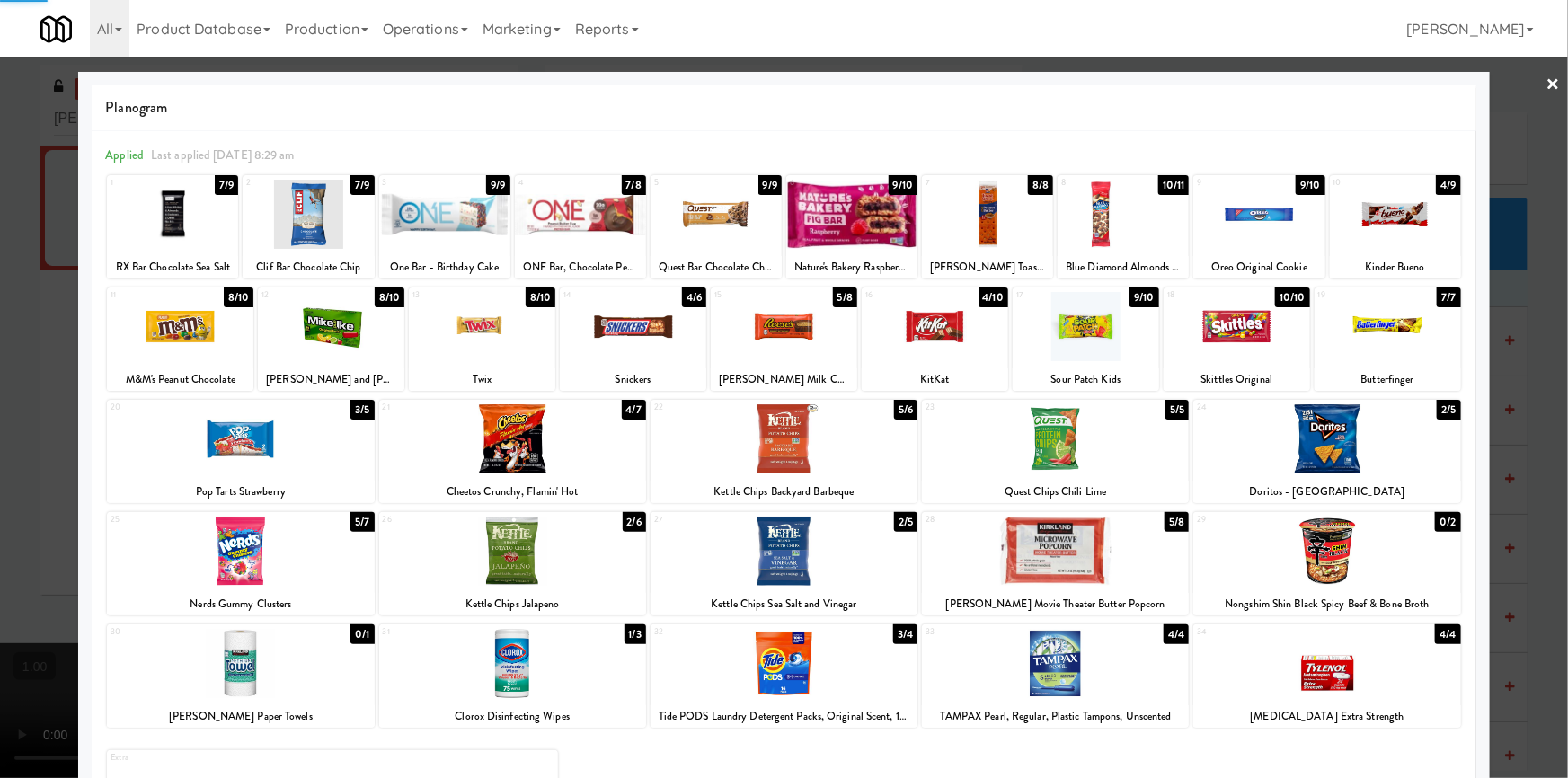
click at [571, 554] on div at bounding box center [513, 551] width 266 height 69
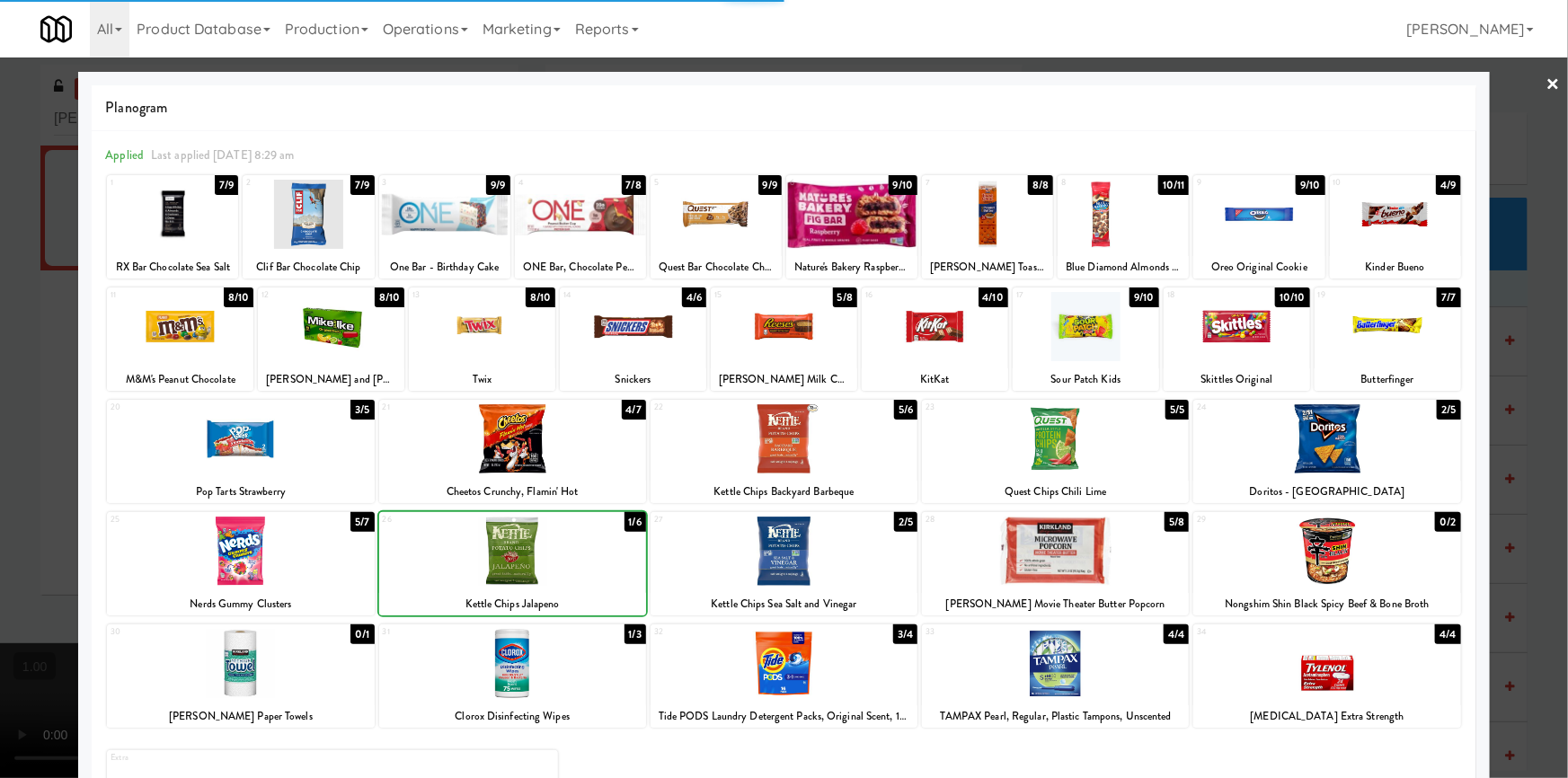
click at [518, 351] on div at bounding box center [481, 327] width 147 height 69
click at [1413, 343] on div at bounding box center [1387, 327] width 147 height 69
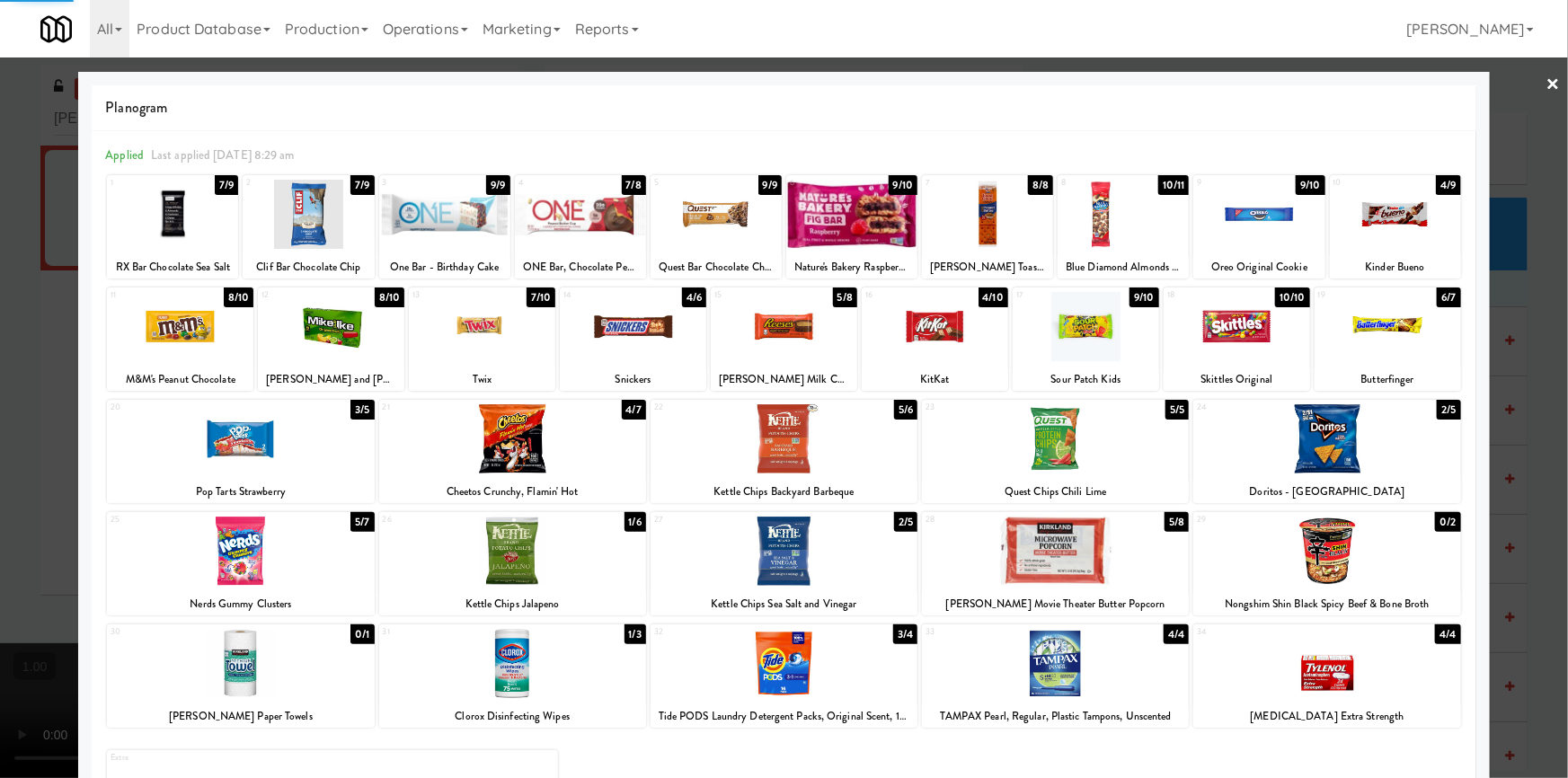
click at [0, 430] on div at bounding box center [784, 389] width 1568 height 778
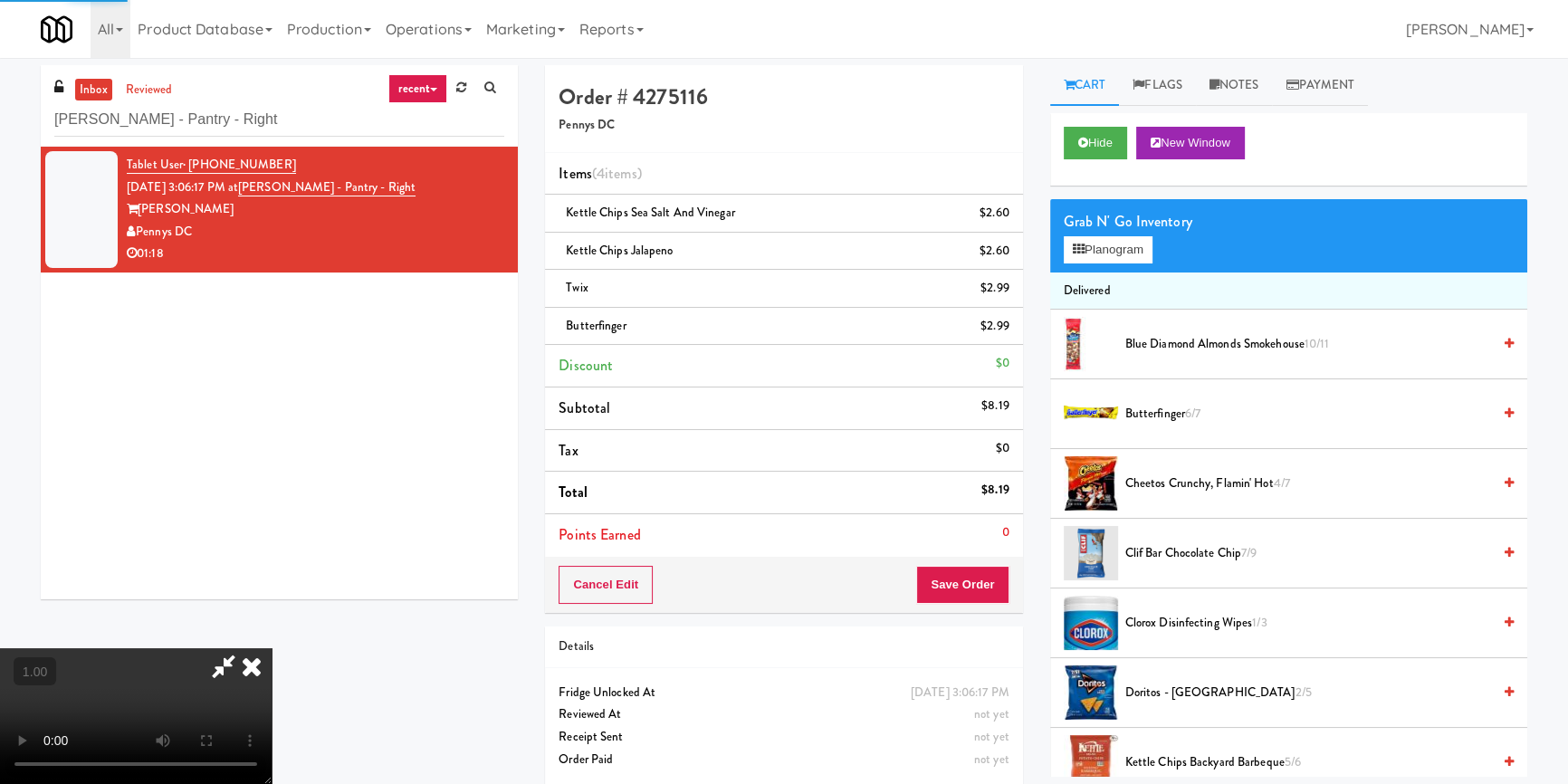
drag, startPoint x: 425, startPoint y: 517, endPoint x: 442, endPoint y: 517, distance: 17.0
click at [271, 648] on video at bounding box center [135, 715] width 271 height 136
click at [995, 596] on button "Save Order" at bounding box center [963, 584] width 93 height 38
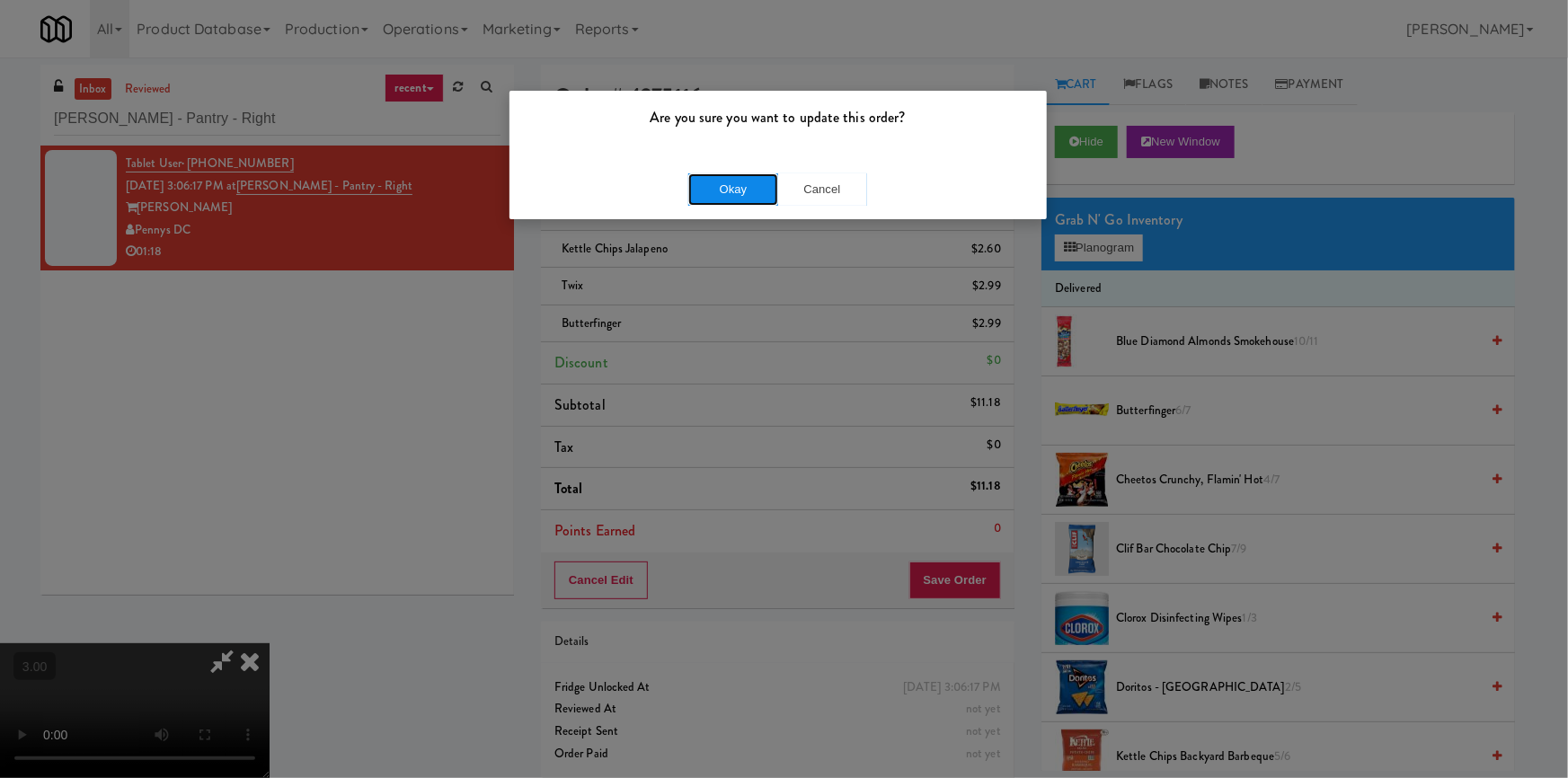
click at [737, 200] on button "Okay" at bounding box center [733, 190] width 90 height 33
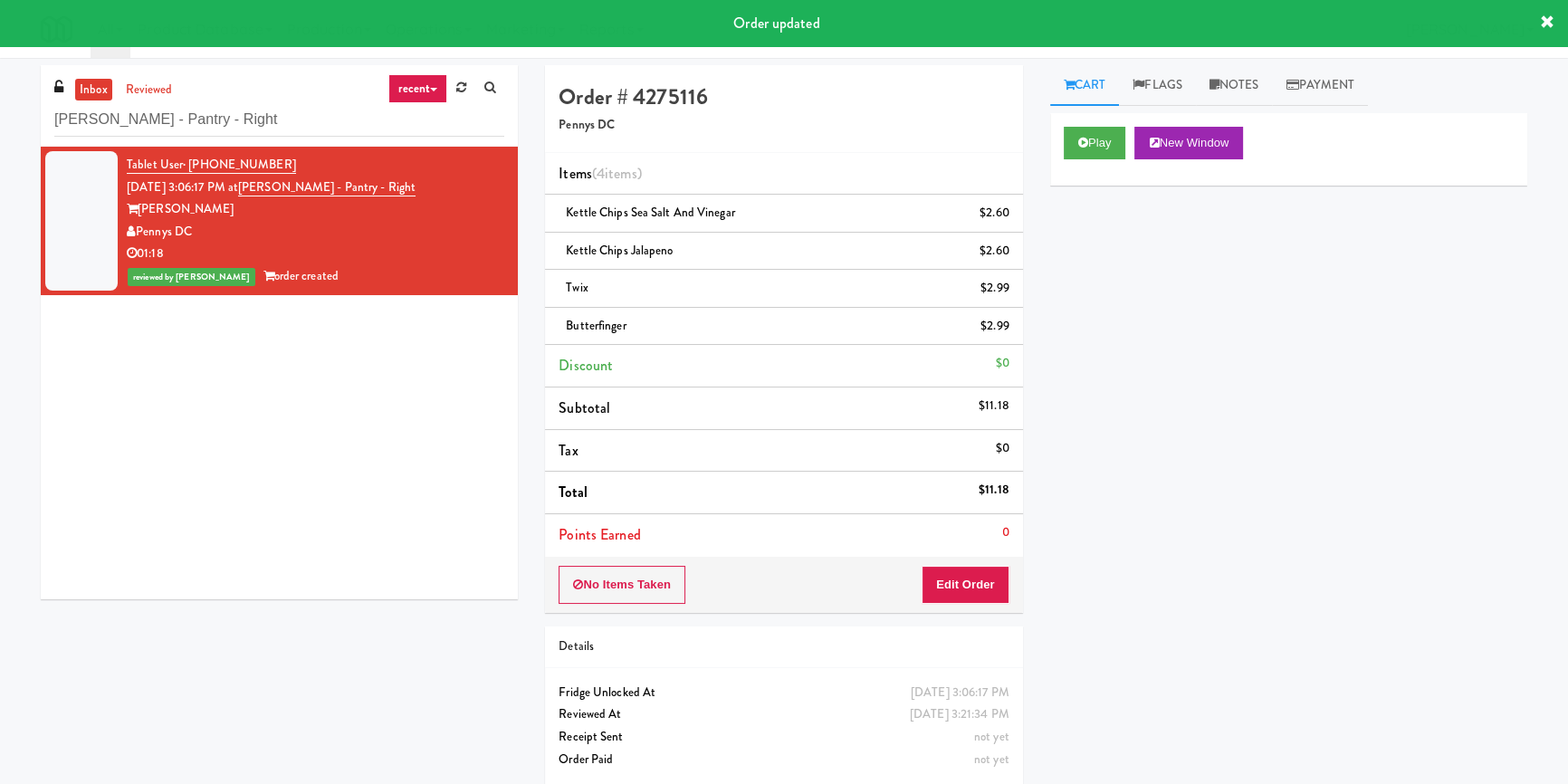
drag, startPoint x: 236, startPoint y: 63, endPoint x: 232, endPoint y: 93, distance: 30.3
click at [236, 63] on div "inbox reviewed recent all unclear take inventory issue suspicious failed recent…" at bounding box center [784, 428] width 1568 height 740
click at [231, 123] on input "[PERSON_NAME] - Pantry - Right" at bounding box center [279, 120] width 450 height 34
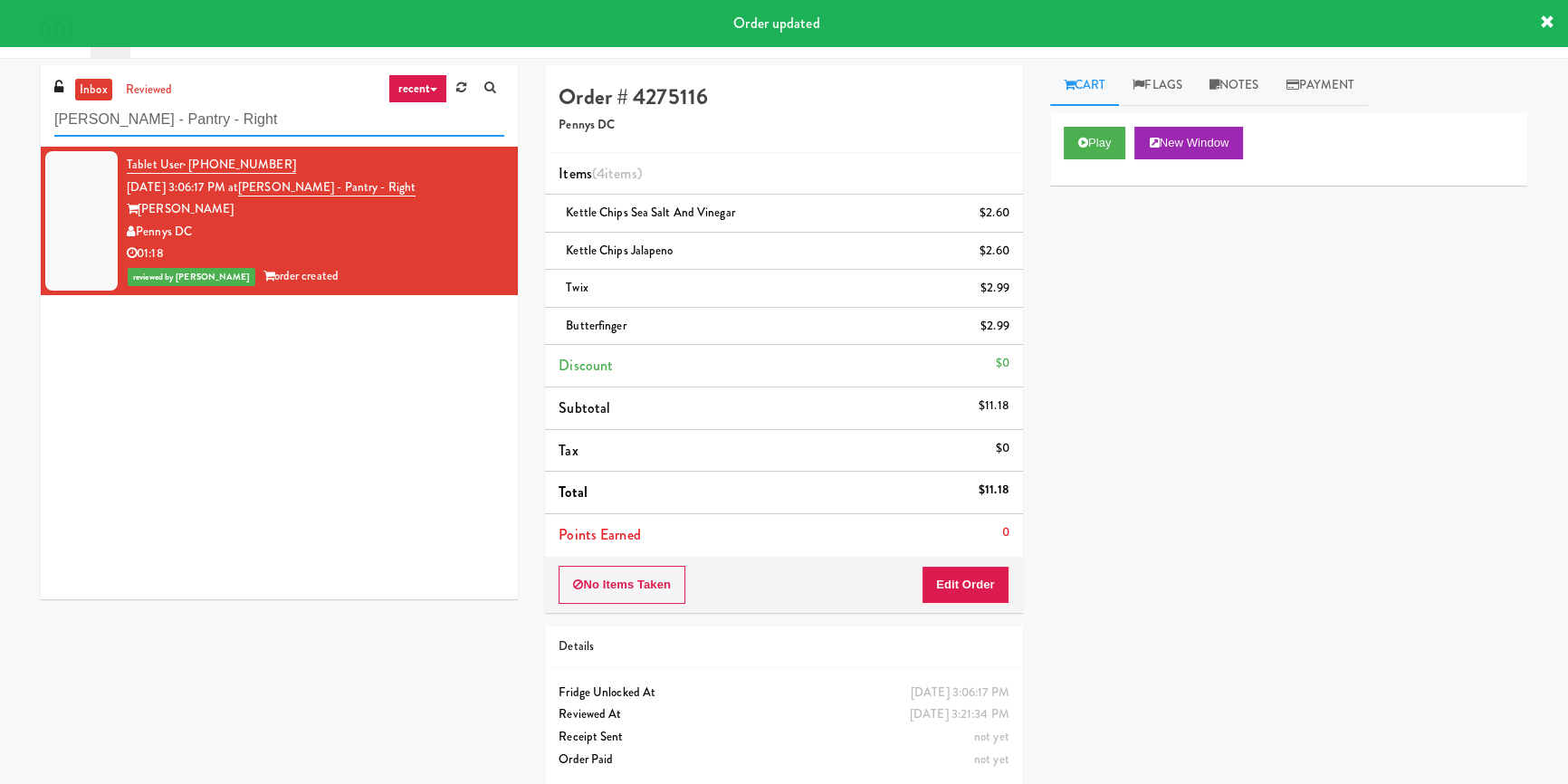
paste input "River House-[GEOGRAPHIC_DATA]"
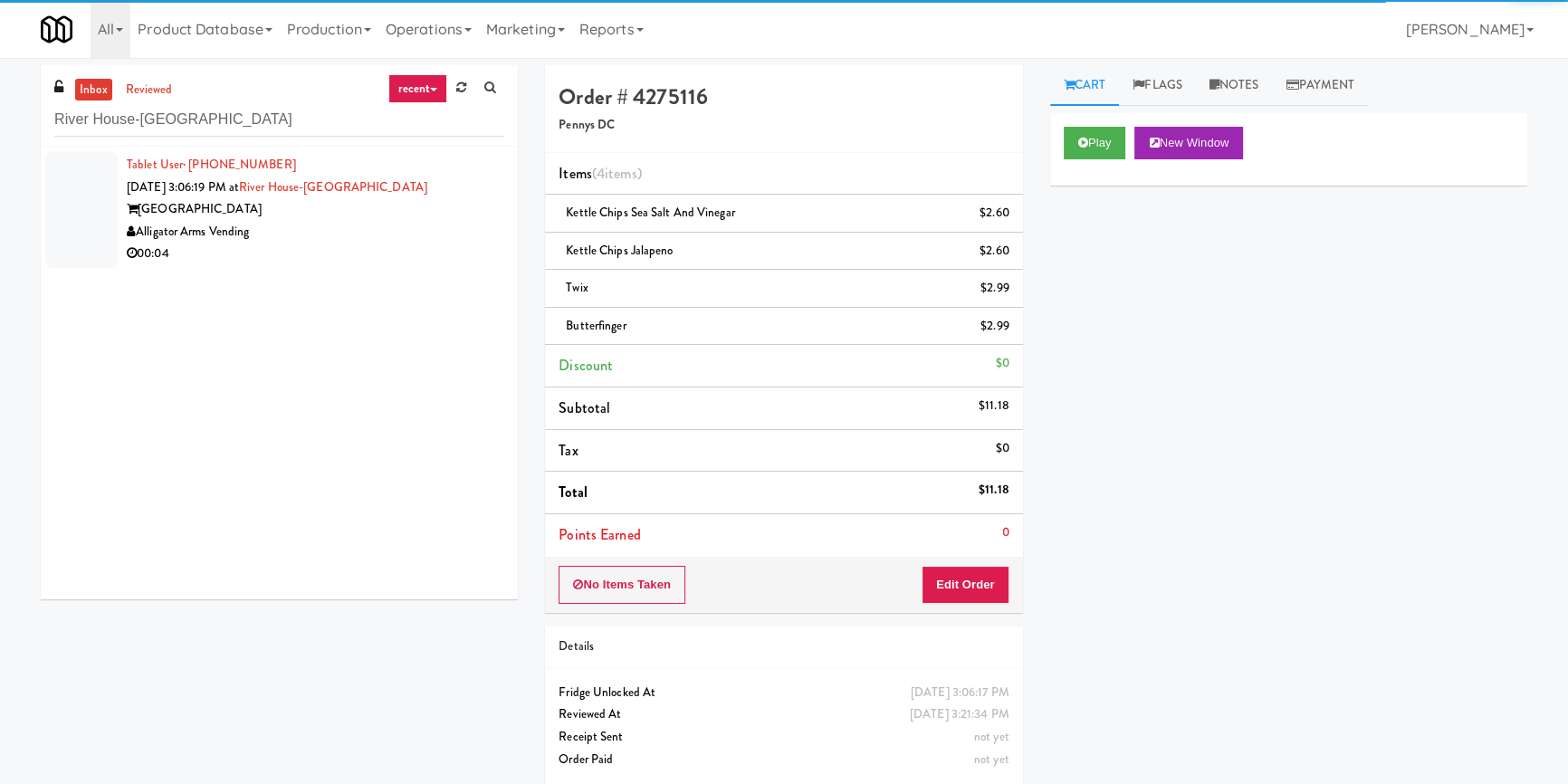
click at [410, 212] on div "[GEOGRAPHIC_DATA]" at bounding box center [315, 209] width 378 height 22
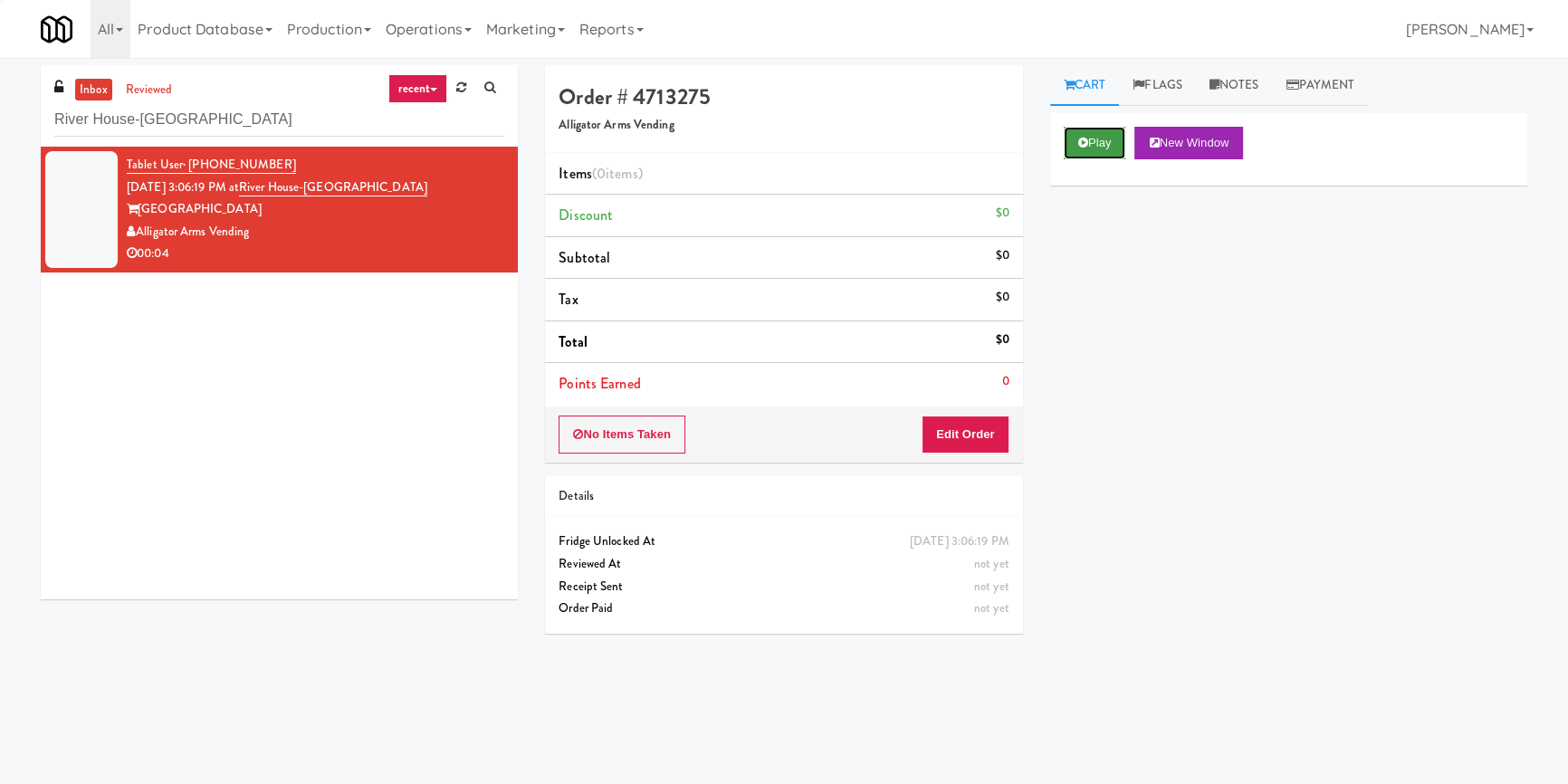
click at [1095, 145] on button "Play" at bounding box center [1095, 143] width 63 height 33
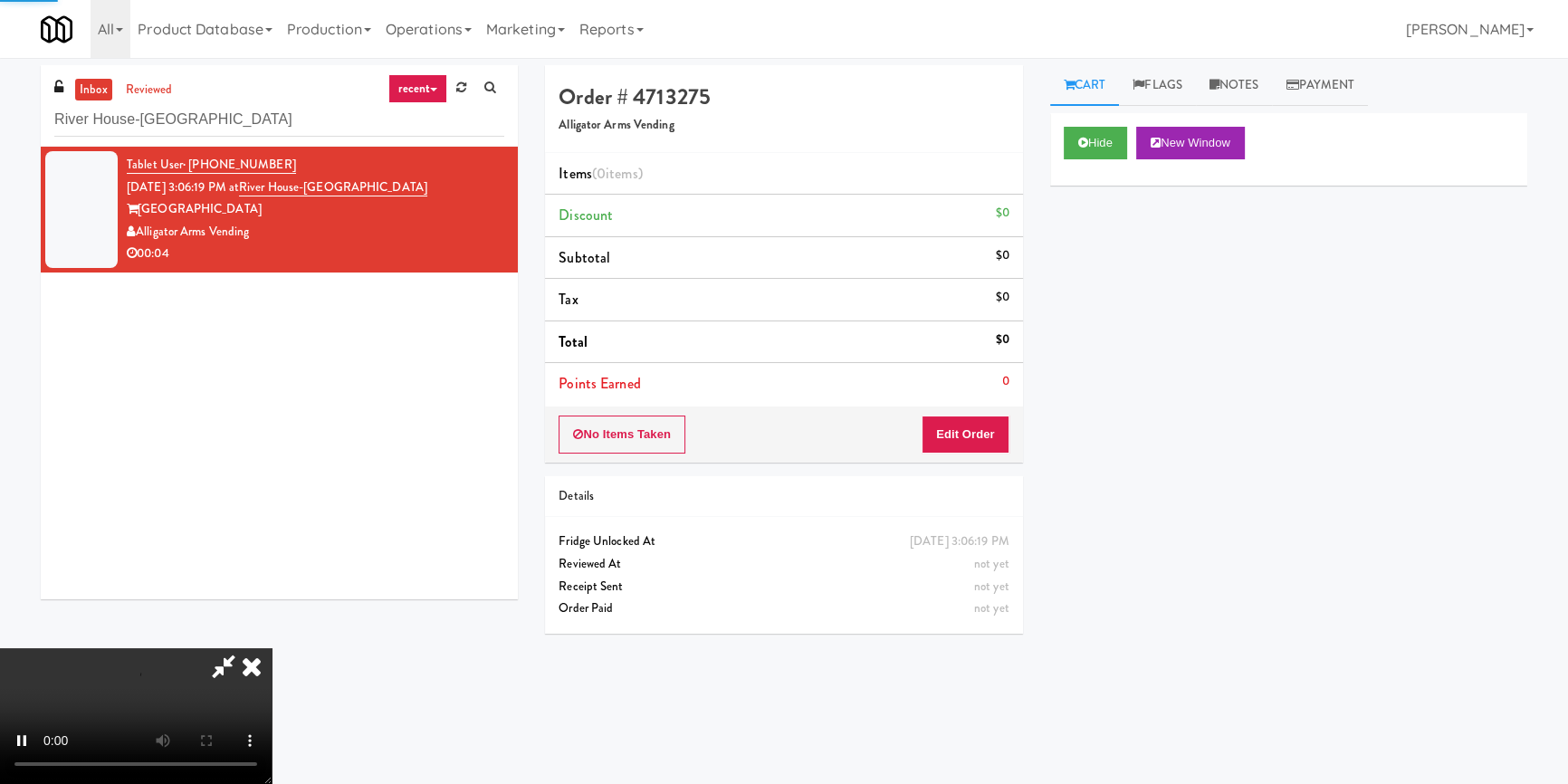
click at [1098, 281] on div "Hide New Window Primary Flag Clear Flag if unable to determine what was taken o…" at bounding box center [1289, 452] width 477 height 679
click at [1065, 379] on div "Hide New Window Primary Flag Clear Flag if unable to determine what was taken o…" at bounding box center [1289, 452] width 477 height 679
click at [964, 440] on button "Edit Order" at bounding box center [965, 434] width 88 height 38
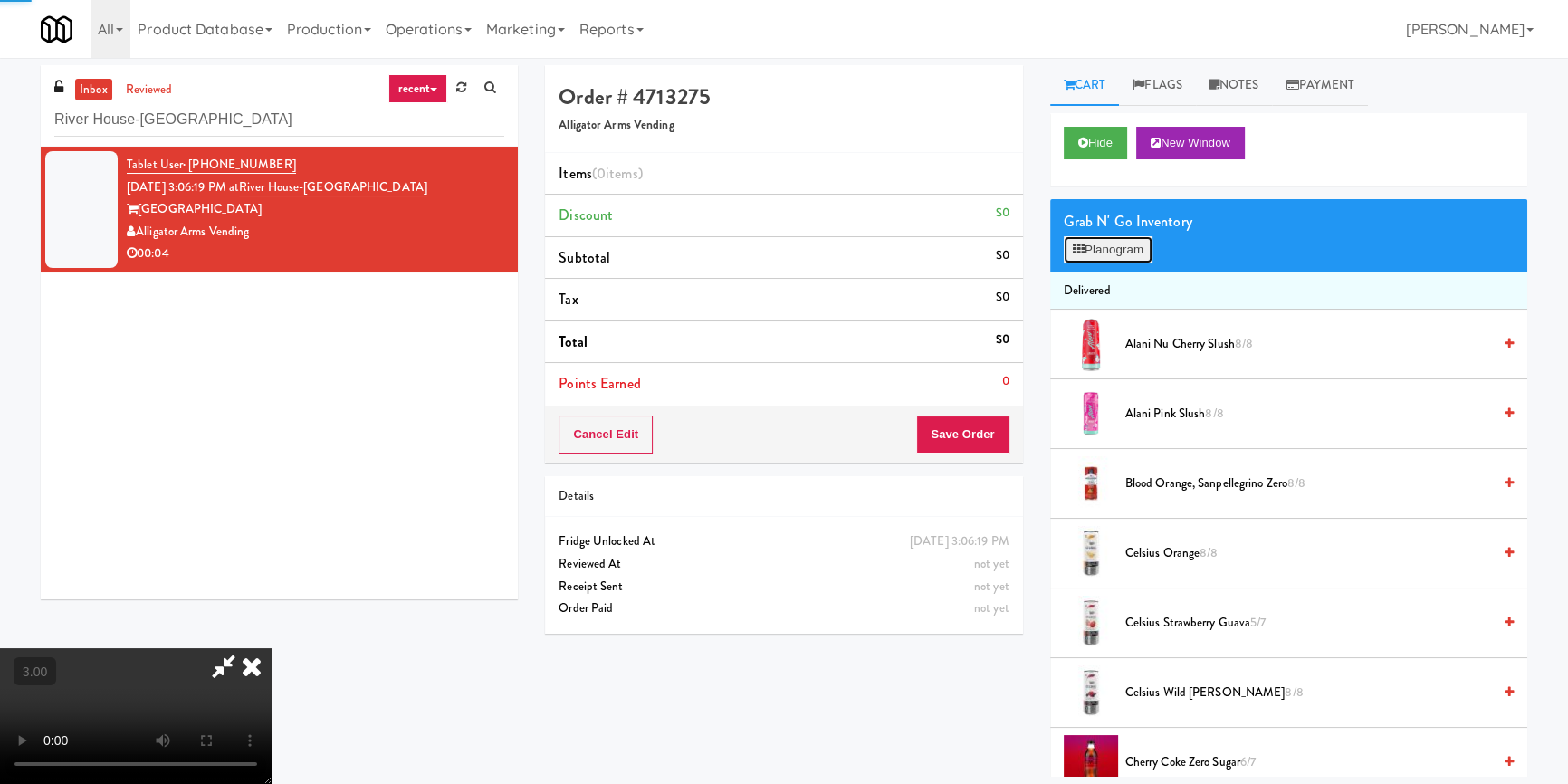
click at [1102, 258] on button "Planogram" at bounding box center [1108, 250] width 89 height 27
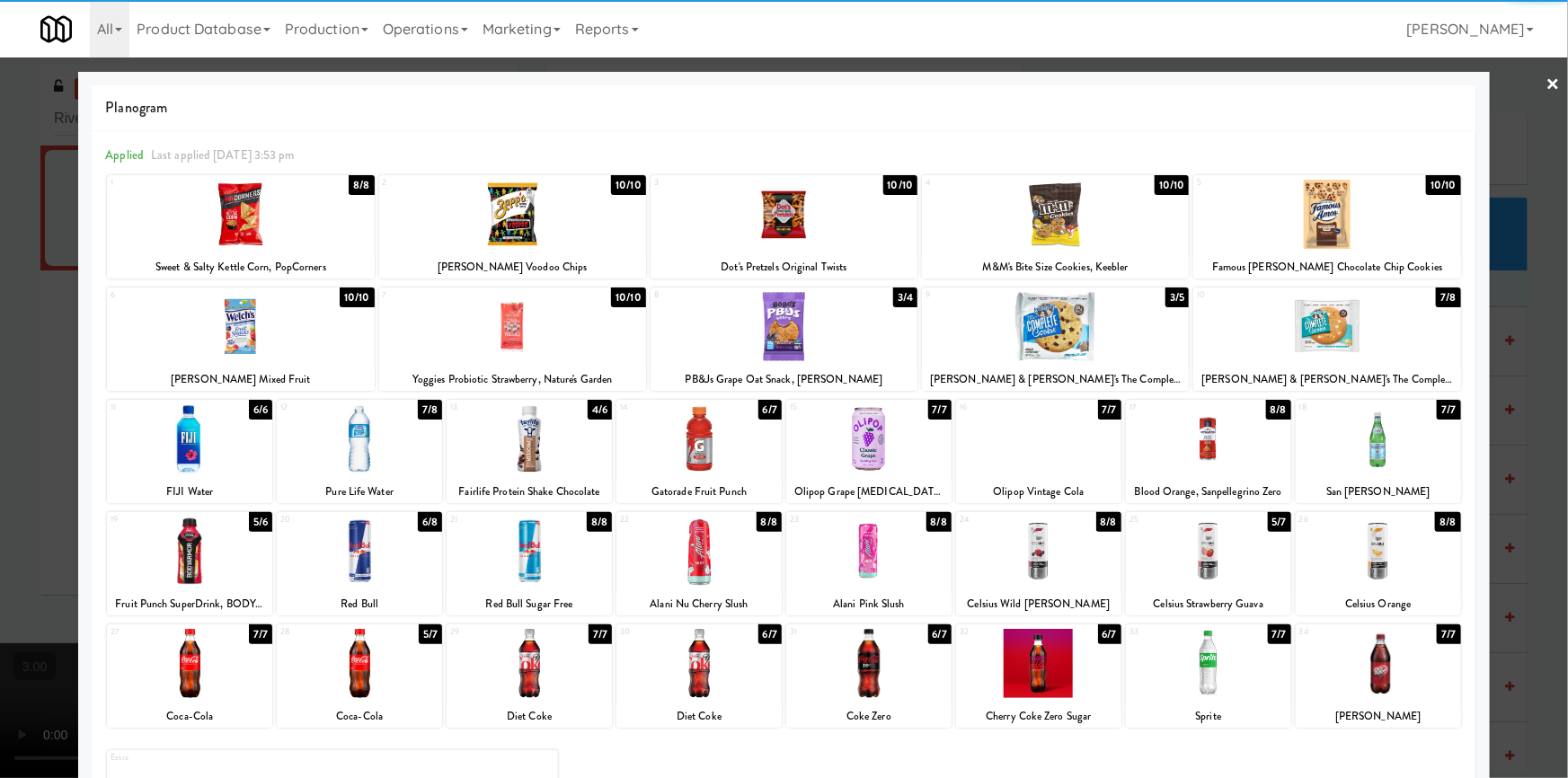
click at [530, 558] on div at bounding box center [529, 551] width 165 height 69
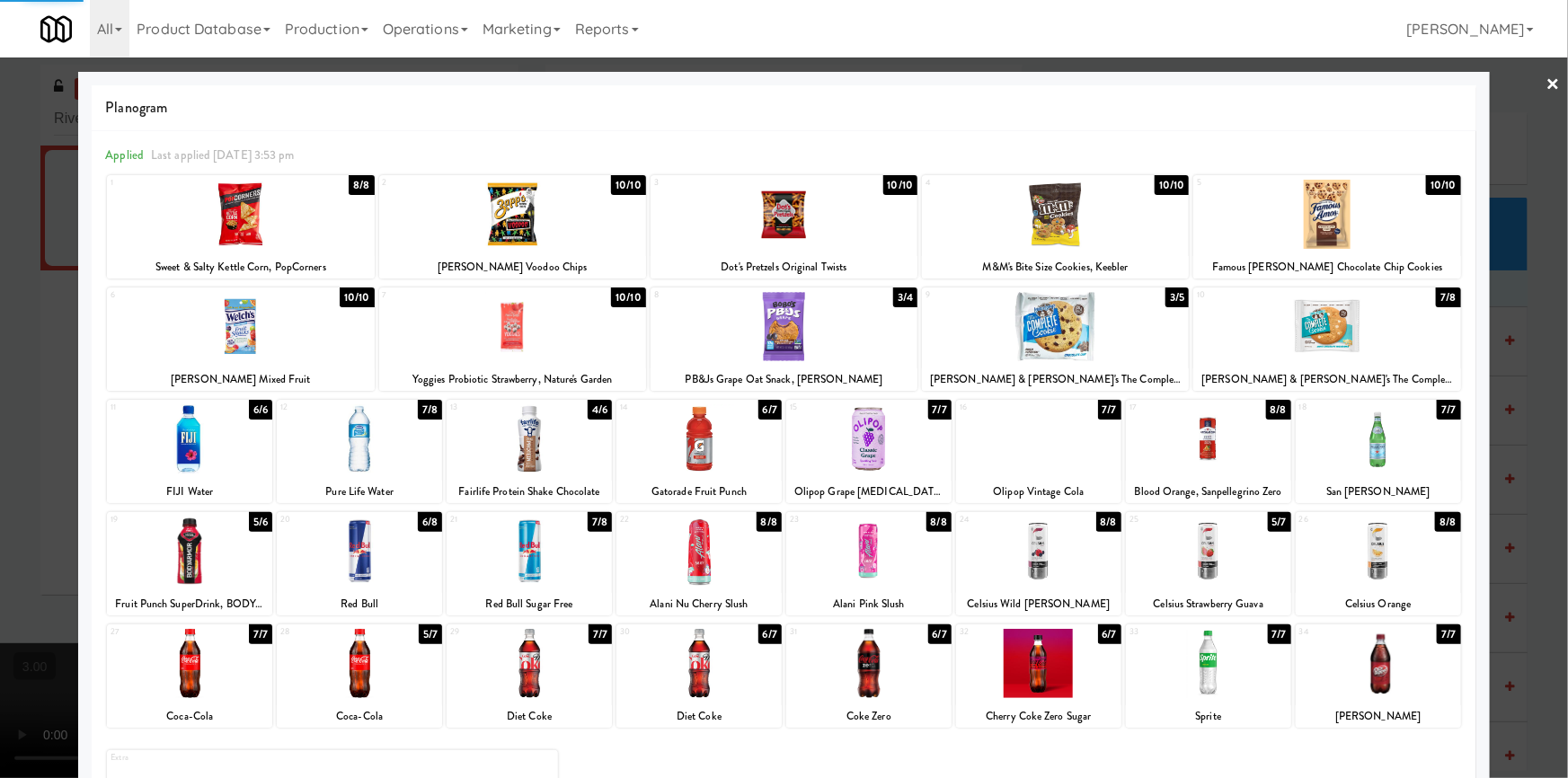
click at [0, 467] on div at bounding box center [784, 389] width 1568 height 778
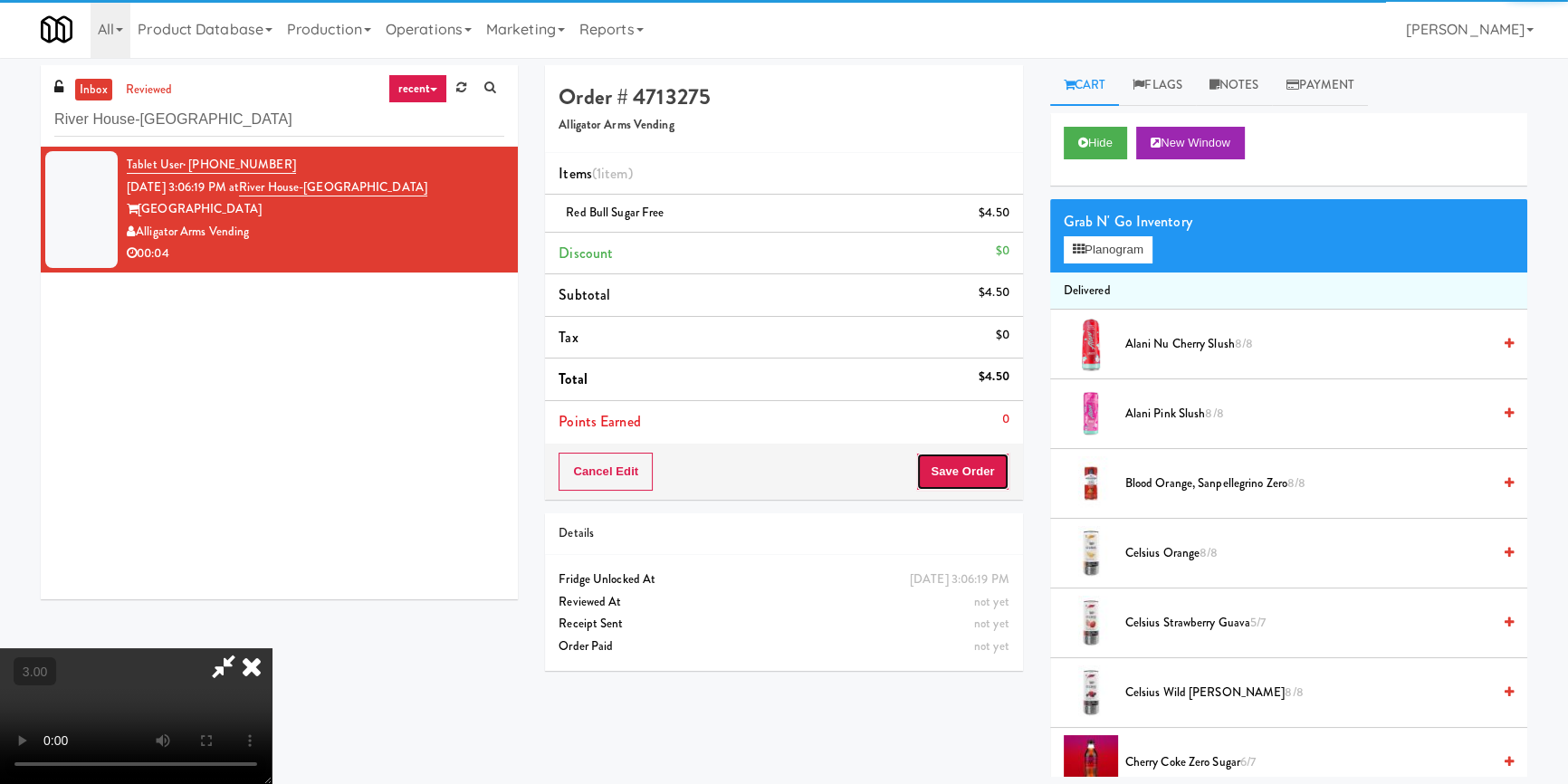
click at [984, 466] on button "Save Order" at bounding box center [963, 471] width 93 height 38
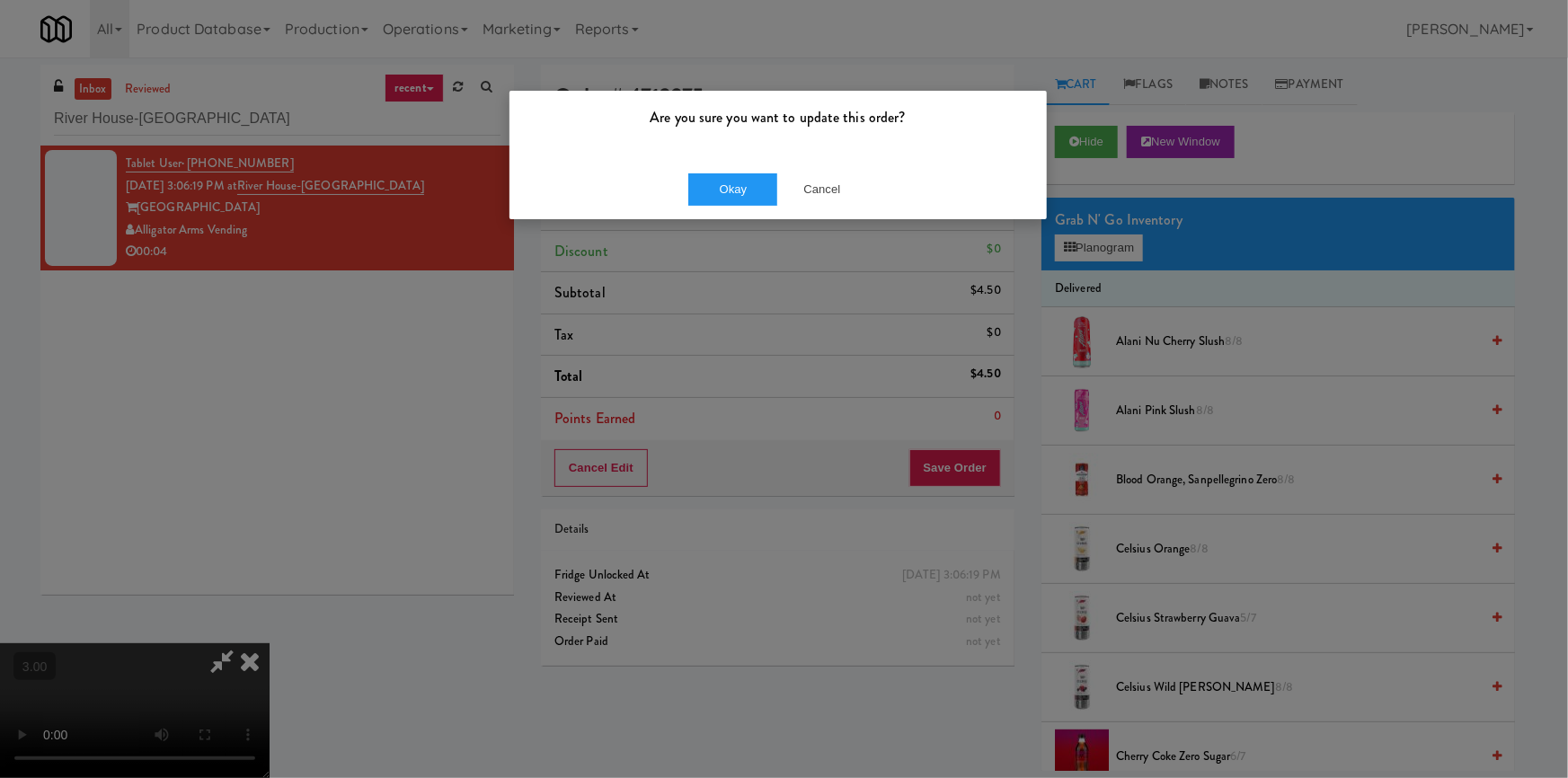
click at [710, 161] on div "Okay Cancel" at bounding box center [777, 189] width 537 height 60
drag, startPoint x: 715, startPoint y: 192, endPoint x: 704, endPoint y: 213, distance: 23.7
click at [715, 193] on button "Okay" at bounding box center [733, 190] width 90 height 33
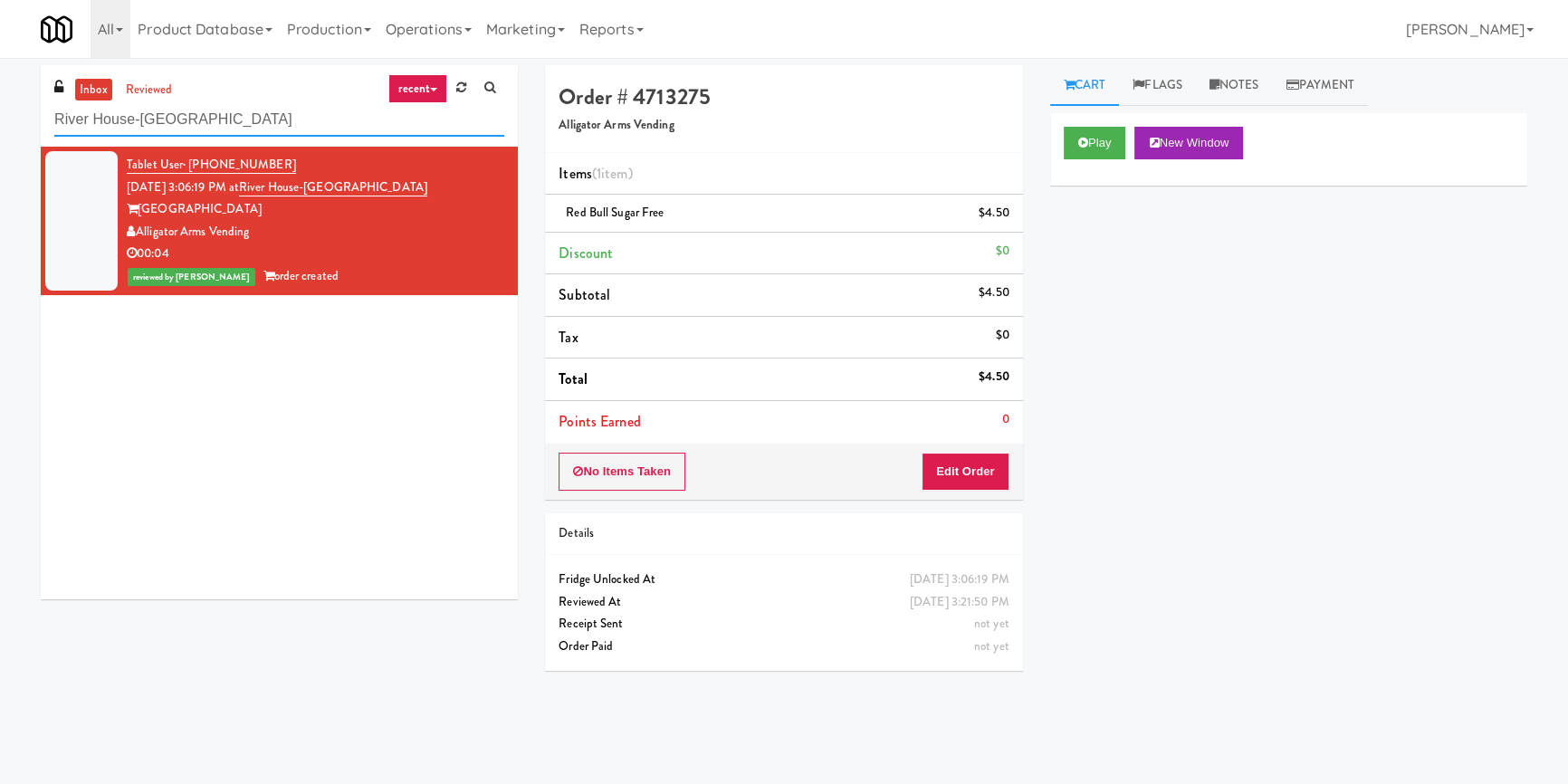
drag, startPoint x: 217, startPoint y: 111, endPoint x: 0, endPoint y: 122, distance: 217.3
click at [0, 121] on div "inbox reviewed recent all unclear take inventory issue suspicious failed recent…" at bounding box center [784, 420] width 1568 height 712
click at [236, 123] on input "River House-[GEOGRAPHIC_DATA]" at bounding box center [279, 120] width 450 height 34
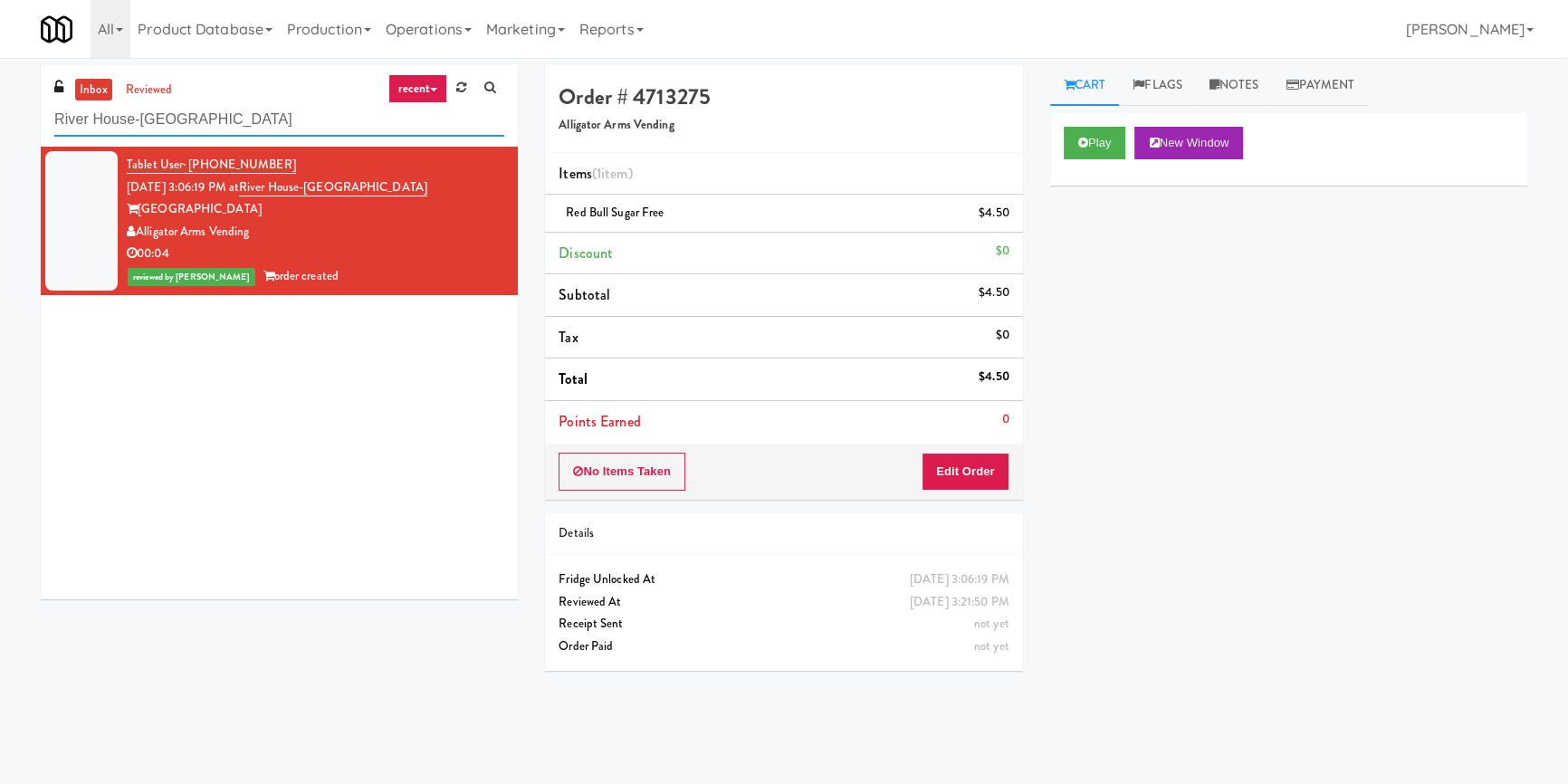
paste input "MH - Pantry - Right"
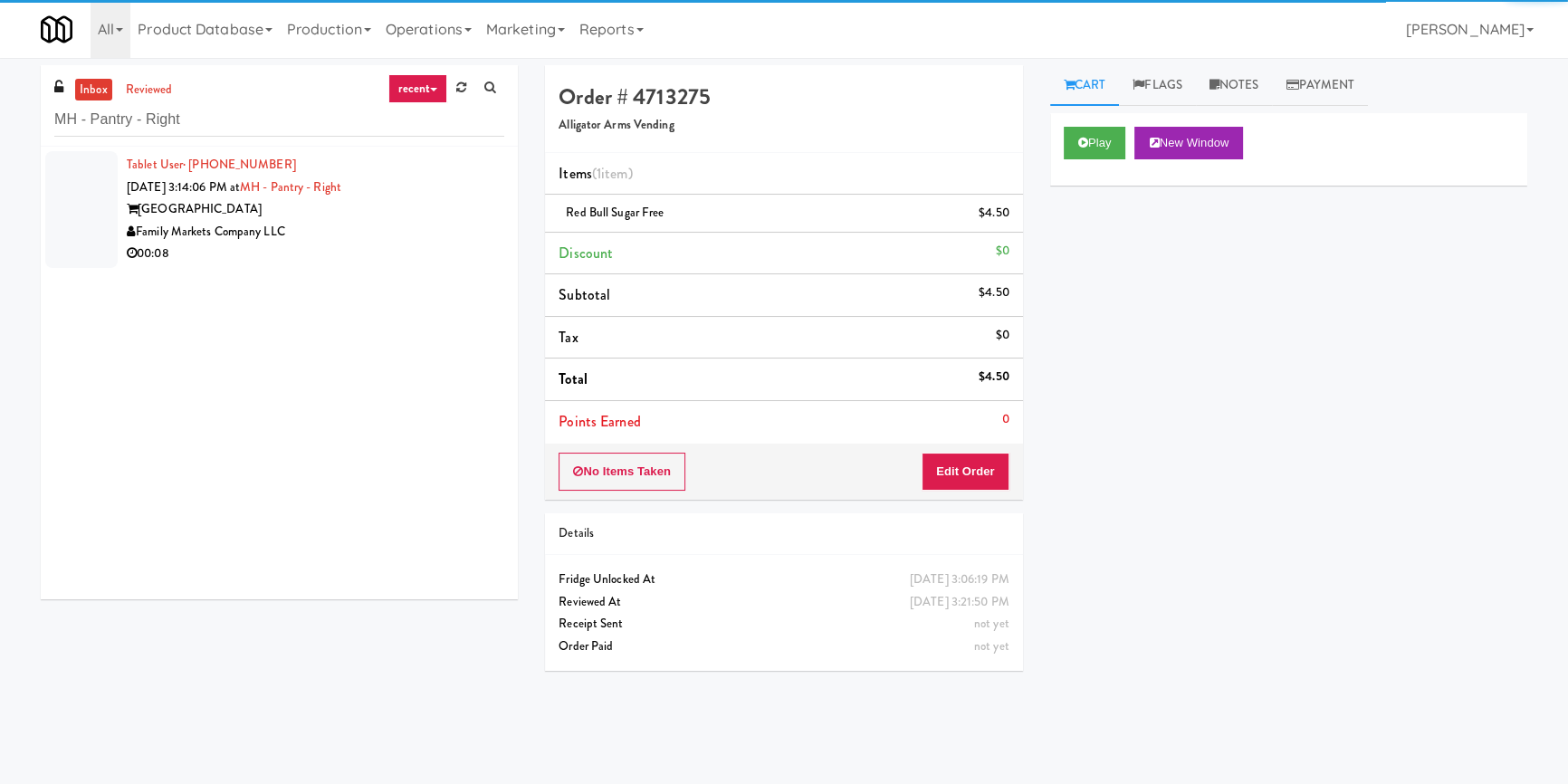
click at [397, 227] on div "Family Markets Company LLC" at bounding box center [315, 232] width 378 height 22
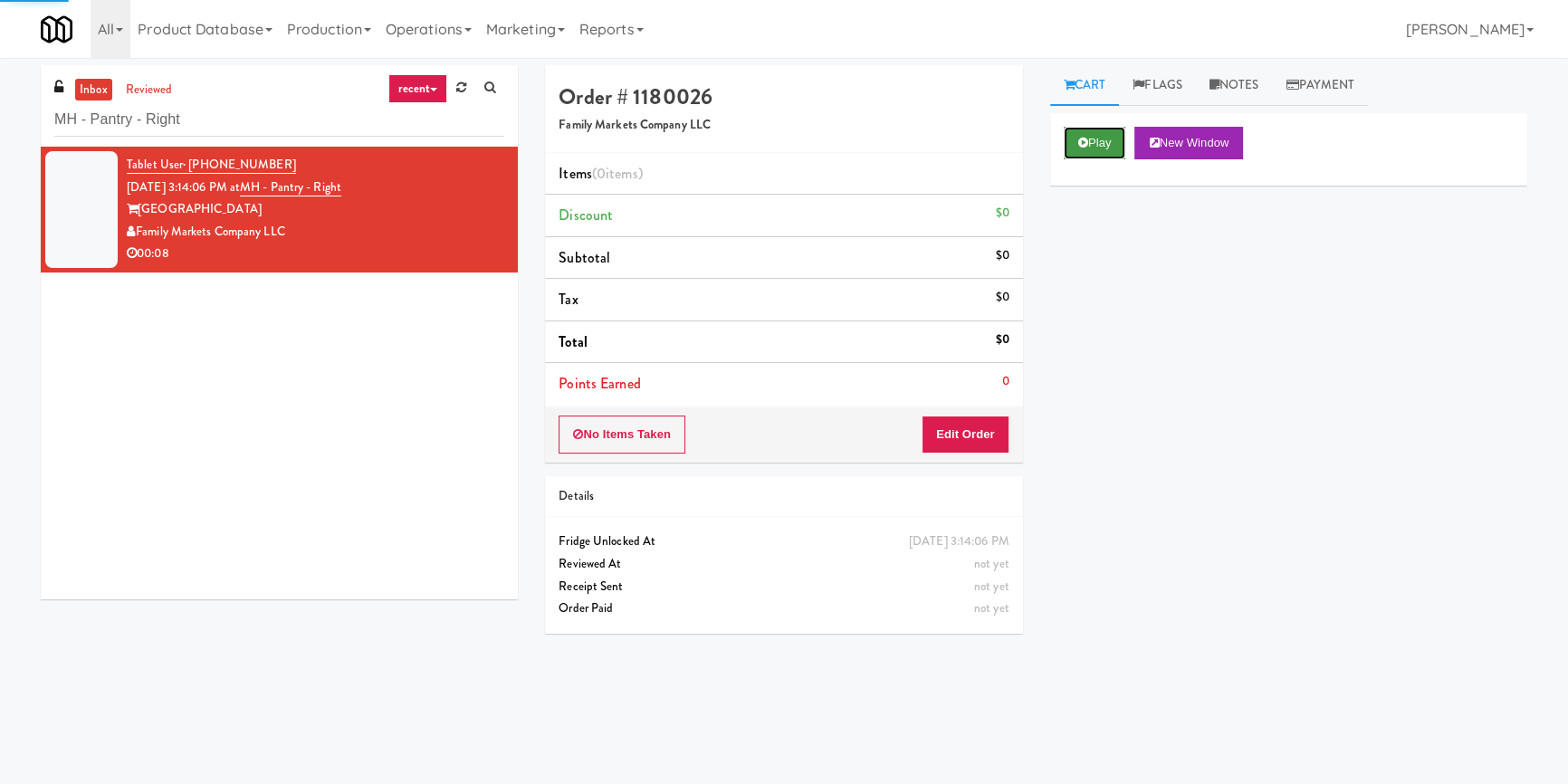
click at [1113, 135] on button "Play" at bounding box center [1095, 143] width 63 height 33
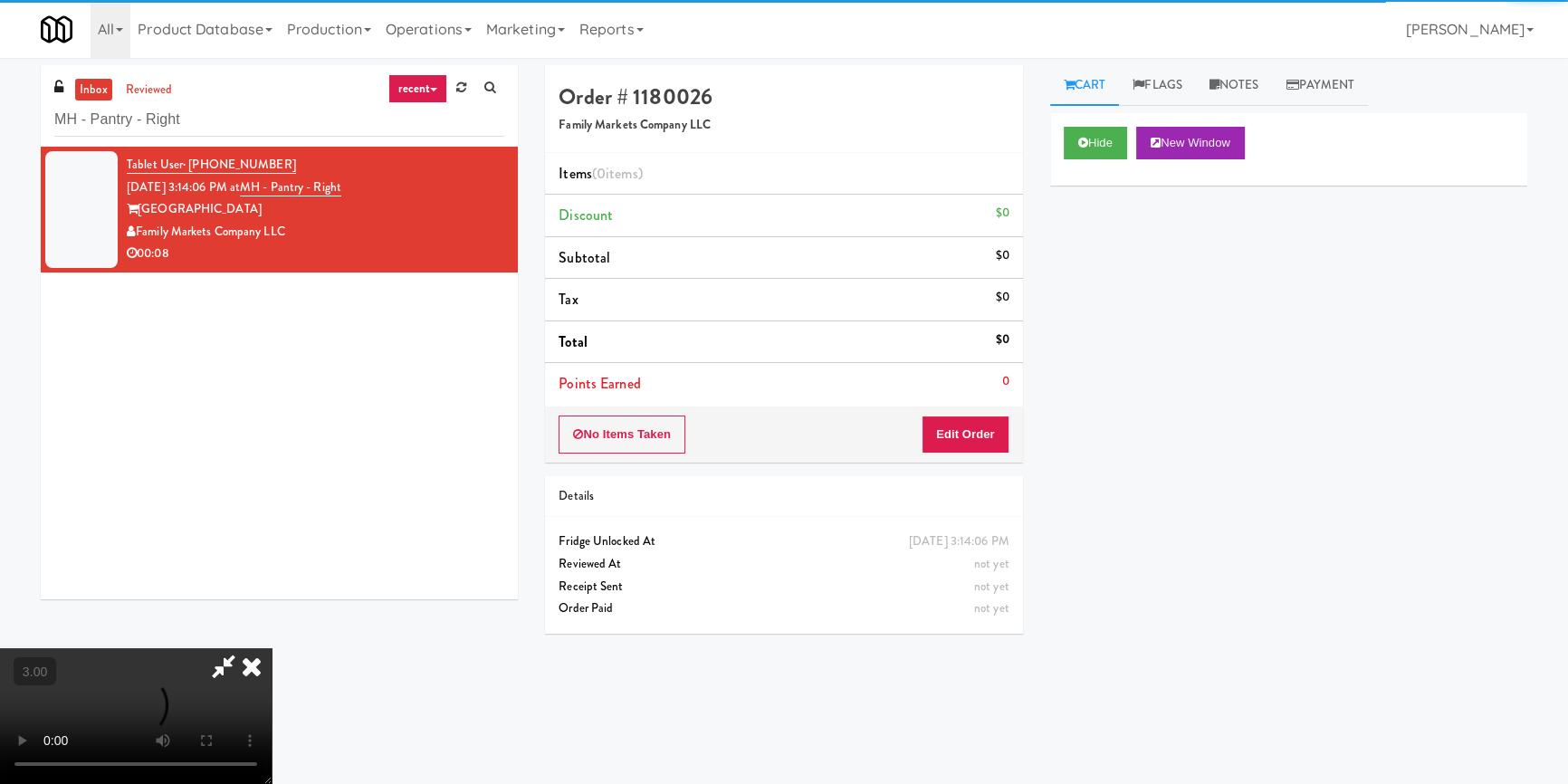
click at [1098, 267] on div "Hide New Window Primary Flag Clear Flag if unable to determine what was taken o…" at bounding box center [1289, 452] width 477 height 679
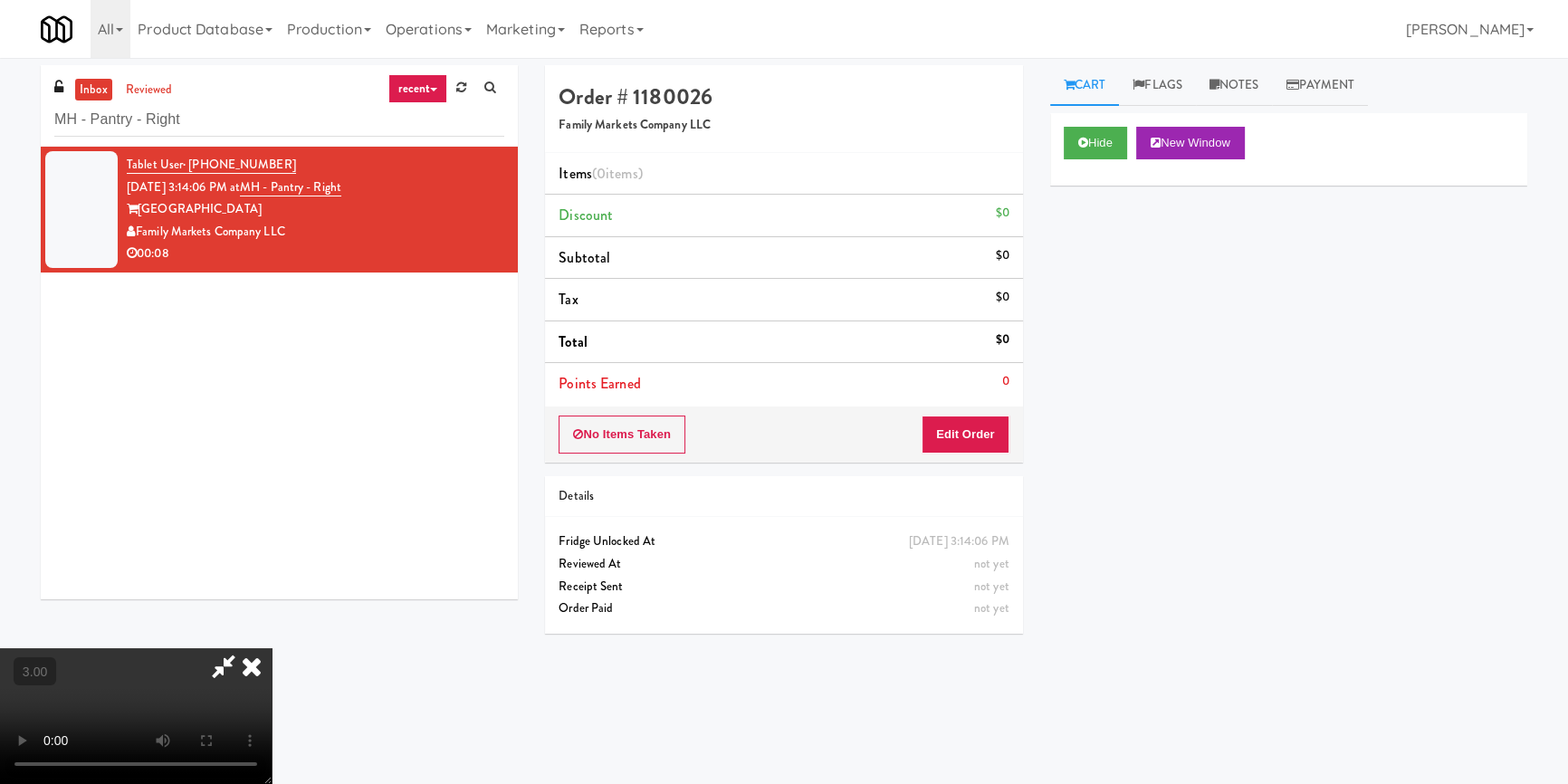
click at [1047, 465] on div "Cart Flags Notes Payment Hide New Window Primary Flag Clear Flag if unable to d…" at bounding box center [1289, 420] width 504 height 712
click at [271, 648] on video at bounding box center [135, 715] width 271 height 136
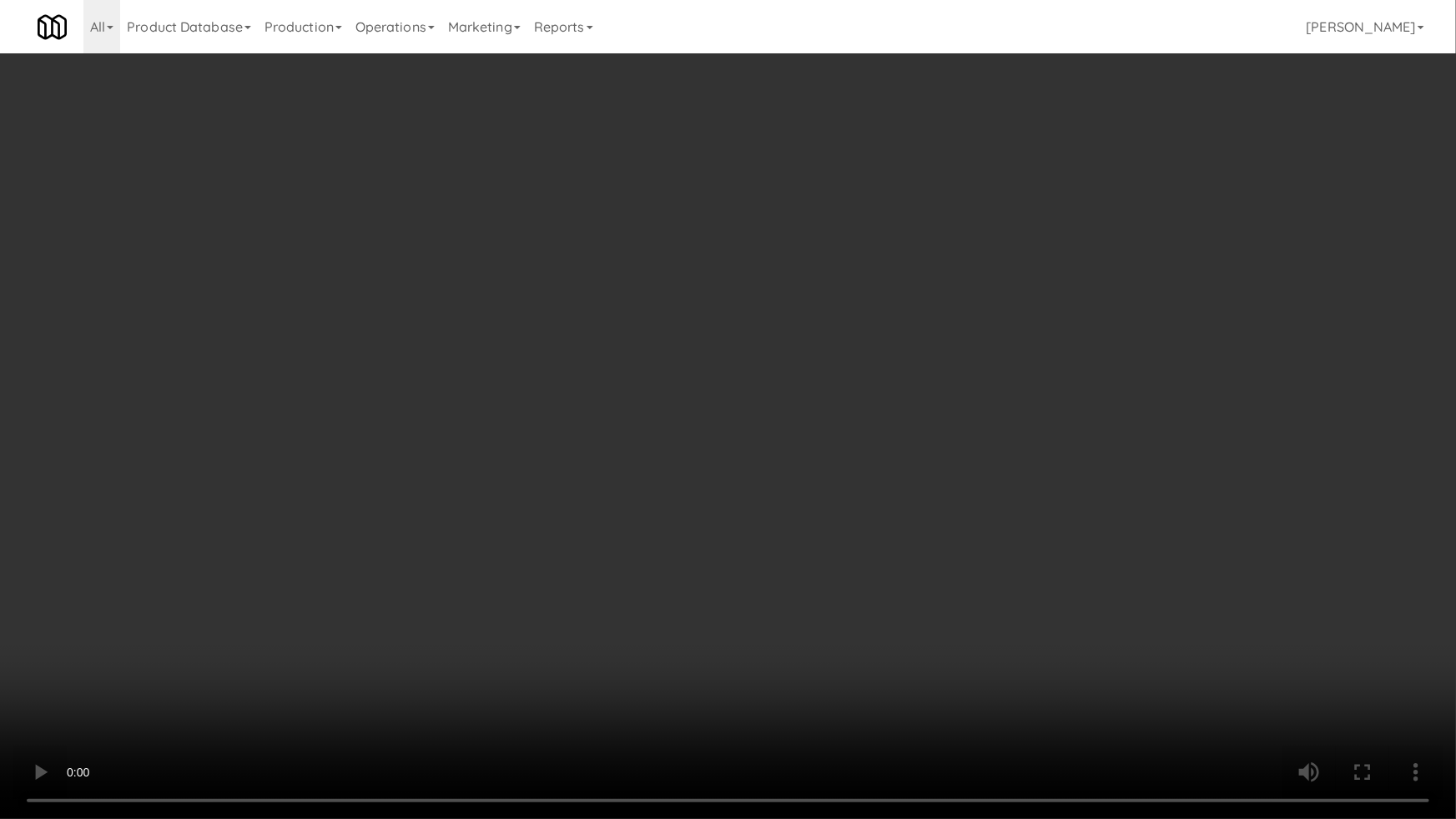
click at [674, 528] on video at bounding box center [728, 410] width 1456 height 819
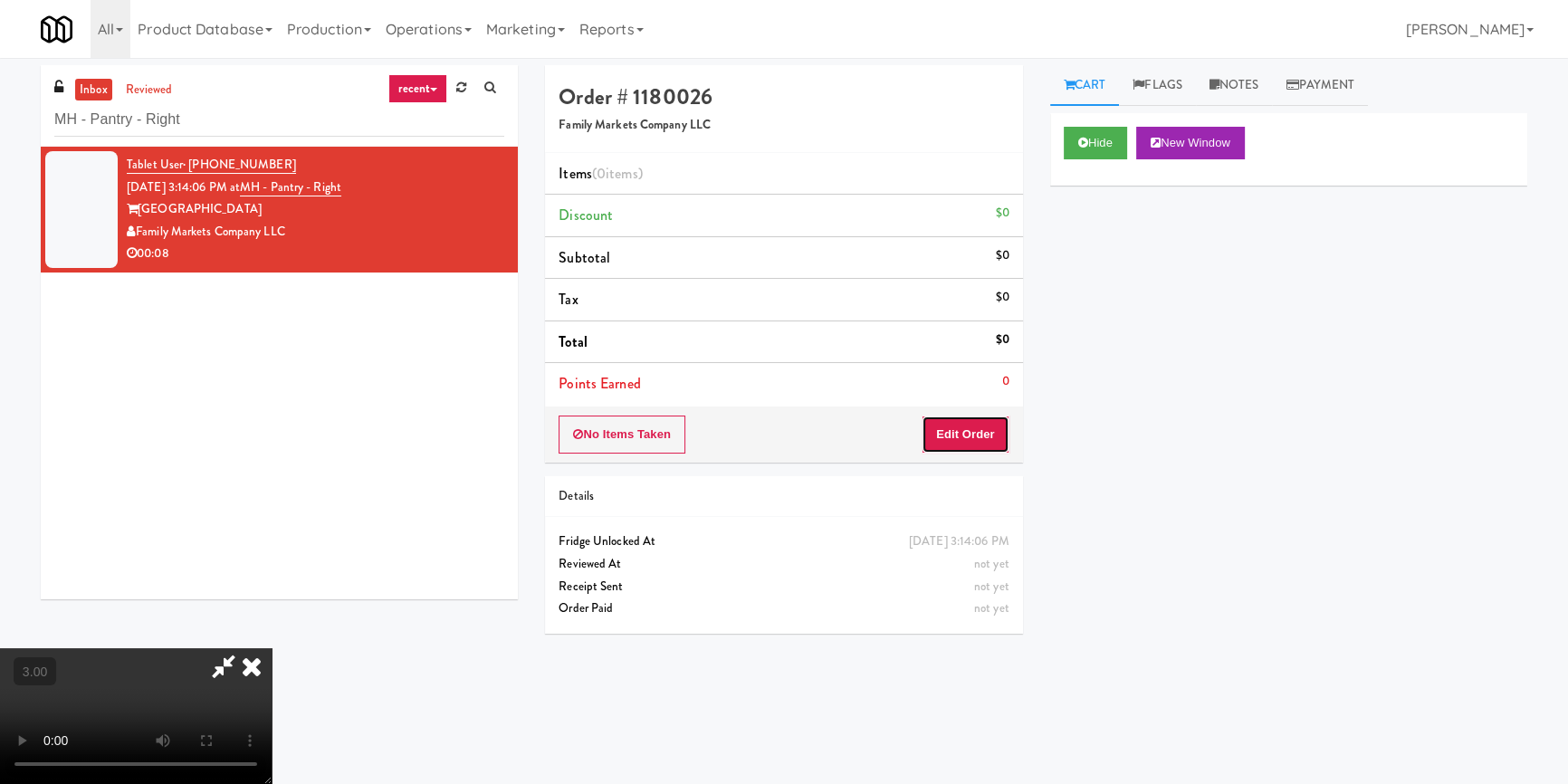
drag, startPoint x: 987, startPoint y: 434, endPoint x: 1042, endPoint y: 353, distance: 97.9
click at [987, 434] on button "Edit Order" at bounding box center [965, 434] width 88 height 38
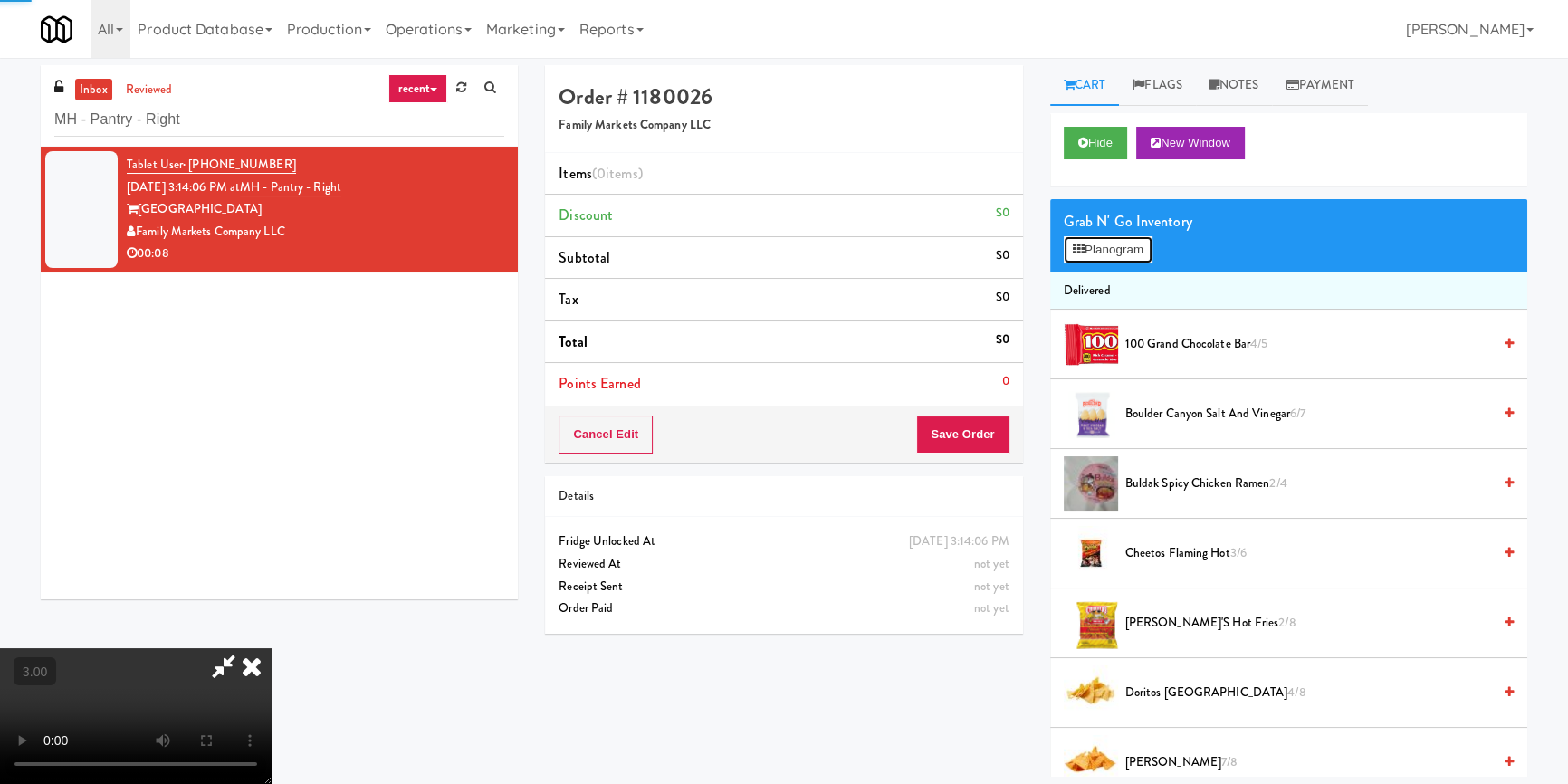
click at [1119, 258] on button "Planogram" at bounding box center [1108, 250] width 89 height 27
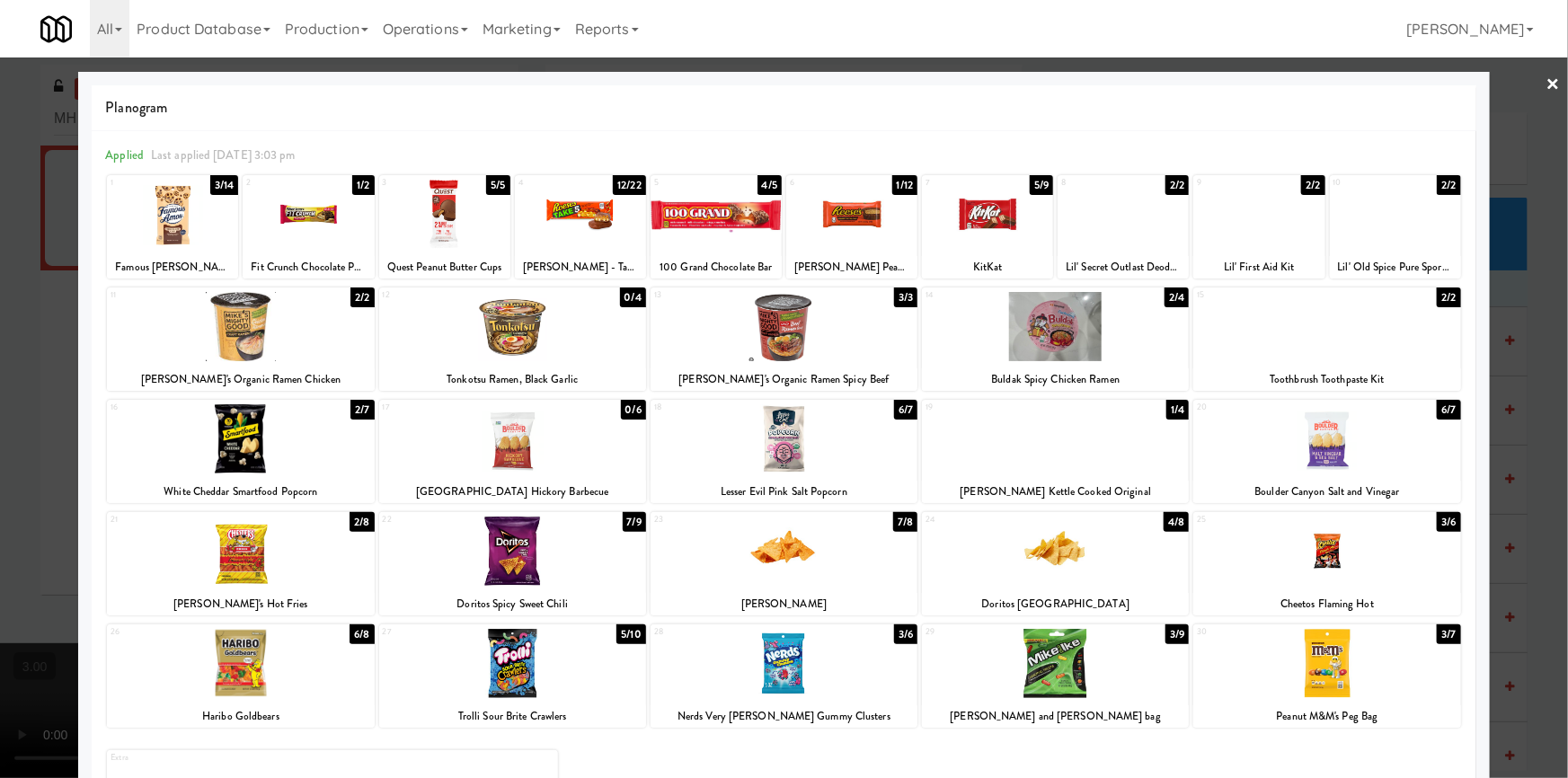
click at [588, 233] on div at bounding box center [580, 214] width 131 height 69
click at [1020, 229] on div at bounding box center [987, 214] width 131 height 69
drag, startPoint x: 0, startPoint y: 367, endPoint x: 21, endPoint y: 370, distance: 21.2
click at [0, 367] on div at bounding box center [784, 389] width 1568 height 778
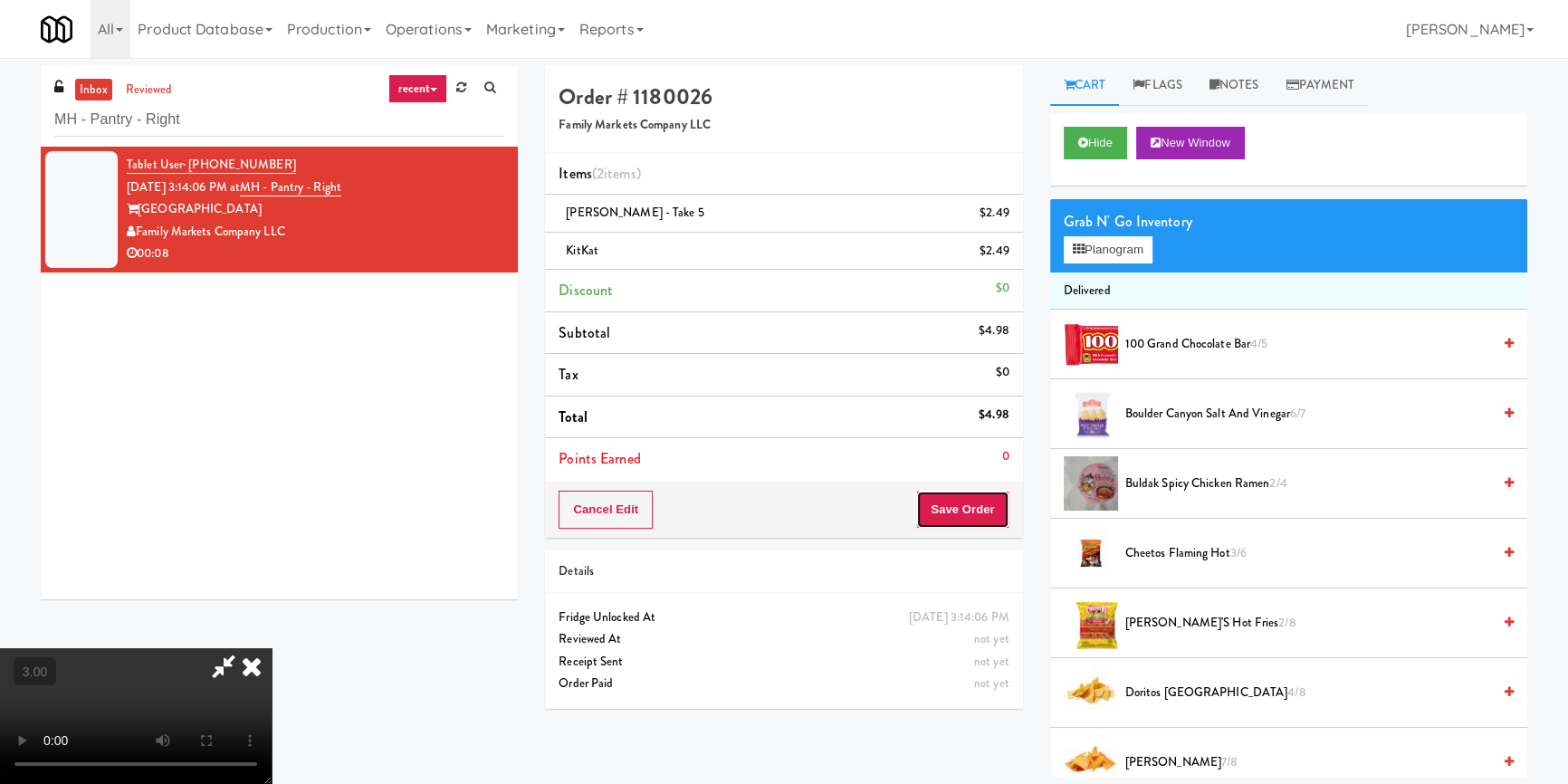
click at [977, 520] on button "Save Order" at bounding box center [963, 509] width 93 height 38
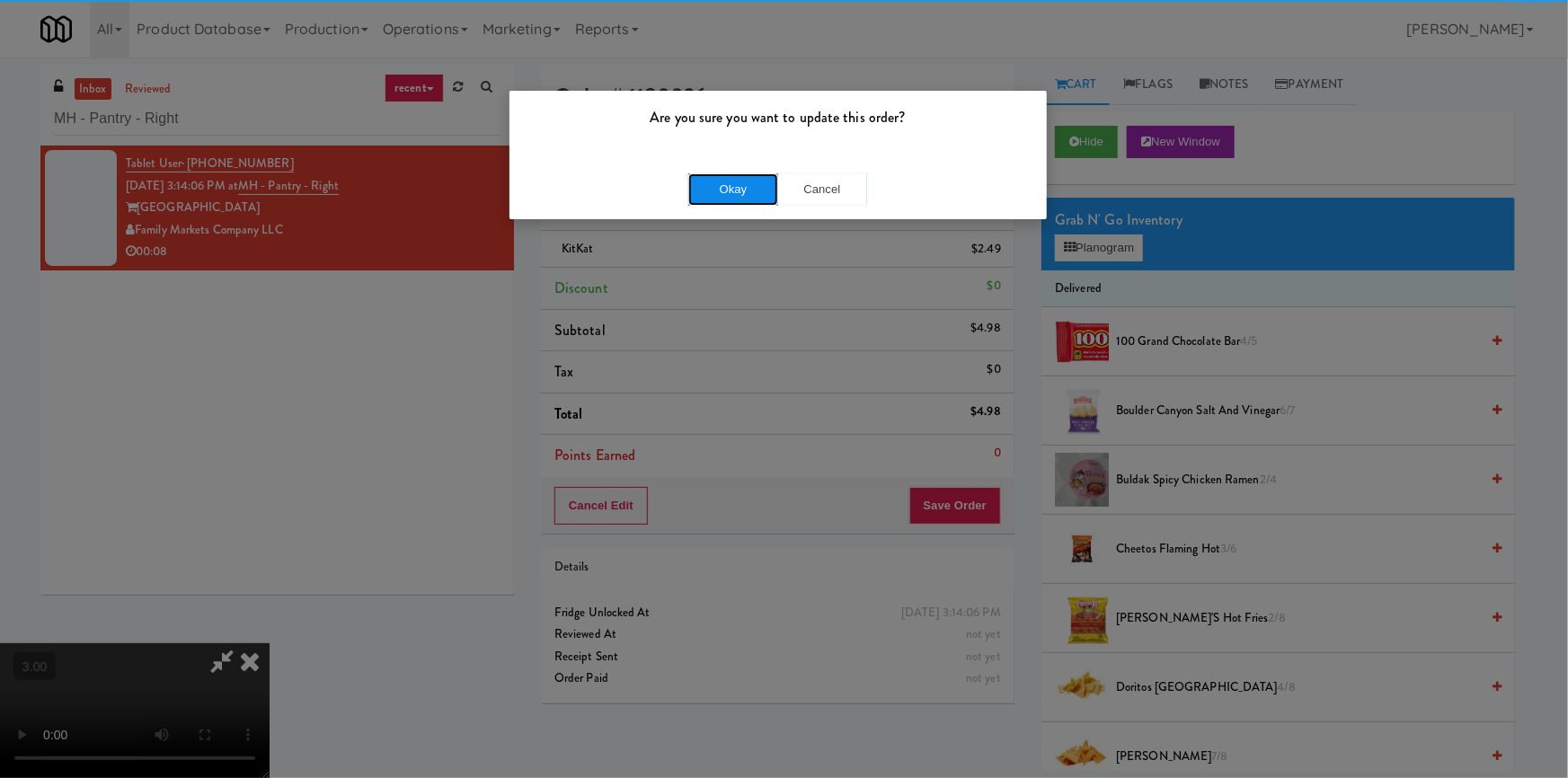
click at [735, 190] on button "Okay" at bounding box center [733, 190] width 90 height 33
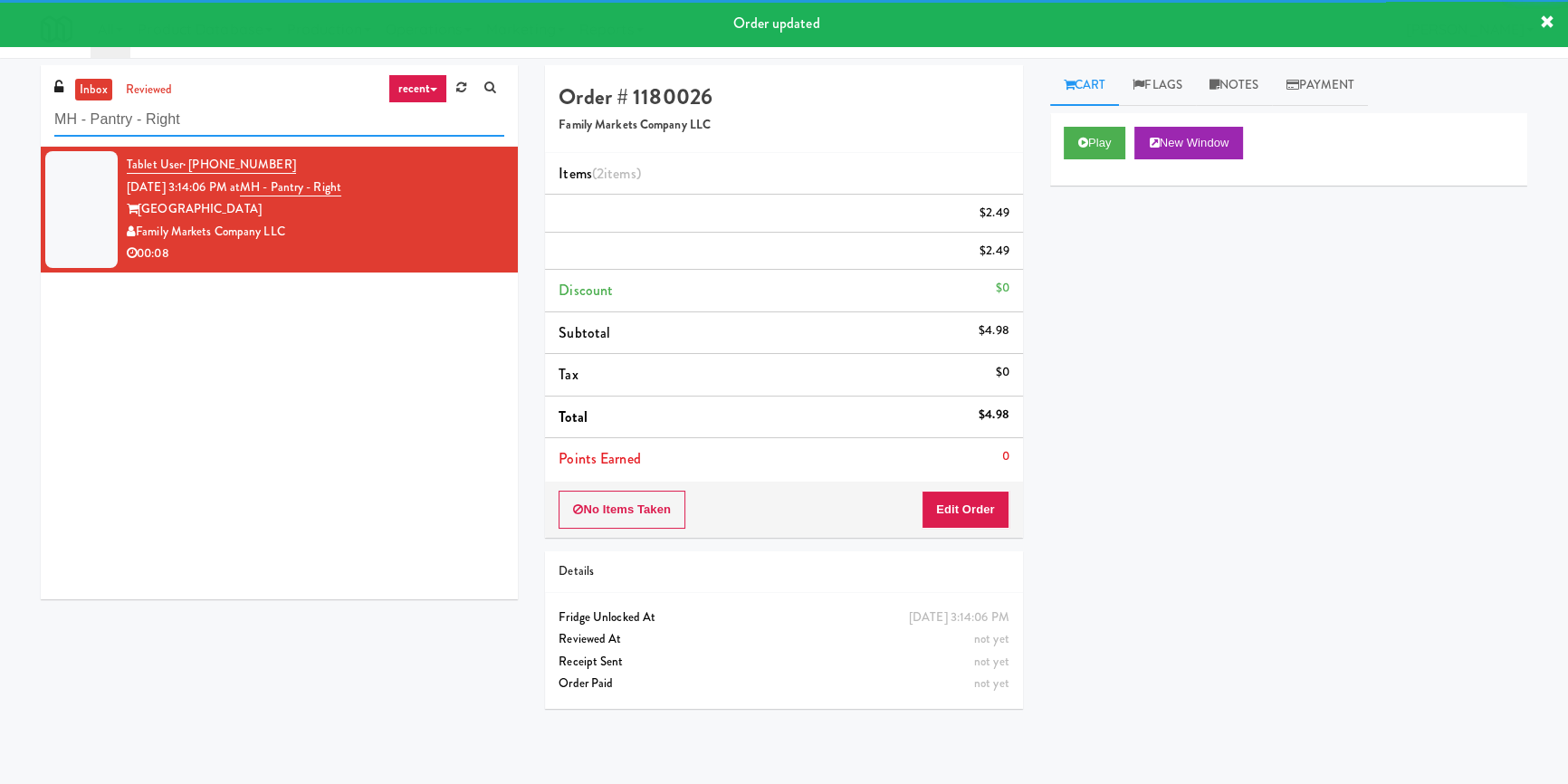
click at [277, 117] on input "MH - Pantry - Right" at bounding box center [279, 120] width 450 height 34
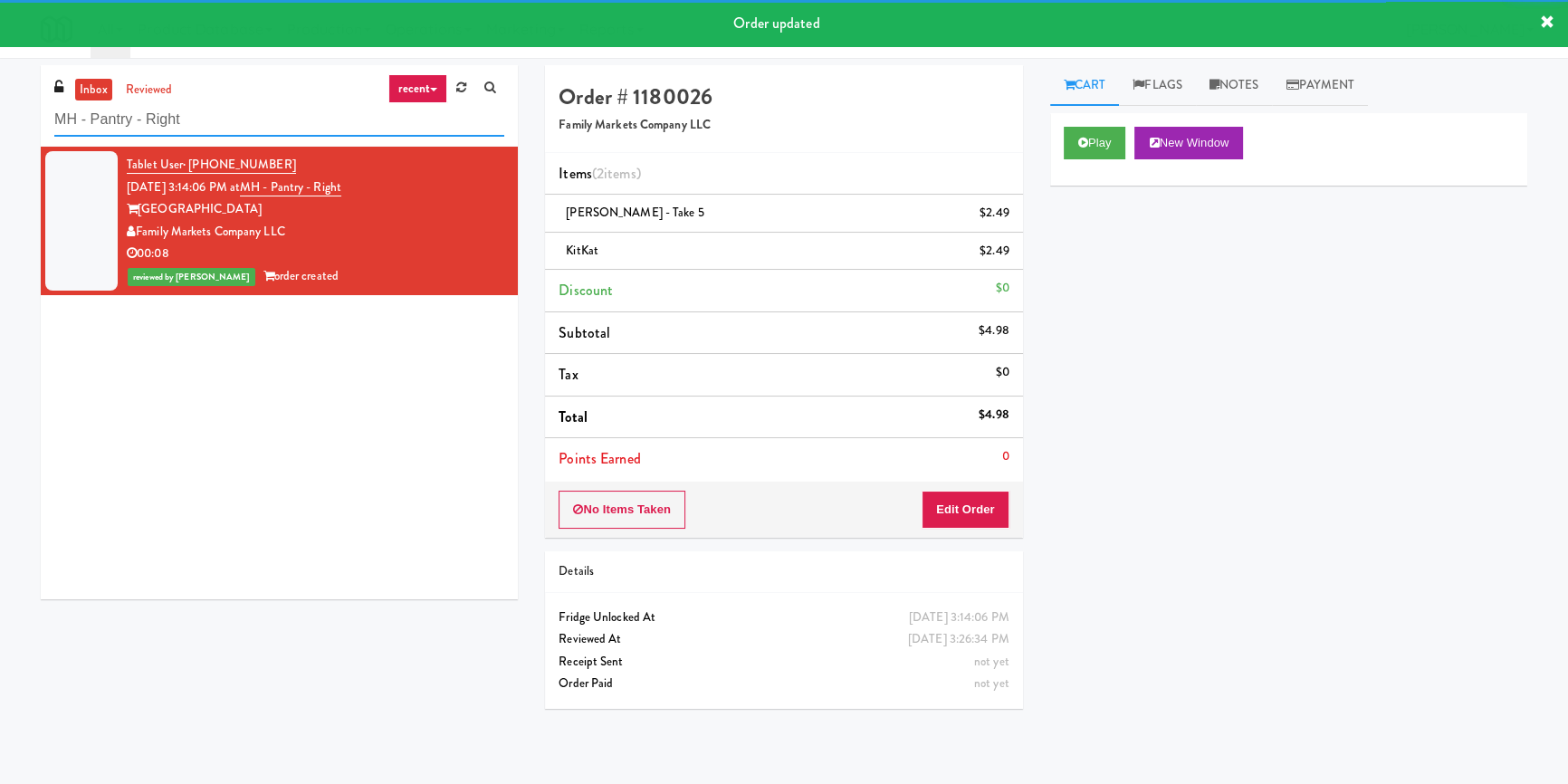
click at [278, 117] on input "MH - Pantry - Right" at bounding box center [279, 120] width 450 height 34
paste input "Kado - Combo Cooler"
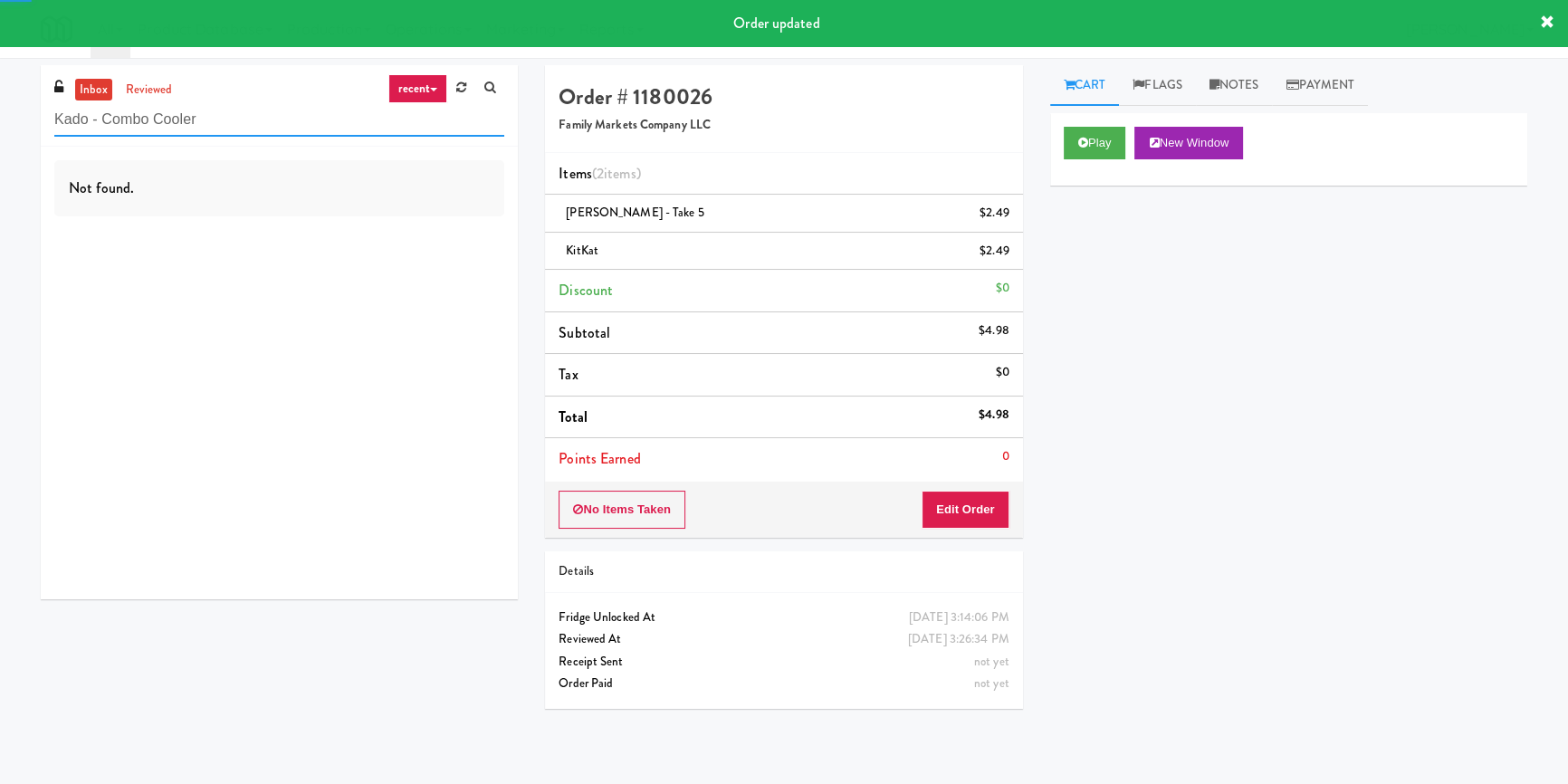
type input "Kado - Combo Cooler"
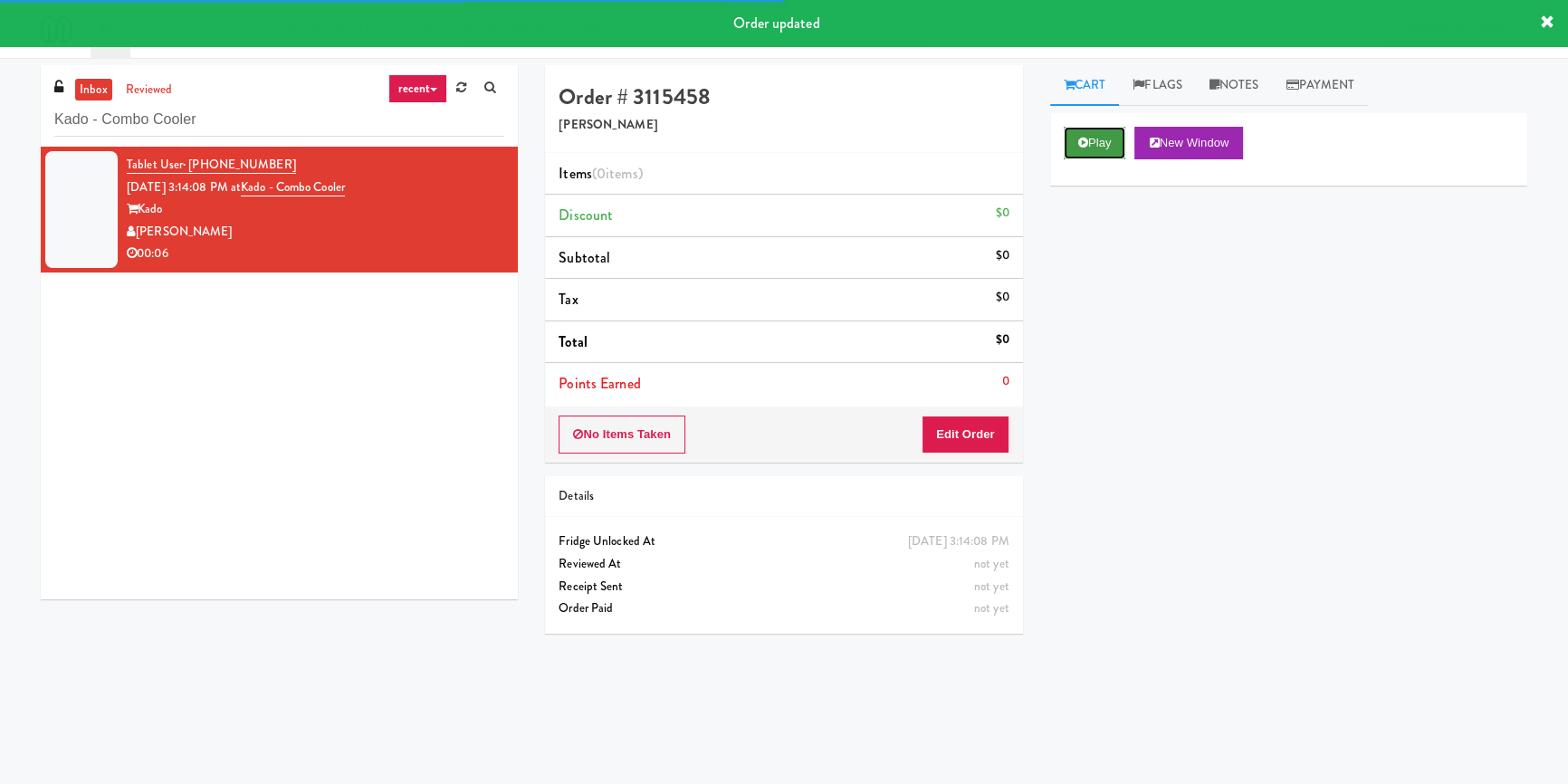
click at [1126, 140] on button "Play" at bounding box center [1095, 143] width 63 height 33
click at [1123, 278] on div "Play New Window Primary Flag Clear Flag if unable to determine what was taken o…" at bounding box center [1289, 452] width 477 height 679
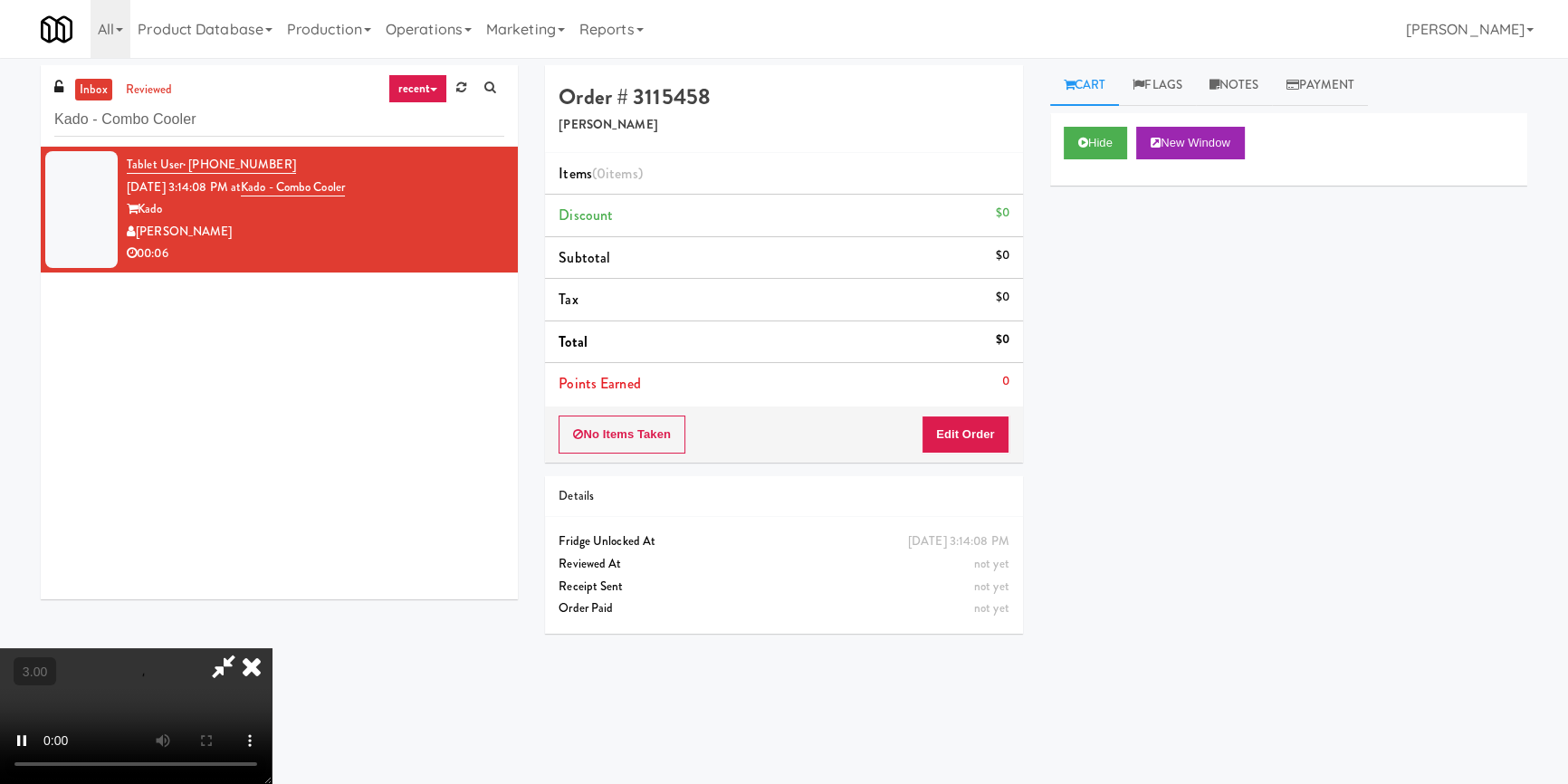
click at [1041, 469] on div "Cart Flags Notes Payment Hide New Window Primary Flag Clear Flag if unable to d…" at bounding box center [1289, 420] width 504 height 712
click at [271, 648] on video at bounding box center [135, 715] width 271 height 136
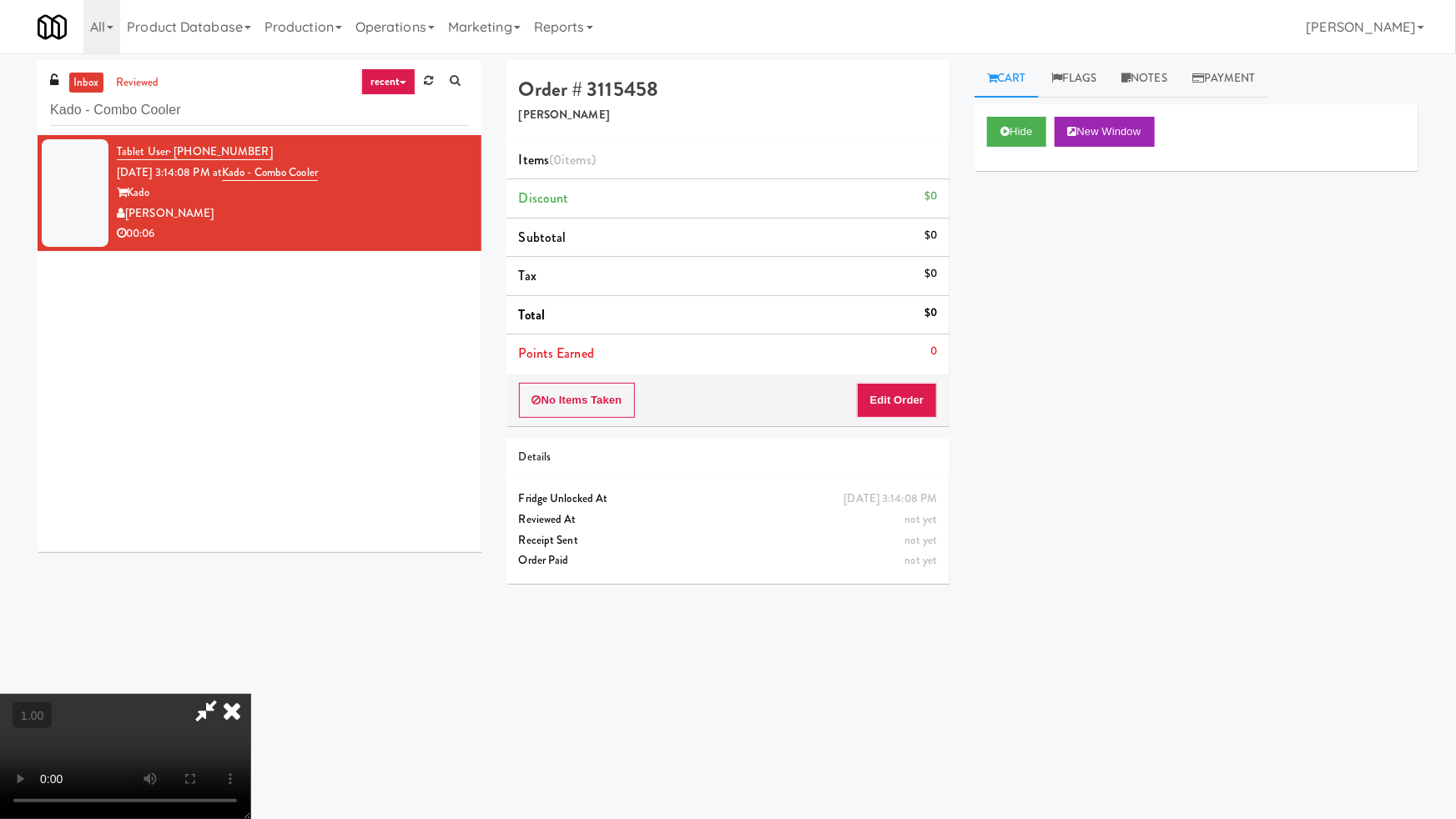
click at [250, 694] on video at bounding box center [125, 757] width 250 height 126
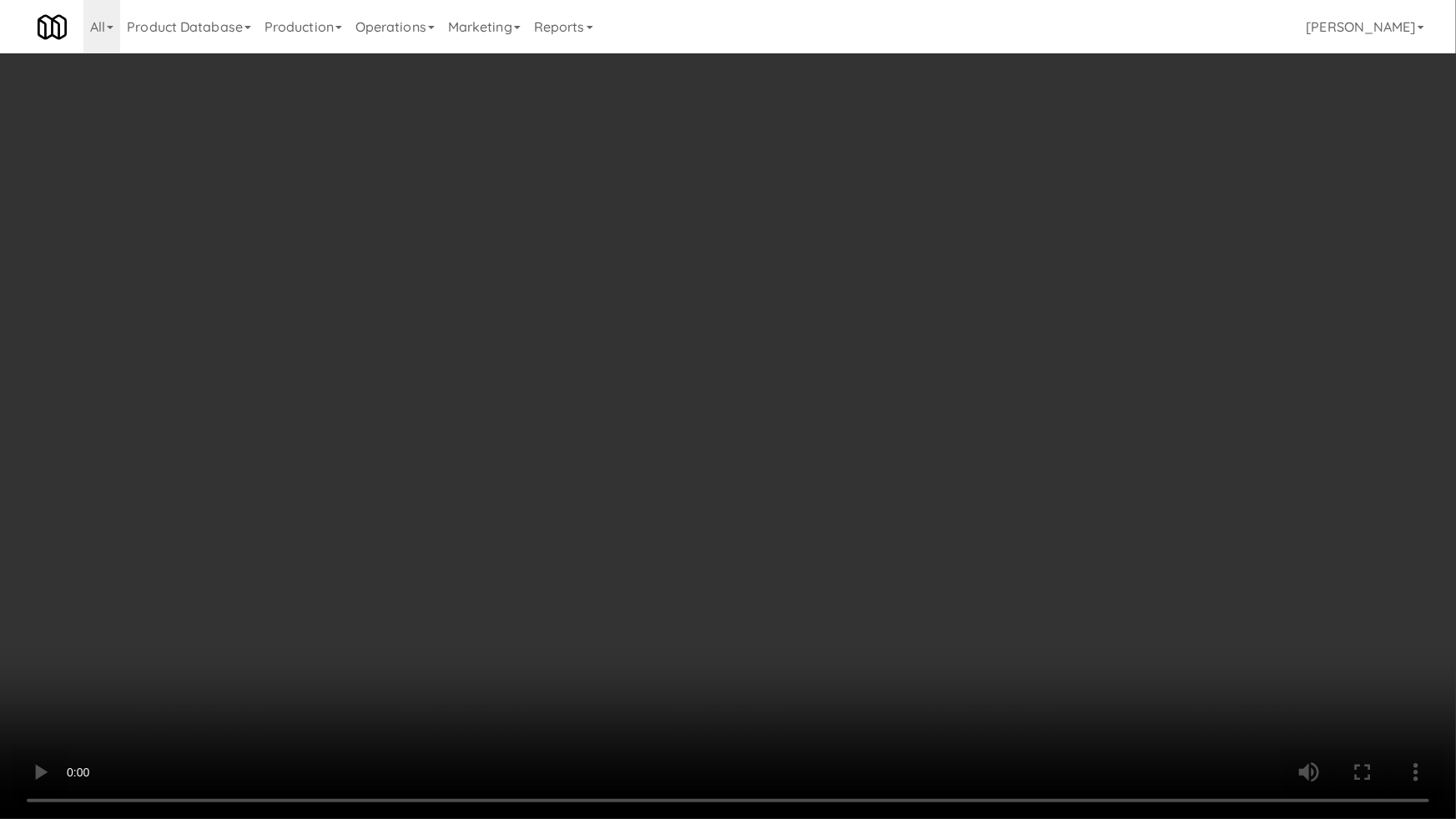
click at [860, 466] on video at bounding box center [728, 410] width 1456 height 819
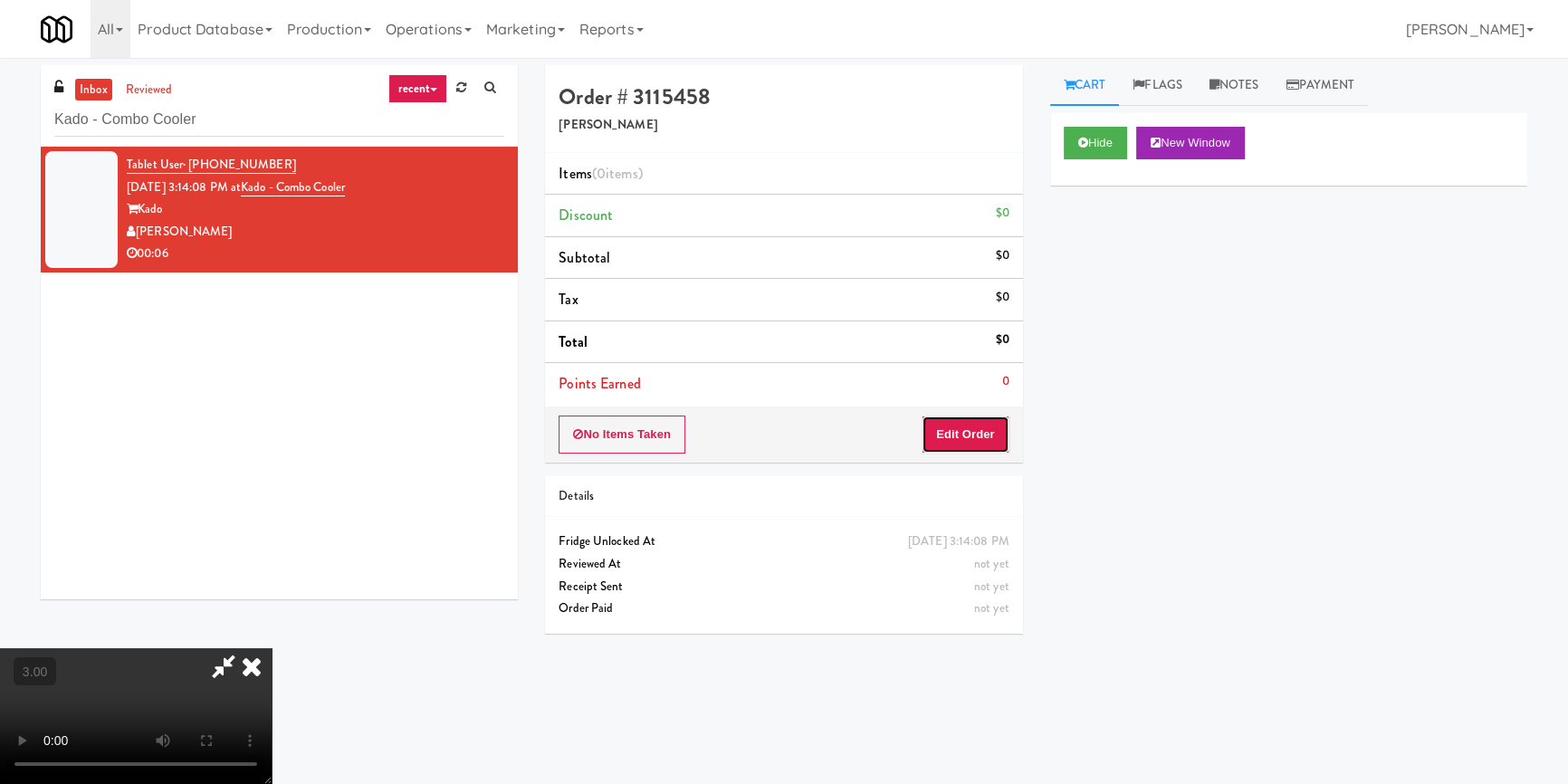
click at [987, 430] on button "Edit Order" at bounding box center [965, 434] width 88 height 38
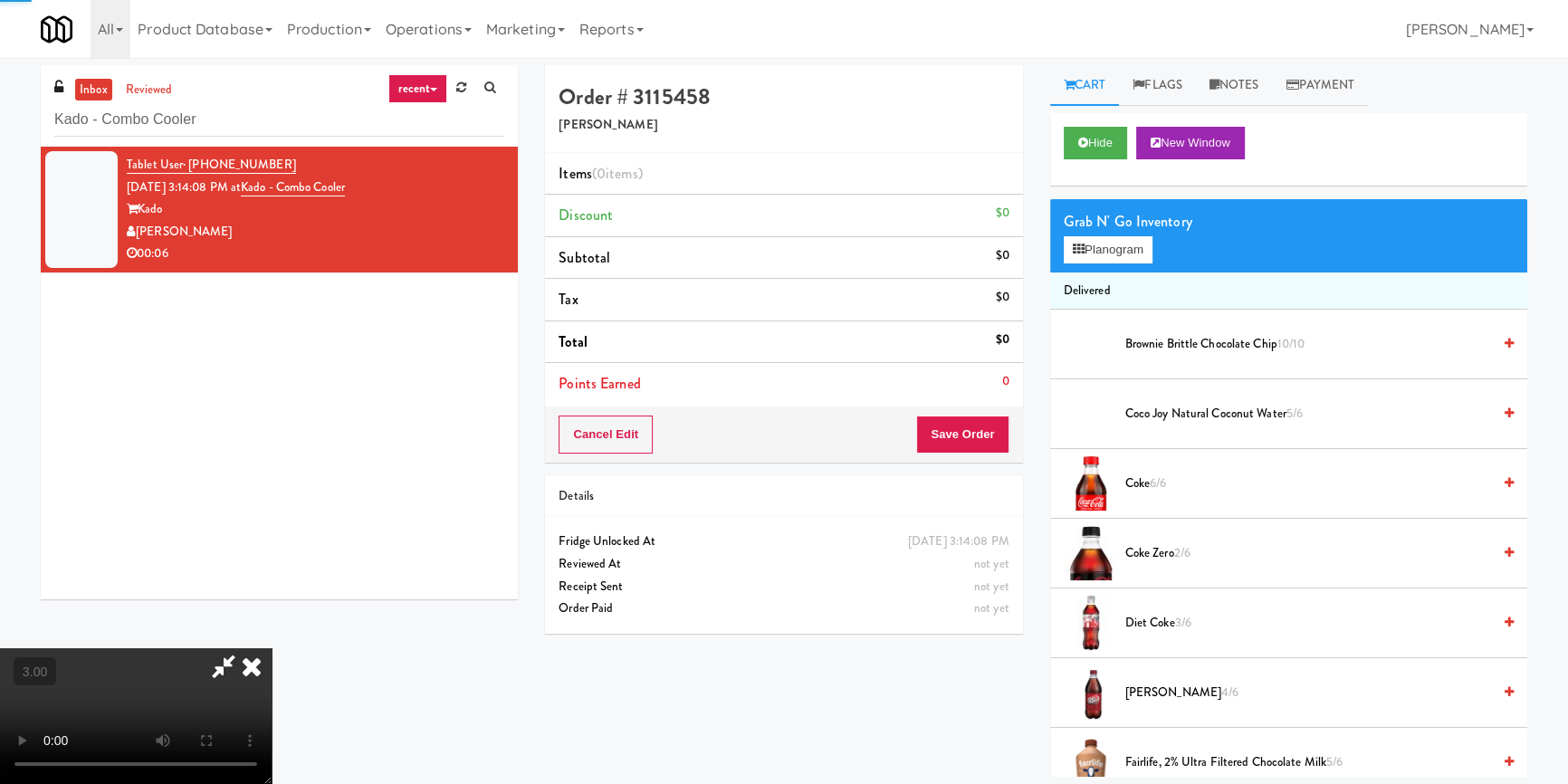
click at [1098, 275] on li "Delivered" at bounding box center [1289, 291] width 477 height 38
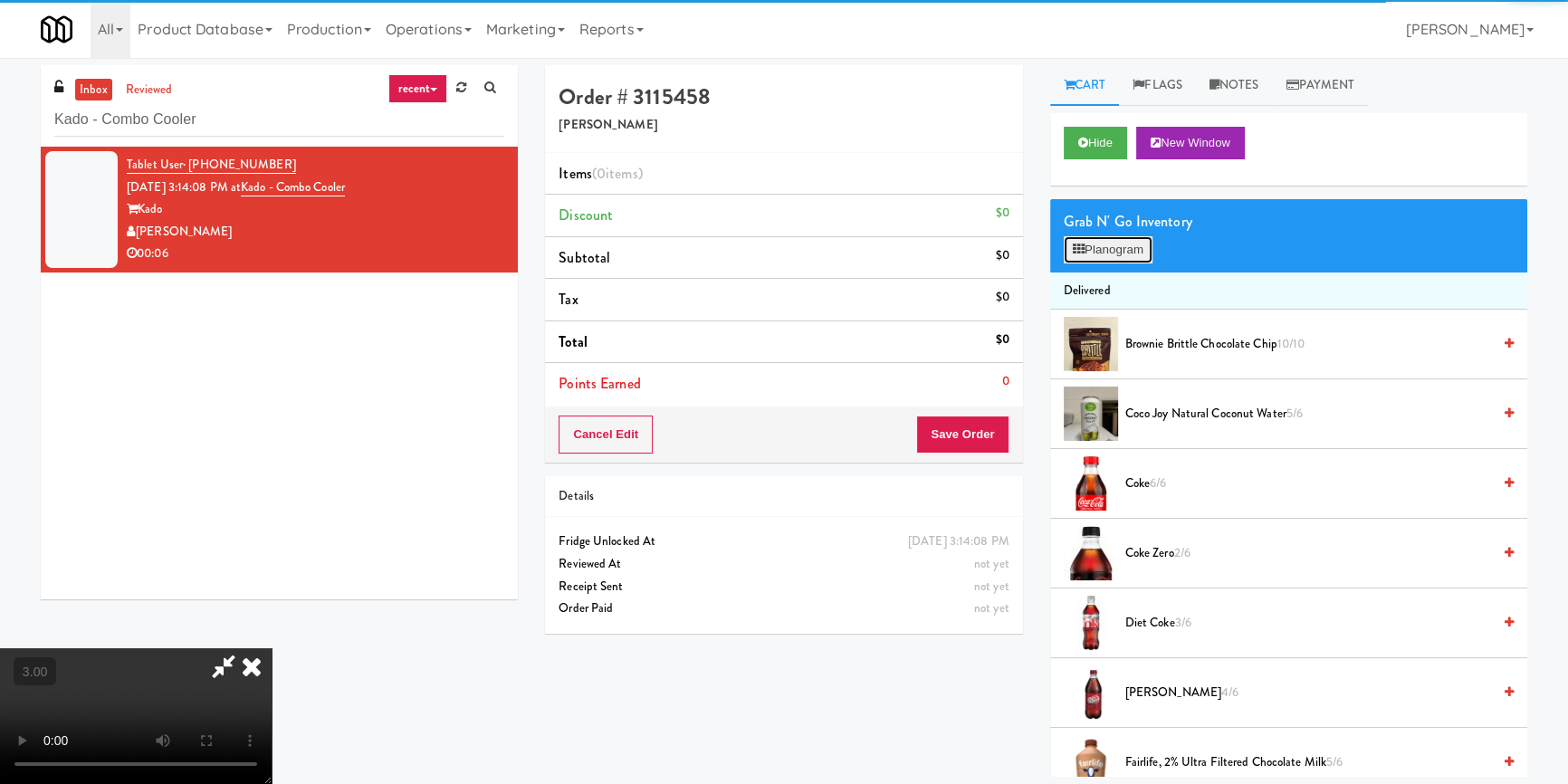
click at [1100, 253] on button "Planogram" at bounding box center [1108, 250] width 89 height 27
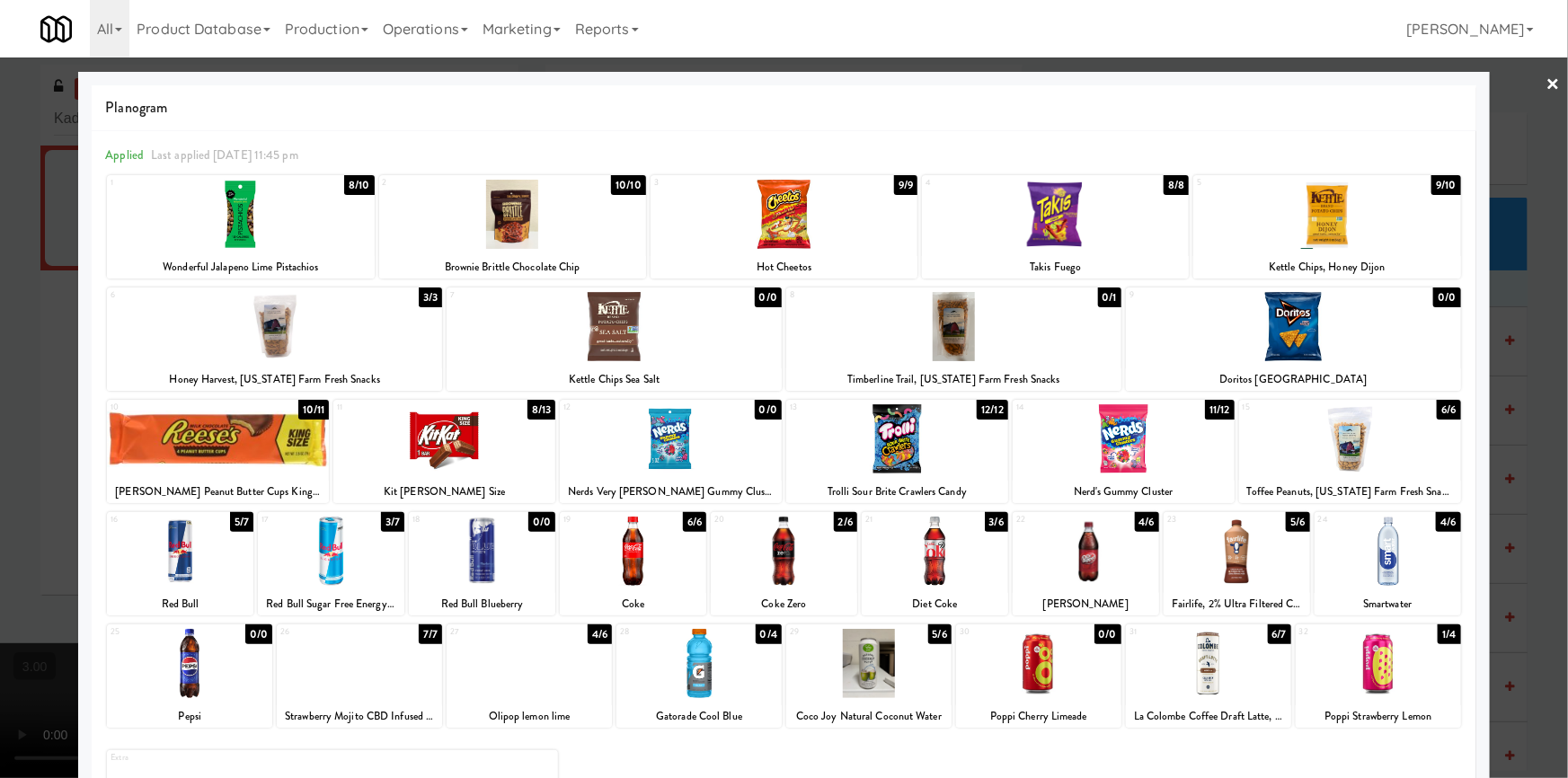
click at [34, 551] on div at bounding box center [784, 389] width 1568 height 778
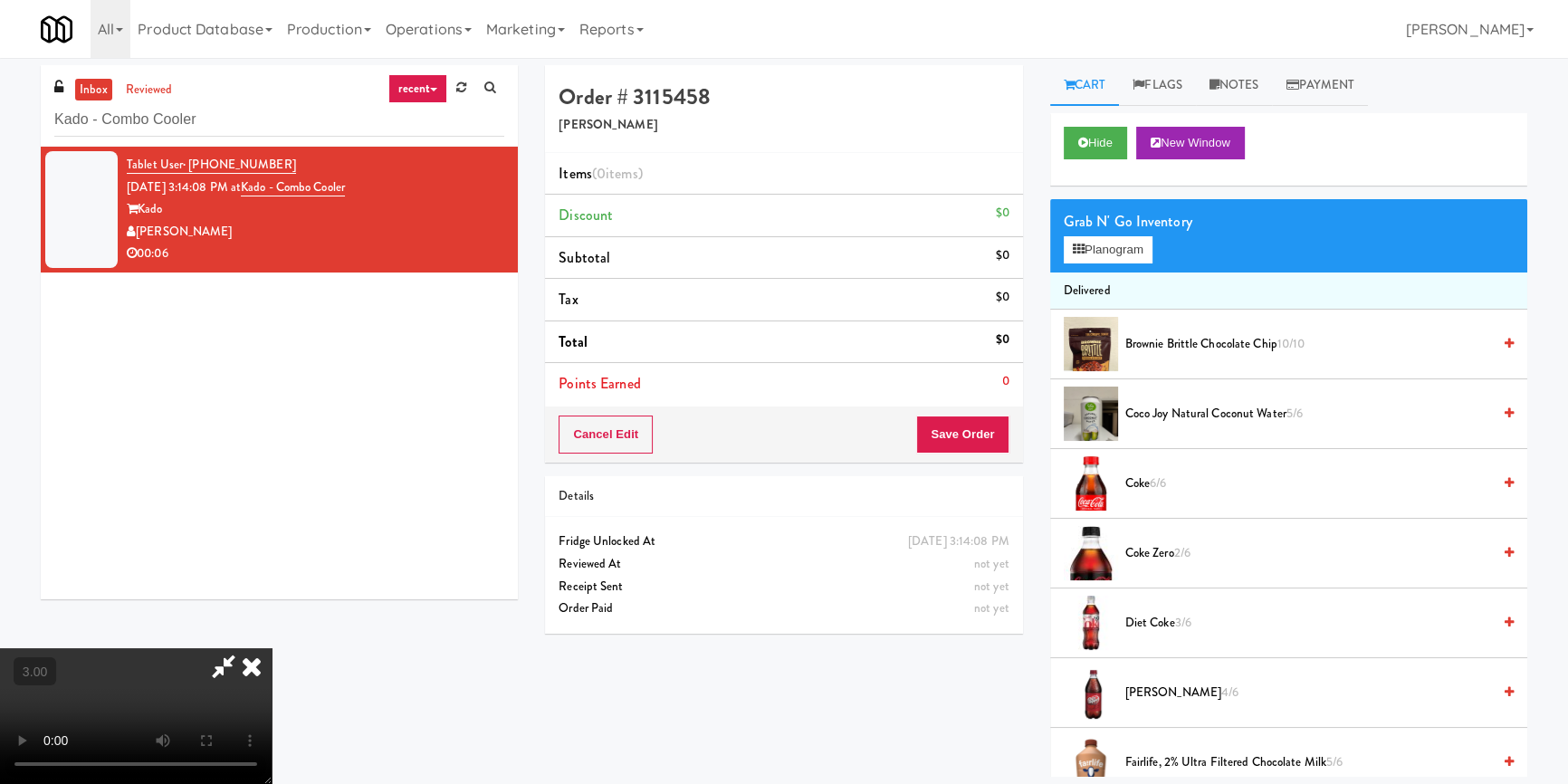
click at [271, 648] on video at bounding box center [135, 715] width 271 height 136
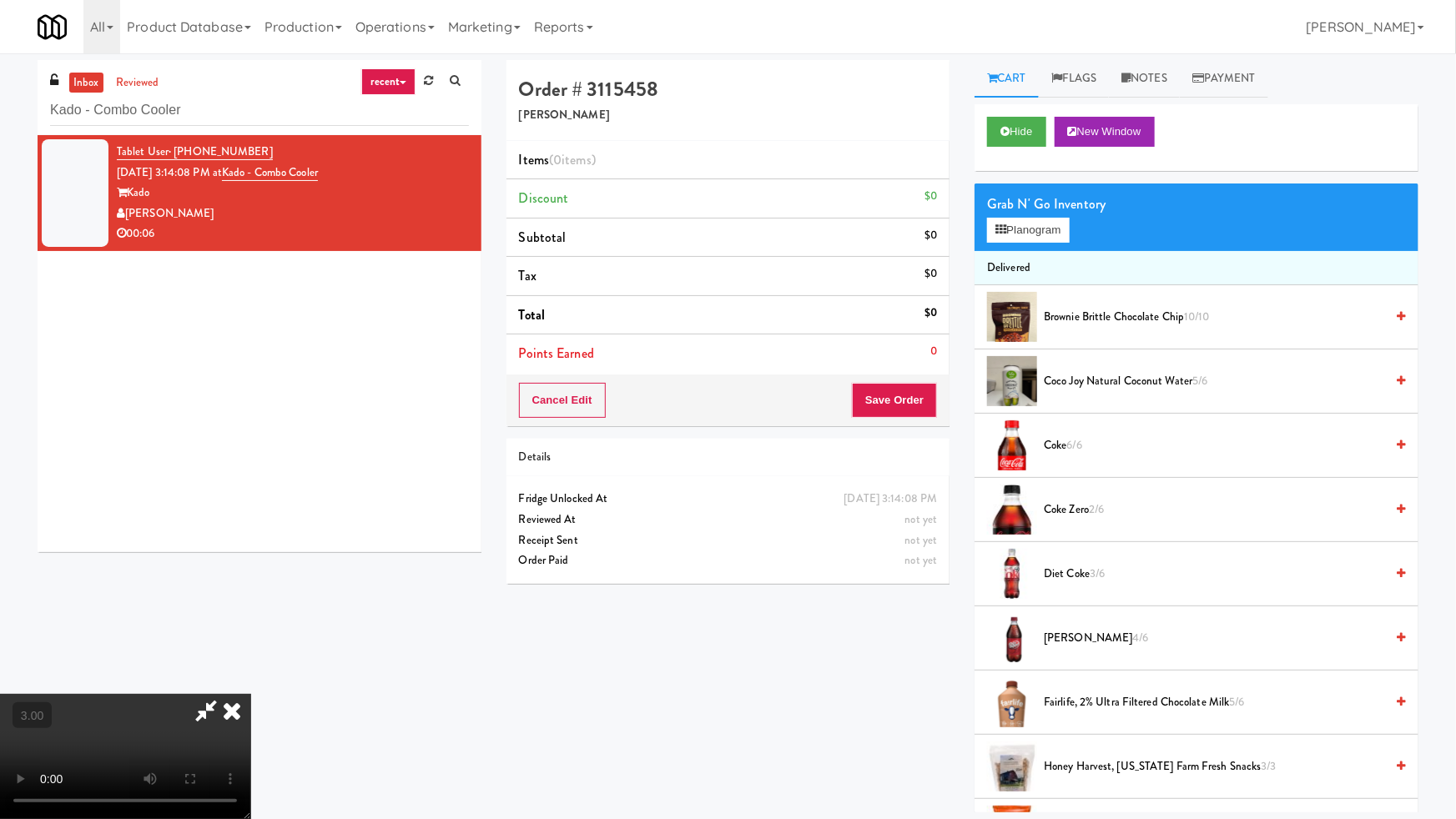
click at [250, 694] on video at bounding box center [125, 757] width 250 height 126
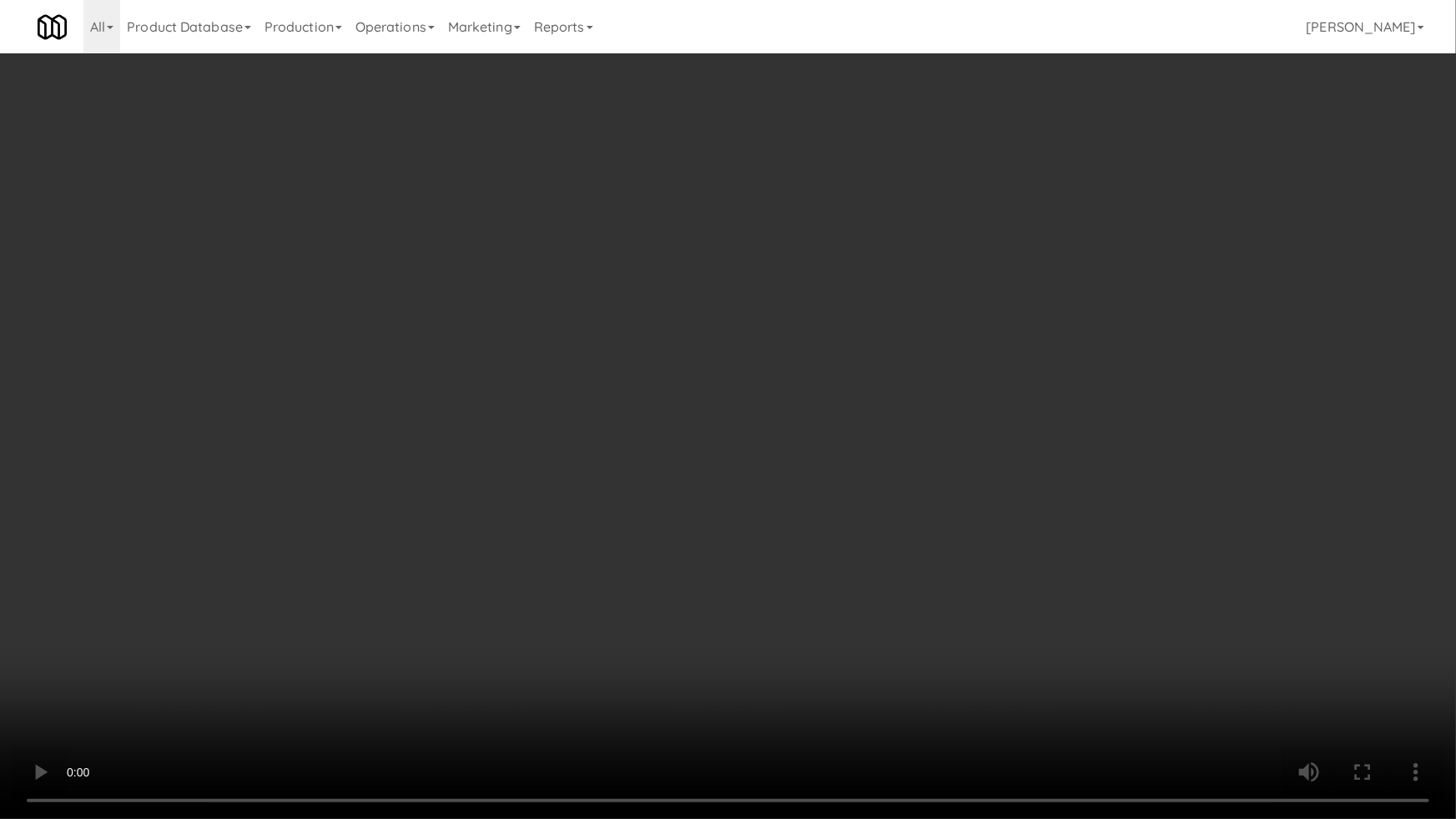
click at [719, 595] on video at bounding box center [728, 410] width 1456 height 819
click at [888, 567] on video at bounding box center [728, 410] width 1456 height 819
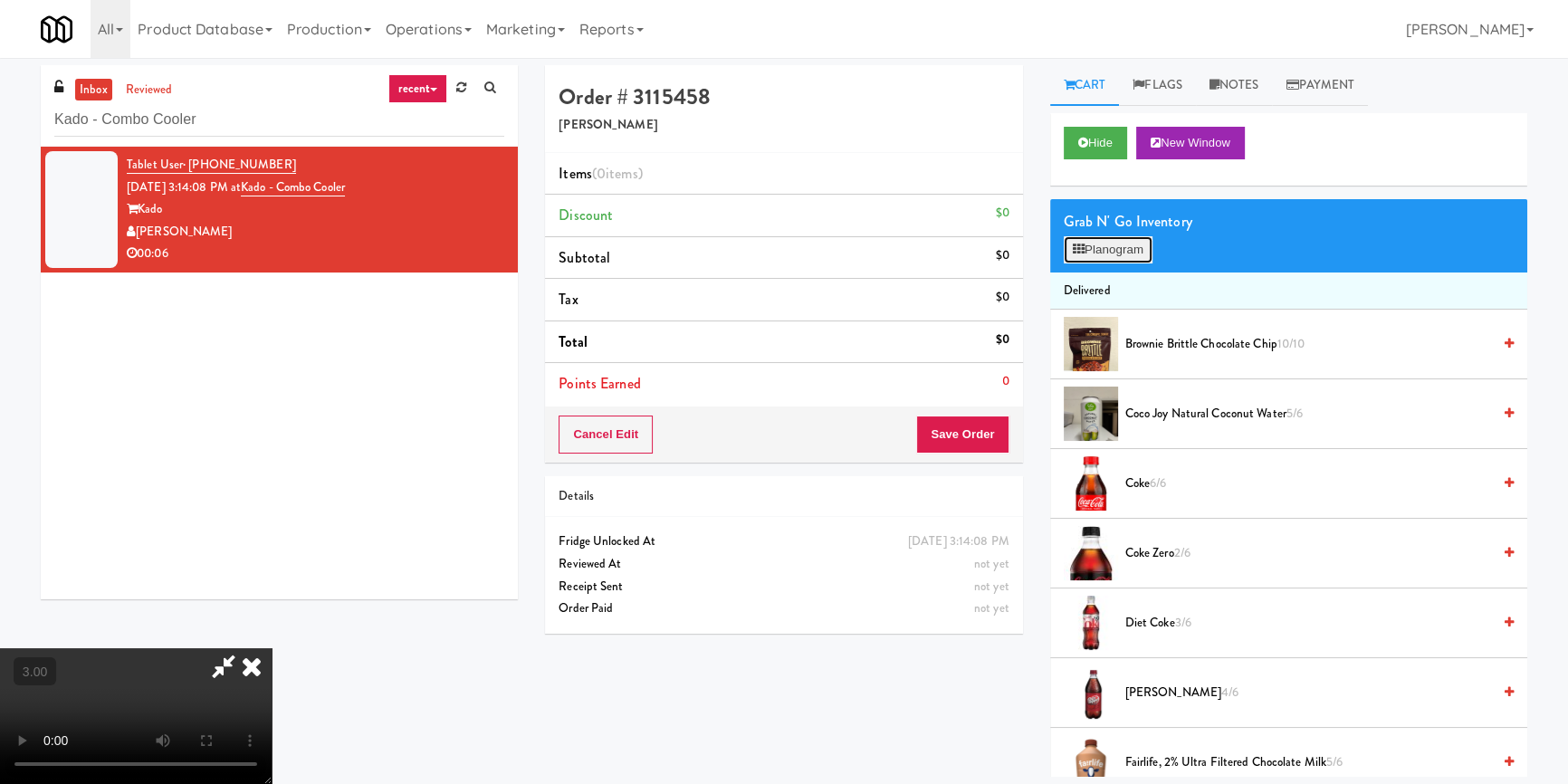
click at [1126, 248] on button "Planogram" at bounding box center [1108, 250] width 89 height 27
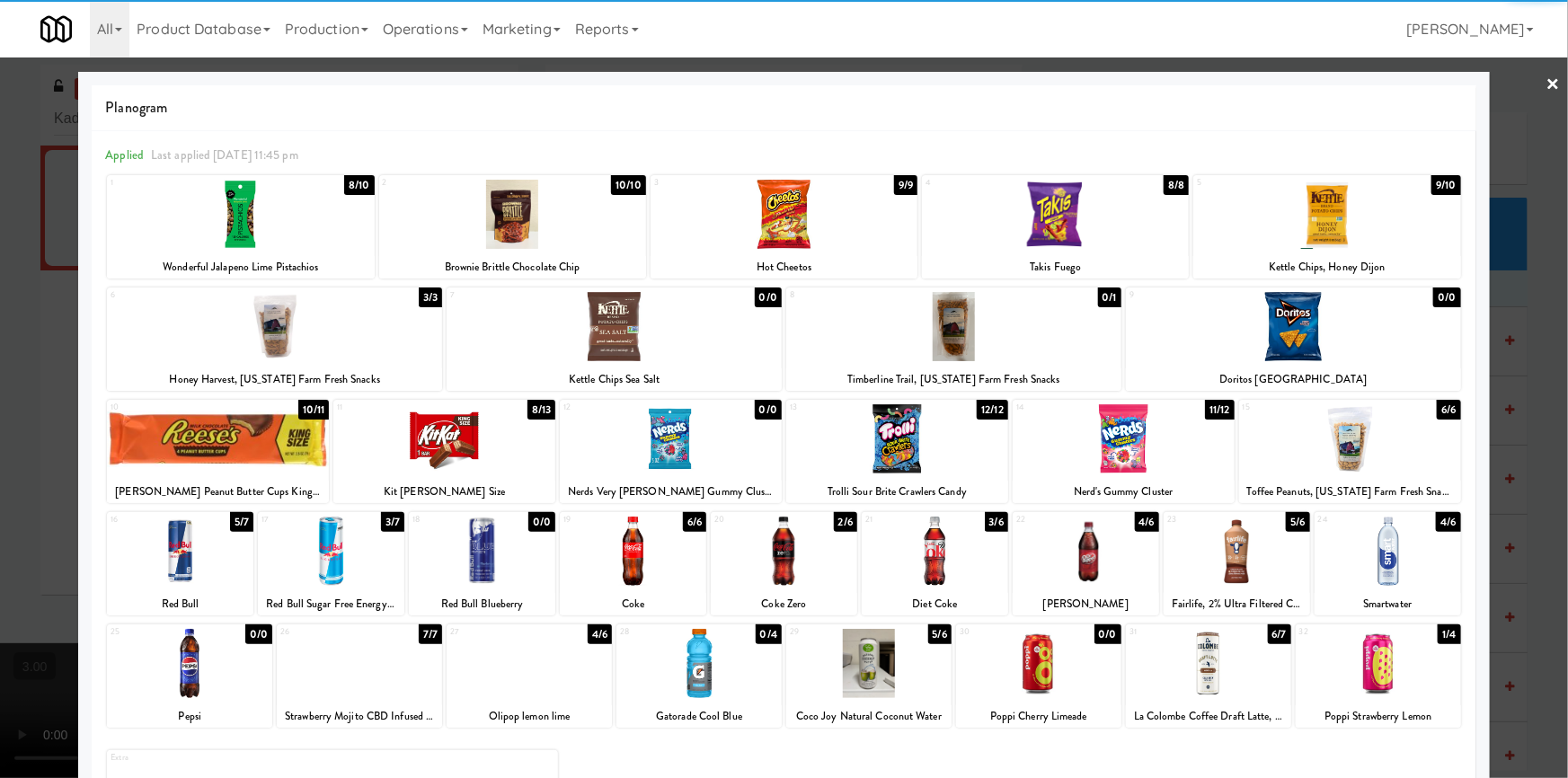
click at [1210, 665] on div at bounding box center [1208, 663] width 165 height 69
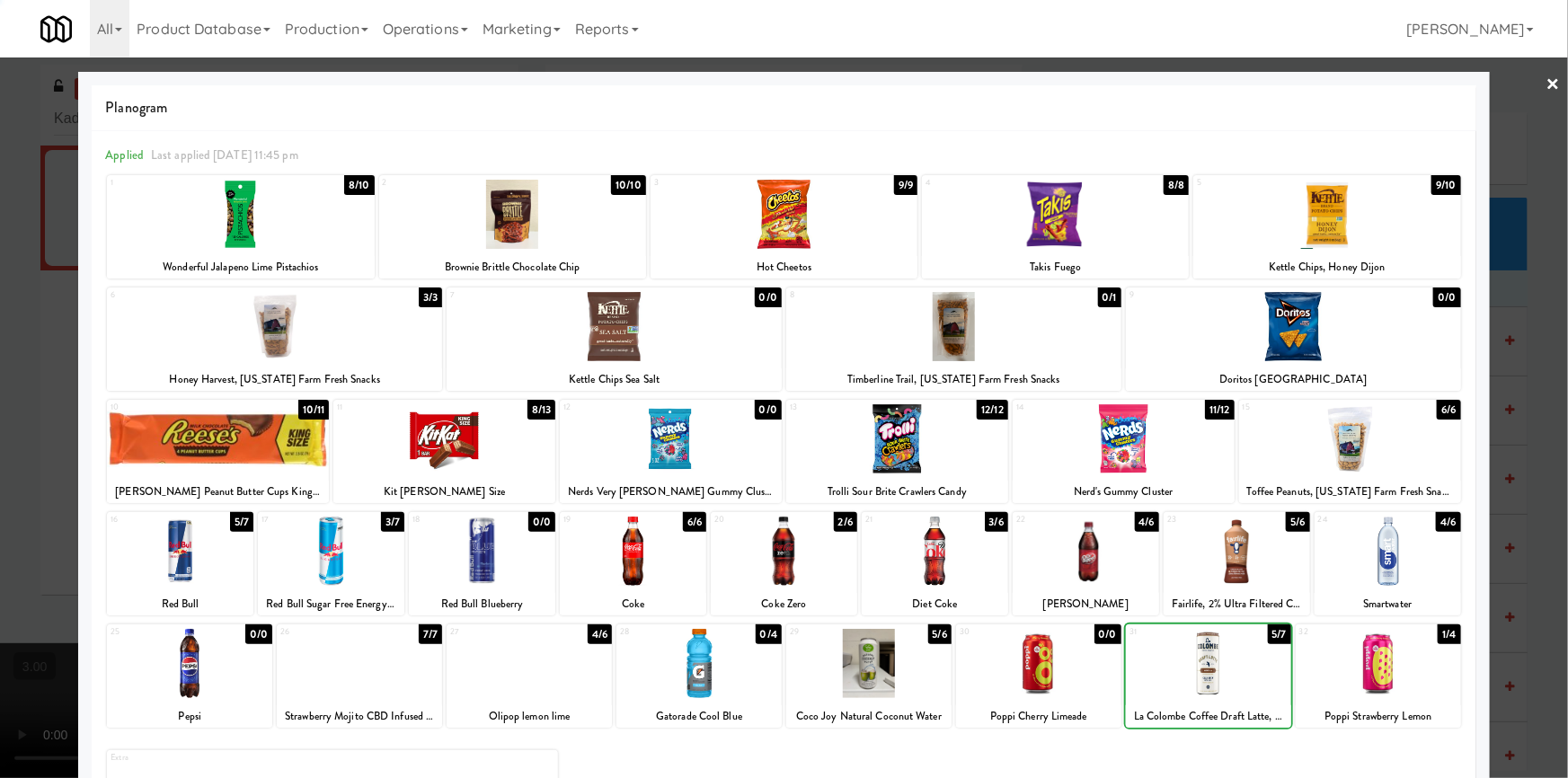
click at [0, 446] on div at bounding box center [784, 389] width 1568 height 778
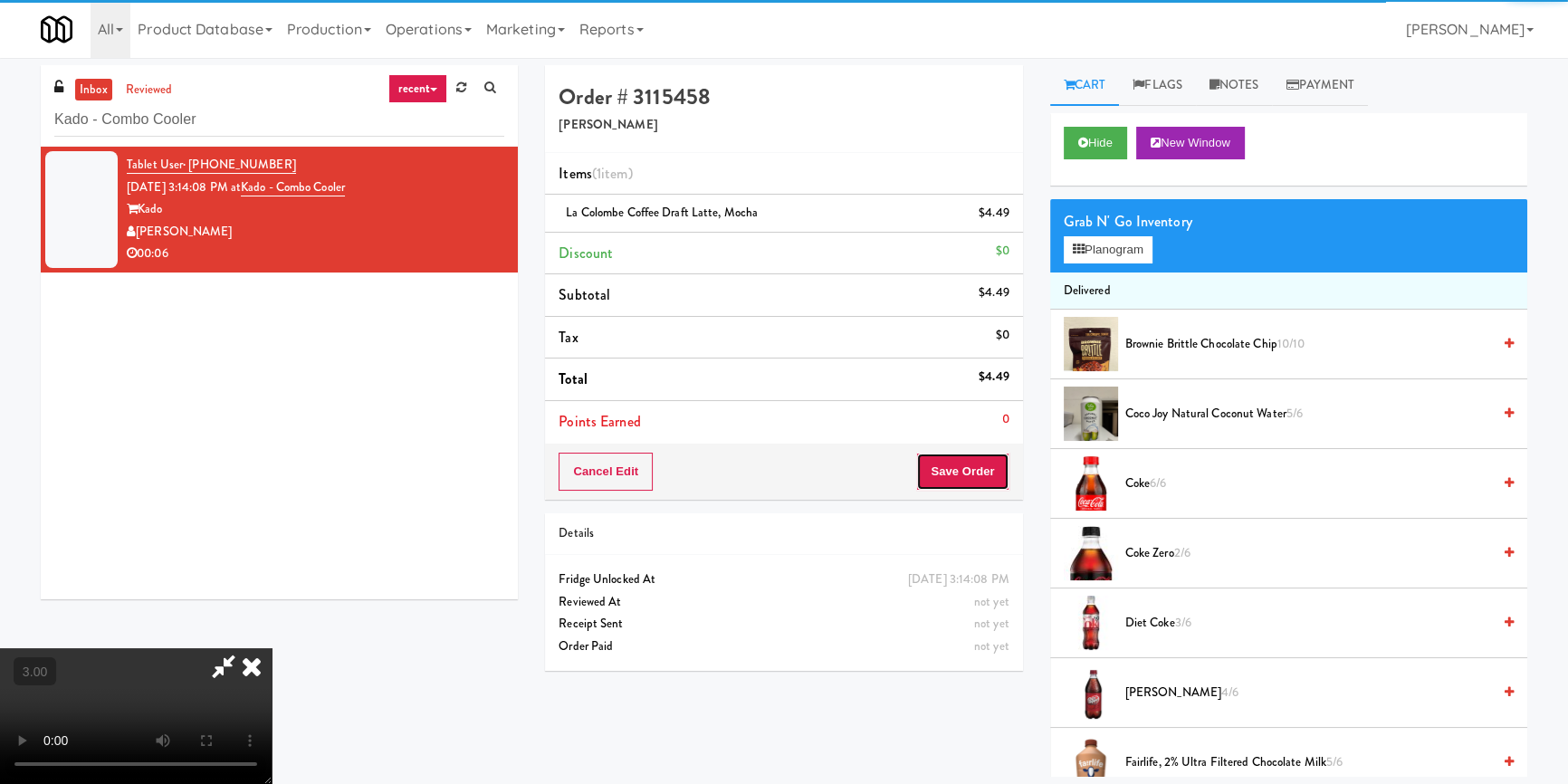
click at [988, 472] on button "Save Order" at bounding box center [963, 471] width 93 height 38
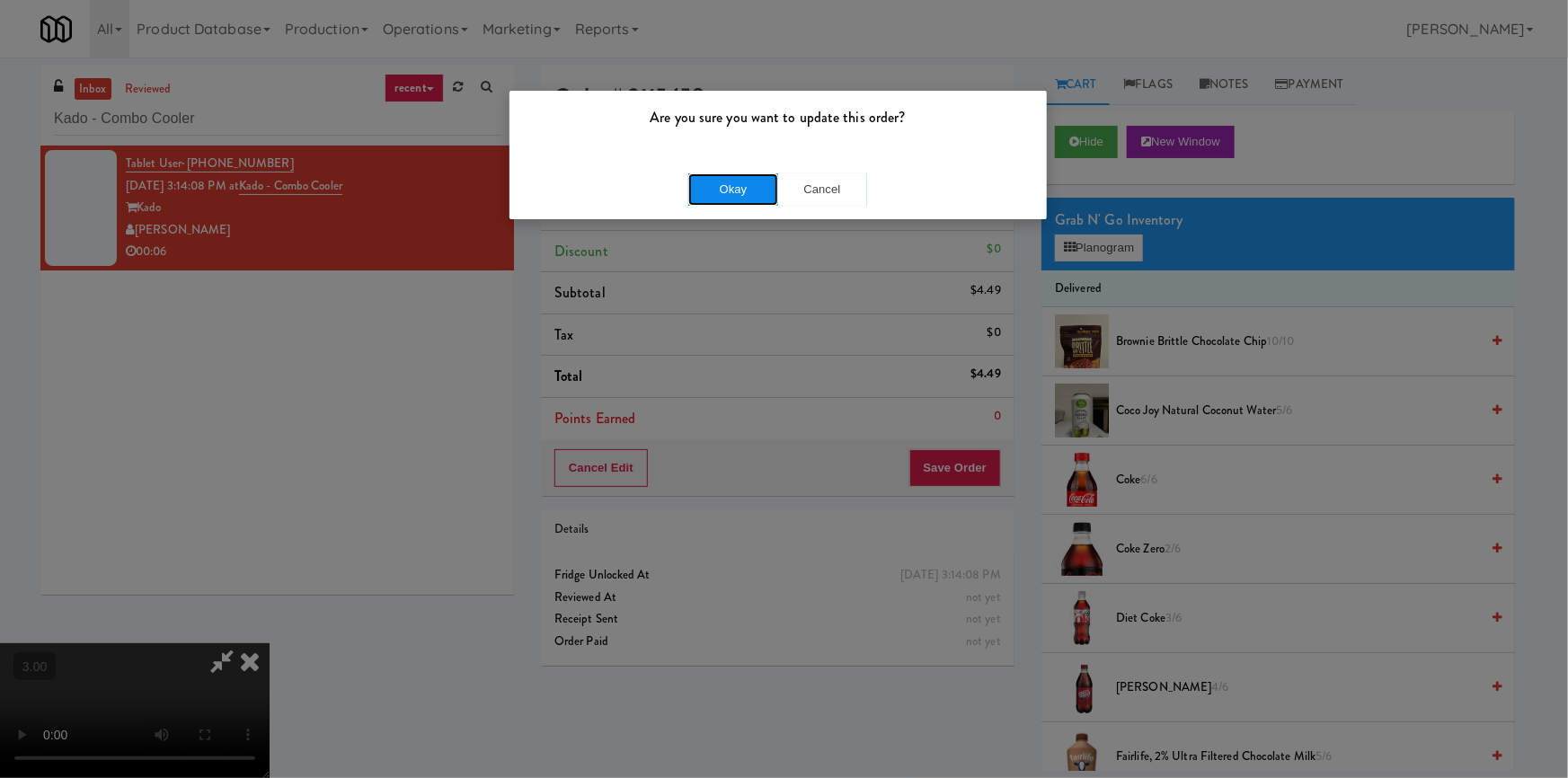
click at [746, 196] on button "Okay" at bounding box center [733, 190] width 90 height 33
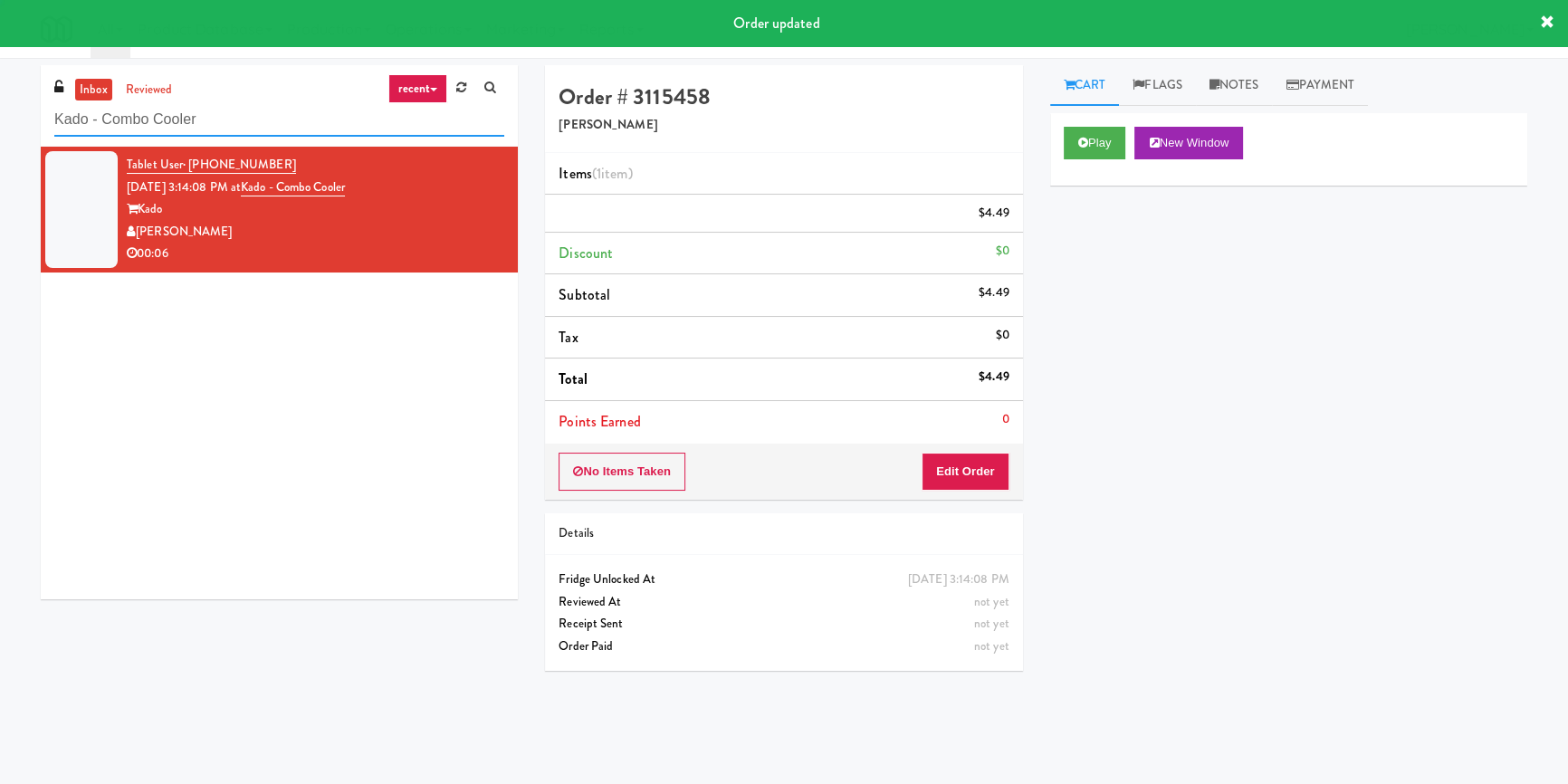
click at [314, 119] on input "Kado - Combo Cooler" at bounding box center [279, 120] width 450 height 34
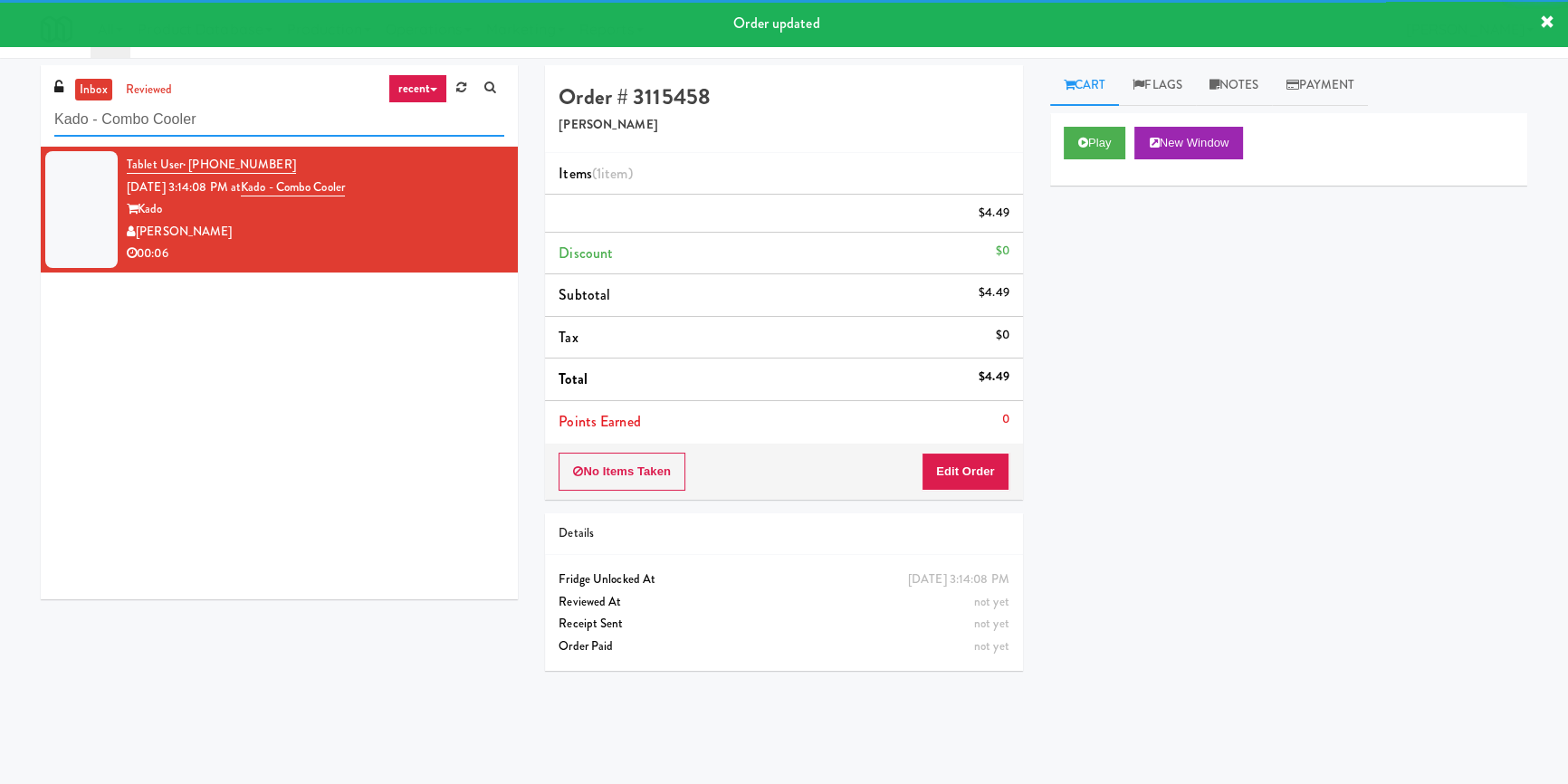
paste input "BestMed W 11th"
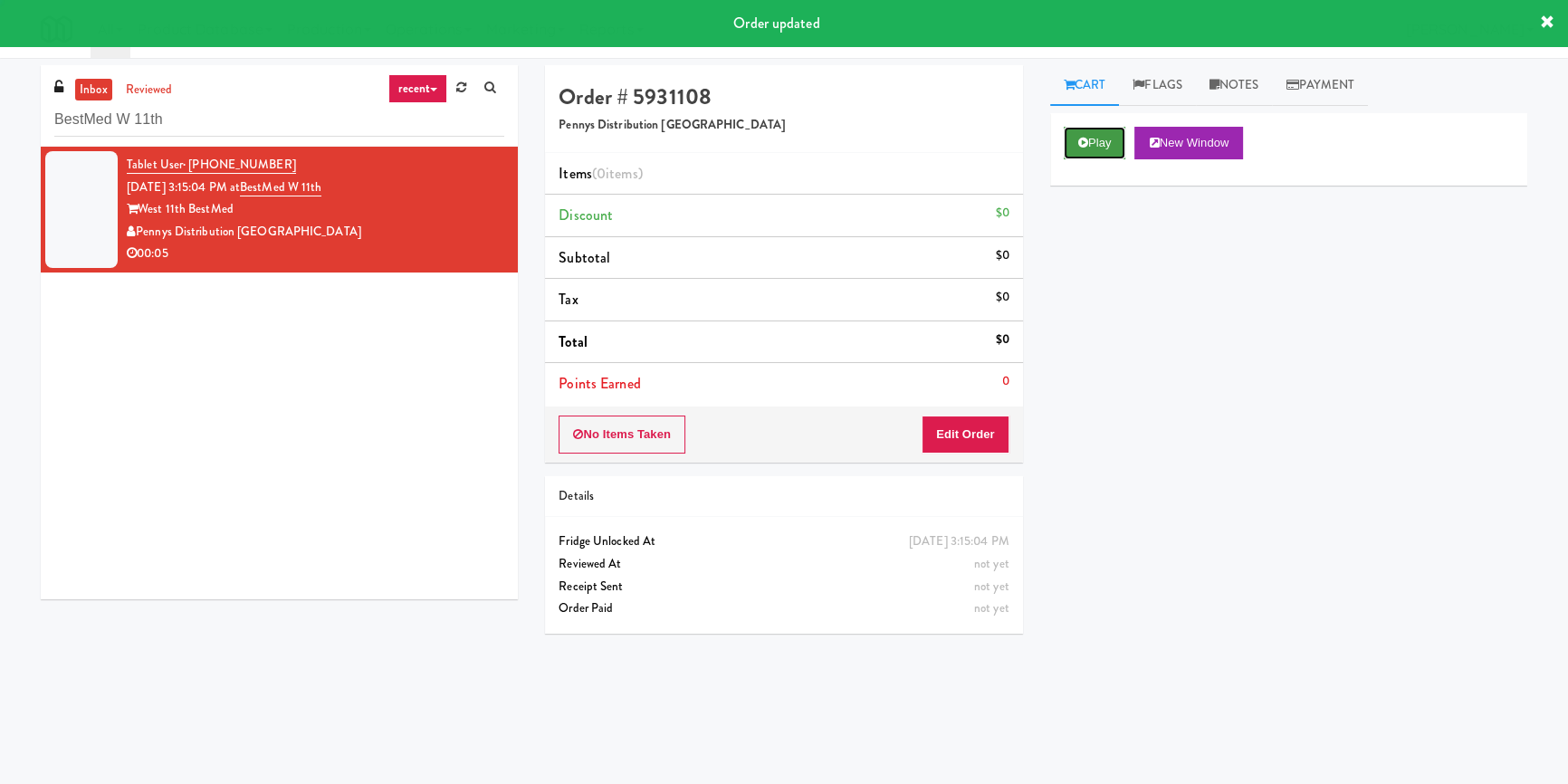
click at [1089, 135] on button "Play" at bounding box center [1095, 143] width 63 height 33
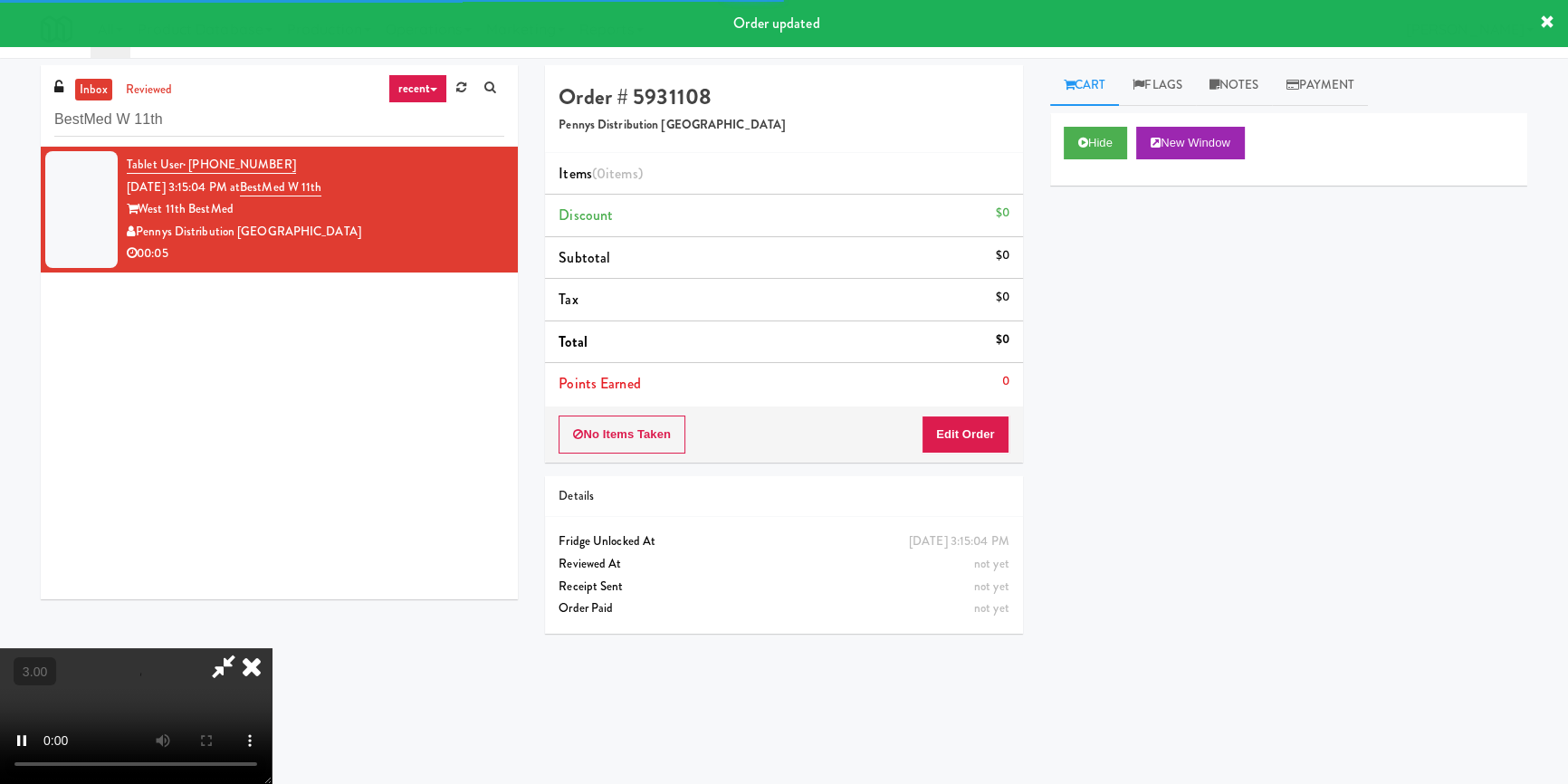
click at [1073, 271] on div "Hide New Window Primary Flag Clear Flag if unable to determine what was taken o…" at bounding box center [1289, 452] width 477 height 679
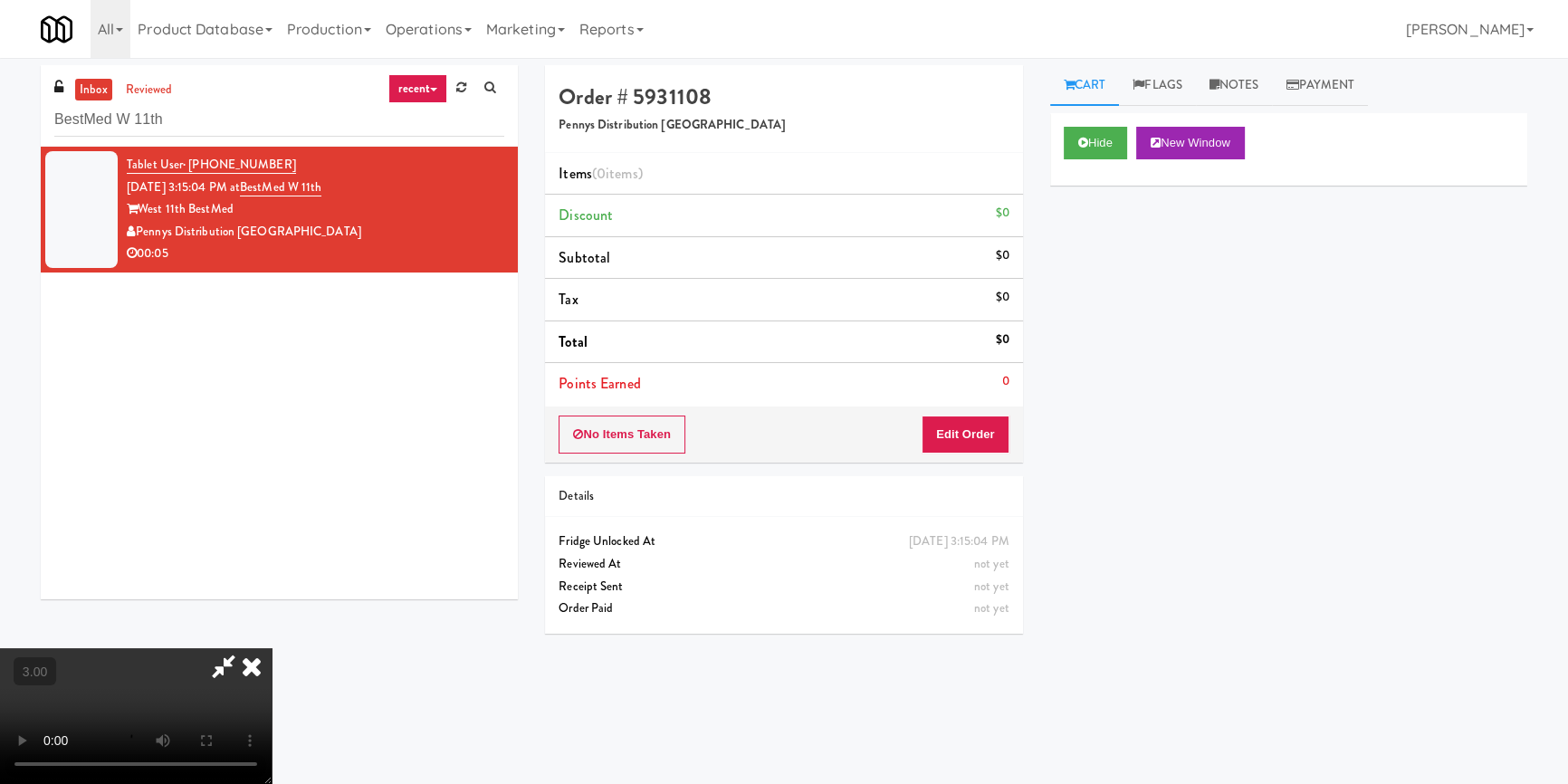
click at [1089, 467] on div "Hide New Window Primary Flag Clear Flag if unable to determine what was taken o…" at bounding box center [1289, 452] width 477 height 679
click at [271, 648] on video at bounding box center [135, 715] width 271 height 136
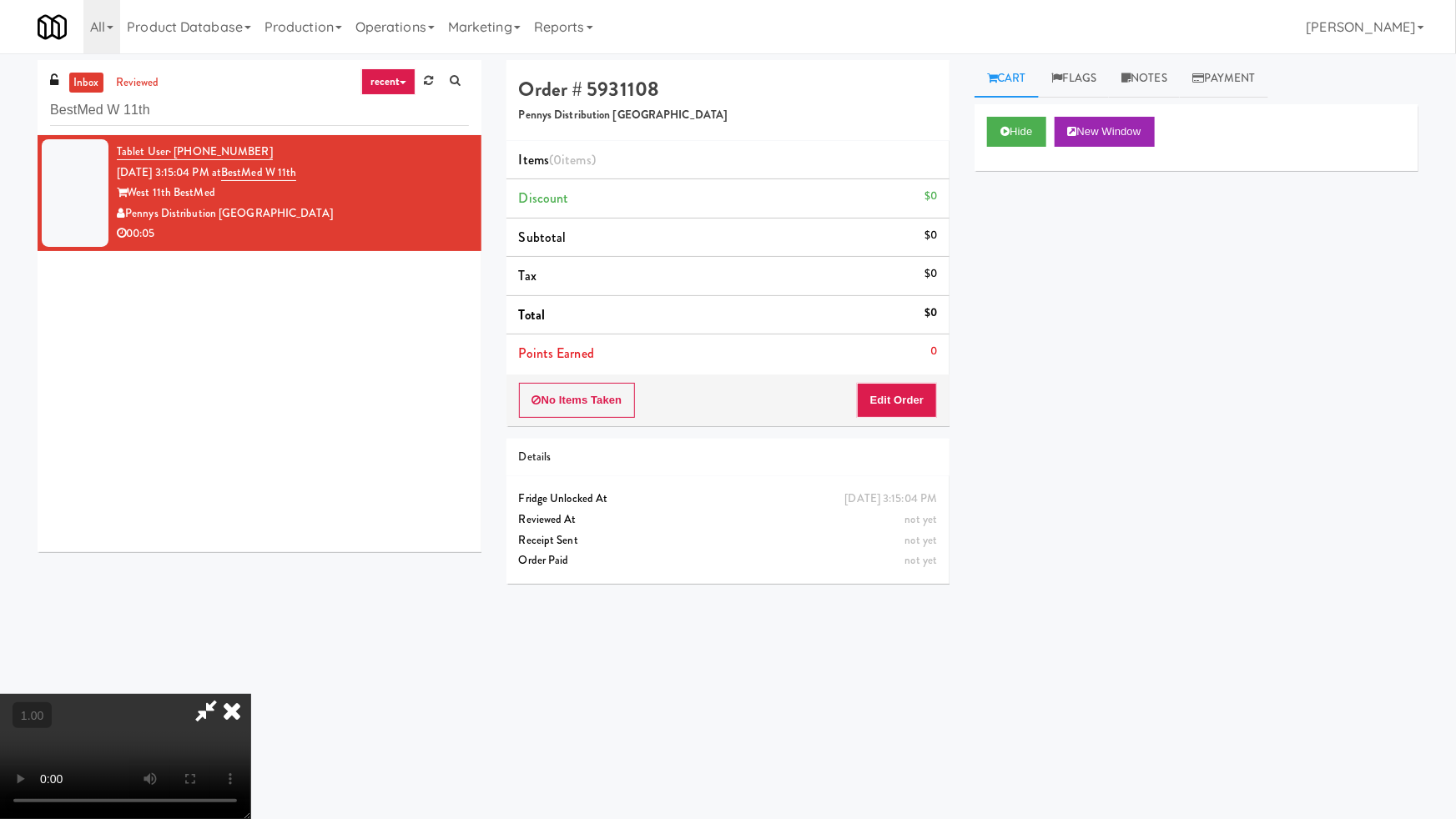
click at [250, 694] on video at bounding box center [125, 757] width 250 height 126
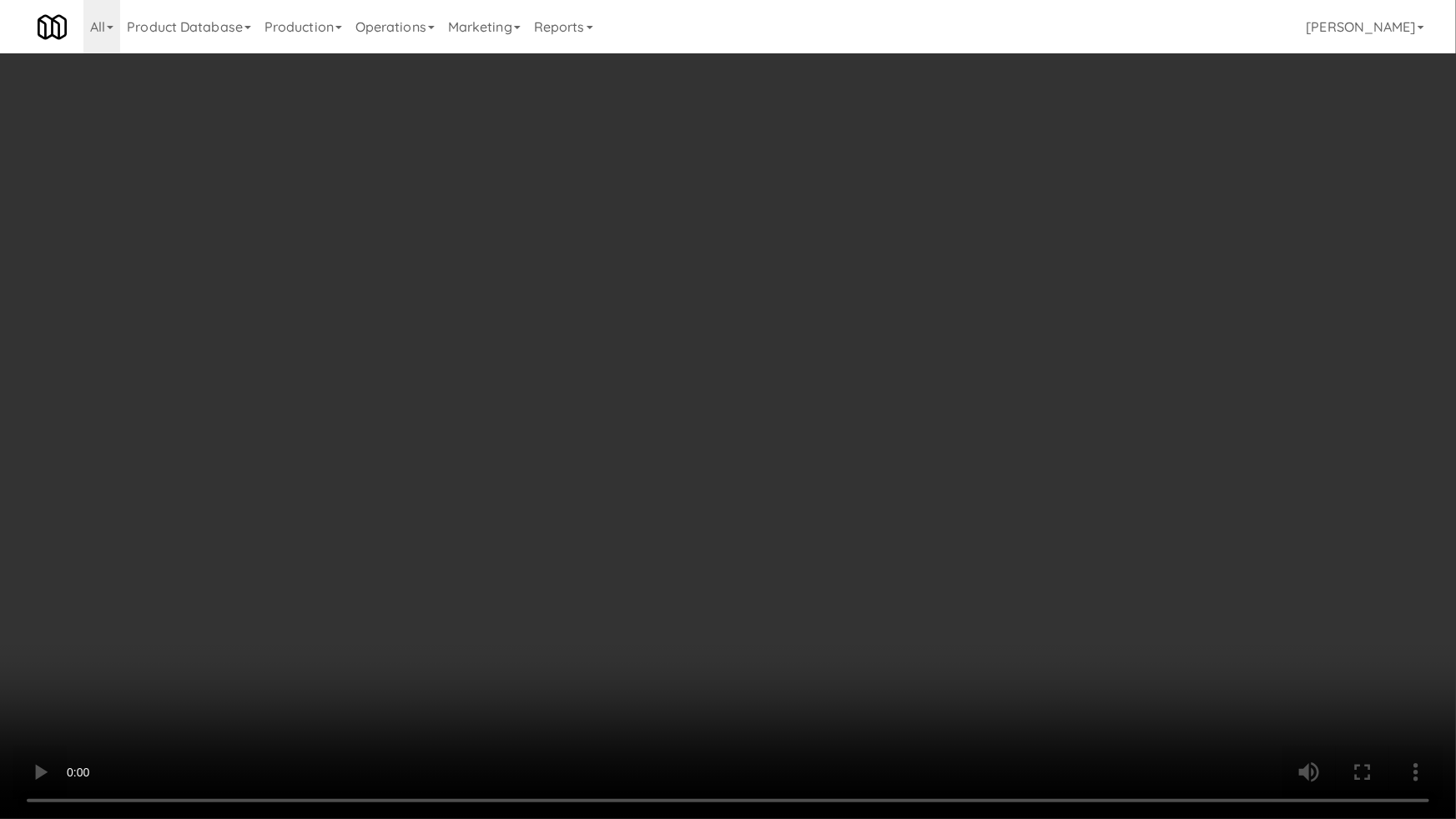
click at [745, 505] on video at bounding box center [728, 410] width 1456 height 819
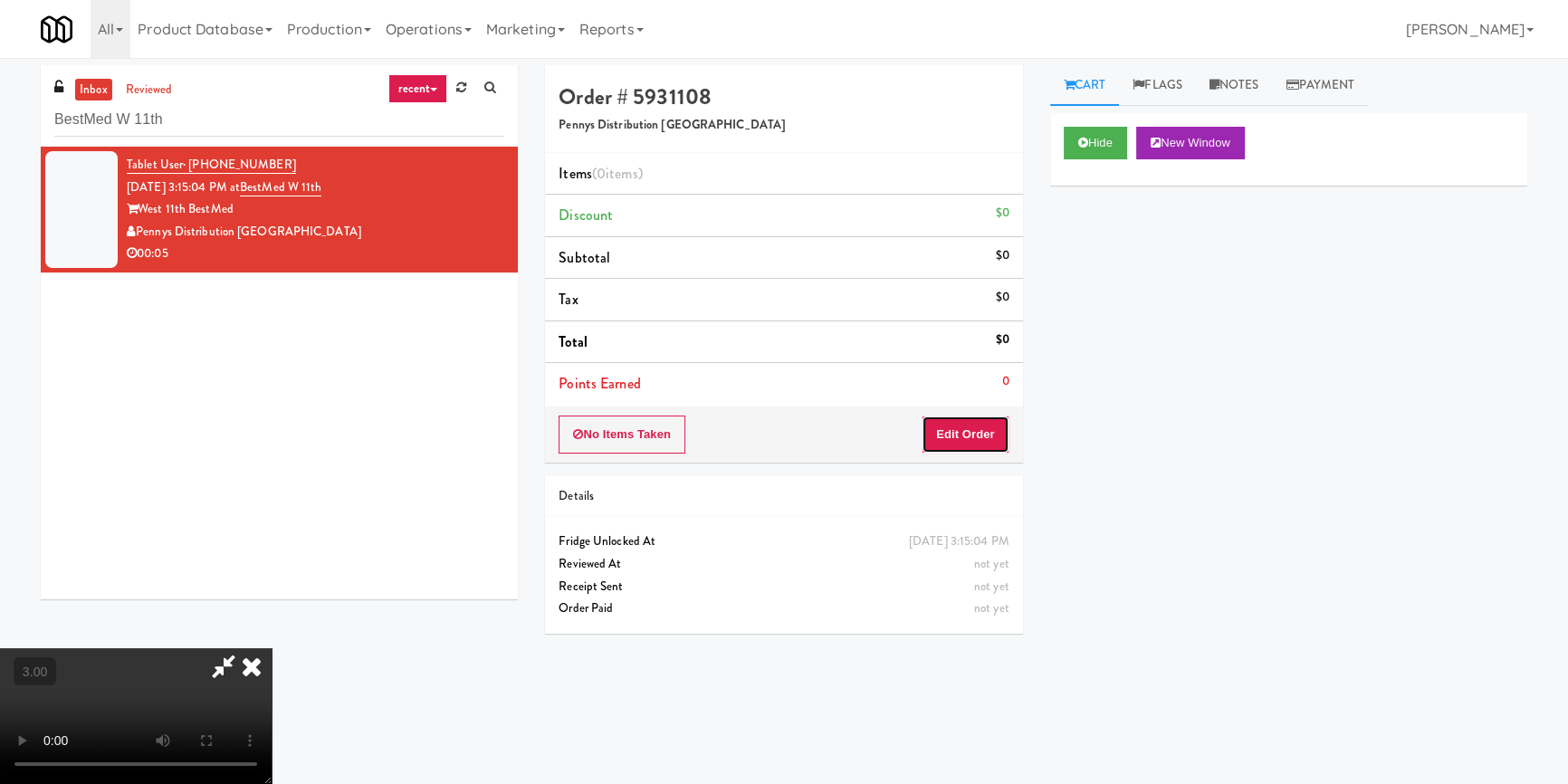
click at [981, 430] on button "Edit Order" at bounding box center [965, 434] width 88 height 38
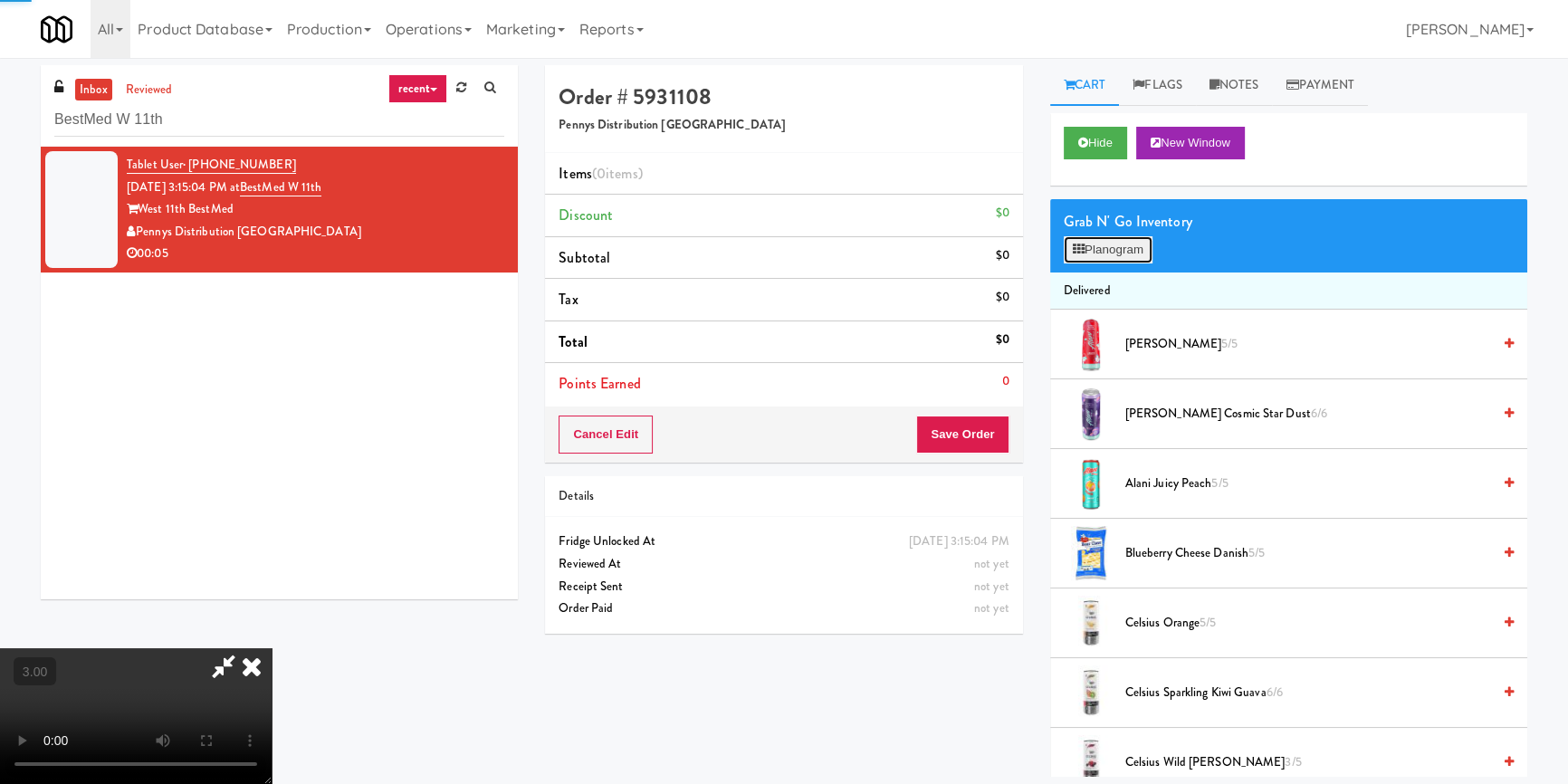
click at [1136, 244] on button "Planogram" at bounding box center [1108, 250] width 89 height 27
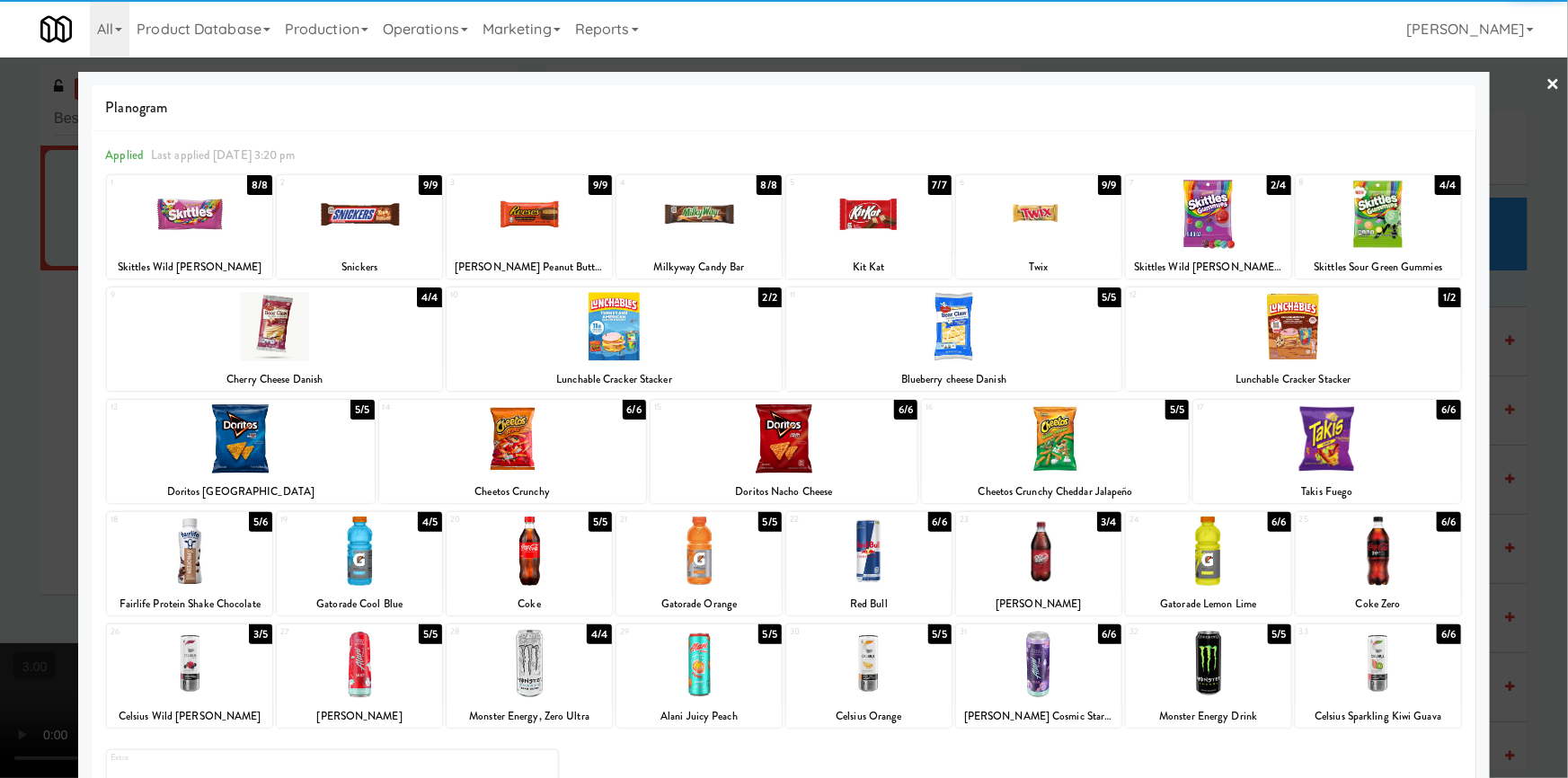
click at [1049, 541] on div at bounding box center [1038, 551] width 165 height 69
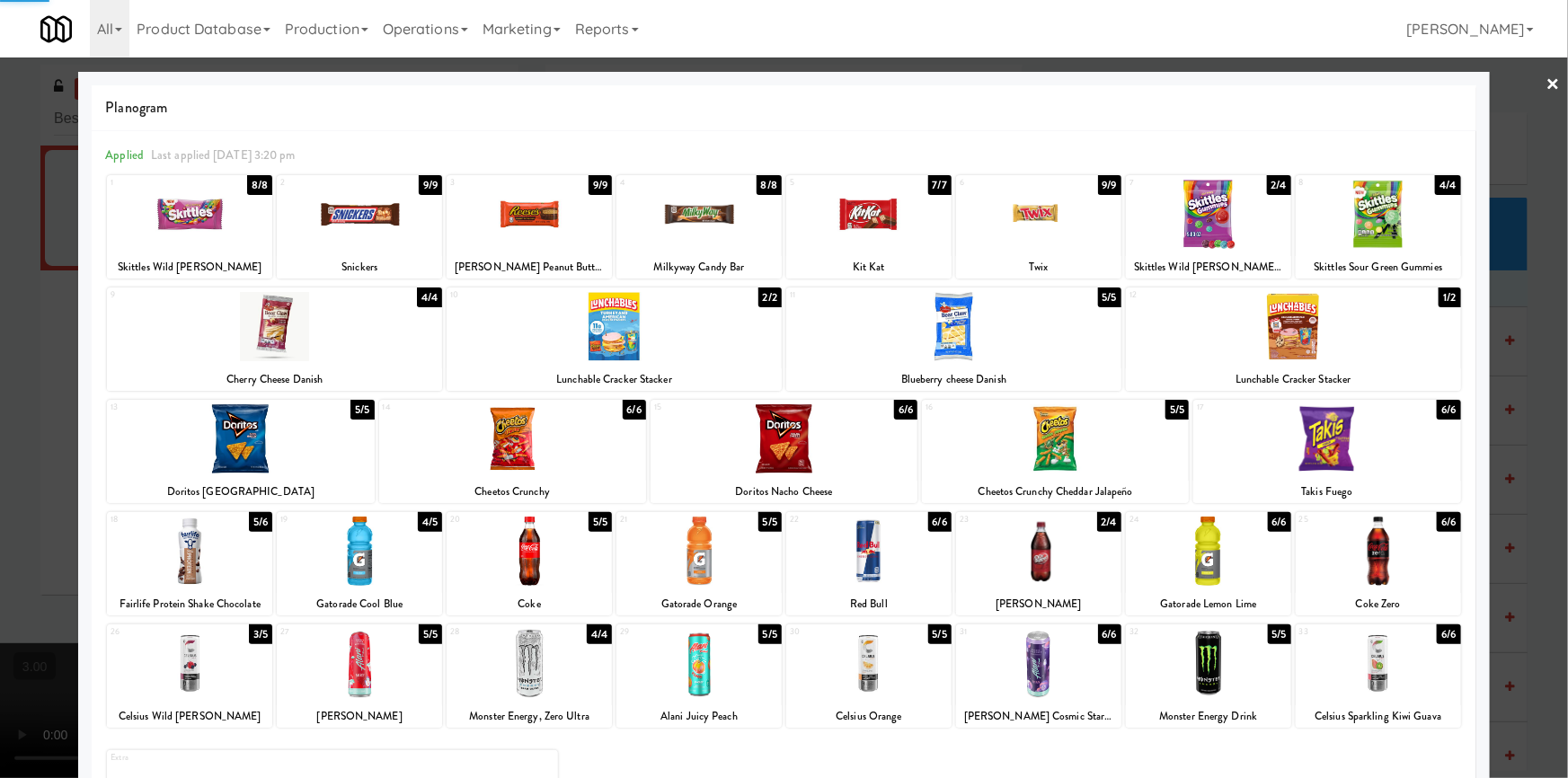
click at [60, 481] on div at bounding box center [784, 389] width 1568 height 778
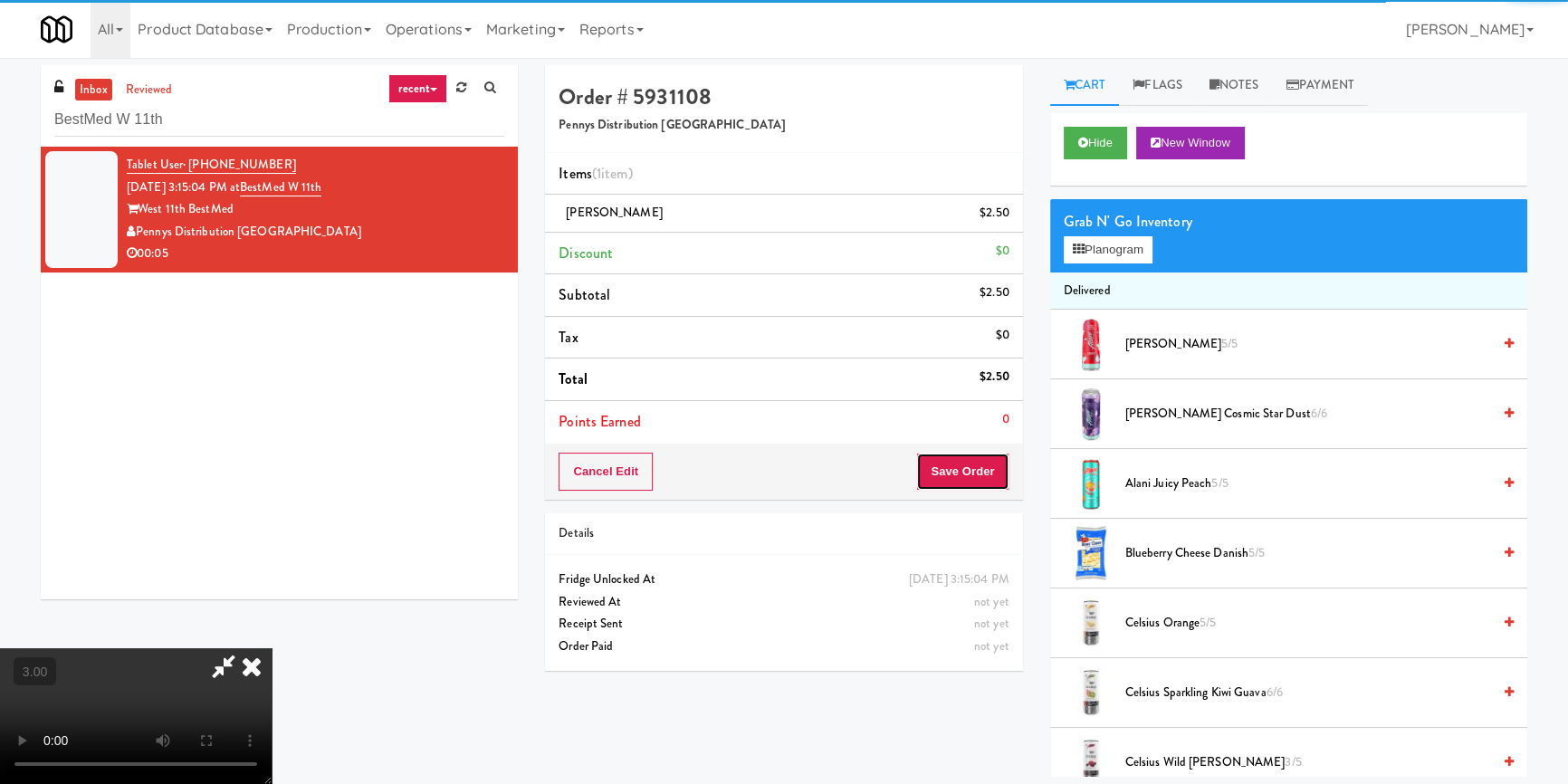
click at [974, 476] on button "Save Order" at bounding box center [963, 471] width 93 height 38
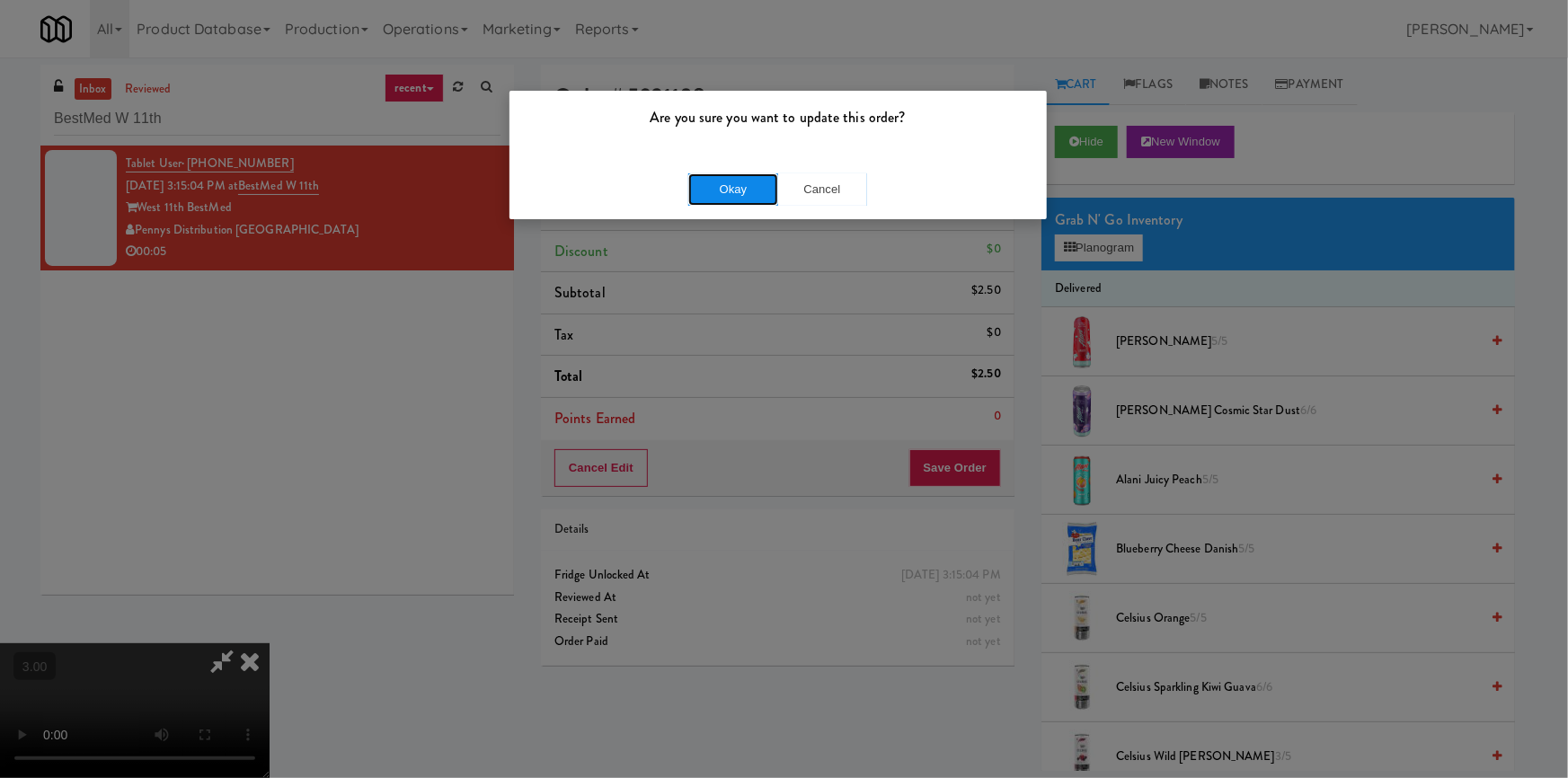
click at [754, 184] on button "Okay" at bounding box center [733, 190] width 90 height 33
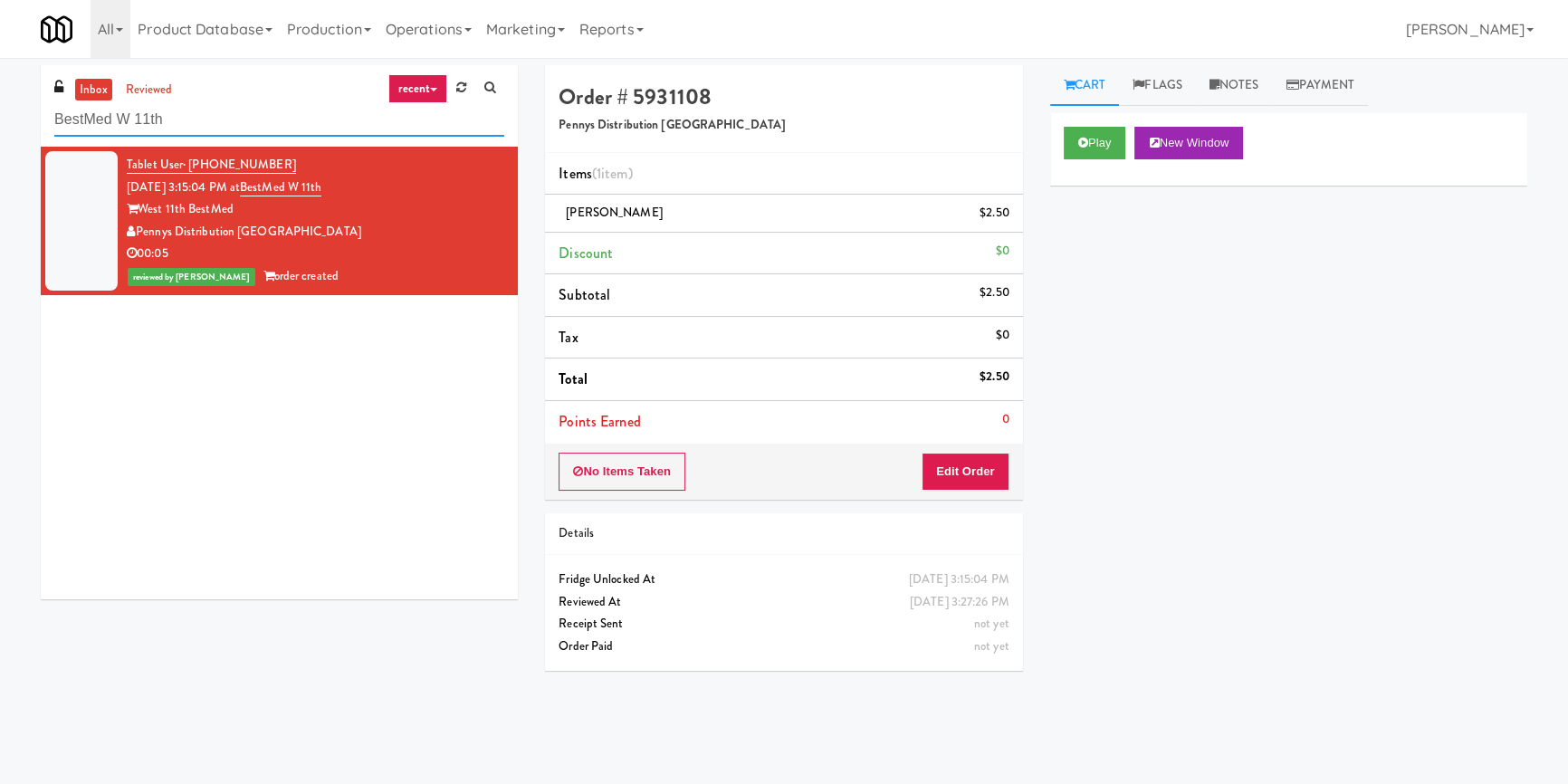
click at [192, 123] on input "BestMed W 11th" at bounding box center [279, 120] width 450 height 34
paste input "The Jack - Combo - Left"
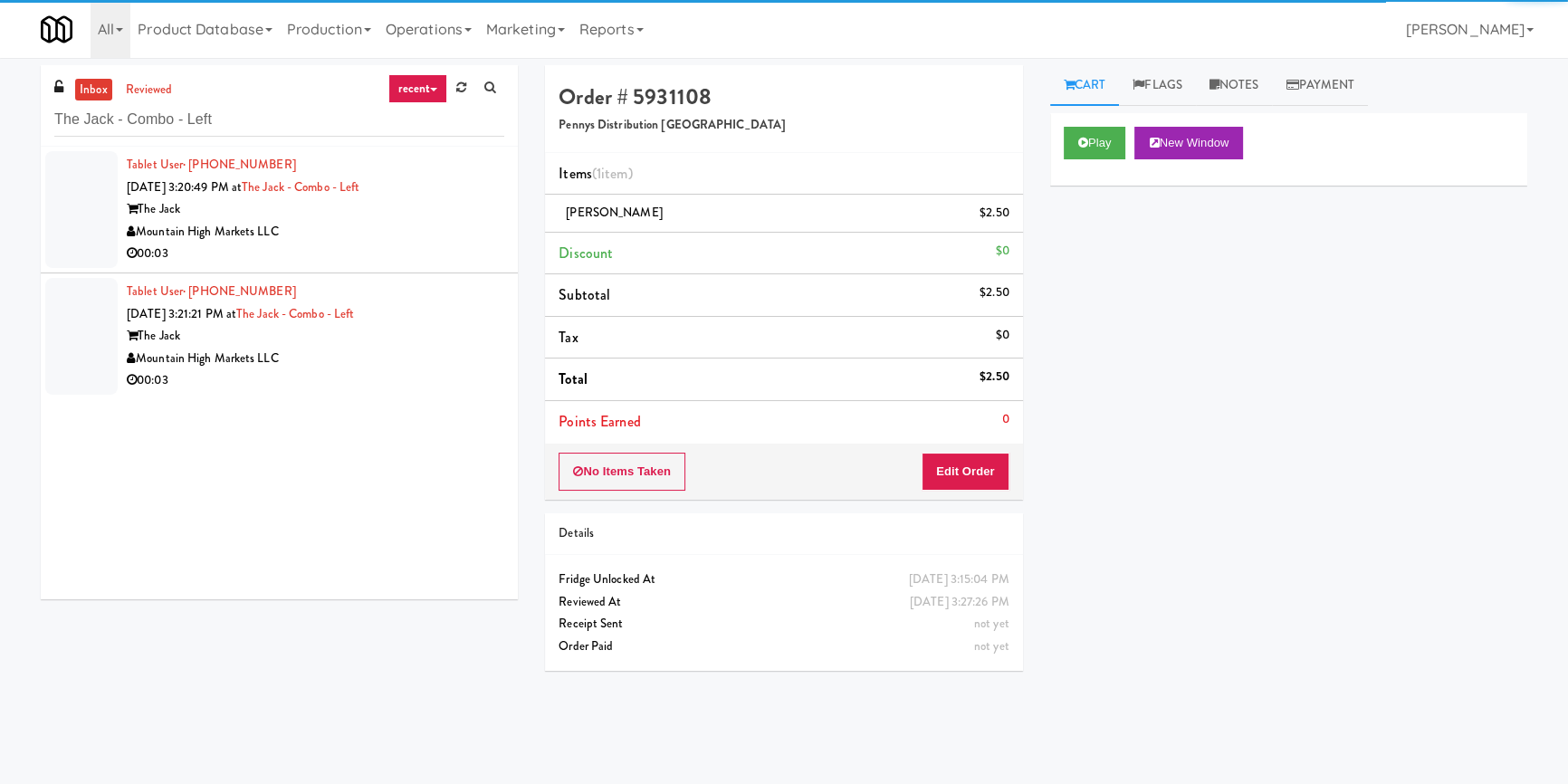
click at [427, 228] on div "Mountain High Markets LLC" at bounding box center [315, 232] width 378 height 22
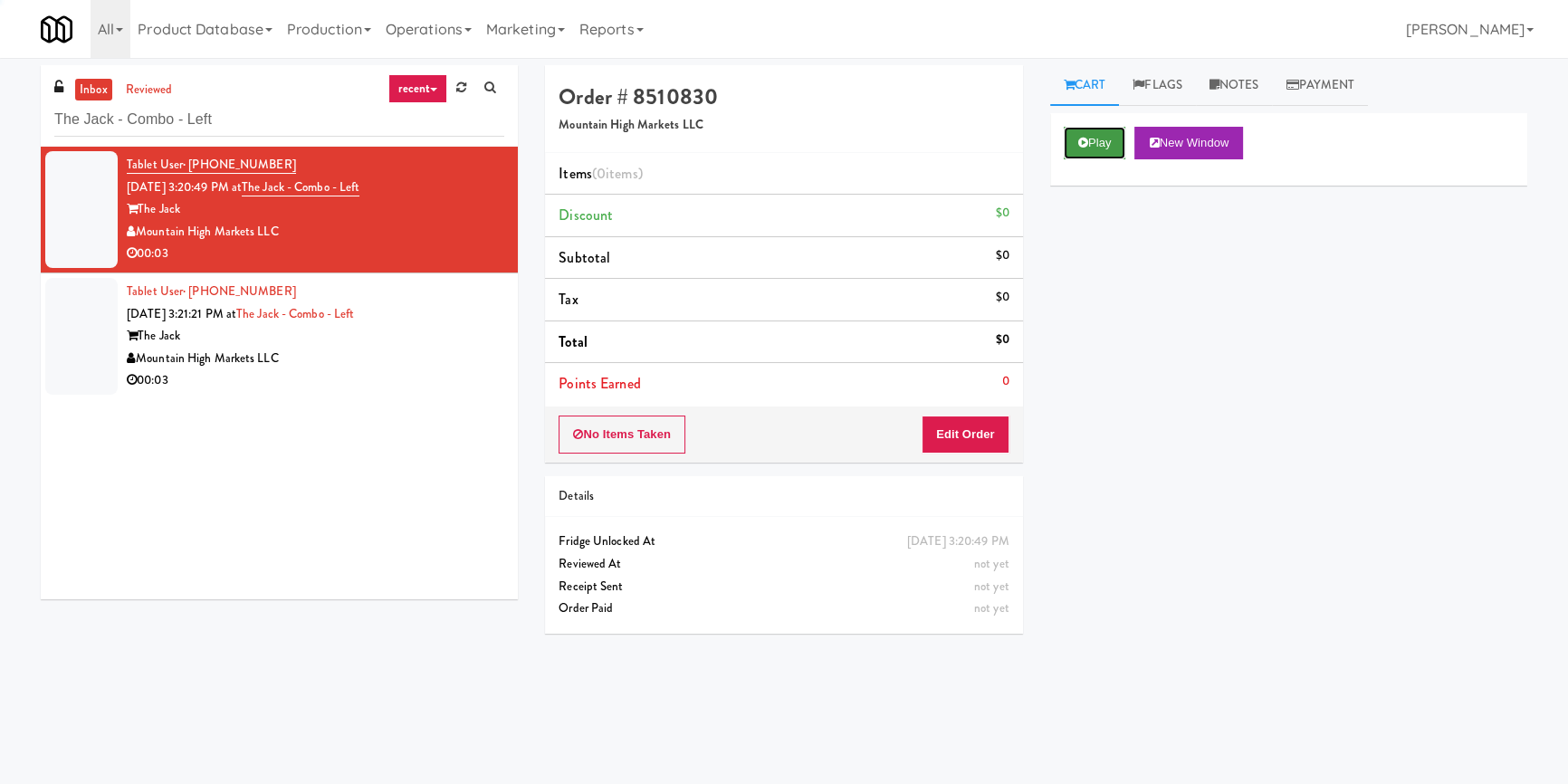
click at [1120, 139] on button "Play" at bounding box center [1095, 143] width 63 height 33
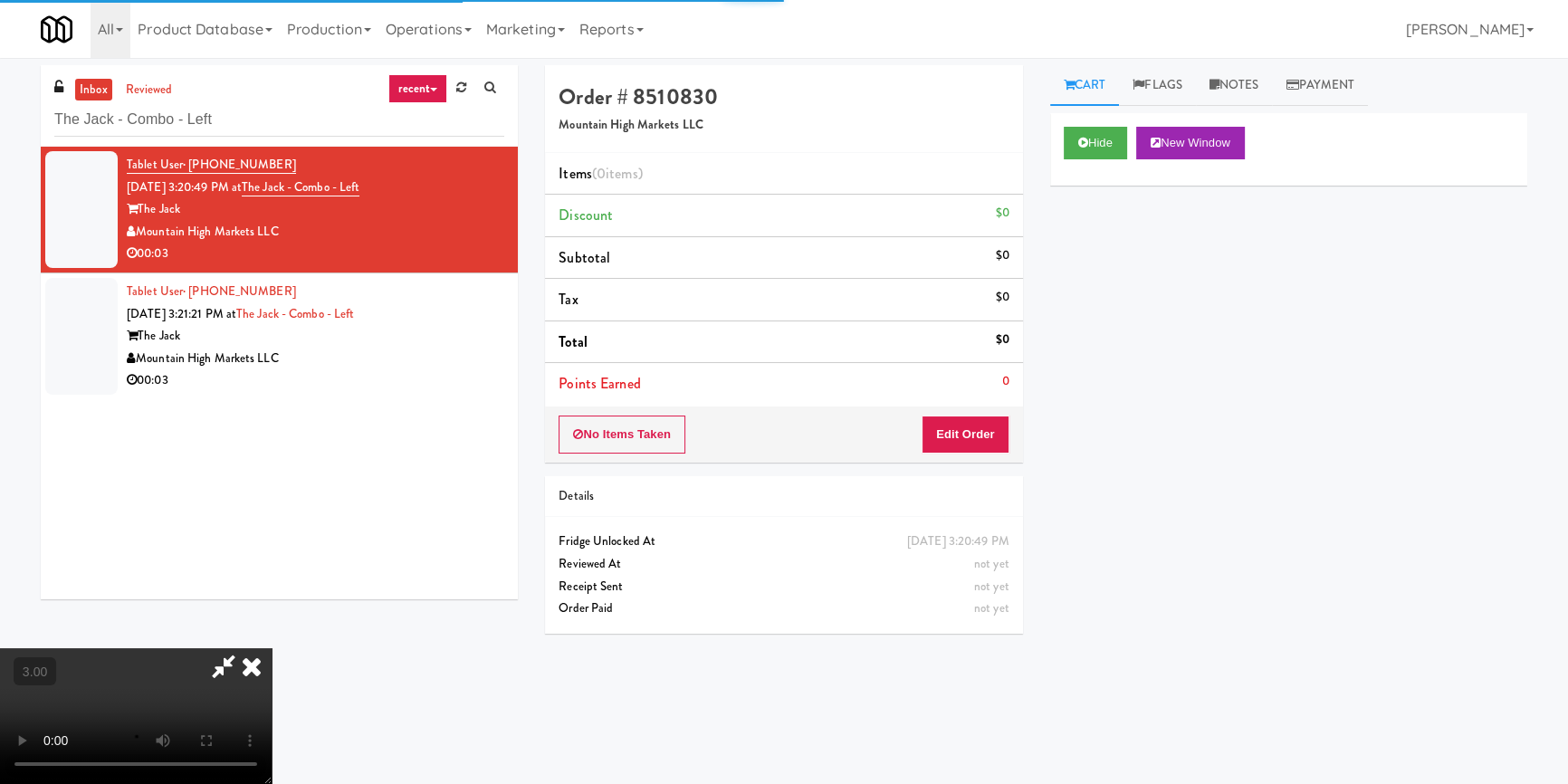
drag, startPoint x: 1119, startPoint y: 285, endPoint x: 1089, endPoint y: 270, distance: 33.5
click at [1119, 283] on div "Hide New Window Primary Flag Clear Flag if unable to determine what was taken o…" at bounding box center [1289, 452] width 477 height 679
click at [1069, 433] on div "Hide New Window Primary Flag Clear Flag if unable to determine what was taken o…" at bounding box center [1289, 452] width 477 height 679
click at [978, 440] on button "Edit Order" at bounding box center [965, 434] width 88 height 38
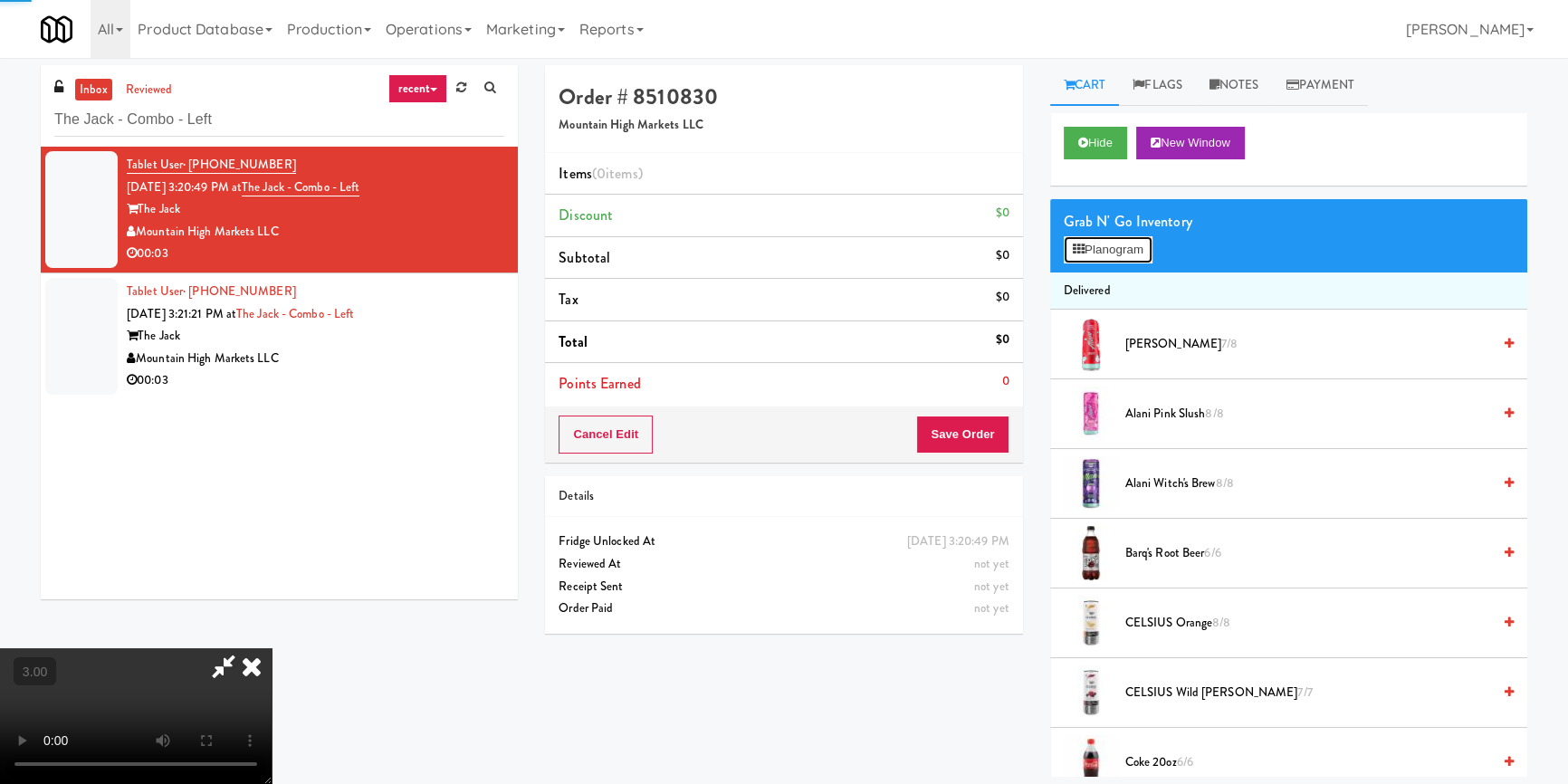
click at [1093, 259] on button "Planogram" at bounding box center [1108, 250] width 89 height 27
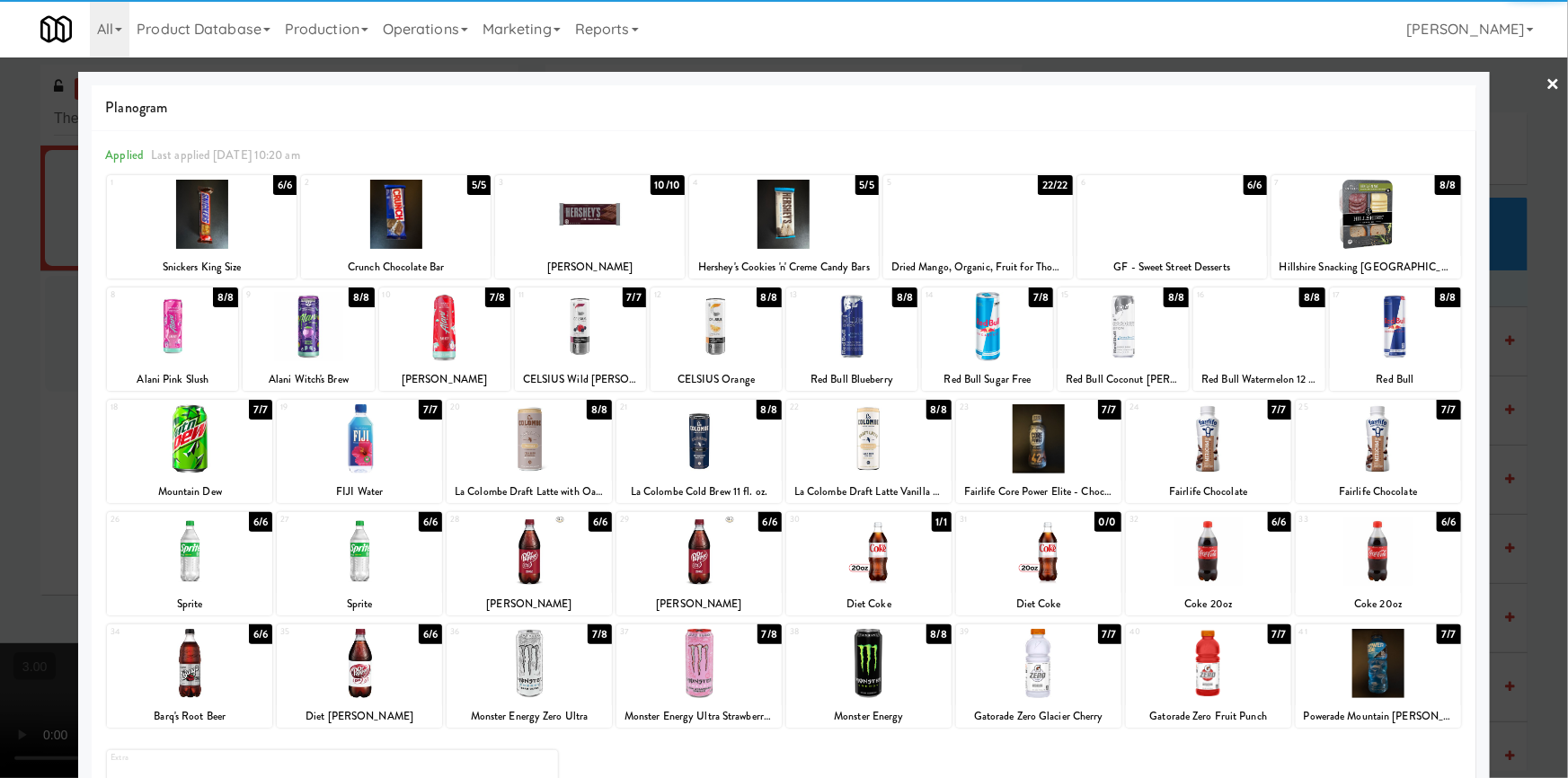
click at [520, 666] on div at bounding box center [529, 663] width 165 height 69
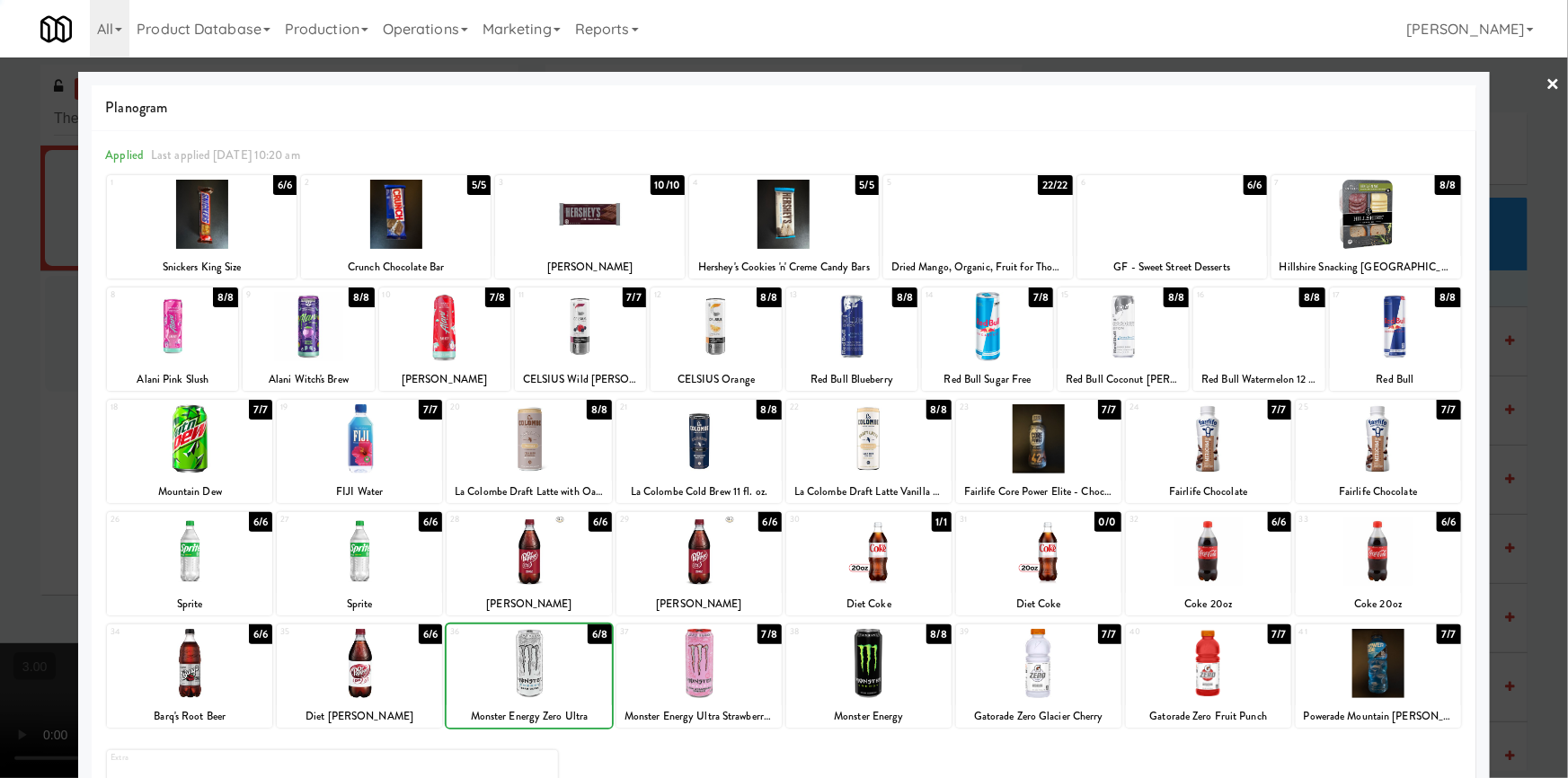
click at [63, 541] on div at bounding box center [784, 389] width 1568 height 778
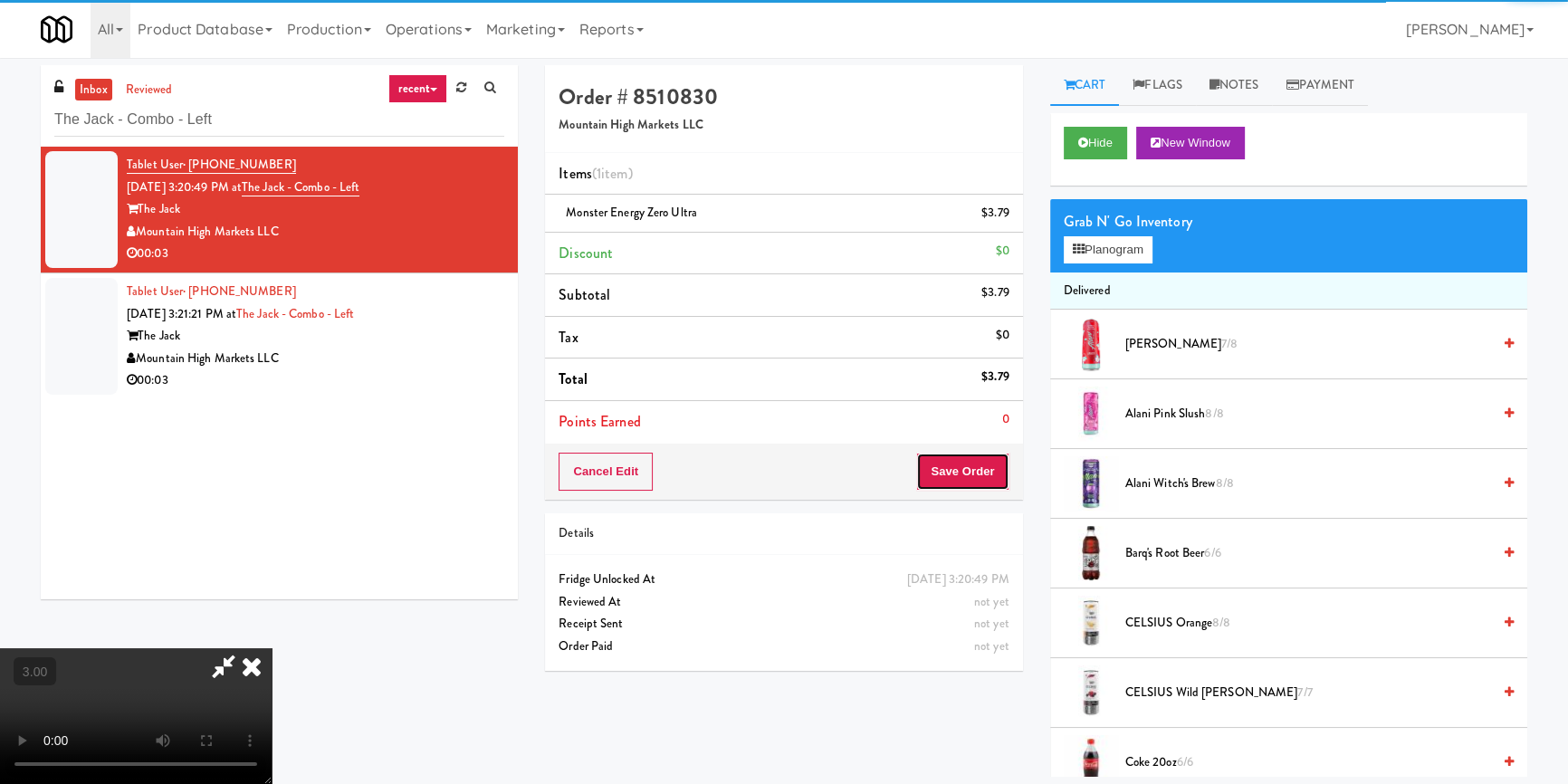
click at [980, 467] on button "Save Order" at bounding box center [963, 471] width 93 height 38
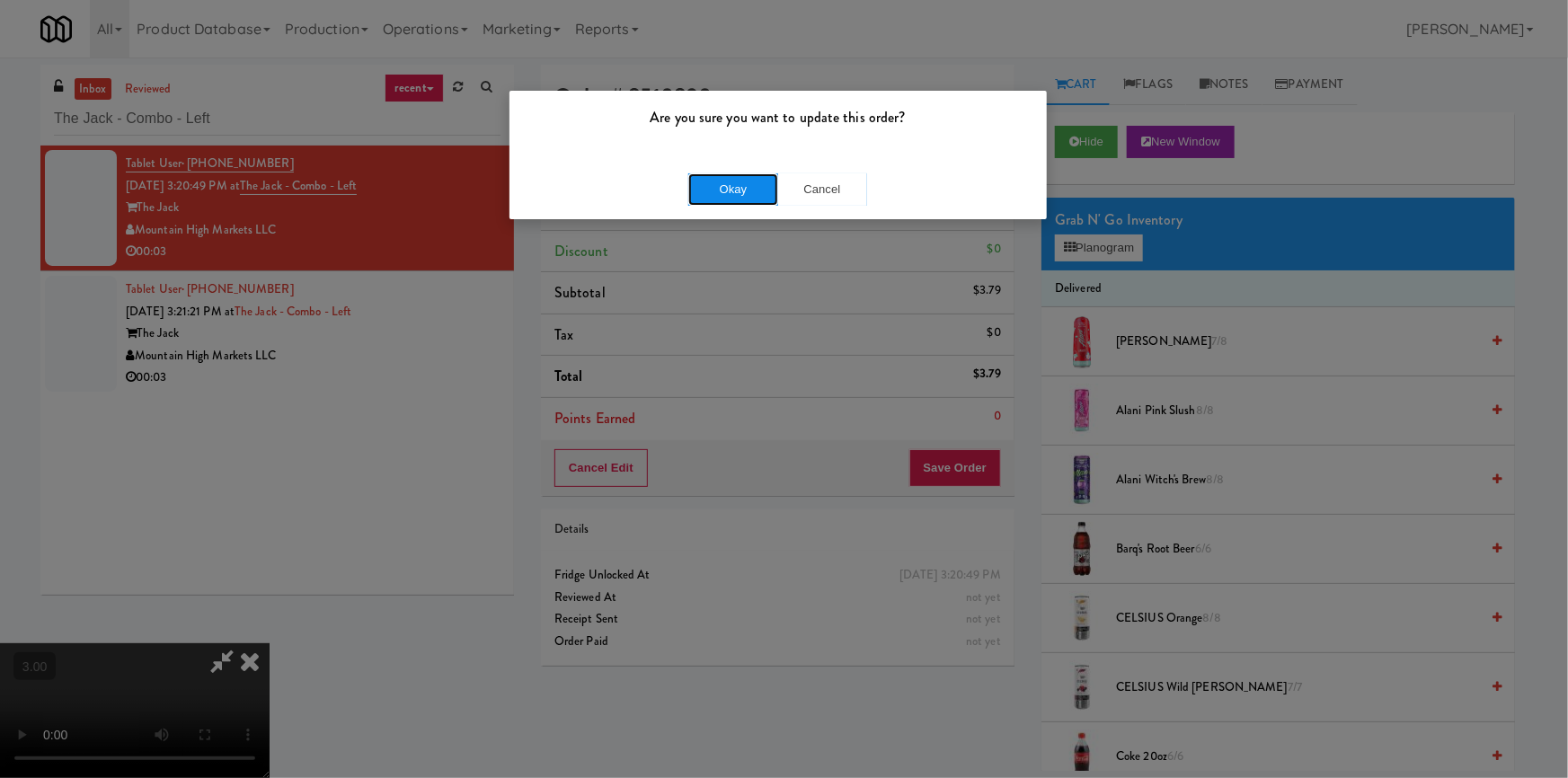
click at [727, 197] on button "Okay" at bounding box center [733, 190] width 90 height 33
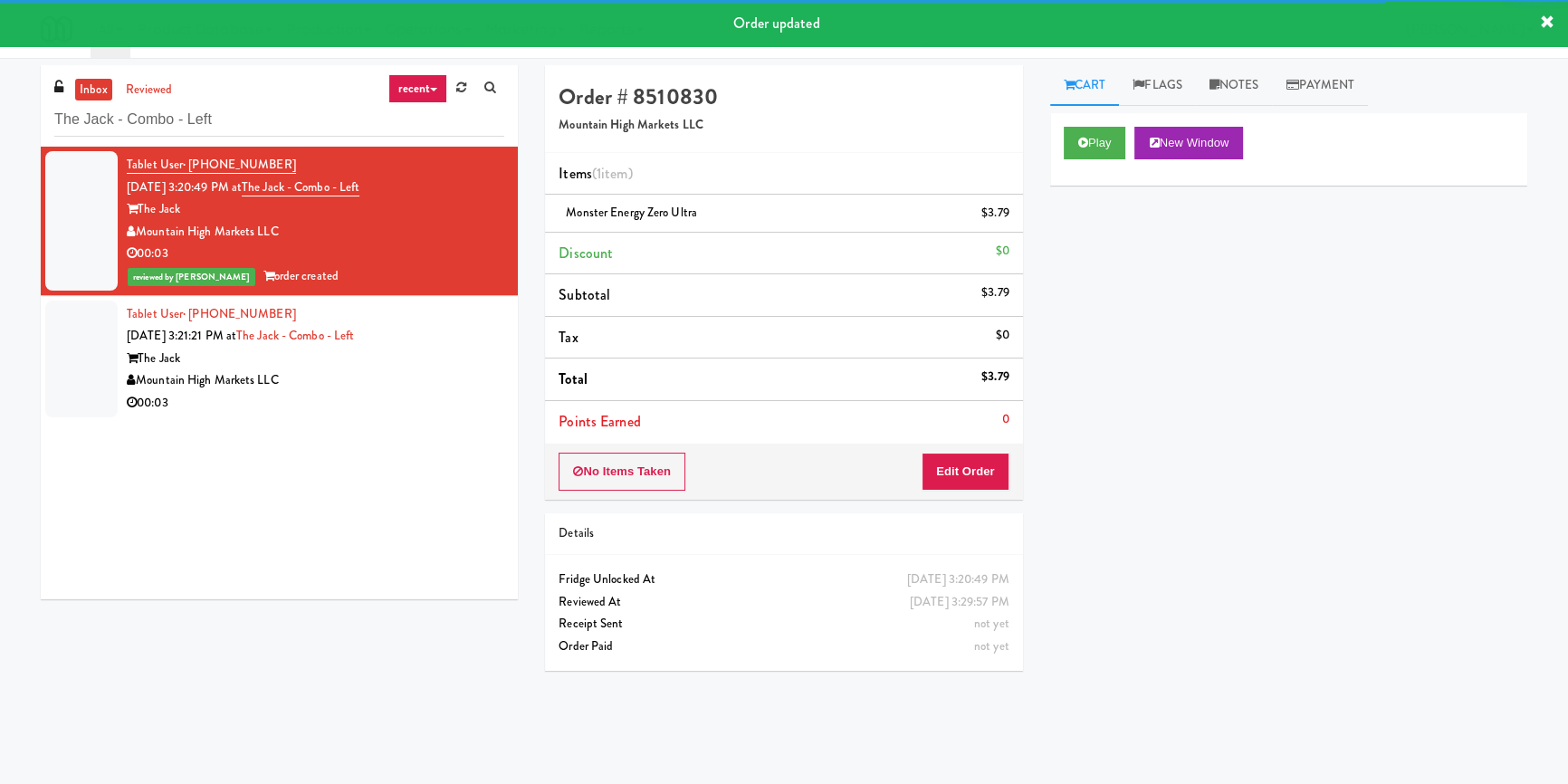
click at [444, 368] on div "Tablet User · (907) 739-7788 [DATE] 3:21:21 PM at The Jack - Combo - Left The J…" at bounding box center [315, 358] width 378 height 111
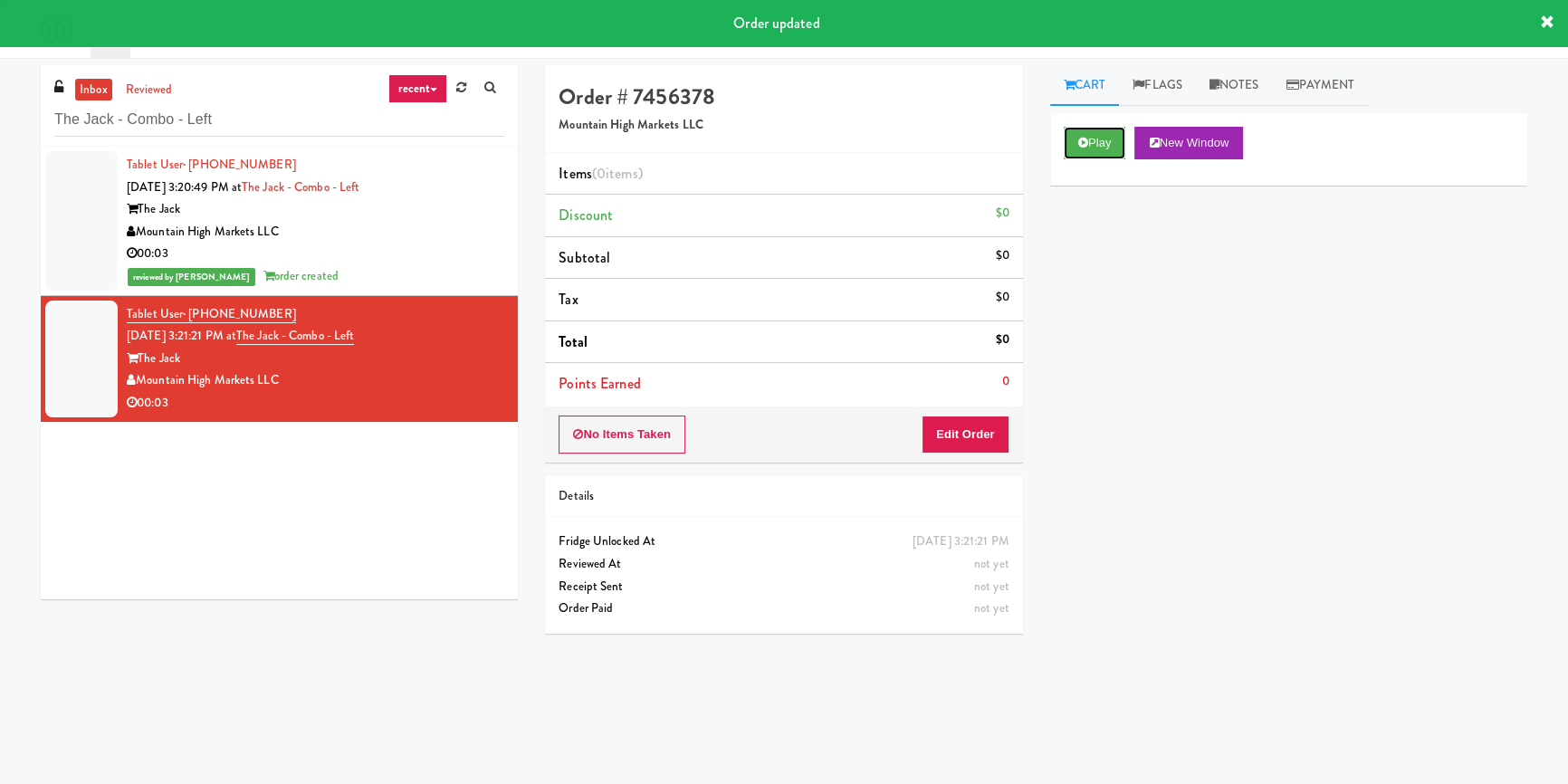
drag, startPoint x: 1089, startPoint y: 127, endPoint x: 1099, endPoint y: 216, distance: 89.6
click at [1089, 134] on button "Play" at bounding box center [1095, 143] width 63 height 33
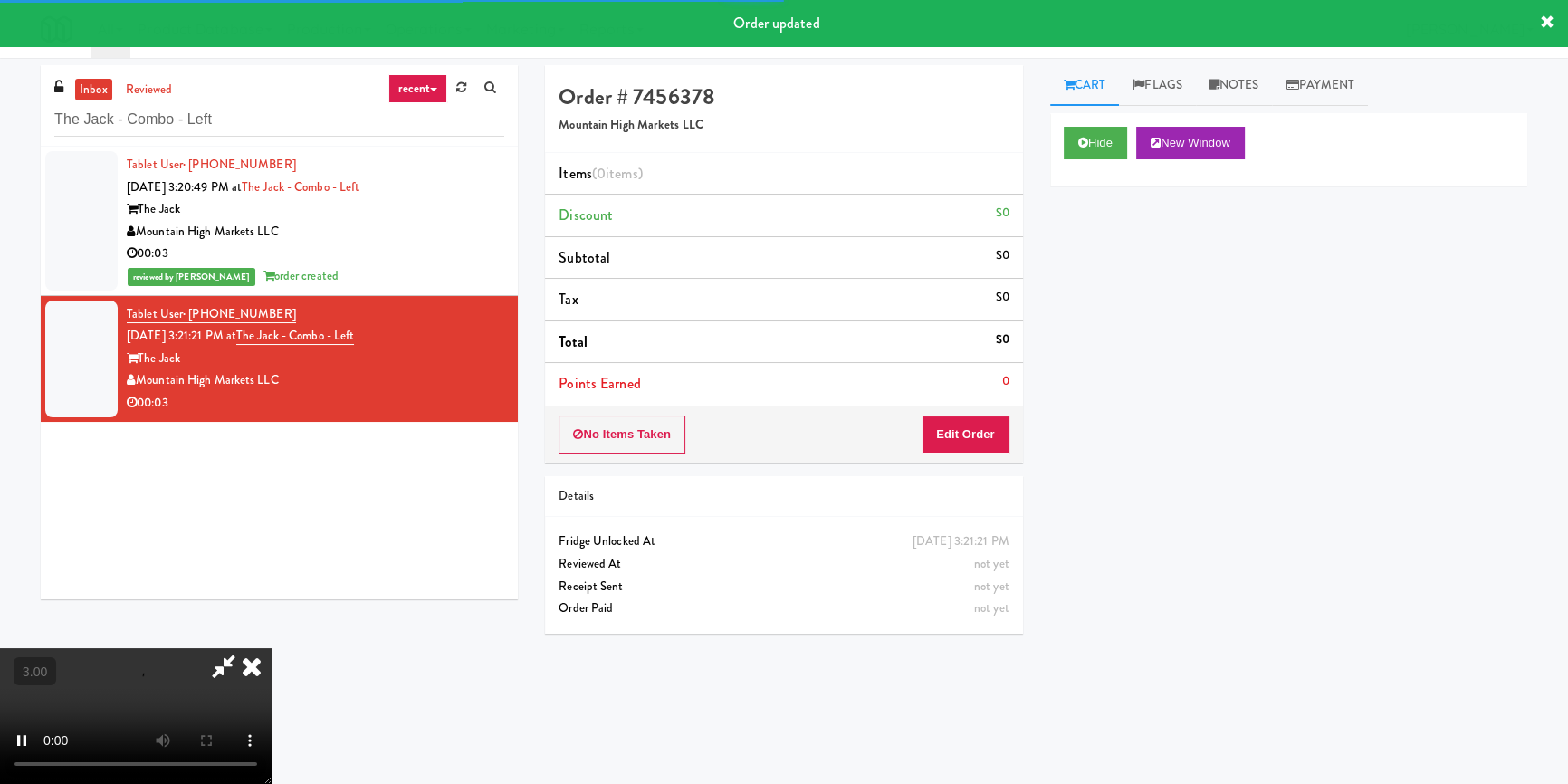
click at [1098, 253] on div "Hide New Window Primary Flag Clear Flag if unable to determine what was taken o…" at bounding box center [1289, 452] width 477 height 679
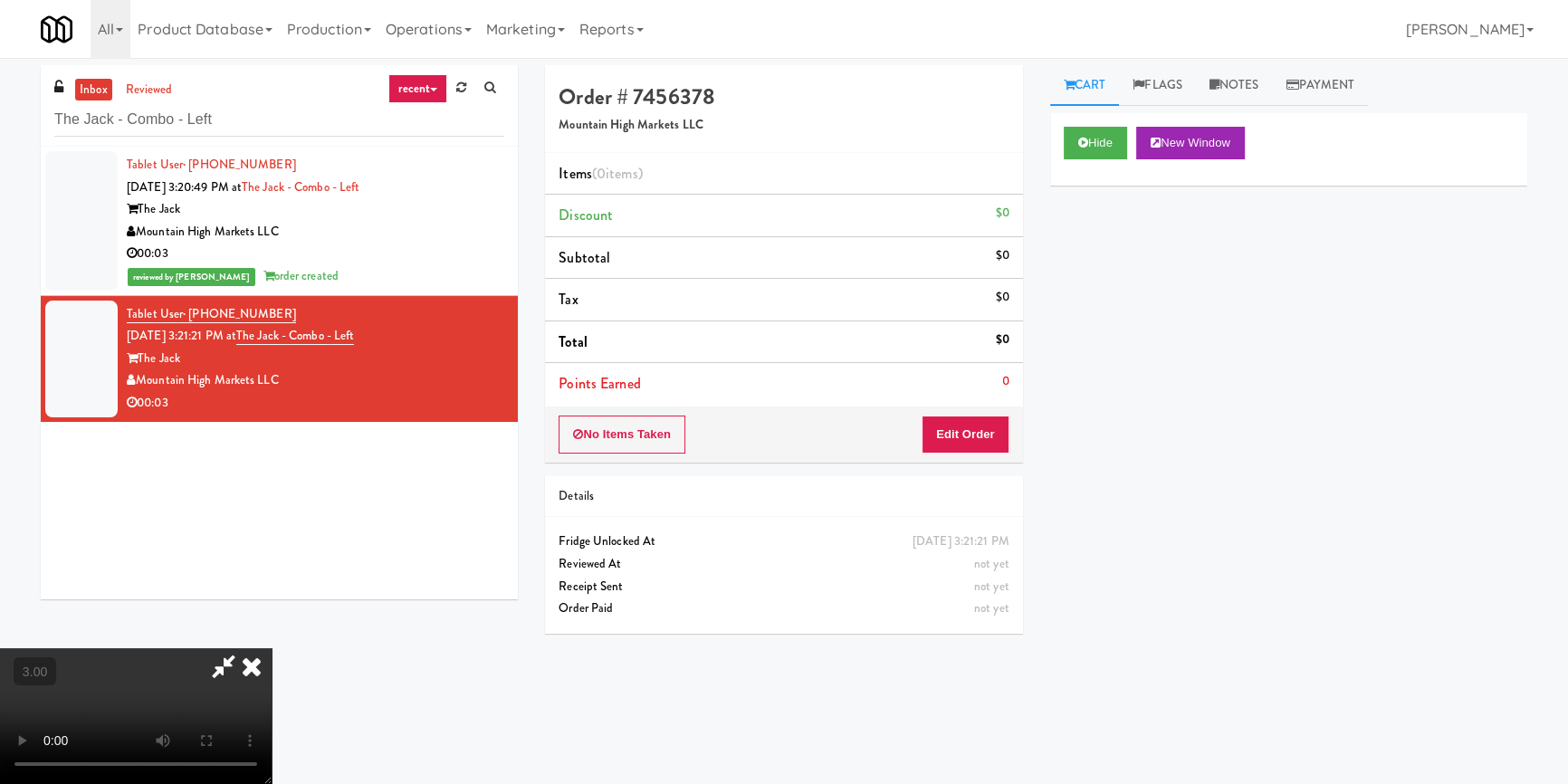
scroll to position [253, 0]
click at [988, 440] on button "Edit Order" at bounding box center [965, 434] width 88 height 38
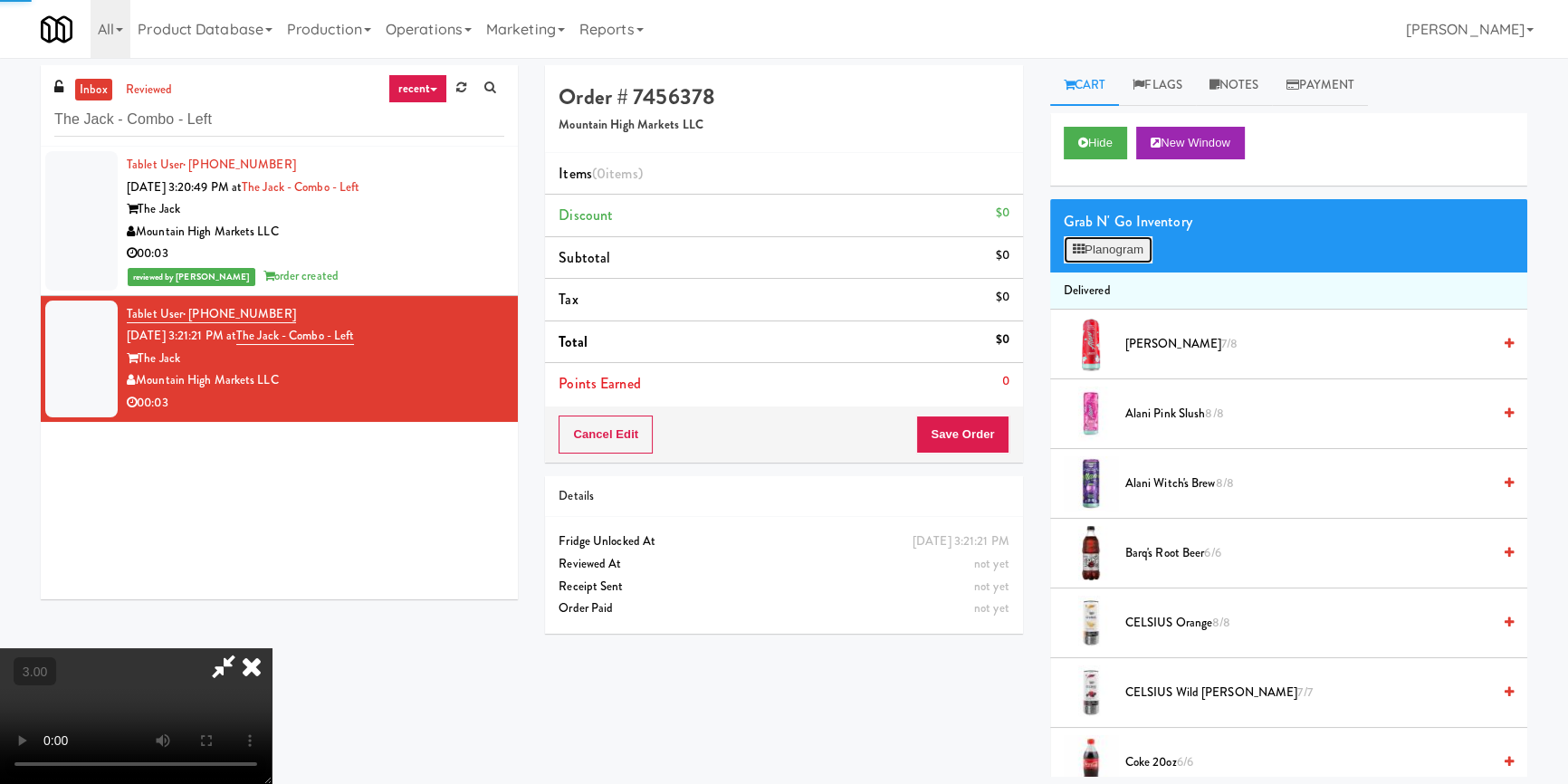
click at [1133, 247] on button "Planogram" at bounding box center [1108, 250] width 89 height 27
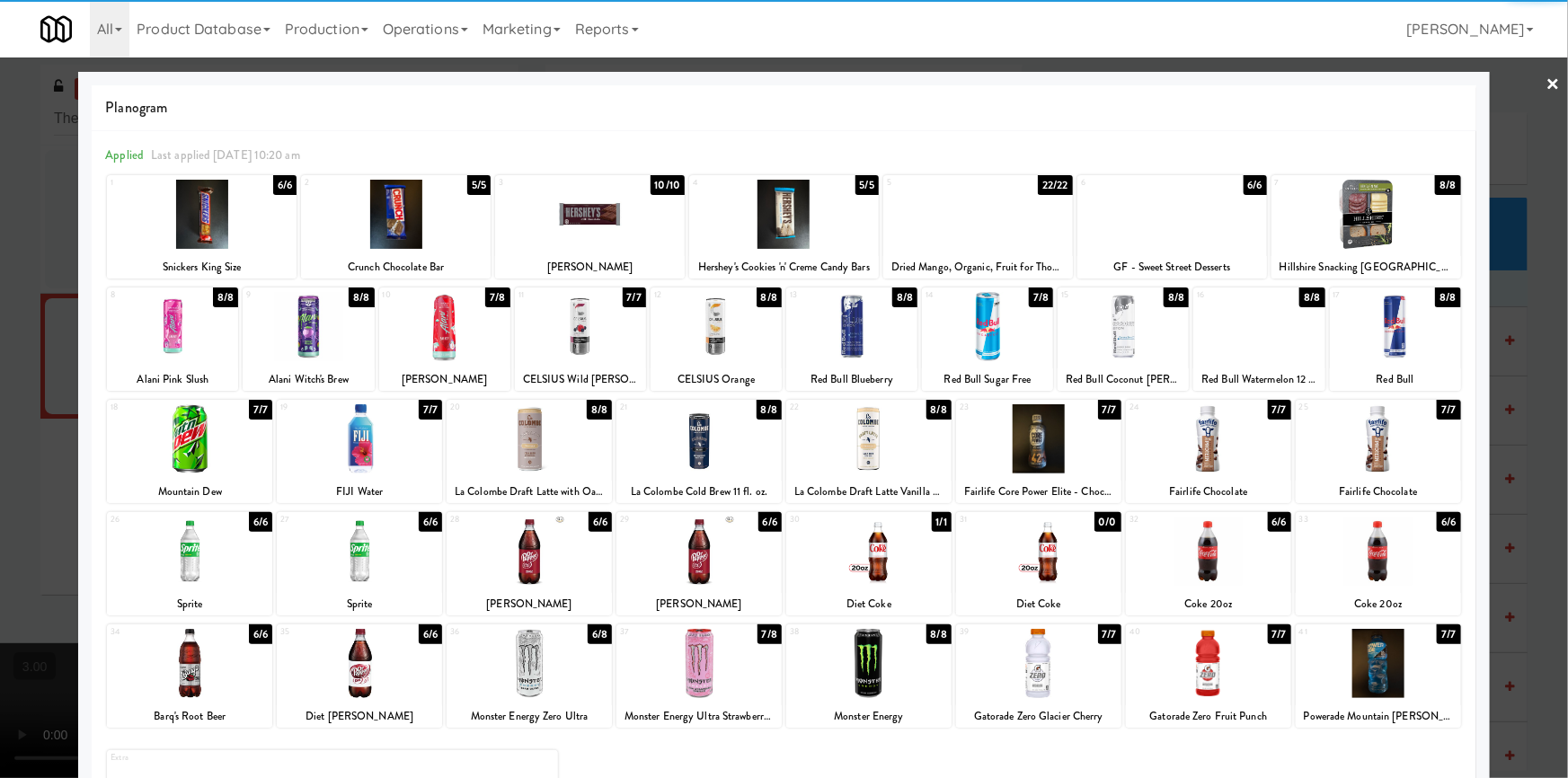
click at [366, 674] on div at bounding box center [359, 663] width 165 height 69
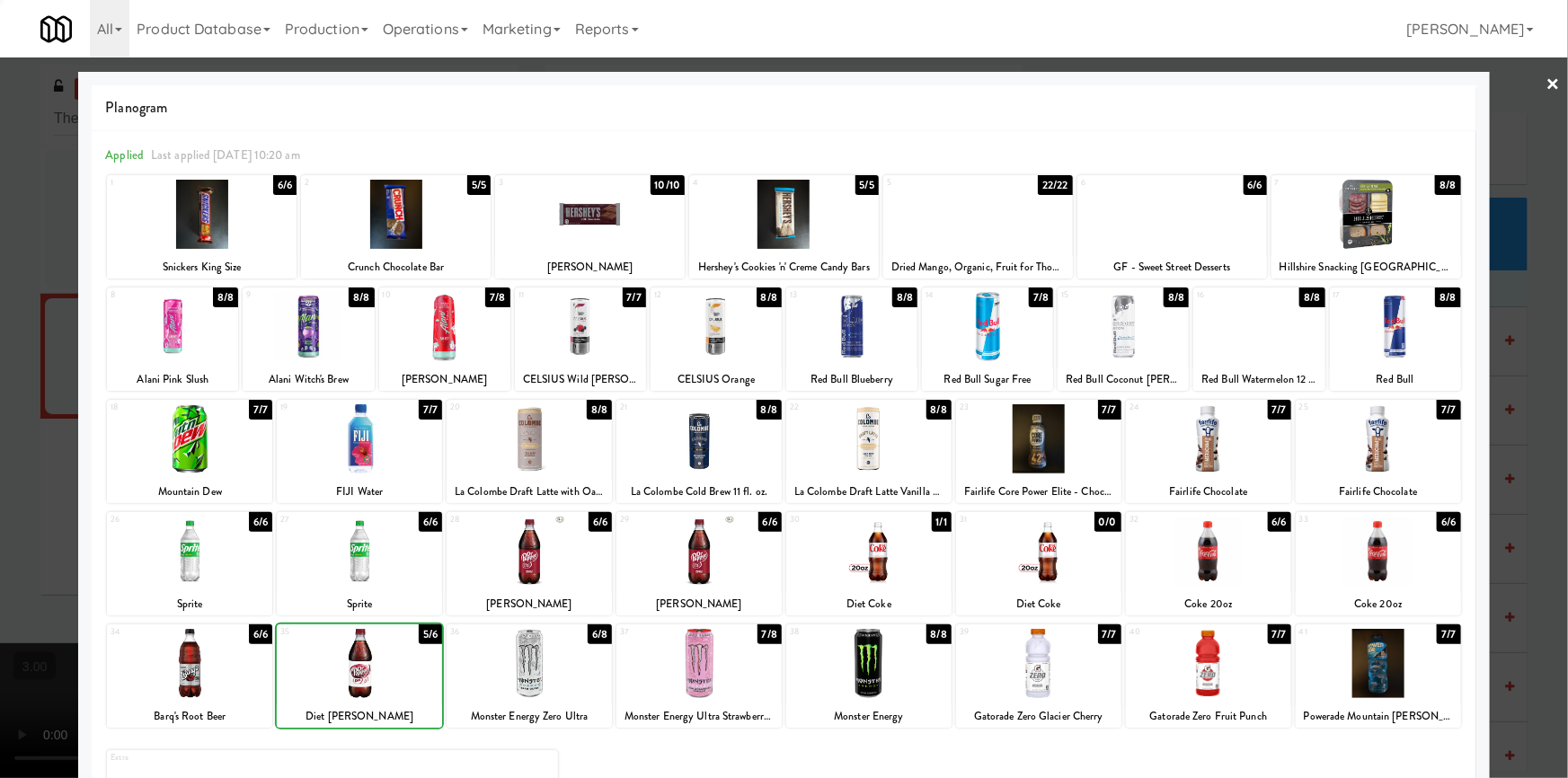
drag, startPoint x: 30, startPoint y: 528, endPoint x: 77, endPoint y: 527, distance: 47.0
click at [39, 527] on div at bounding box center [784, 389] width 1568 height 778
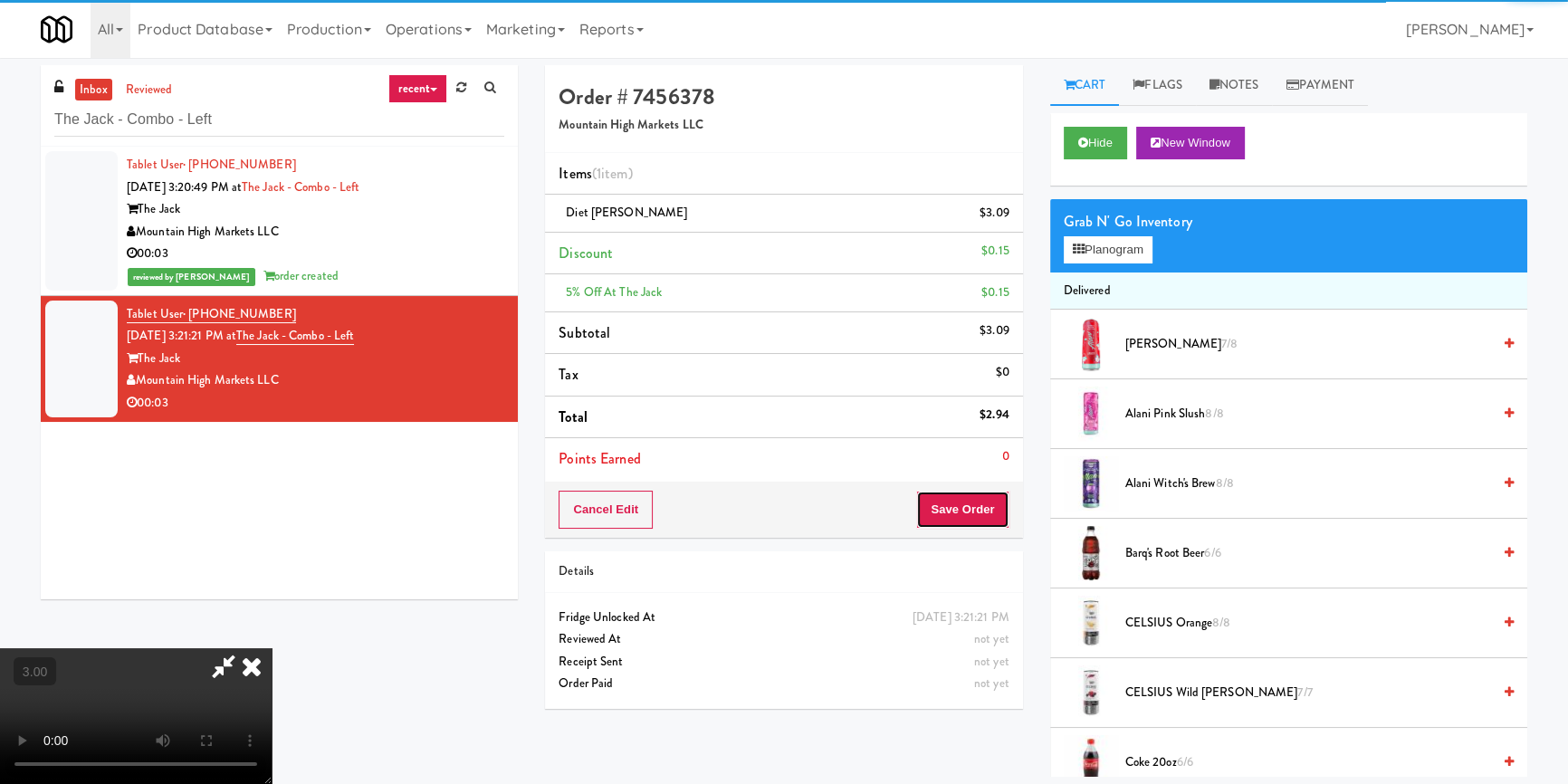
click at [999, 507] on button "Save Order" at bounding box center [963, 509] width 93 height 38
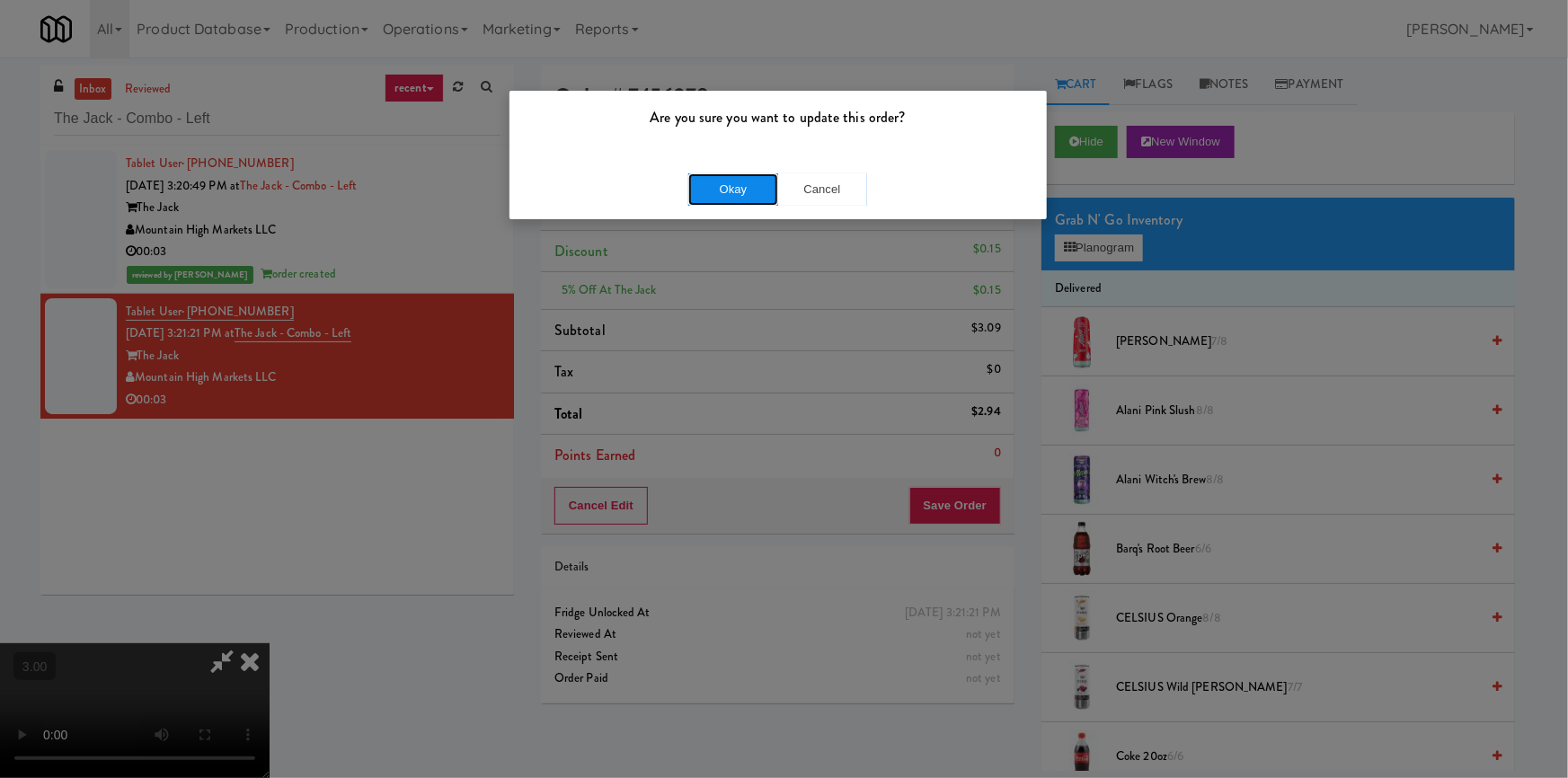
click at [756, 194] on button "Okay" at bounding box center [733, 190] width 90 height 33
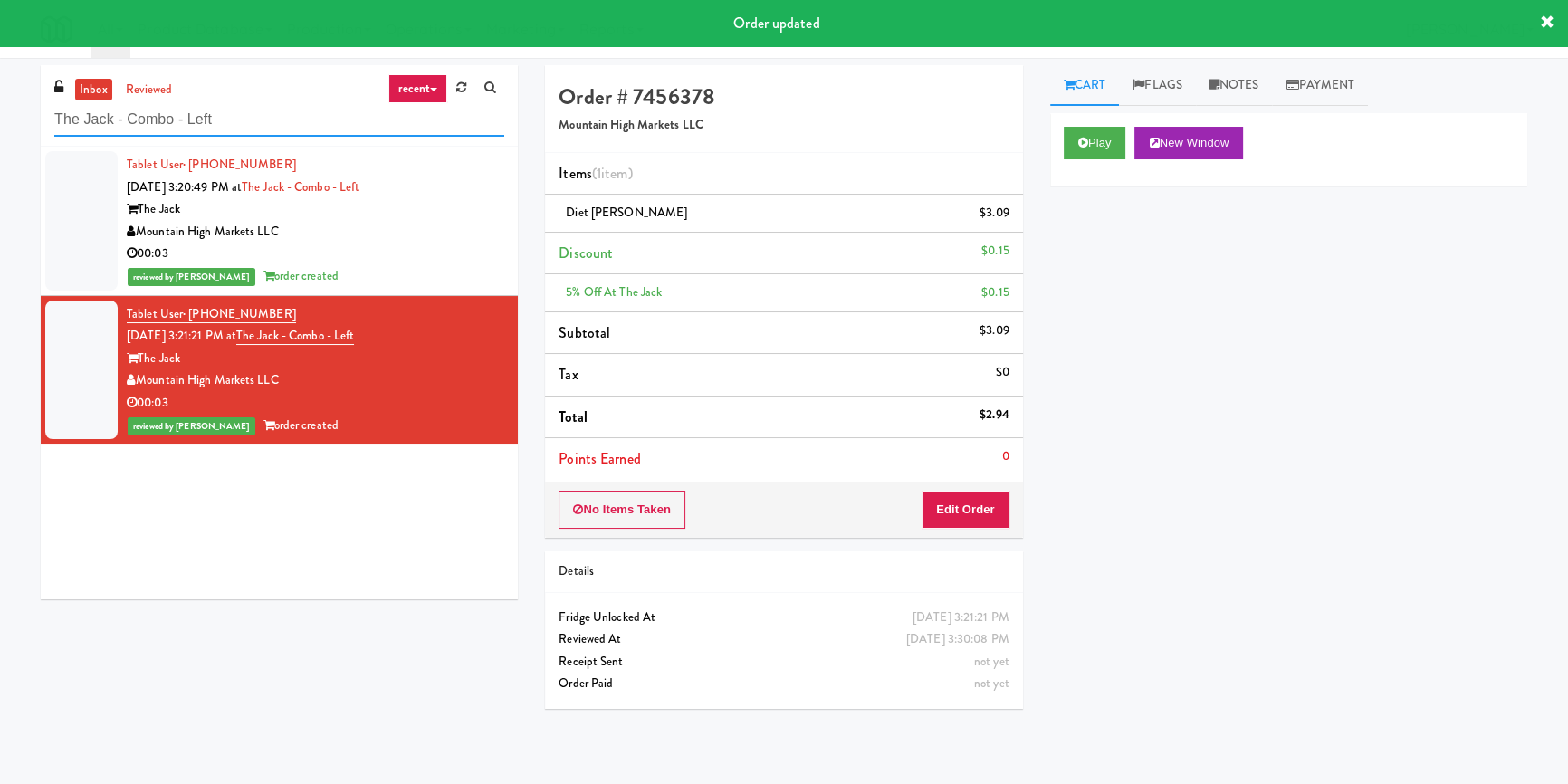
click at [273, 112] on input "The Jack - Combo - Left" at bounding box center [279, 120] width 450 height 34
paste input "[STREET_ADDRESS]"
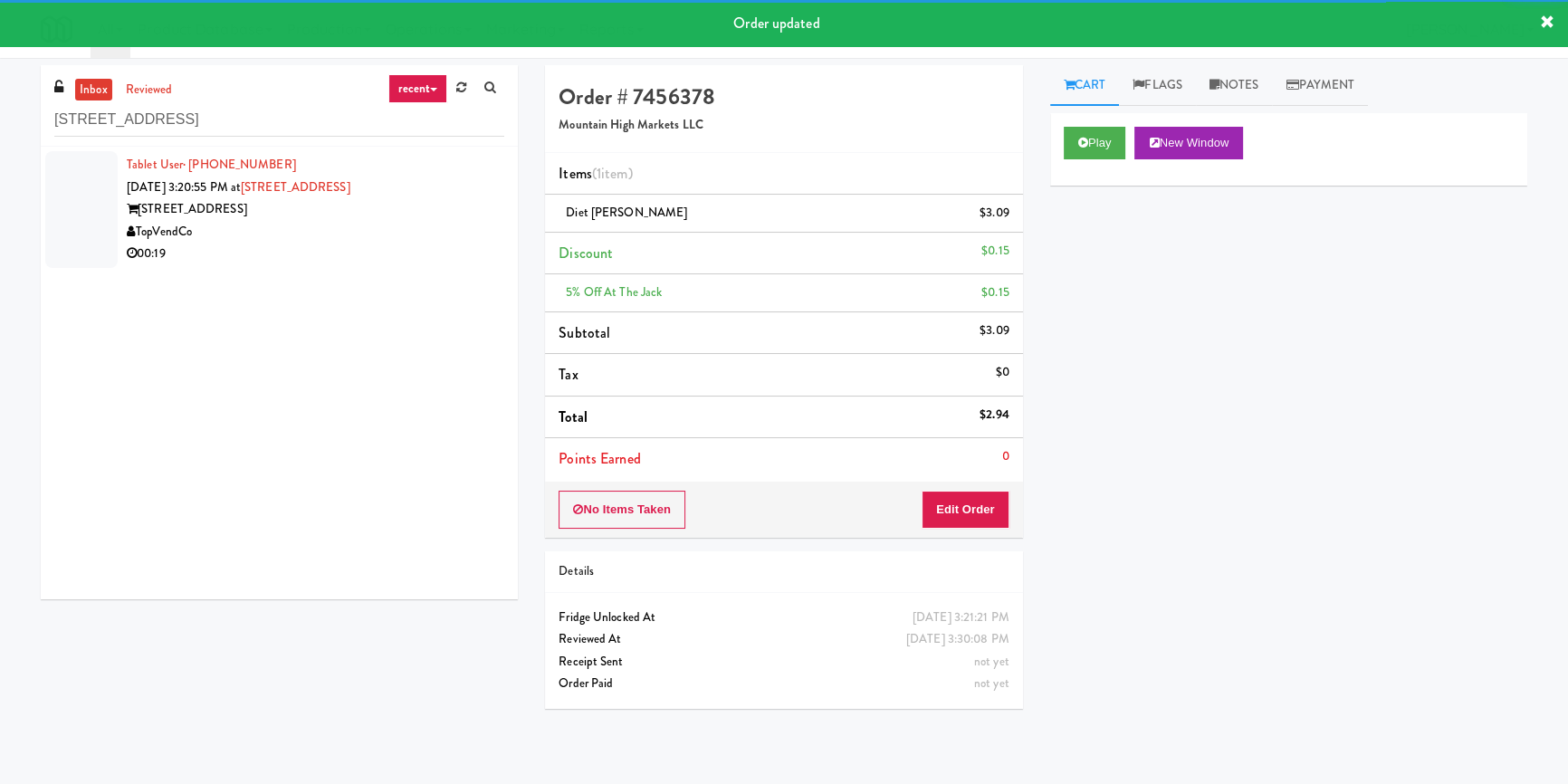
click at [409, 216] on div "[STREET_ADDRESS]" at bounding box center [315, 209] width 378 height 22
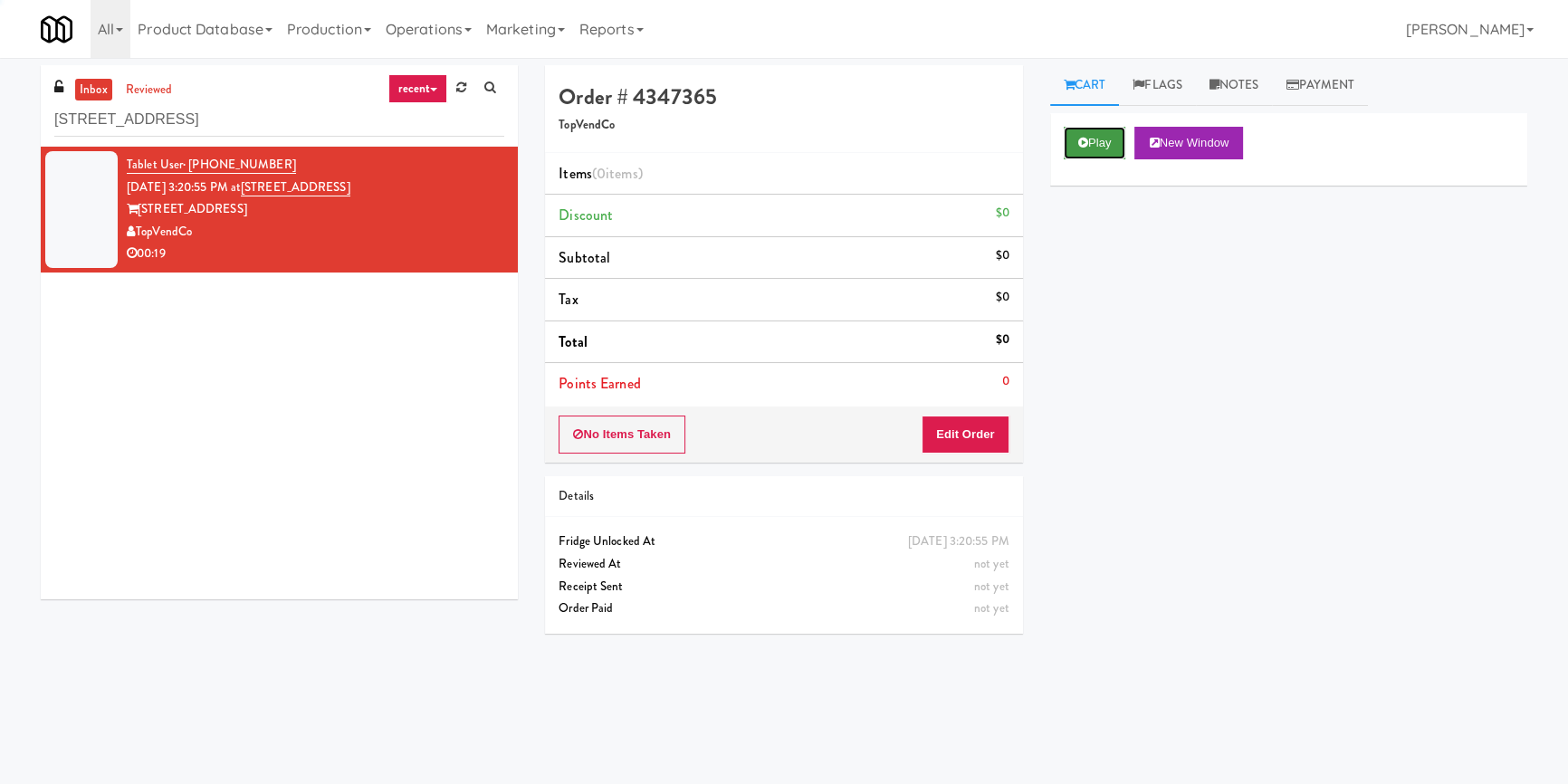
click at [1077, 148] on button "Play" at bounding box center [1095, 143] width 63 height 33
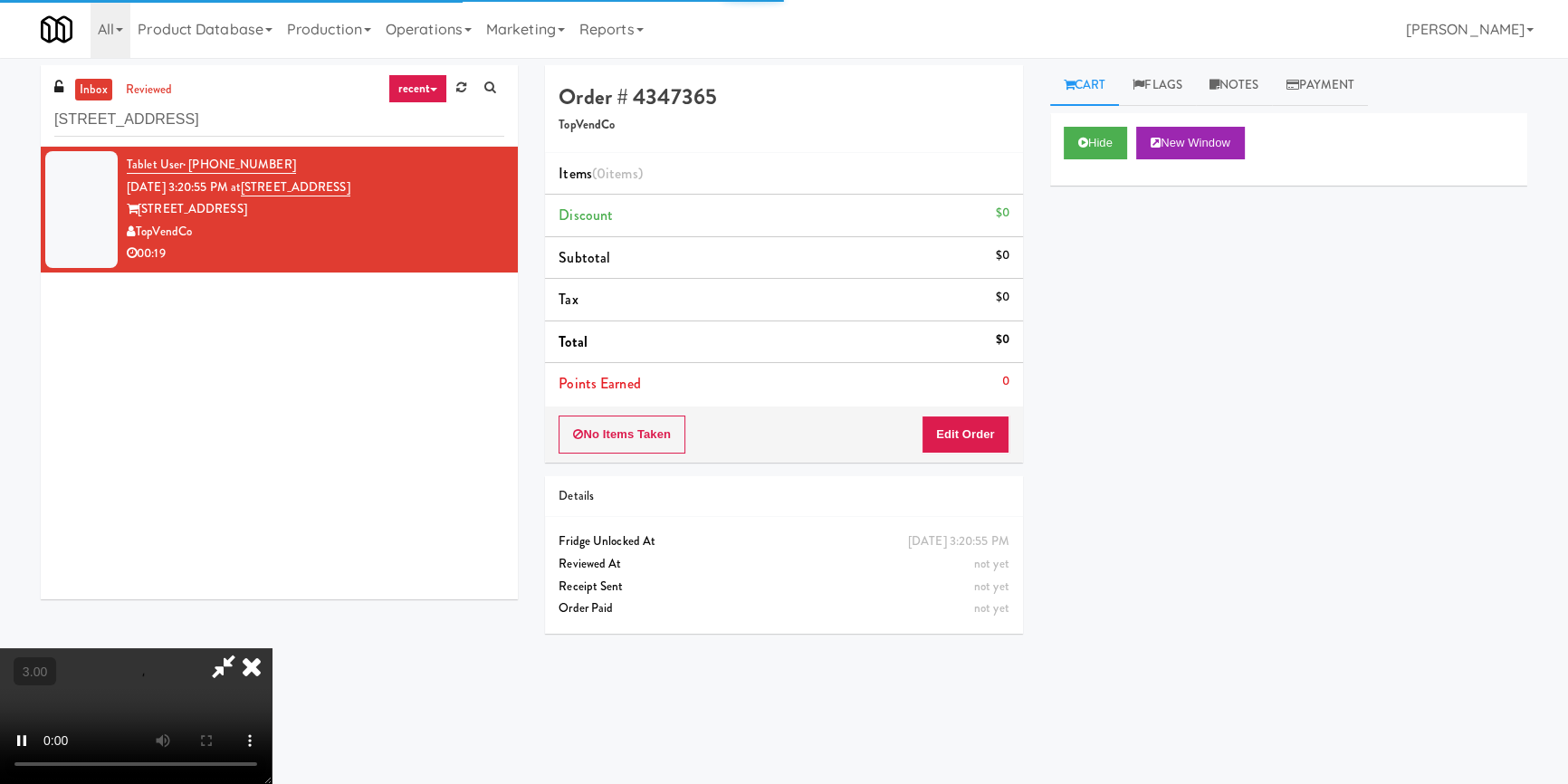
click at [1107, 256] on div "Hide New Window Primary Flag Clear Flag if unable to determine what was taken o…" at bounding box center [1289, 452] width 477 height 679
click at [1058, 466] on div "Hide New Window Primary Flag Clear Flag if unable to determine what was taken o…" at bounding box center [1289, 452] width 477 height 679
click at [271, 648] on video at bounding box center [135, 715] width 271 height 136
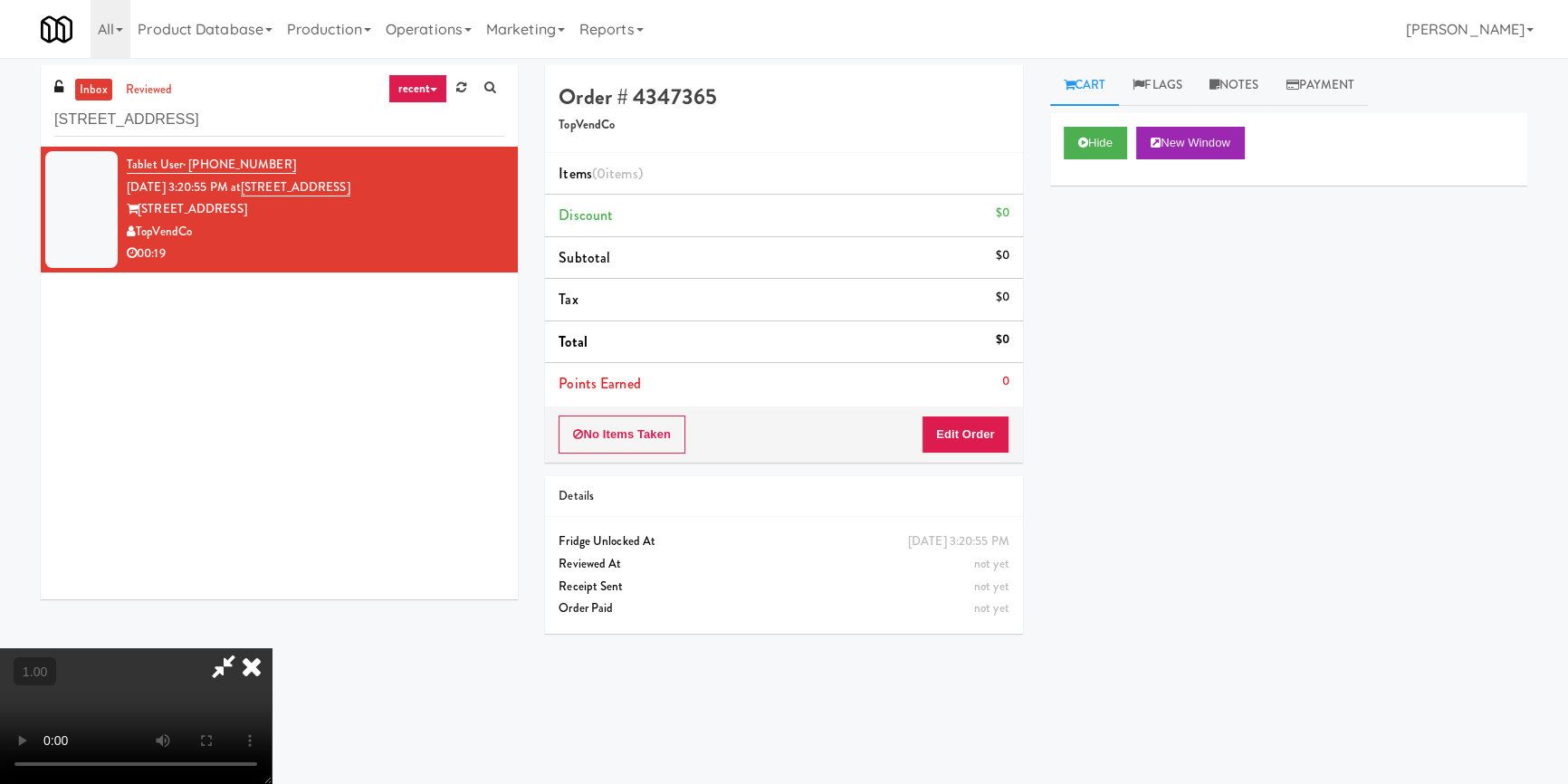
click at [271, 648] on video at bounding box center [135, 715] width 271 height 136
click at [998, 439] on button "Edit Order" at bounding box center [965, 434] width 88 height 38
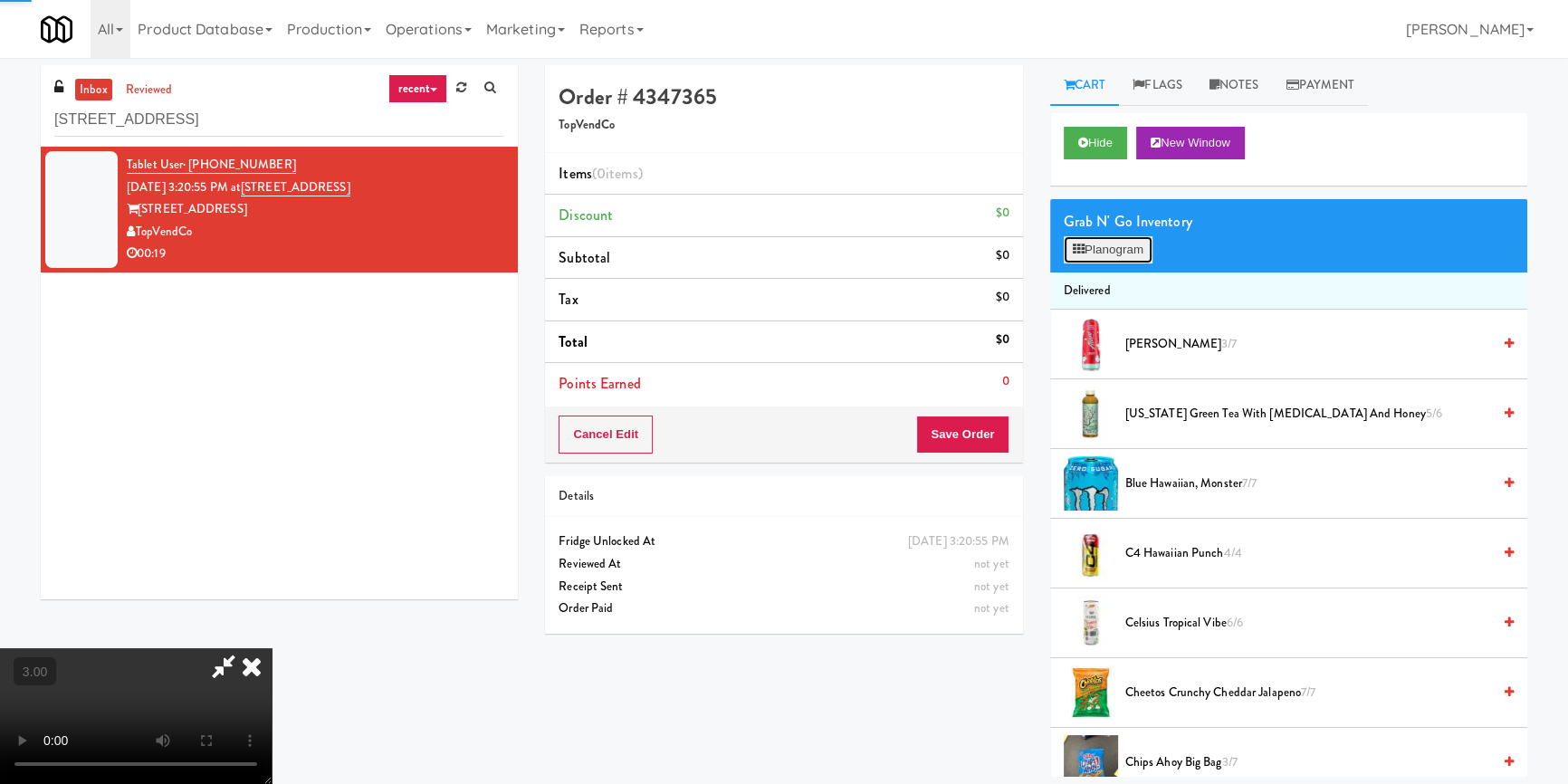
click at [1133, 248] on button "Planogram" at bounding box center [1108, 250] width 89 height 27
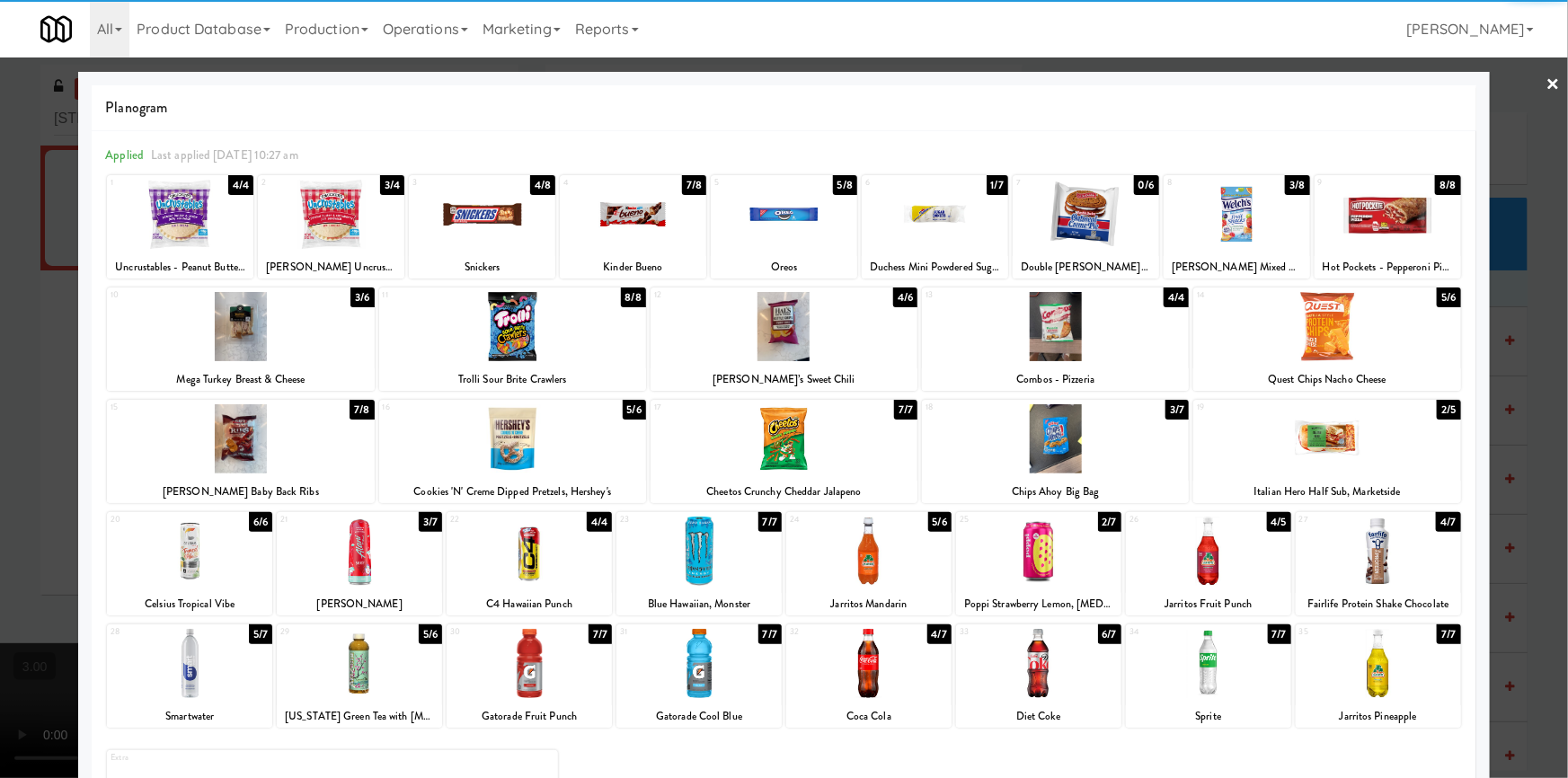
click at [1062, 444] on div at bounding box center [1055, 439] width 266 height 69
click at [775, 231] on div at bounding box center [783, 214] width 147 height 69
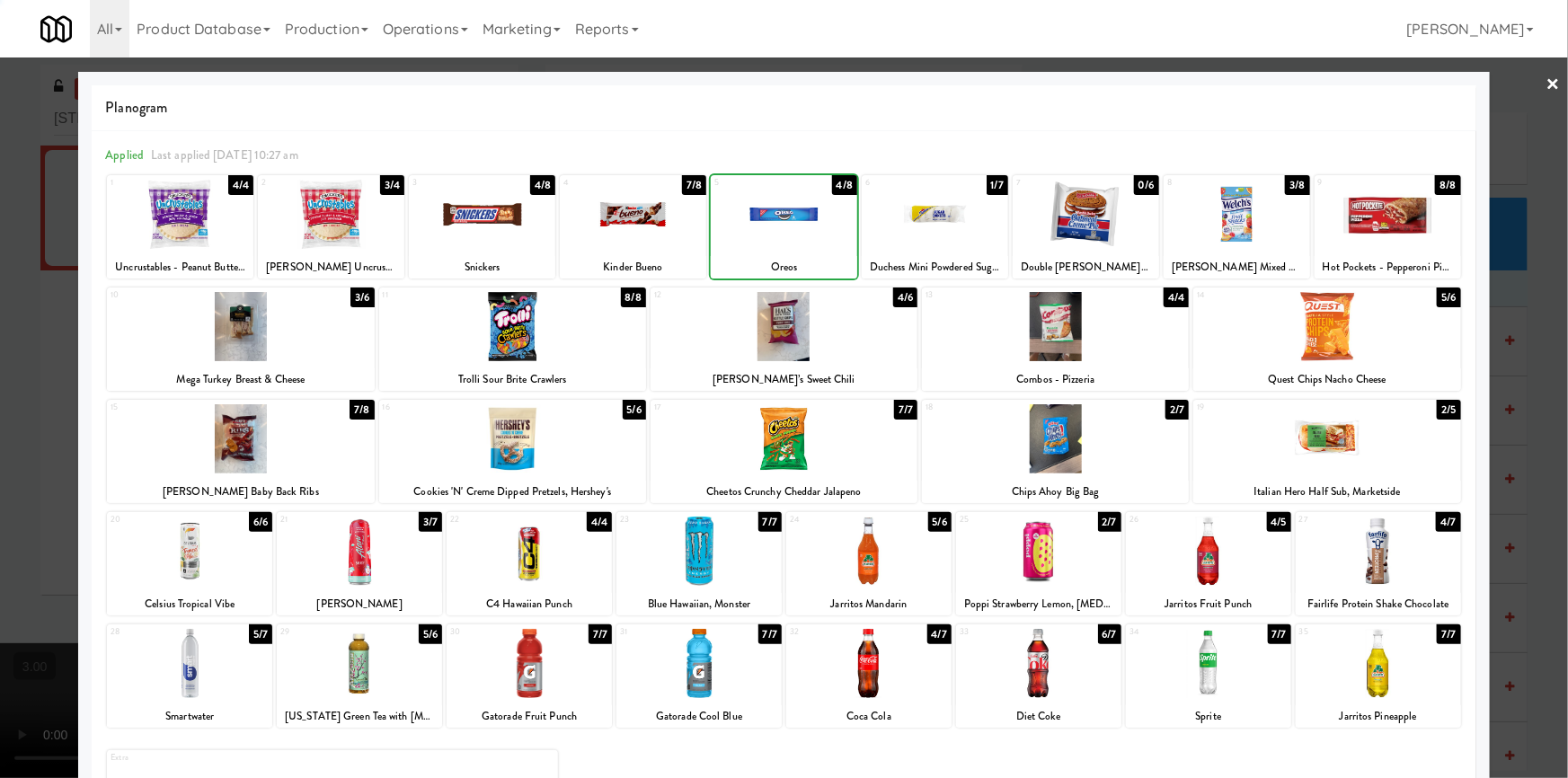
click at [0, 408] on div at bounding box center [784, 389] width 1568 height 778
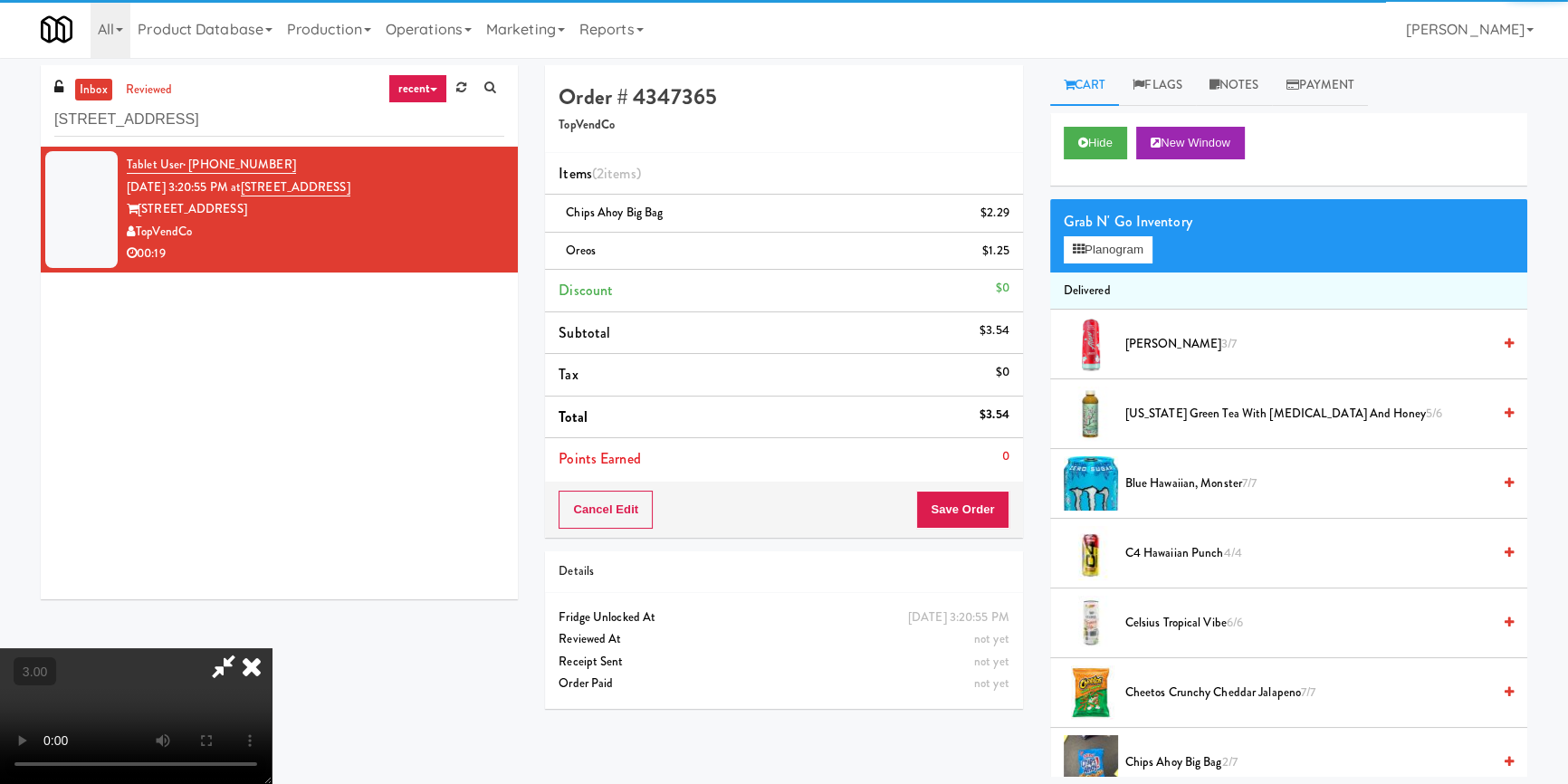
click at [271, 648] on video at bounding box center [135, 715] width 271 height 136
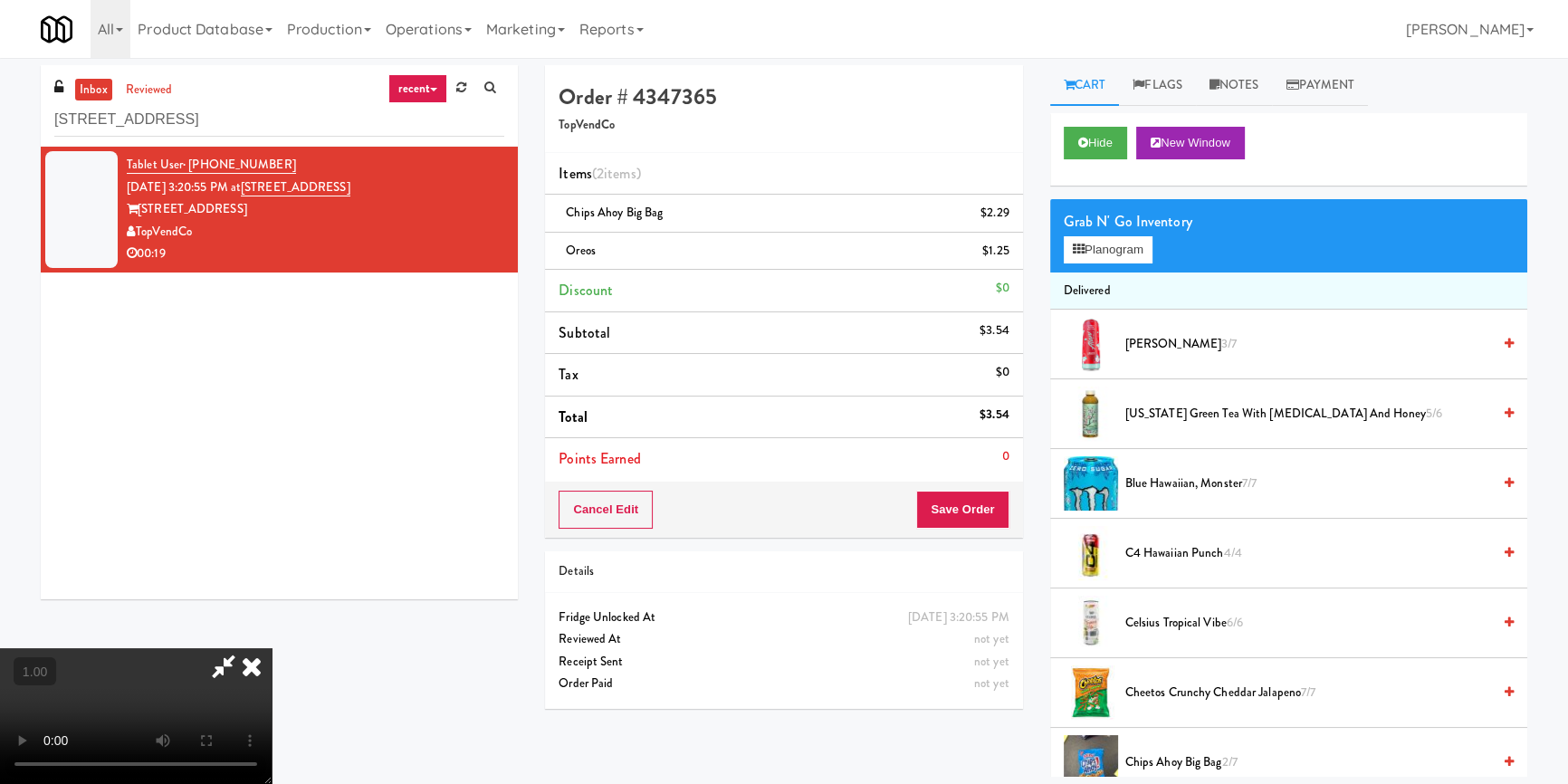
click at [271, 648] on video at bounding box center [135, 715] width 271 height 136
click at [1119, 249] on button "Planogram" at bounding box center [1108, 250] width 89 height 27
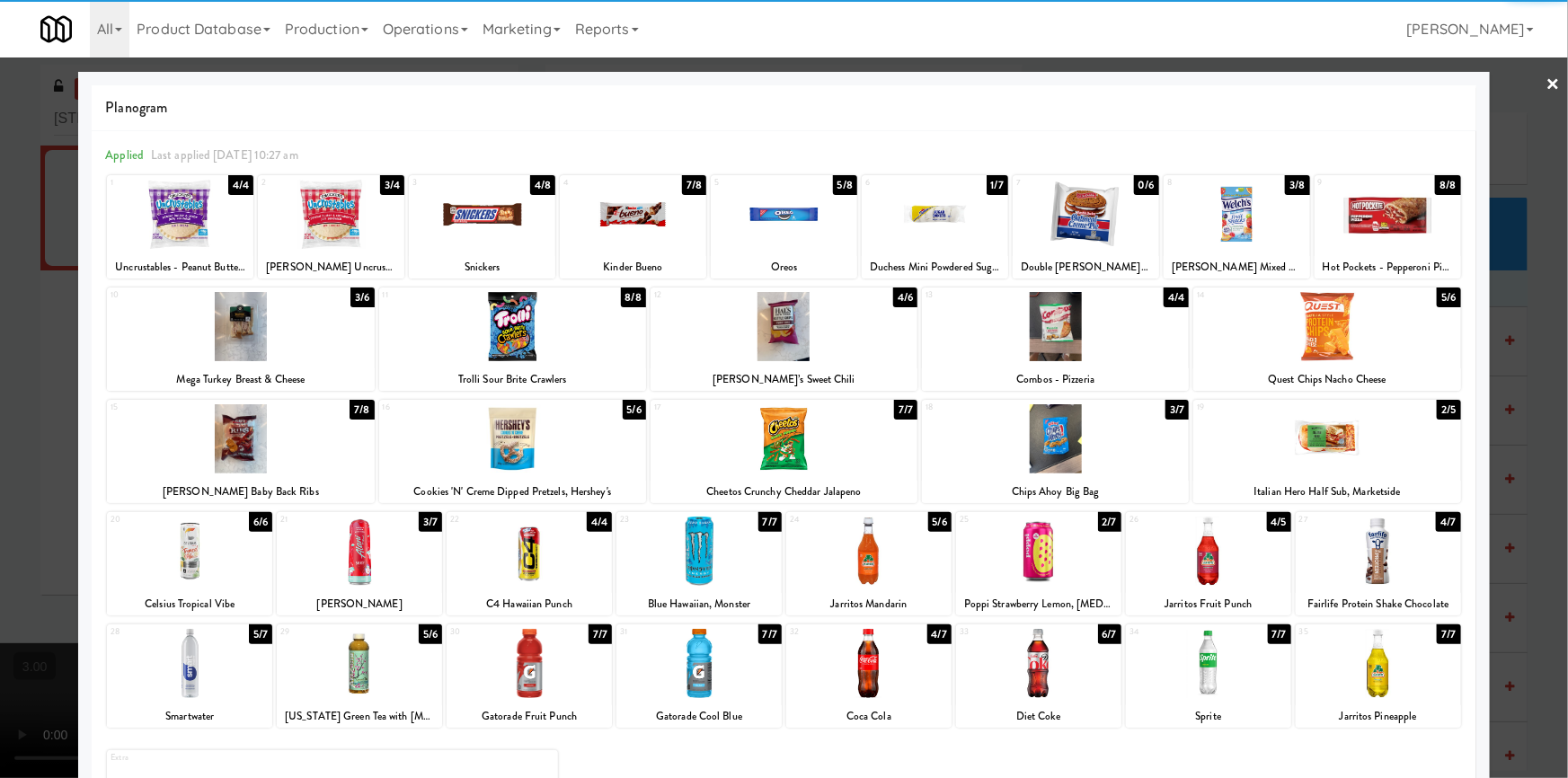
click at [794, 450] on div at bounding box center [784, 439] width 266 height 69
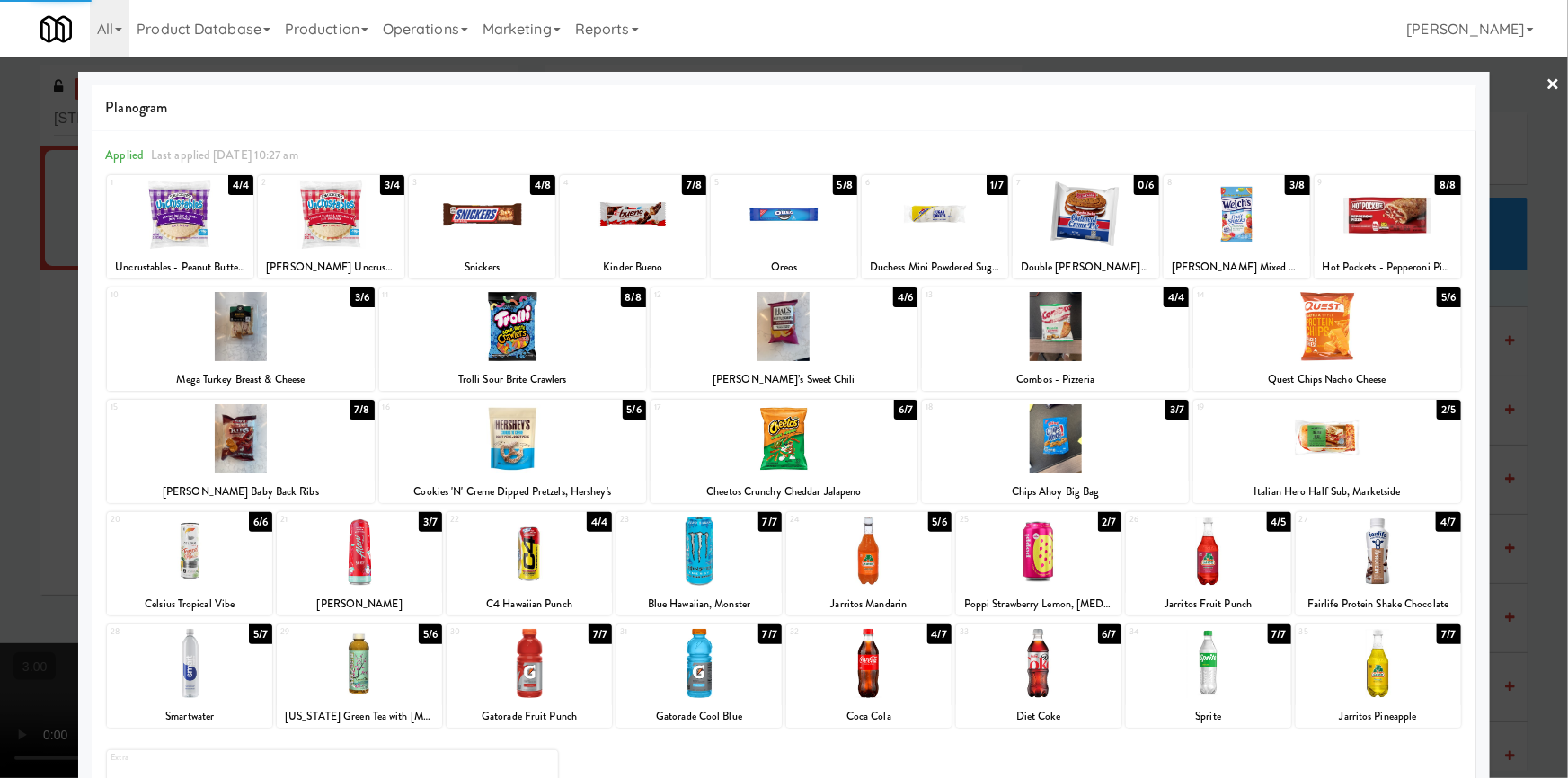
click at [0, 442] on div at bounding box center [784, 389] width 1568 height 778
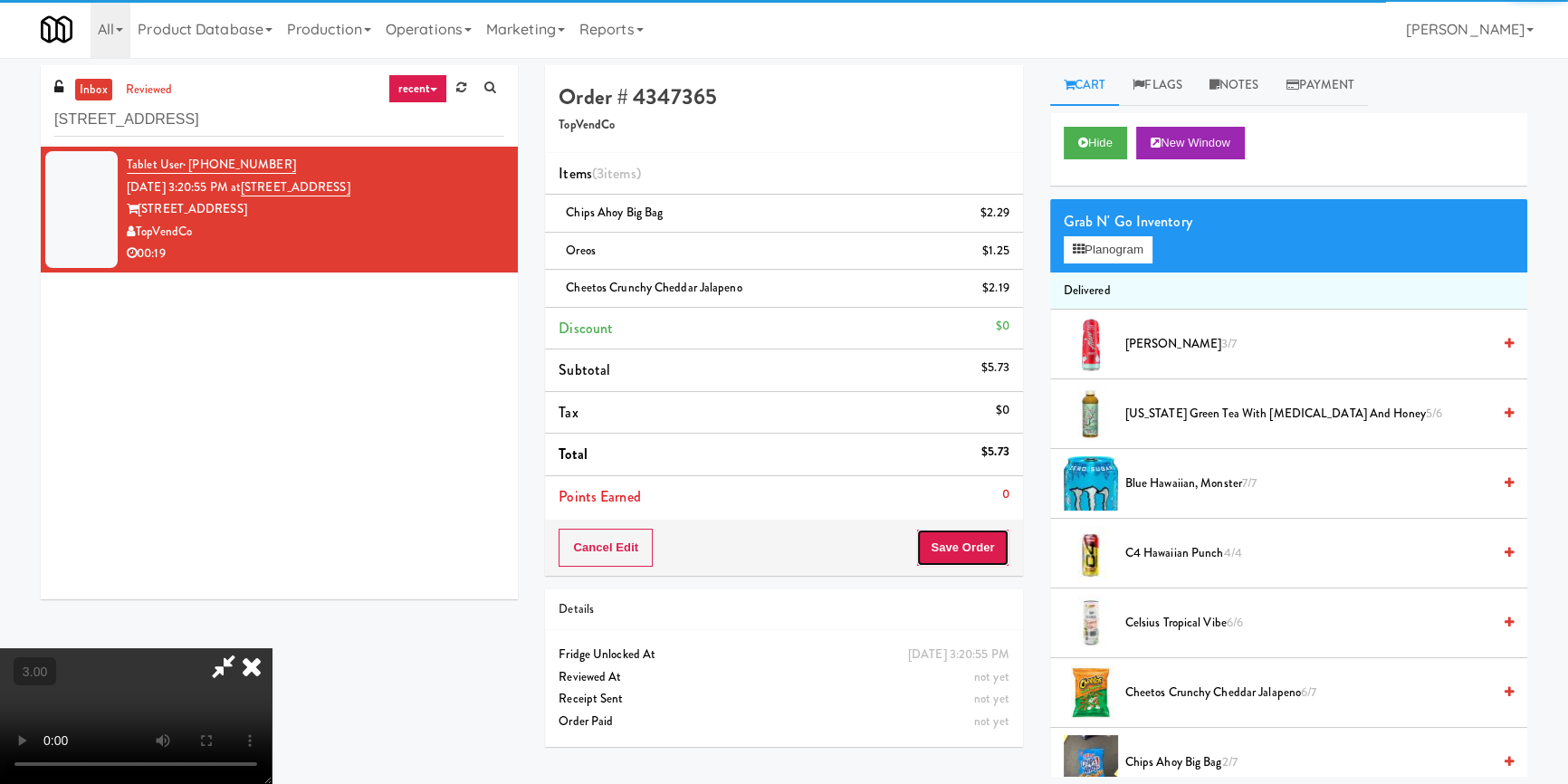
click at [991, 544] on button "Save Order" at bounding box center [963, 546] width 93 height 38
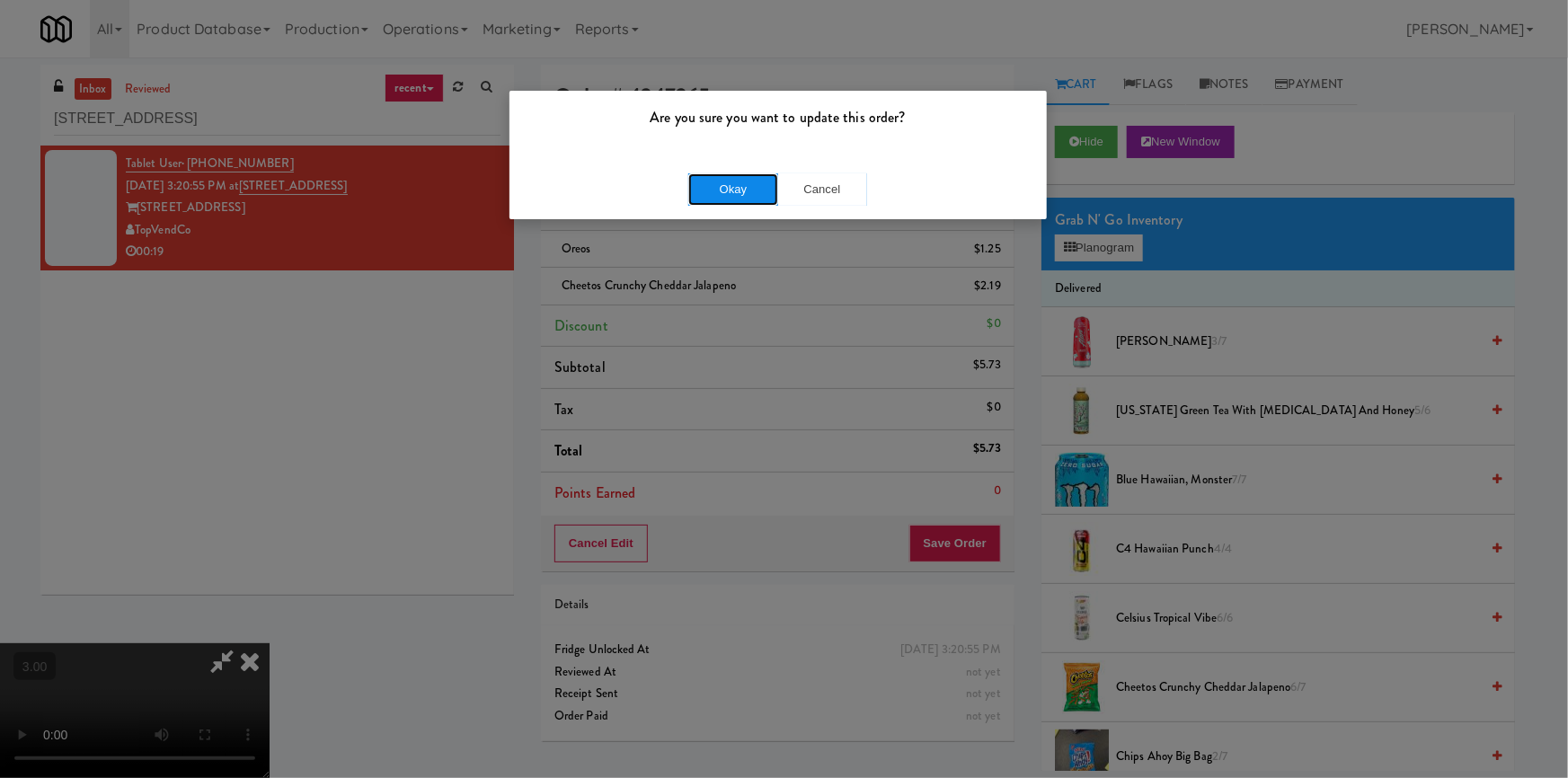
click at [703, 199] on button "Okay" at bounding box center [733, 190] width 90 height 33
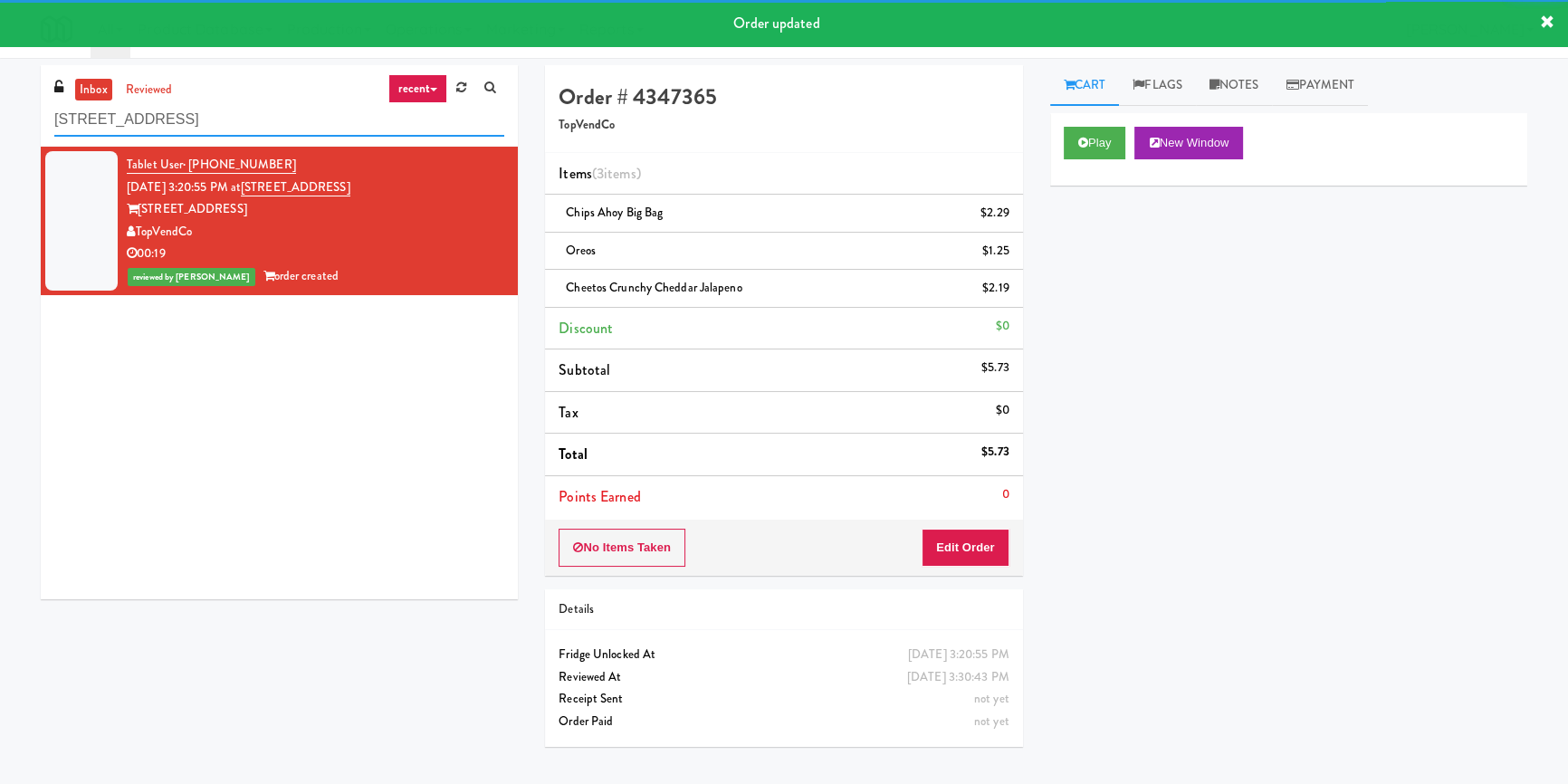
click at [287, 133] on input "[STREET_ADDRESS]" at bounding box center [279, 120] width 450 height 34
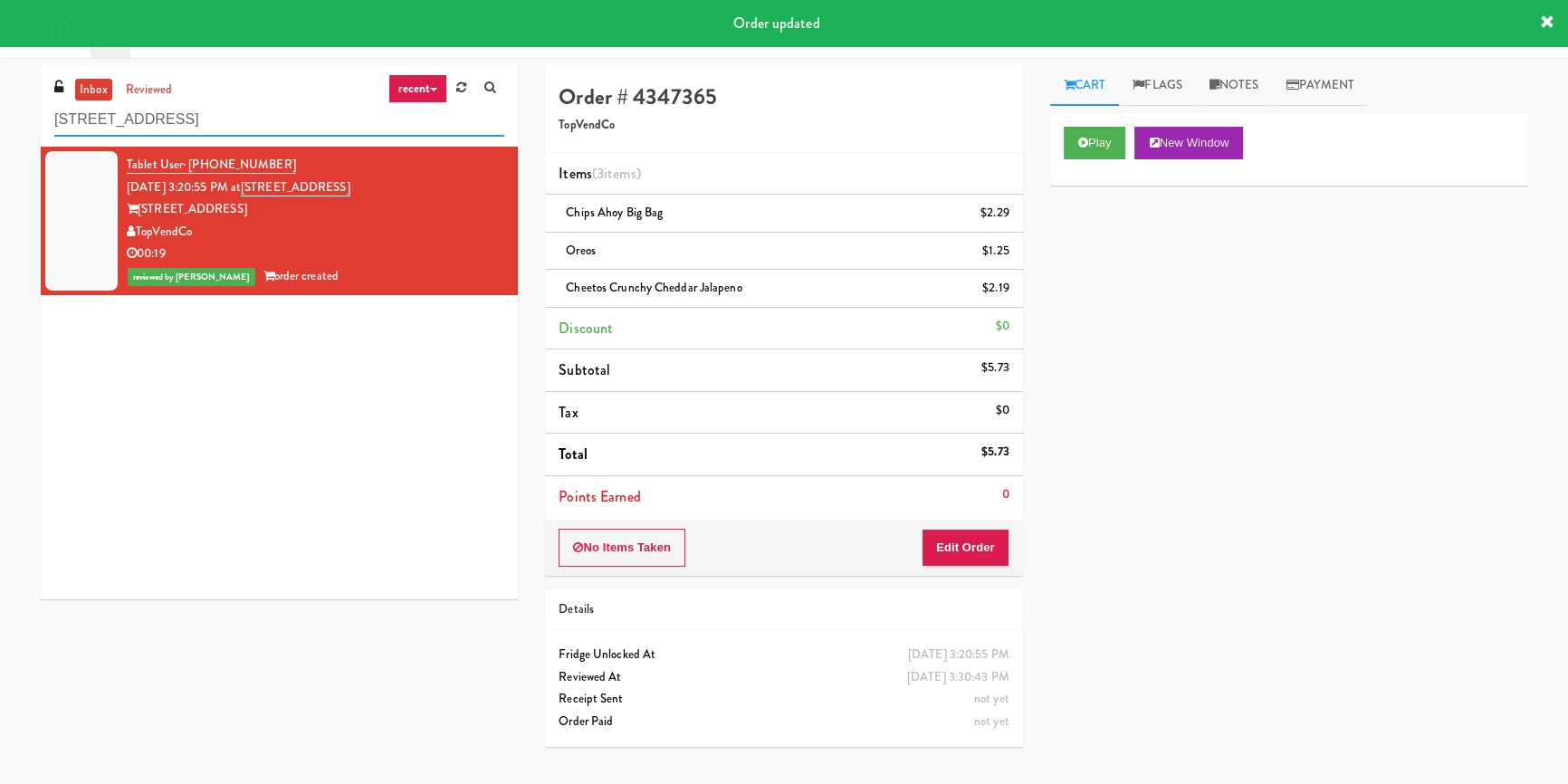
click at [287, 132] on input "[STREET_ADDRESS]" at bounding box center [279, 120] width 450 height 34
paste input "The Quincy - Cooler"
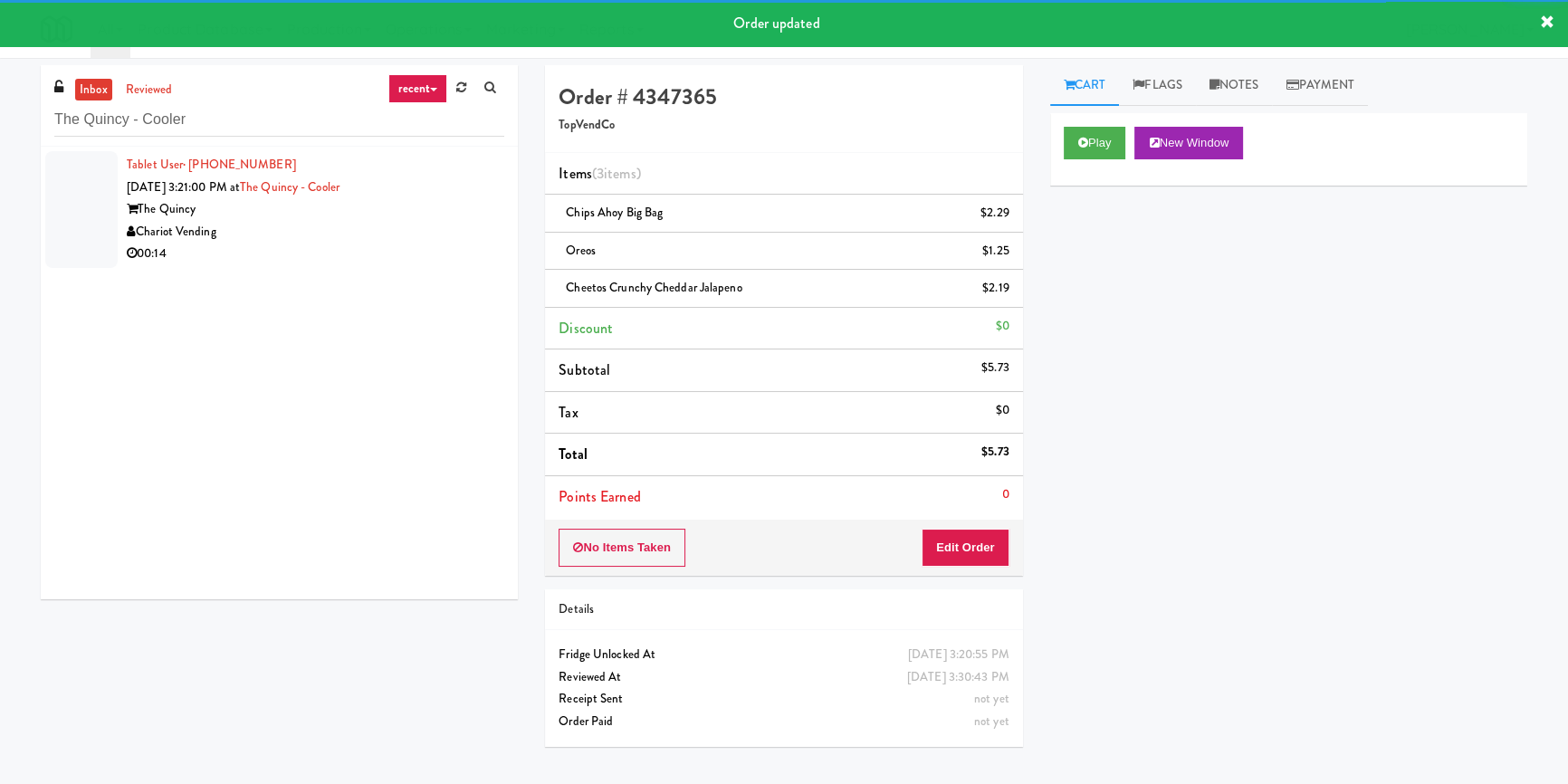
click at [417, 218] on div "The Quincy" at bounding box center [315, 209] width 378 height 22
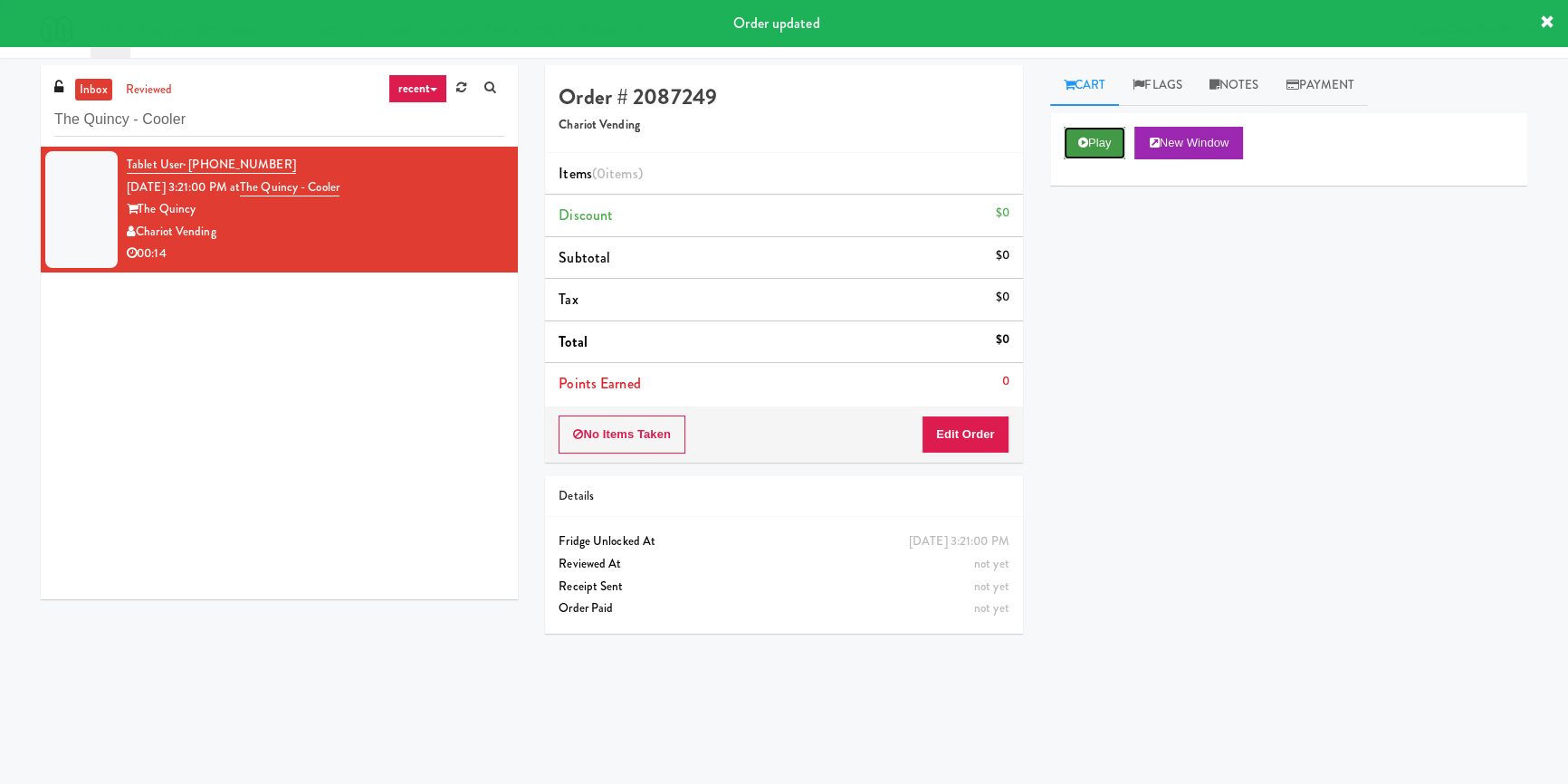
click at [1074, 146] on button "Play" at bounding box center [1095, 143] width 63 height 33
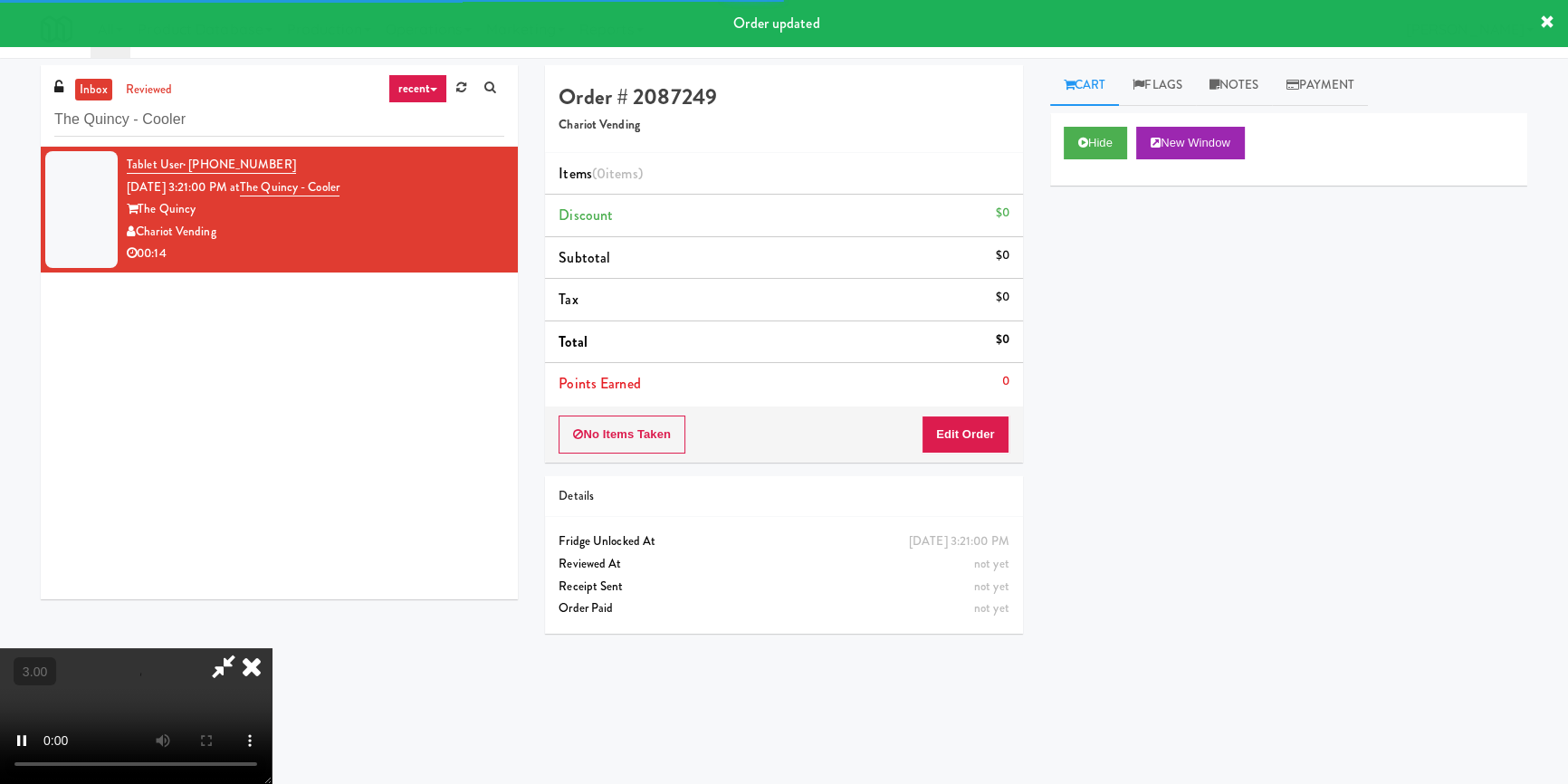
click at [1086, 253] on div "Hide New Window Primary Flag Clear Flag if unable to determine what was taken o…" at bounding box center [1289, 452] width 477 height 679
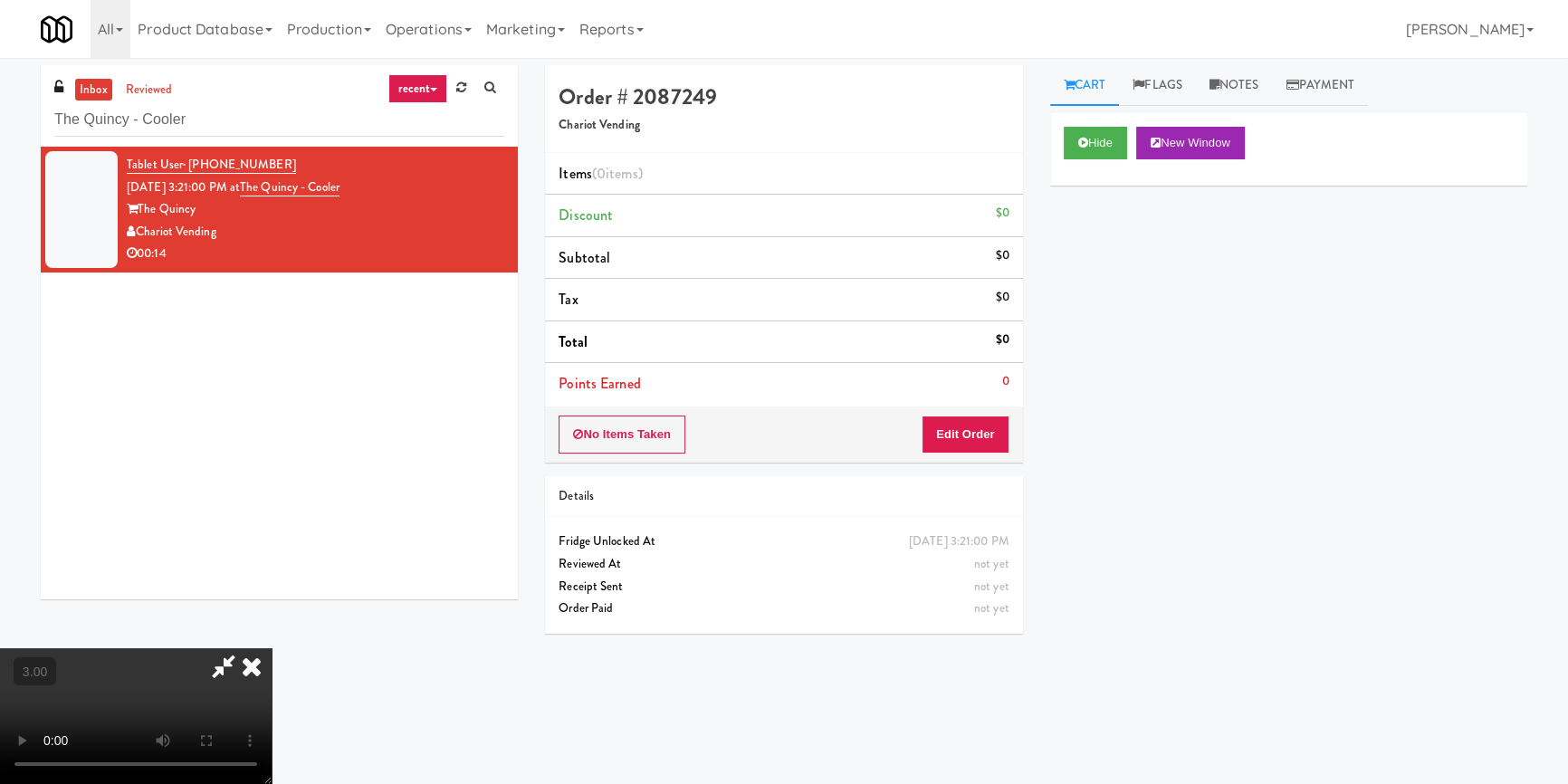
click at [1074, 456] on div "Hide New Window Primary Flag Clear Flag if unable to determine what was taken o…" at bounding box center [1289, 452] width 477 height 679
click at [271, 648] on video at bounding box center [135, 715] width 271 height 136
click at [956, 421] on button "Edit Order" at bounding box center [965, 434] width 88 height 38
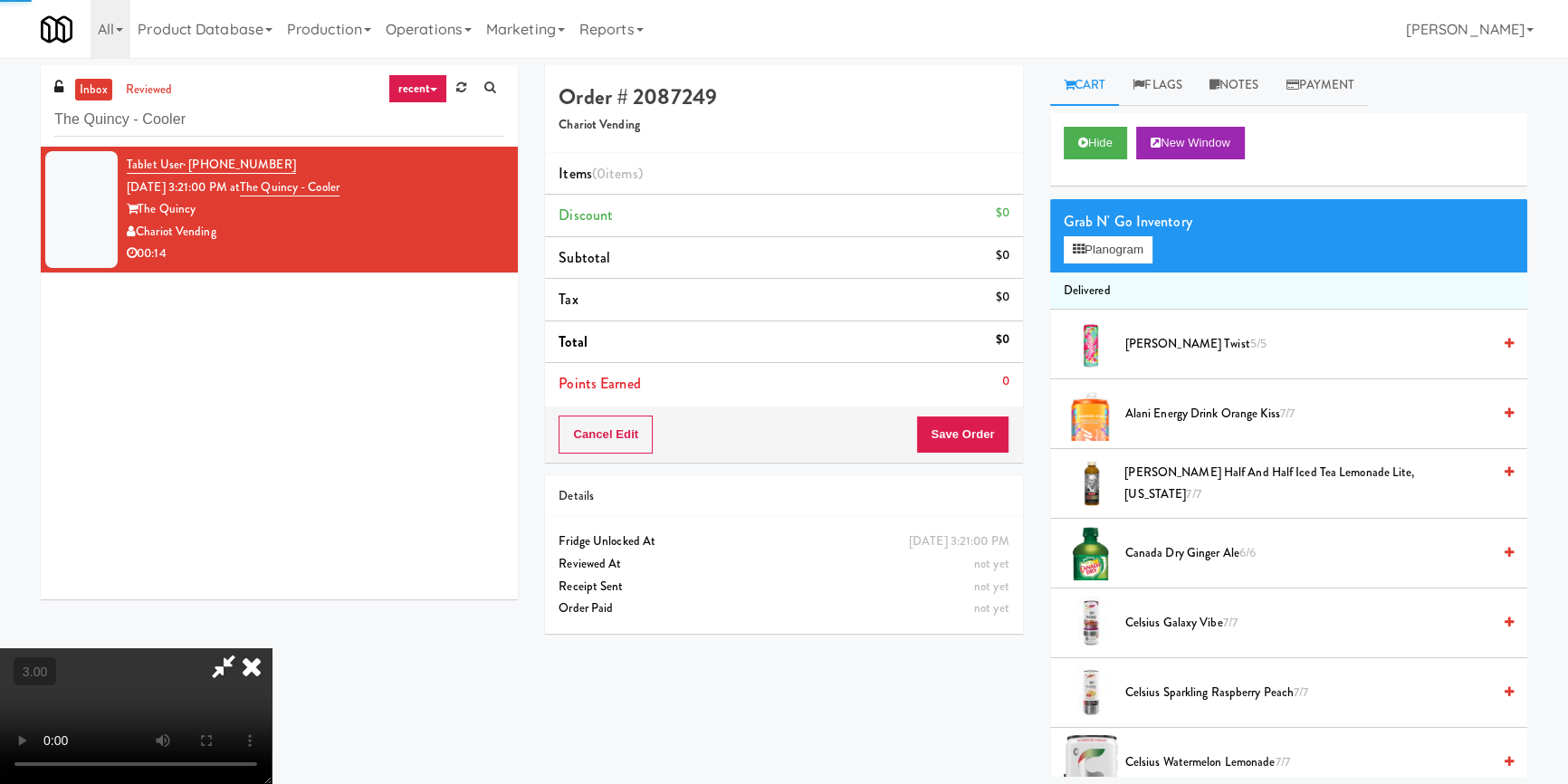
click at [1089, 223] on div "Grab N' Go Inventory" at bounding box center [1289, 222] width 450 height 27
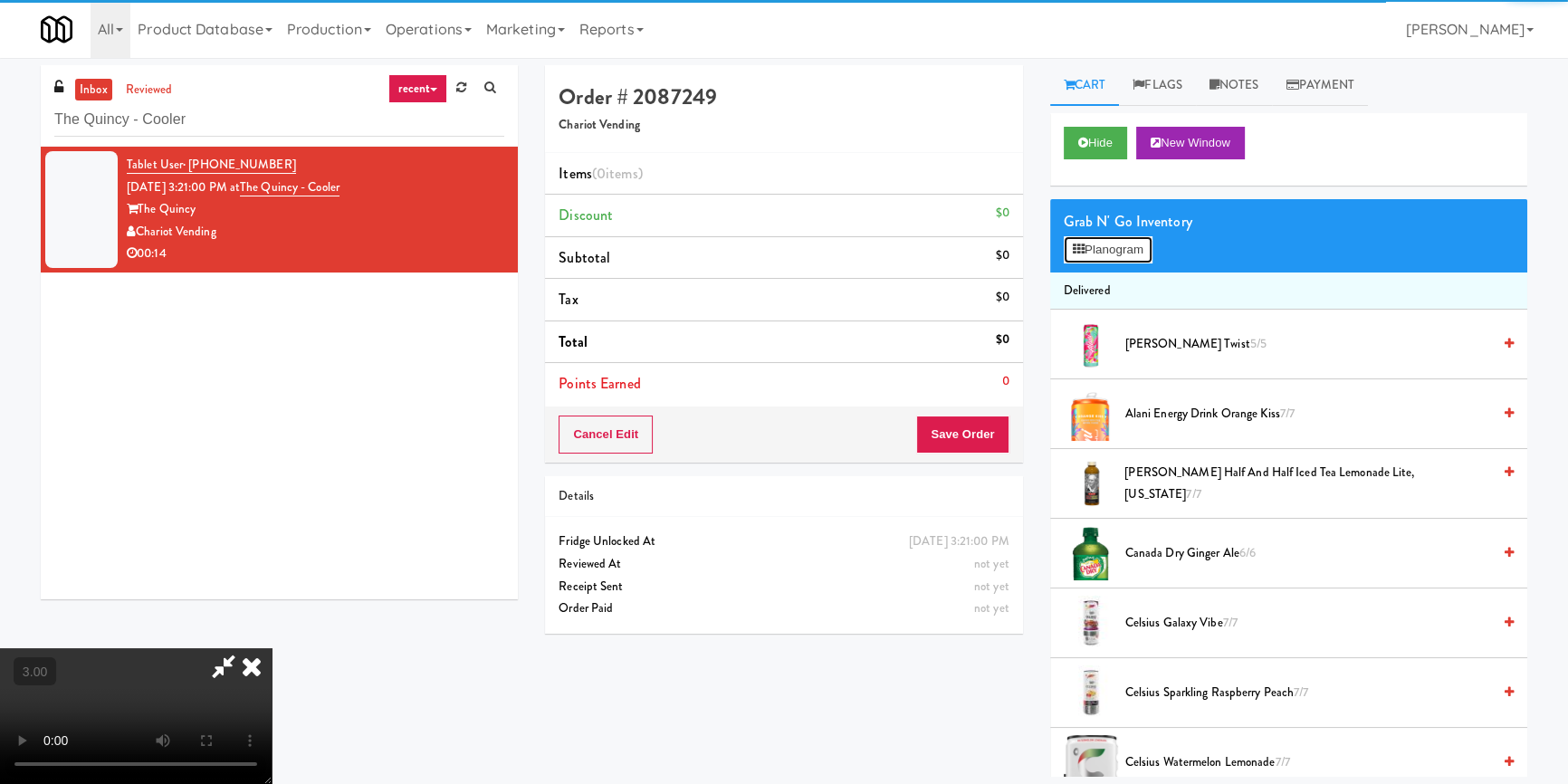
click at [1082, 243] on icon at bounding box center [1079, 249] width 12 height 12
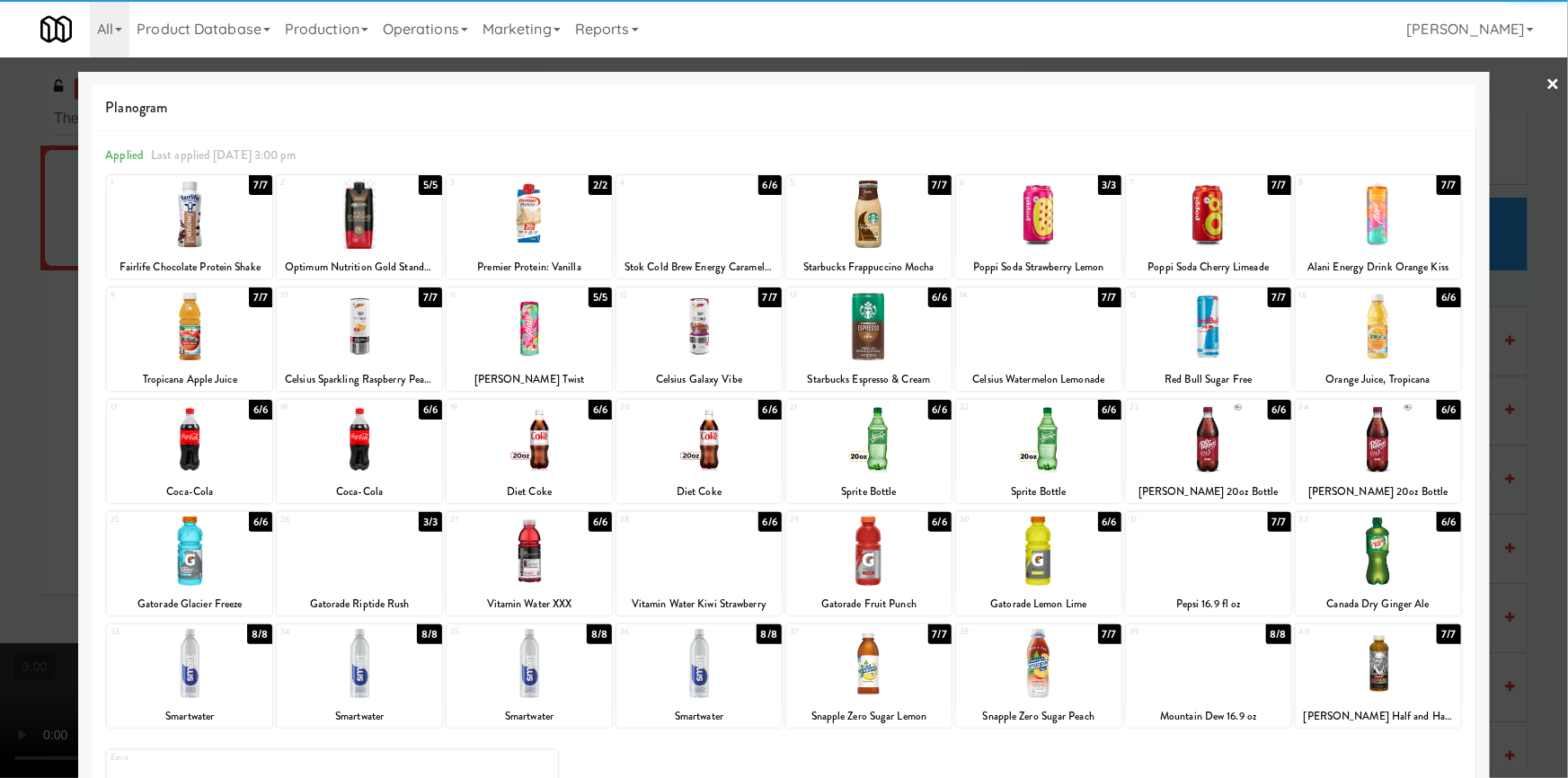
click at [208, 652] on div at bounding box center [190, 663] width 165 height 69
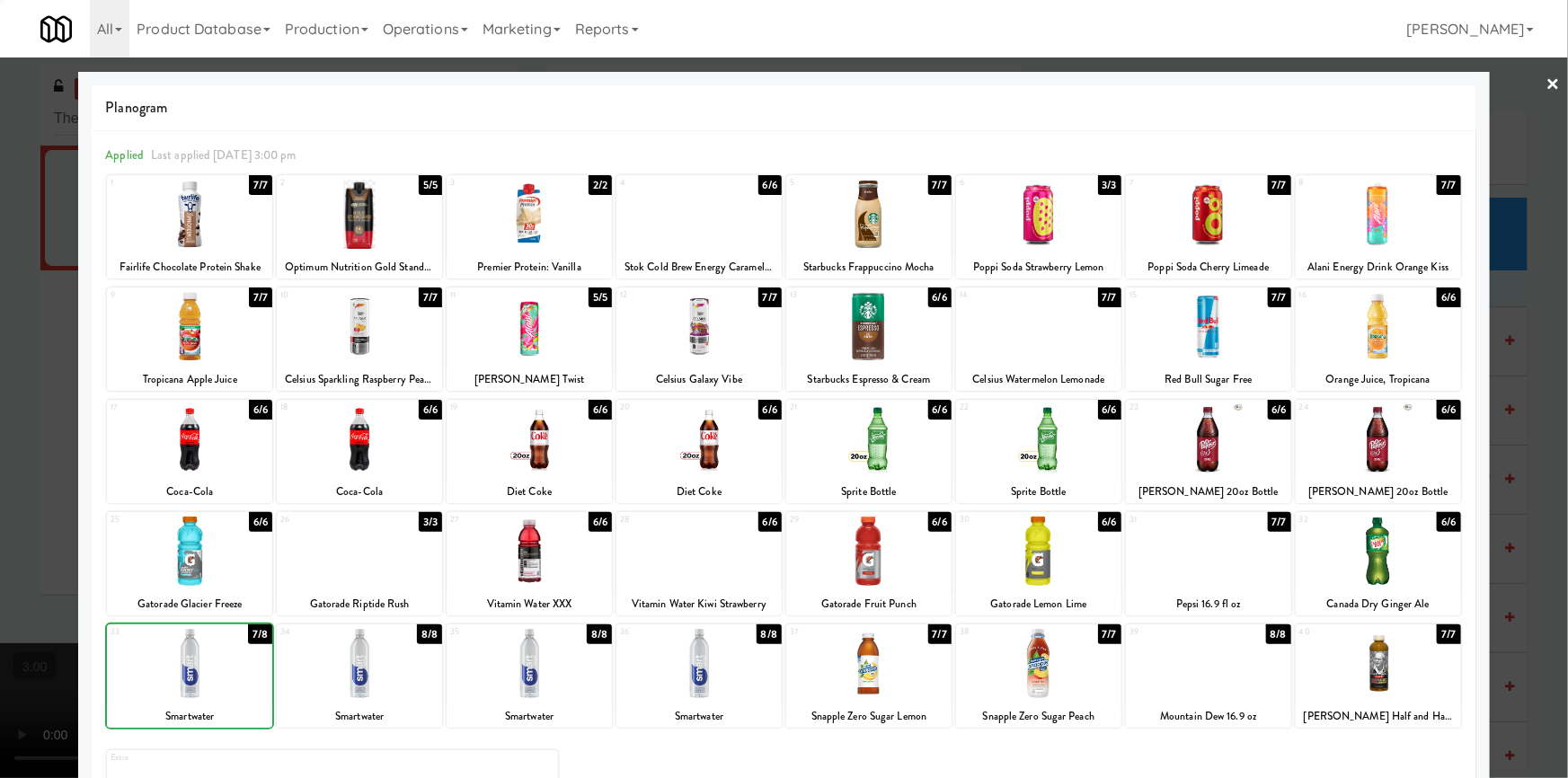
click at [35, 542] on div at bounding box center [784, 389] width 1568 height 778
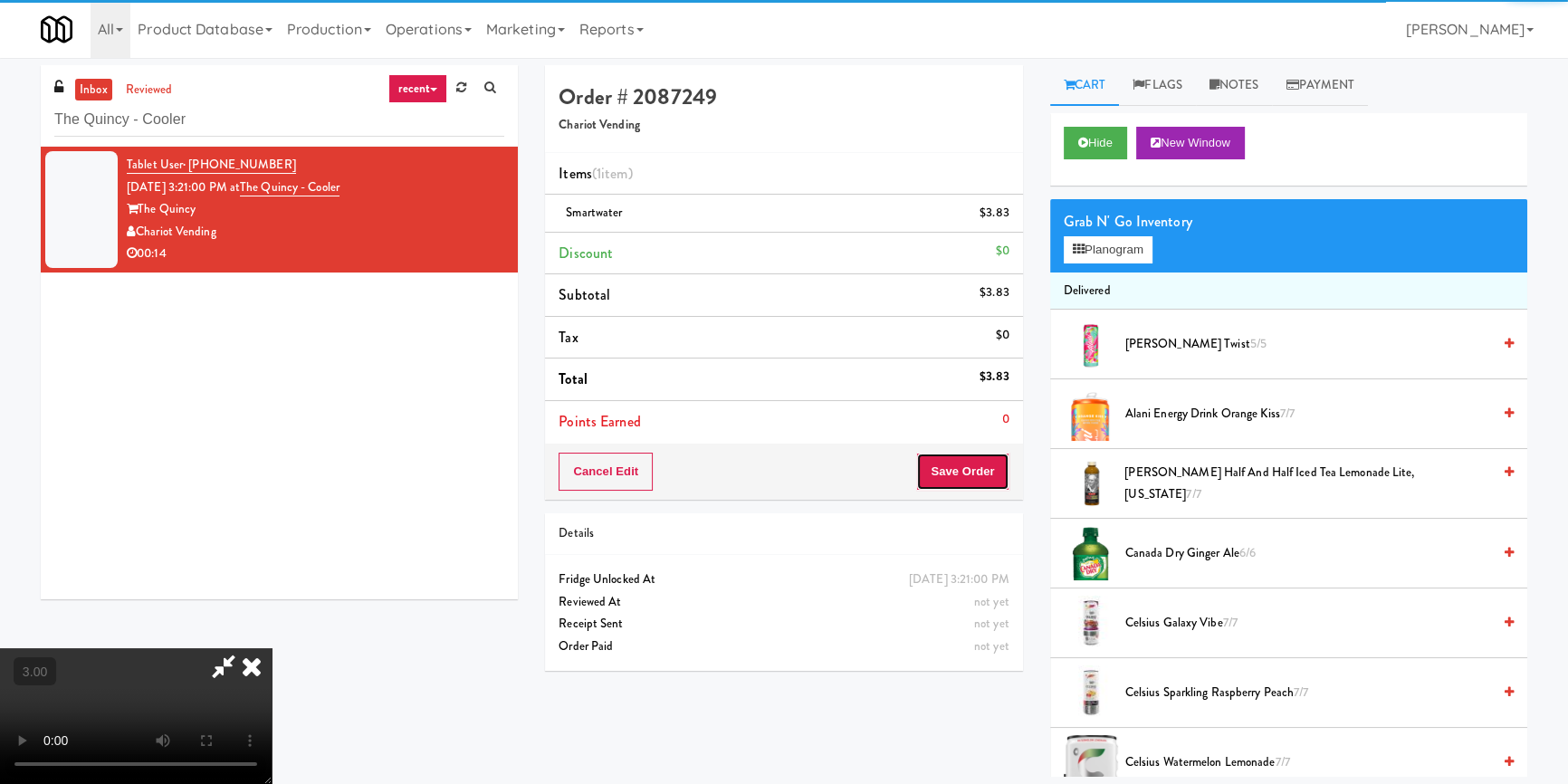
click at [964, 476] on button "Save Order" at bounding box center [963, 471] width 93 height 38
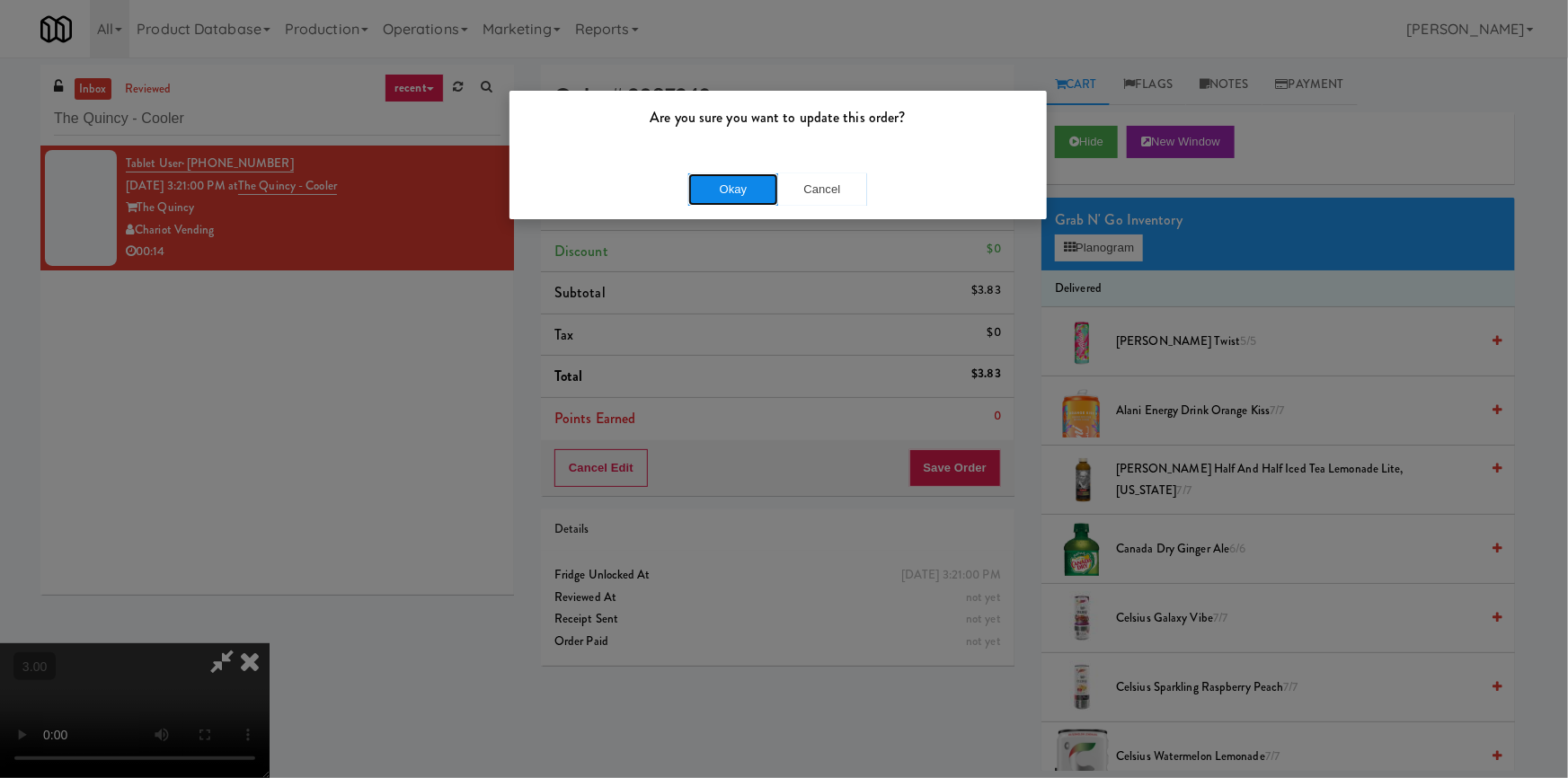
click at [701, 201] on button "Okay" at bounding box center [733, 190] width 90 height 33
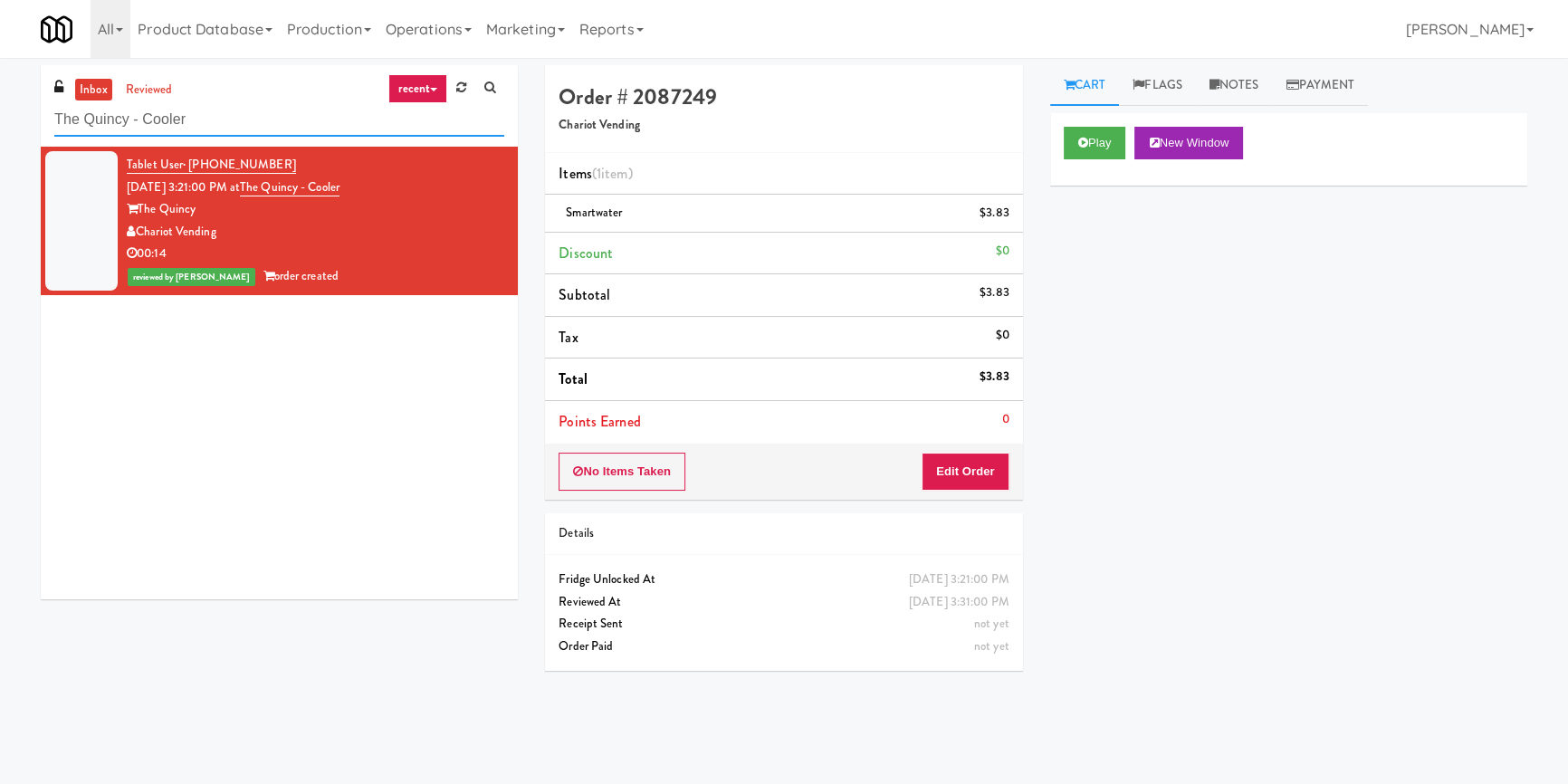
click at [328, 122] on input "The Quincy - Cooler" at bounding box center [279, 120] width 450 height 34
paste input "[PERSON_NAME] - Cooler - Right"
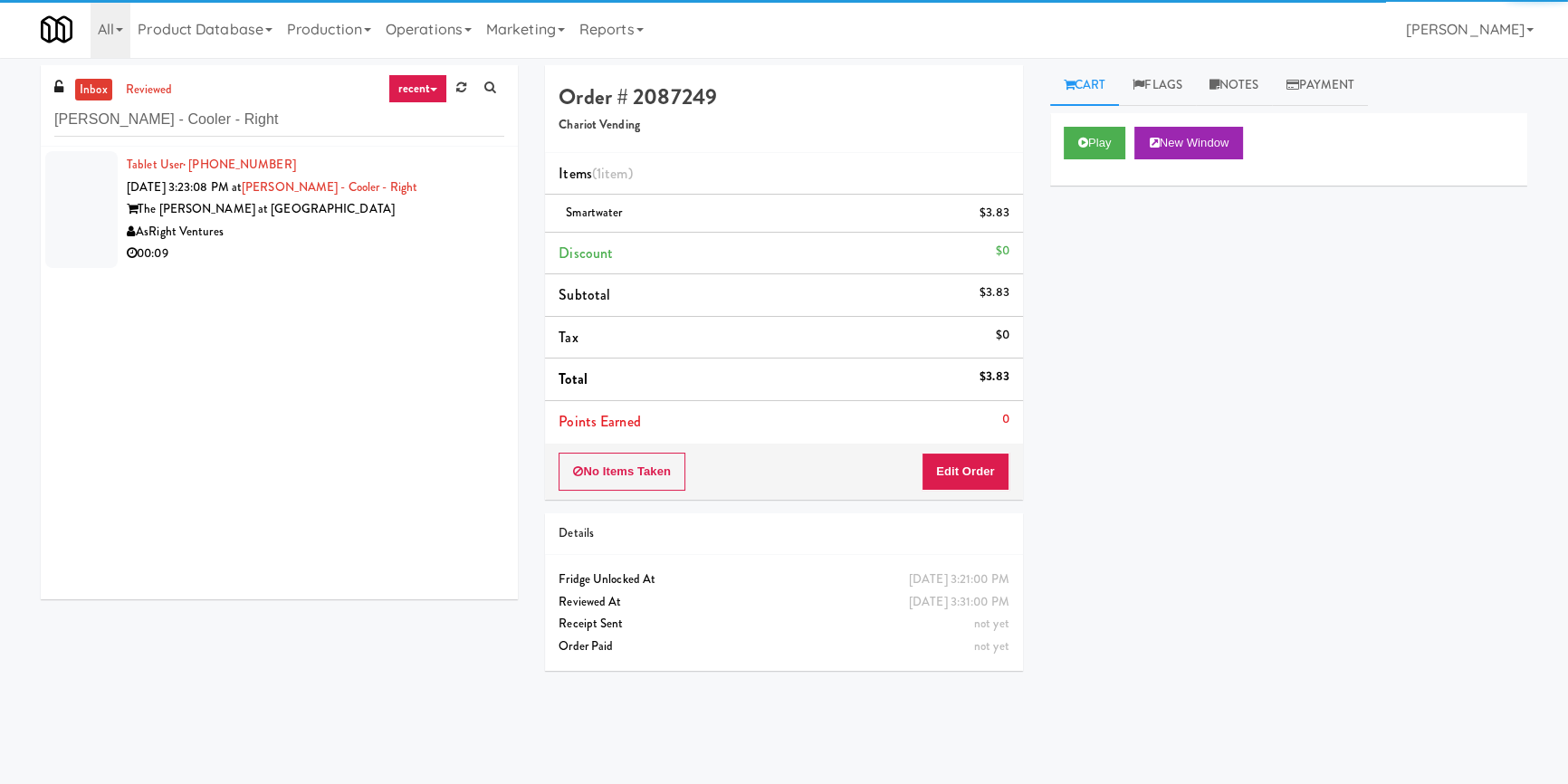
click at [420, 233] on div "AsRight Ventures" at bounding box center [315, 232] width 378 height 22
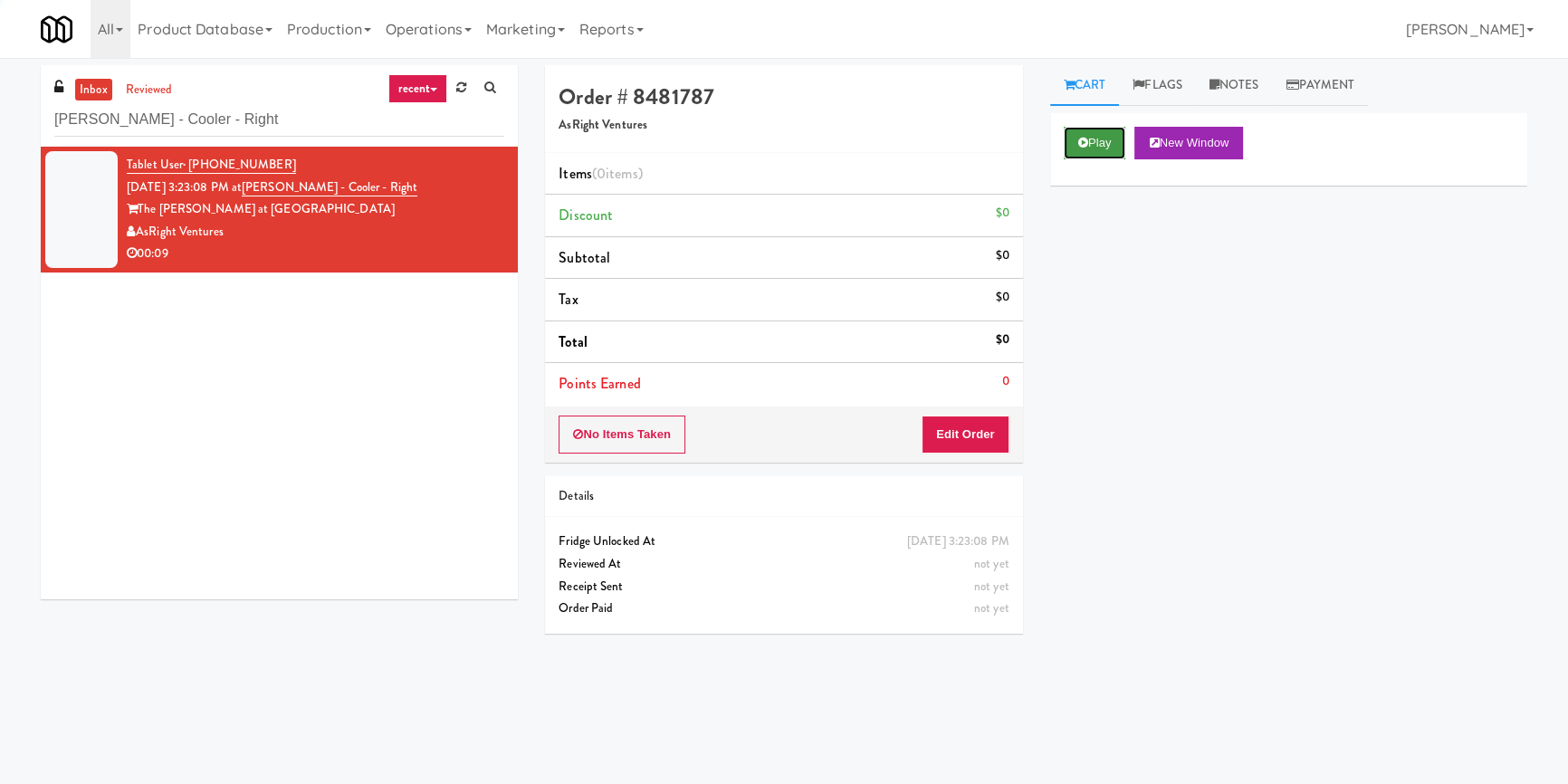
click at [1074, 148] on button "Play" at bounding box center [1095, 143] width 63 height 33
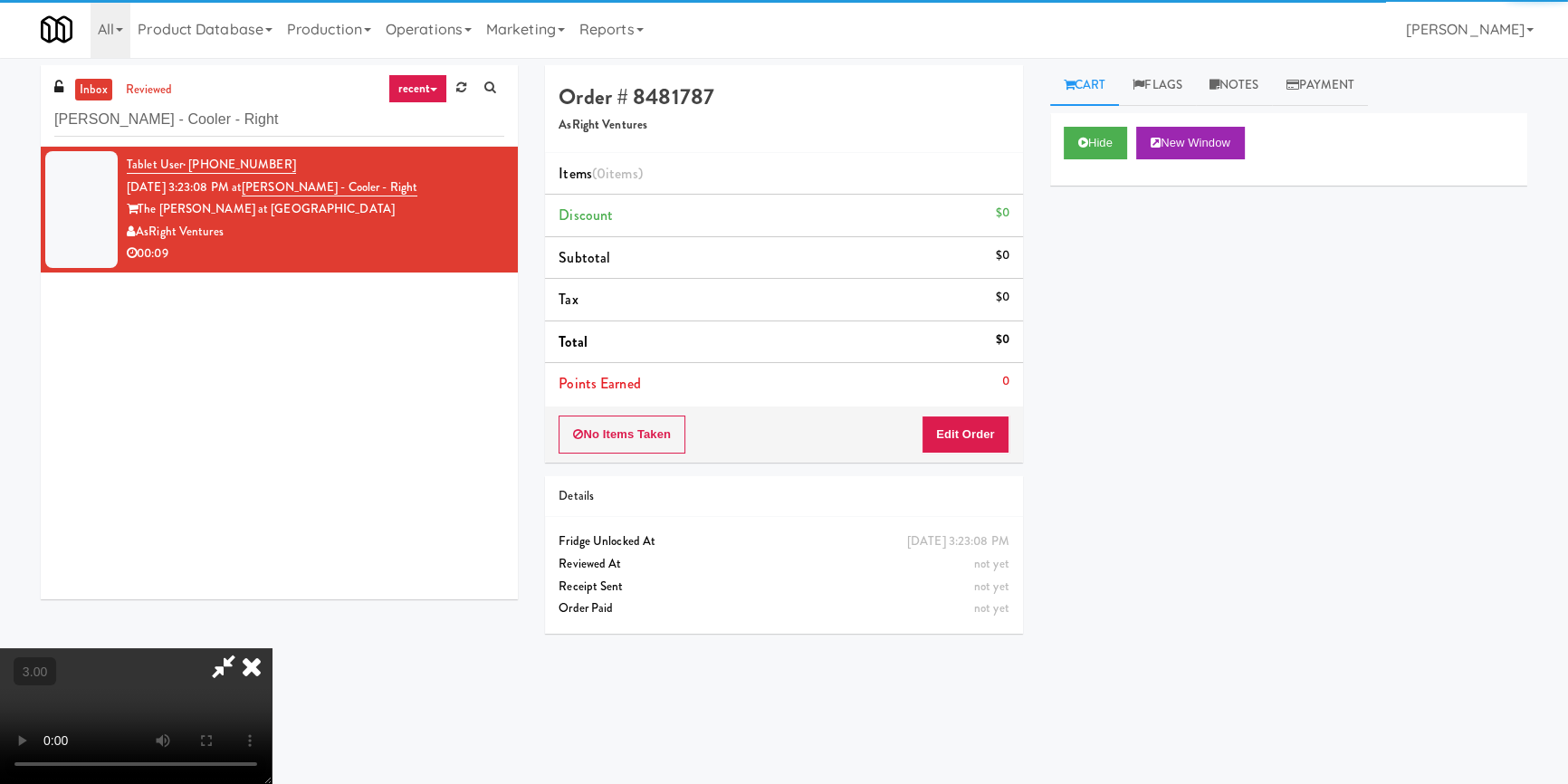
click at [1069, 253] on div "Hide New Window Primary Flag Clear Flag if unable to determine what was taken o…" at bounding box center [1289, 452] width 477 height 679
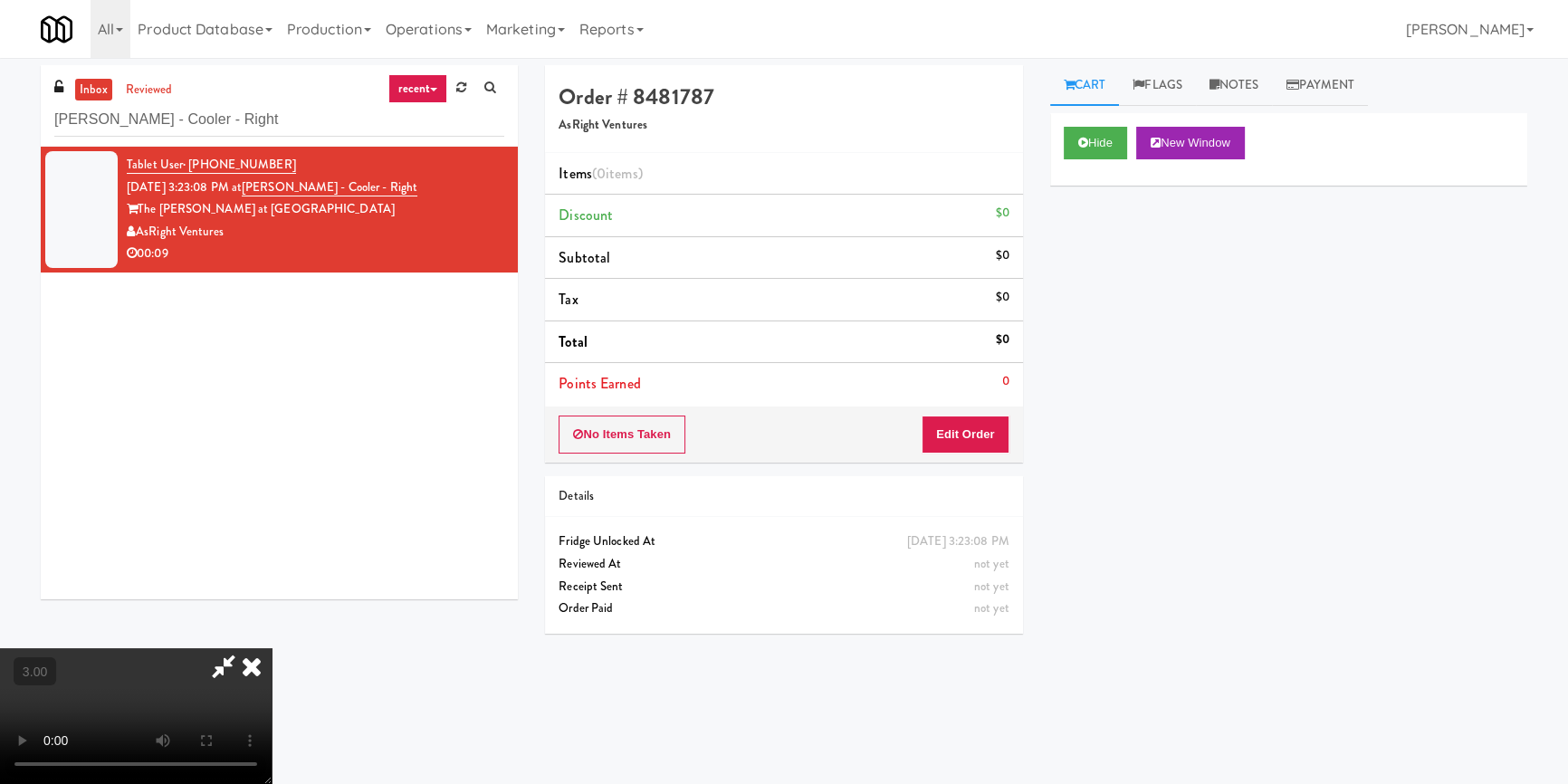
drag, startPoint x: 1015, startPoint y: 364, endPoint x: 1025, endPoint y: 368, distance: 10.8
click at [1015, 365] on li "Points Earned 0" at bounding box center [784, 383] width 477 height 42
click at [271, 648] on video at bounding box center [135, 715] width 271 height 136
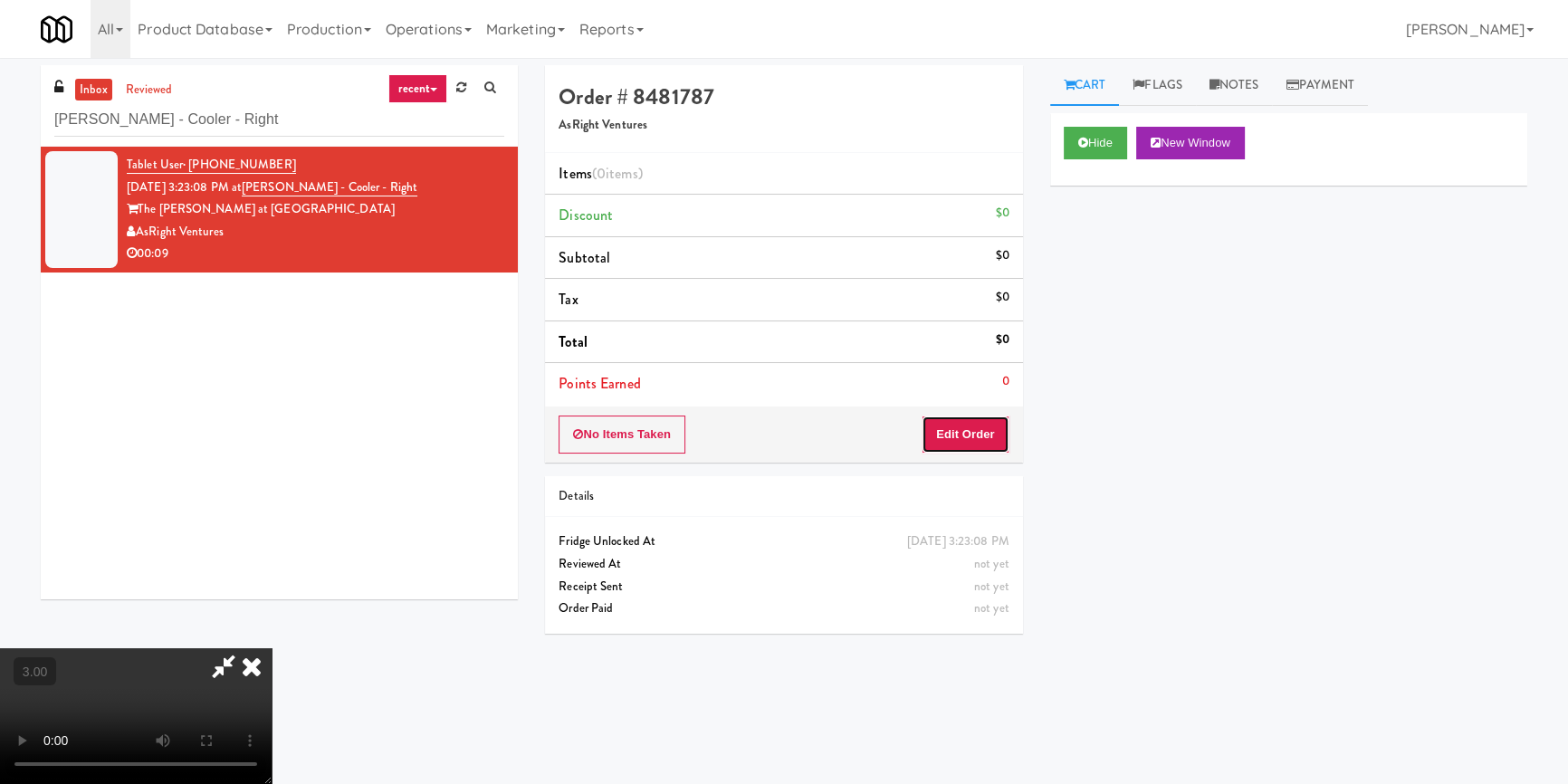
click at [987, 438] on button "Edit Order" at bounding box center [965, 434] width 88 height 38
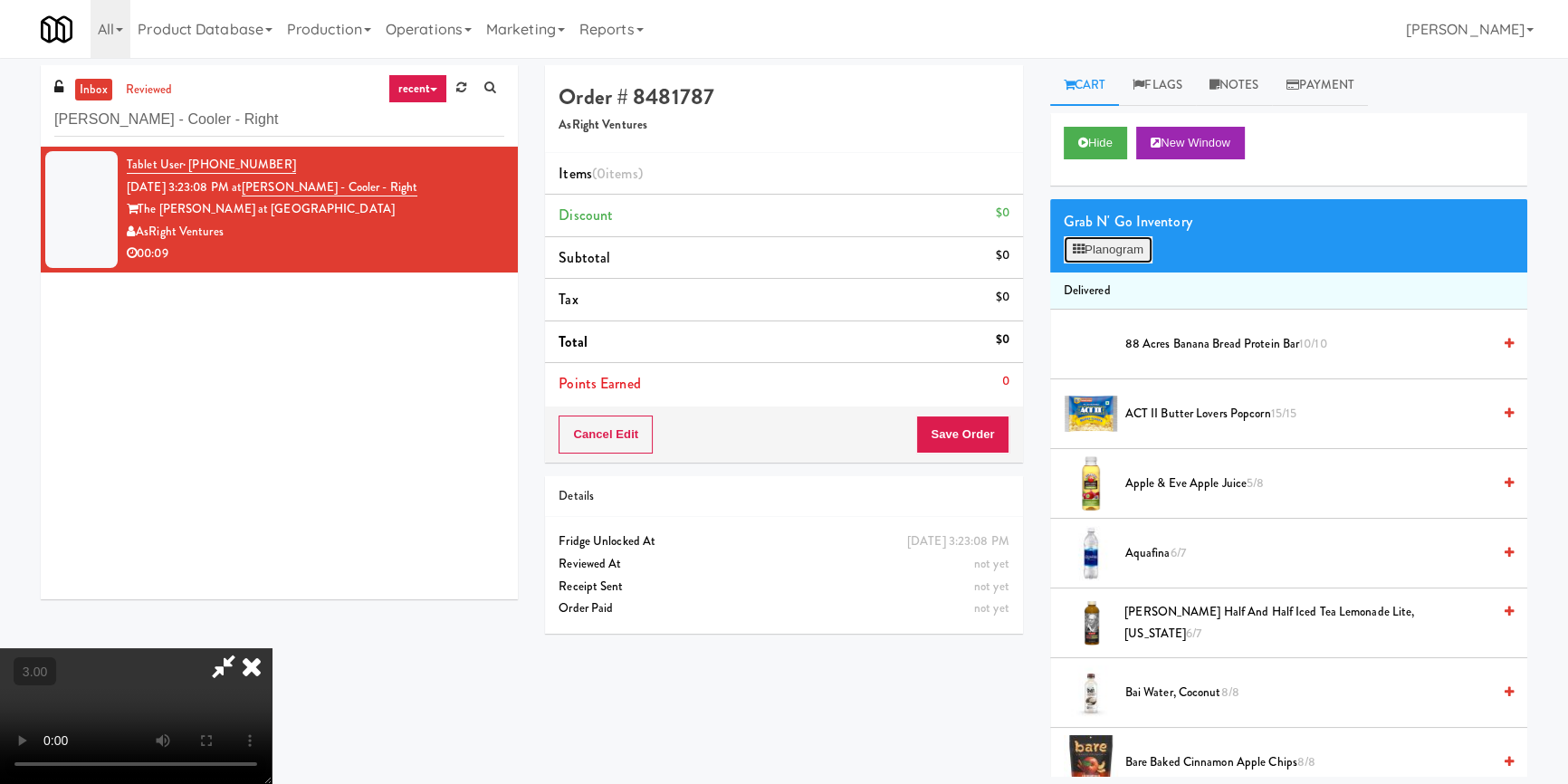
click at [1118, 252] on button "Planogram" at bounding box center [1108, 250] width 89 height 27
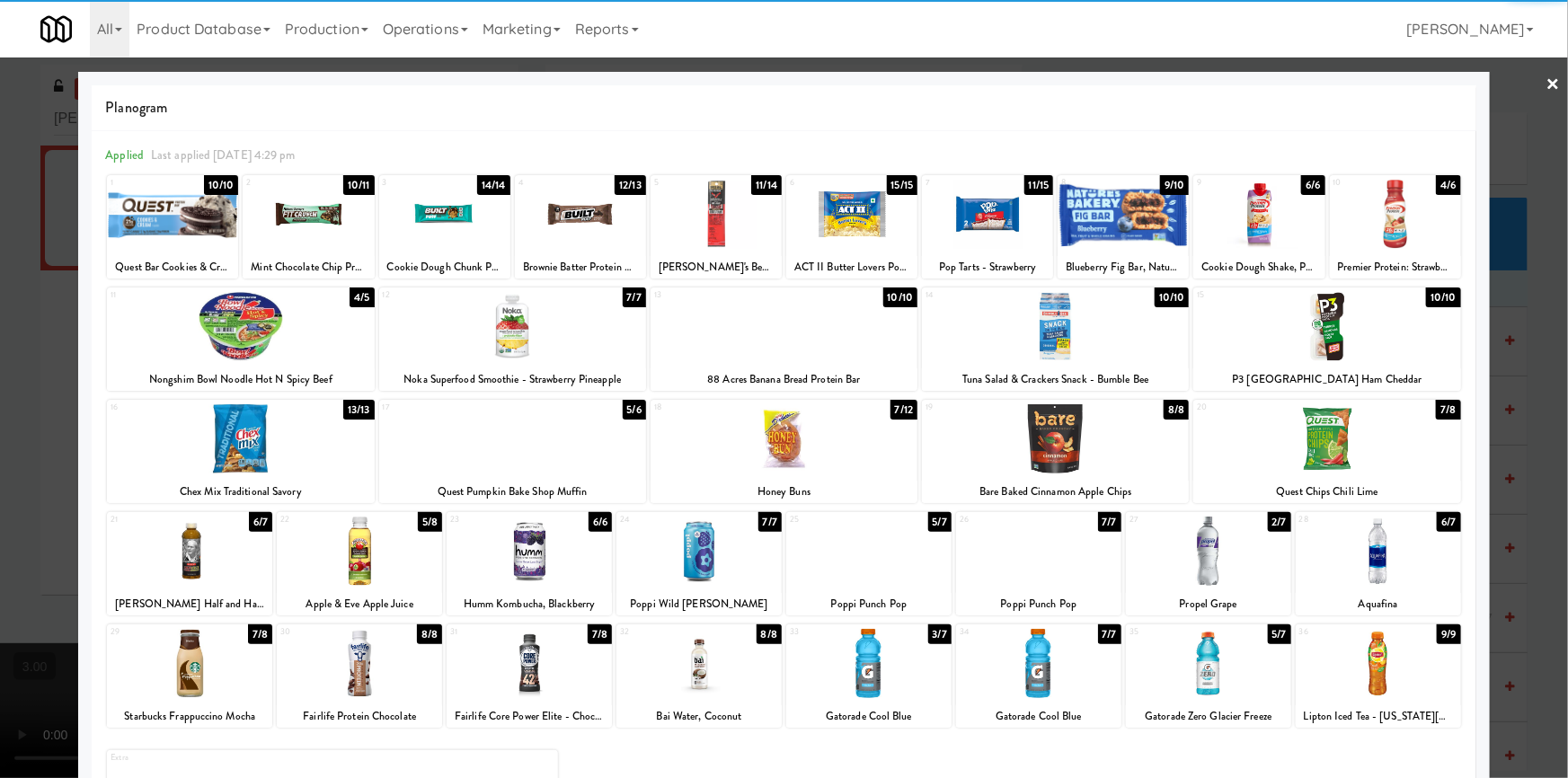
click at [1053, 644] on div at bounding box center [1038, 663] width 165 height 69
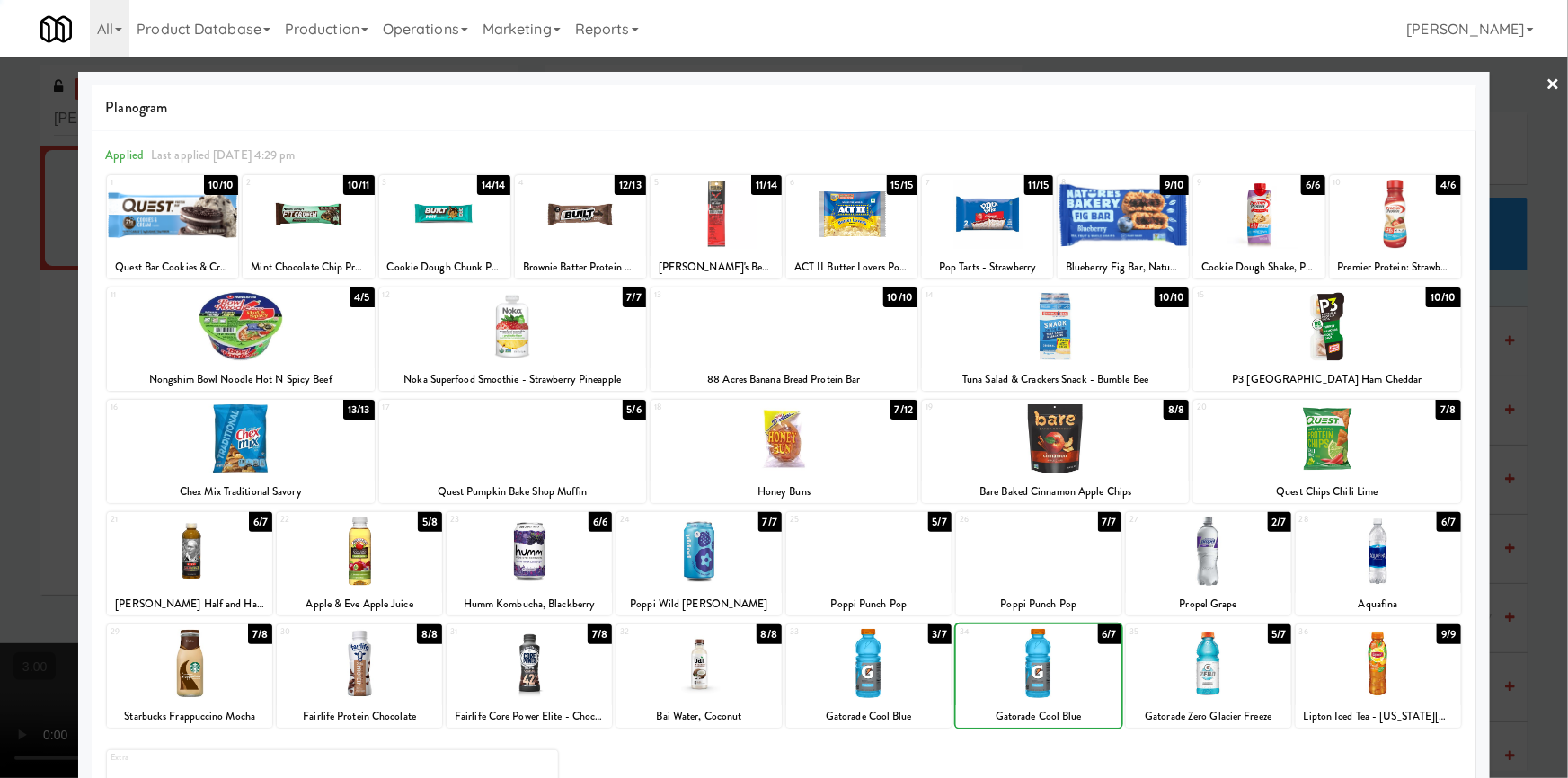
click at [0, 472] on div at bounding box center [784, 389] width 1568 height 778
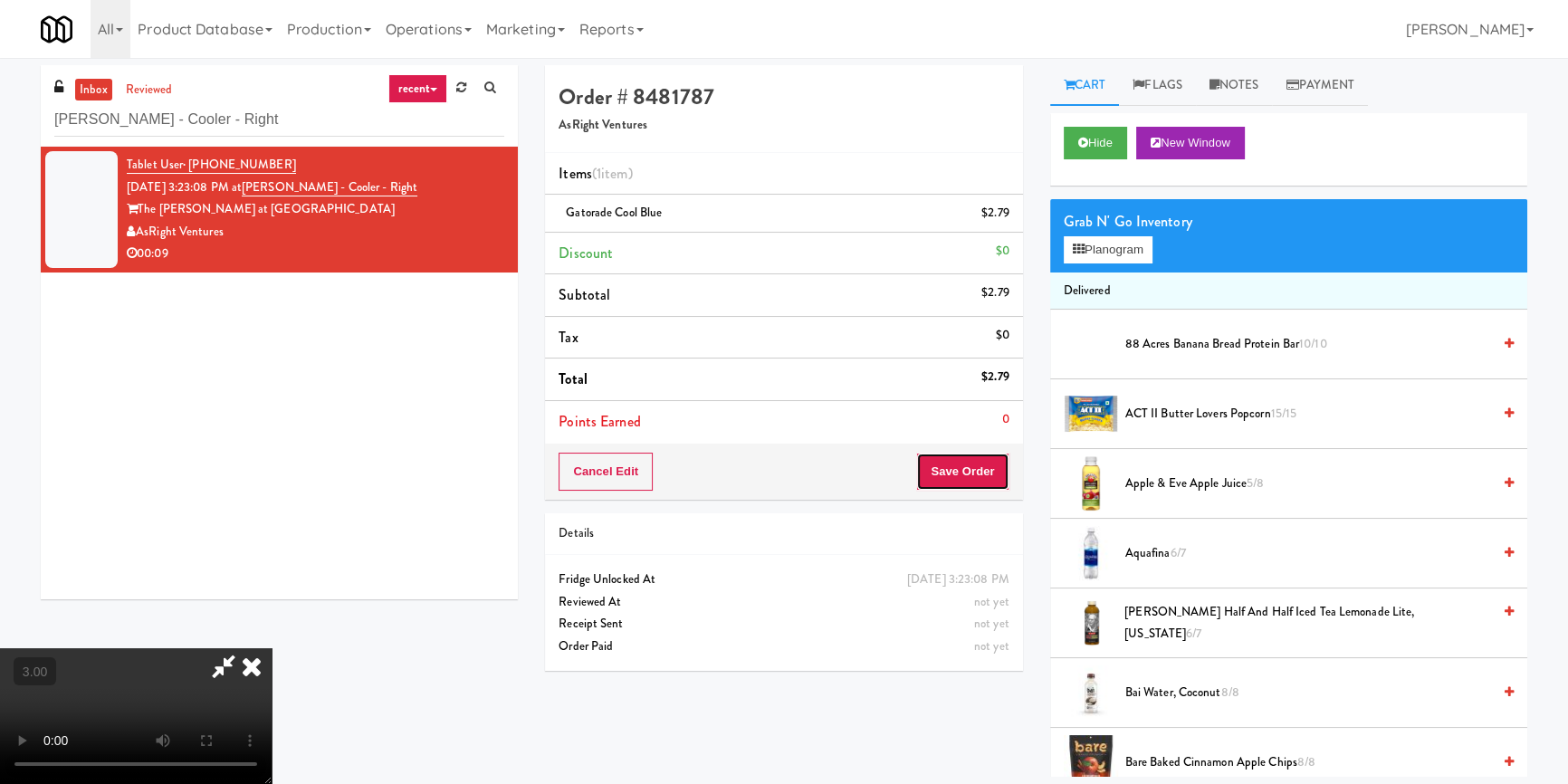
click at [977, 476] on button "Save Order" at bounding box center [963, 471] width 93 height 38
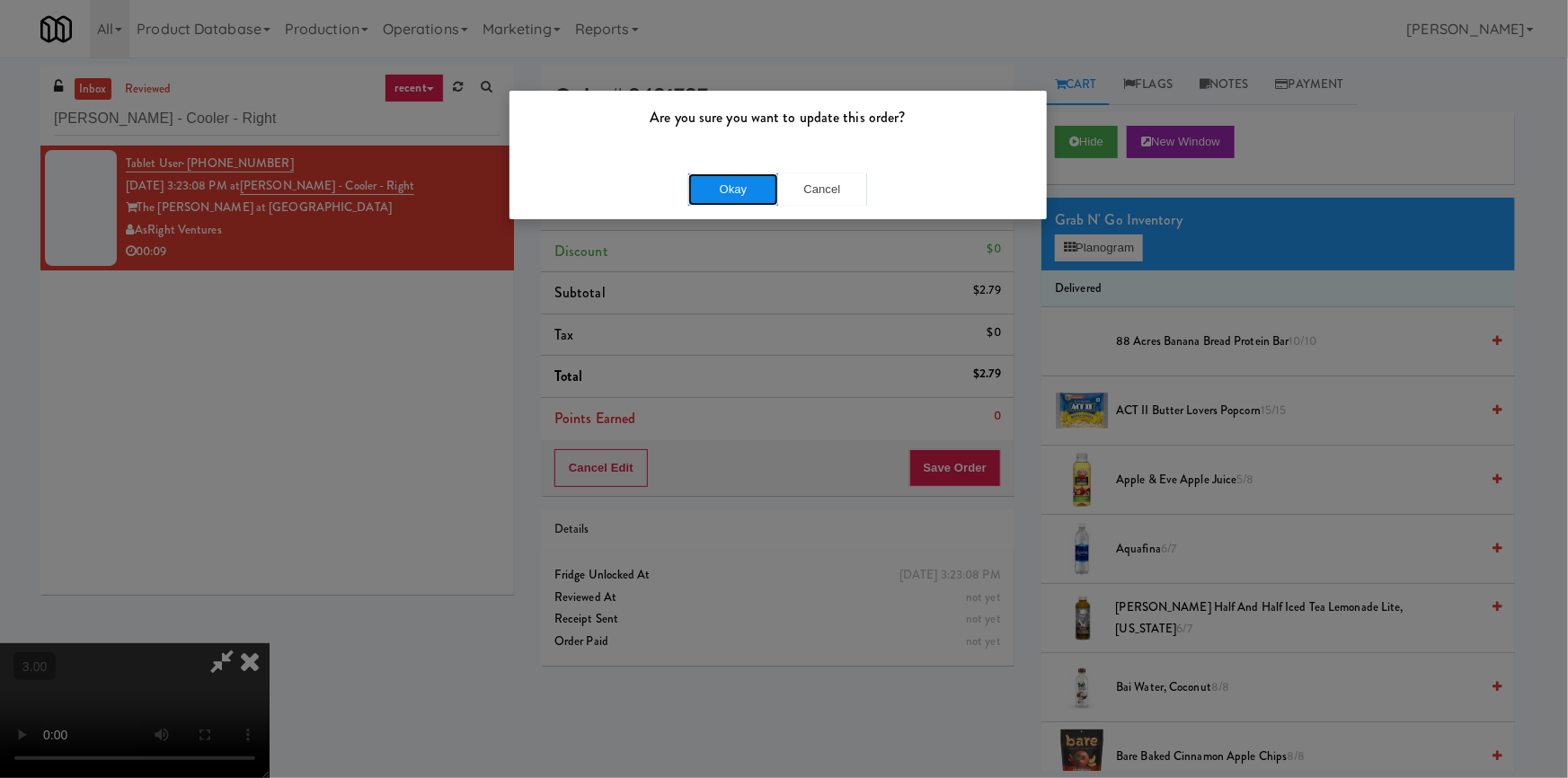
click at [723, 187] on button "Okay" at bounding box center [733, 190] width 90 height 33
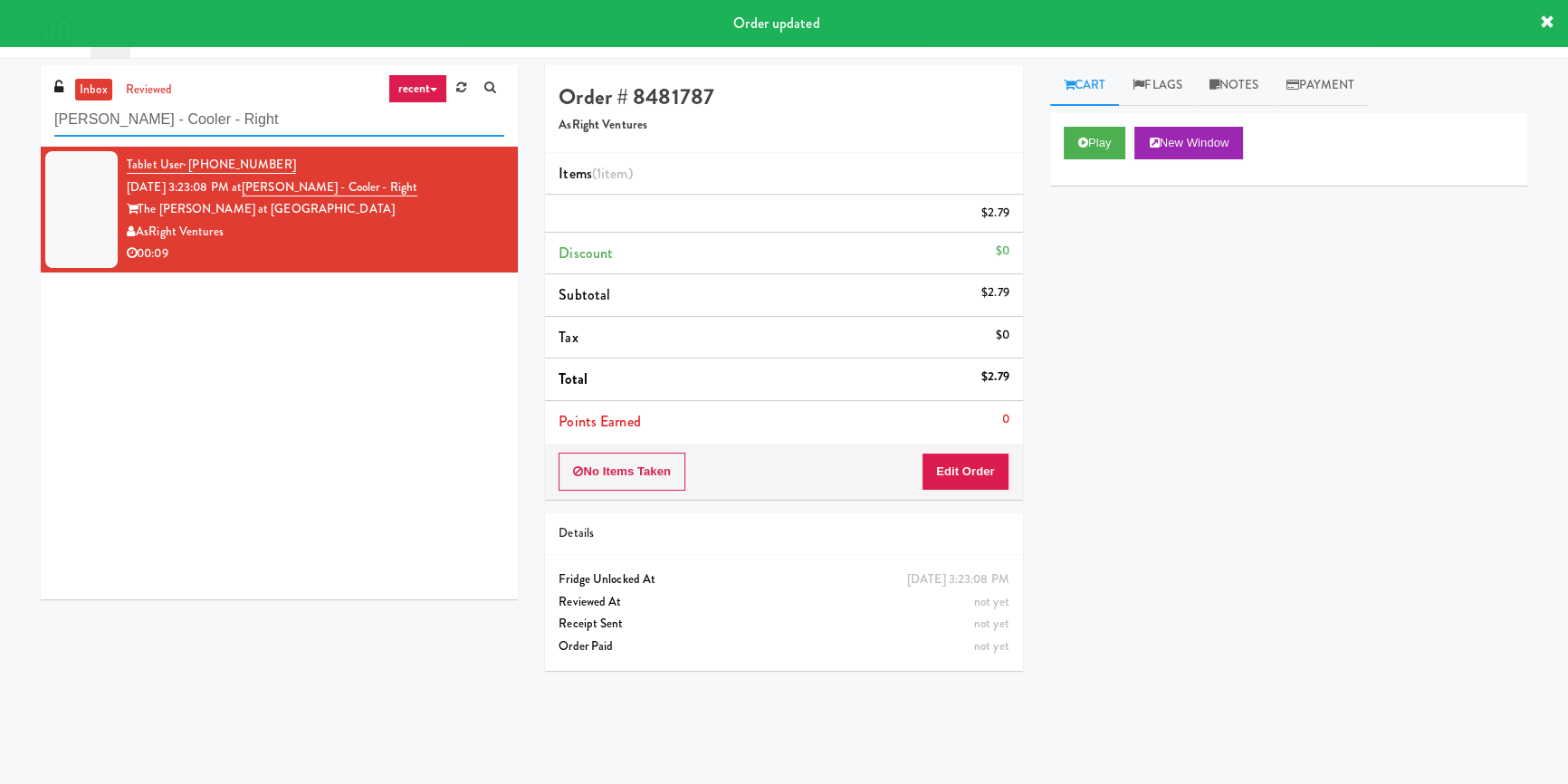
click at [271, 109] on input "[PERSON_NAME] - Cooler - Right" at bounding box center [279, 120] width 450 height 34
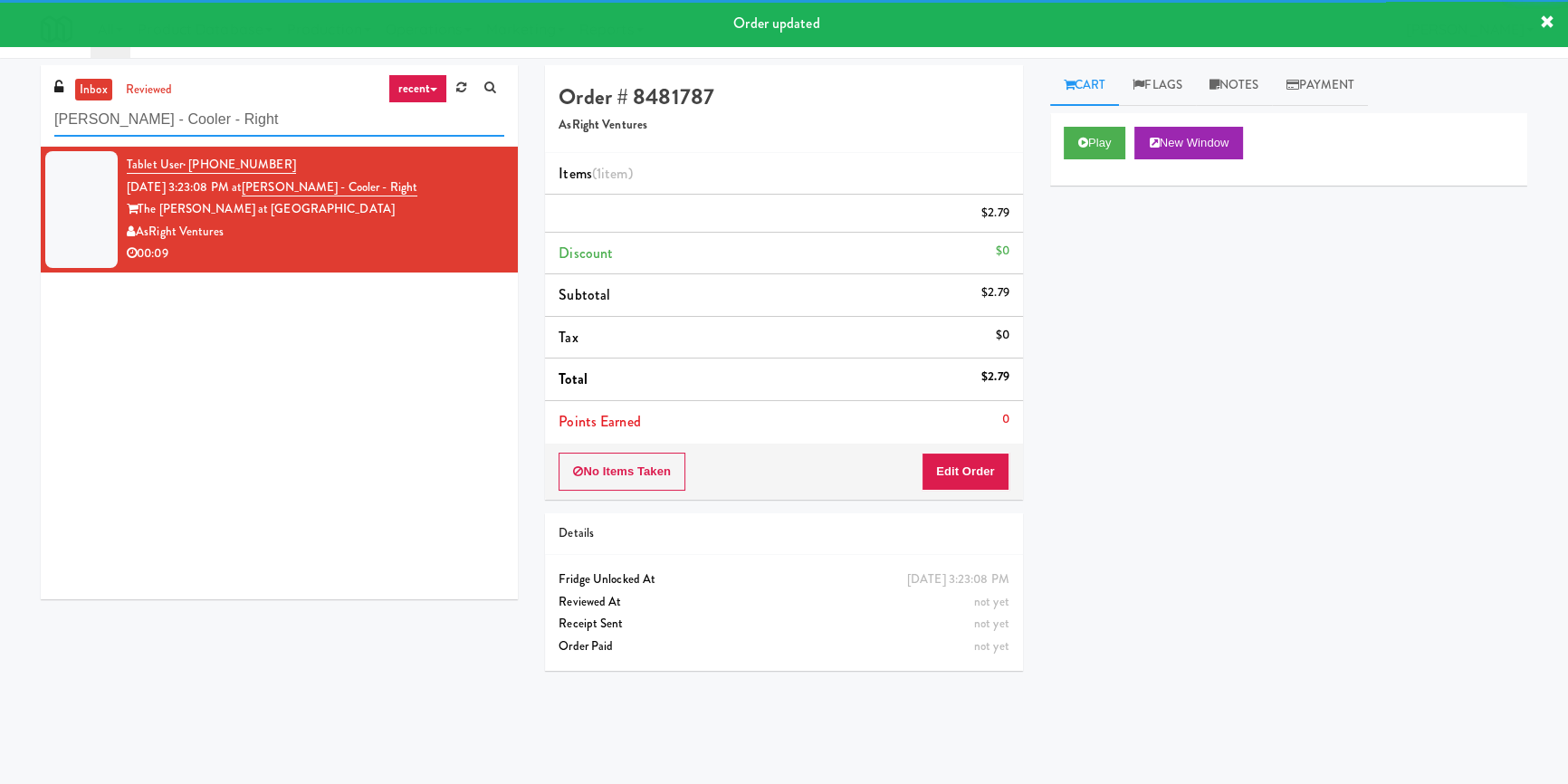
click at [271, 109] on input "[PERSON_NAME] - Cooler - Right" at bounding box center [279, 120] width 450 height 34
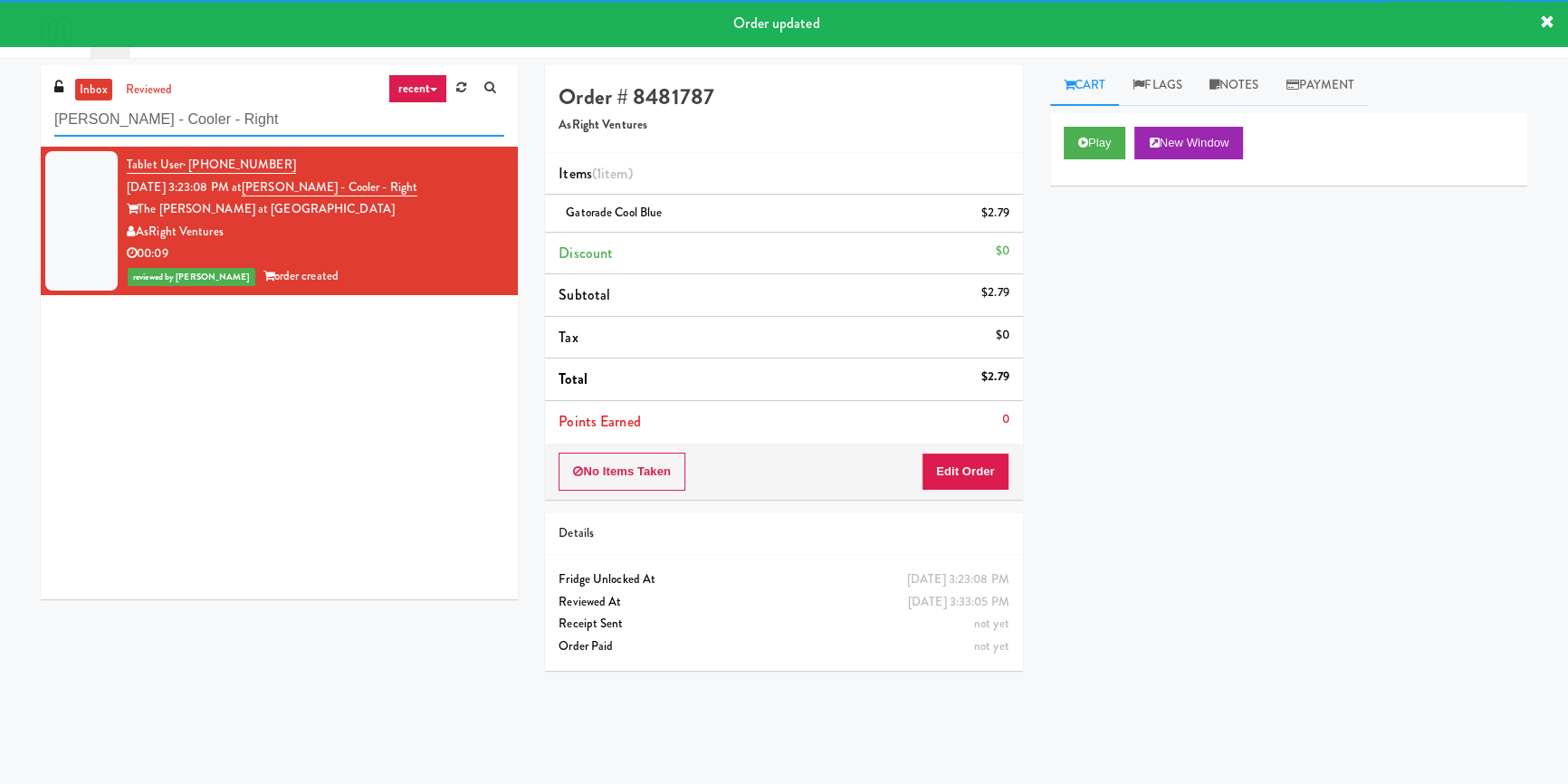
click at [271, 109] on input "[PERSON_NAME] - Cooler - Right" at bounding box center [279, 120] width 450 height 34
paste input "Rowan - Pantry"
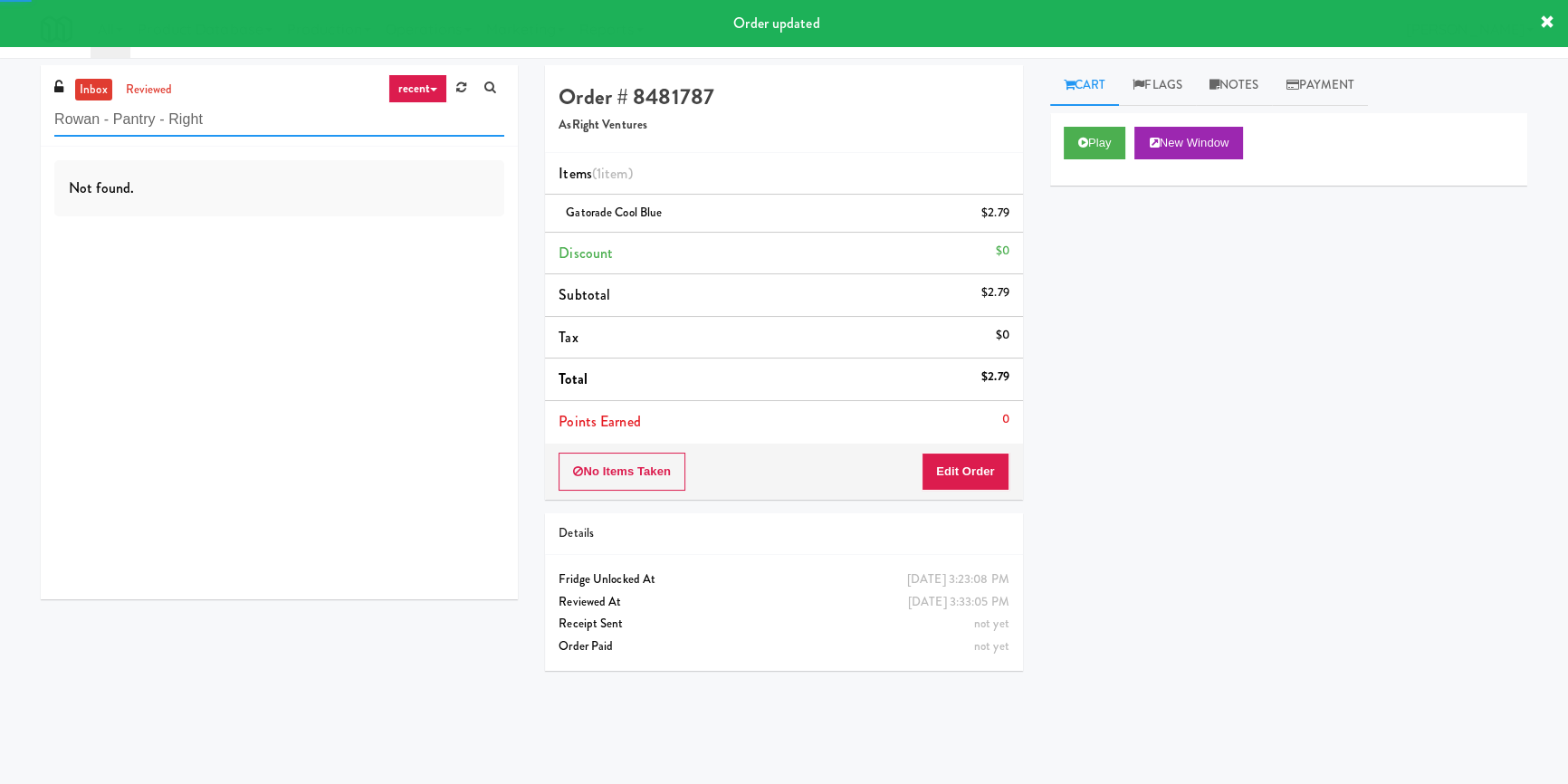
type input "Rowan - Pantry - Right"
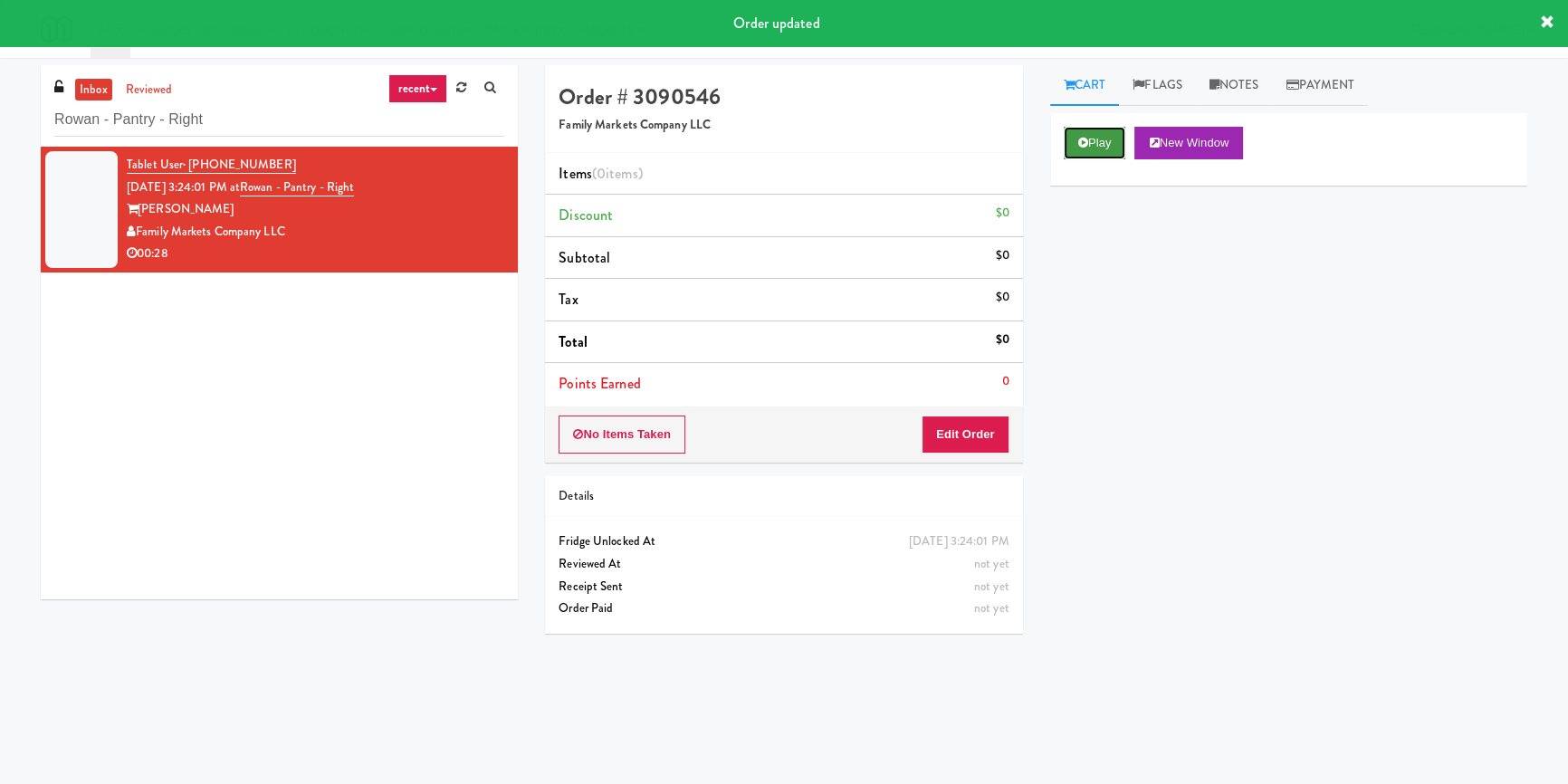
click at [1085, 137] on icon at bounding box center [1083, 143] width 10 height 12
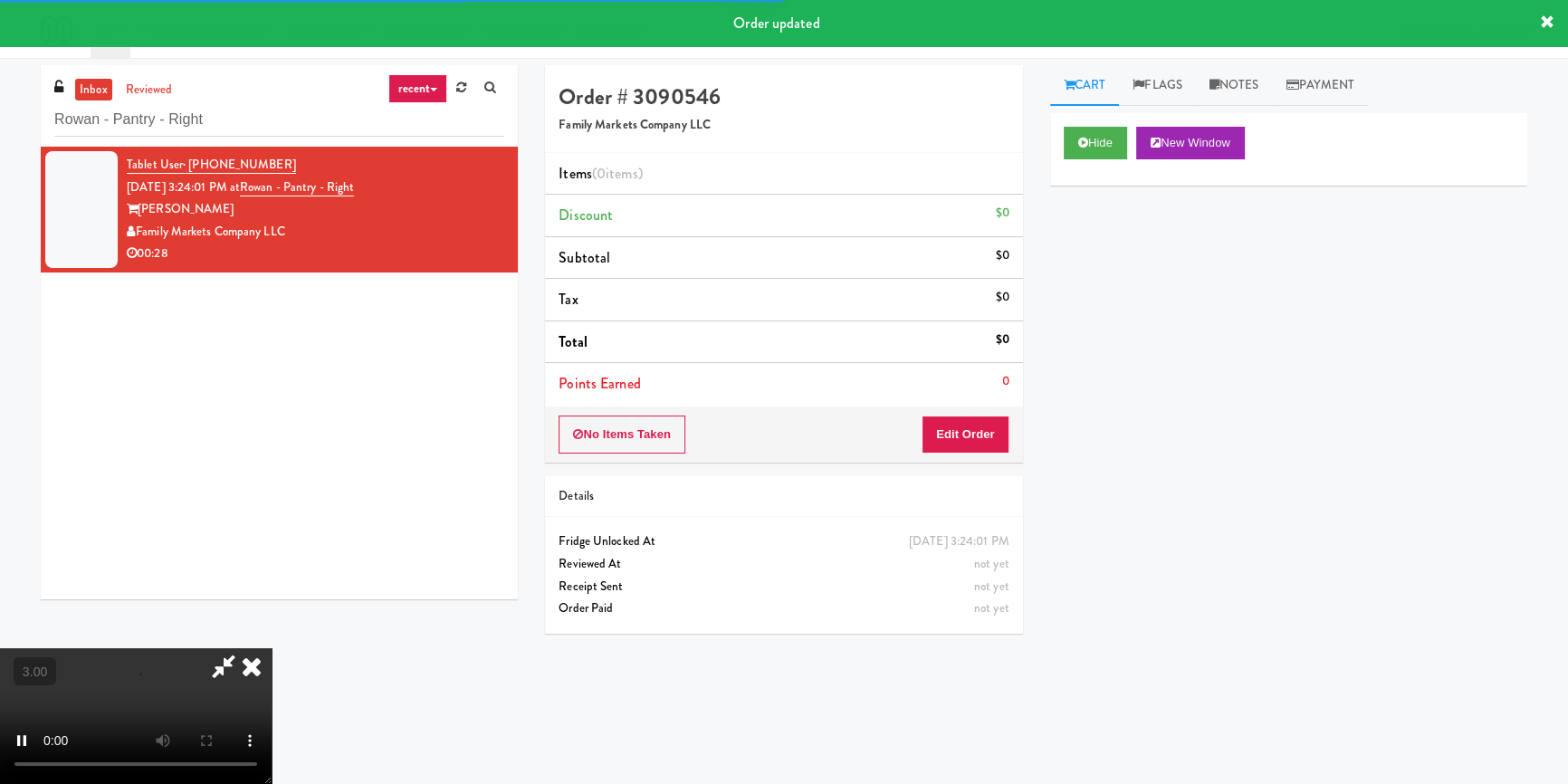
drag, startPoint x: 1090, startPoint y: 264, endPoint x: 1069, endPoint y: 259, distance: 21.6
click at [1090, 265] on div "Hide New Window Primary Flag Clear Flag if unable to determine what was taken o…" at bounding box center [1289, 452] width 477 height 679
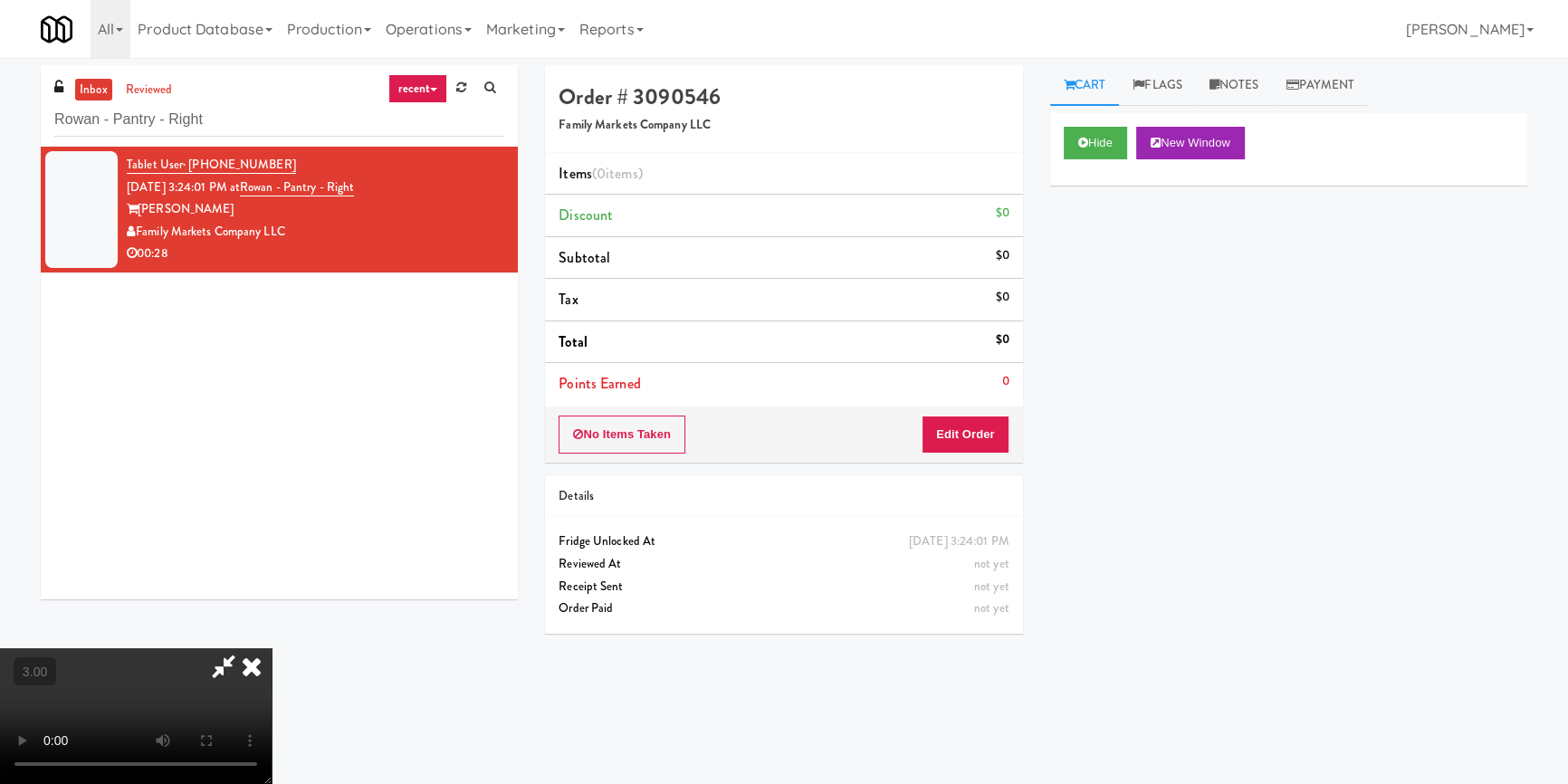
click at [1041, 397] on div "Cart Flags Notes Payment Hide New Window Primary Flag Clear Flag if unable to d…" at bounding box center [1289, 420] width 504 height 712
click at [271, 648] on video at bounding box center [135, 715] width 271 height 136
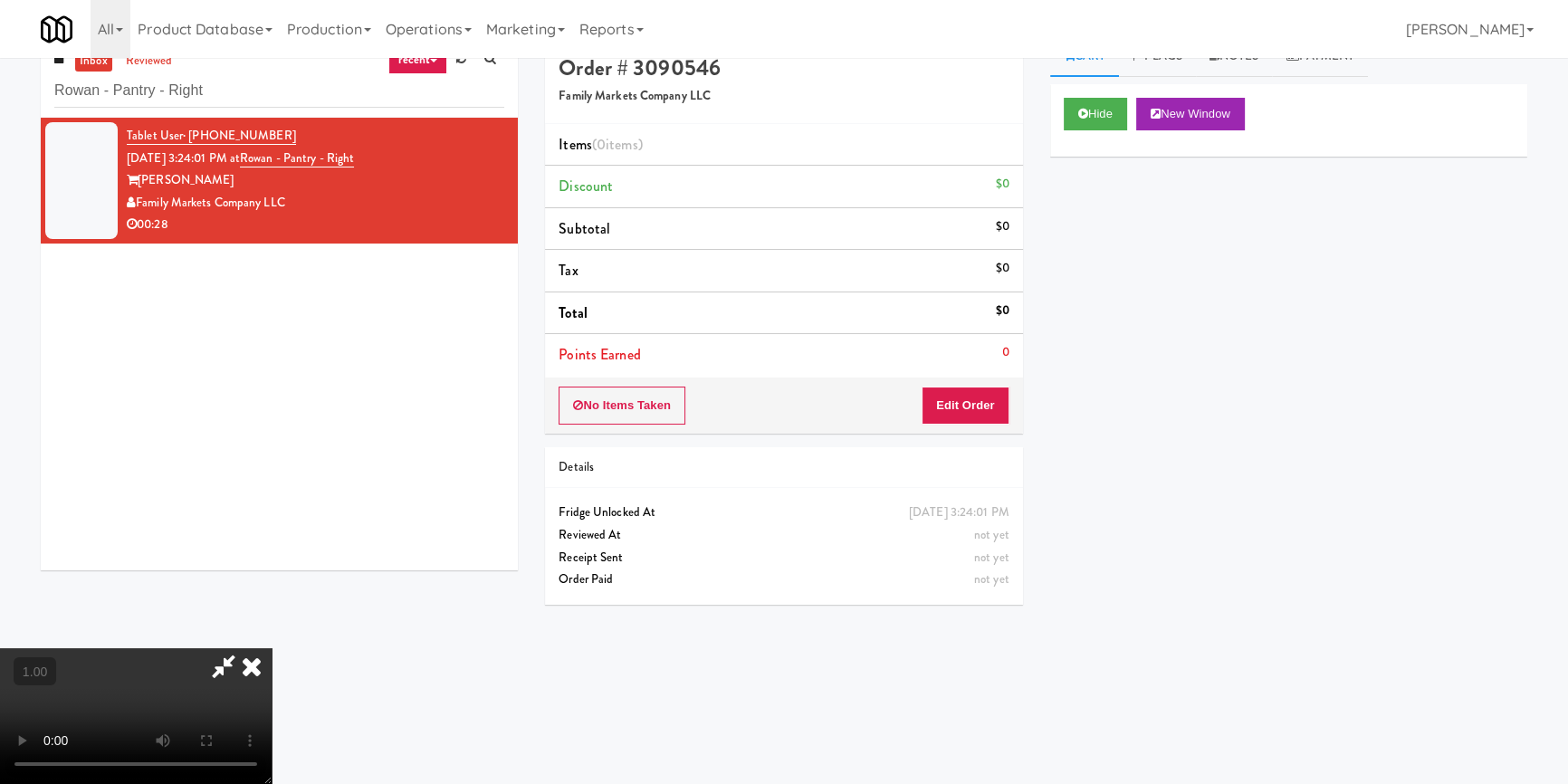
scroll to position [57, 0]
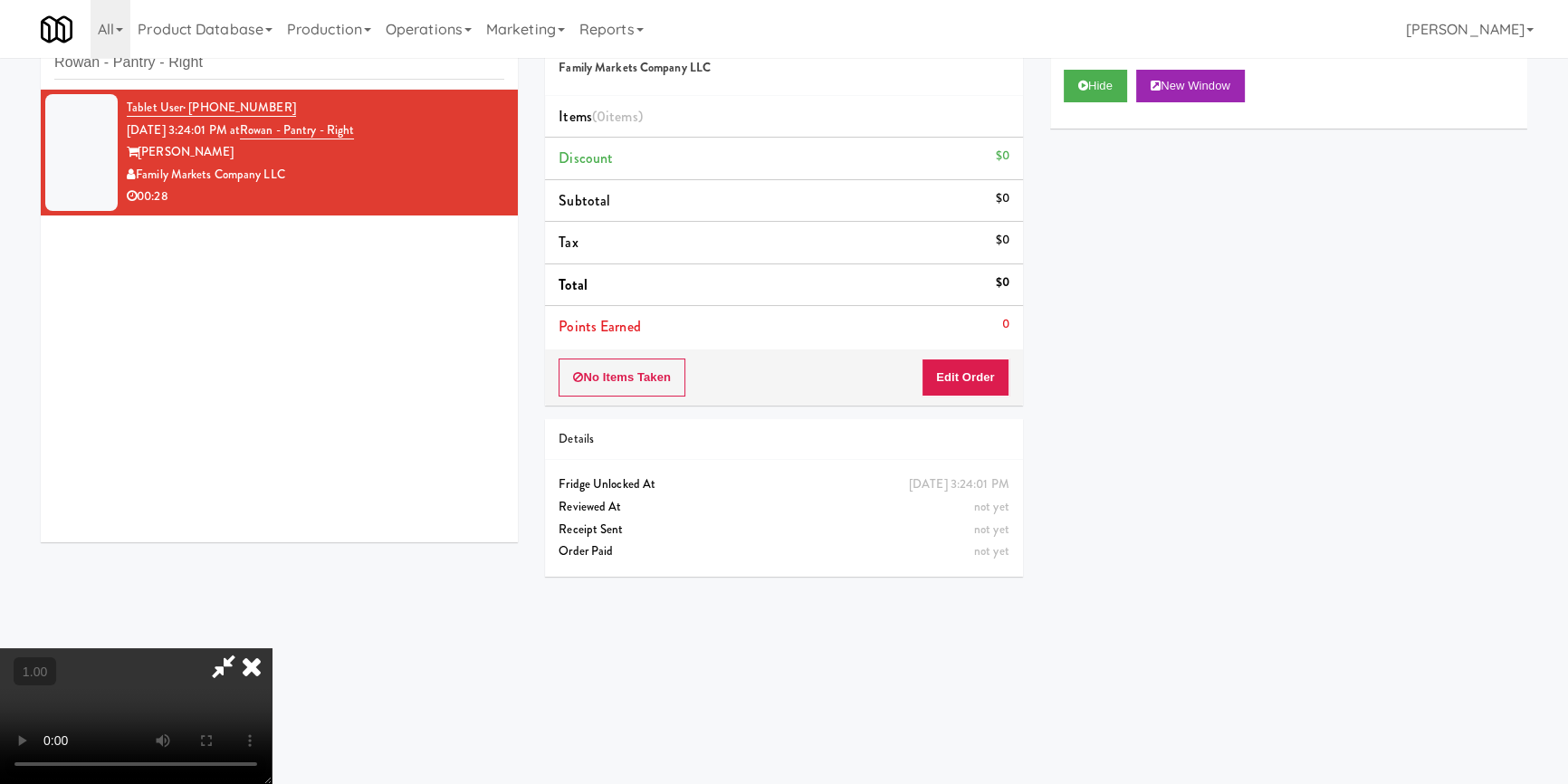
click at [271, 648] on video at bounding box center [135, 715] width 271 height 136
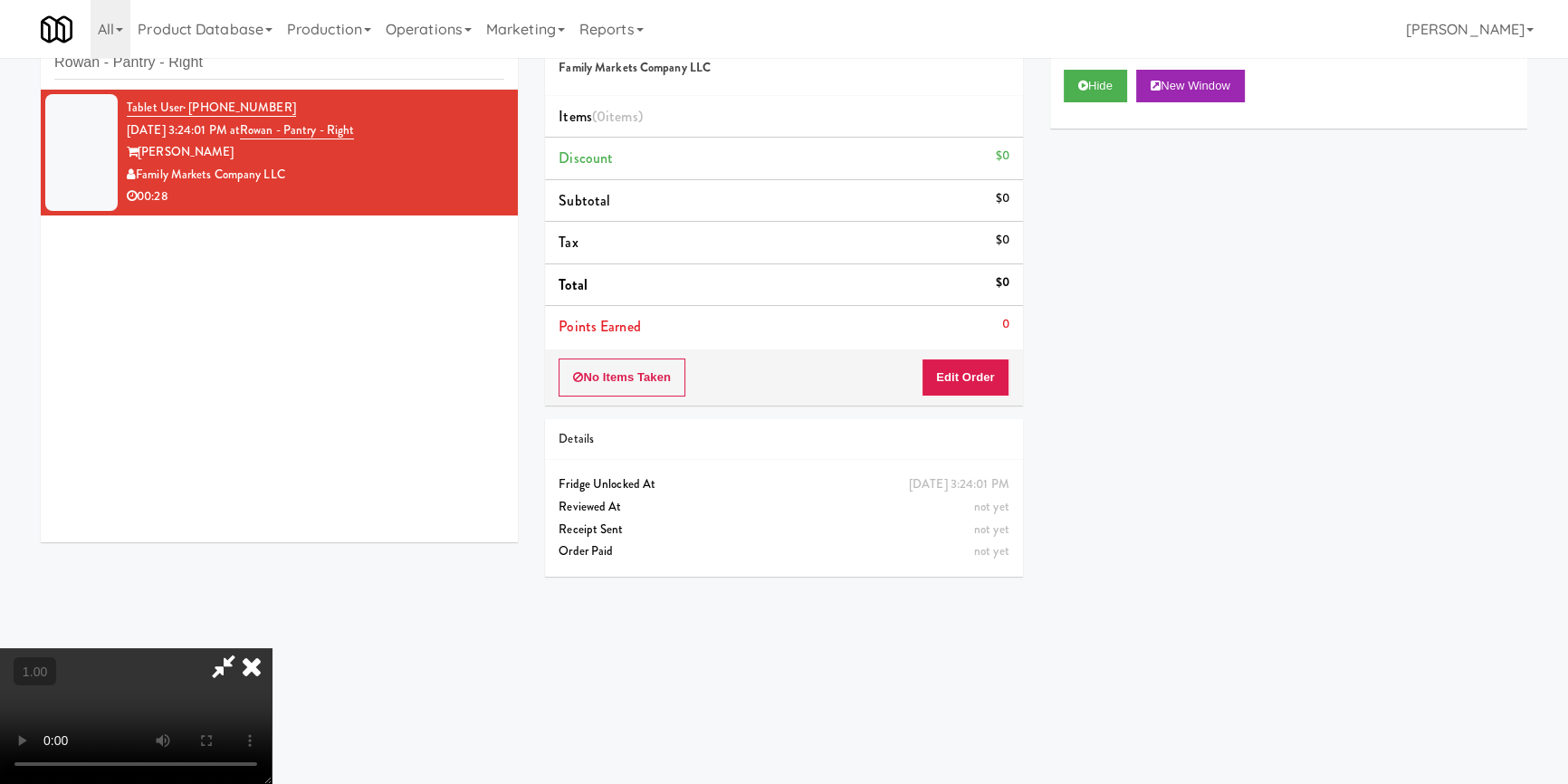
click at [271, 648] on video at bounding box center [135, 715] width 271 height 136
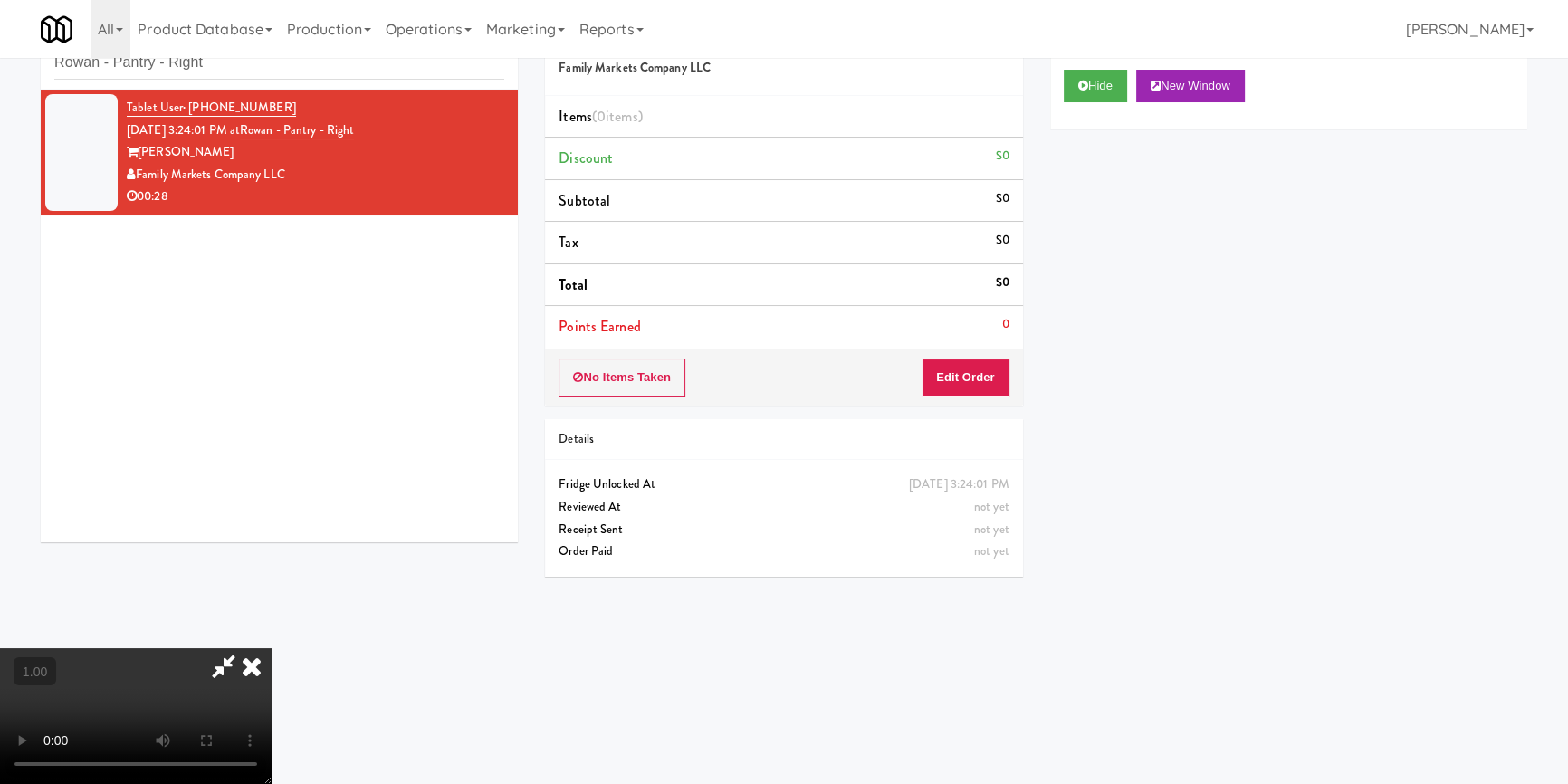
click at [271, 648] on video at bounding box center [135, 715] width 271 height 136
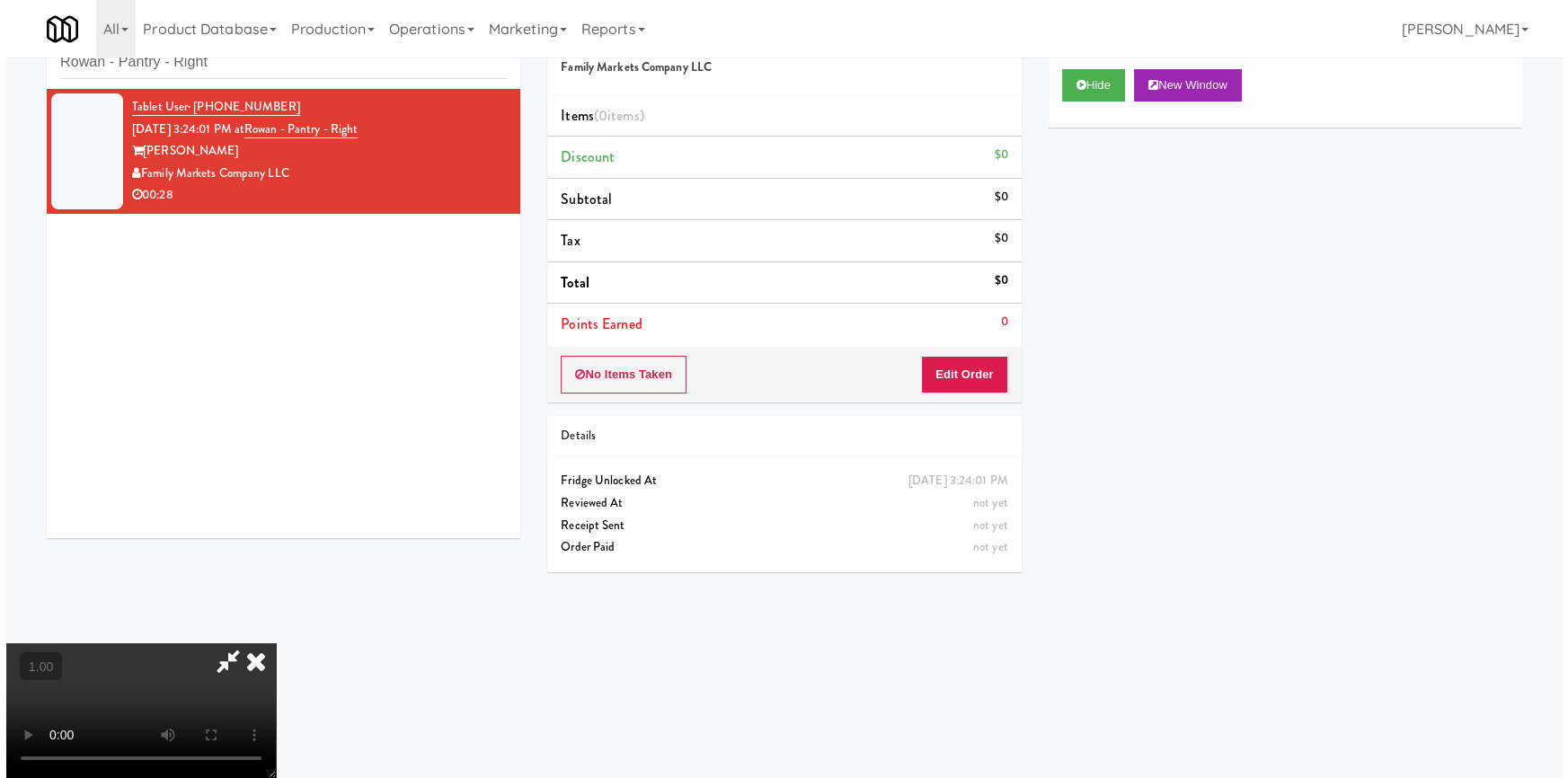
scroll to position [251, 0]
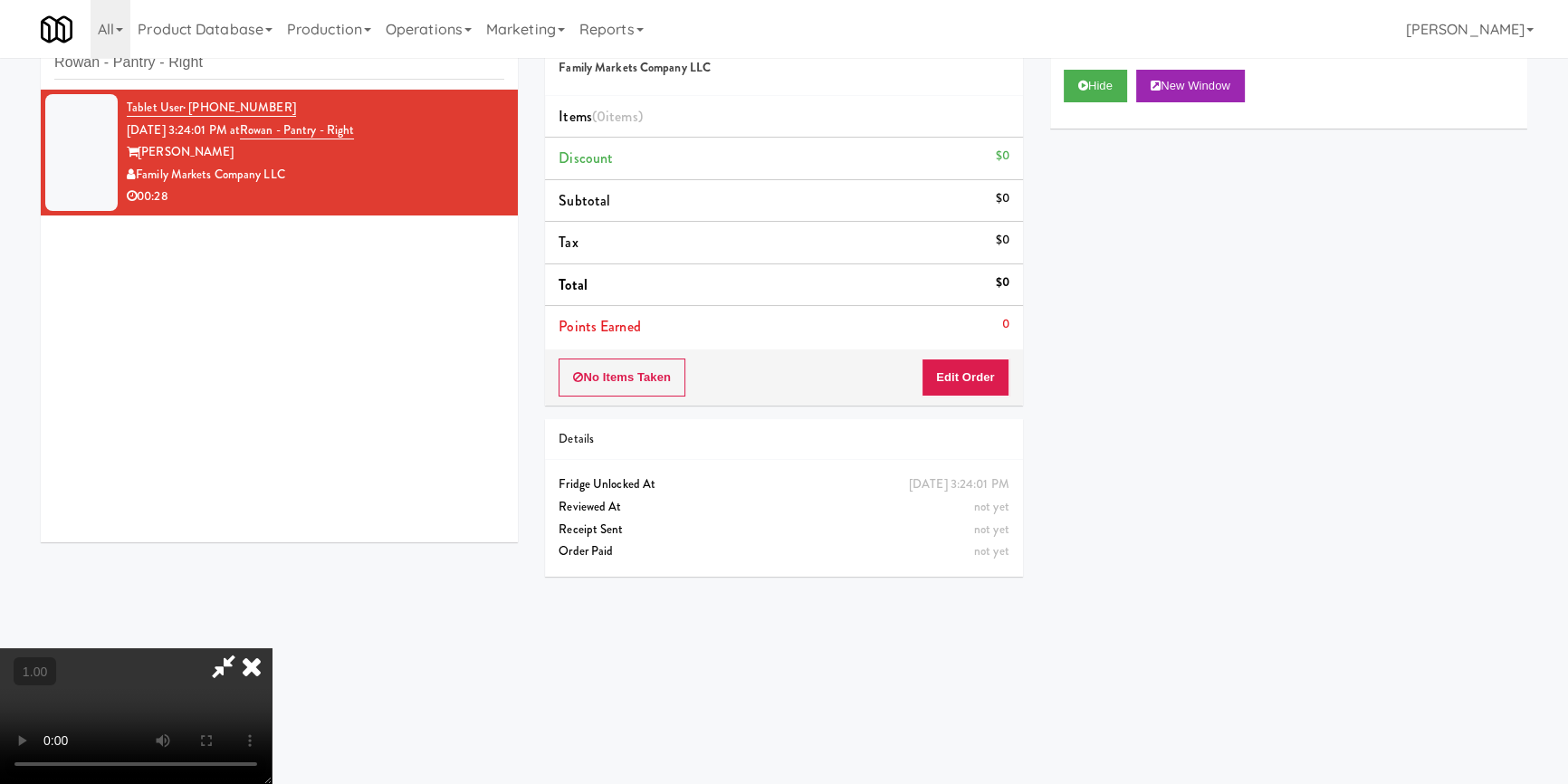
click at [271, 648] on video at bounding box center [135, 715] width 271 height 136
click at [986, 366] on button "Edit Order" at bounding box center [965, 377] width 88 height 38
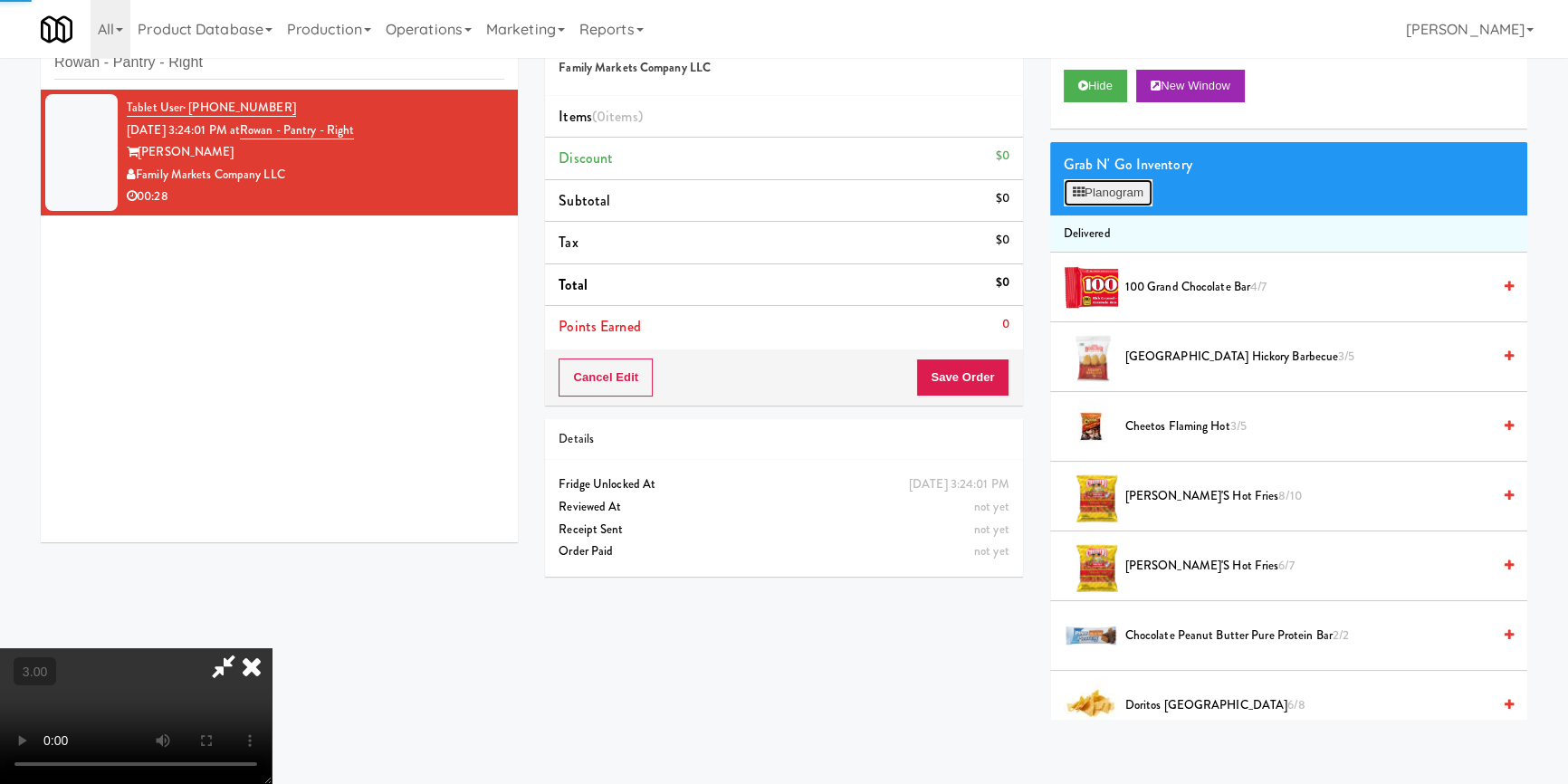
click at [1129, 183] on button "Planogram" at bounding box center [1108, 193] width 89 height 27
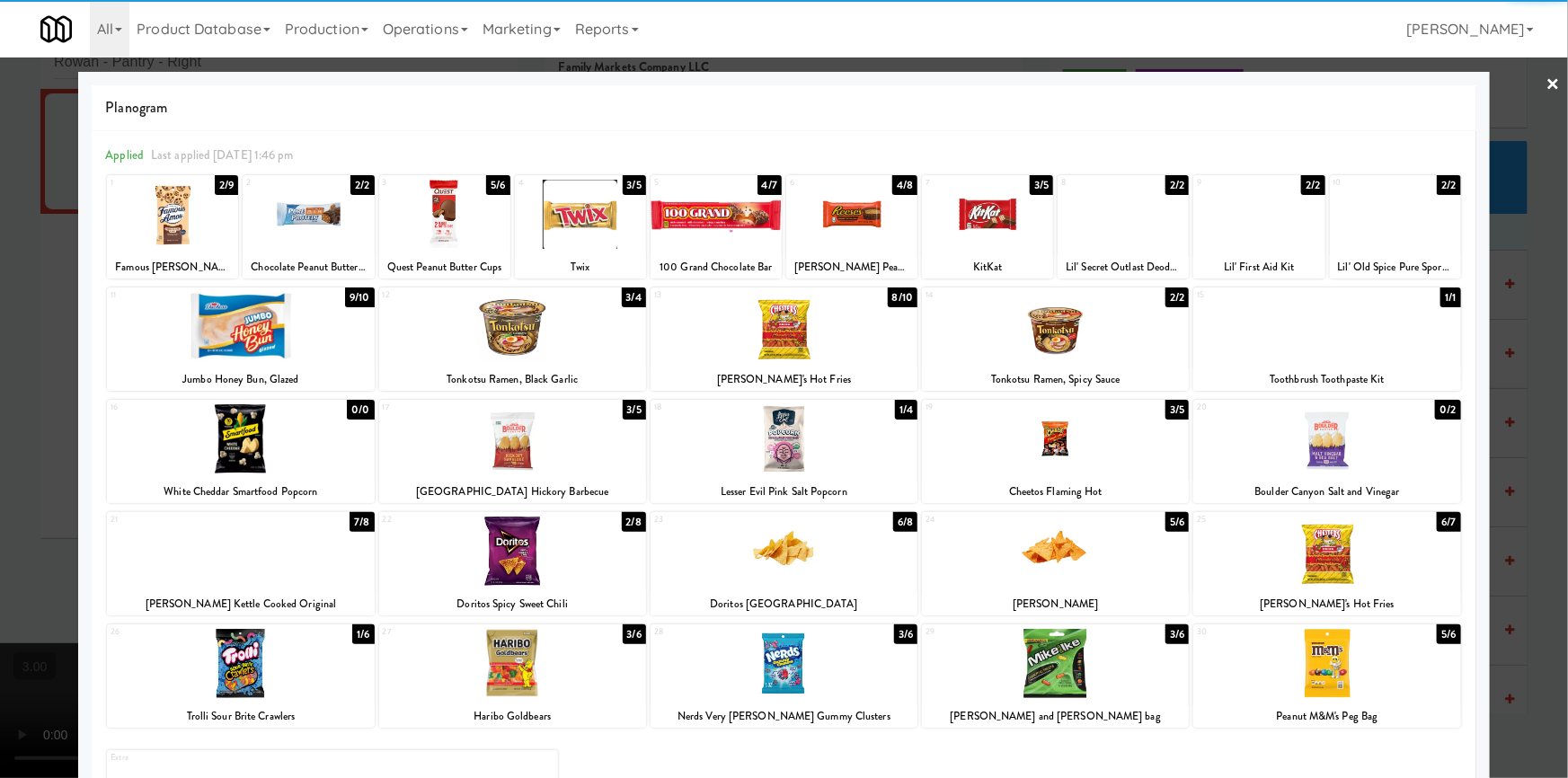
click at [279, 659] on div at bounding box center [241, 663] width 266 height 69
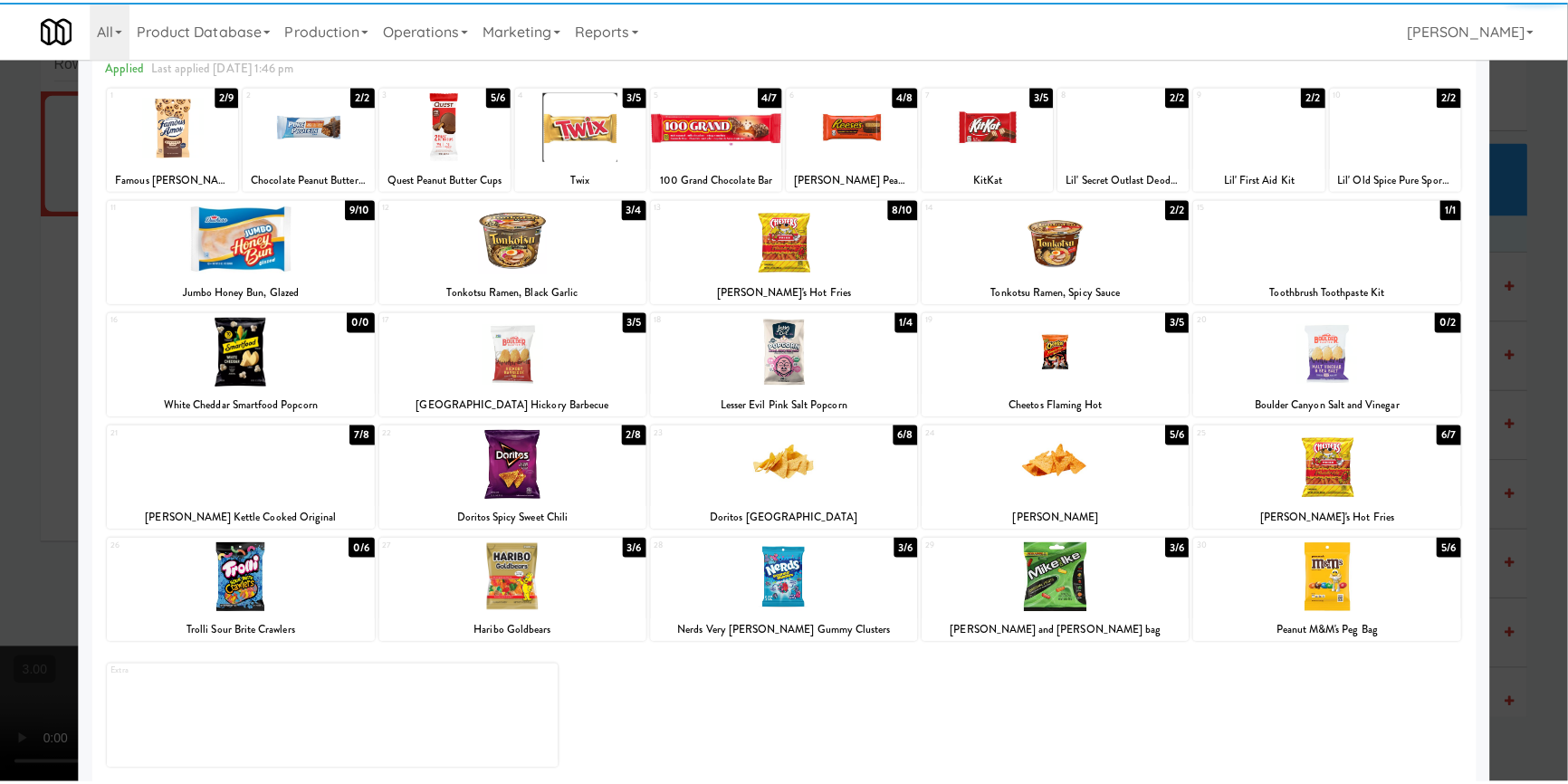
scroll to position [104, 0]
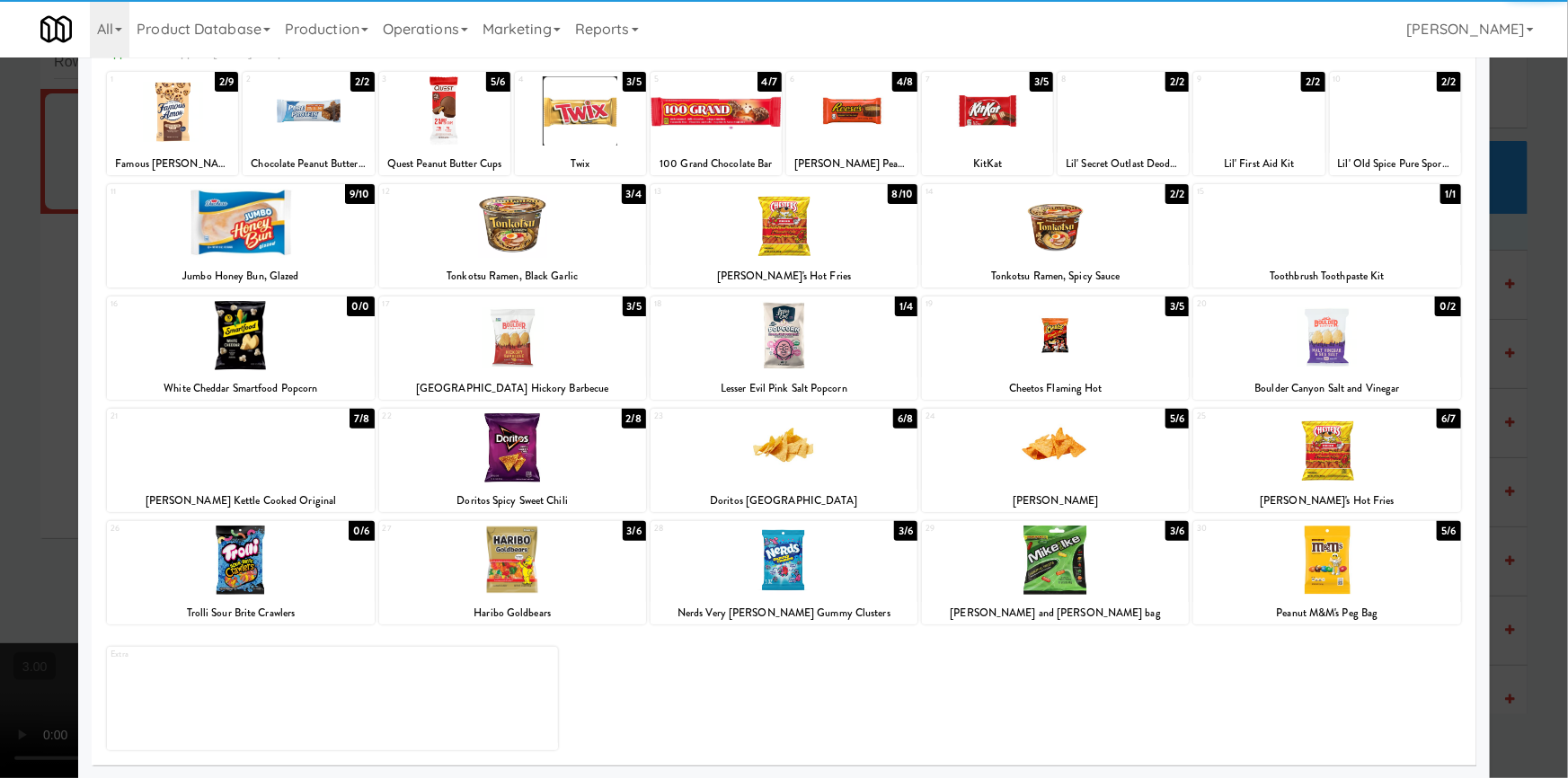
click at [1019, 549] on div at bounding box center [1055, 560] width 266 height 69
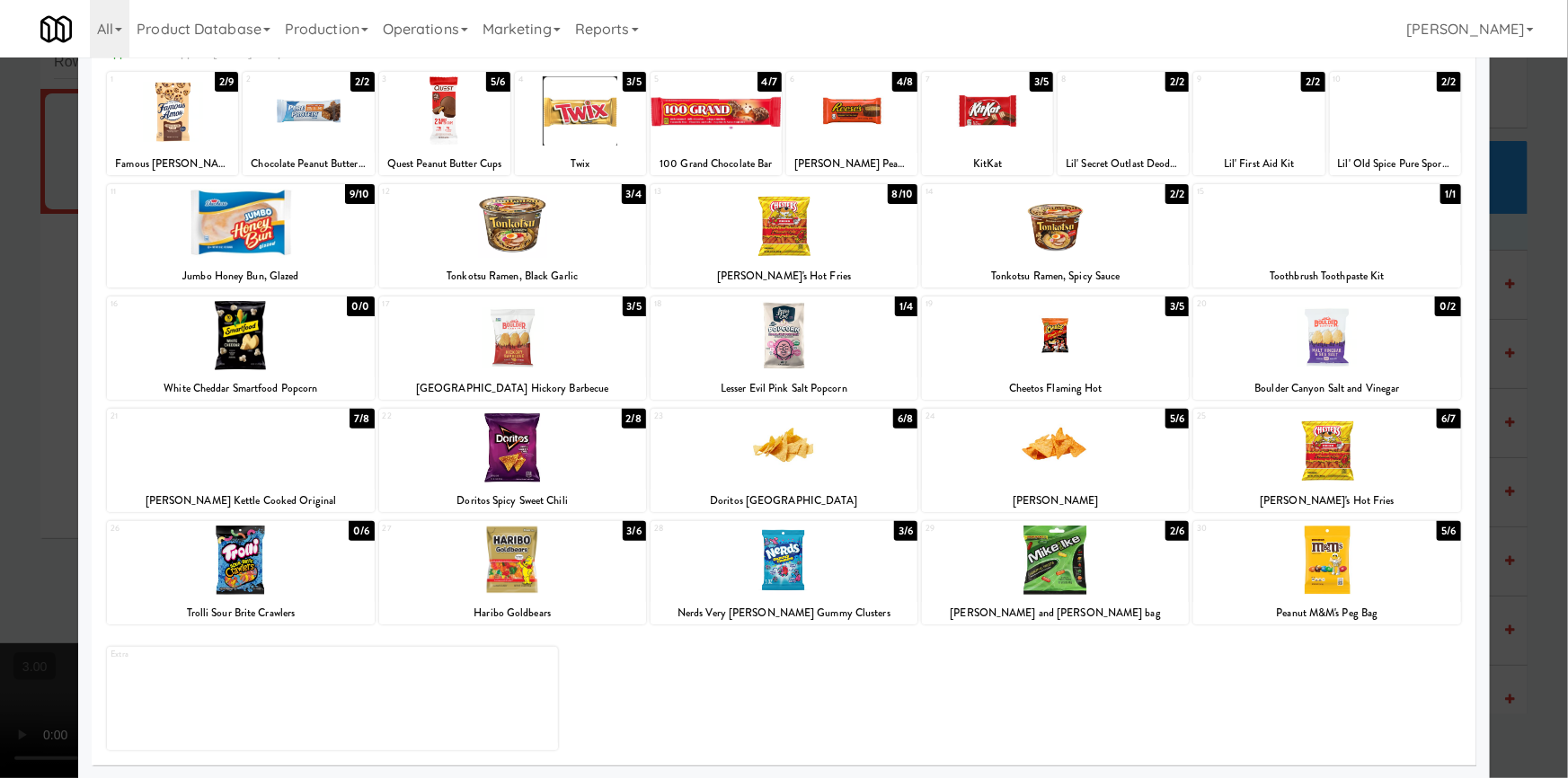
click at [0, 468] on div at bounding box center [784, 389] width 1568 height 778
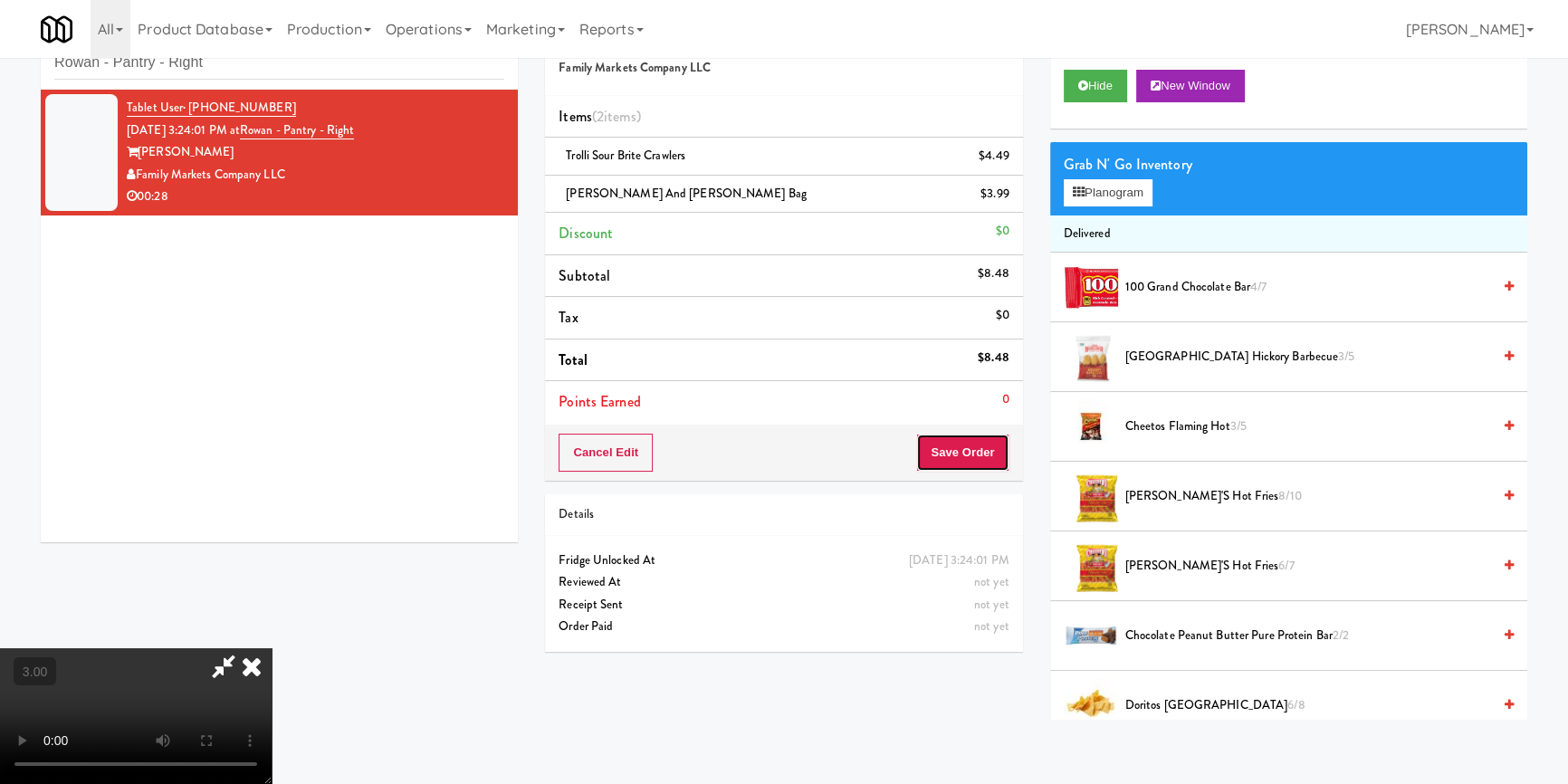
click at [987, 454] on button "Save Order" at bounding box center [963, 452] width 93 height 38
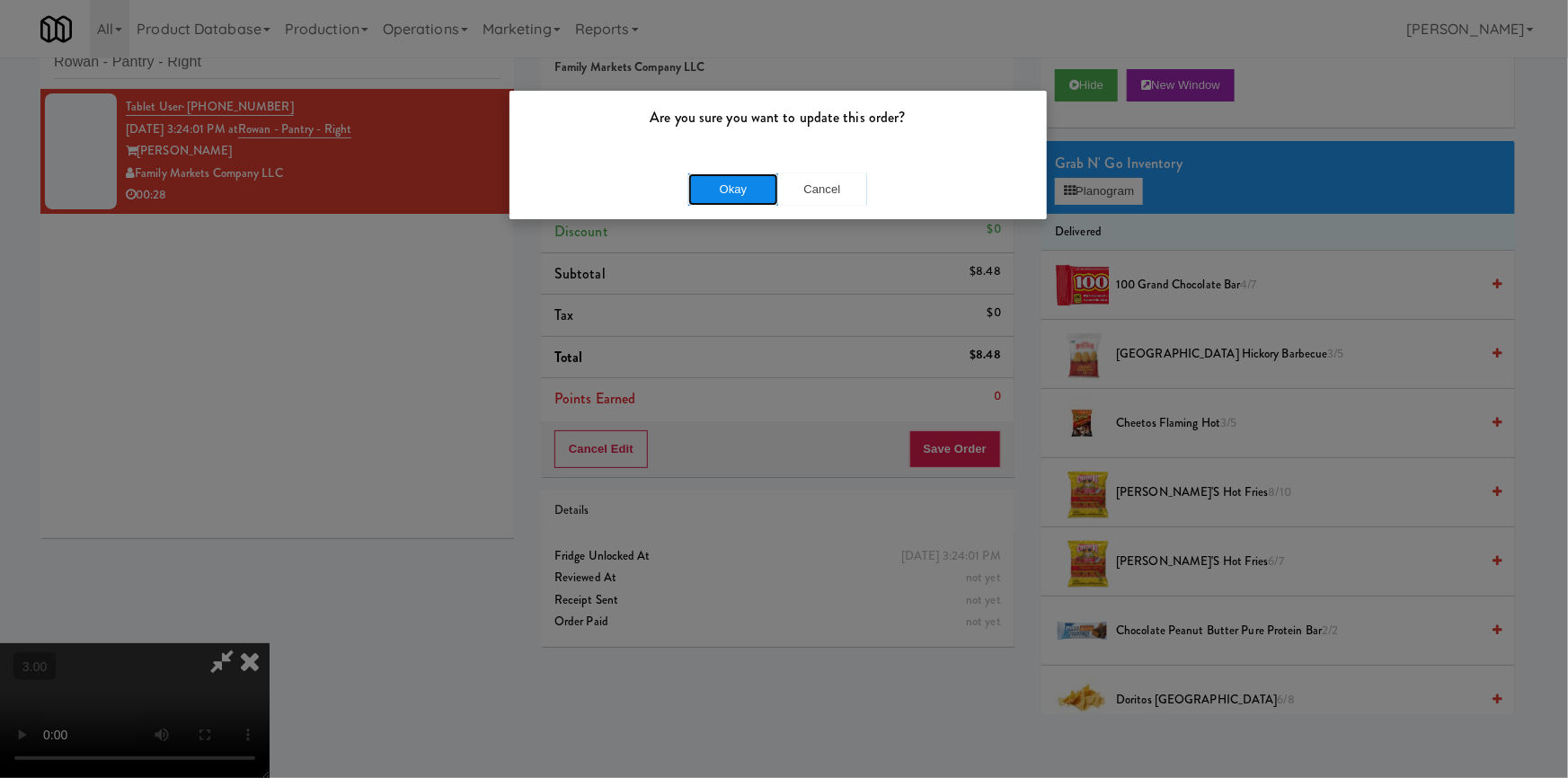
click at [742, 184] on button "Okay" at bounding box center [733, 190] width 90 height 33
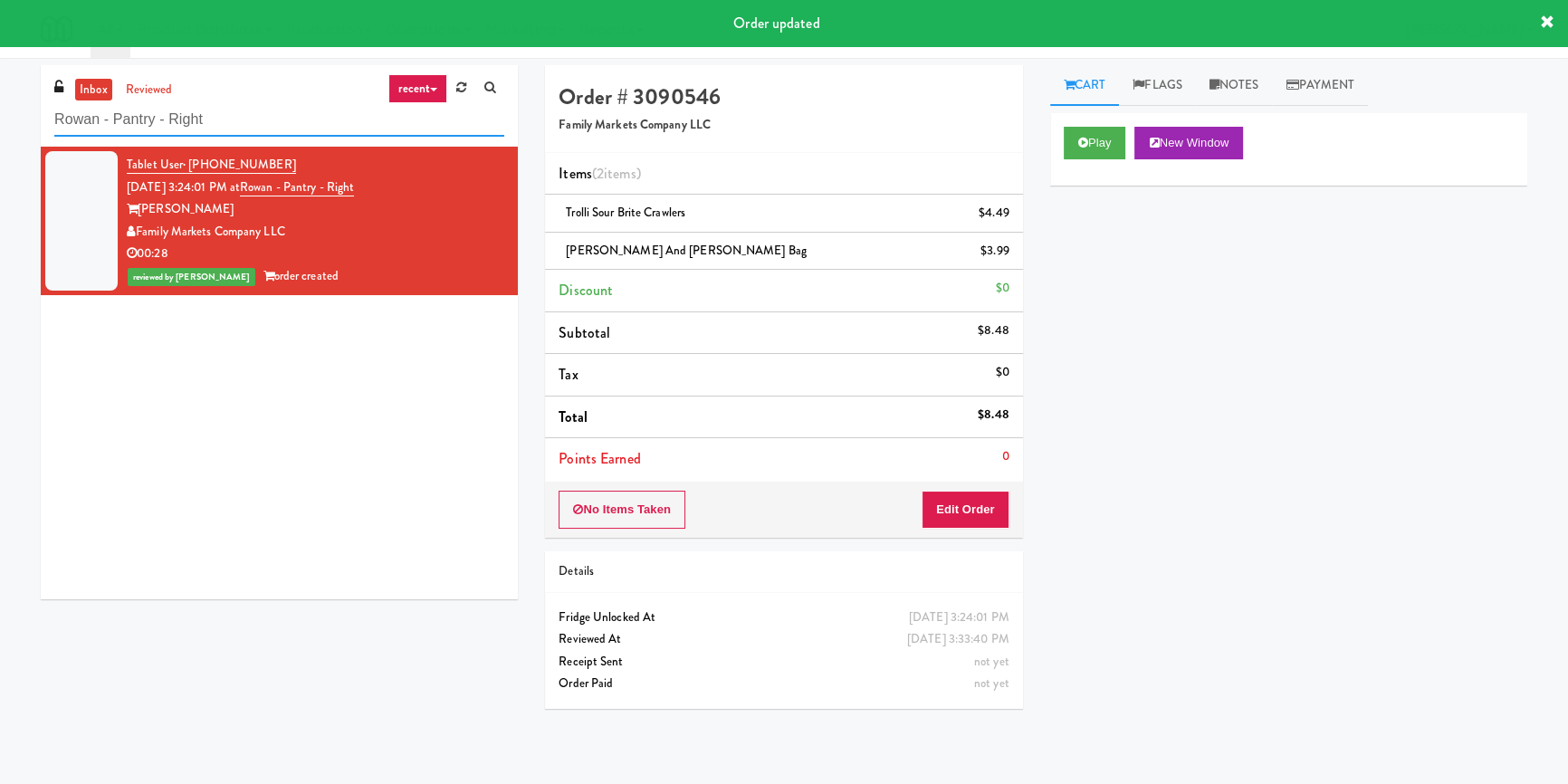
click at [307, 126] on input "Rowan - Pantry - Right" at bounding box center [279, 120] width 450 height 34
paste input "Alameda West - Snack"
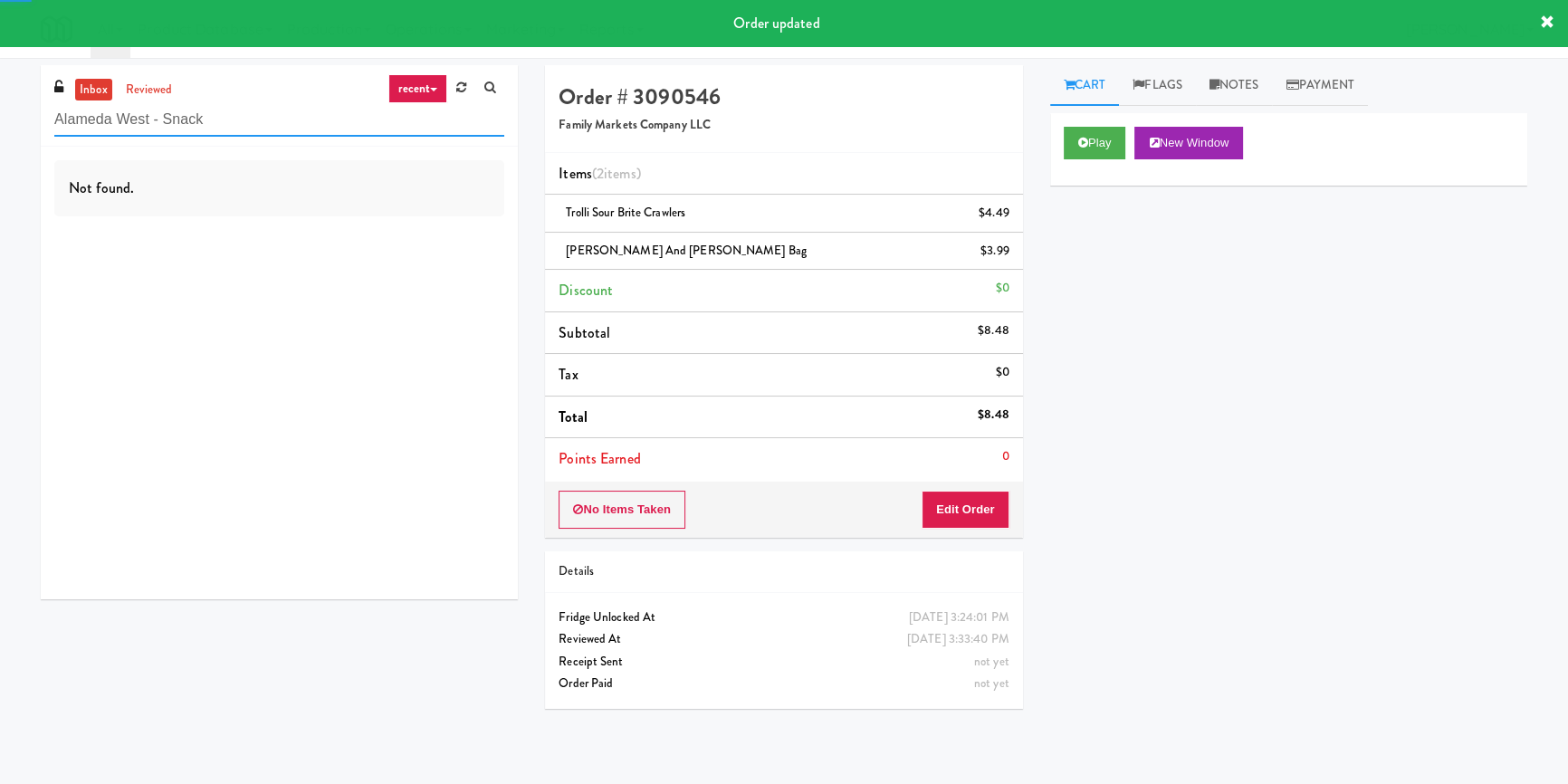
type input "Alameda West - Snack"
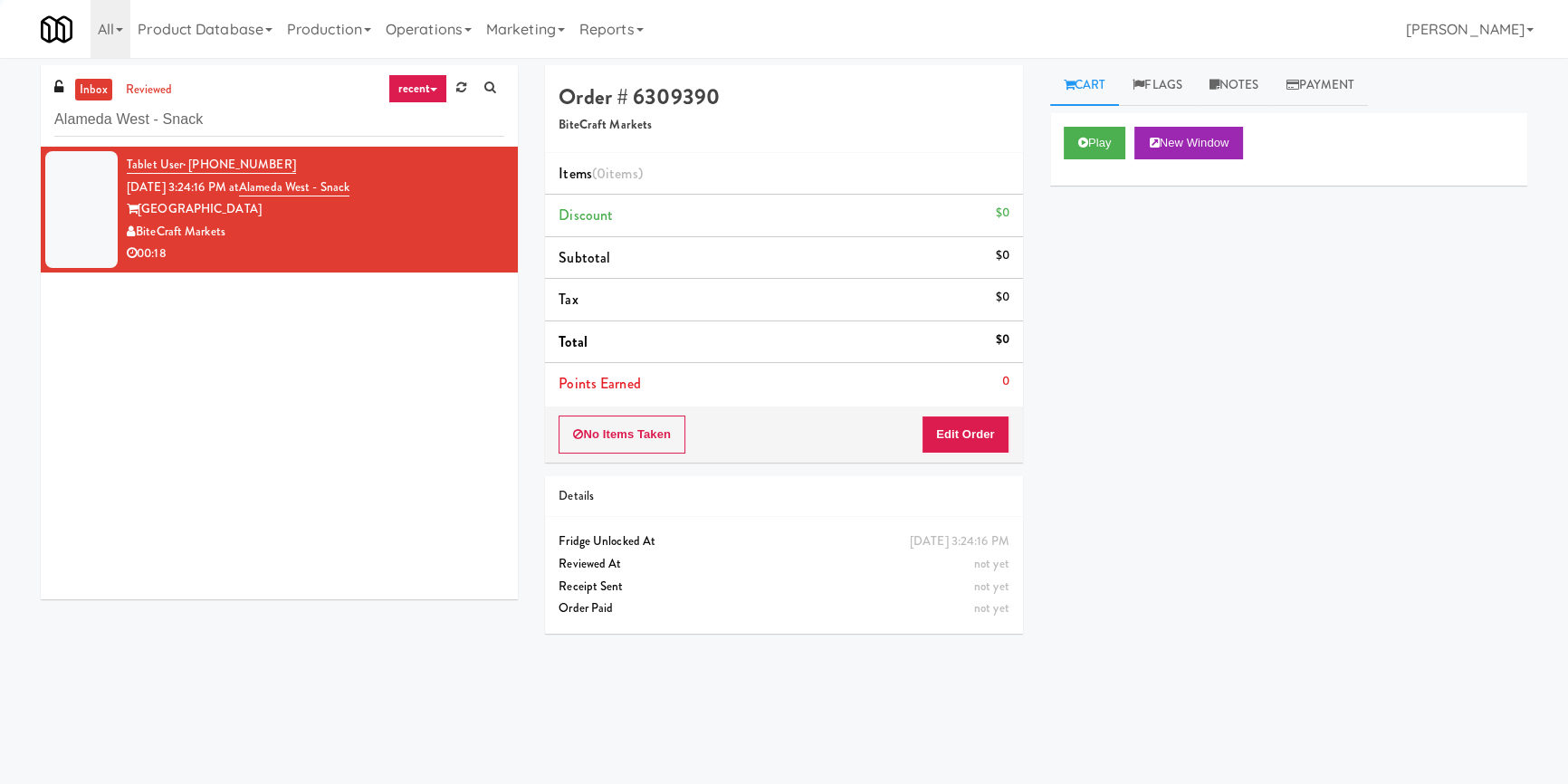
click at [1123, 123] on div "Play New Window" at bounding box center [1289, 149] width 477 height 72
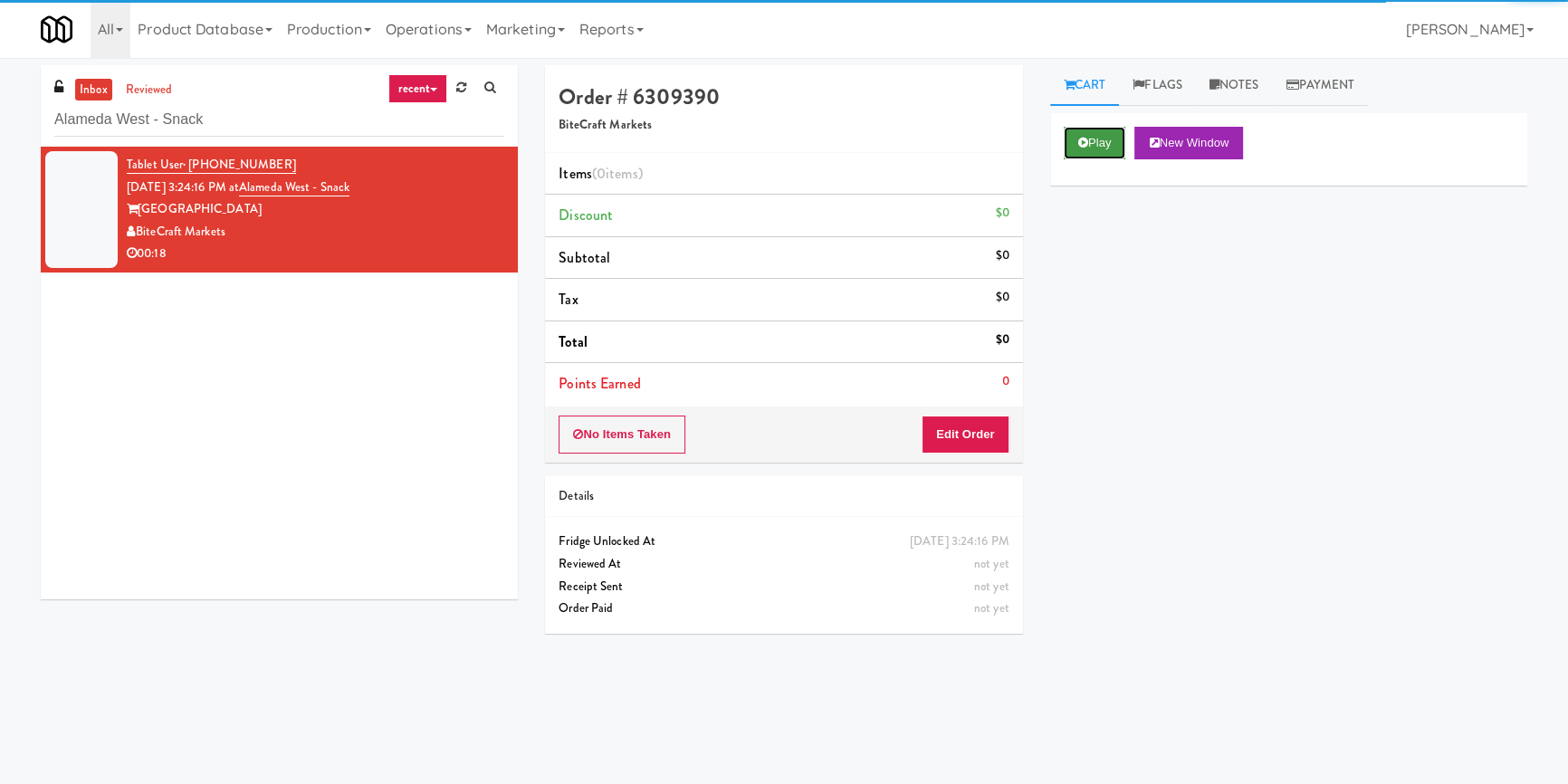
click at [1114, 139] on button "Play" at bounding box center [1095, 143] width 63 height 33
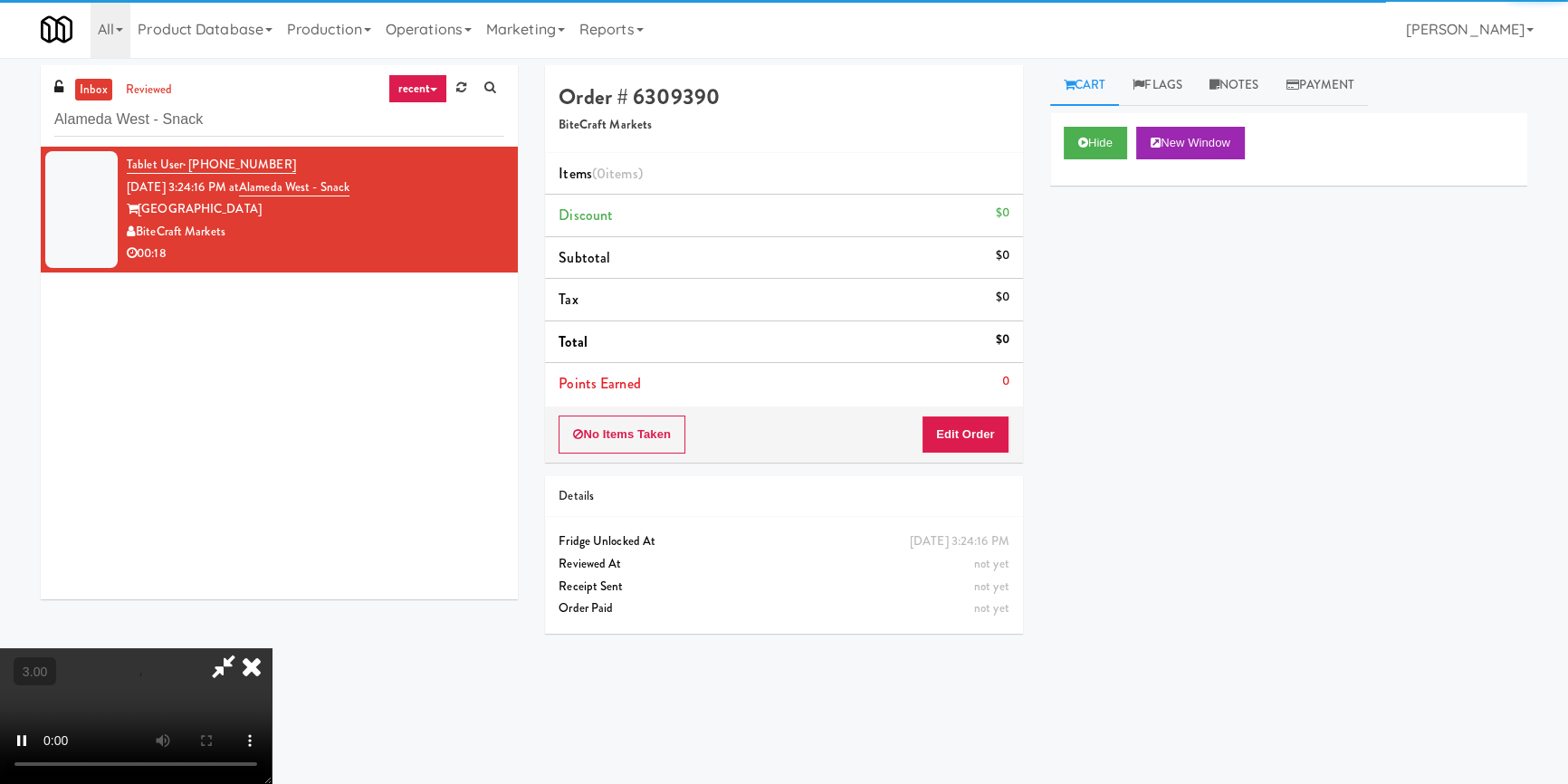
click at [1133, 262] on div "Hide New Window Primary Flag Clear Flag if unable to determine what was taken o…" at bounding box center [1289, 452] width 477 height 679
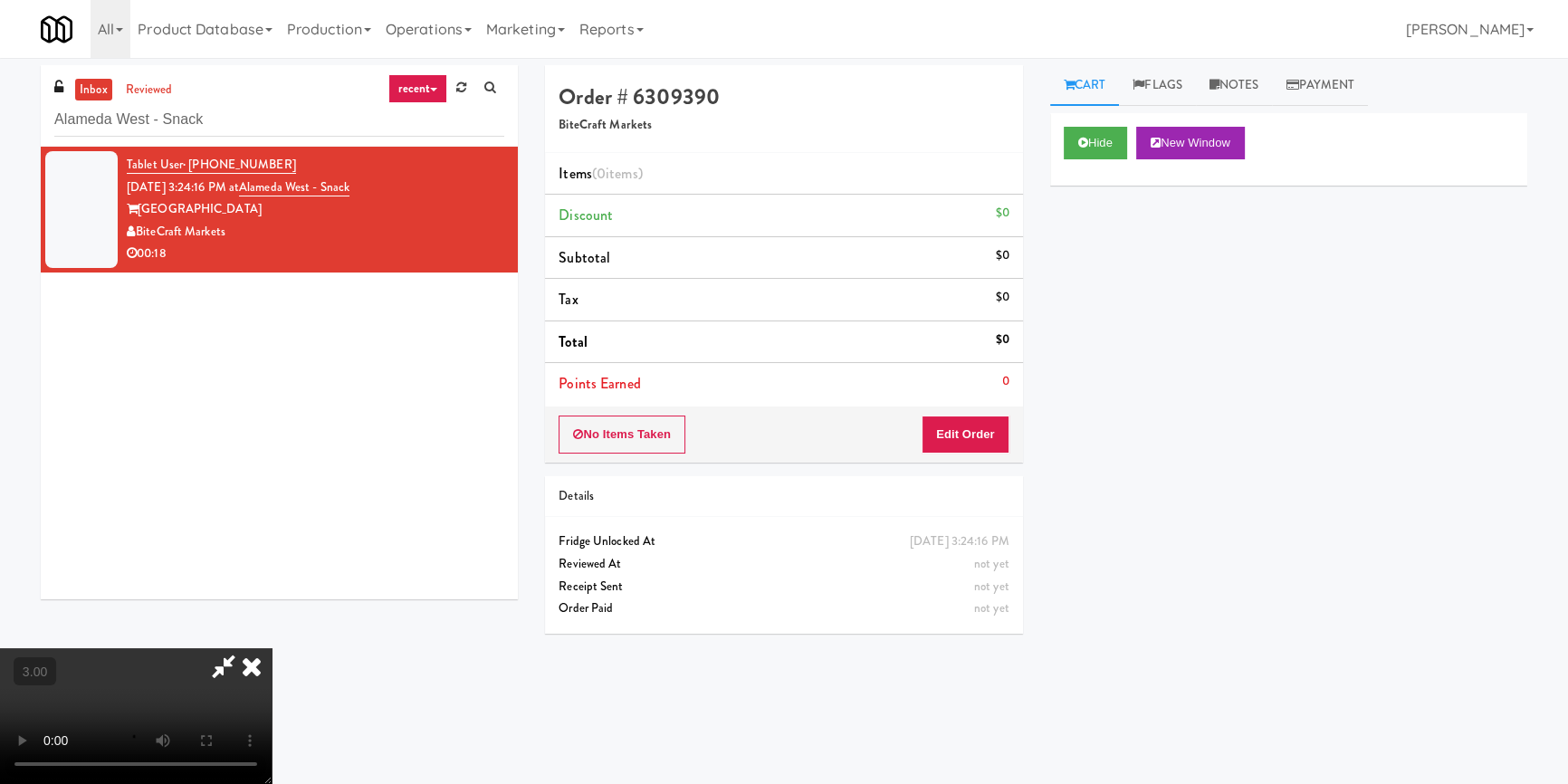
click at [1055, 391] on div "Hide New Window Primary Flag Clear Flag if unable to determine what was taken o…" at bounding box center [1289, 452] width 477 height 679
click at [1092, 137] on button "Hide" at bounding box center [1096, 143] width 64 height 33
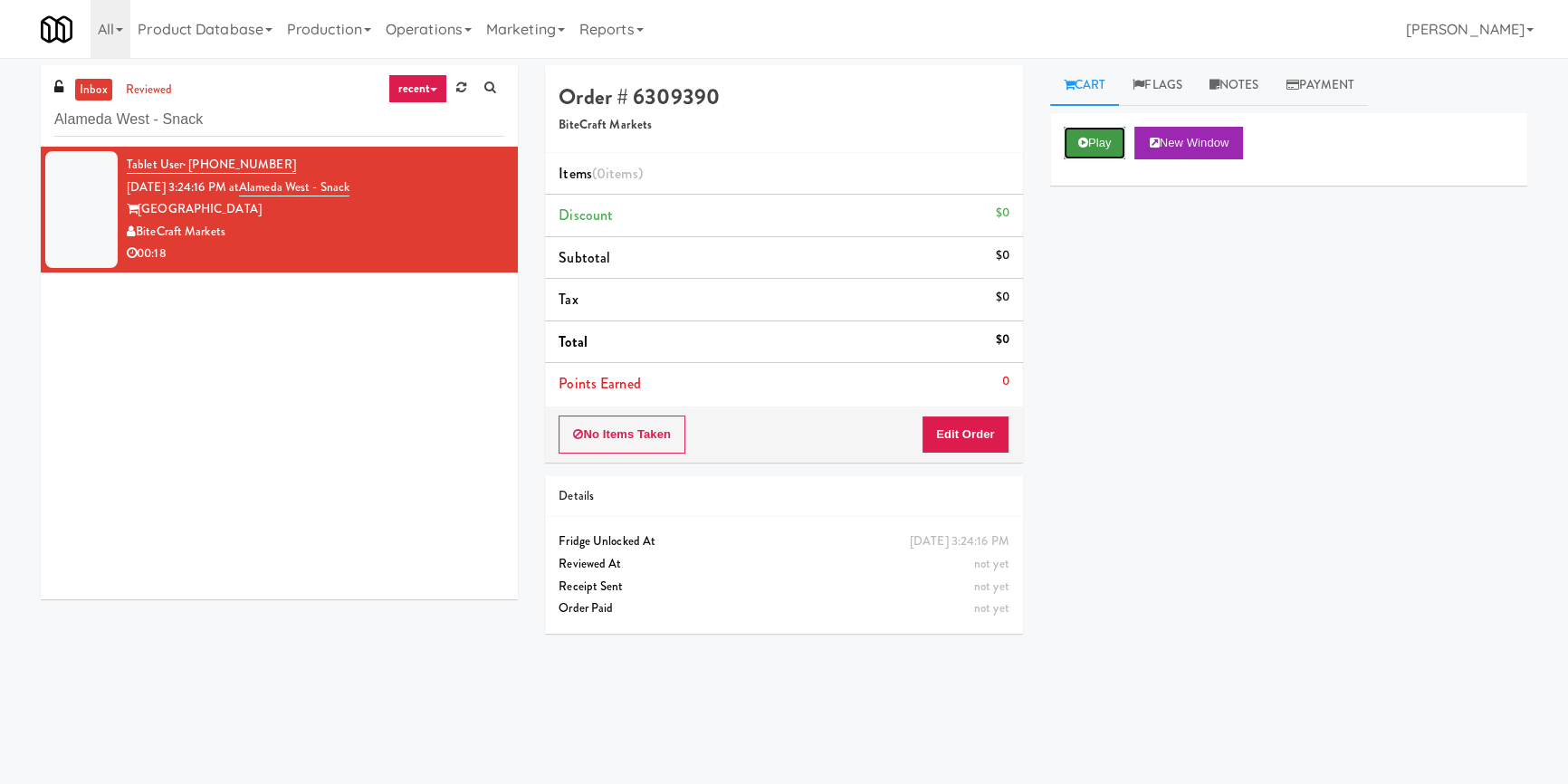
click at [1092, 137] on button "Play" at bounding box center [1095, 143] width 63 height 33
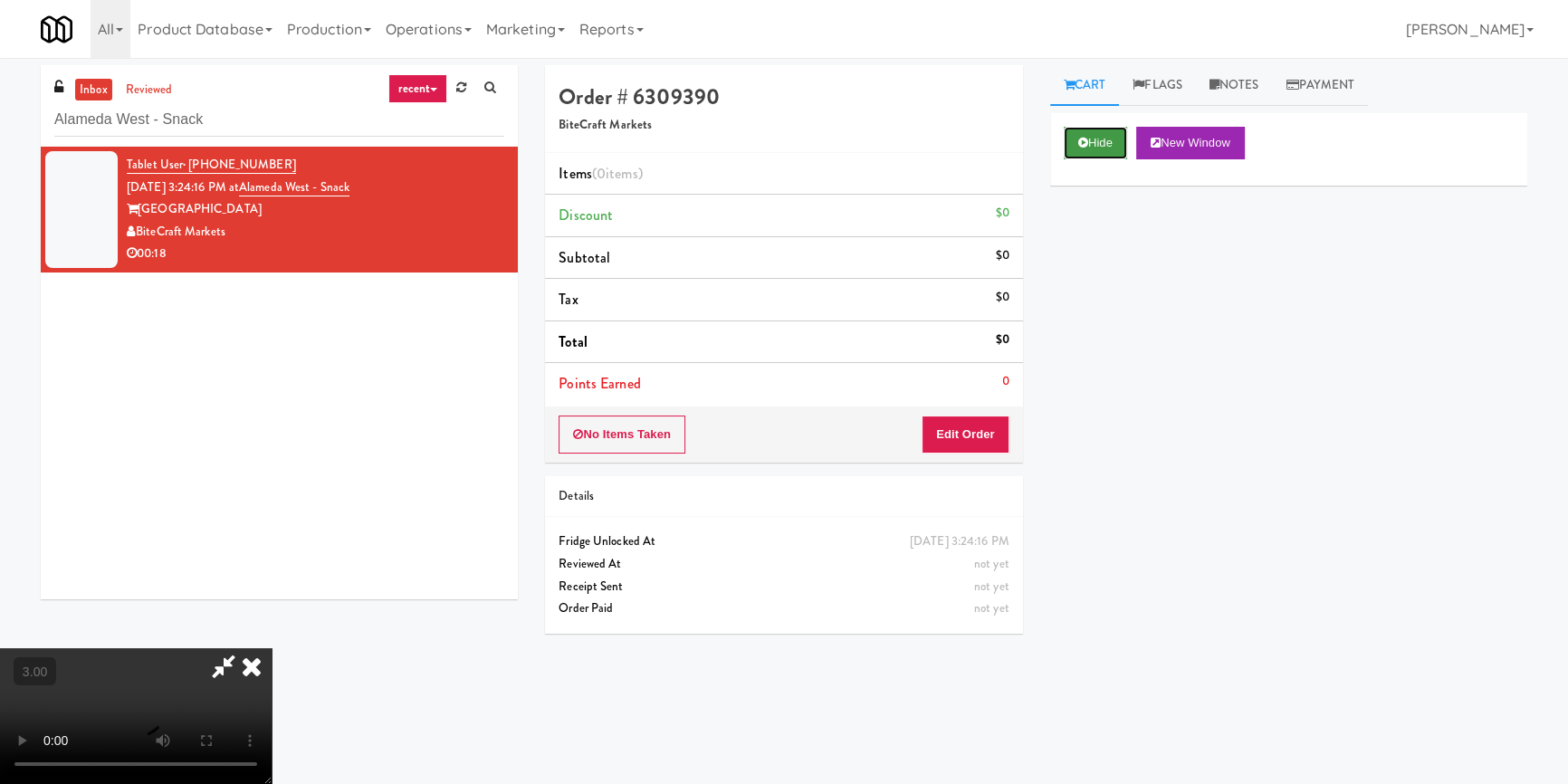
click at [1081, 143] on icon at bounding box center [1083, 143] width 10 height 12
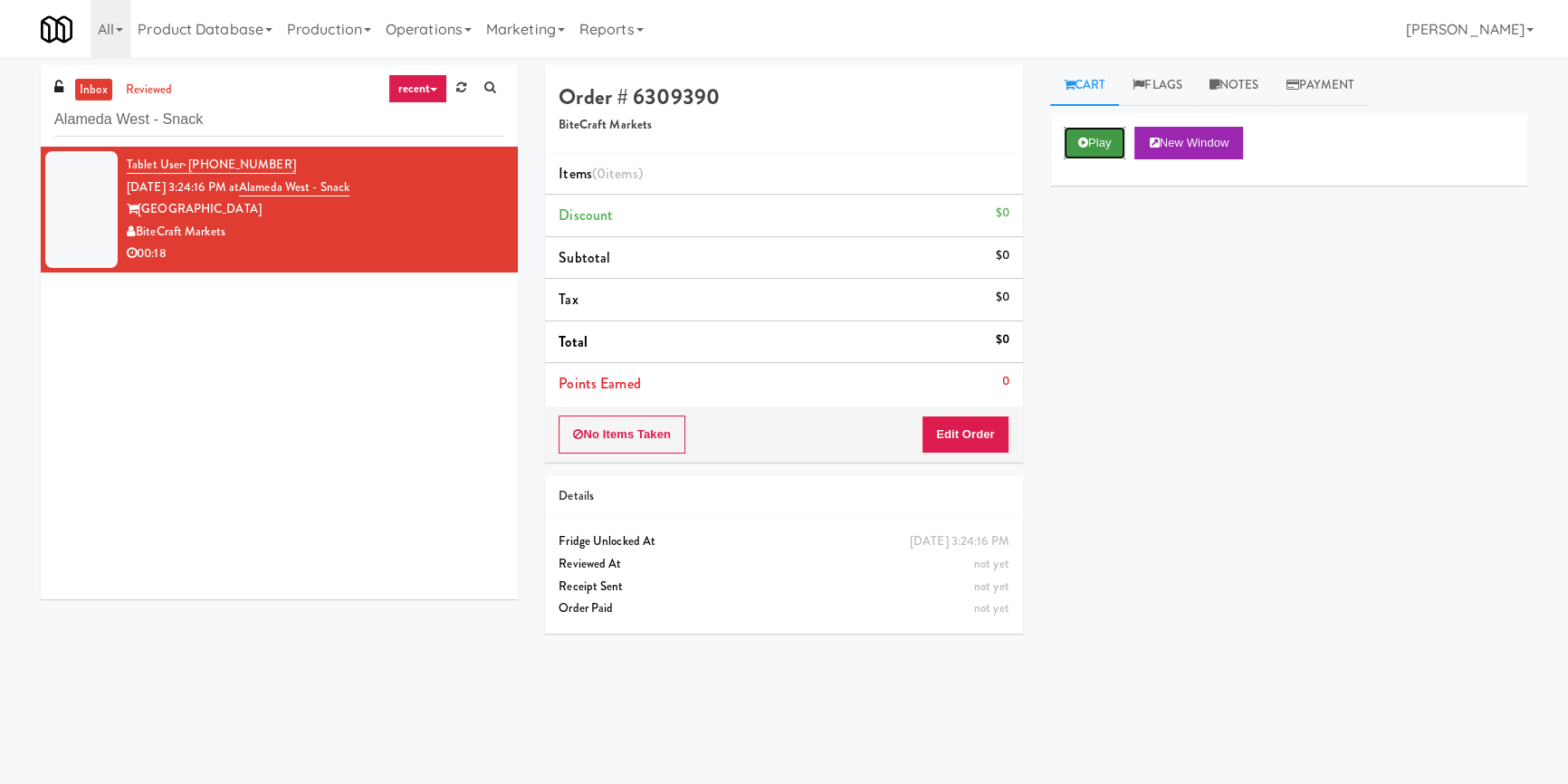
click at [1081, 143] on icon at bounding box center [1083, 143] width 10 height 12
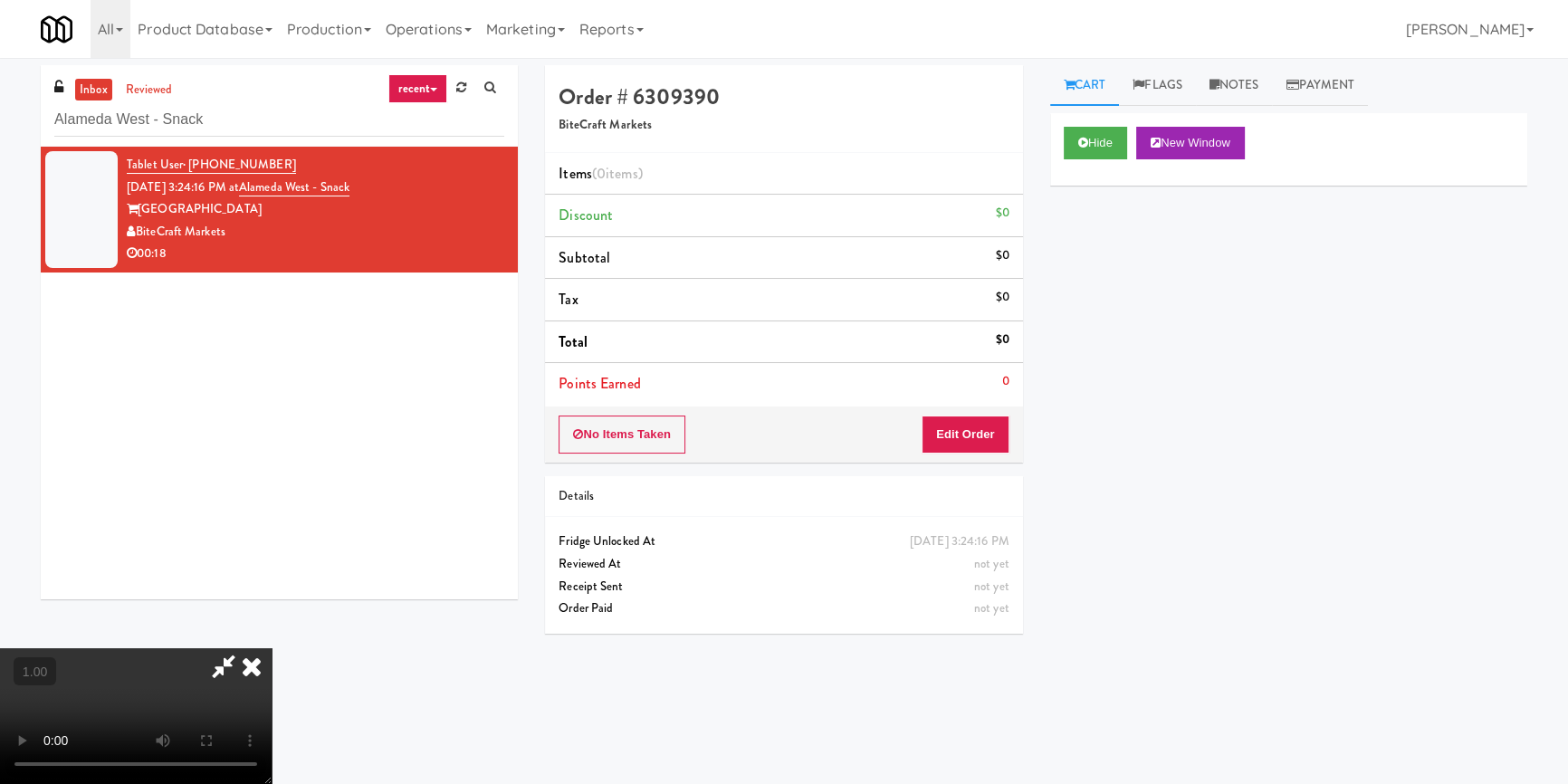
click at [271, 648] on video at bounding box center [135, 715] width 271 height 136
drag, startPoint x: 974, startPoint y: 431, endPoint x: 988, endPoint y: 402, distance: 32.2
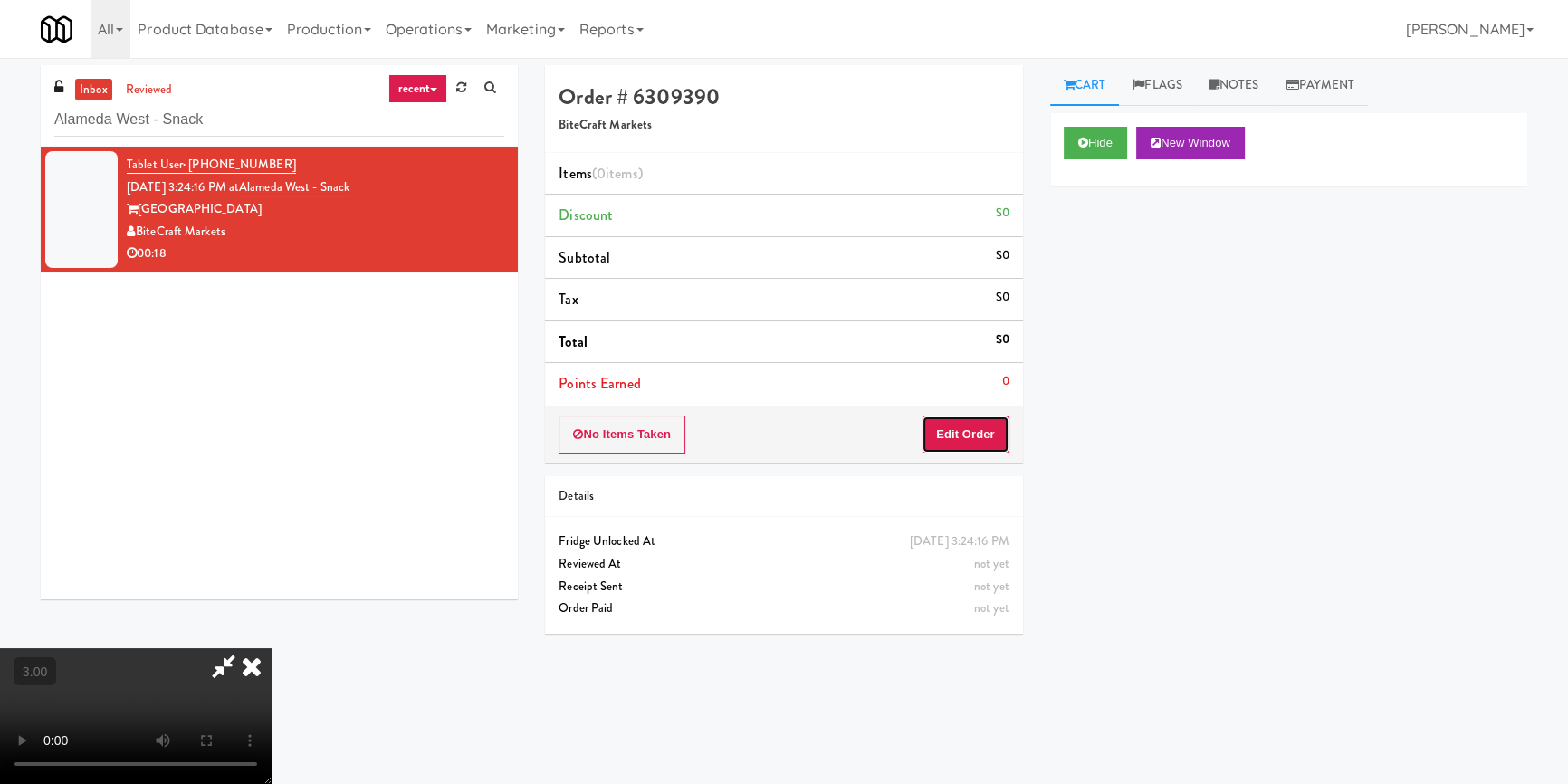
click at [974, 430] on button "Edit Order" at bounding box center [965, 434] width 88 height 38
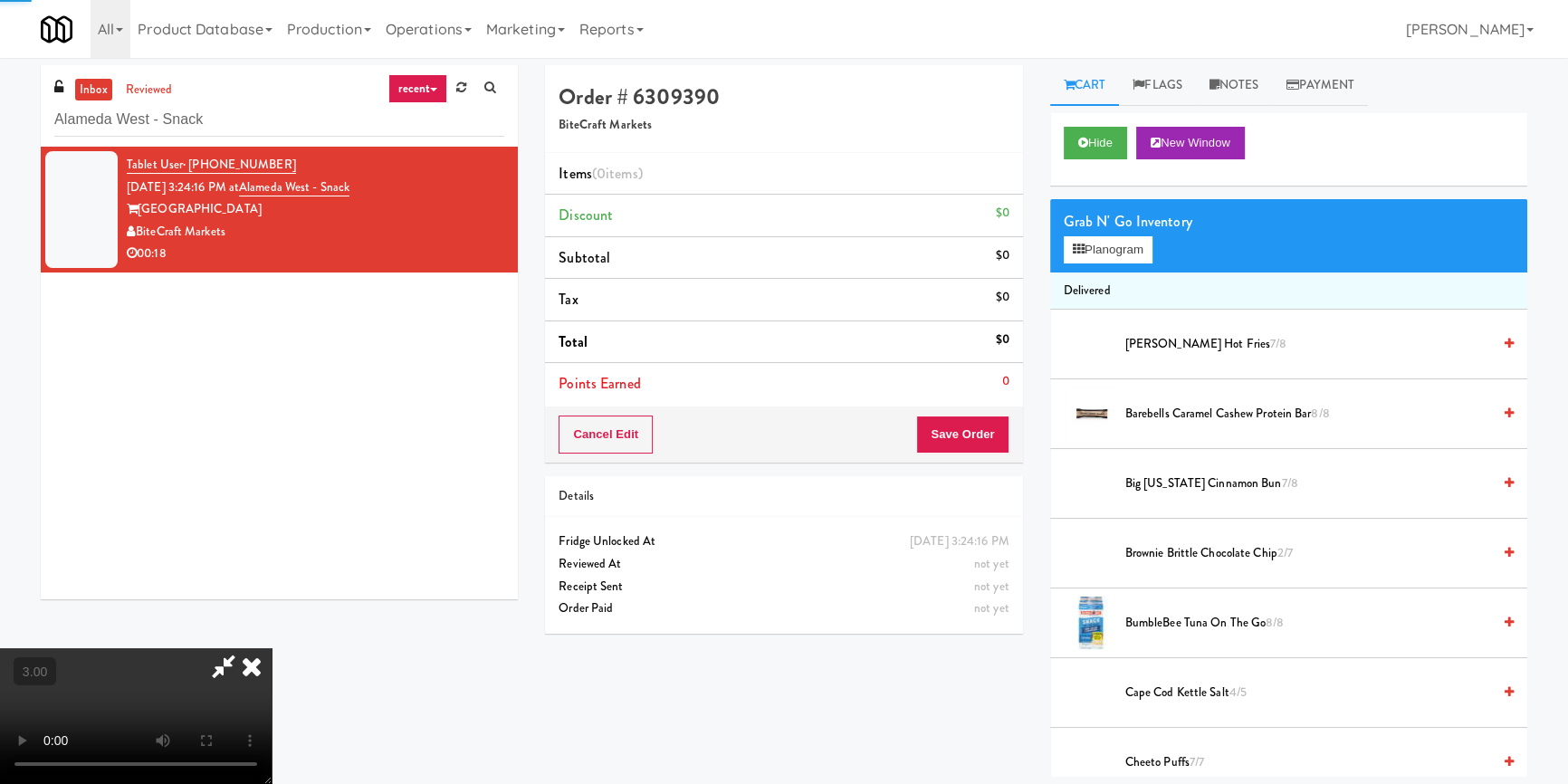
click at [1141, 227] on div "Grab N' Go Inventory" at bounding box center [1289, 222] width 450 height 27
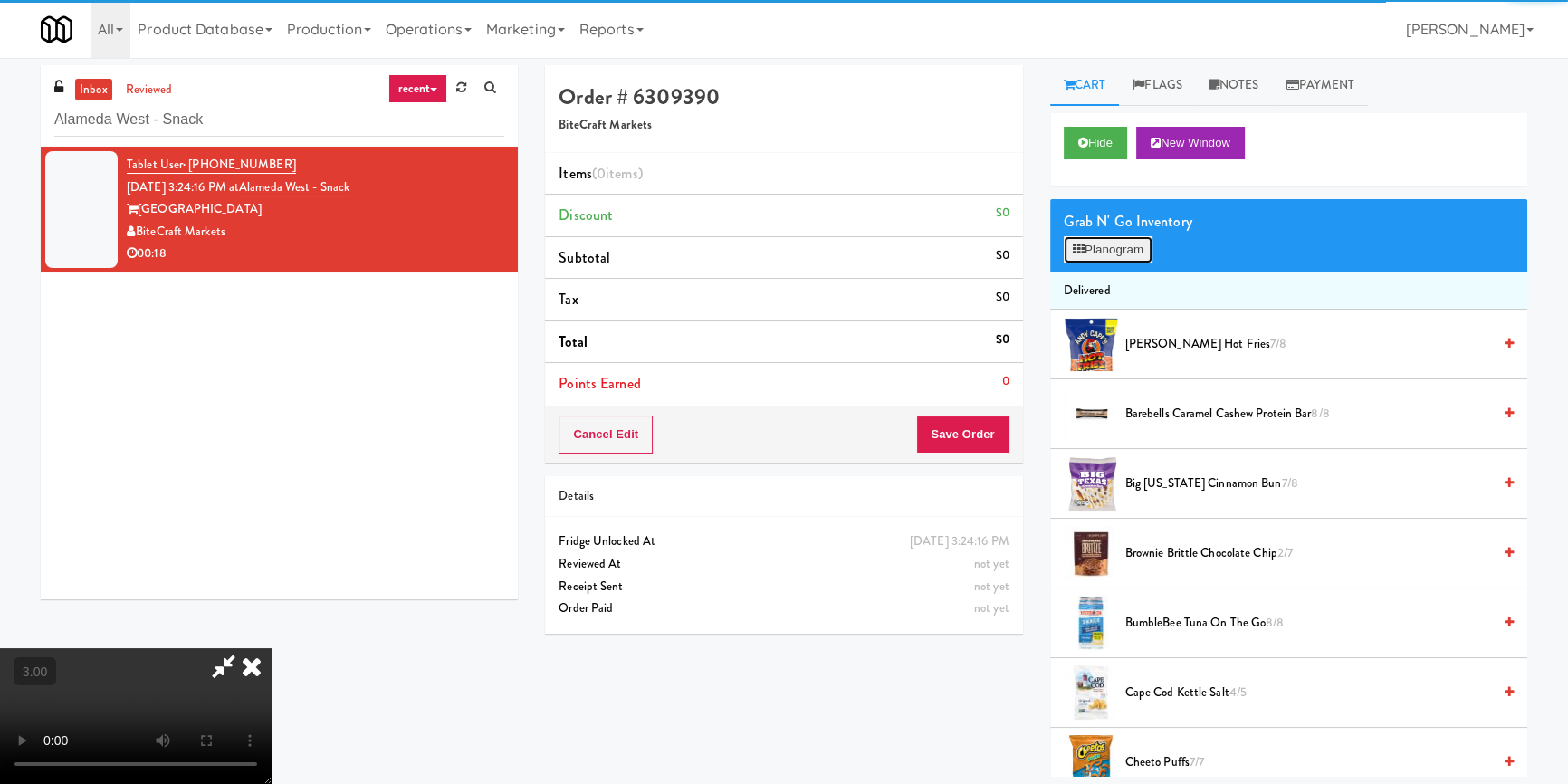
click at [1124, 245] on button "Planogram" at bounding box center [1108, 250] width 89 height 27
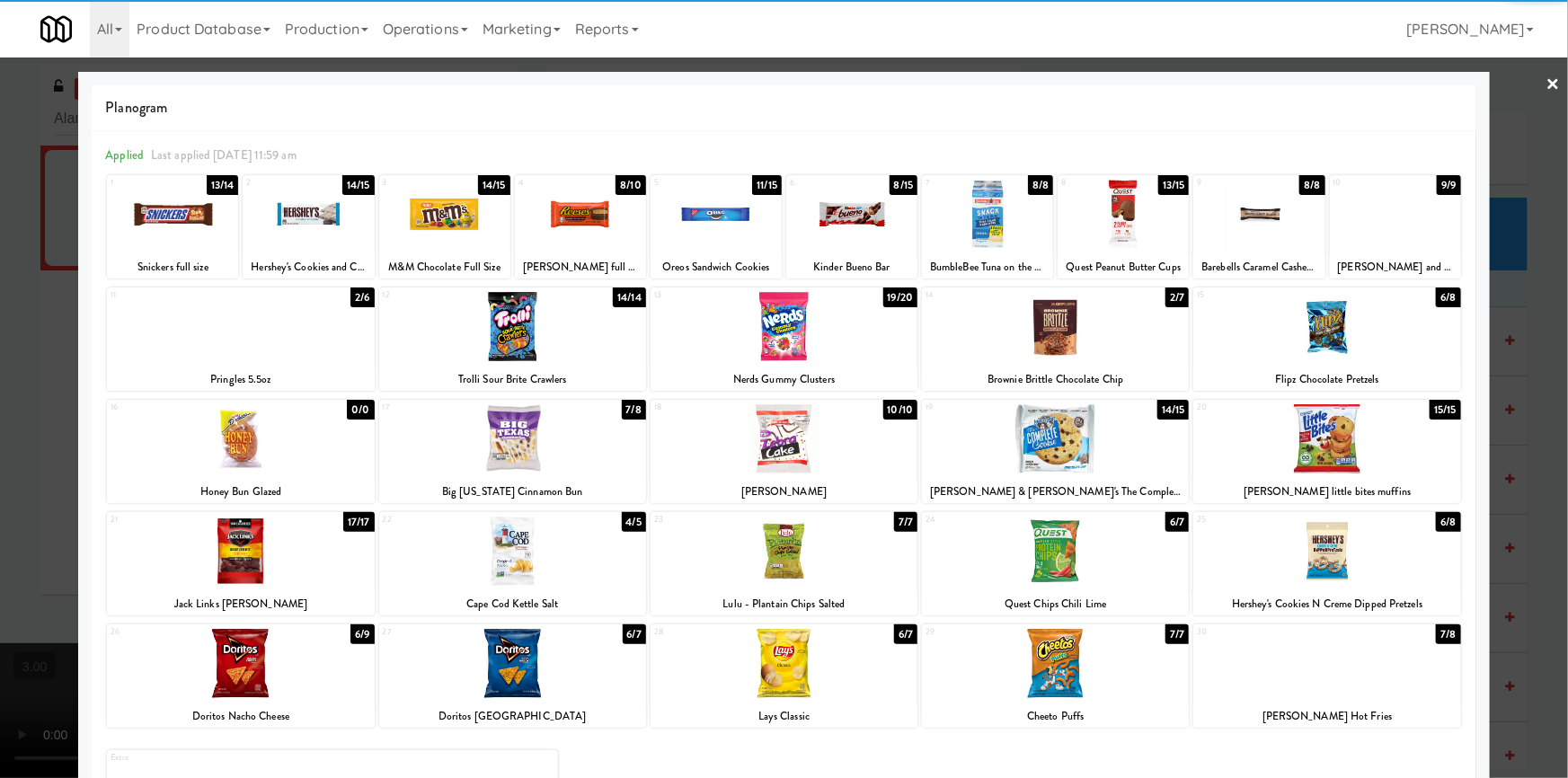
click at [326, 220] on div at bounding box center [308, 214] width 131 height 69
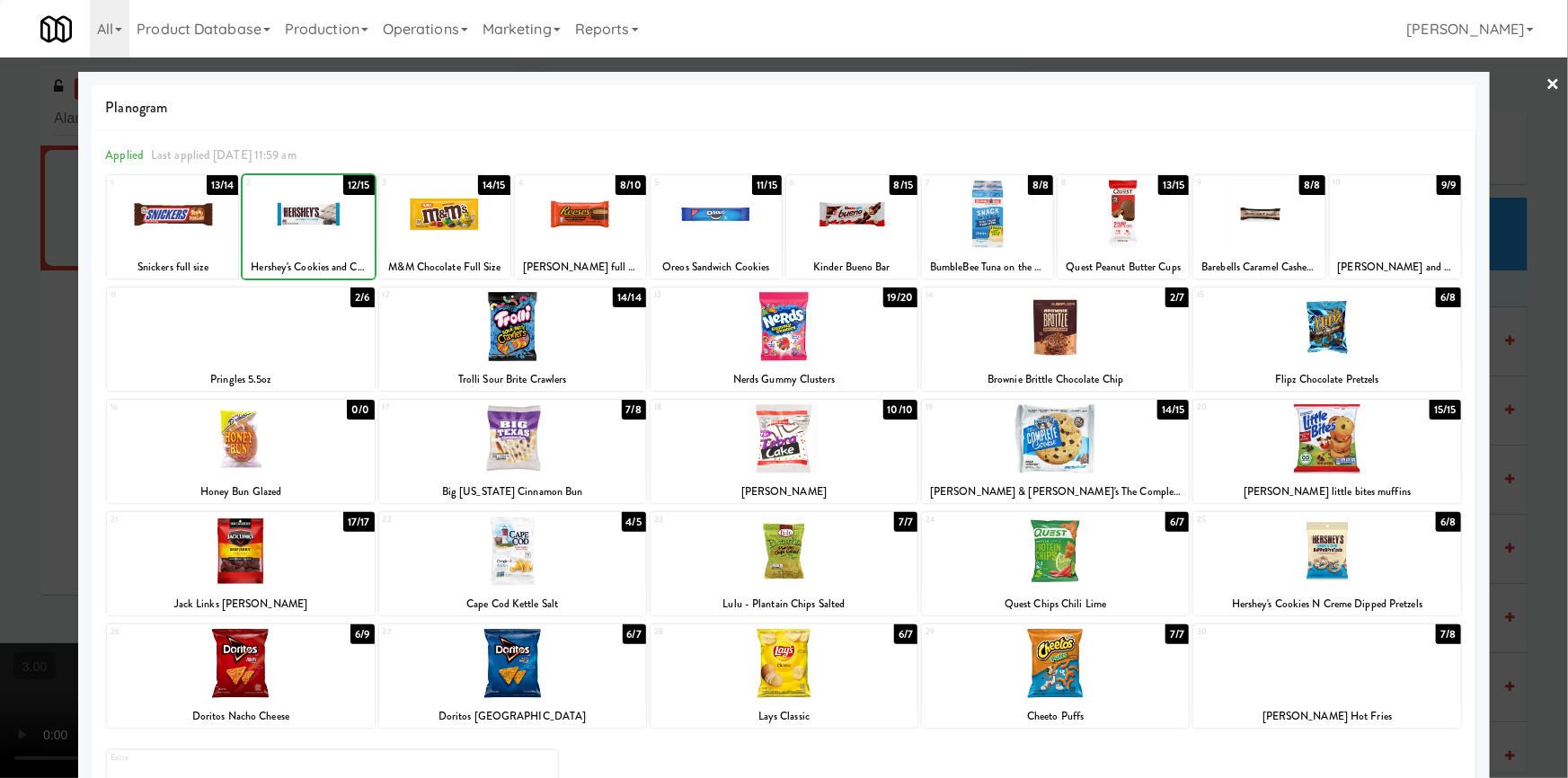
click at [0, 341] on div at bounding box center [784, 389] width 1568 height 778
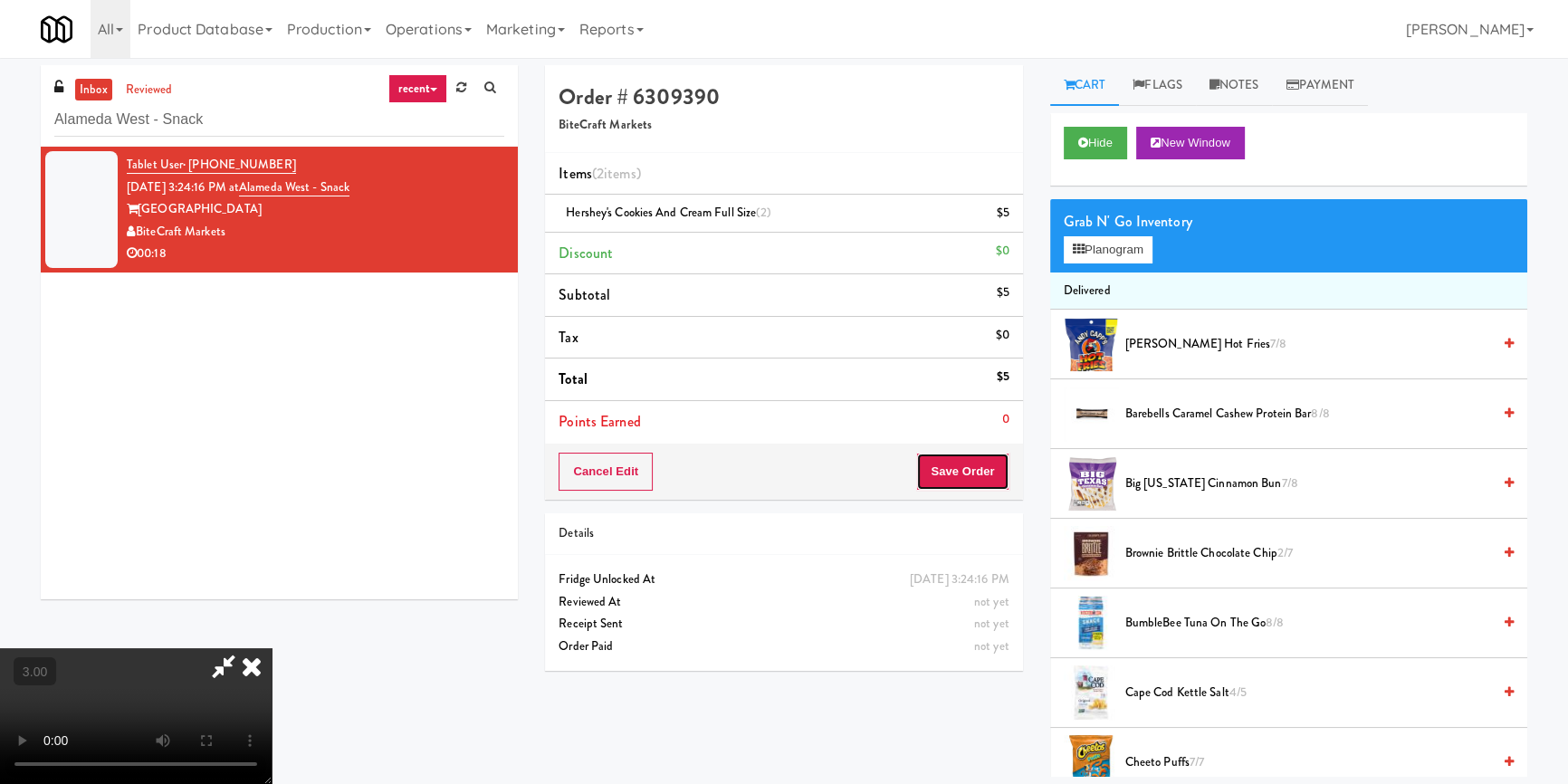
drag, startPoint x: 981, startPoint y: 480, endPoint x: 981, endPoint y: 492, distance: 12.0
click at [981, 481] on button "Save Order" at bounding box center [963, 471] width 93 height 38
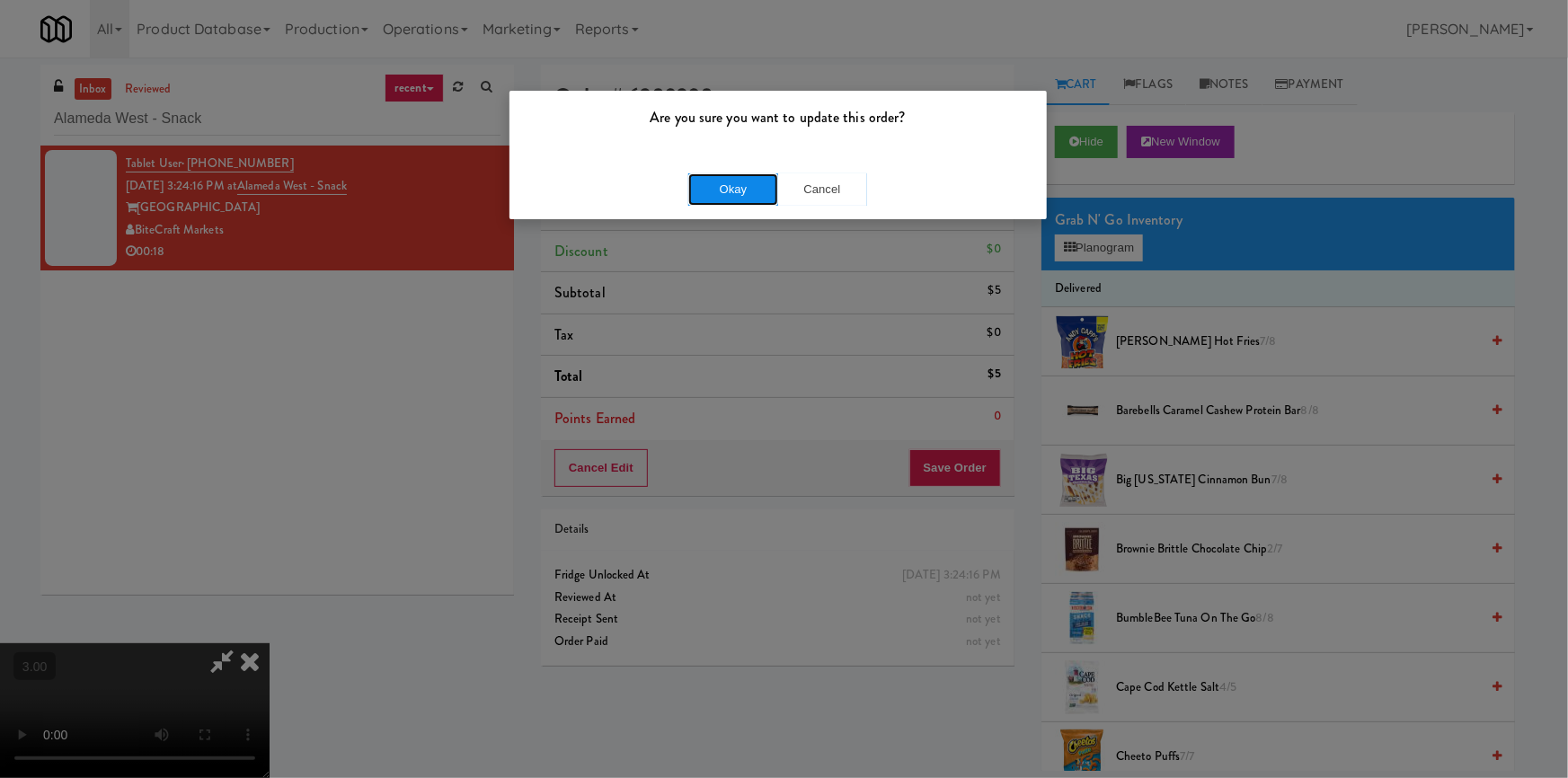
click at [750, 188] on button "Okay" at bounding box center [733, 190] width 90 height 33
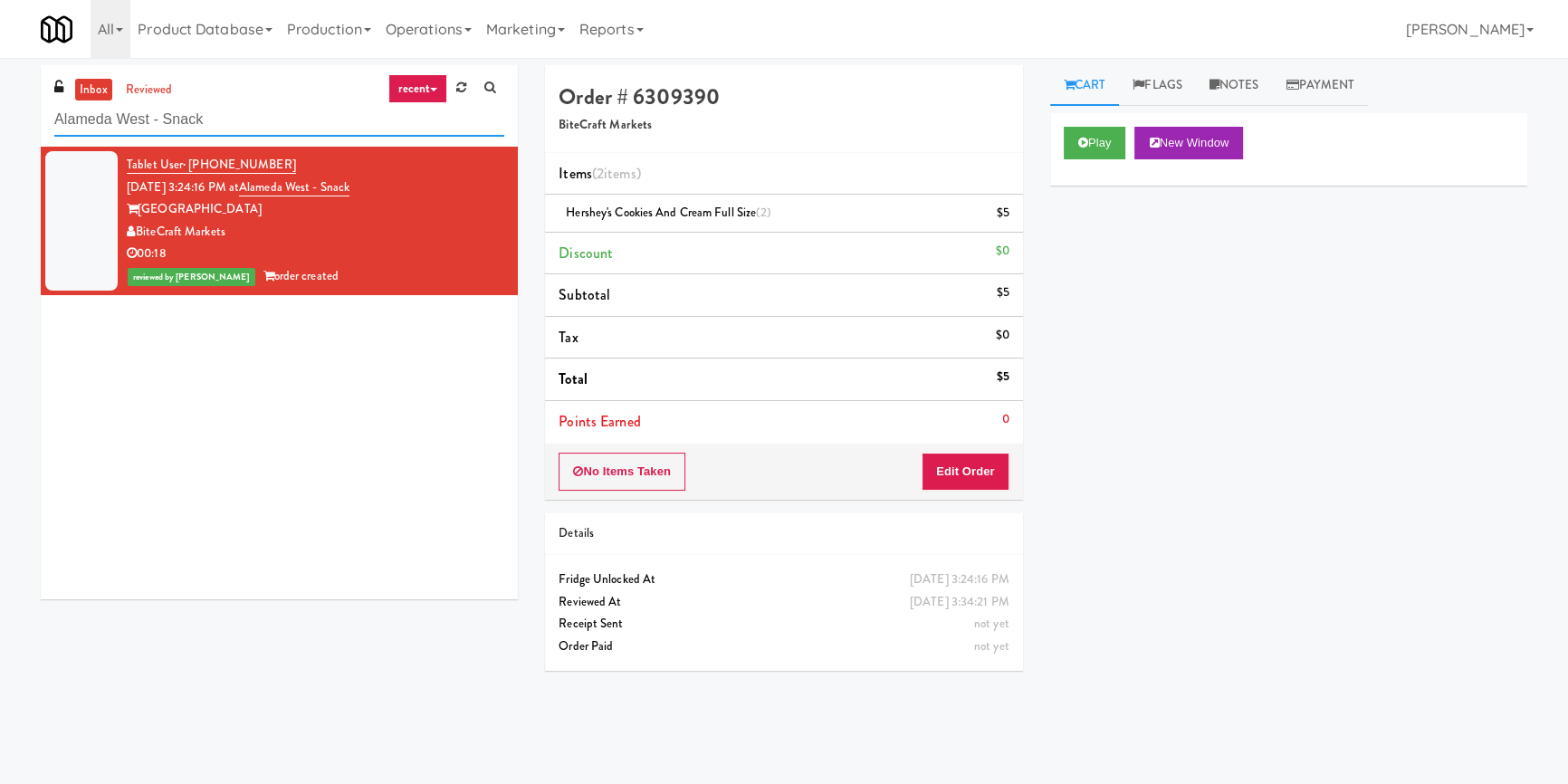
click at [362, 136] on input "Alameda West - Snack" at bounding box center [279, 120] width 450 height 34
click at [362, 132] on input "Alameda West - Snack" at bounding box center [279, 120] width 450 height 34
paste input "Rock Solid Reboot 2"
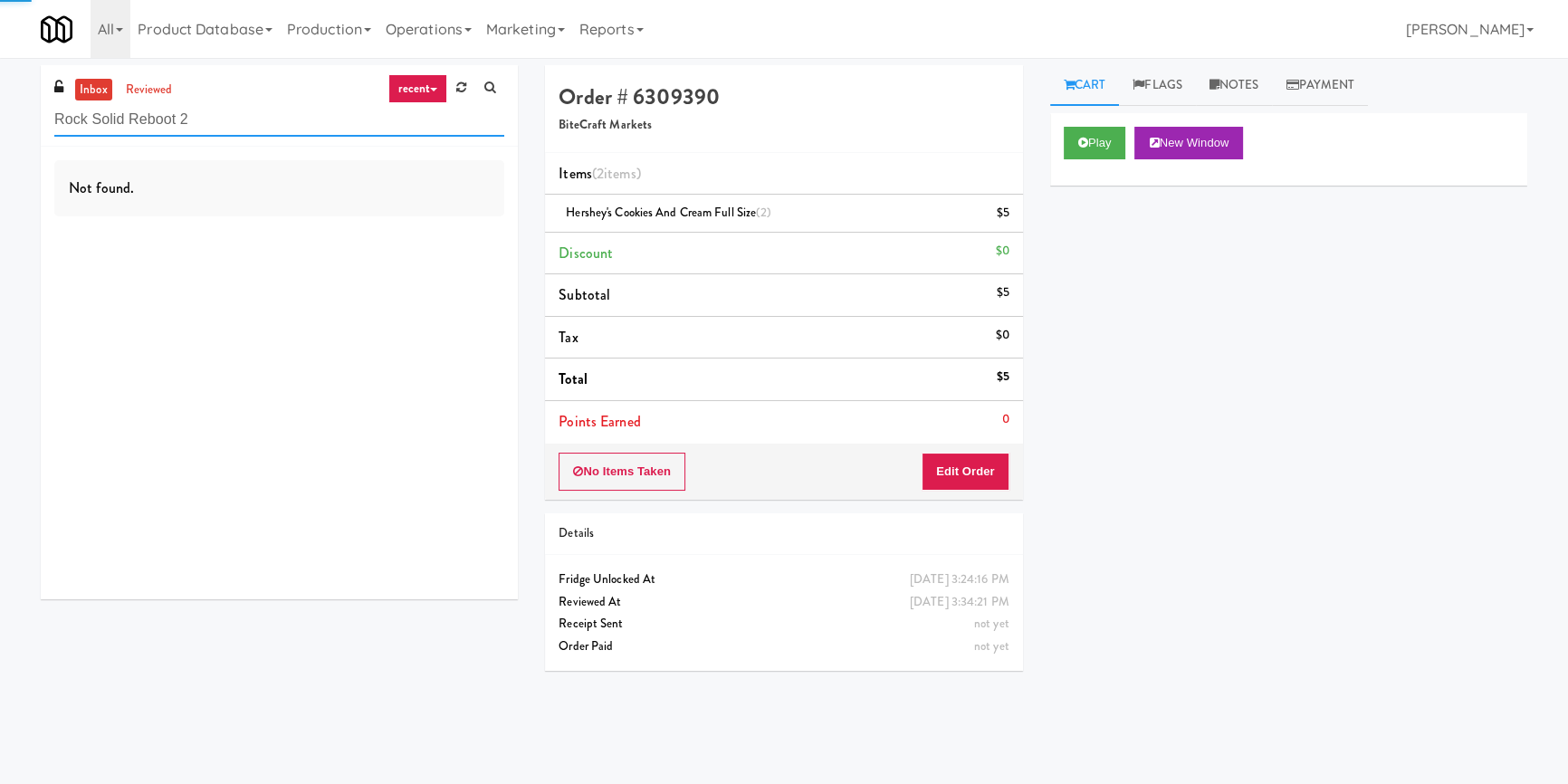
type input "Rock Solid Reboot 2"
click at [425, 224] on div "Not found." at bounding box center [279, 373] width 477 height 453
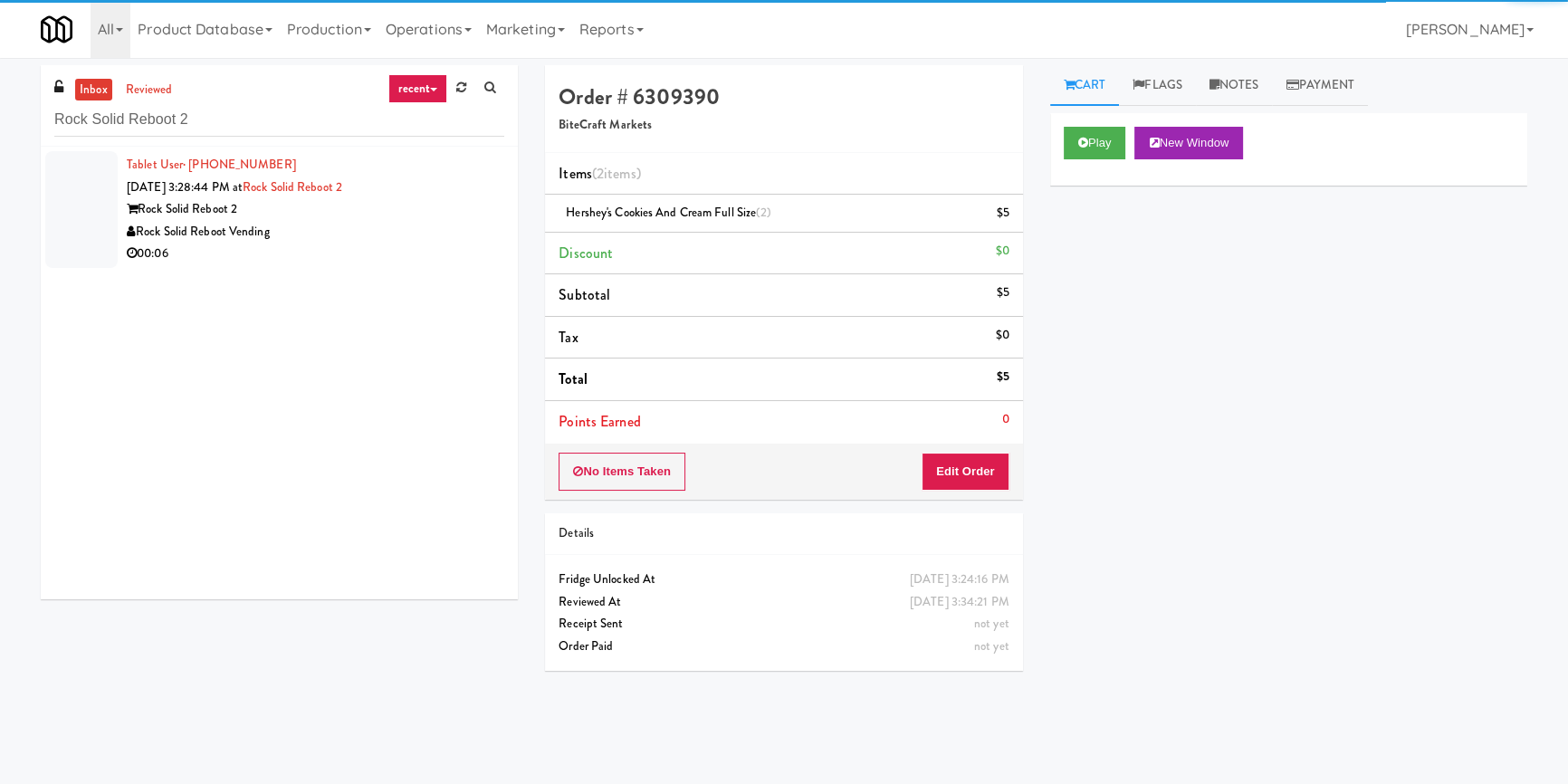
click at [425, 224] on div "Rock Solid Reboot Vending" at bounding box center [315, 232] width 378 height 22
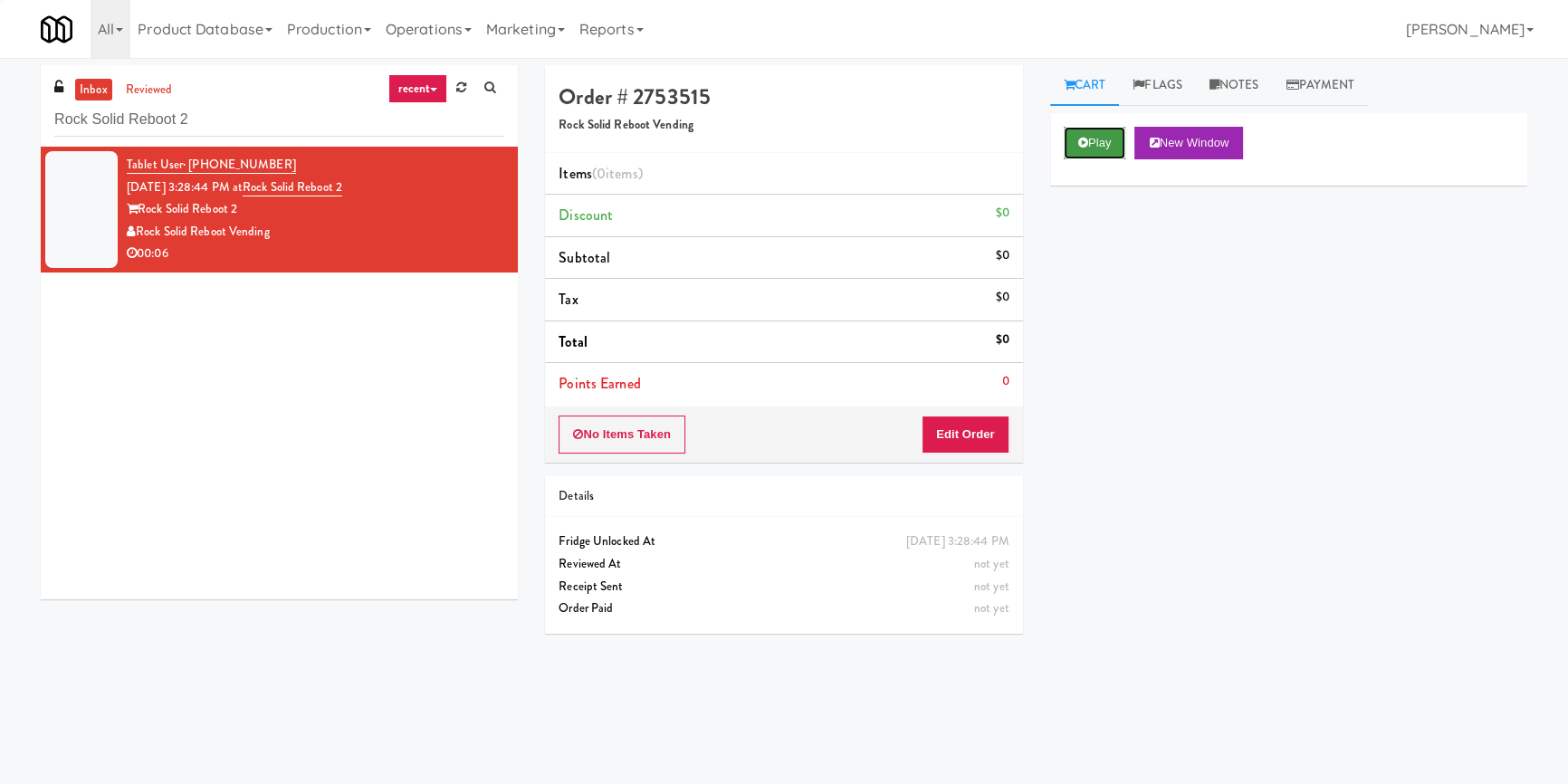
click at [1082, 143] on icon at bounding box center [1083, 143] width 10 height 12
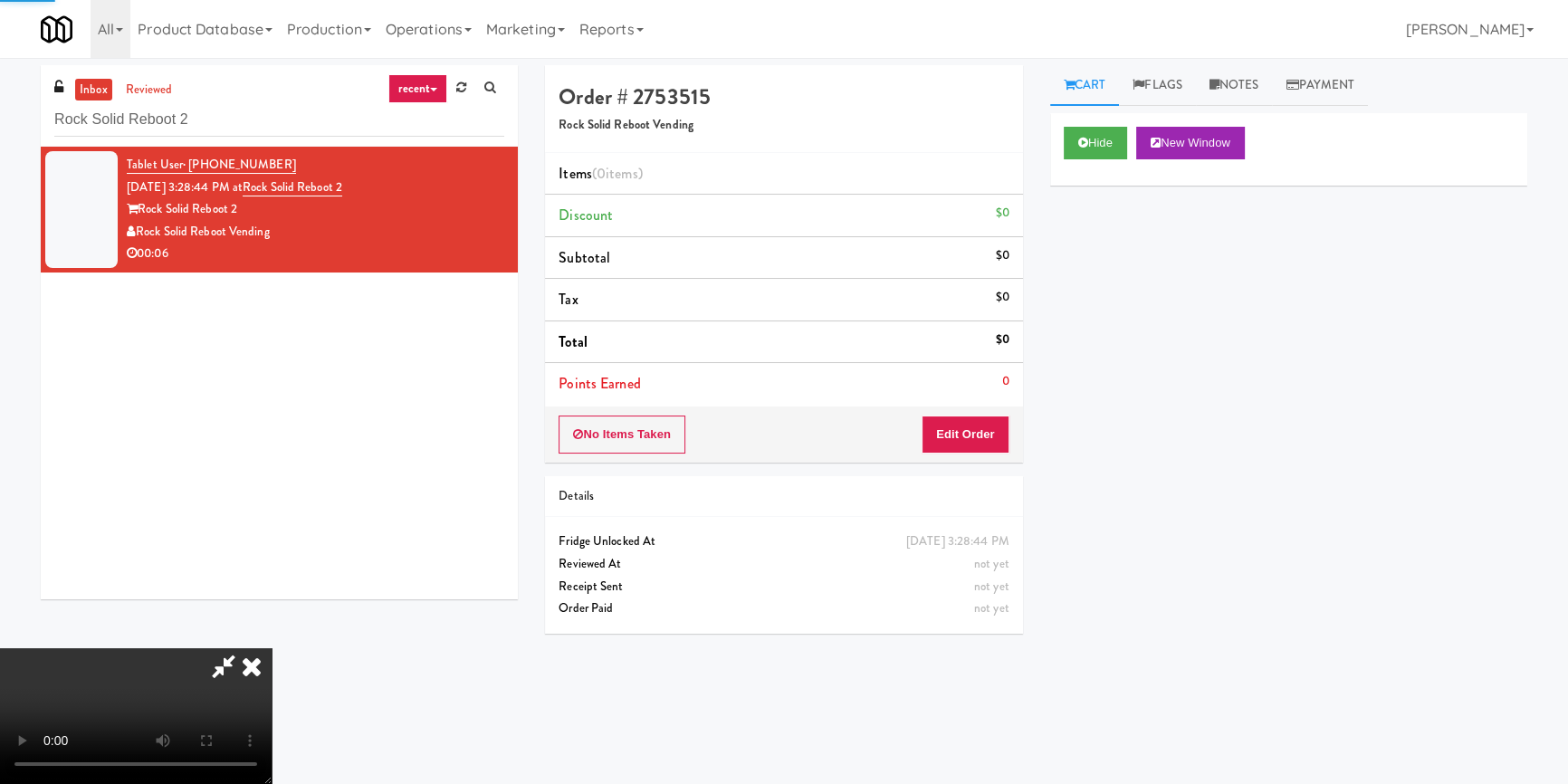
click at [1101, 278] on div "Hide New Window Primary Flag Clear Flag if unable to determine what was taken o…" at bounding box center [1289, 452] width 477 height 679
click at [1060, 441] on div "Hide New Window Primary Flag Clear Flag if unable to determine what was taken o…" at bounding box center [1289, 452] width 477 height 679
click at [1091, 144] on button "Hide" at bounding box center [1096, 143] width 64 height 33
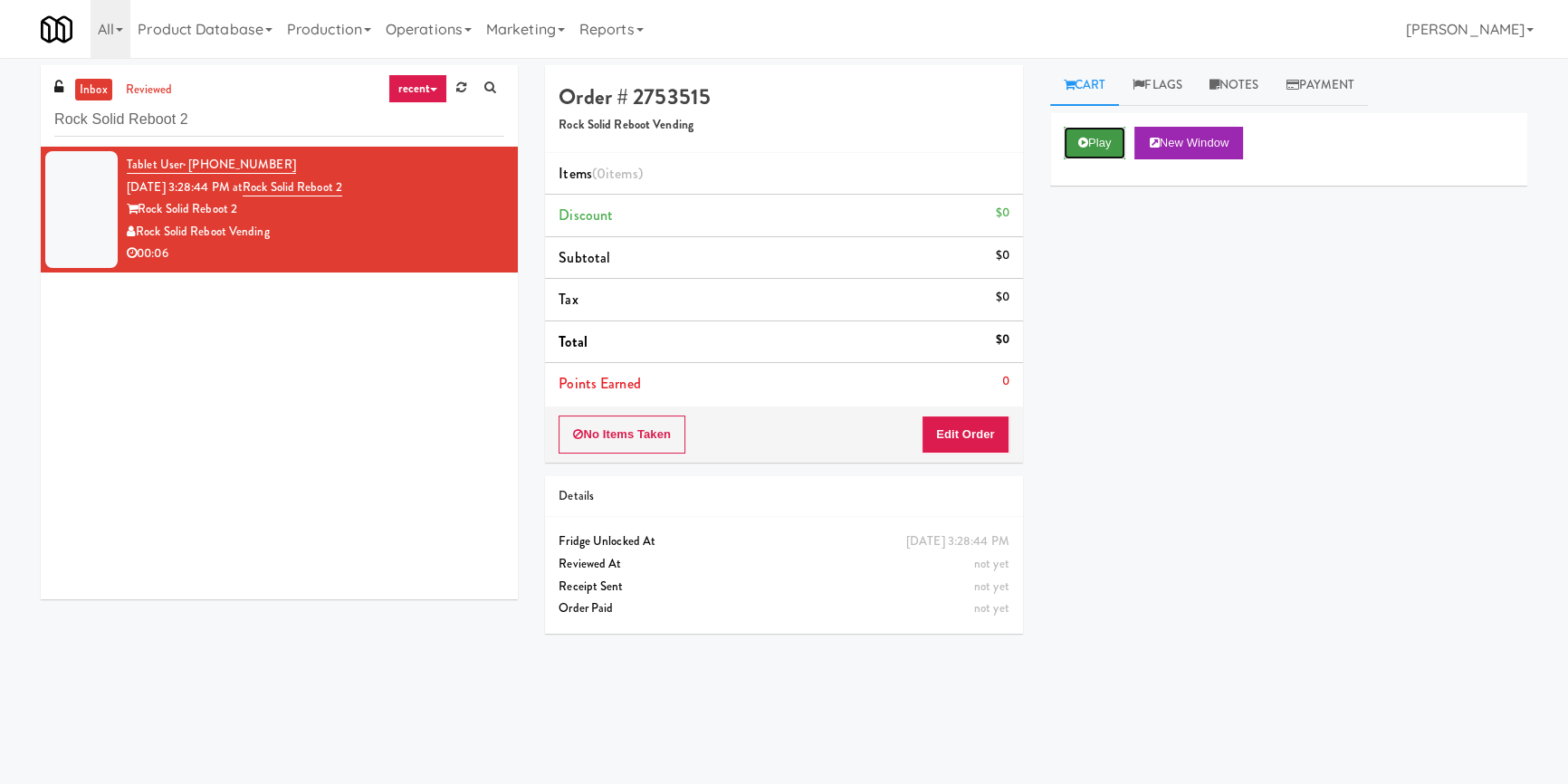
click at [1091, 144] on button "Play" at bounding box center [1095, 143] width 63 height 33
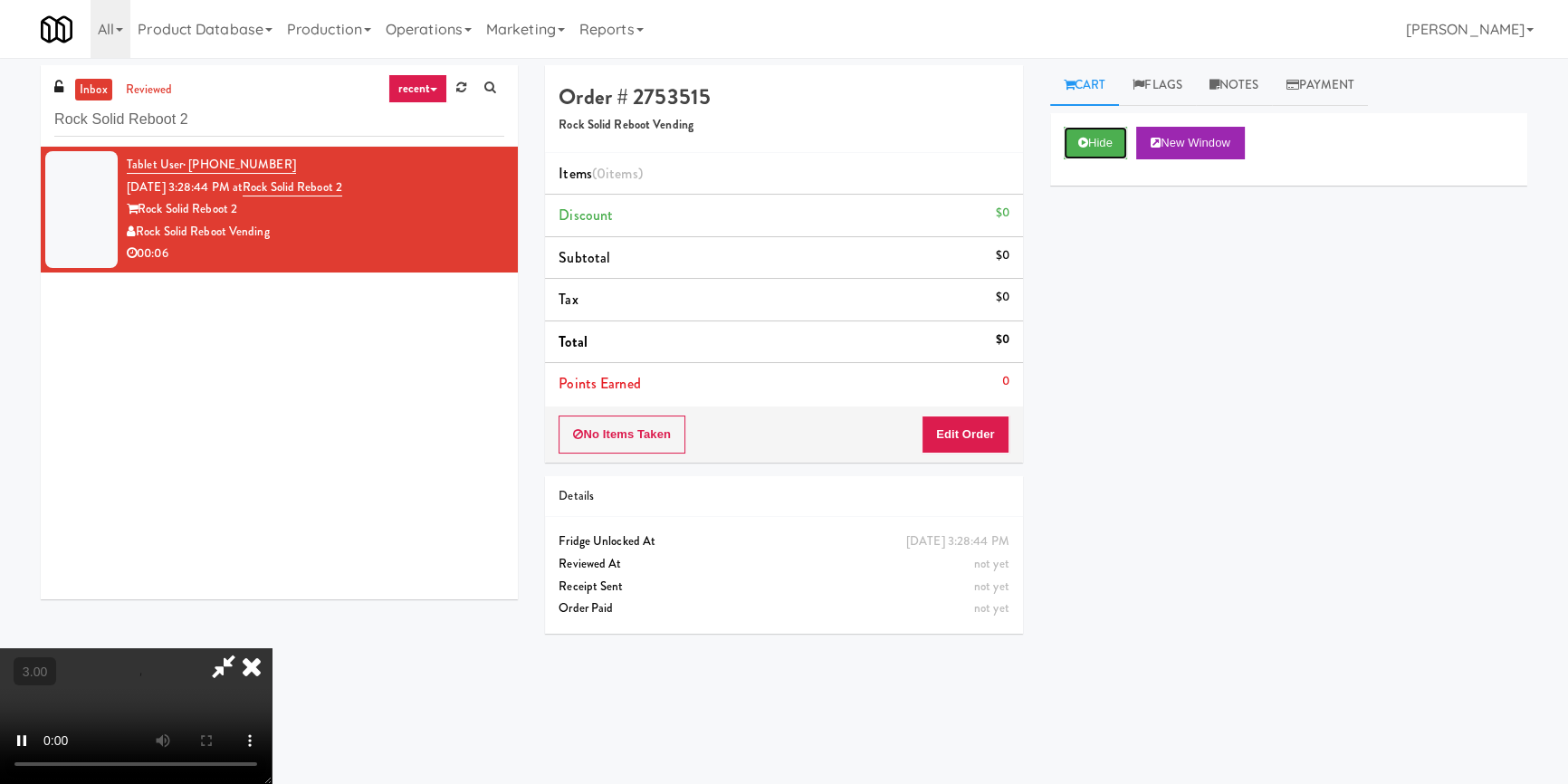
scroll to position [7, 0]
drag, startPoint x: 978, startPoint y: 427, endPoint x: 1048, endPoint y: 310, distance: 136.3
click at [978, 426] on button "Edit Order" at bounding box center [965, 434] width 88 height 38
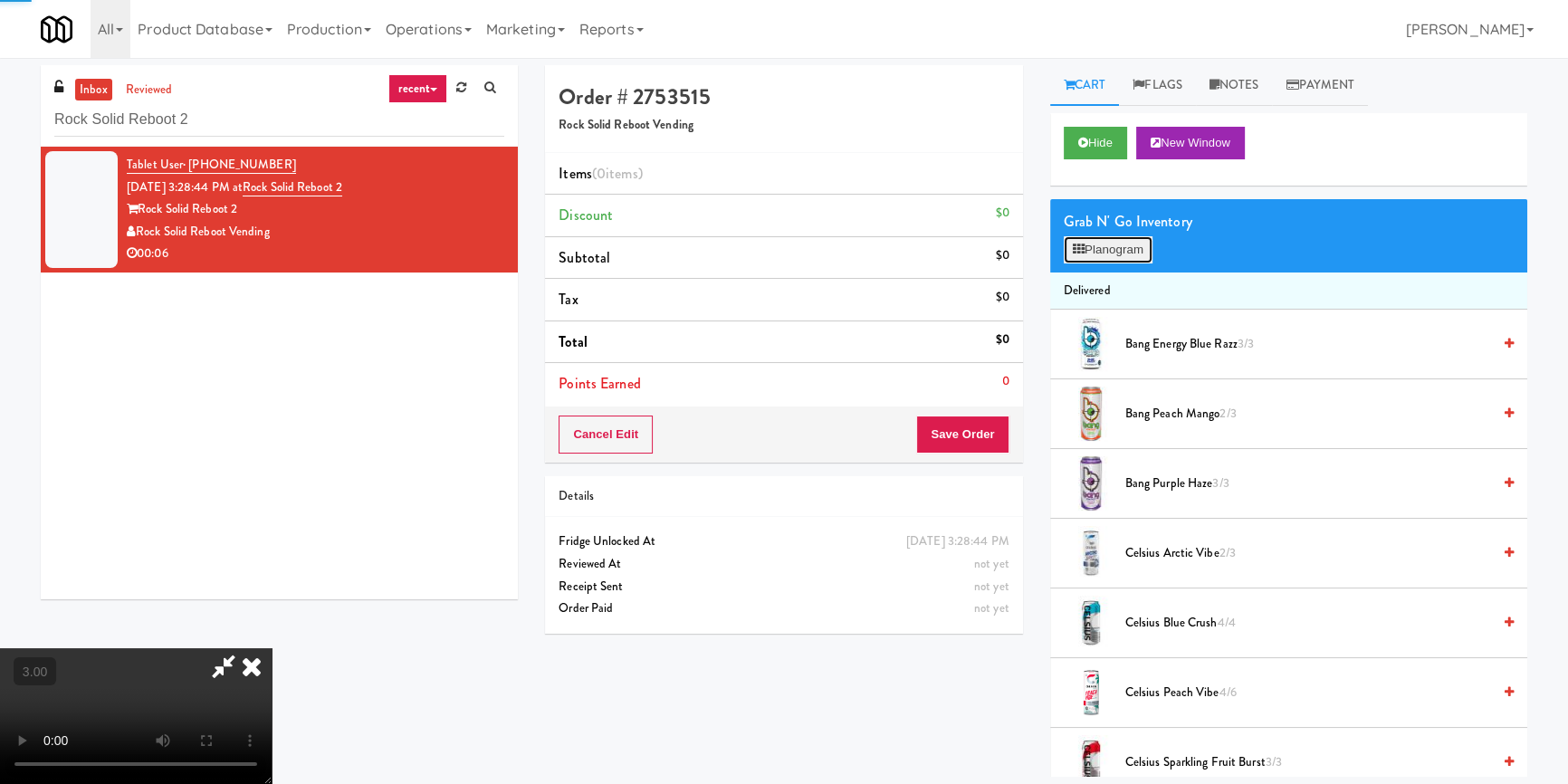
click at [1098, 244] on button "Planogram" at bounding box center [1108, 250] width 89 height 27
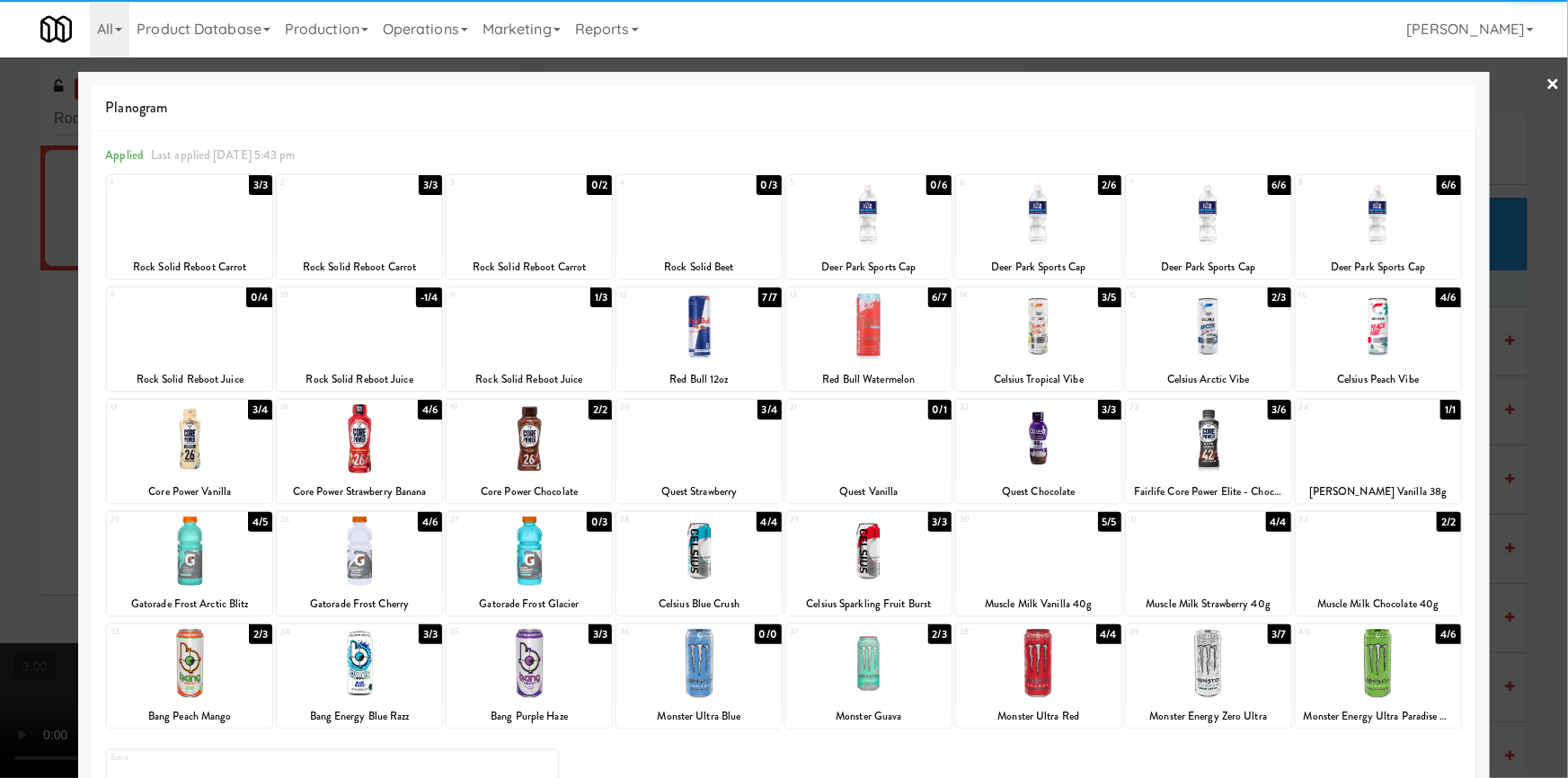
click at [1032, 231] on div at bounding box center [1038, 214] width 165 height 69
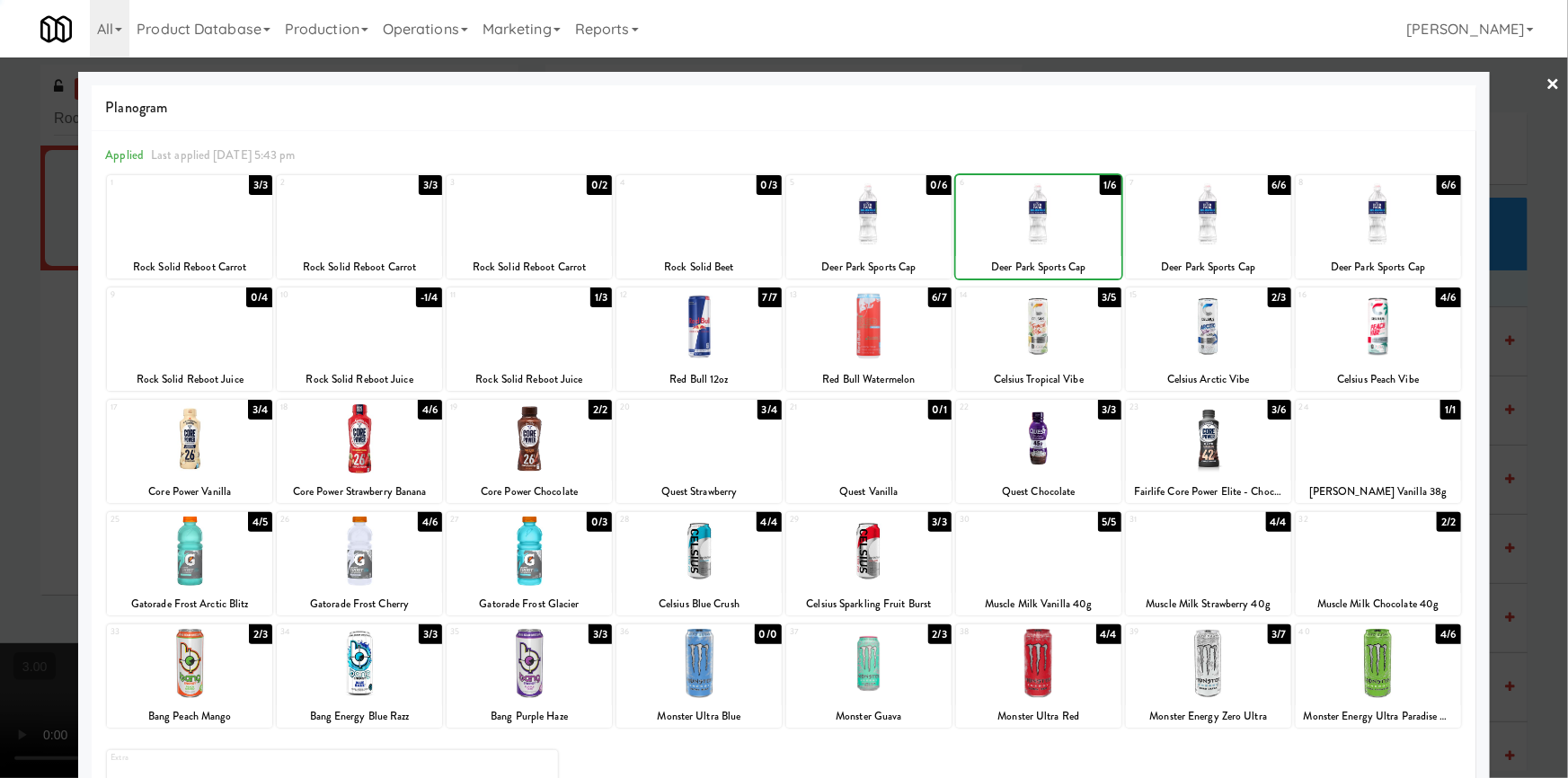
click at [0, 457] on div at bounding box center [784, 389] width 1568 height 778
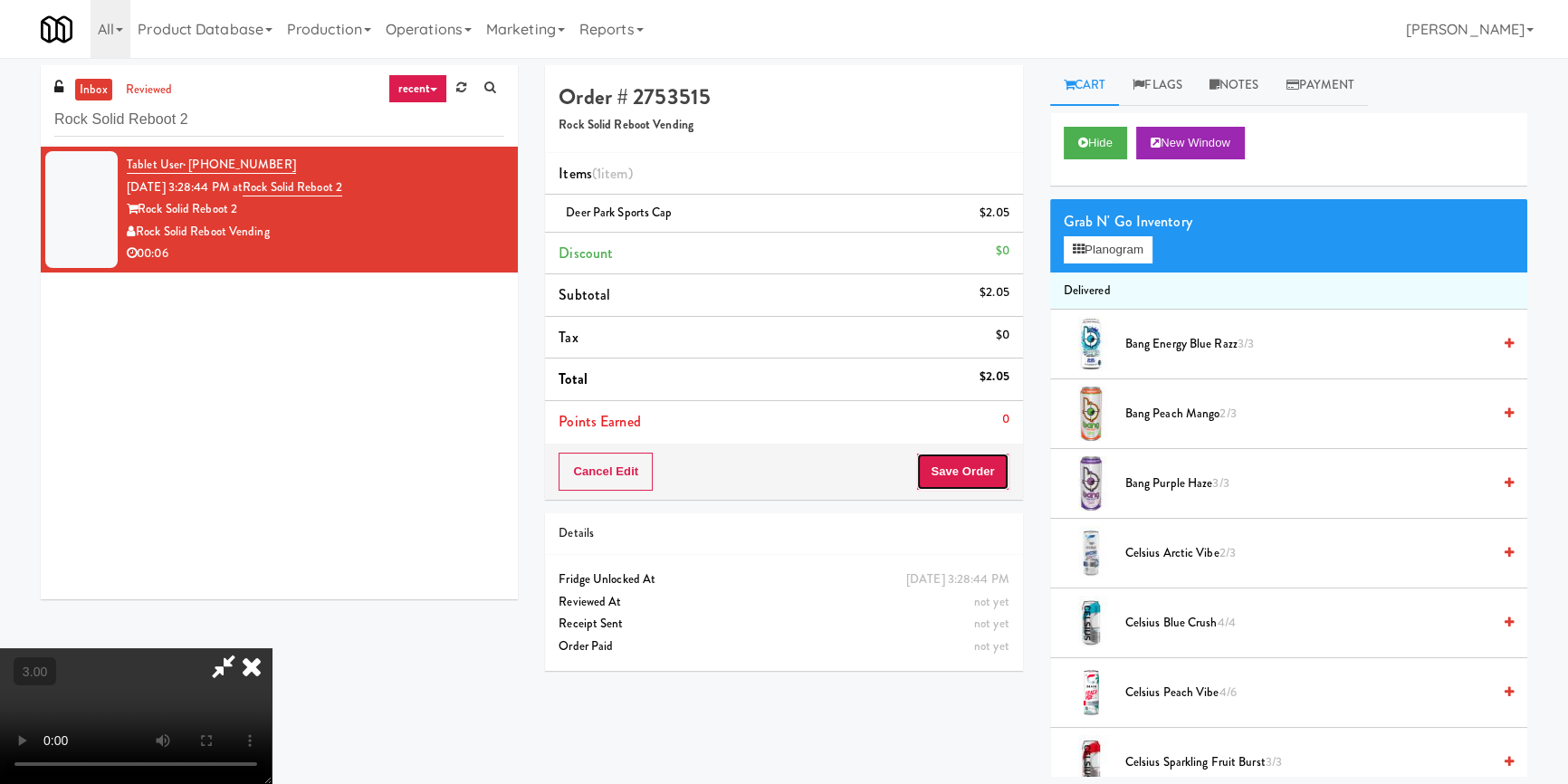
click at [989, 477] on button "Save Order" at bounding box center [963, 471] width 93 height 38
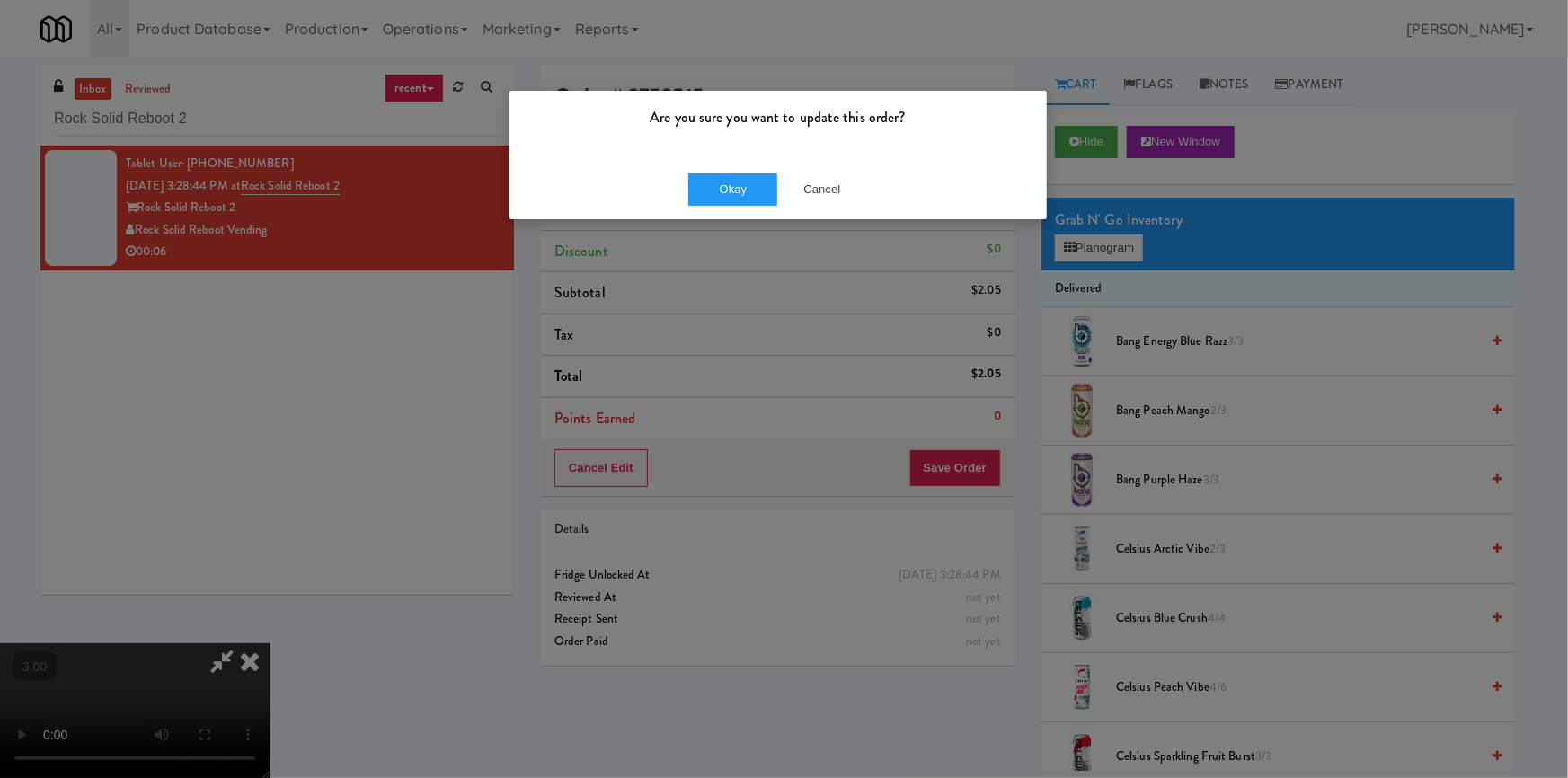
click at [727, 213] on div "Okay Cancel" at bounding box center [777, 189] width 537 height 60
click at [726, 196] on button "Okay" at bounding box center [733, 190] width 90 height 33
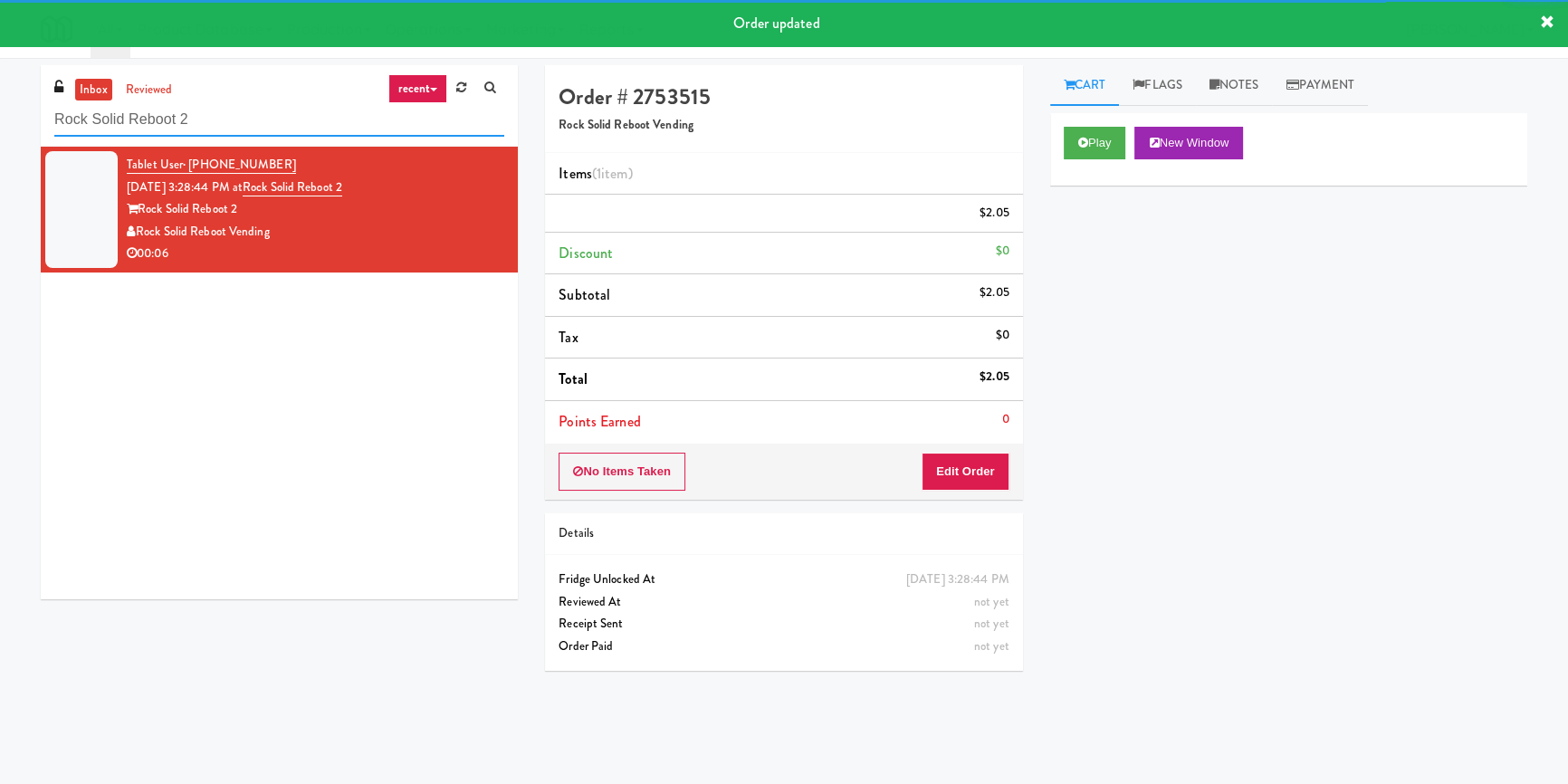
click at [304, 124] on input "Rock Solid Reboot 2" at bounding box center [279, 120] width 450 height 34
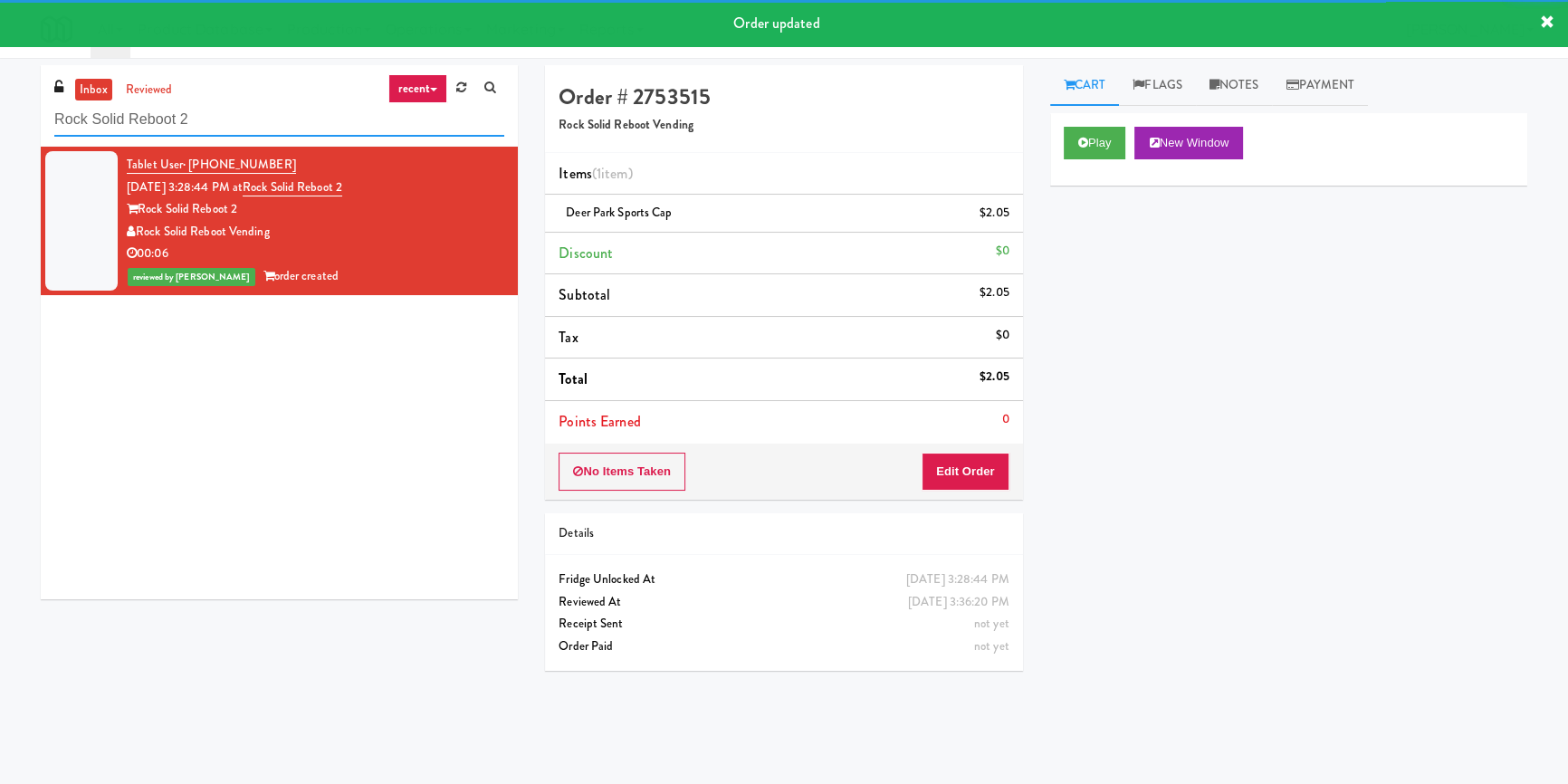
click at [304, 124] on input "Rock Solid Reboot 2" at bounding box center [279, 120] width 450 height 34
paste input "[GEOGRAPHIC_DATA] - Ambient"
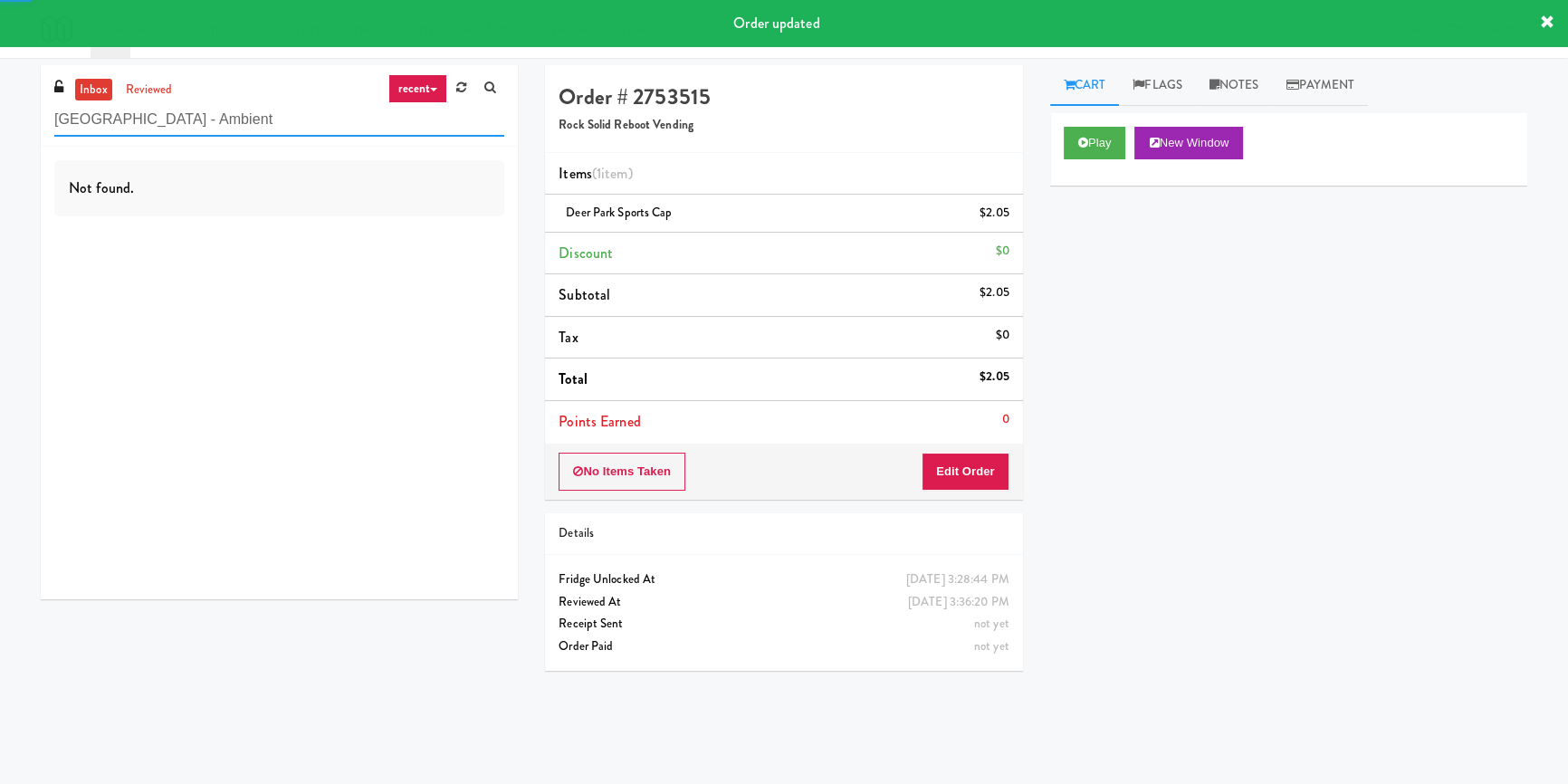
type input "[GEOGRAPHIC_DATA] - Ambient"
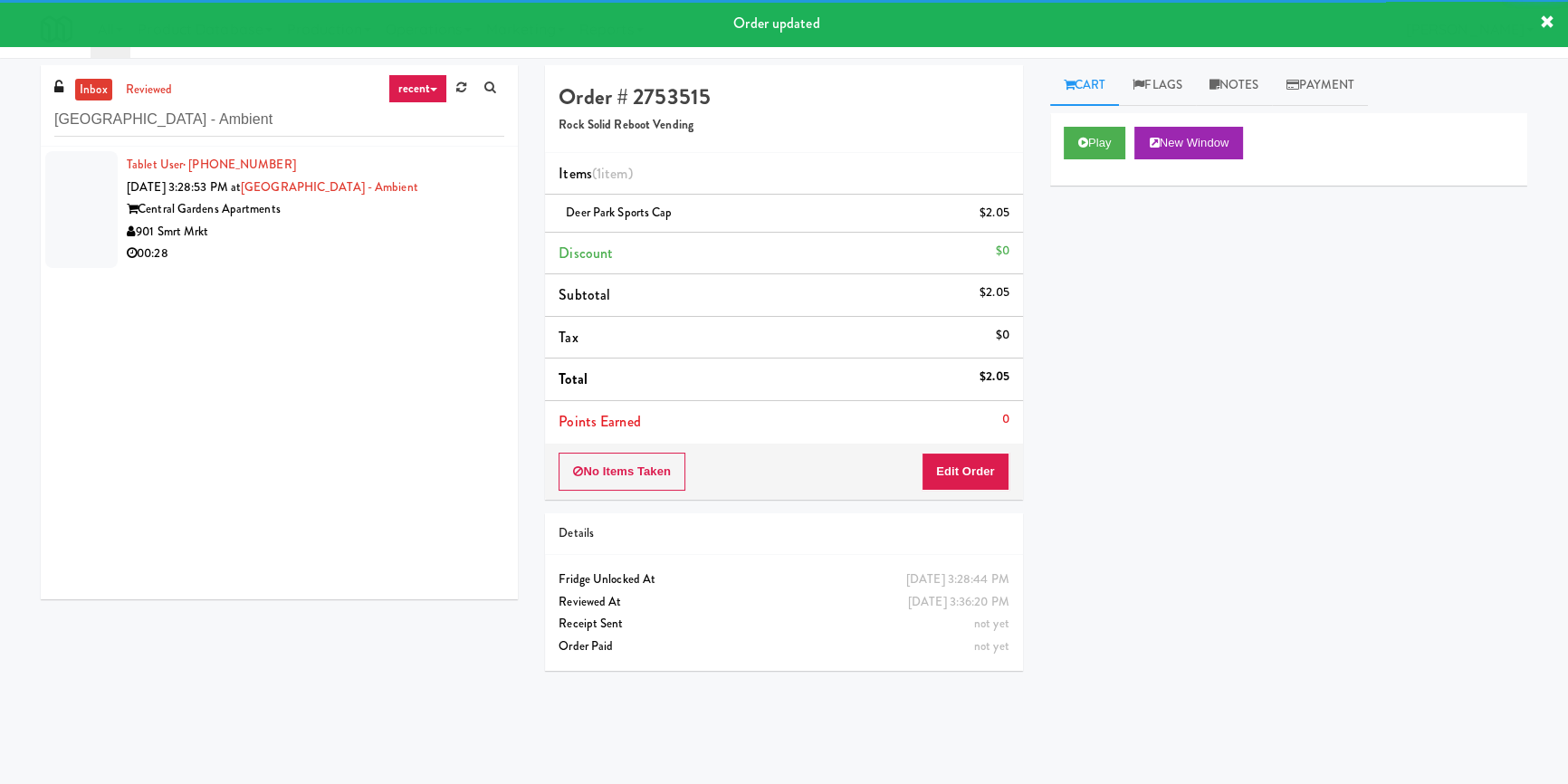
click at [419, 215] on div "Central Gardens Apartments" at bounding box center [315, 209] width 378 height 22
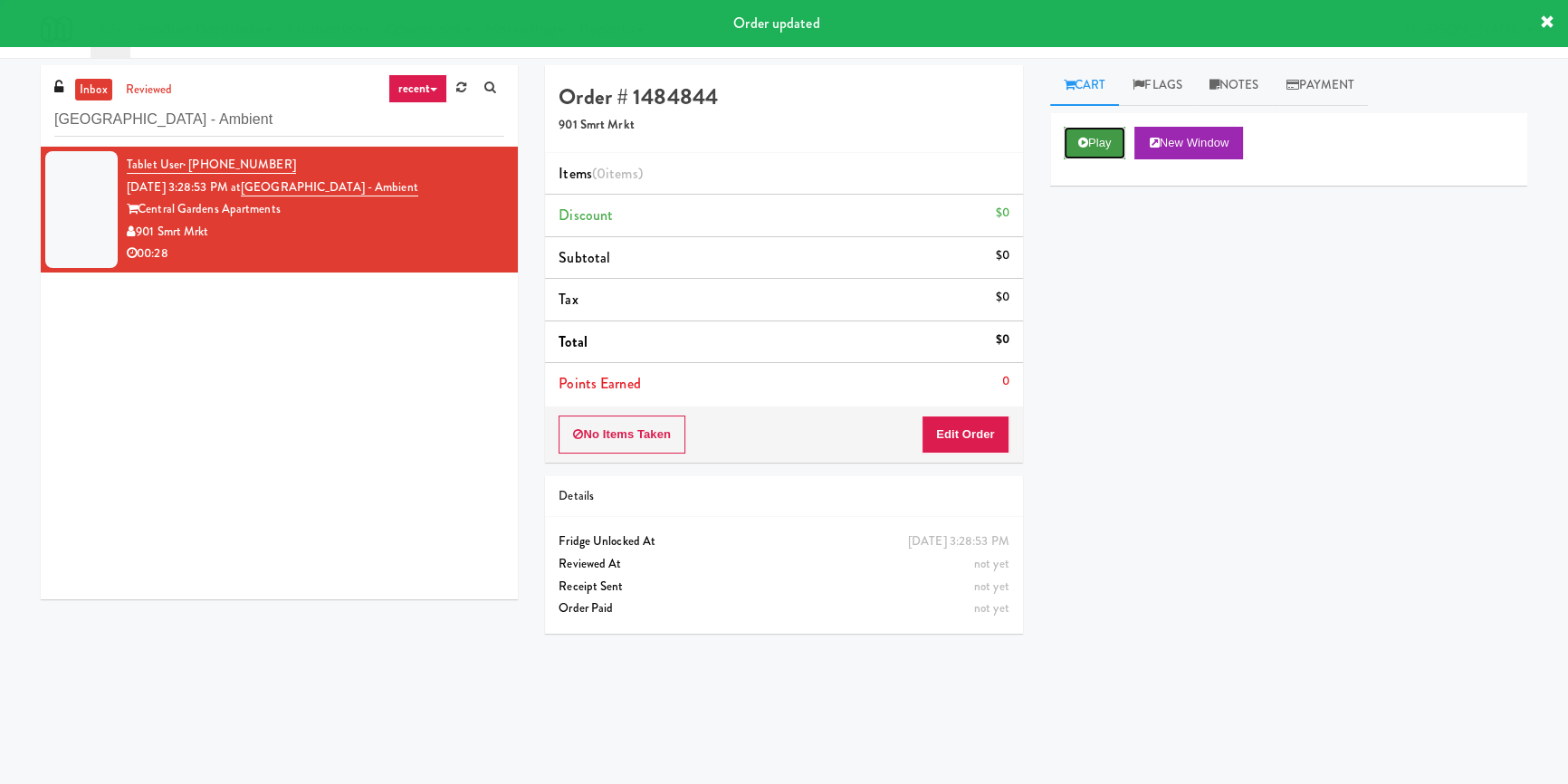
click at [1109, 137] on button "Play" at bounding box center [1095, 143] width 63 height 33
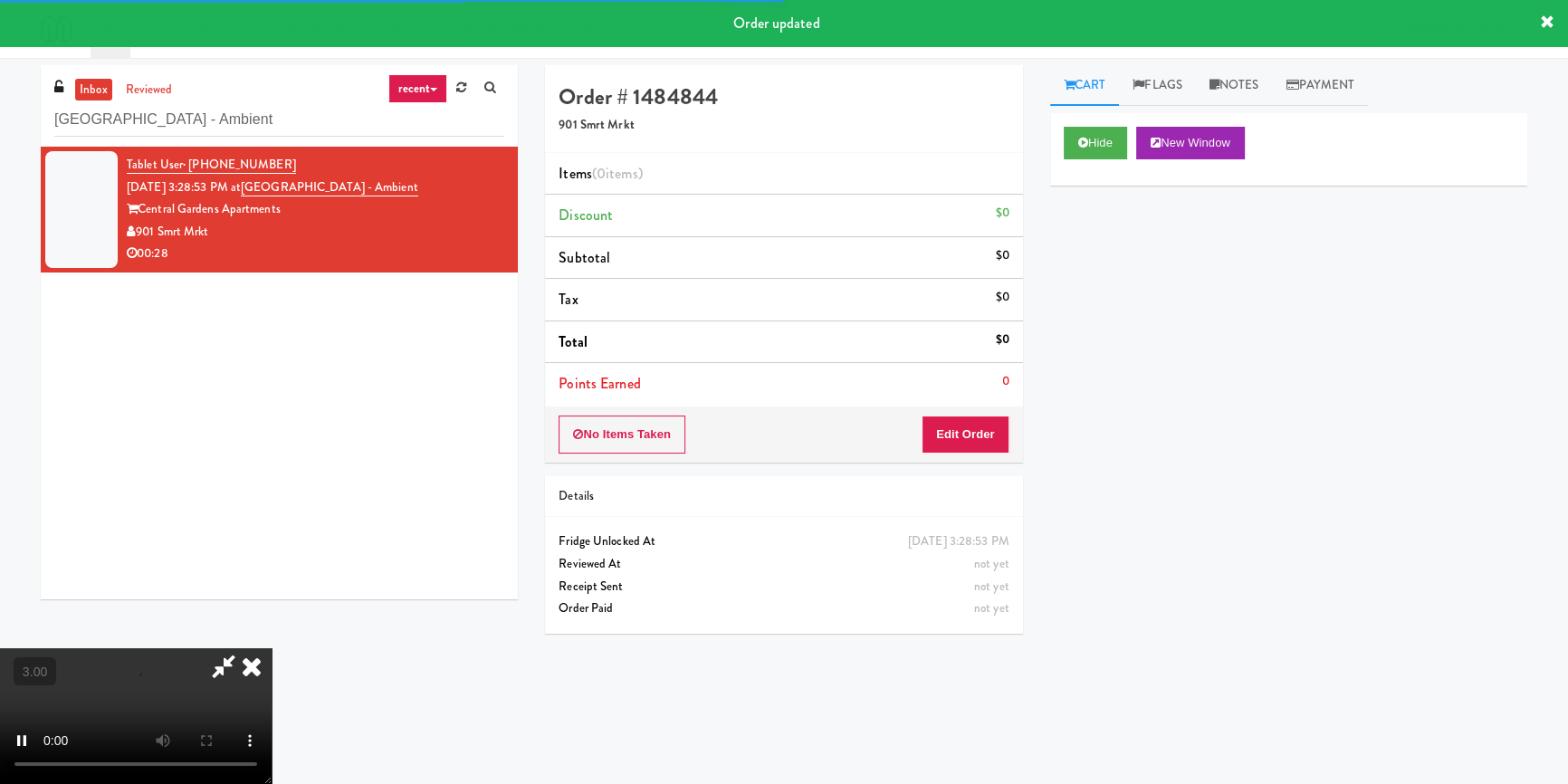
drag, startPoint x: 1109, startPoint y: 243, endPoint x: 1077, endPoint y: 233, distance: 33.5
click at [1110, 243] on div "Hide New Window Primary Flag Clear Flag if unable to determine what was taken o…" at bounding box center [1289, 452] width 477 height 679
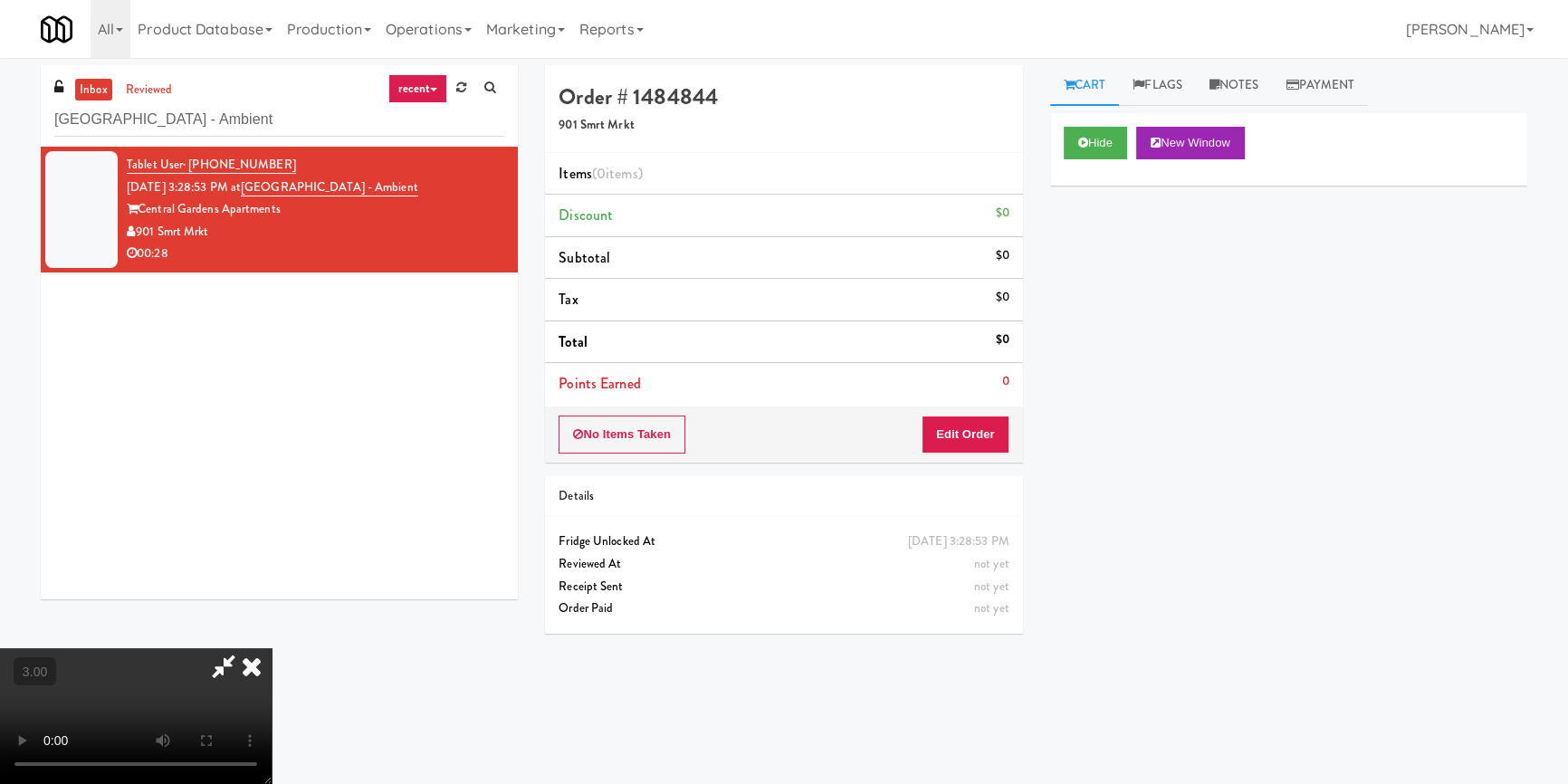
click at [1047, 466] on div "Cart Flags Notes Payment Hide New Window Primary Flag Clear Flag if unable to d…" at bounding box center [1289, 420] width 504 height 712
click at [947, 446] on button "Edit Order" at bounding box center [965, 434] width 88 height 38
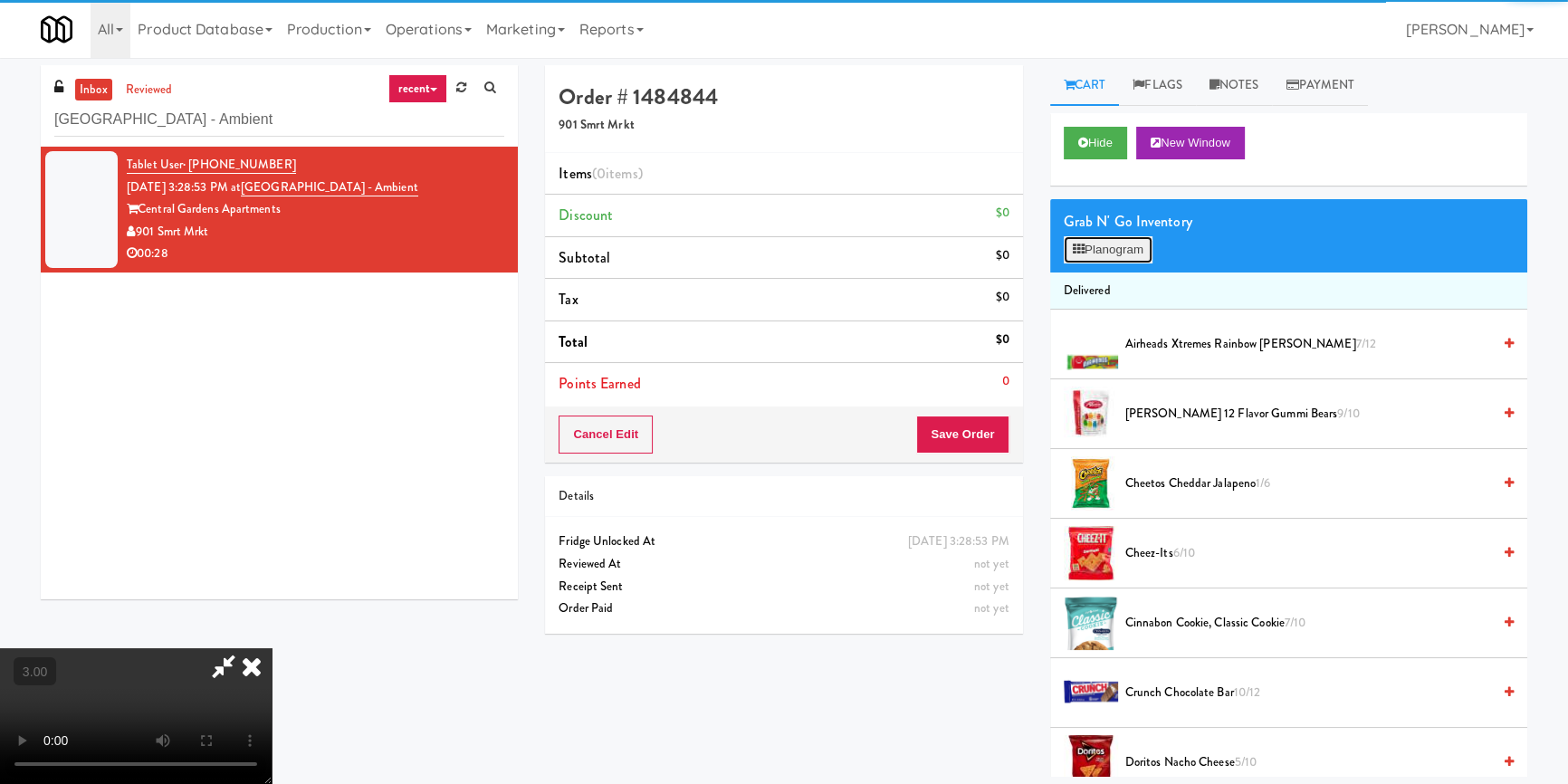
click at [1119, 251] on button "Planogram" at bounding box center [1108, 250] width 89 height 27
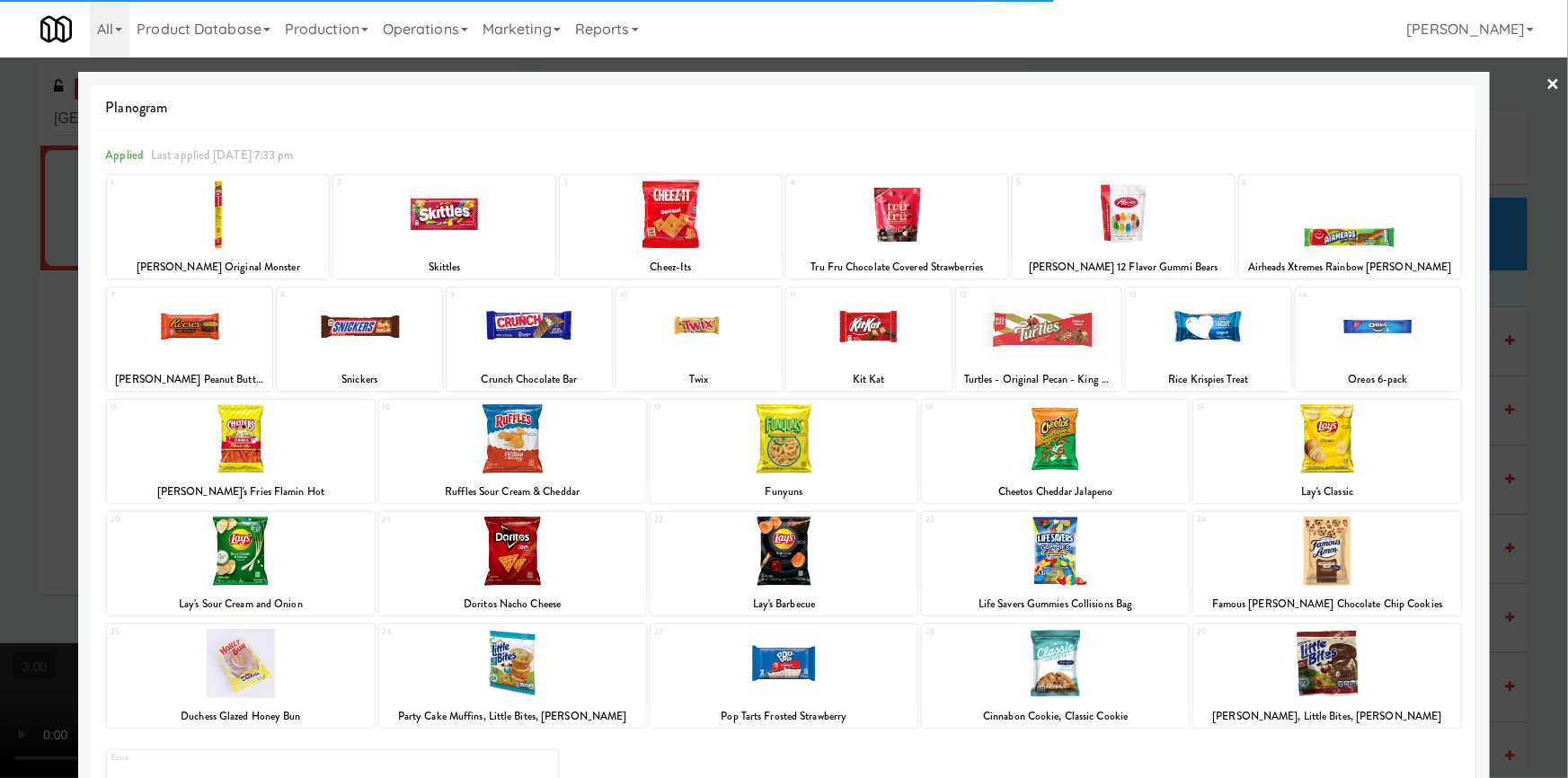
click at [203, 332] on div at bounding box center [190, 327] width 165 height 69
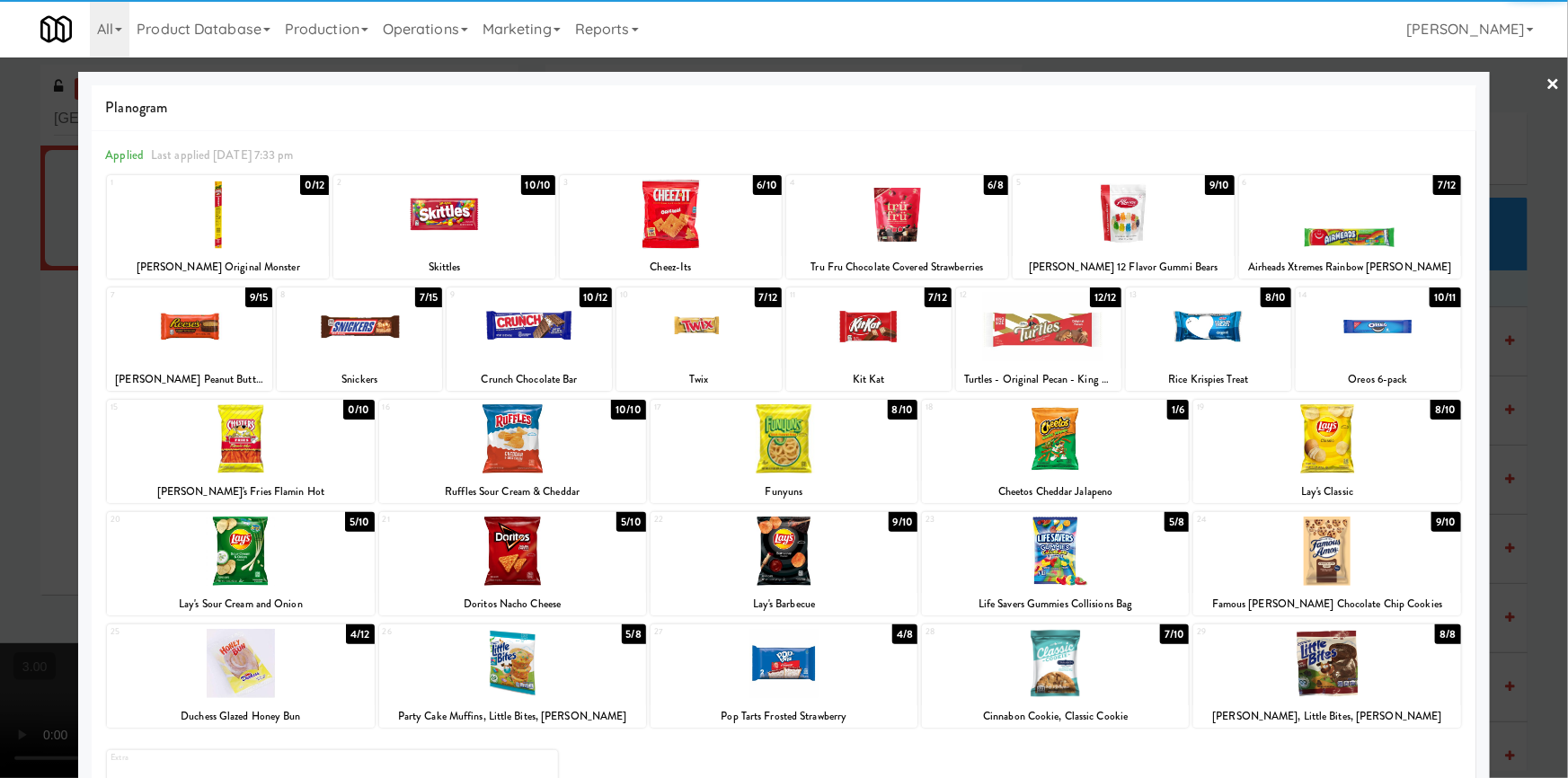
drag, startPoint x: 171, startPoint y: 341, endPoint x: 359, endPoint y: 341, distance: 188.0
click at [172, 341] on div at bounding box center [190, 327] width 165 height 69
click at [360, 341] on div at bounding box center [359, 327] width 165 height 69
drag, startPoint x: 570, startPoint y: 572, endPoint x: 600, endPoint y: 577, distance: 30.4
click at [581, 574] on div at bounding box center [513, 551] width 266 height 69
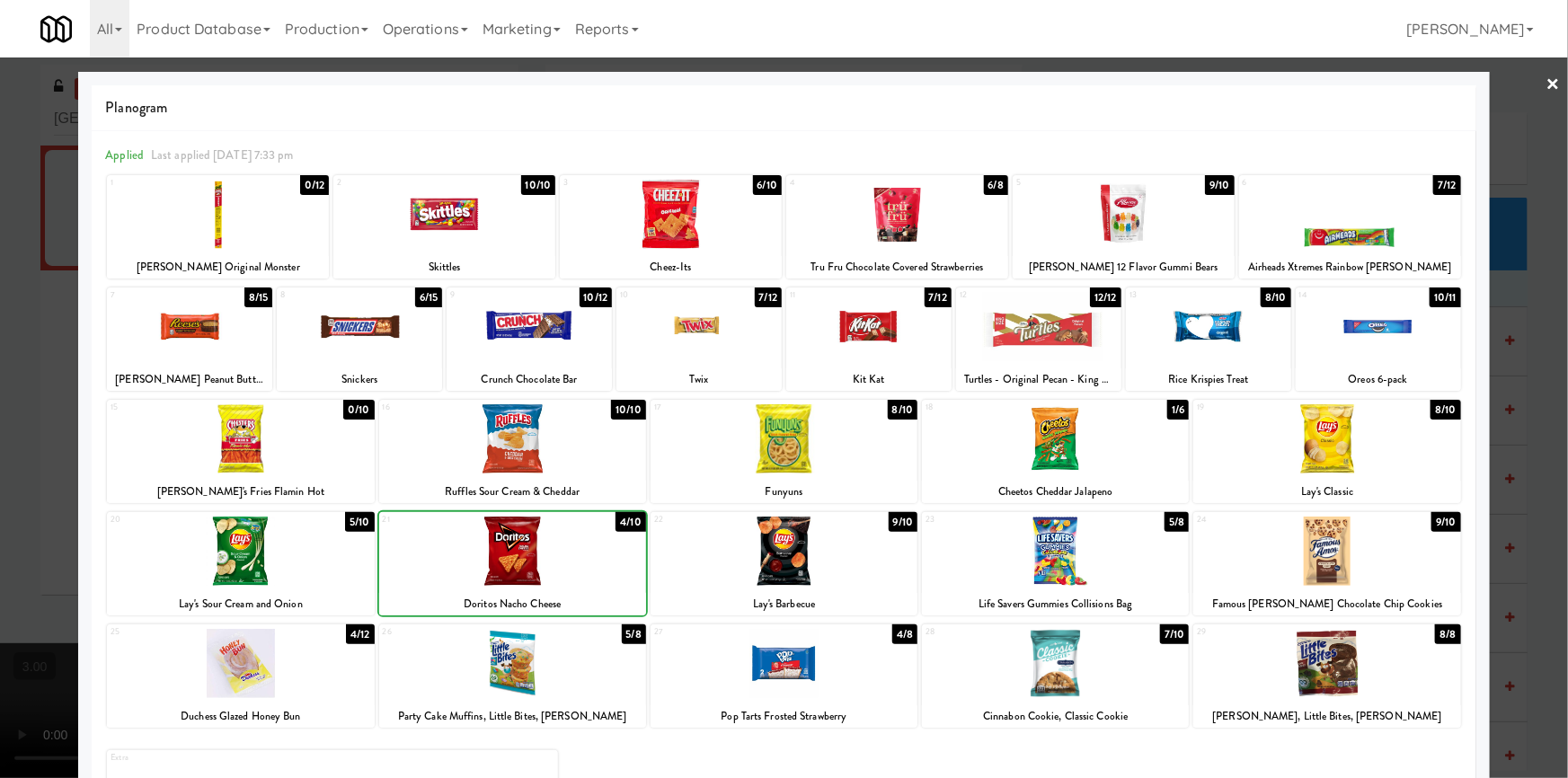
click at [817, 584] on div at bounding box center [784, 551] width 266 height 69
drag, startPoint x: 0, startPoint y: 490, endPoint x: 494, endPoint y: 512, distance: 494.5
click at [13, 489] on div at bounding box center [784, 389] width 1568 height 778
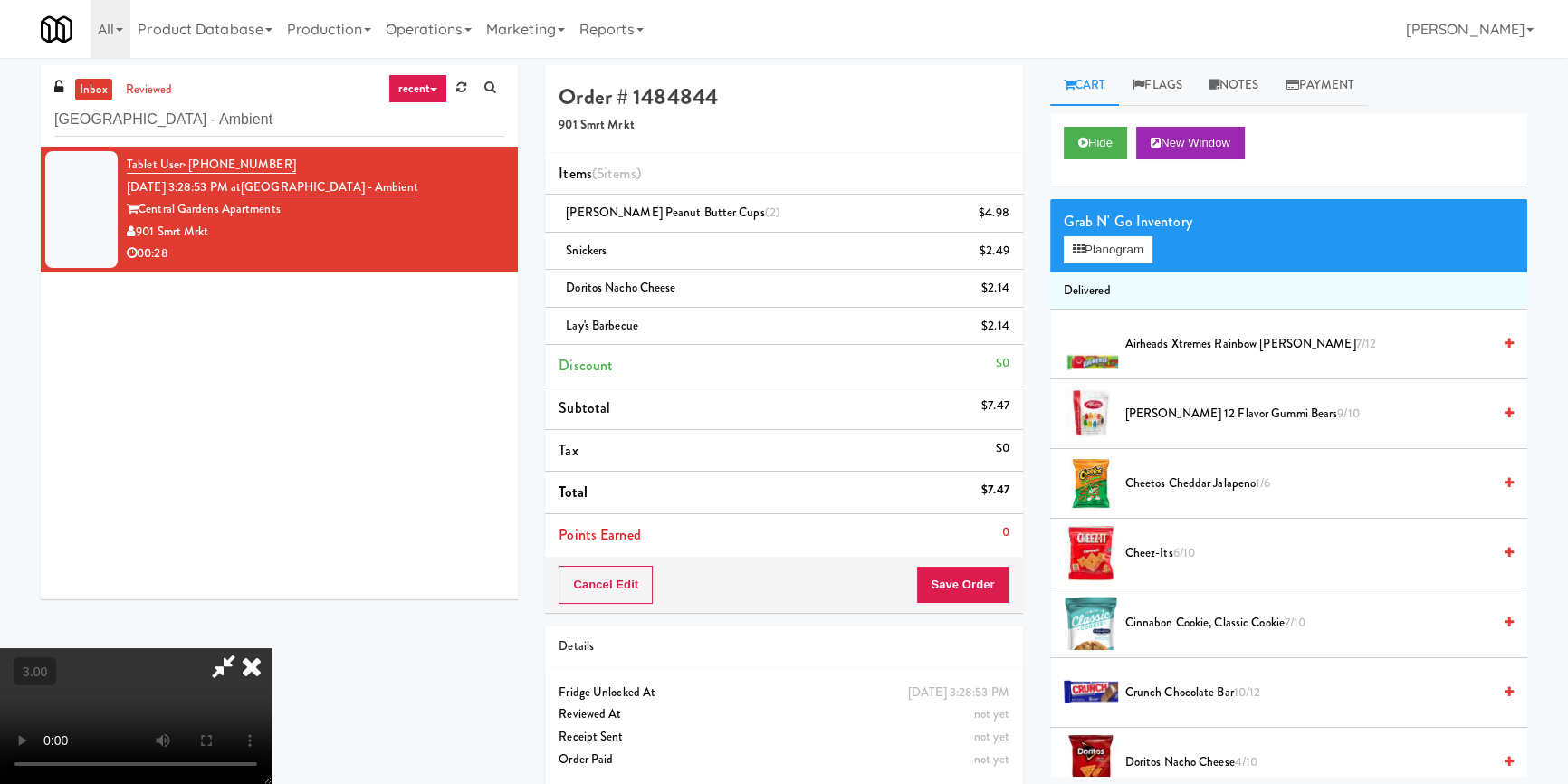
click at [271, 648] on video at bounding box center [135, 715] width 271 height 136
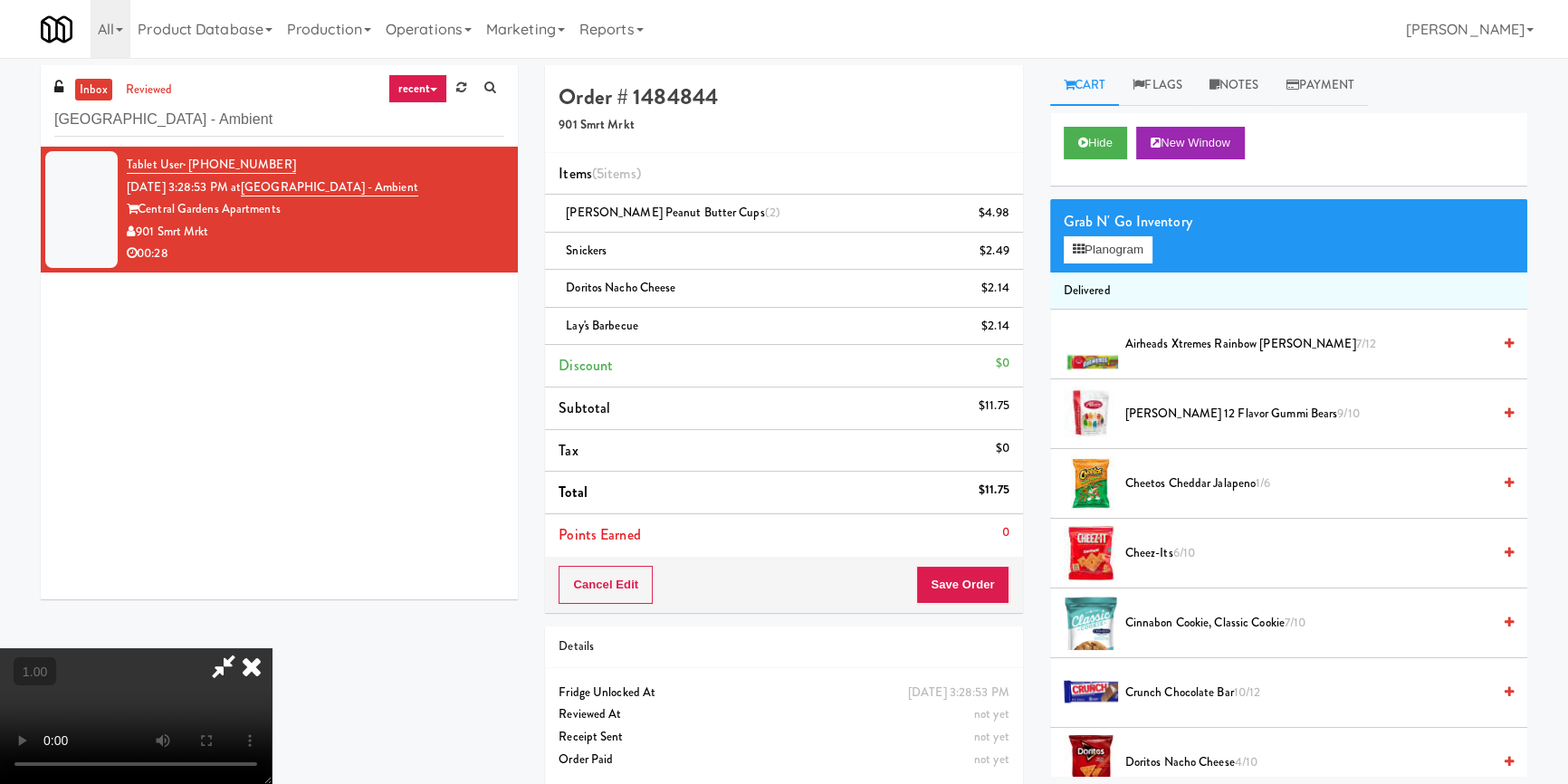
click at [271, 648] on video at bounding box center [135, 715] width 271 height 136
click at [271, 648] on icon at bounding box center [251, 665] width 40 height 36
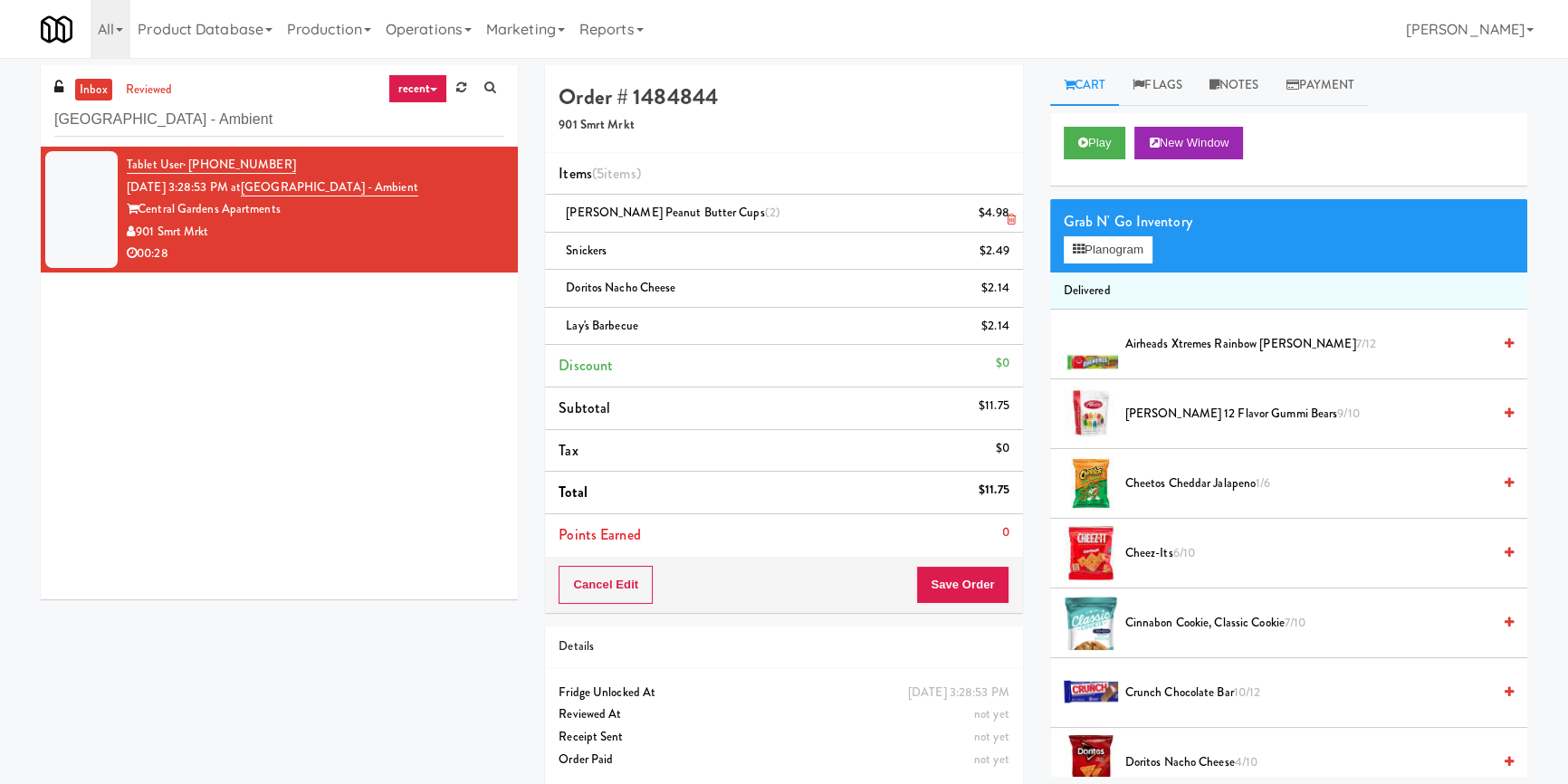
click at [1013, 219] on icon at bounding box center [1011, 219] width 9 height 12
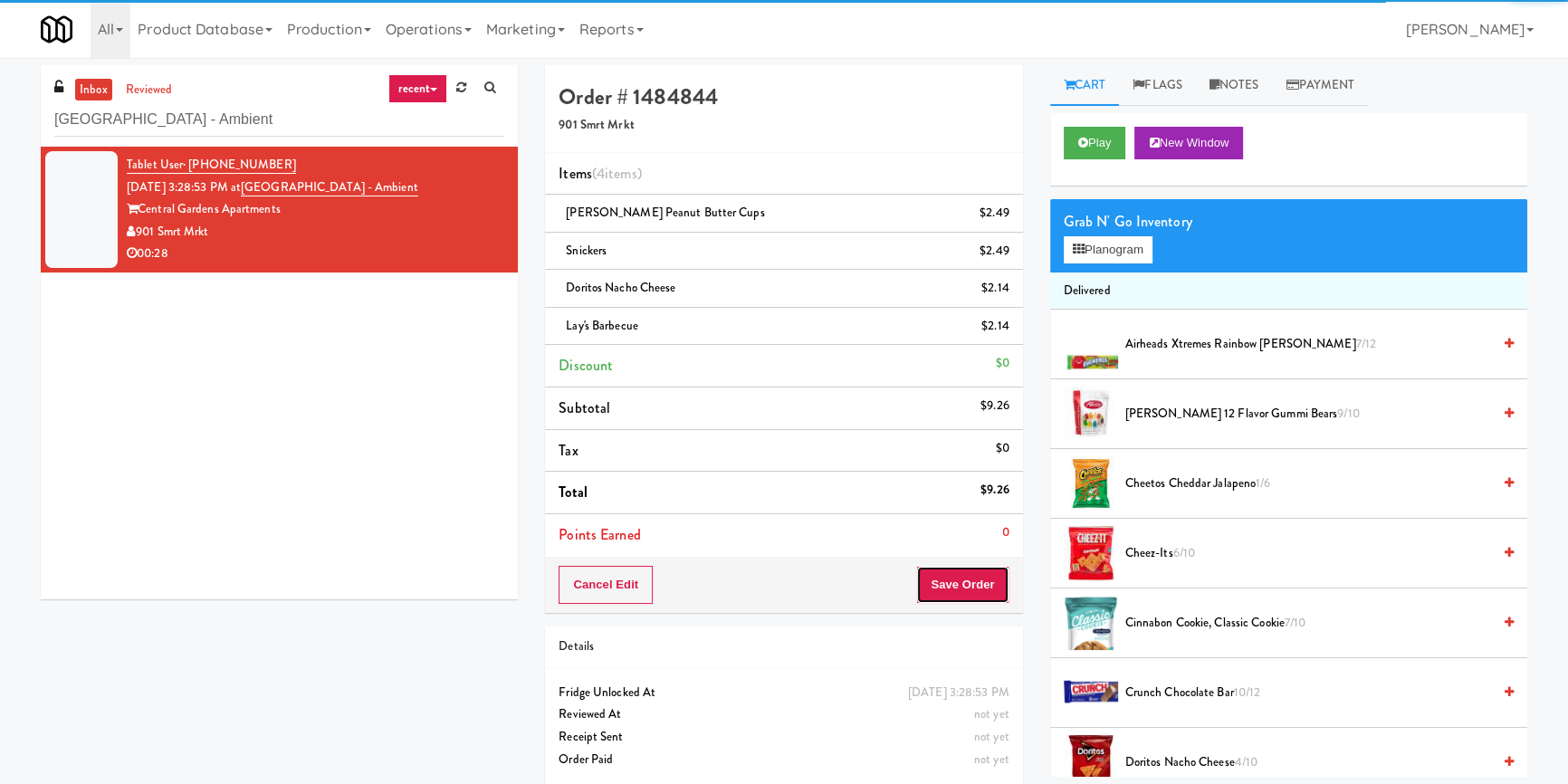
click at [984, 580] on button "Save Order" at bounding box center [963, 584] width 93 height 38
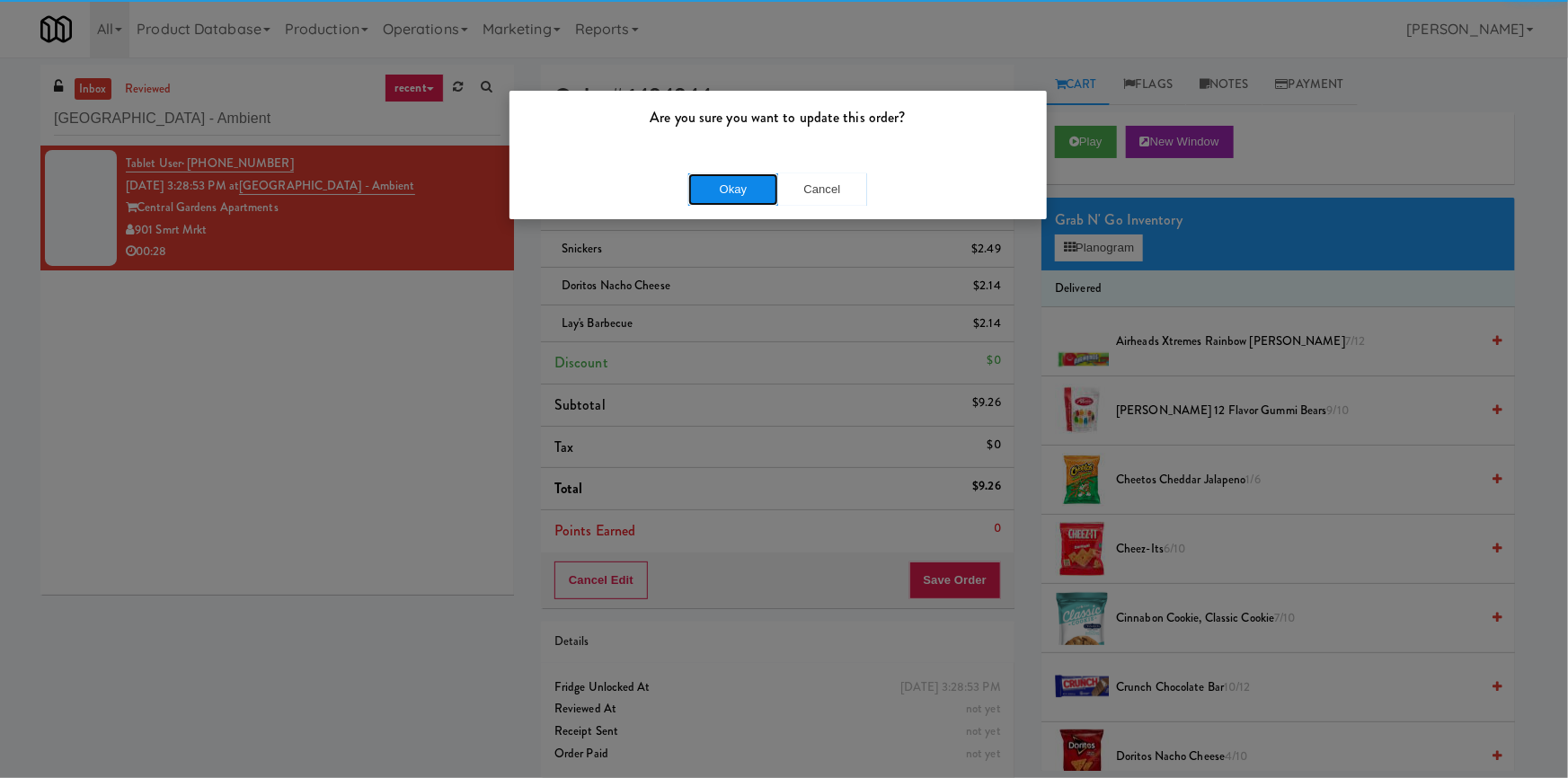
click at [735, 184] on button "Okay" at bounding box center [733, 190] width 90 height 33
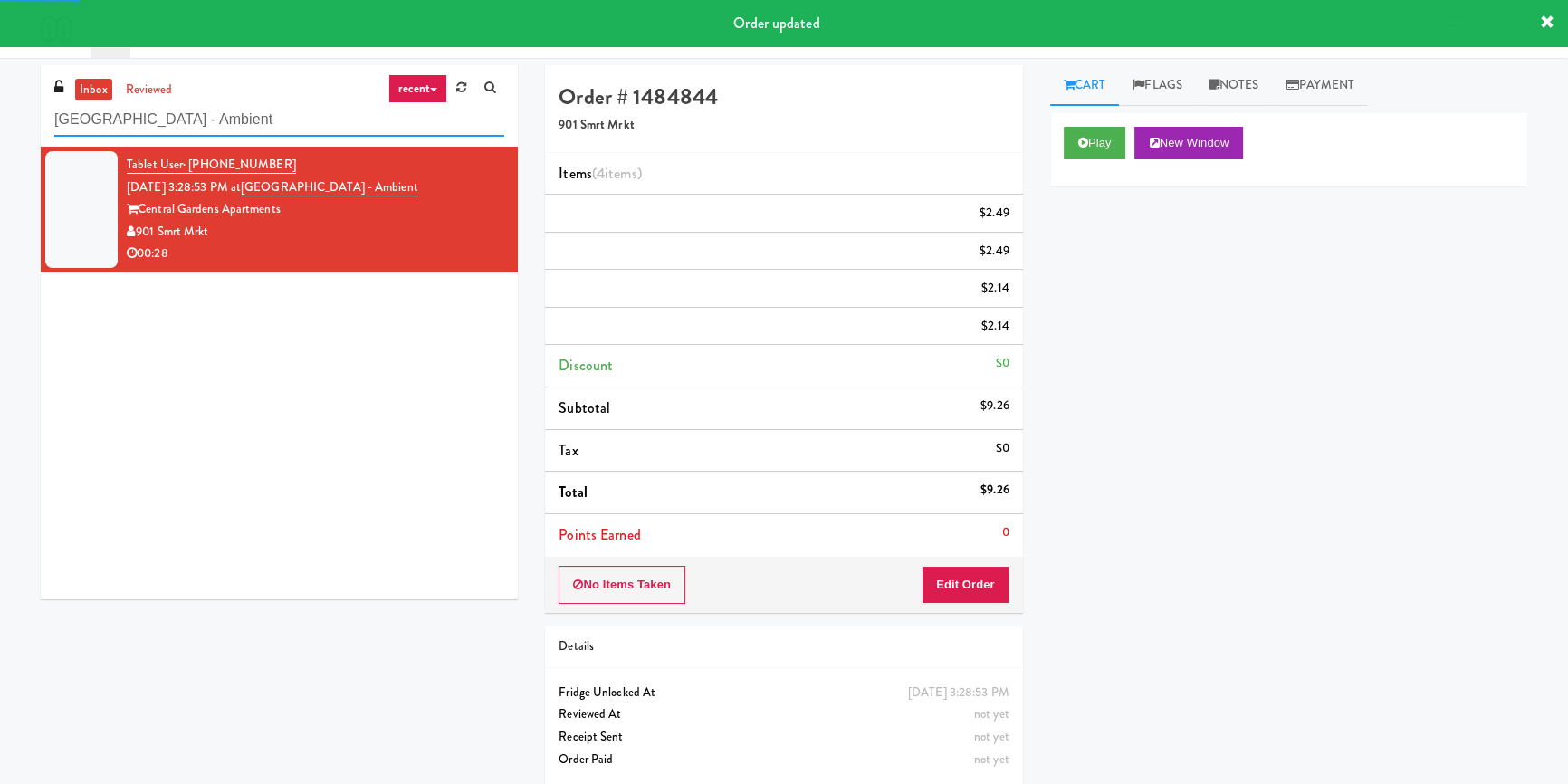
click at [273, 120] on input "[GEOGRAPHIC_DATA] - Ambient" at bounding box center [279, 120] width 450 height 34
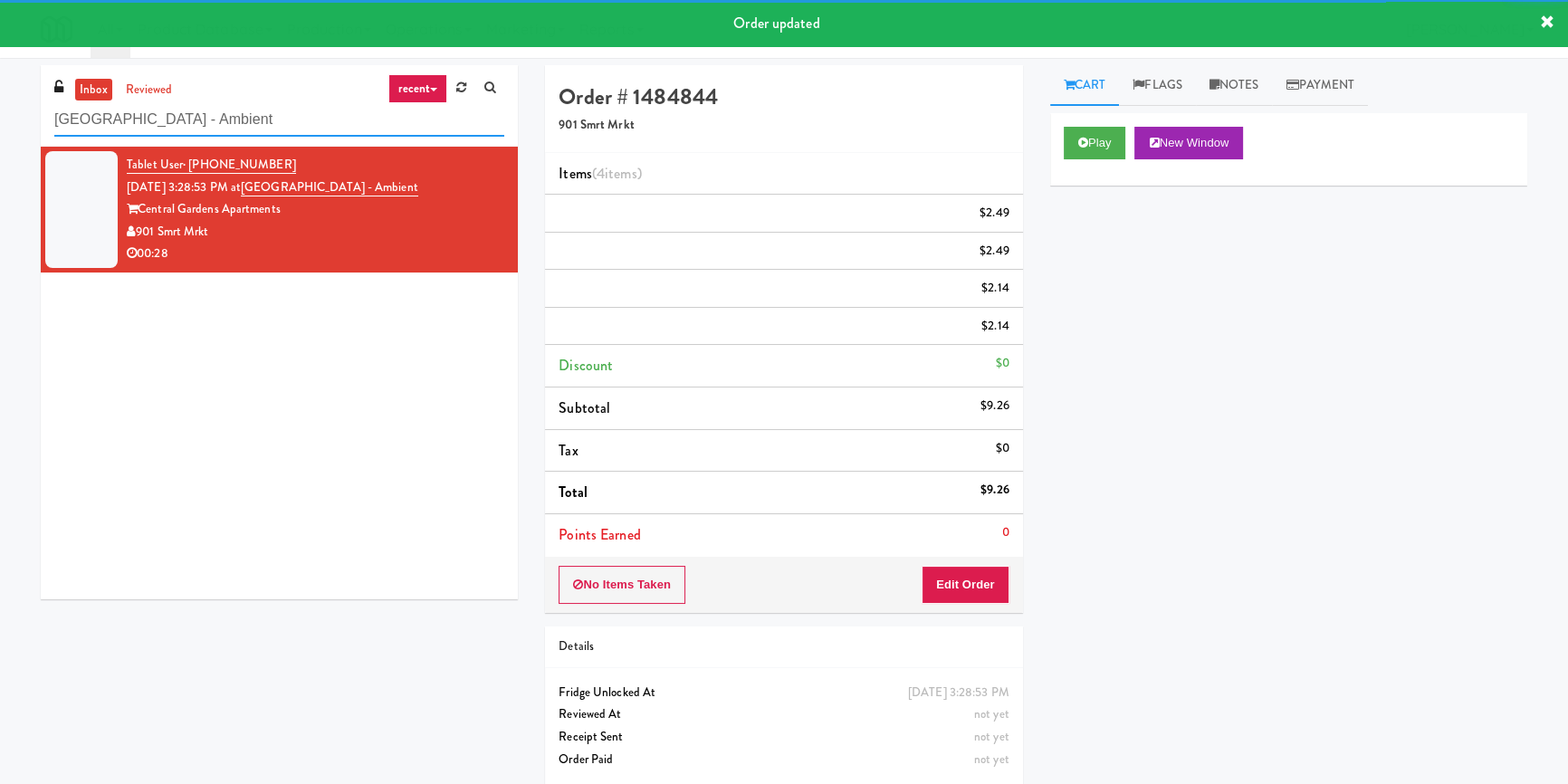
click at [273, 119] on input "[GEOGRAPHIC_DATA] - Ambient" at bounding box center [279, 120] width 450 height 34
paste input "[PERSON_NAME] West - Ambient - Lef"
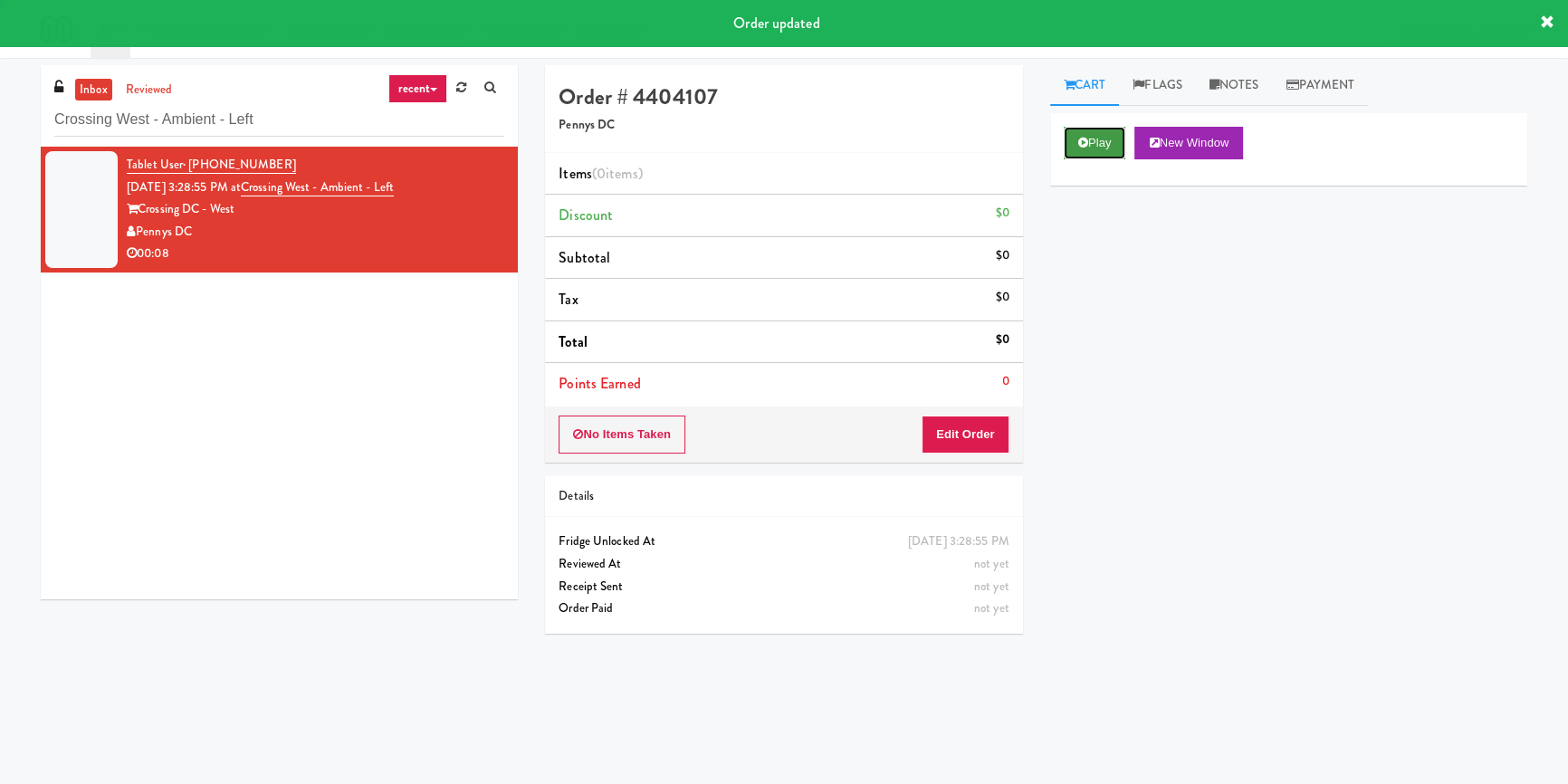
click at [1121, 137] on button "Play" at bounding box center [1095, 143] width 63 height 33
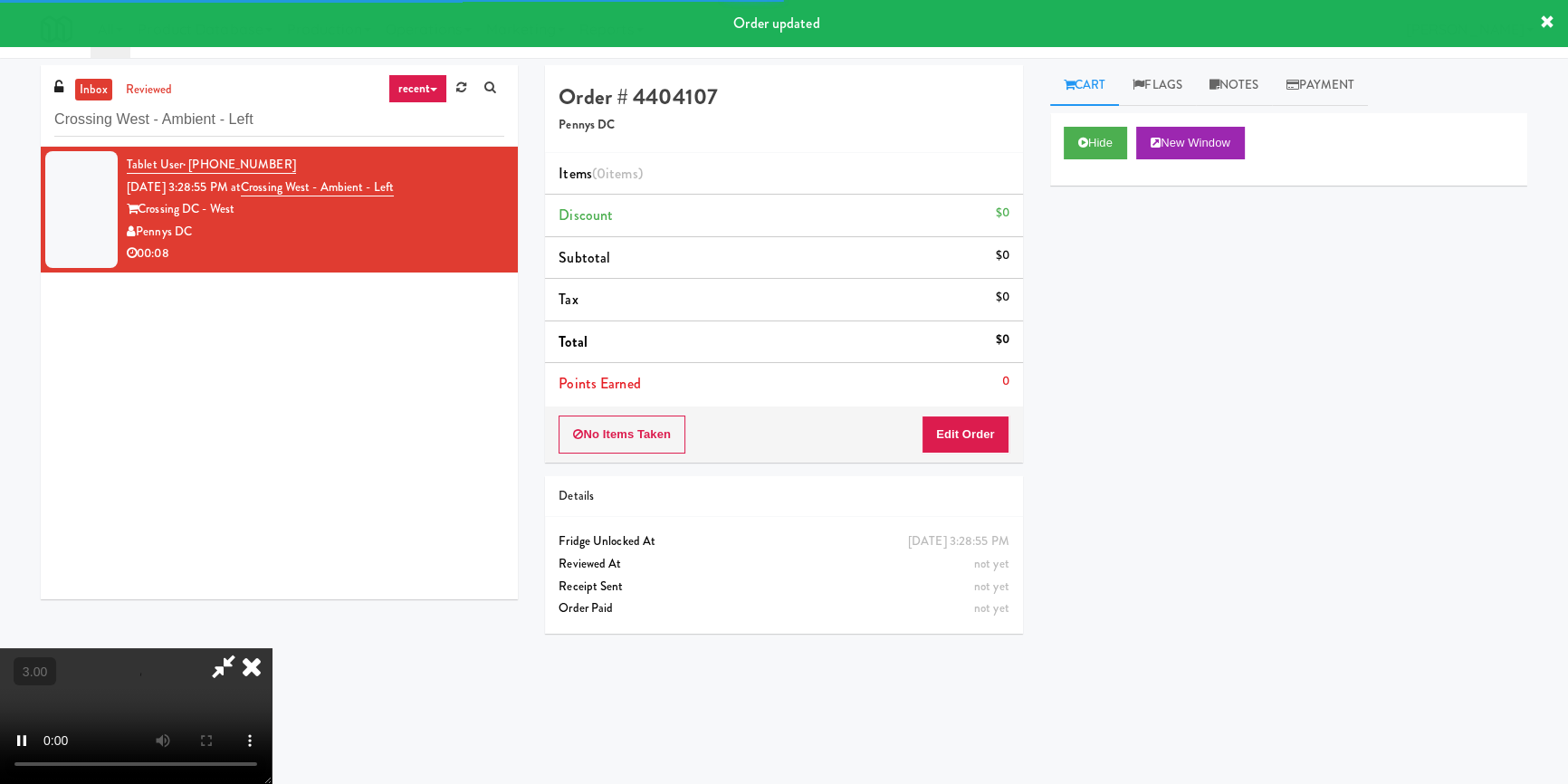
click at [1126, 273] on div "Hide New Window Primary Flag Clear Flag if unable to determine what was taken o…" at bounding box center [1289, 452] width 477 height 679
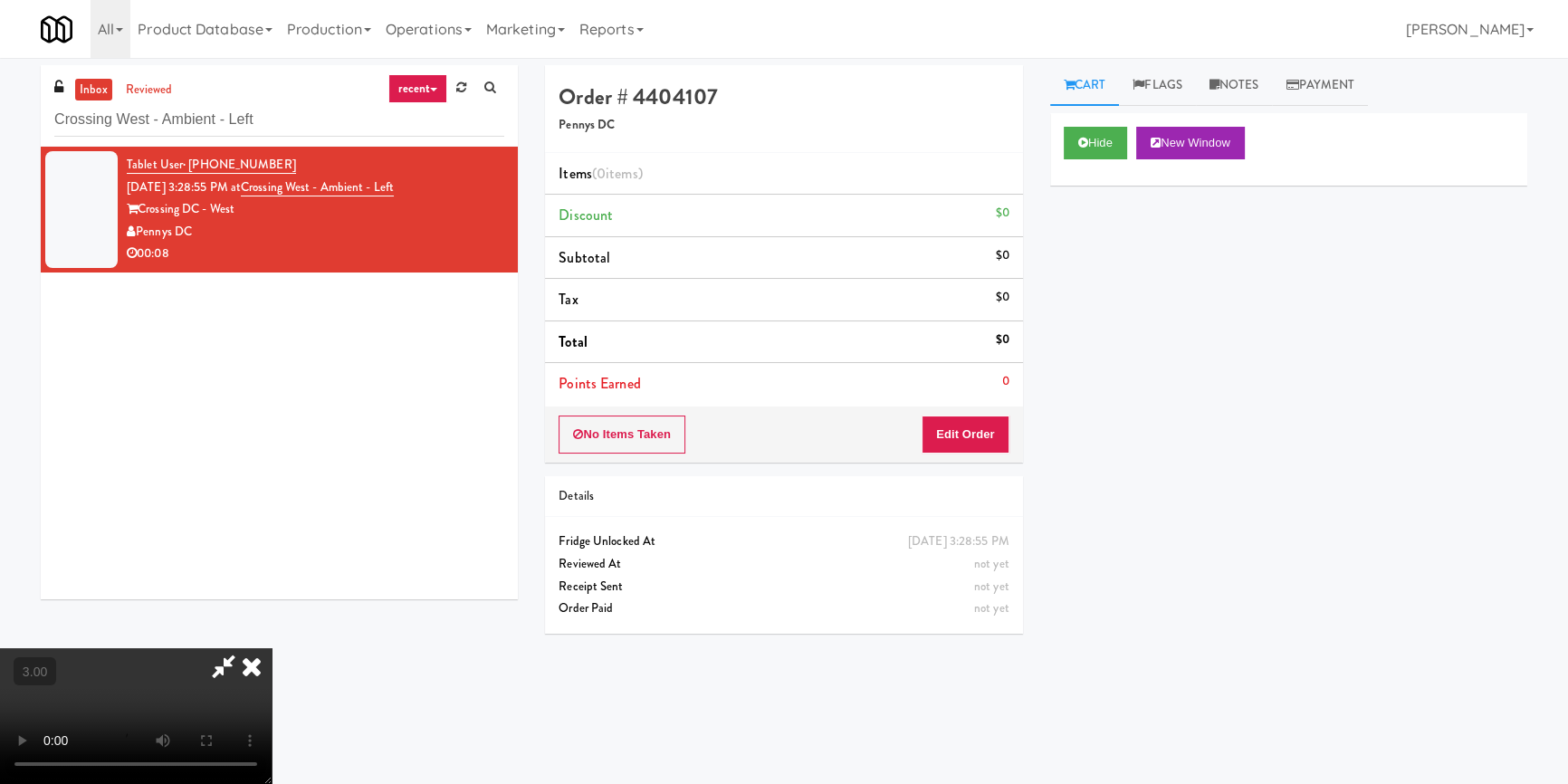
click at [1080, 406] on div "Hide New Window Primary Flag Clear Flag if unable to determine what was taken o…" at bounding box center [1289, 452] width 477 height 679
click at [271, 648] on video at bounding box center [135, 715] width 271 height 136
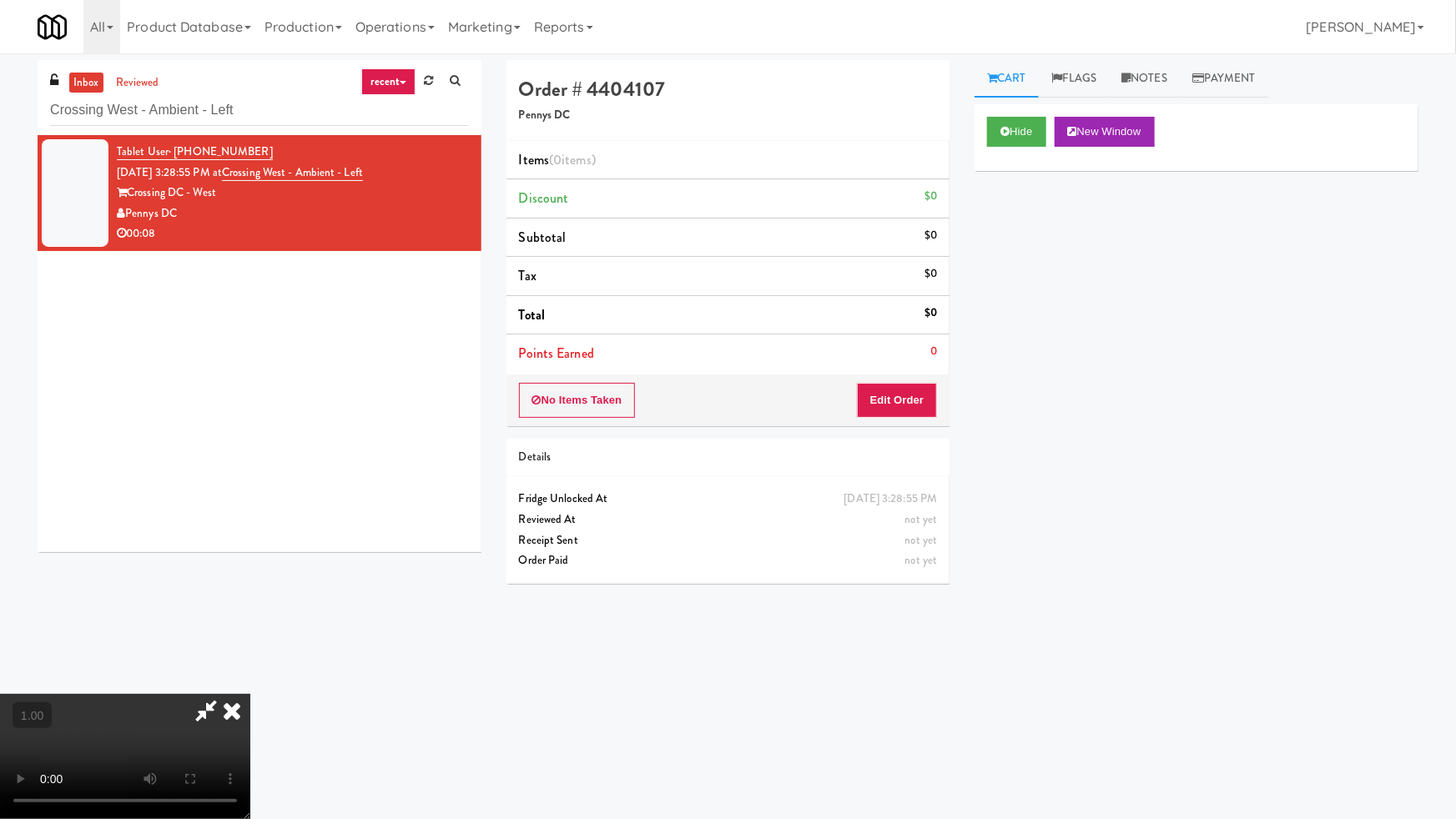
click at [250, 694] on video at bounding box center [125, 757] width 250 height 126
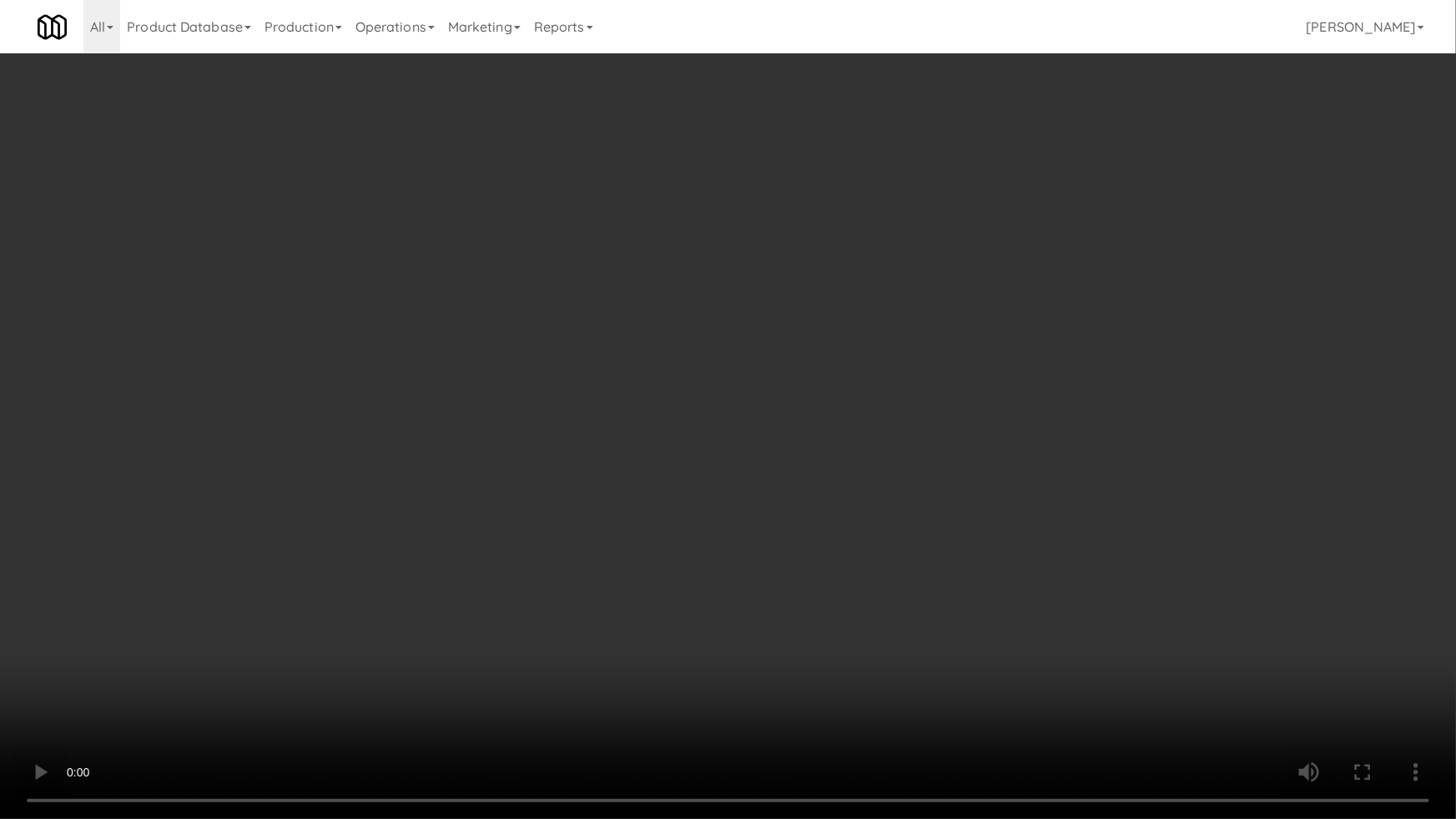
click at [734, 506] on video at bounding box center [728, 410] width 1456 height 819
click at [735, 505] on video at bounding box center [728, 410] width 1456 height 819
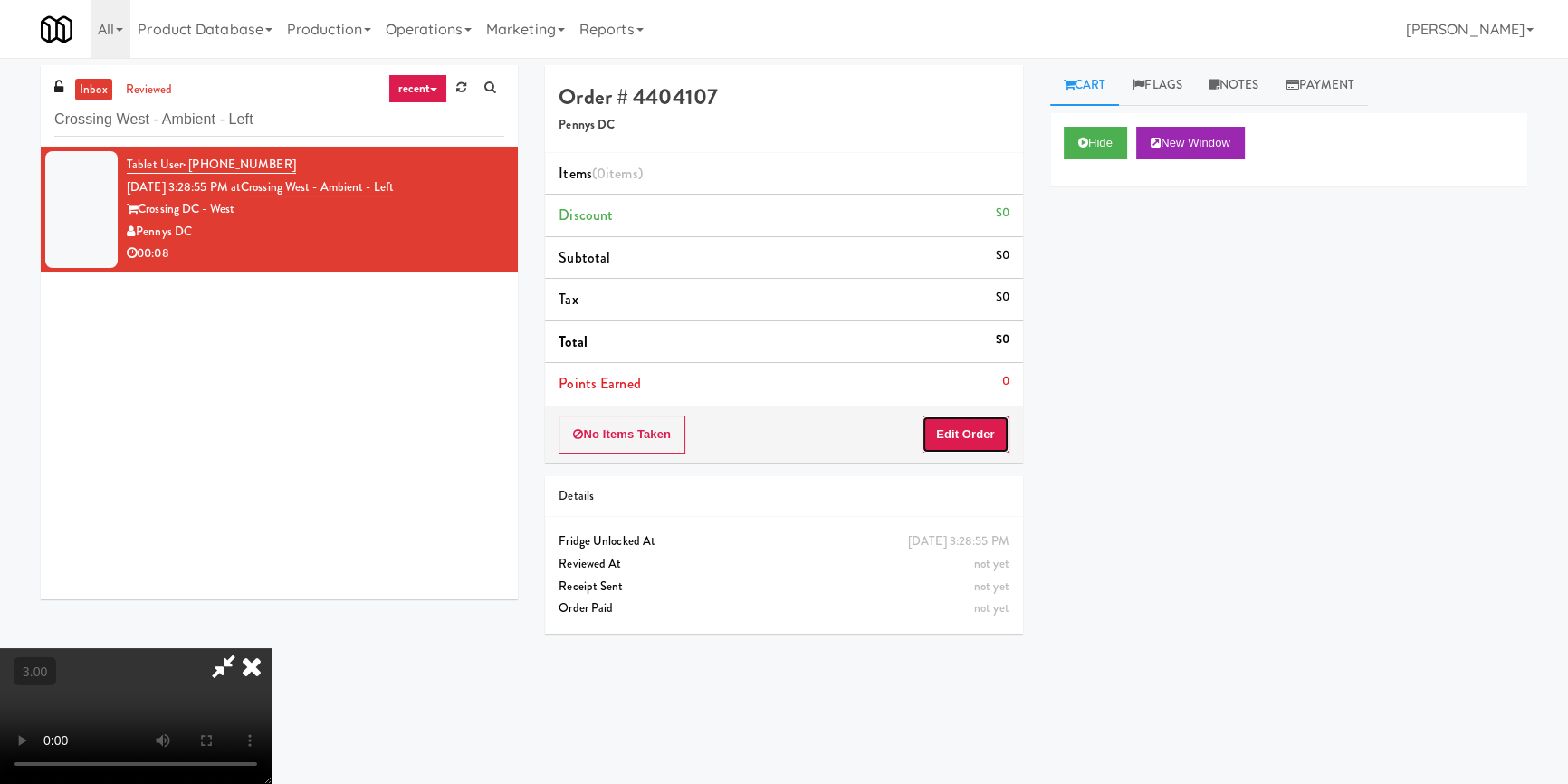
click at [961, 433] on button "Edit Order" at bounding box center [965, 434] width 88 height 38
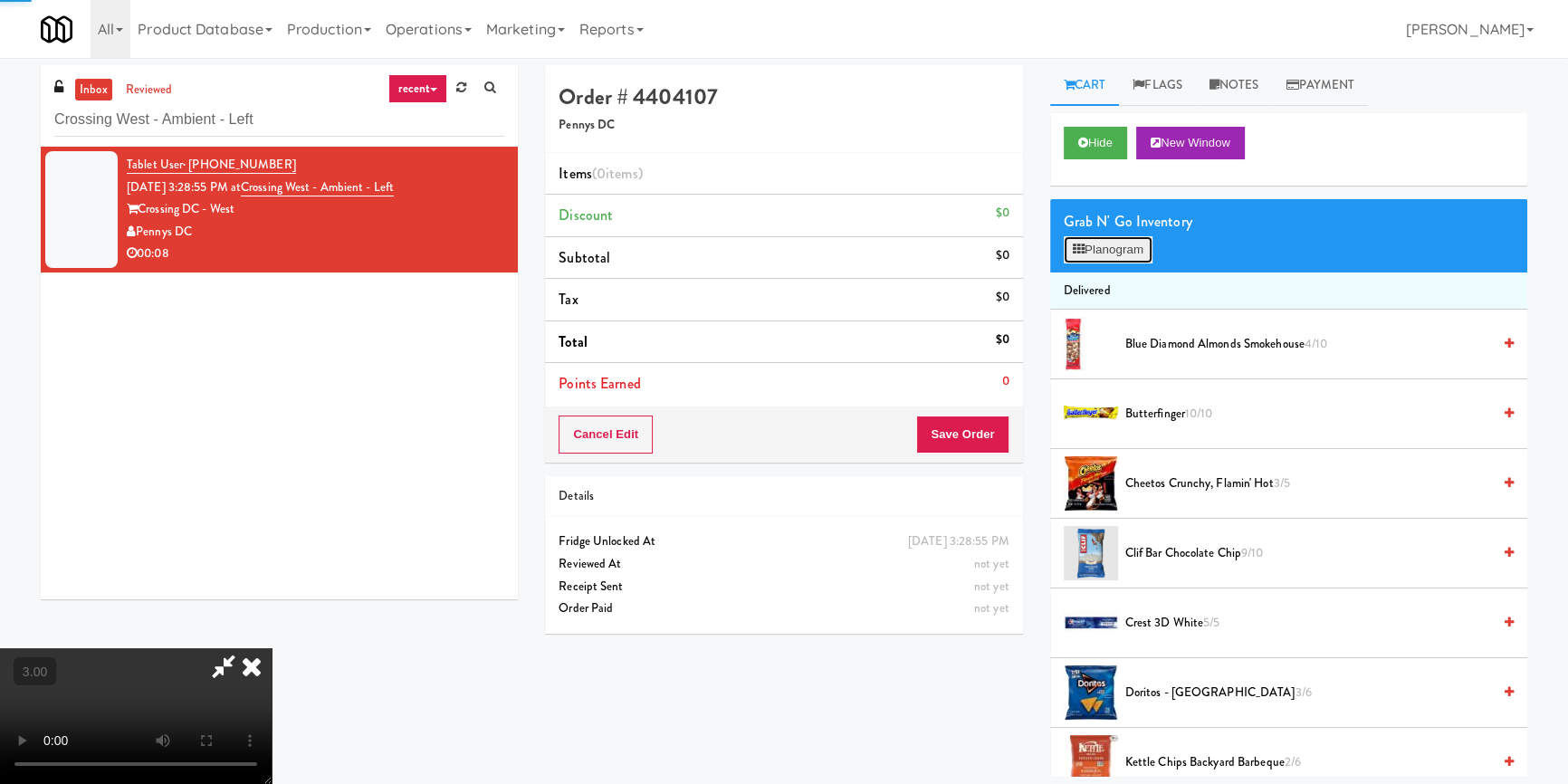
click at [1087, 243] on button "Planogram" at bounding box center [1108, 250] width 89 height 27
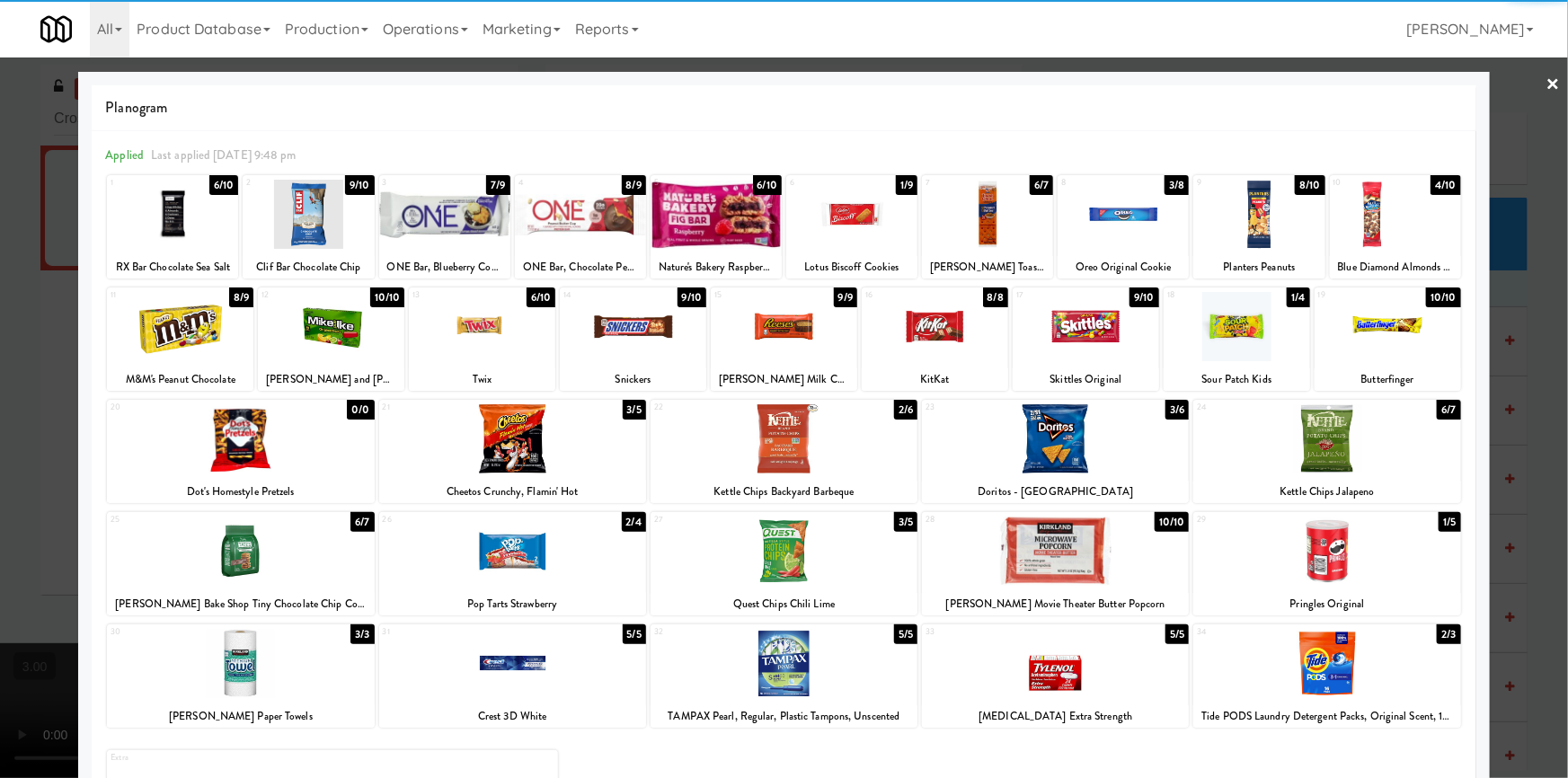
click at [797, 334] on div at bounding box center [783, 327] width 147 height 69
click at [0, 476] on div at bounding box center [784, 389] width 1568 height 778
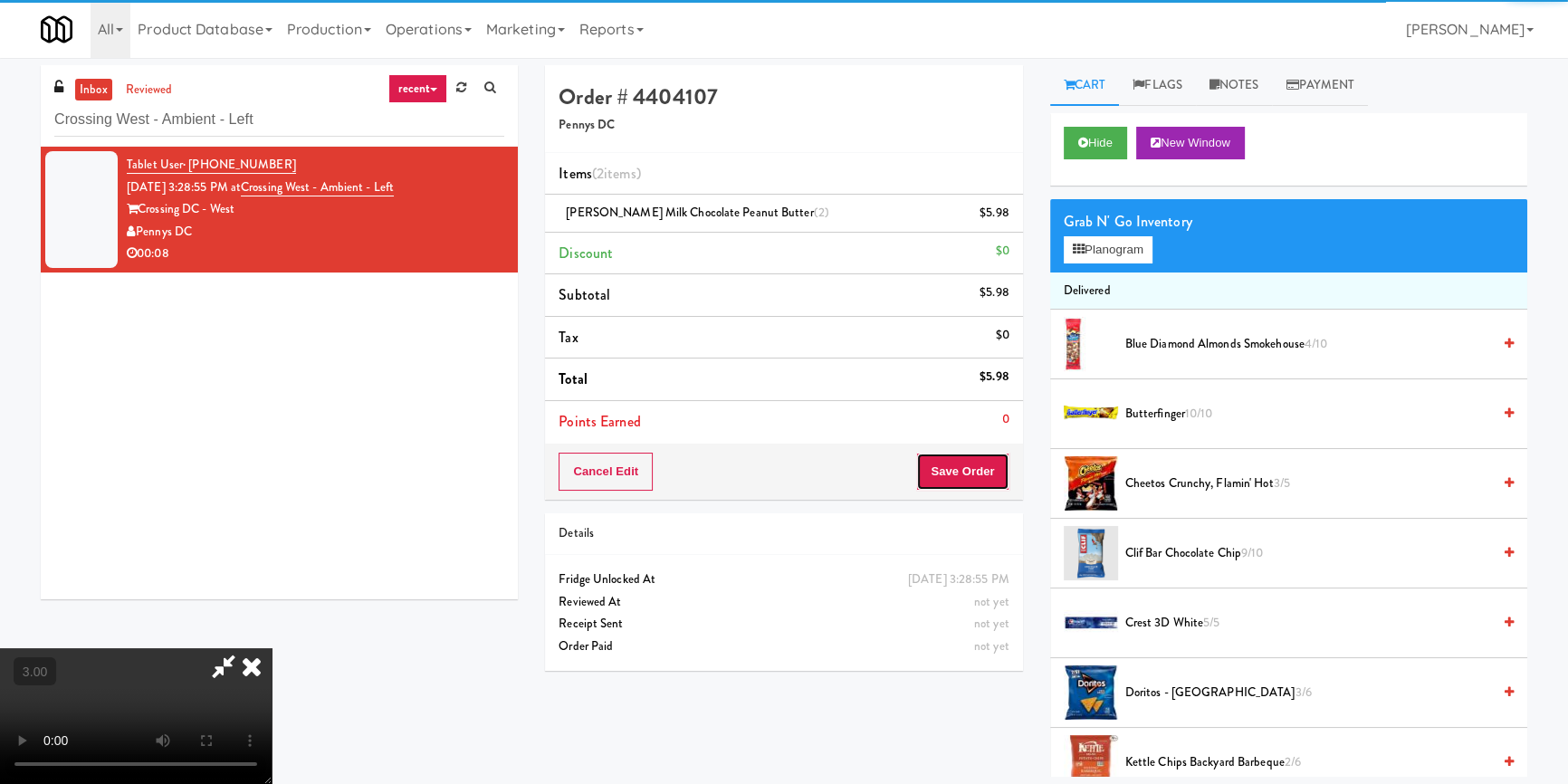
click at [972, 477] on button "Save Order" at bounding box center [963, 471] width 93 height 38
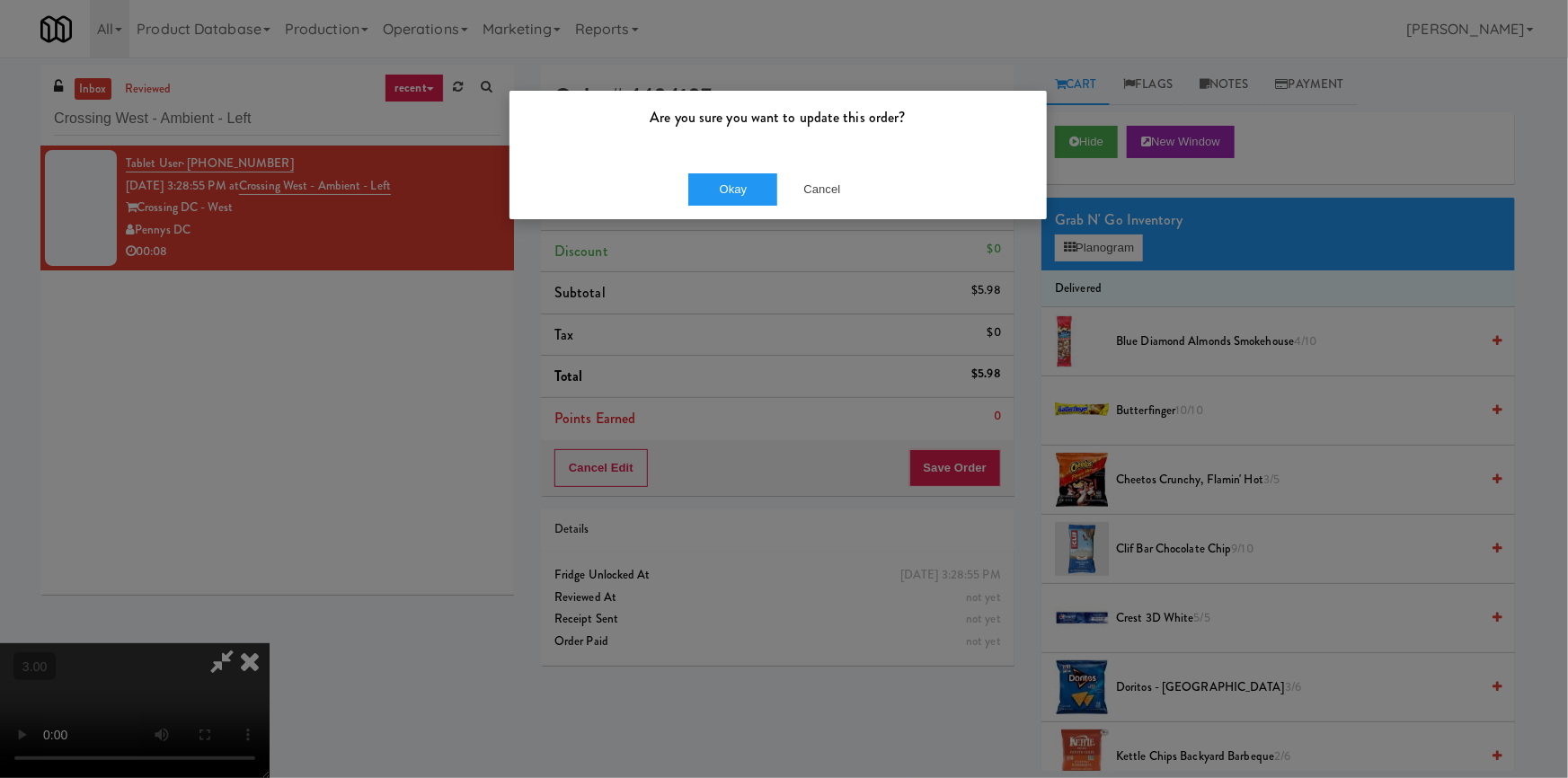
click at [752, 169] on div "Okay Cancel" at bounding box center [777, 189] width 537 height 60
click at [739, 184] on button "Okay" at bounding box center [733, 190] width 90 height 33
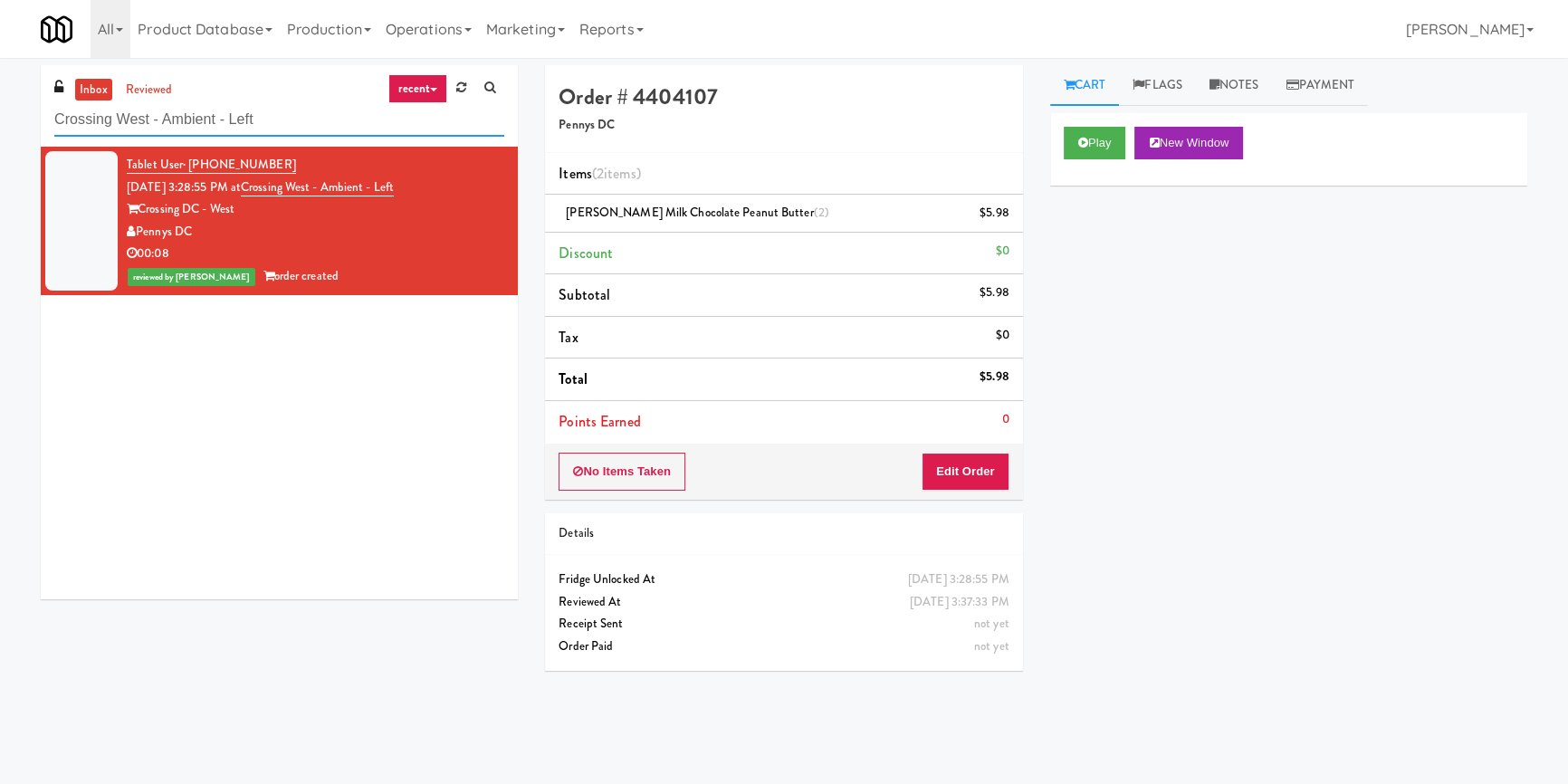
click at [277, 118] on input "Crossing West - Ambient - Left" at bounding box center [279, 120] width 450 height 34
paste input "ONNI Cooler"
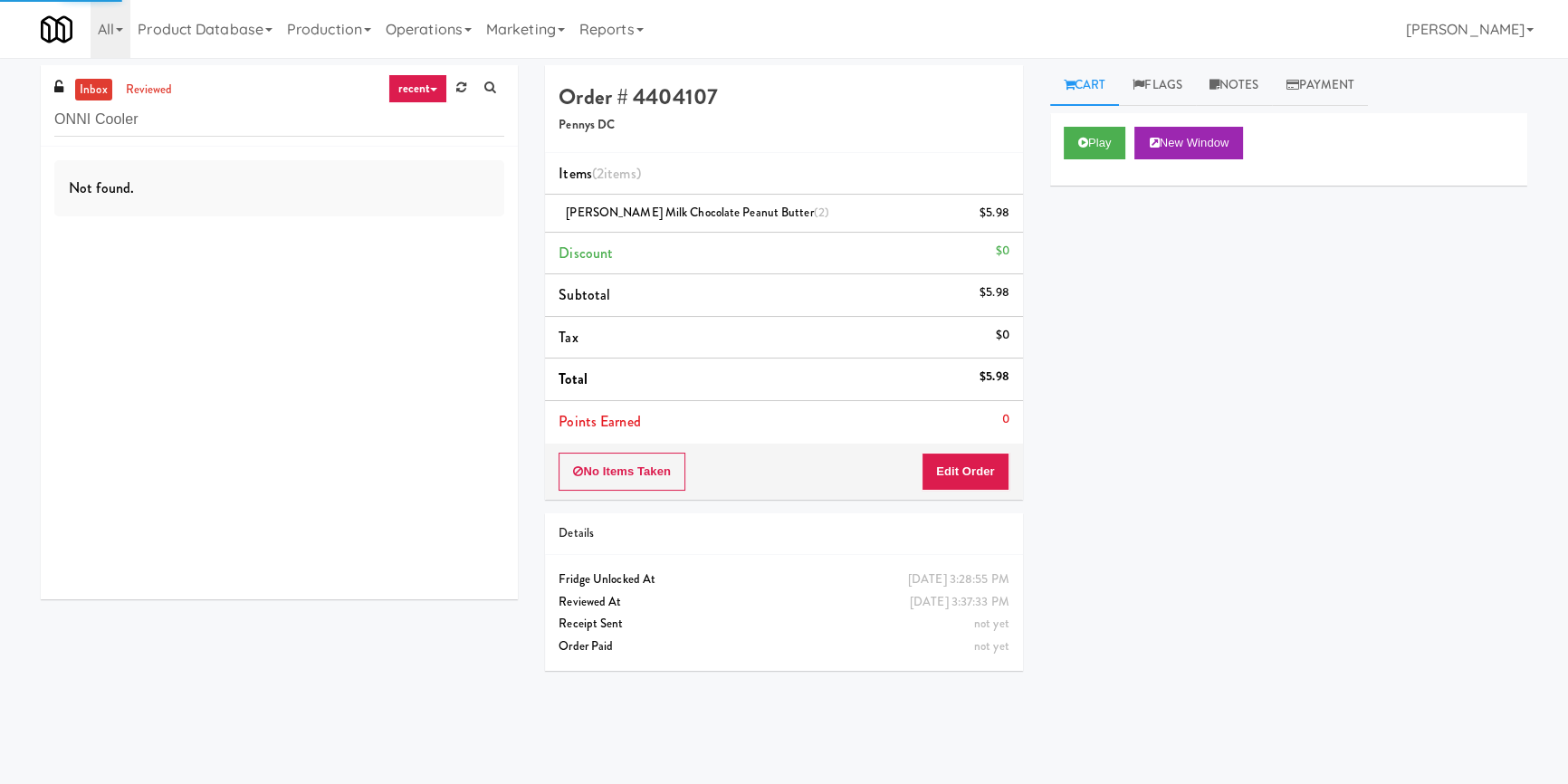
click at [402, 239] on div "Not found." at bounding box center [279, 373] width 477 height 453
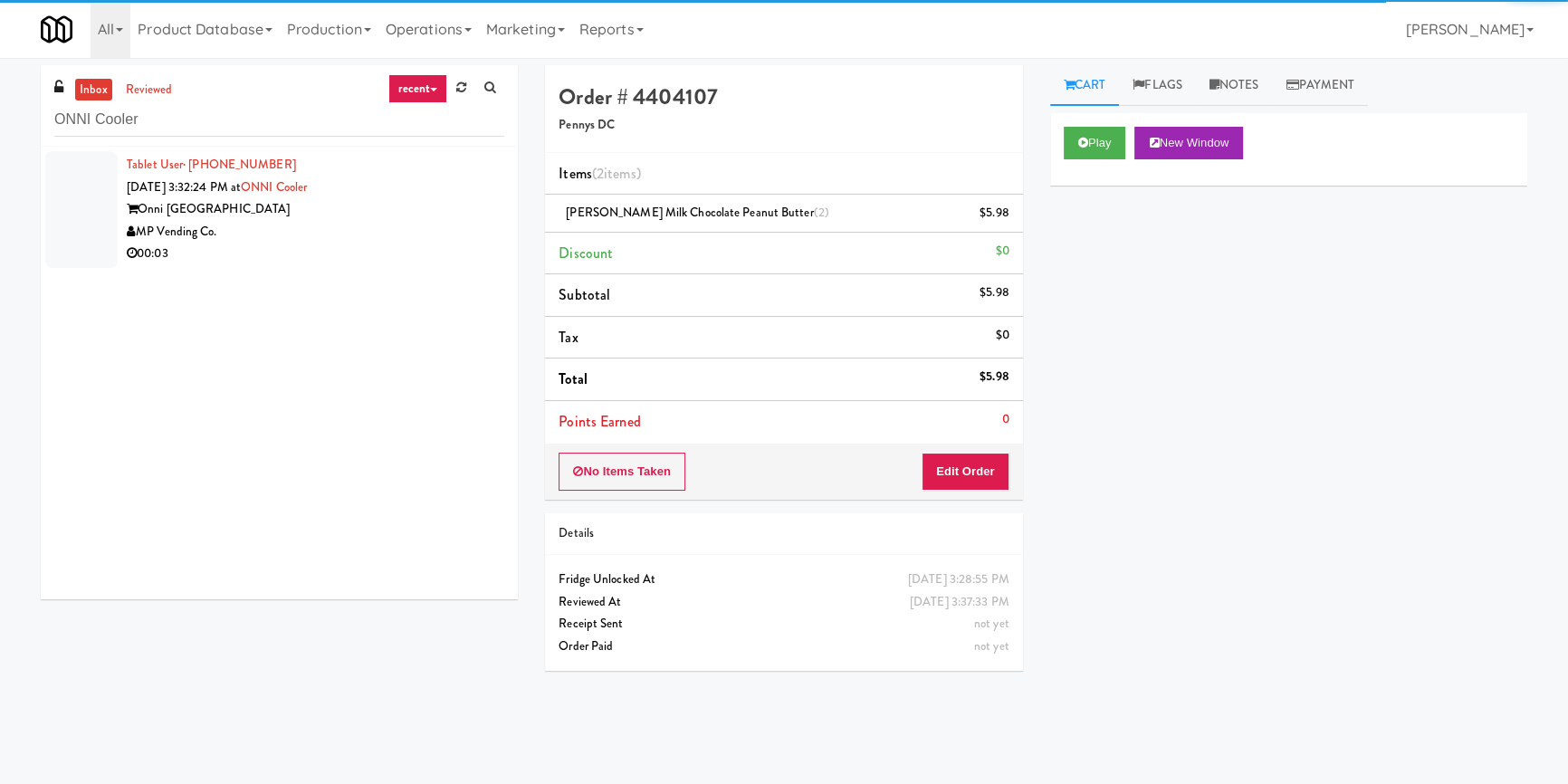
click at [405, 234] on div "MP Vending Co." at bounding box center [315, 232] width 378 height 22
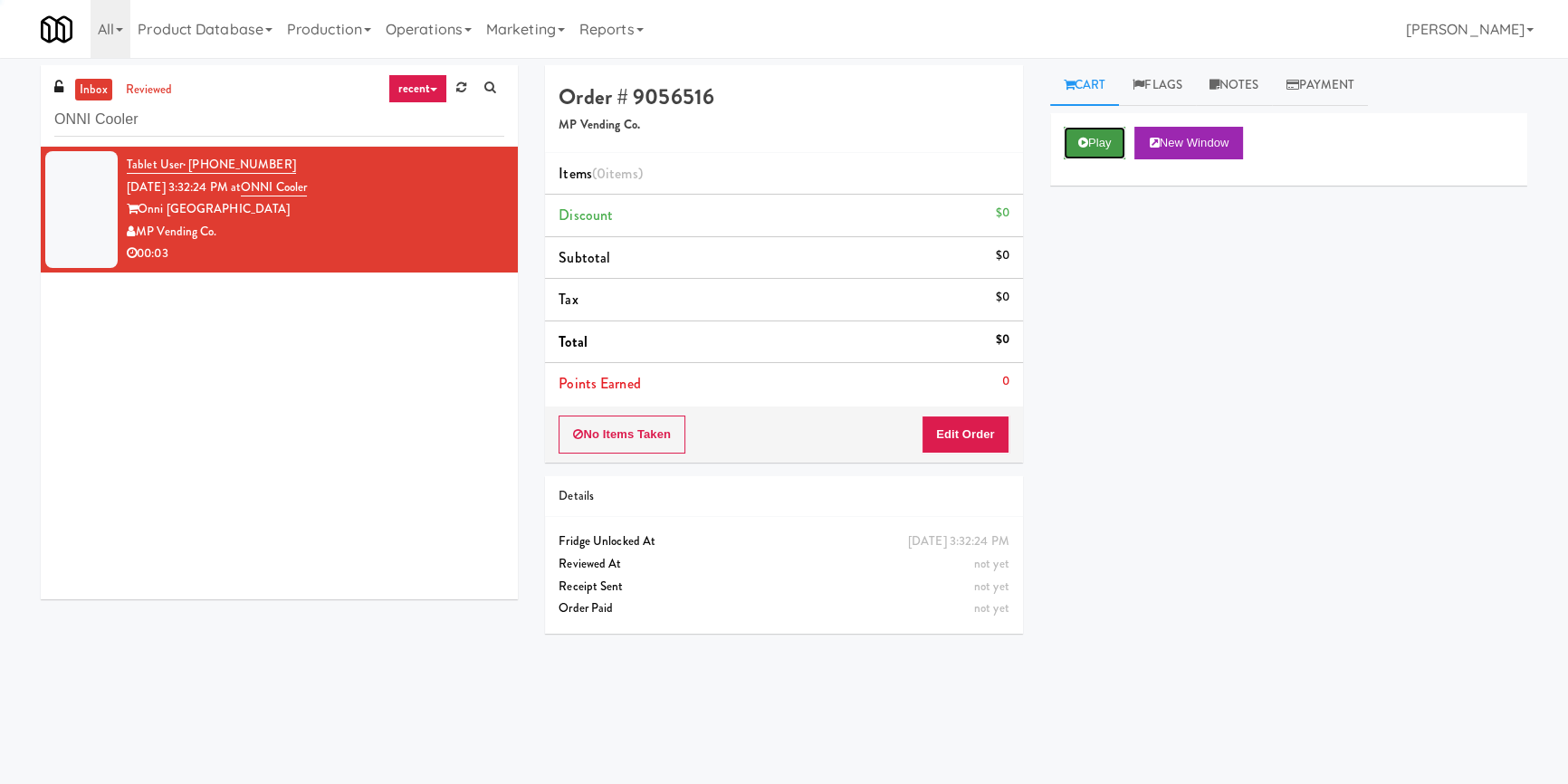
click at [1069, 139] on button "Play" at bounding box center [1095, 143] width 63 height 33
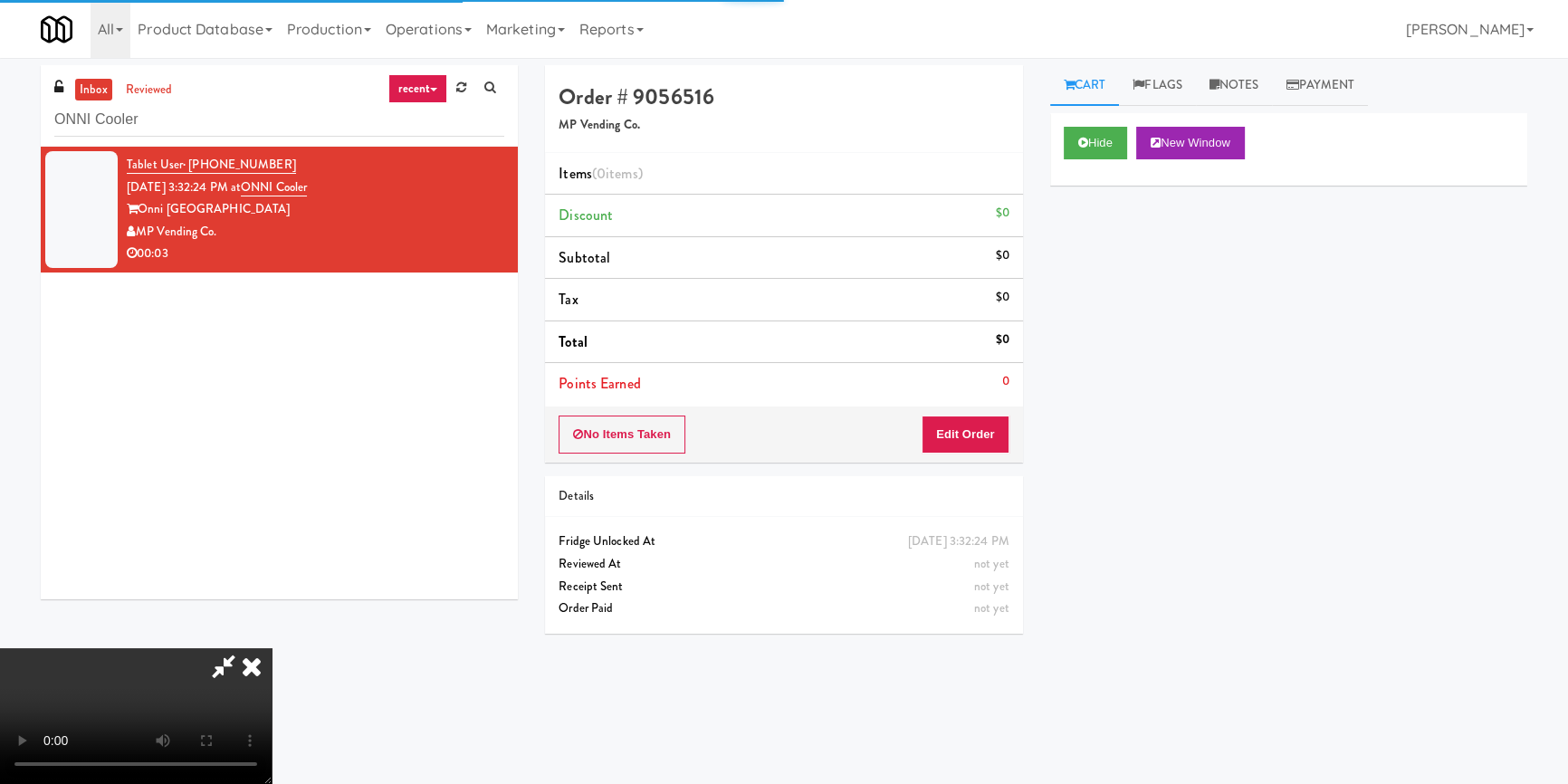
click at [1101, 263] on div "Hide New Window Primary Flag Clear Flag if unable to determine what was taken o…" at bounding box center [1289, 452] width 477 height 679
click at [1072, 429] on div "Hide New Window Primary Flag Clear Flag if unable to determine what was taken o…" at bounding box center [1289, 452] width 477 height 679
click at [271, 648] on video at bounding box center [135, 715] width 271 height 136
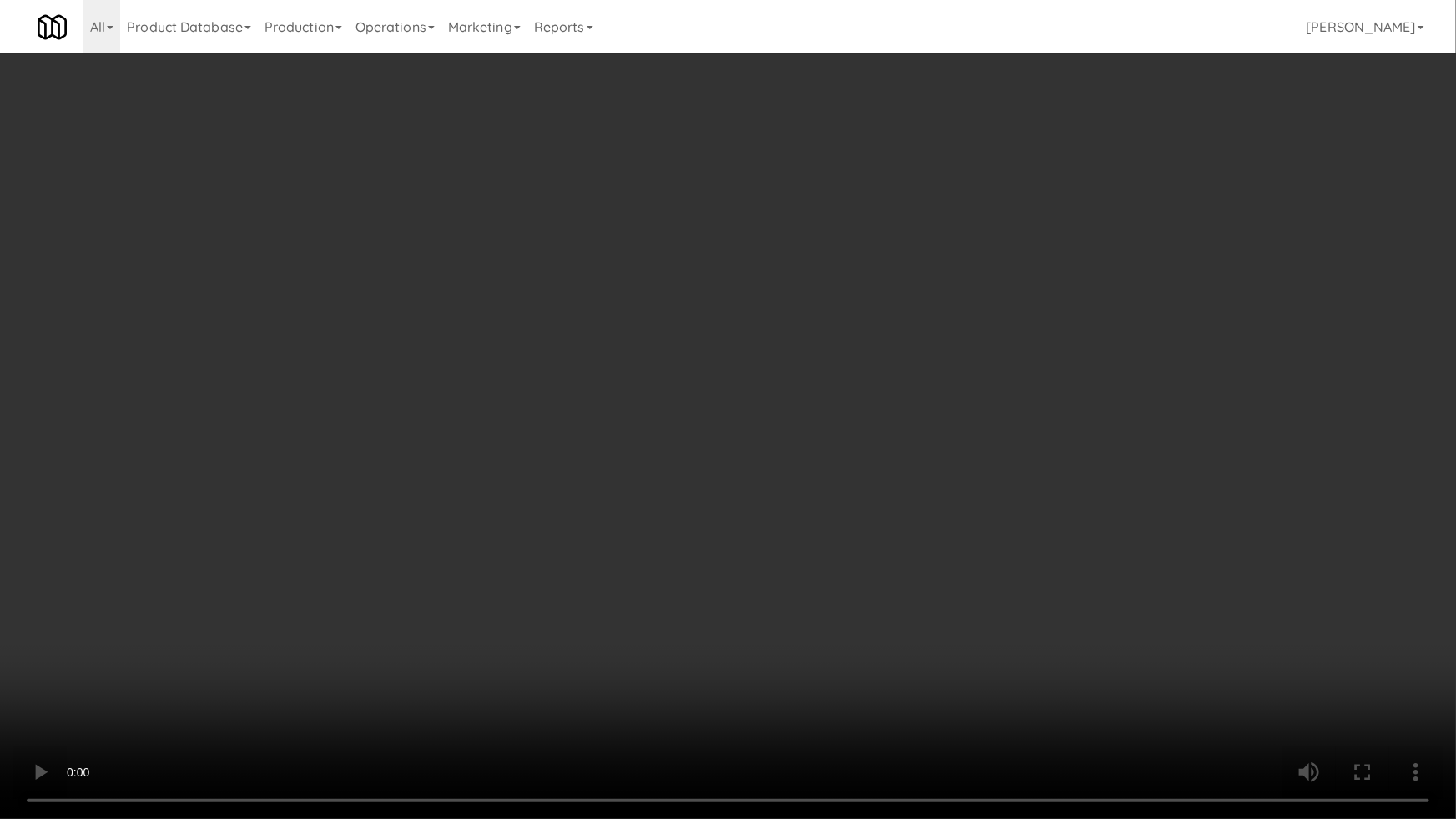
click at [778, 425] on video at bounding box center [728, 410] width 1456 height 819
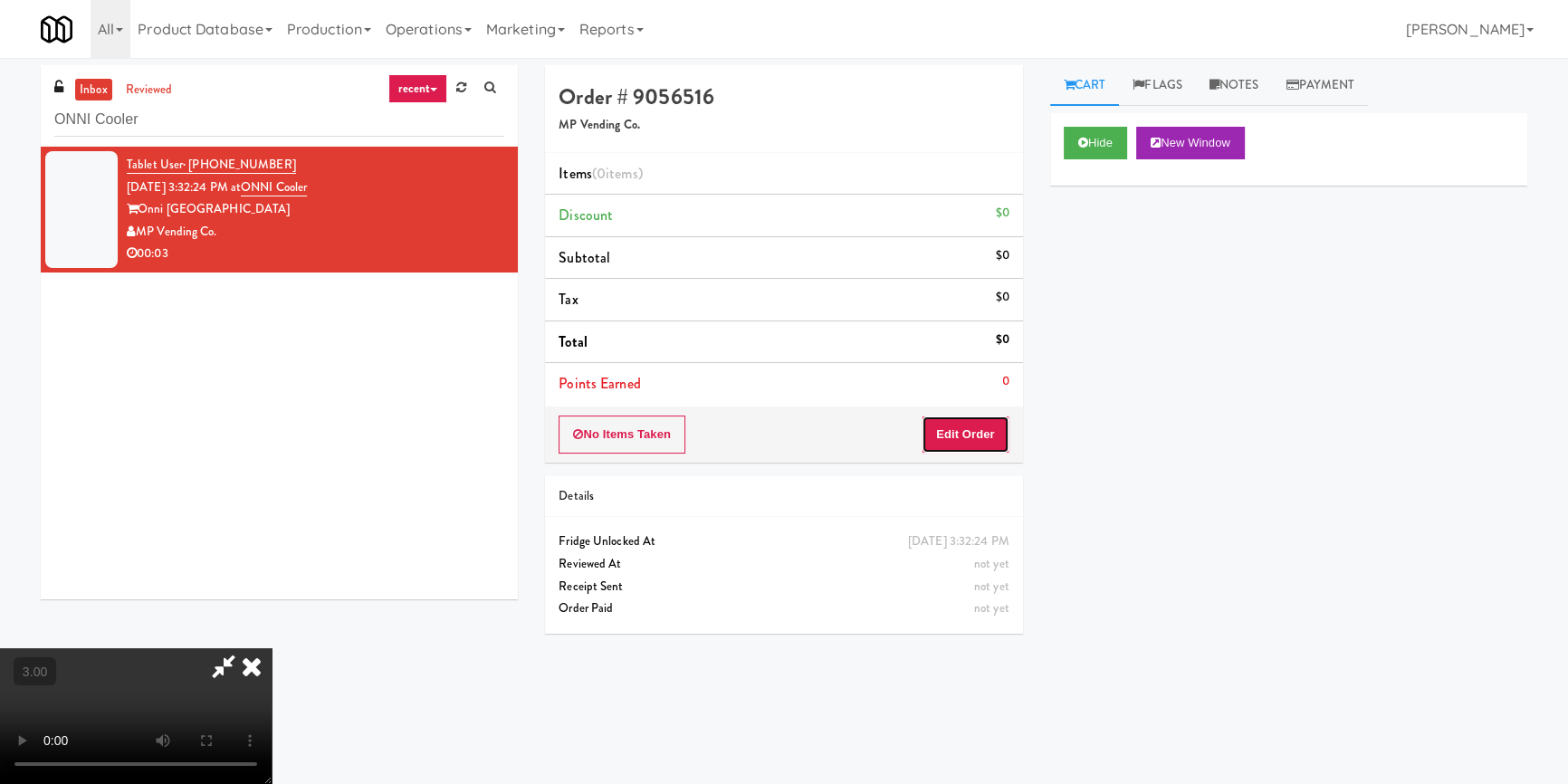
click at [995, 432] on button "Edit Order" at bounding box center [965, 434] width 88 height 38
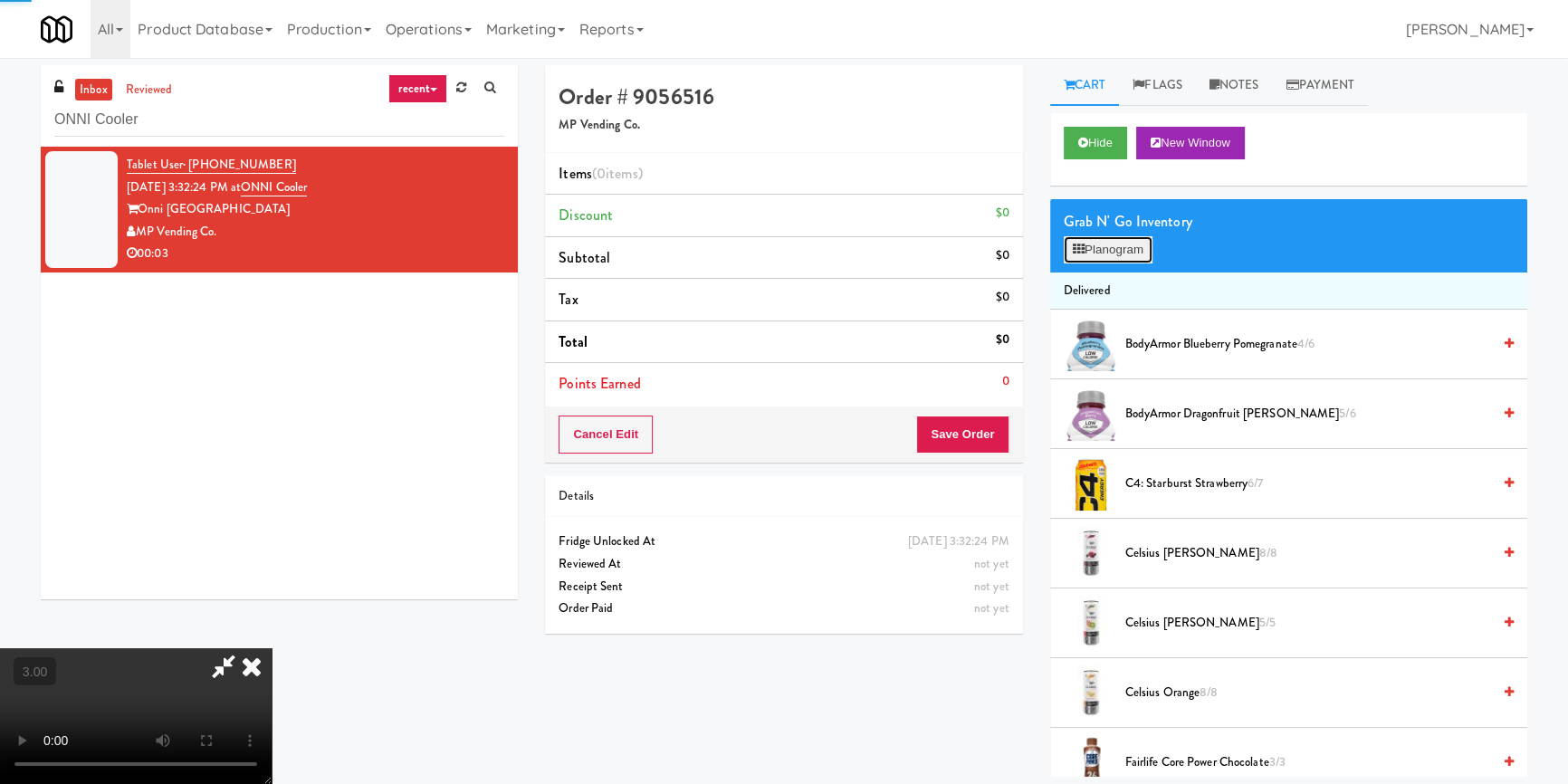
click at [1104, 258] on button "Planogram" at bounding box center [1108, 250] width 89 height 27
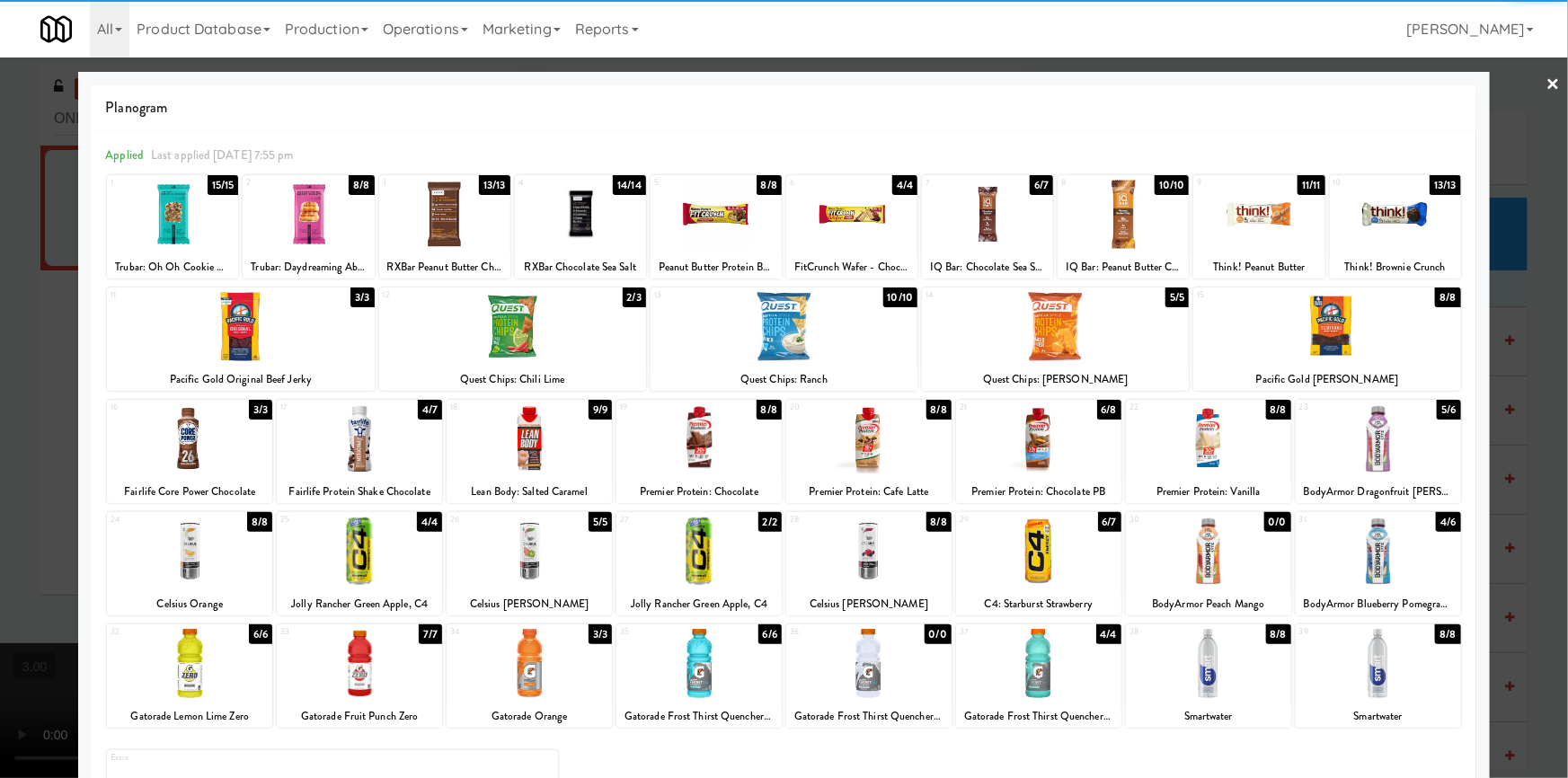
click at [380, 453] on div at bounding box center [359, 439] width 165 height 69
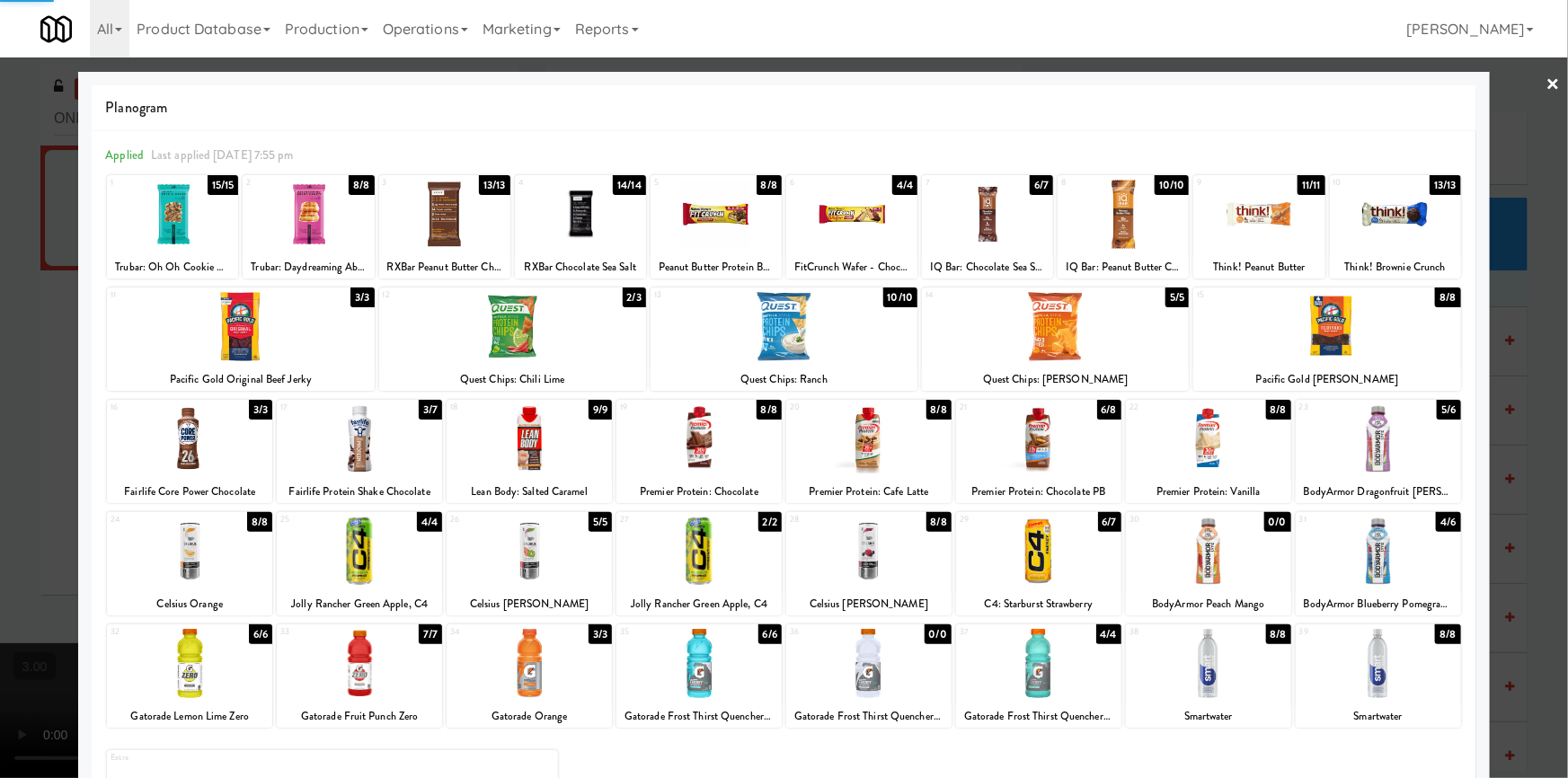
click at [0, 430] on div at bounding box center [784, 389] width 1568 height 778
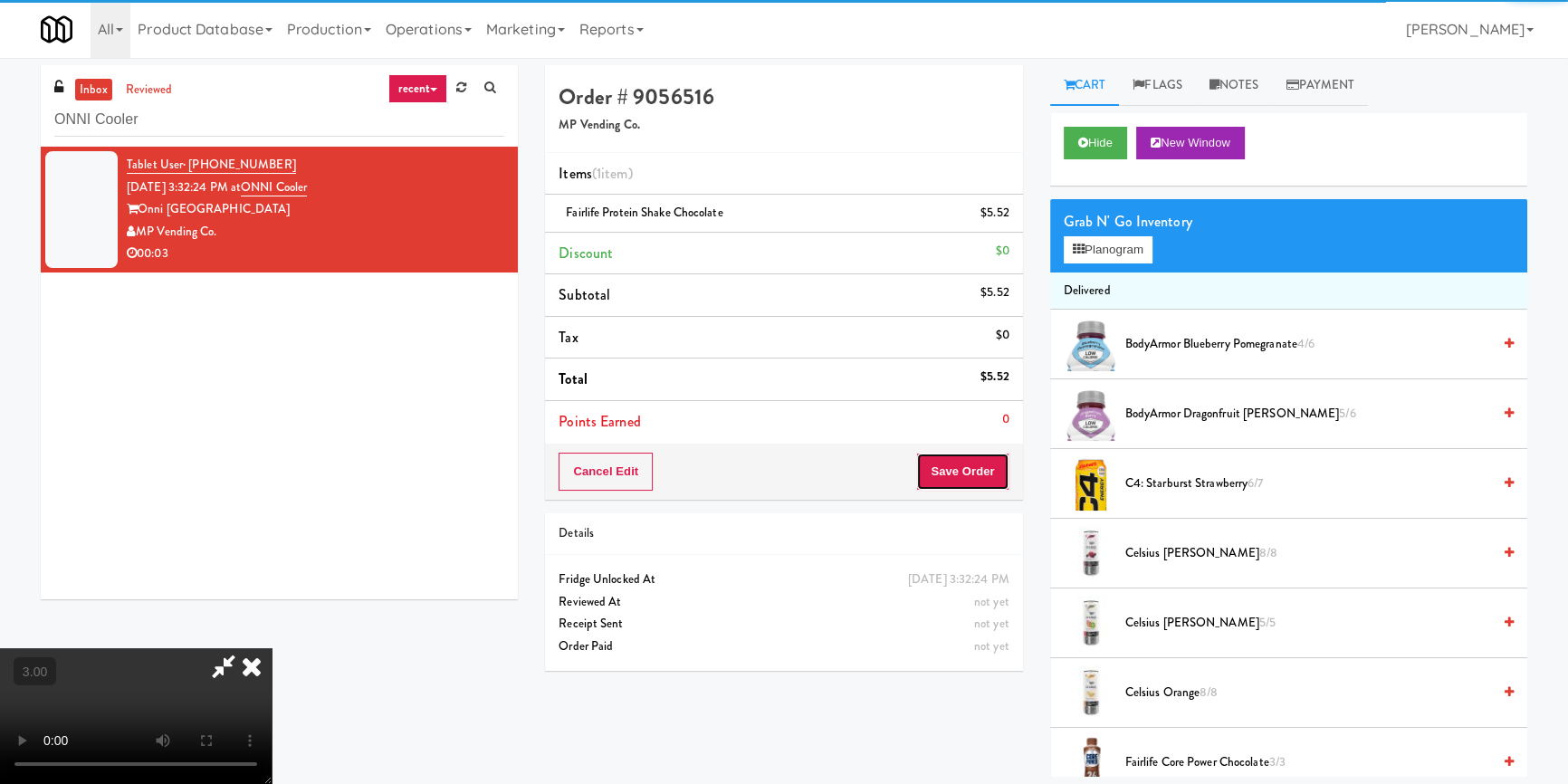
click at [966, 469] on button "Save Order" at bounding box center [963, 471] width 93 height 38
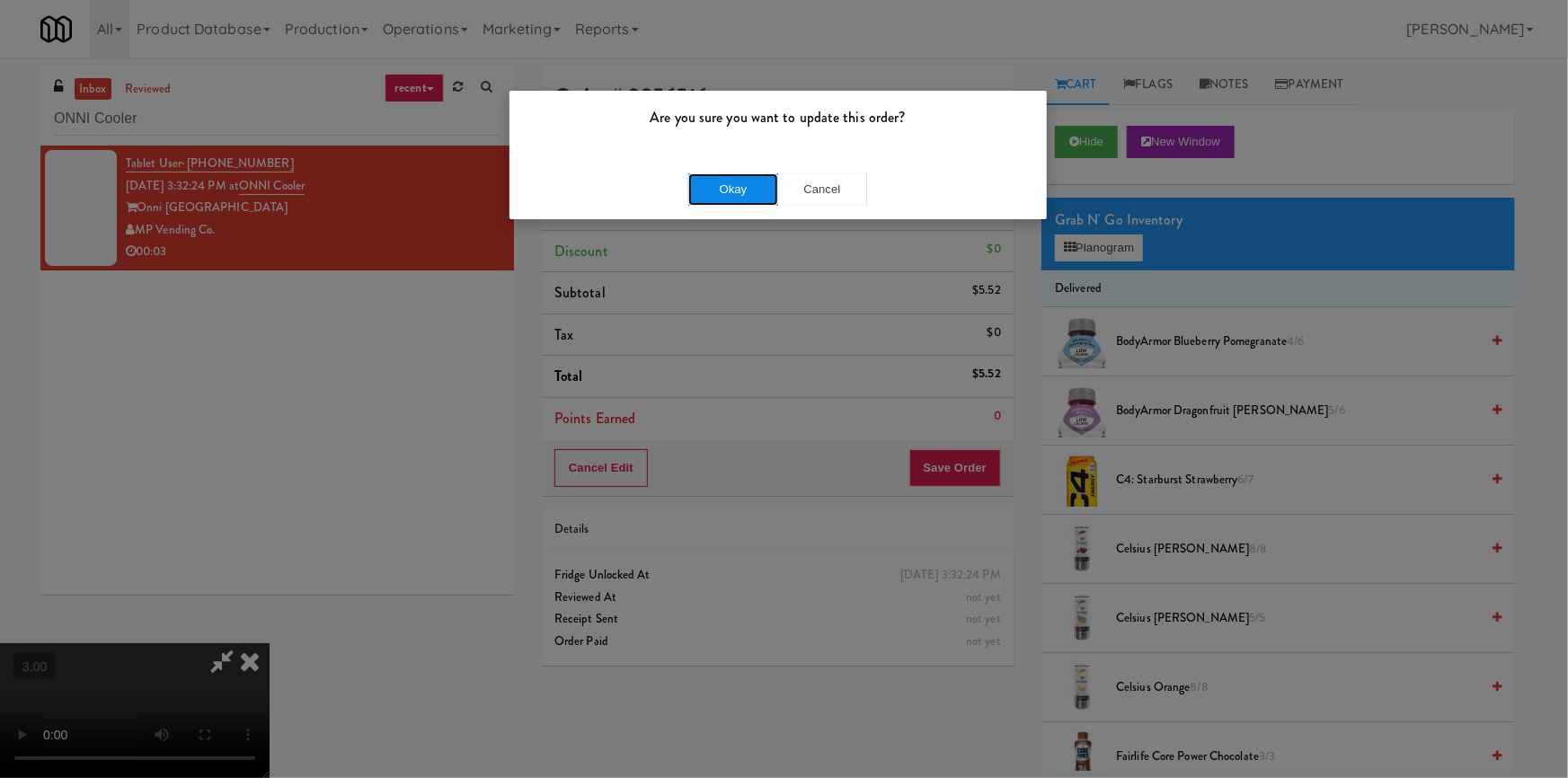
click at [725, 189] on button "Okay" at bounding box center [733, 190] width 90 height 33
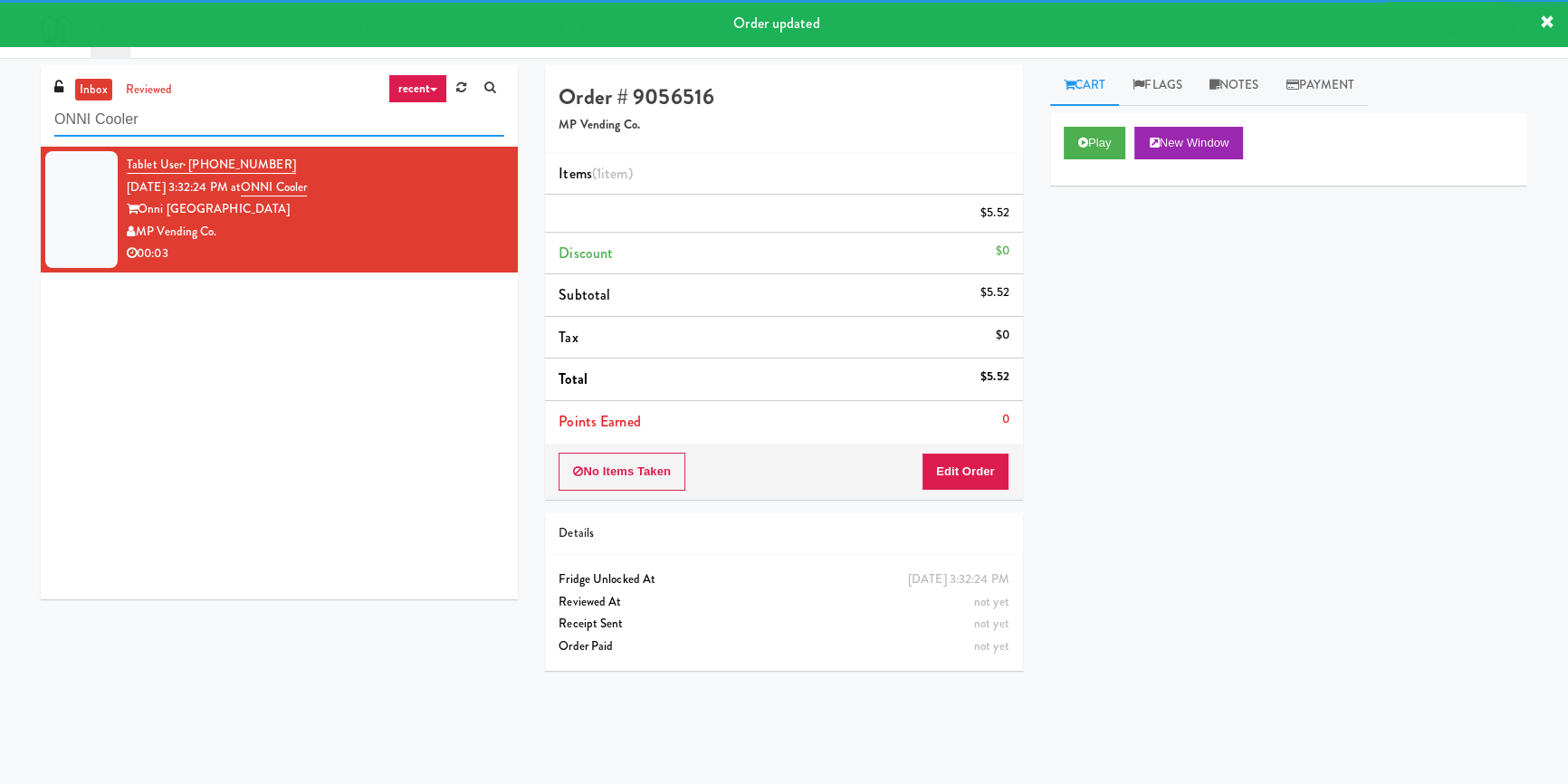
click at [244, 131] on input "ONNI Cooler" at bounding box center [279, 120] width 450 height 34
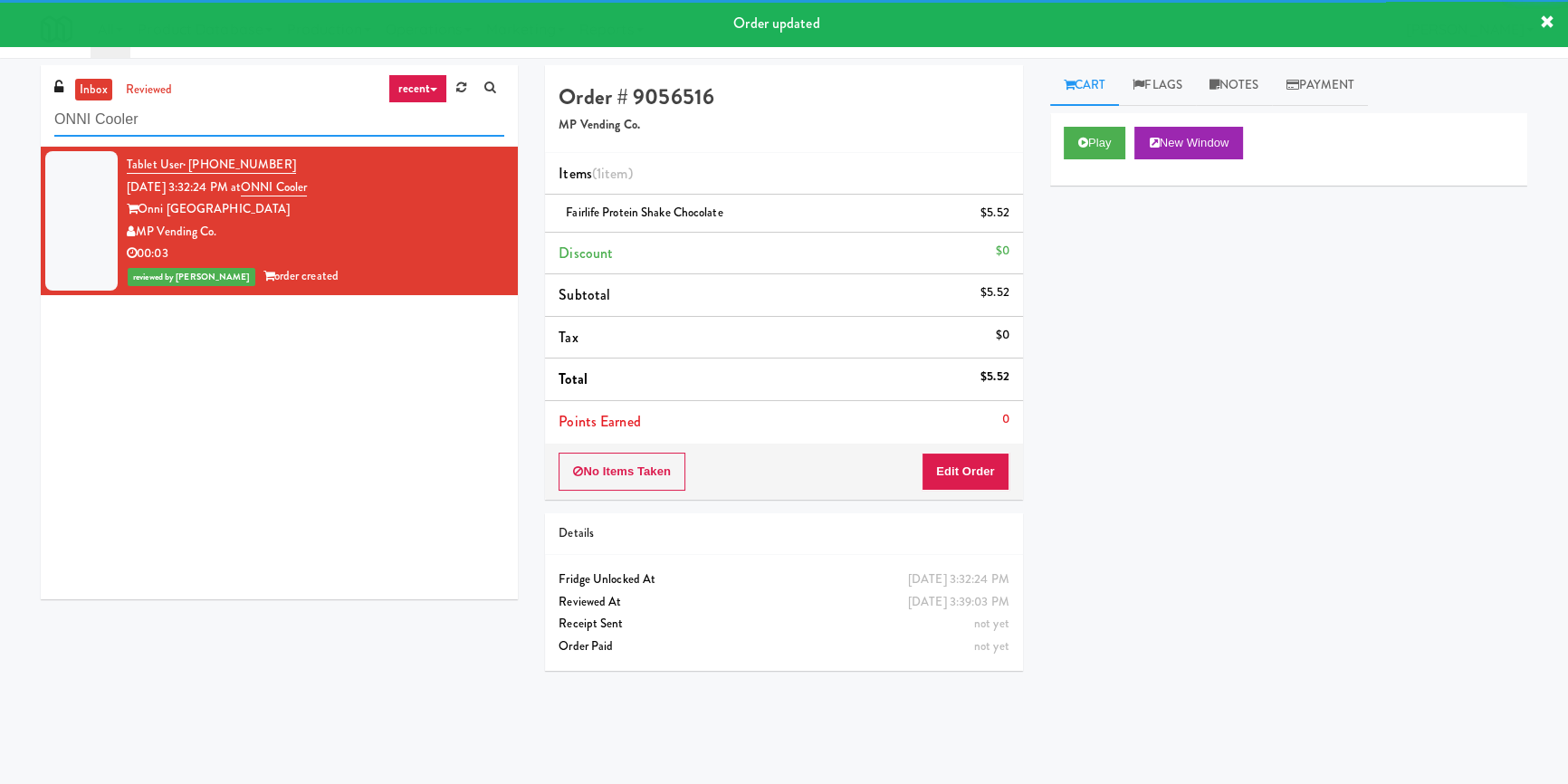
click at [244, 126] on input "ONNI Cooler" at bounding box center [279, 120] width 450 height 34
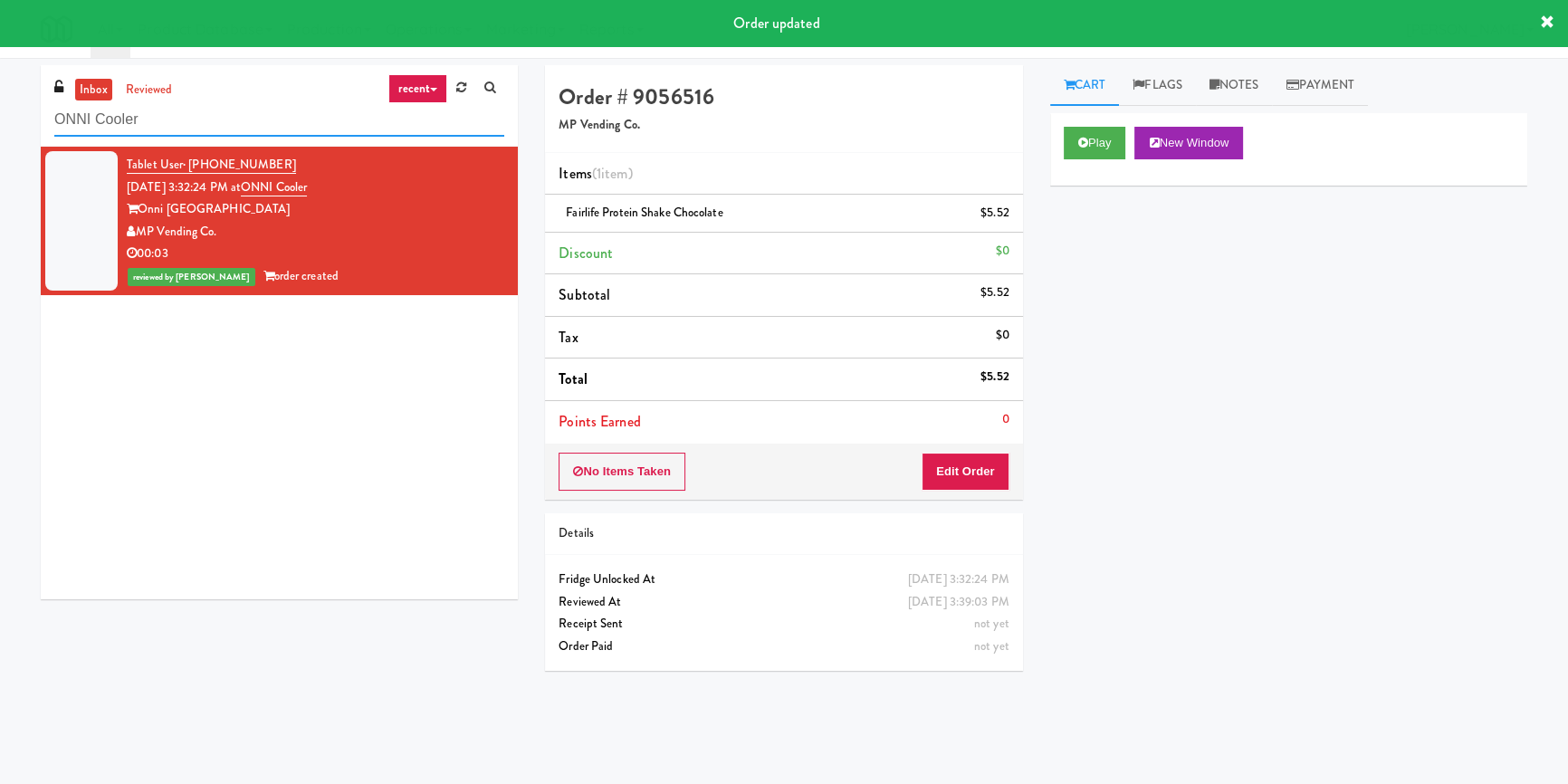
click at [244, 126] on input "ONNI Cooler" at bounding box center [279, 120] width 450 height 34
paste input "[PERSON_NAME] - Cooler - Right"
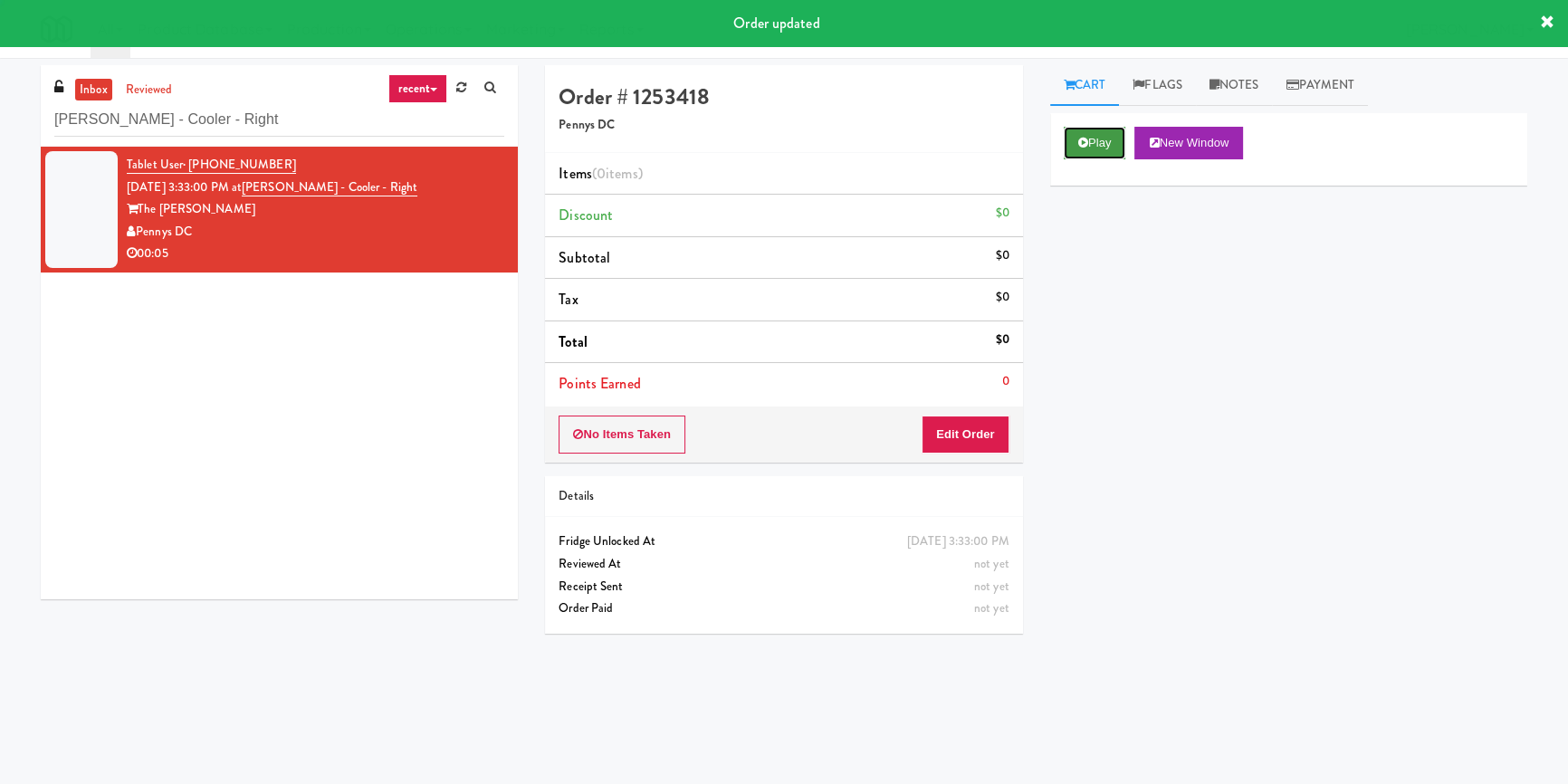
click at [1082, 140] on icon at bounding box center [1083, 143] width 10 height 12
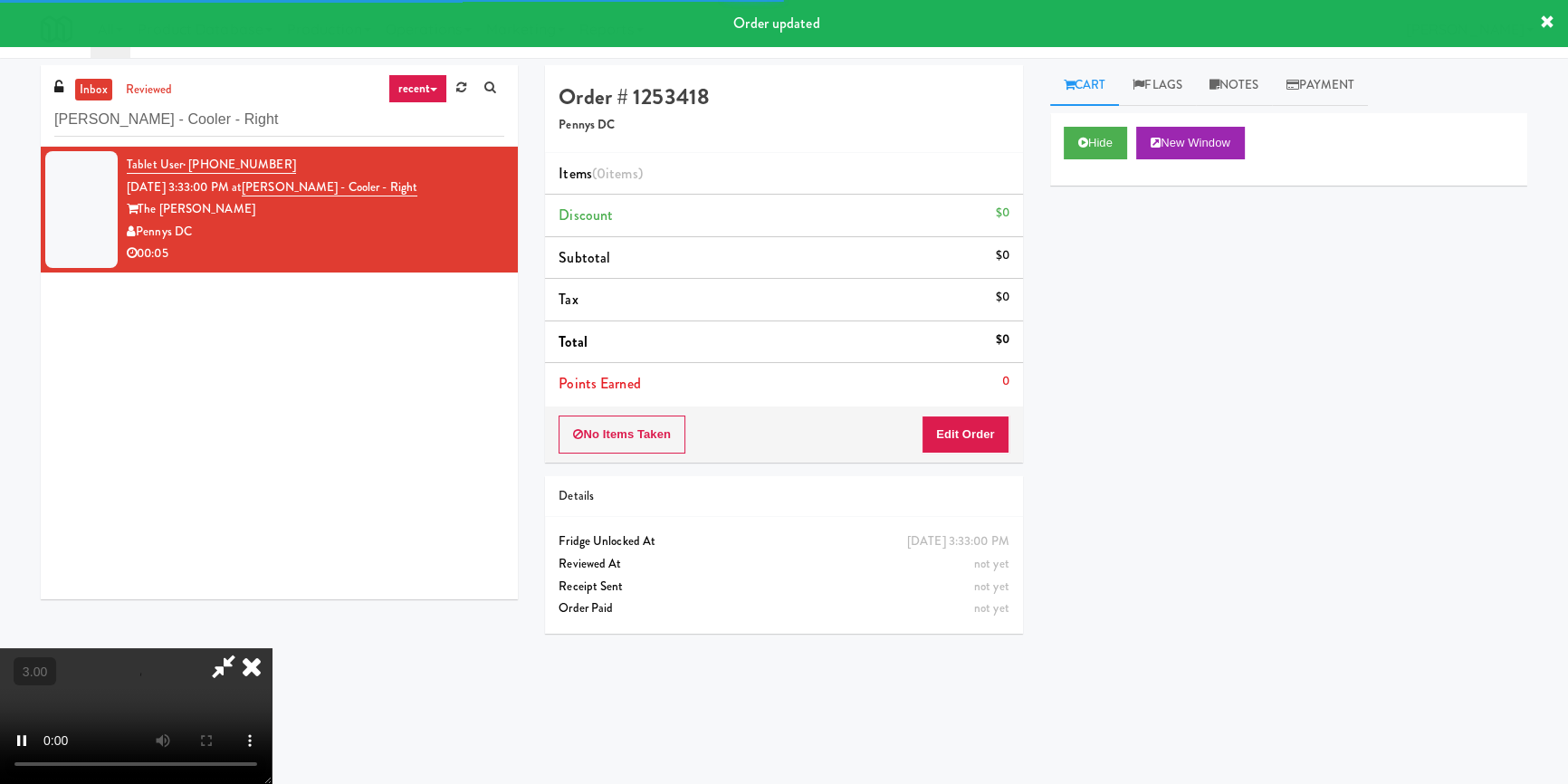
click at [1082, 240] on div "Hide New Window Primary Flag Clear Flag if unable to determine what was taken o…" at bounding box center [1289, 452] width 477 height 679
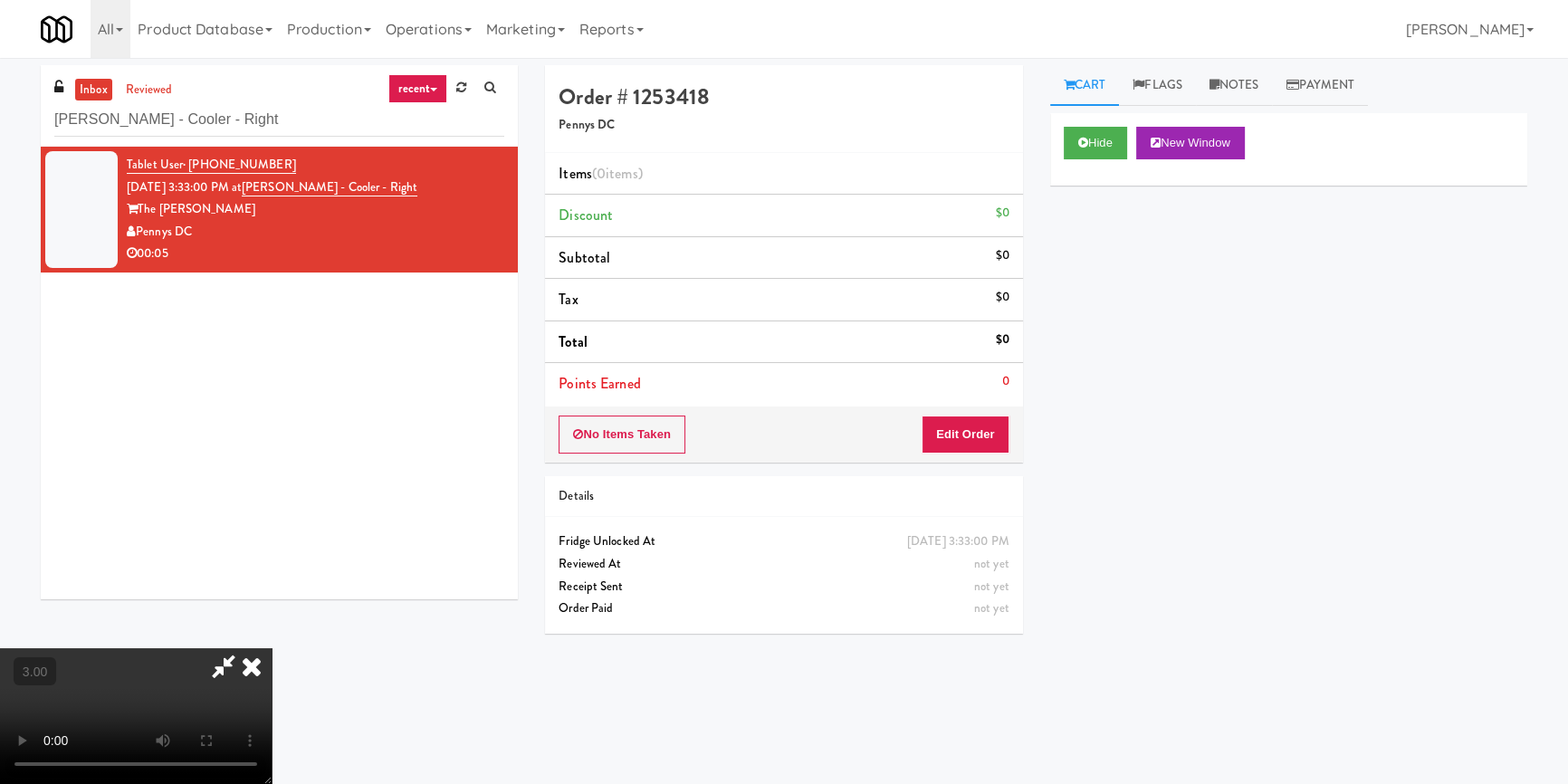
click at [1067, 455] on div "Hide New Window Primary Flag Clear Flag if unable to determine what was taken o…" at bounding box center [1289, 452] width 477 height 679
click at [1080, 152] on button "Hide" at bounding box center [1096, 143] width 64 height 33
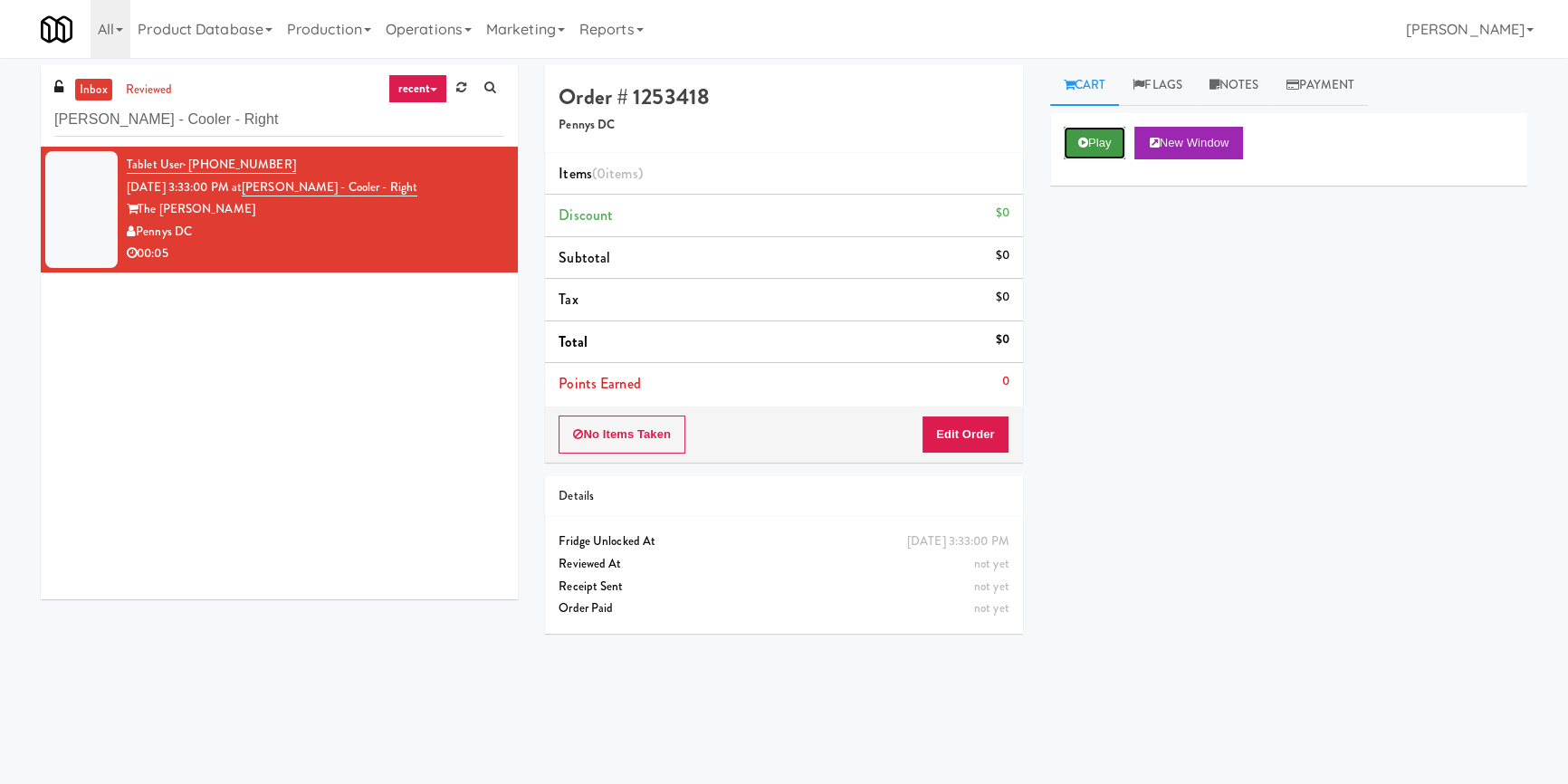
click at [1080, 152] on button "Play" at bounding box center [1095, 143] width 63 height 33
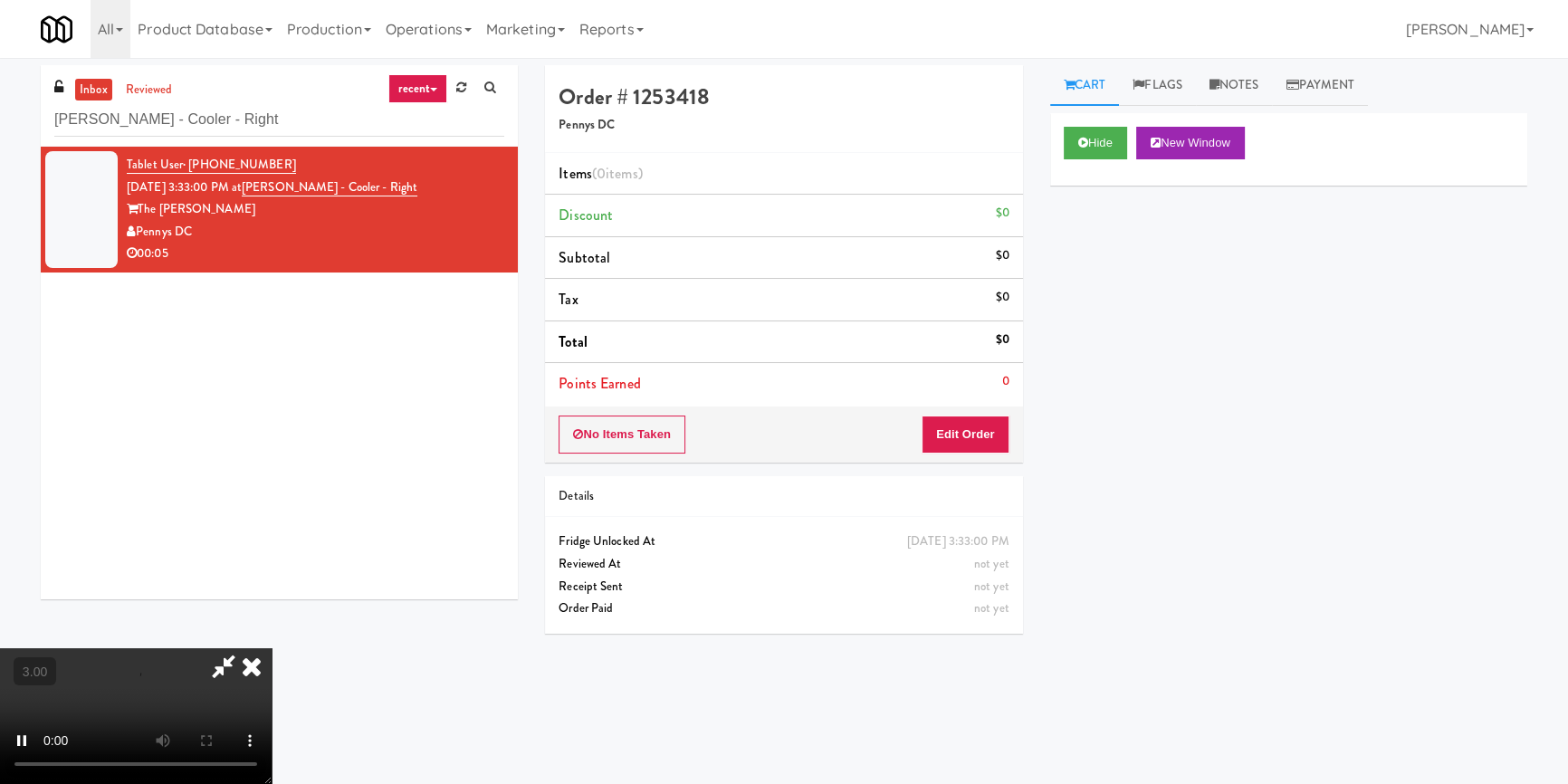
click at [1107, 258] on div "Hide New Window Primary Flag Clear Flag if unable to determine what was taken o…" at bounding box center [1289, 452] width 477 height 679
click at [271, 648] on video at bounding box center [135, 715] width 271 height 136
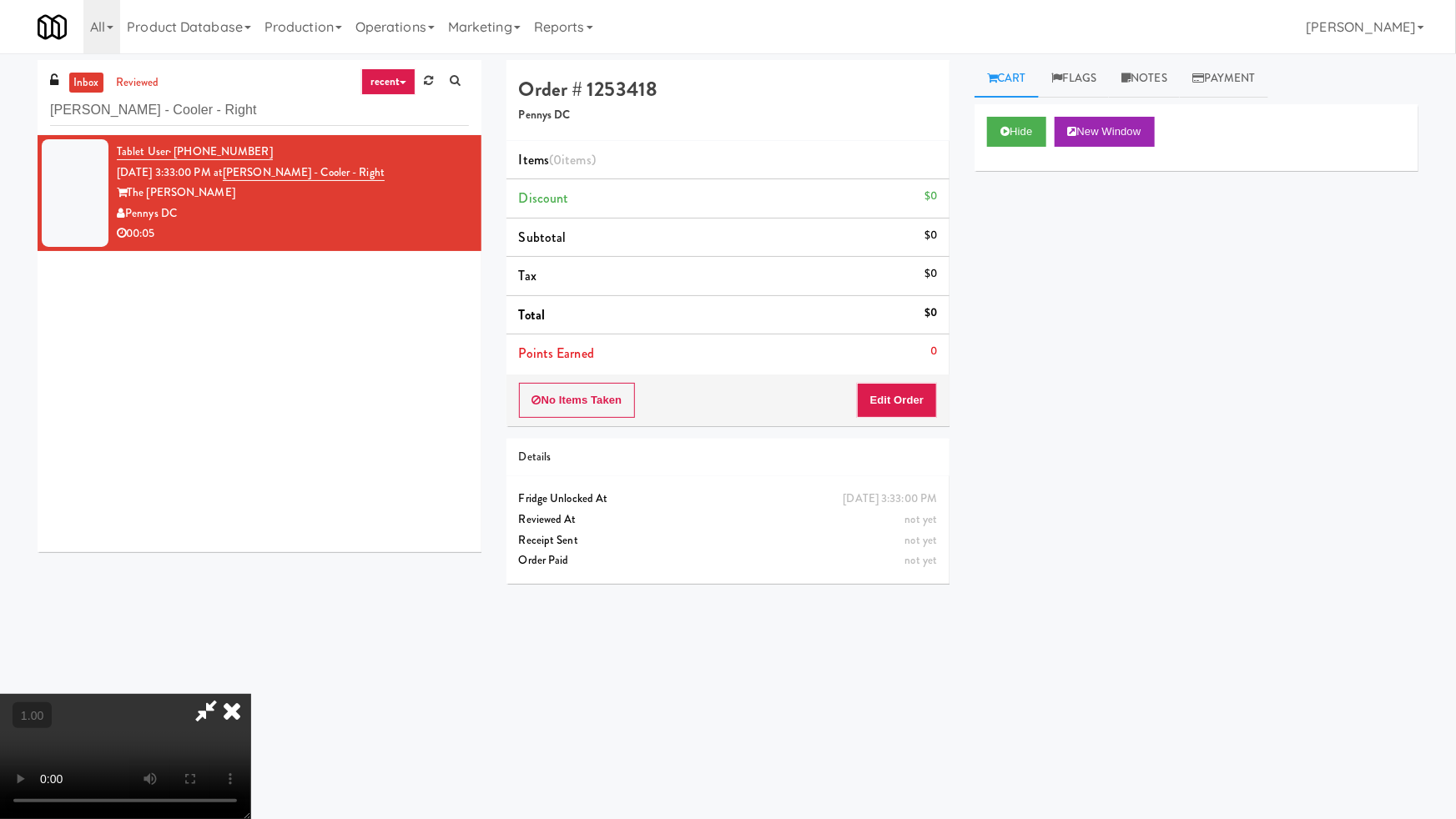
click at [250, 694] on video at bounding box center [125, 757] width 250 height 126
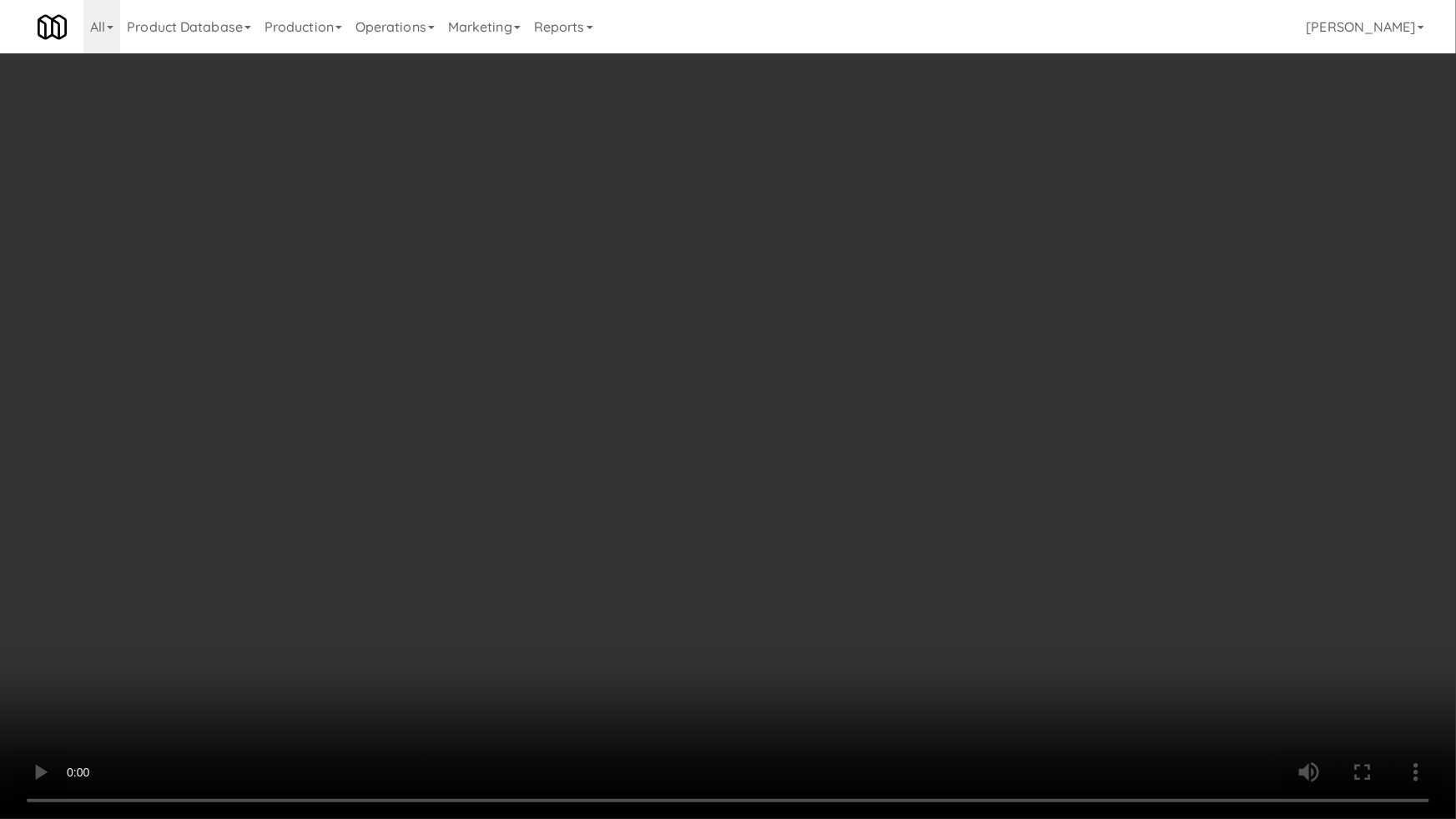
click at [711, 482] on video at bounding box center [728, 410] width 1456 height 819
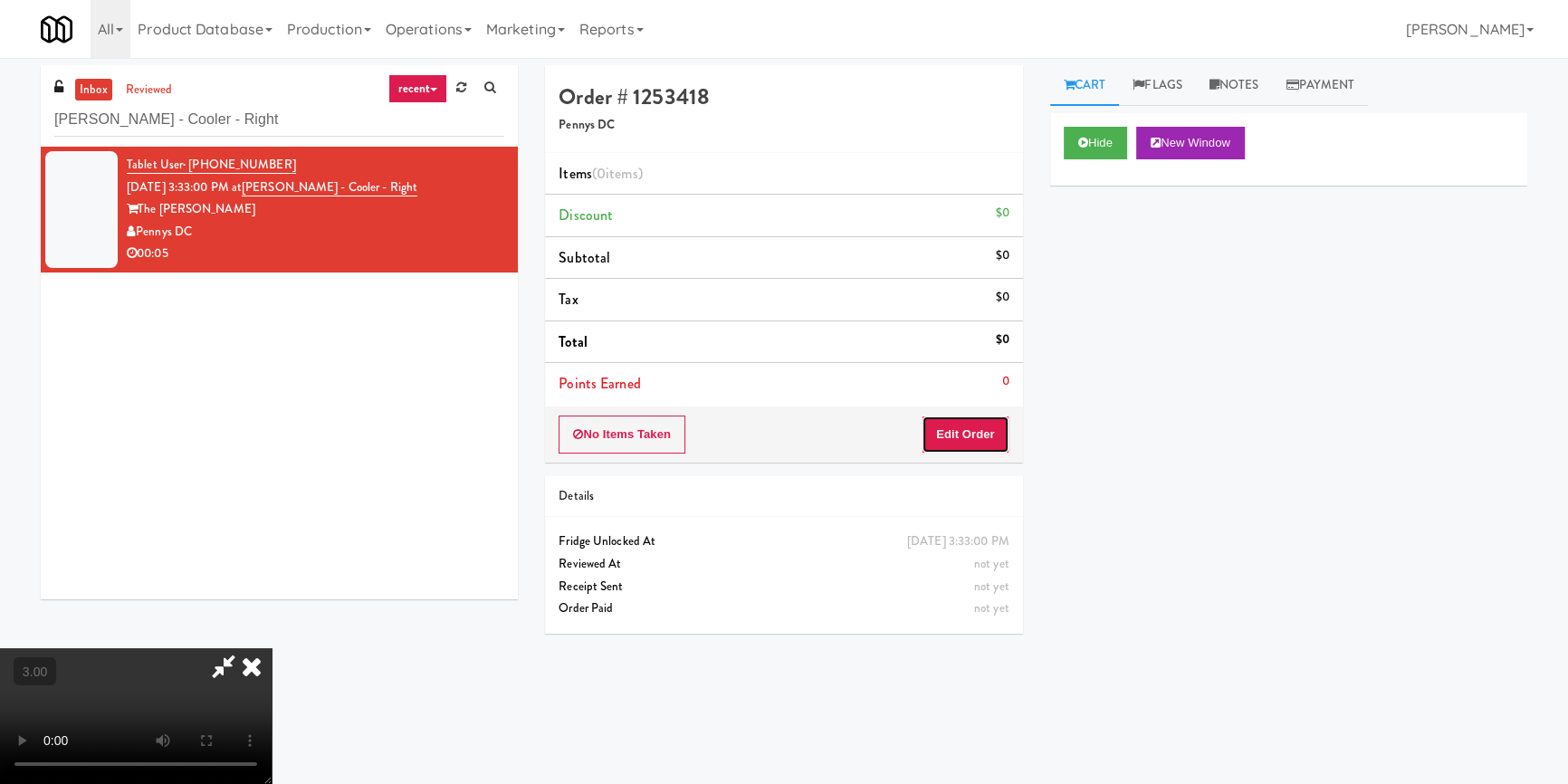
click at [969, 421] on button "Edit Order" at bounding box center [965, 434] width 88 height 38
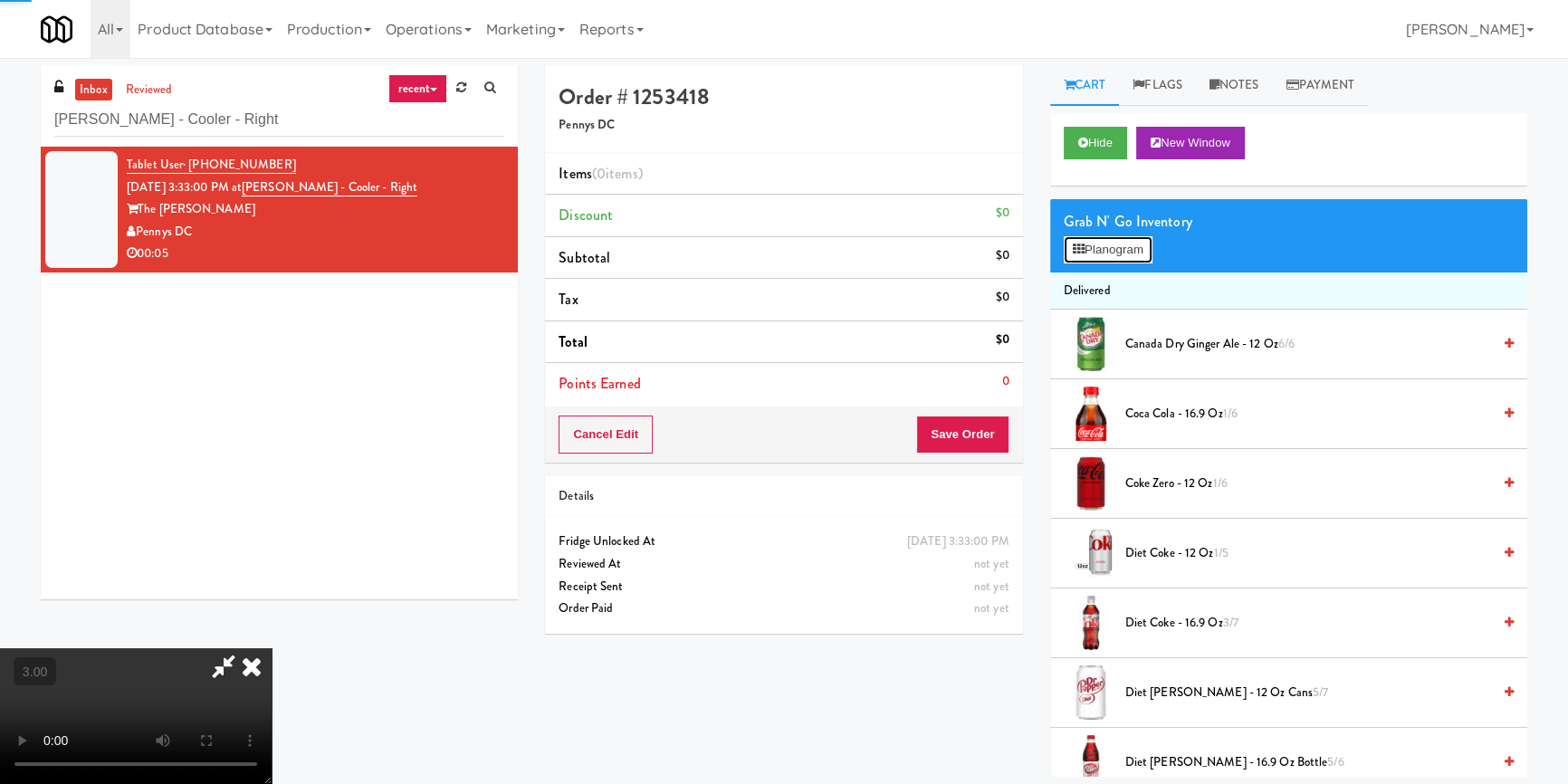
click at [1075, 259] on button "Planogram" at bounding box center [1108, 250] width 89 height 27
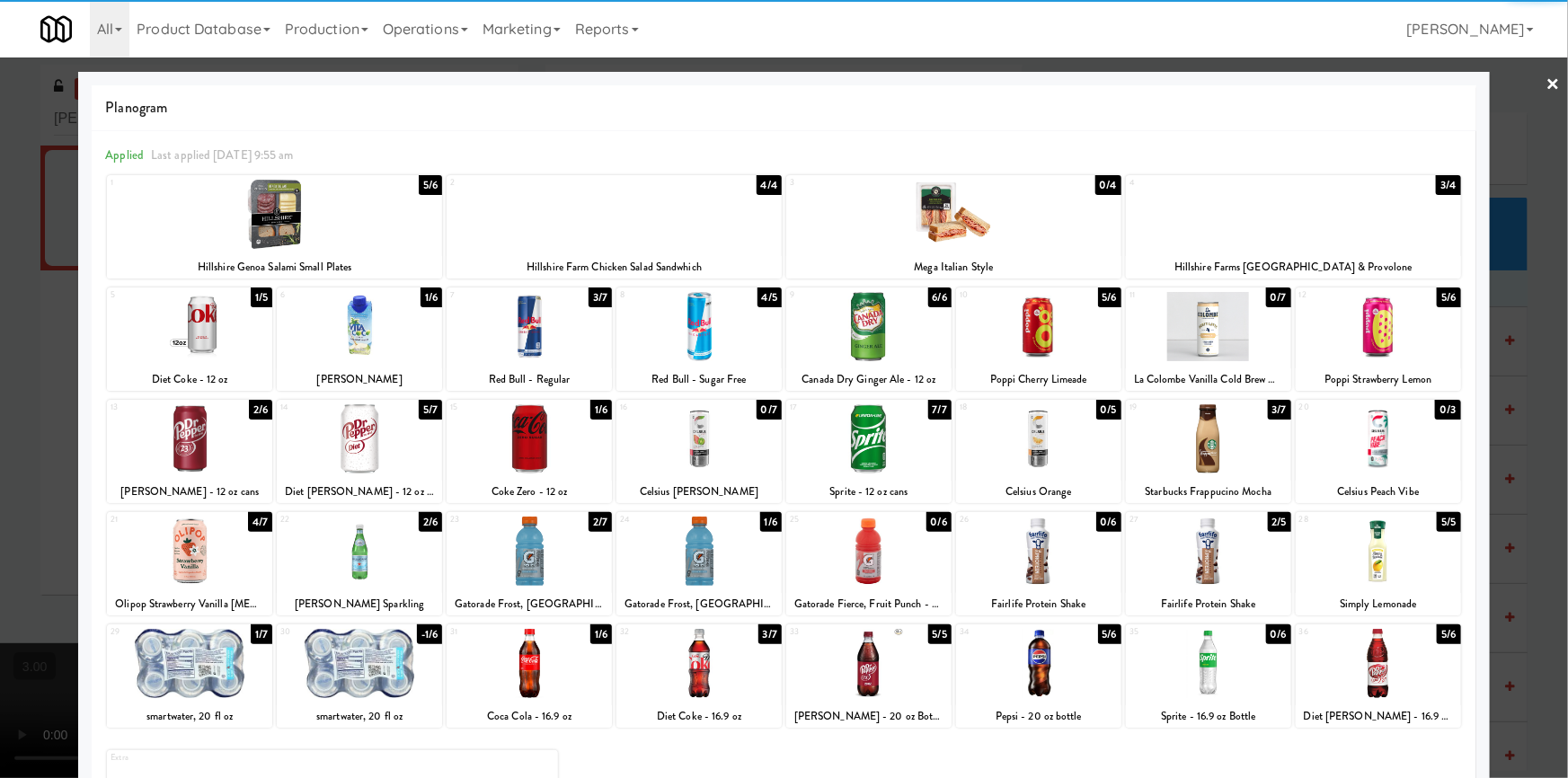
click at [700, 336] on div at bounding box center [699, 327] width 165 height 69
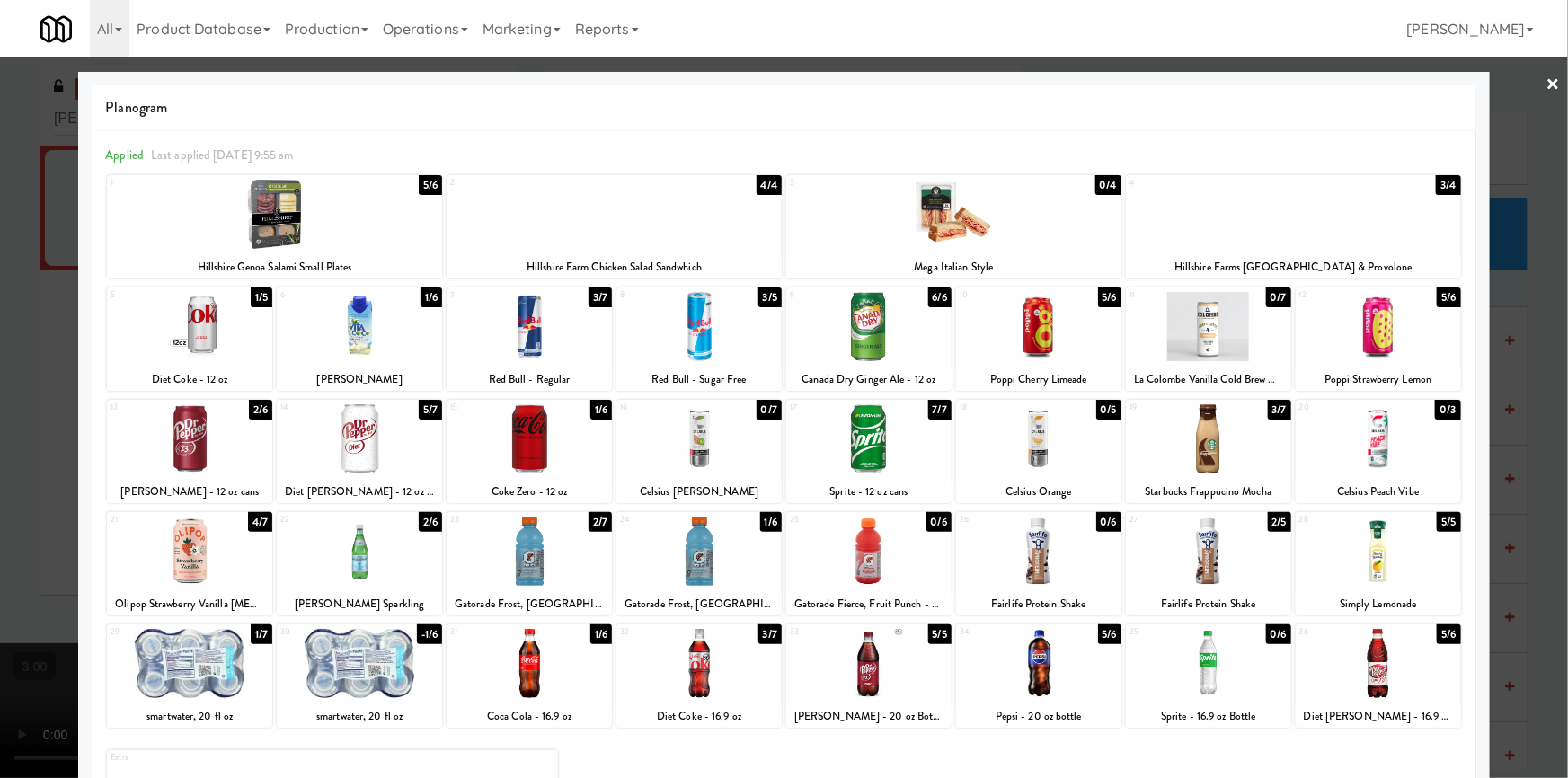
click at [0, 400] on div at bounding box center [784, 389] width 1568 height 778
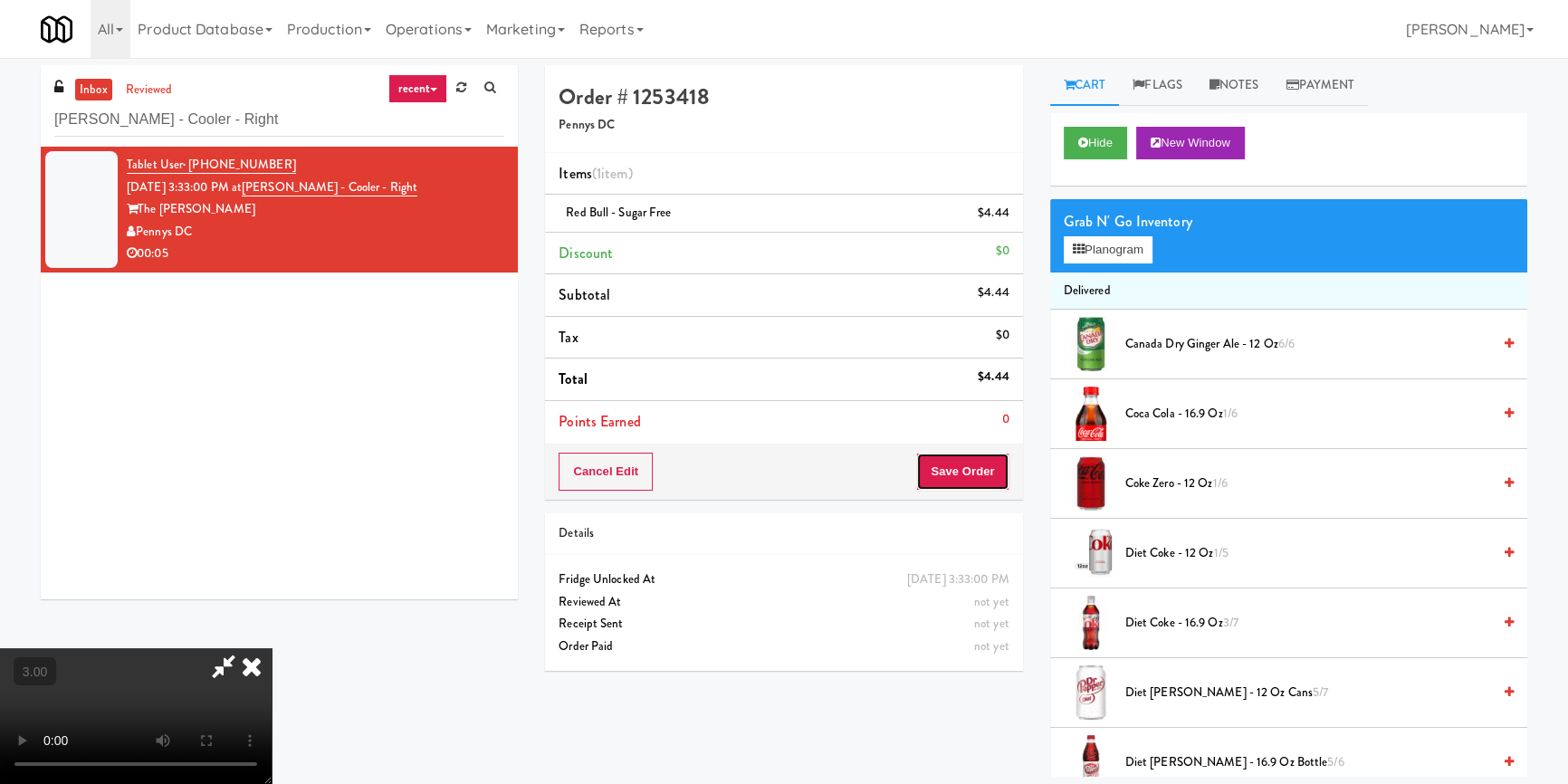
click at [968, 473] on button "Save Order" at bounding box center [963, 471] width 93 height 38
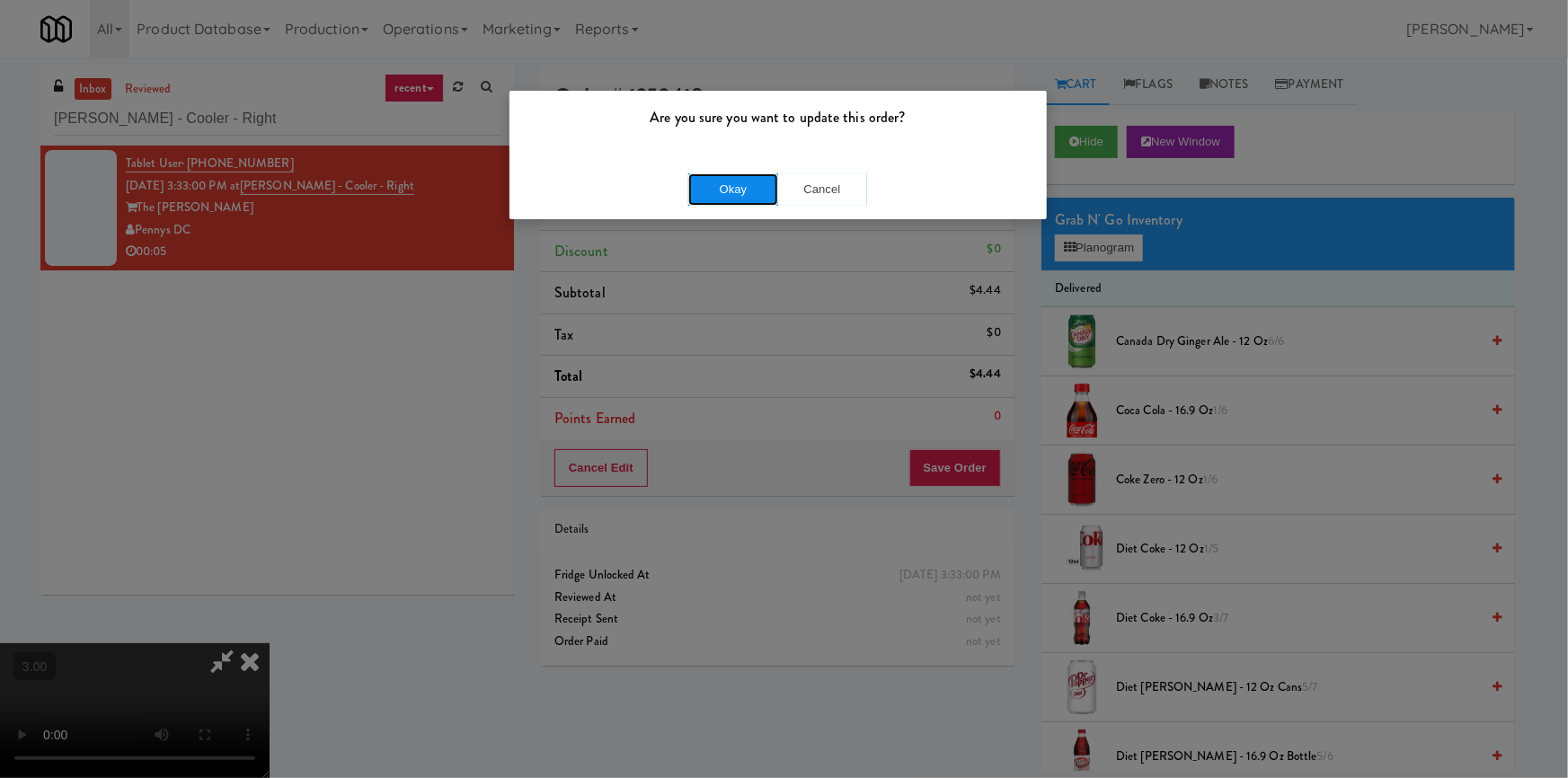
click at [752, 180] on button "Okay" at bounding box center [733, 190] width 90 height 33
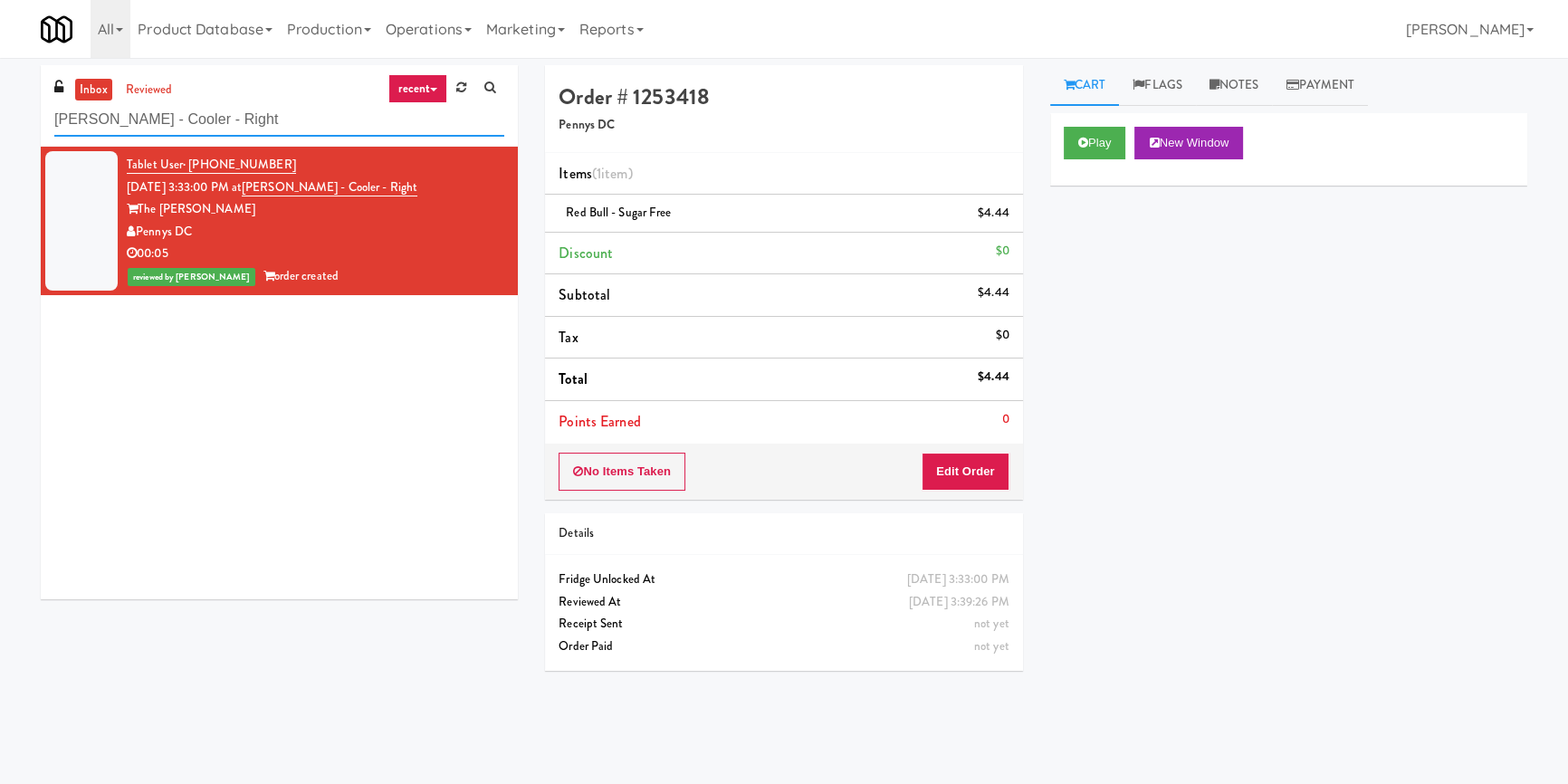
click at [351, 126] on input "[PERSON_NAME] - Cooler - Right" at bounding box center [279, 120] width 450 height 34
paste input "The [PERSON_NAME] - Cooler #1"
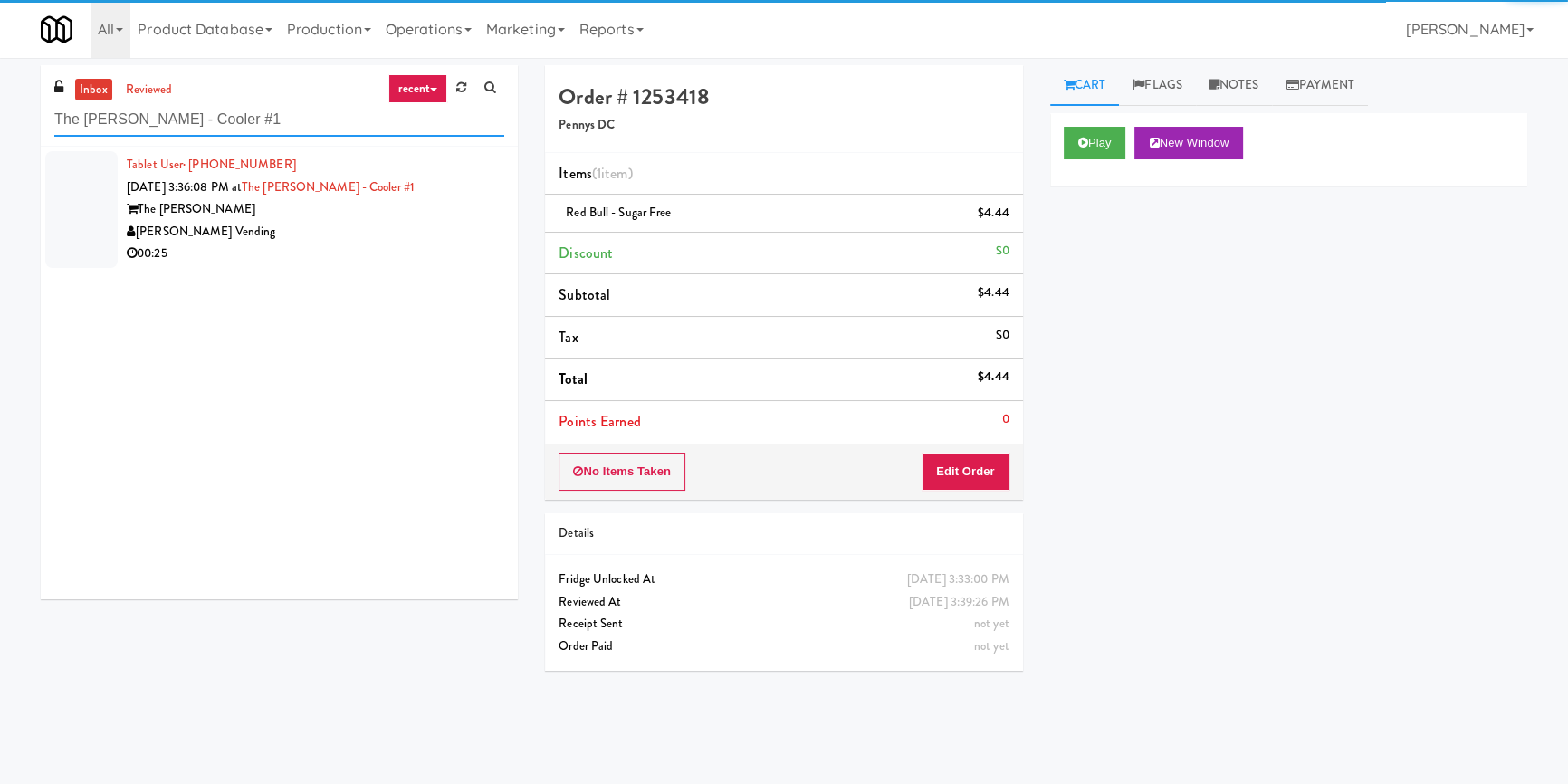
type input "The [PERSON_NAME] - Cooler #1"
click at [365, 242] on div "00:25" at bounding box center [315, 253] width 378 height 22
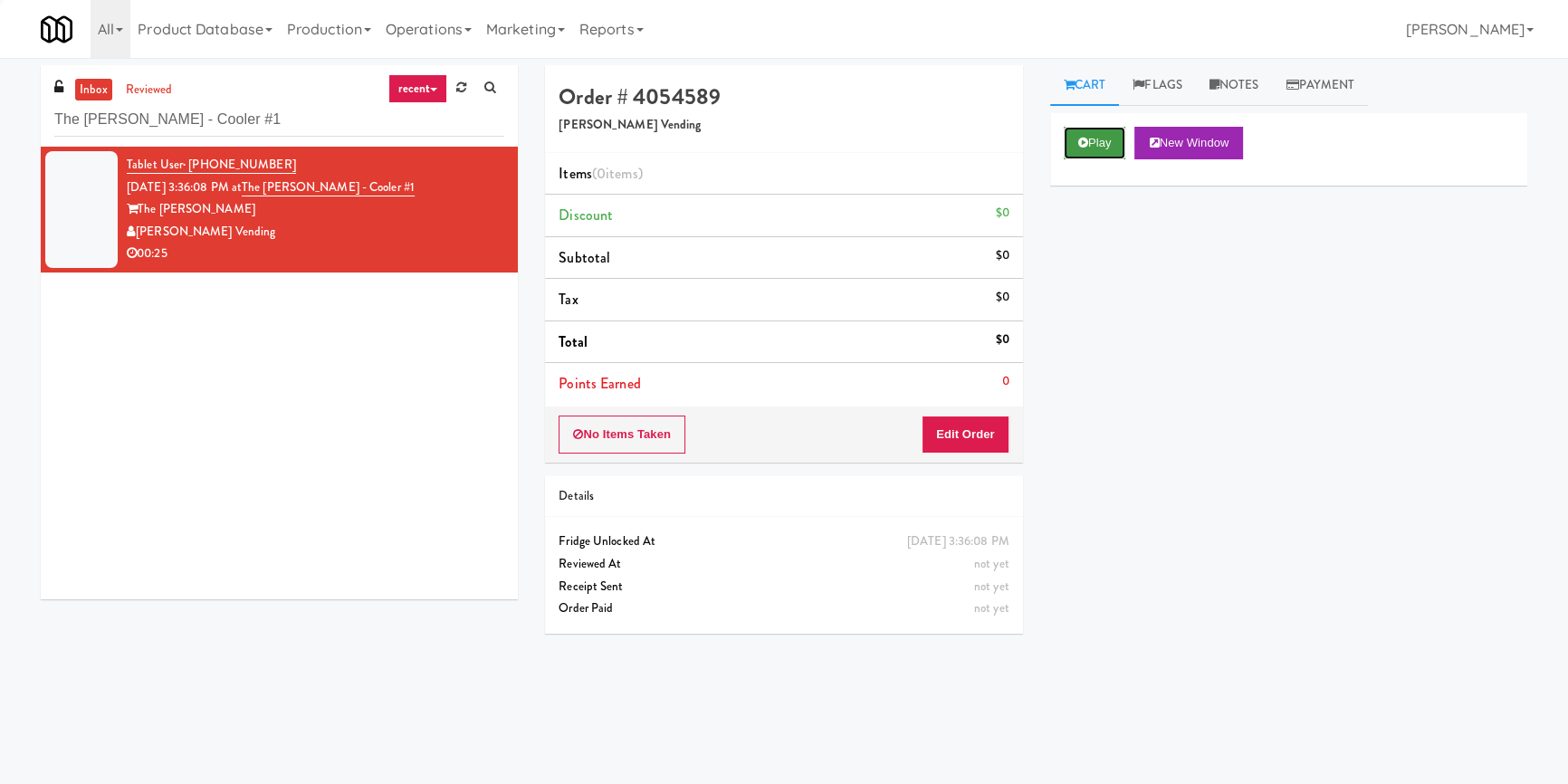
click at [1110, 133] on button "Play" at bounding box center [1095, 143] width 63 height 33
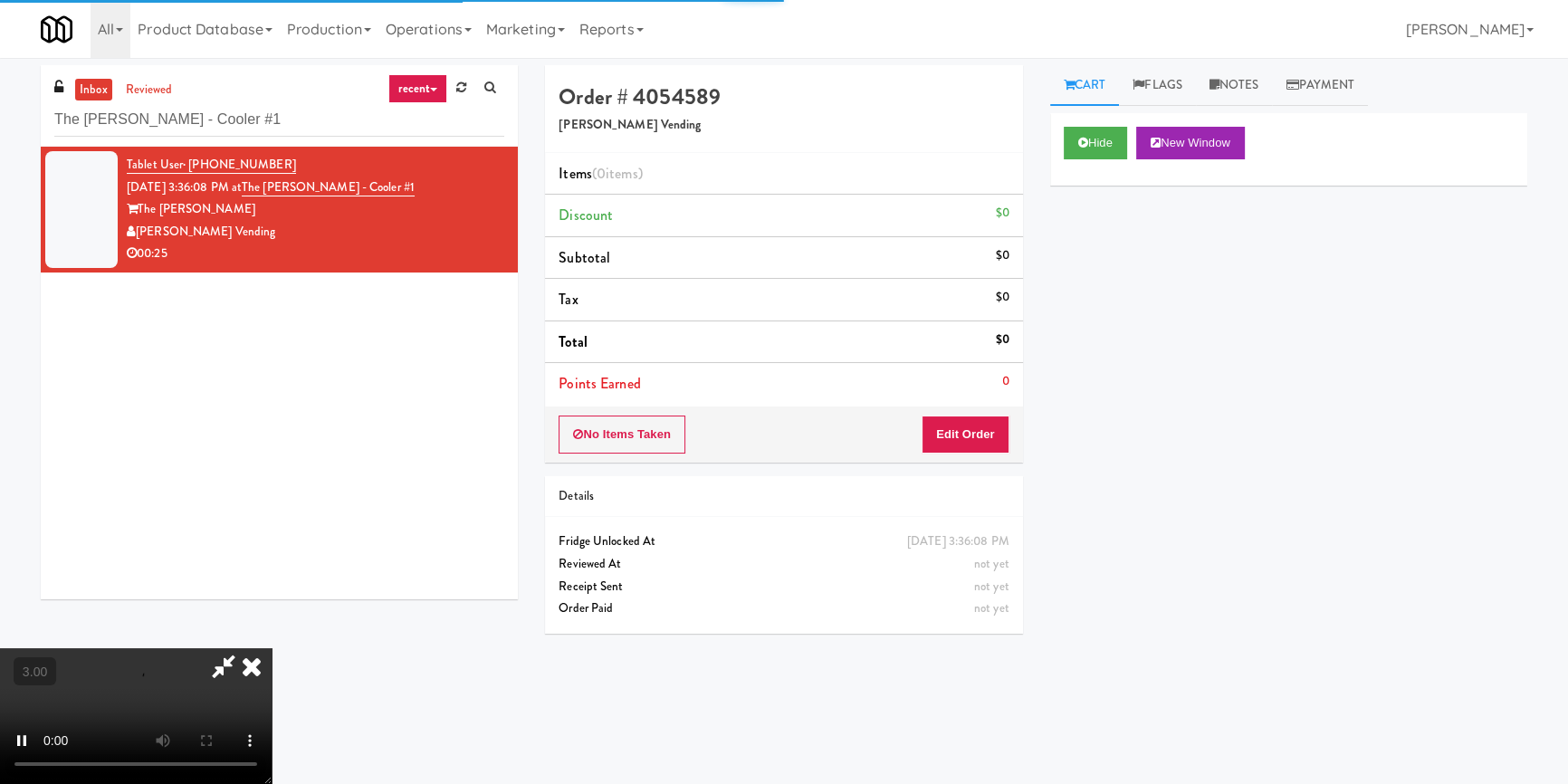
click at [1117, 264] on div "Hide New Window Primary Flag Clear Flag if unable to determine what was taken o…" at bounding box center [1289, 452] width 477 height 679
click at [1063, 333] on div "Hide New Window Primary Flag Clear Flag if unable to determine what was taken o…" at bounding box center [1289, 452] width 477 height 679
click at [1104, 134] on button "Hide" at bounding box center [1096, 143] width 64 height 33
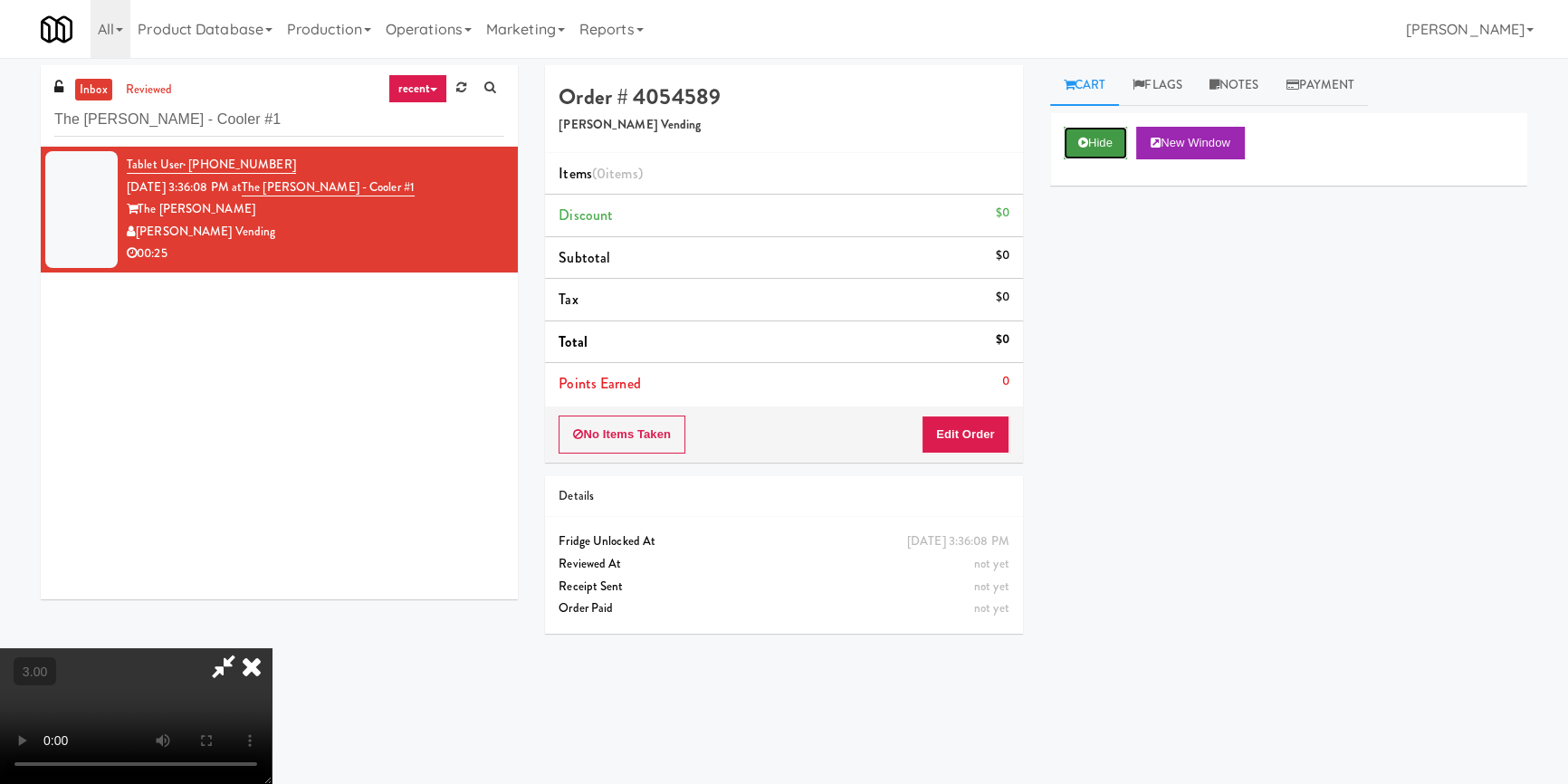
click at [1104, 134] on button "Hide" at bounding box center [1096, 143] width 64 height 33
click at [987, 433] on button "Edit Order" at bounding box center [965, 434] width 88 height 38
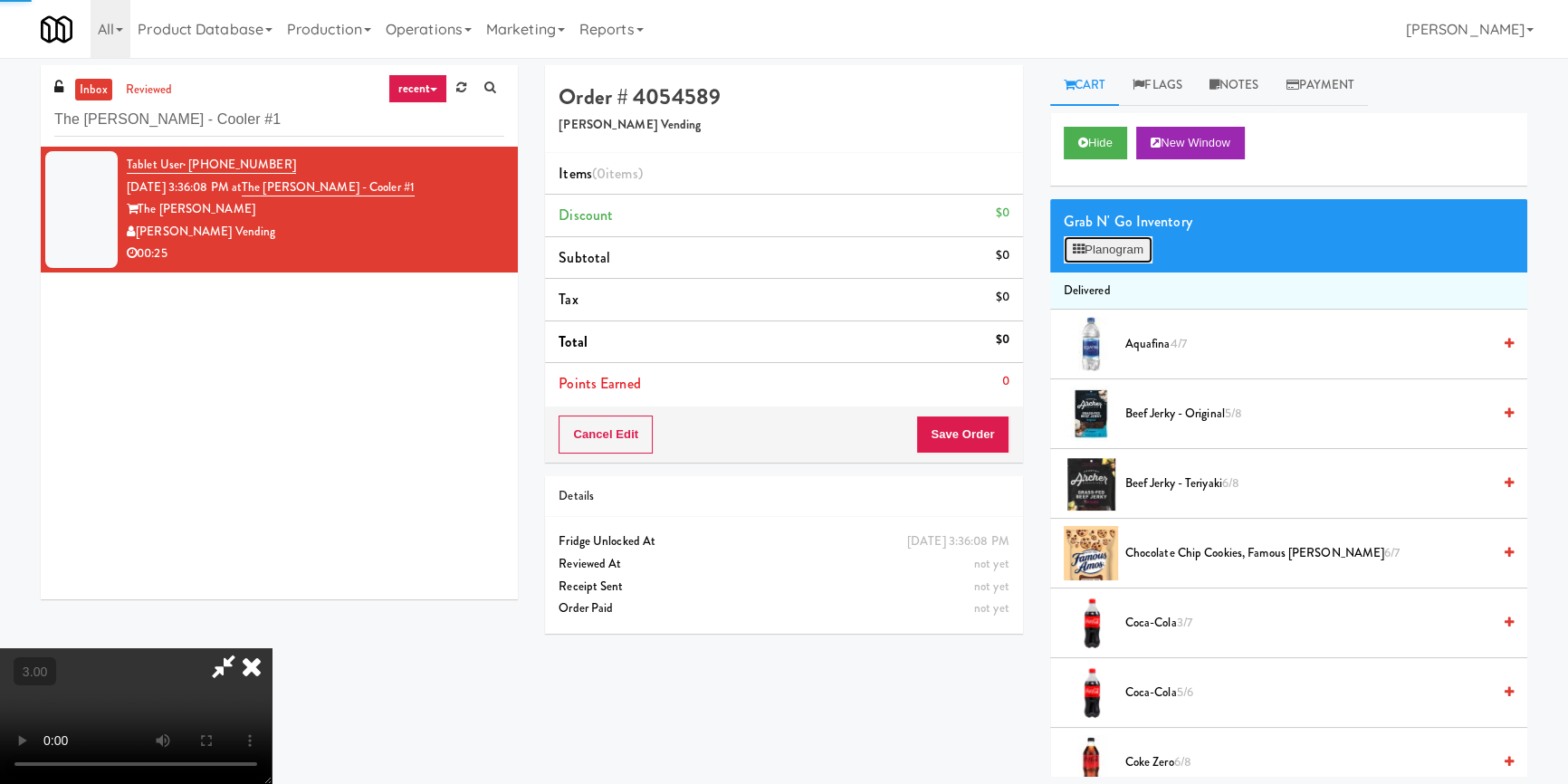
click at [1100, 252] on button "Planogram" at bounding box center [1108, 250] width 89 height 27
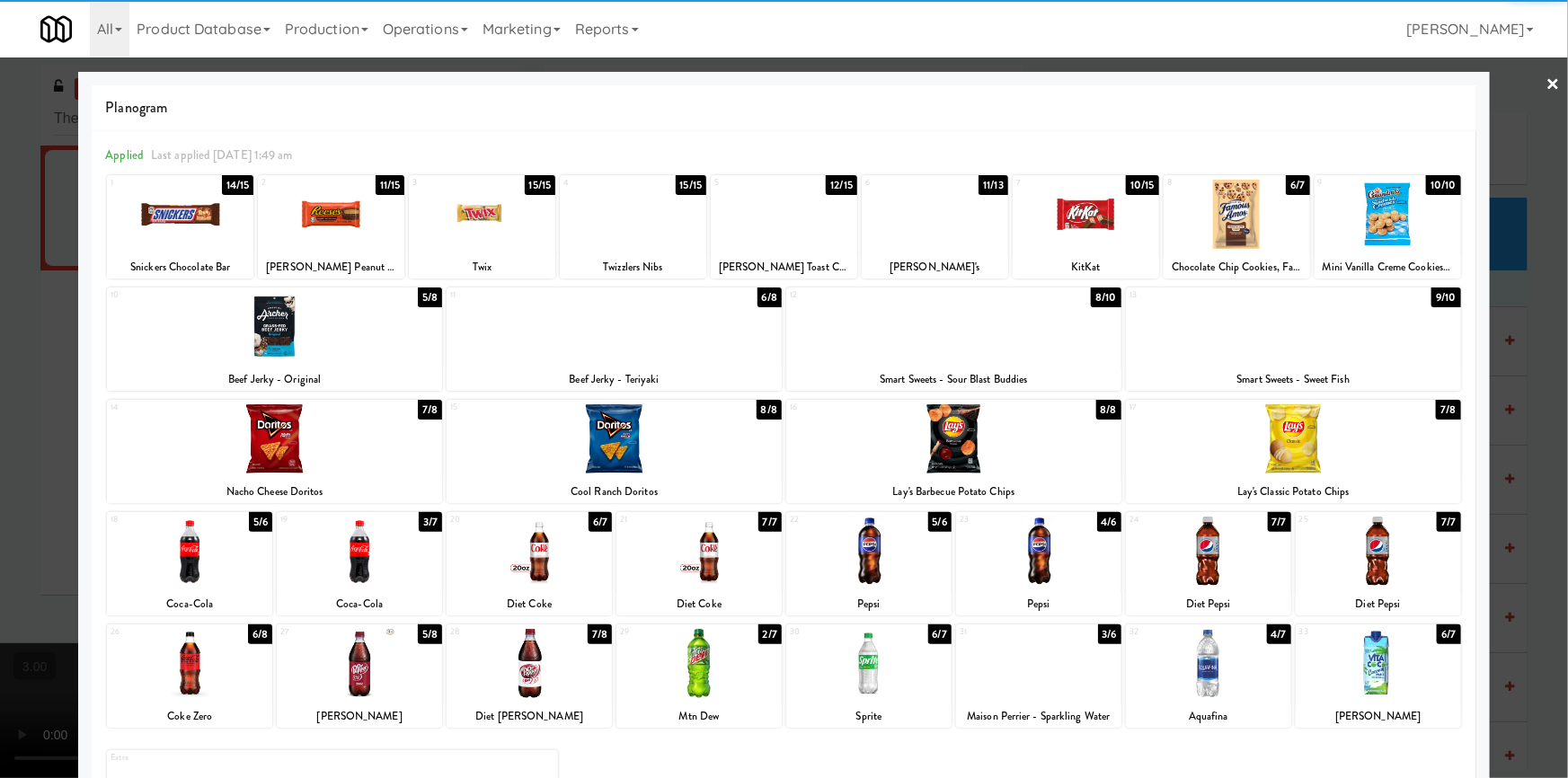
click at [1292, 442] on div at bounding box center [1293, 439] width 335 height 69
click at [345, 442] on div at bounding box center [275, 439] width 335 height 69
click at [2, 427] on div at bounding box center [784, 389] width 1568 height 778
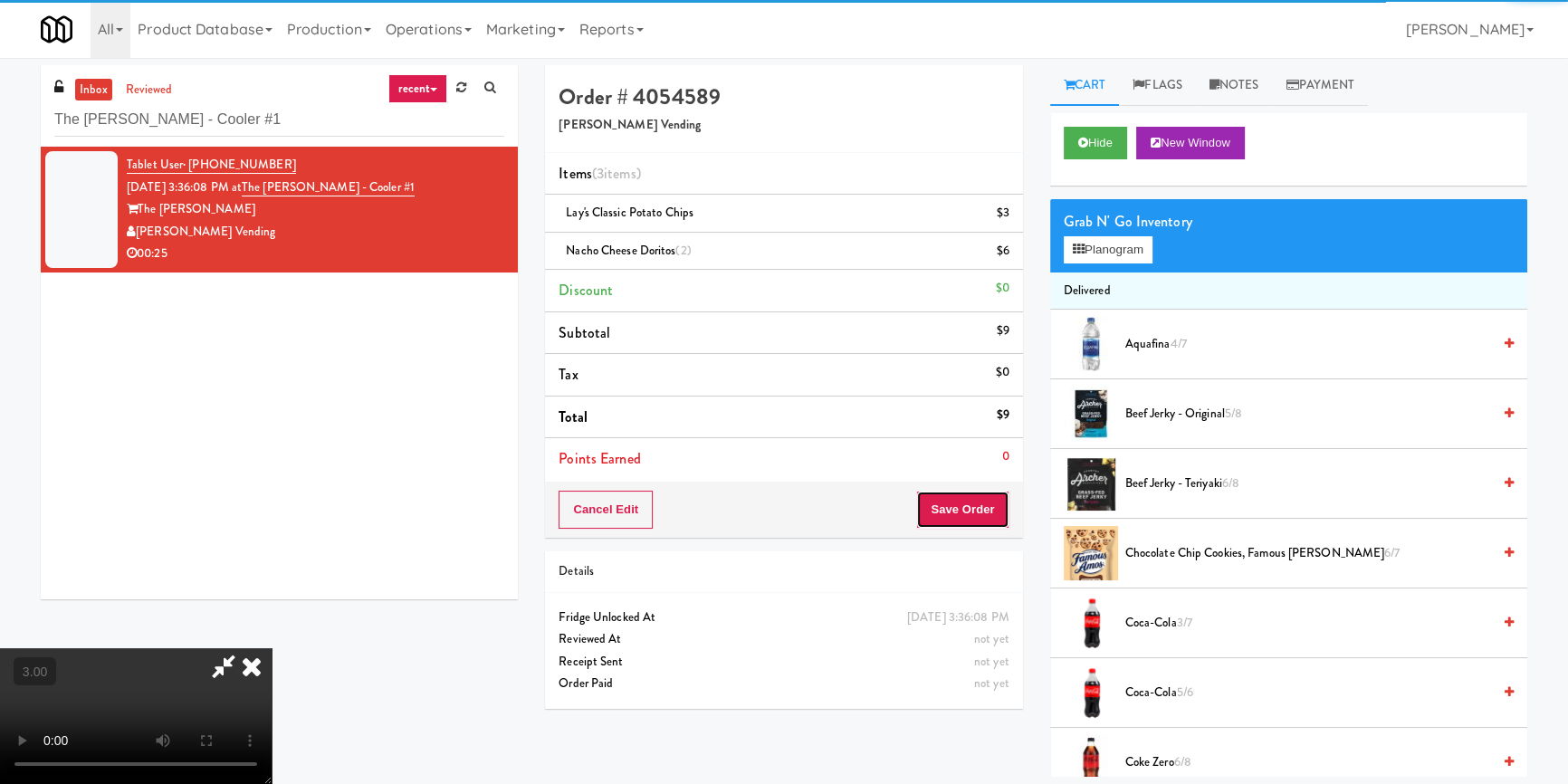
click at [981, 499] on button "Save Order" at bounding box center [963, 509] width 93 height 38
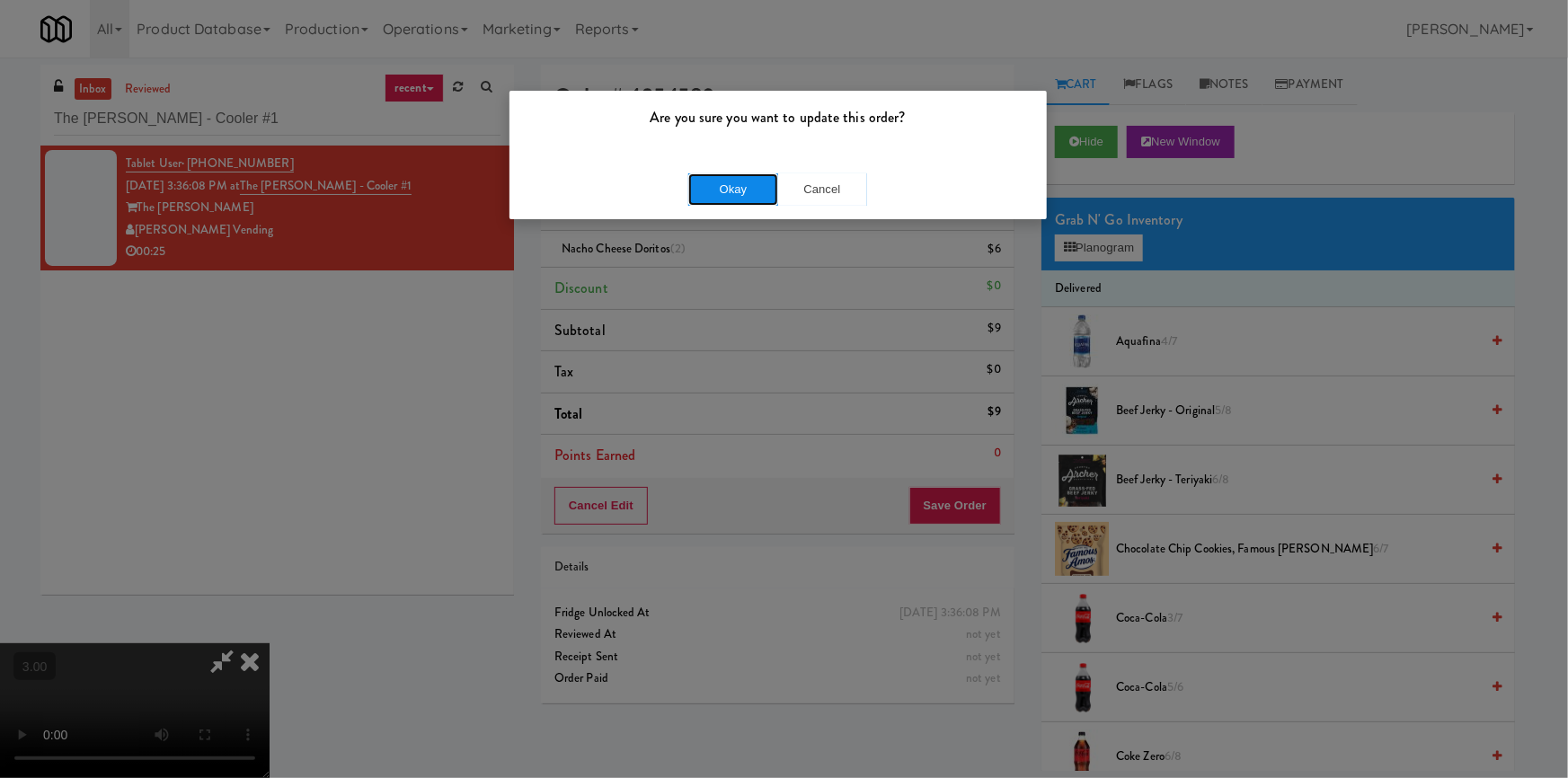
click at [748, 192] on button "Okay" at bounding box center [733, 190] width 90 height 33
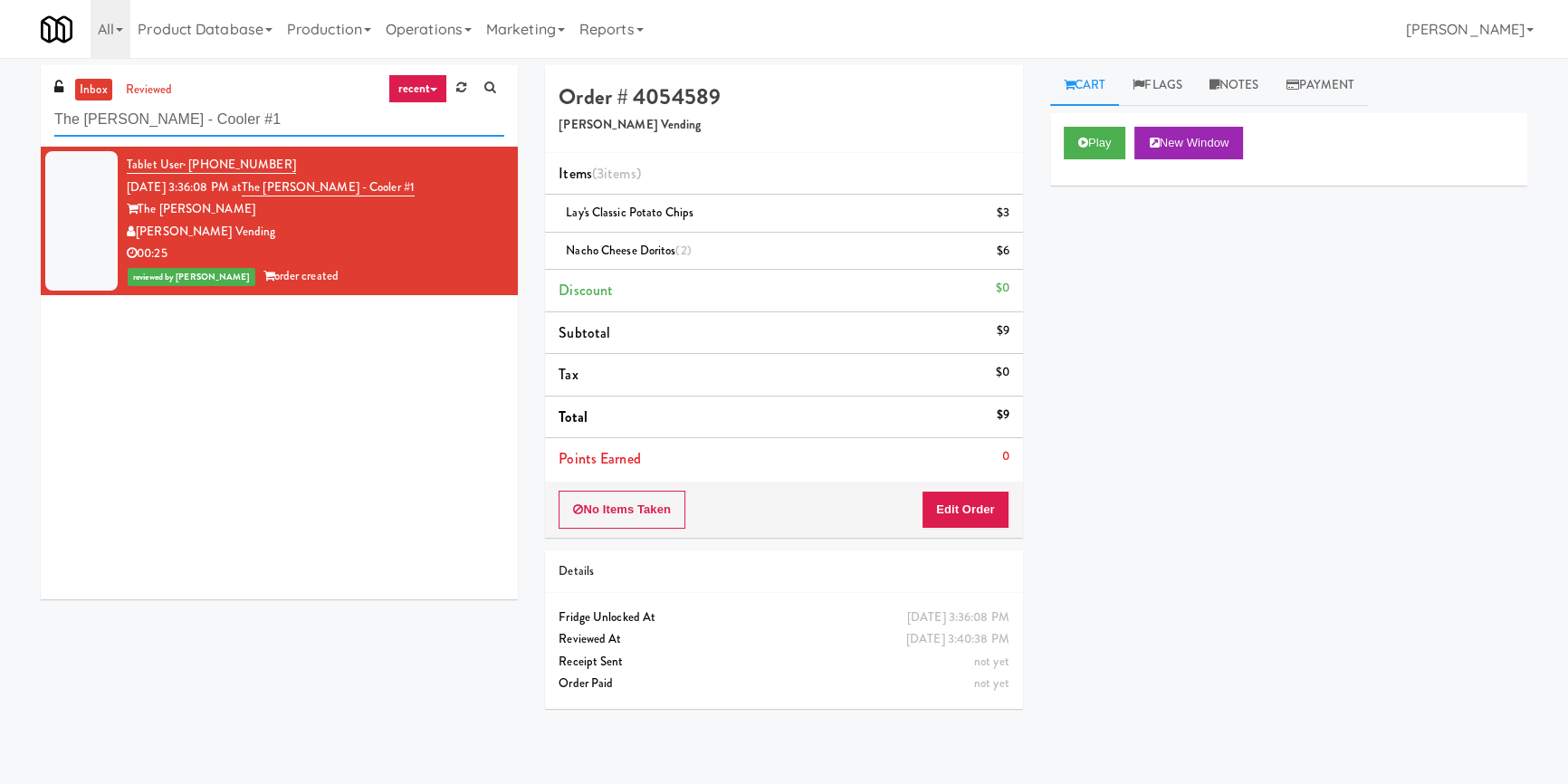
click at [259, 126] on input "The [PERSON_NAME] - Cooler #1" at bounding box center [279, 120] width 450 height 34
paste input "Domain - Fridge"
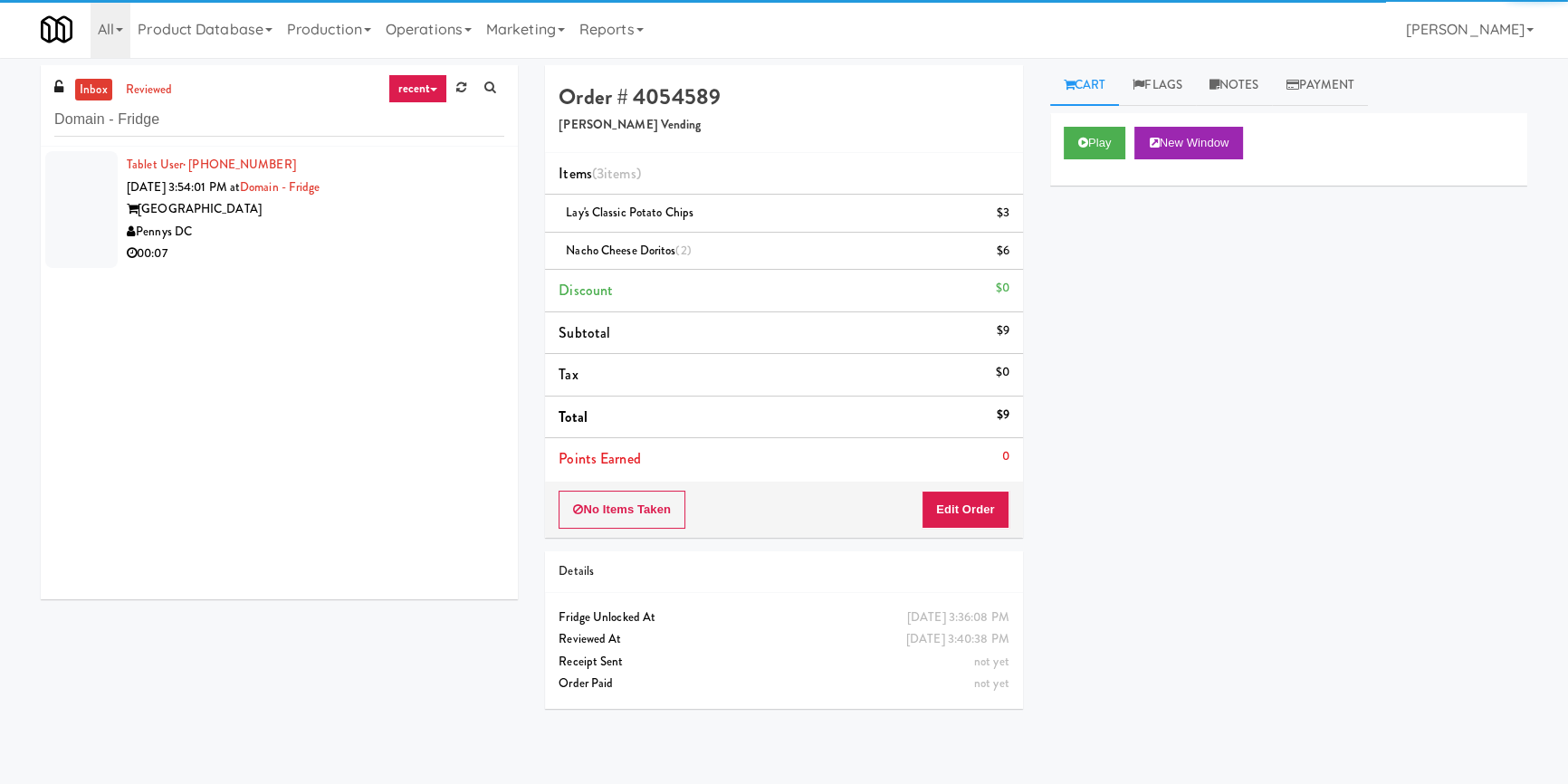
click at [416, 227] on div "Pennys DC" at bounding box center [315, 232] width 378 height 22
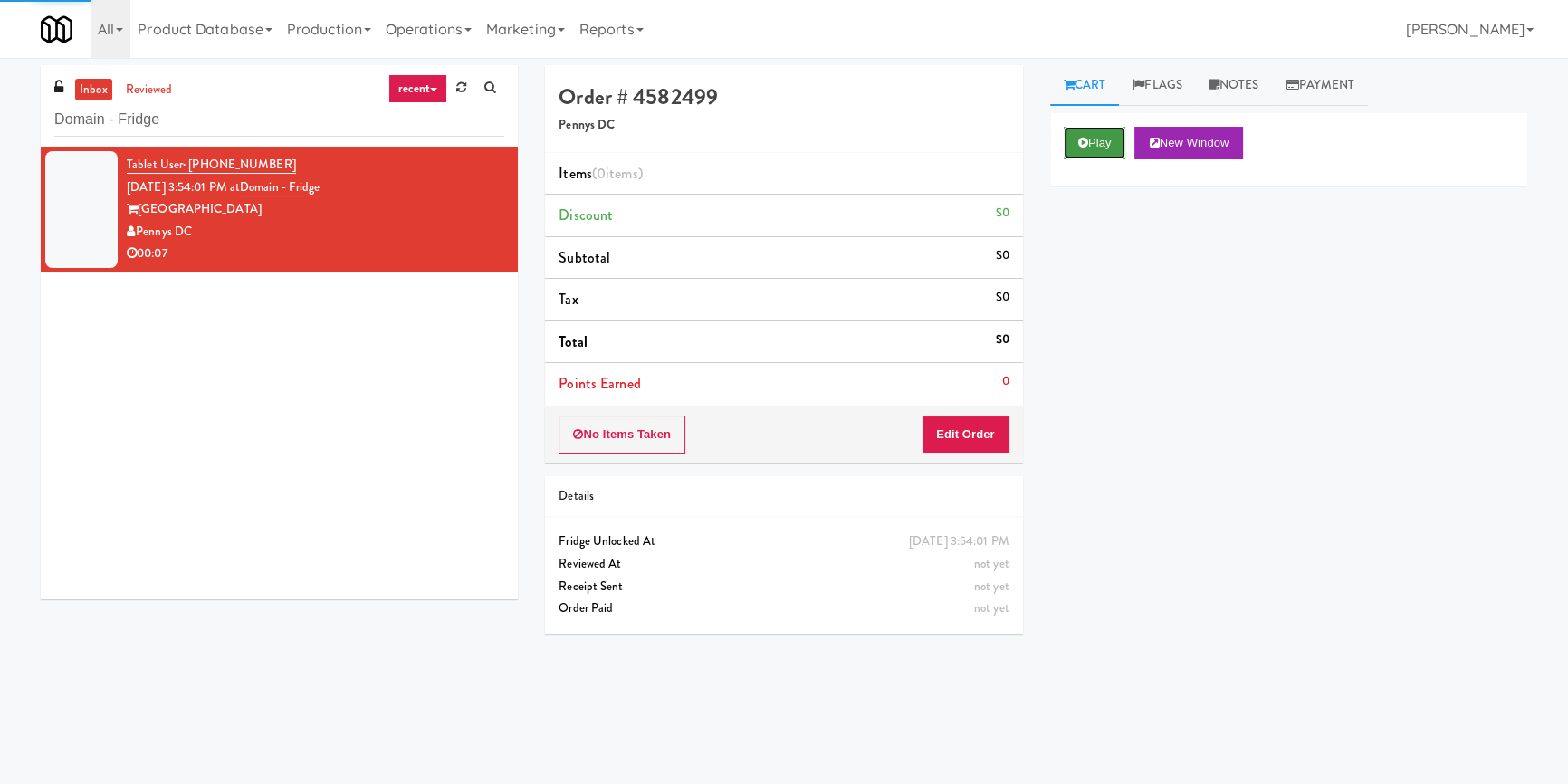
click at [1080, 145] on icon at bounding box center [1083, 143] width 10 height 12
click at [1096, 267] on div "Play New Window Primary Flag Clear Flag if unable to determine what was taken o…" at bounding box center [1289, 452] width 477 height 679
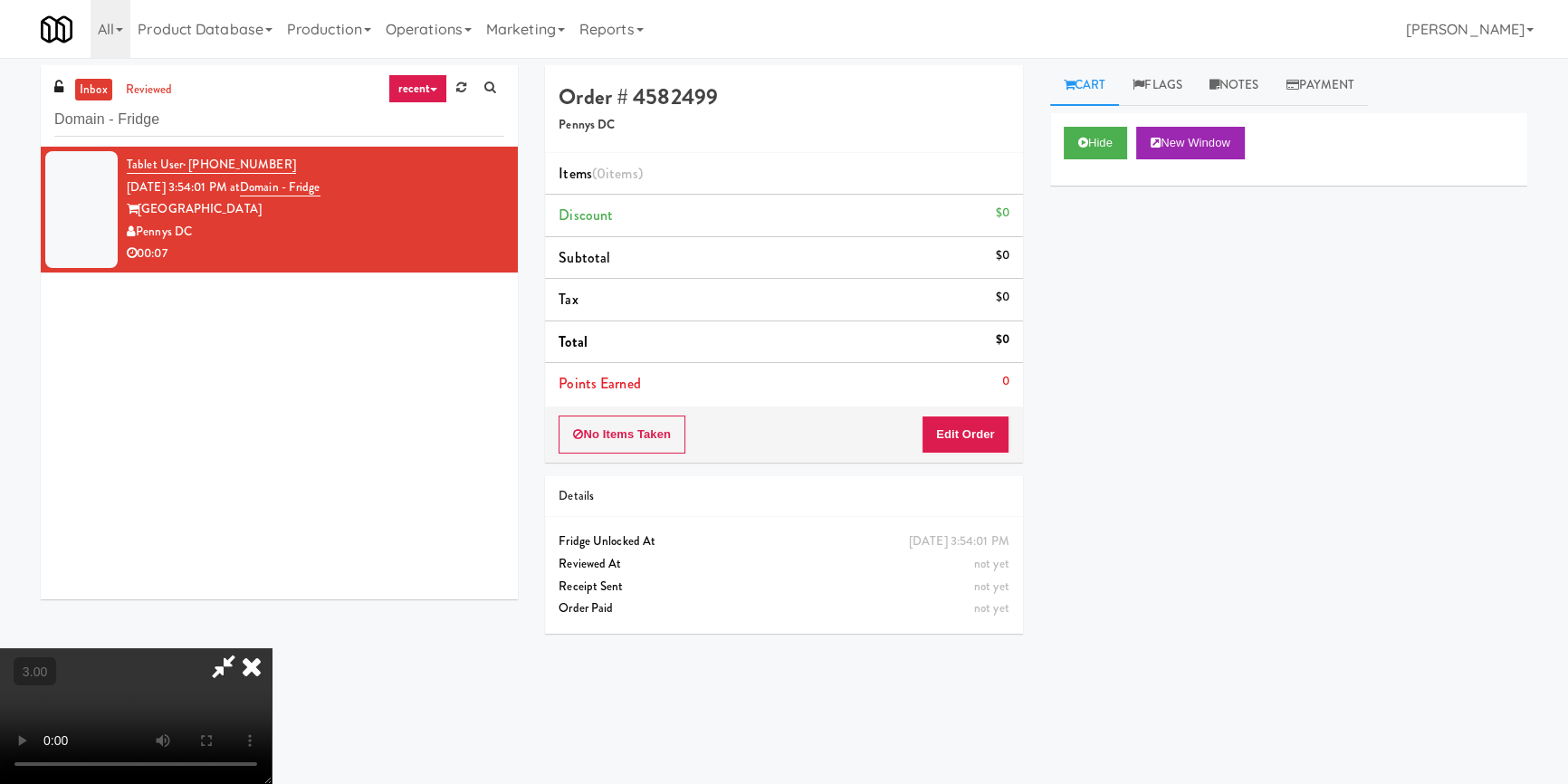
click at [1050, 494] on div "Hide New Window Primary Flag Clear Flag if unable to determine what was taken o…" at bounding box center [1289, 452] width 477 height 679
click at [271, 648] on video at bounding box center [135, 715] width 271 height 136
click at [999, 432] on button "Edit Order" at bounding box center [965, 434] width 88 height 38
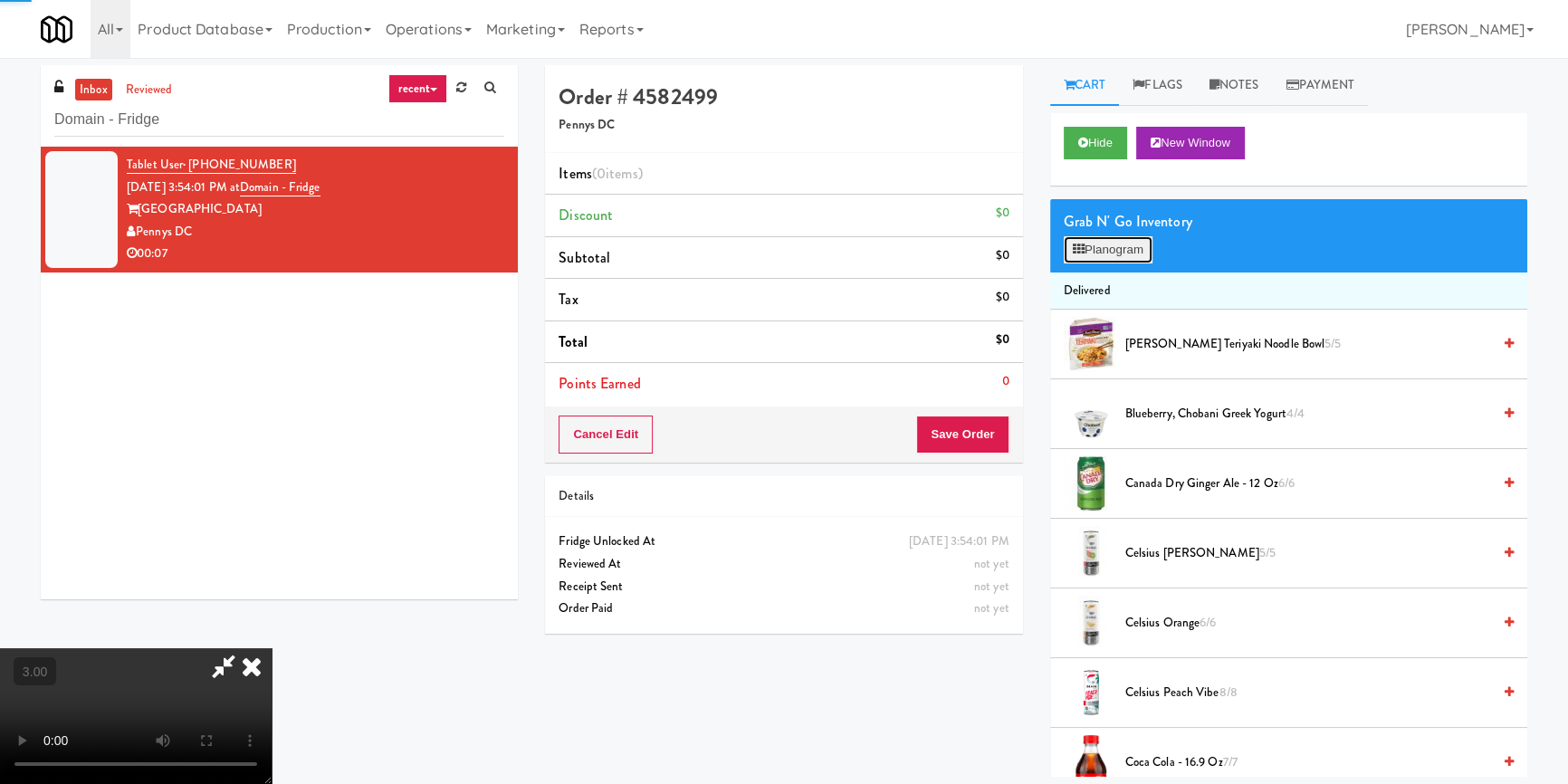
click at [1111, 238] on button "Planogram" at bounding box center [1108, 250] width 89 height 27
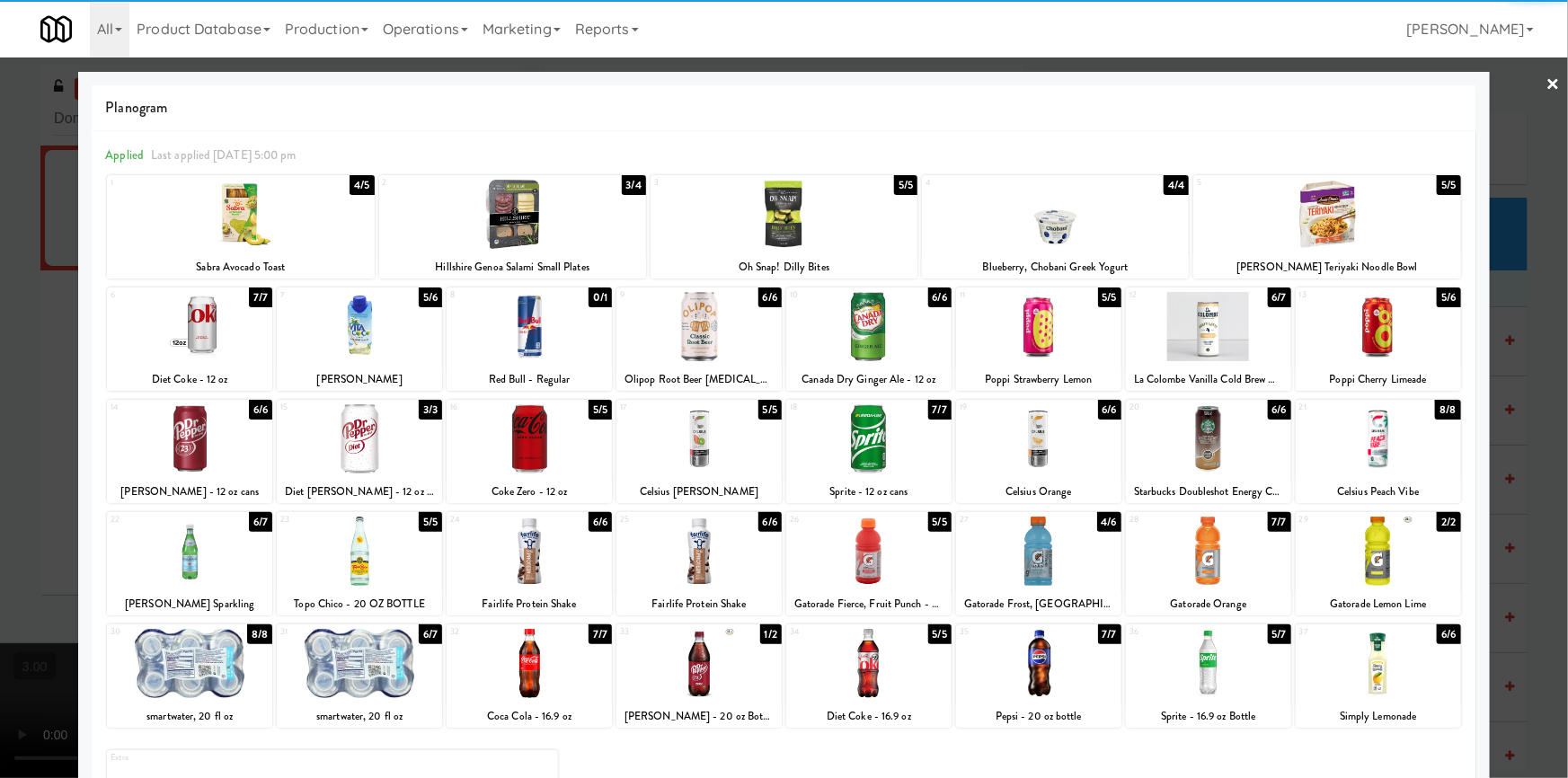
click at [189, 439] on div at bounding box center [190, 439] width 165 height 69
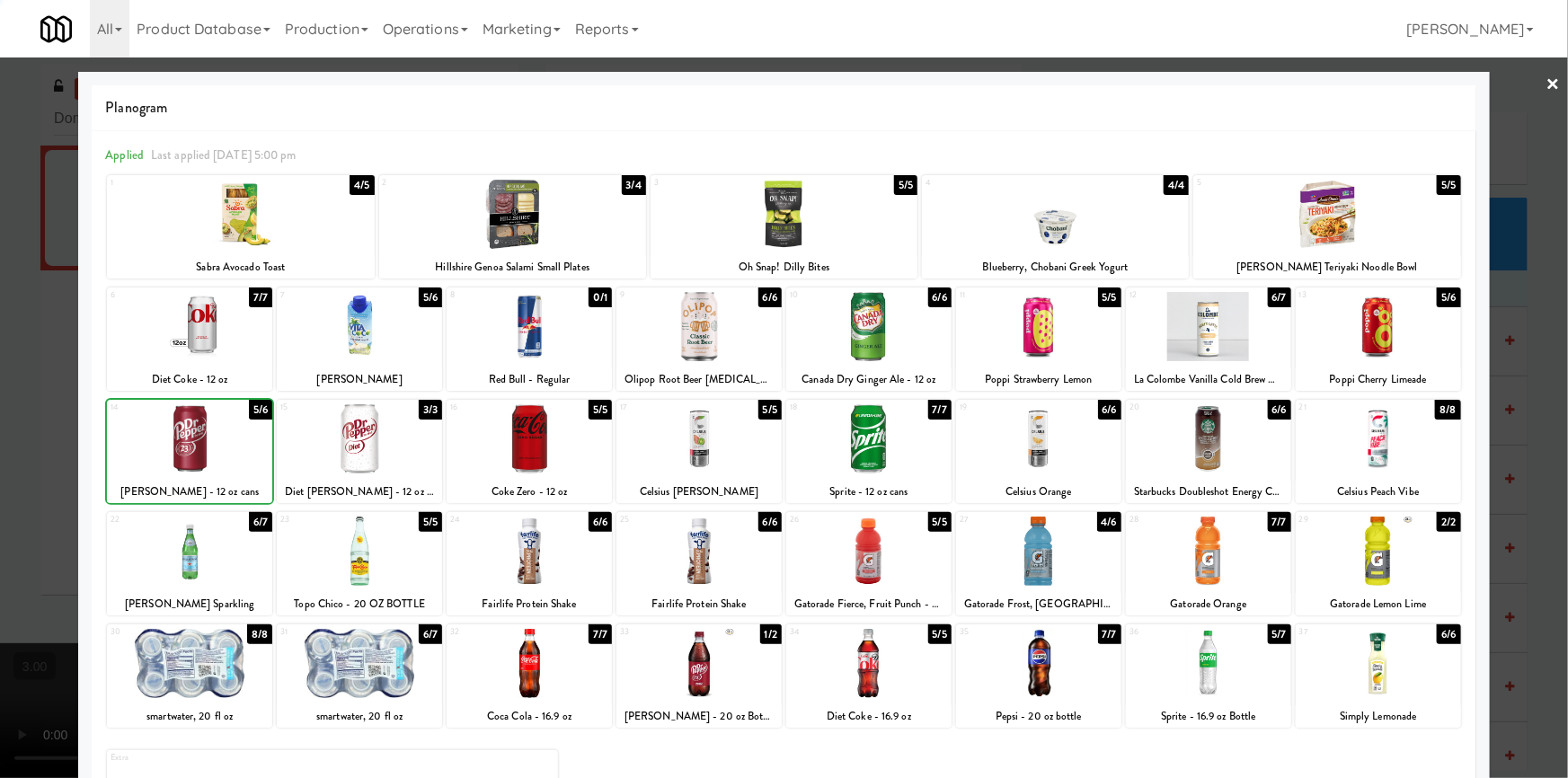
click at [6, 397] on div at bounding box center [784, 389] width 1568 height 778
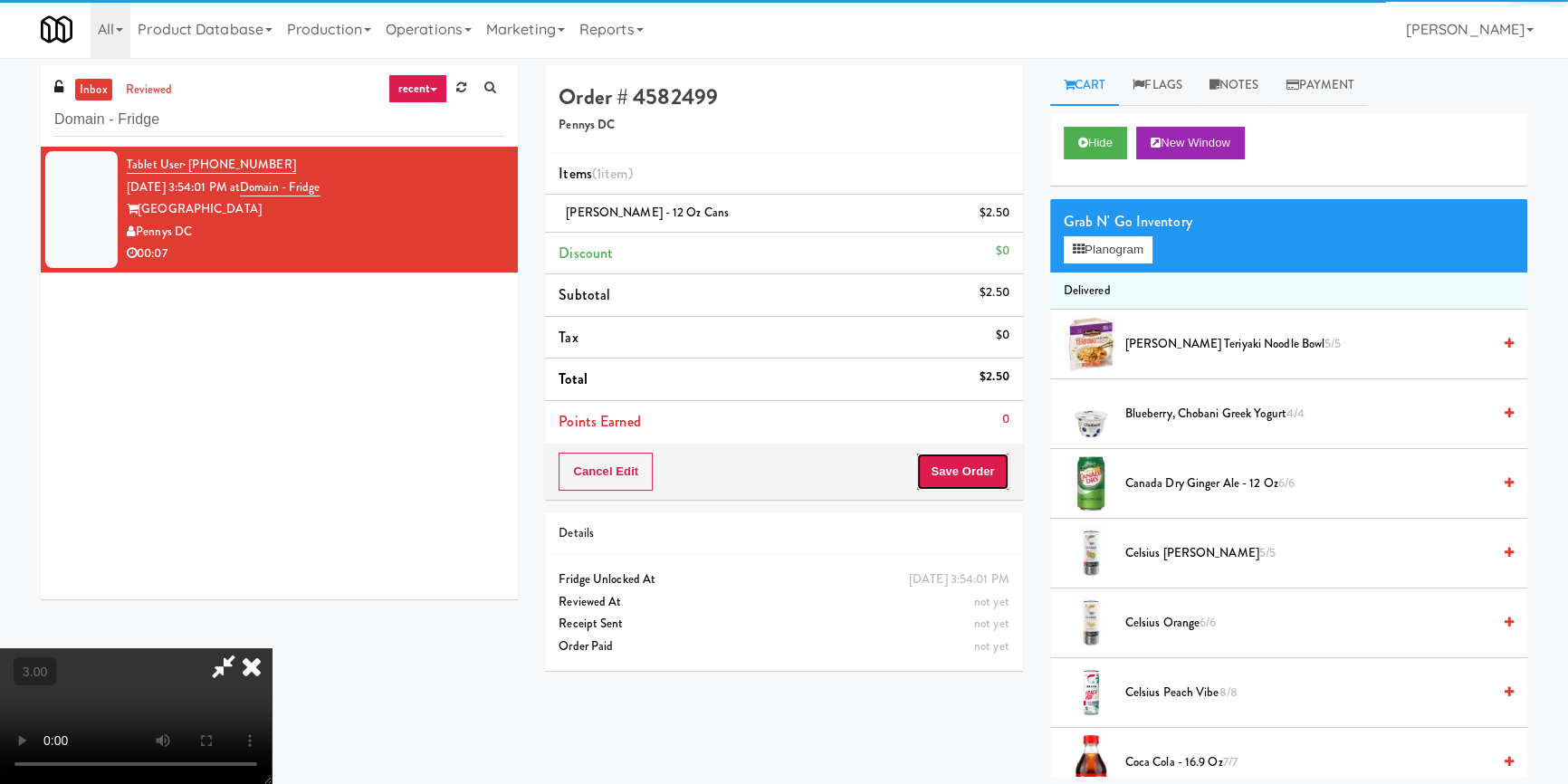
click at [963, 468] on button "Save Order" at bounding box center [963, 471] width 93 height 38
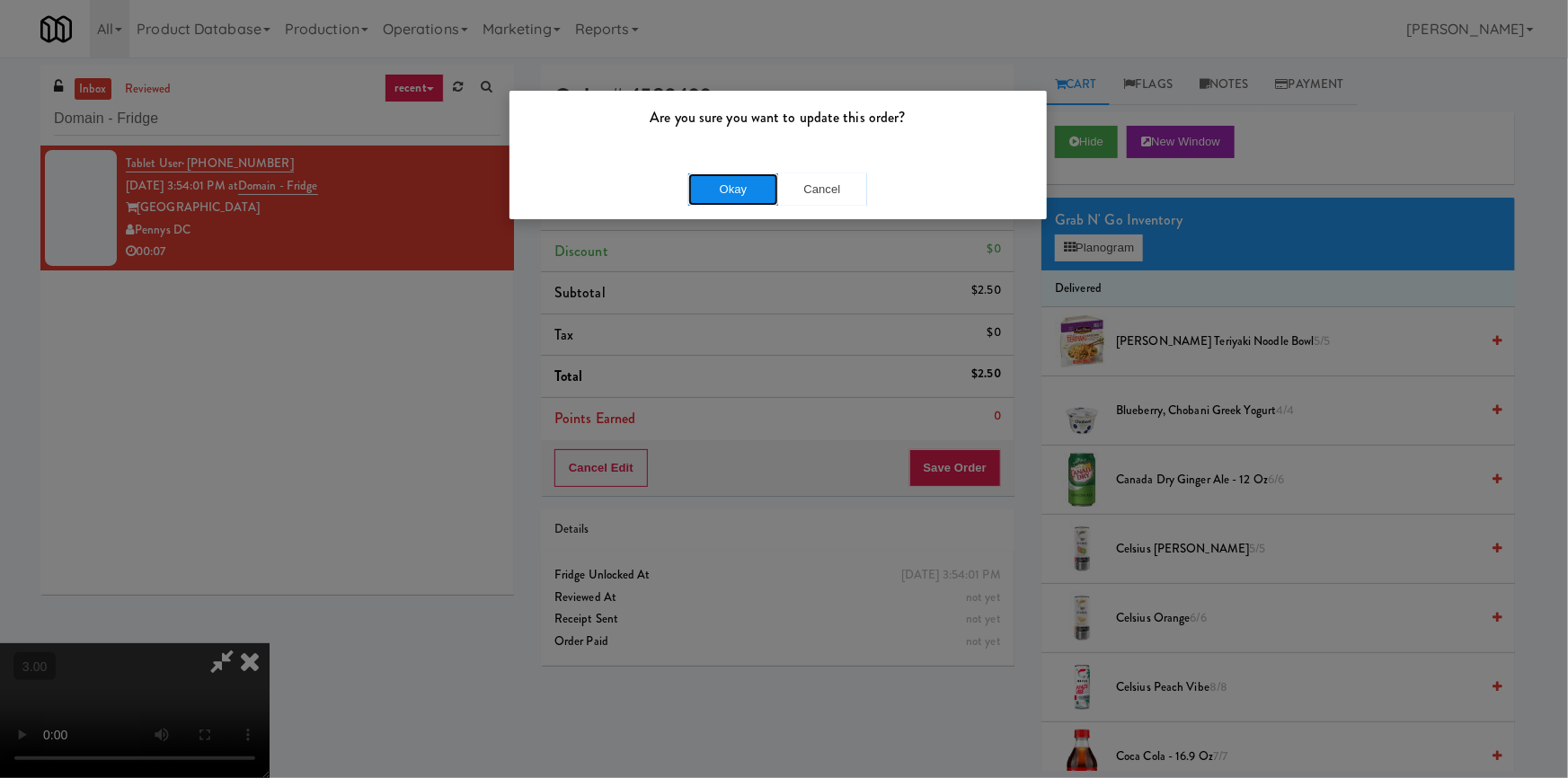
click at [733, 173] on button "Okay" at bounding box center [733, 190] width 90 height 33
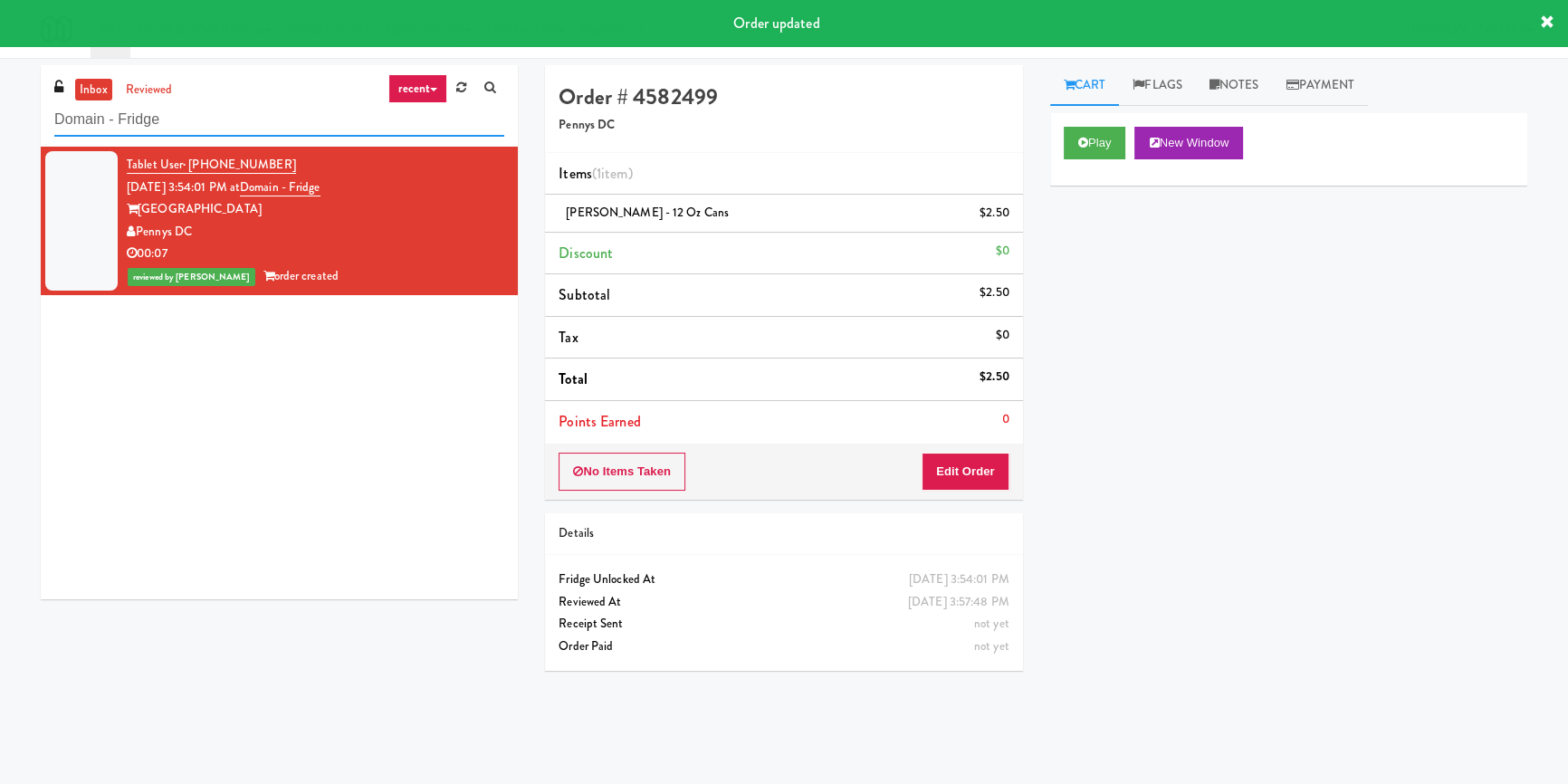
click at [349, 112] on input "Domain - Fridge" at bounding box center [279, 120] width 450 height 34
paste input "Optima - Left"
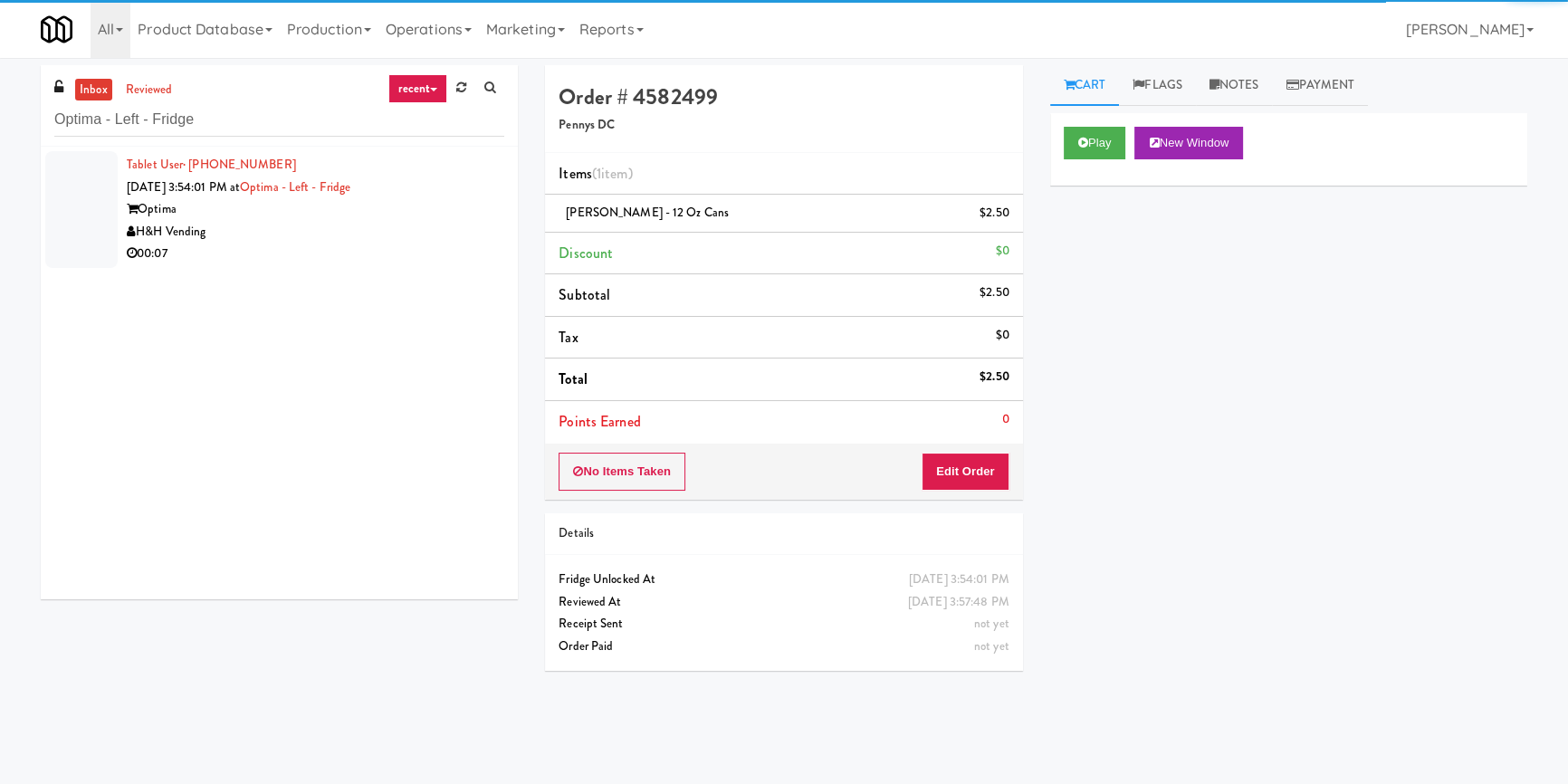
click at [407, 225] on div "H&H Vending" at bounding box center [315, 232] width 378 height 22
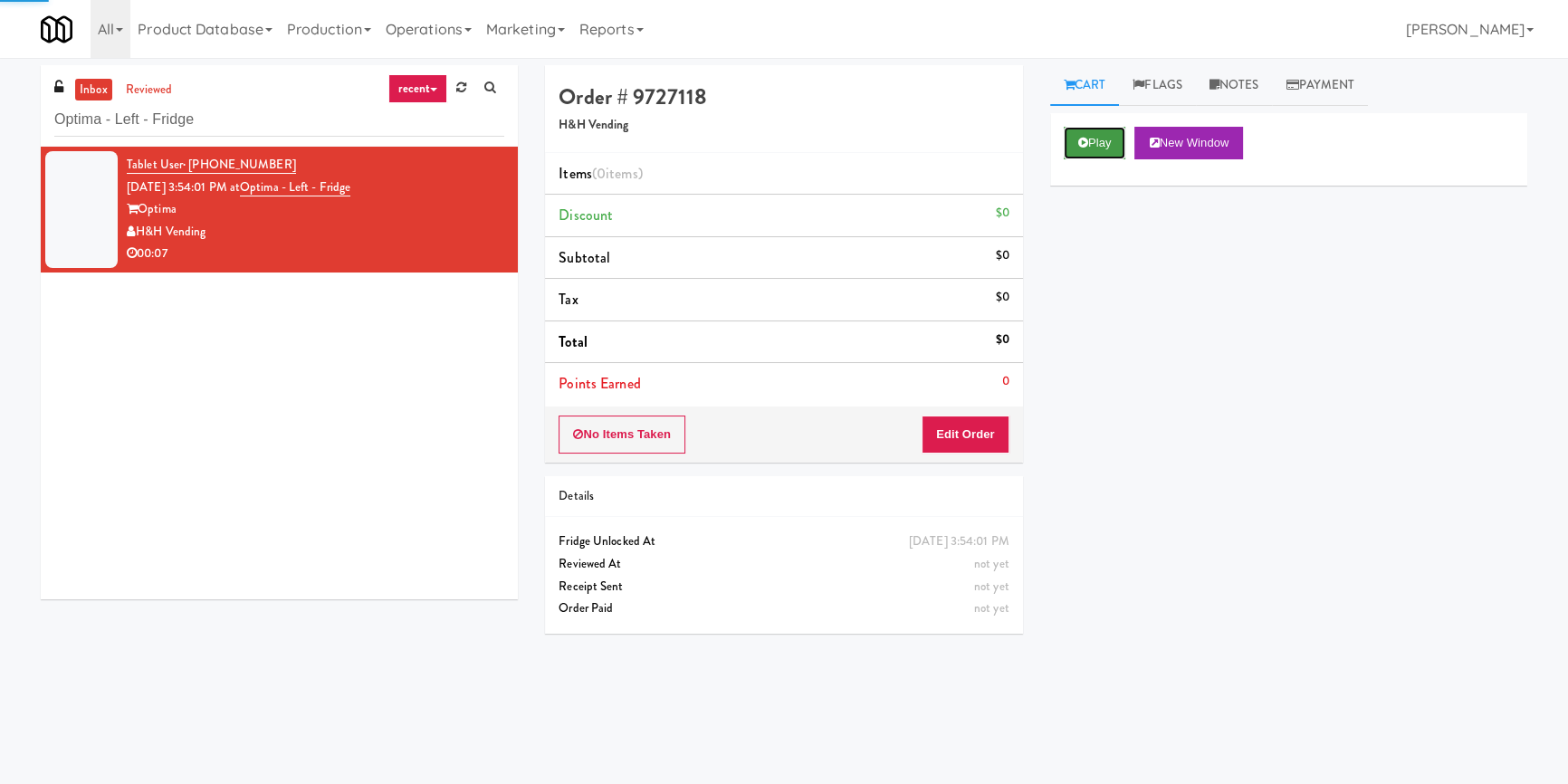
click at [1104, 139] on button "Play" at bounding box center [1095, 143] width 63 height 33
click at [1133, 277] on div "Play New Window Primary Flag Clear Flag if unable to determine what was taken o…" at bounding box center [1289, 452] width 477 height 679
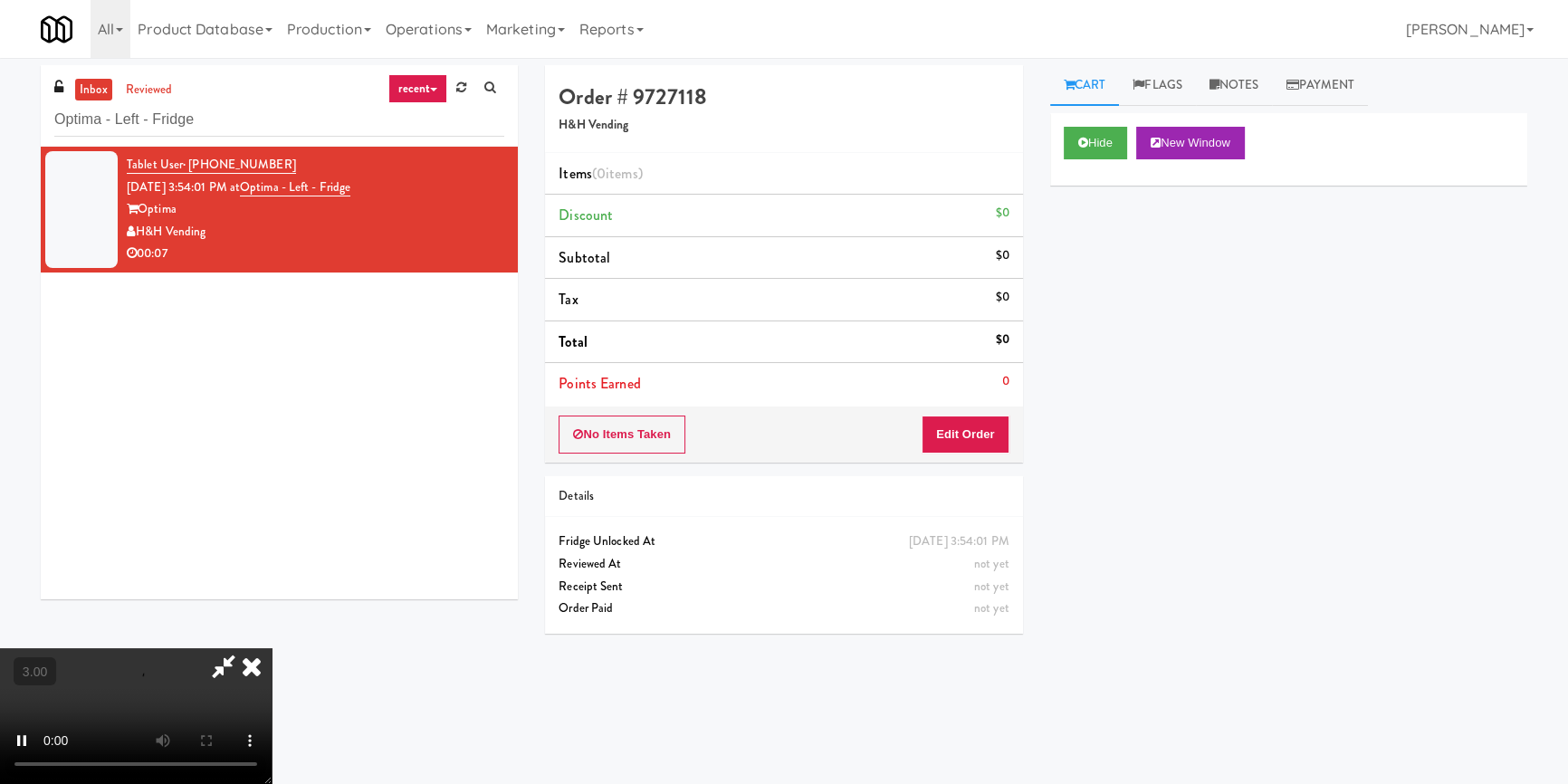
click at [1052, 450] on div "Hide New Window Primary Flag Clear Flag if unable to determine what was taken o…" at bounding box center [1289, 452] width 477 height 679
click at [271, 648] on video at bounding box center [135, 715] width 271 height 136
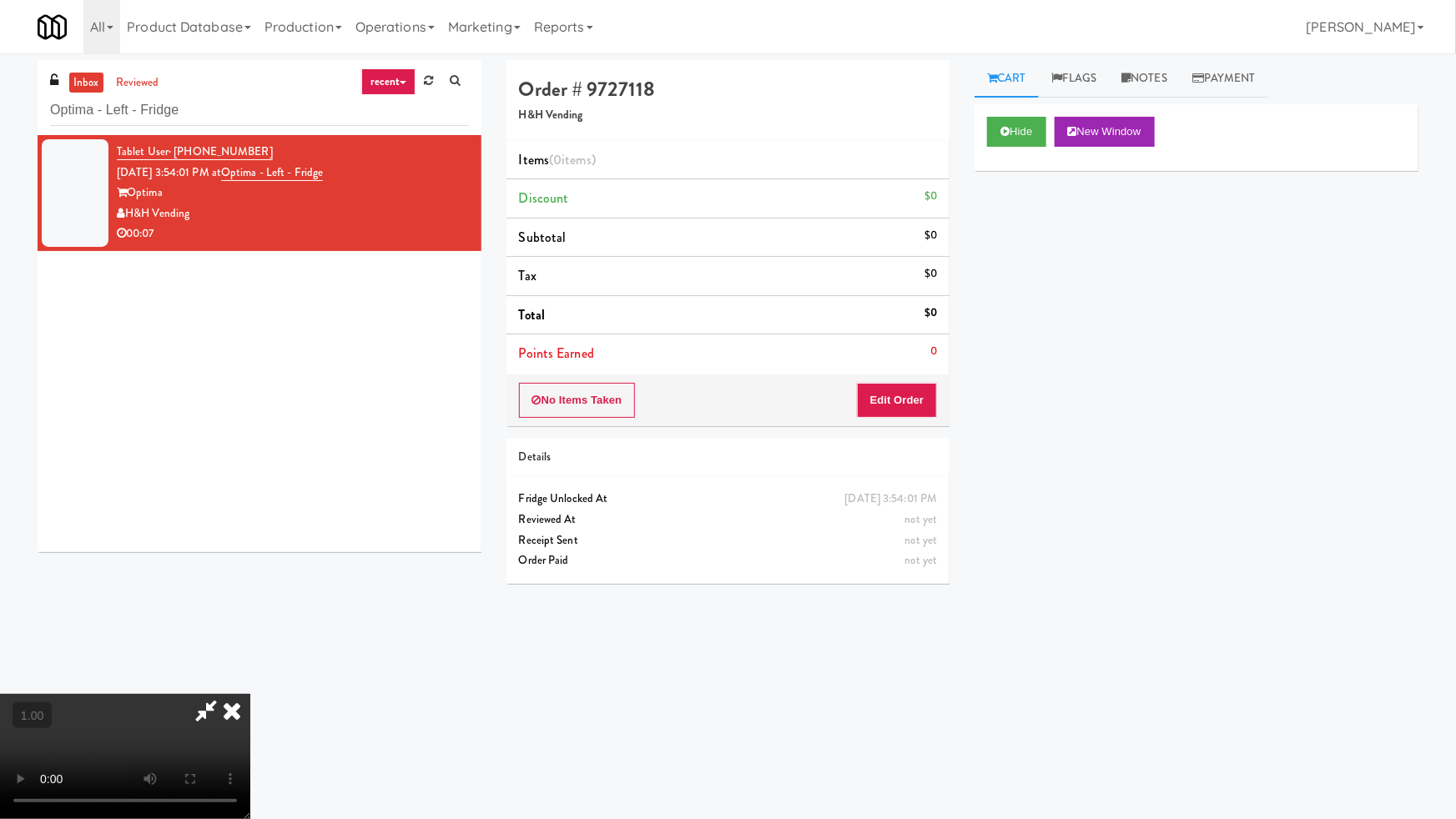
click at [250, 694] on video at bounding box center [125, 757] width 250 height 126
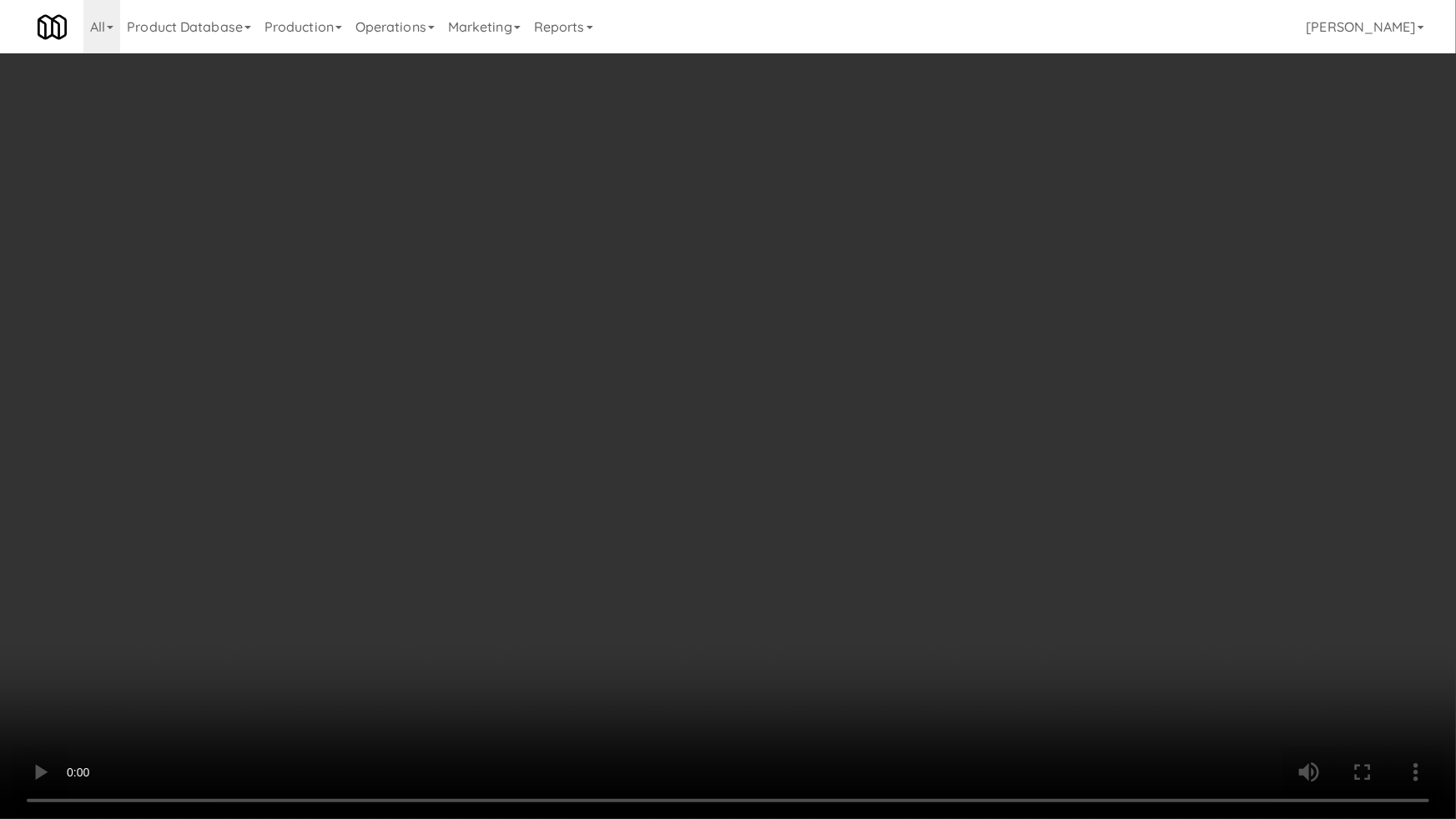
click at [845, 487] on video at bounding box center [728, 410] width 1456 height 819
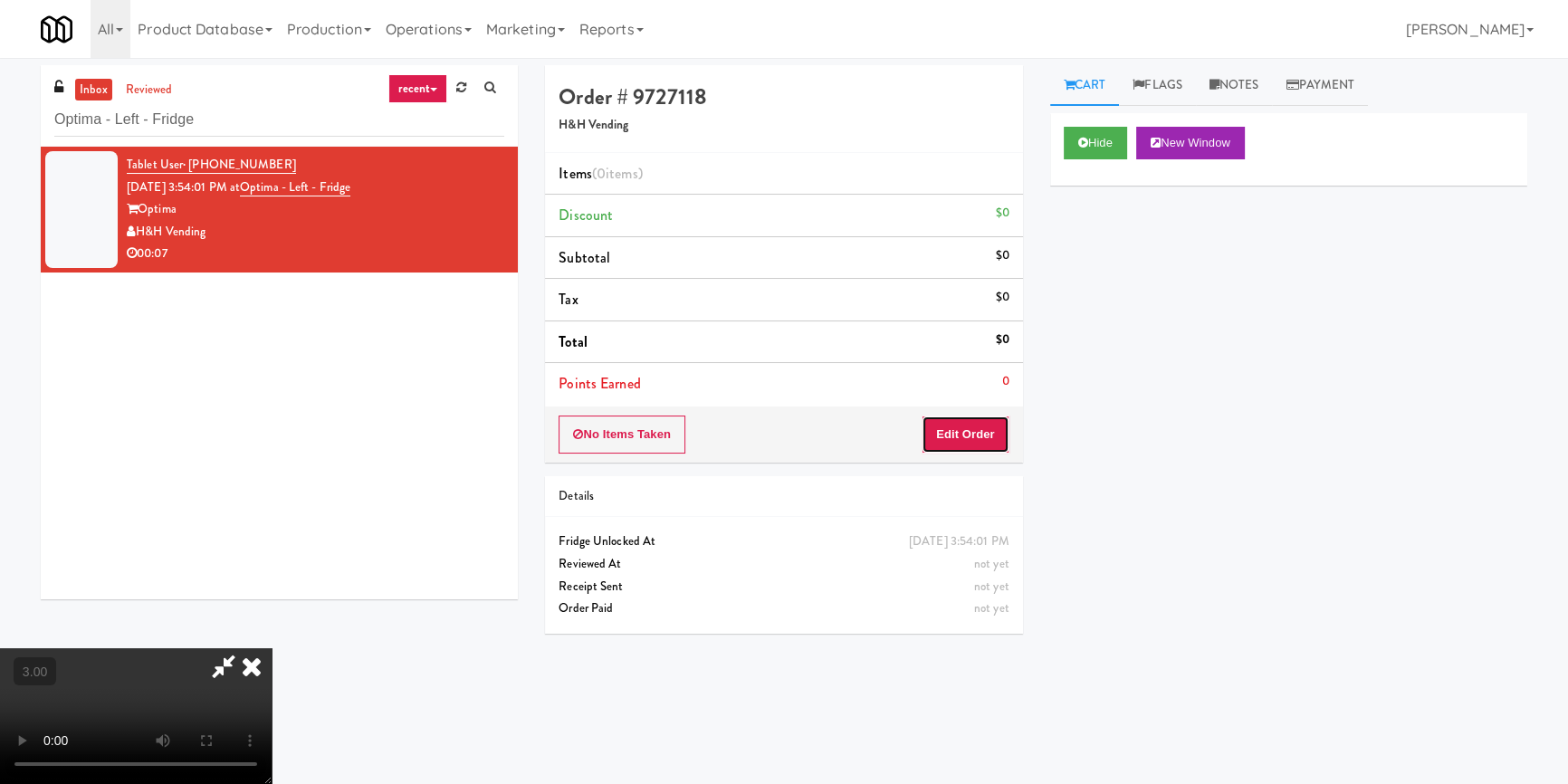
drag, startPoint x: 974, startPoint y: 425, endPoint x: 1002, endPoint y: 389, distance: 45.6
click at [975, 422] on button "Edit Order" at bounding box center [965, 434] width 88 height 38
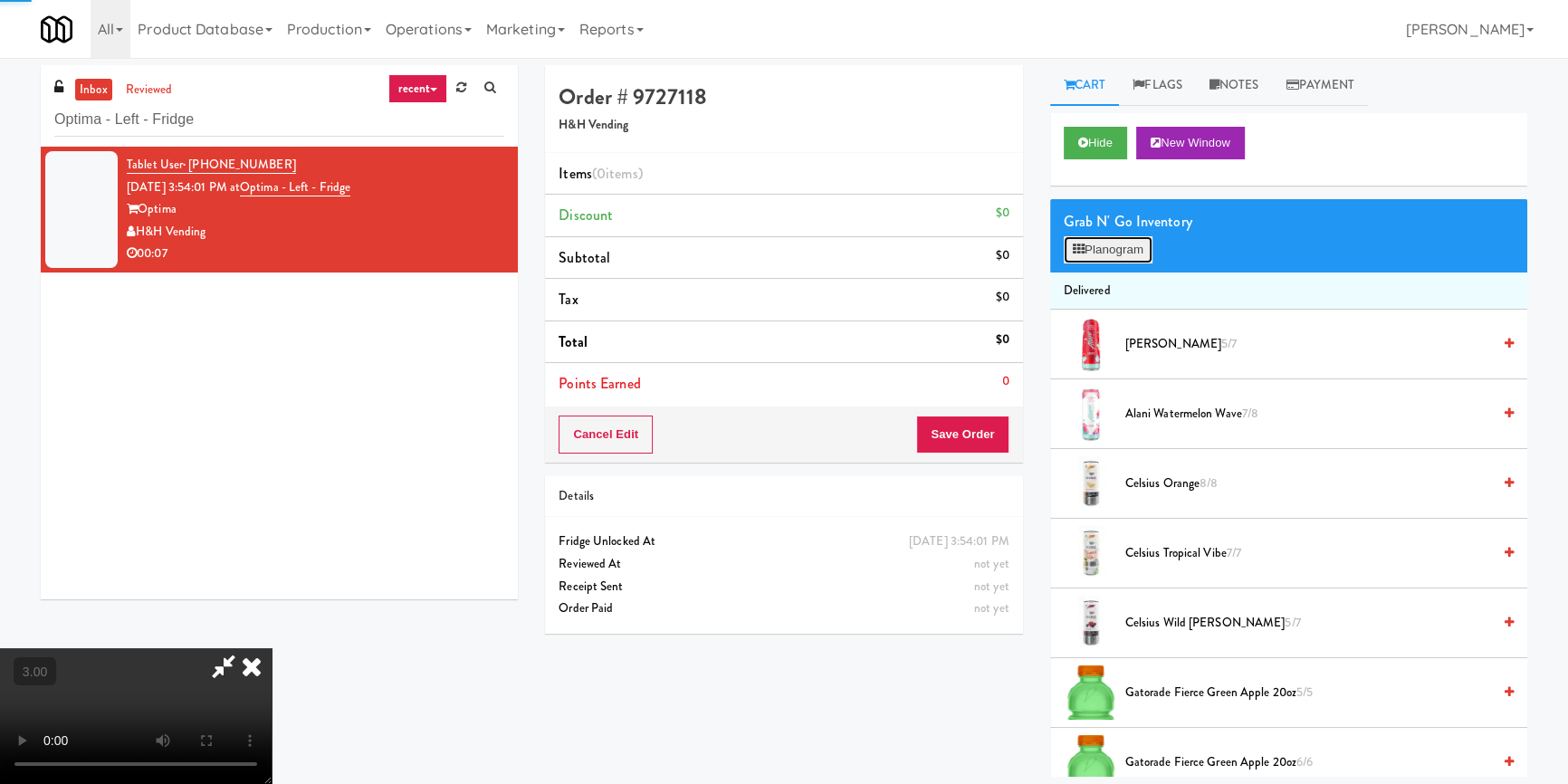
click at [1091, 242] on button "Planogram" at bounding box center [1108, 250] width 89 height 27
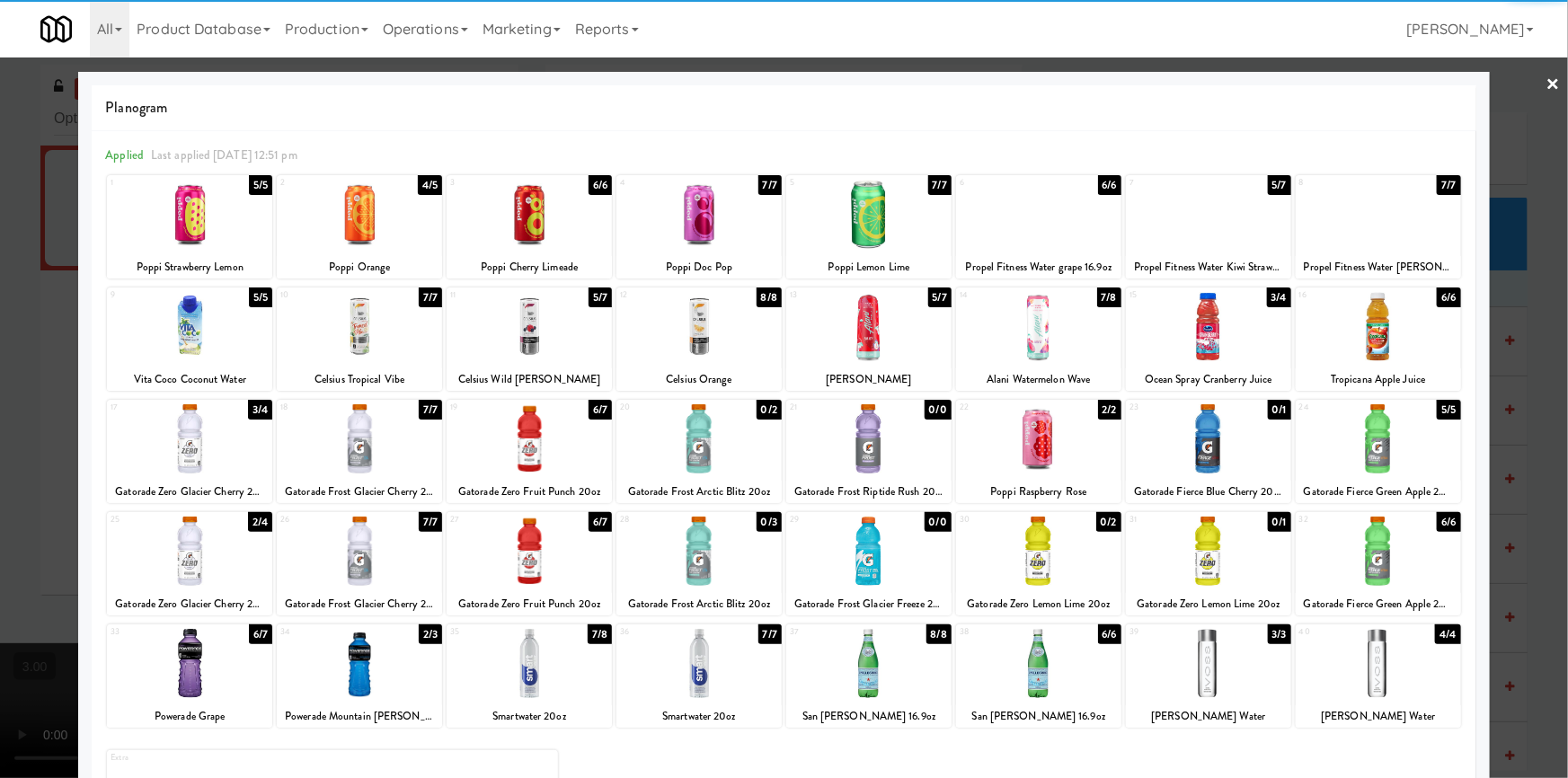
click at [1051, 451] on div at bounding box center [1038, 439] width 165 height 69
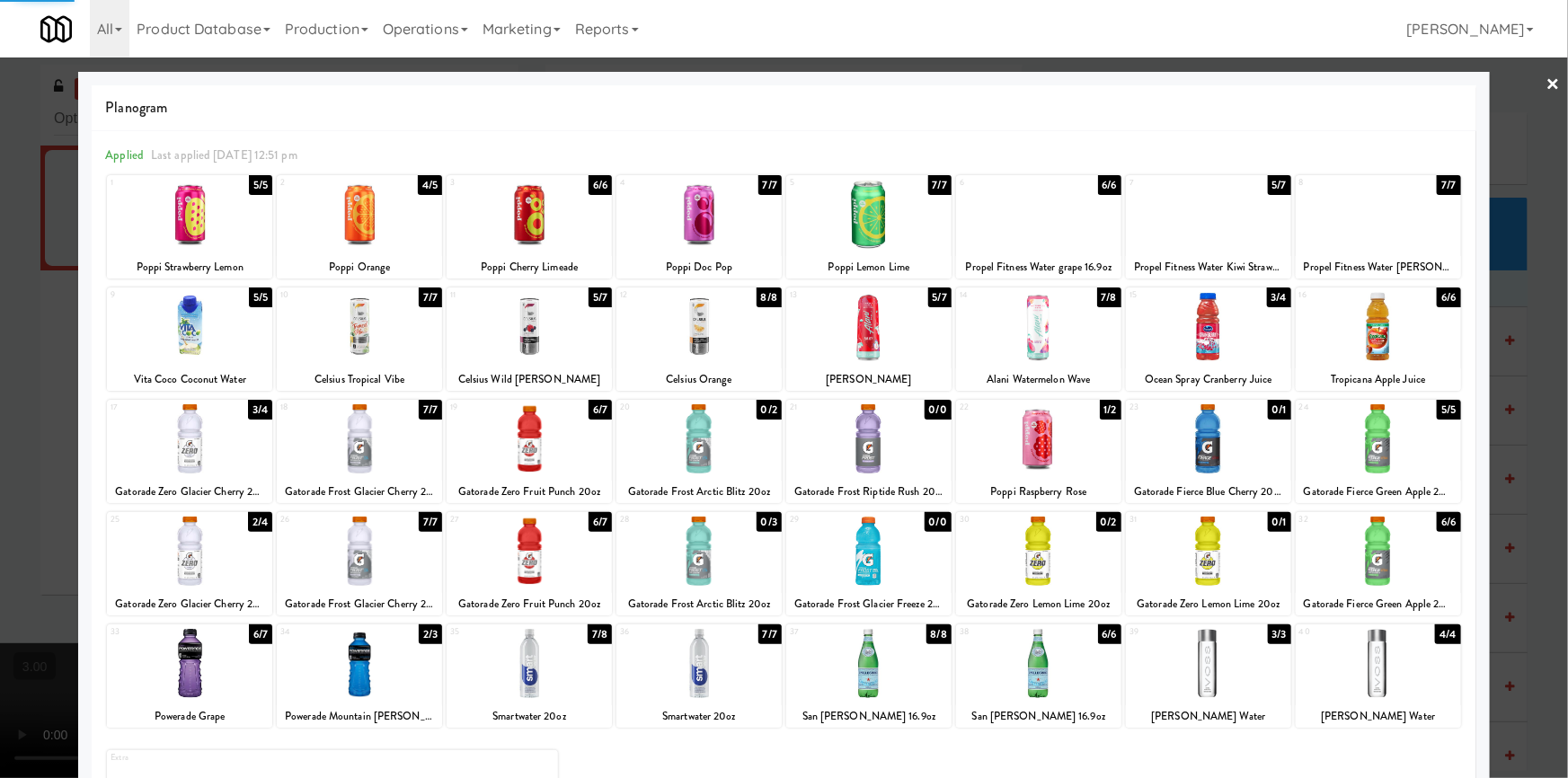
click at [30, 385] on div at bounding box center [784, 389] width 1568 height 778
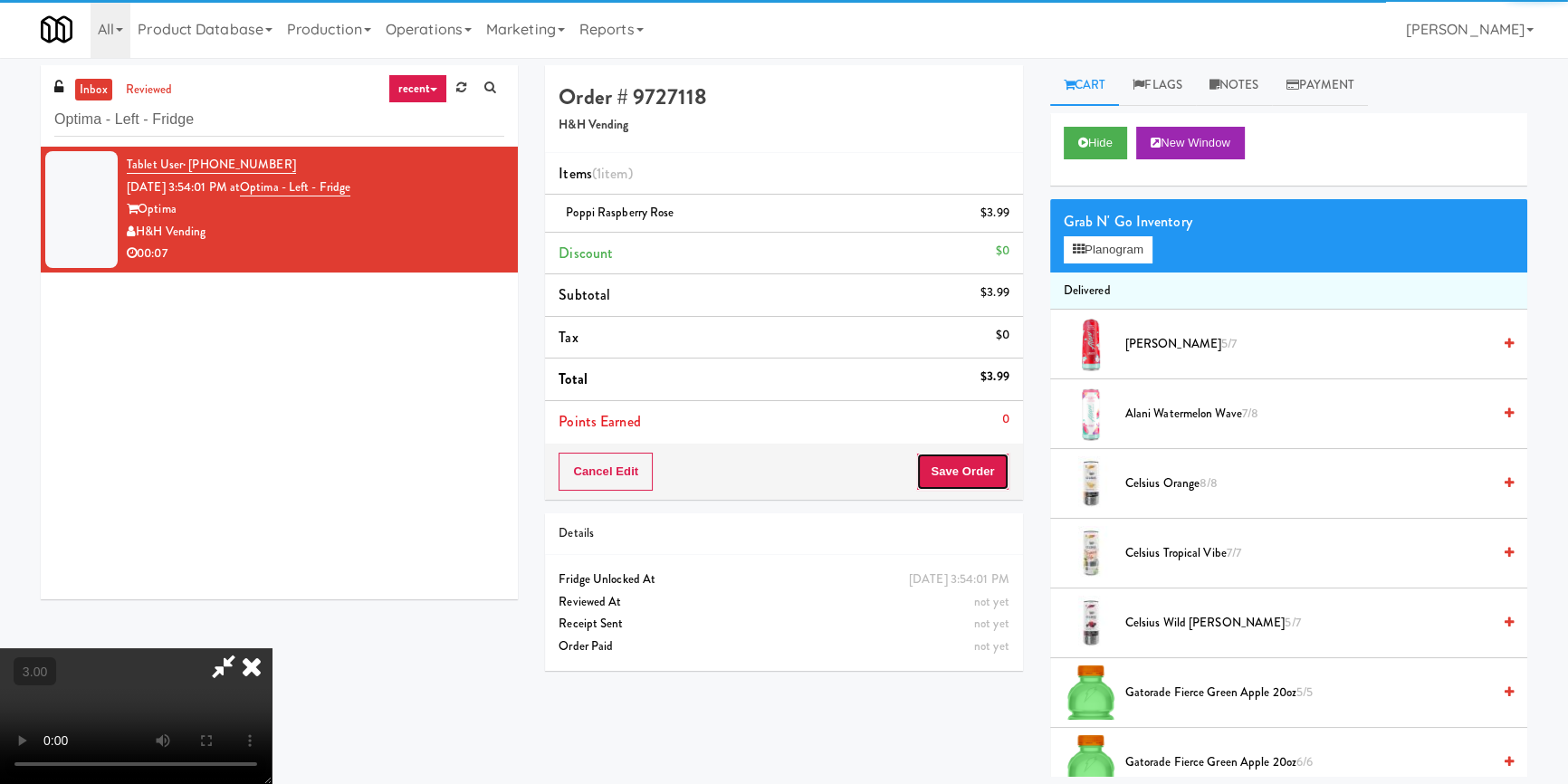
click at [946, 466] on button "Save Order" at bounding box center [963, 471] width 93 height 38
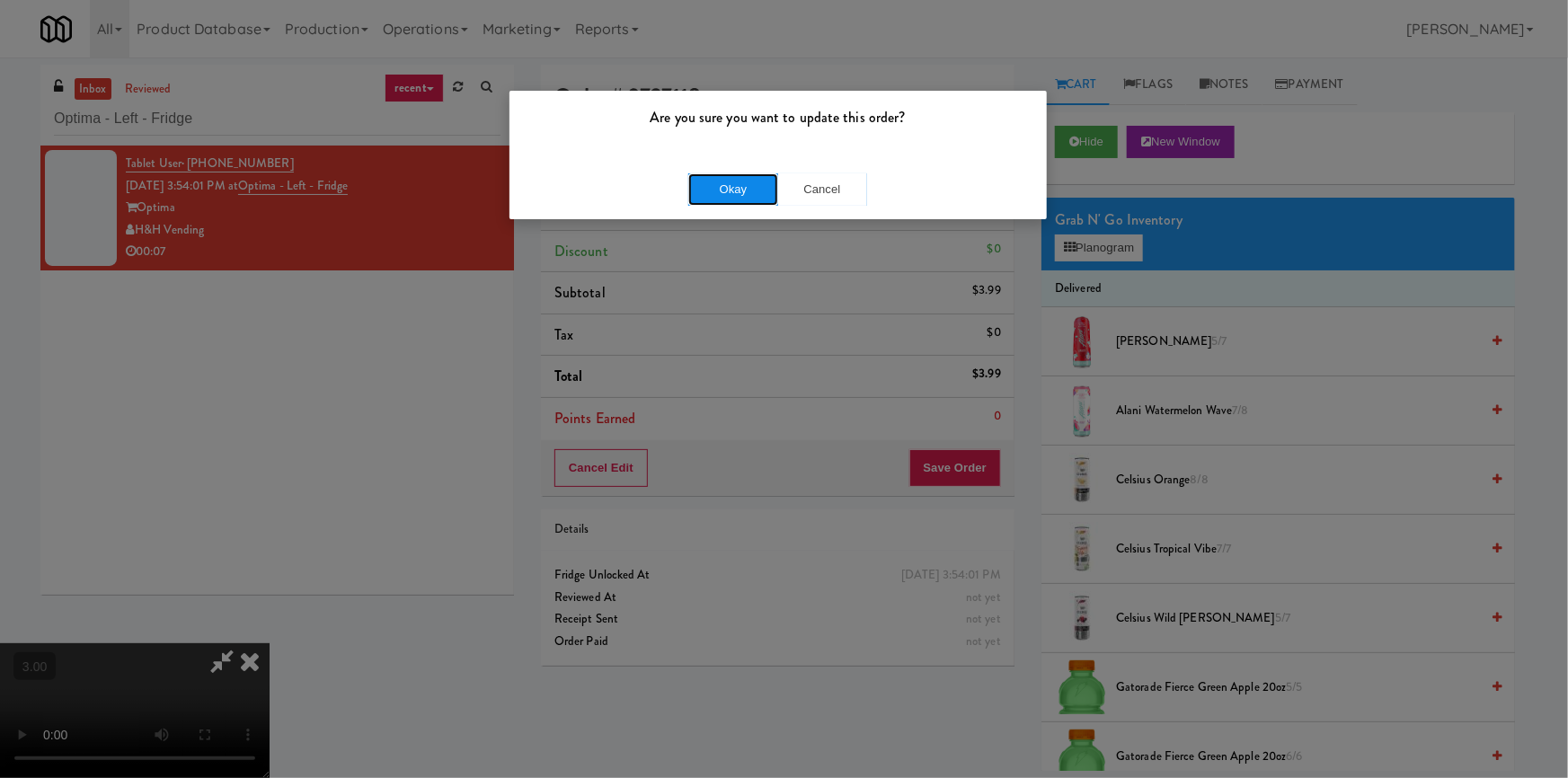
click at [738, 178] on button "Okay" at bounding box center [733, 190] width 90 height 33
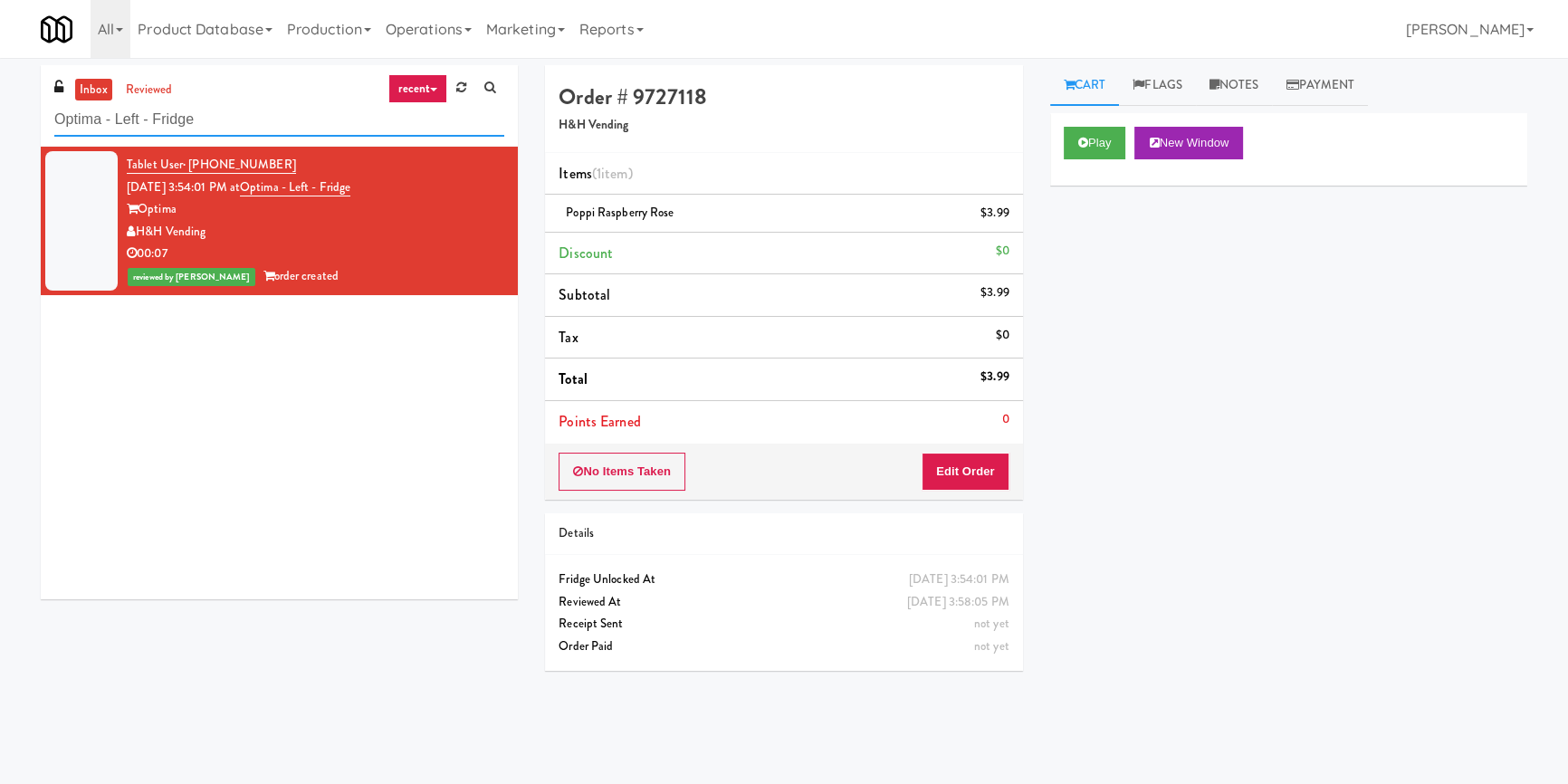
click at [330, 133] on input "Optima - Left - Fridge" at bounding box center [279, 120] width 450 height 34
click at [329, 127] on input "Optima - Left - Fridge" at bounding box center [279, 120] width 450 height 34
paste input "Anytime Fitness Cooler"
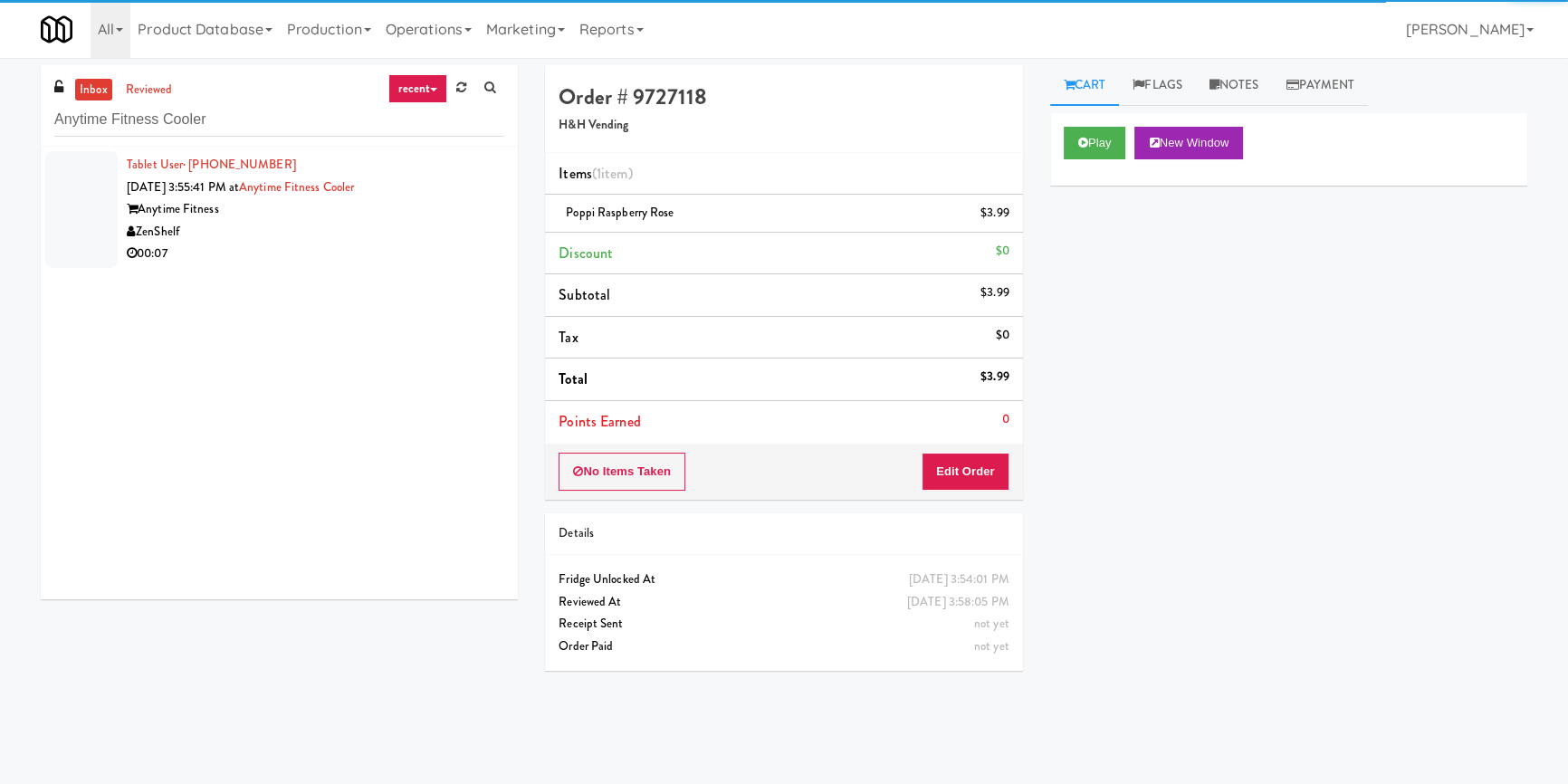
click at [413, 229] on div "ZenShelf" at bounding box center [315, 232] width 378 height 22
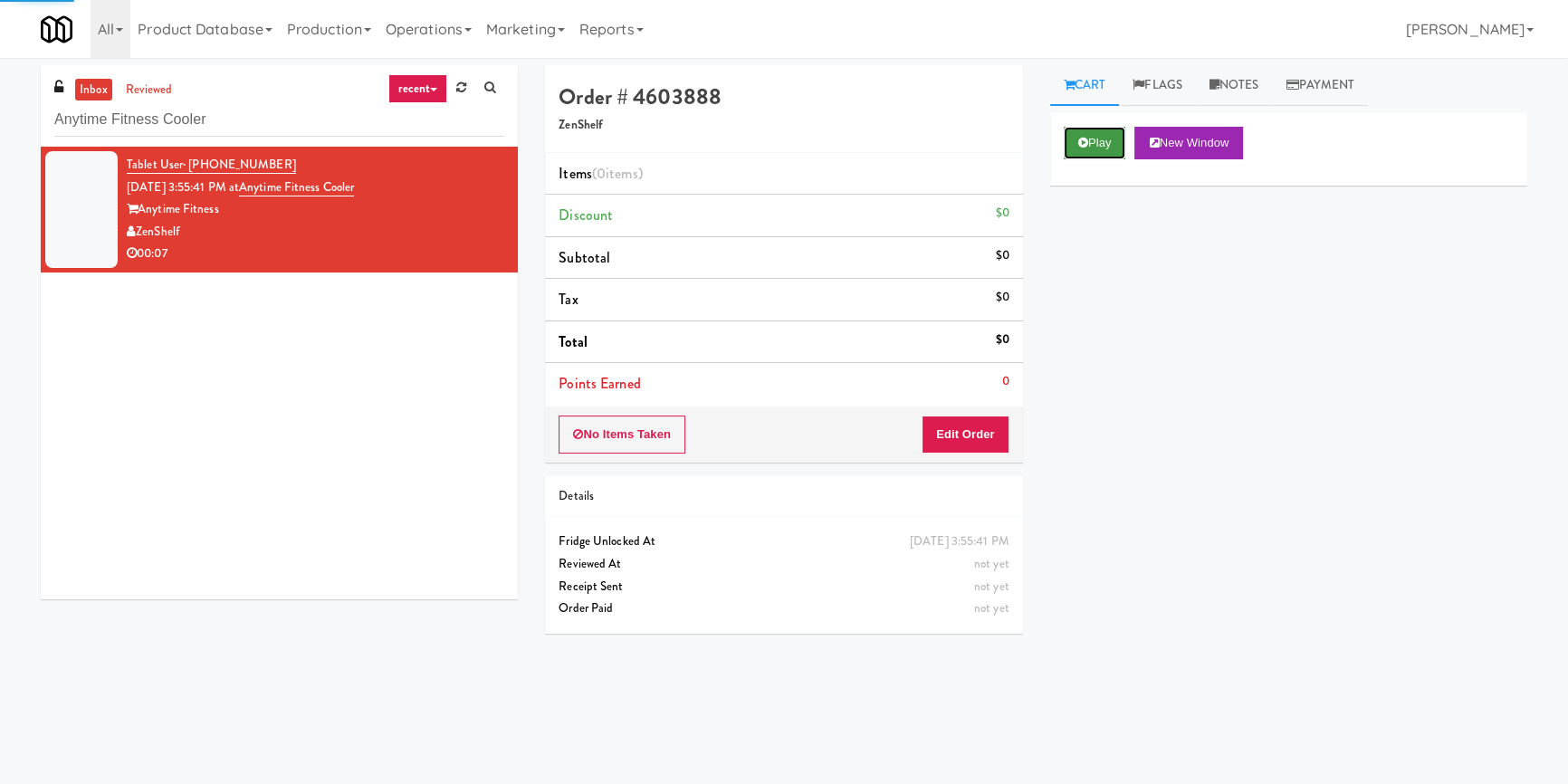
click at [1099, 137] on button "Play" at bounding box center [1095, 143] width 63 height 33
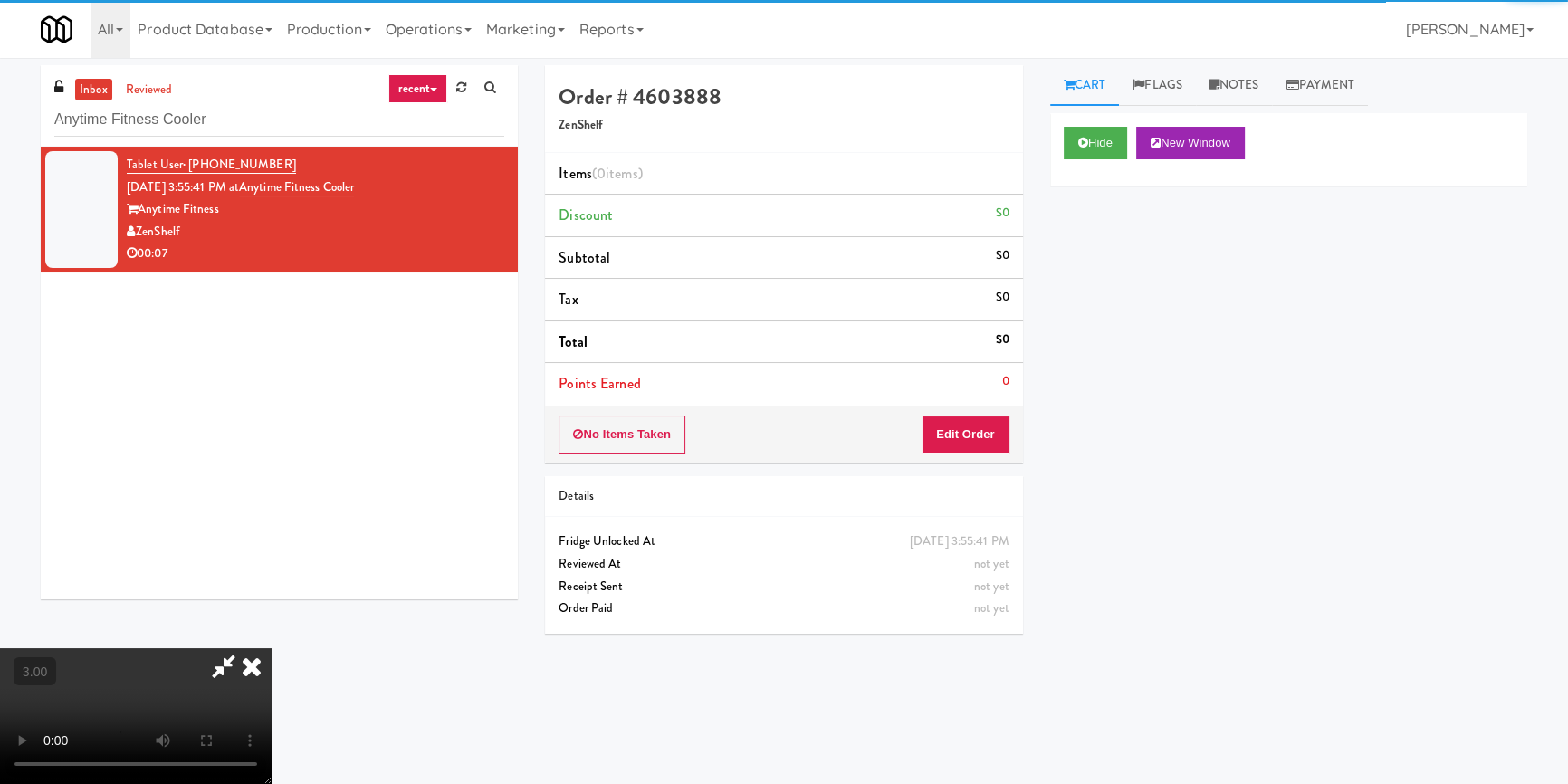
drag, startPoint x: 1114, startPoint y: 228, endPoint x: 1097, endPoint y: 229, distance: 17.0
click at [1114, 228] on div "Hide New Window Primary Flag Clear Flag if unable to determine what was taken o…" at bounding box center [1289, 452] width 477 height 679
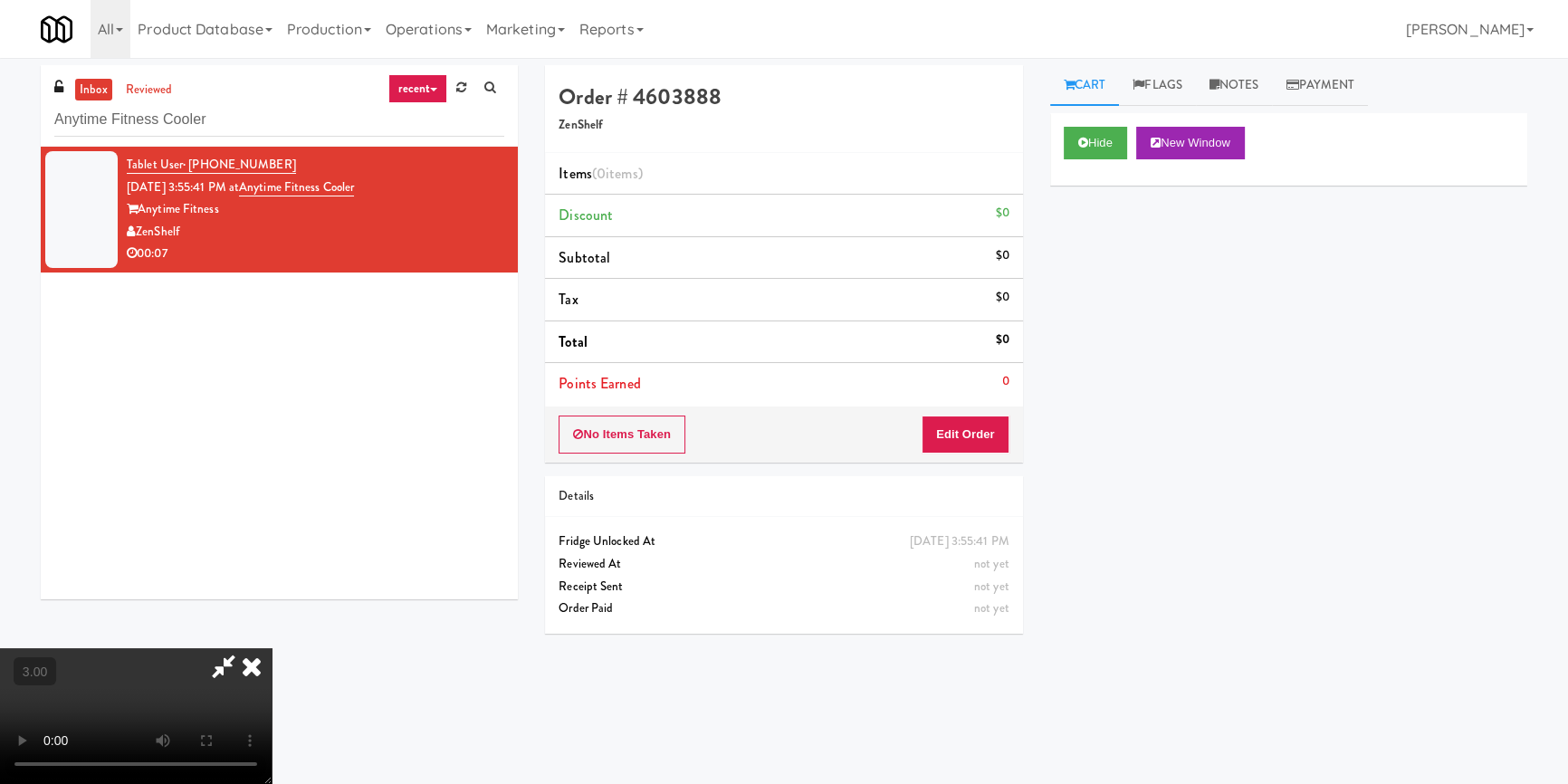
click at [1075, 419] on div "Hide New Window Primary Flag Clear Flag if unable to determine what was taken o…" at bounding box center [1289, 452] width 477 height 679
click at [1012, 433] on div "No Items Taken Edit Order" at bounding box center [784, 434] width 477 height 56
drag, startPoint x: 958, startPoint y: 444, endPoint x: 1041, endPoint y: 344, distance: 130.0
click at [958, 442] on button "Edit Order" at bounding box center [965, 434] width 88 height 38
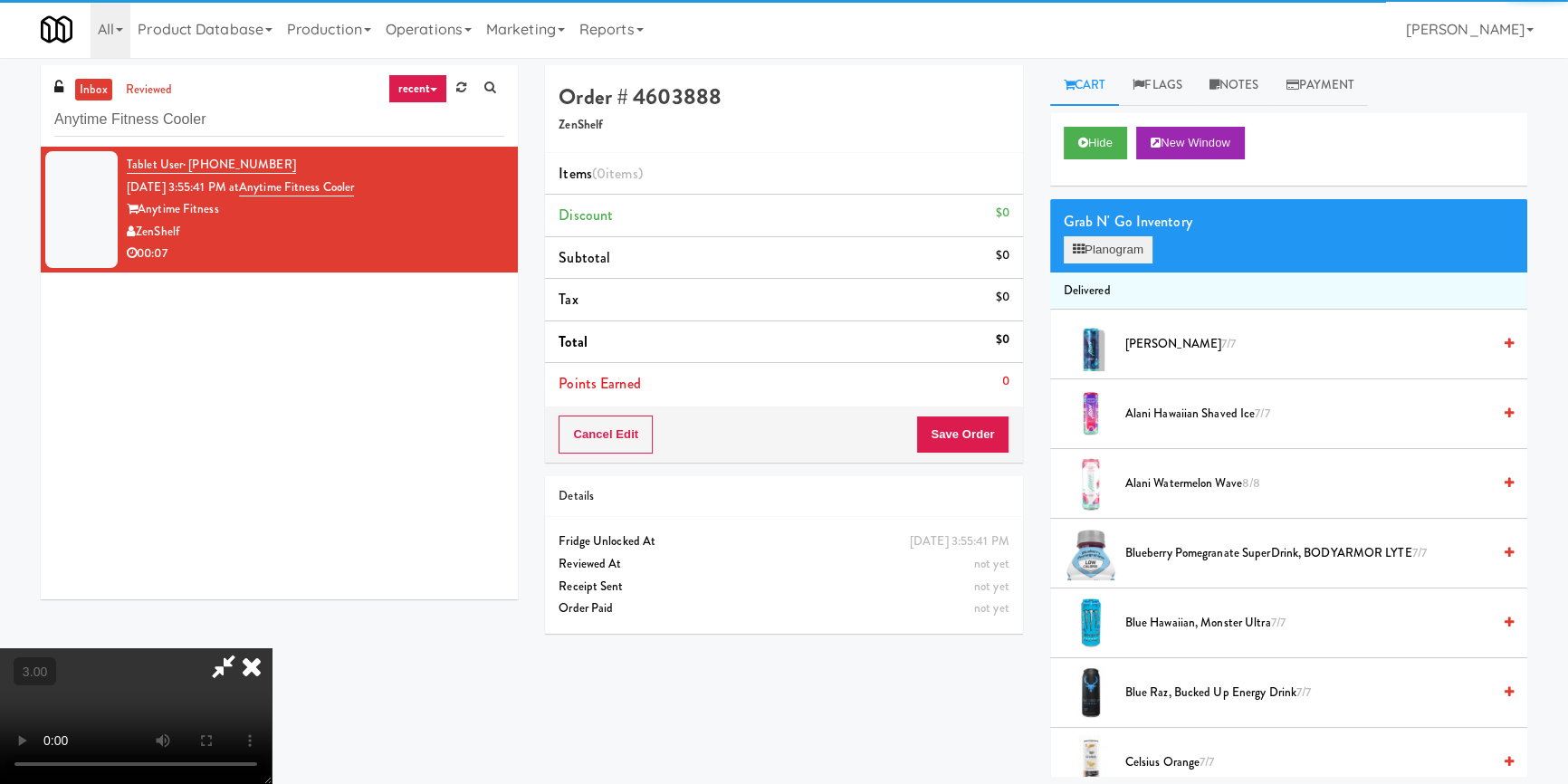
click at [1097, 262] on div "Grab N' Go Inventory Planogram" at bounding box center [1289, 236] width 477 height 73
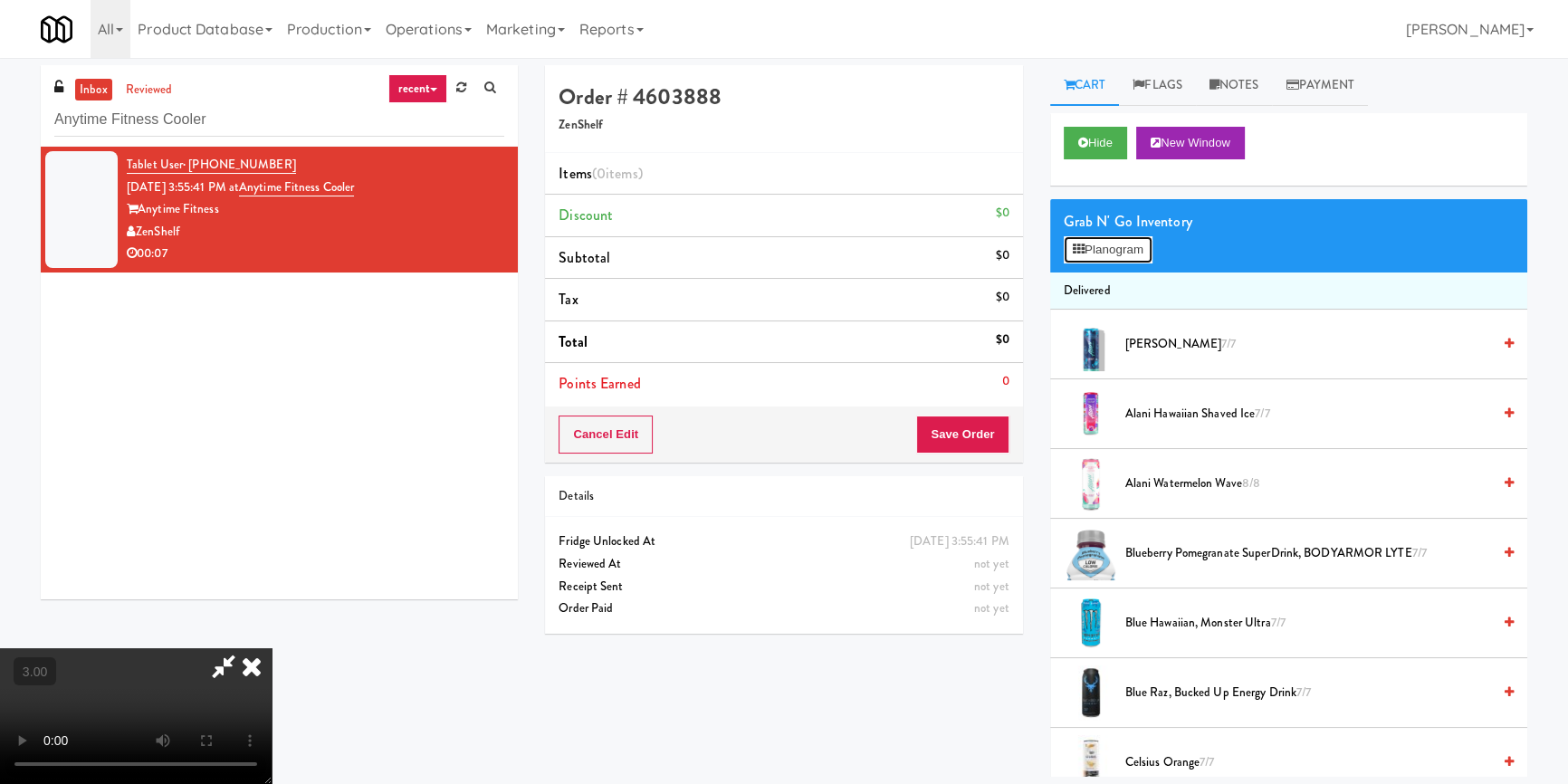
click at [1097, 240] on button "Planogram" at bounding box center [1108, 250] width 89 height 27
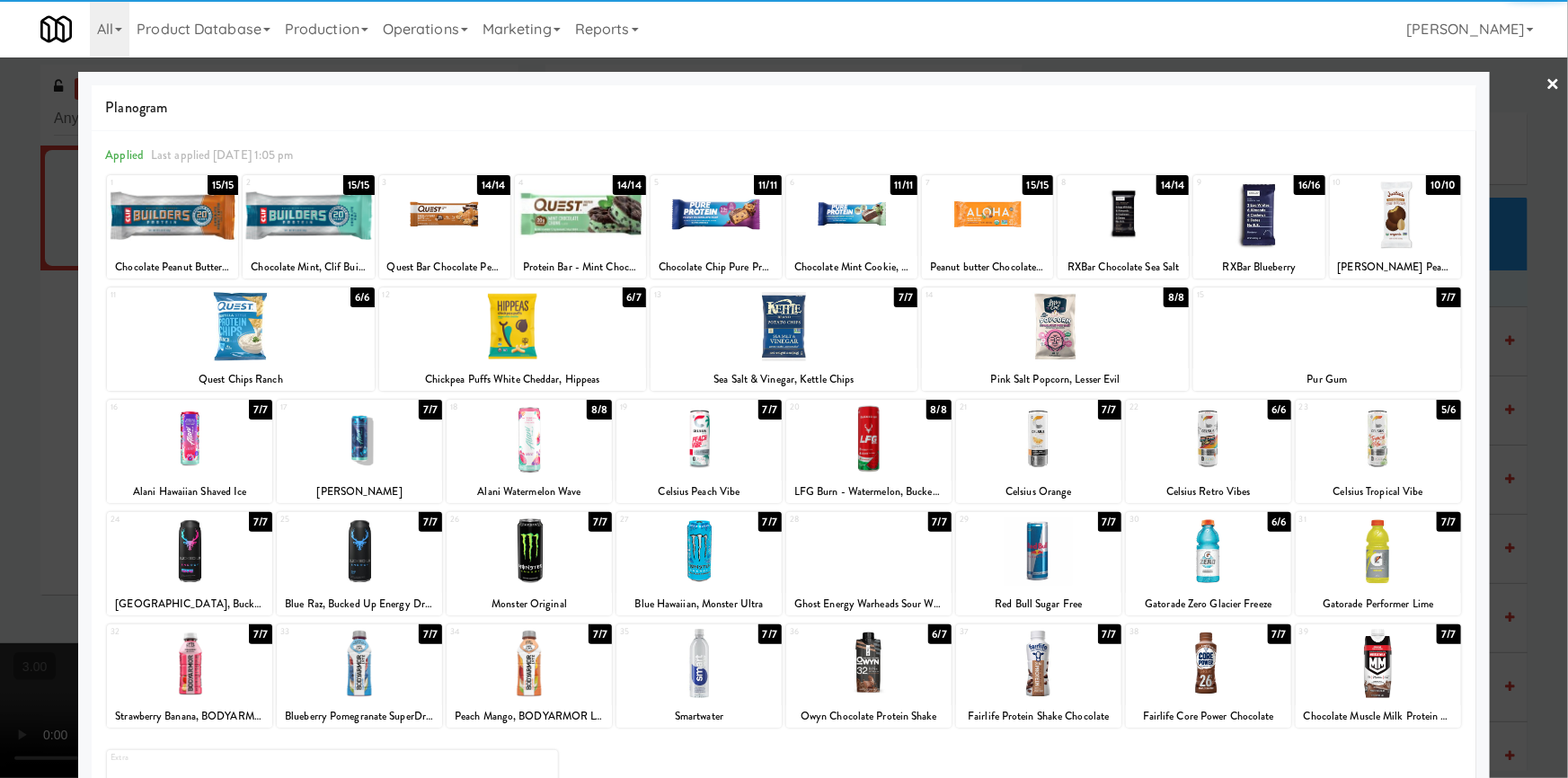
click at [197, 554] on div at bounding box center [190, 551] width 165 height 69
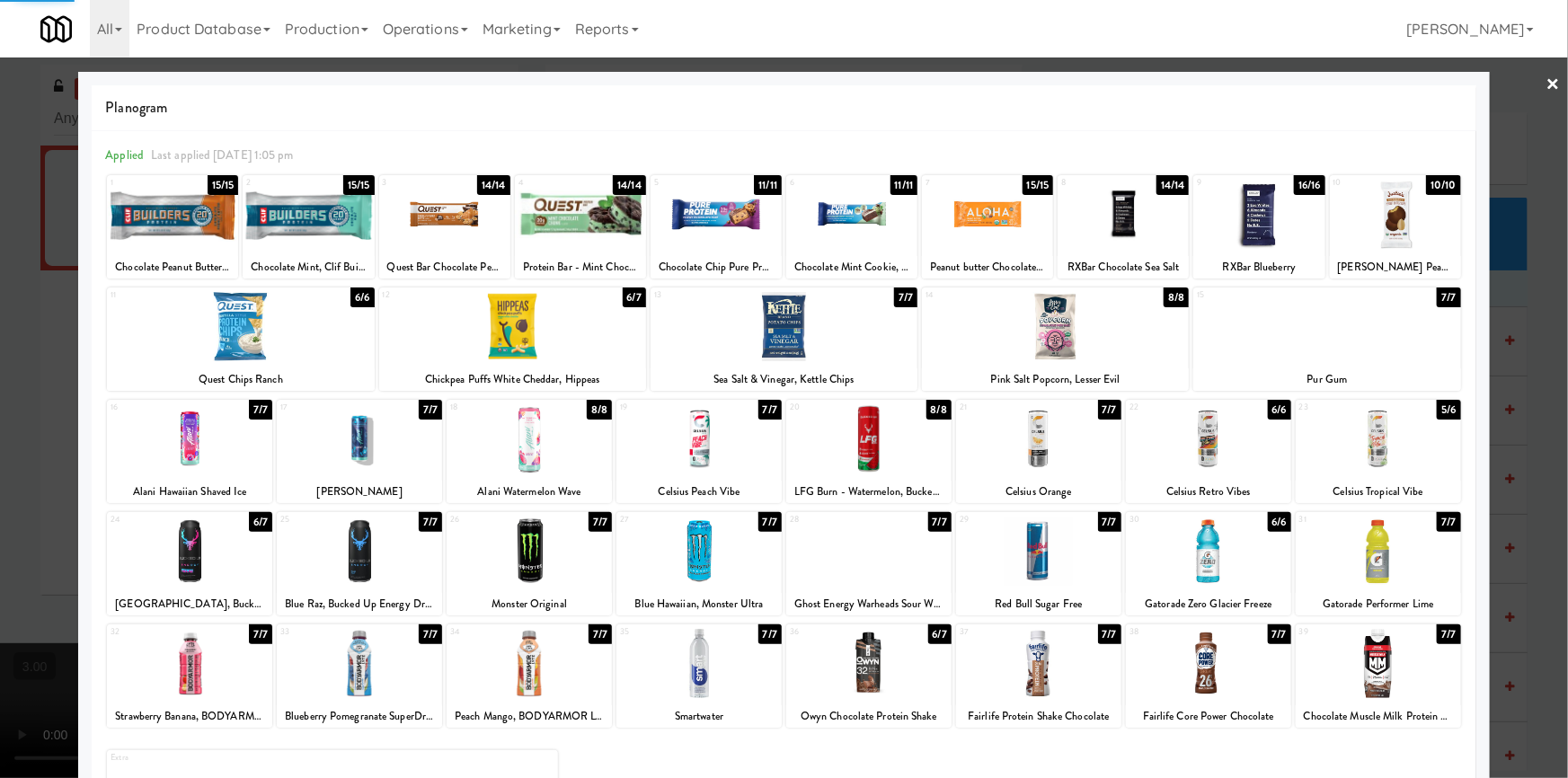
drag, startPoint x: 7, startPoint y: 507, endPoint x: 35, endPoint y: 507, distance: 28.0
click at [14, 507] on div at bounding box center [784, 389] width 1568 height 778
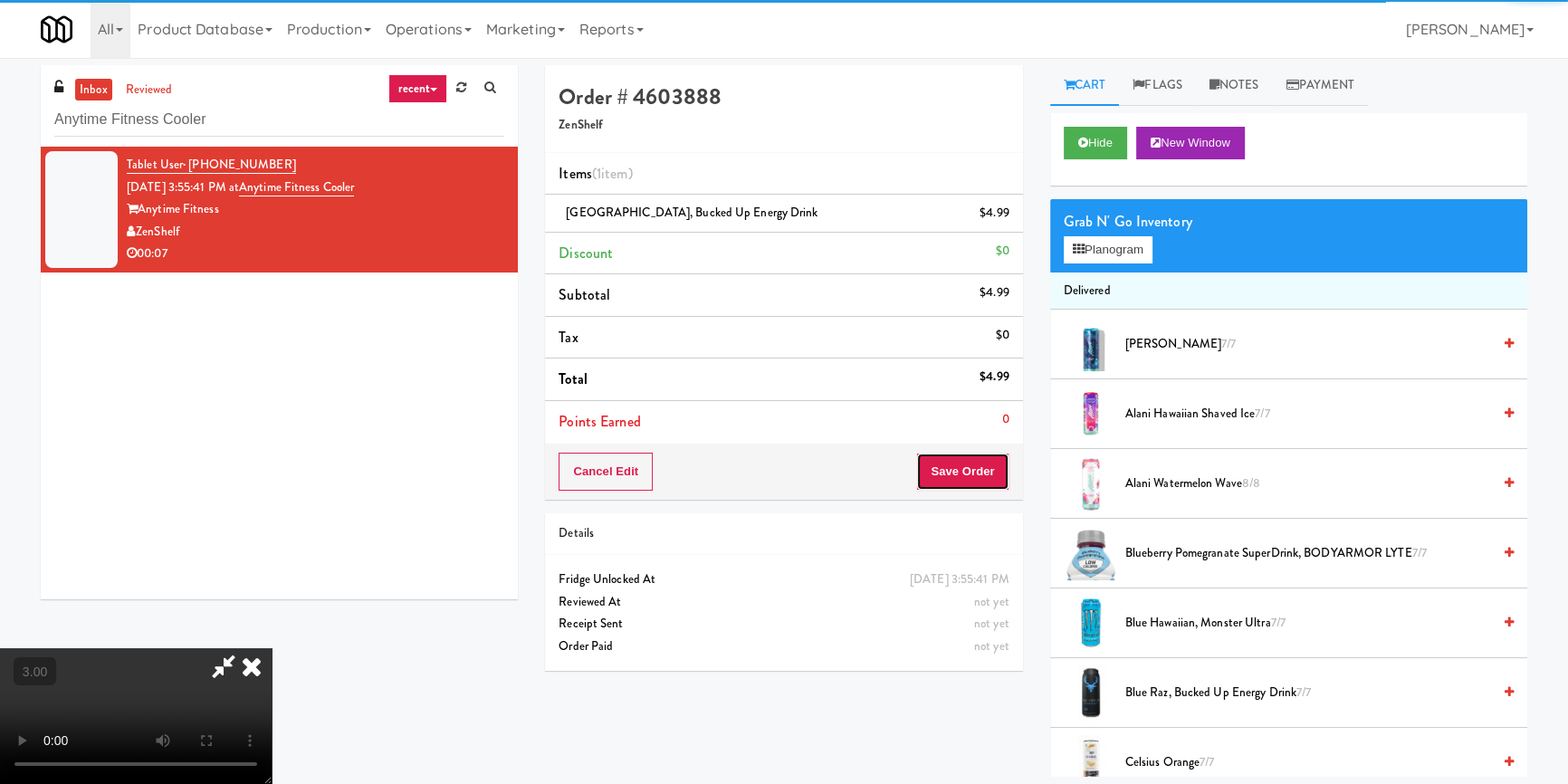
click at [981, 472] on button "Save Order" at bounding box center [963, 471] width 93 height 38
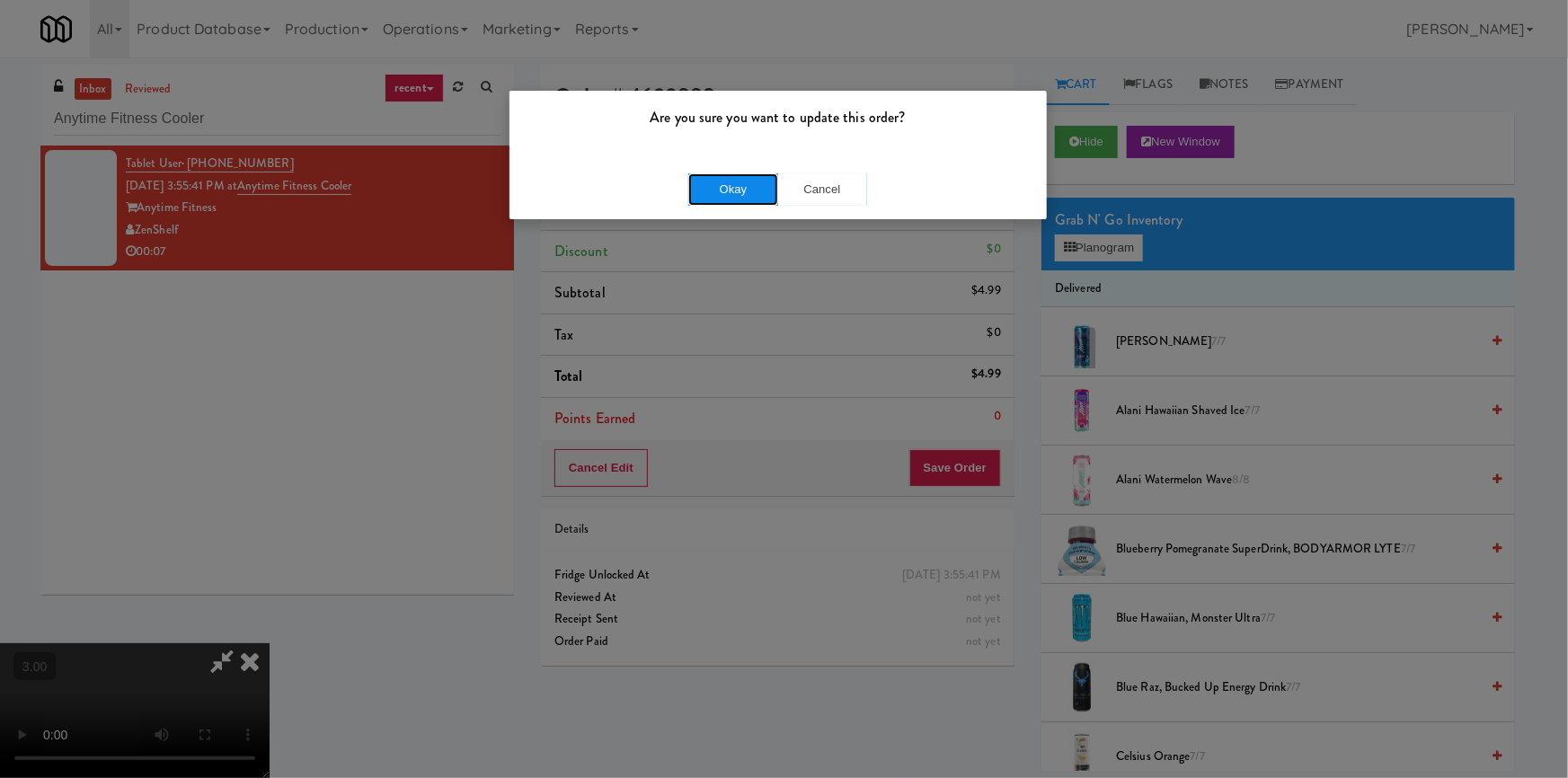
click at [734, 175] on button "Okay" at bounding box center [733, 190] width 90 height 33
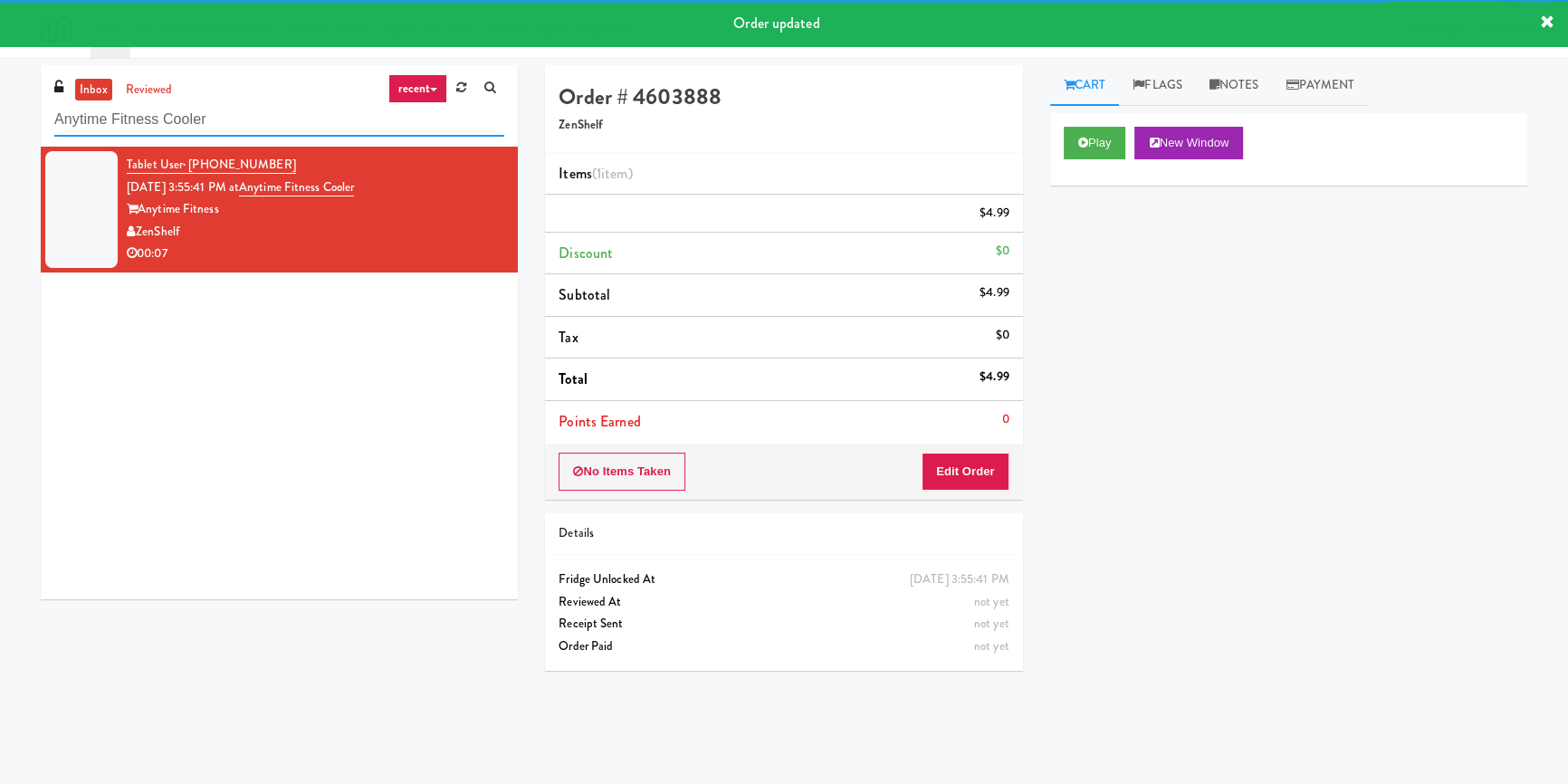
click at [309, 126] on input "Anytime Fitness Cooler" at bounding box center [279, 120] width 450 height 34
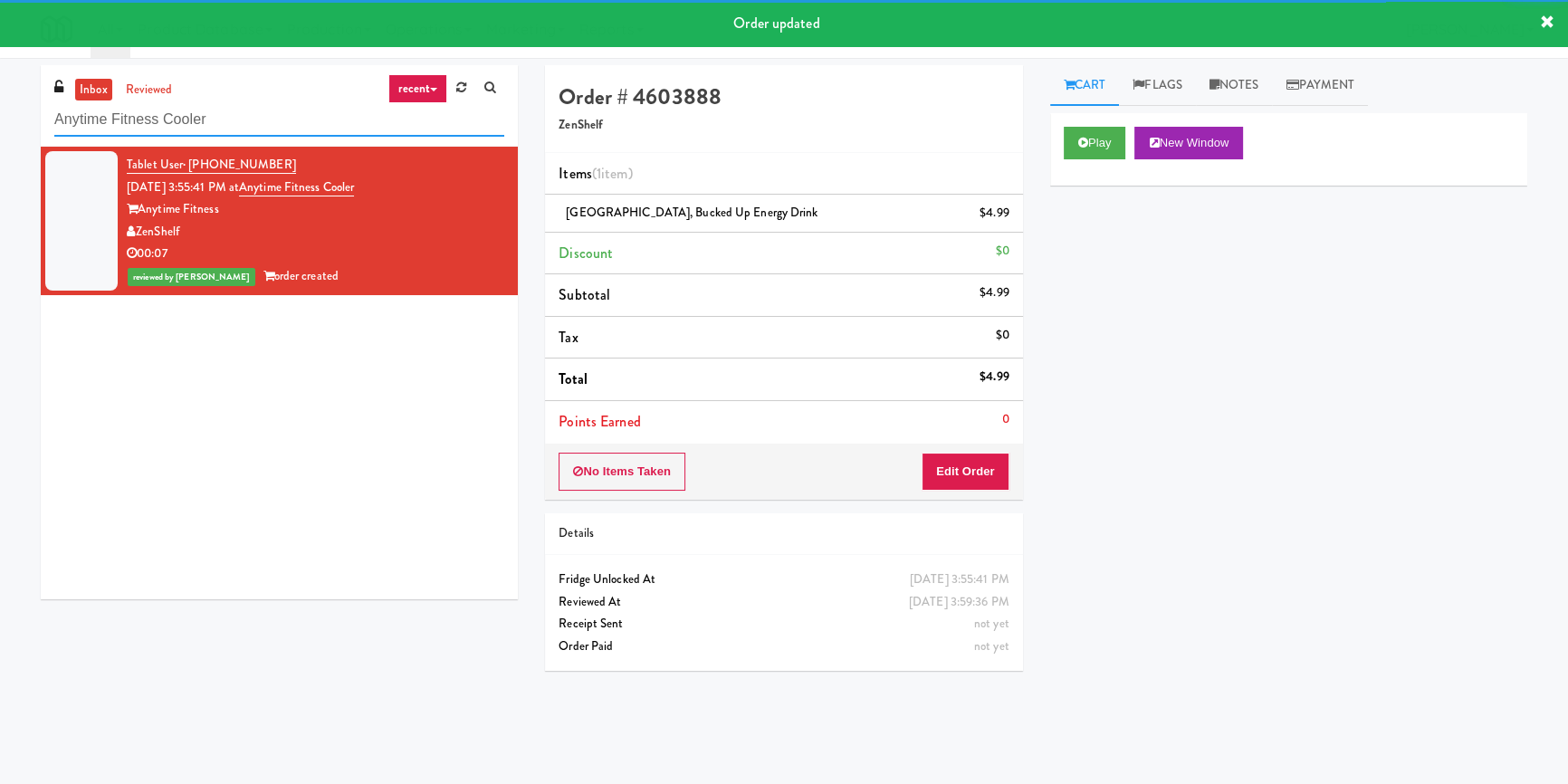
click at [309, 126] on input "Anytime Fitness Cooler" at bounding box center [279, 120] width 450 height 34
paste input "Optima - Middle - Fridge"
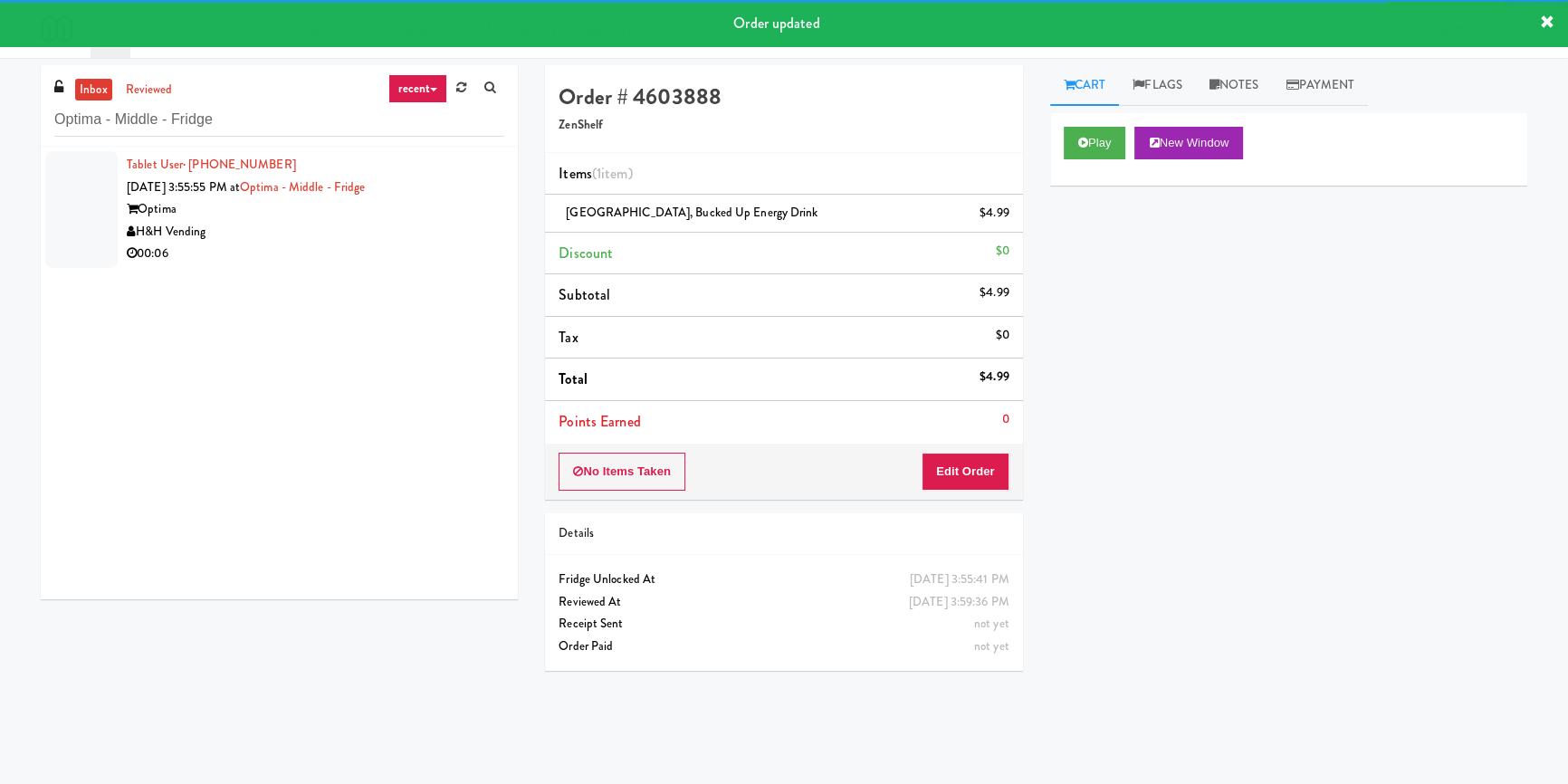
click at [407, 245] on div "00:06" at bounding box center [315, 253] width 378 height 22
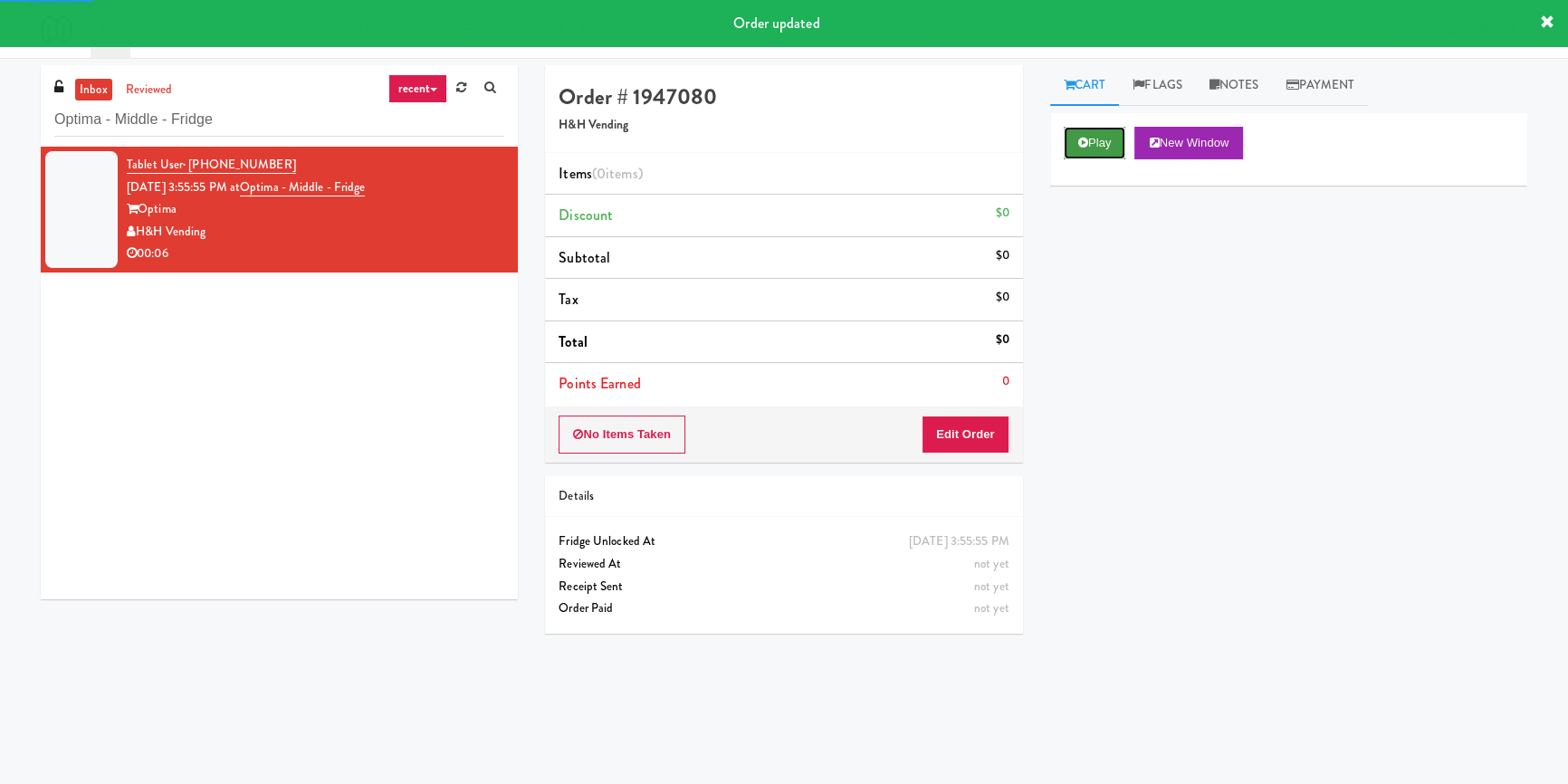
drag, startPoint x: 1100, startPoint y: 141, endPoint x: 1100, endPoint y: 231, distance: 90.0
click at [1100, 141] on button "Play" at bounding box center [1095, 143] width 63 height 33
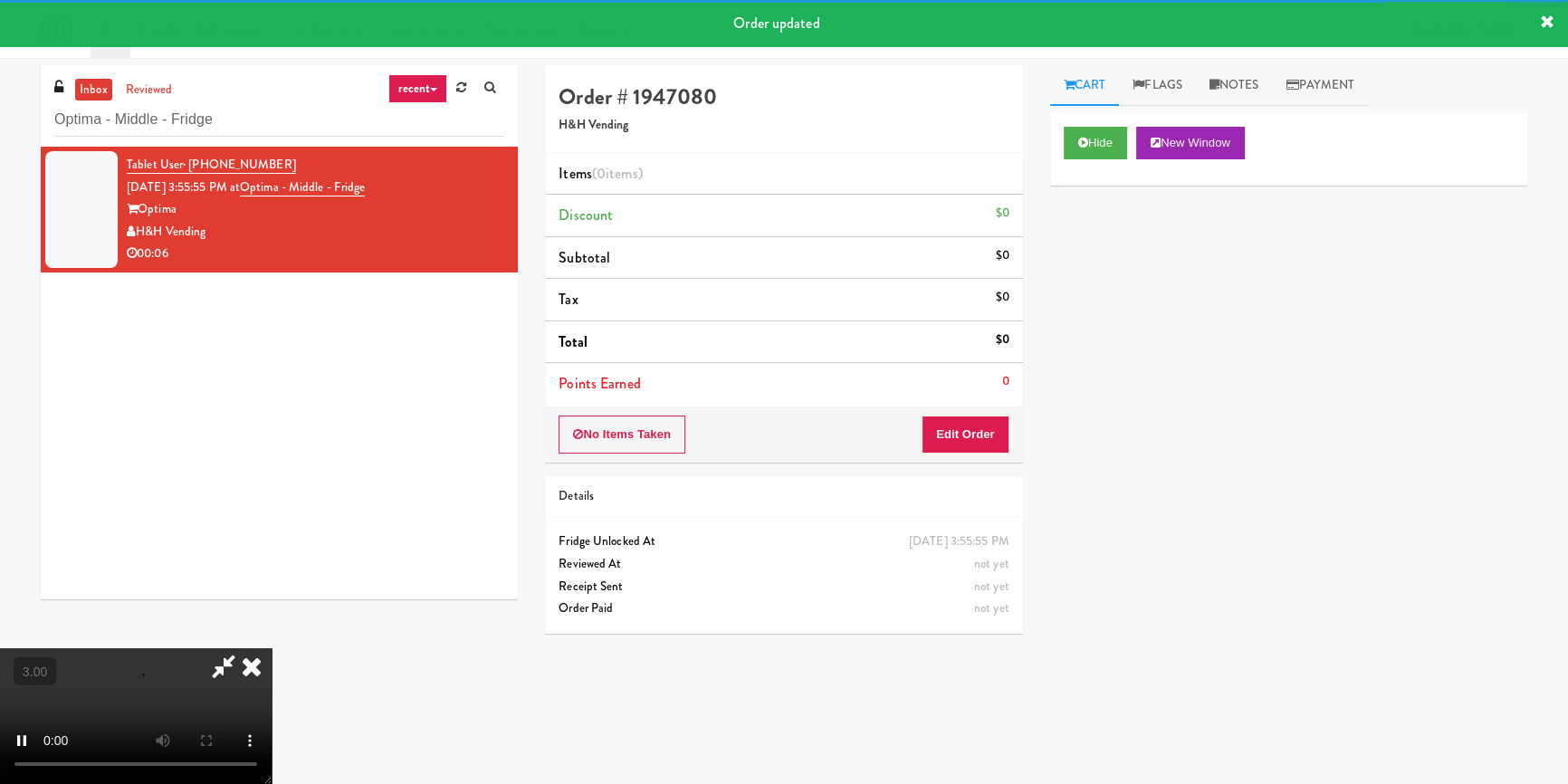
click at [1100, 231] on div "Hide New Window Primary Flag Clear Flag if unable to determine what was taken o…" at bounding box center [1289, 452] width 477 height 679
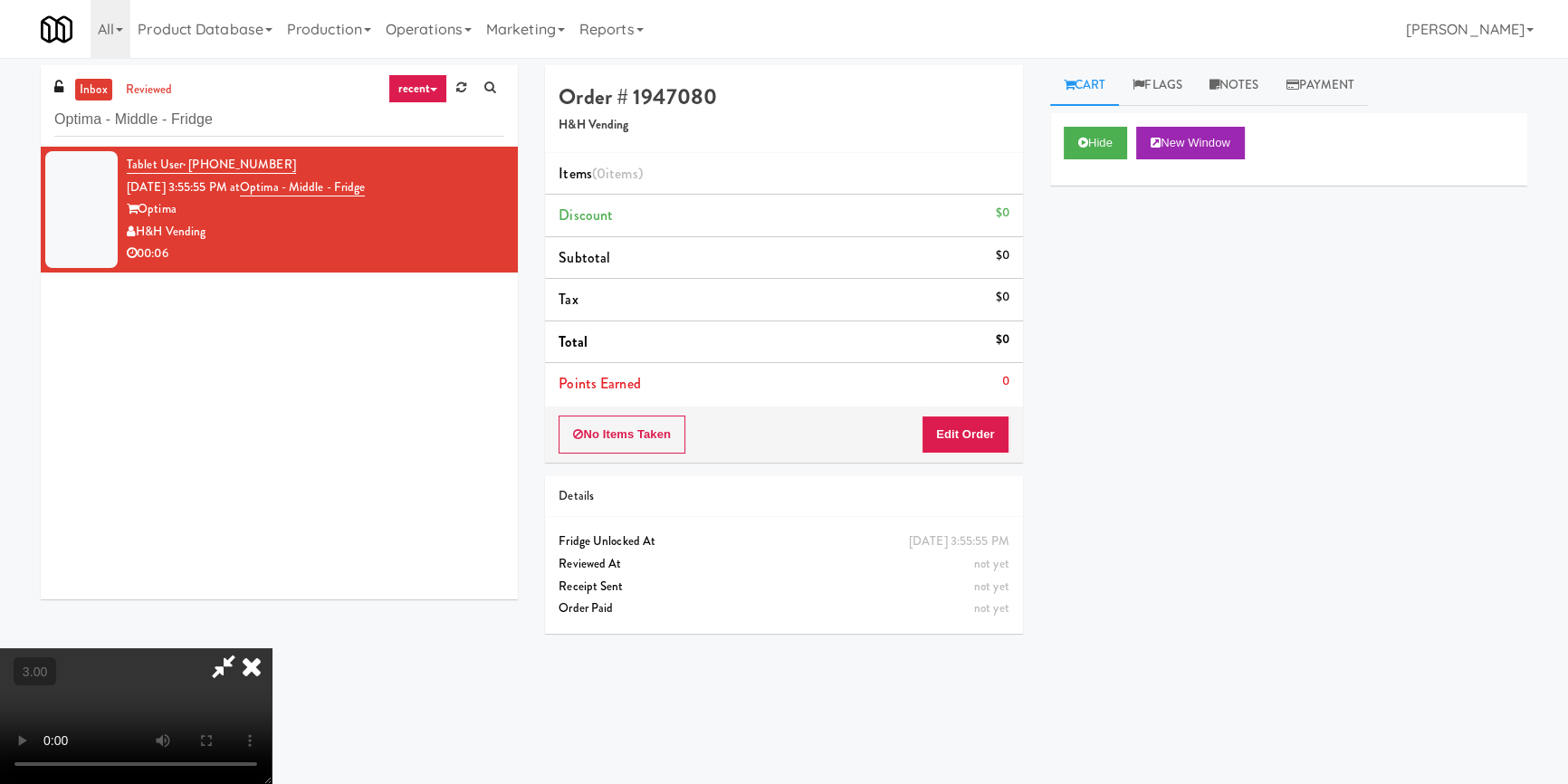
drag, startPoint x: 1061, startPoint y: 380, endPoint x: 1035, endPoint y: 391, distance: 28.2
click at [1061, 380] on div "Hide New Window Primary Flag Clear Flag if unable to determine what was taken o…" at bounding box center [1289, 452] width 477 height 679
click at [271, 648] on video at bounding box center [135, 715] width 271 height 136
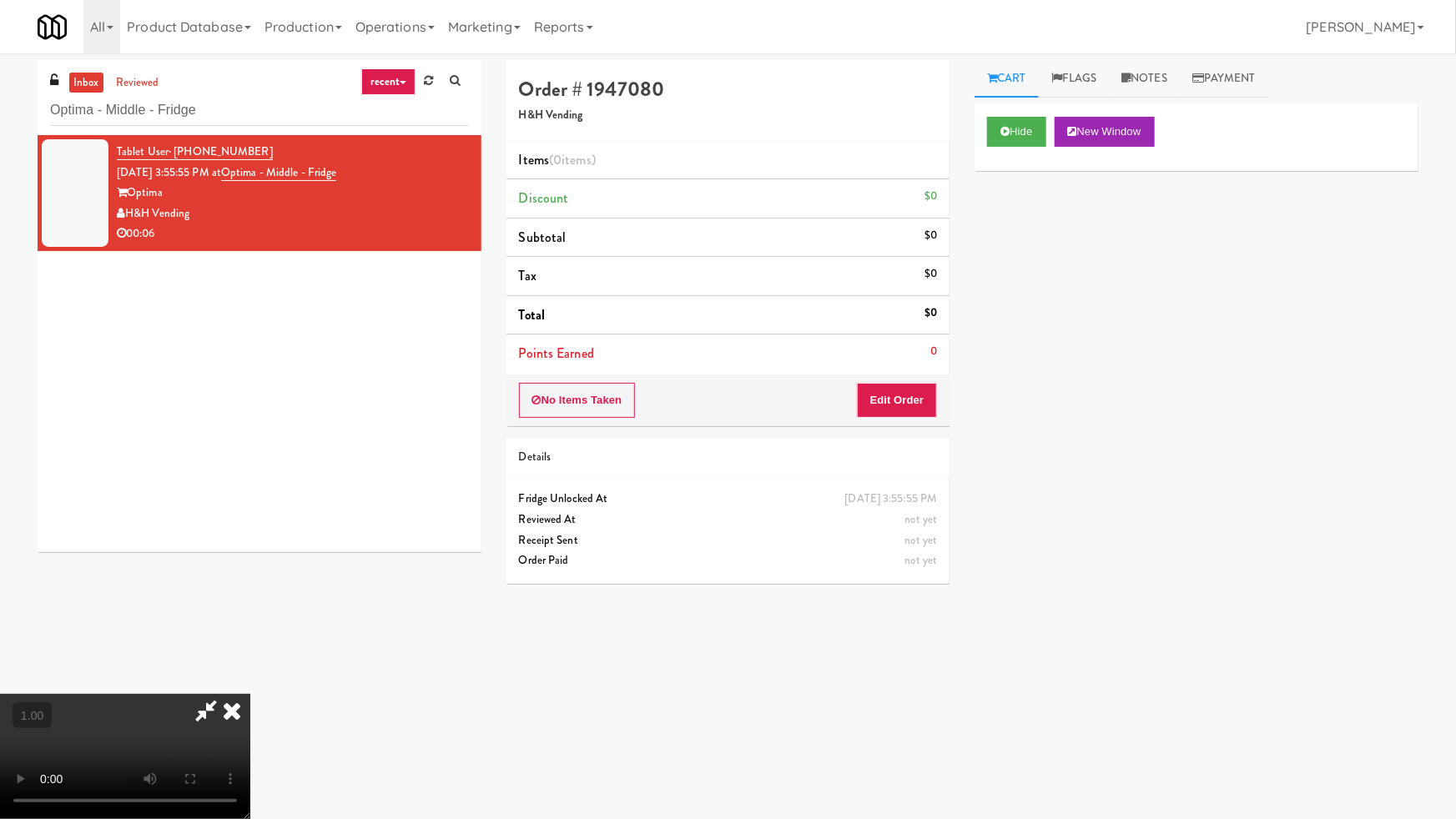
click at [250, 694] on video at bounding box center [125, 757] width 250 height 126
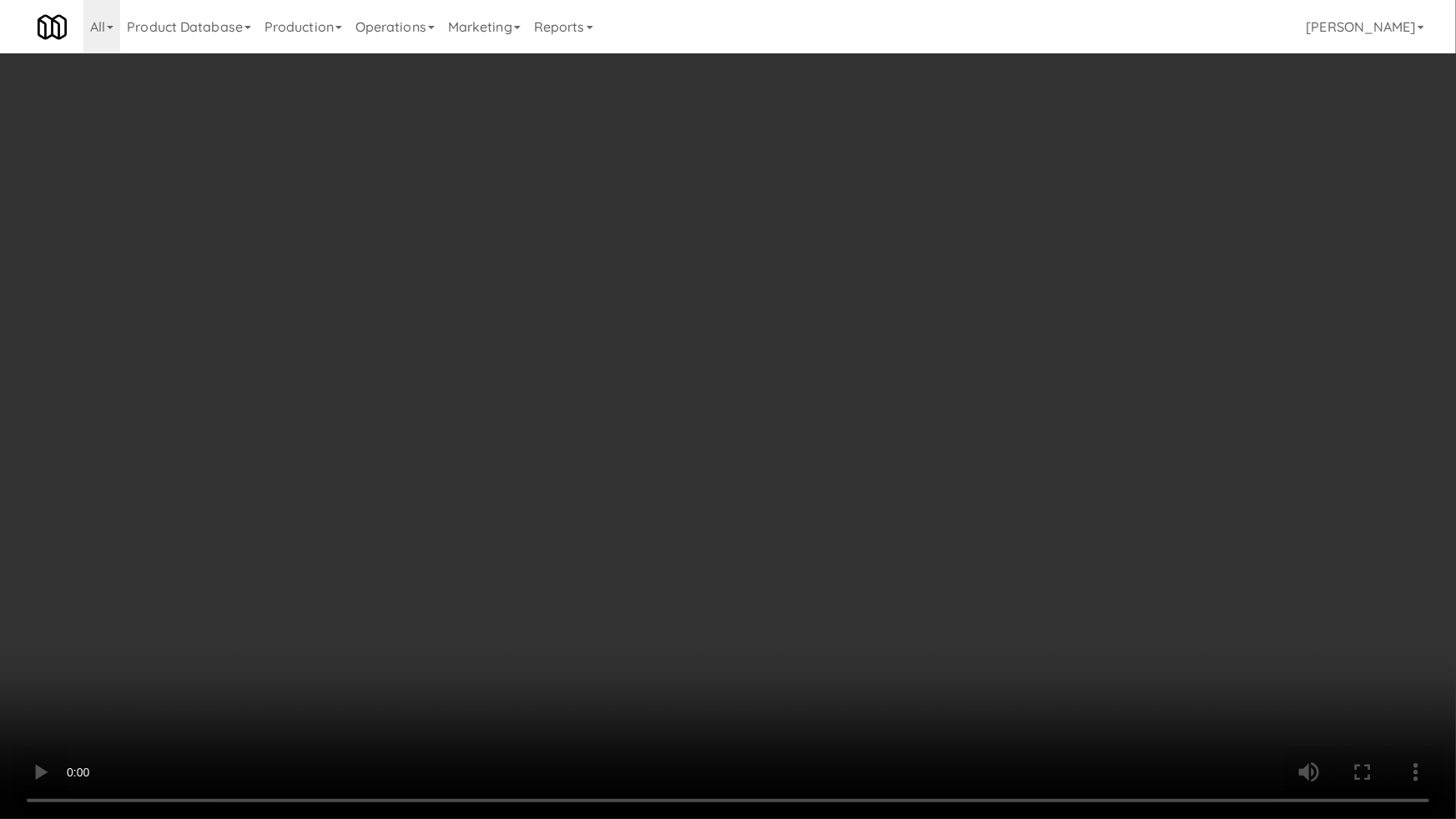
click at [839, 453] on video at bounding box center [728, 410] width 1456 height 819
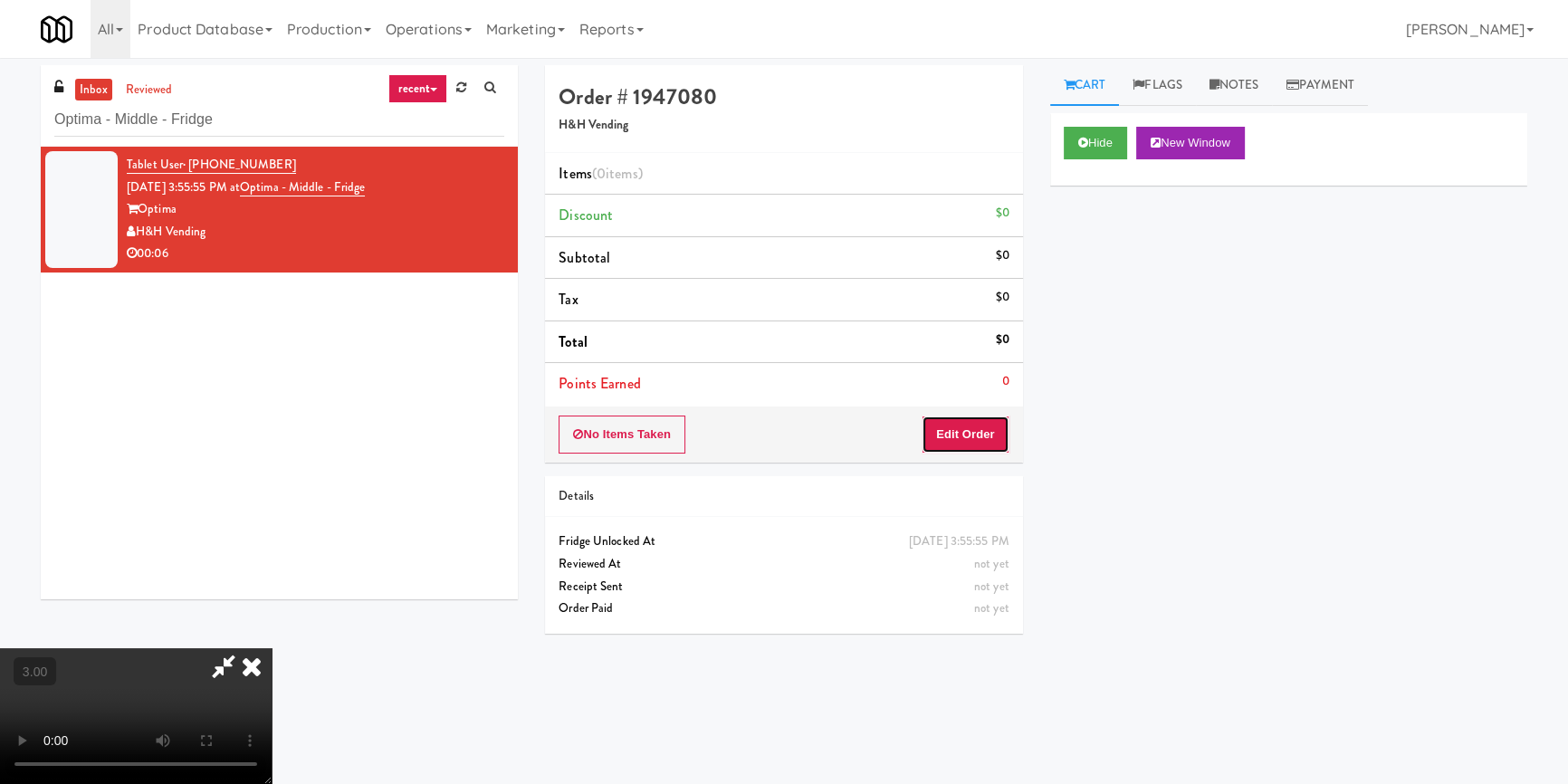
click at [987, 426] on button "Edit Order" at bounding box center [965, 434] width 88 height 38
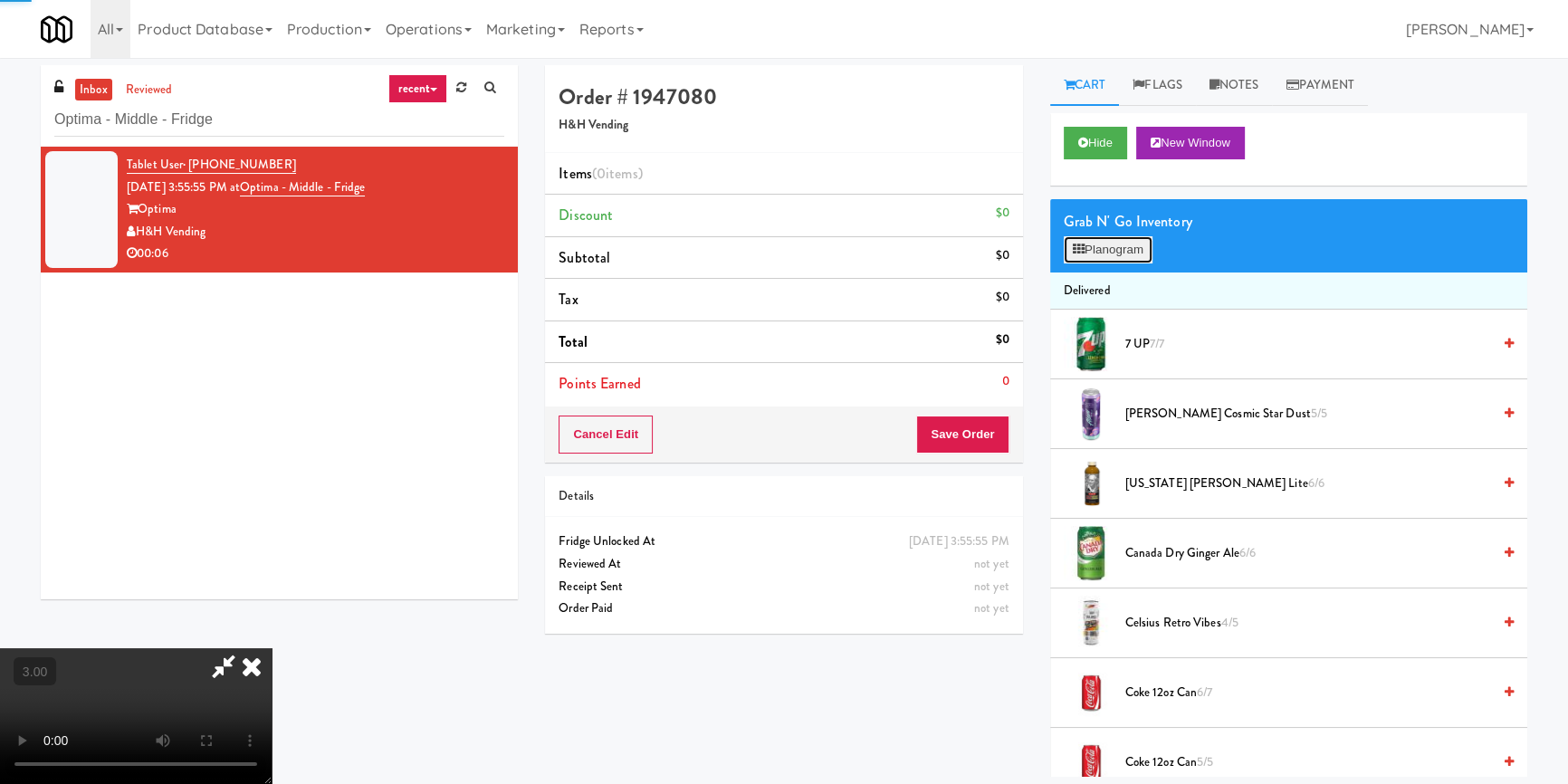
click at [1087, 258] on button "Planogram" at bounding box center [1108, 250] width 89 height 27
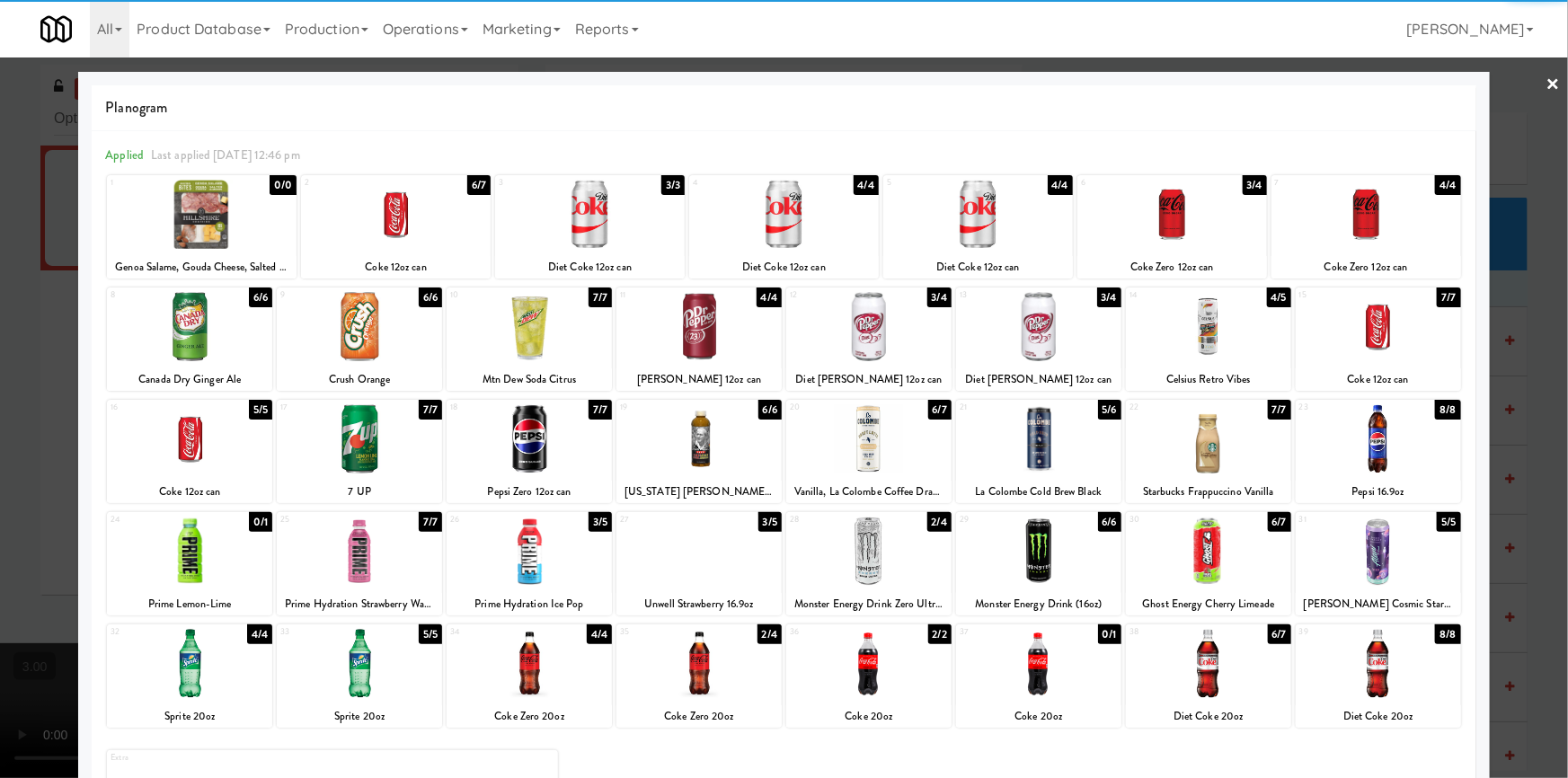
click at [414, 223] on div at bounding box center [396, 214] width 190 height 69
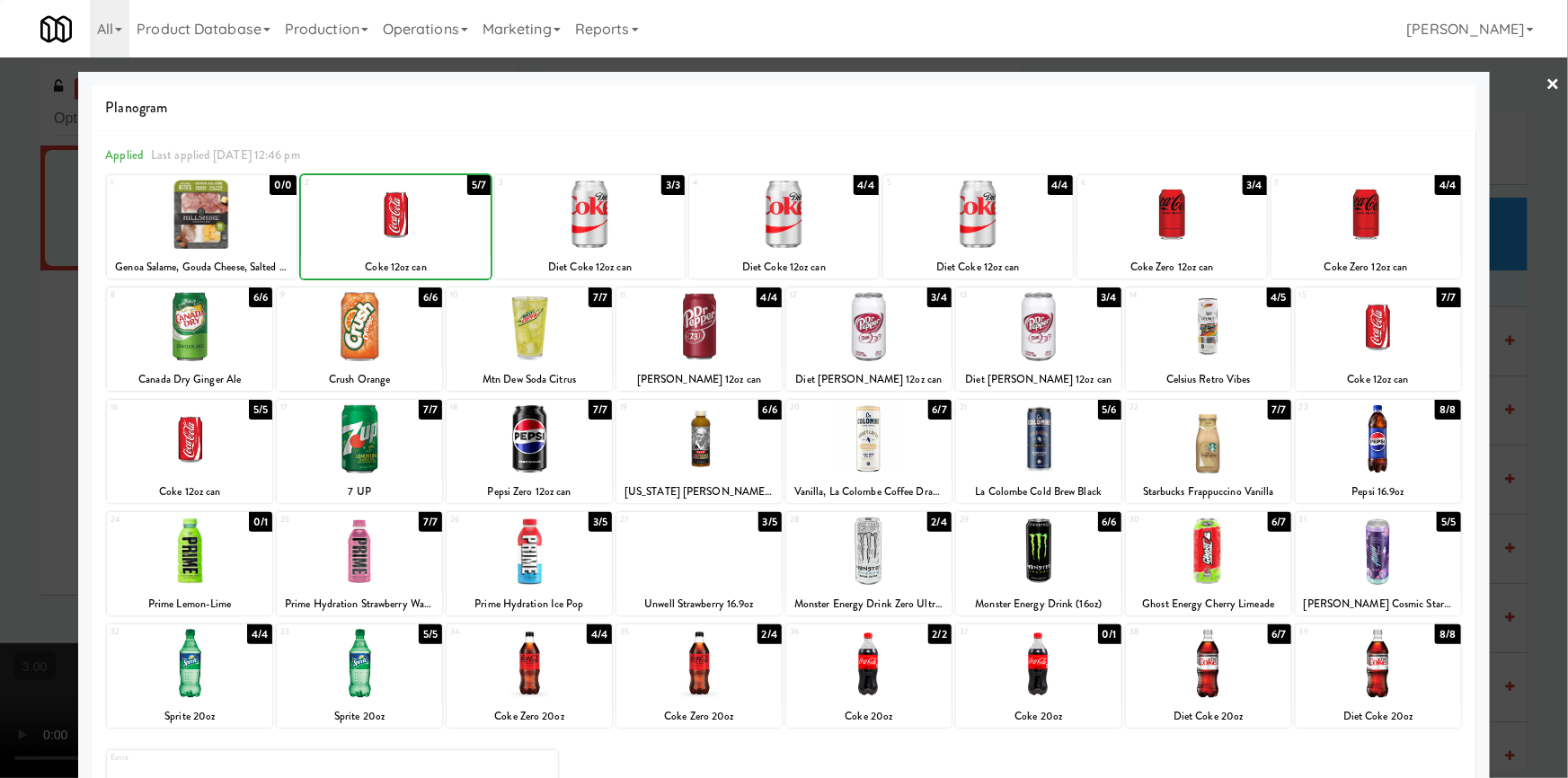
click at [0, 394] on div at bounding box center [784, 389] width 1568 height 778
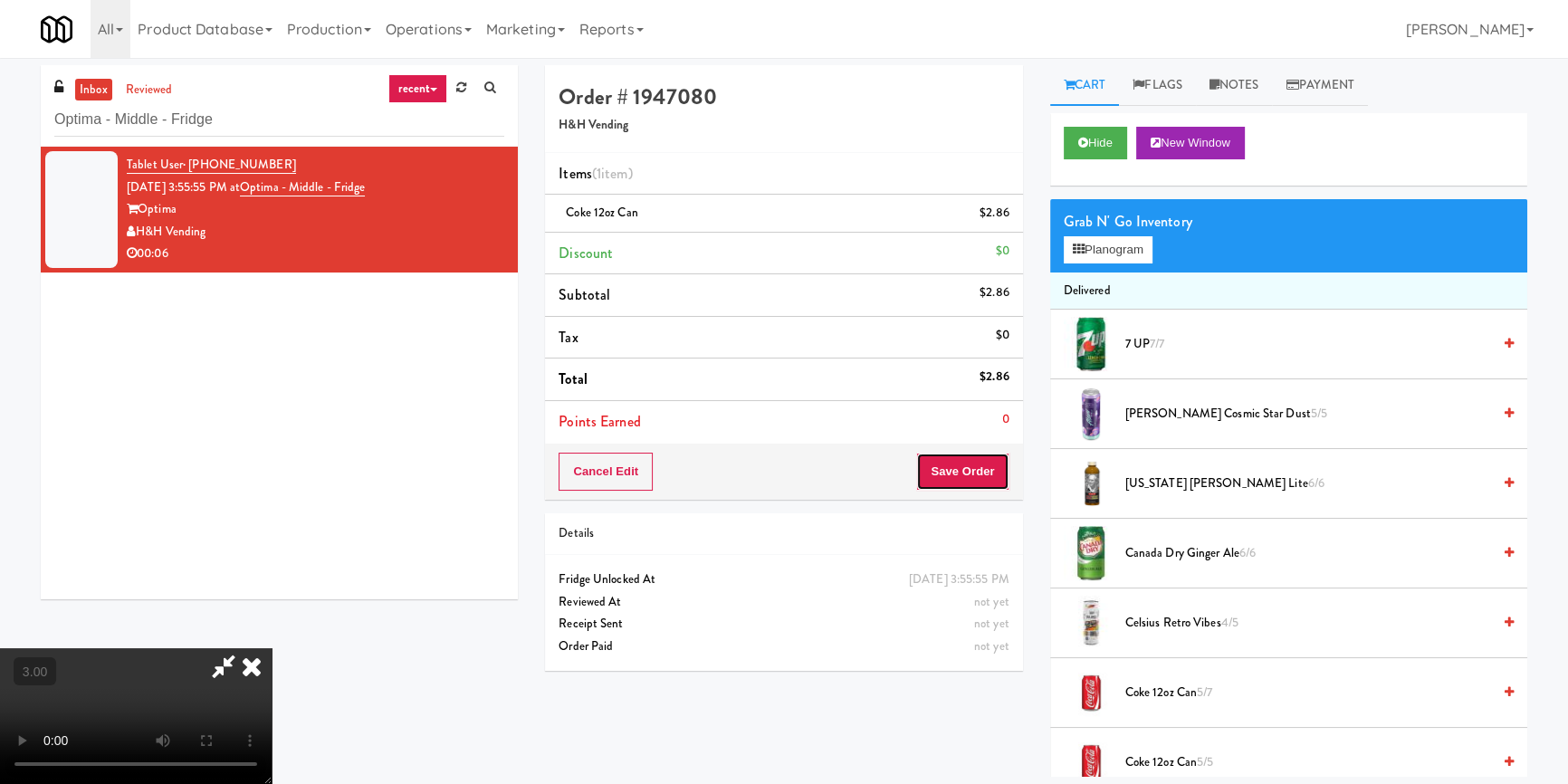
click at [987, 472] on button "Save Order" at bounding box center [963, 471] width 93 height 38
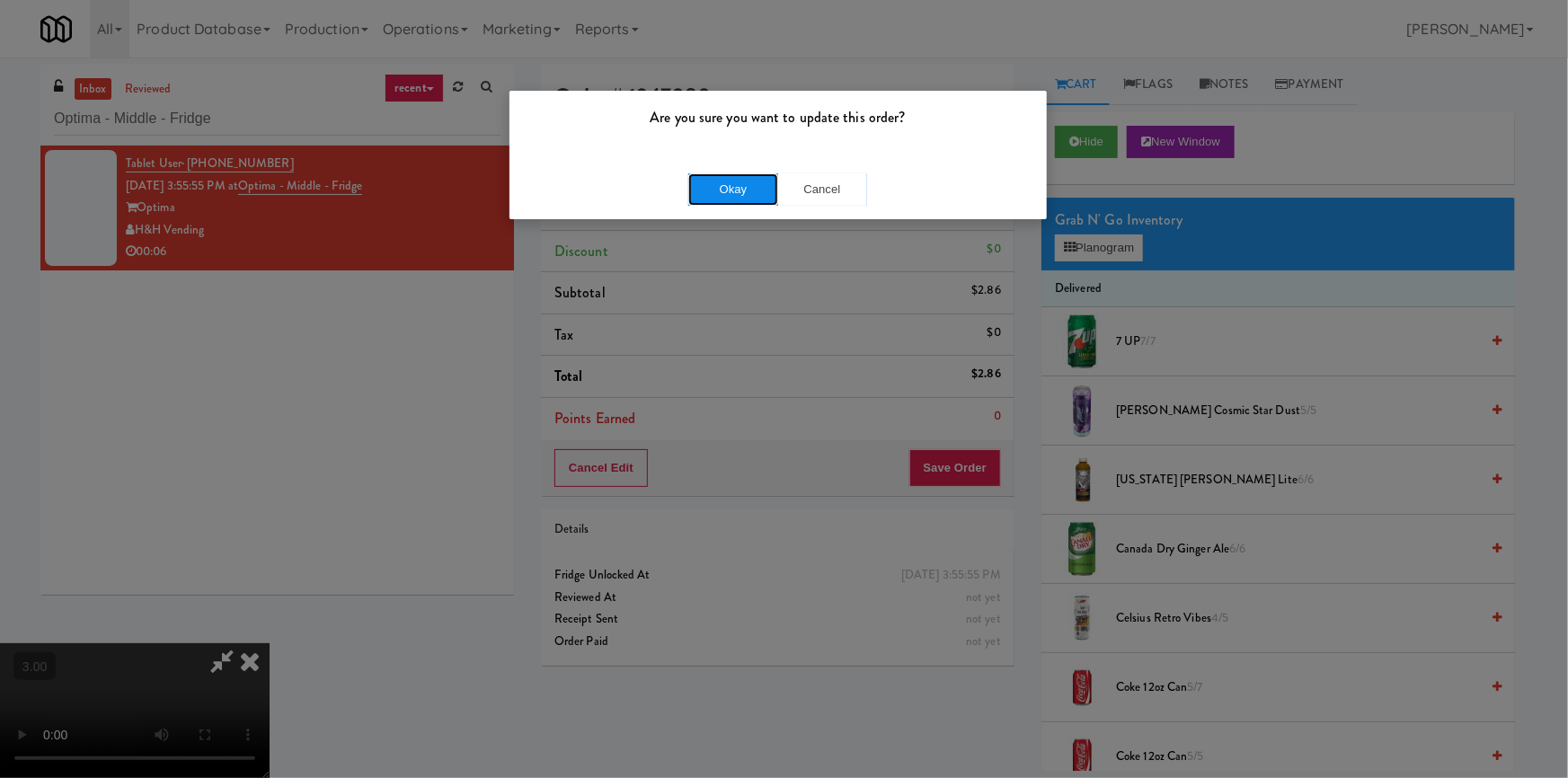
click at [749, 181] on button "Okay" at bounding box center [733, 190] width 90 height 33
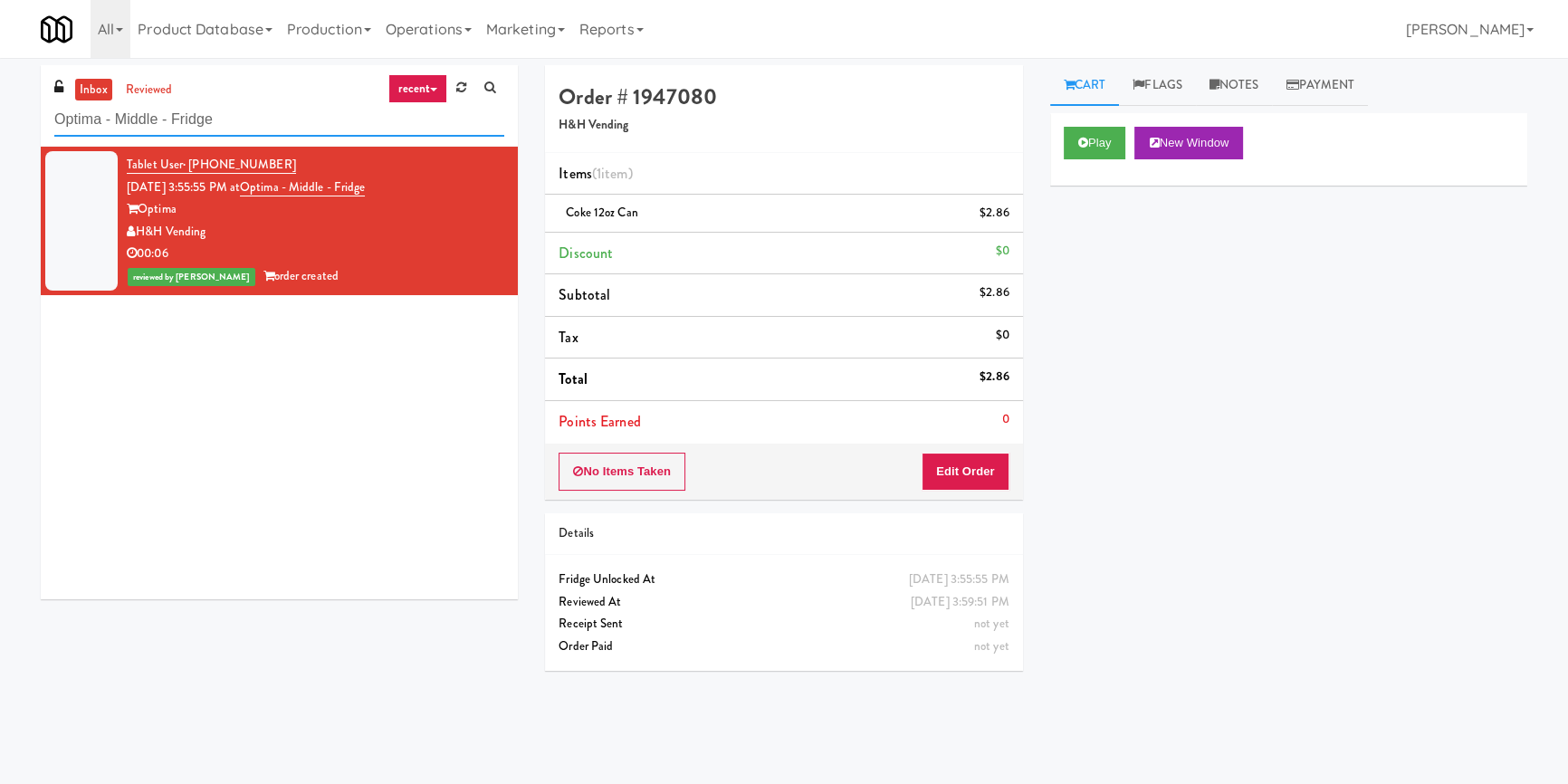
click at [295, 110] on input "Optima - Middle - Fridge" at bounding box center [279, 120] width 450 height 34
paste input "HP Employee Lounge Pantry"
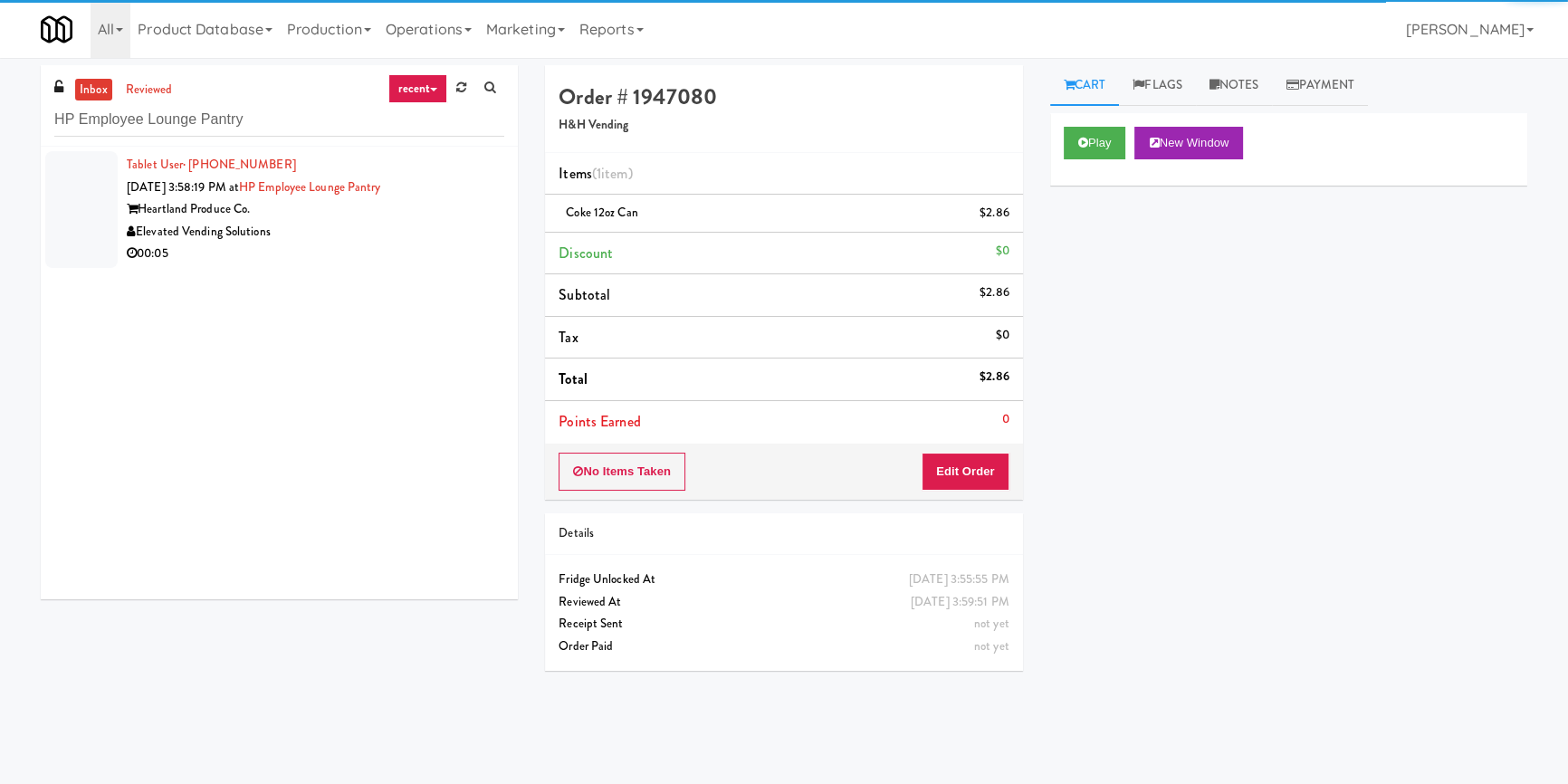
click at [383, 232] on div "Elevated Vending Solutions" at bounding box center [315, 232] width 378 height 22
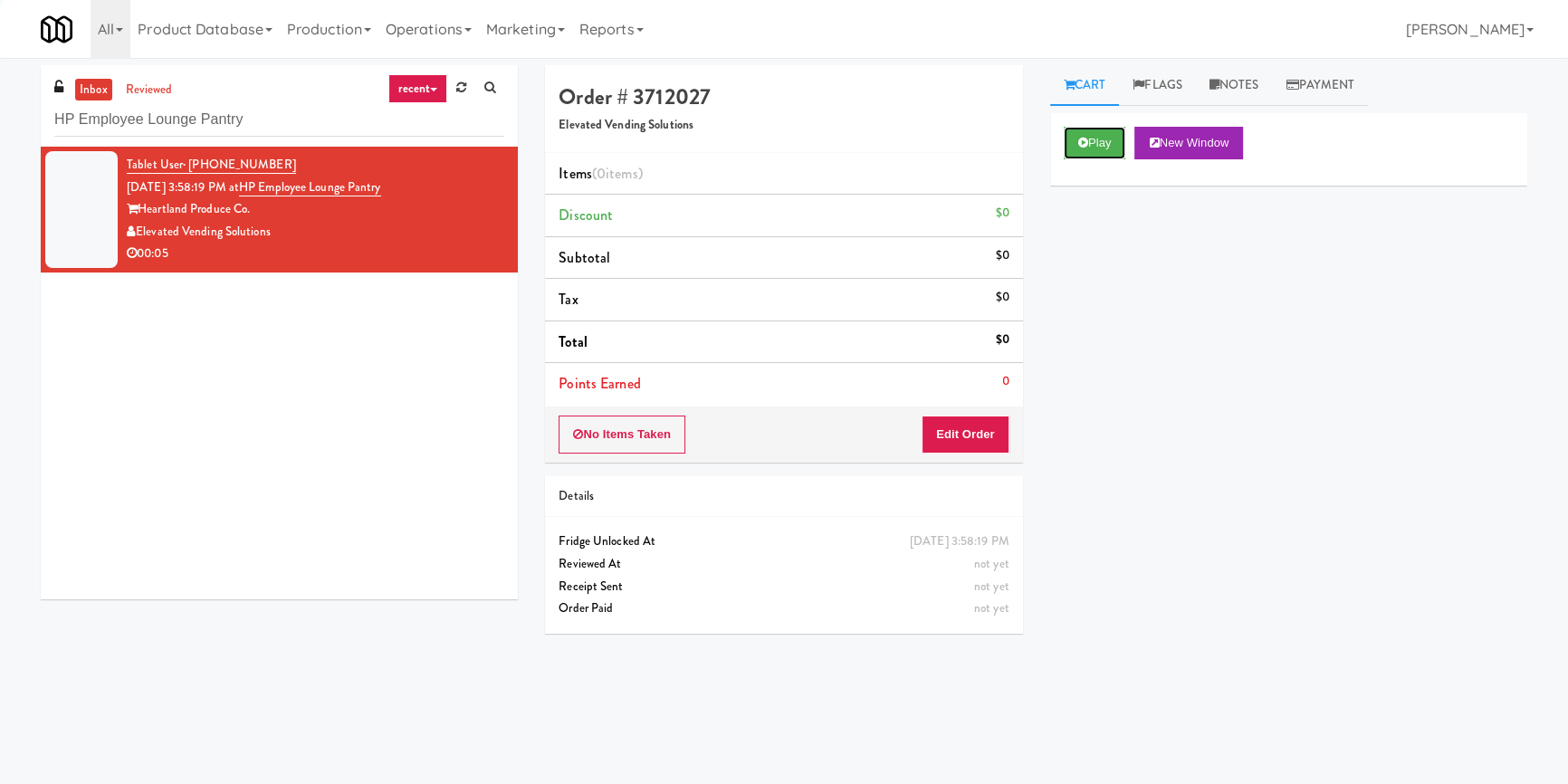
click at [1105, 137] on button "Play" at bounding box center [1095, 143] width 63 height 33
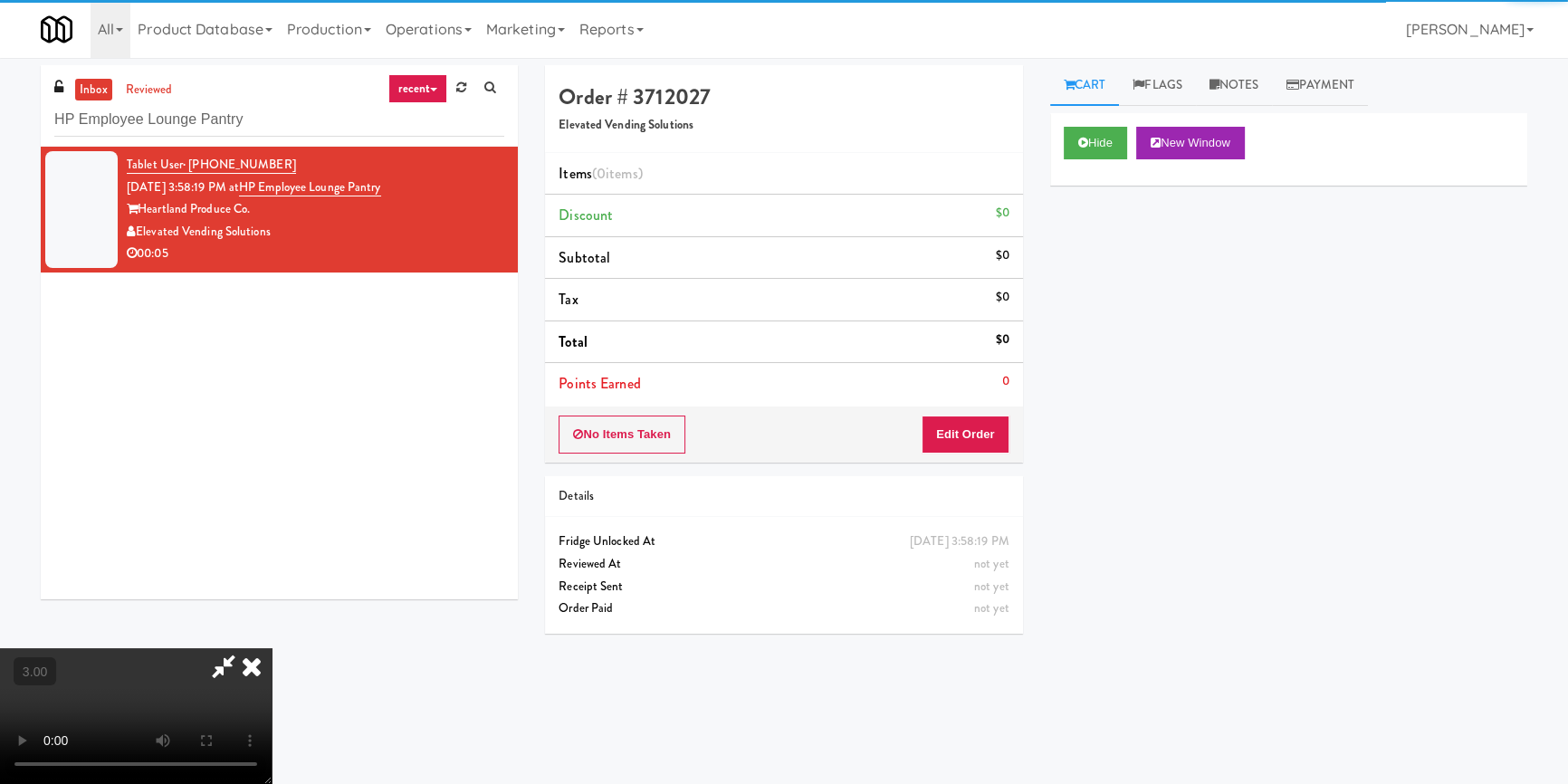
click at [1107, 257] on div "Hide New Window Primary Flag Clear Flag if unable to determine what was taken o…" at bounding box center [1289, 452] width 477 height 679
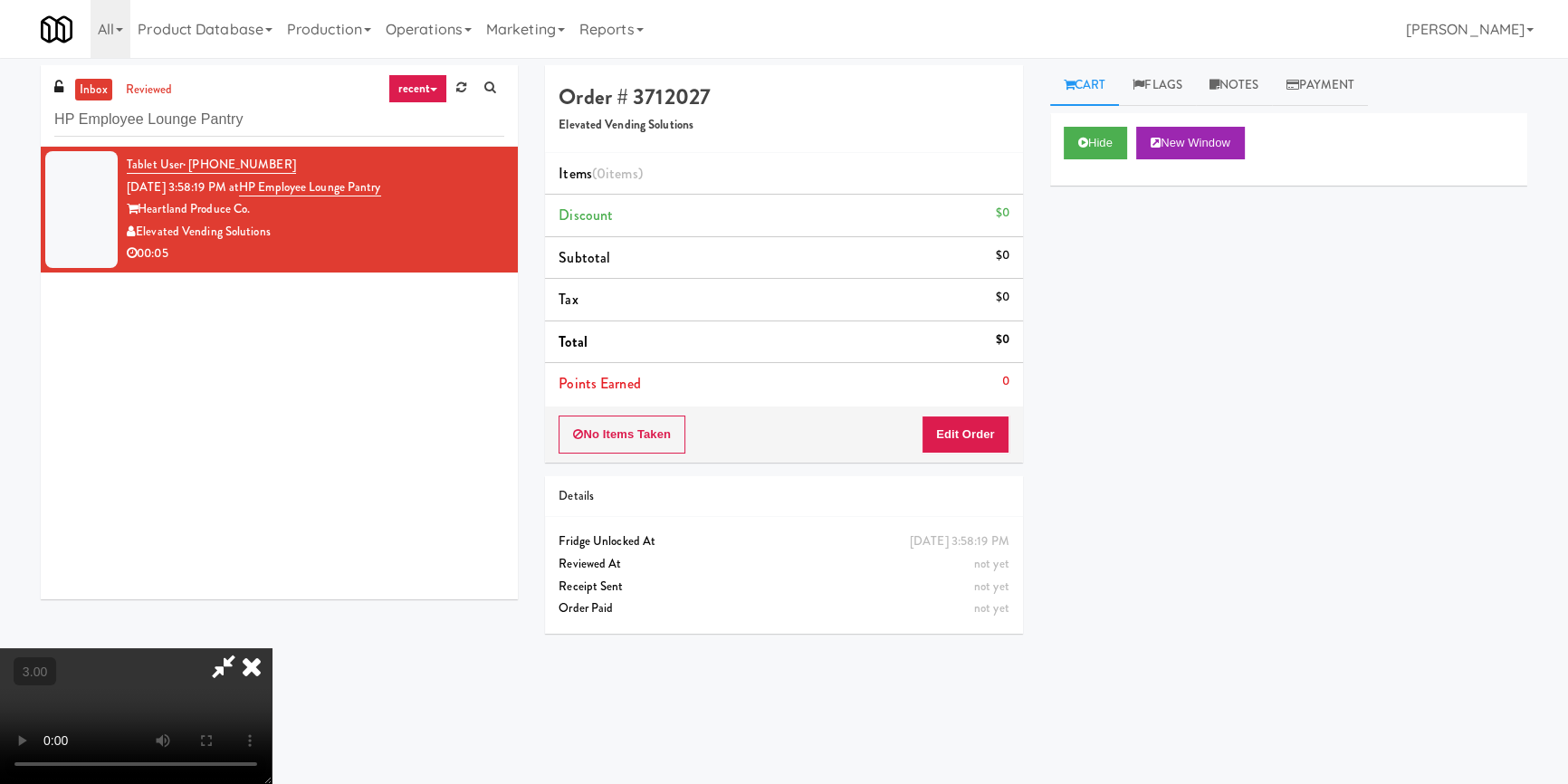
click at [1041, 471] on div "Cart Flags Notes Payment Hide New Window Primary Flag Clear Flag if unable to d…" at bounding box center [1289, 420] width 504 height 712
click at [271, 648] on video at bounding box center [135, 715] width 271 height 136
click at [989, 444] on button "Edit Order" at bounding box center [965, 434] width 88 height 38
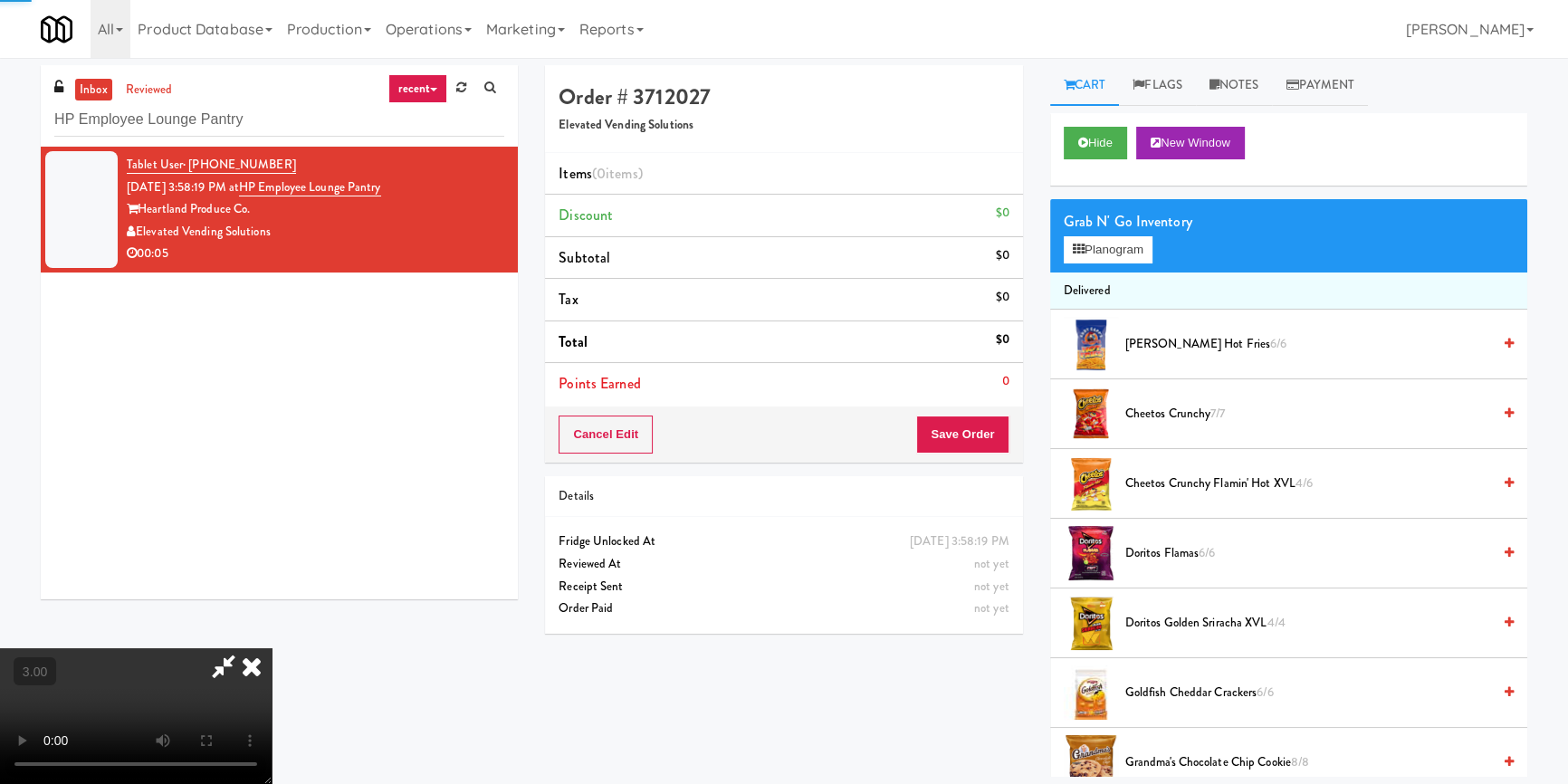
click at [1128, 266] on div "Grab N' Go Inventory Planogram" at bounding box center [1289, 236] width 477 height 73
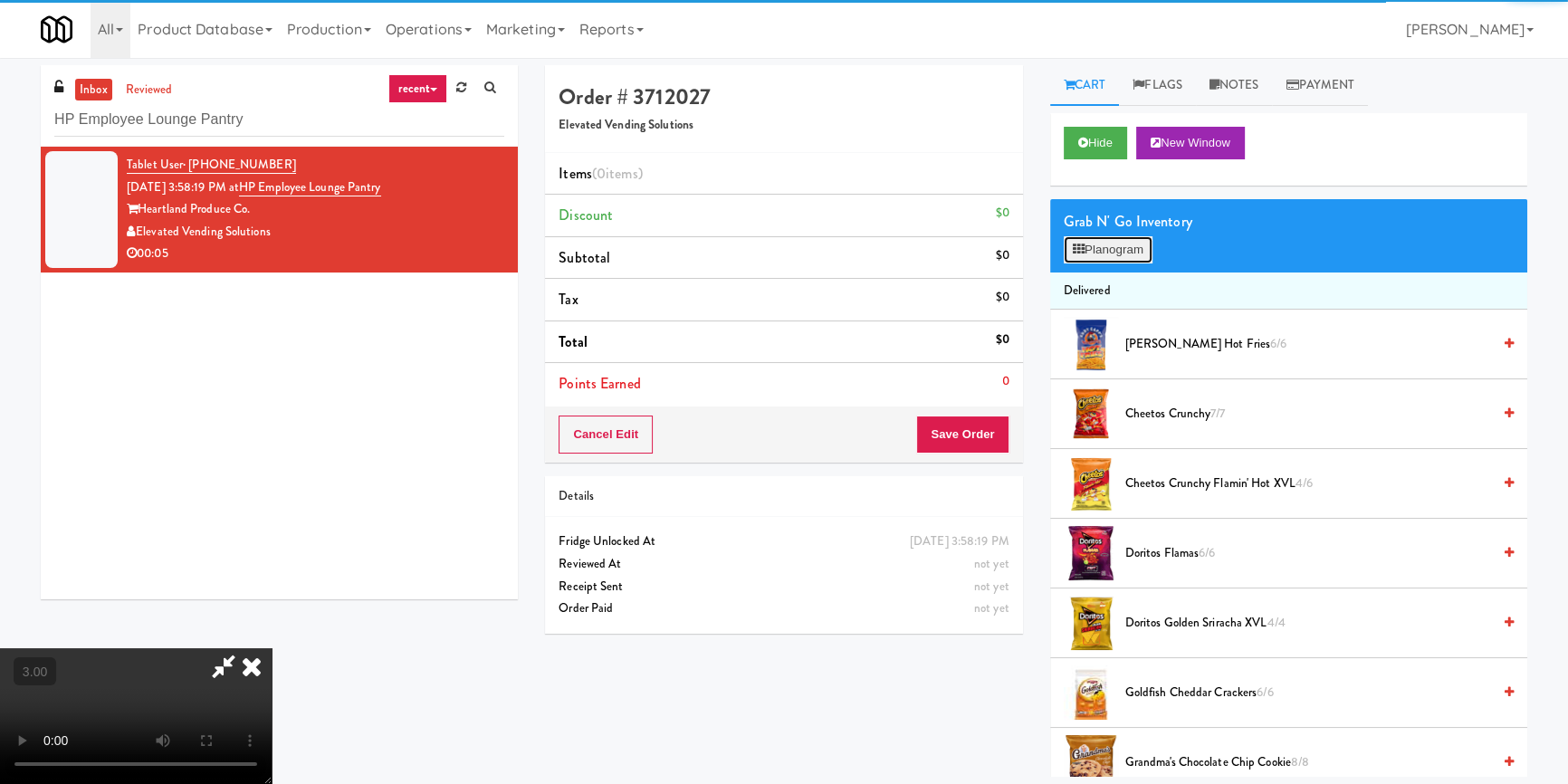
click at [1131, 248] on button "Planogram" at bounding box center [1108, 250] width 89 height 27
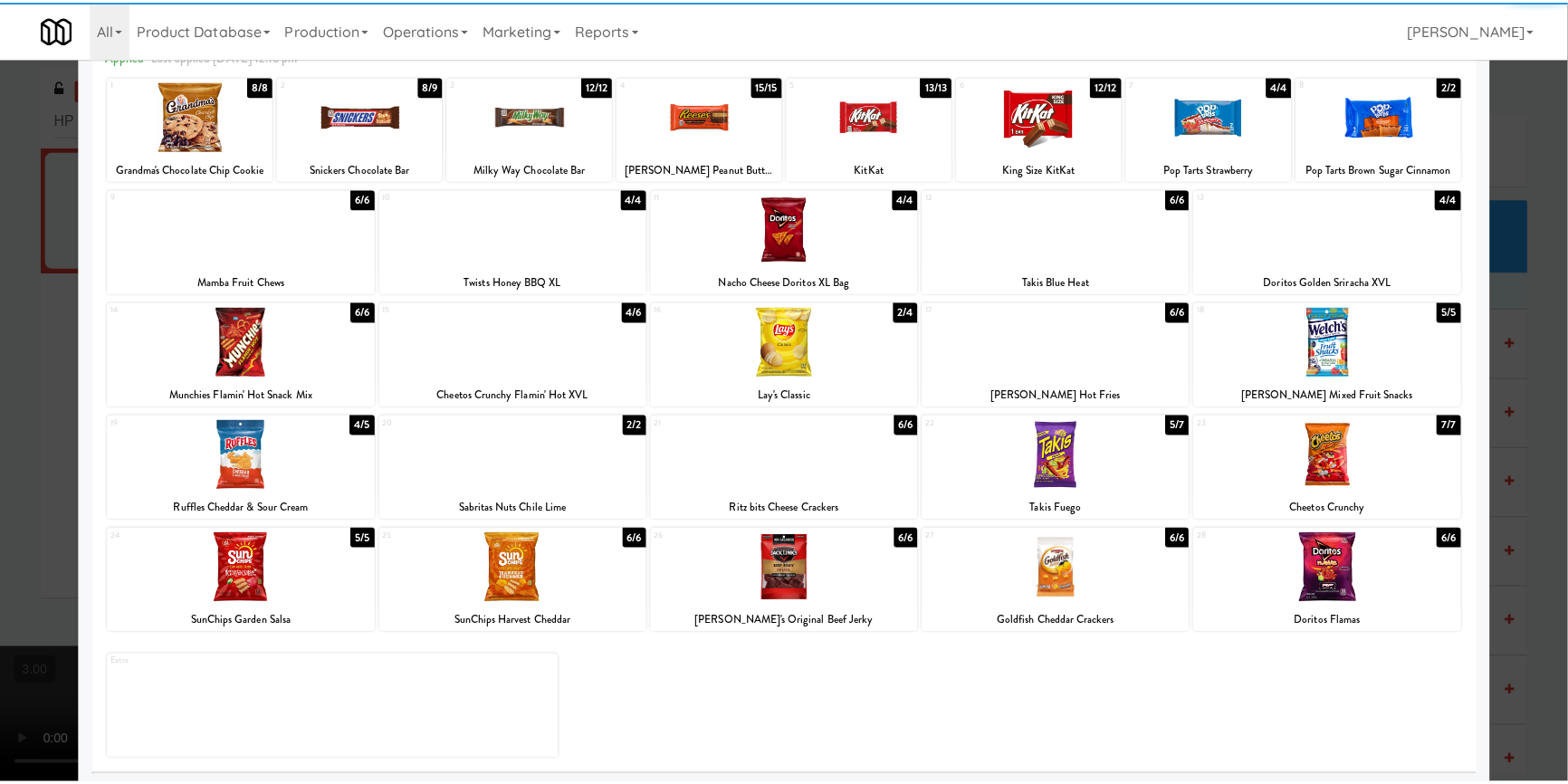
scroll to position [104, 0]
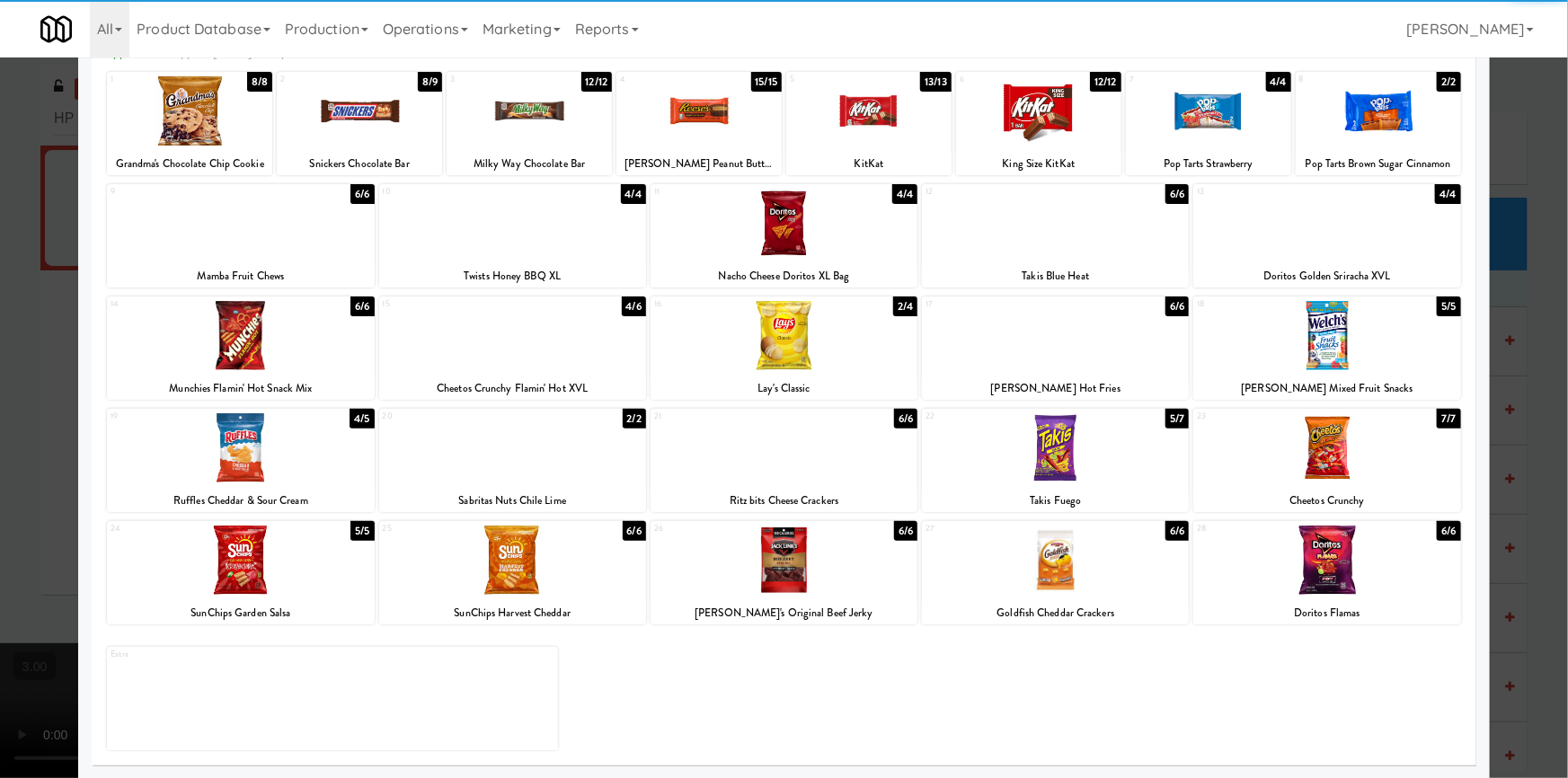
click at [1326, 450] on div at bounding box center [1326, 447] width 266 height 69
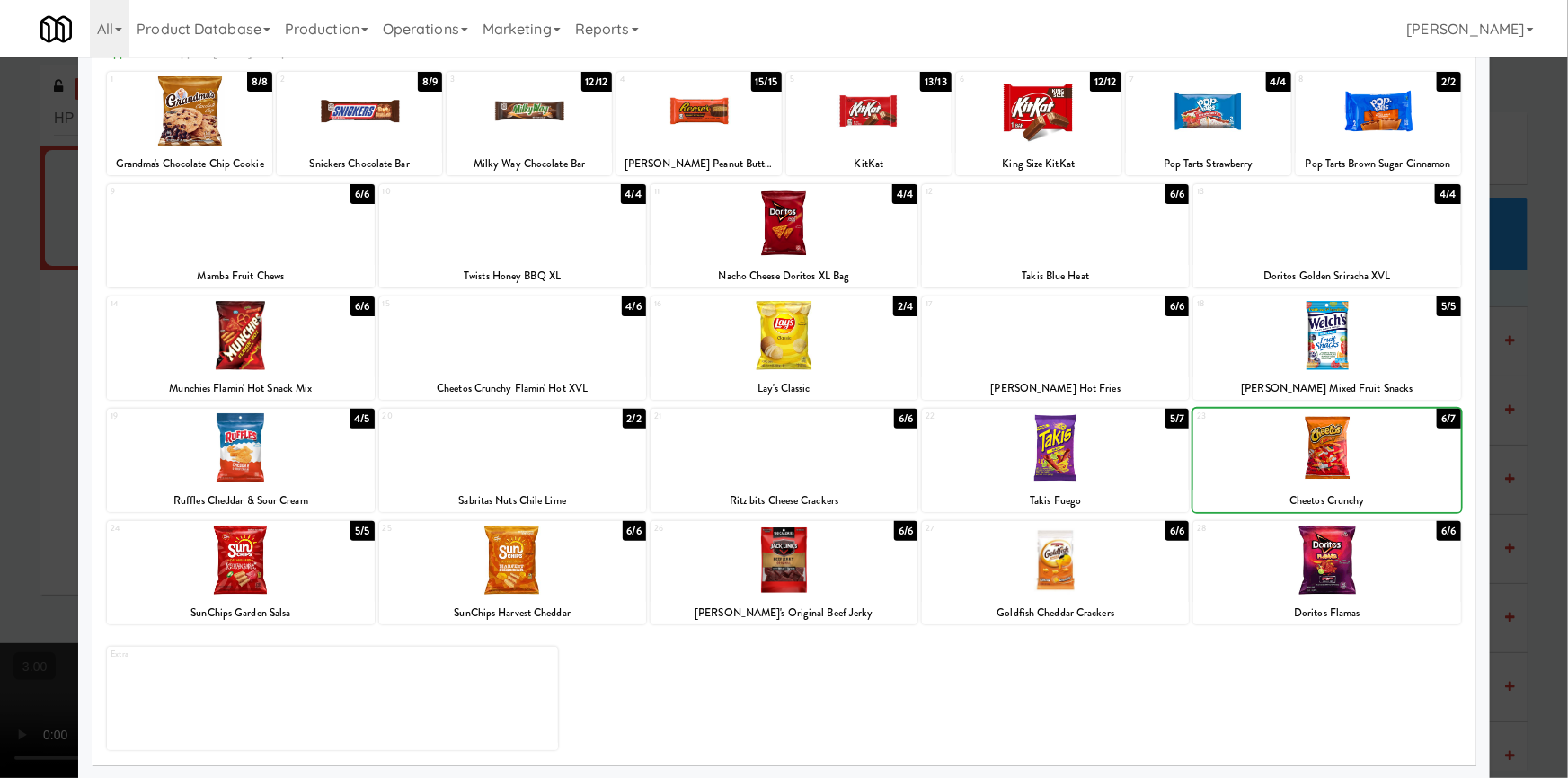
click at [0, 352] on div at bounding box center [784, 389] width 1568 height 778
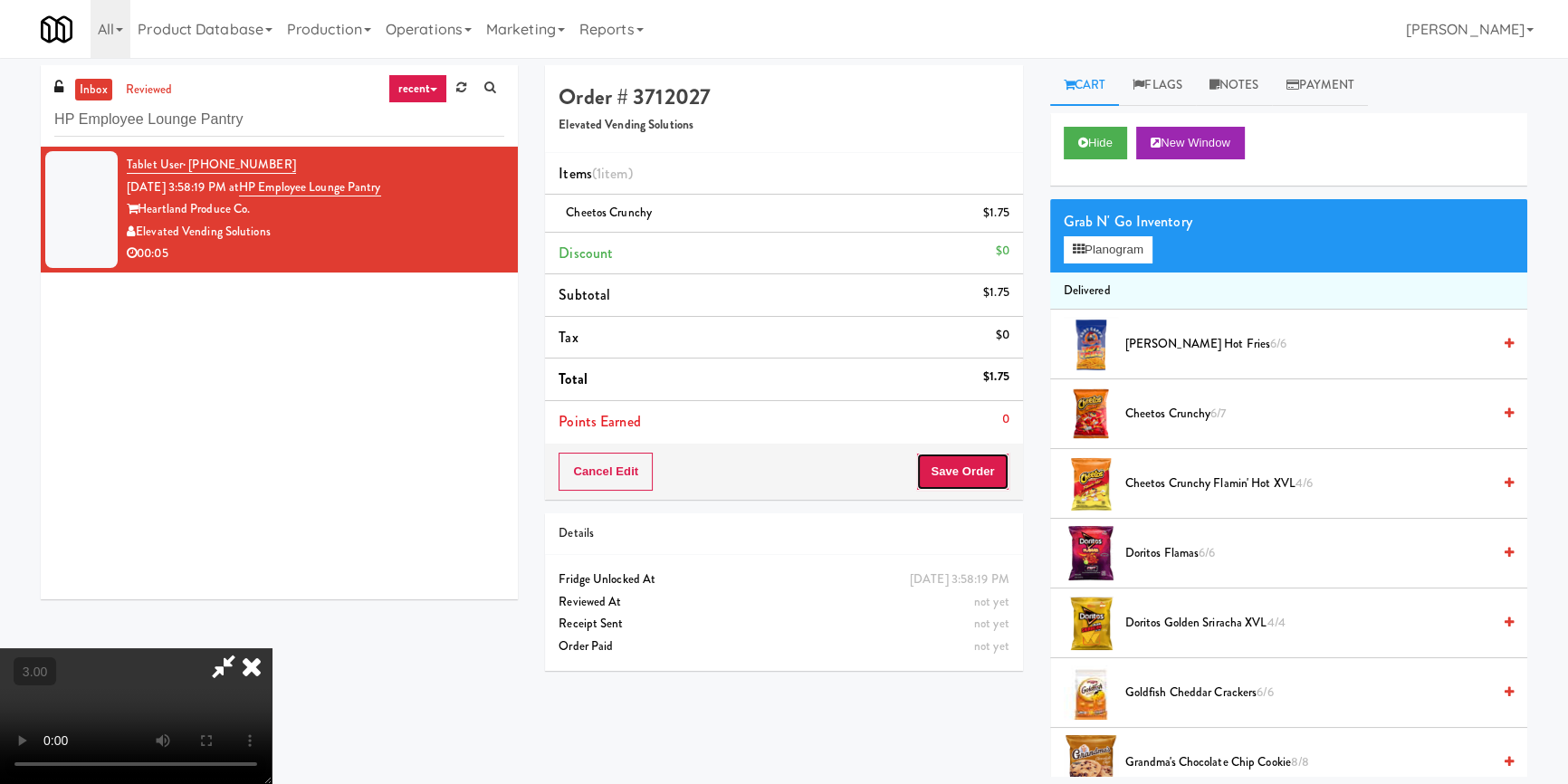
click at [966, 465] on button "Save Order" at bounding box center [963, 471] width 93 height 38
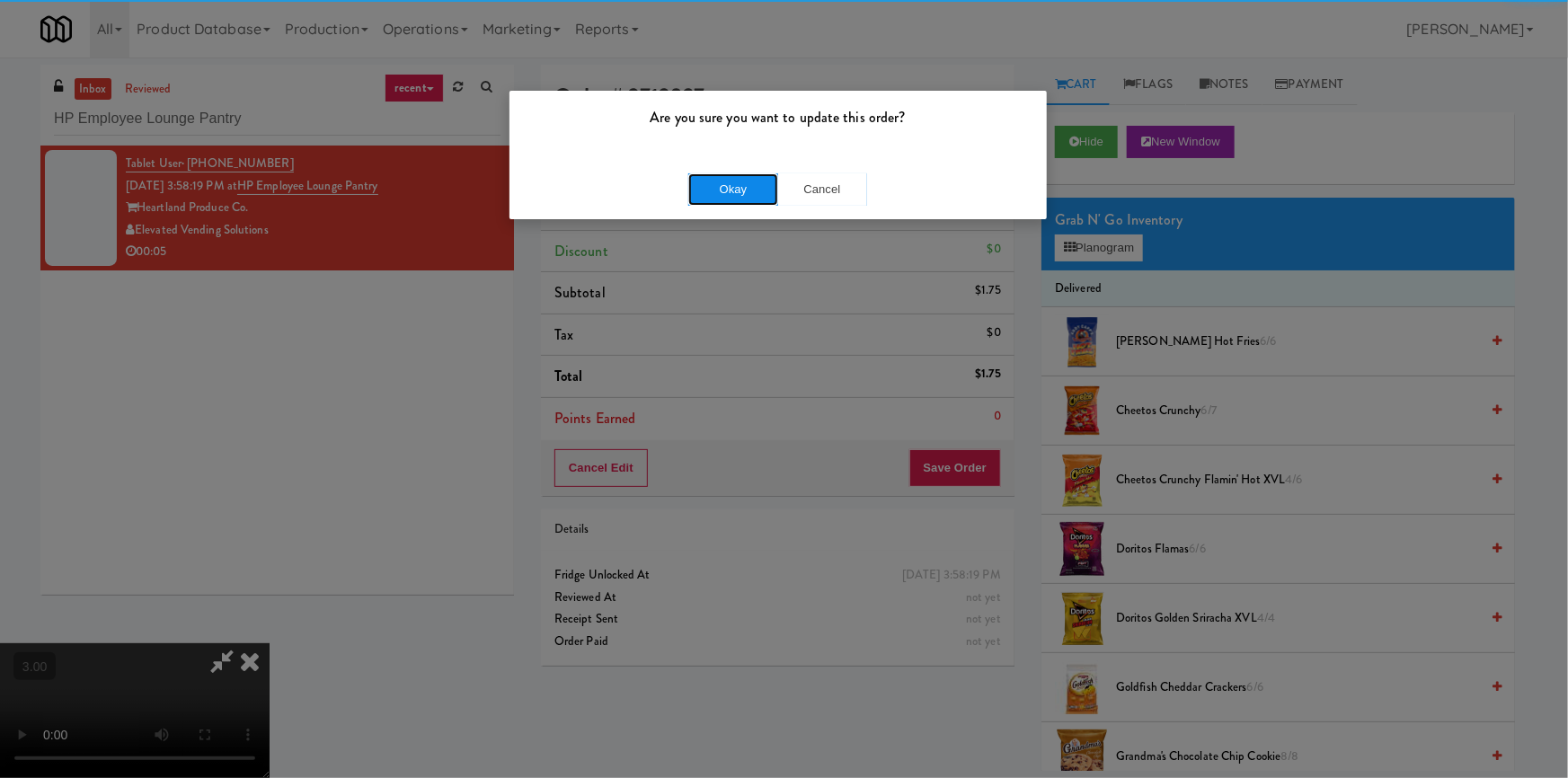
click at [695, 177] on button "Okay" at bounding box center [733, 190] width 90 height 33
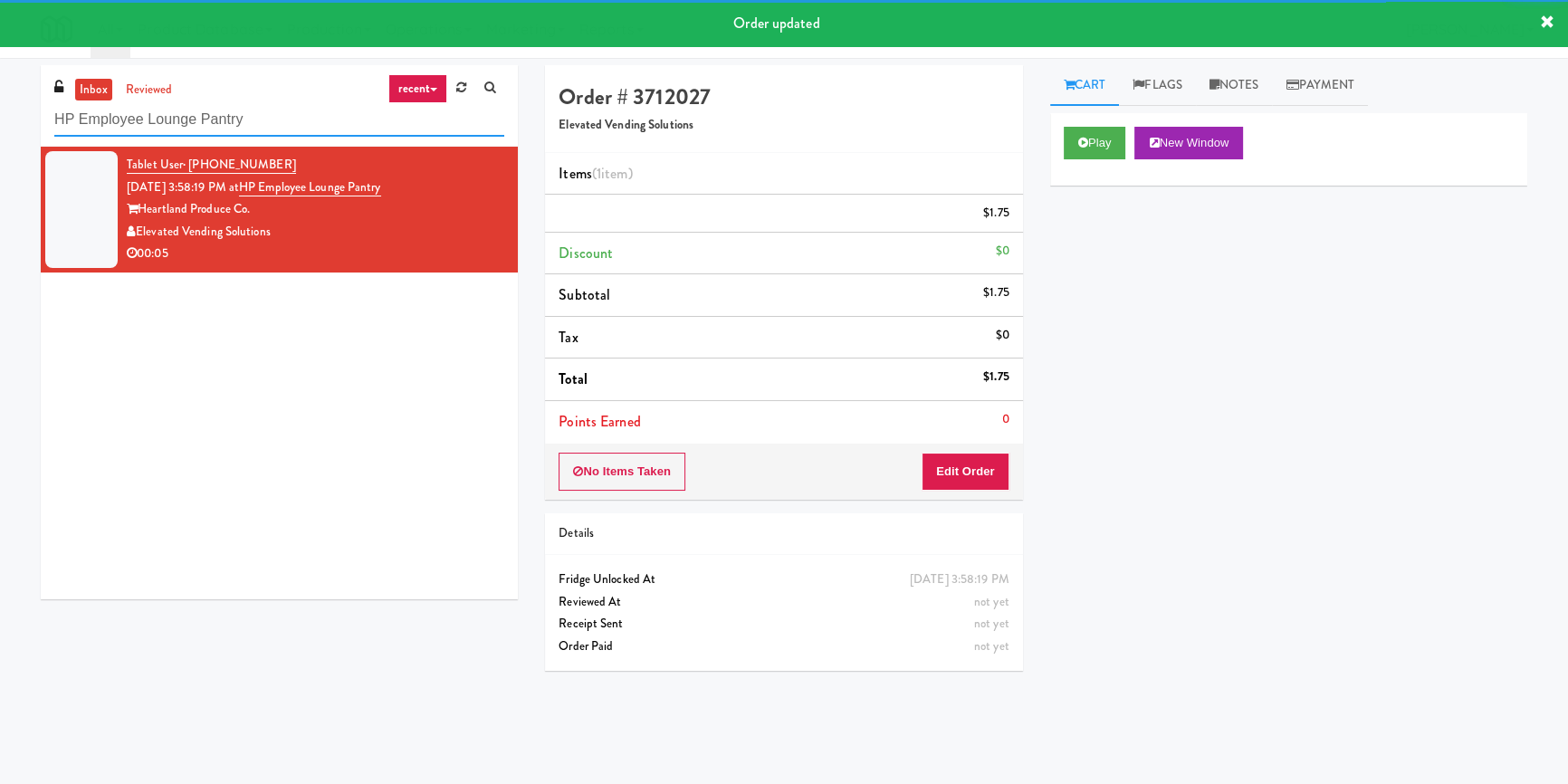
click at [286, 115] on input "HP Employee Lounge Pantry" at bounding box center [279, 120] width 450 height 34
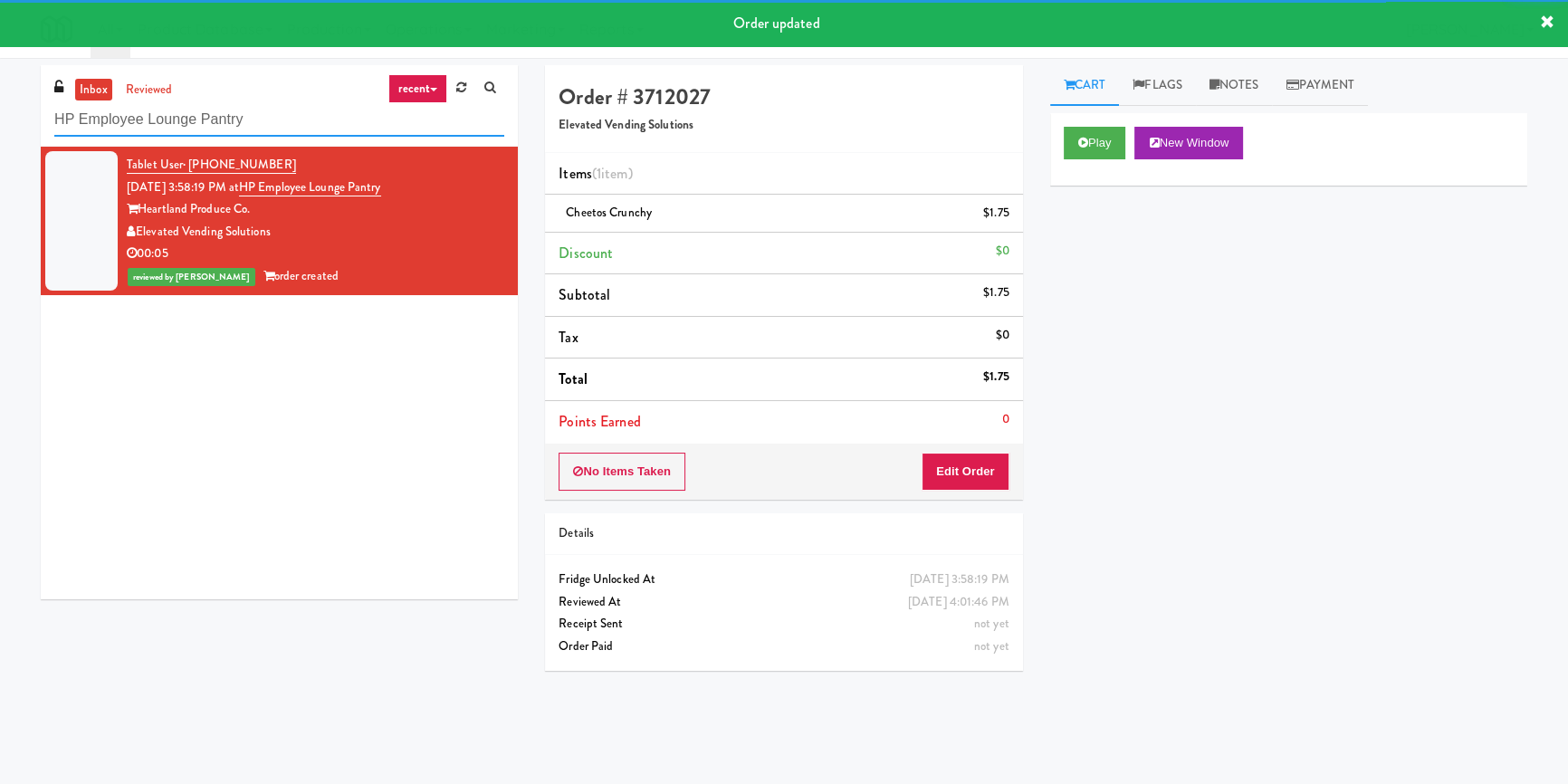
click at [286, 115] on input "HP Employee Lounge Pantry" at bounding box center [279, 120] width 450 height 34
paste input "[GEOGRAPHIC_DATA] - [GEOGRAPHIC_DATA]"
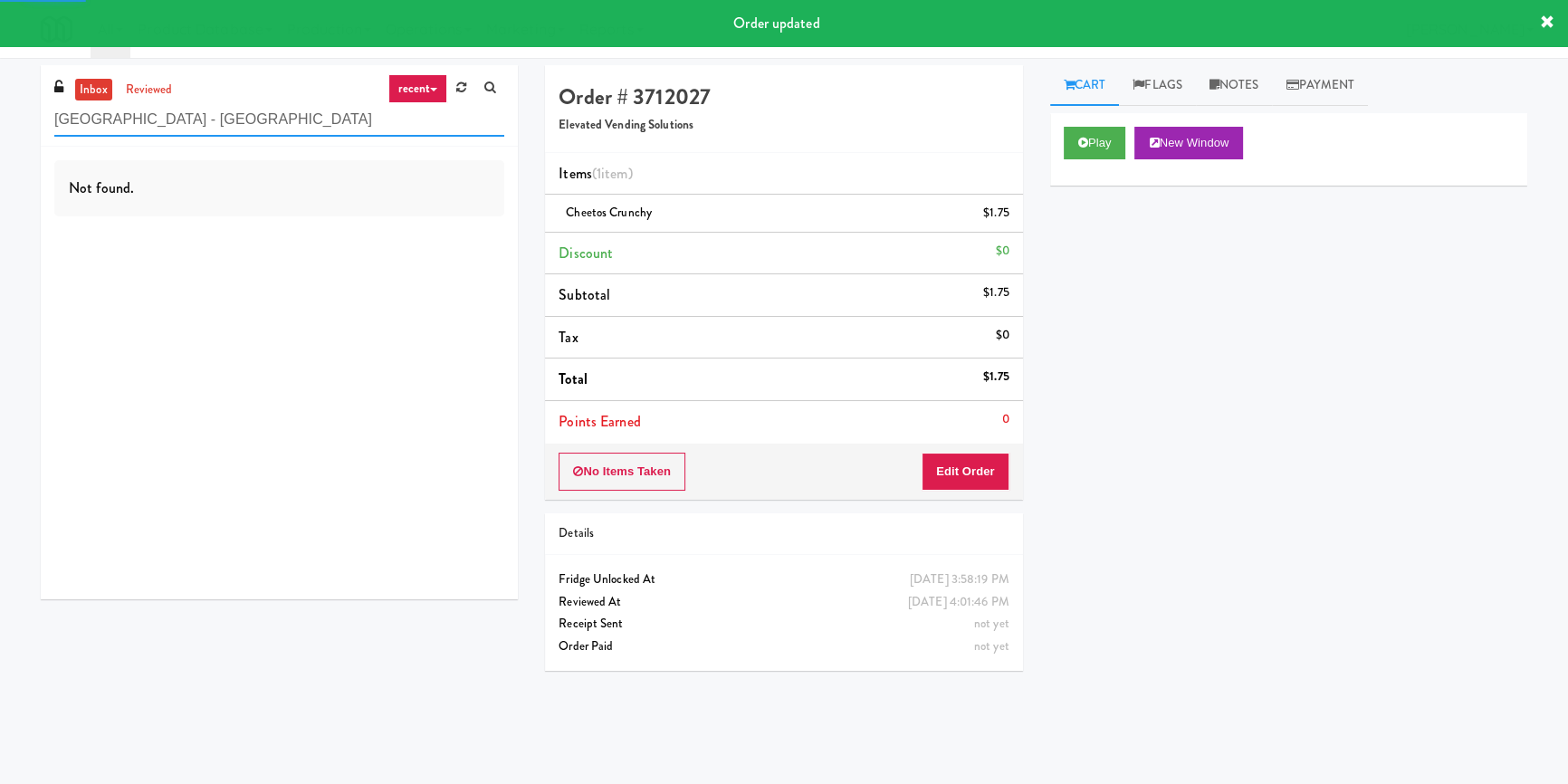
type input "[GEOGRAPHIC_DATA] - [GEOGRAPHIC_DATA]"
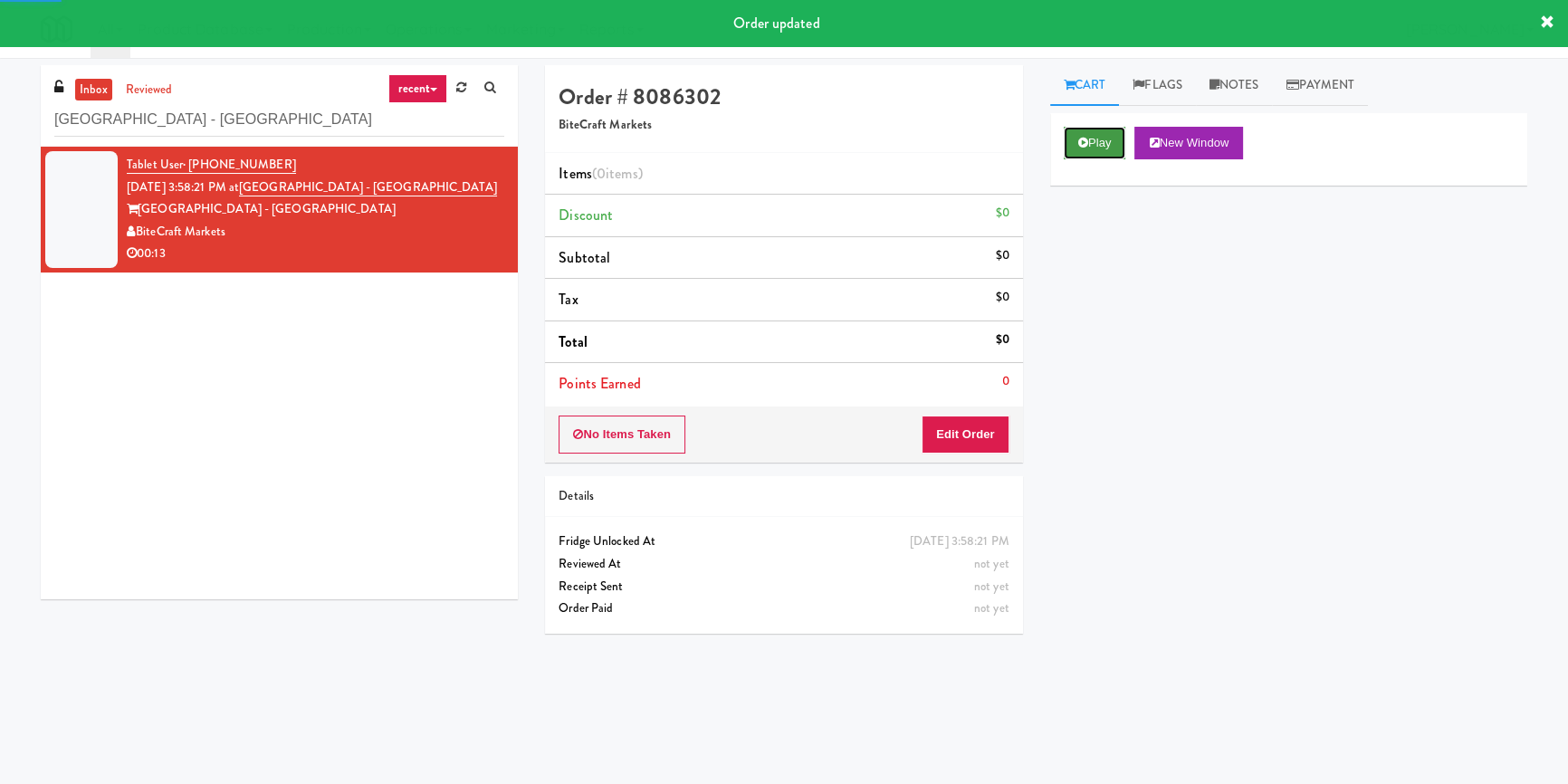
click at [1092, 144] on button "Play" at bounding box center [1095, 143] width 63 height 33
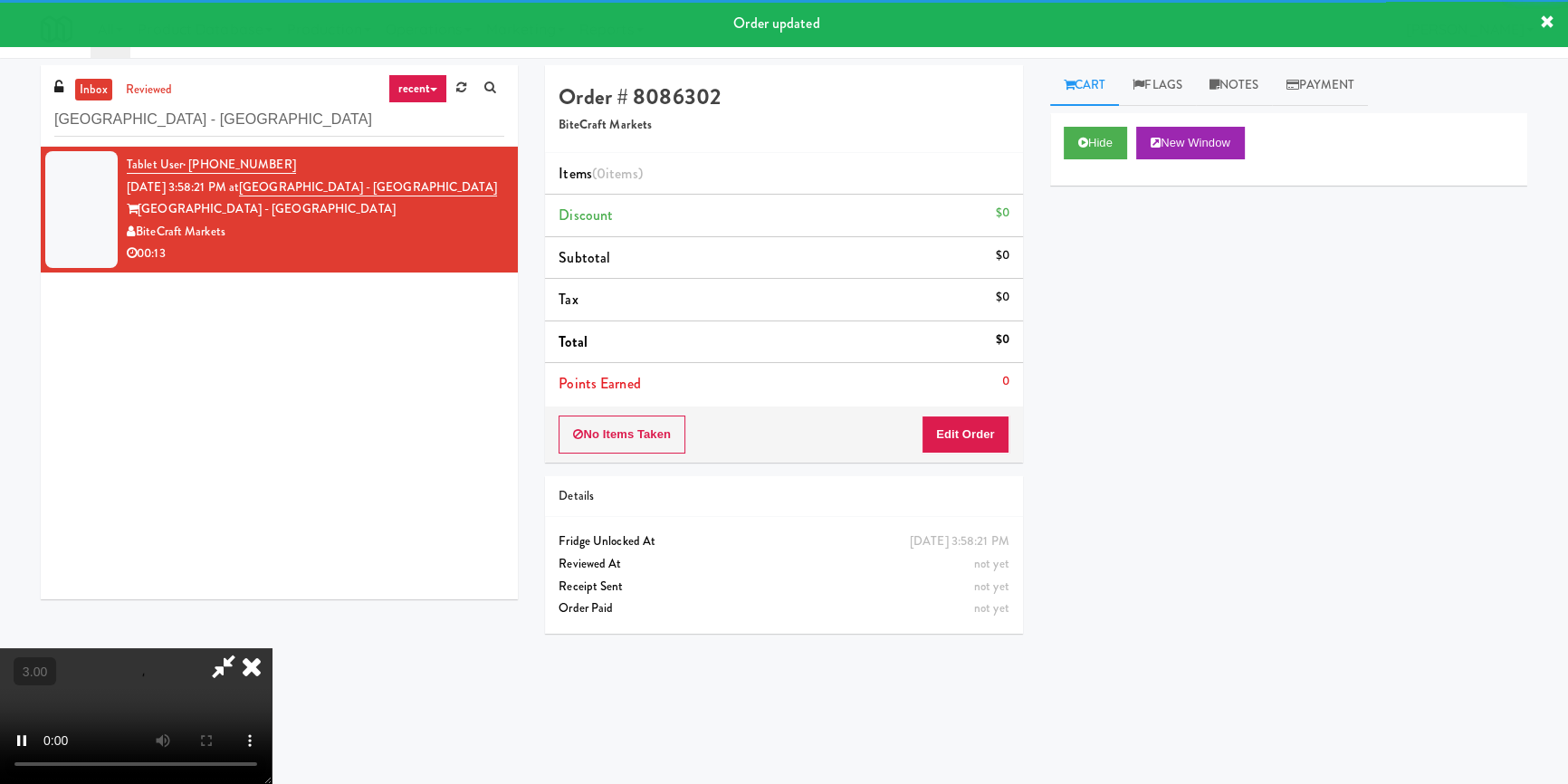
click at [1110, 238] on div "Hide New Window Primary Flag Clear Flag if unable to determine what was taken o…" at bounding box center [1289, 452] width 477 height 679
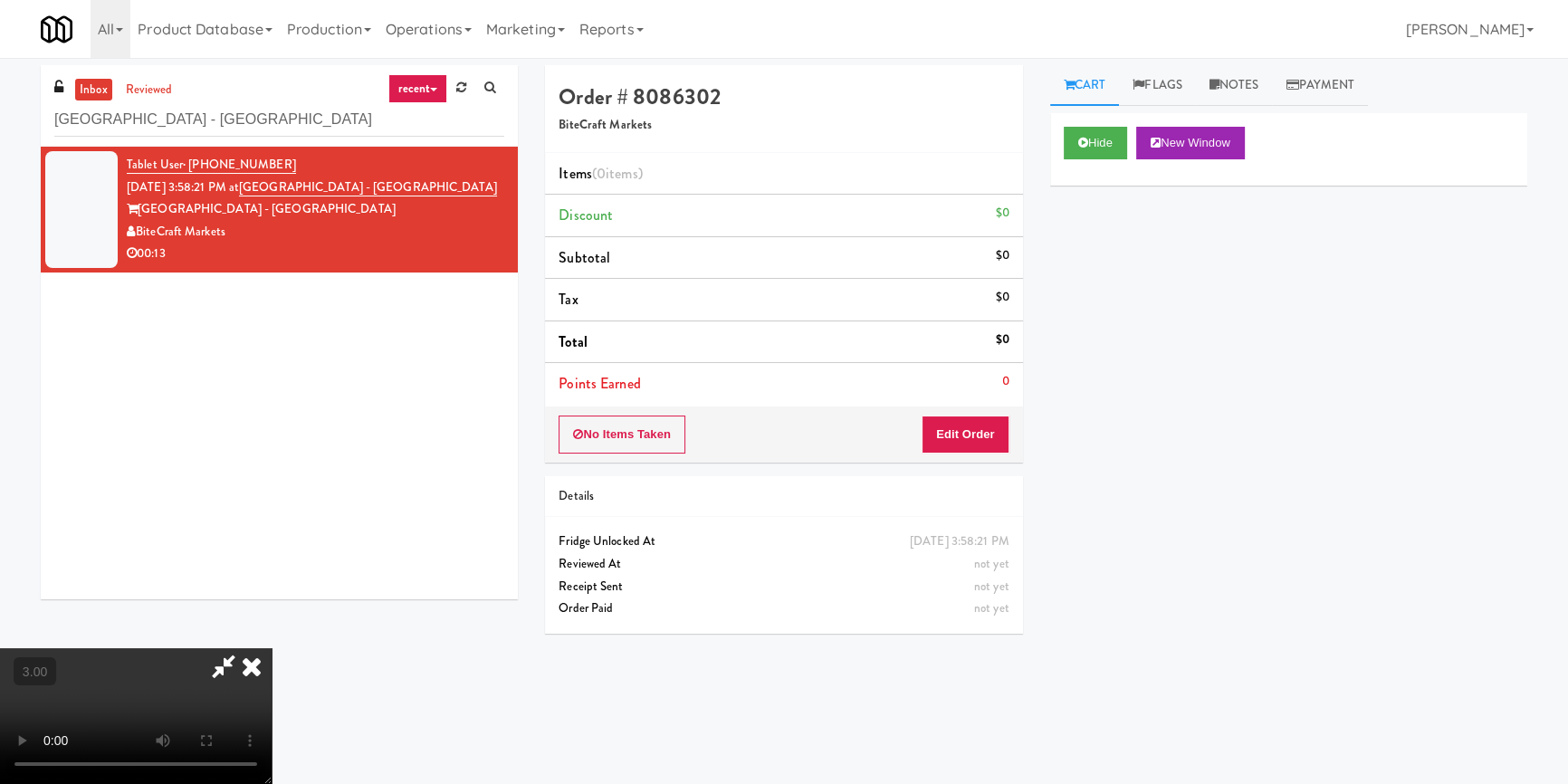
click at [1082, 489] on div "Hide New Window Primary Flag Clear Flag if unable to determine what was taken o…" at bounding box center [1289, 452] width 477 height 679
click at [271, 648] on video at bounding box center [135, 715] width 271 height 136
click at [271, 665] on video at bounding box center [135, 715] width 271 height 136
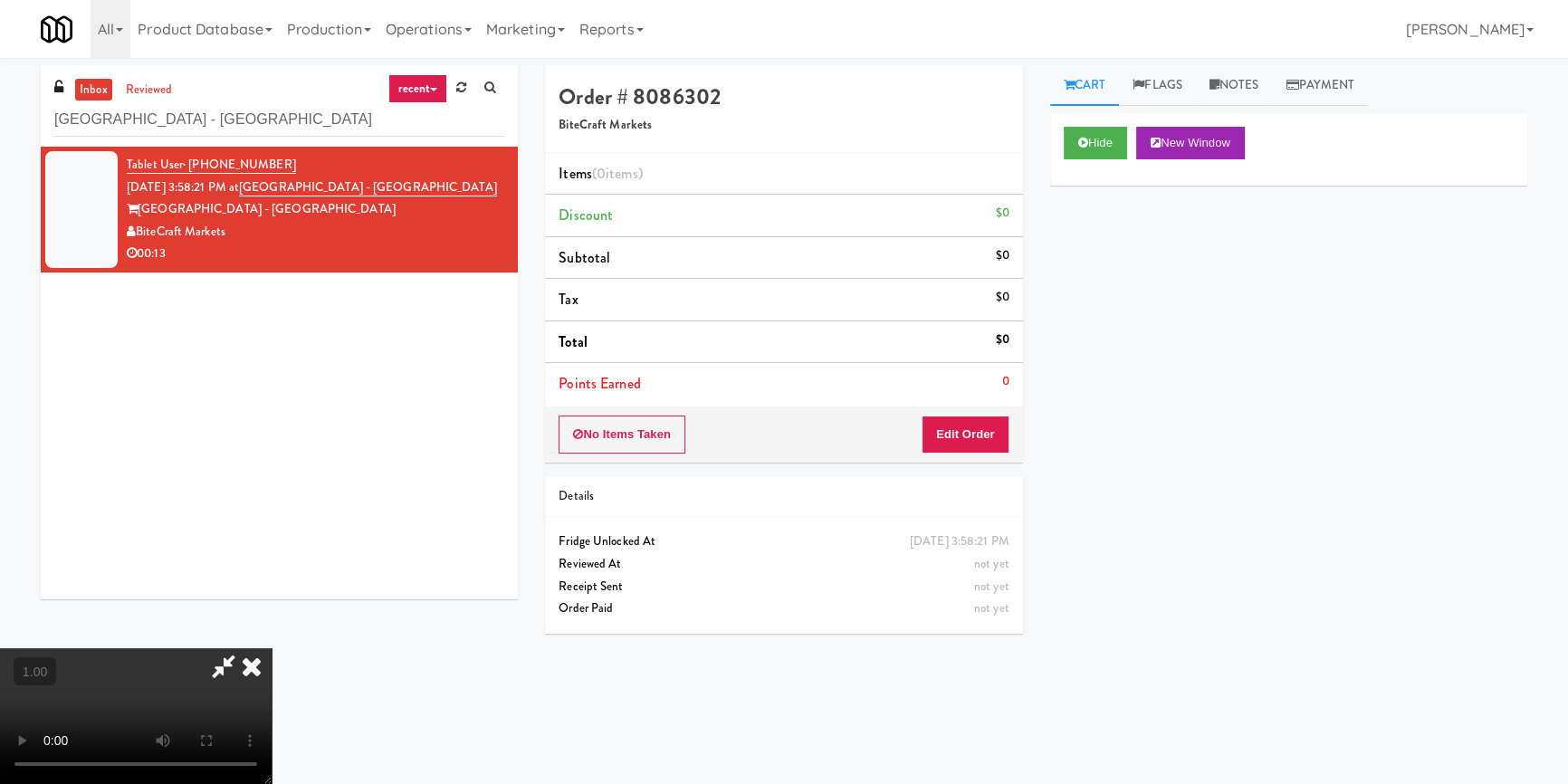
click at [271, 658] on video at bounding box center [135, 715] width 271 height 136
click at [271, 656] on video at bounding box center [135, 715] width 271 height 136
click at [271, 652] on video at bounding box center [135, 715] width 271 height 136
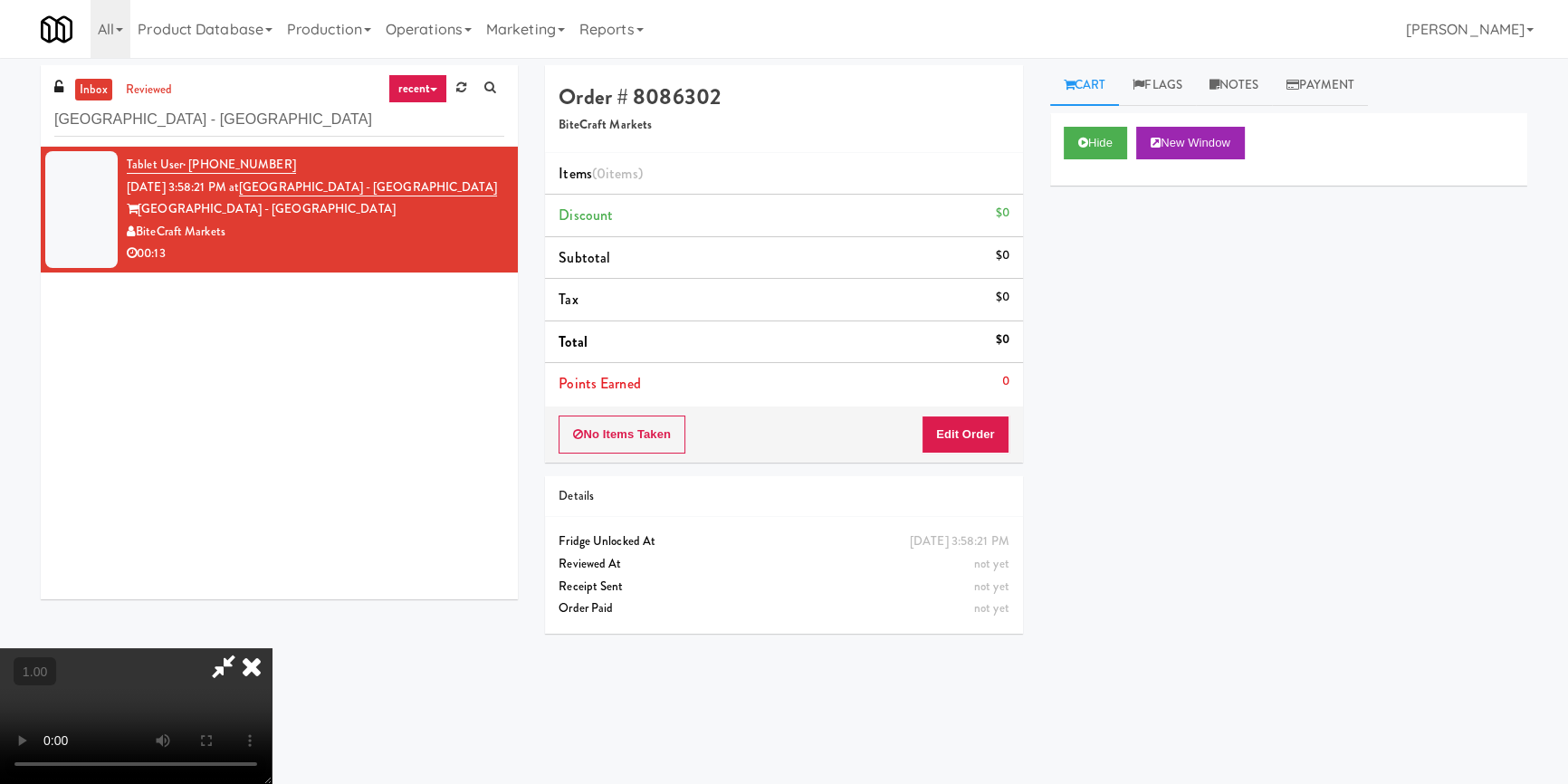
click at [271, 652] on video at bounding box center [135, 715] width 271 height 136
click at [984, 450] on button "Edit Order" at bounding box center [965, 434] width 88 height 38
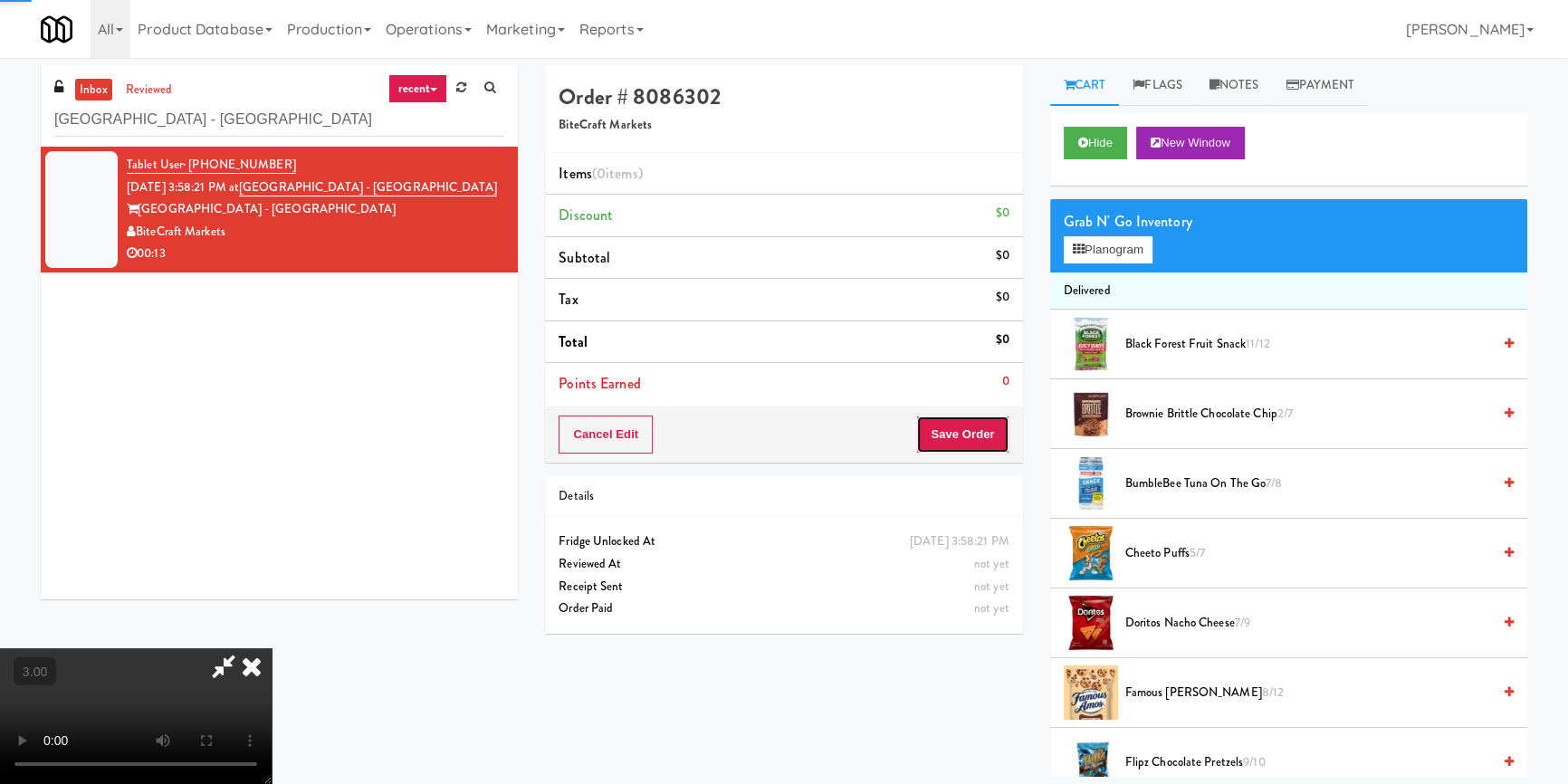
drag, startPoint x: 989, startPoint y: 432, endPoint x: 1023, endPoint y: 381, distance: 61.3
click at [989, 431] on button "Save Order" at bounding box center [963, 434] width 93 height 38
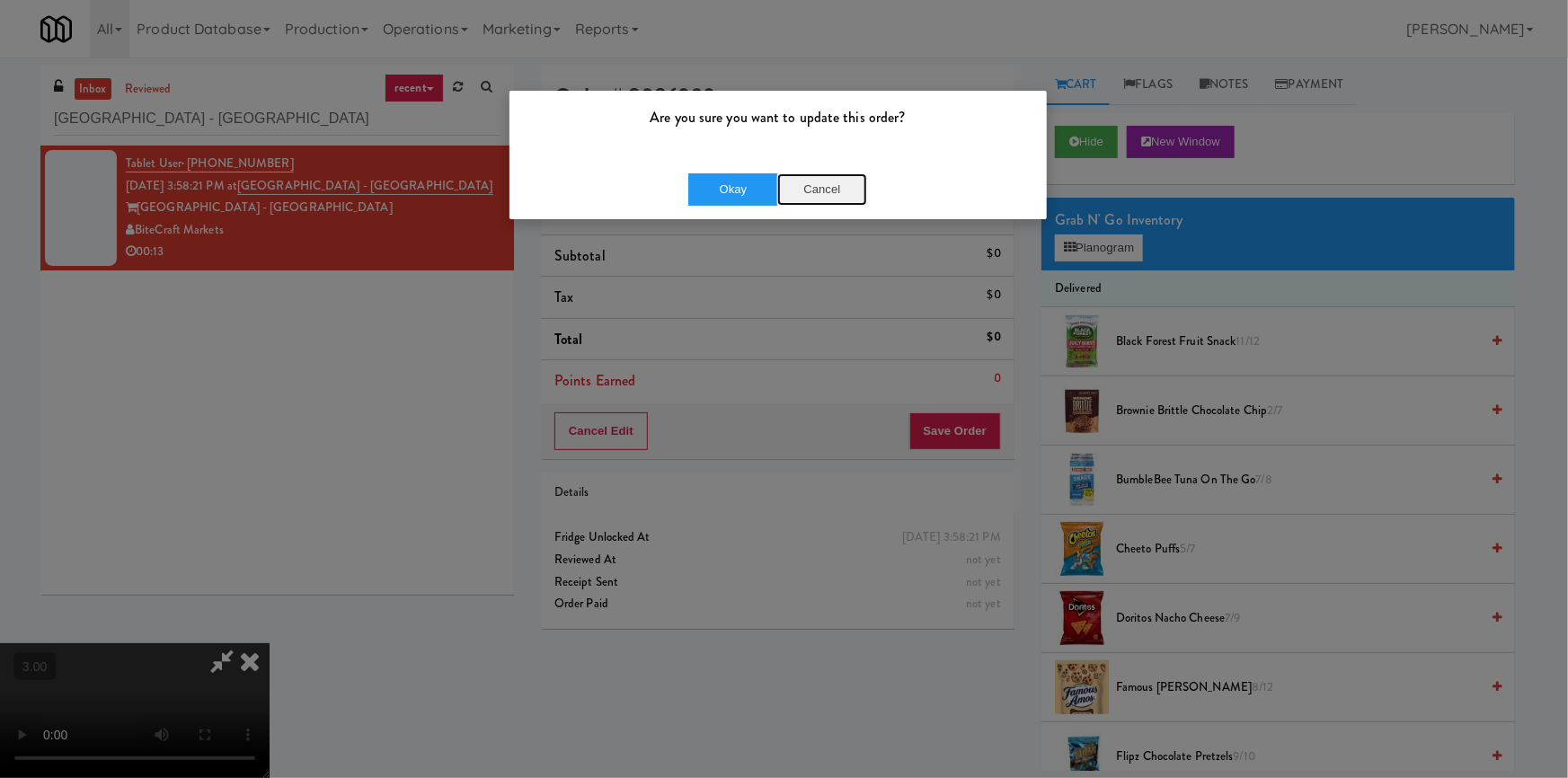
click at [813, 198] on button "Cancel" at bounding box center [822, 190] width 90 height 33
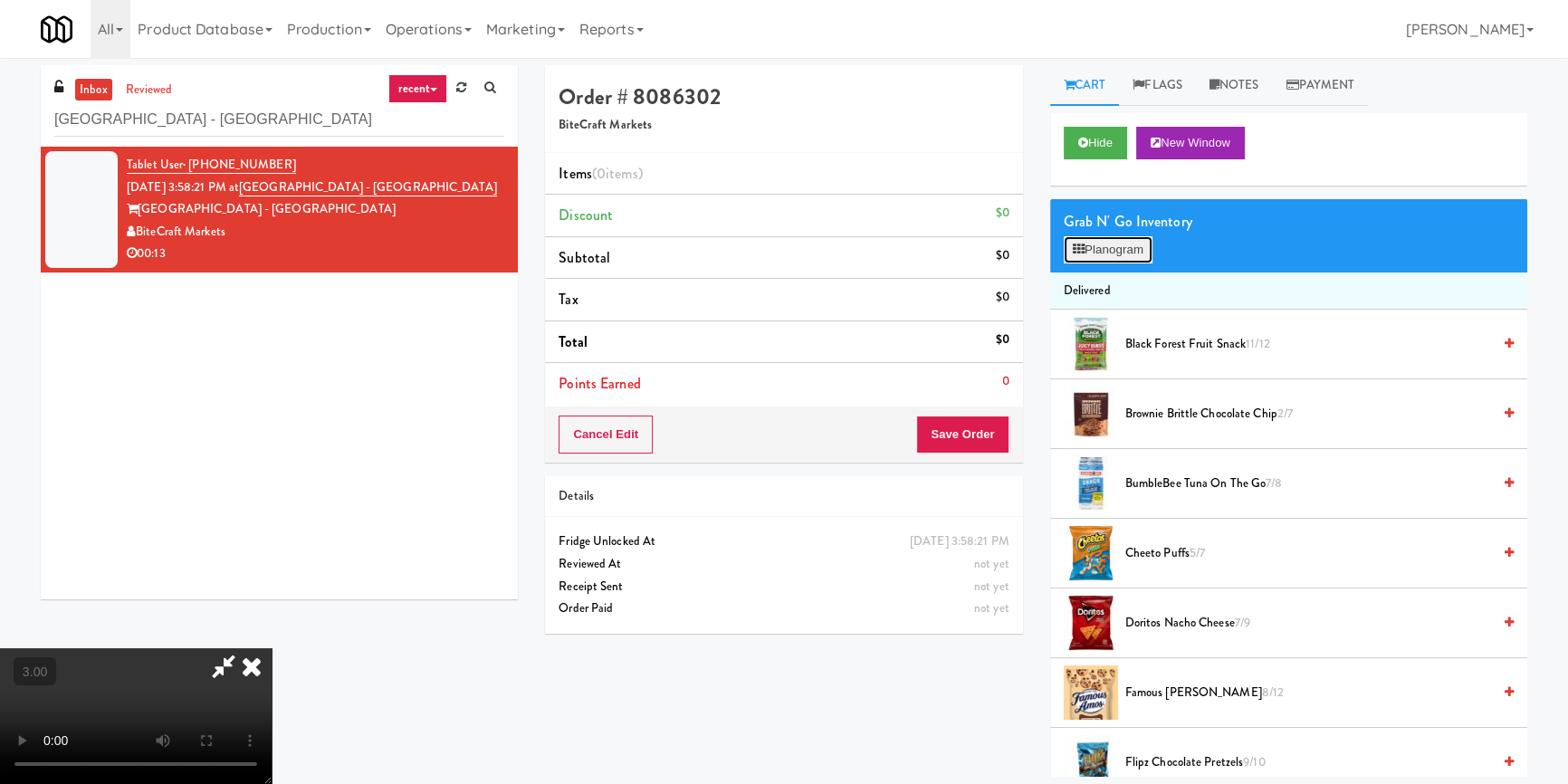
click at [1070, 251] on button "Planogram" at bounding box center [1108, 250] width 89 height 27
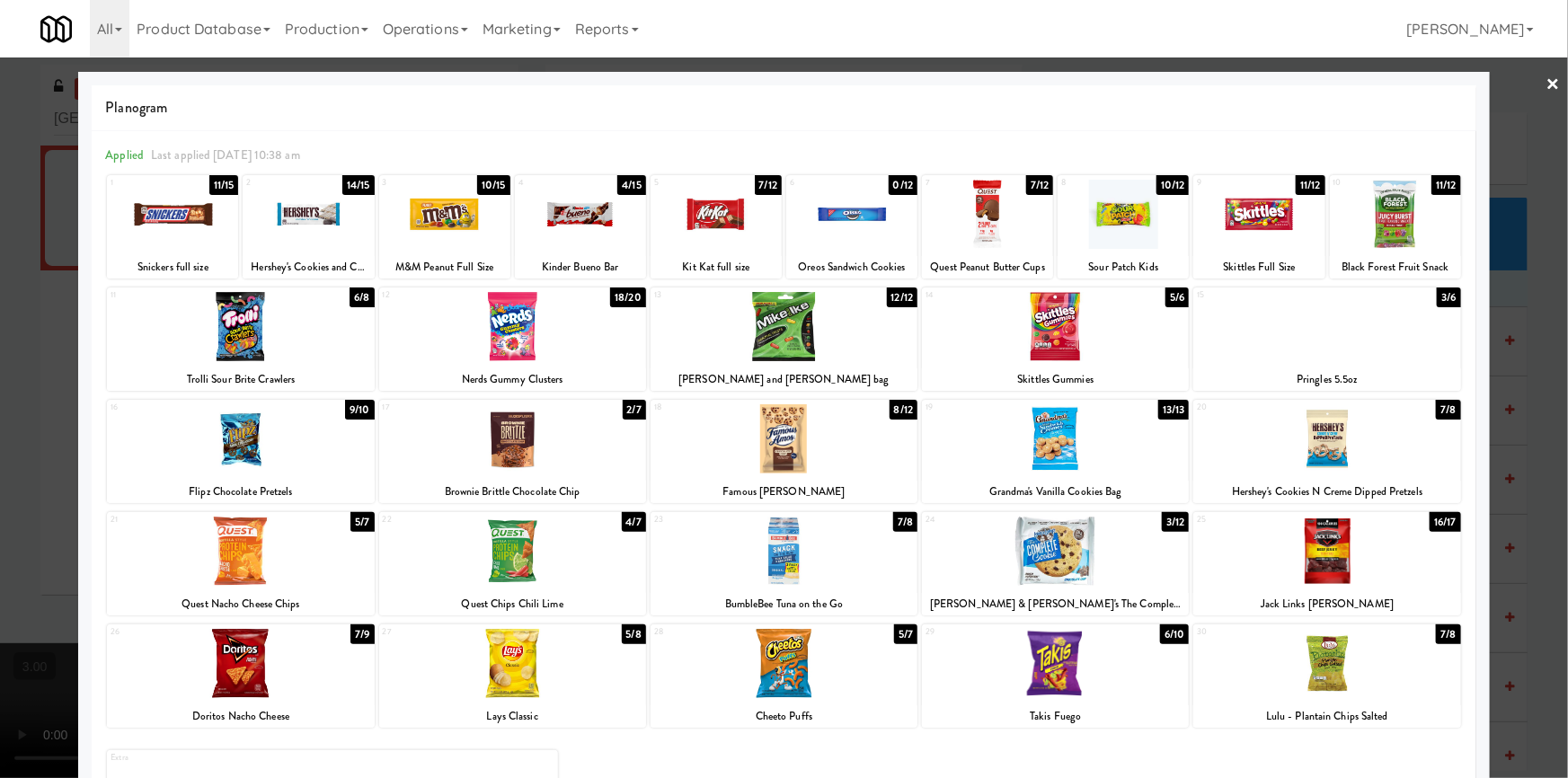
click at [519, 669] on div at bounding box center [513, 663] width 266 height 69
click at [809, 446] on div at bounding box center [784, 439] width 266 height 69
click at [0, 505] on div at bounding box center [784, 389] width 1568 height 778
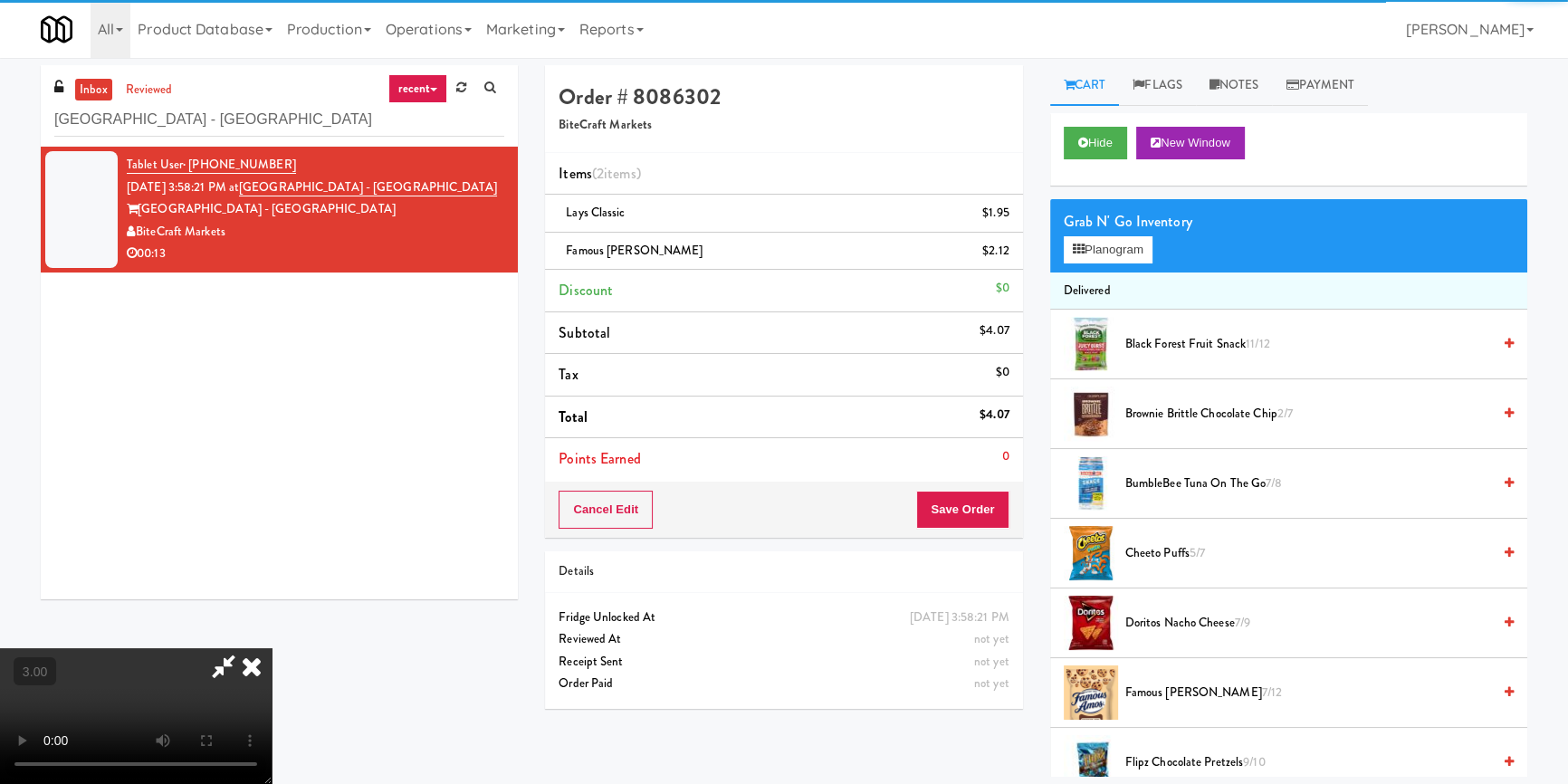
click at [271, 648] on video at bounding box center [135, 715] width 271 height 136
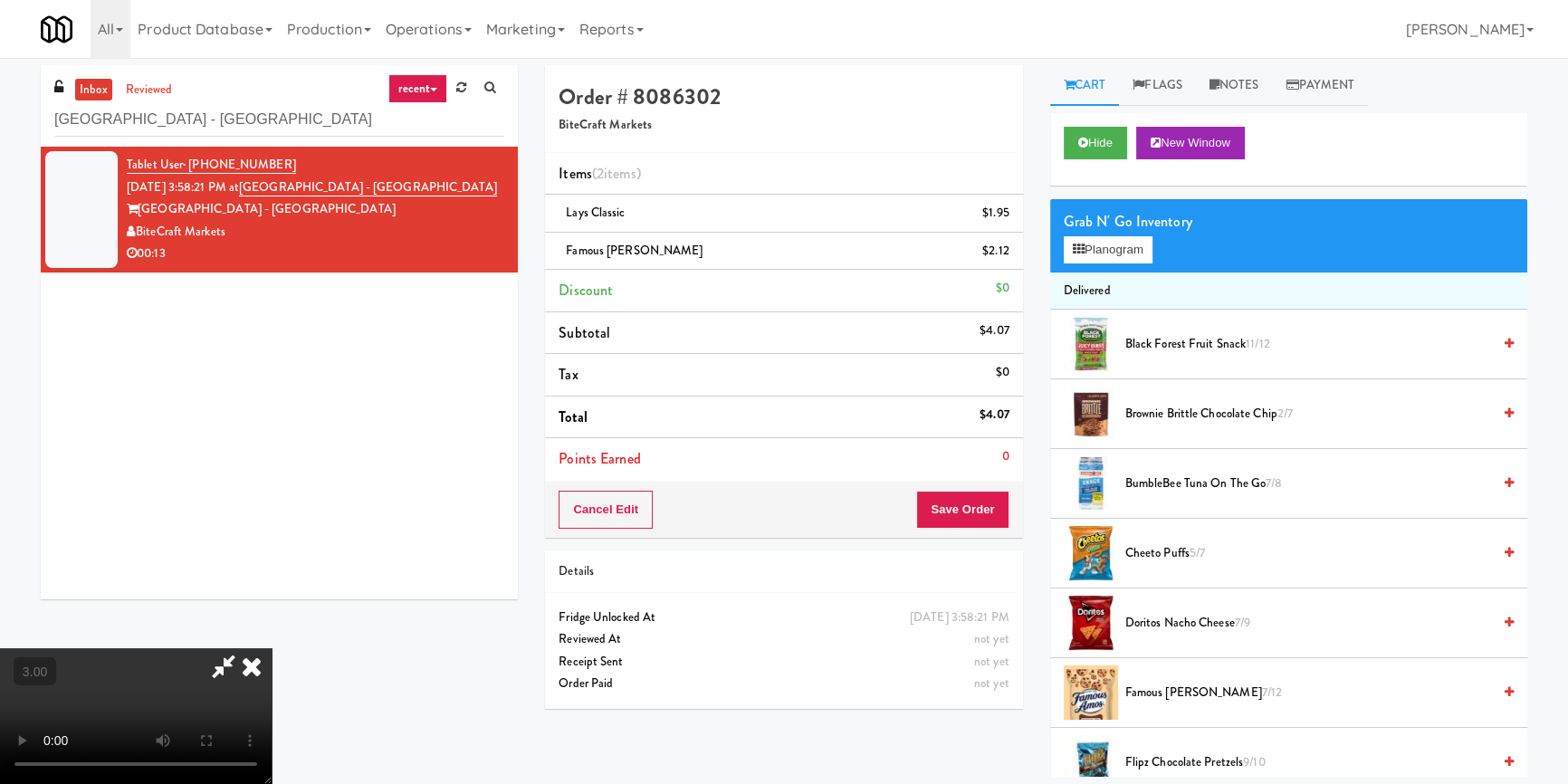
scroll to position [253, 0]
click at [271, 648] on video at bounding box center [135, 715] width 271 height 136
click at [987, 507] on button "Save Order" at bounding box center [963, 509] width 93 height 38
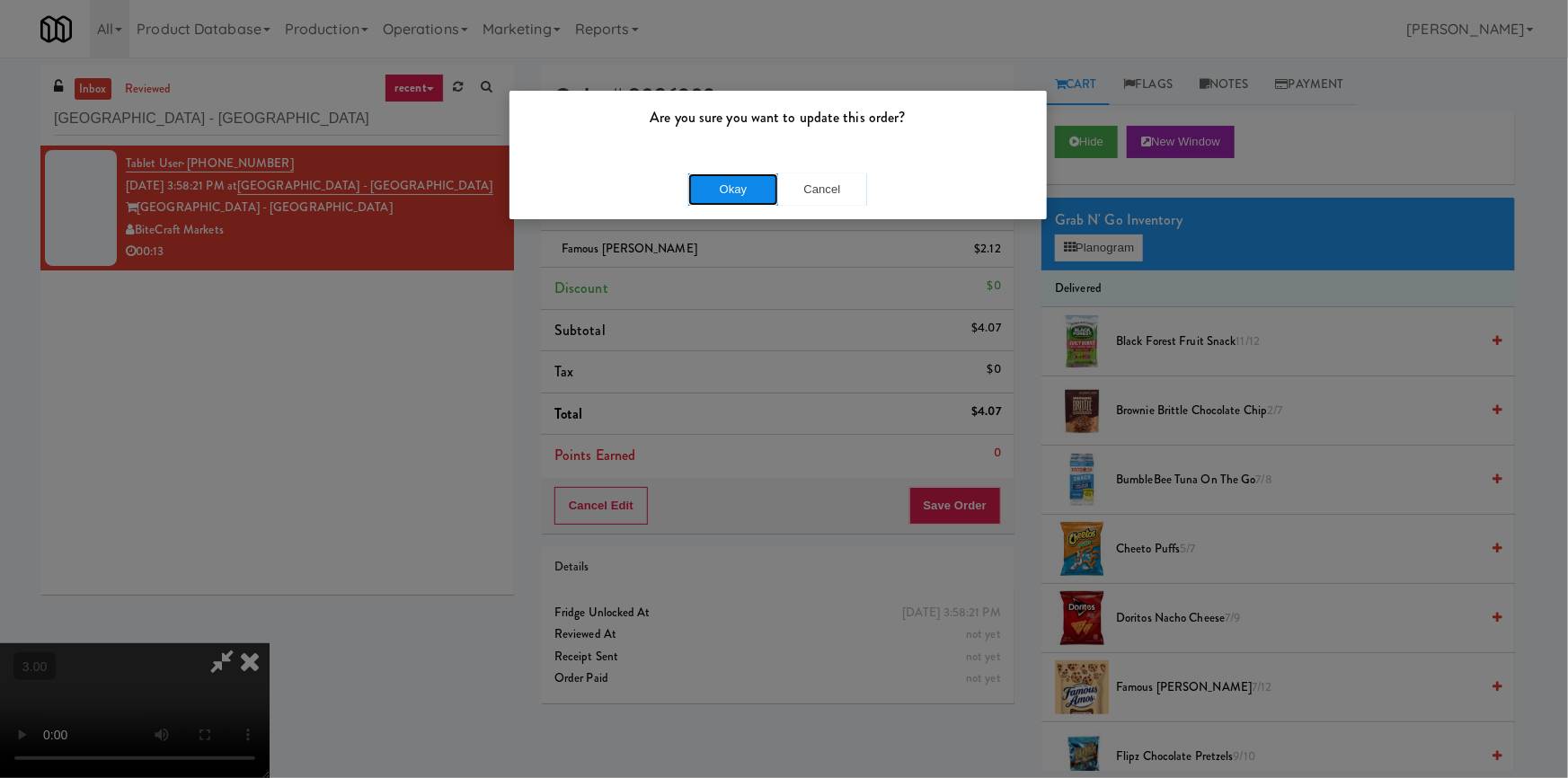
click at [720, 191] on button "Okay" at bounding box center [733, 190] width 90 height 33
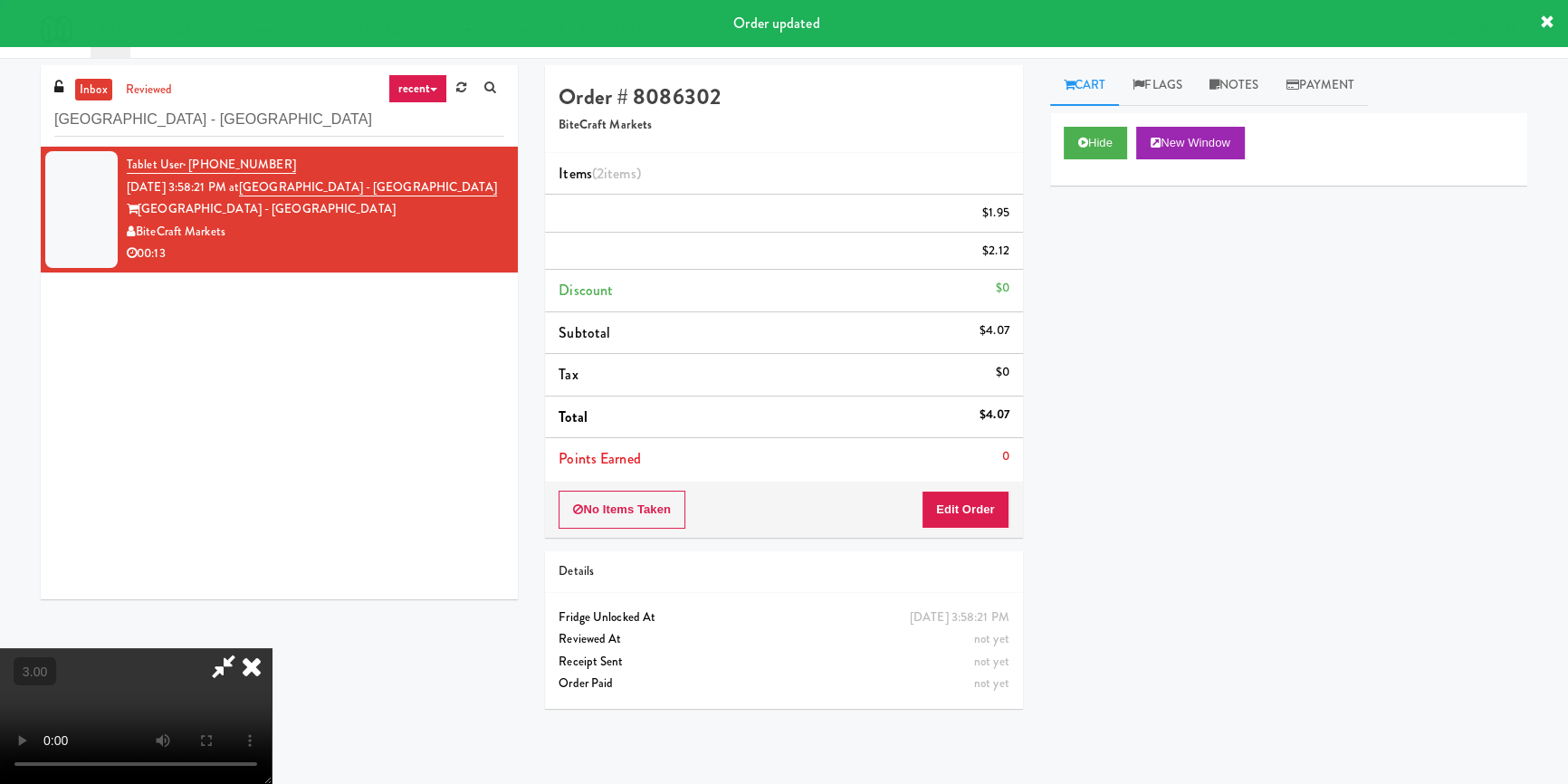
scroll to position [0, 0]
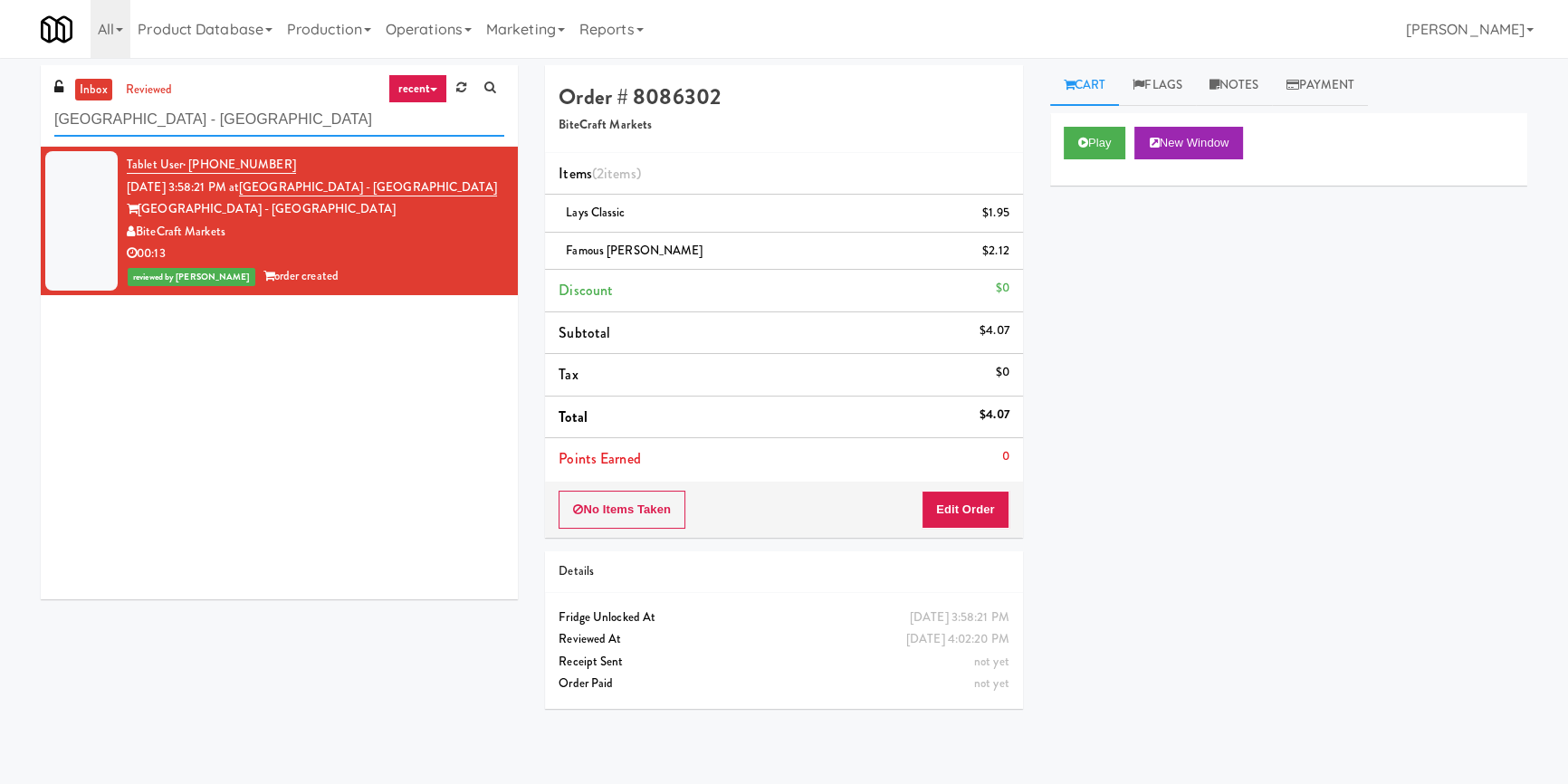
click at [294, 126] on input "[GEOGRAPHIC_DATA] - [GEOGRAPHIC_DATA]" at bounding box center [279, 120] width 450 height 34
paste input "Uptown 550 Ambient"
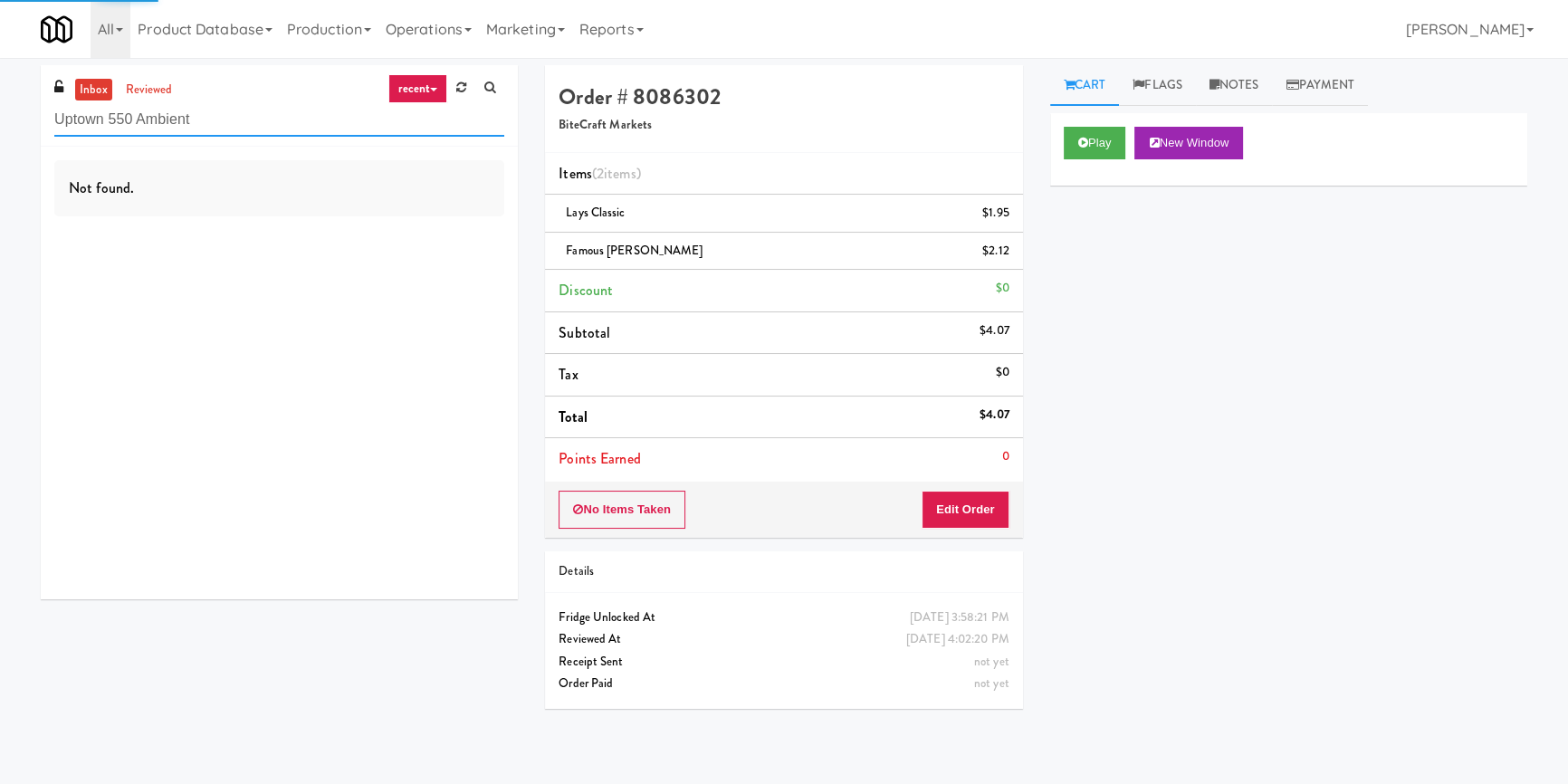
type input "Uptown 550 Ambient"
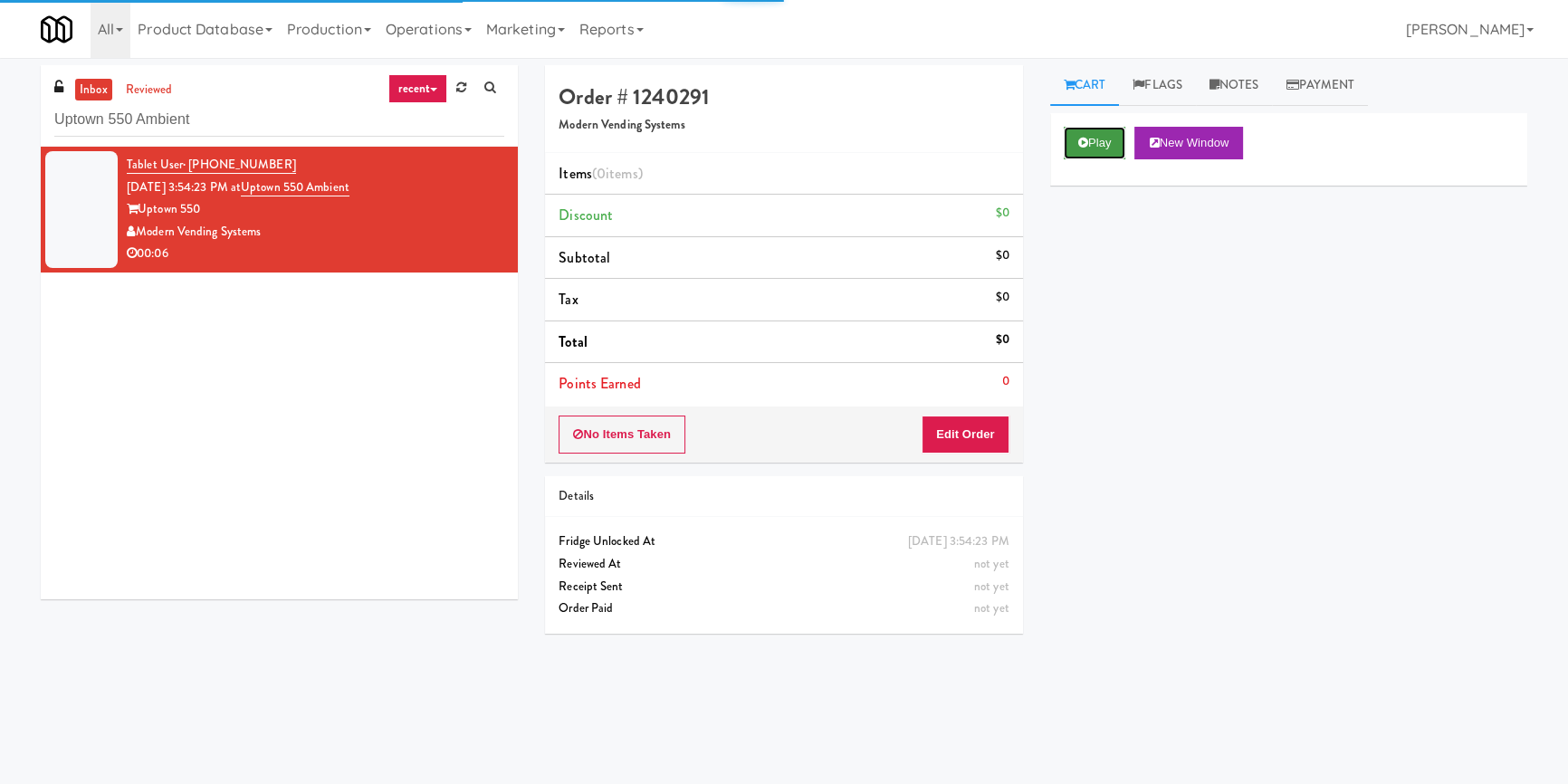
drag, startPoint x: 1078, startPoint y: 129, endPoint x: 1087, endPoint y: 145, distance: 18.4
click at [1078, 130] on button "Play" at bounding box center [1095, 143] width 63 height 33
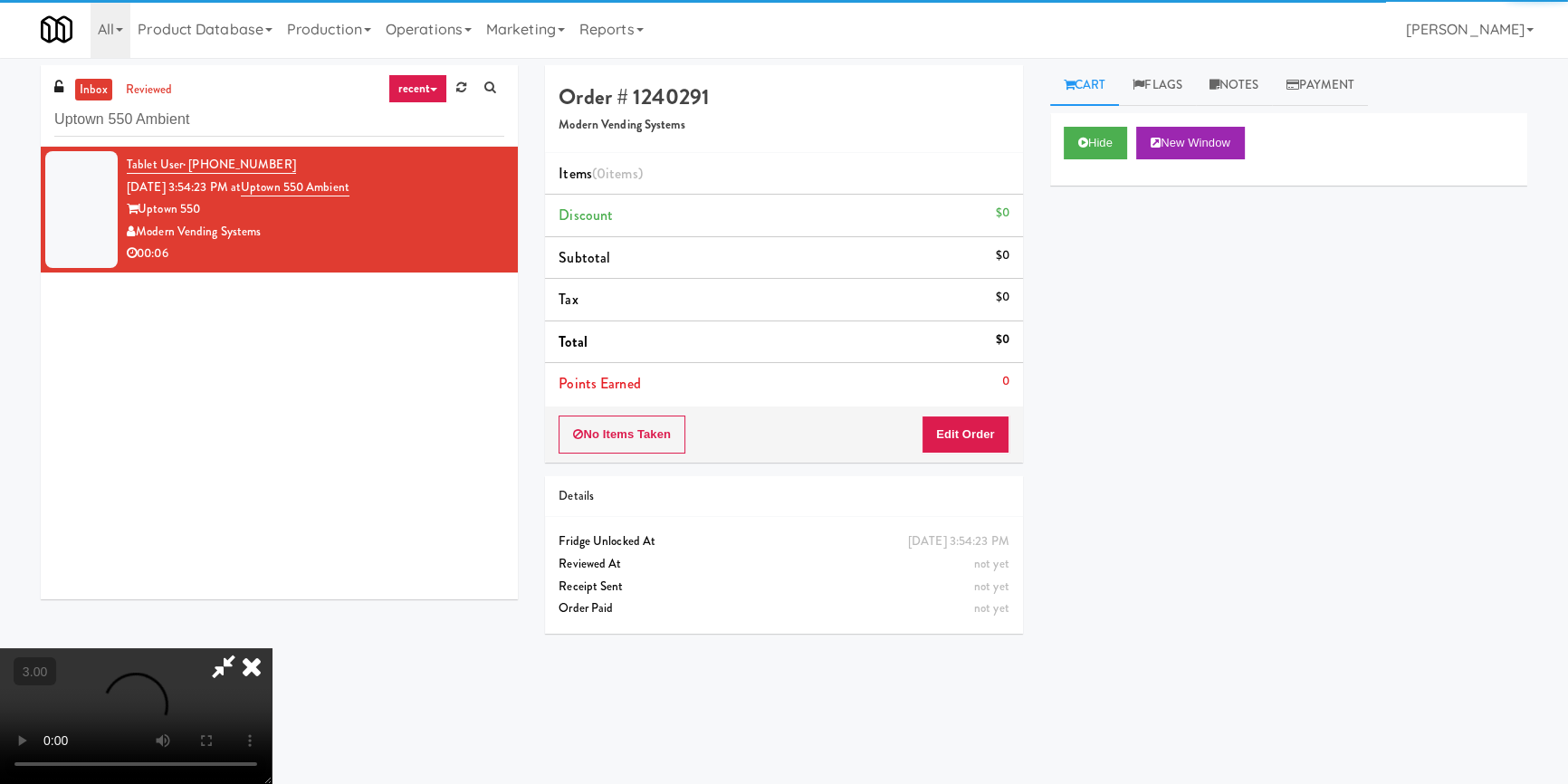
click at [1096, 236] on div "Hide New Window Primary Flag Clear Flag if unable to determine what was taken o…" at bounding box center [1289, 452] width 477 height 679
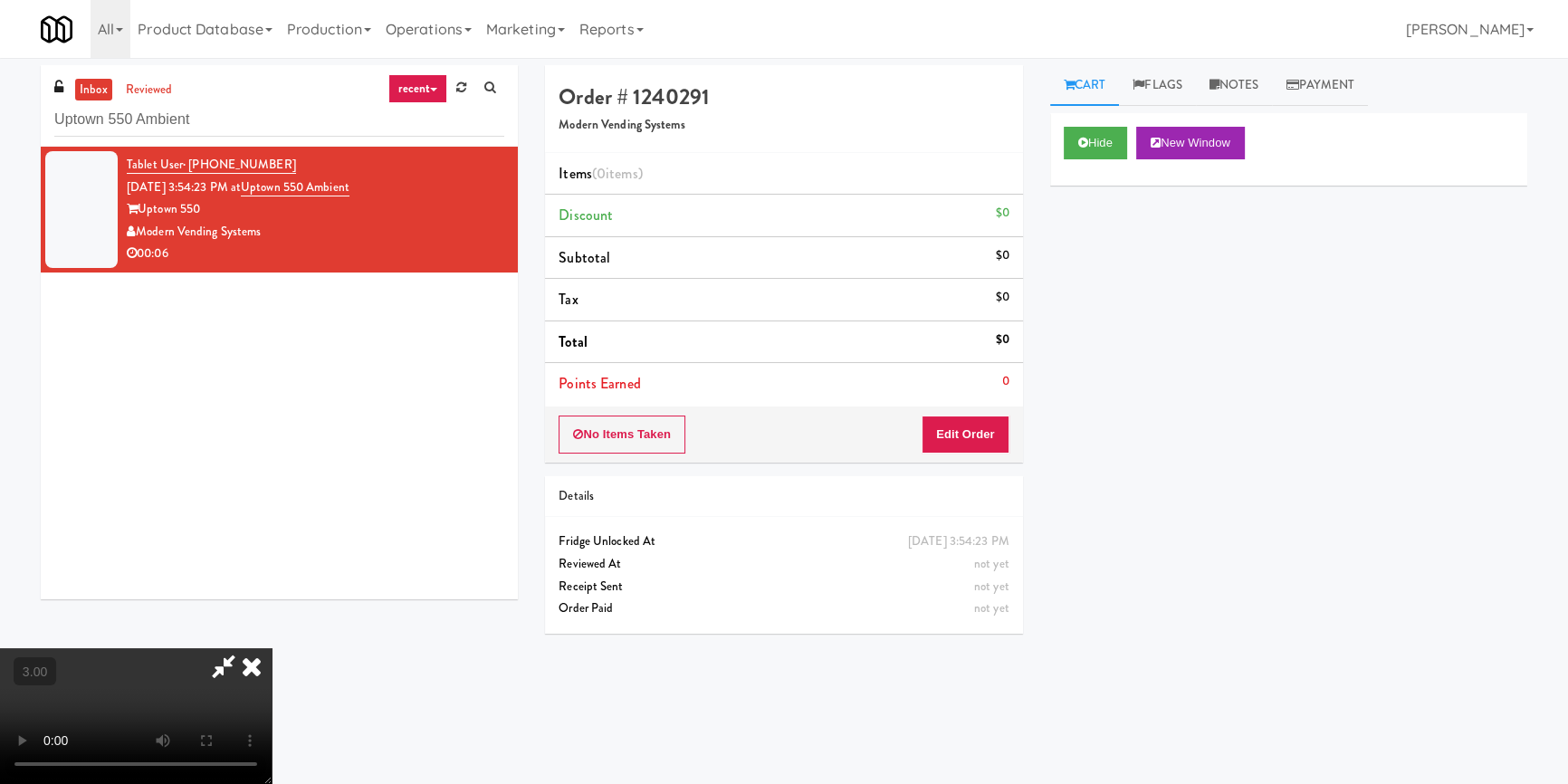
click at [1051, 443] on div "Hide New Window Primary Flag Clear Flag if unable to determine what was taken o…" at bounding box center [1289, 452] width 477 height 679
click at [271, 648] on video at bounding box center [135, 715] width 271 height 136
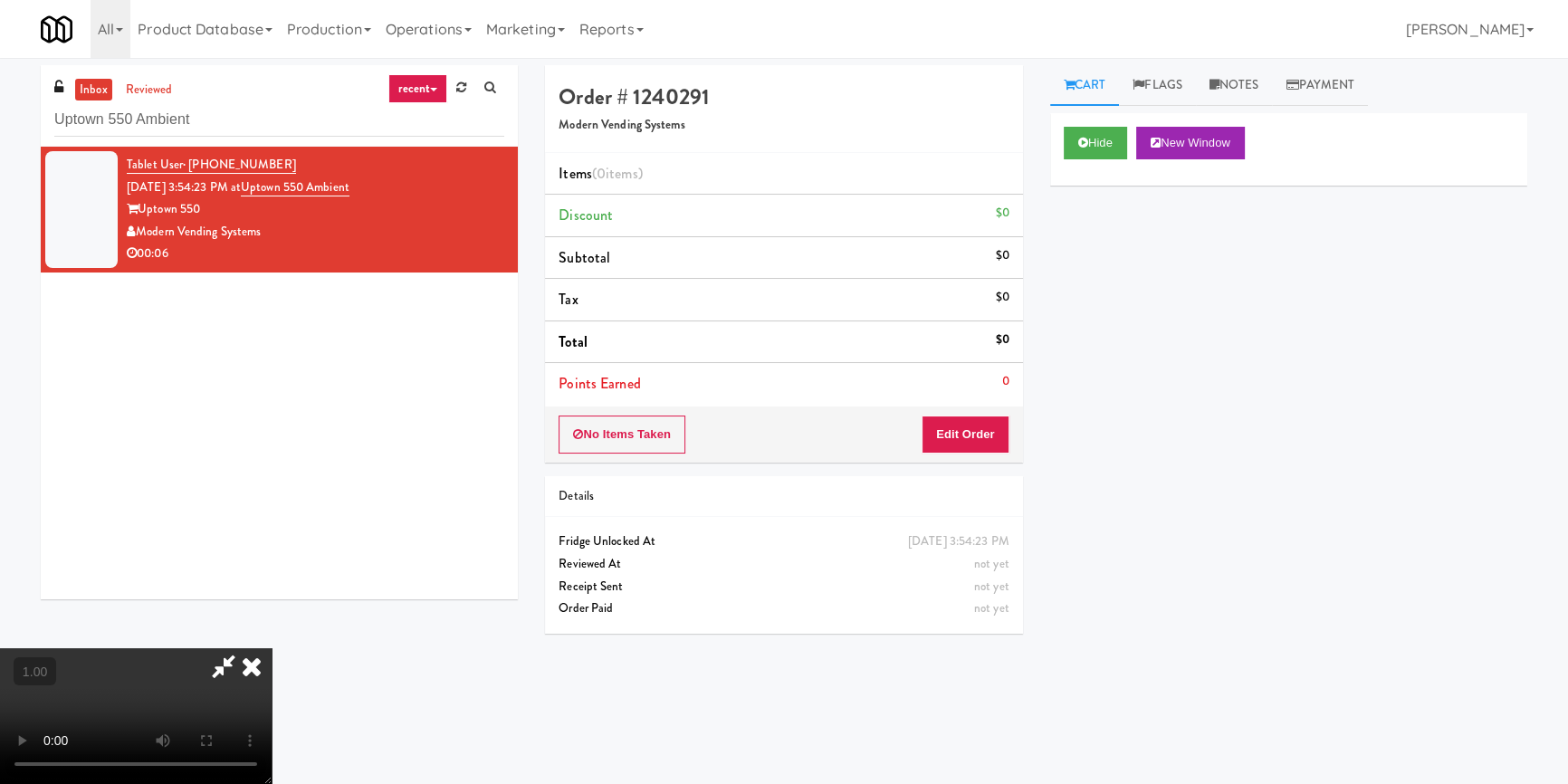
click at [271, 648] on video at bounding box center [135, 715] width 271 height 136
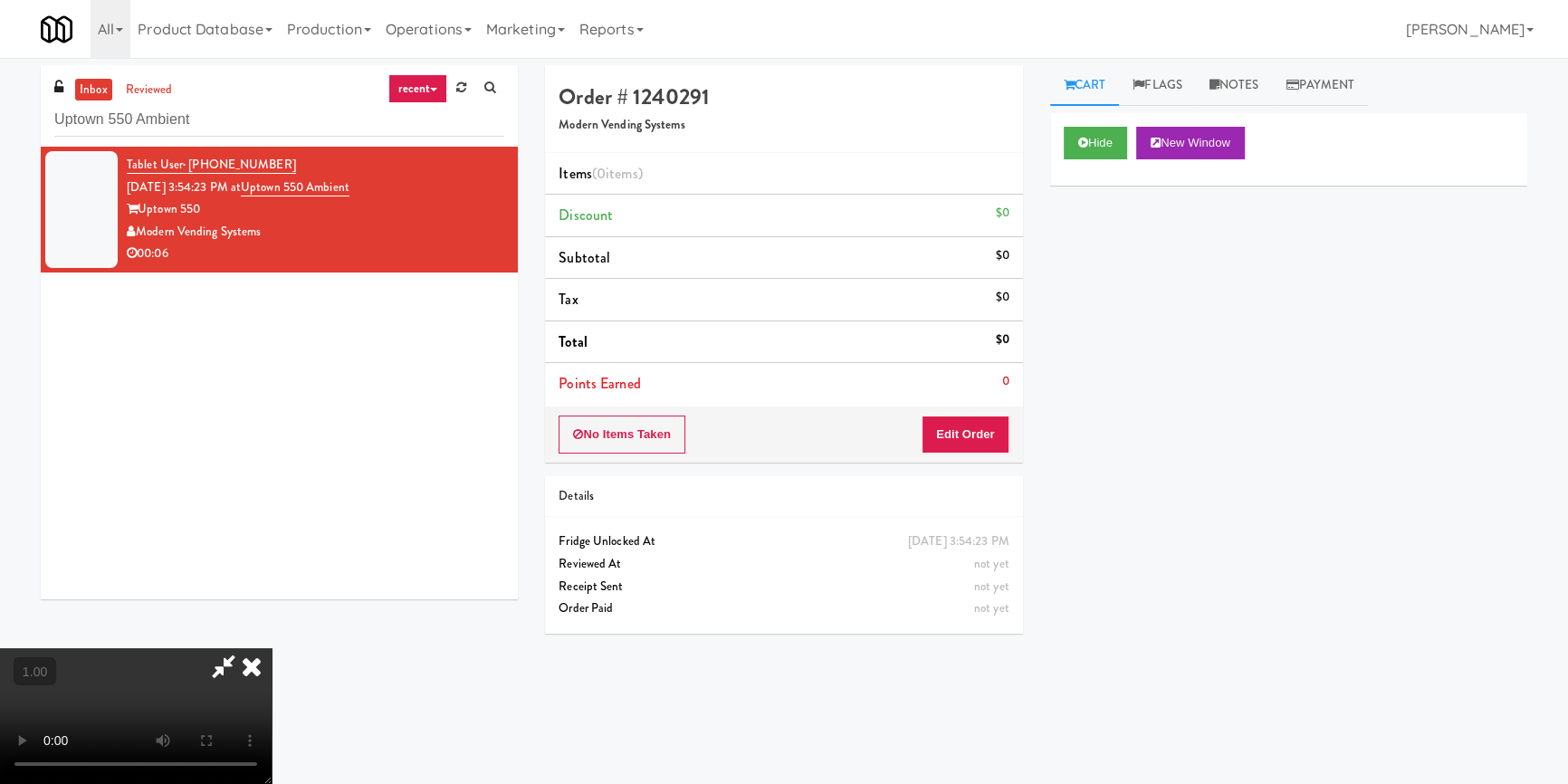
click at [271, 648] on video at bounding box center [135, 715] width 271 height 136
click at [968, 432] on button "Edit Order" at bounding box center [965, 434] width 88 height 38
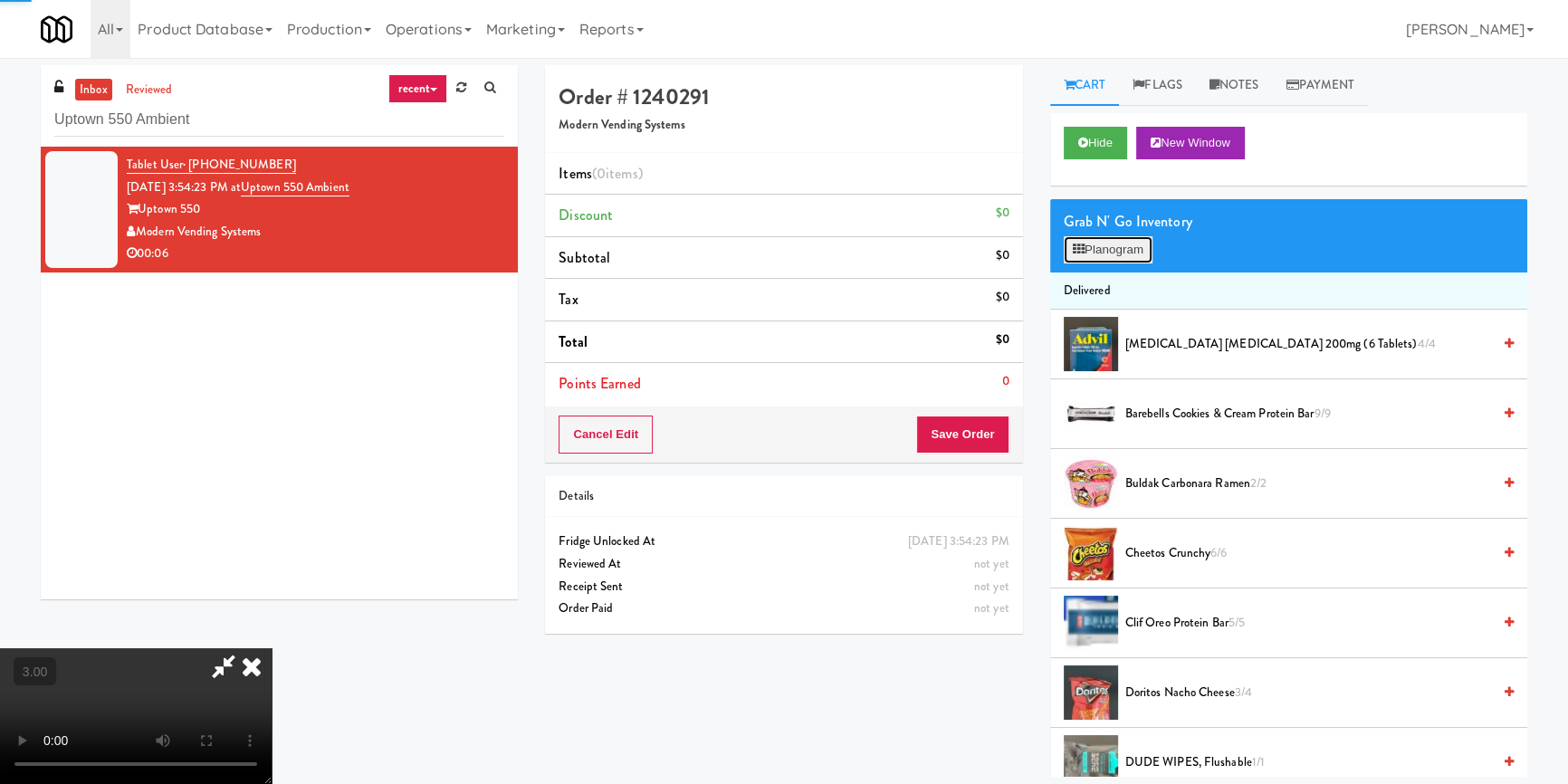
click at [1109, 252] on button "Planogram" at bounding box center [1108, 250] width 89 height 27
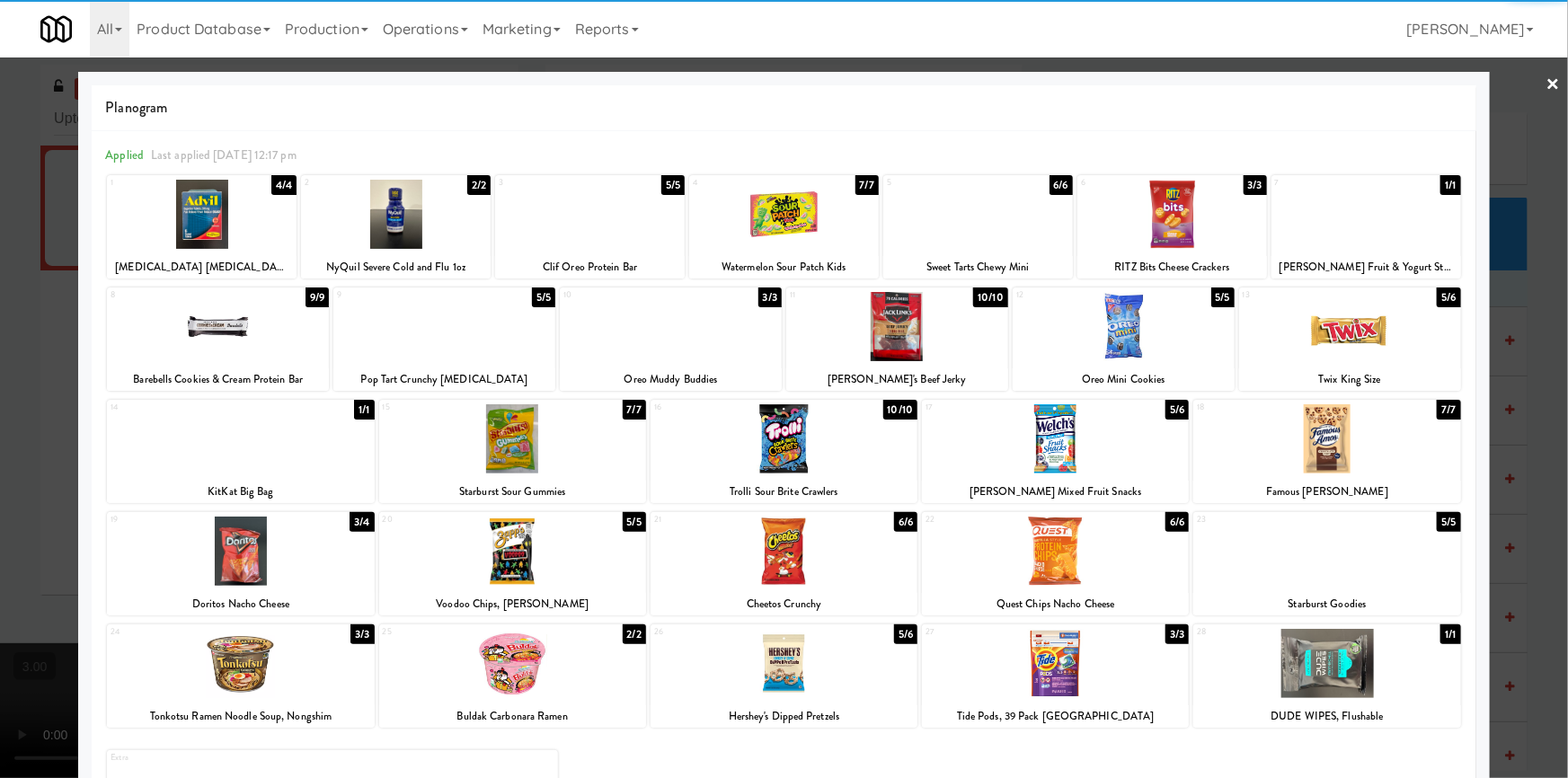
click at [256, 331] on div at bounding box center [219, 327] width 222 height 69
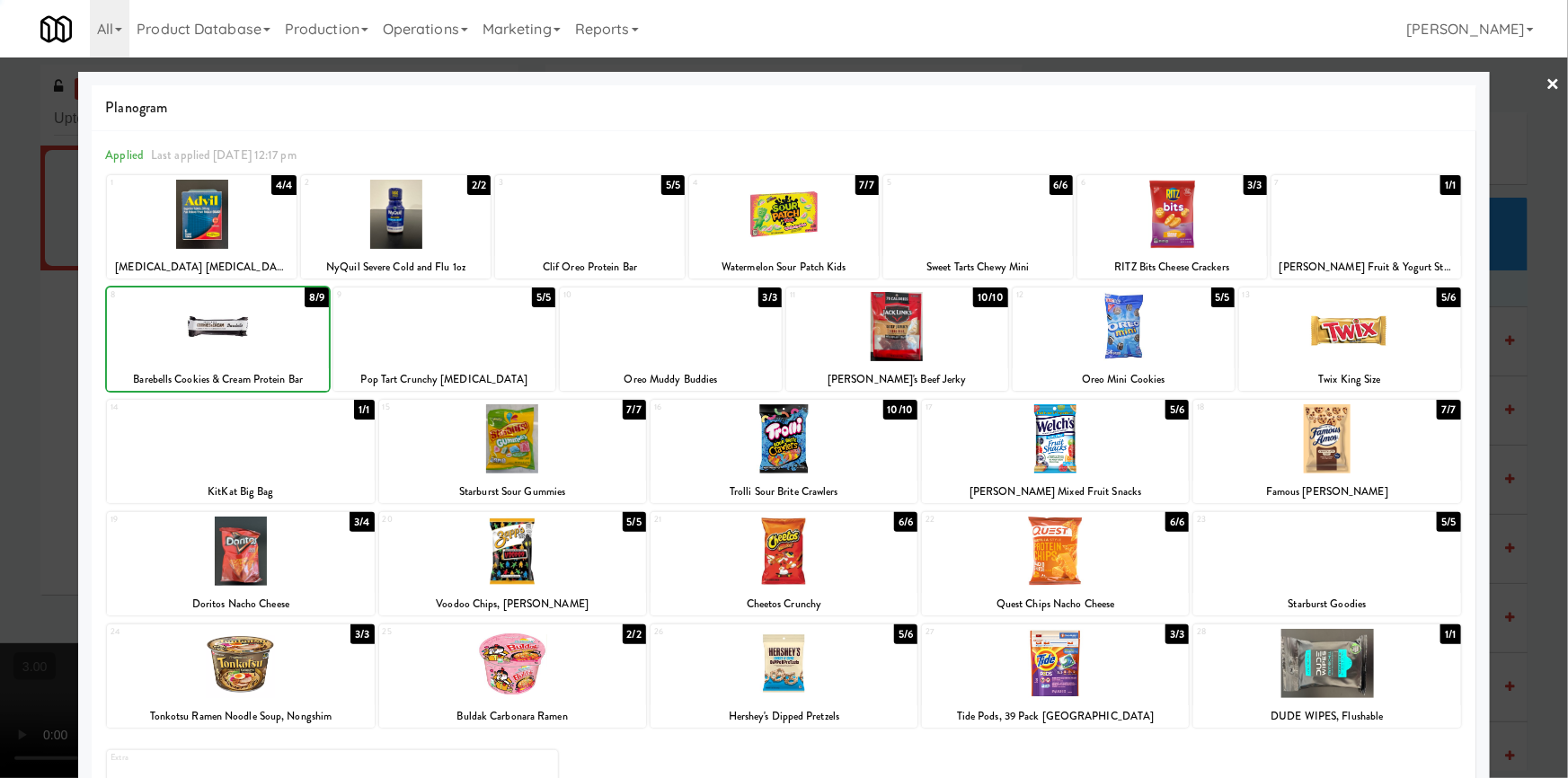
click at [0, 342] on div at bounding box center [784, 389] width 1568 height 778
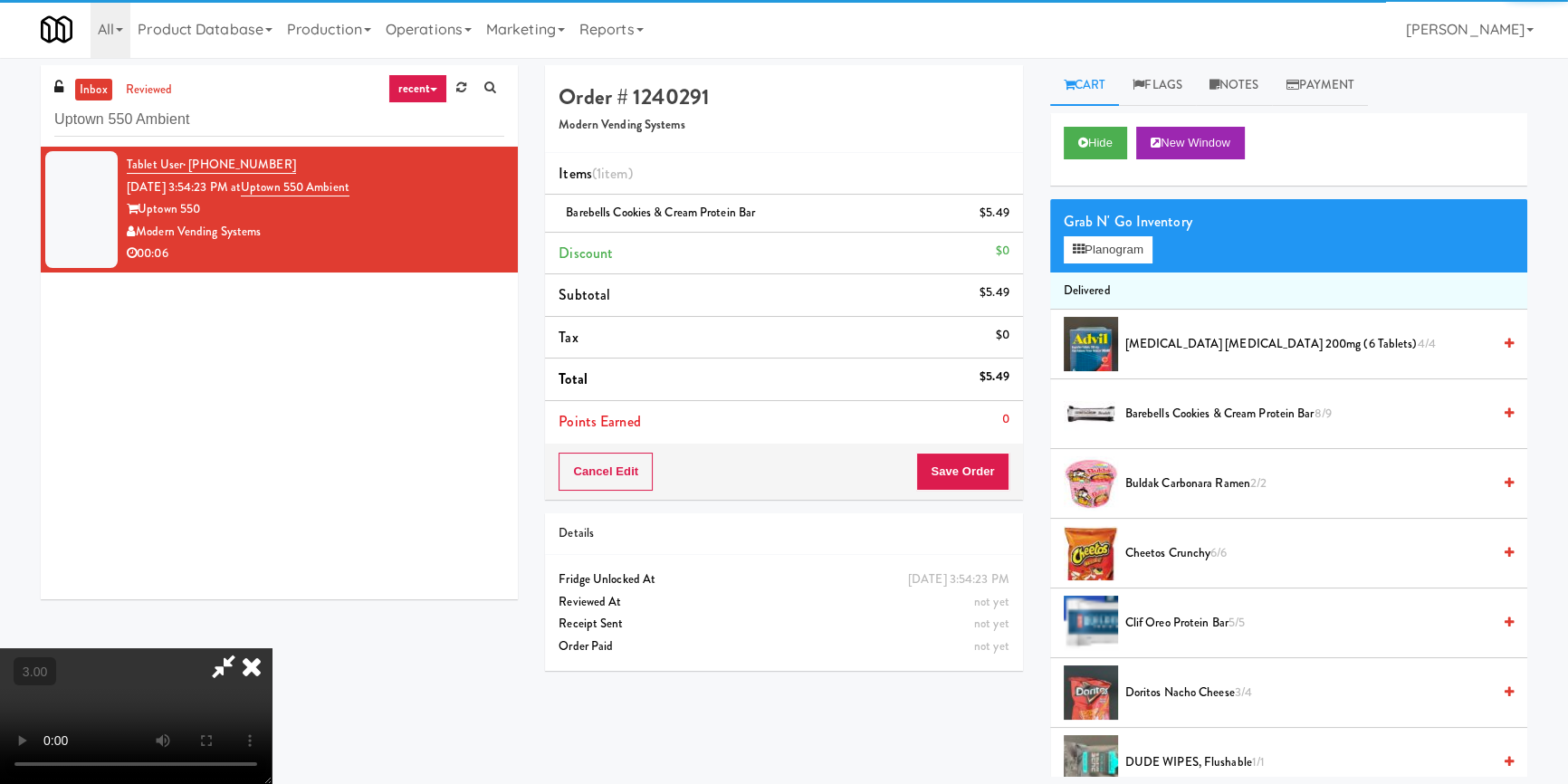
drag, startPoint x: 475, startPoint y: 380, endPoint x: 488, endPoint y: 380, distance: 13.0
click at [271, 648] on video at bounding box center [135, 715] width 271 height 136
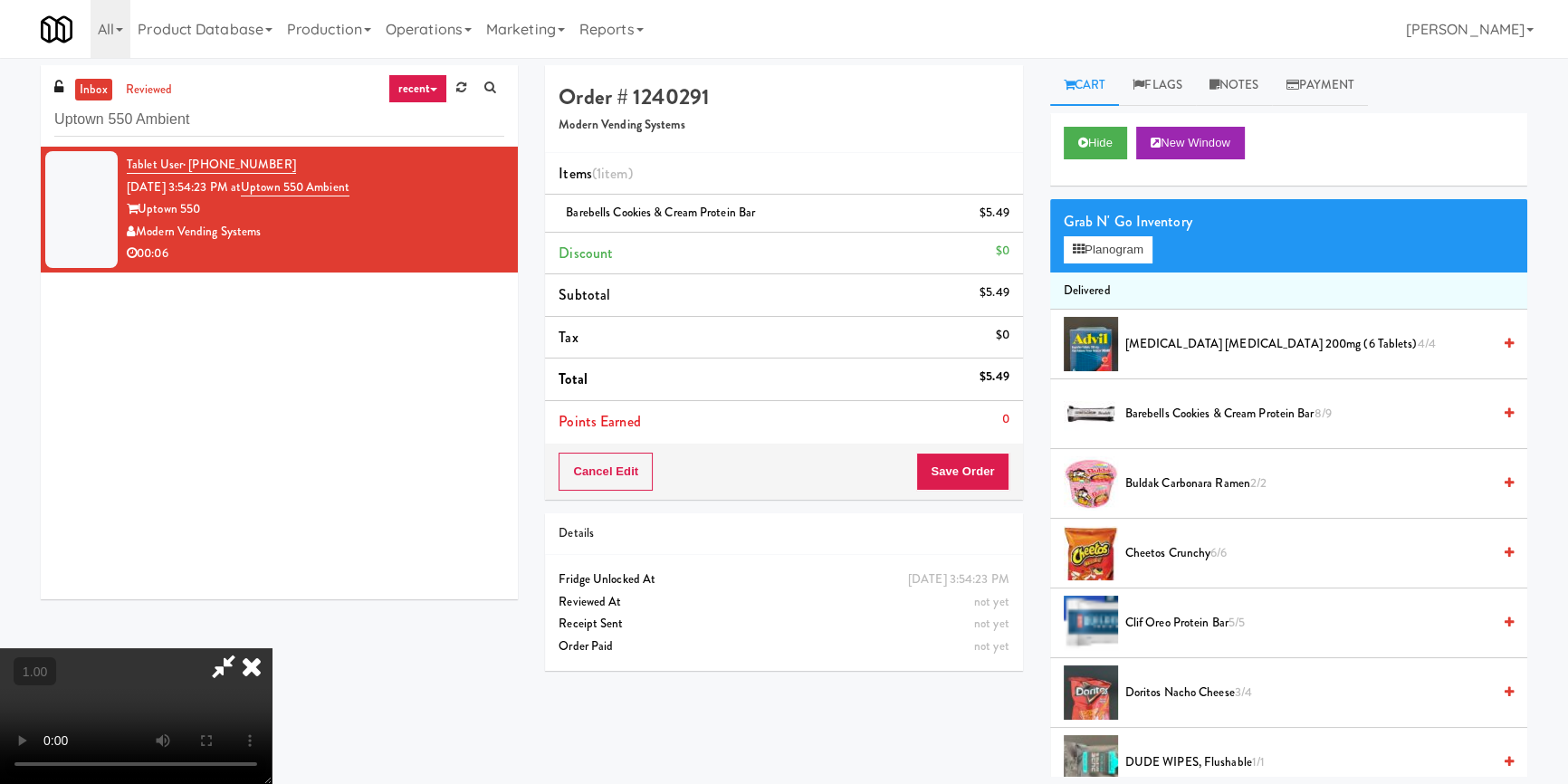
click at [271, 648] on video at bounding box center [135, 715] width 271 height 136
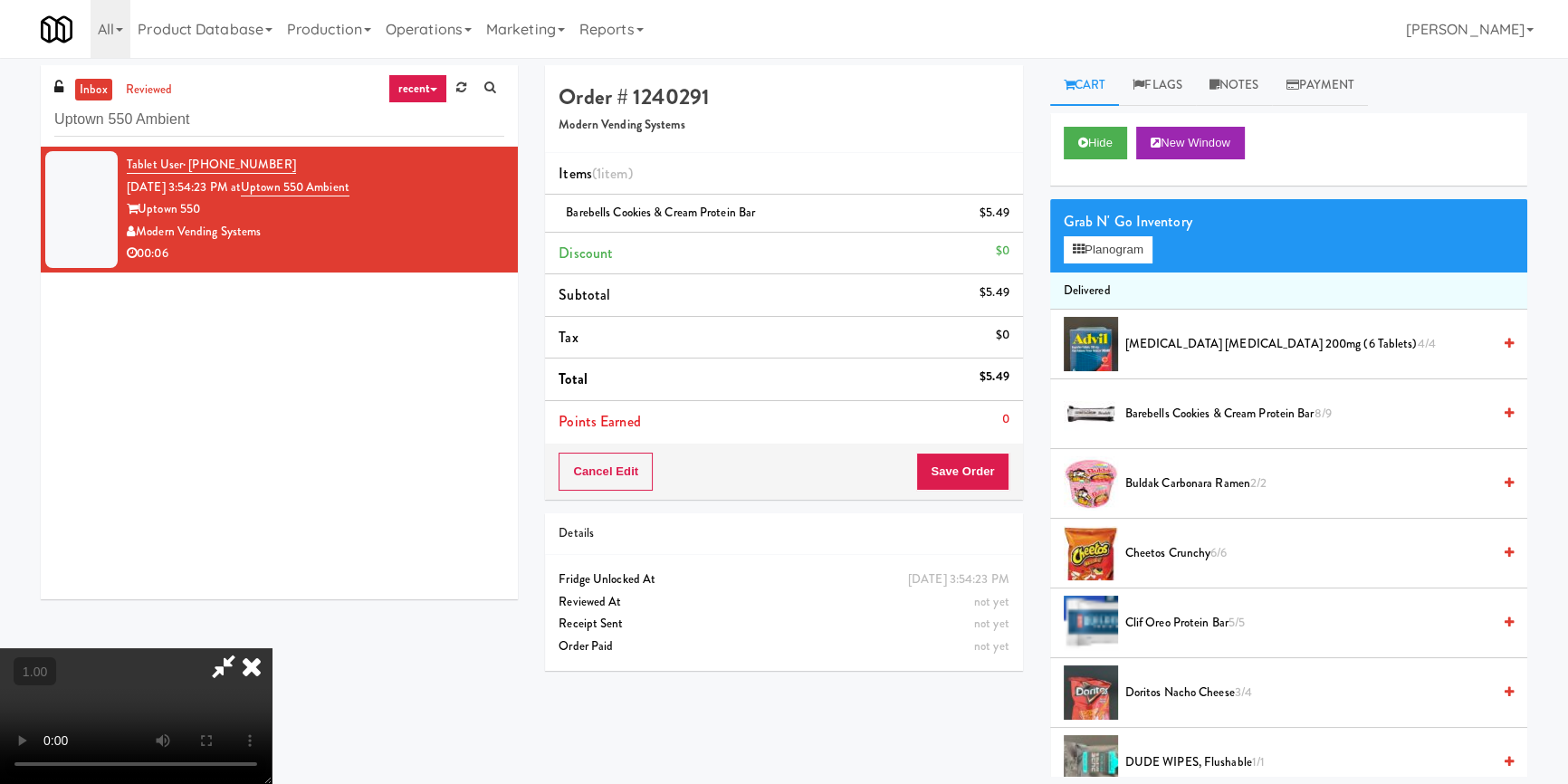
click at [271, 648] on video at bounding box center [135, 715] width 271 height 136
click at [977, 472] on button "Save Order" at bounding box center [963, 471] width 93 height 38
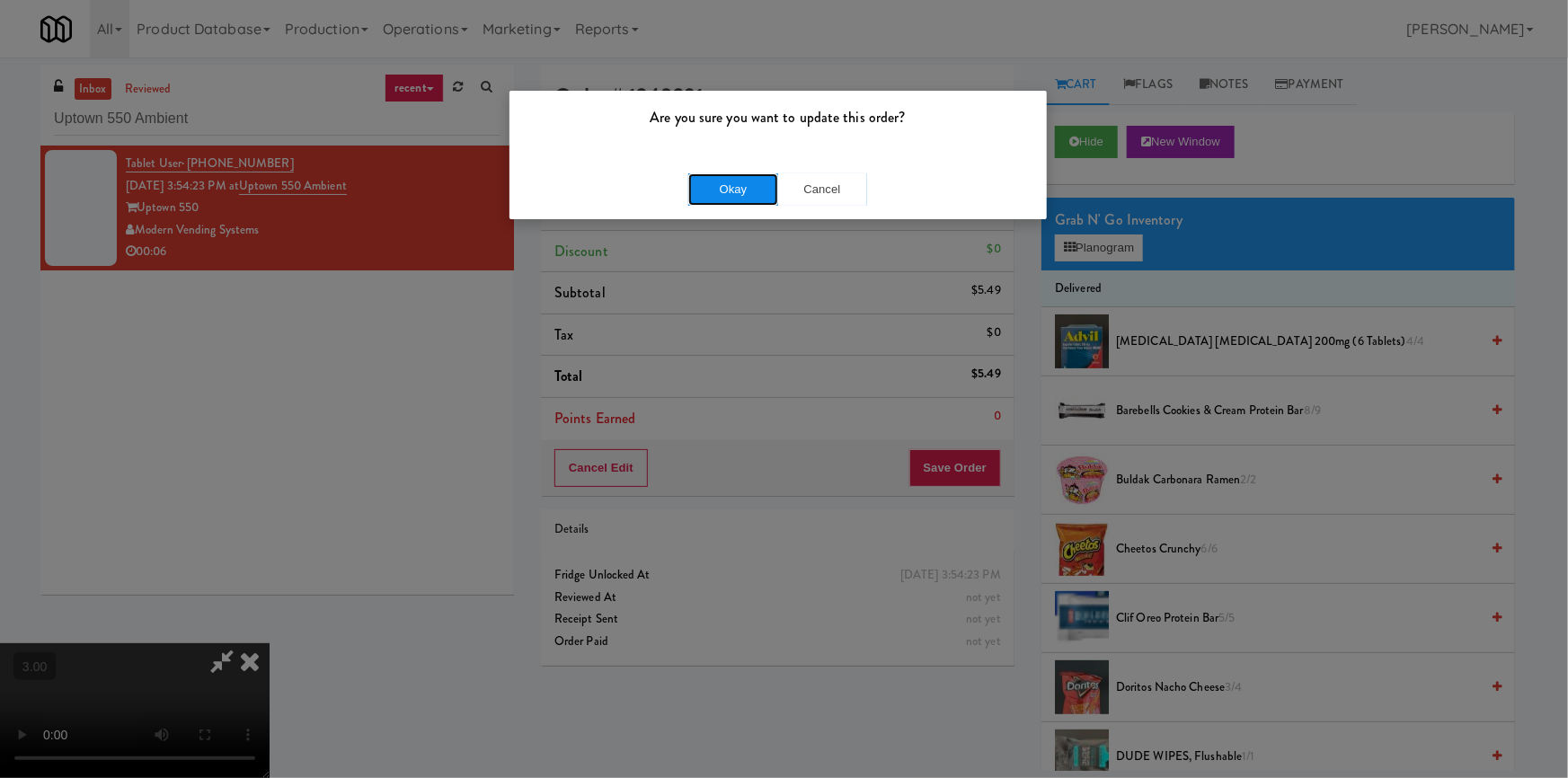
click at [688, 192] on button "Okay" at bounding box center [733, 190] width 90 height 33
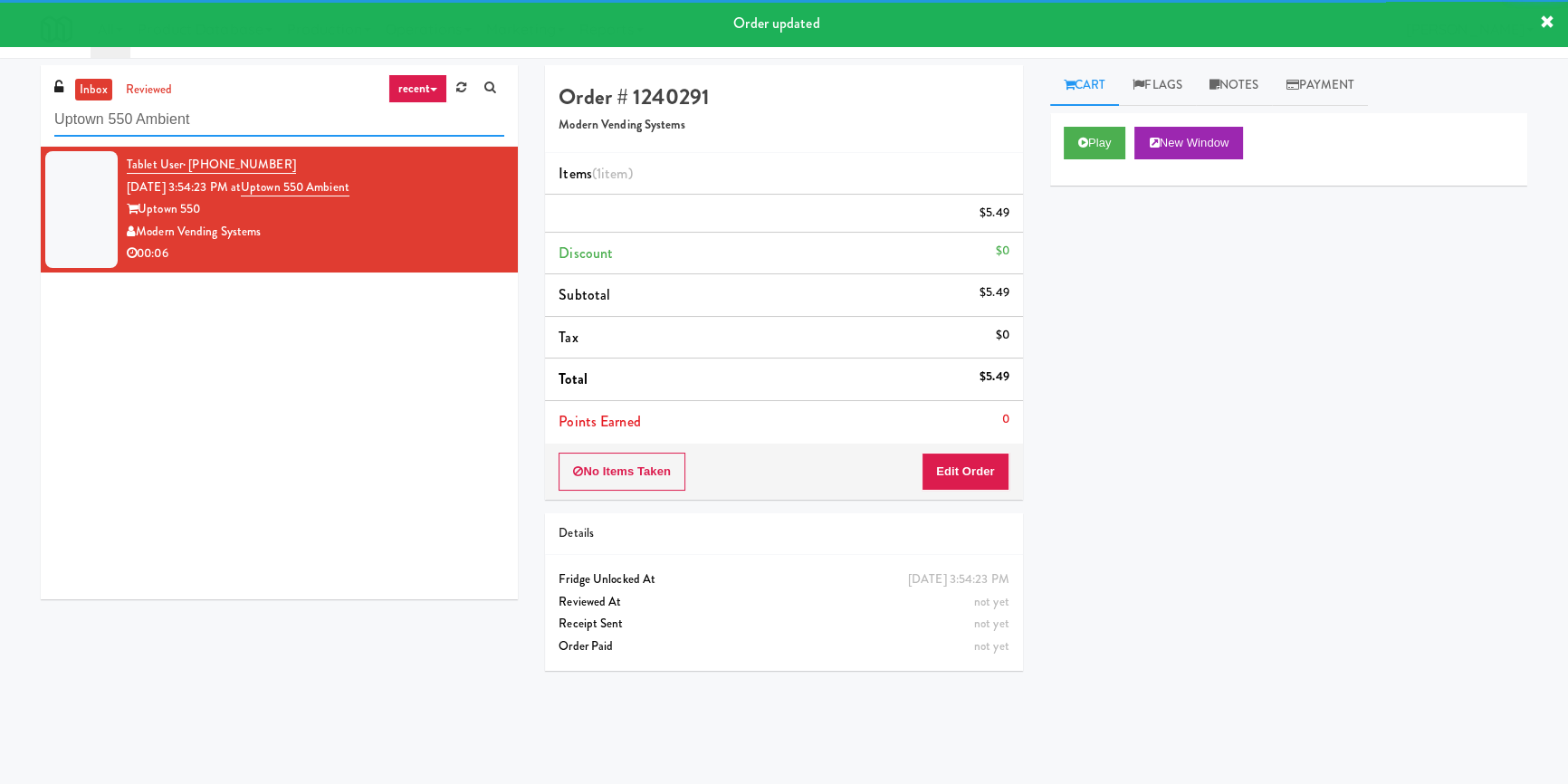
click at [325, 131] on input "Uptown 550 Ambient" at bounding box center [279, 120] width 450 height 34
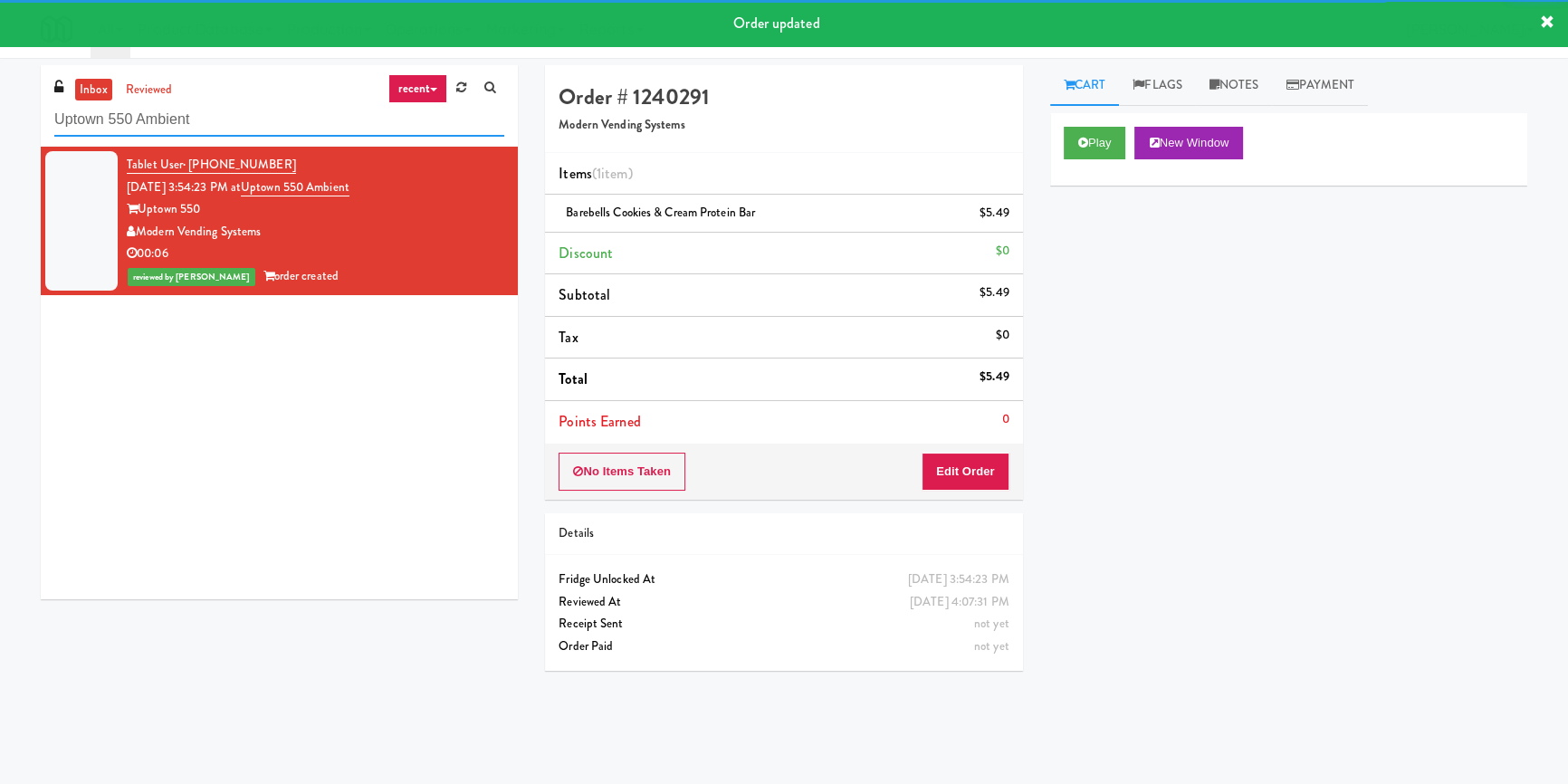
click at [325, 131] on input "Uptown 550 Ambient" at bounding box center [279, 120] width 450 height 34
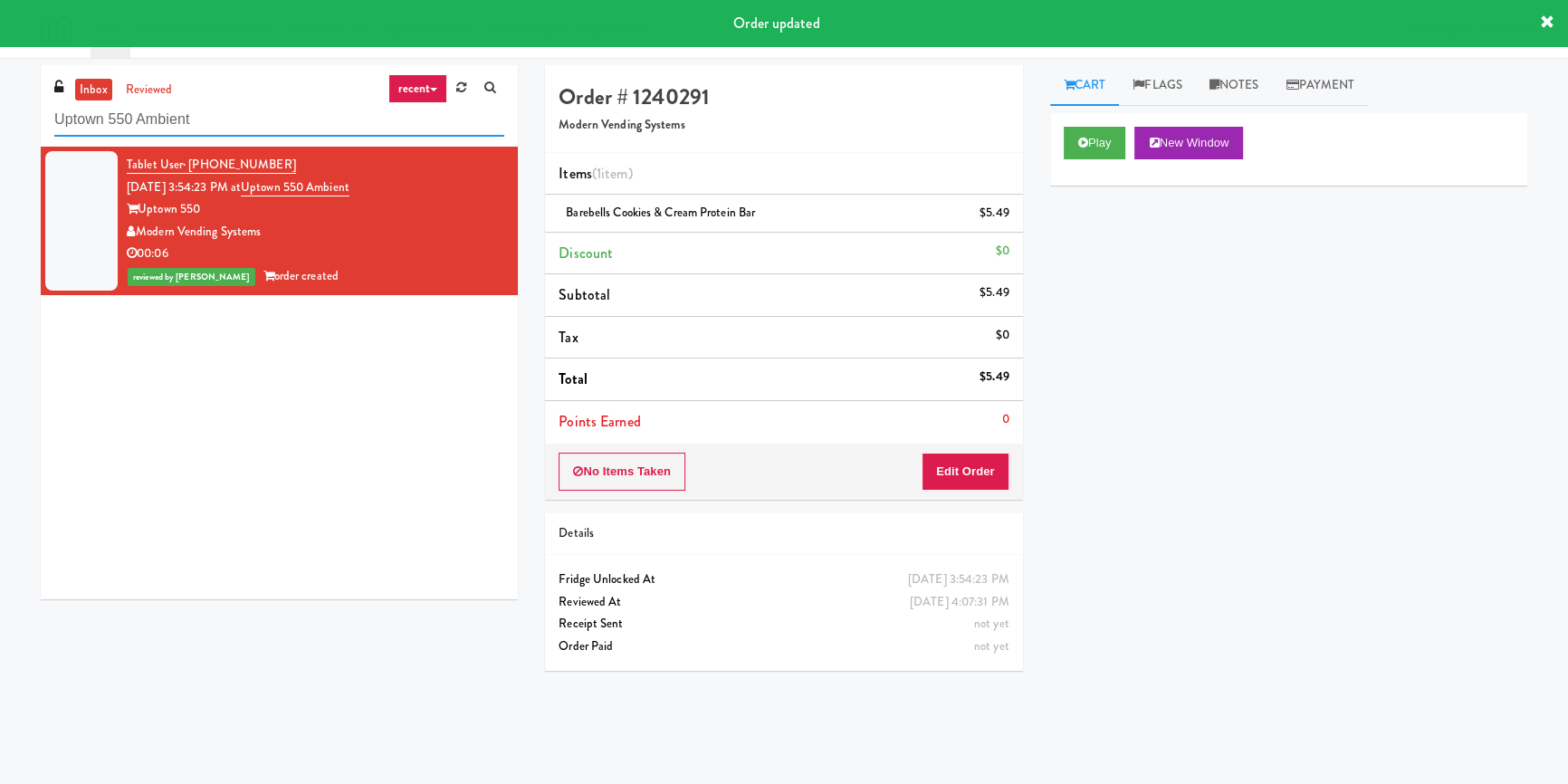
click at [325, 131] on input "Uptown 550 Ambient" at bounding box center [279, 120] width 450 height 34
paste input "[PERSON_NAME] - Cooler 1"
type input "[PERSON_NAME] - Cooler 1"
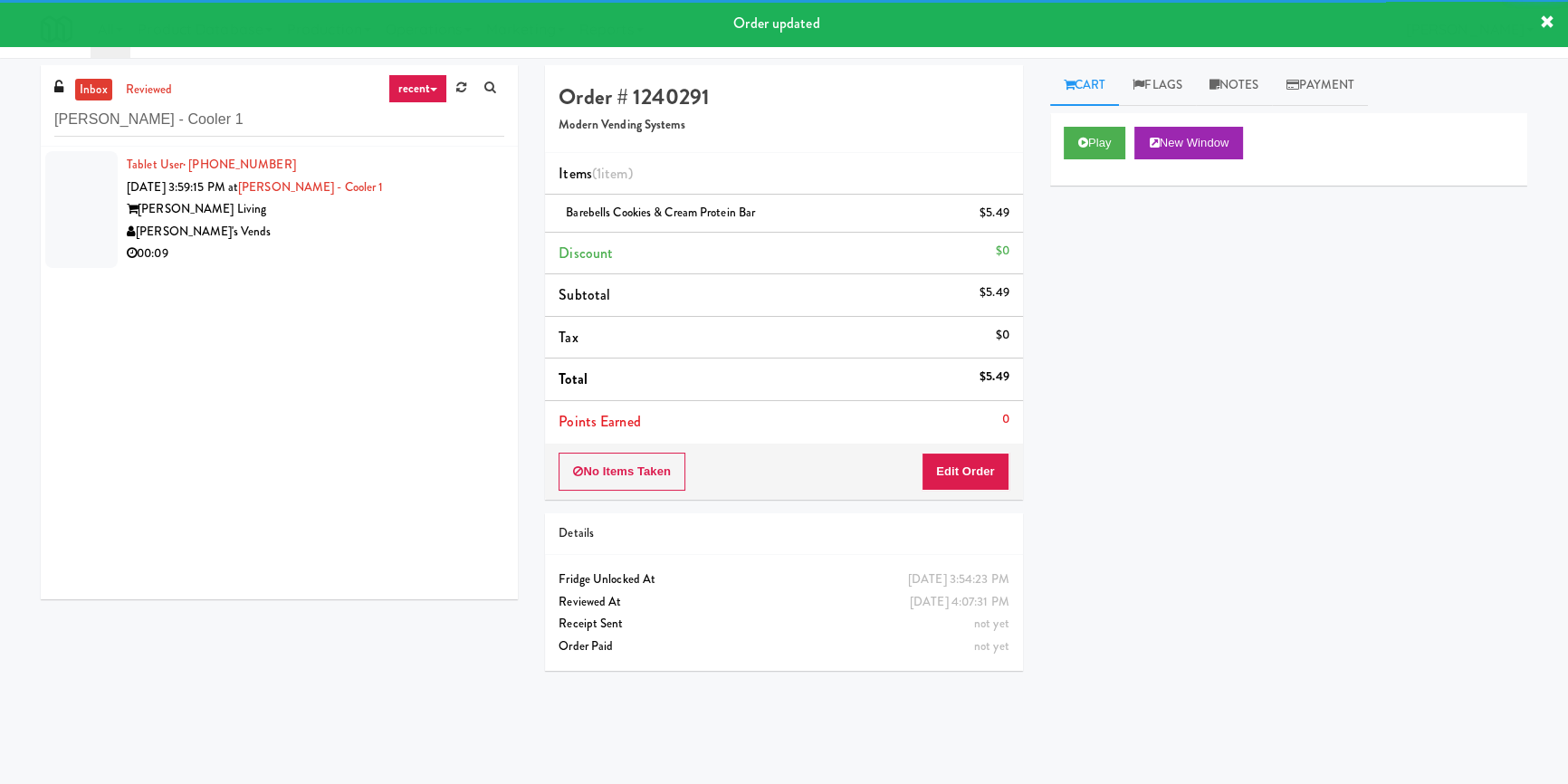
click at [428, 221] on div "[PERSON_NAME]'s Vends" at bounding box center [315, 232] width 378 height 22
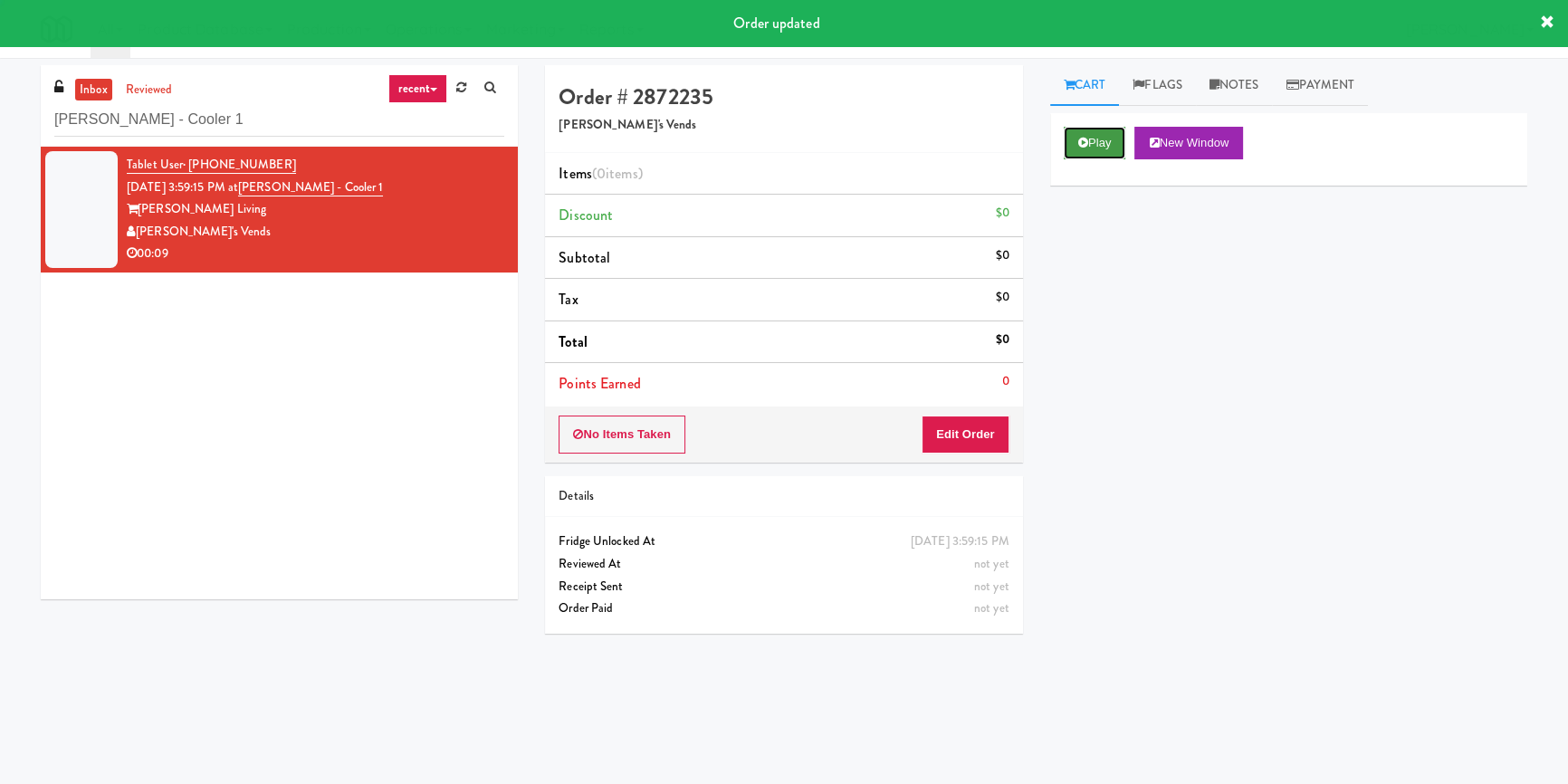
click at [1084, 145] on icon at bounding box center [1083, 143] width 10 height 12
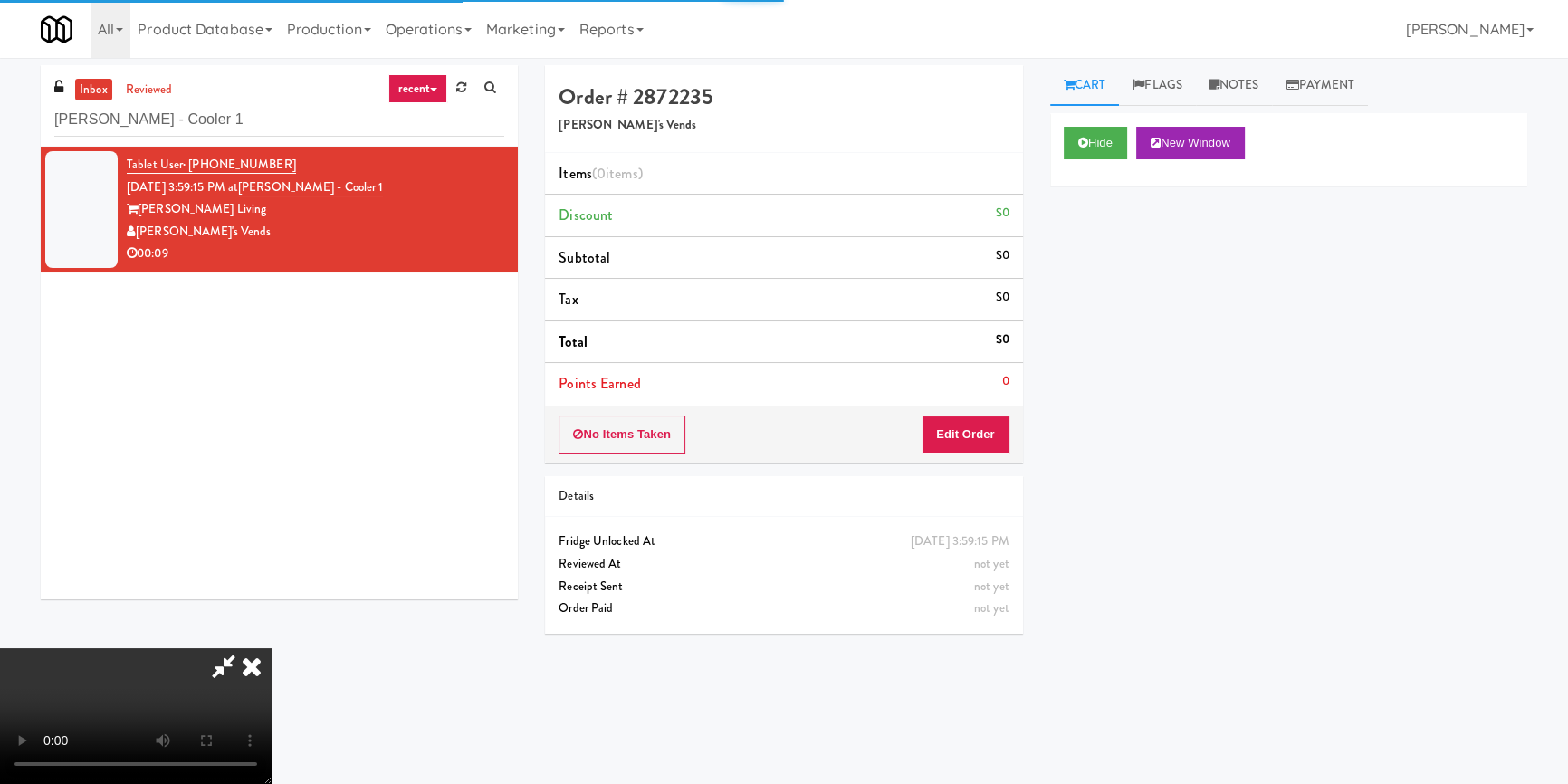
click at [1093, 248] on div "Hide New Window Primary Flag Clear Flag if unable to determine what was taken o…" at bounding box center [1289, 452] width 477 height 679
click at [1085, 441] on div "Hide New Window Primary Flag Clear Flag if unable to determine what was taken o…" at bounding box center [1289, 452] width 477 height 679
click at [271, 648] on video at bounding box center [135, 715] width 271 height 136
click at [967, 435] on button "Edit Order" at bounding box center [965, 434] width 88 height 38
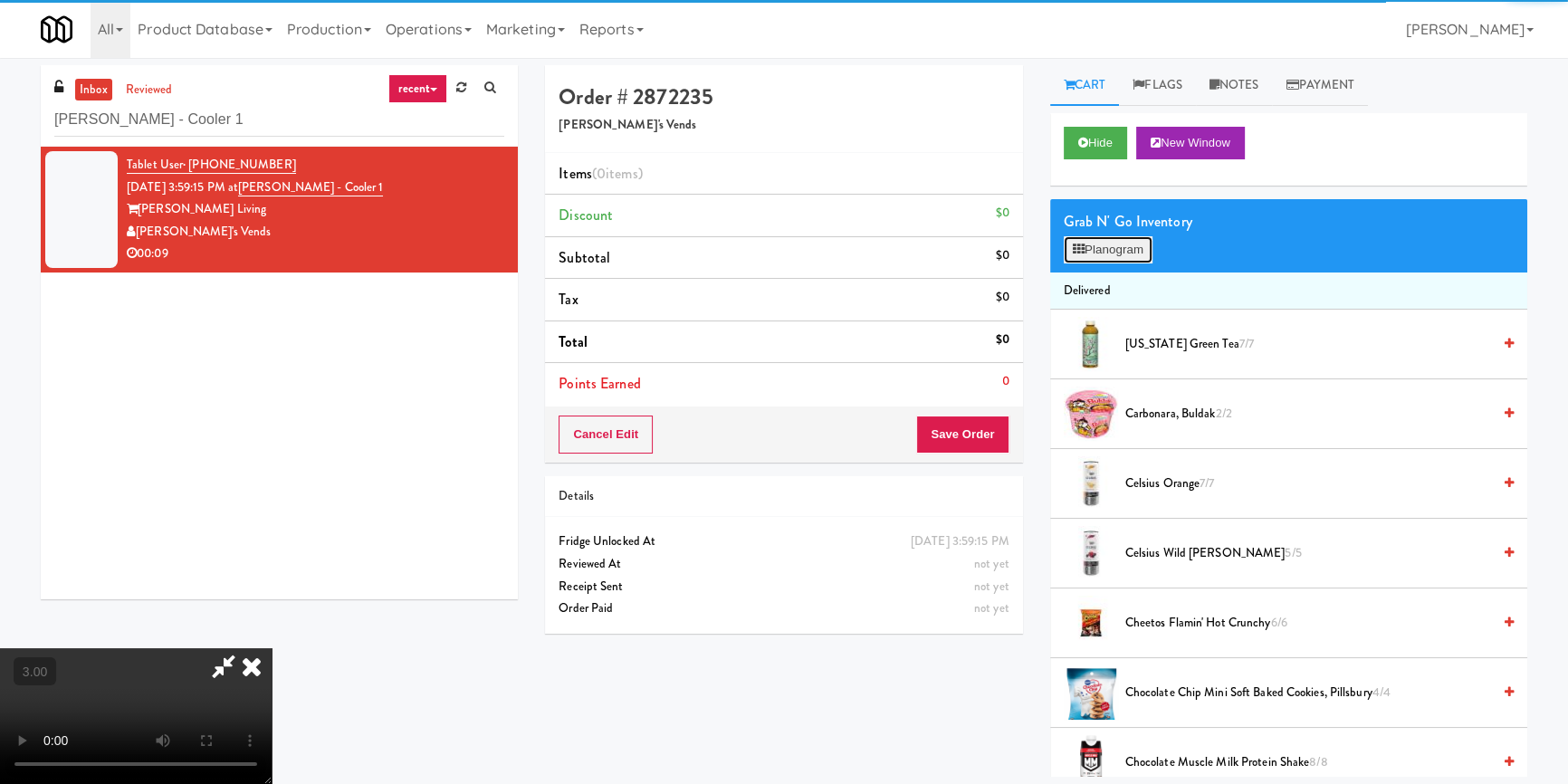
click at [1114, 245] on button "Planogram" at bounding box center [1108, 250] width 89 height 27
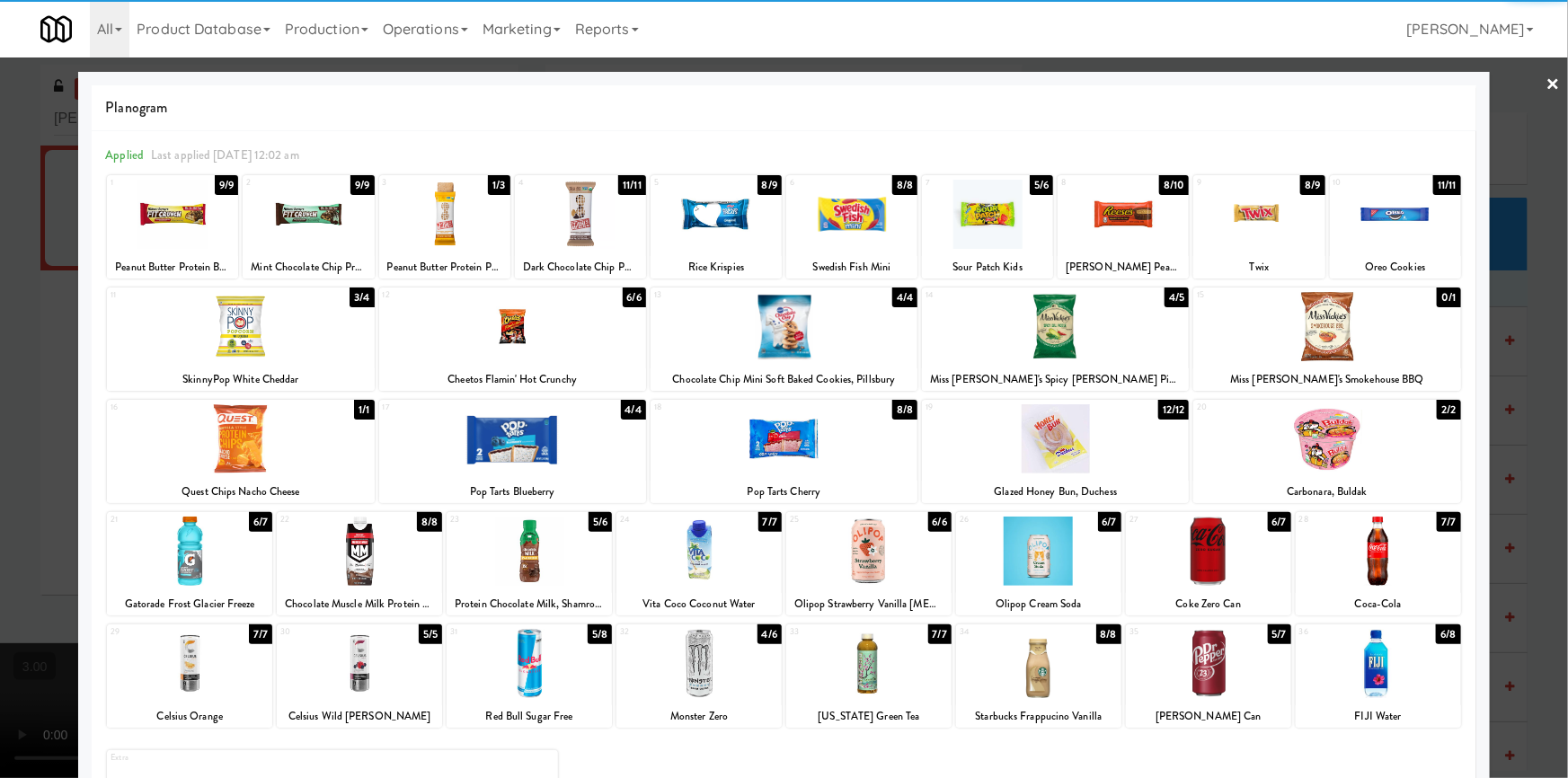
click at [558, 673] on div at bounding box center [529, 663] width 165 height 69
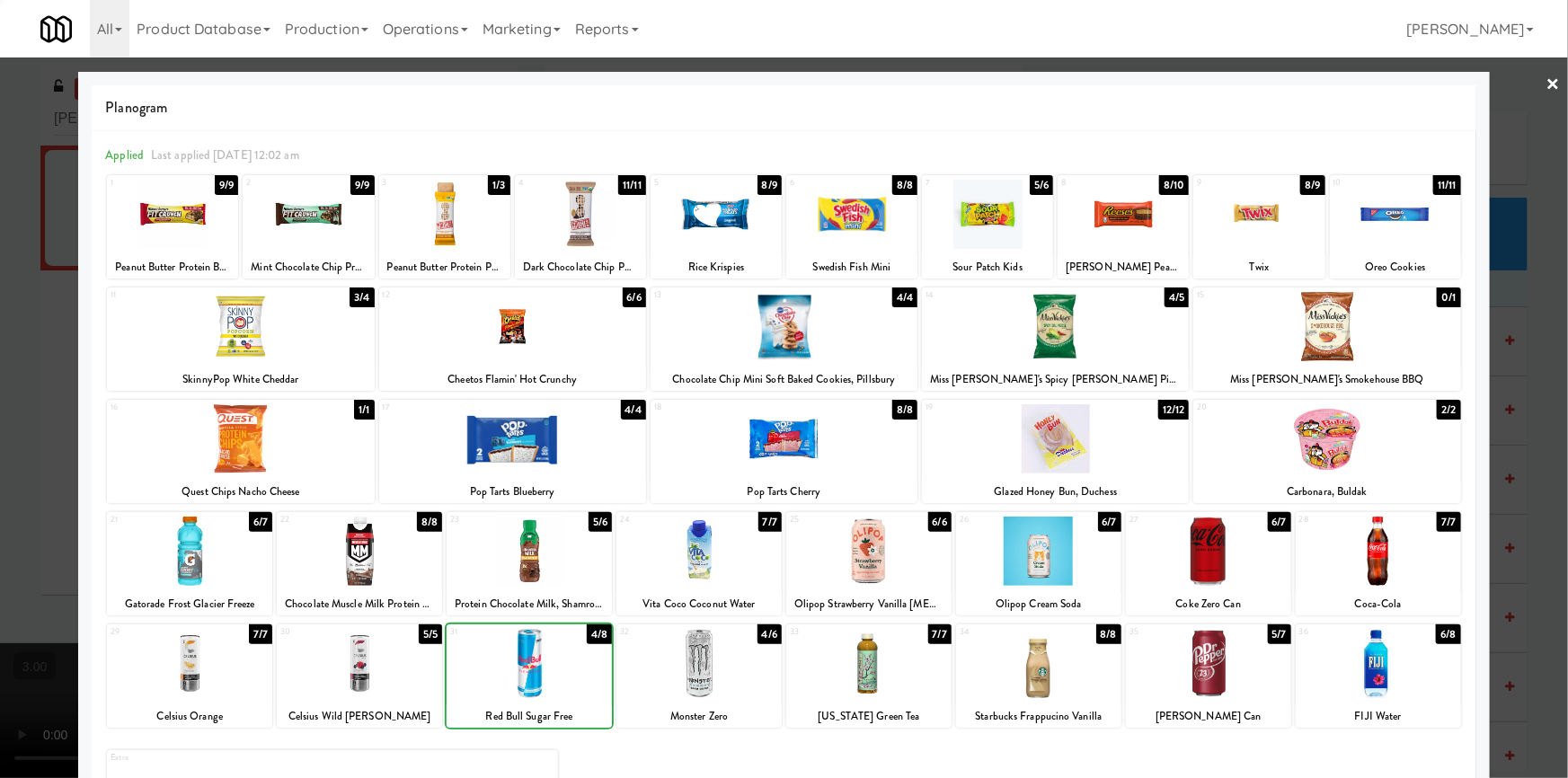
click at [558, 673] on div at bounding box center [529, 663] width 165 height 69
click at [0, 461] on div at bounding box center [784, 389] width 1568 height 778
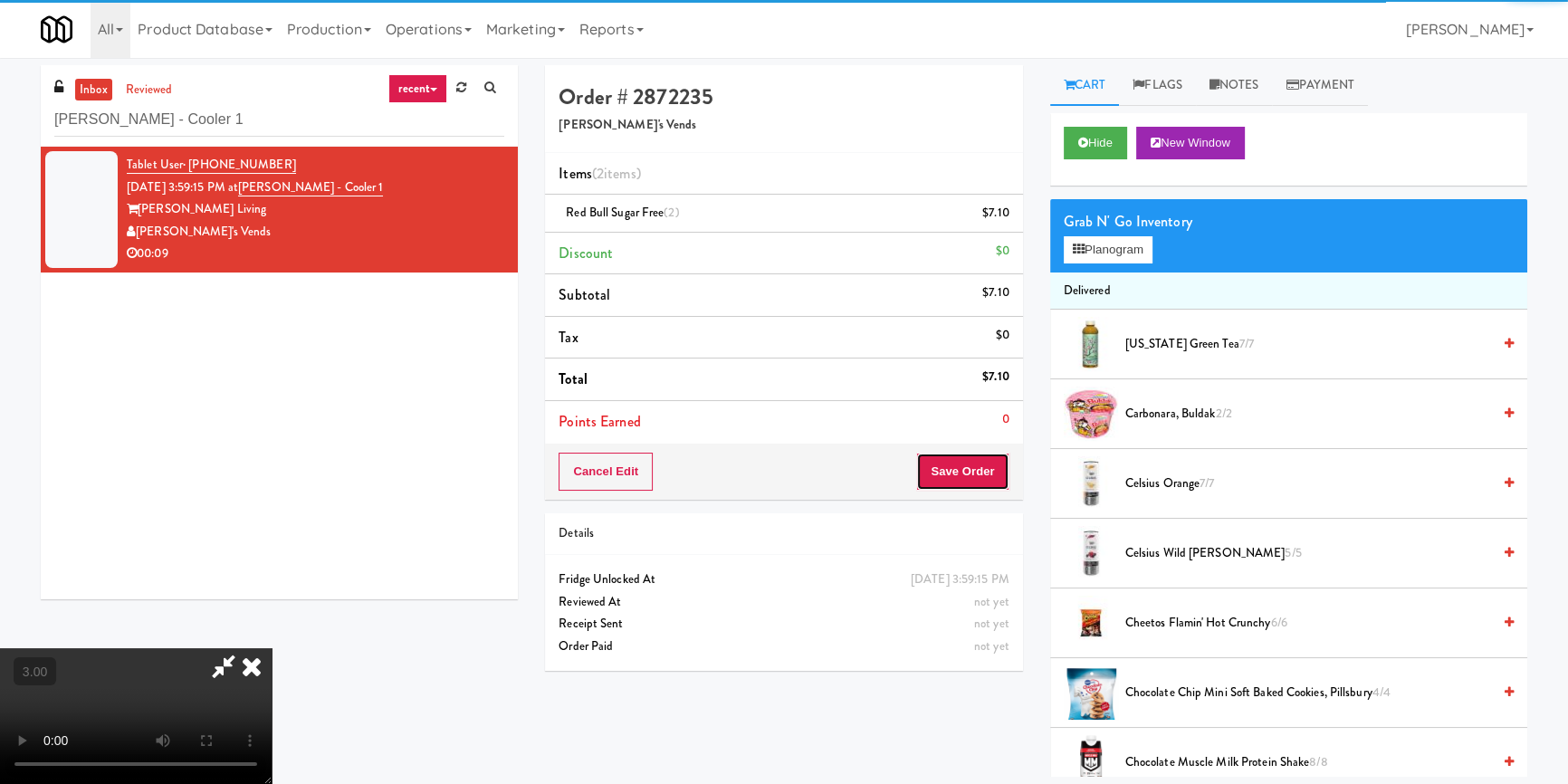
click at [974, 470] on button "Save Order" at bounding box center [963, 471] width 93 height 38
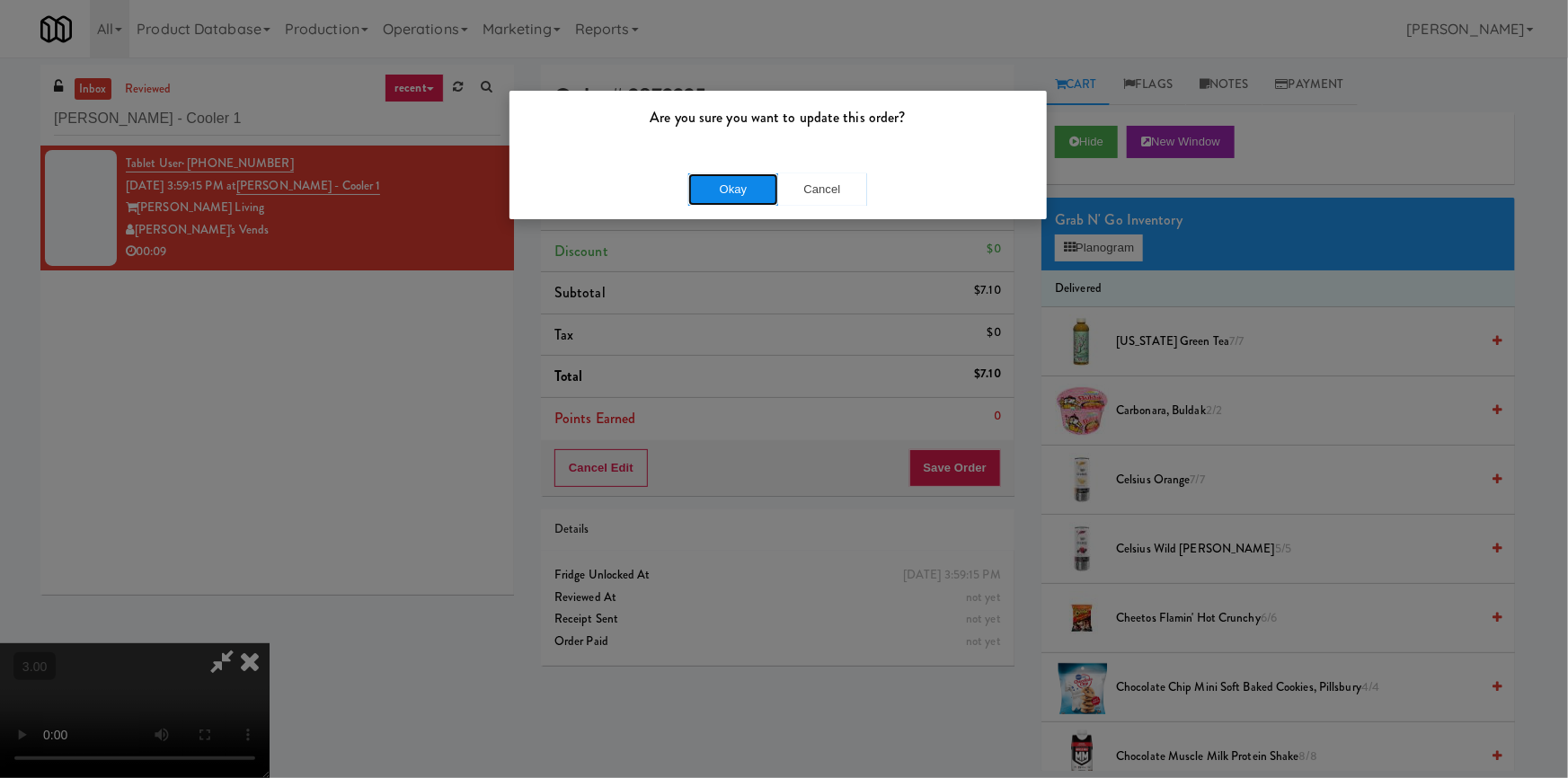
click at [751, 195] on button "Okay" at bounding box center [733, 190] width 90 height 33
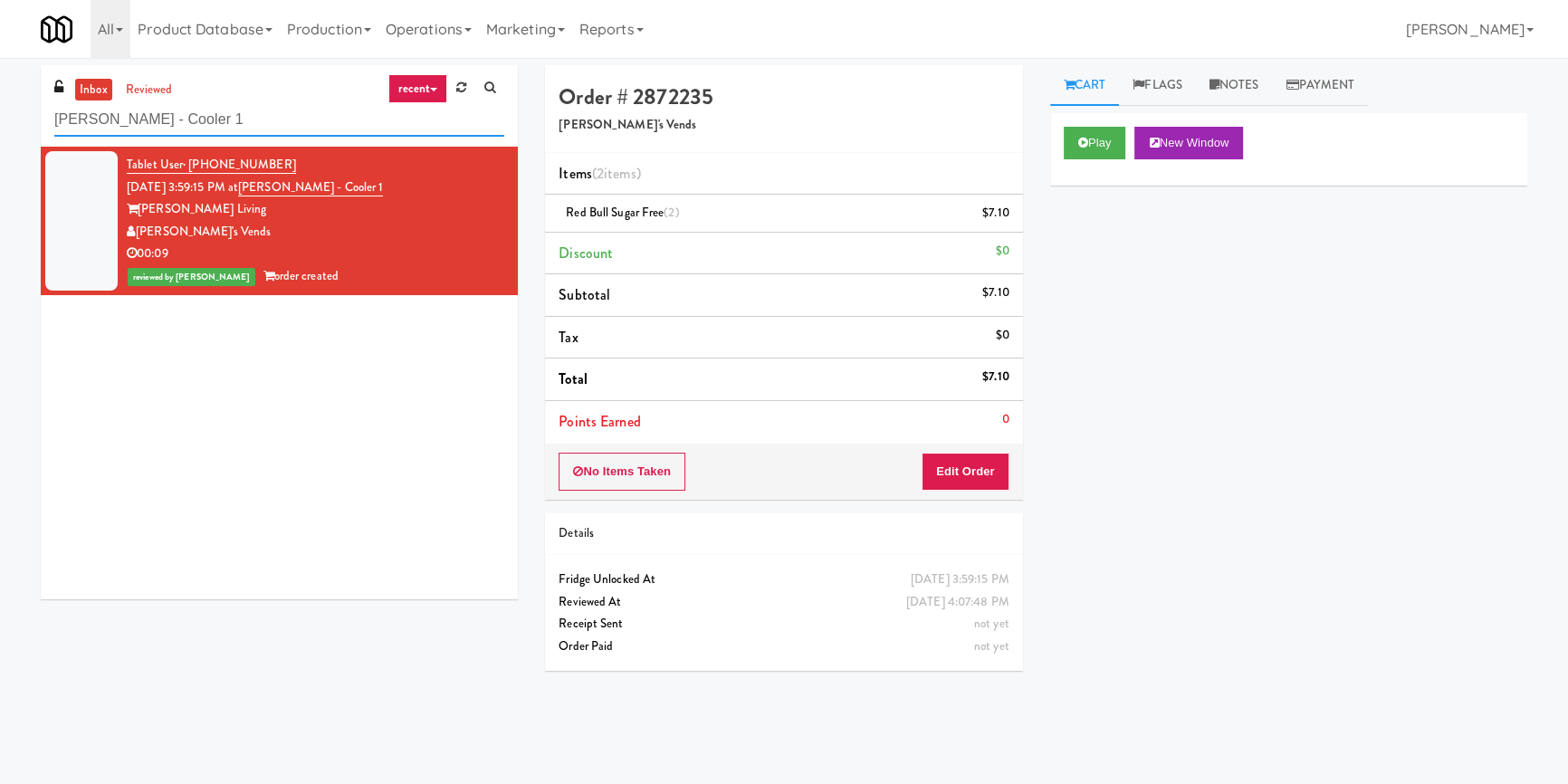
click at [362, 108] on input "[PERSON_NAME] - Cooler 1" at bounding box center [279, 120] width 450 height 34
paste input "Queensway Health Centre - Trillium Health"
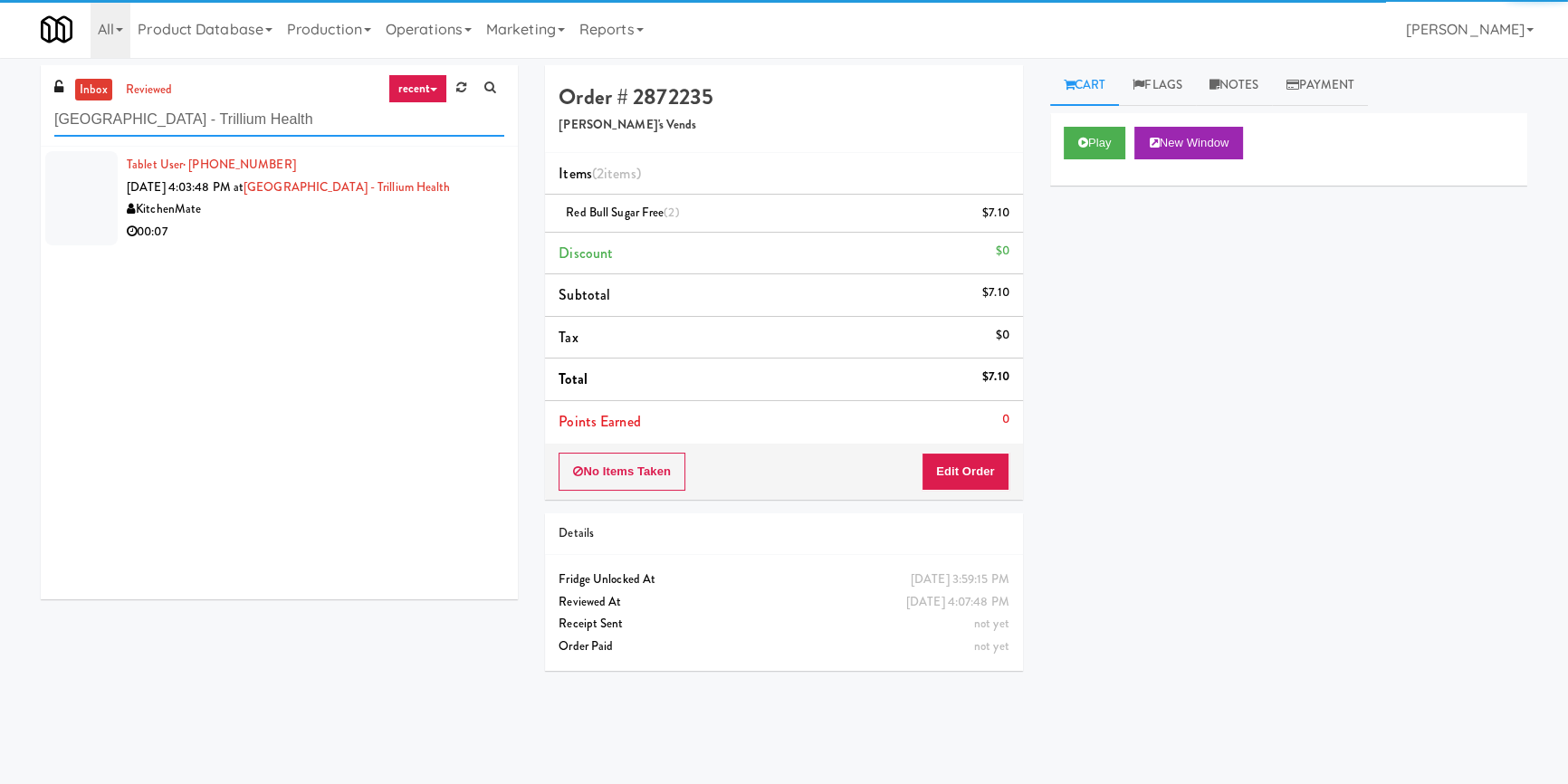
type input "Queensway Health Centre - Trillium Health"
click at [441, 256] on div "Tablet User · (647) 561-1616 Sep 14, 2025 4:03:48 PM at Queensway Health Centre…" at bounding box center [279, 373] width 477 height 453
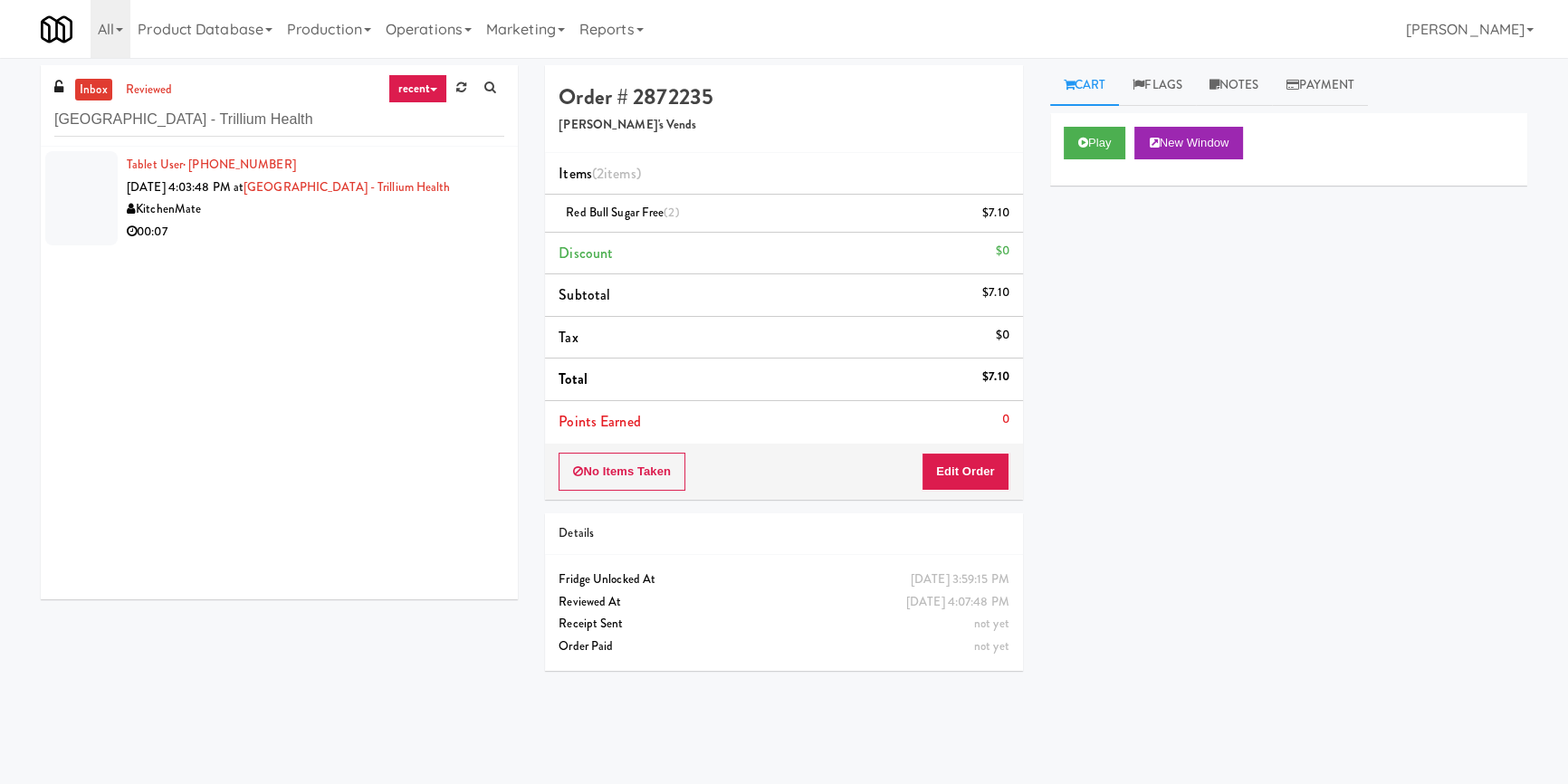
click at [467, 230] on div "00:07" at bounding box center [315, 232] width 378 height 22
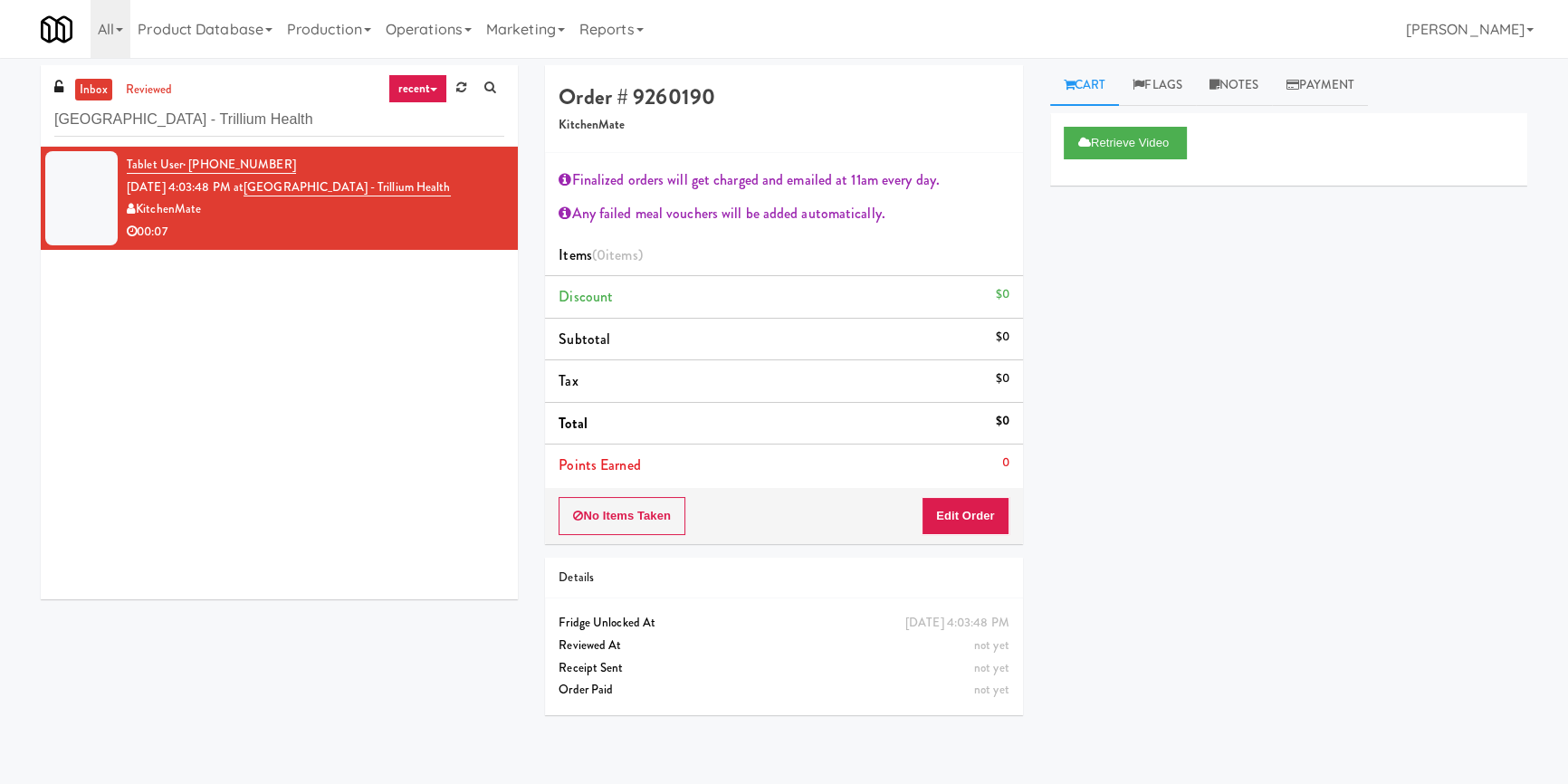
click at [978, 533] on div "No Items Taken Edit Order" at bounding box center [784, 516] width 477 height 56
click at [980, 521] on button "Edit Order" at bounding box center [965, 516] width 88 height 38
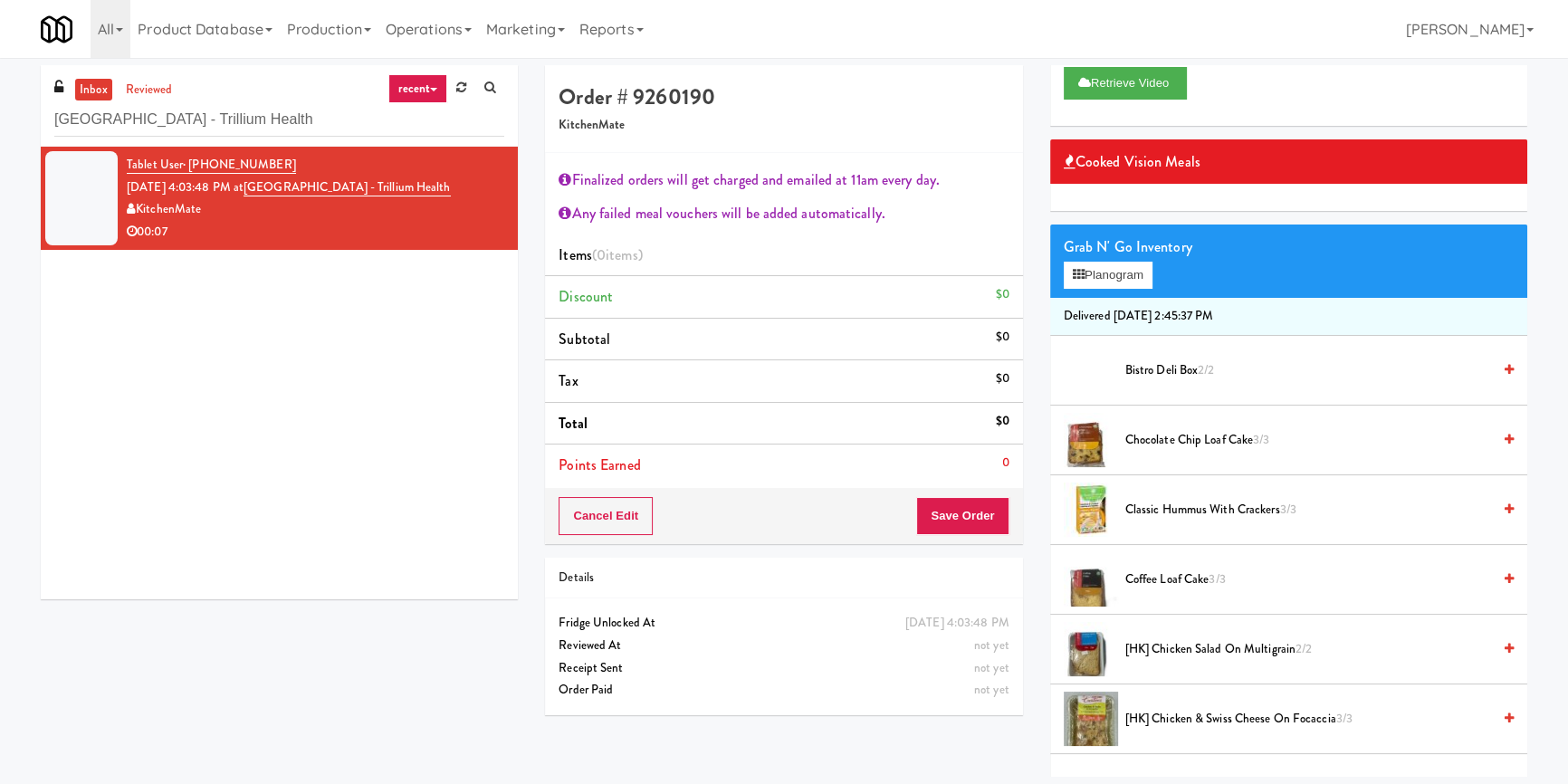
scroll to position [164, 0]
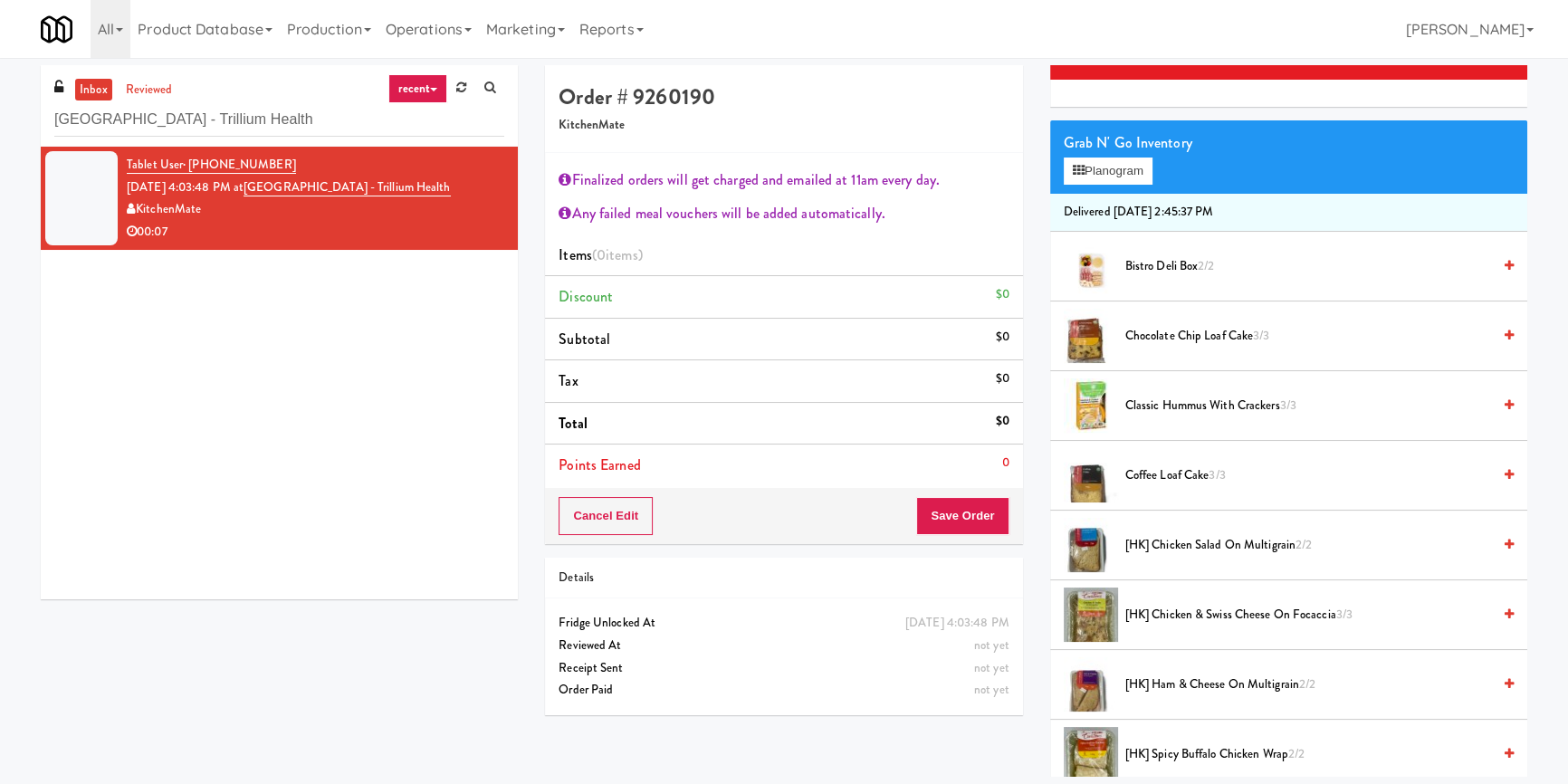
click at [1164, 541] on span "[HK] Chicken Salad on Multigrain 2/2" at bounding box center [1308, 545] width 366 height 22
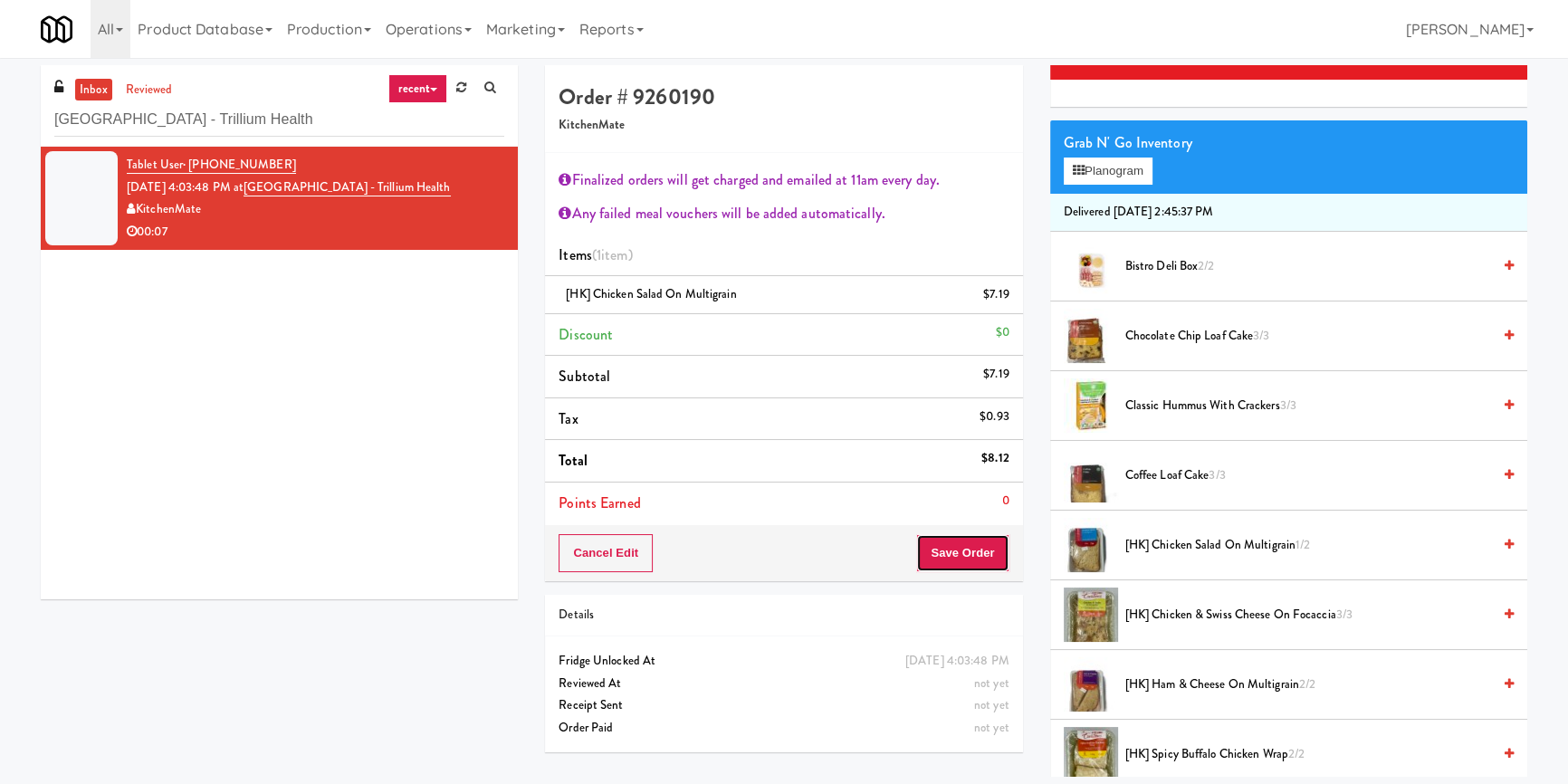
click at [932, 552] on button "Save Order" at bounding box center [963, 552] width 93 height 38
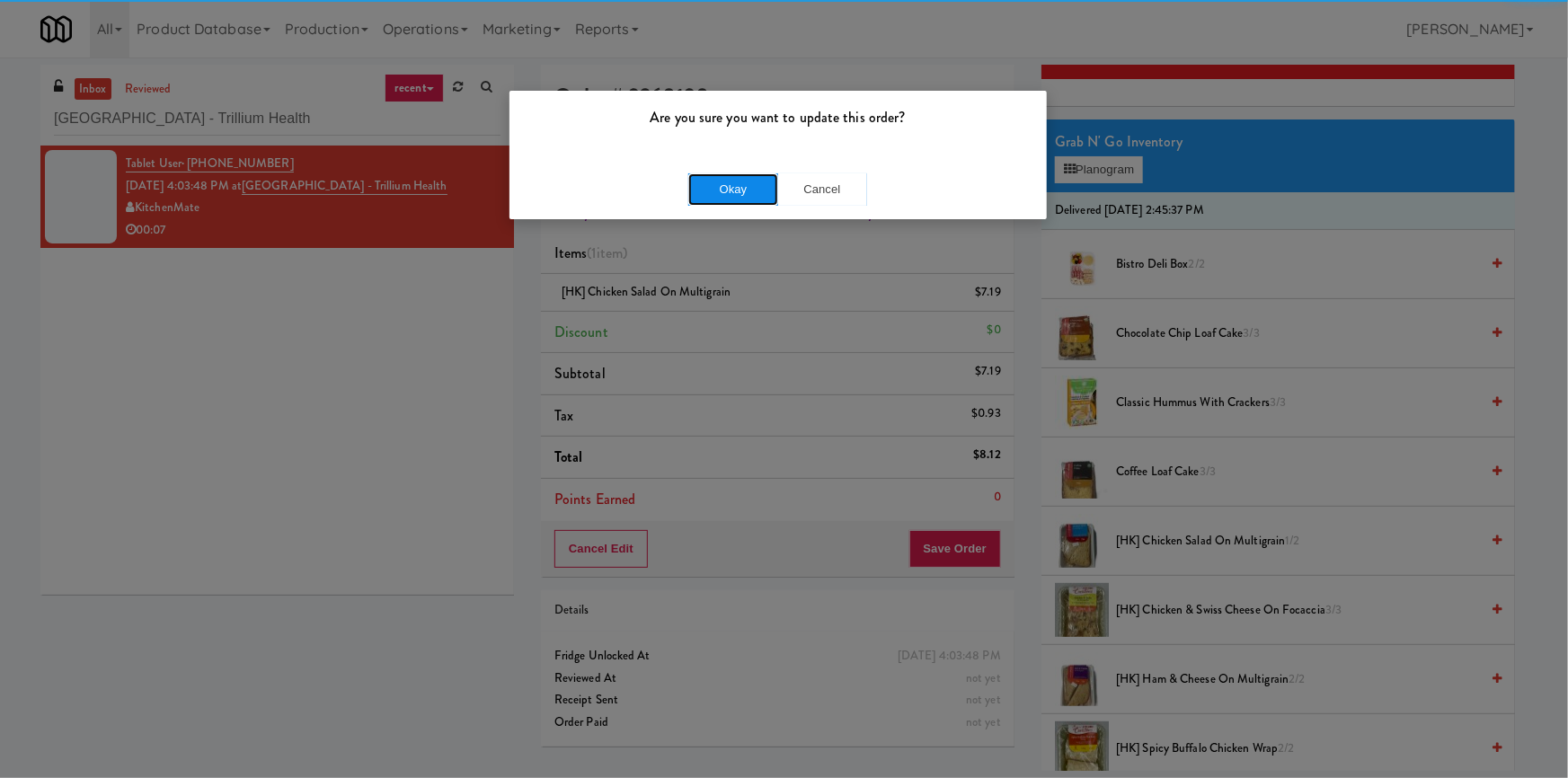
click at [752, 187] on button "Okay" at bounding box center [733, 190] width 90 height 33
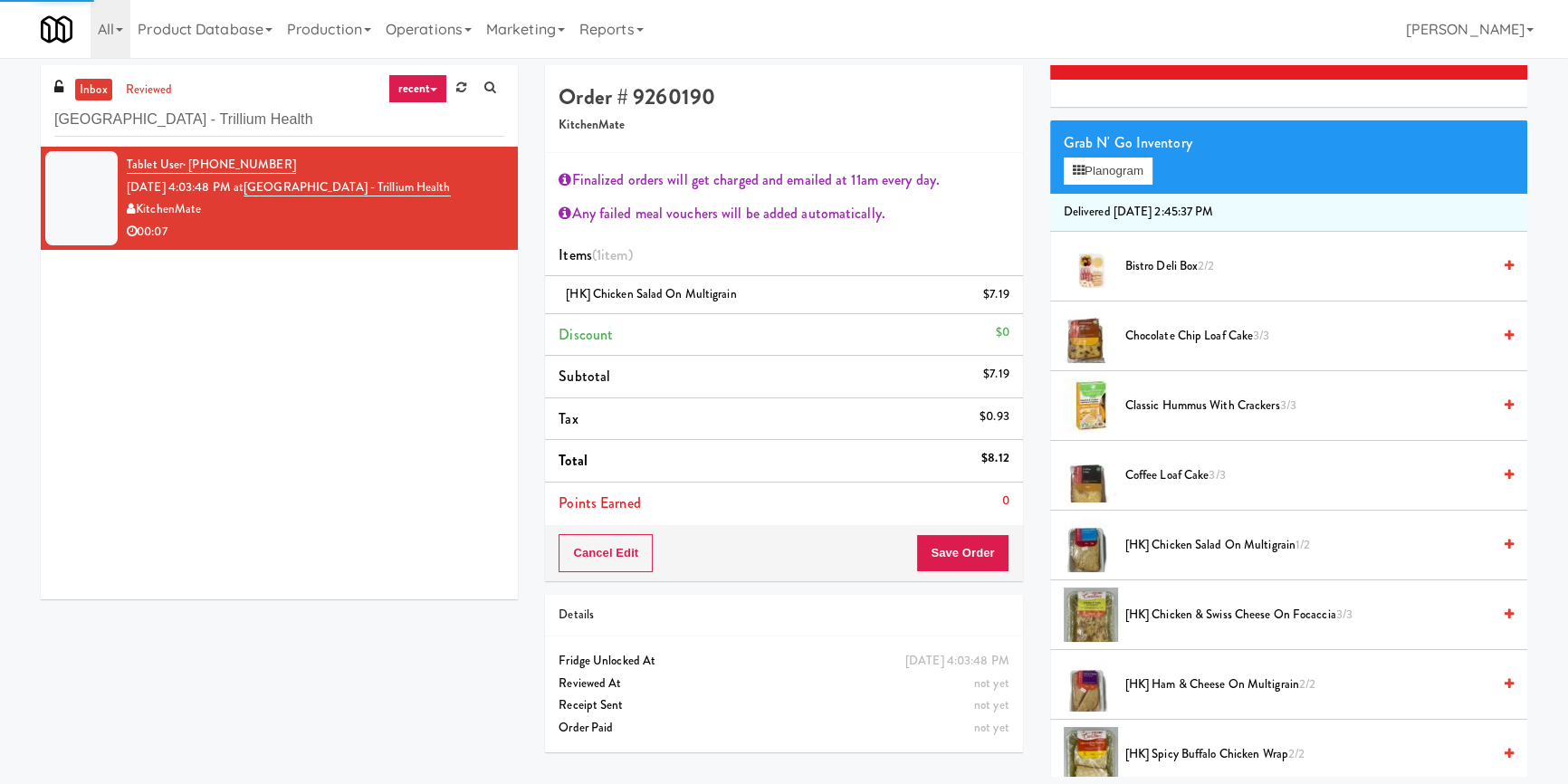
scroll to position [14, 0]
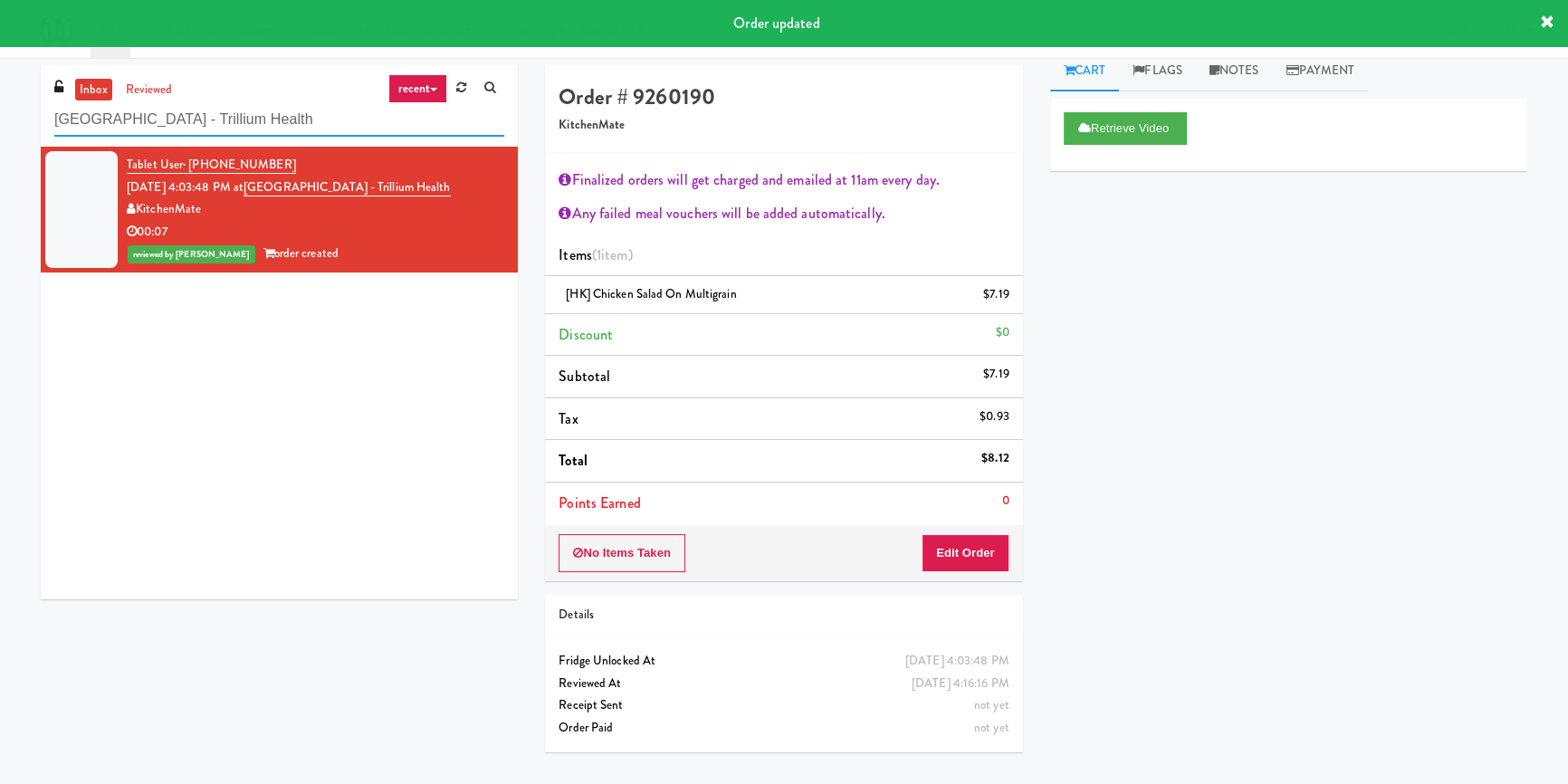
click at [319, 118] on input "Queensway Health Centre - Trillium Health" at bounding box center [279, 120] width 450 height 34
paste input "The 87 - Fridge - Middle"
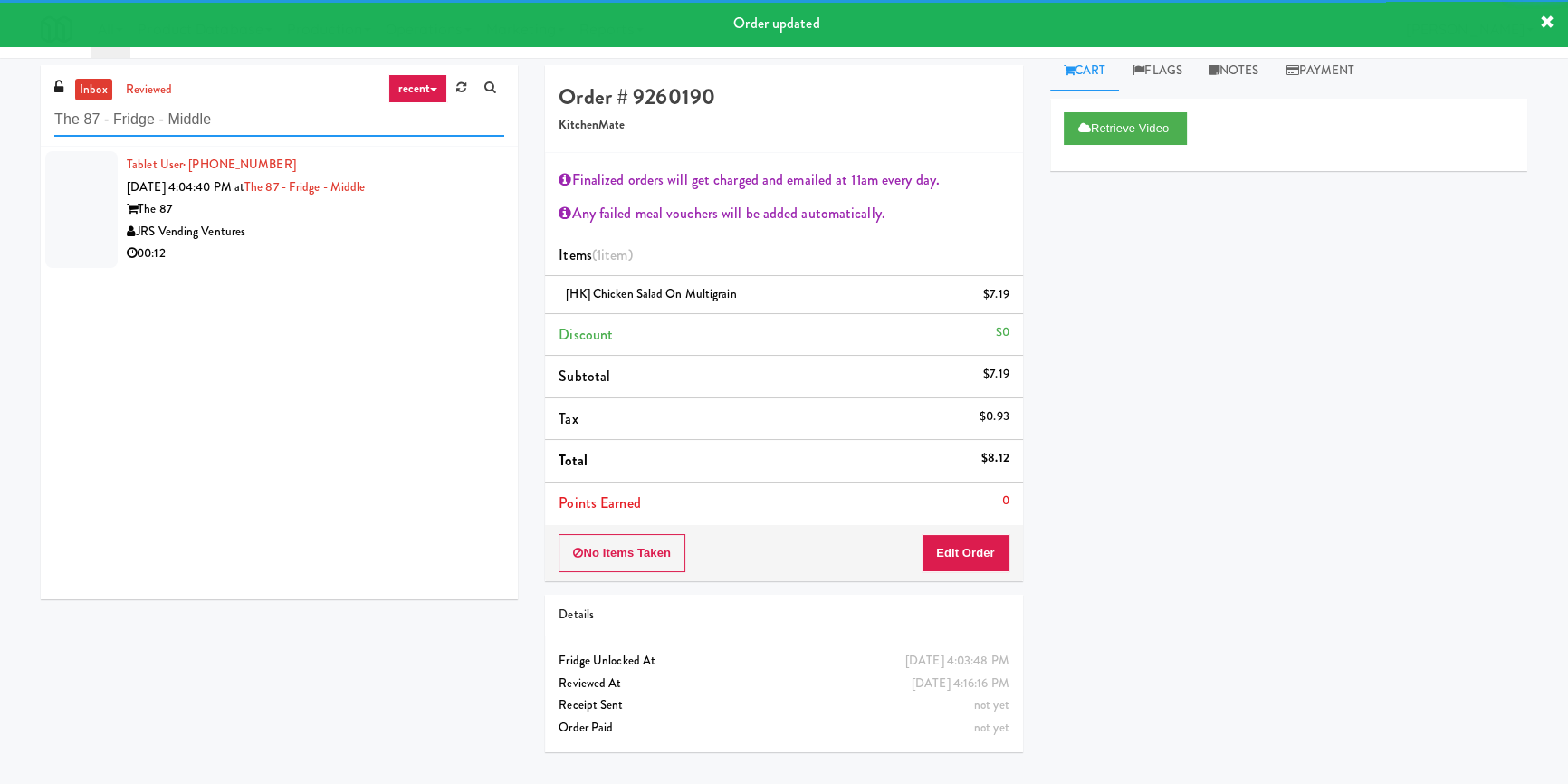
type input "The 87 - Fridge - Middle"
click at [433, 233] on div "JRS Vending Ventures" at bounding box center [315, 232] width 378 height 22
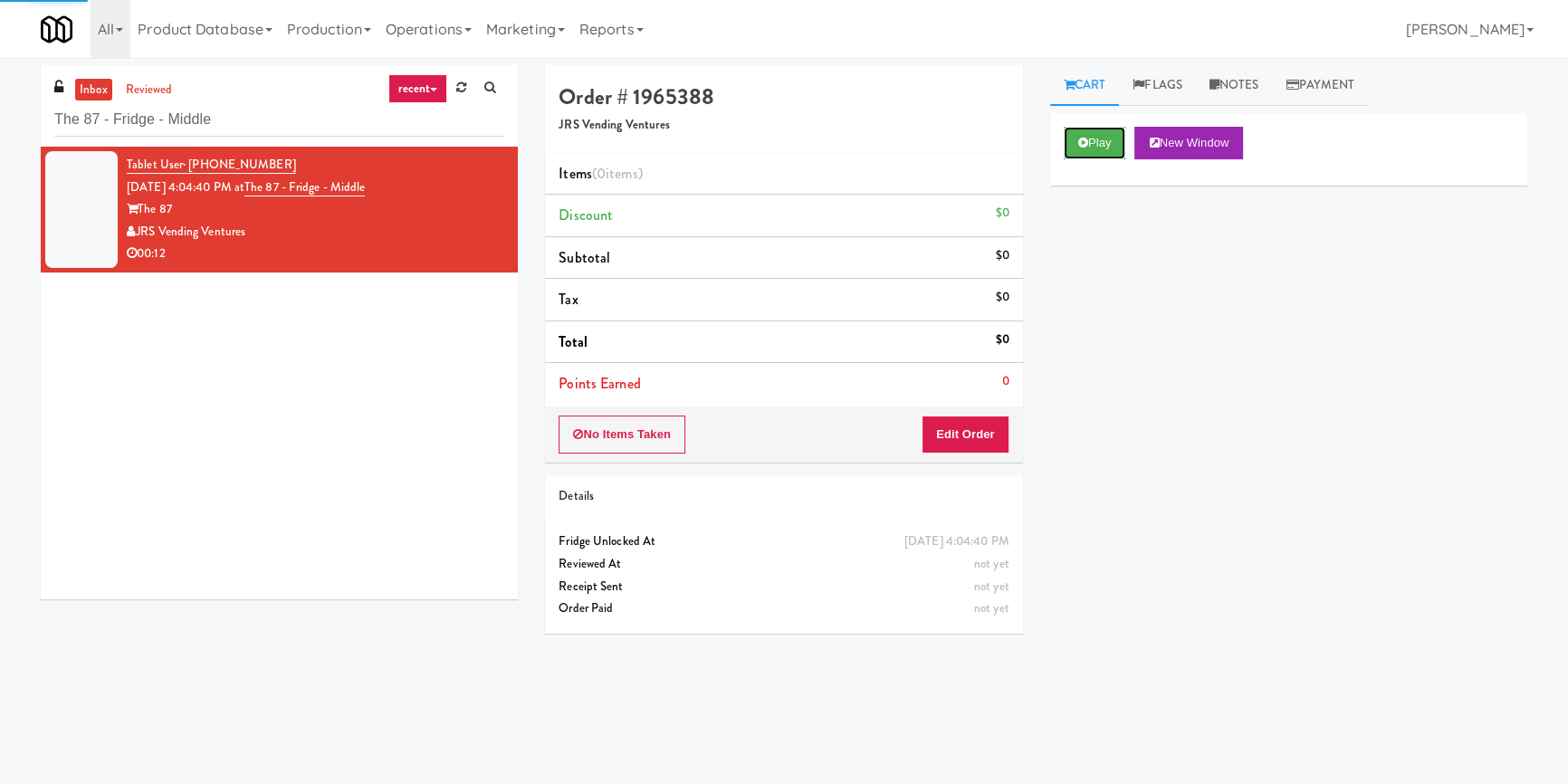
drag, startPoint x: 1103, startPoint y: 140, endPoint x: 1102, endPoint y: 192, distance: 52.0
click at [1102, 140] on button "Play" at bounding box center [1095, 143] width 63 height 33
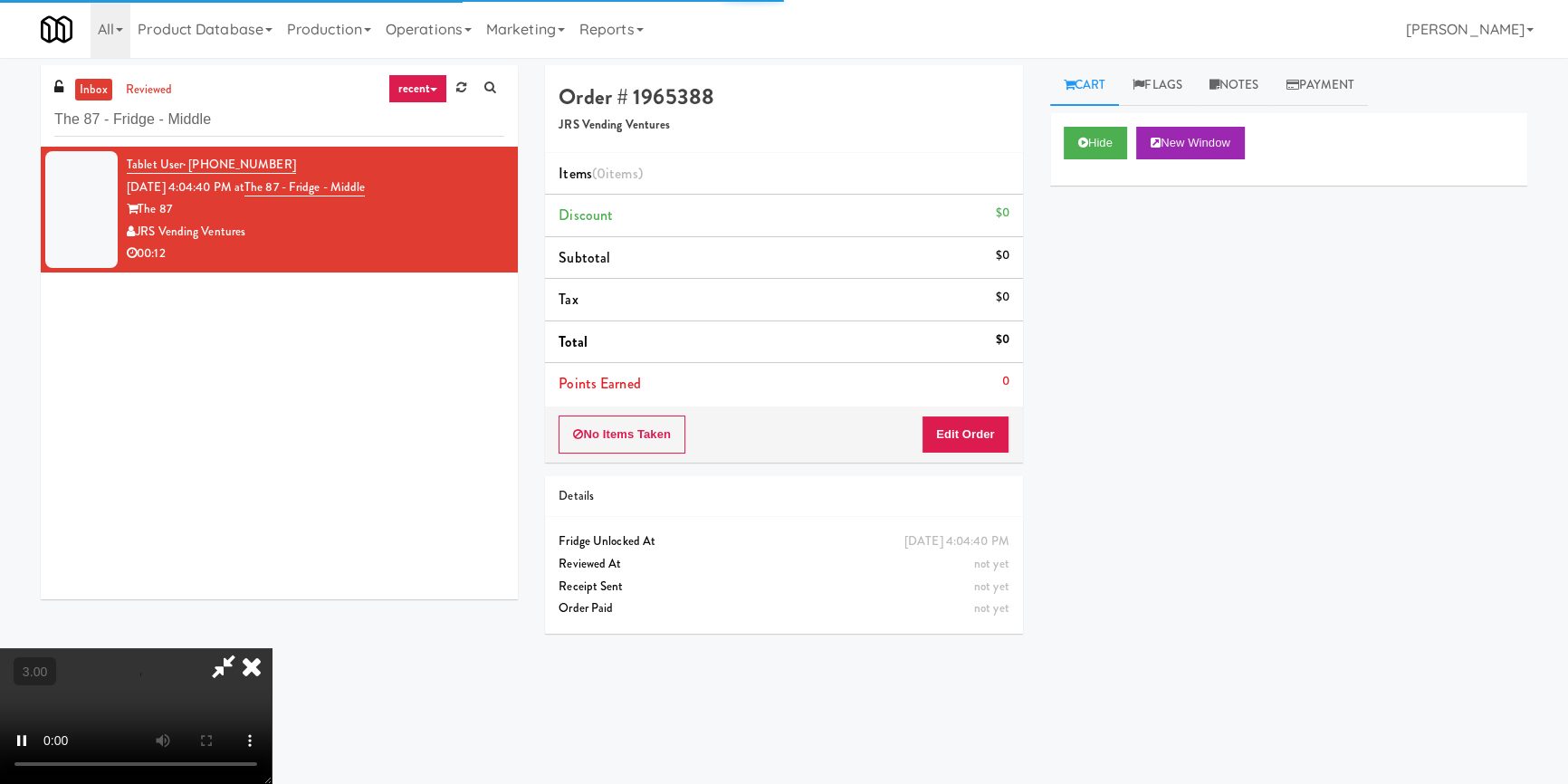
click at [1106, 272] on div "Hide New Window Primary Flag Clear Flag if unable to determine what was taken o…" at bounding box center [1289, 452] width 477 height 679
drag, startPoint x: 1044, startPoint y: 456, endPoint x: 1053, endPoint y: 458, distance: 9.2
click at [1044, 456] on div "Cart Flags Notes Payment Hide New Window Primary Flag Clear Flag if unable to d…" at bounding box center [1289, 420] width 504 height 712
click at [1087, 142] on icon at bounding box center [1083, 143] width 10 height 12
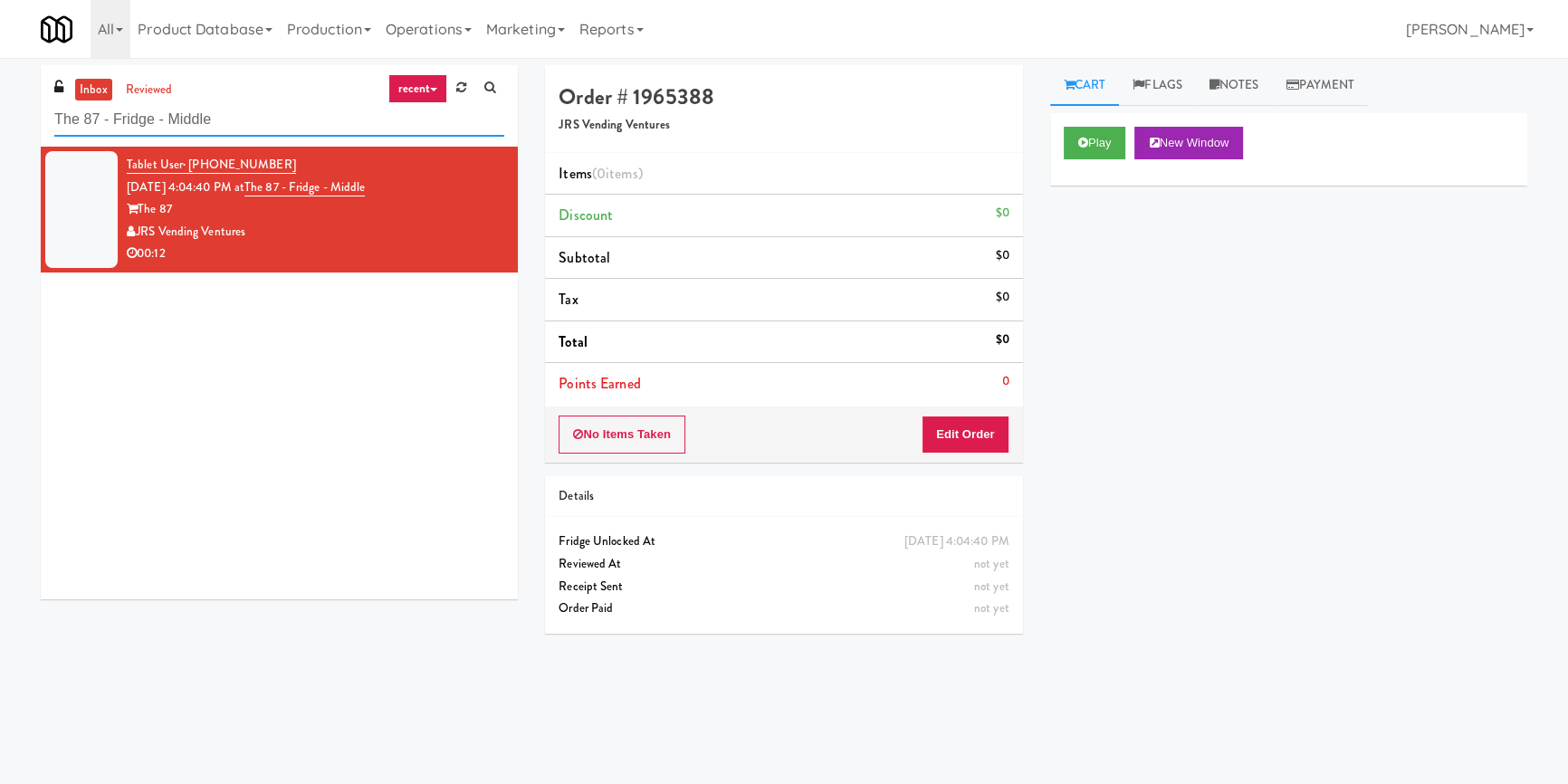
click at [96, 126] on input "The 87 - Fridge - Middle" at bounding box center [279, 120] width 450 height 34
paste input "Sachs-Pantry-Left"
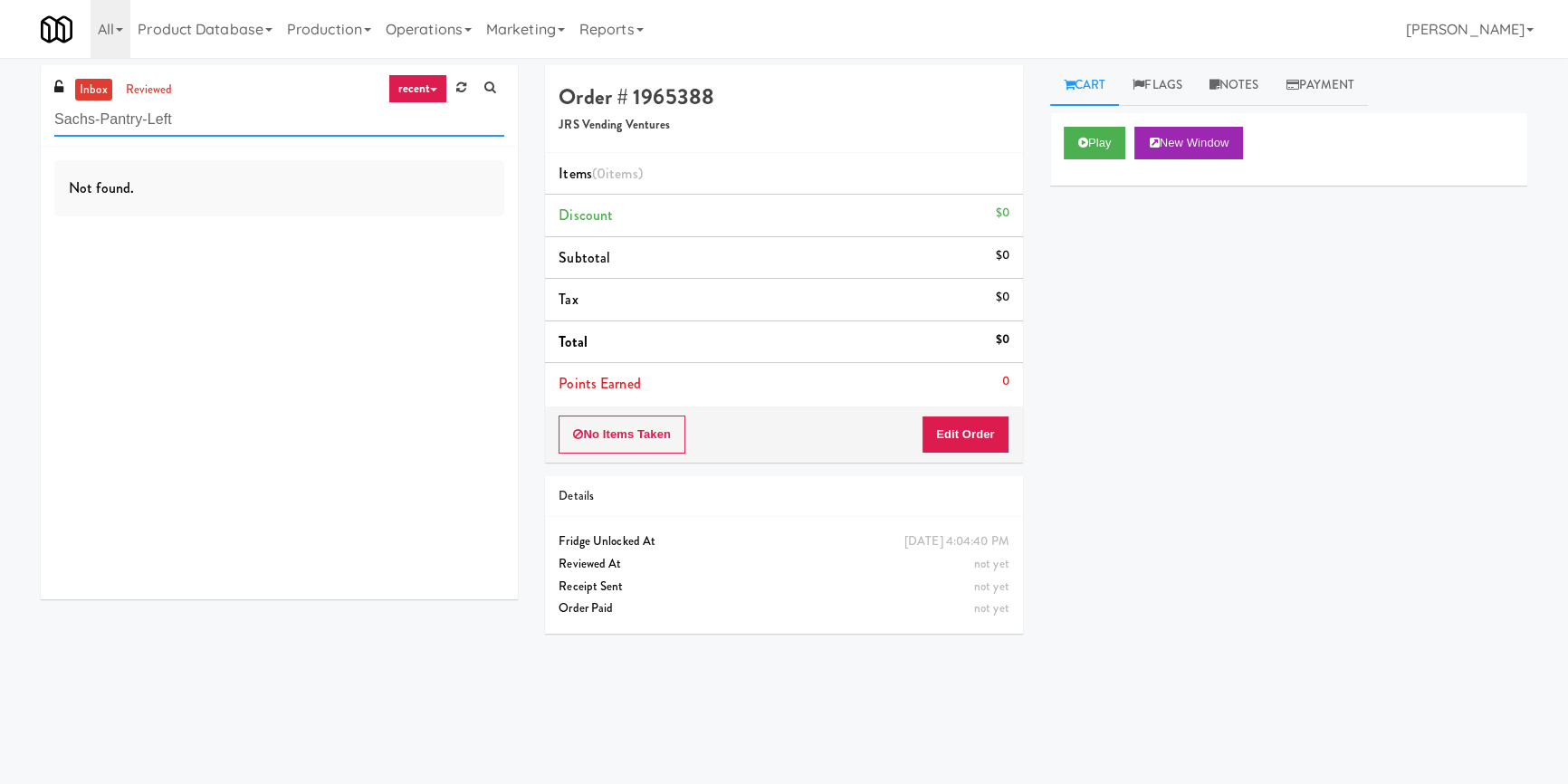
drag, startPoint x: 284, startPoint y: 126, endPoint x: 0, endPoint y: 118, distance: 284.1
click at [0, 118] on div "inbox reviewed recent all unclear take inventory issue suspicious failed recent…" at bounding box center [784, 420] width 1568 height 712
click at [253, 116] on input "Sachs-Pantry-Left" at bounding box center [279, 120] width 450 height 34
click at [252, 116] on input "Sachs-Pantry-Left" at bounding box center [279, 120] width 450 height 34
click at [252, 115] on input "Sachs-Pantry-Left" at bounding box center [279, 120] width 450 height 34
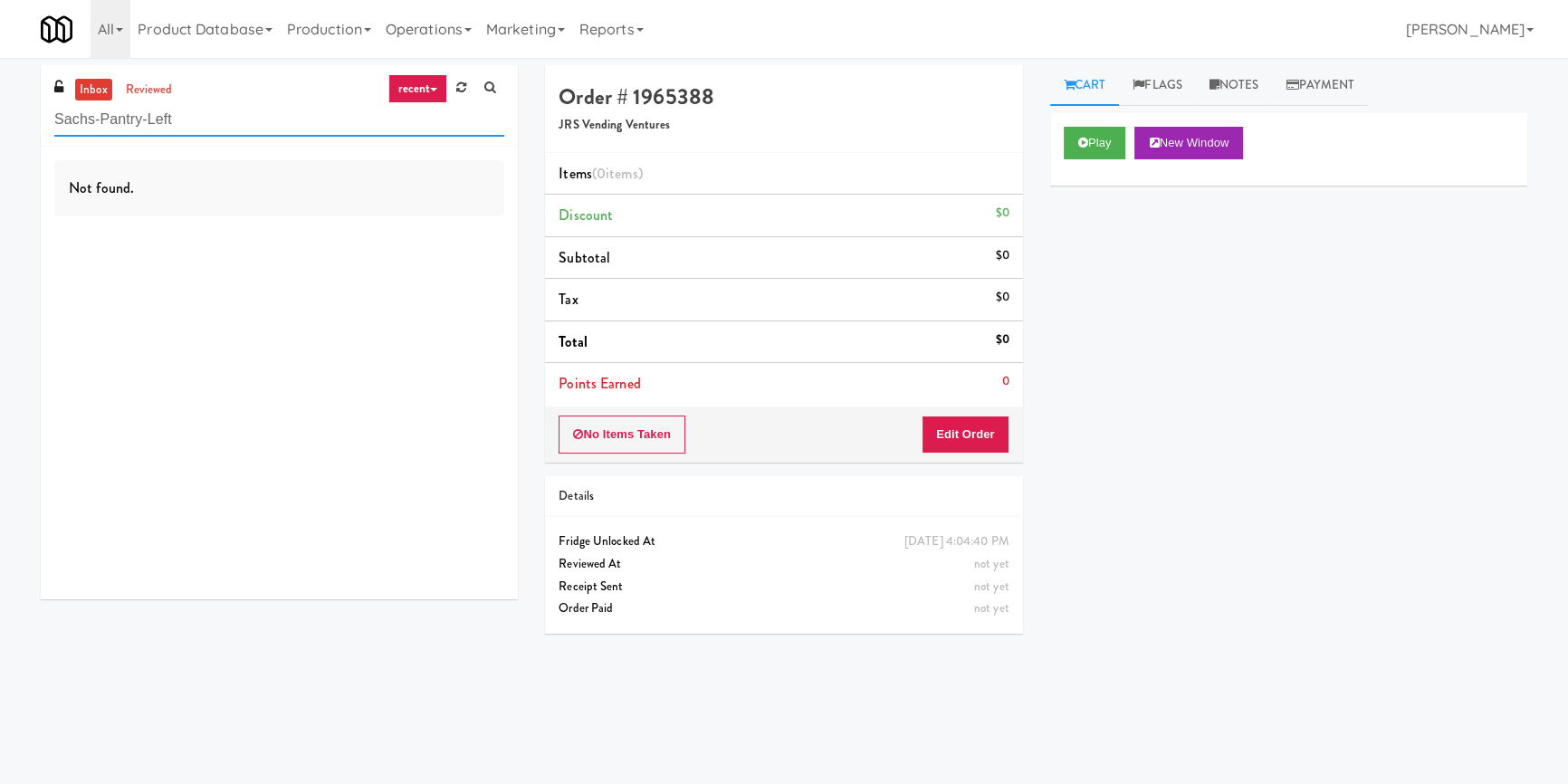
paste input "The 87 - Fridge - Middle"
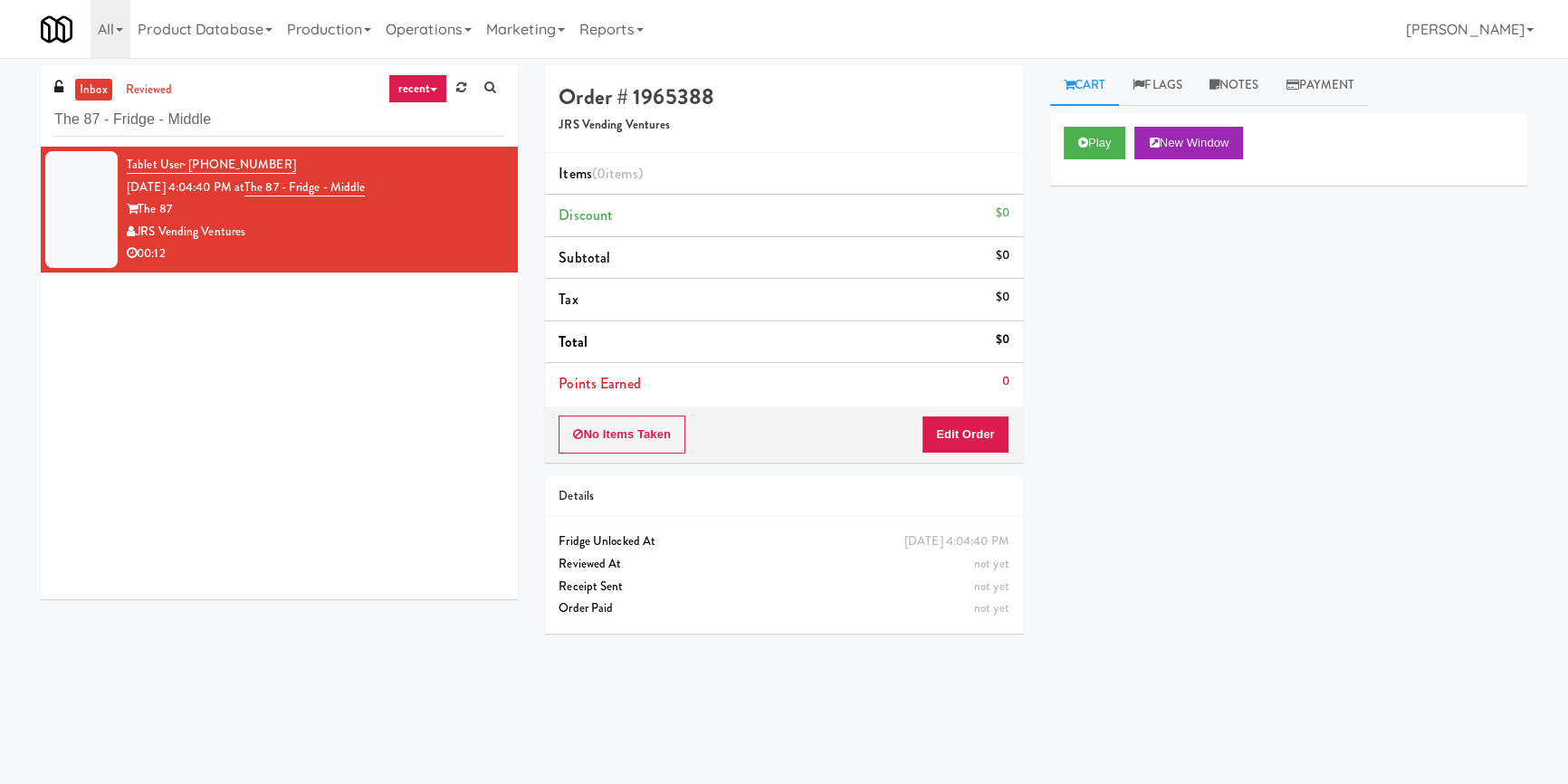
click at [36, 430] on div "inbox reviewed recent all unclear take inventory issue suspicious failed recent…" at bounding box center [279, 338] width 504 height 547
click at [1104, 149] on button "Play" at bounding box center [1095, 143] width 63 height 33
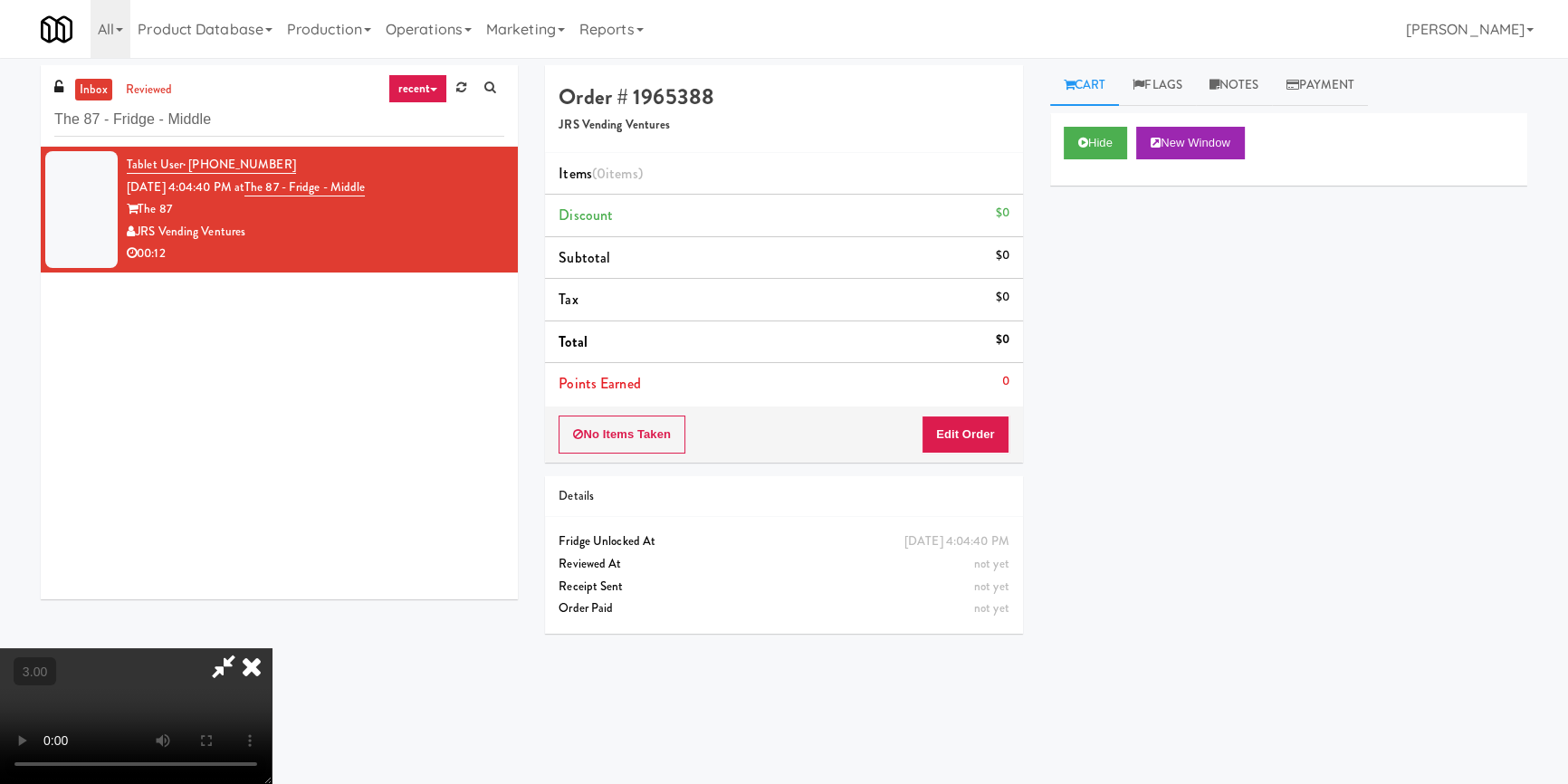
click at [1111, 259] on div "Hide New Window Primary Flag Clear Flag if unable to determine what was taken o…" at bounding box center [1289, 452] width 477 height 679
click at [1188, 349] on div "Hide New Window Primary Flag Clear Flag if unable to determine what was taken o…" at bounding box center [1289, 452] width 477 height 679
click at [1109, 137] on button "Hide" at bounding box center [1096, 143] width 64 height 33
click at [271, 648] on video at bounding box center [135, 715] width 271 height 136
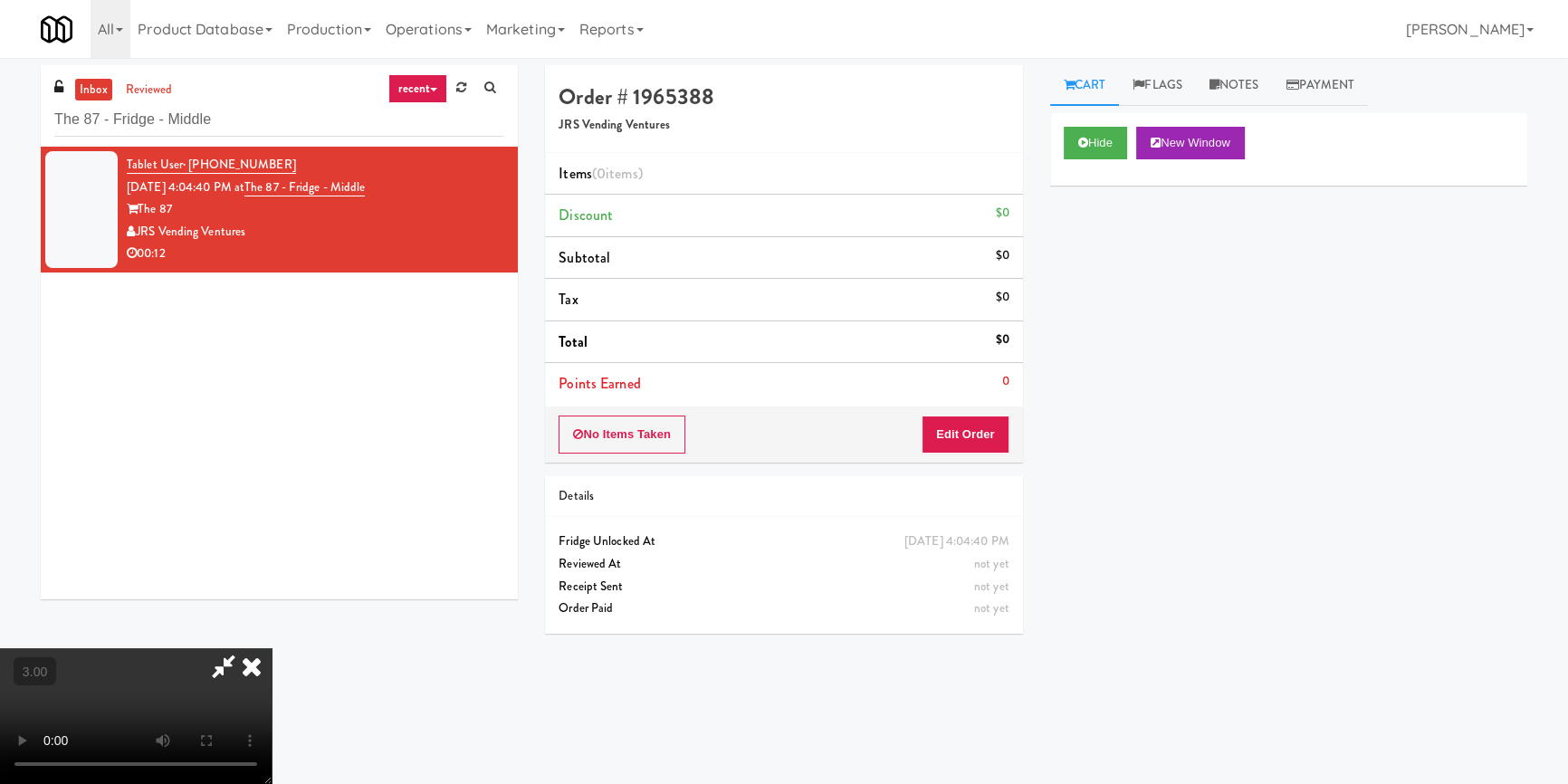
click at [271, 648] on video at bounding box center [135, 715] width 271 height 136
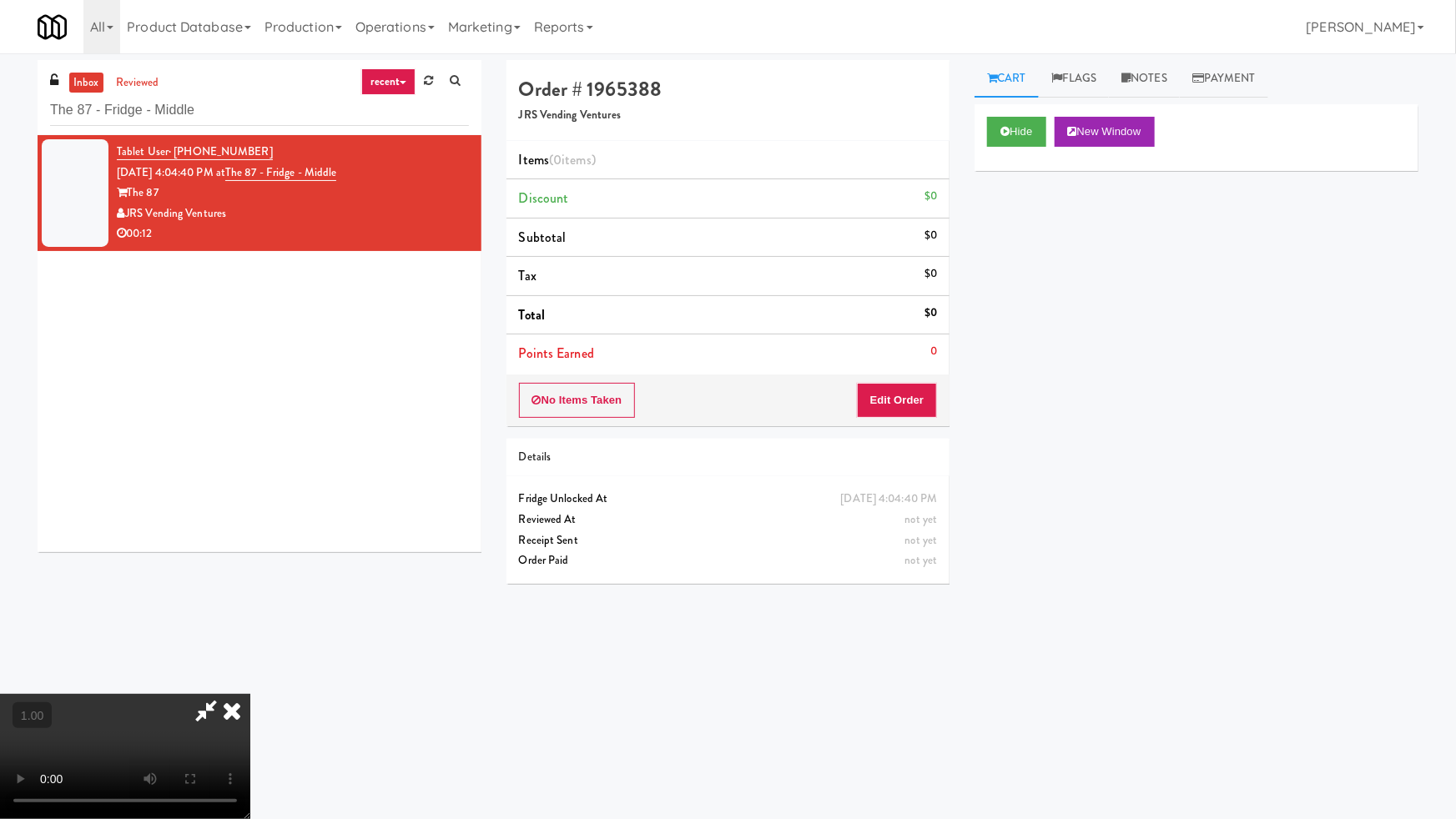
click at [250, 694] on video at bounding box center [125, 757] width 250 height 126
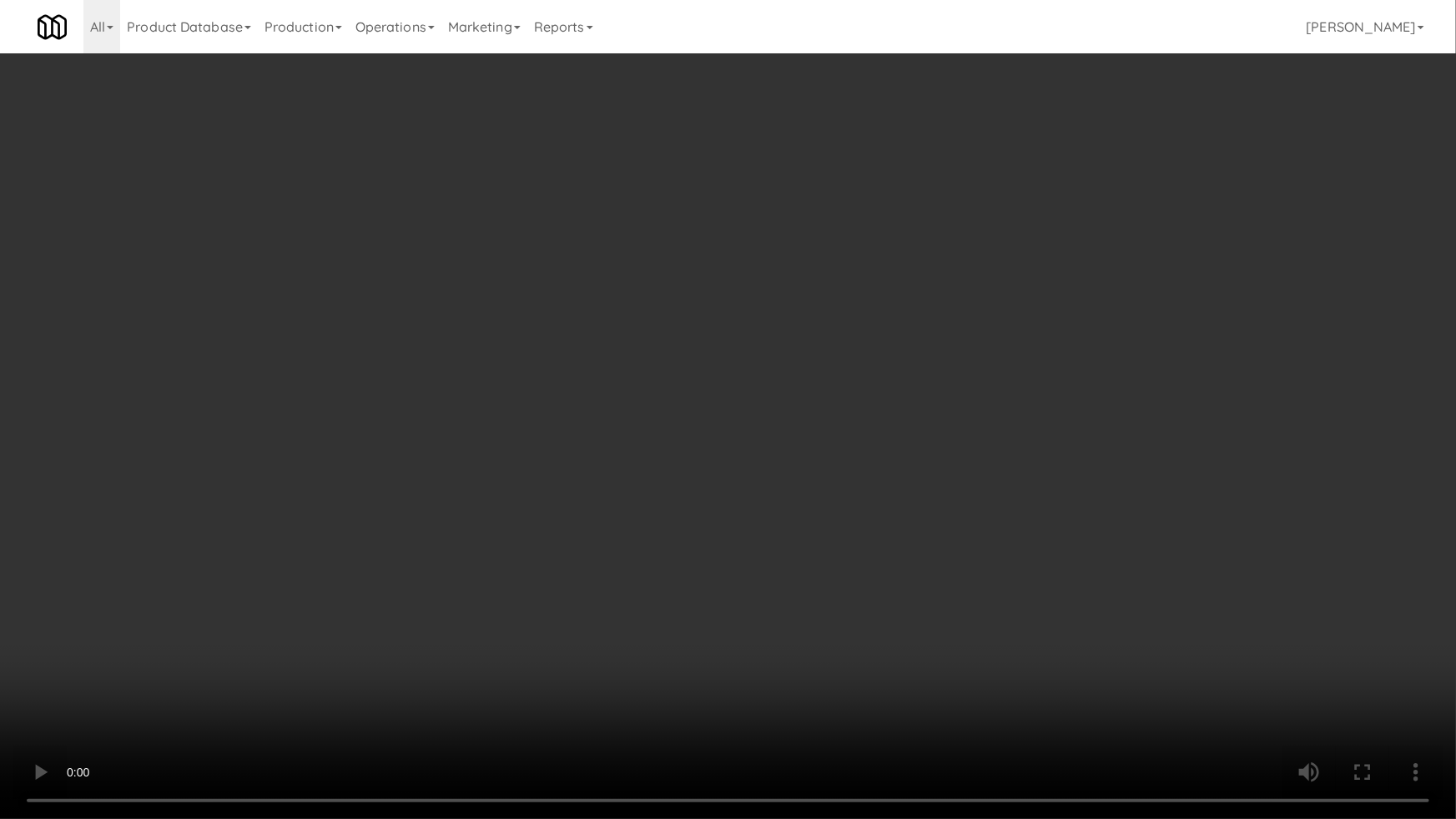
click at [761, 510] on video at bounding box center [728, 410] width 1456 height 819
click at [841, 503] on video at bounding box center [728, 410] width 1456 height 819
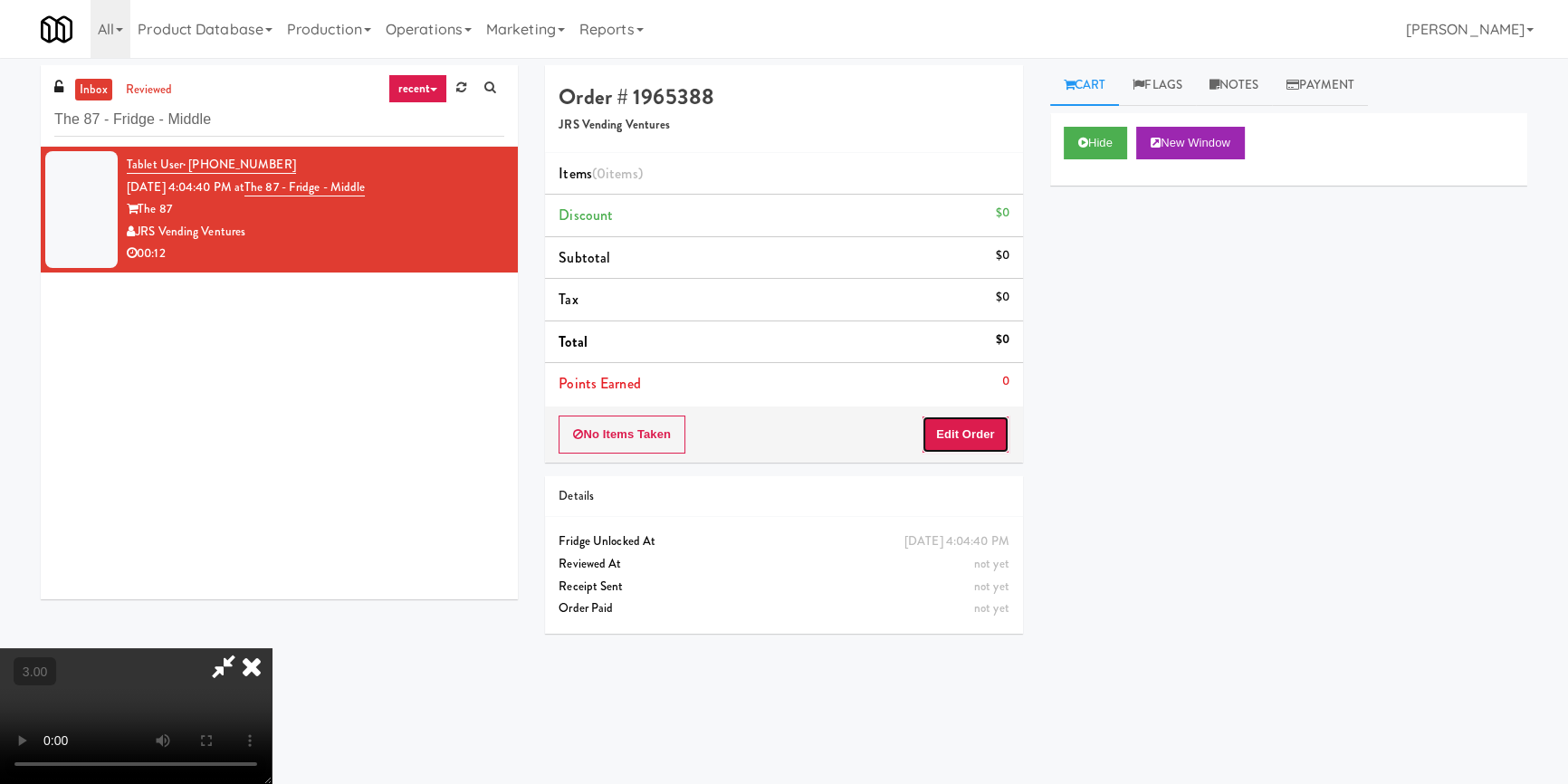
click at [980, 436] on button "Edit Order" at bounding box center [965, 434] width 88 height 38
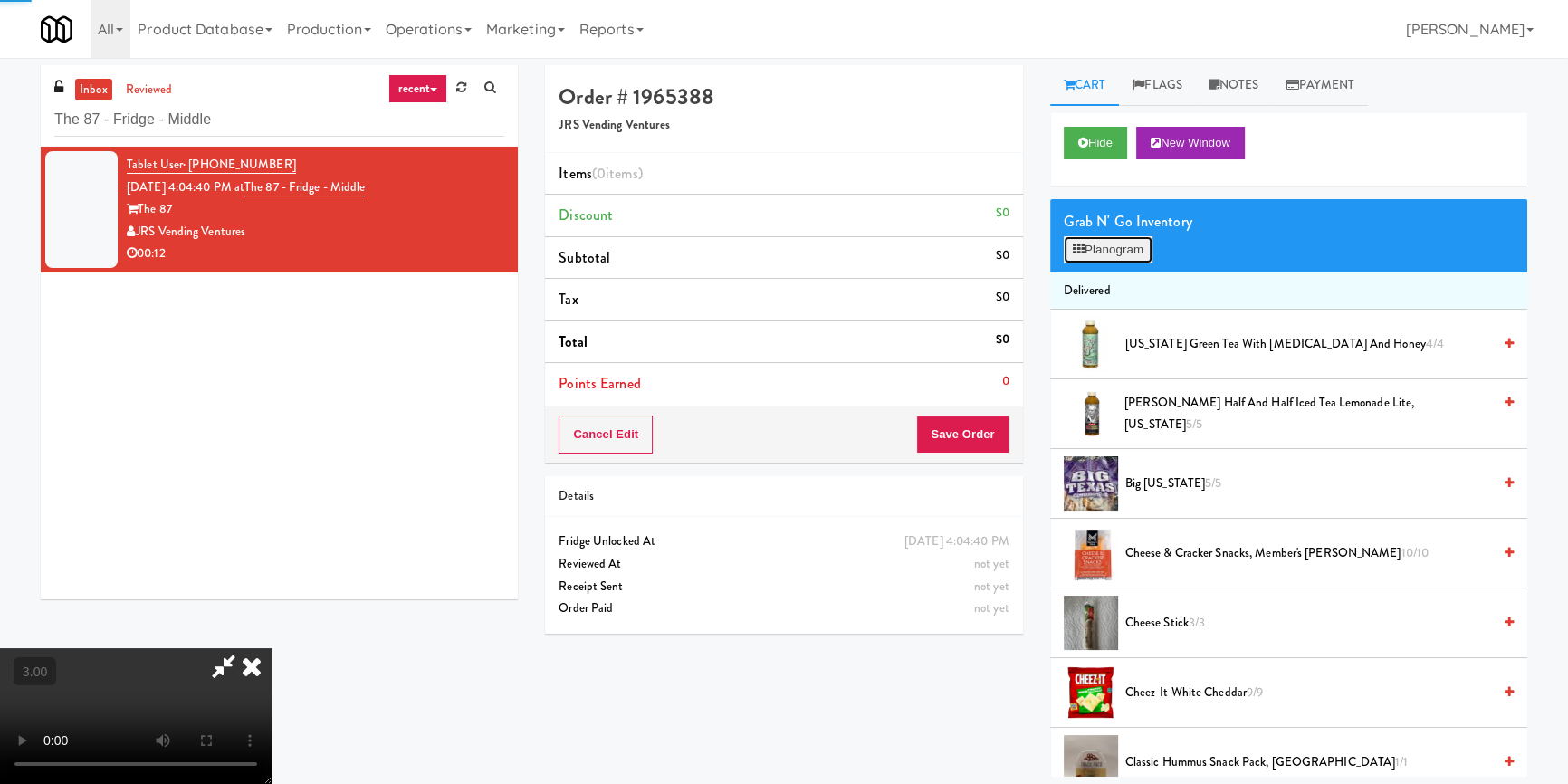
click at [1117, 237] on button "Planogram" at bounding box center [1108, 250] width 89 height 27
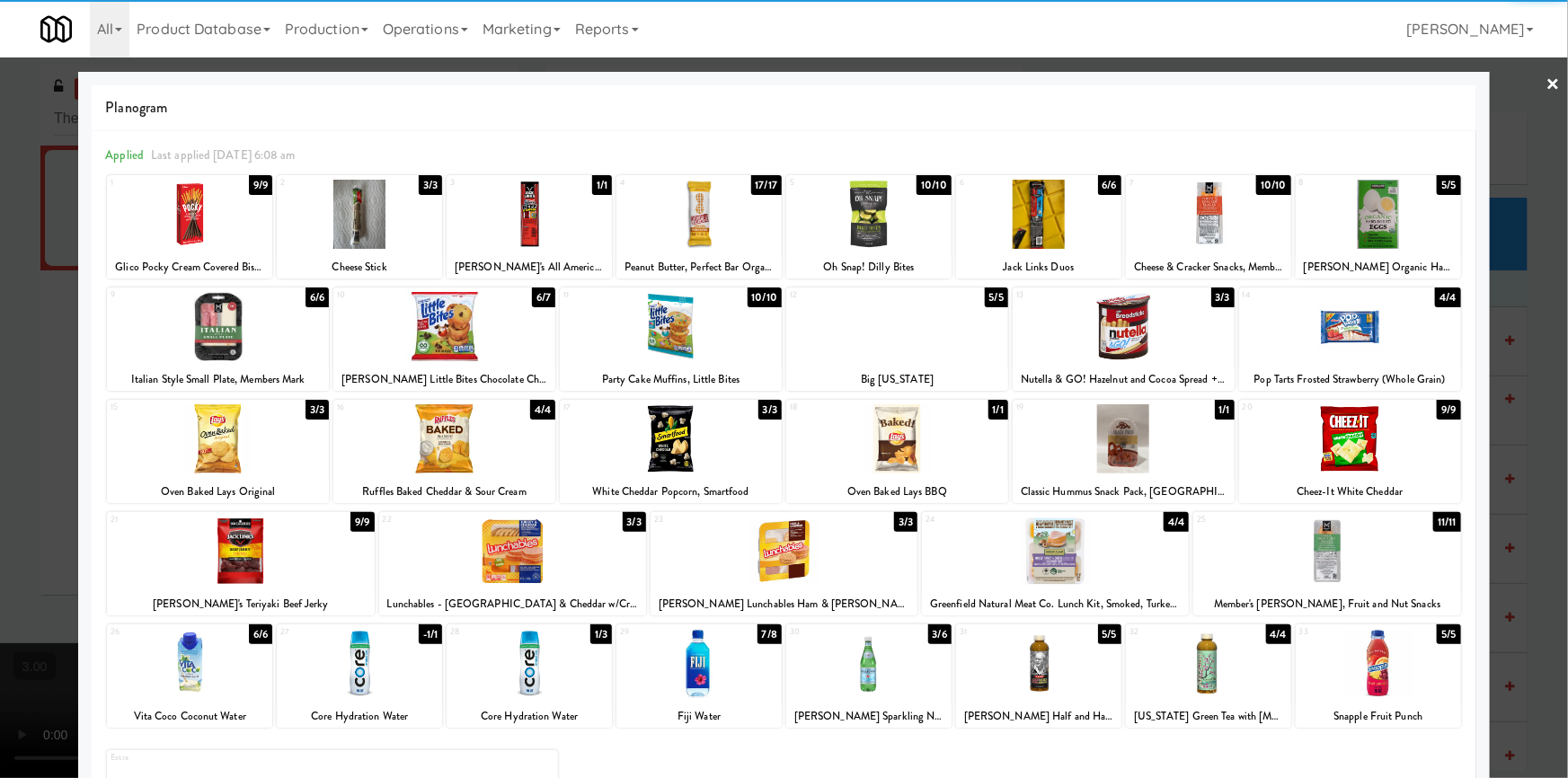
click at [1049, 666] on div at bounding box center [1038, 663] width 165 height 69
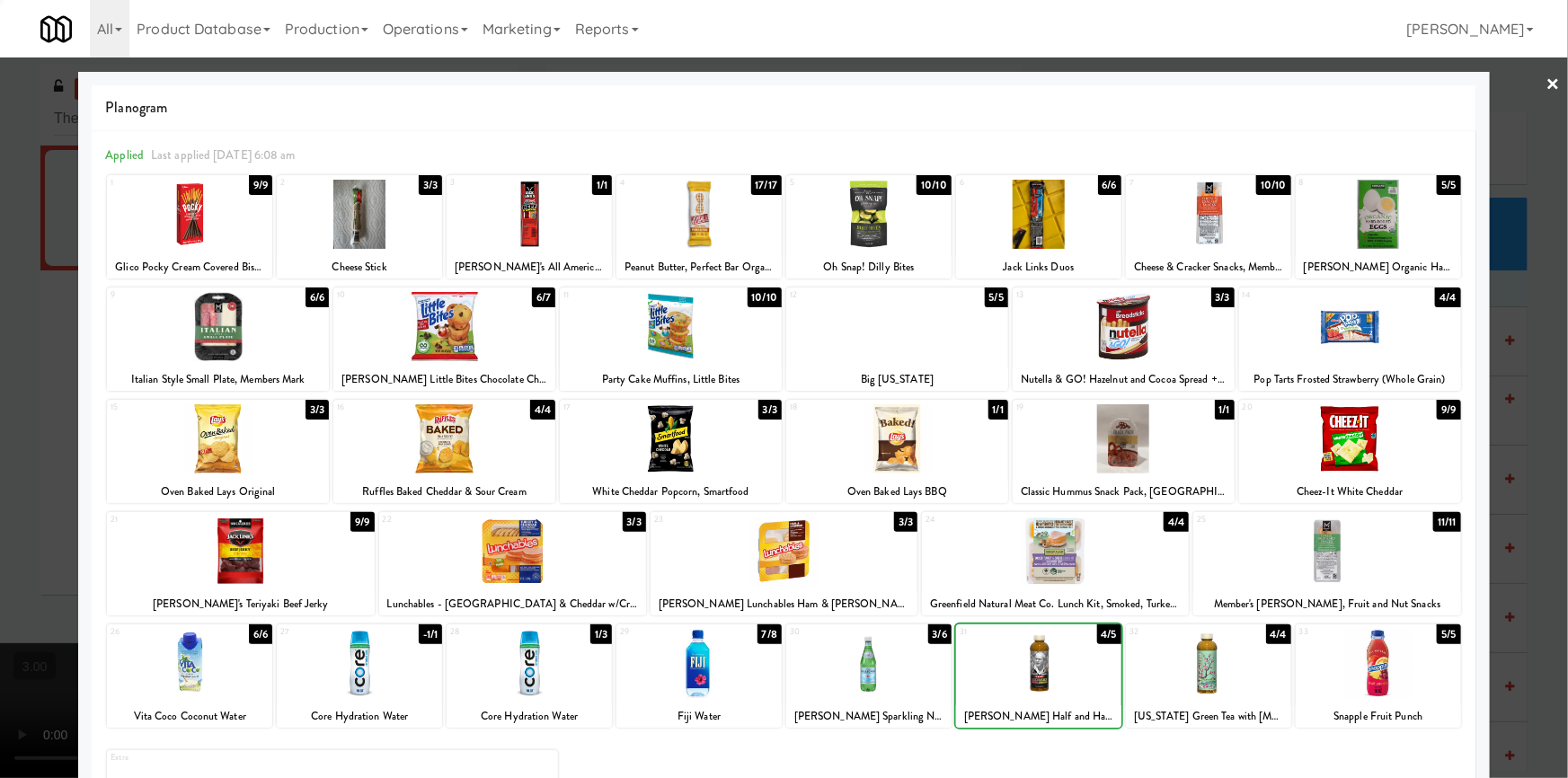
click at [881, 675] on div at bounding box center [868, 663] width 165 height 69
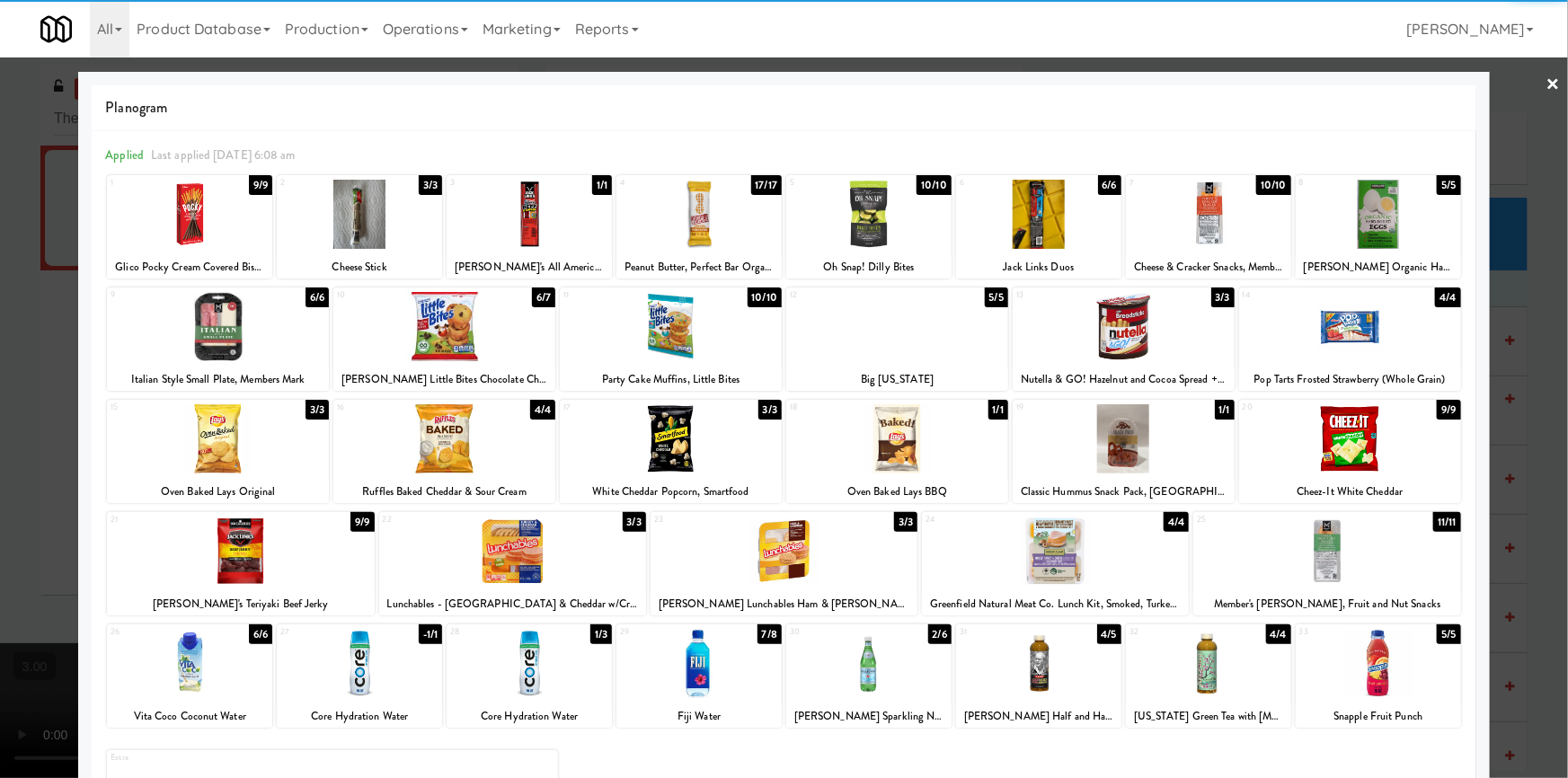
drag, startPoint x: 0, startPoint y: 472, endPoint x: 413, endPoint y: 486, distance: 413.2
click at [0, 473] on div at bounding box center [784, 389] width 1568 height 778
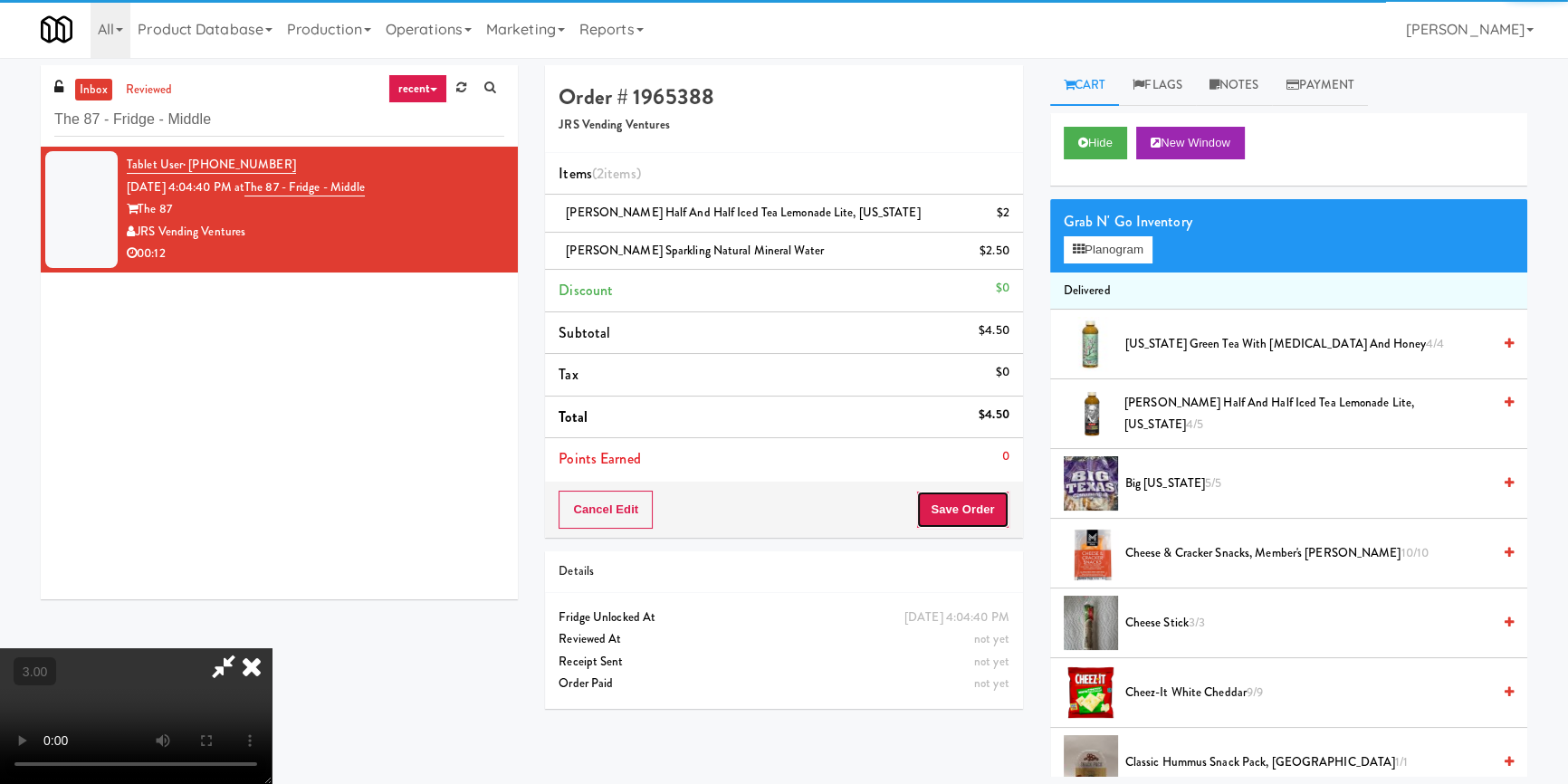
click at [1002, 512] on button "Save Order" at bounding box center [963, 509] width 93 height 38
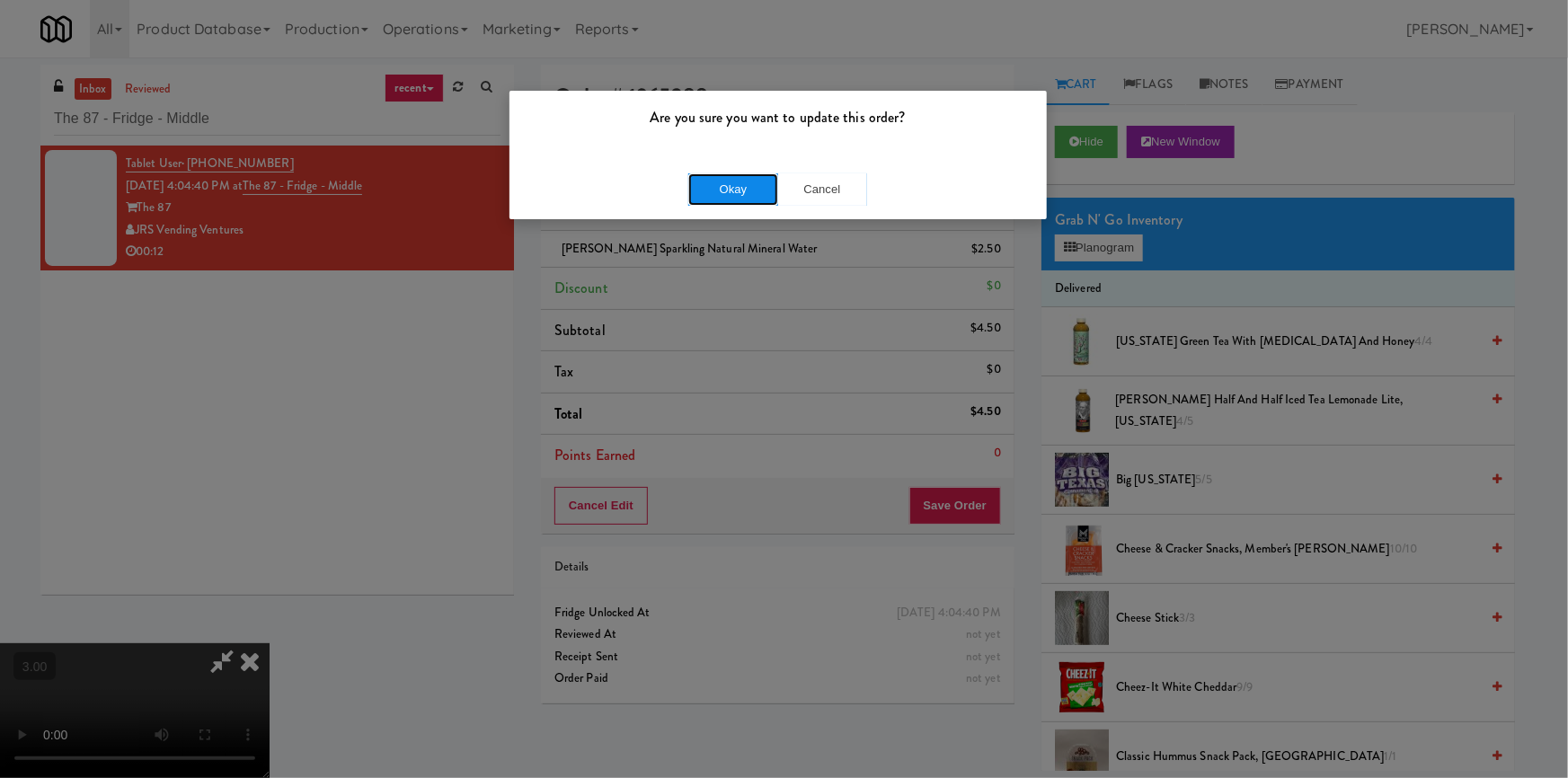
click at [749, 189] on button "Okay" at bounding box center [733, 190] width 90 height 33
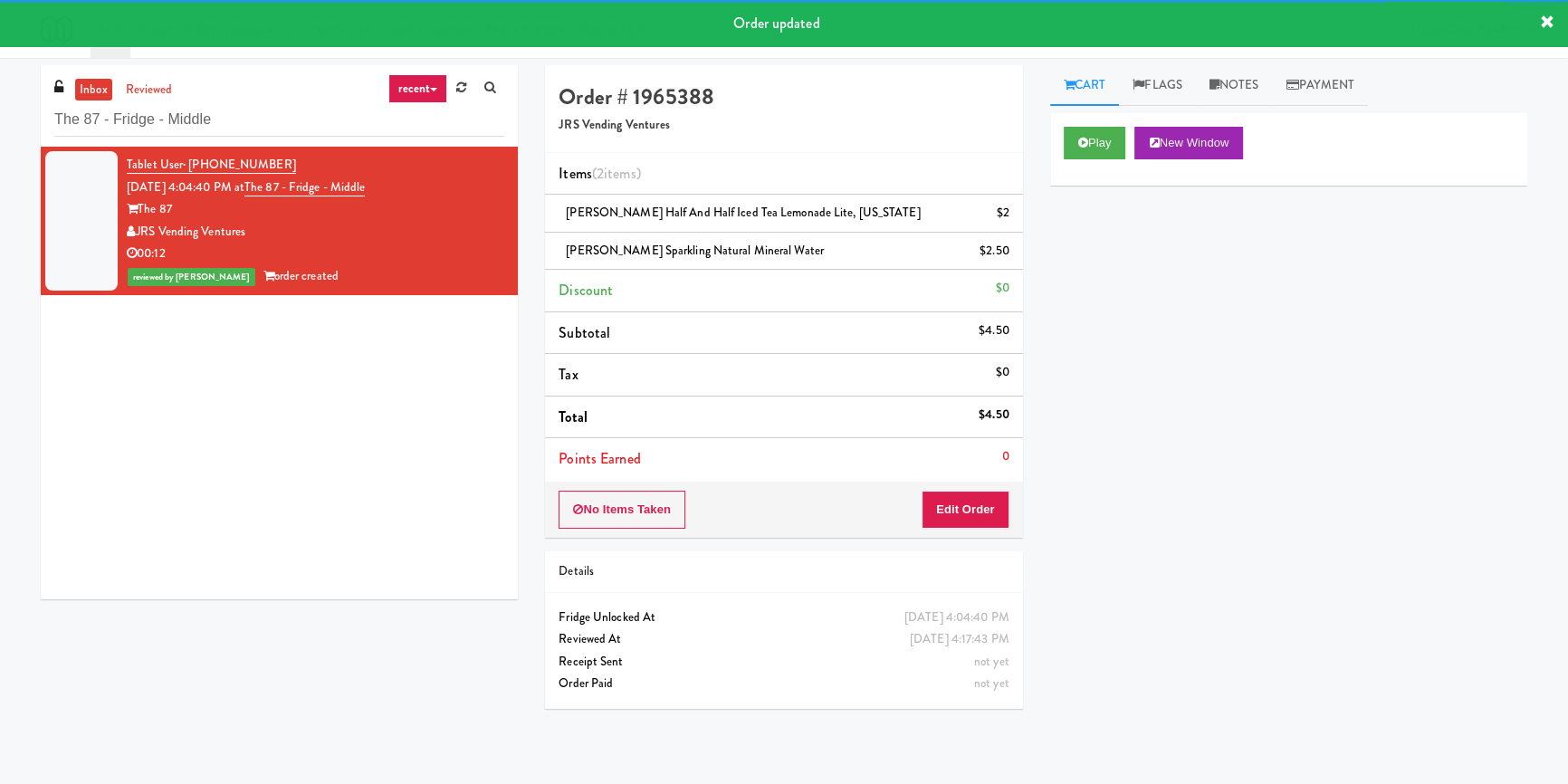
click at [87, 343] on div "Tablet User · (310) 592-6269 Sep 14, 2025 4:04:40 PM at The 87 - Fridge - Middl…" at bounding box center [279, 373] width 477 height 453
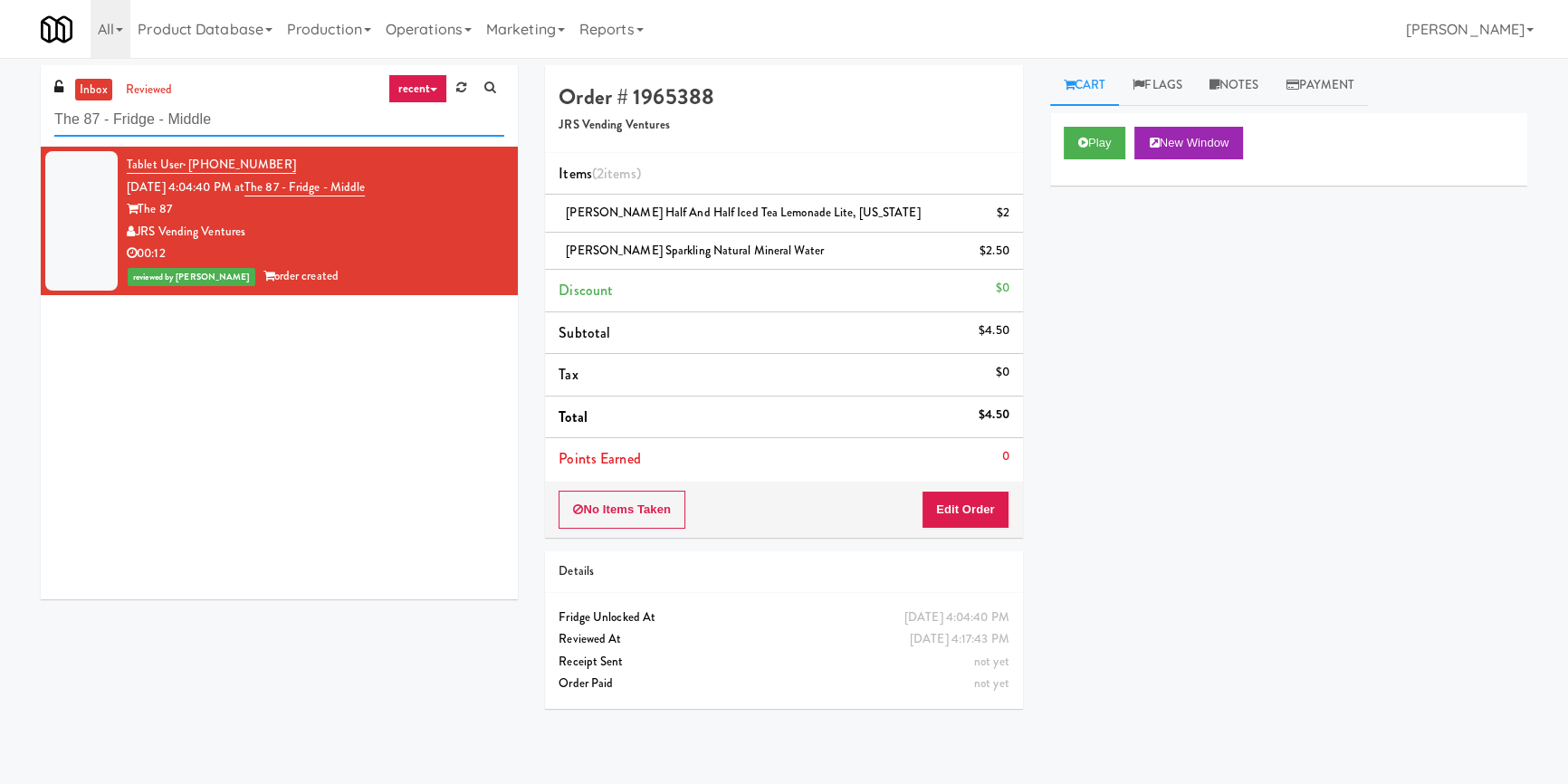
click at [295, 105] on input "The 87 - Fridge - Middle" at bounding box center [279, 120] width 450 height 34
paste input "335 Bala - Cooler"
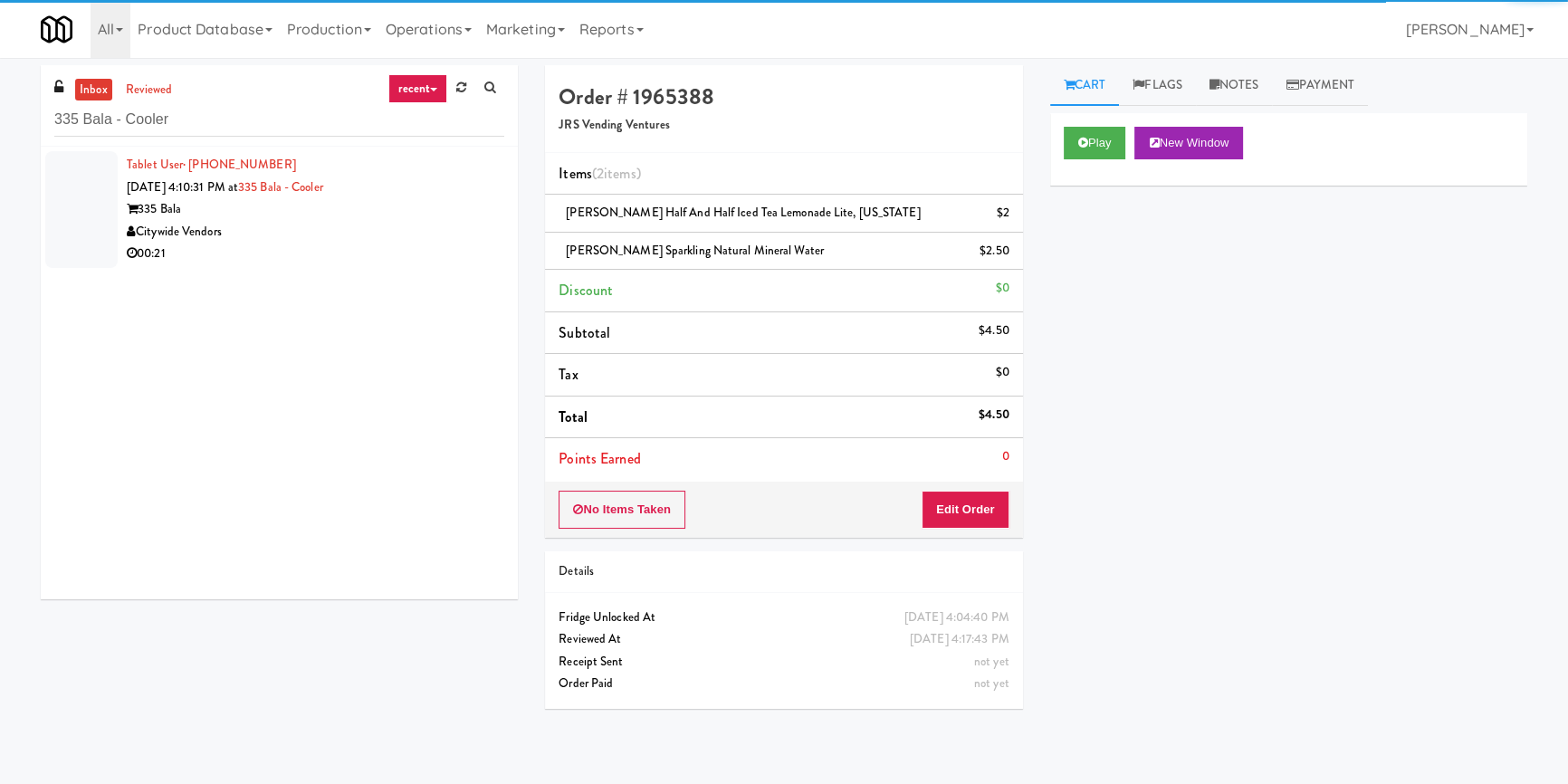
click at [438, 226] on div "Citywide Vendors" at bounding box center [315, 232] width 378 height 22
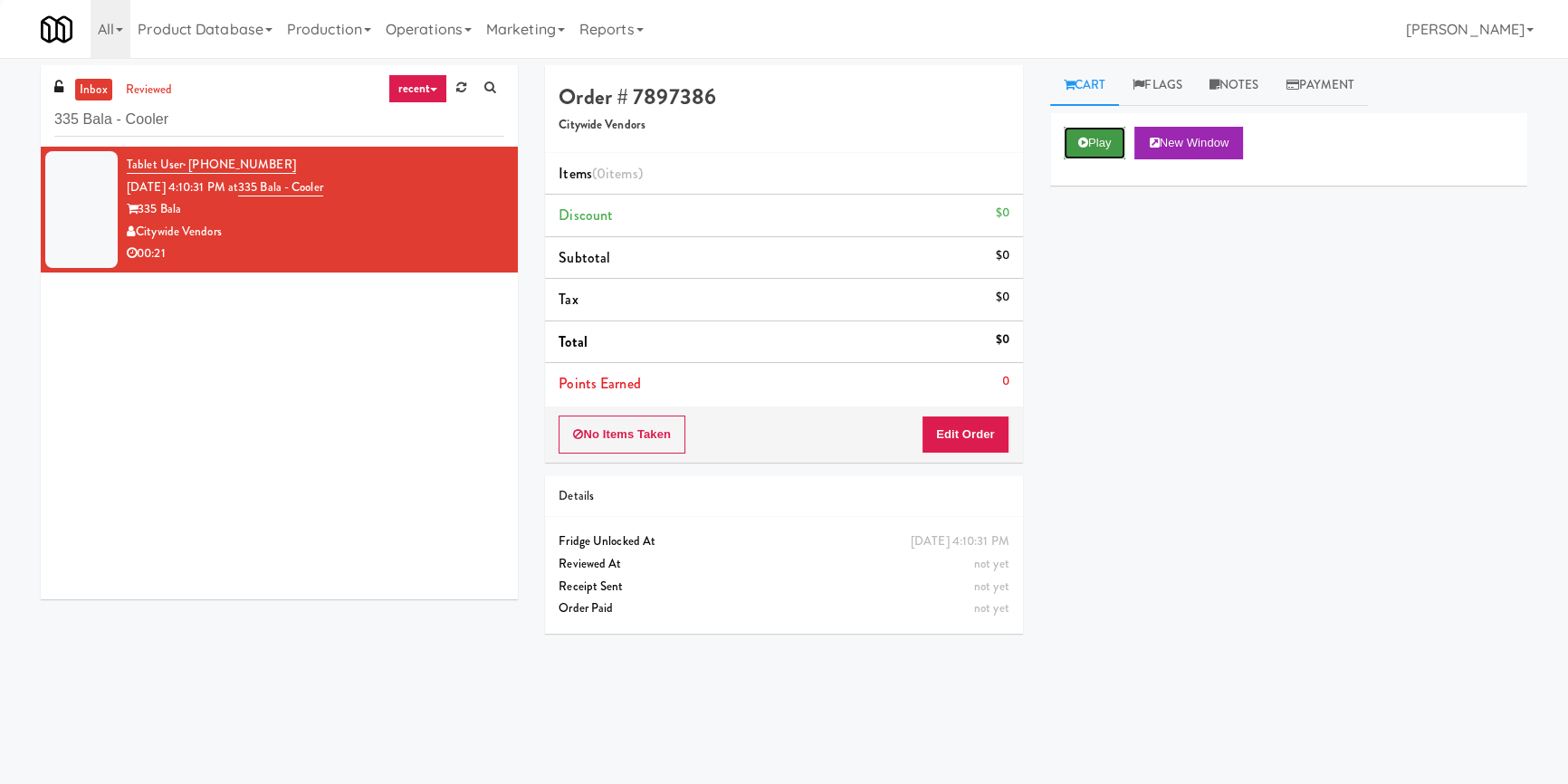
click at [1077, 139] on button "Play" at bounding box center [1095, 143] width 63 height 33
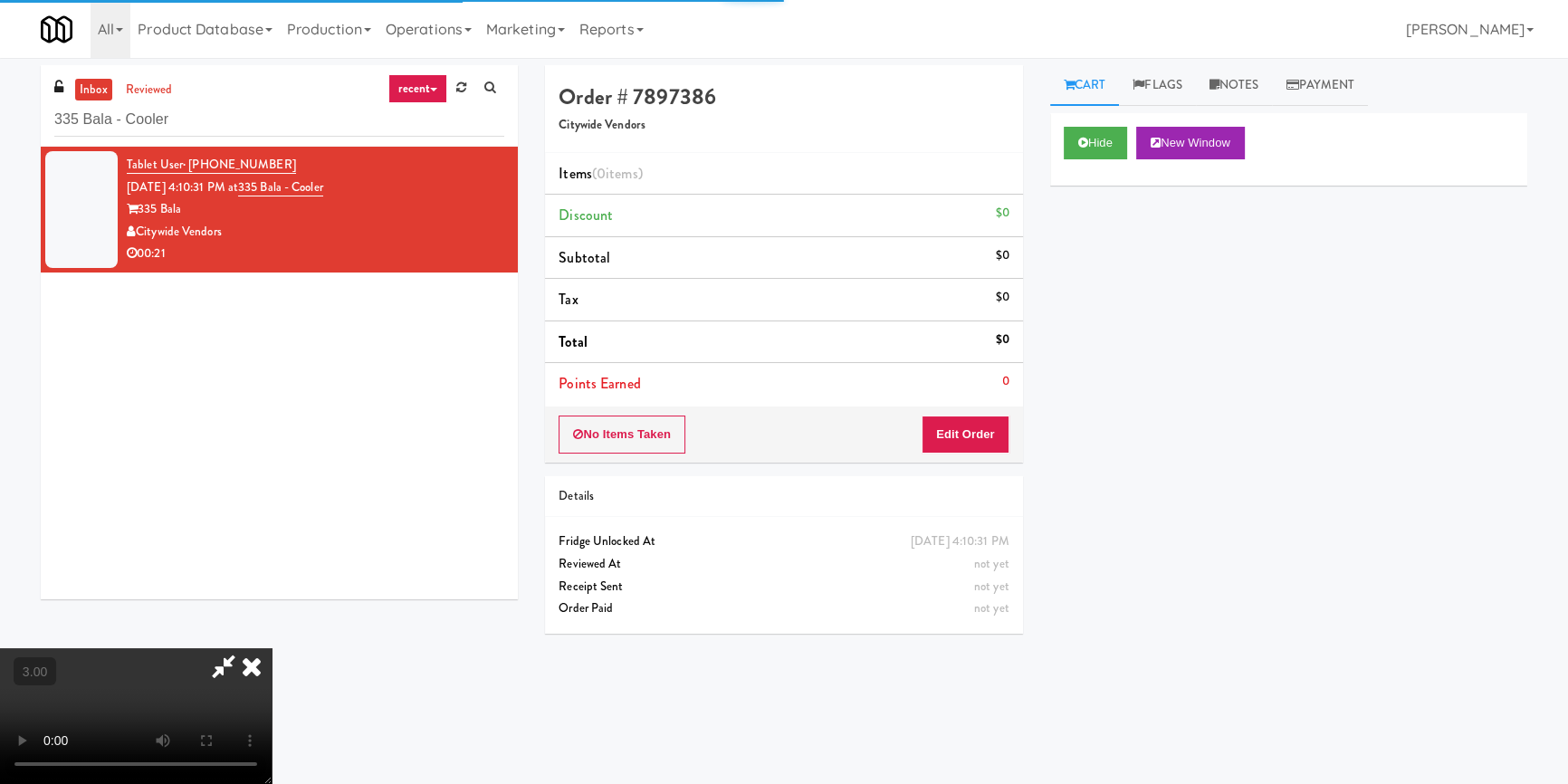
click at [1075, 239] on div "Hide New Window Primary Flag Clear Flag if unable to determine what was taken o…" at bounding box center [1289, 452] width 477 height 679
click at [1092, 513] on div "Hide New Window Primary Flag Clear Flag if unable to determine what was taken o…" at bounding box center [1289, 452] width 477 height 679
click at [271, 648] on video at bounding box center [135, 715] width 271 height 136
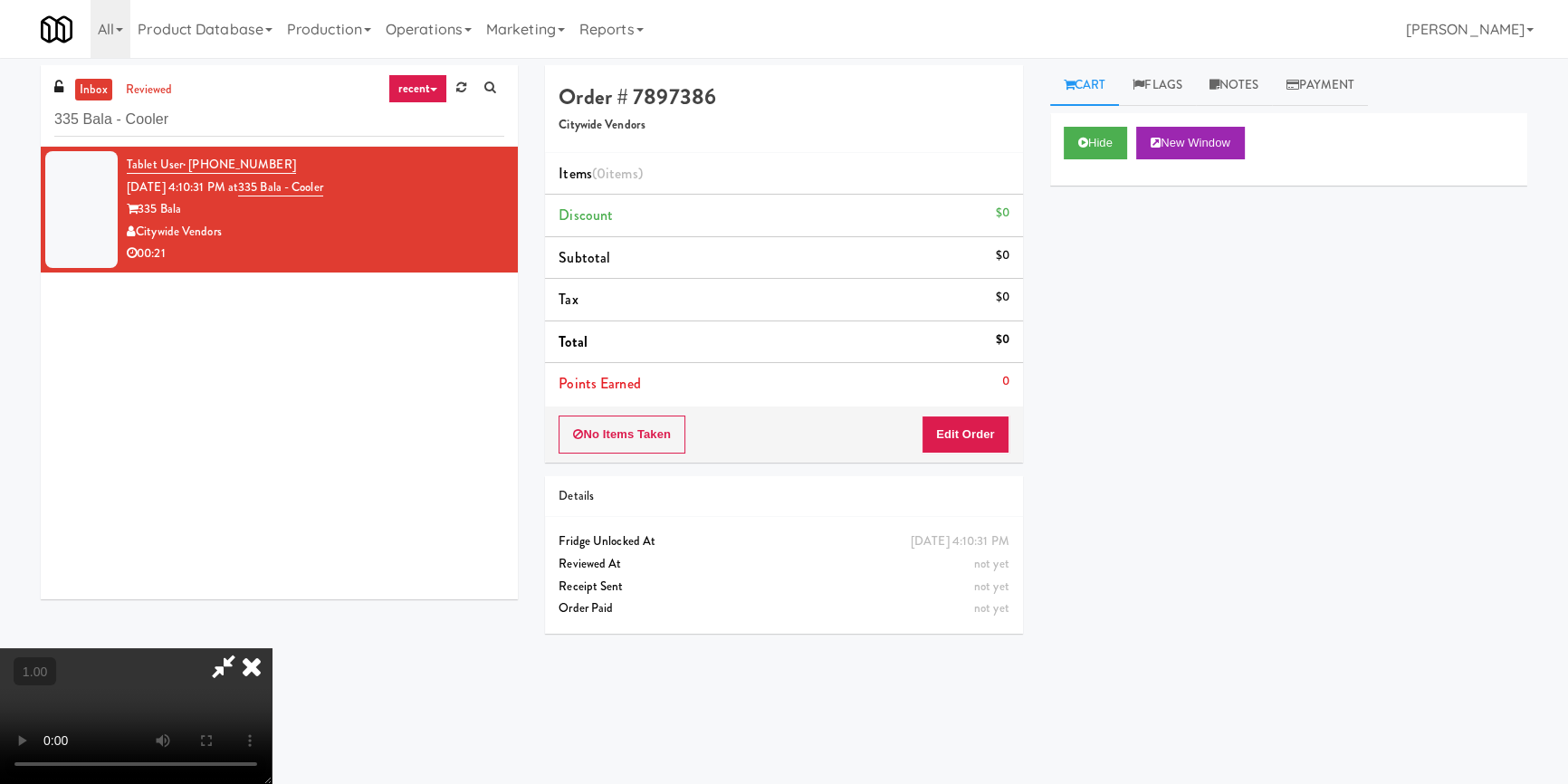
scroll to position [0, 0]
click at [969, 440] on button "Edit Order" at bounding box center [965, 434] width 88 height 38
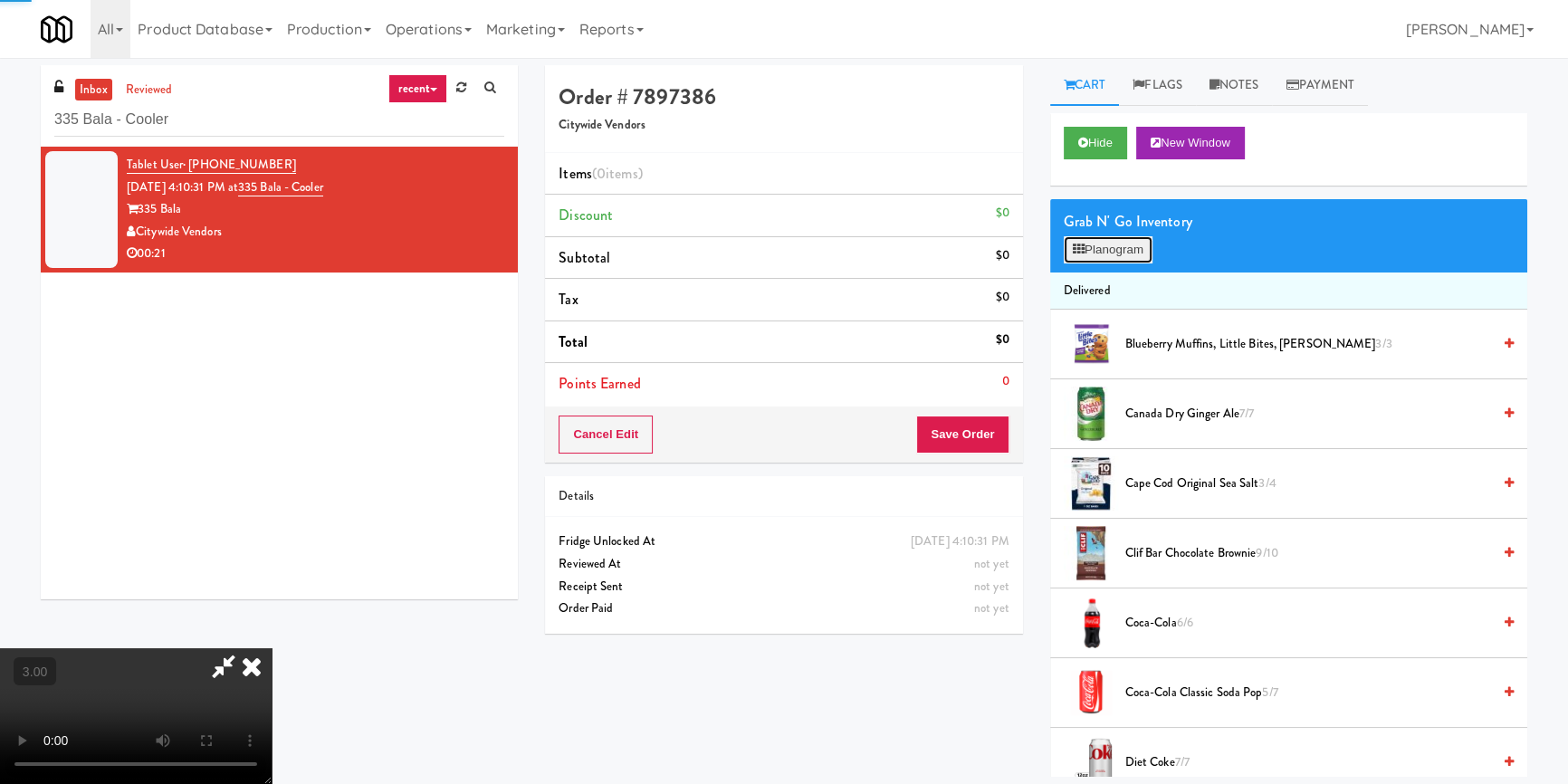
click at [1105, 252] on button "Planogram" at bounding box center [1108, 250] width 89 height 27
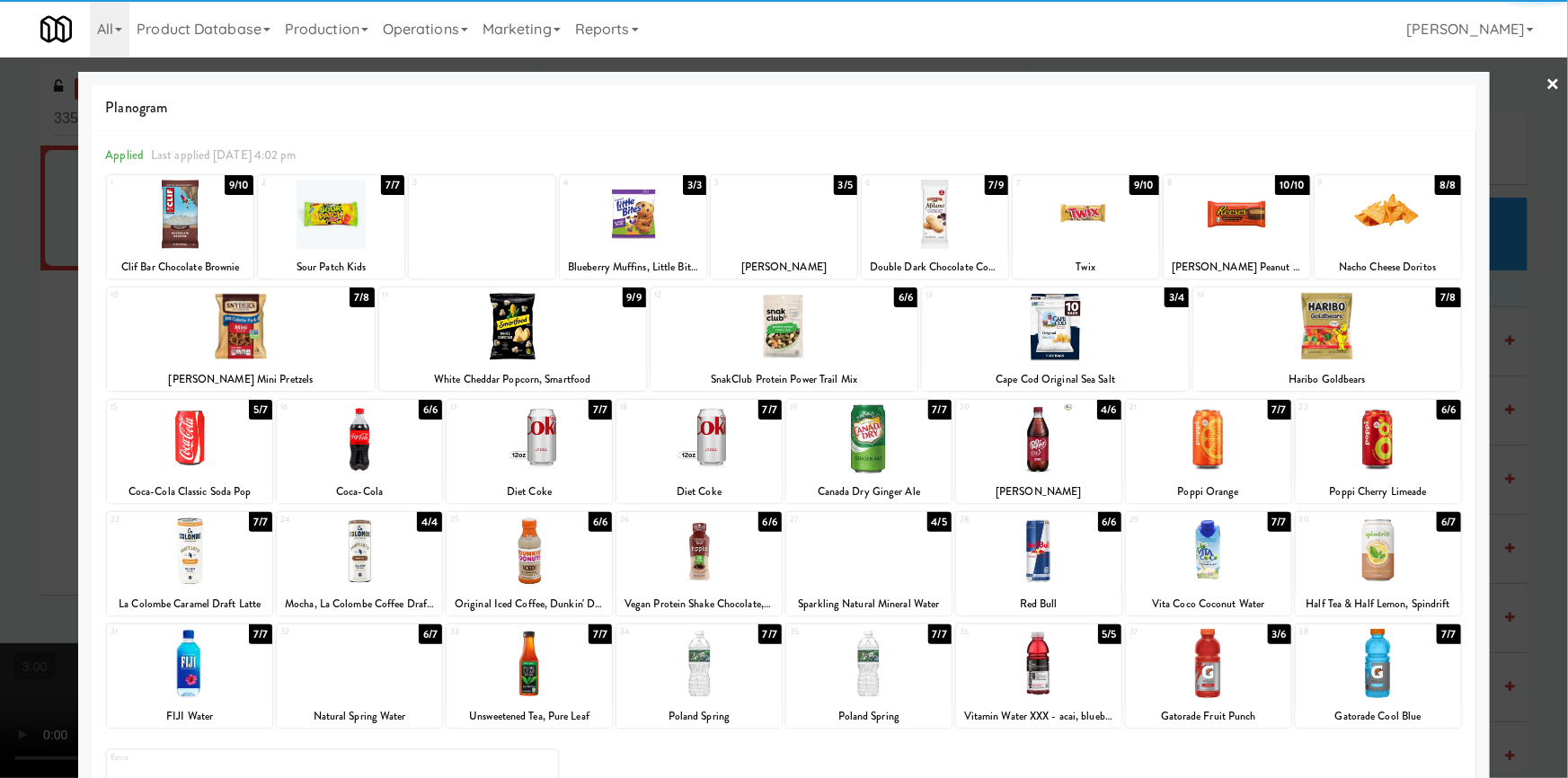
click at [1026, 437] on div at bounding box center [1038, 439] width 165 height 69
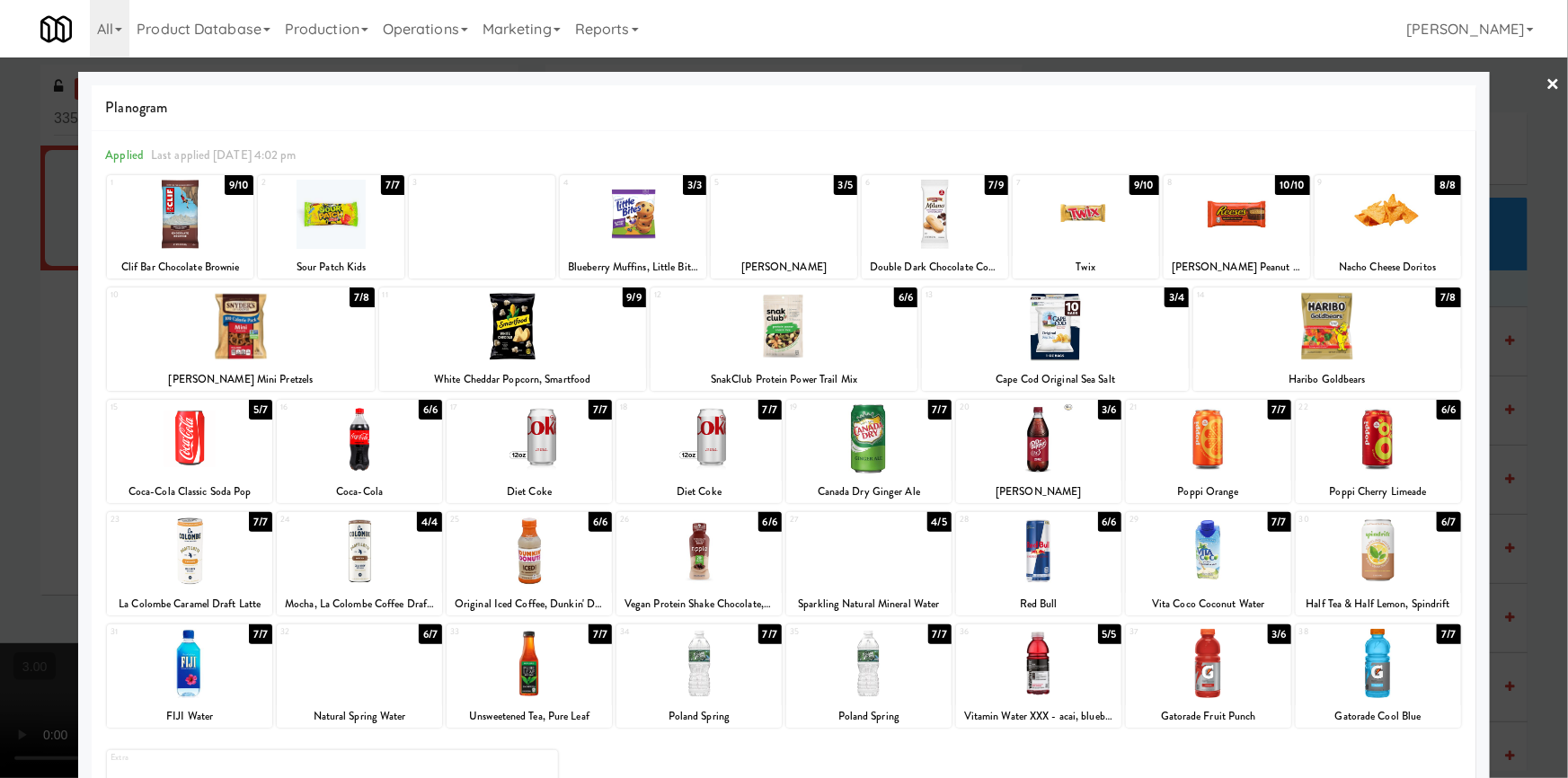
click at [1046, 233] on div at bounding box center [1085, 214] width 147 height 69
click at [0, 481] on div at bounding box center [784, 389] width 1568 height 778
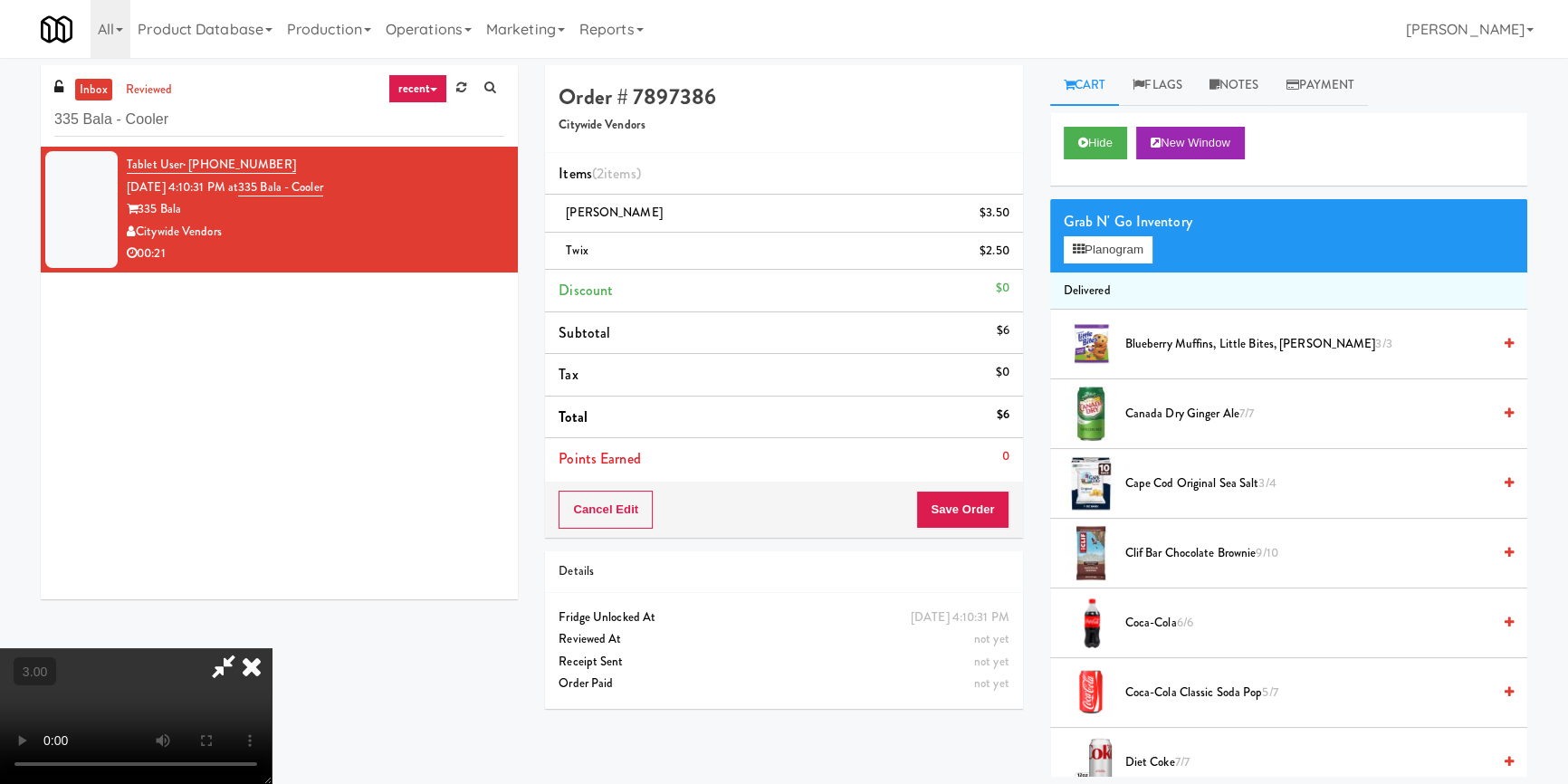
click at [978, 534] on div "Cancel Edit Save Order" at bounding box center [784, 510] width 477 height 56
click at [983, 515] on button "Save Order" at bounding box center [963, 509] width 93 height 38
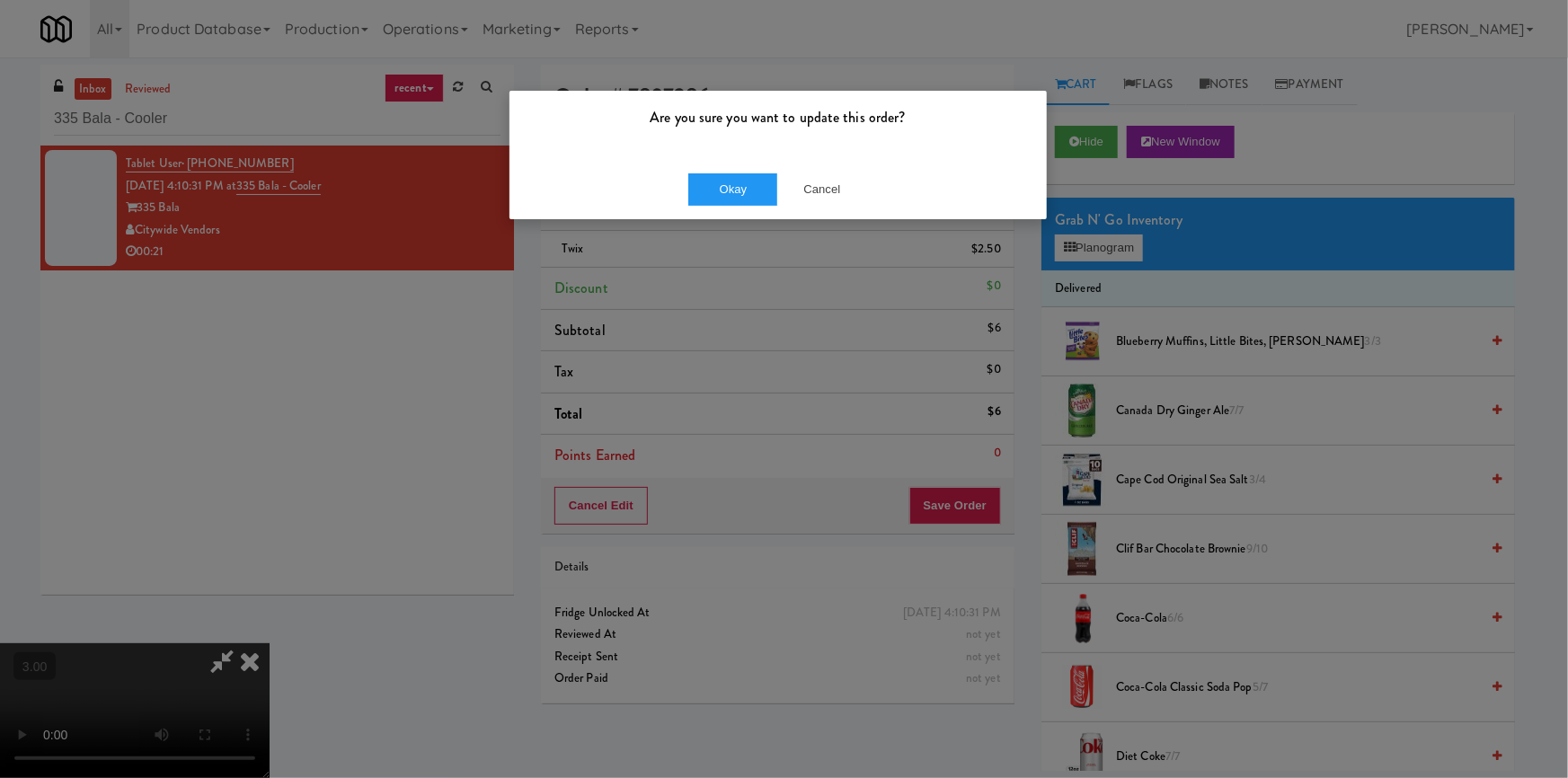
click at [753, 208] on div "Okay Cancel" at bounding box center [777, 189] width 537 height 60
click at [749, 196] on button "Okay" at bounding box center [733, 190] width 90 height 33
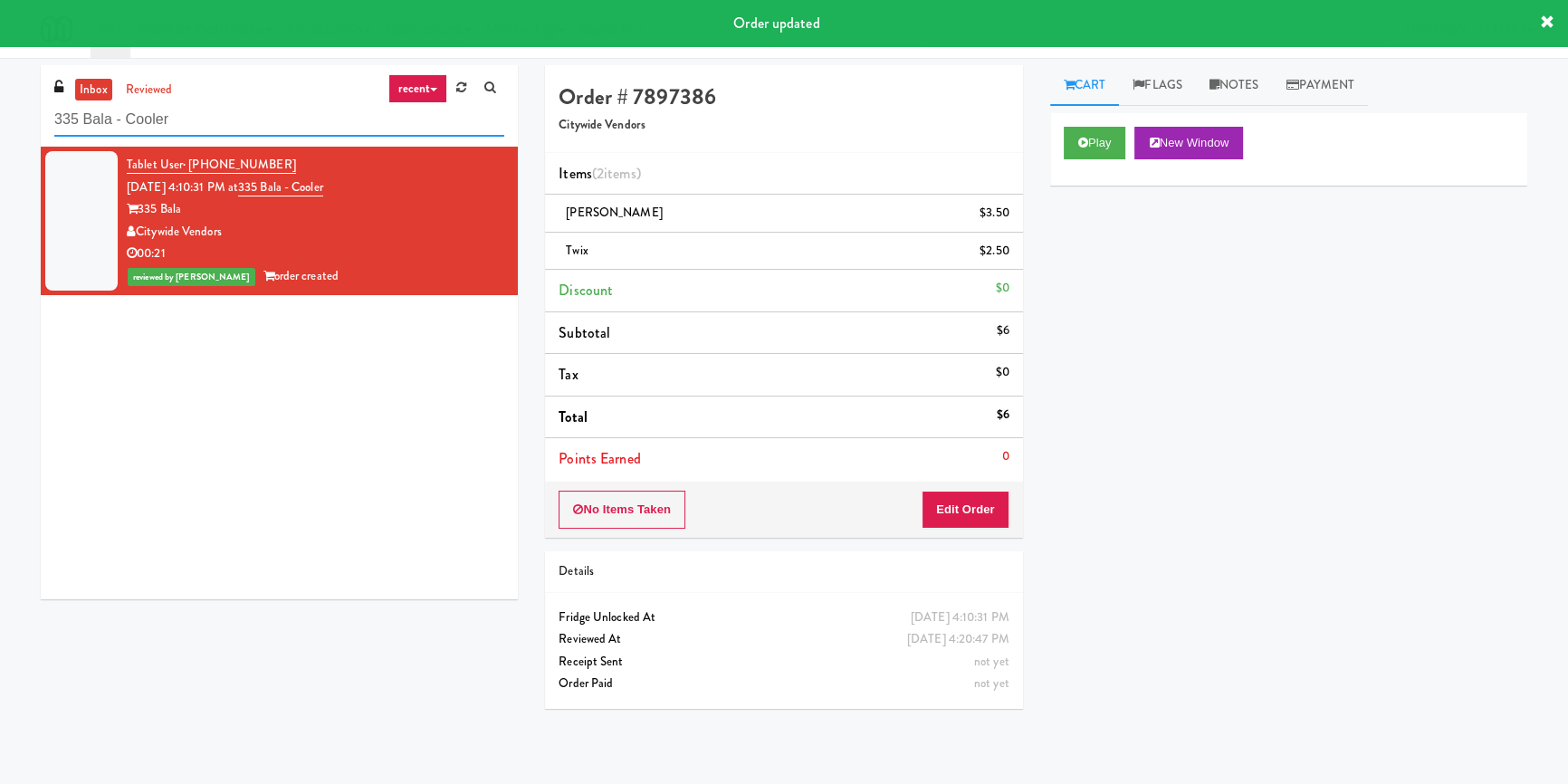
click at [332, 110] on input "335 Bala - Cooler" at bounding box center [279, 120] width 450 height 34
paste input "Aura - Cooler Combo"
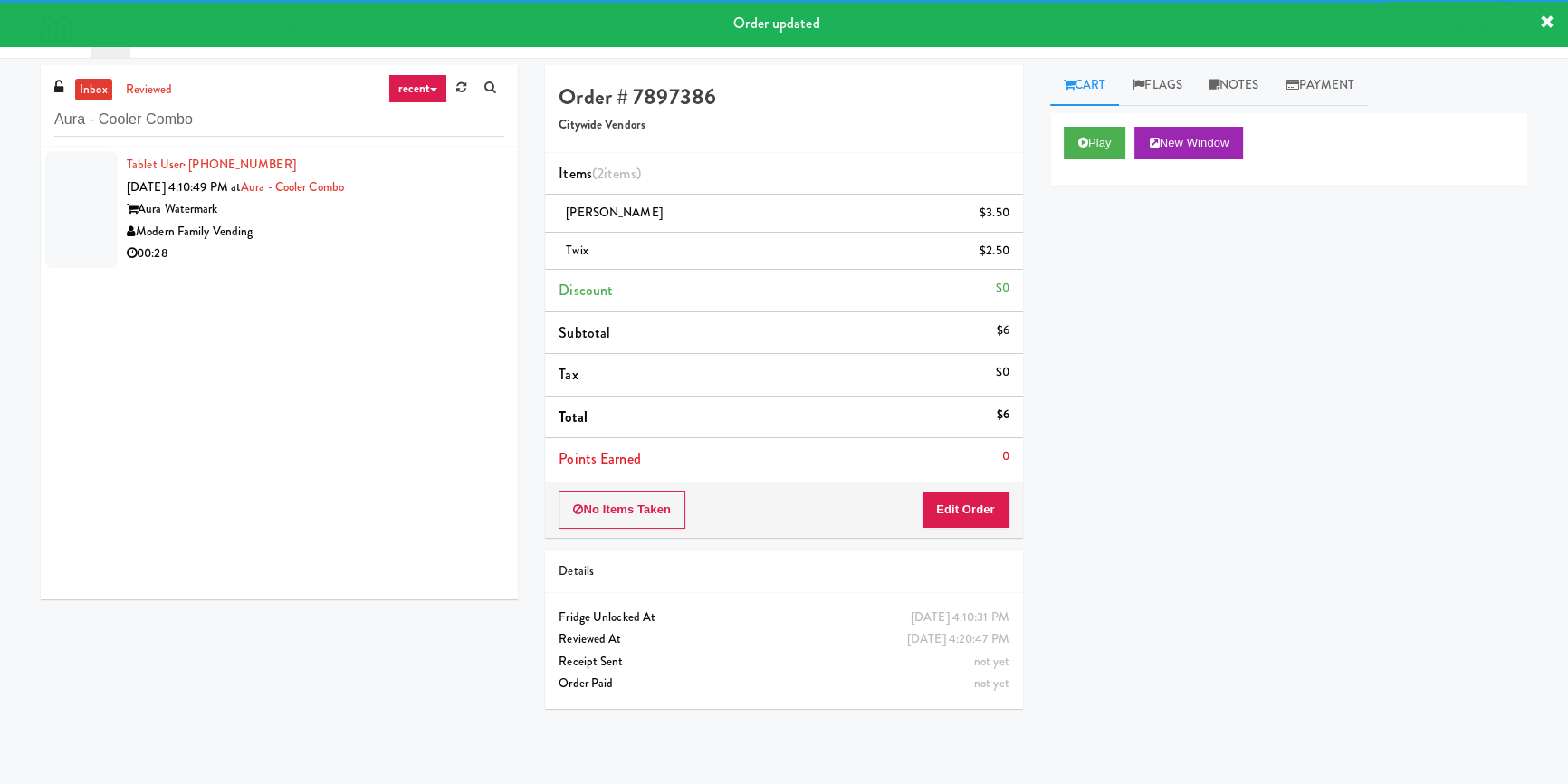
click at [458, 229] on div "Modern Family Vending" at bounding box center [315, 232] width 378 height 22
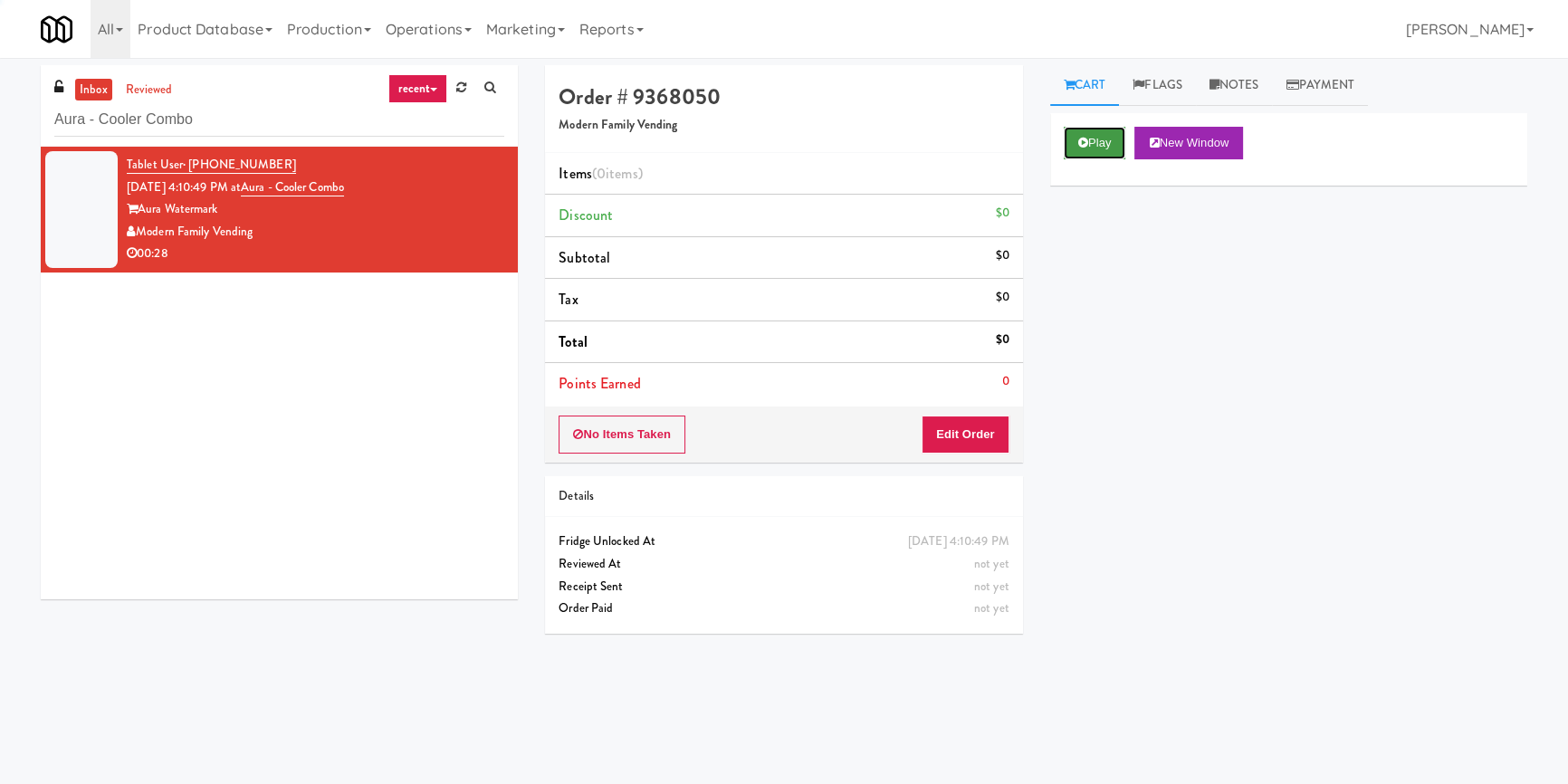
click at [1104, 136] on button "Play" at bounding box center [1095, 143] width 63 height 33
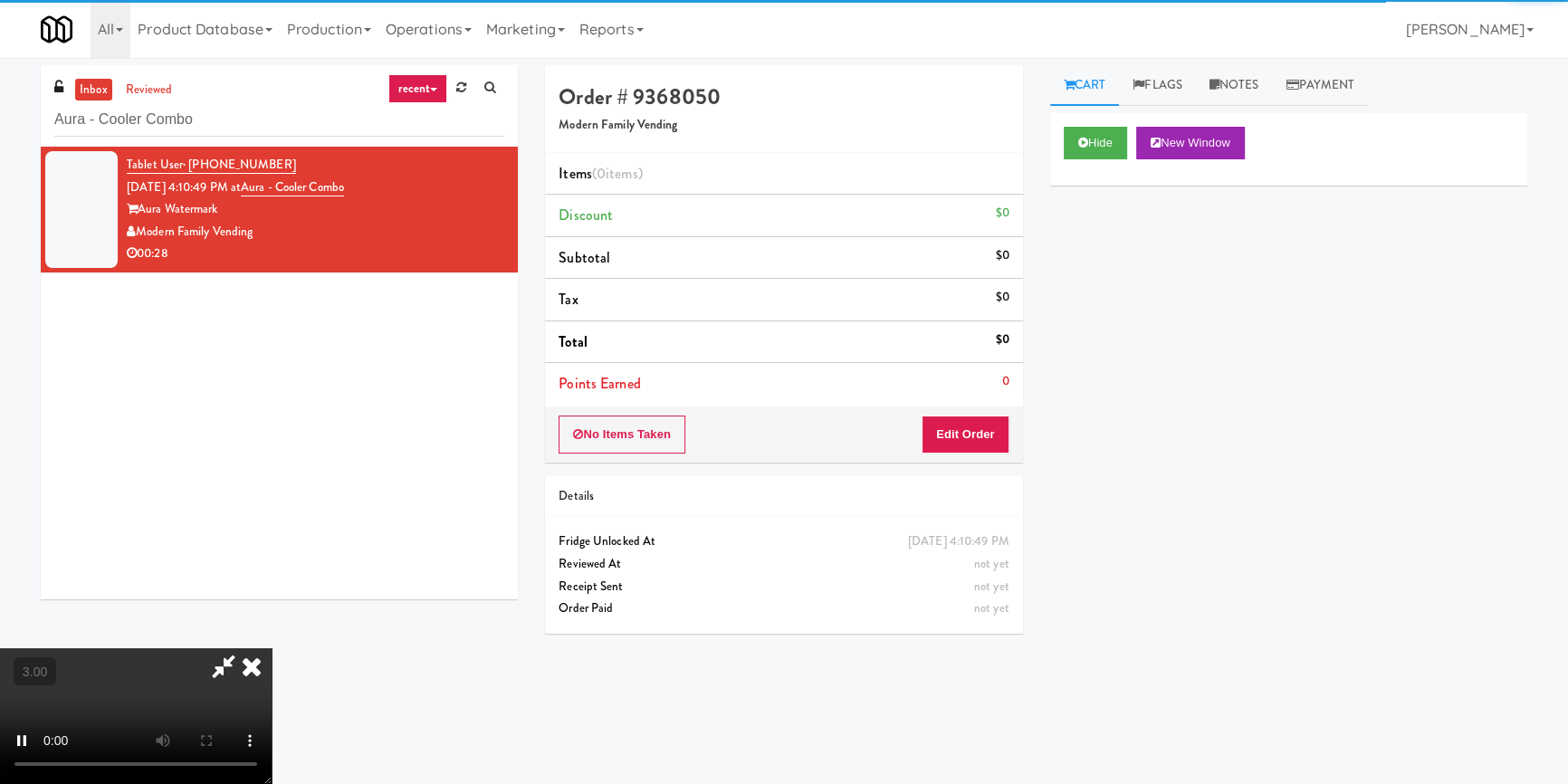
click at [1102, 287] on div "Hide New Window Primary Flag Clear Flag if unable to determine what was taken o…" at bounding box center [1289, 452] width 477 height 679
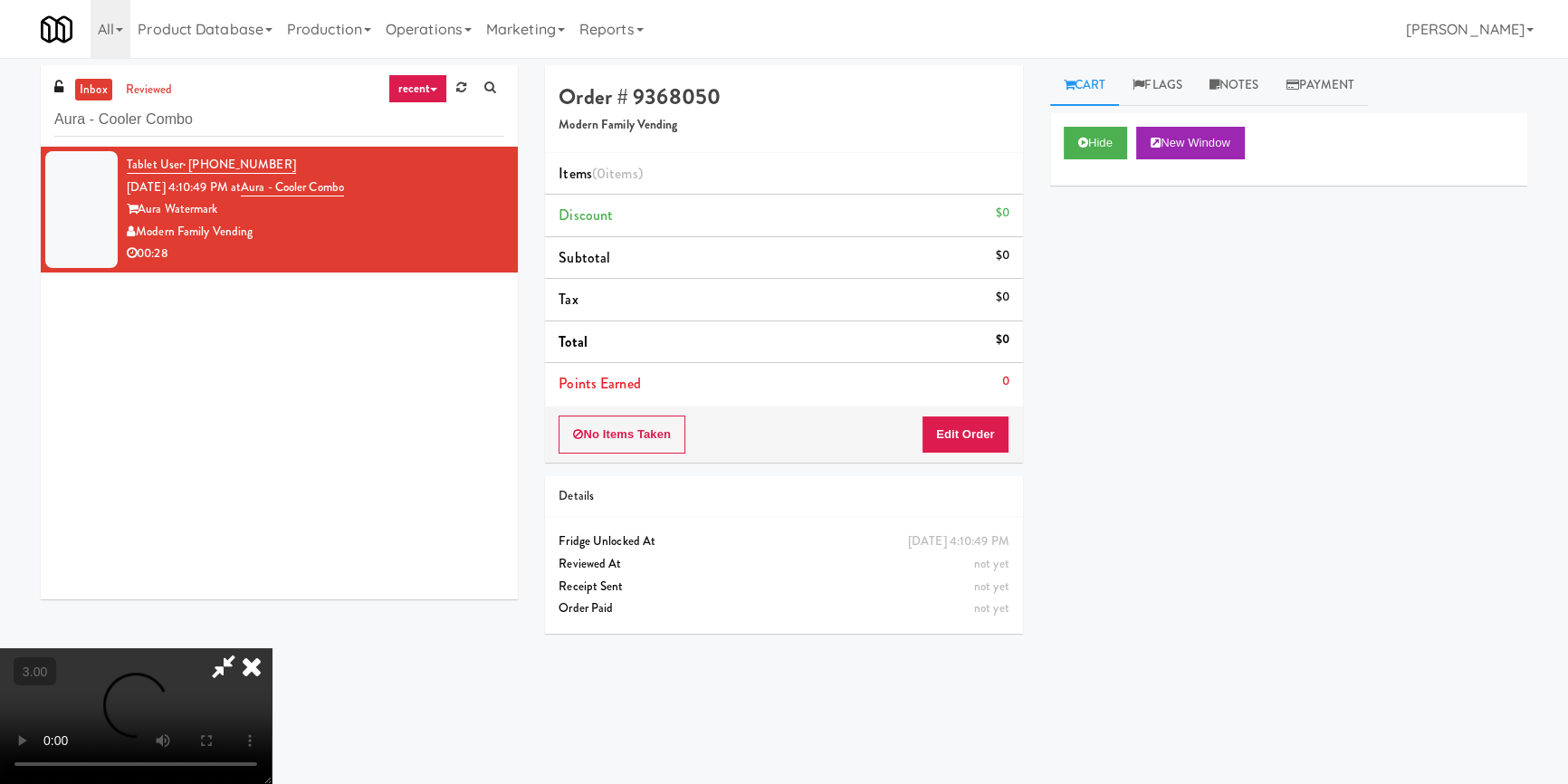
click at [1046, 503] on div "Cart Flags Notes Payment Hide New Window Primary Flag Clear Flag if unable to d…" at bounding box center [1289, 420] width 504 height 712
click at [271, 648] on video at bounding box center [135, 715] width 271 height 136
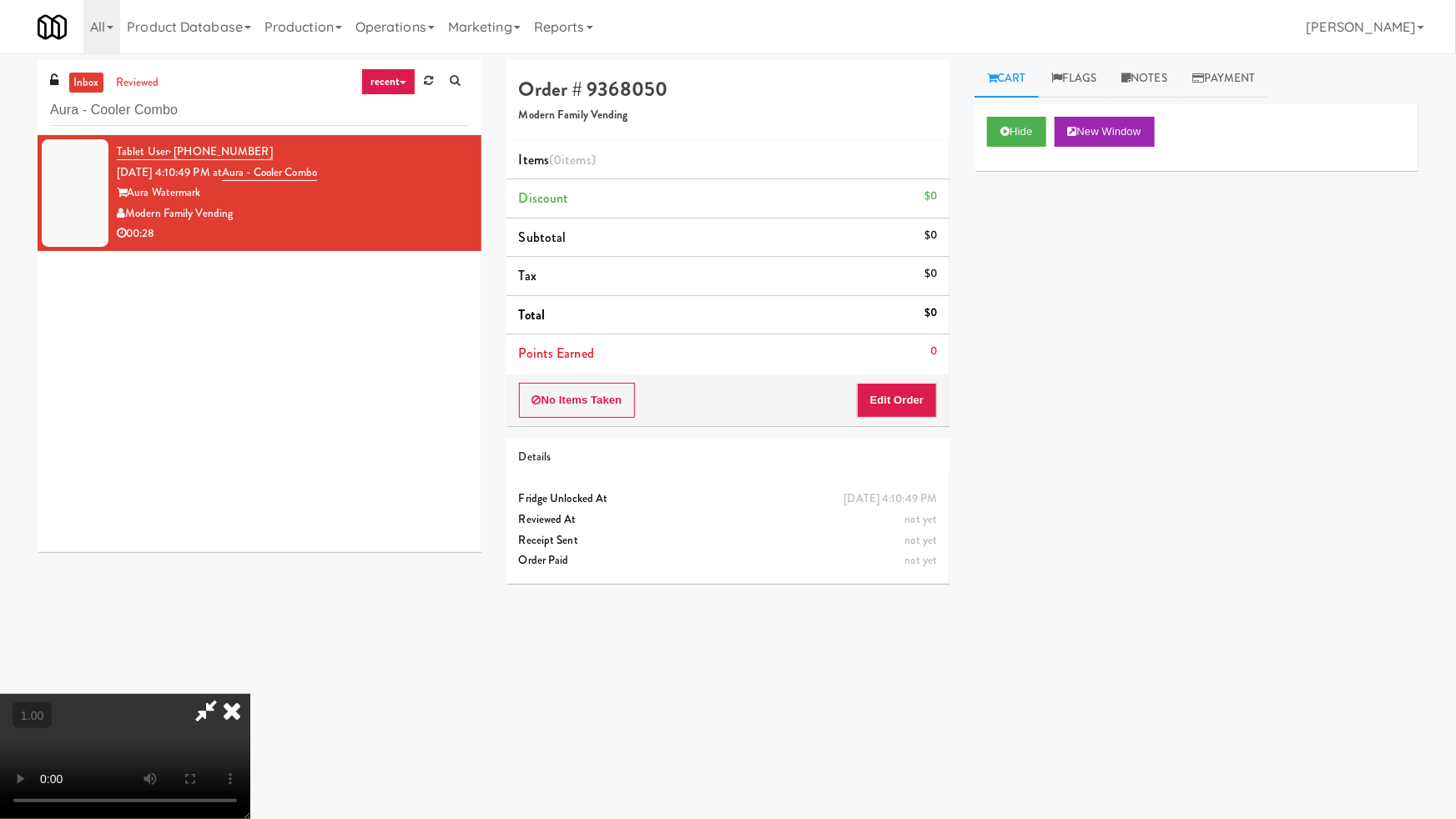
click at [250, 694] on video at bounding box center [125, 757] width 250 height 126
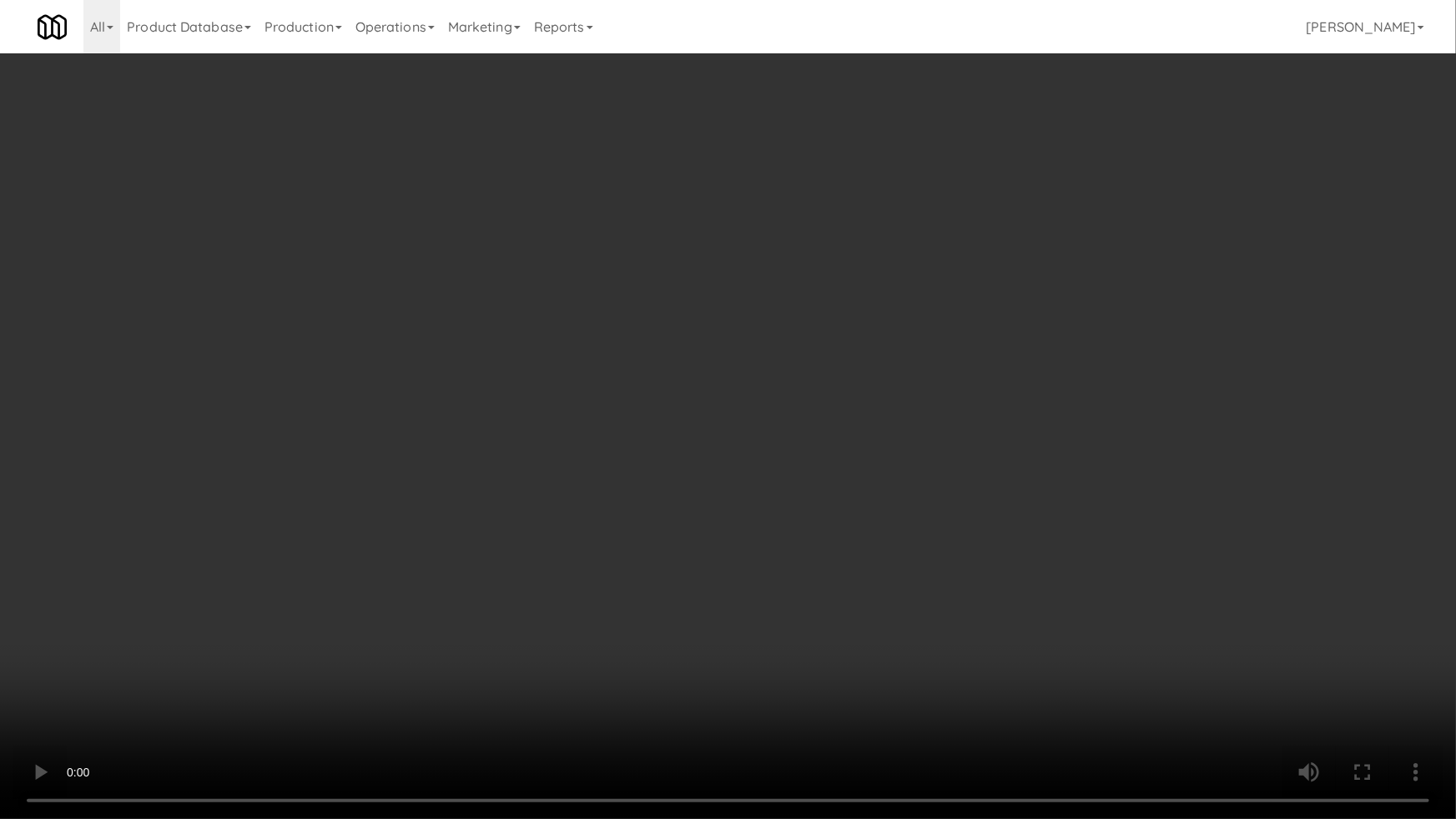
click at [825, 506] on video at bounding box center [728, 410] width 1456 height 819
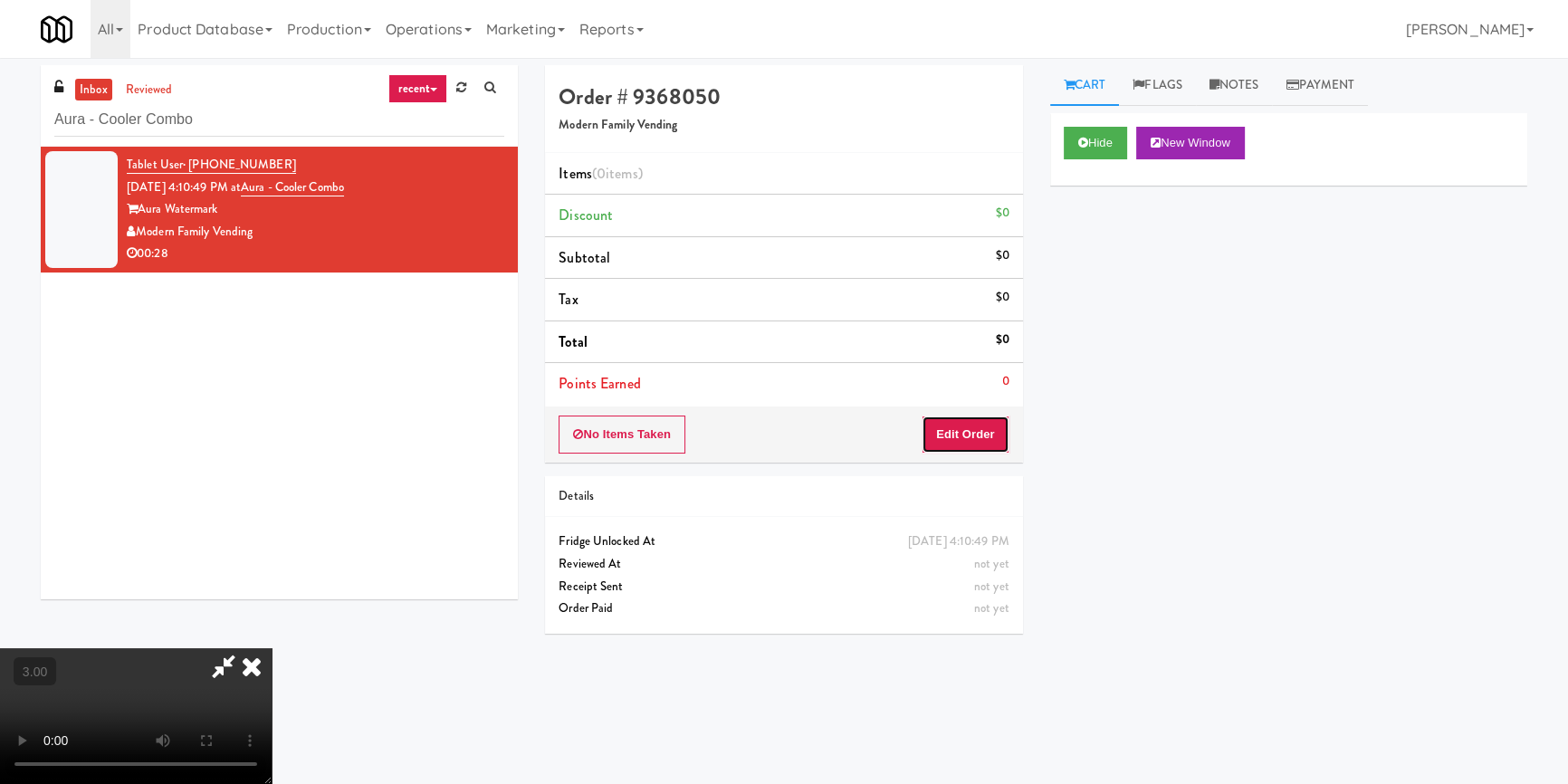
drag, startPoint x: 960, startPoint y: 431, endPoint x: 1046, endPoint y: 352, distance: 116.8
click at [961, 428] on button "Edit Order" at bounding box center [965, 434] width 88 height 38
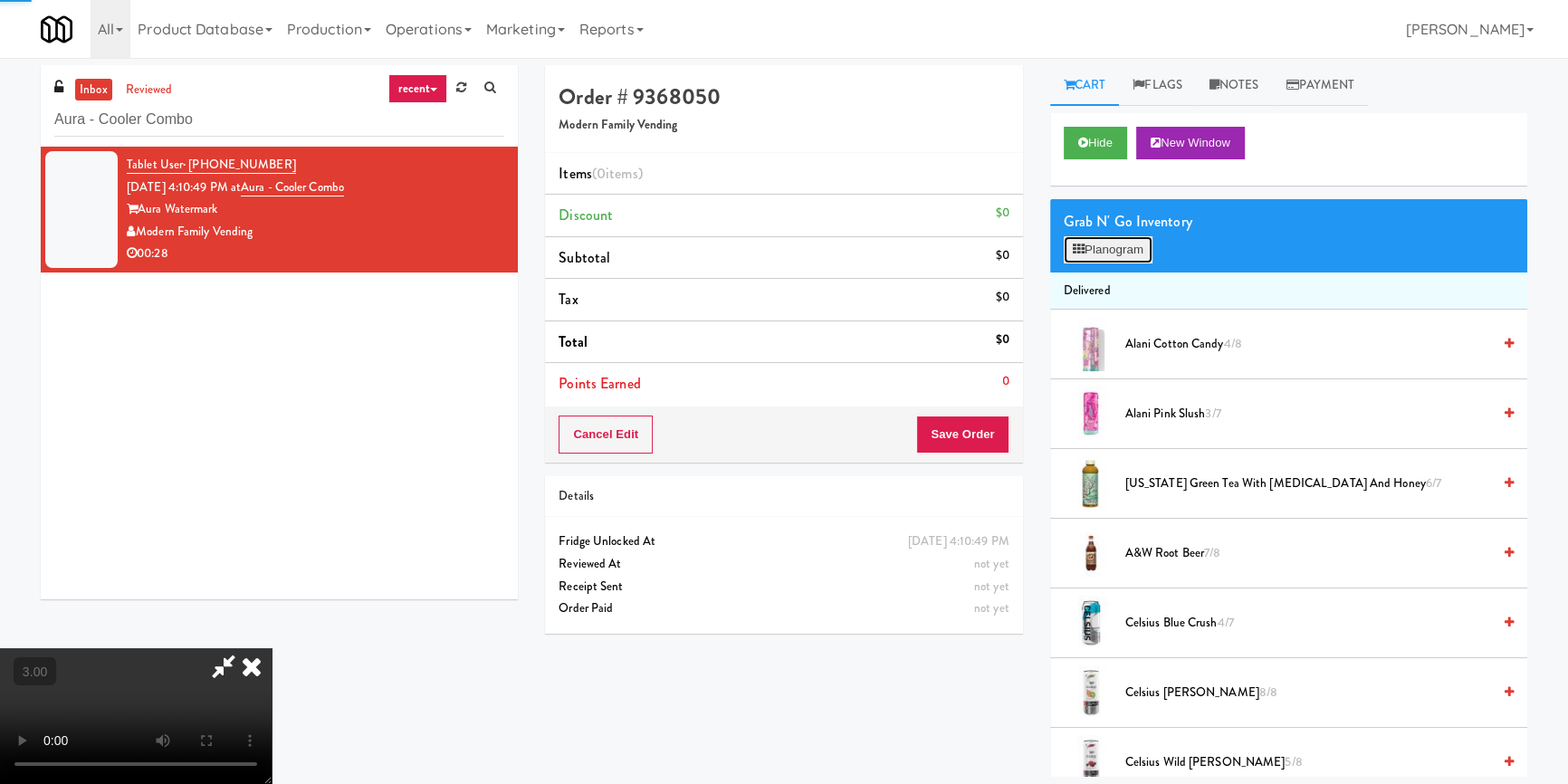
click at [1119, 248] on button "Planogram" at bounding box center [1108, 250] width 89 height 27
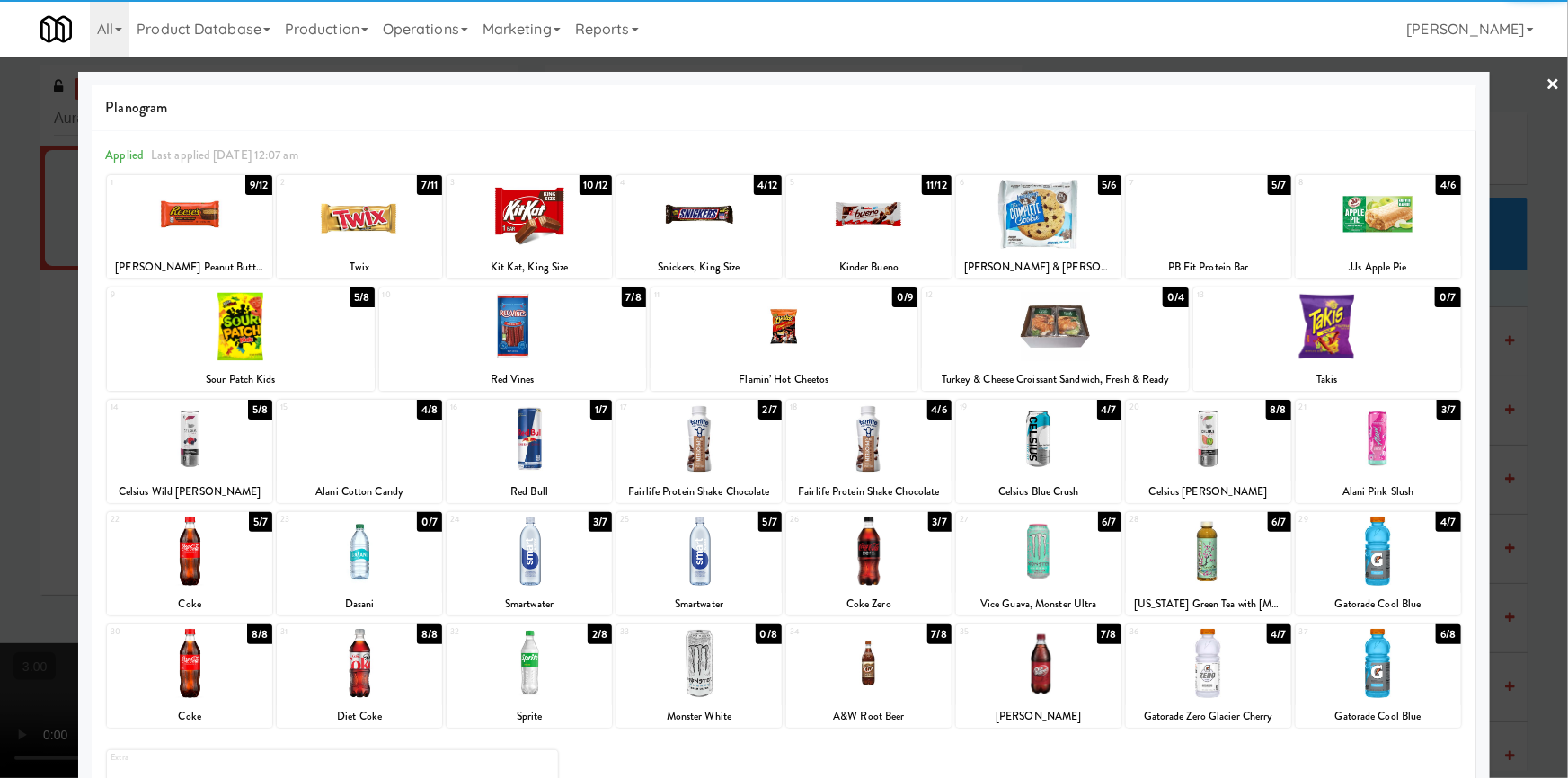
click at [1374, 437] on div at bounding box center [1378, 439] width 165 height 69
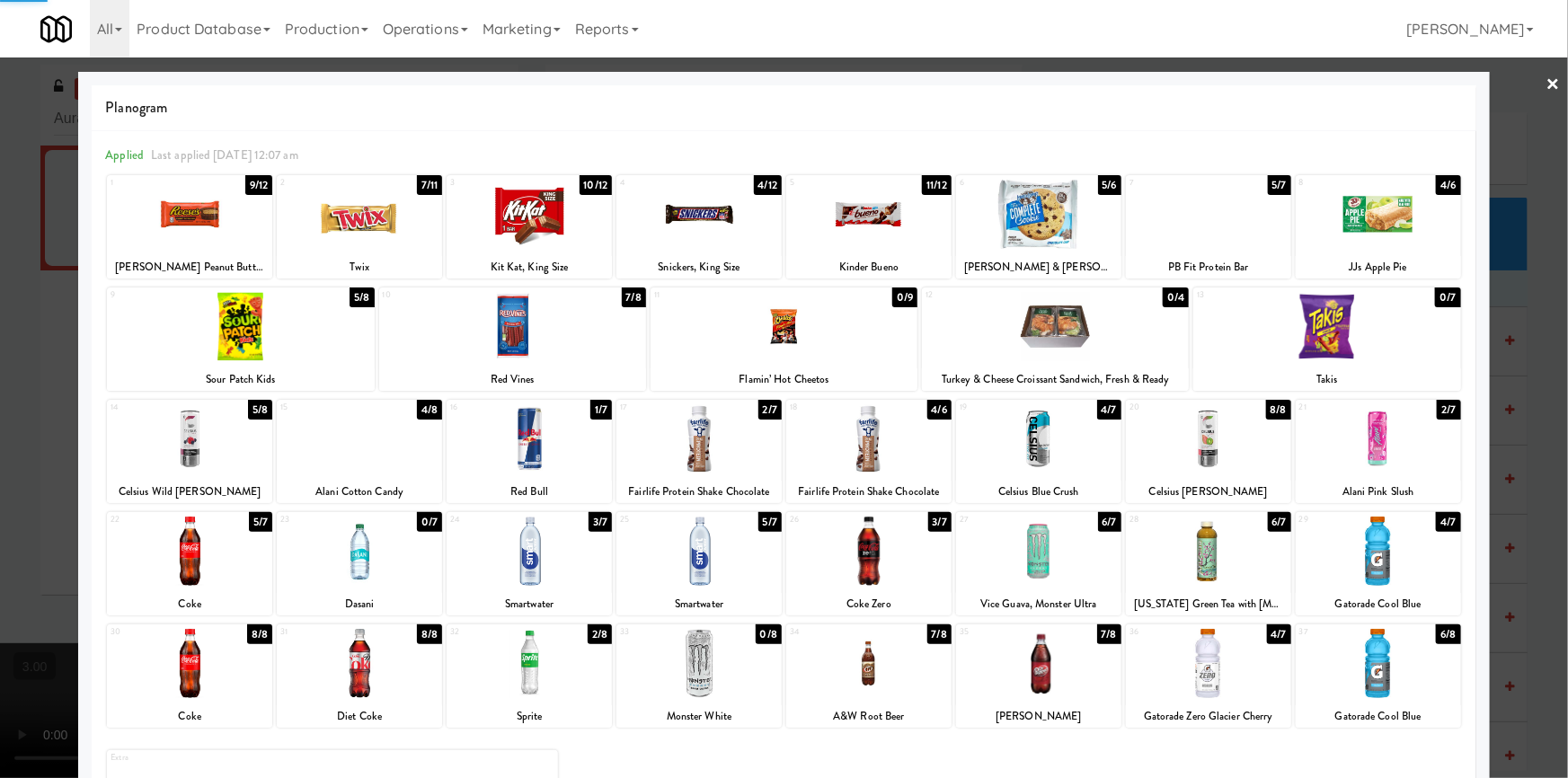
click at [1211, 674] on div at bounding box center [1208, 663] width 165 height 69
click at [249, 335] on div at bounding box center [241, 327] width 266 height 69
click at [35, 452] on div at bounding box center [784, 389] width 1568 height 778
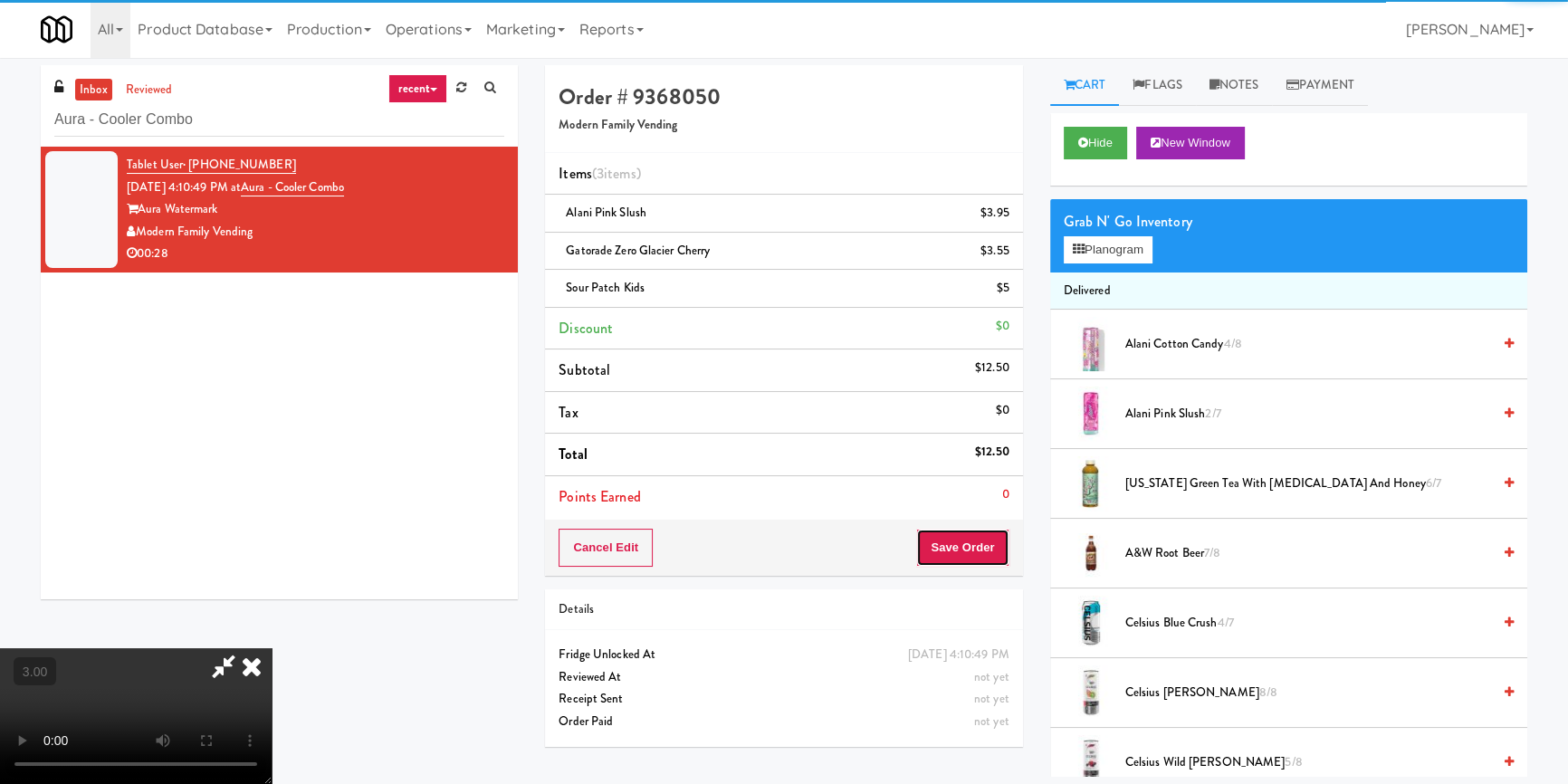
click at [990, 547] on button "Save Order" at bounding box center [963, 546] width 93 height 38
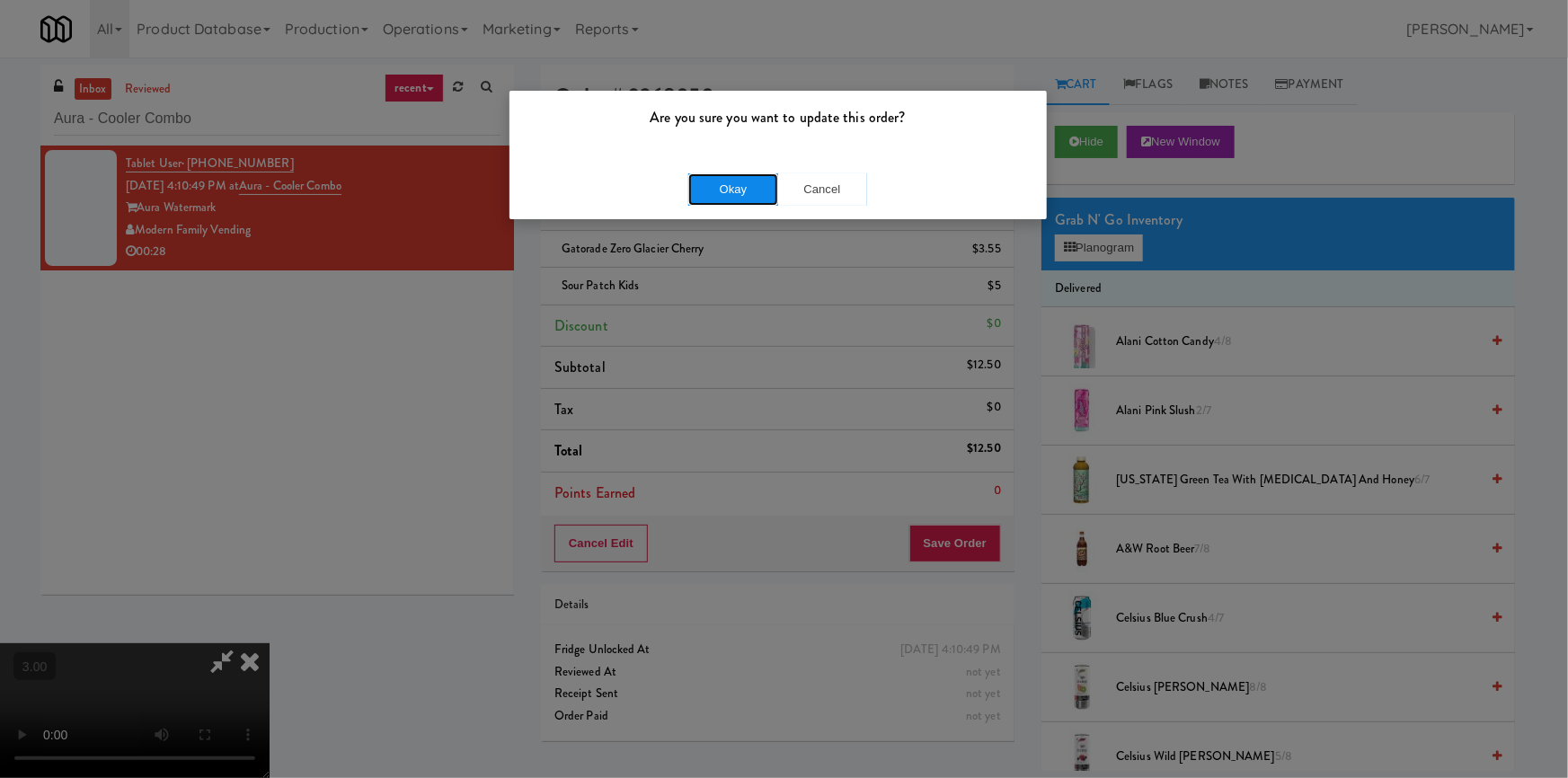
click at [751, 183] on button "Okay" at bounding box center [733, 190] width 90 height 33
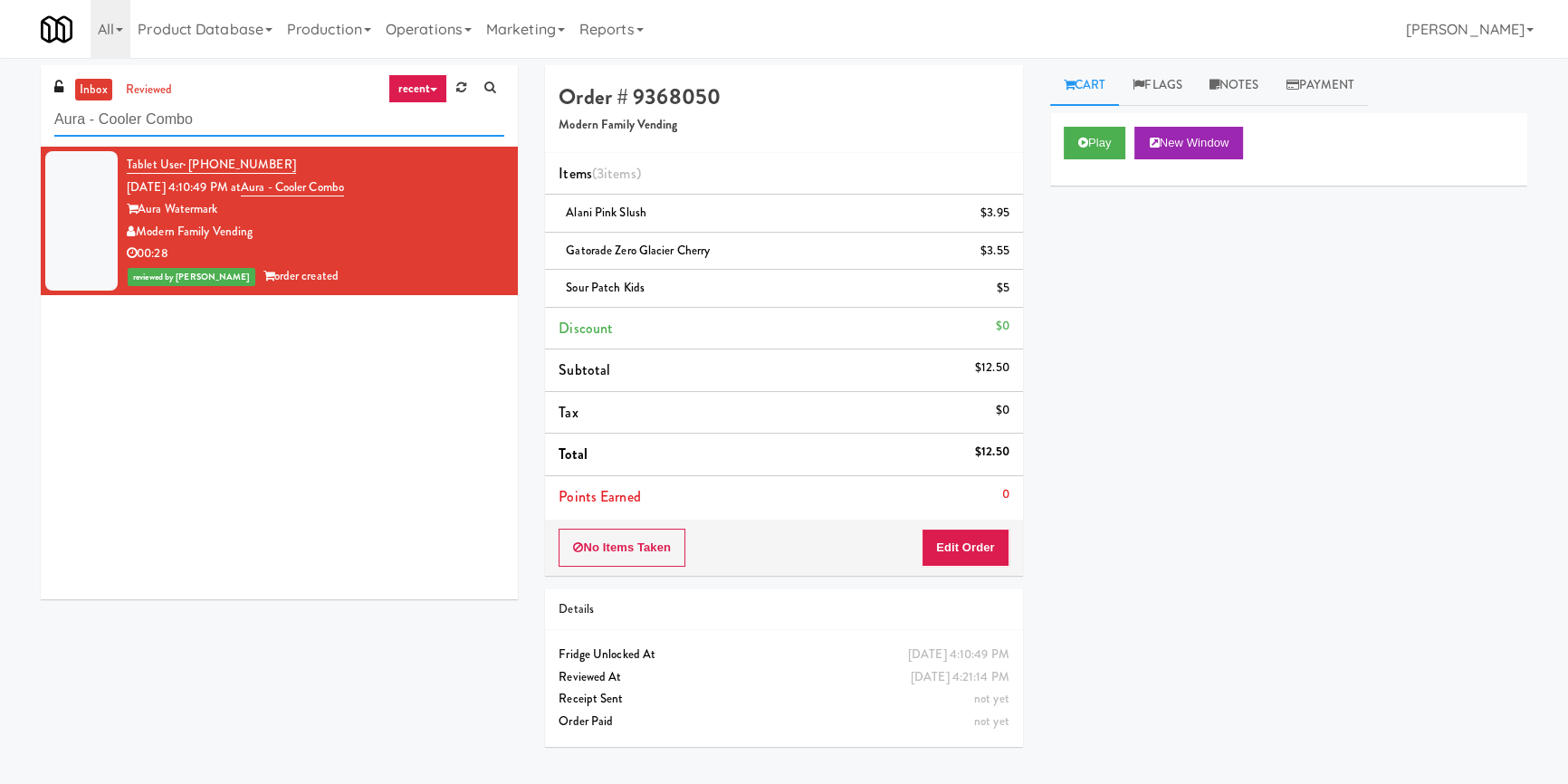
click at [230, 126] on input "Aura - Cooler Combo" at bounding box center [279, 120] width 450 height 34
paste input "[PERSON_NAME] Store"
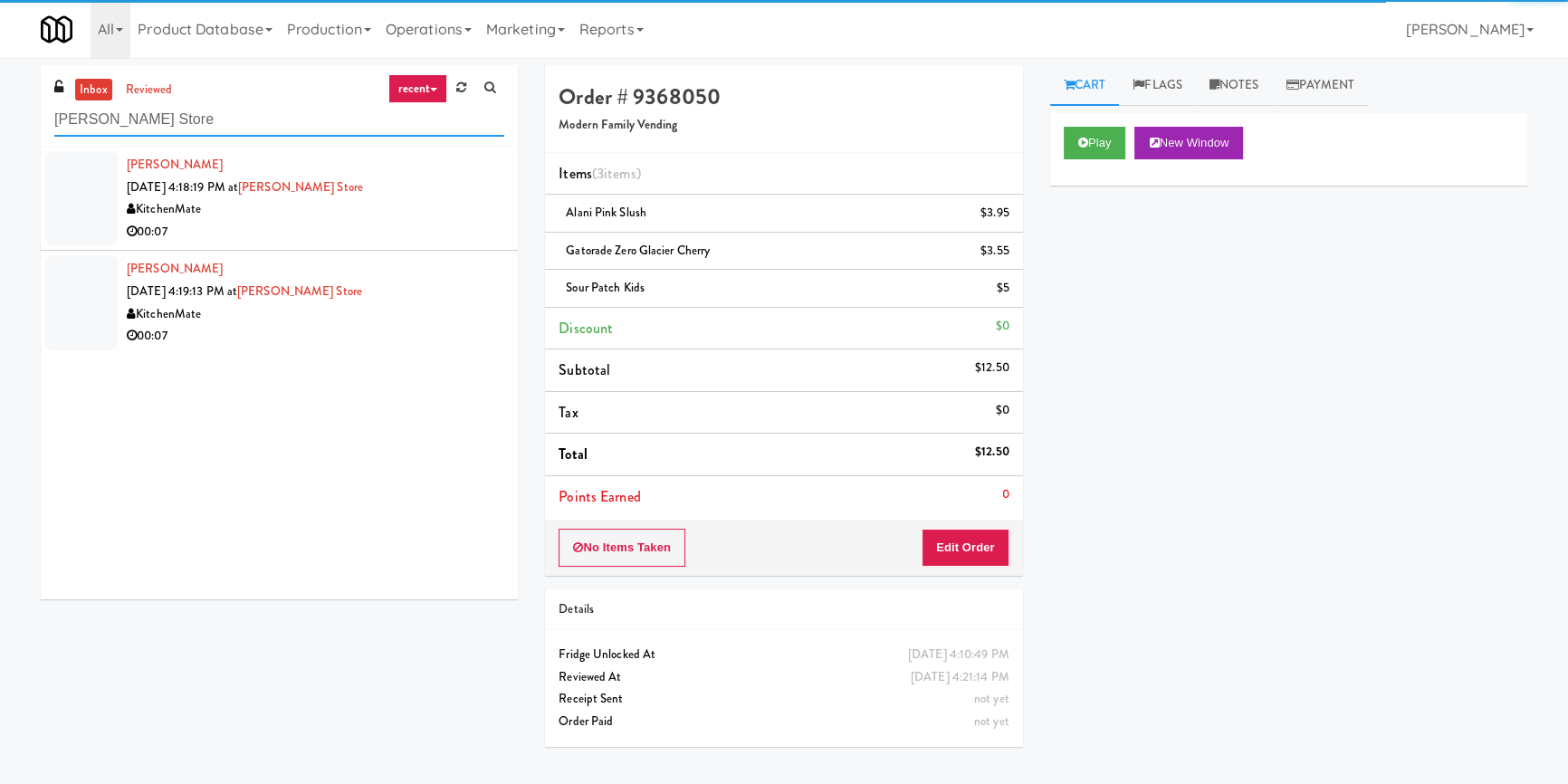
type input "[PERSON_NAME] Store"
click at [417, 218] on div "KitchenMate" at bounding box center [315, 209] width 378 height 22
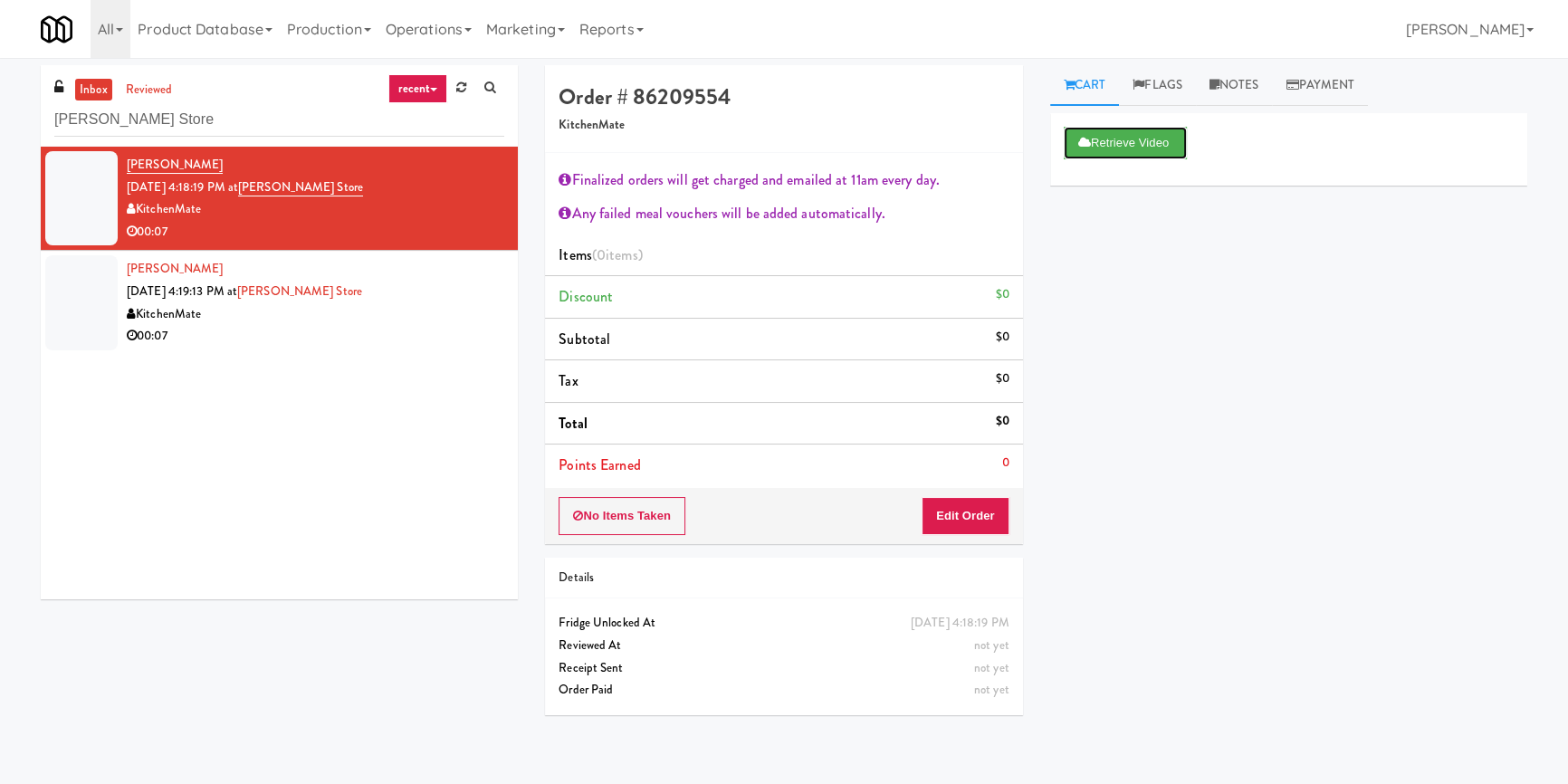
click at [1104, 125] on div "Retrieve Video" at bounding box center [1289, 149] width 477 height 72
click at [1104, 145] on button "Retrieve Video" at bounding box center [1125, 143] width 123 height 33
click at [946, 514] on button "Edit Order" at bounding box center [965, 516] width 88 height 38
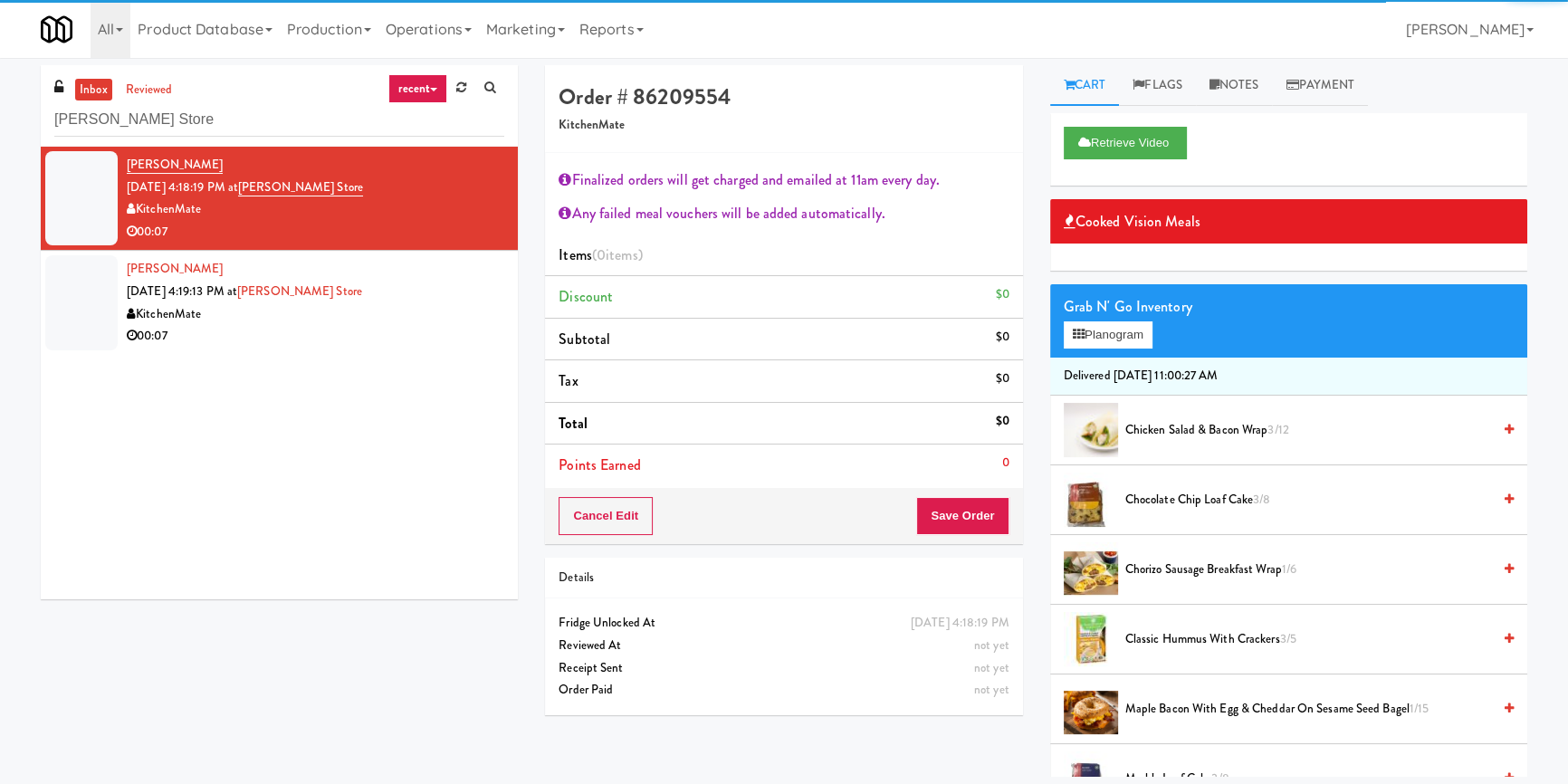
click at [1104, 316] on div "Grab N' Go Inventory" at bounding box center [1289, 307] width 450 height 27
click at [1098, 333] on button "Planogram" at bounding box center [1108, 335] width 89 height 27
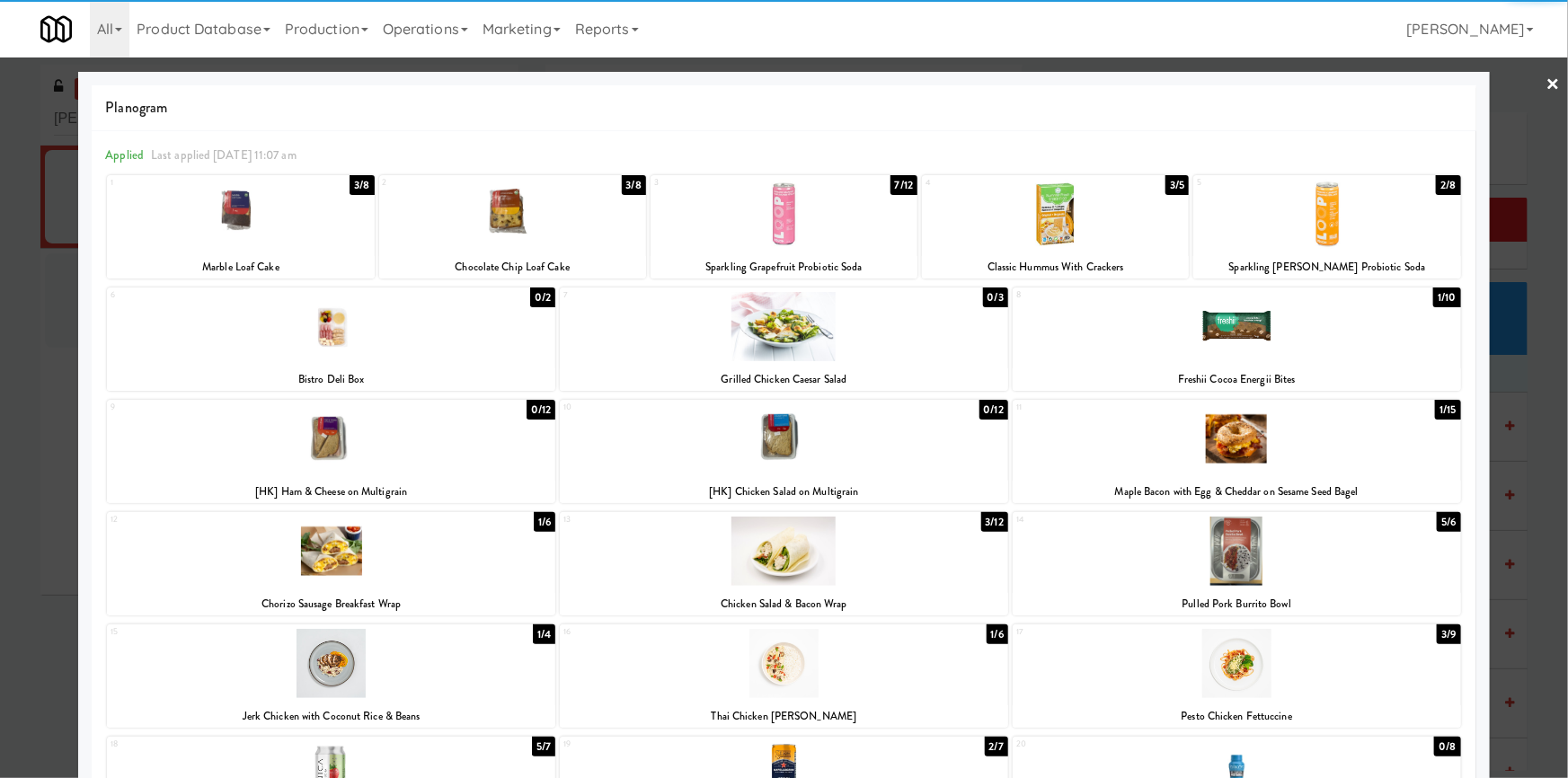
click at [238, 234] on div at bounding box center [241, 214] width 266 height 69
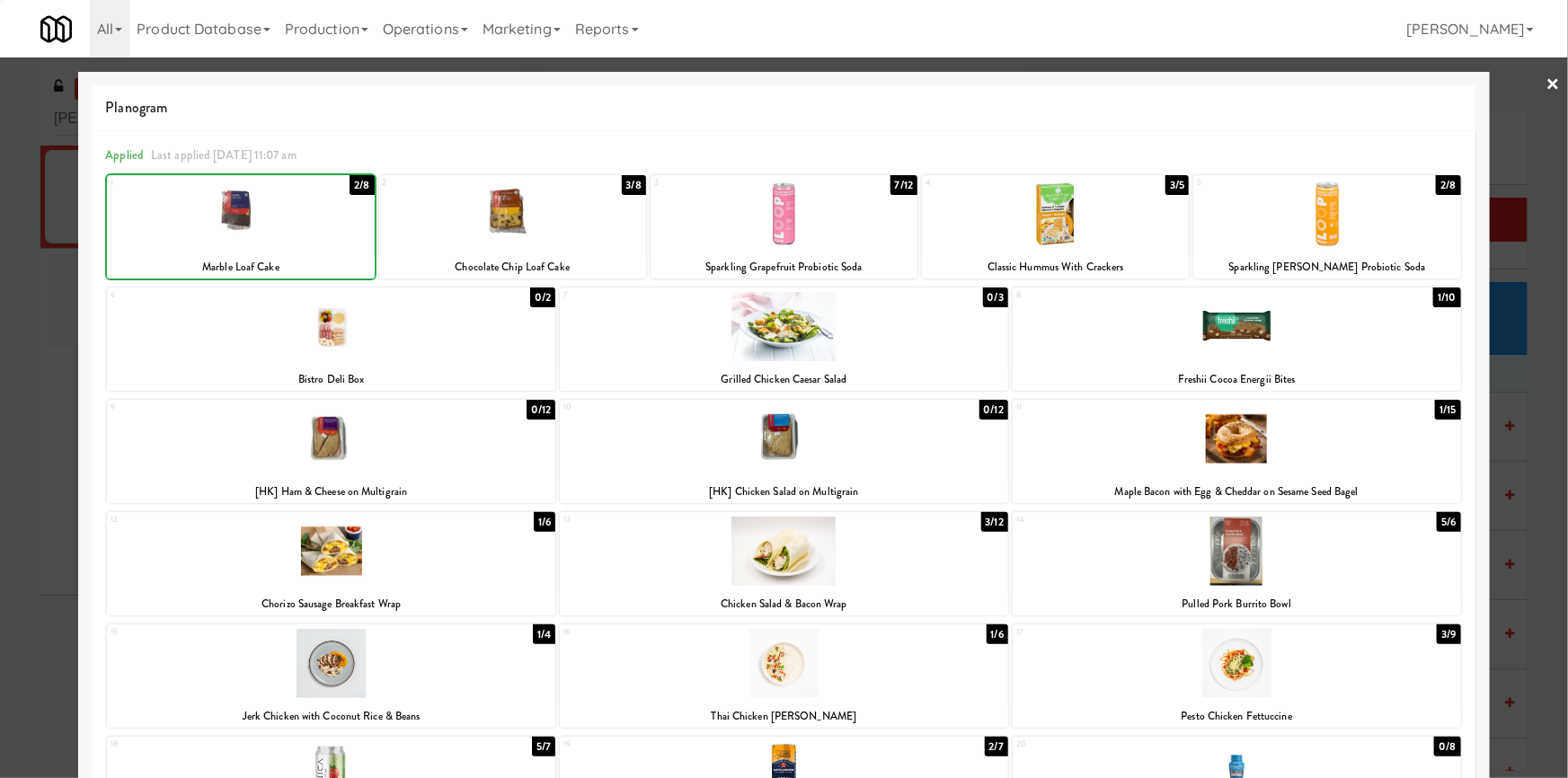
click at [1, 381] on div at bounding box center [784, 389] width 1568 height 778
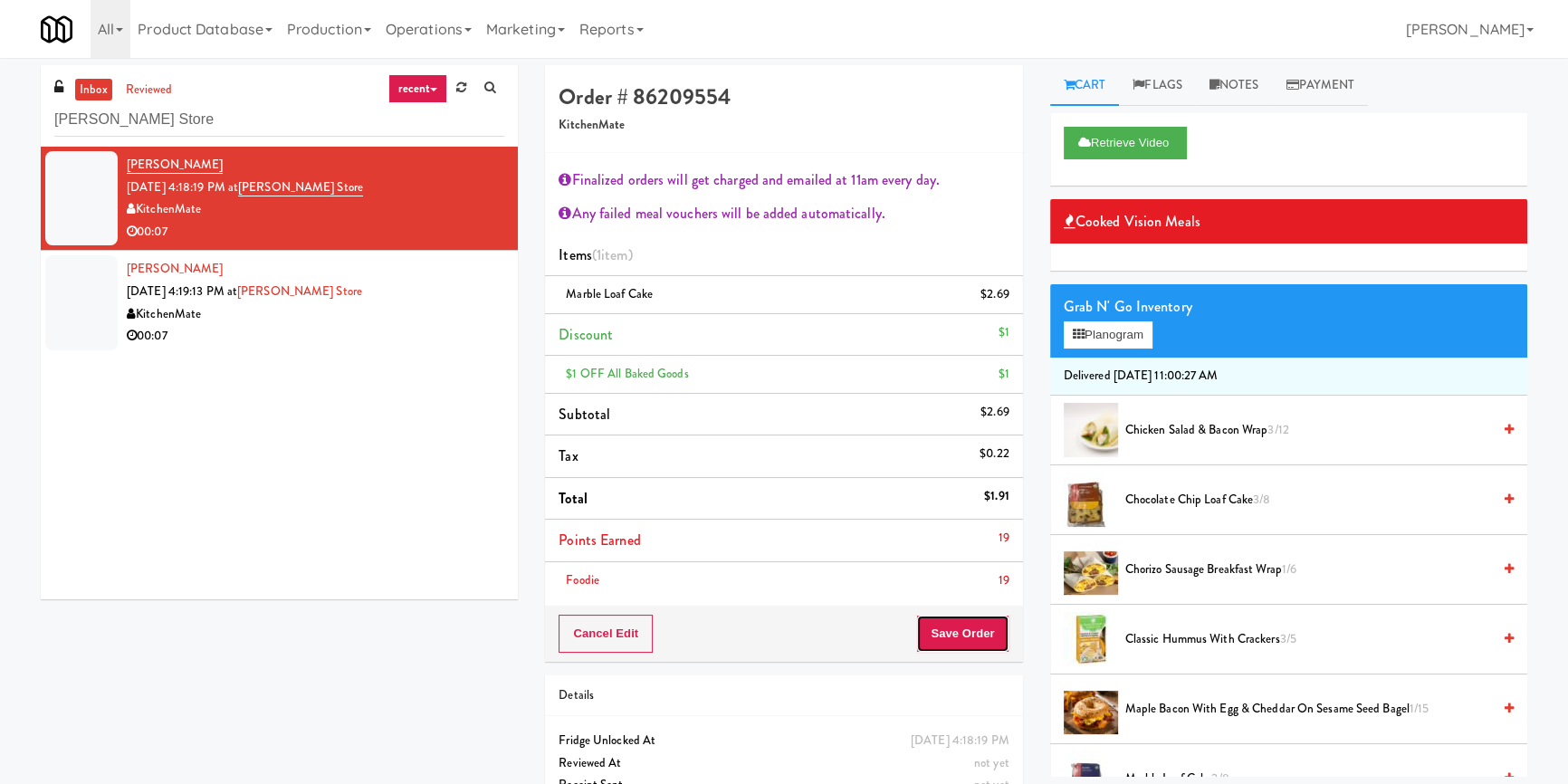
click at [960, 629] on button "Save Order" at bounding box center [963, 632] width 93 height 38
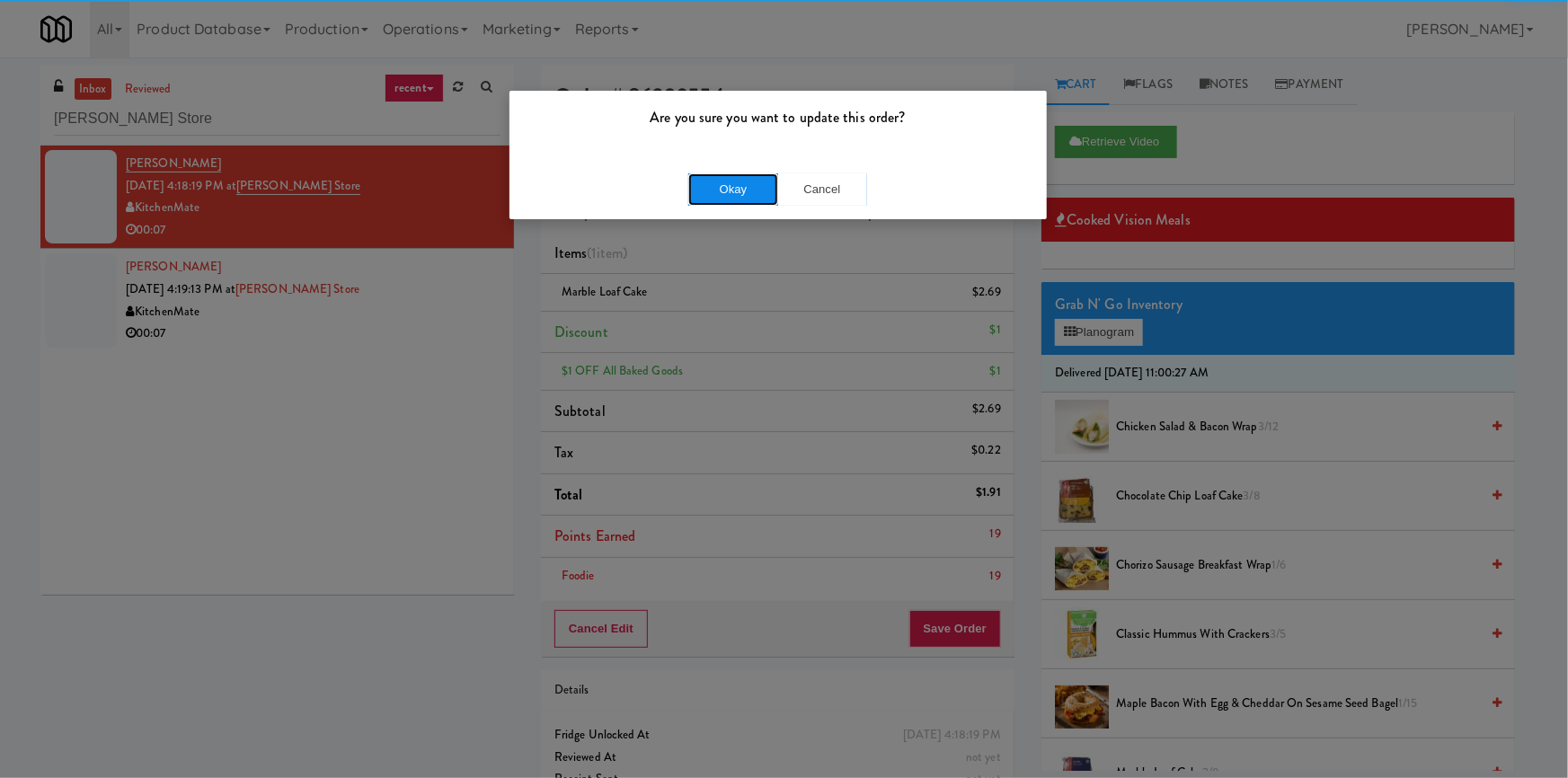
click at [754, 190] on button "Okay" at bounding box center [733, 190] width 90 height 33
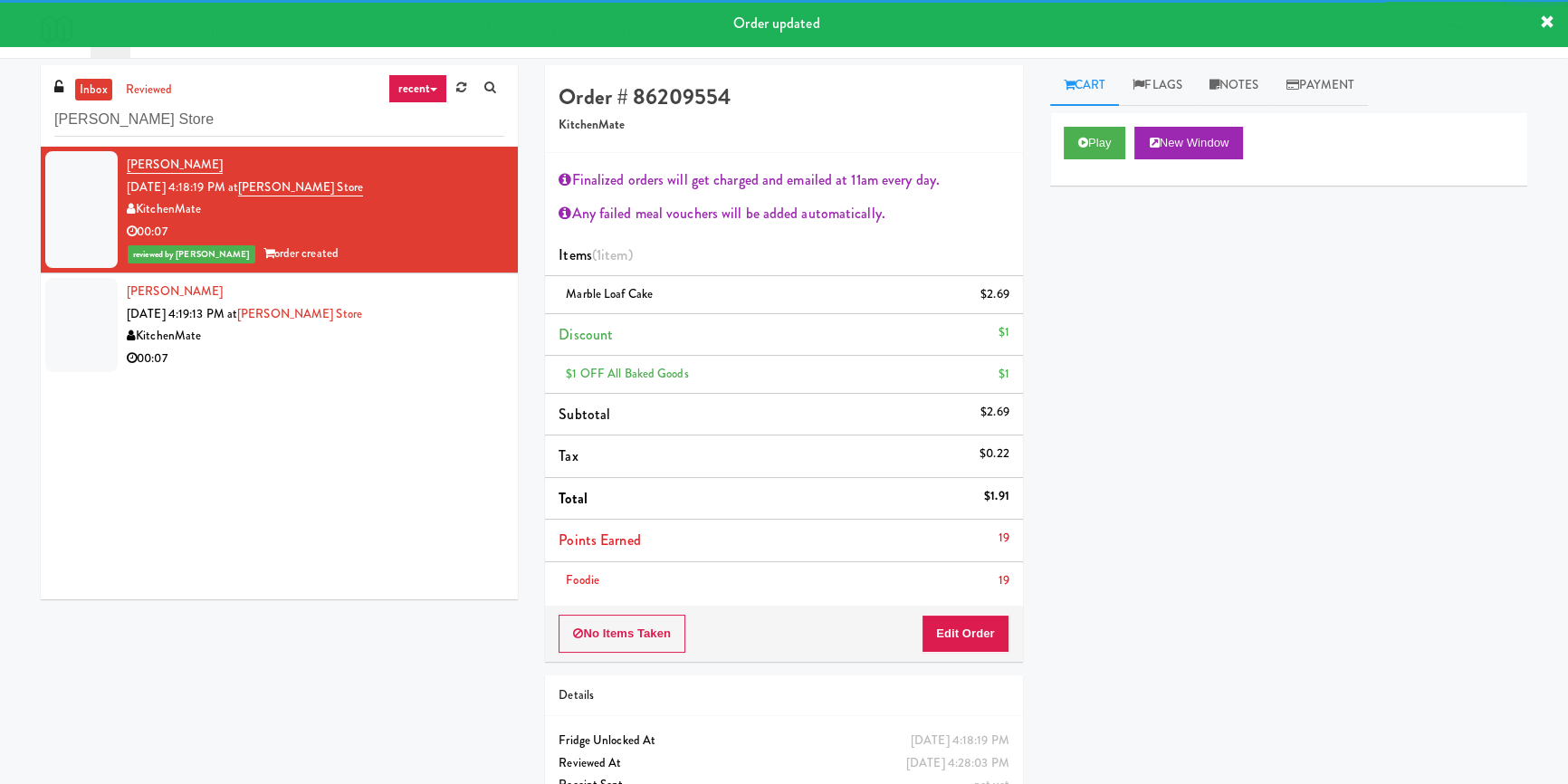
click at [447, 339] on div "Valentina Fuentes Sep 14, 2025 4:19:13 PM at IKEA Vaughan Store KitchenMate 00:…" at bounding box center [315, 325] width 378 height 89
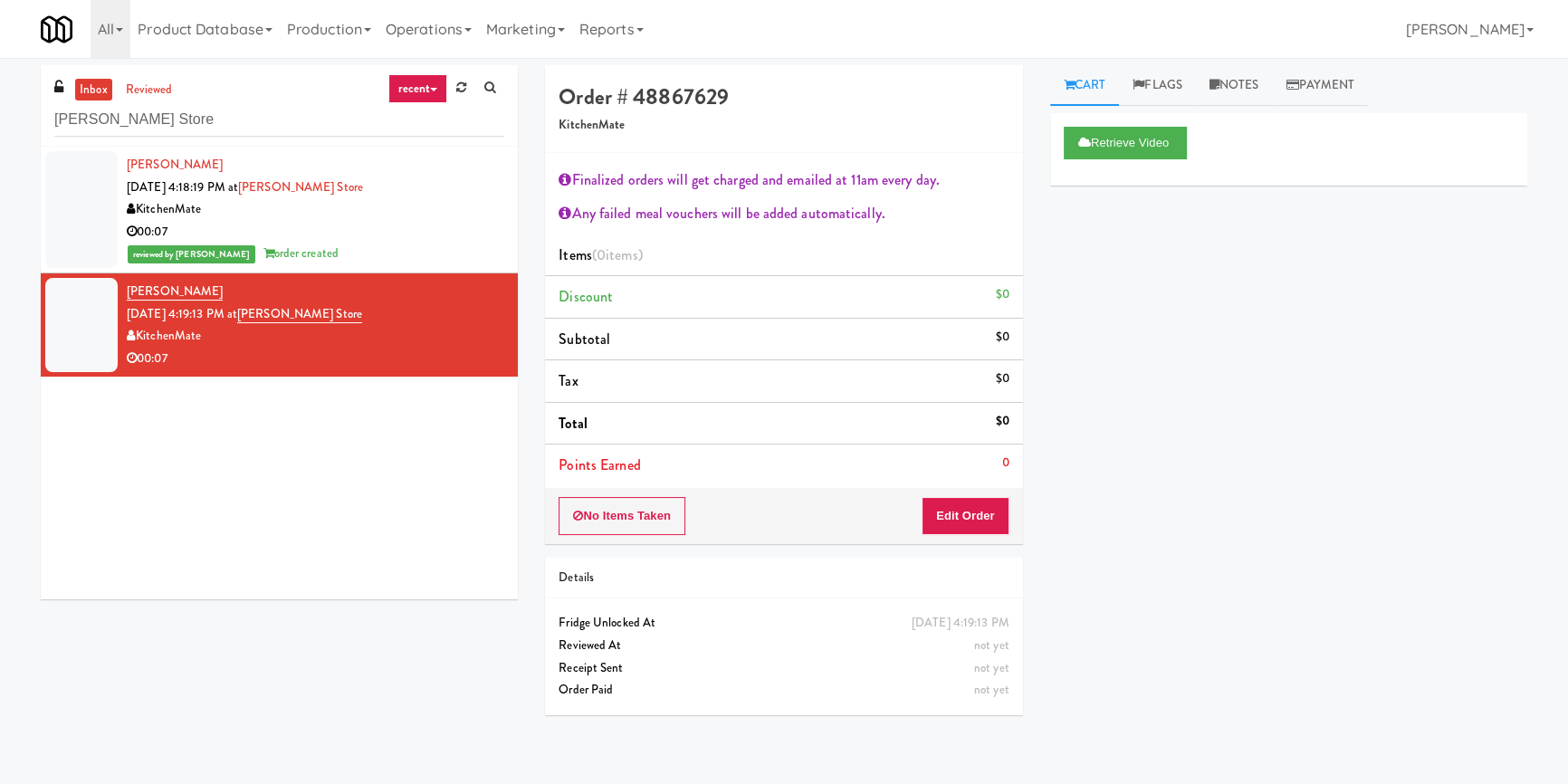
click at [1001, 492] on div "No Items Taken Edit Order" at bounding box center [784, 516] width 477 height 56
click at [962, 502] on button "Edit Order" at bounding box center [965, 516] width 88 height 38
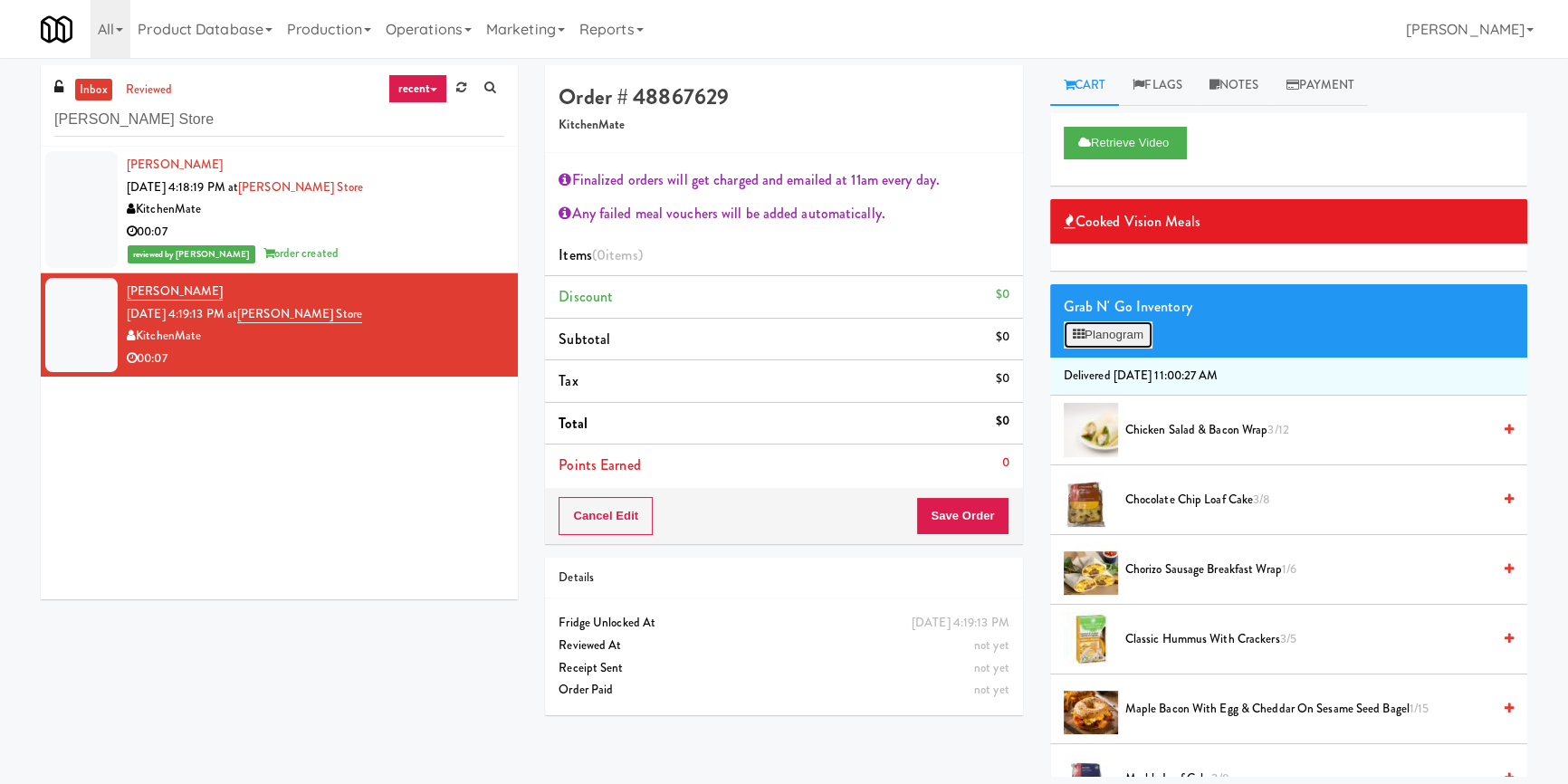
click at [1127, 330] on button "Planogram" at bounding box center [1108, 335] width 89 height 27
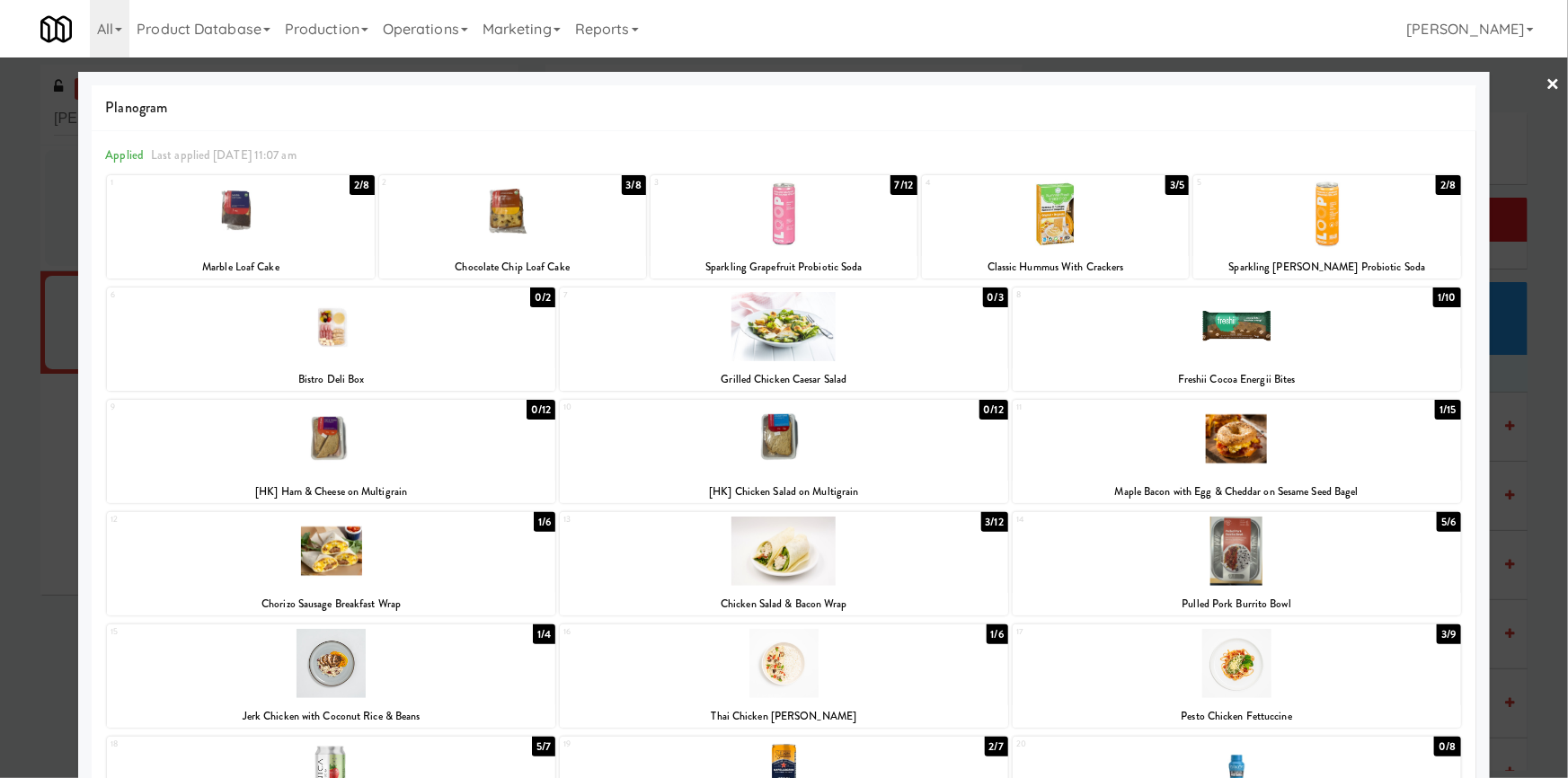
click at [0, 503] on div at bounding box center [784, 389] width 1568 height 778
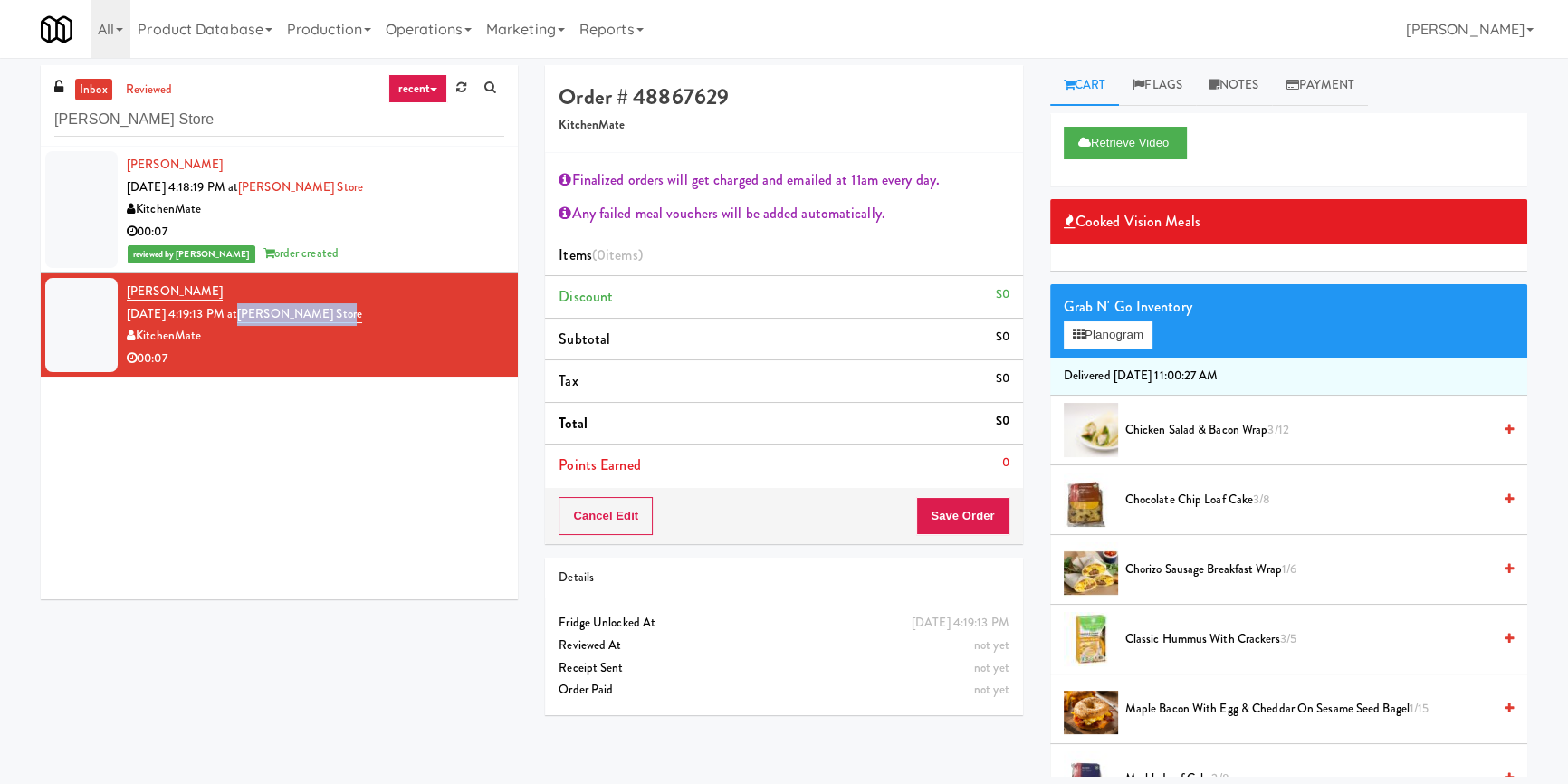
drag, startPoint x: 375, startPoint y: 317, endPoint x: 266, endPoint y: 319, distance: 109.0
click at [266, 319] on div "Valentina Fuentes Sep 14, 2025 4:19:13 PM at IKEA Vaughan Store KitchenMate 00:…" at bounding box center [315, 325] width 378 height 89
copy link "[PERSON_NAME] Store"
click at [1216, 262] on div at bounding box center [1289, 257] width 477 height 27
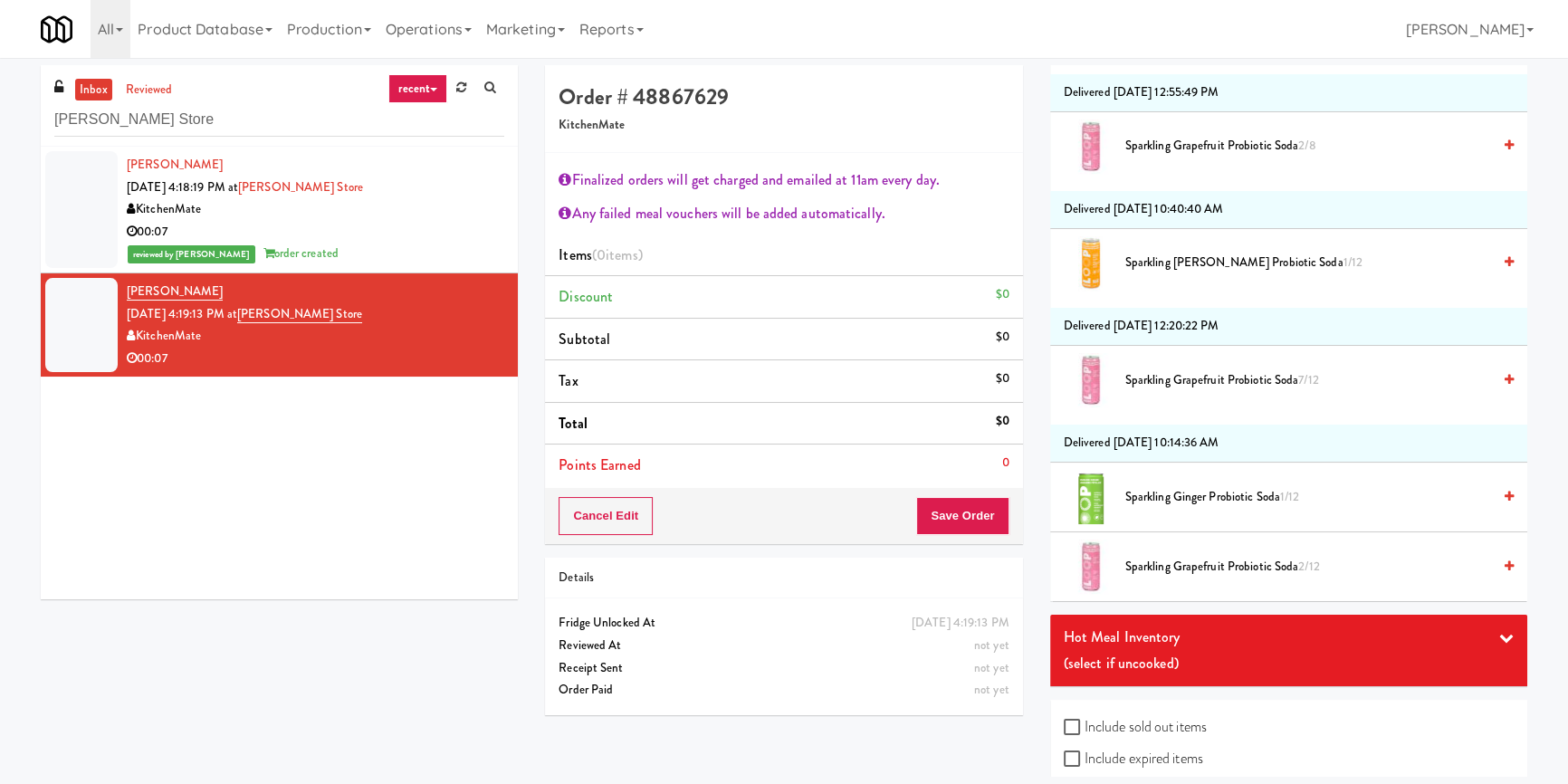
scroll to position [1983, 0]
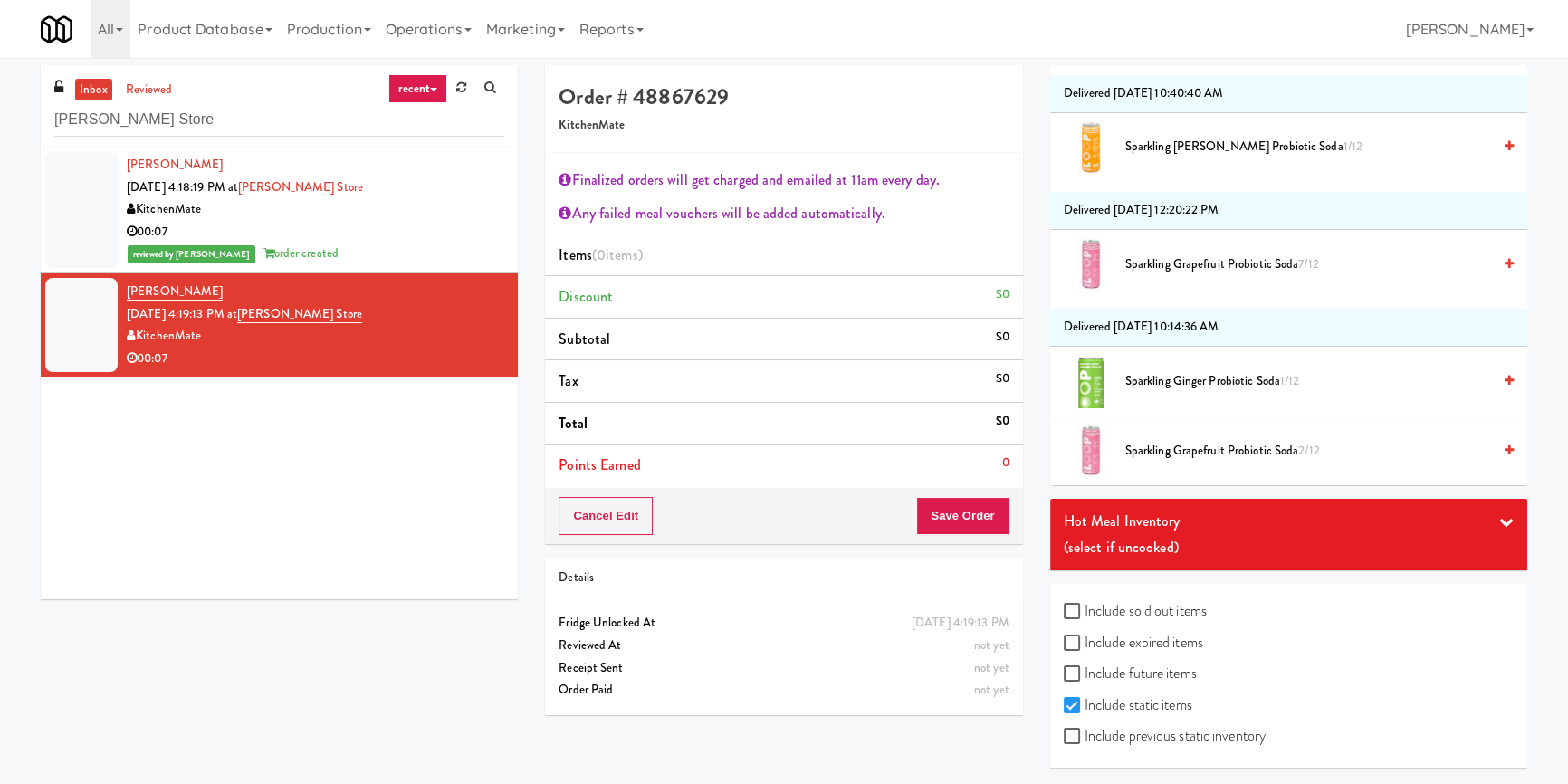
click at [1100, 633] on label "Include expired items" at bounding box center [1133, 642] width 139 height 27
click at [1085, 636] on input "Include expired items" at bounding box center [1074, 643] width 21 height 14
checkbox input "true"
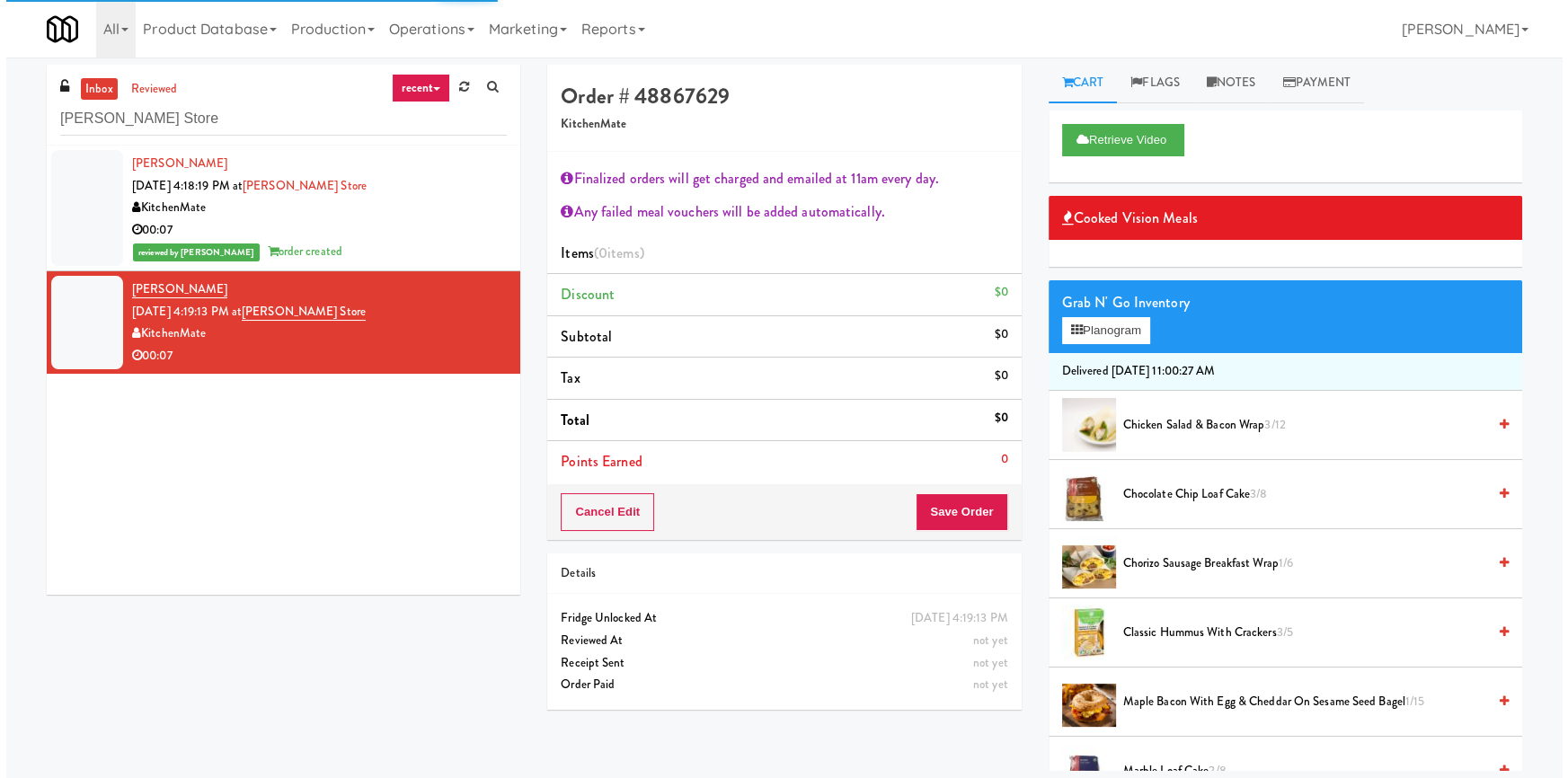
scroll to position [0, 0]
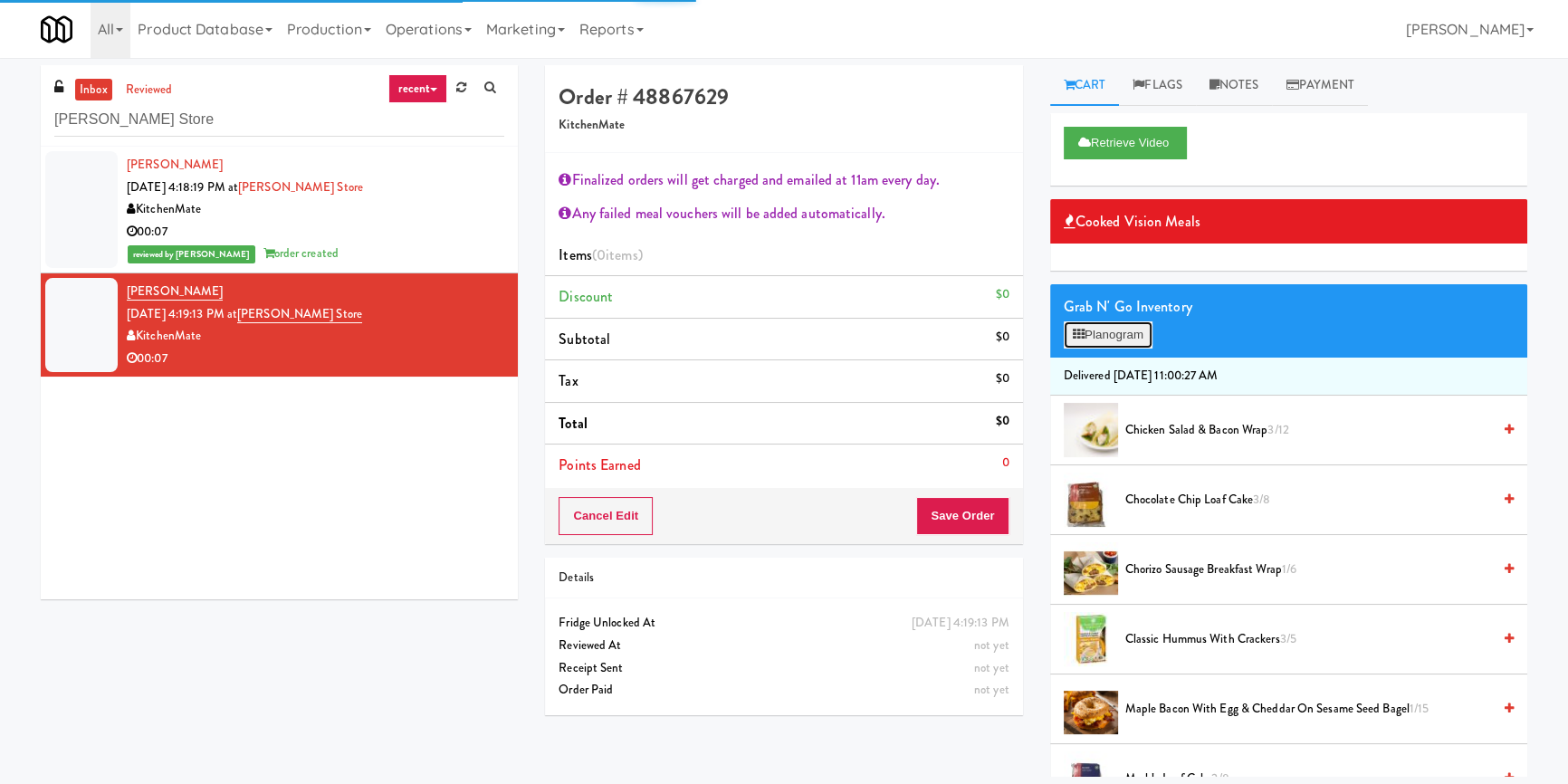
click at [1125, 325] on button "Planogram" at bounding box center [1108, 335] width 89 height 27
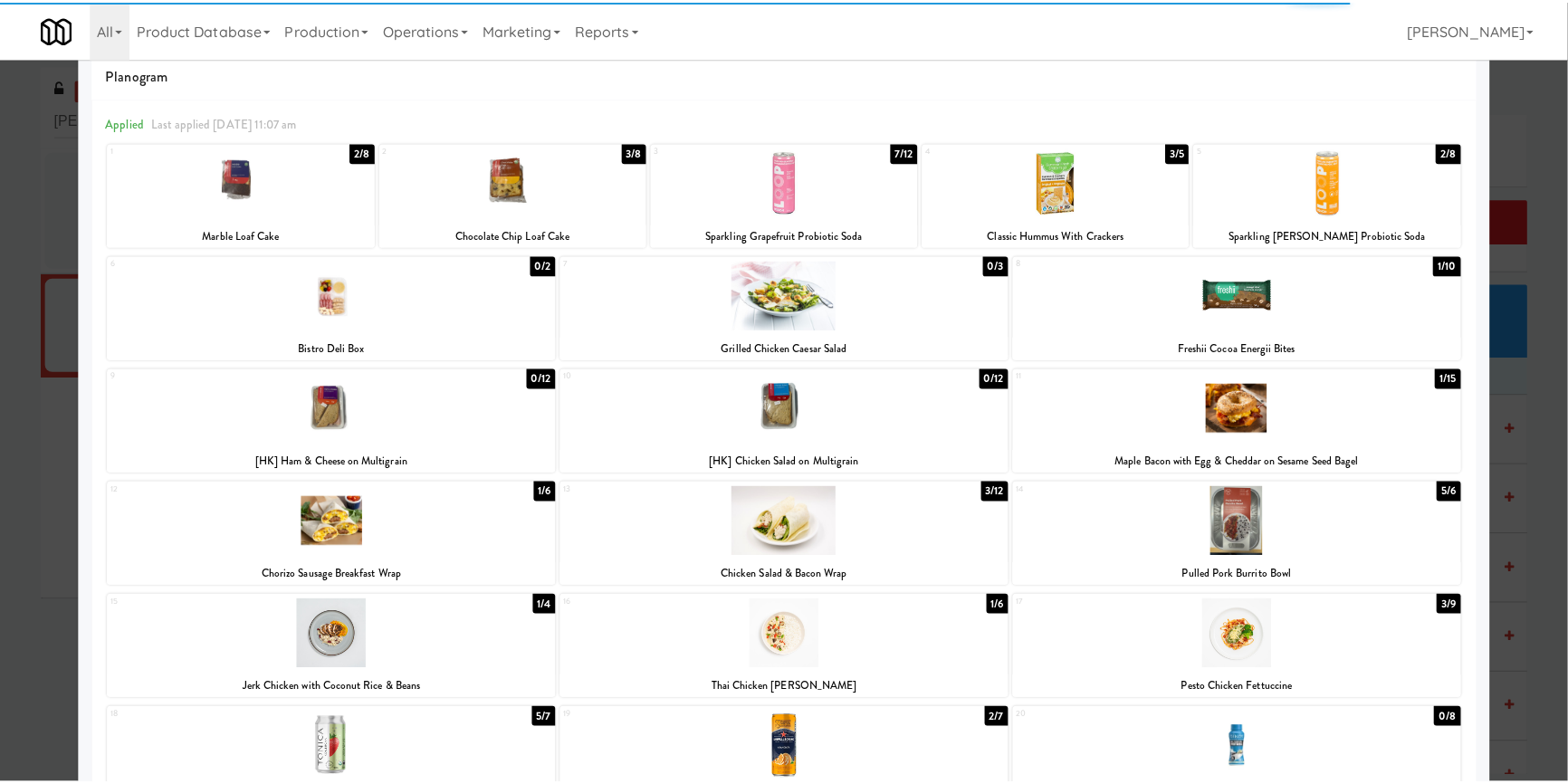
scroll to position [217, 0]
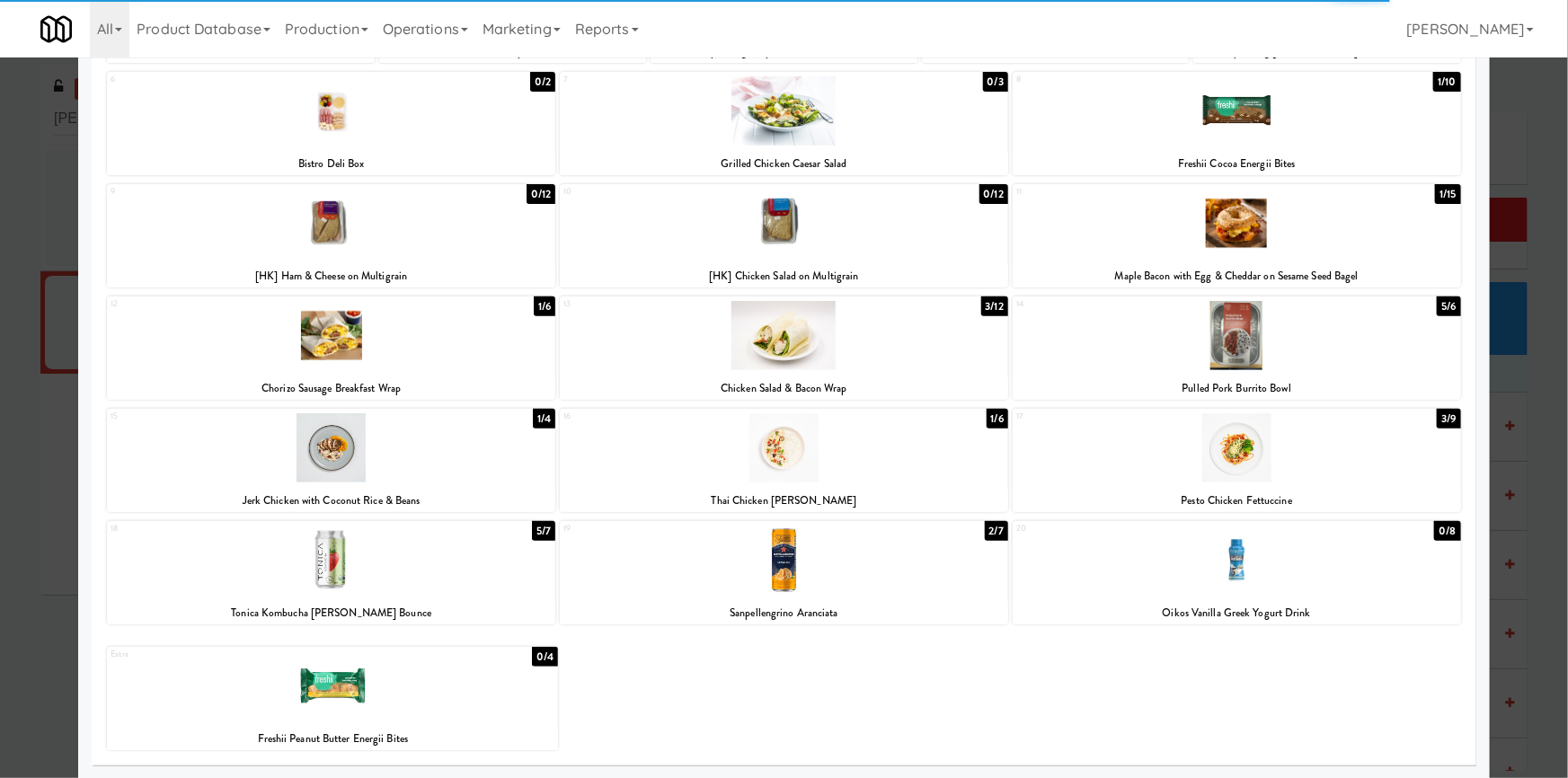
click at [0, 453] on div at bounding box center [784, 389] width 1568 height 778
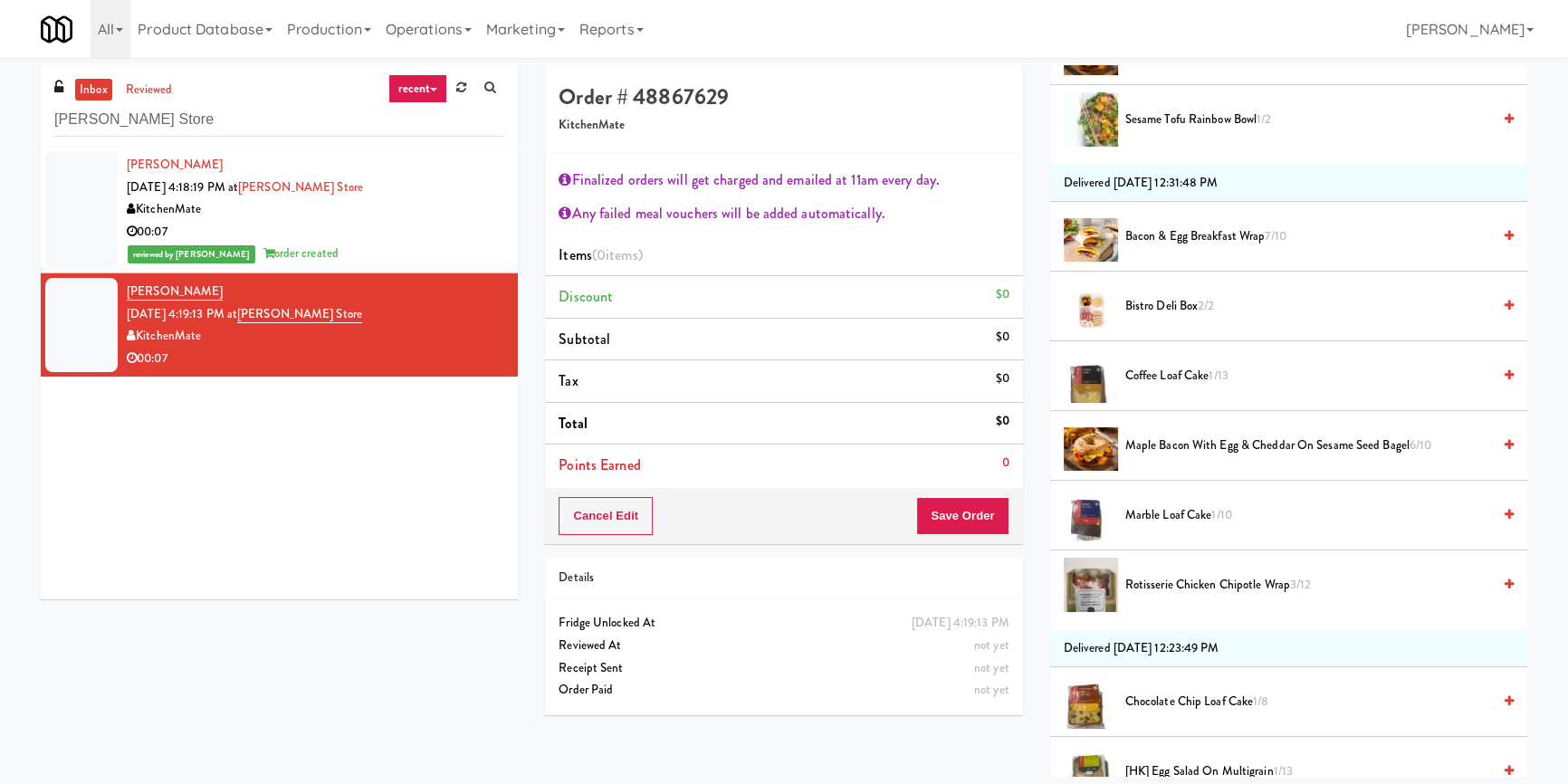
scroll to position [1727, 0]
click at [1194, 374] on span "Coffee Loaf Cake 1/13" at bounding box center [1308, 377] width 366 height 22
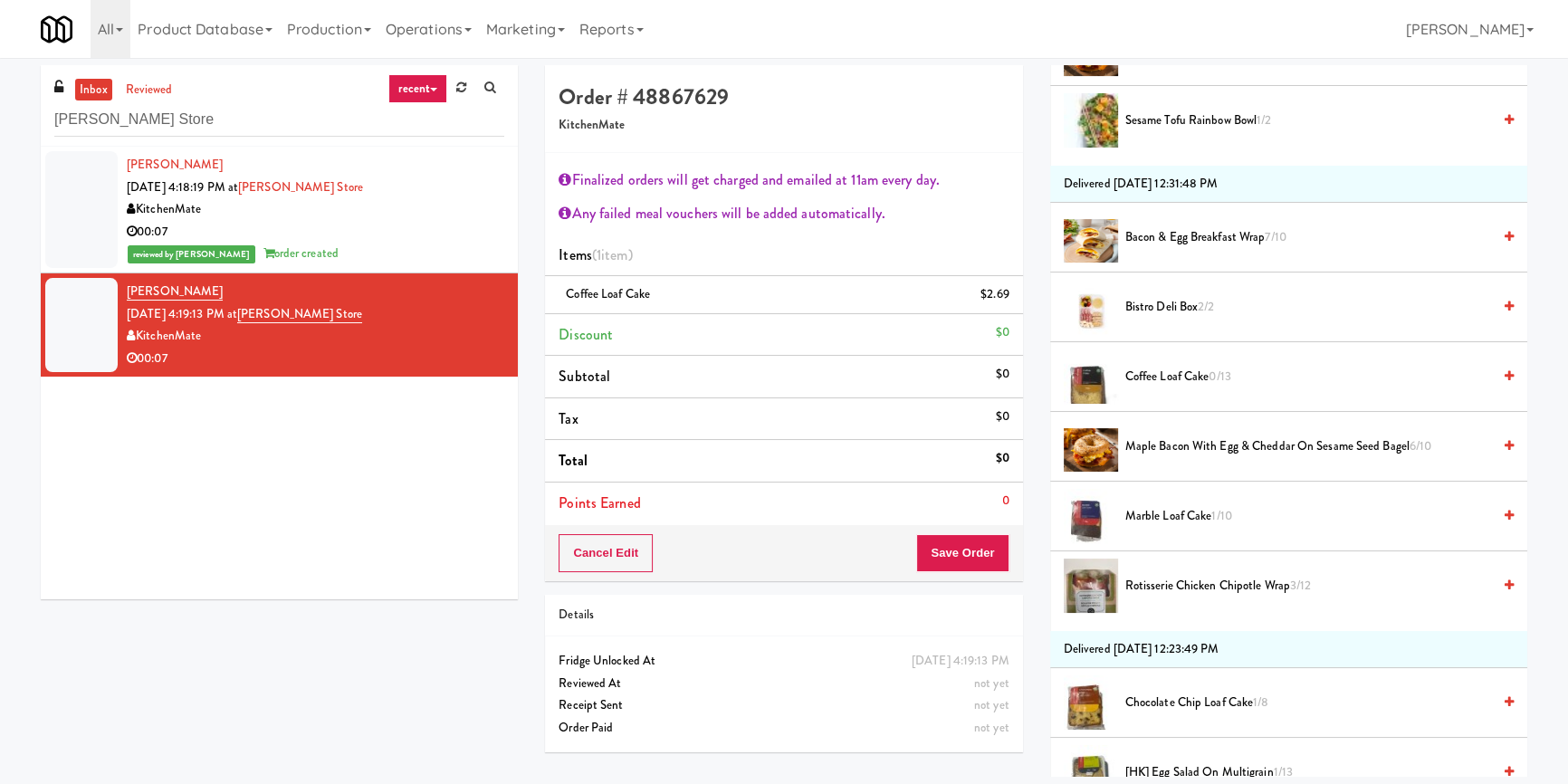
click at [956, 524] on li "Points Earned 0" at bounding box center [784, 503] width 477 height 42
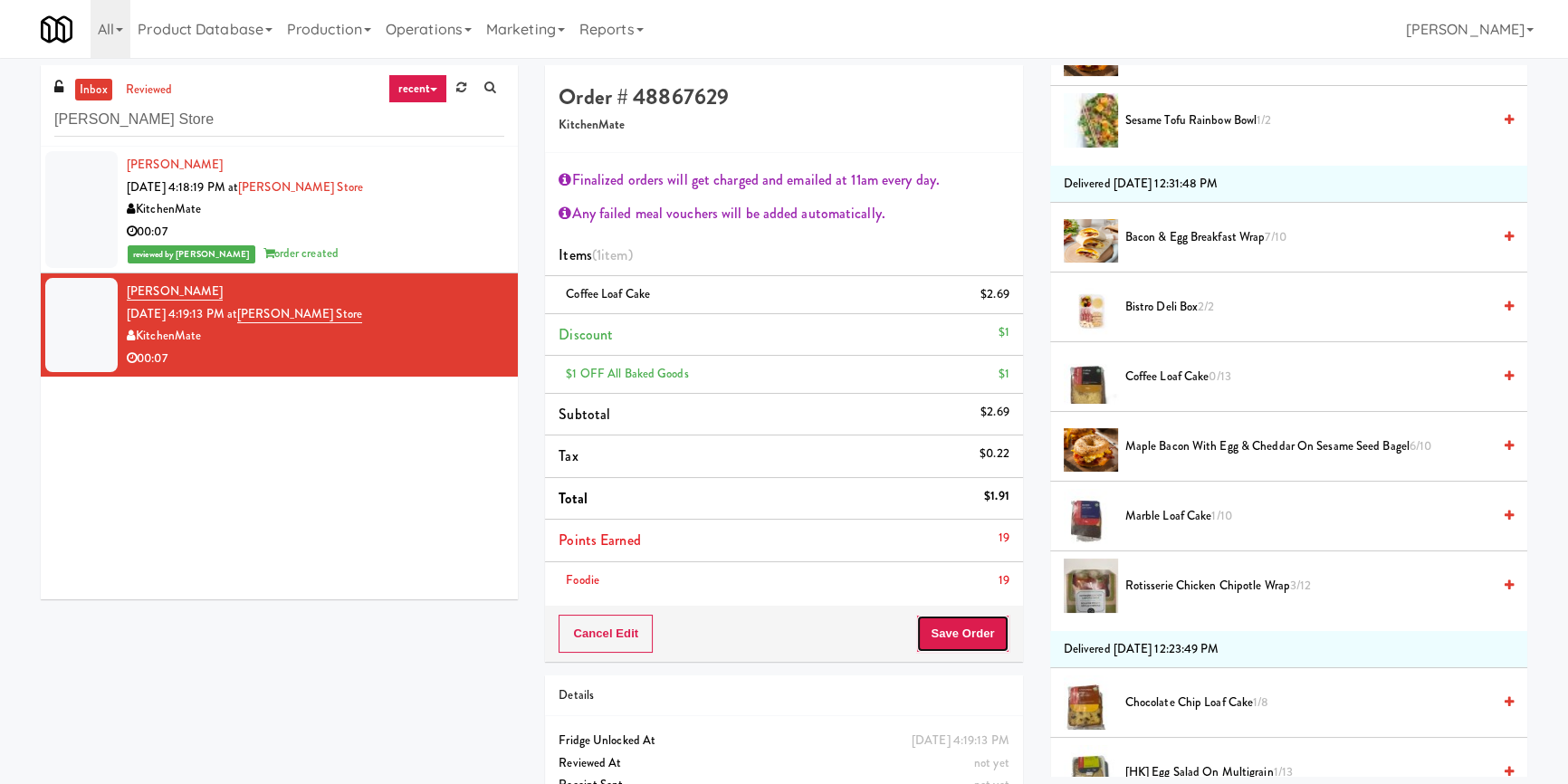
click at [960, 628] on button "Save Order" at bounding box center [963, 632] width 93 height 38
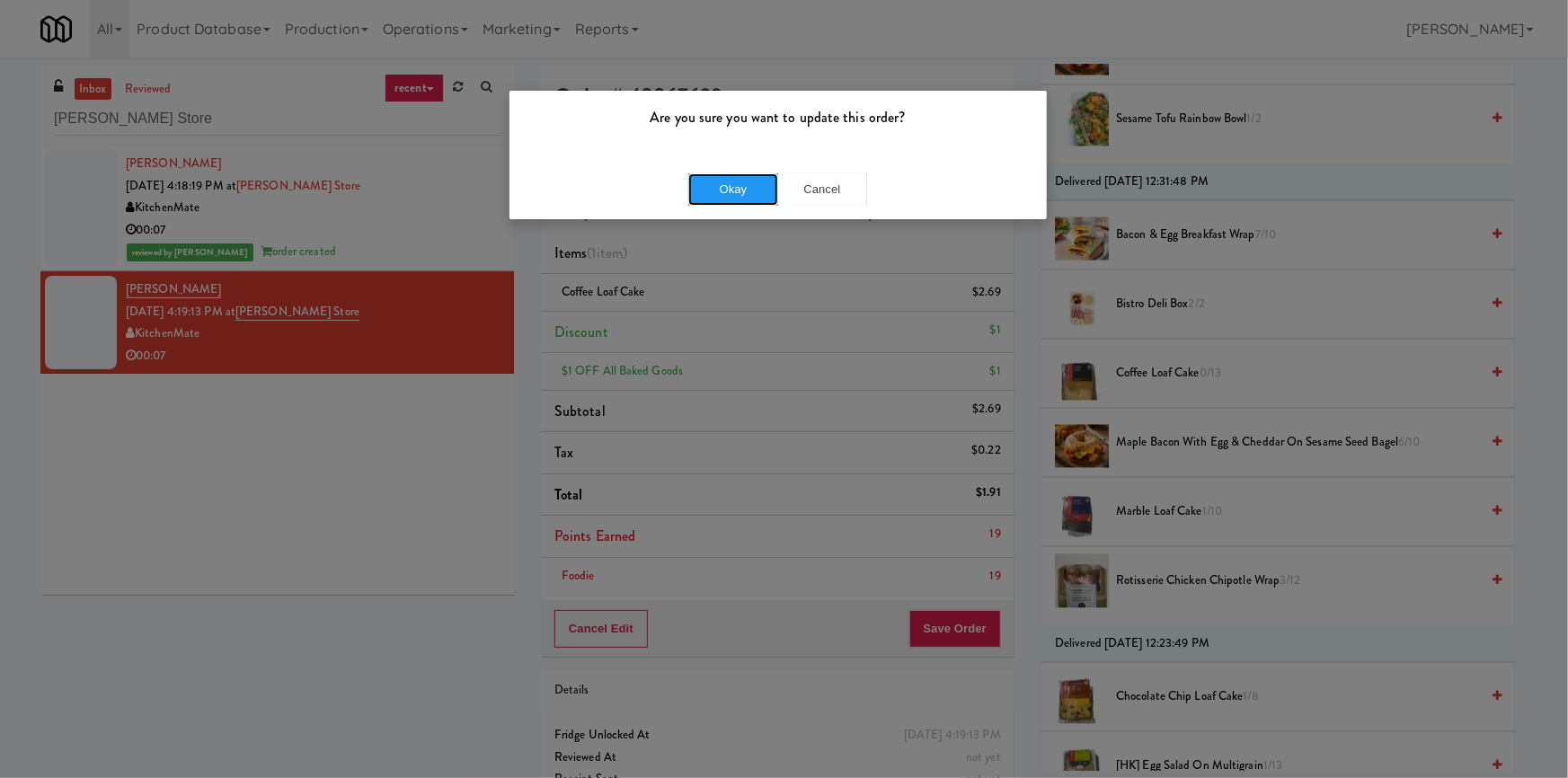
drag, startPoint x: 726, startPoint y: 192, endPoint x: 386, endPoint y: 2, distance: 389.5
click at [726, 192] on button "Okay" at bounding box center [733, 190] width 90 height 33
click at [739, 196] on button "Okay" at bounding box center [733, 190] width 90 height 33
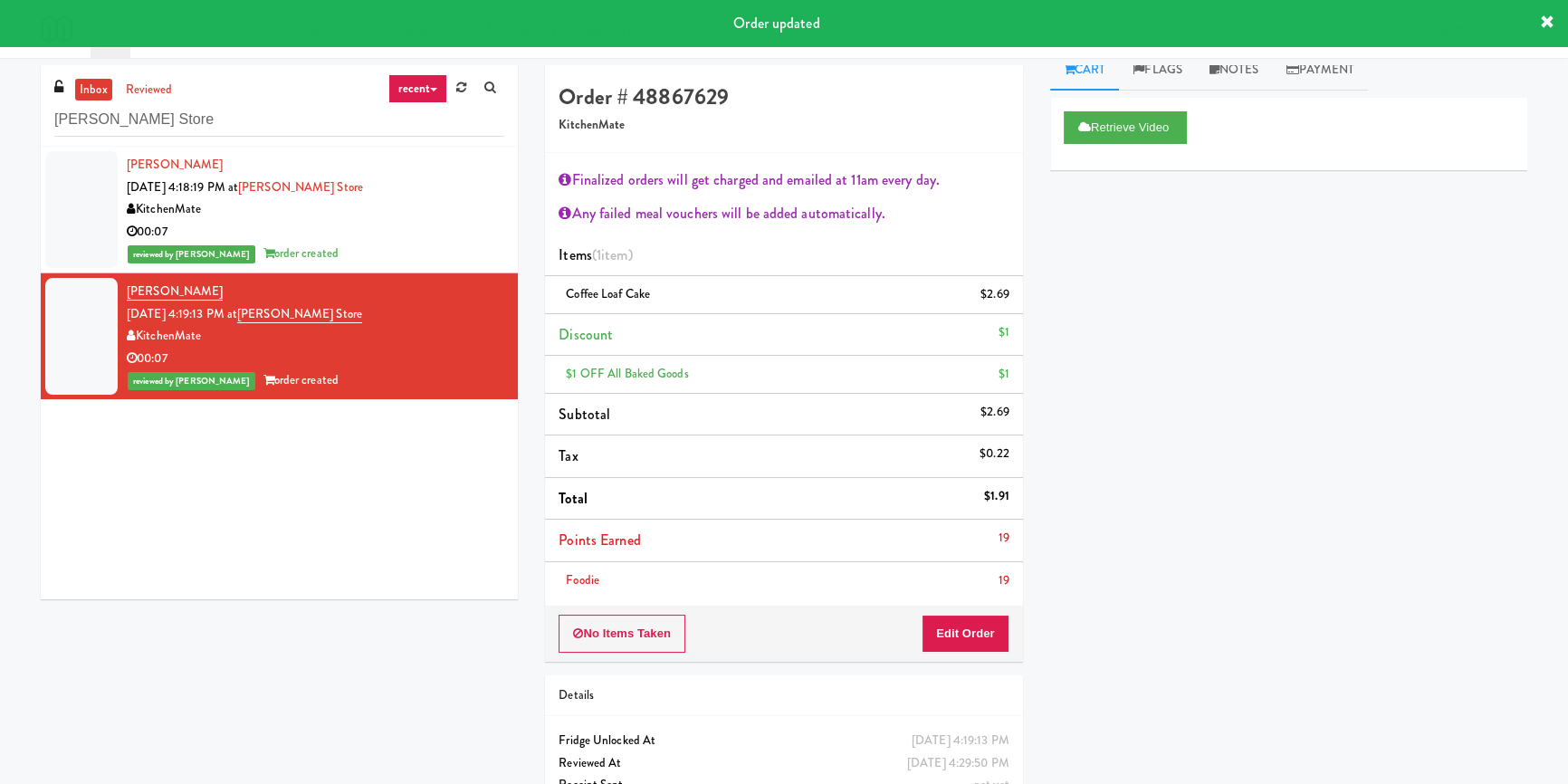
scroll to position [14, 0]
